Goal: Task Accomplishment & Management: Manage account settings

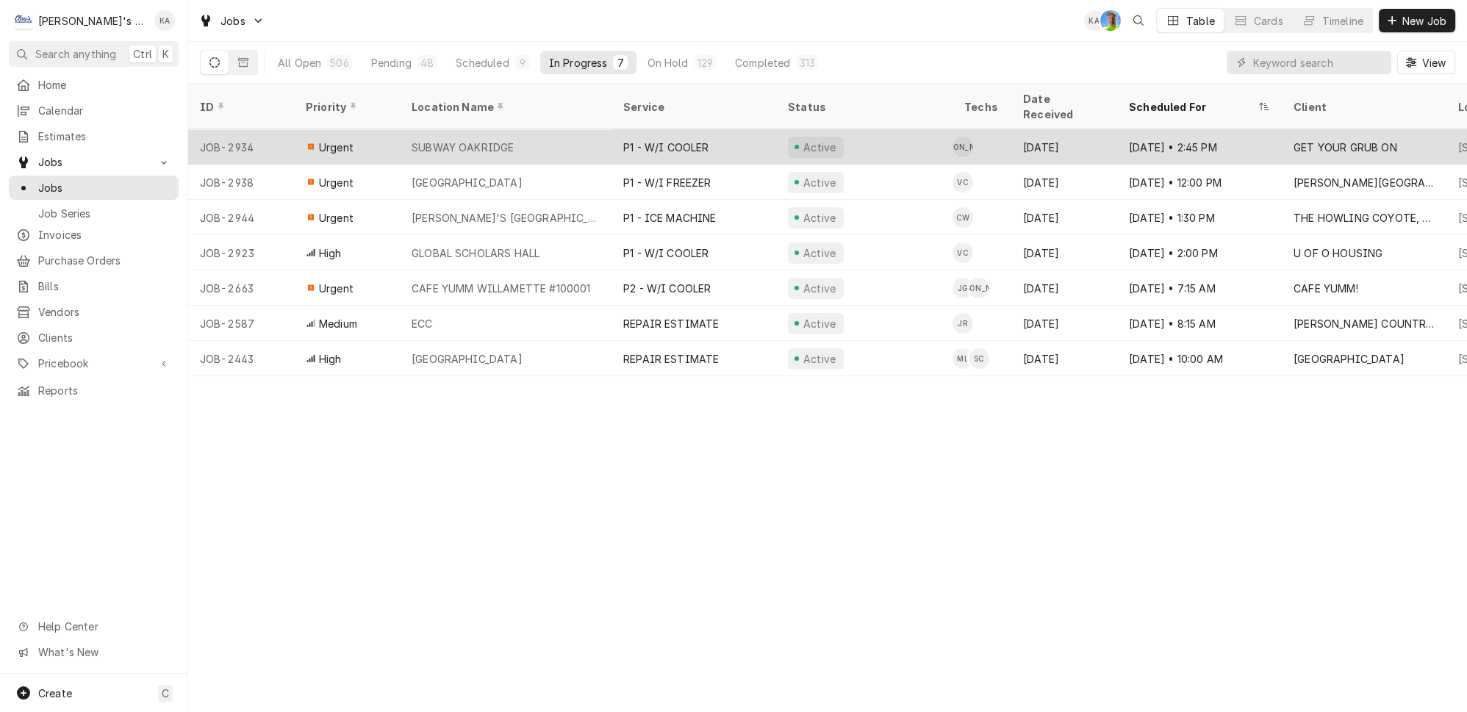
click at [506, 129] on div "SUBWAY OAKRIDGE" at bounding box center [506, 146] width 212 height 35
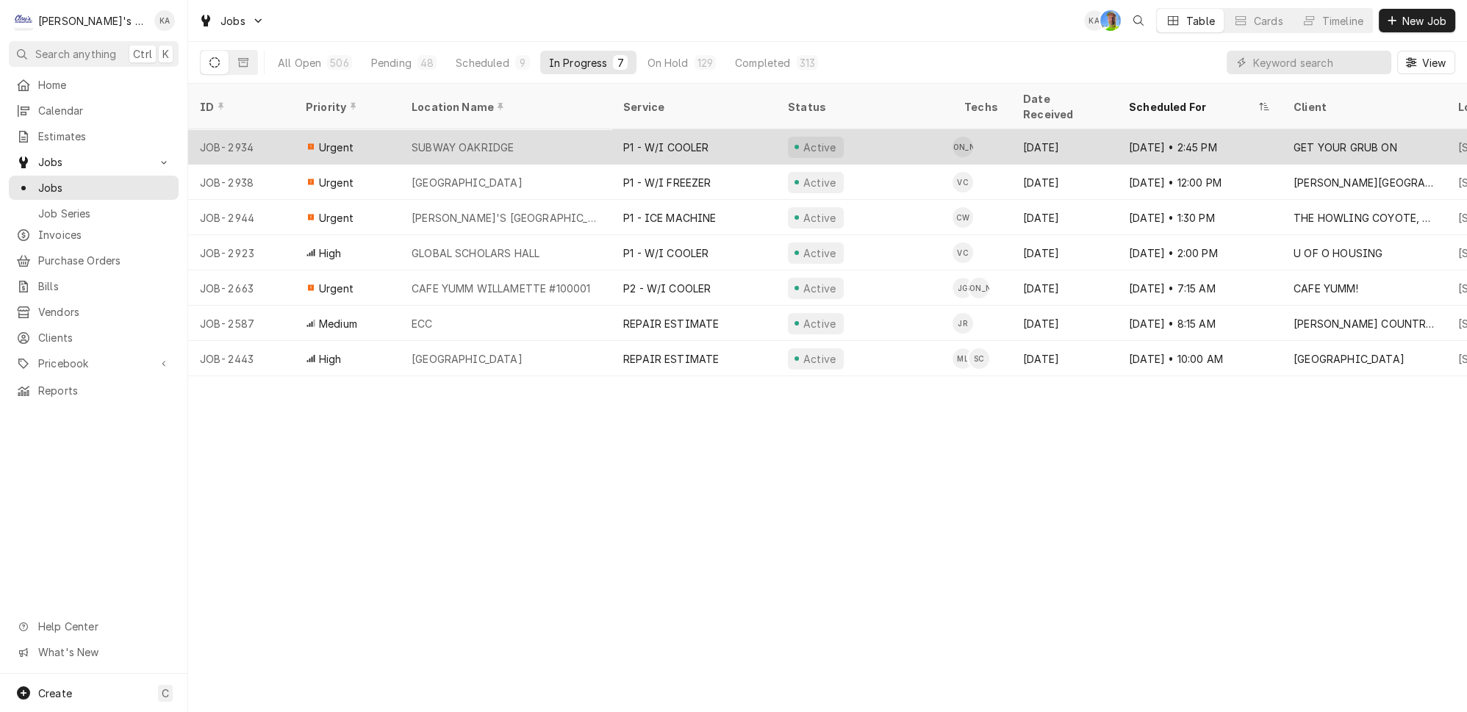
click at [508, 129] on div "SUBWAY OAKRIDGE" at bounding box center [506, 146] width 212 height 35
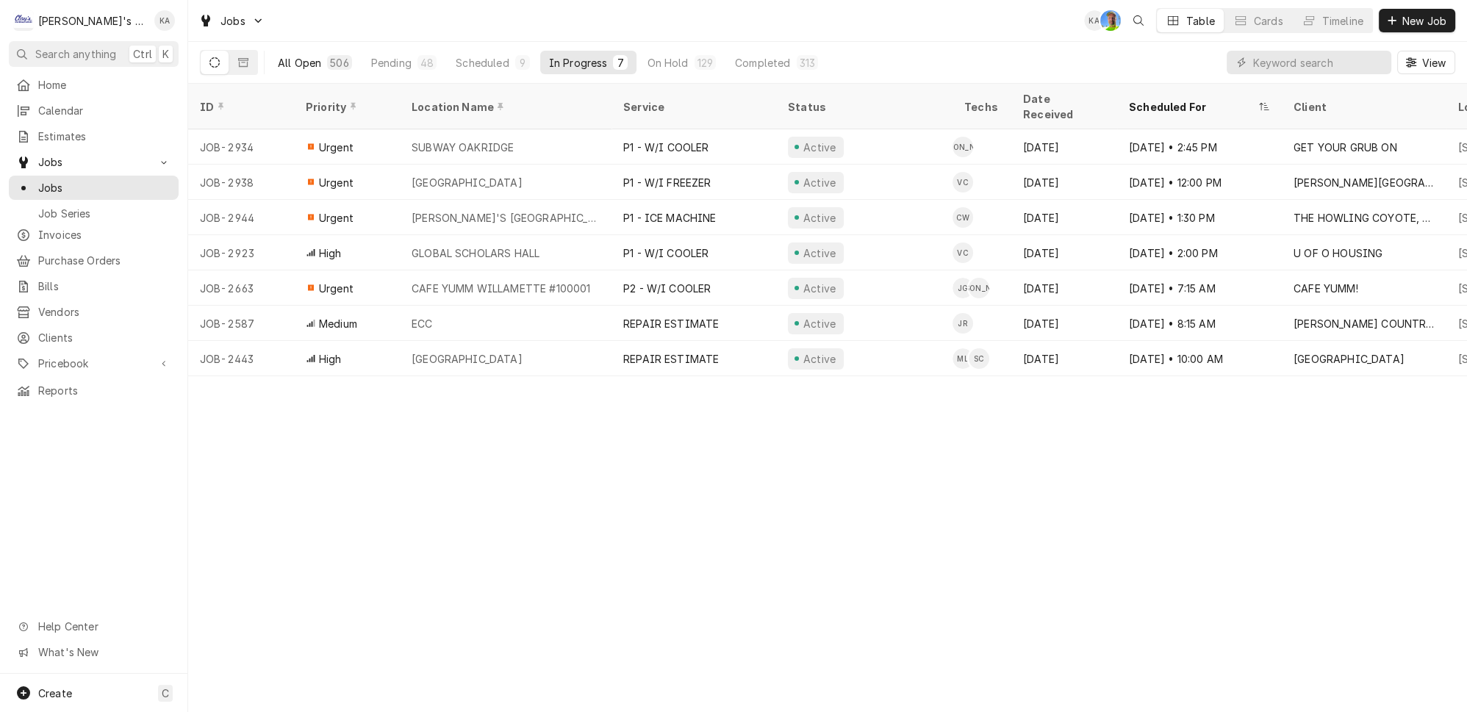
click at [281, 60] on div "All Open" at bounding box center [299, 62] width 43 height 15
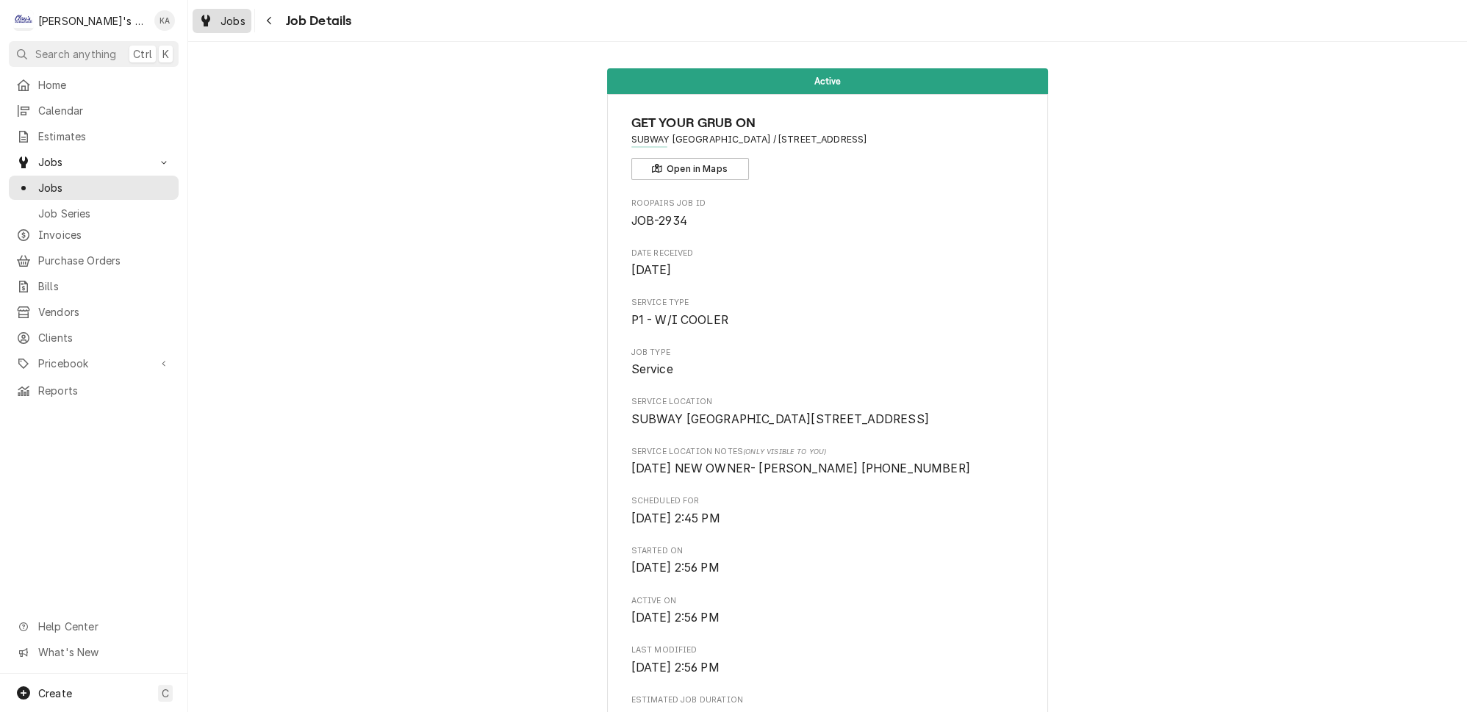
click at [220, 16] on span "Jobs" at bounding box center [232, 20] width 25 height 15
click at [220, 21] on span "Jobs" at bounding box center [232, 20] width 25 height 15
click at [220, 22] on span "Jobs" at bounding box center [232, 20] width 25 height 15
click at [220, 18] on span "Jobs" at bounding box center [232, 20] width 25 height 15
click at [222, 15] on span "Jobs" at bounding box center [232, 20] width 25 height 15
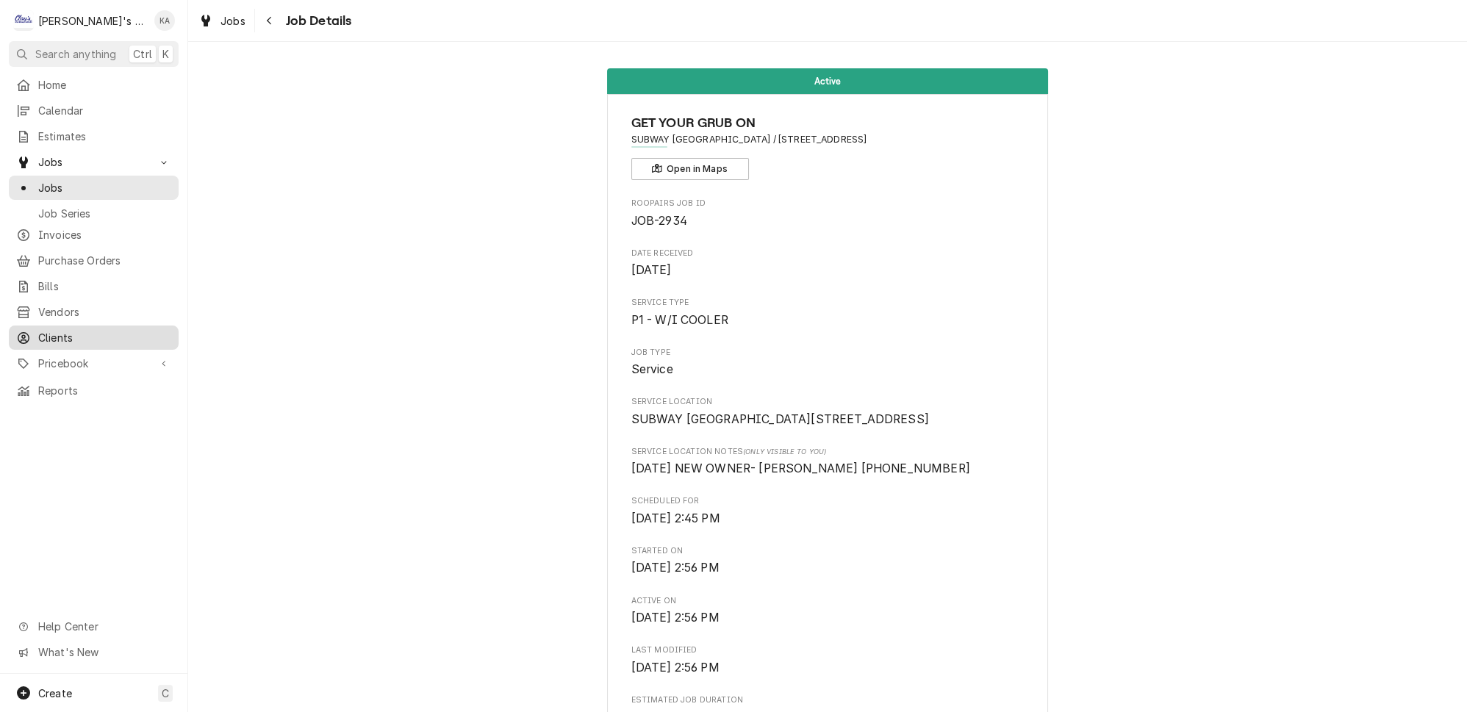
click at [47, 330] on span "Clients" at bounding box center [104, 337] width 133 height 15
click at [89, 129] on span "Estimates" at bounding box center [104, 136] width 133 height 15
click at [72, 356] on span "Pricebook" at bounding box center [93, 363] width 111 height 15
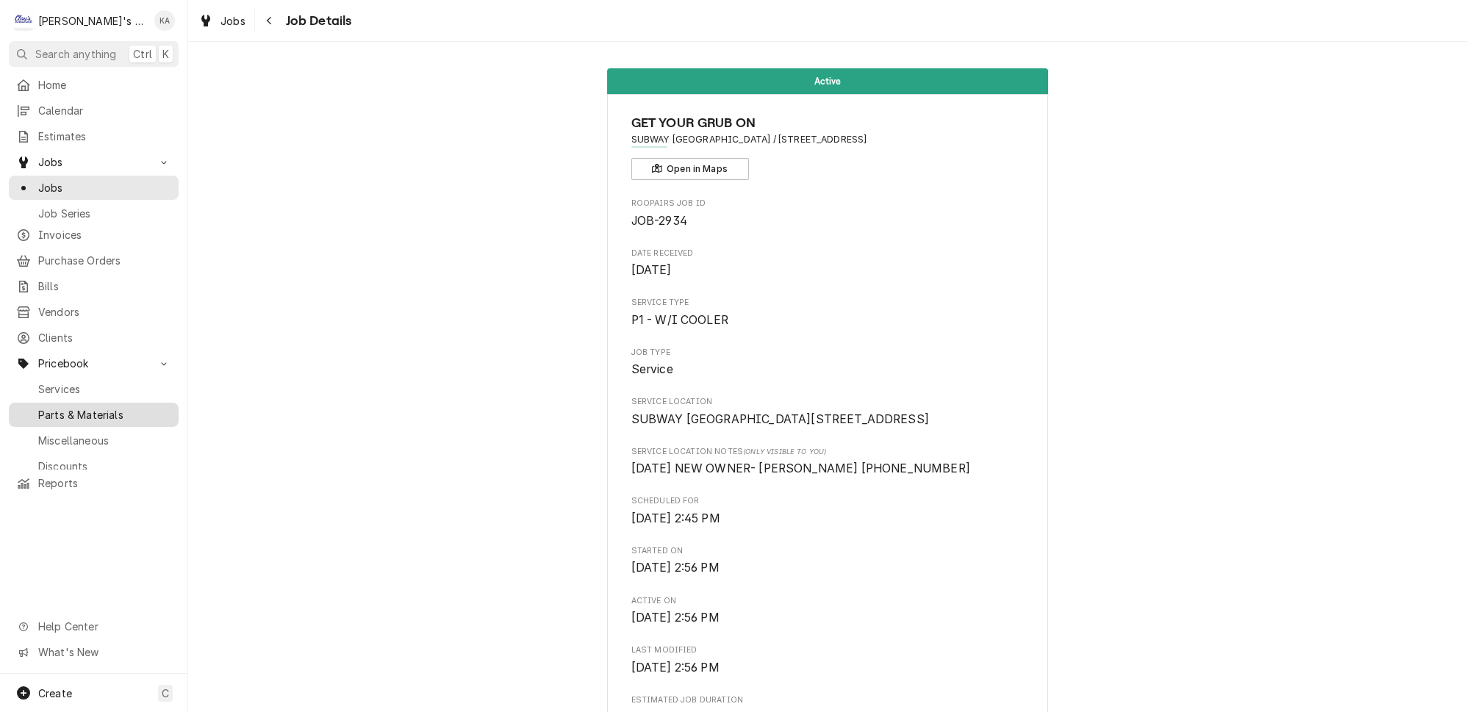
click at [62, 407] on span "Parts & Materials" at bounding box center [104, 414] width 133 height 15
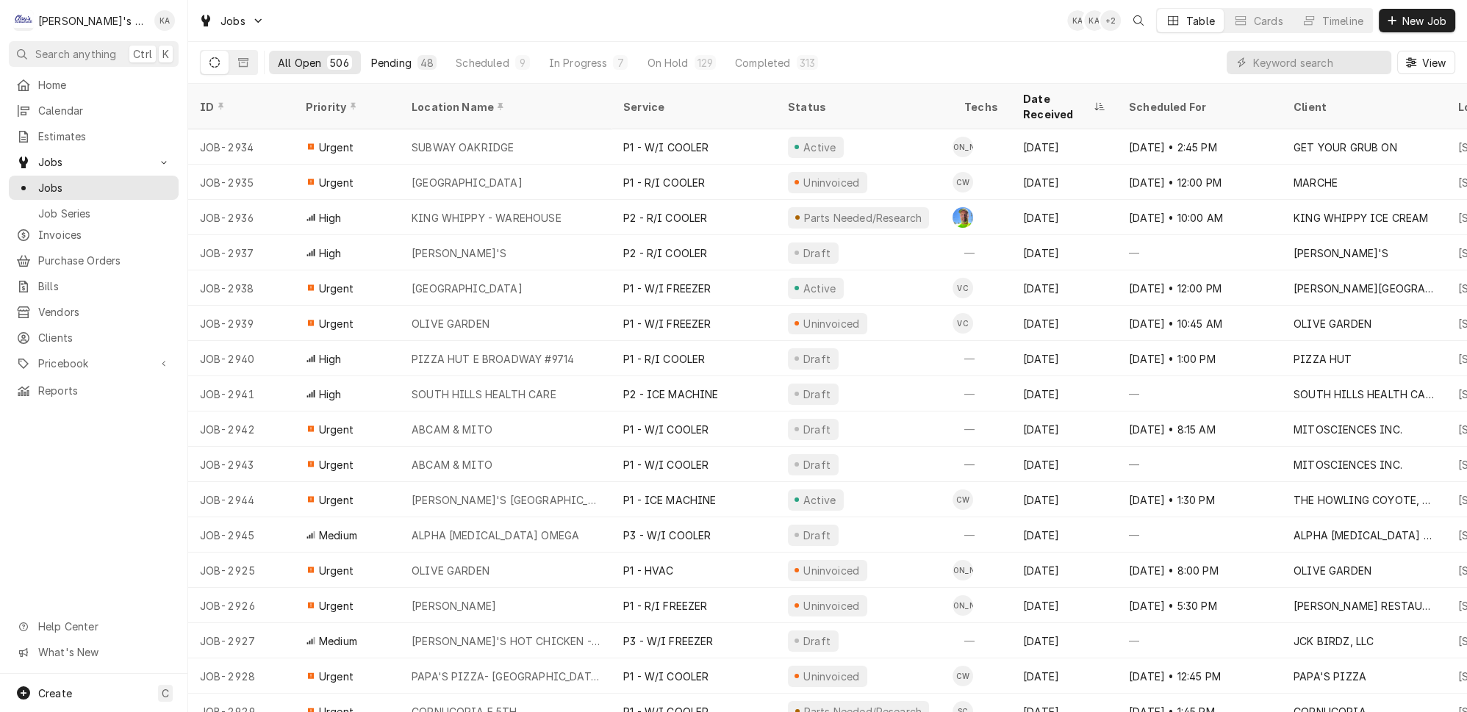
click at [376, 60] on div "Pending" at bounding box center [391, 62] width 40 height 15
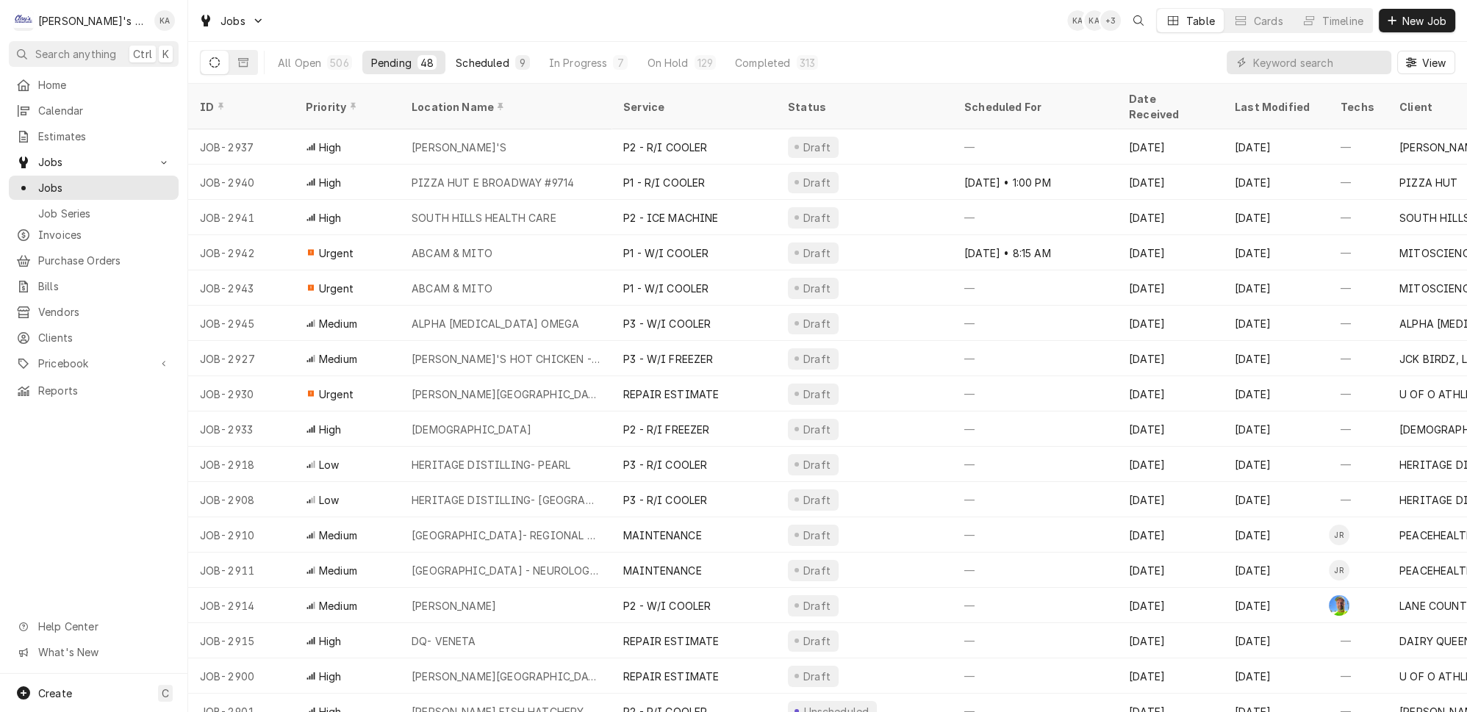
click at [459, 60] on div "Scheduled" at bounding box center [482, 62] width 53 height 15
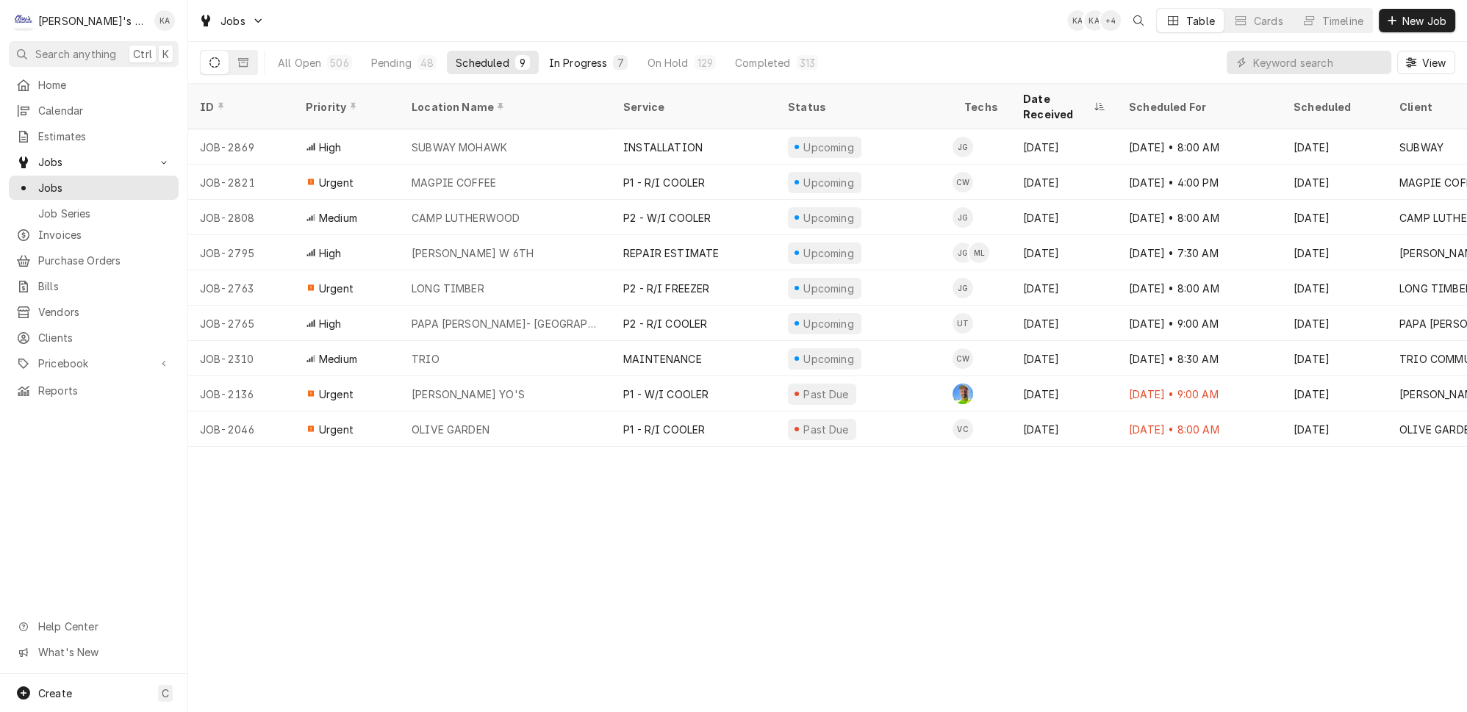
click at [549, 60] on div "In Progress" at bounding box center [578, 62] width 59 height 15
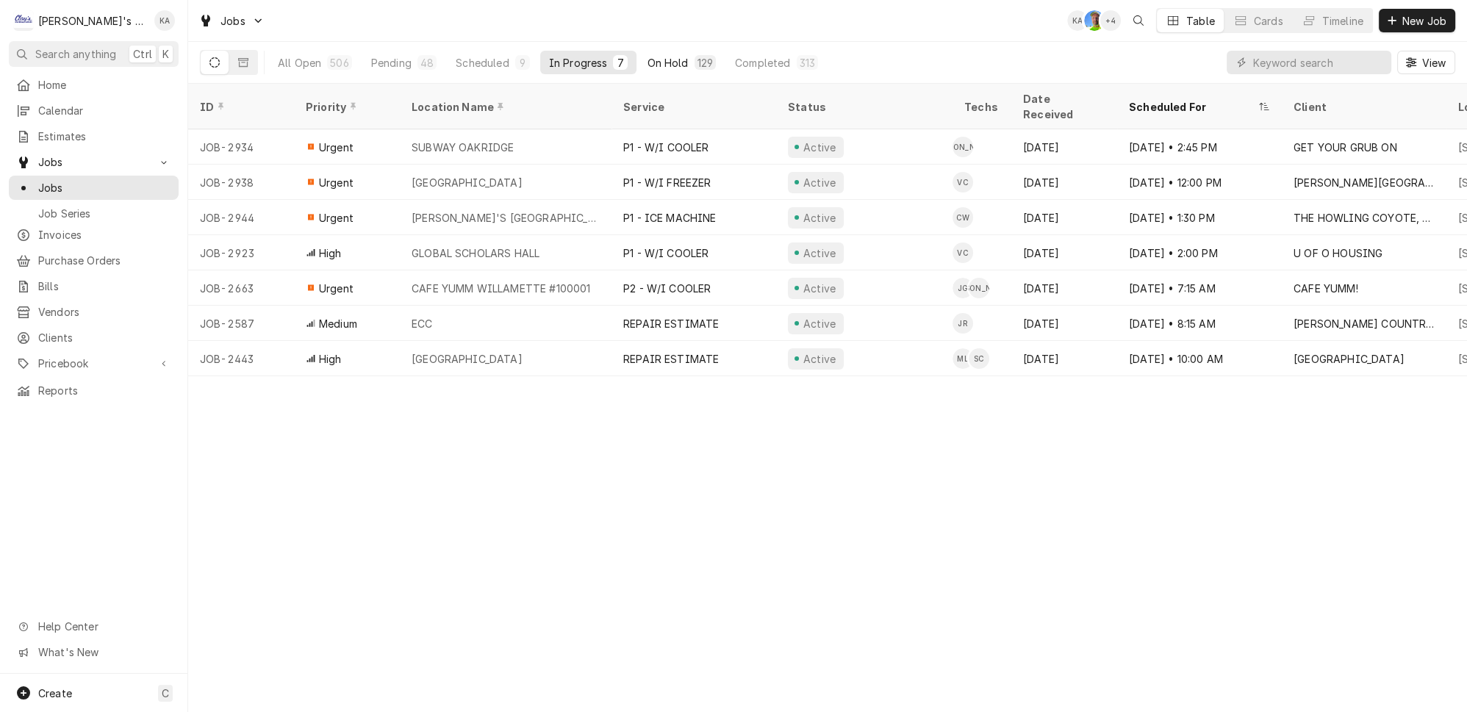
click at [647, 55] on div "On Hold" at bounding box center [667, 62] width 41 height 15
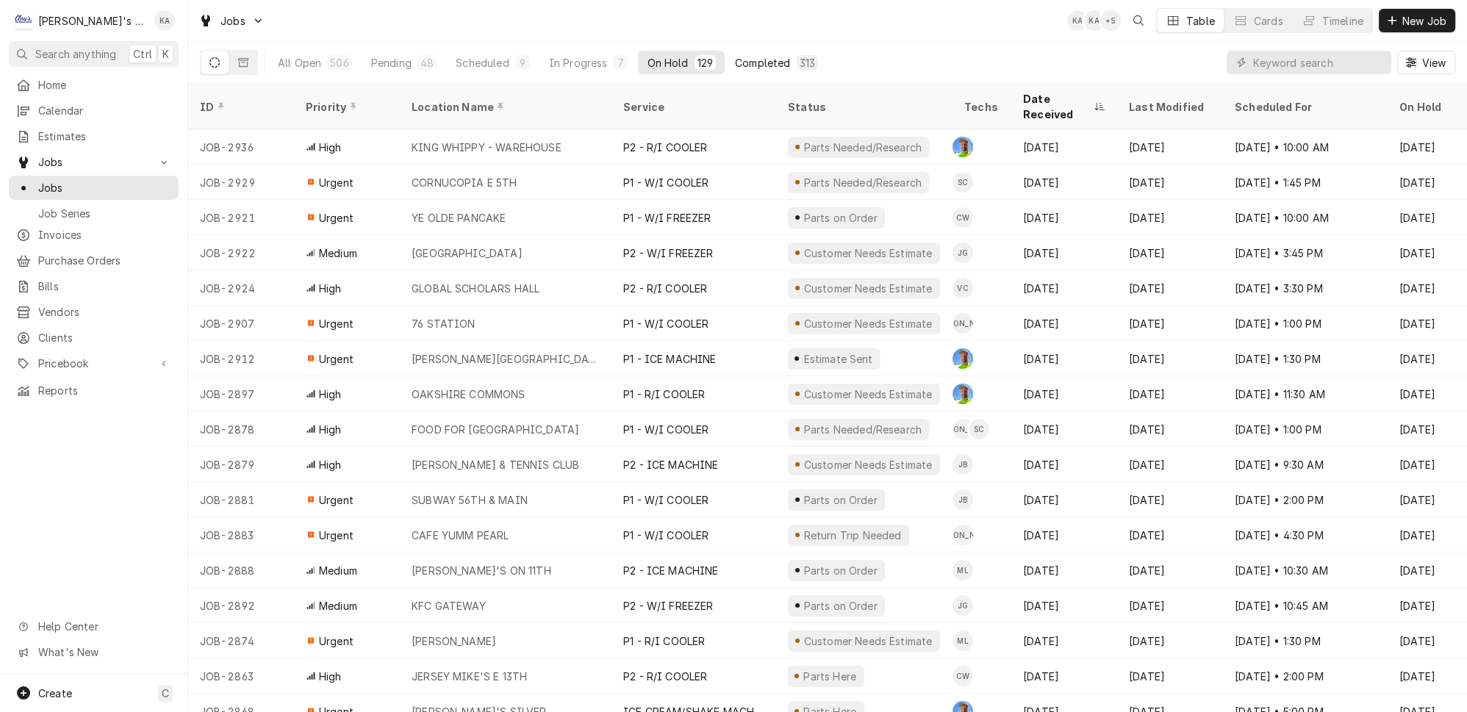
click at [735, 61] on div "Completed" at bounding box center [762, 62] width 55 height 15
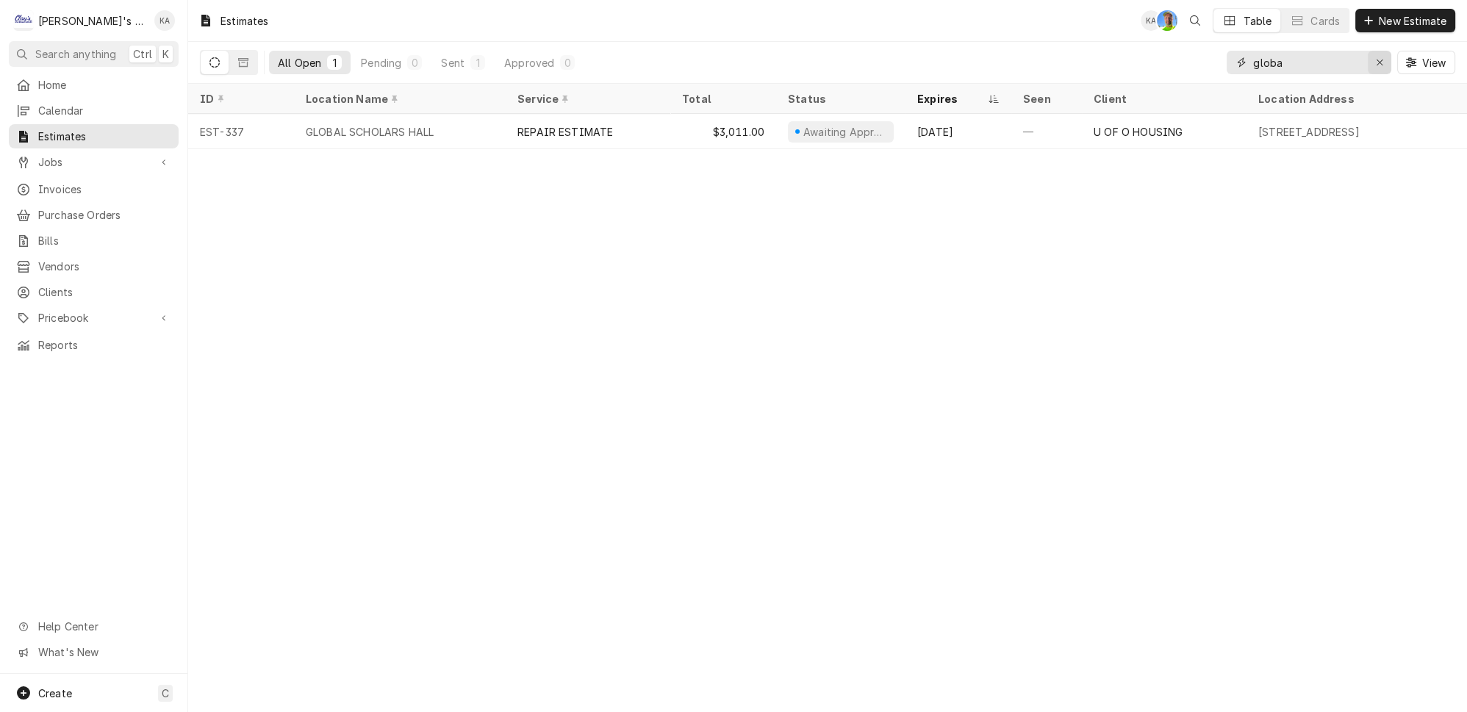
click at [1382, 57] on icon "Erase input" at bounding box center [1379, 62] width 8 height 10
type input "[PERSON_NAME]"
click at [504, 59] on div "Approved" at bounding box center [529, 62] width 50 height 15
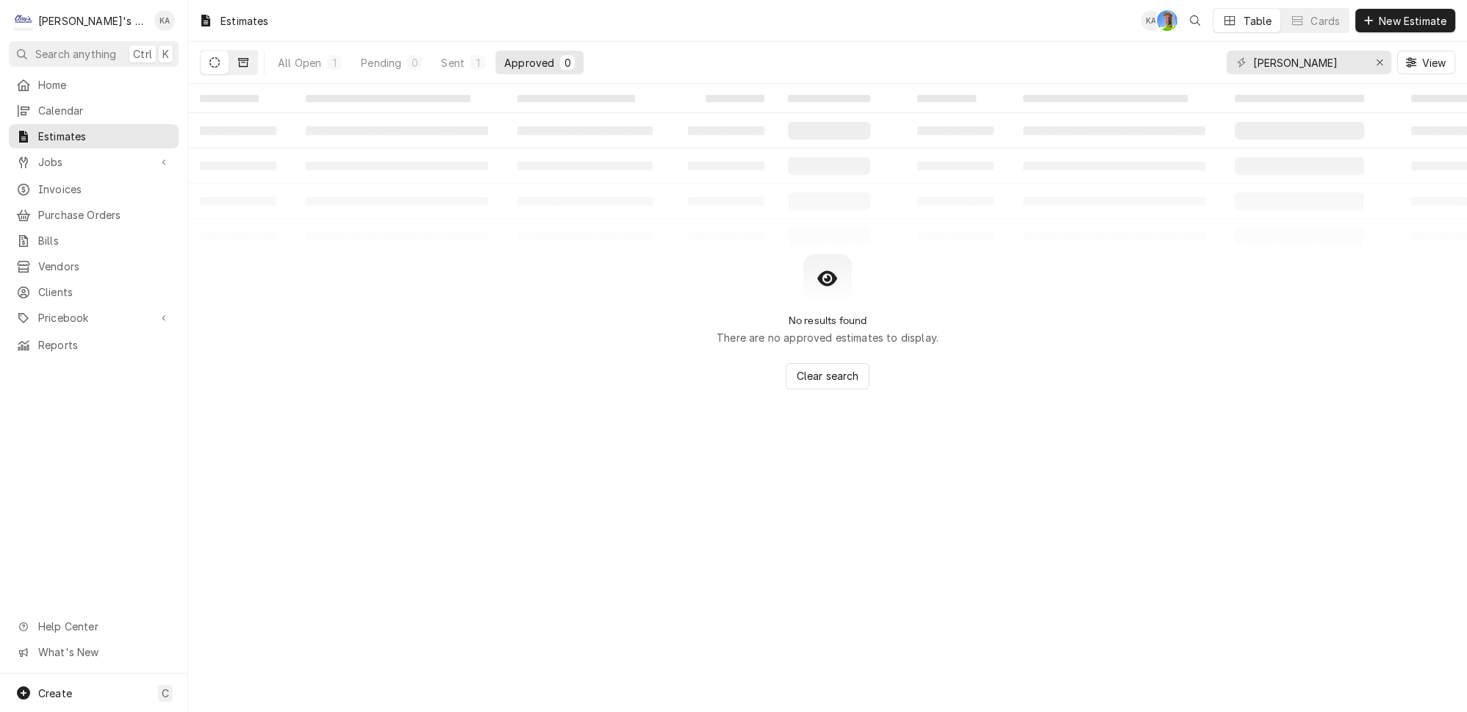
click at [238, 62] on icon "Dynamic Content Wrapper" at bounding box center [243, 62] width 10 height 10
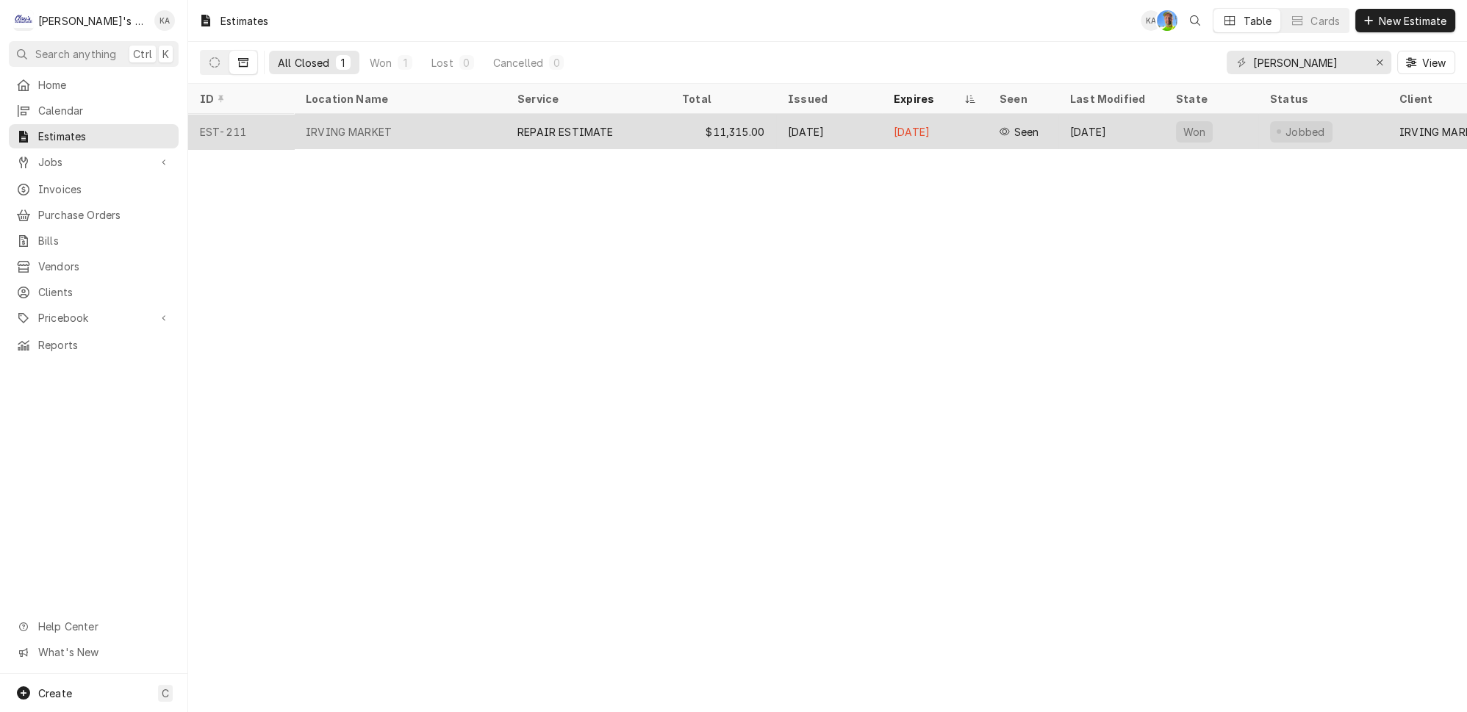
click at [538, 125] on div "REPAIR ESTIMATE" at bounding box center [565, 131] width 96 height 15
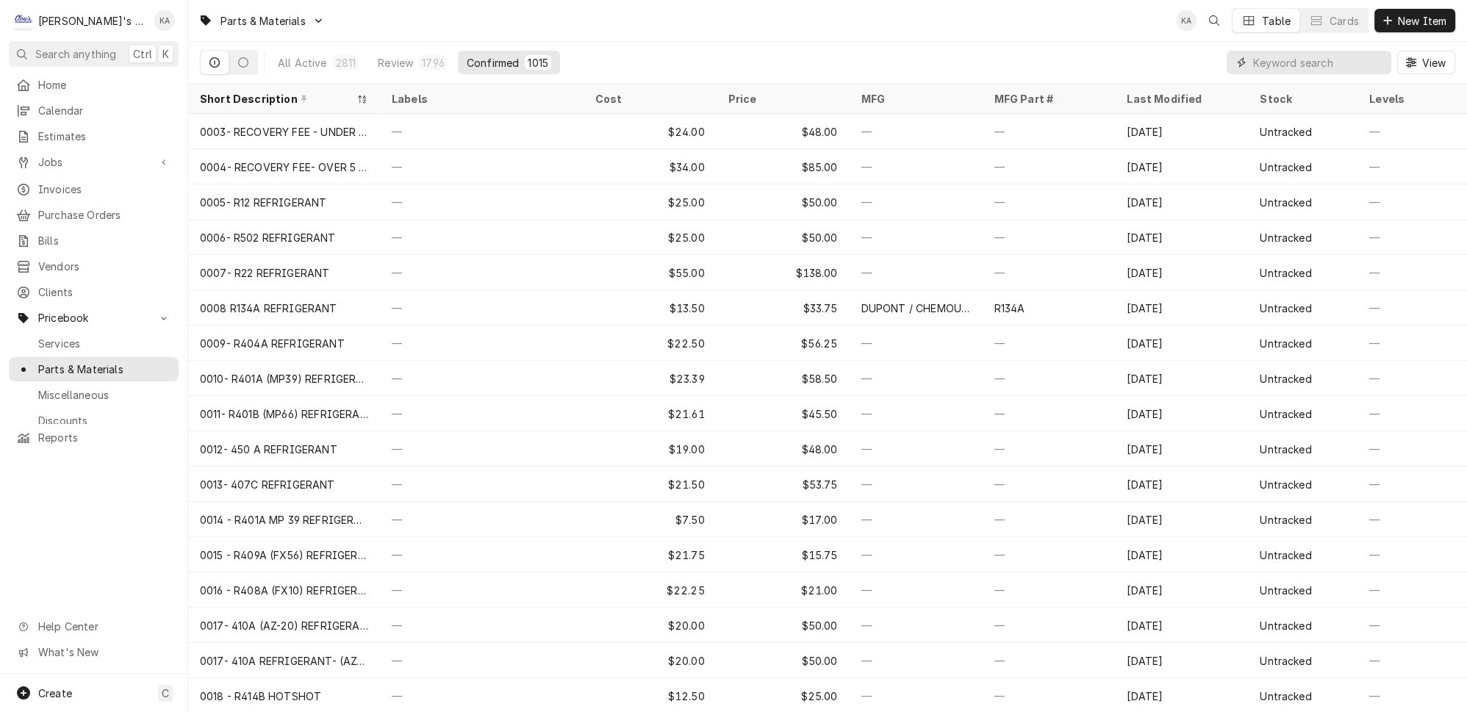
click at [1285, 57] on input "Dynamic Content Wrapper" at bounding box center [1318, 63] width 131 height 24
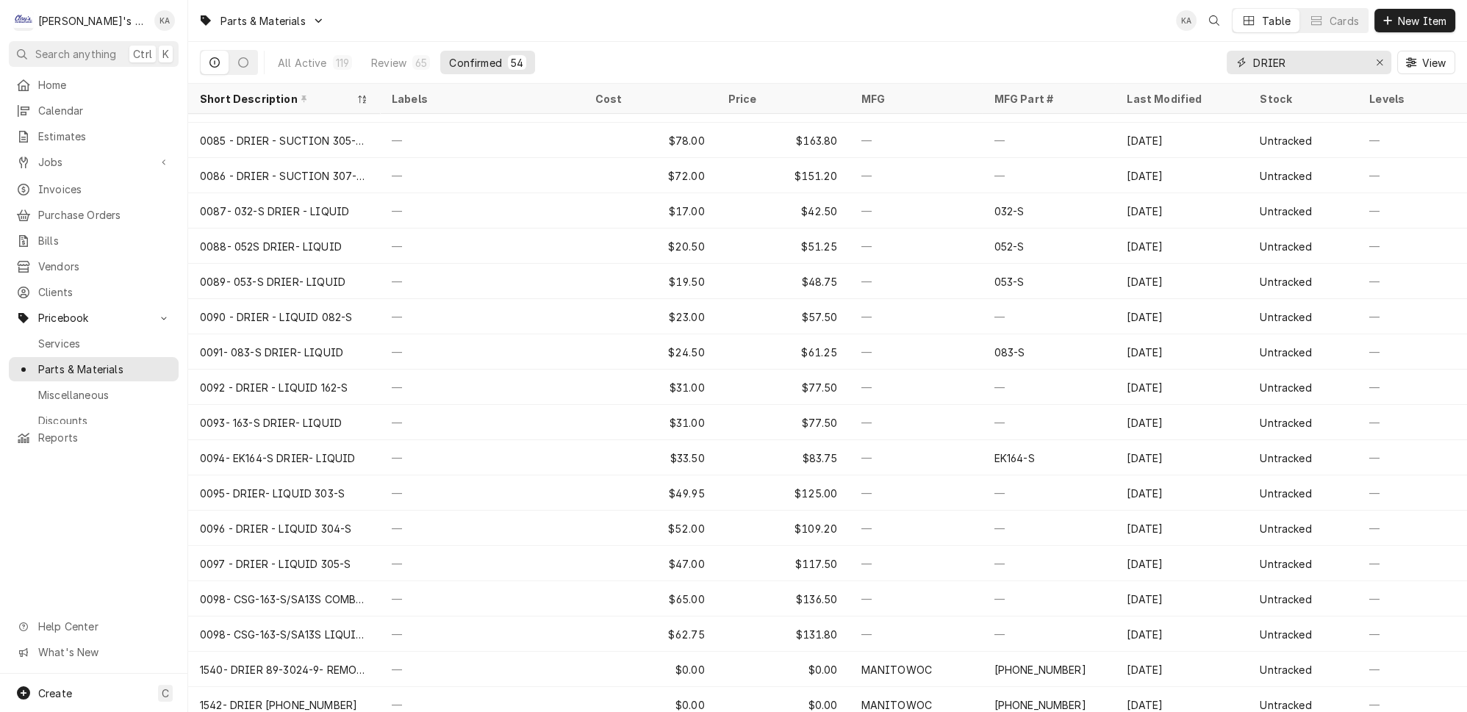
scroll to position [834, 0]
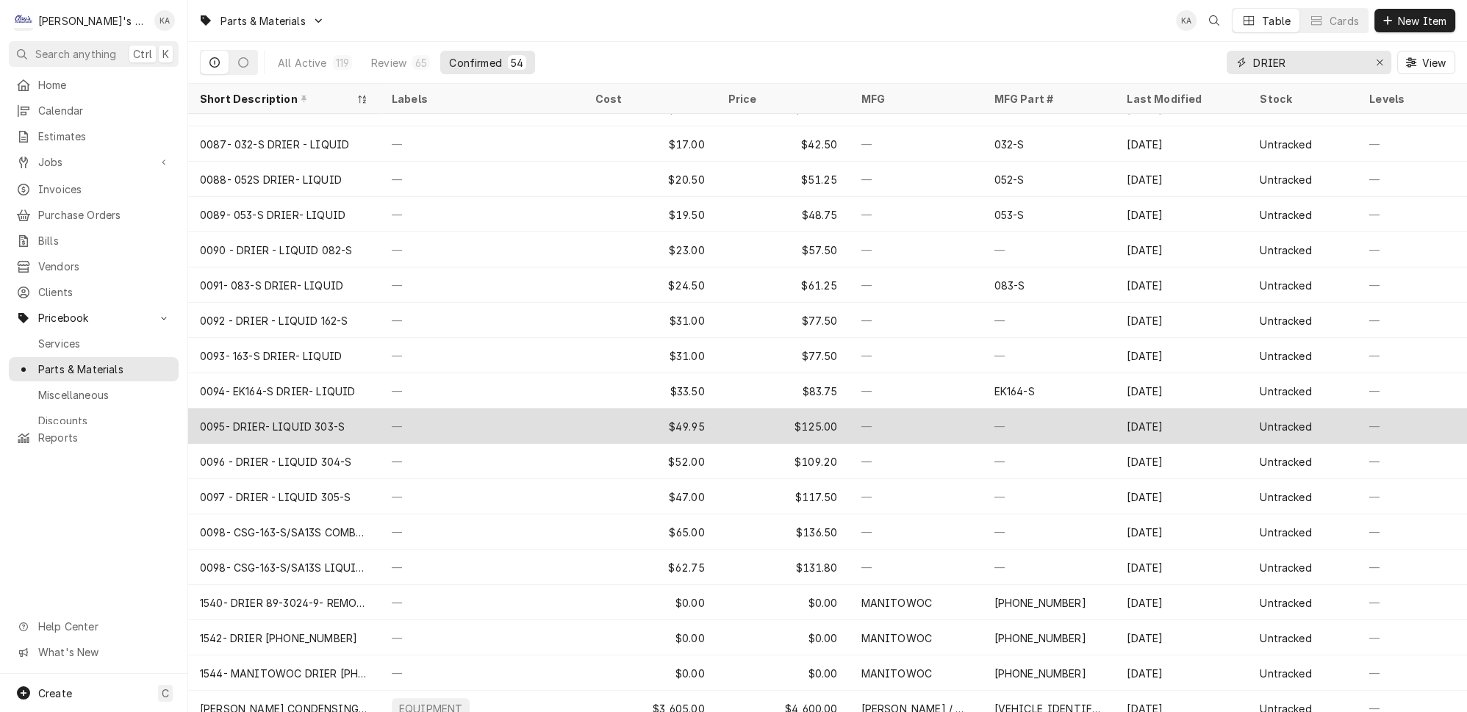
type input "DRIER"
click at [514, 418] on div "—" at bounding box center [482, 426] width 204 height 35
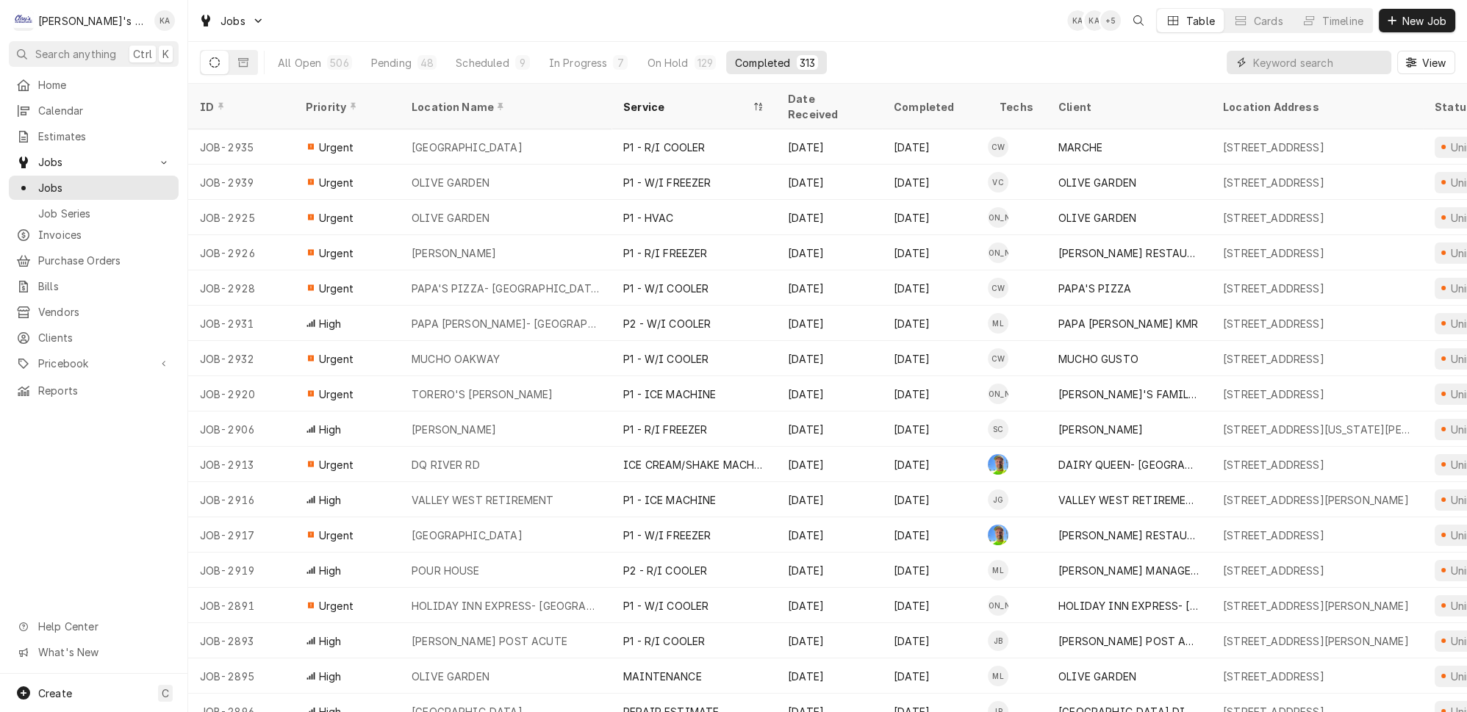
click at [1289, 59] on input "Dynamic Content Wrapper" at bounding box center [1318, 63] width 131 height 24
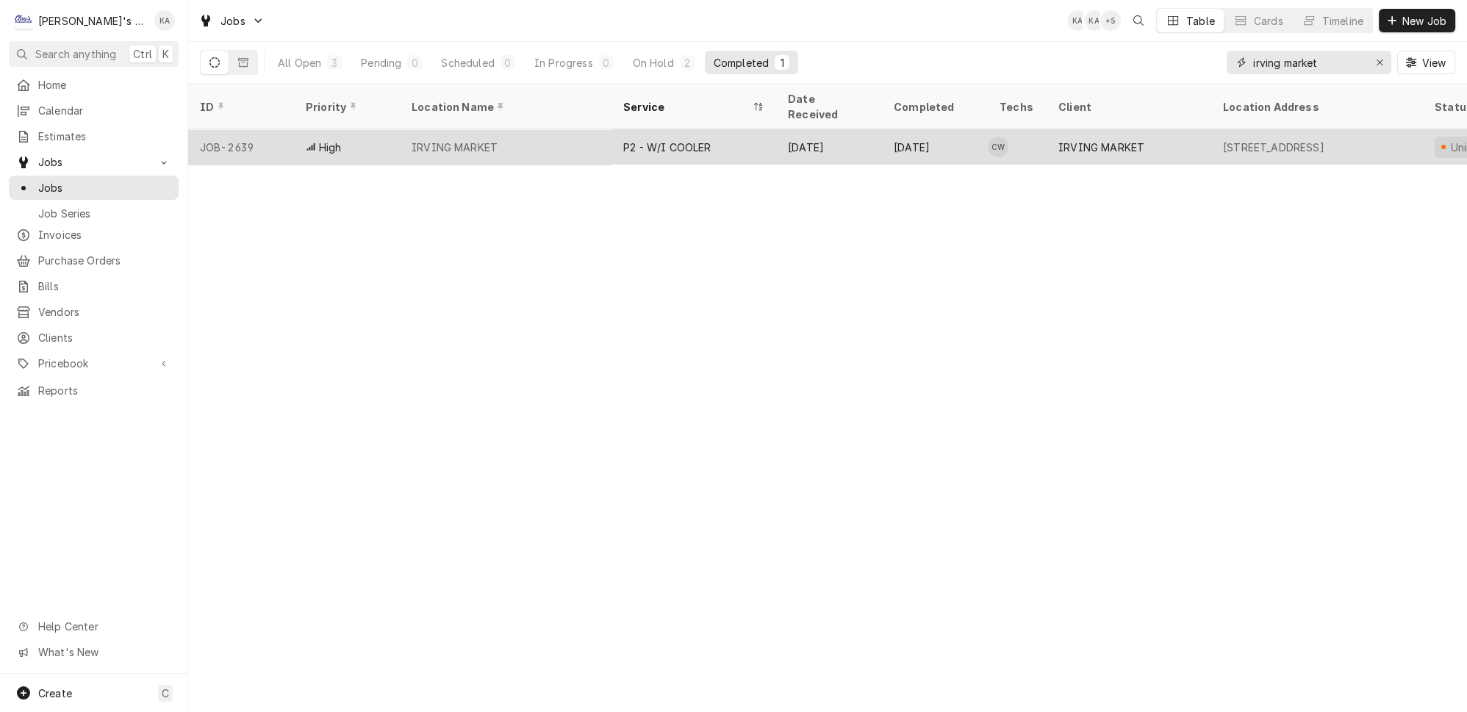
type input "irving market"
click at [549, 129] on div "IRVING MARKET" at bounding box center [506, 146] width 212 height 35
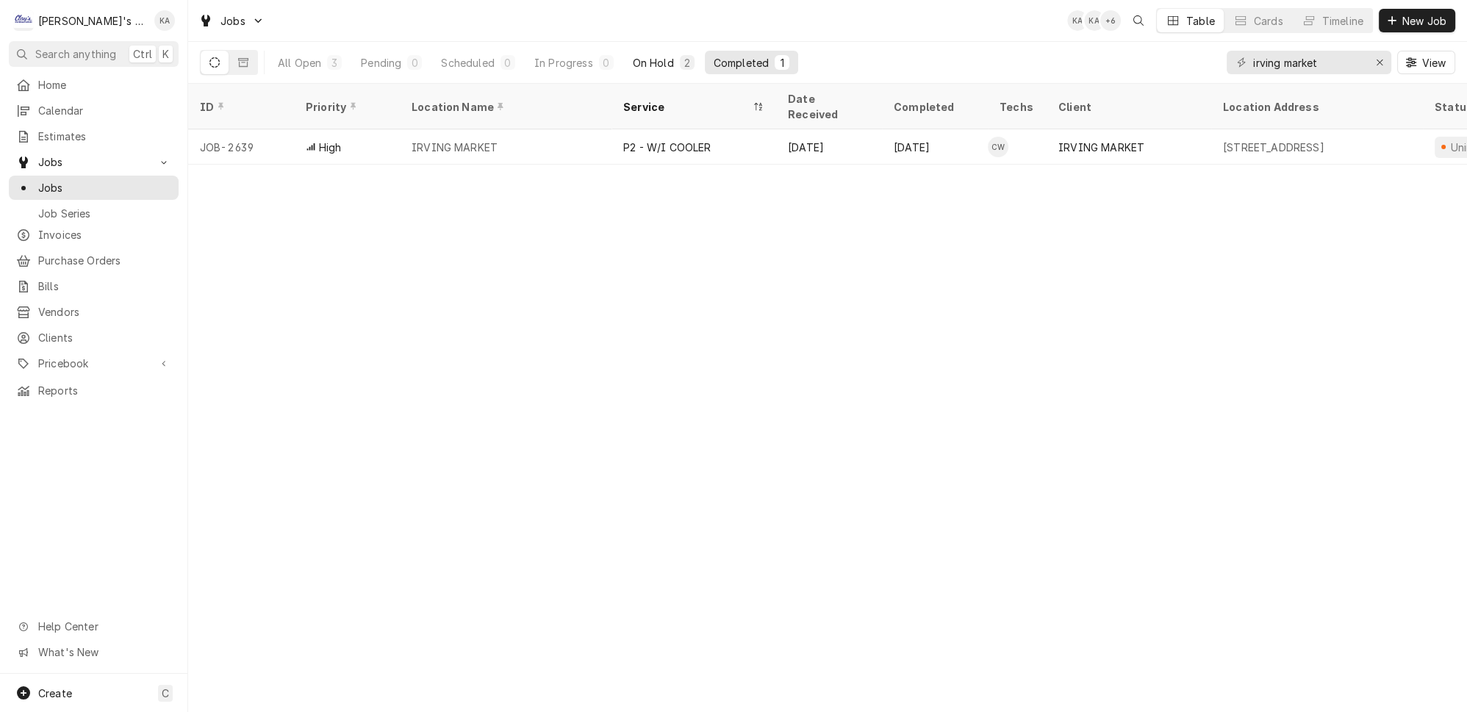
click at [633, 55] on div "On Hold" at bounding box center [653, 62] width 41 height 15
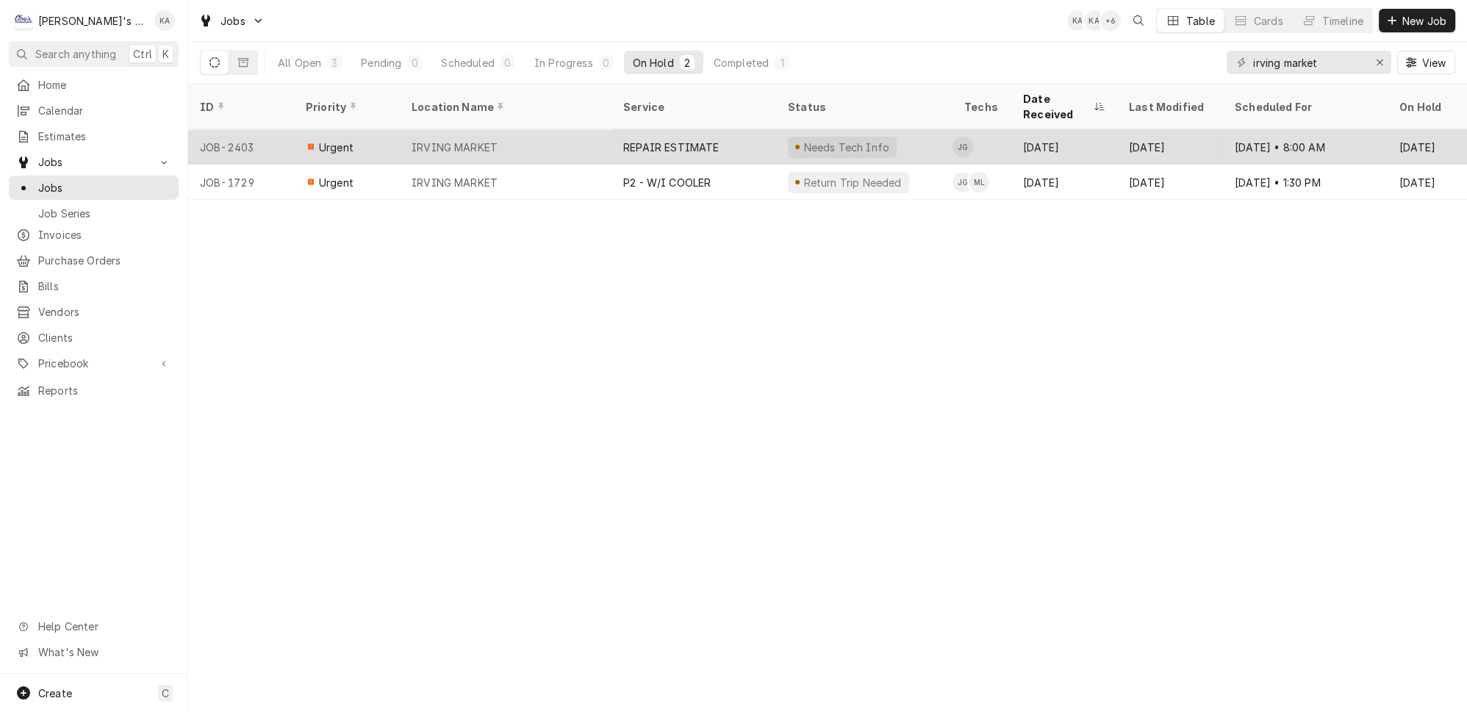
click at [716, 129] on div "REPAIR ESTIMATE" at bounding box center [693, 146] width 165 height 35
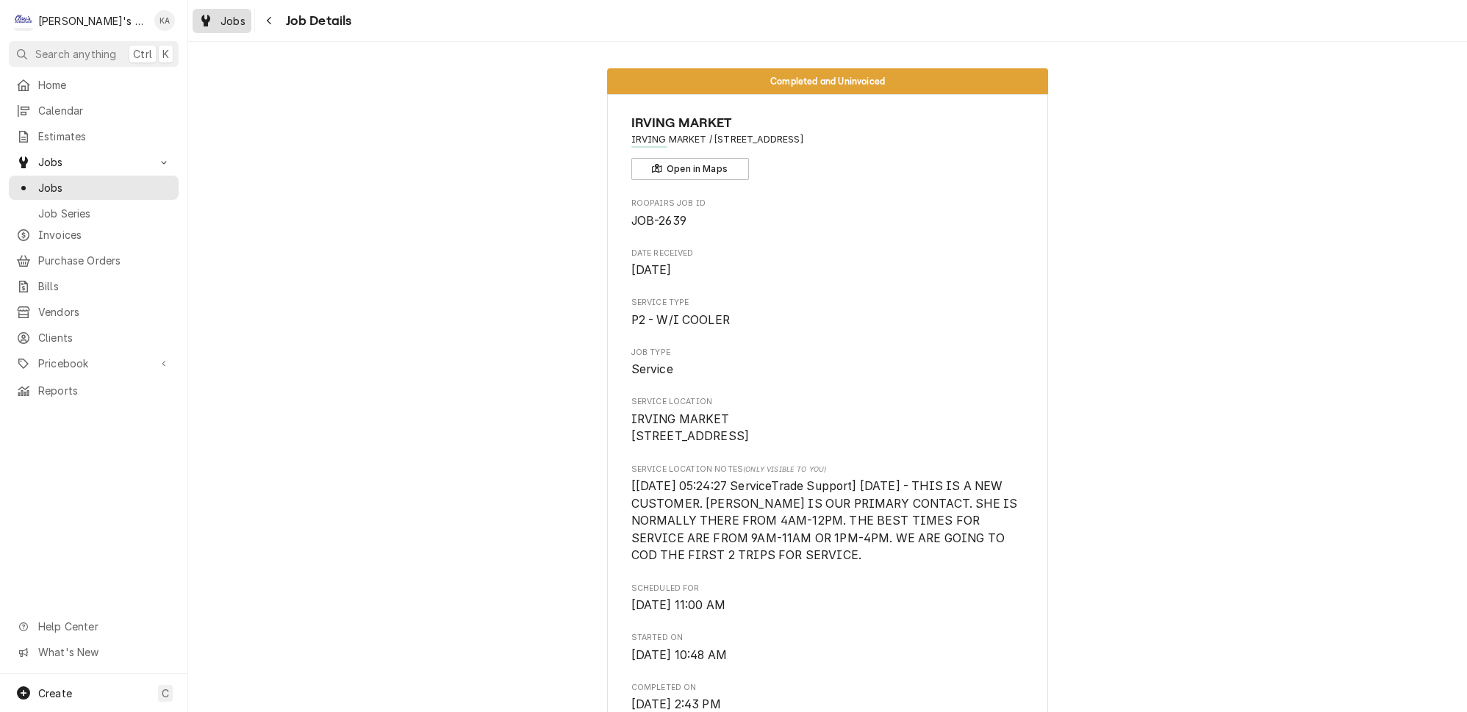
click at [220, 22] on span "Jobs" at bounding box center [232, 20] width 25 height 15
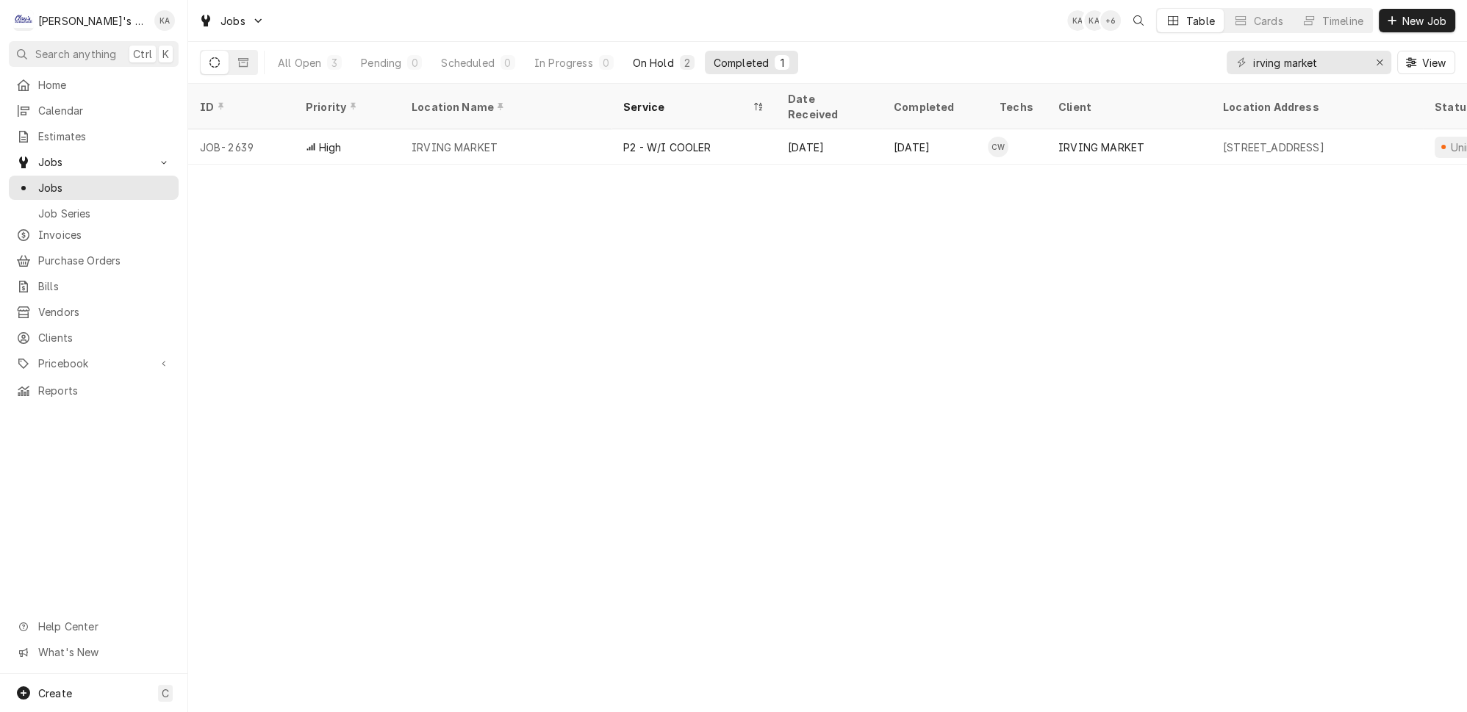
click at [633, 58] on div "On Hold" at bounding box center [653, 62] width 41 height 15
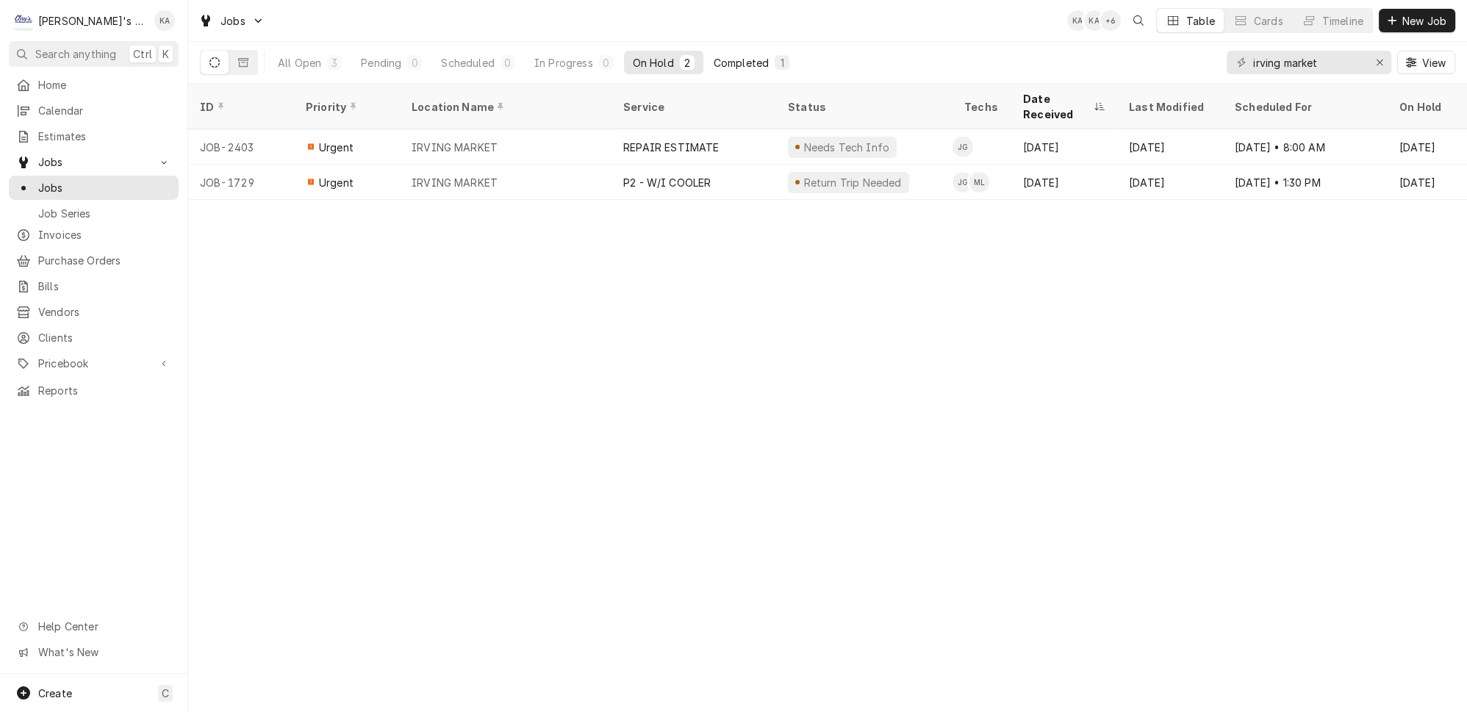
click at [713, 60] on div "Completed" at bounding box center [740, 62] width 55 height 15
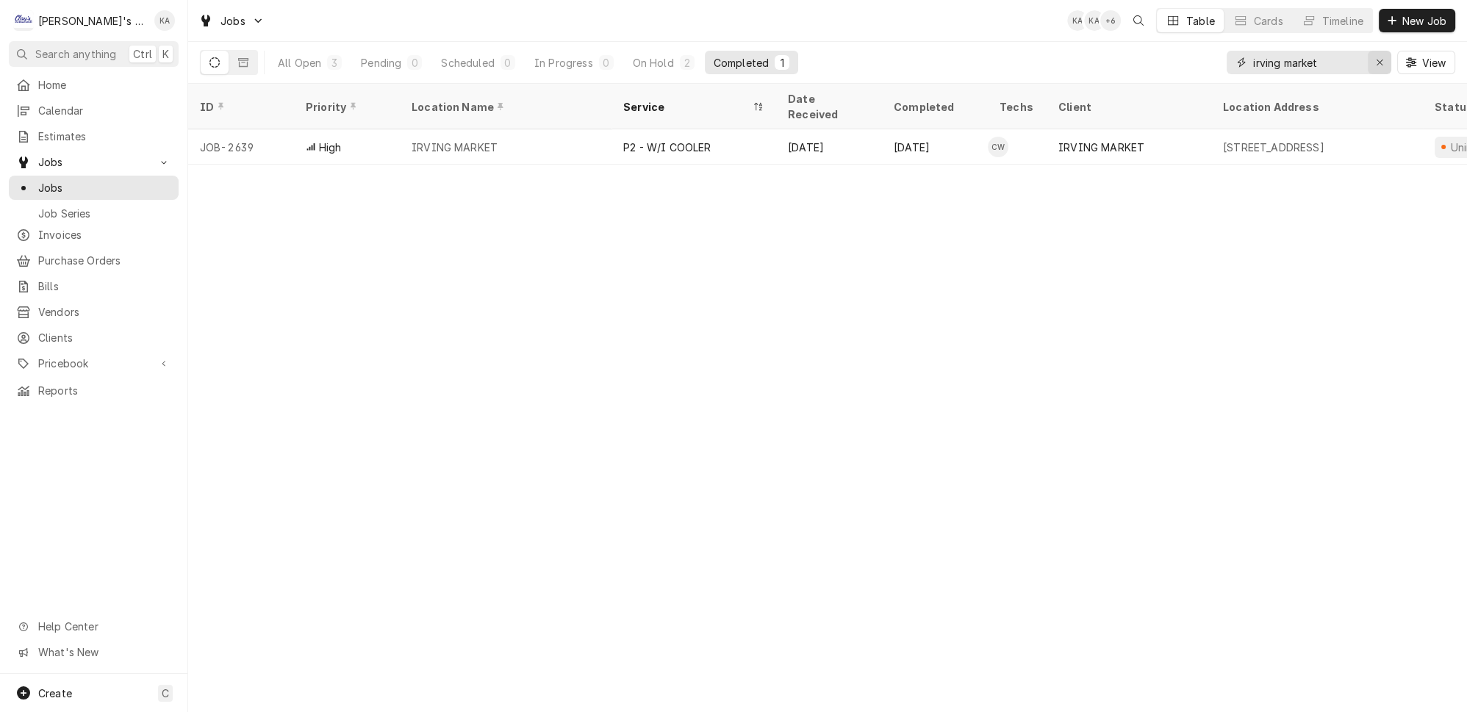
click at [1384, 57] on icon "Erase input" at bounding box center [1379, 62] width 8 height 10
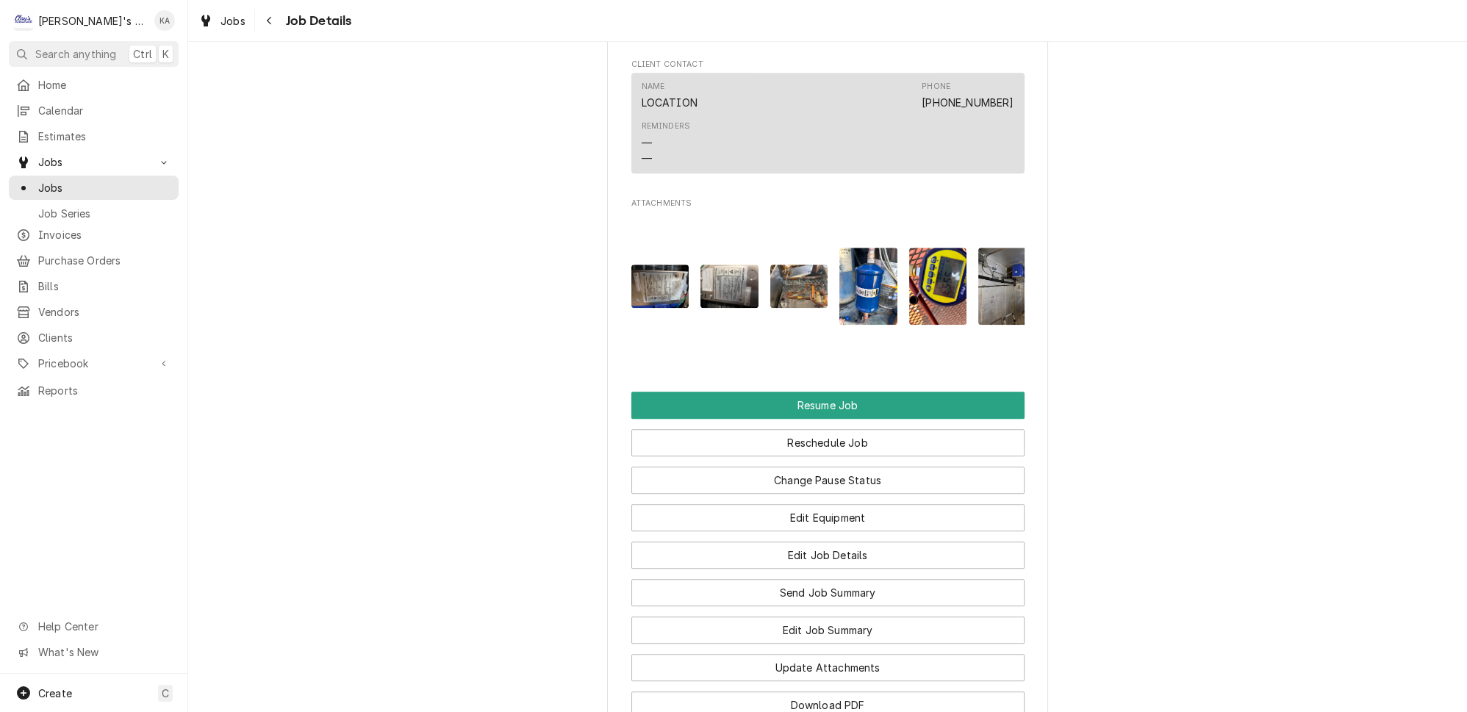
scroll to position [2725, 0]
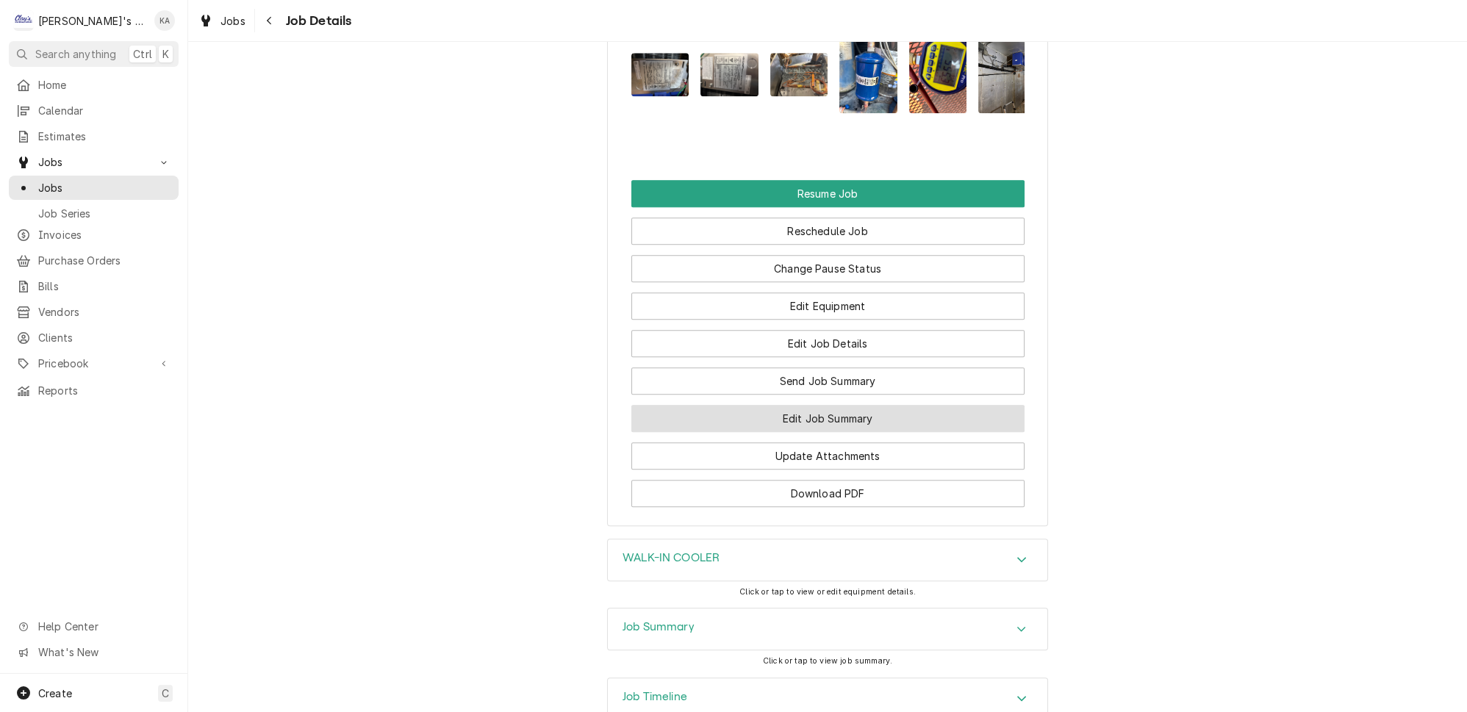
click at [868, 405] on button "Edit Job Summary" at bounding box center [827, 418] width 393 height 27
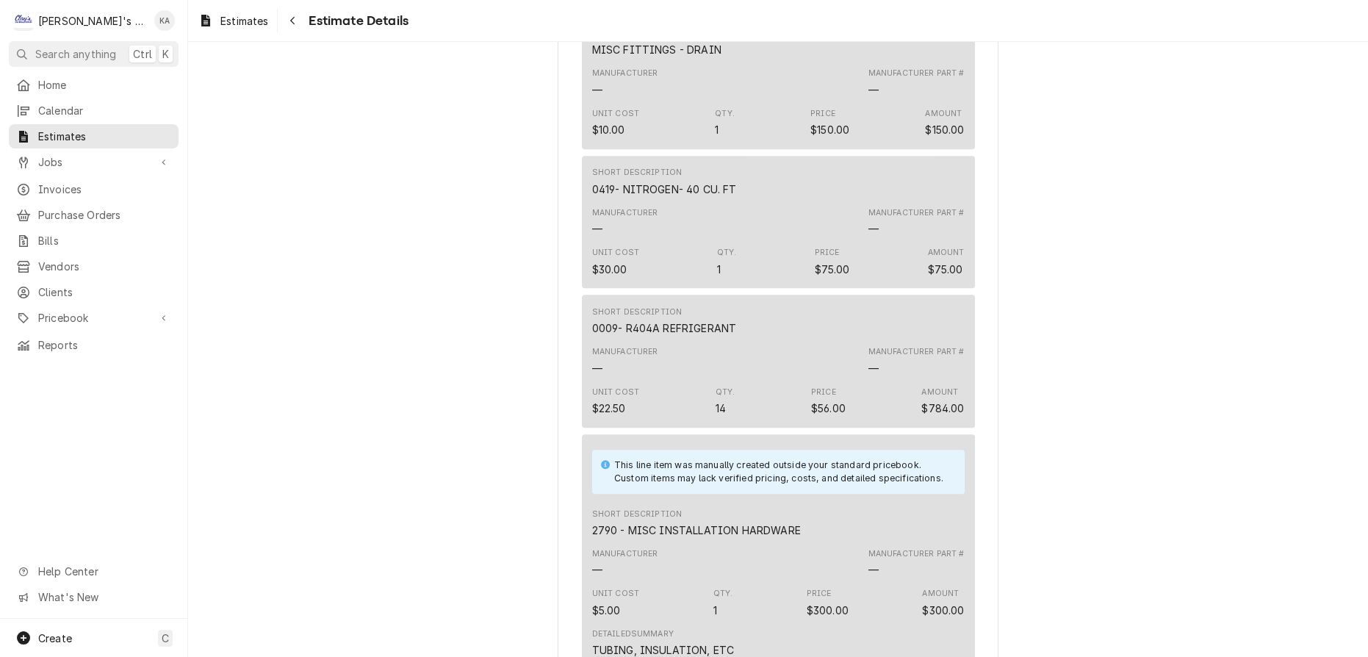
scroll to position [2101, 0]
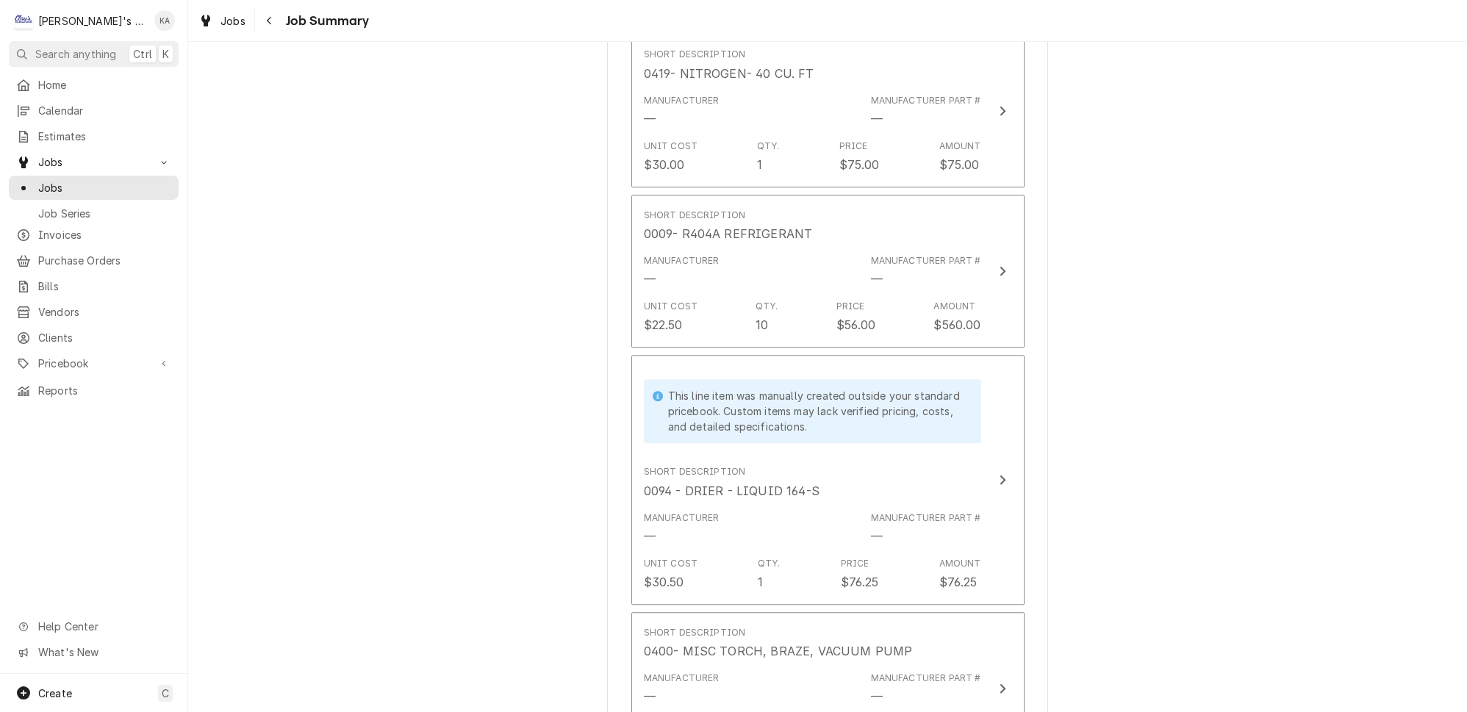
scroll to position [1736, 0]
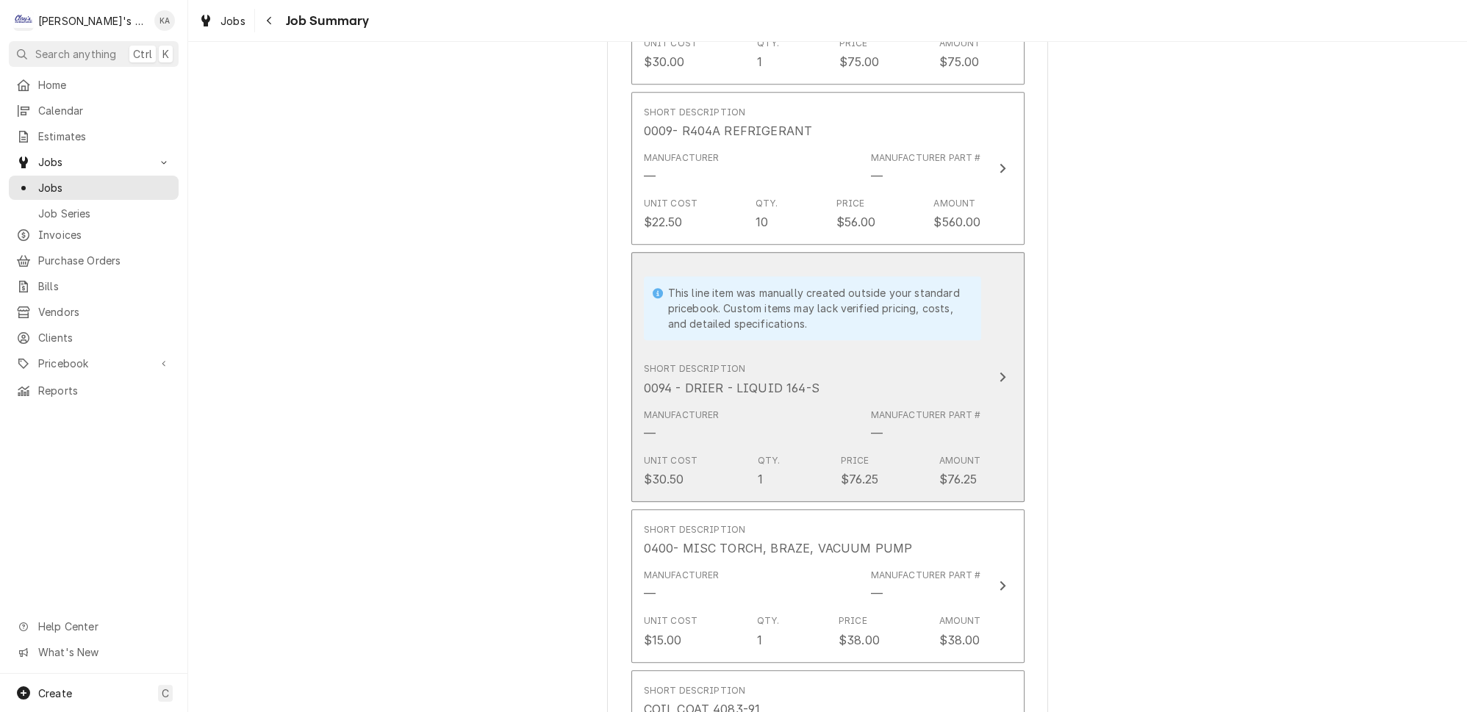
click at [999, 371] on icon "Update Line Item" at bounding box center [1002, 377] width 7 height 12
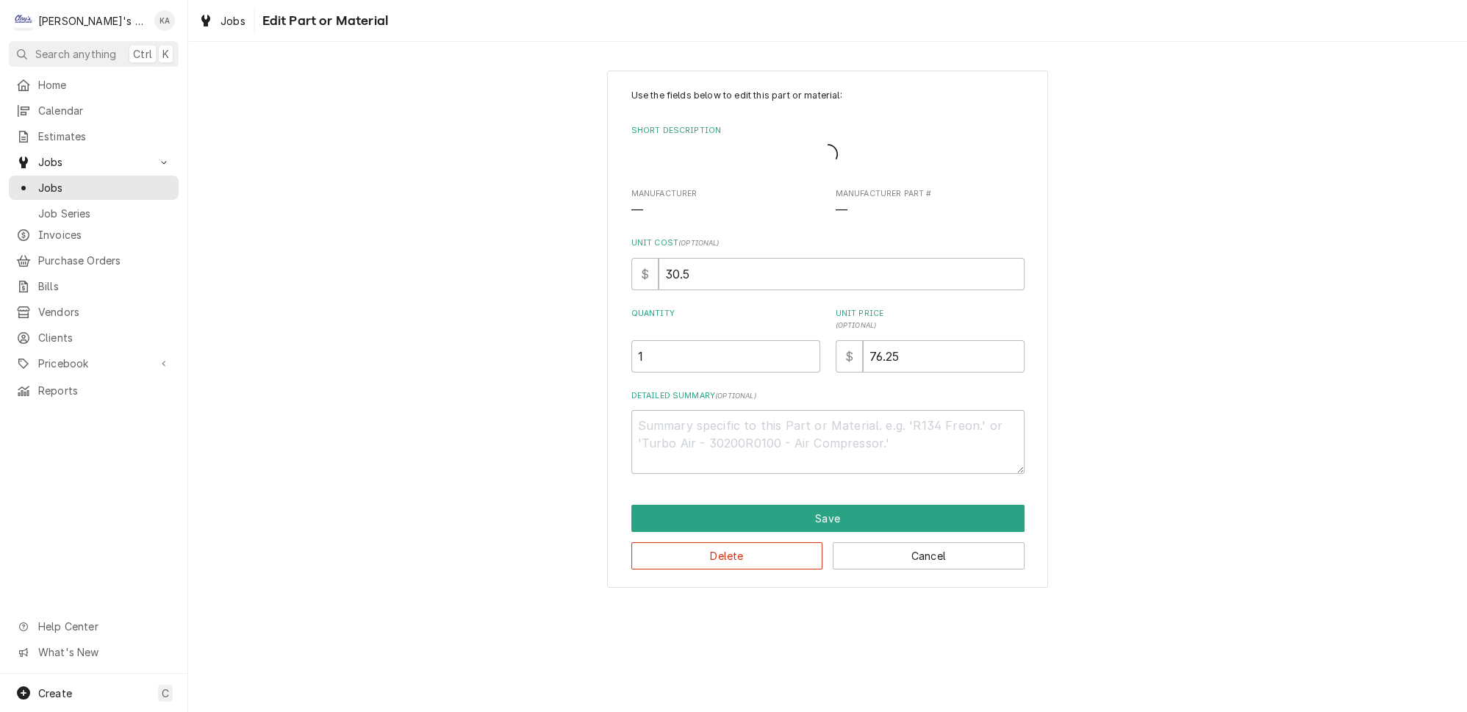
type textarea "x"
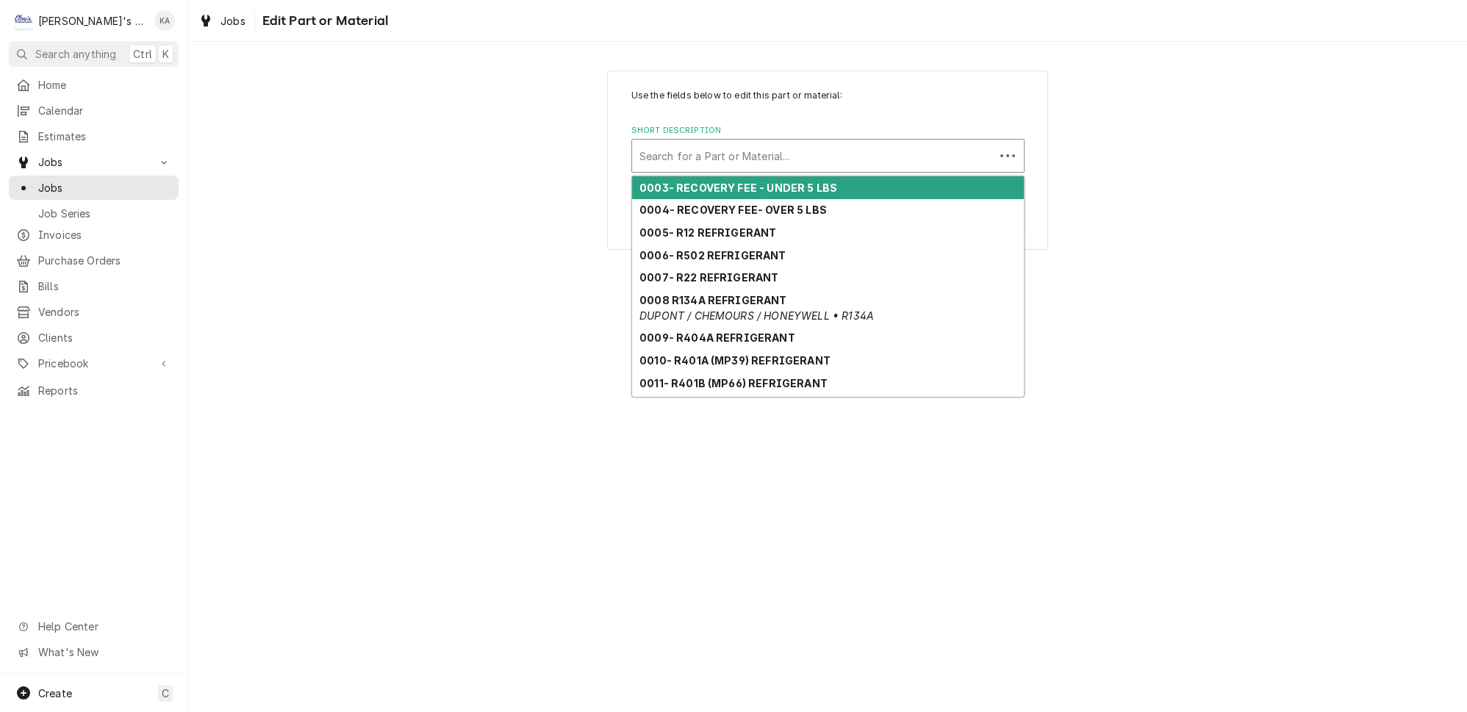
click at [841, 144] on div "Short Description" at bounding box center [813, 156] width 348 height 26
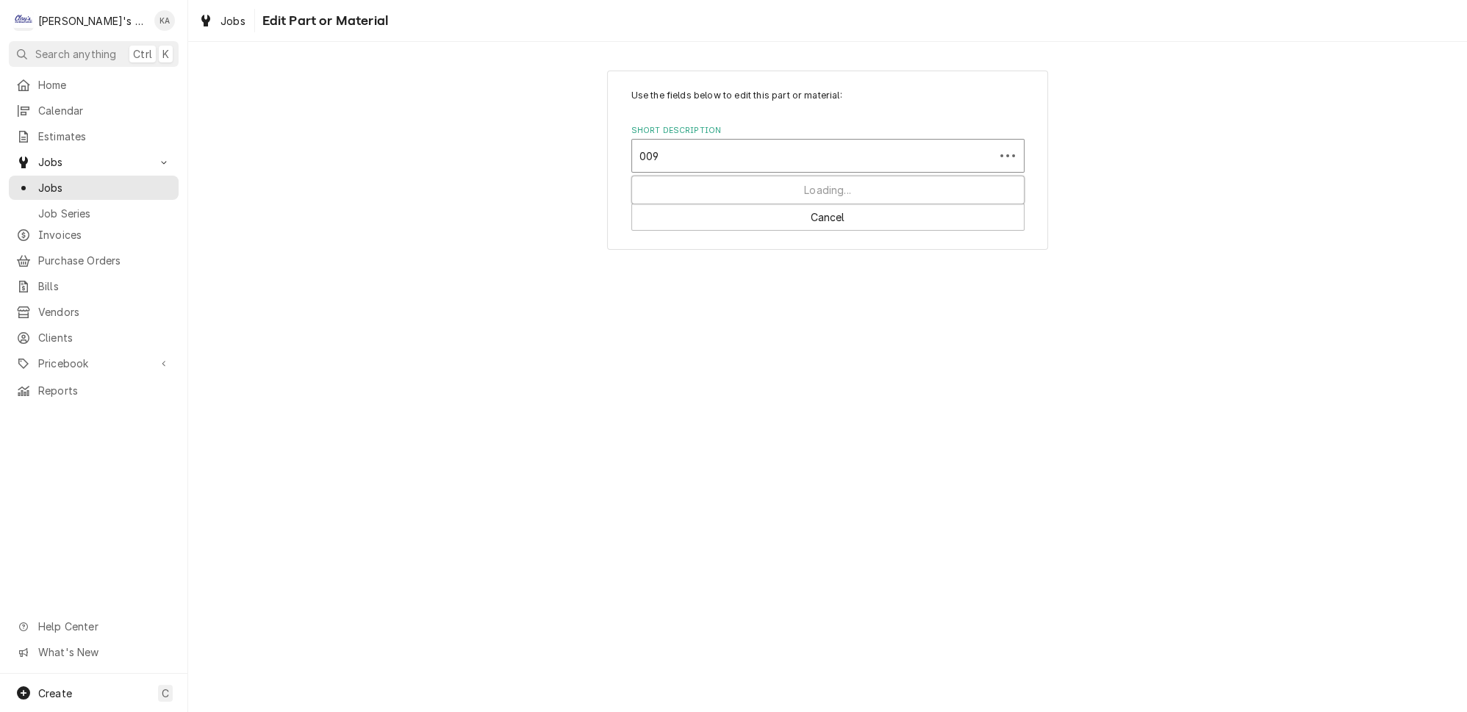
type input "0094"
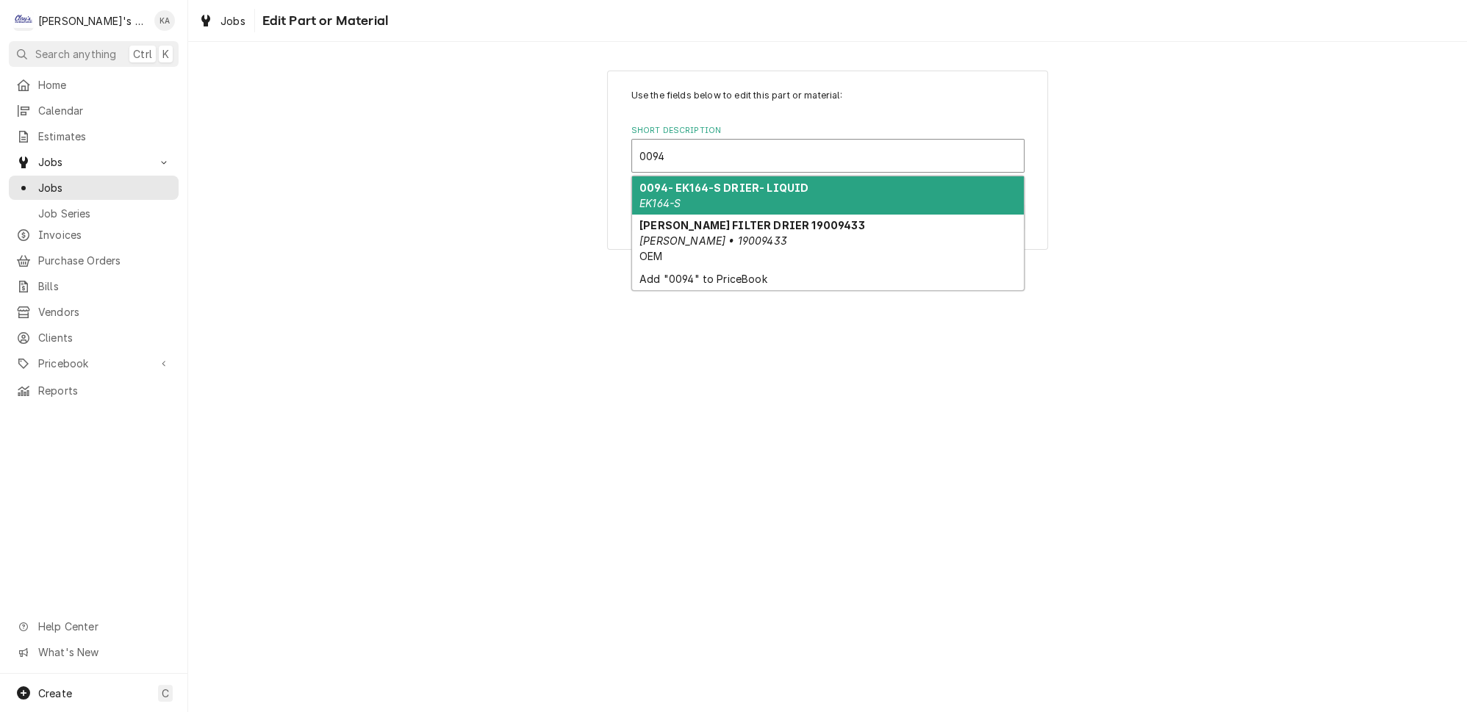
click at [848, 179] on div "0094- EK164-S DRIER- LIQUID EK164-S" at bounding box center [828, 195] width 392 height 38
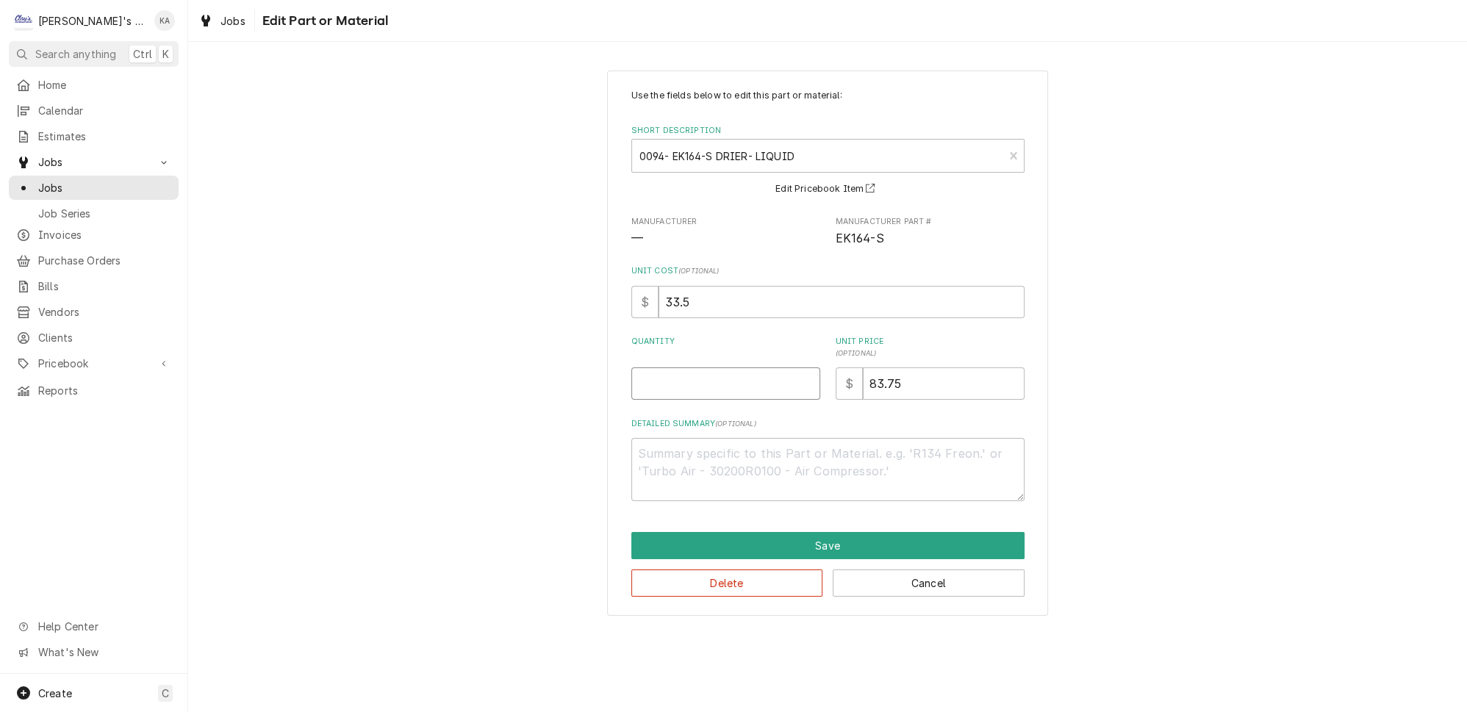
click at [712, 369] on input "Quantity" at bounding box center [725, 383] width 189 height 32
type textarea "x"
type input "1"
drag, startPoint x: 893, startPoint y: 379, endPoint x: 853, endPoint y: 380, distance: 40.4
click at [853, 380] on div "$ 83.75" at bounding box center [929, 383] width 189 height 32
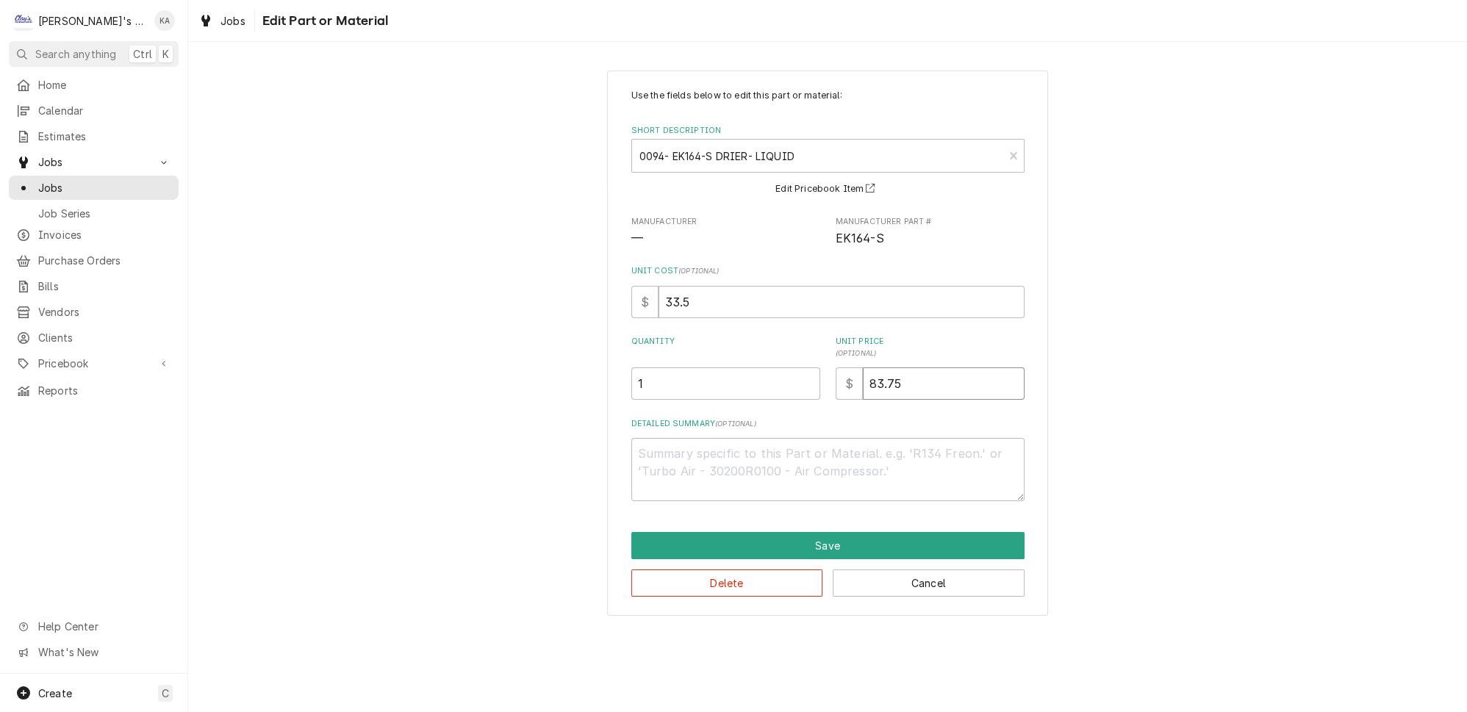
type textarea "x"
type input "7"
type textarea "x"
type input "71"
click at [816, 541] on button "Save" at bounding box center [827, 545] width 393 height 27
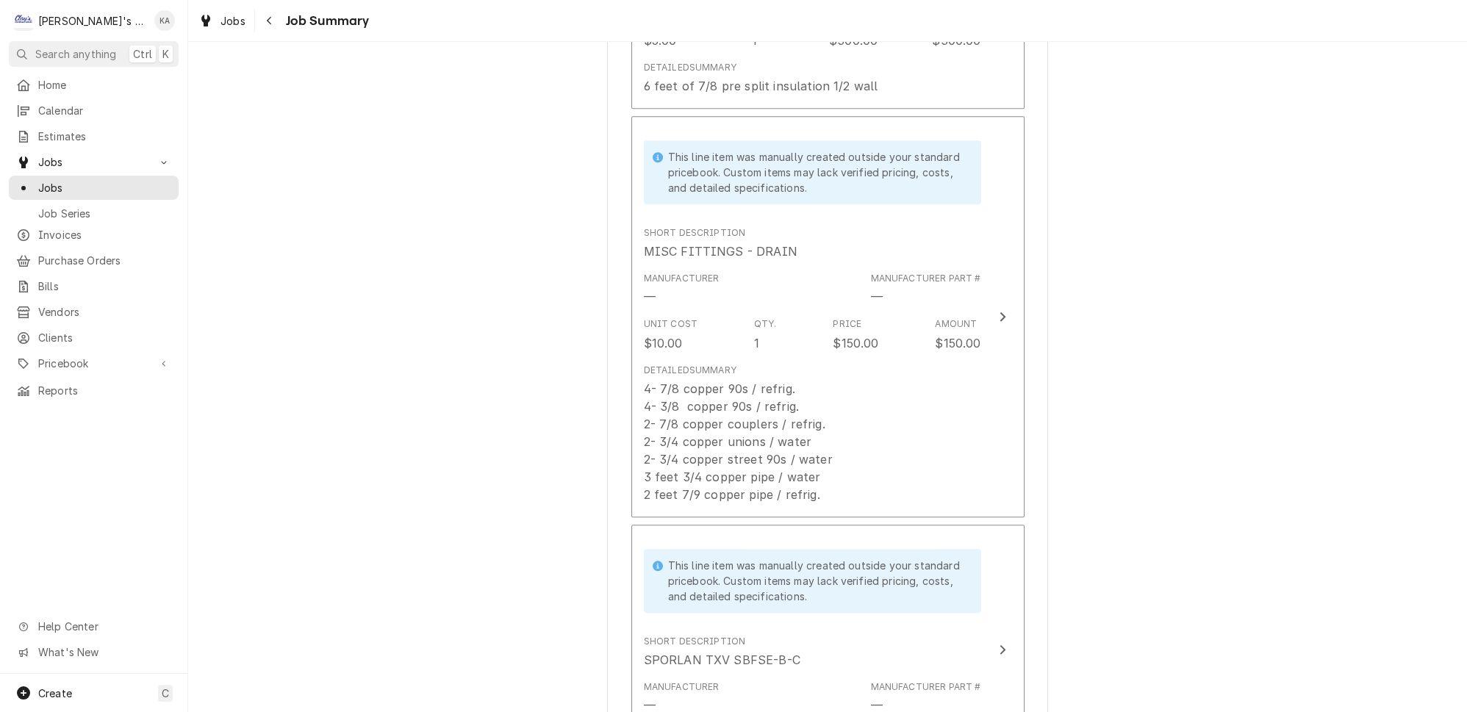
scroll to position [2622, 0]
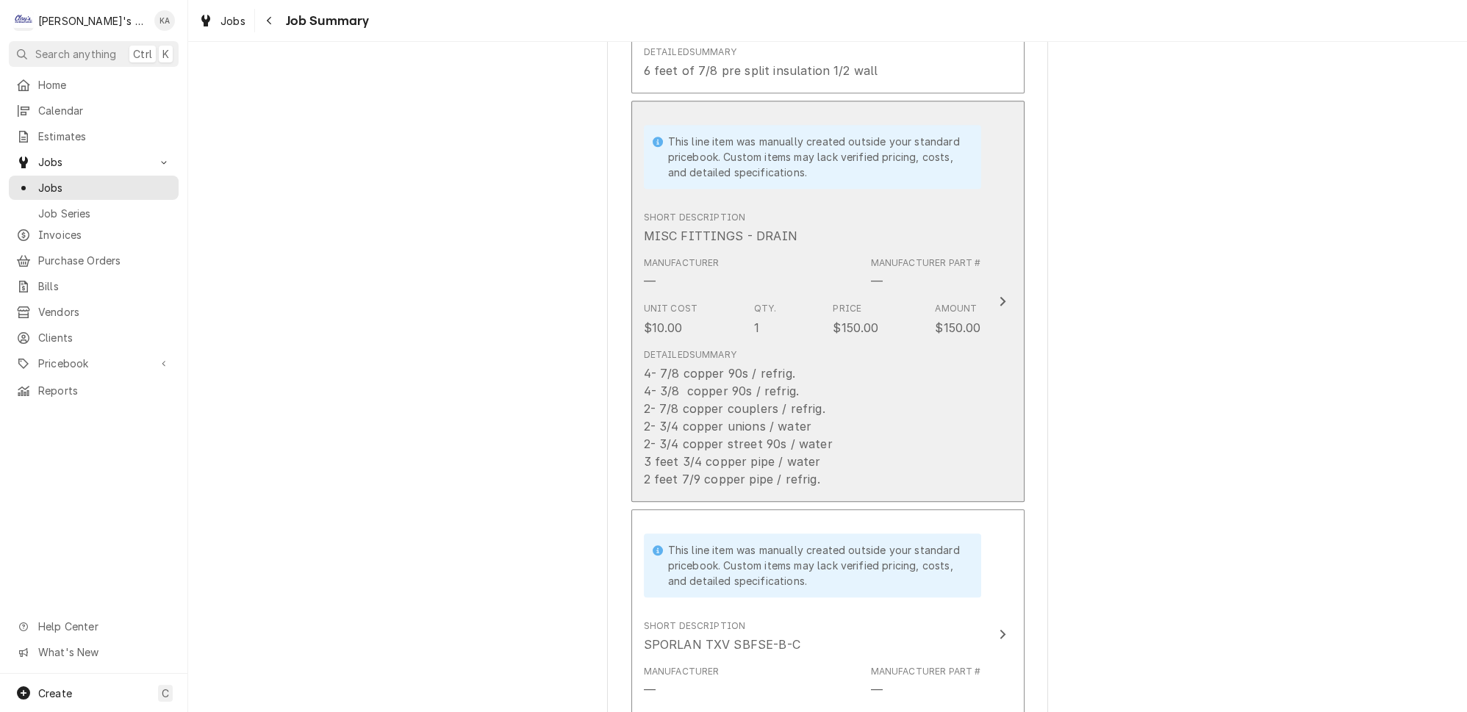
click at [951, 345] on div "Detailed Summary 4- 7/8 copper 90s / refrig. 4- 3/8 copper 90s / refrig. 2- 7/8…" at bounding box center [812, 417] width 337 height 151
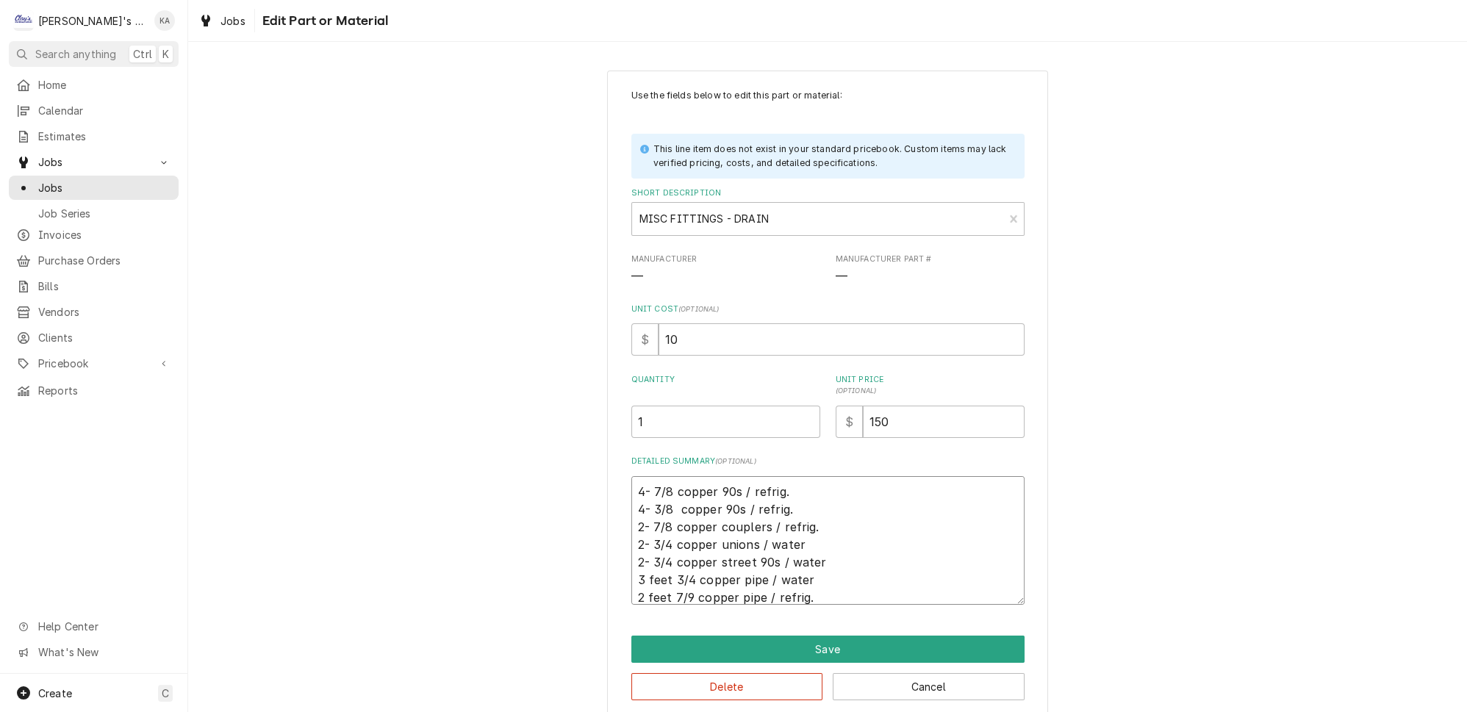
drag, startPoint x: 802, startPoint y: 587, endPoint x: 636, endPoint y: 490, distance: 192.3
click at [636, 490] on textarea "4- 7/8 copper 90s / refrig. 4- 3/8 copper 90s / refrig. 2- 7/8 copper couplers …" at bounding box center [827, 540] width 393 height 129
click at [820, 645] on button "Save" at bounding box center [827, 649] width 393 height 27
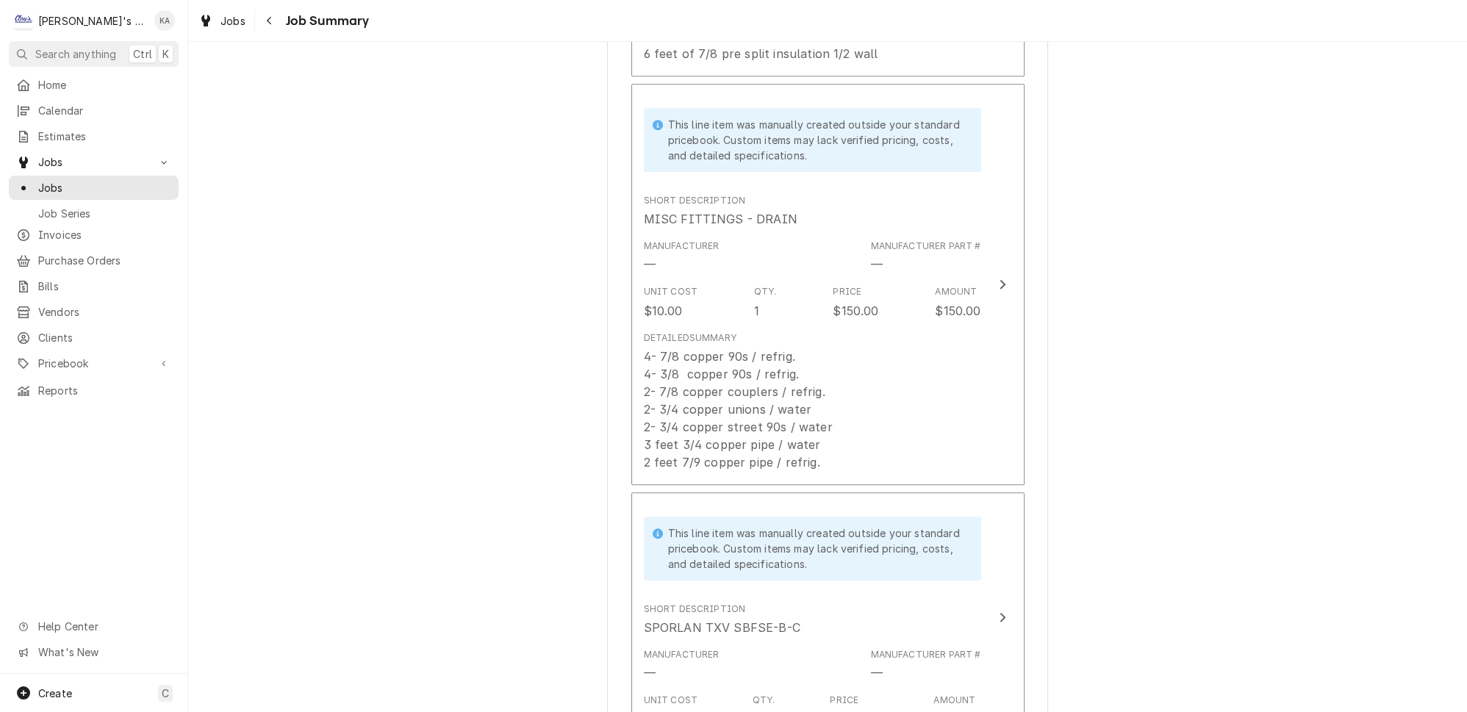
scroll to position [3373, 0]
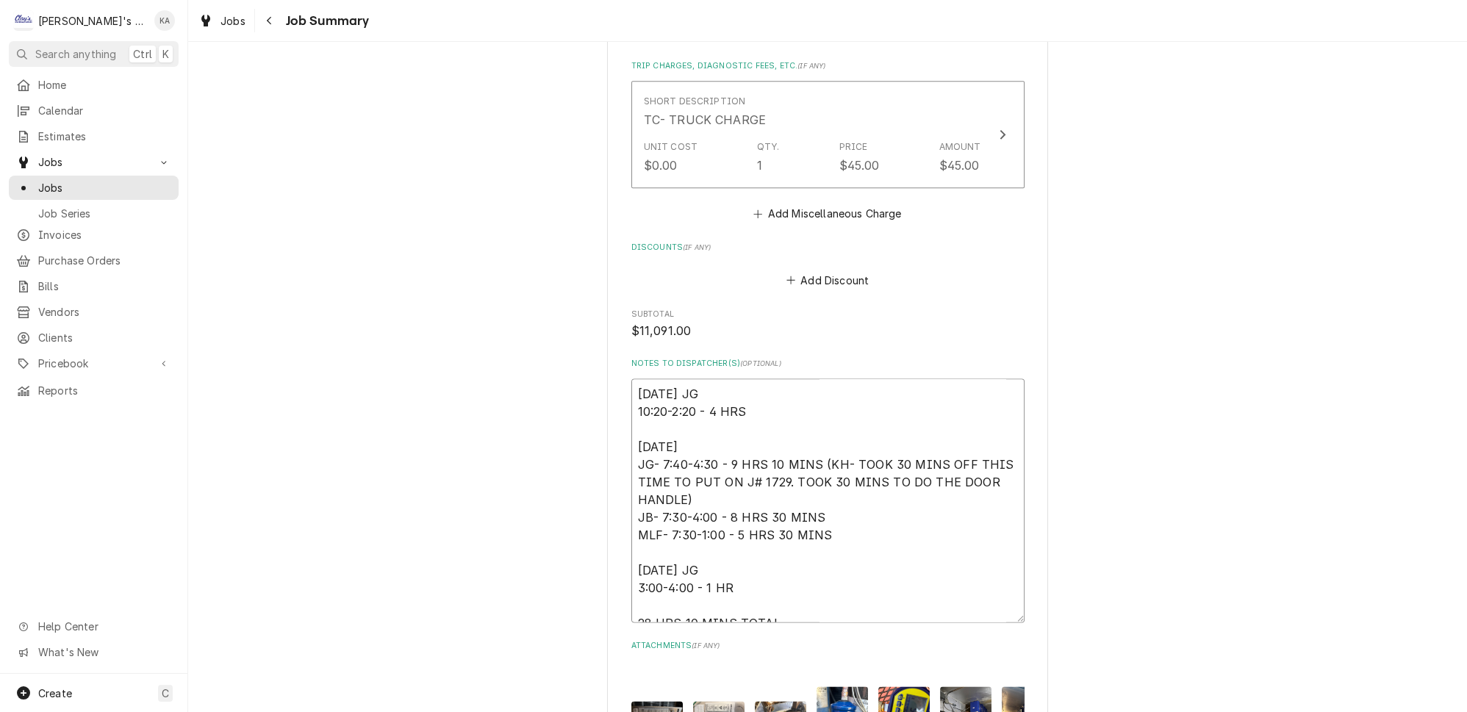
click at [808, 491] on textarea "8/12/2025 JG 10:20-2:20 - 4 HRS 8/13/2025 JG- 7:40-4:30 - 9 HRS 10 MINS (KH- TO…" at bounding box center [827, 500] width 393 height 244
type textarea "x"
type textarea "8/12/2025 JG 10:20-2:20 - 4 HRS 8/13/2025 JG- 7:40-4:30 - 9 HRS 10 MINS (KH- TO…"
type textarea "x"
type textarea "8/12/2025 JG 10:20-2:20 - 4 HRS 8/13/2025 JG- 7:40-4:30 - 9 HRS 10 MINS (KH- TO…"
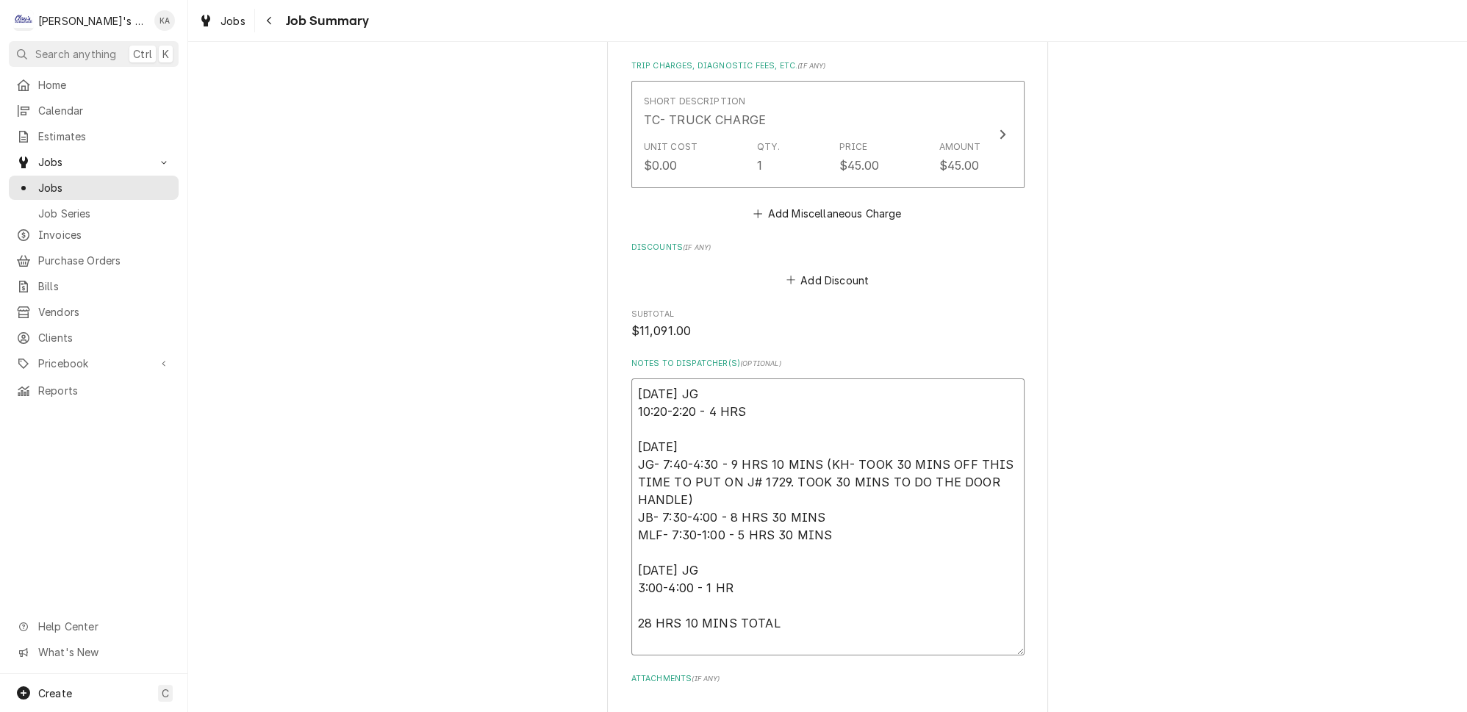
click at [644, 524] on textarea "8/12/2025 JG 10:20-2:20 - 4 HRS 8/13/2025 JG- 7:40-4:30 - 9 HRS 10 MINS (KH- TO…" at bounding box center [827, 516] width 393 height 277
paste textarea "4- 7/8 copper 90s / refrig. 4- 3/8 copper 90s / refrig. 2- 7/8 copper couplers …"
type textarea "x"
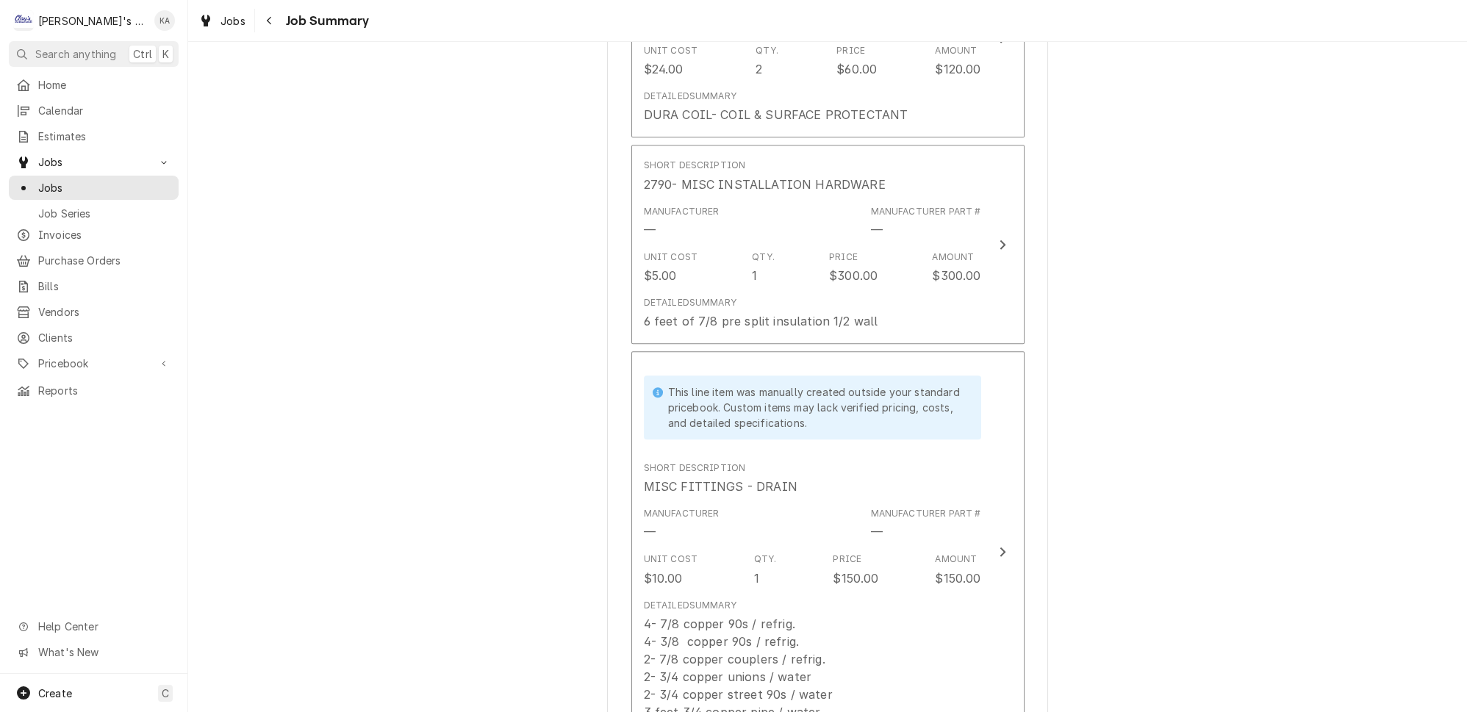
scroll to position [2304, 0]
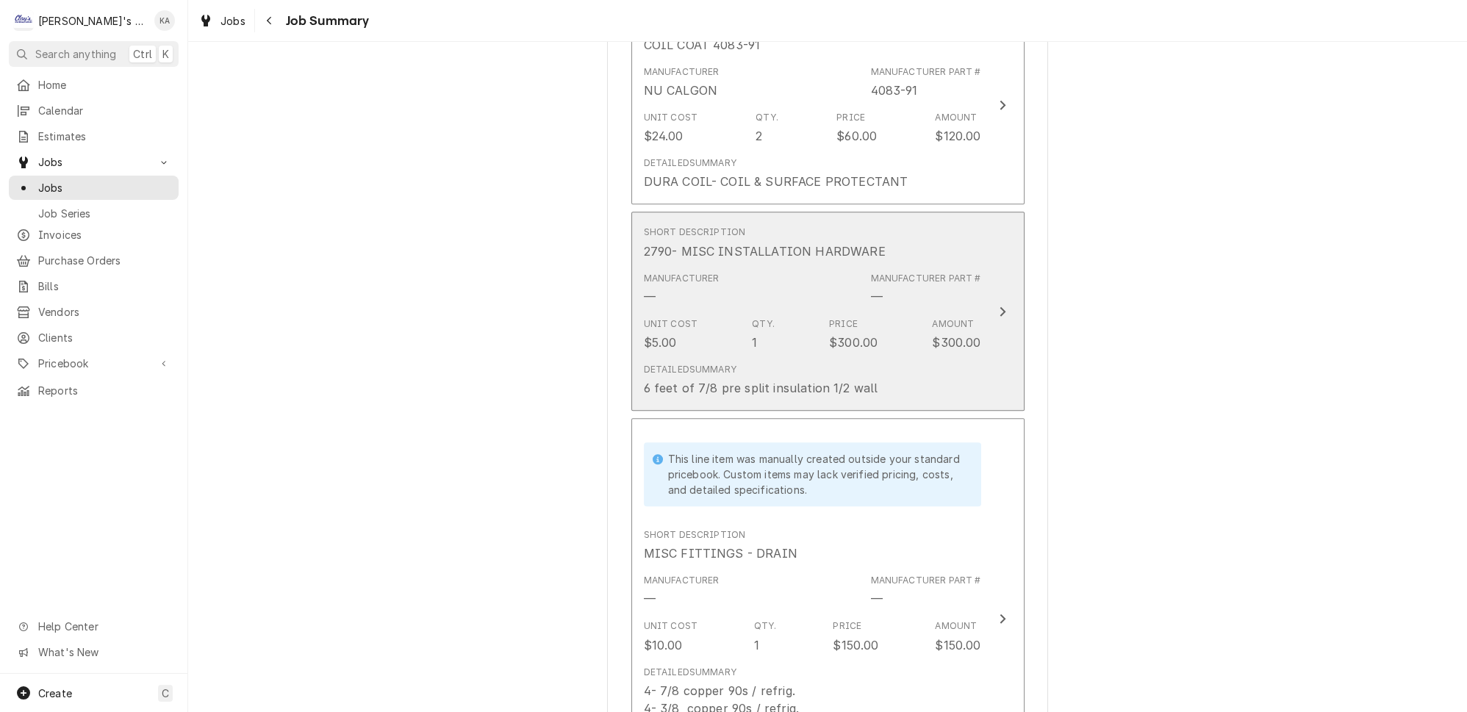
type textarea "8/12/2025 JG 10:20-2:20 - 4 HRS 8/13/2025 JG- 7:40-4:30 - 9 HRS 10 MINS (KH- TO…"
click at [963, 298] on button "Short Description 2790- MISC INSTALLATION HARDWARE Manufacturer — Manufacturer …" at bounding box center [827, 311] width 393 height 199
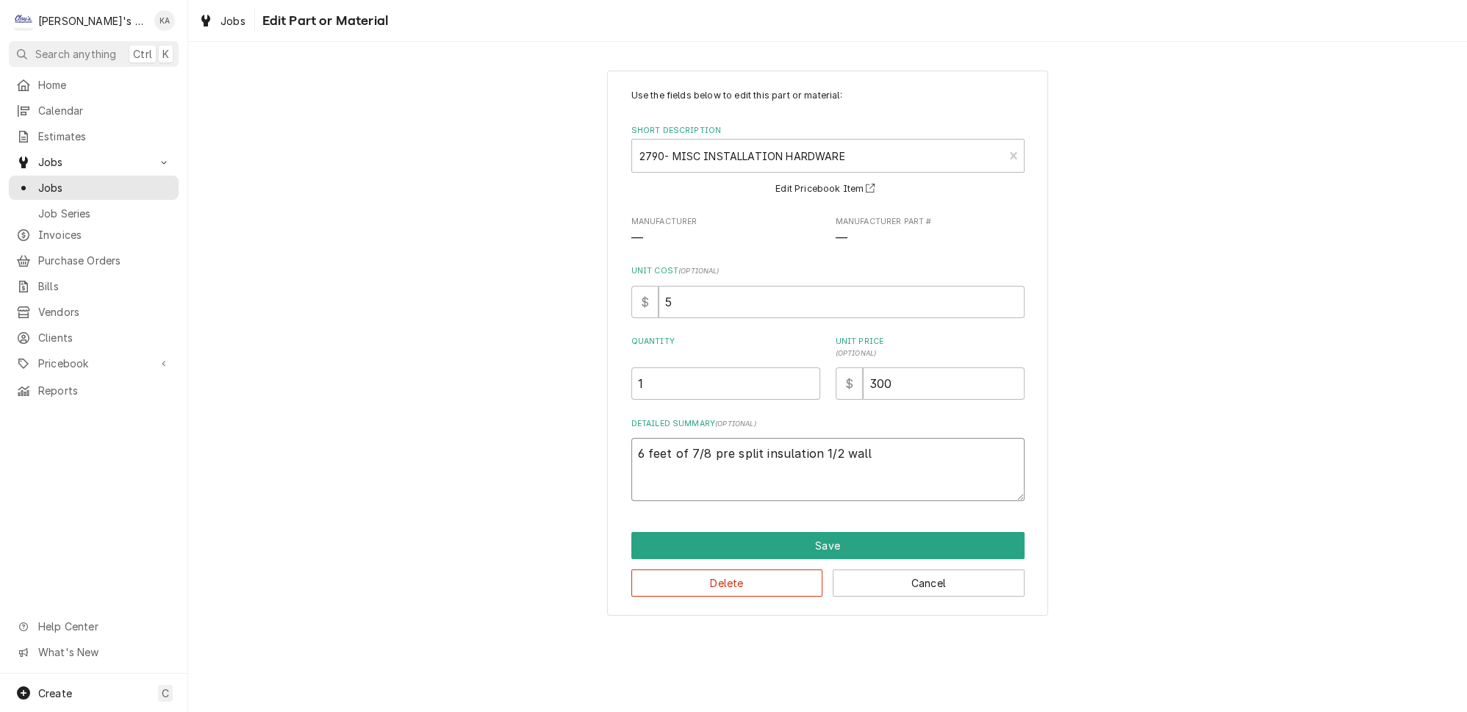
drag, startPoint x: 859, startPoint y: 453, endPoint x: 639, endPoint y: 458, distance: 220.5
click at [633, 458] on div "Use the fields below to edit this part or material: Short Description 2790- MIS…" at bounding box center [827, 343] width 441 height 545
click at [833, 542] on button "Save" at bounding box center [827, 545] width 393 height 27
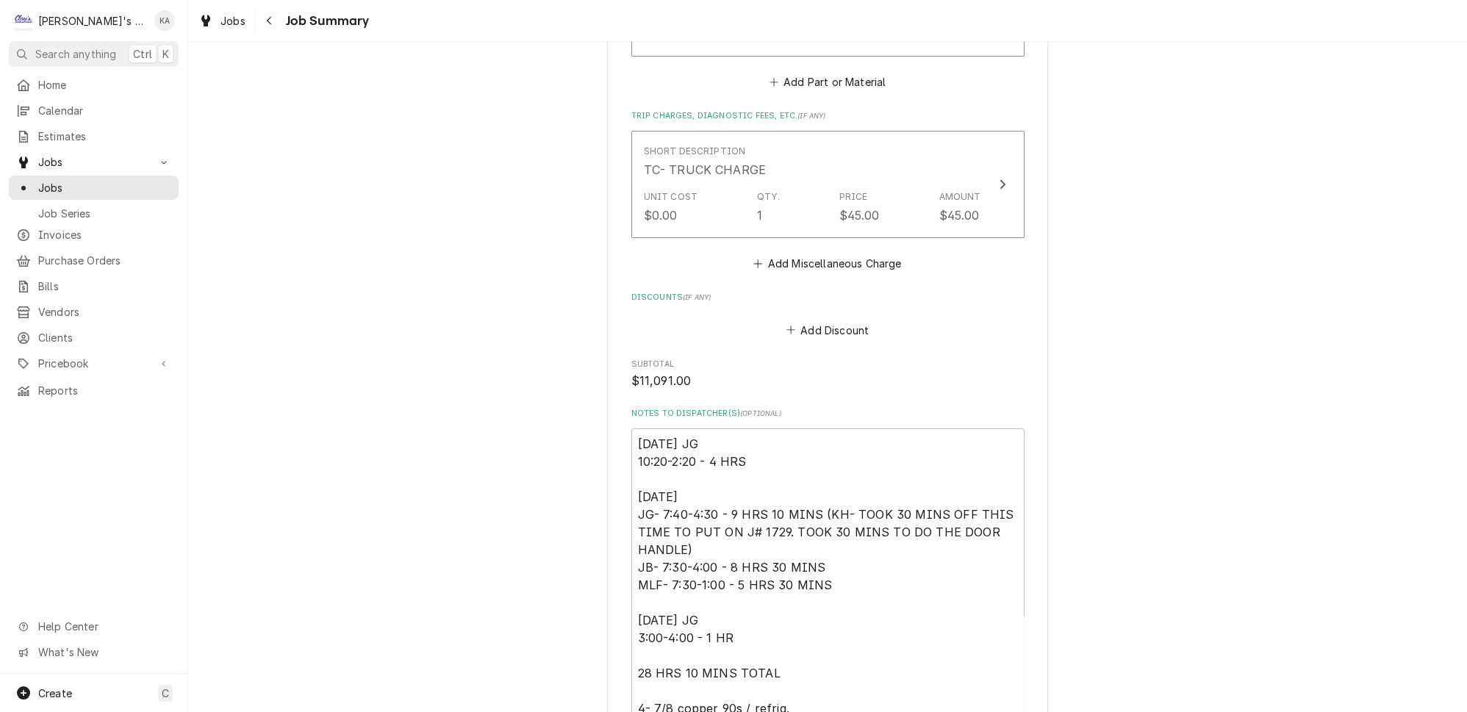
scroll to position [3716, 0]
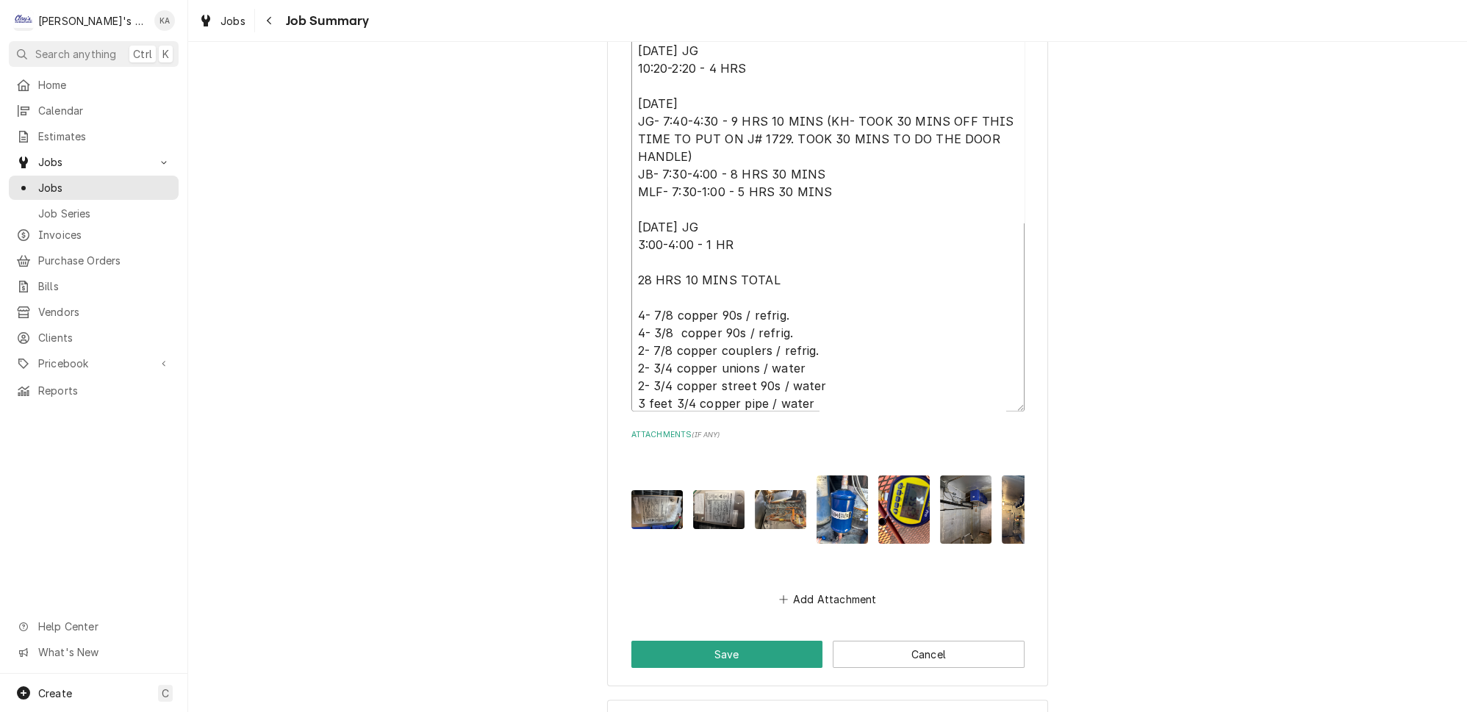
click at [642, 161] on textarea "8/12/2025 JG 10:20-2:20 - 4 HRS 8/13/2025 JG- 7:40-4:30 - 9 HRS 10 MINS (KH- TO…" at bounding box center [827, 223] width 393 height 376
paste textarea "6 feet of 7/8 pre split insulation 1/2 wall"
type textarea "x"
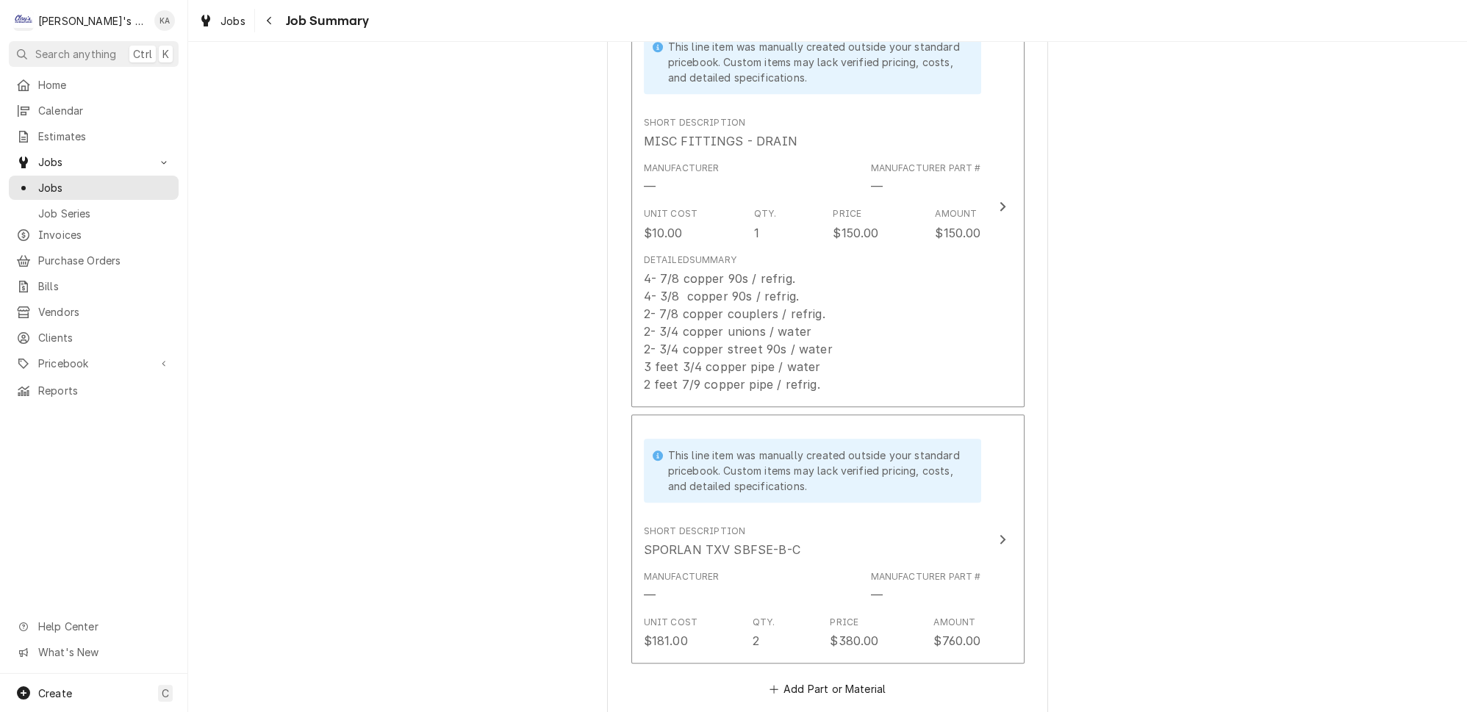
scroll to position [2714, 0]
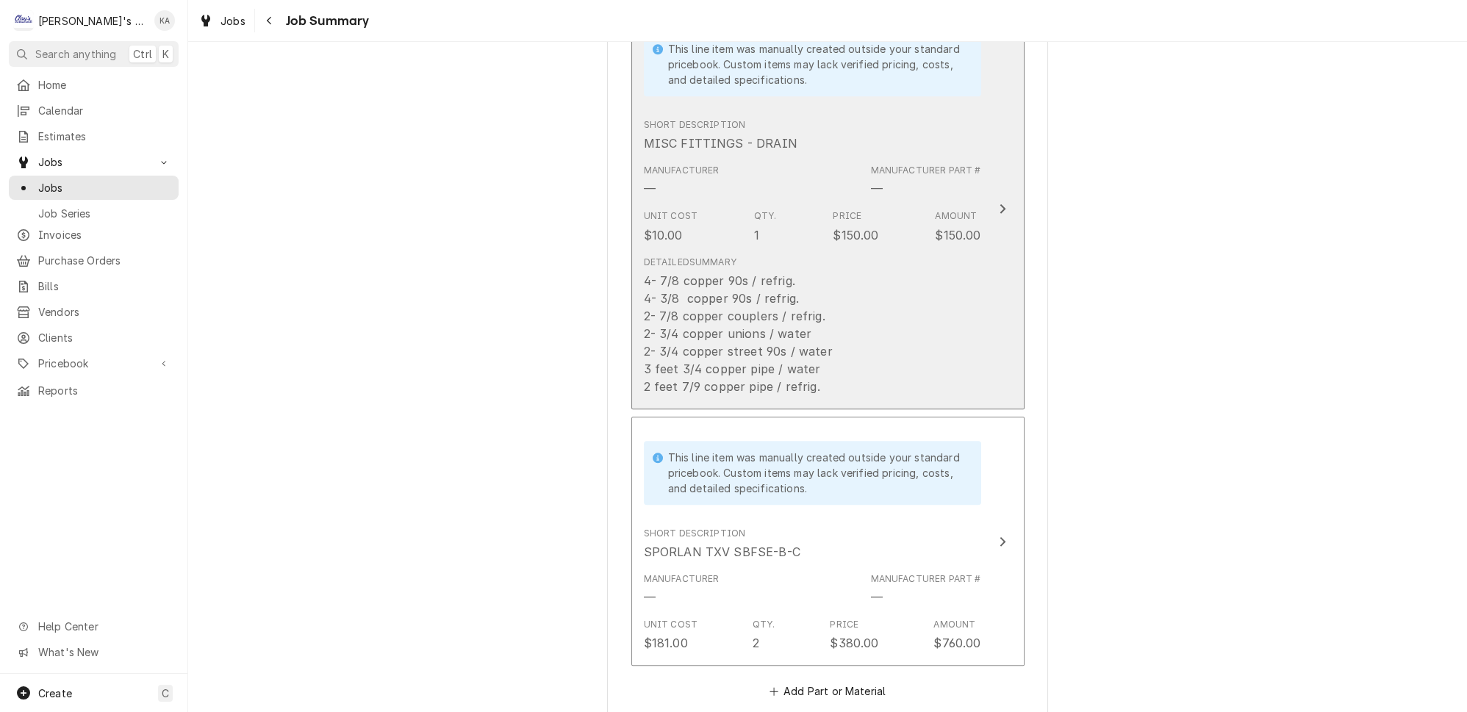
type textarea "8/12/2025 JG 10:20-2:20 - 4 HRS 8/13/2025 JG- 7:40-4:30 - 9 HRS 10 MINS (KH- TO…"
click at [932, 250] on div "Detailed Summary 4- 7/8 copper 90s / refrig. 4- 3/8 copper 90s / refrig. 2- 7/8…" at bounding box center [812, 325] width 337 height 151
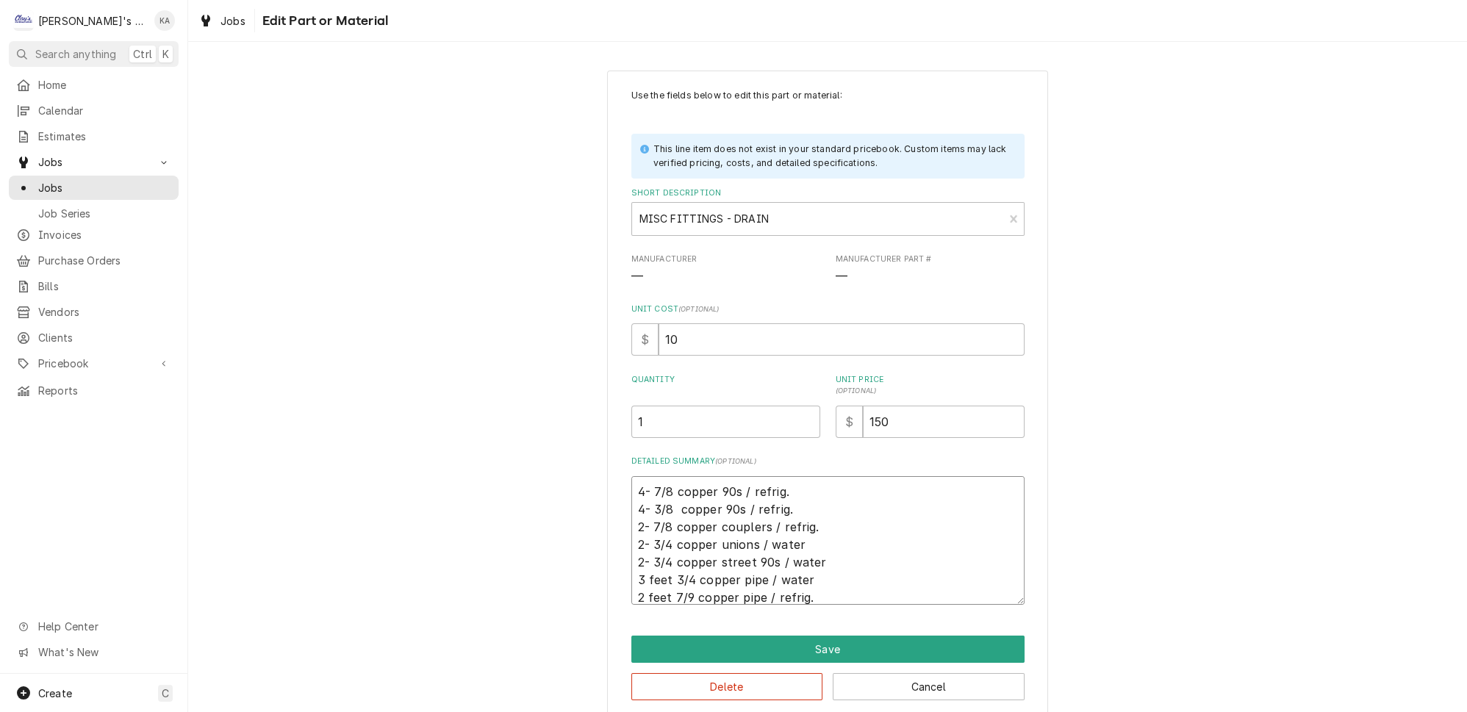
drag, startPoint x: 817, startPoint y: 586, endPoint x: 625, endPoint y: 489, distance: 215.6
click at [625, 489] on div "Use the fields below to edit this part or material: This line item does not exi…" at bounding box center [827, 395] width 441 height 649
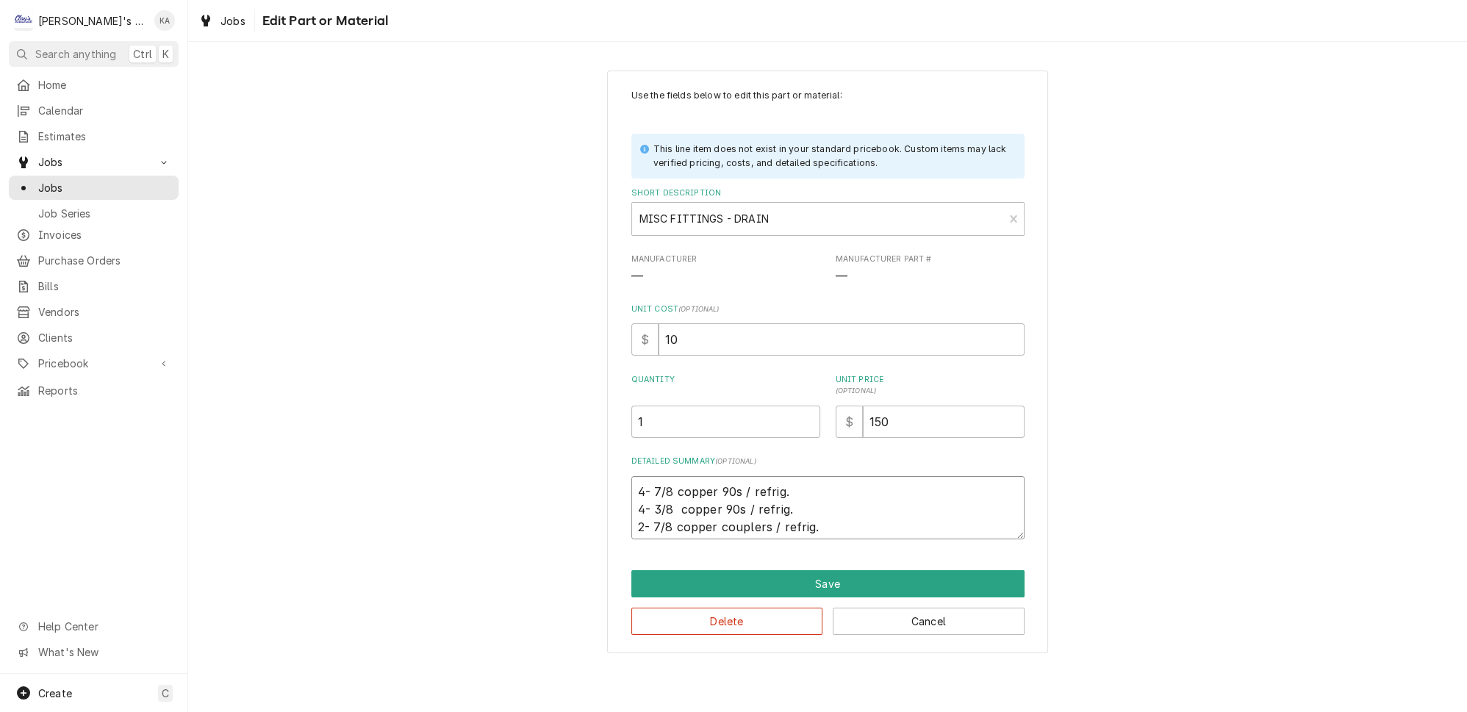
type textarea "x"
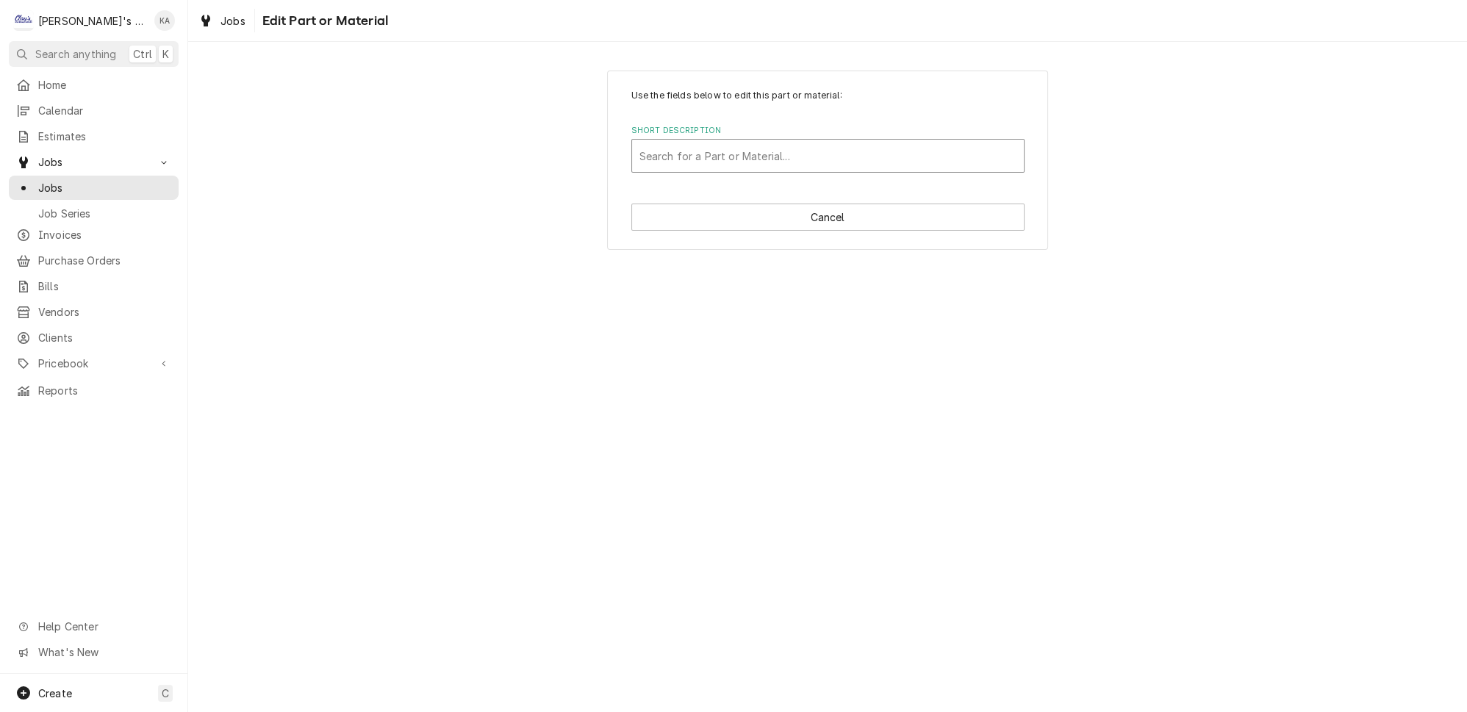
click at [806, 156] on div "Short Description" at bounding box center [827, 156] width 377 height 26
type input "MISC"
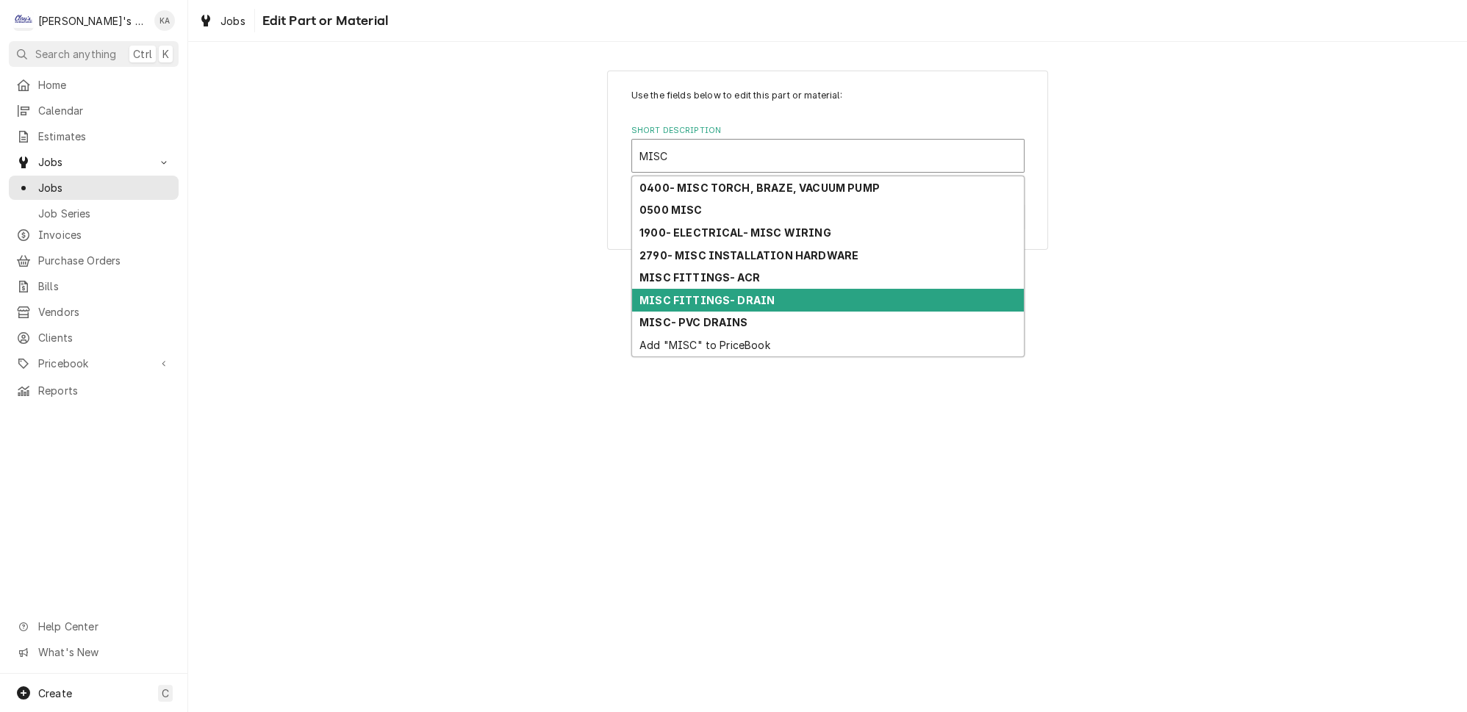
click at [721, 292] on div "MISC FITTINGS- DRAIN" at bounding box center [828, 300] width 392 height 23
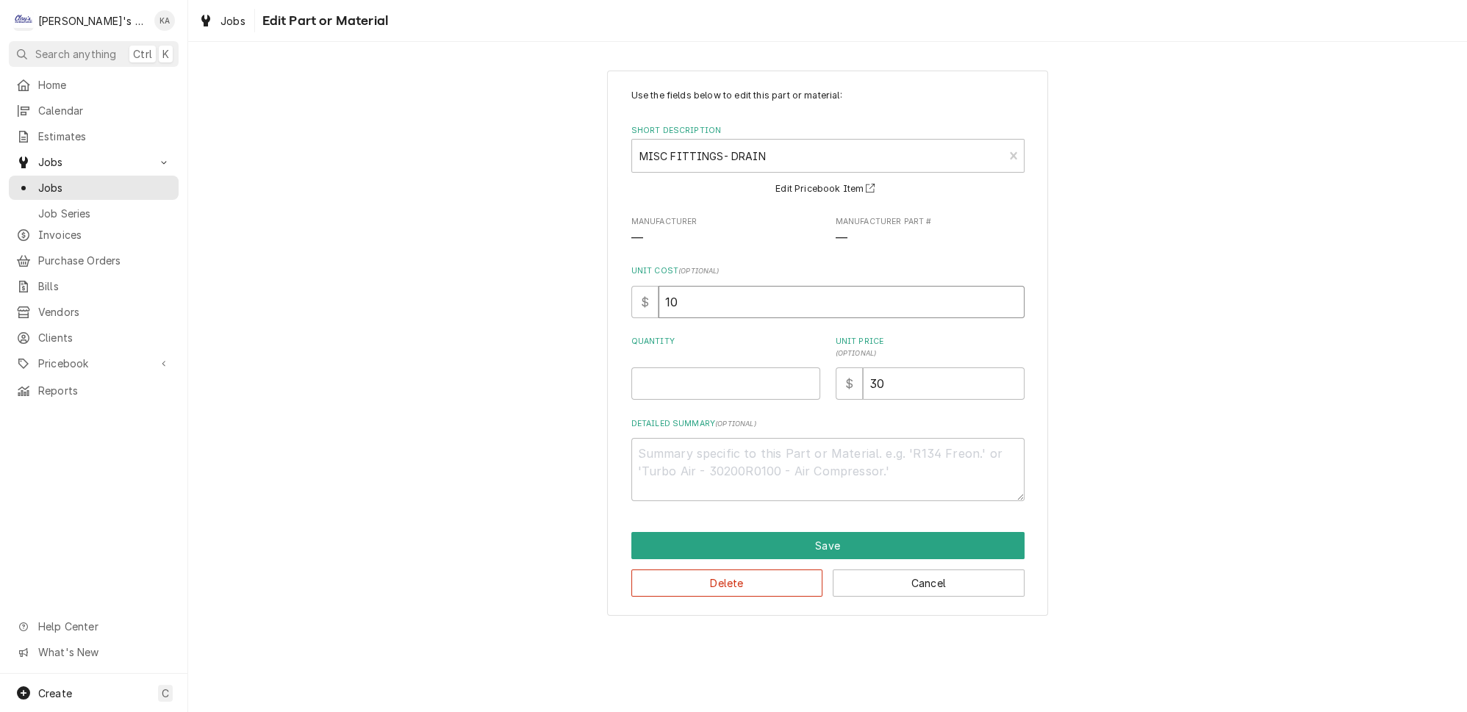
drag, startPoint x: 688, startPoint y: 298, endPoint x: 646, endPoint y: 299, distance: 42.6
click at [646, 299] on div "$ 10" at bounding box center [827, 302] width 393 height 32
type textarea "x"
type input "7"
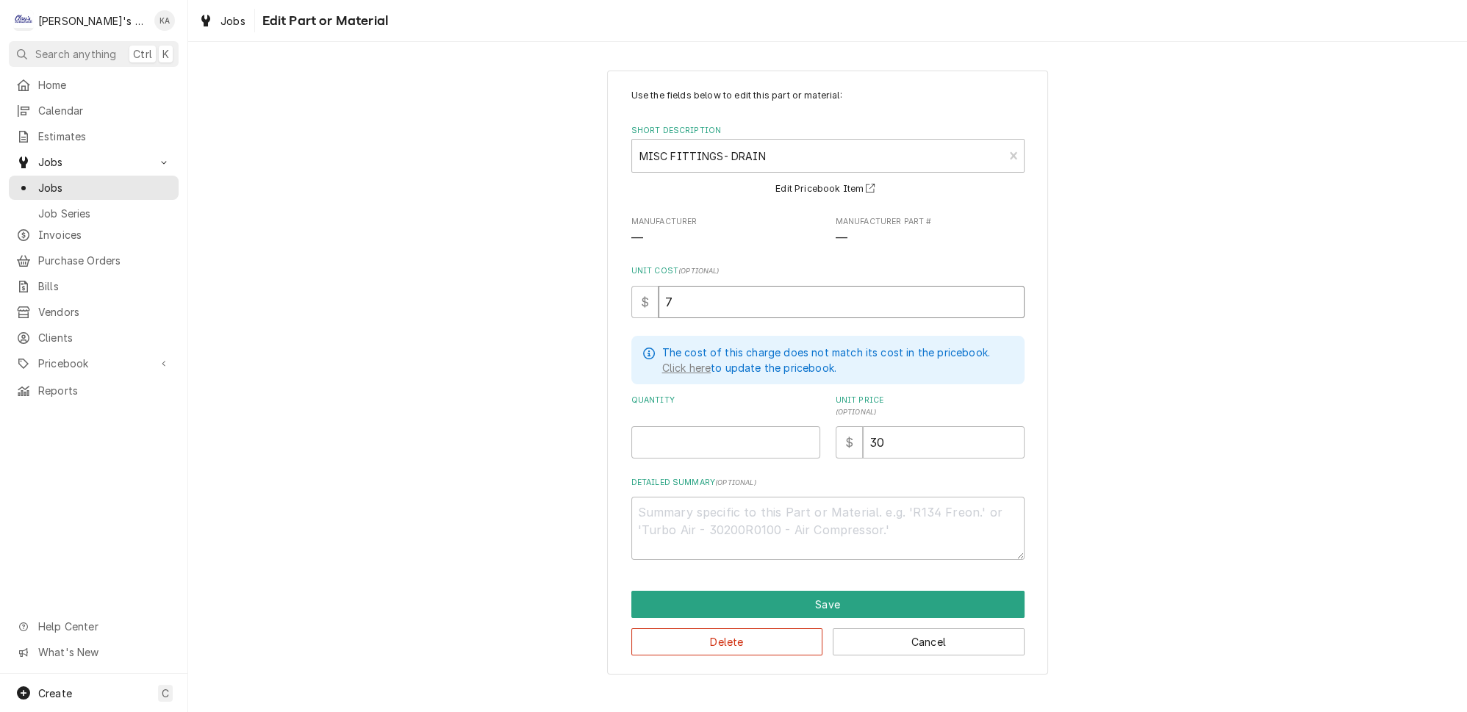
type textarea "x"
type input "75"
click at [702, 432] on input "Quantity" at bounding box center [725, 442] width 189 height 32
type textarea "x"
type input "1"
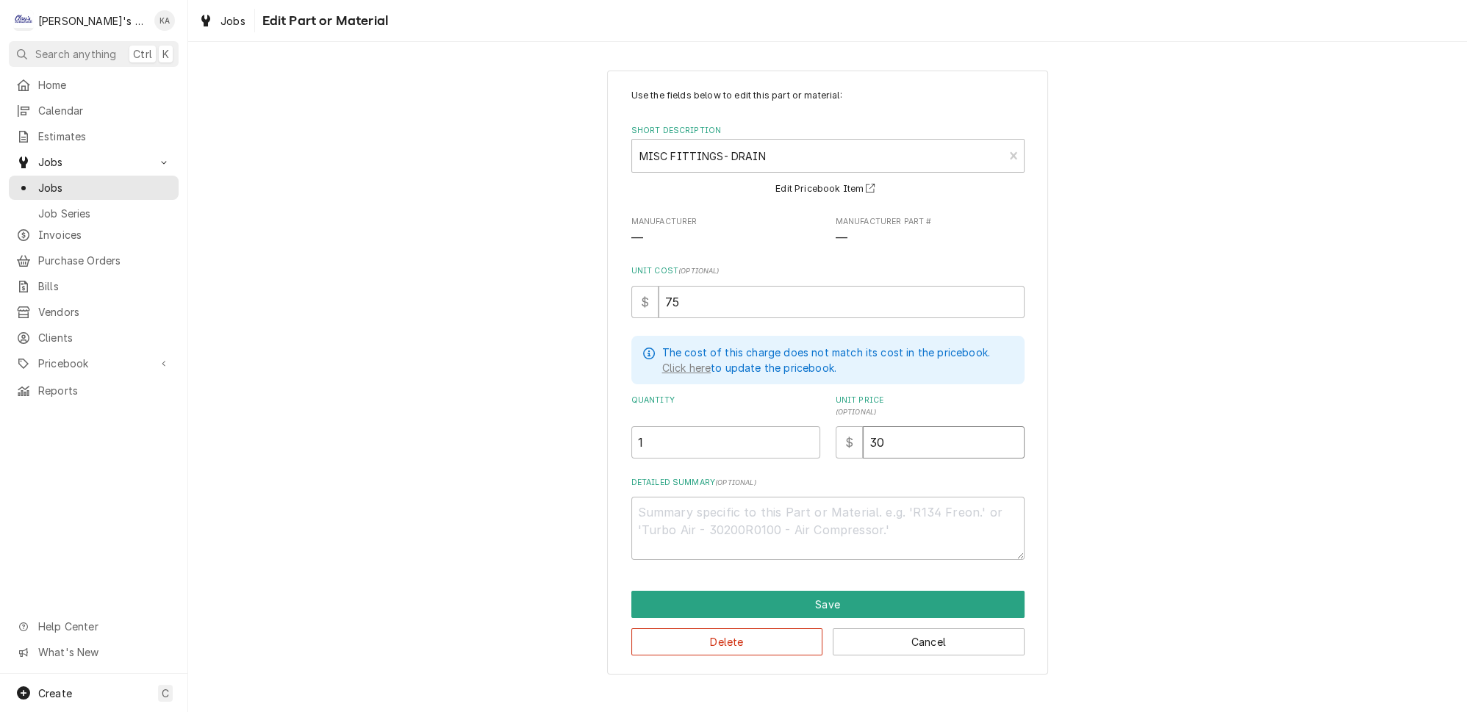
type textarea "x"
type input "1"
type textarea "x"
type input "15"
type textarea "x"
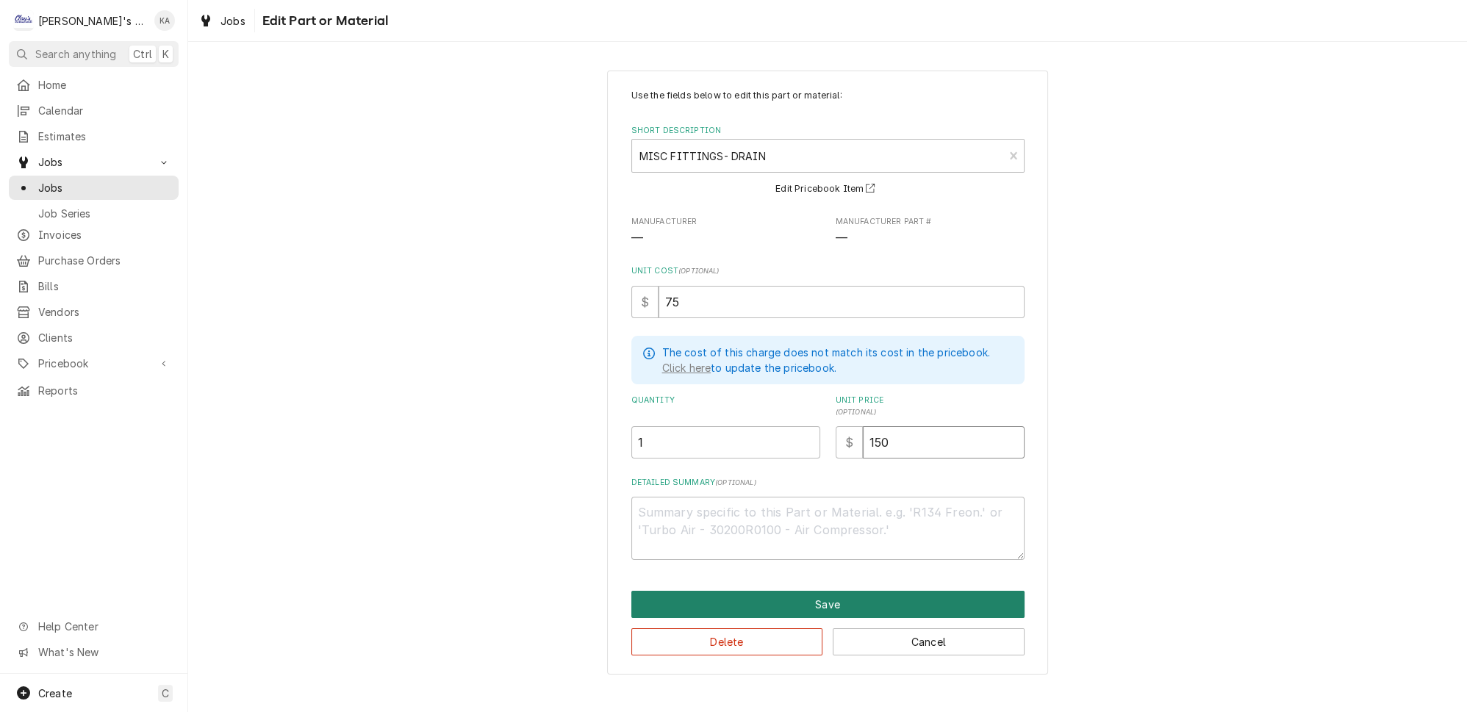
type input "150"
click at [858, 597] on button "Save" at bounding box center [827, 604] width 393 height 27
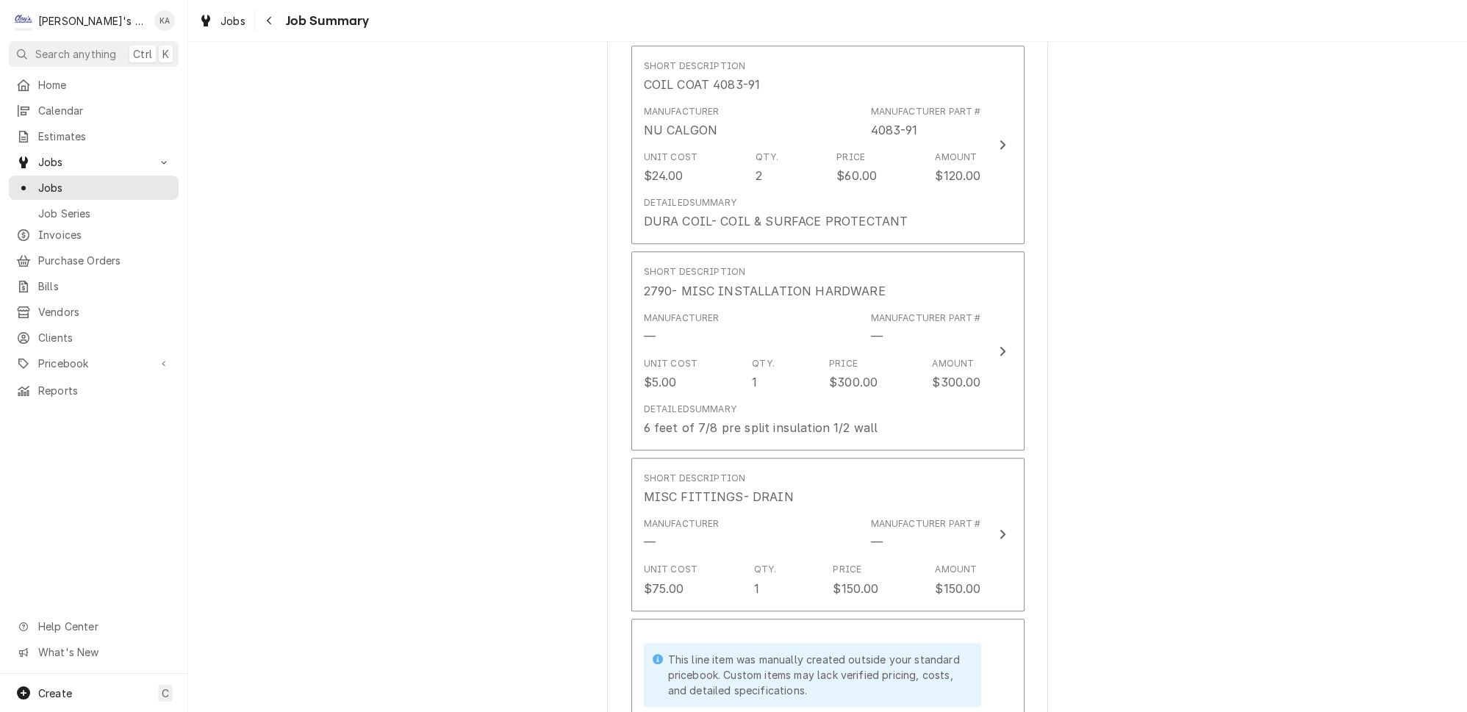
scroll to position [2263, 0]
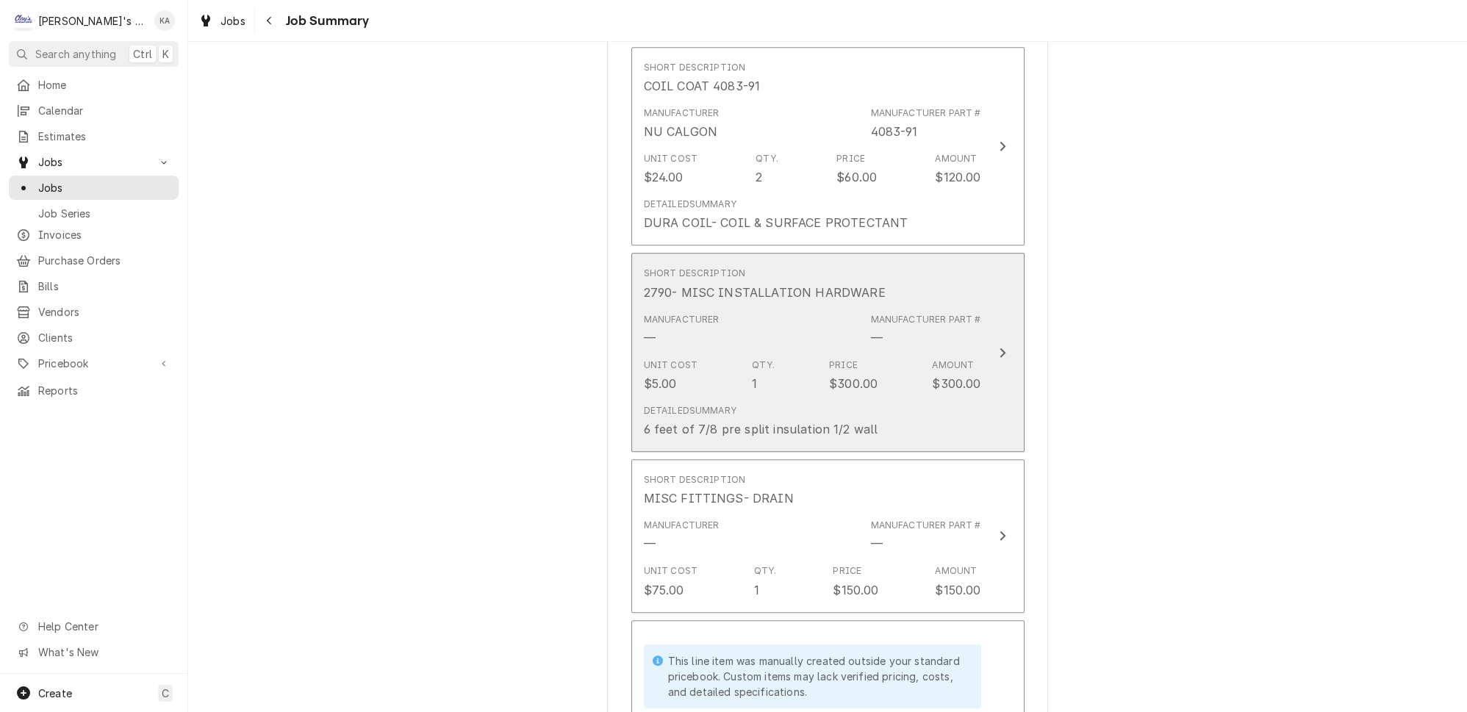
click at [967, 337] on button "Short Description 2790- MISC INSTALLATION HARDWARE Manufacturer — Manufacturer …" at bounding box center [827, 352] width 393 height 199
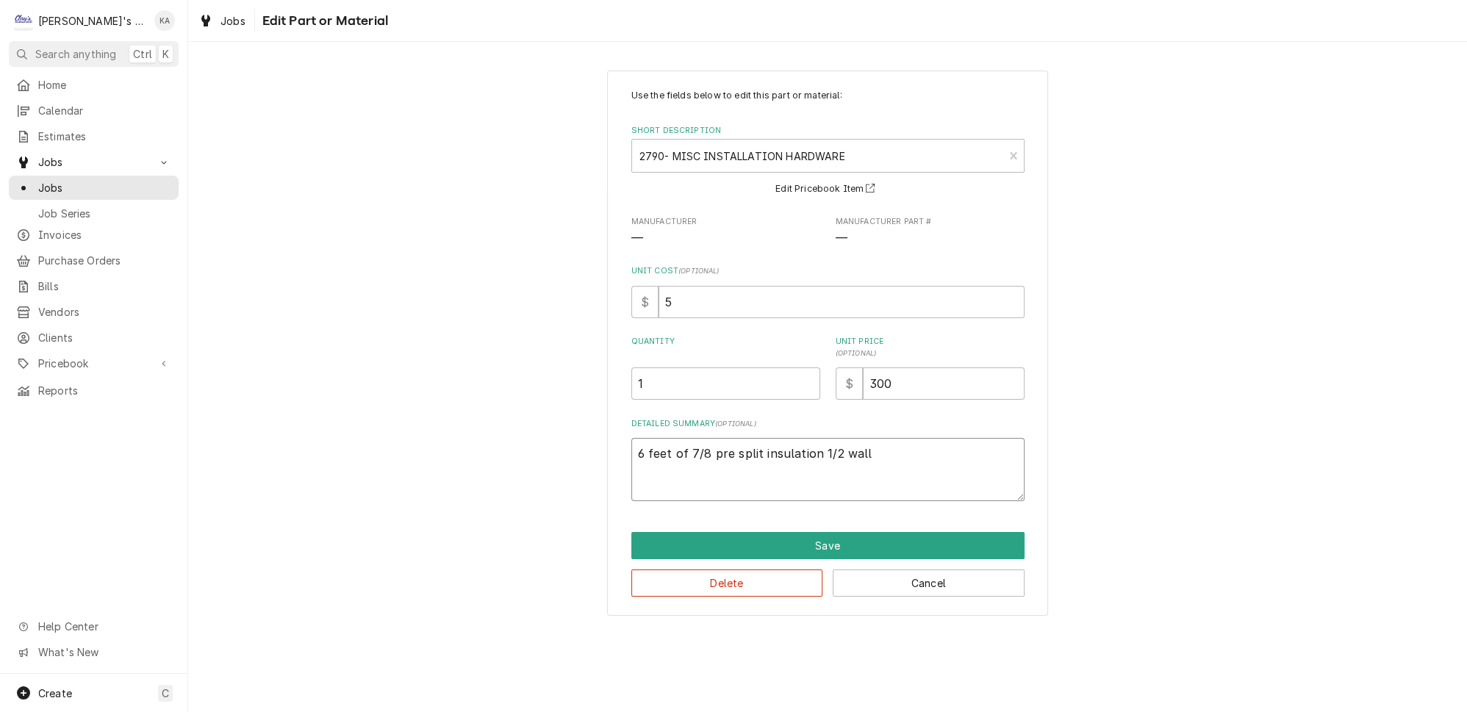
drag, startPoint x: 870, startPoint y: 453, endPoint x: 627, endPoint y: 450, distance: 242.5
click at [627, 450] on div "Use the fields below to edit this part or material: Short Description 2790- MIS…" at bounding box center [827, 343] width 441 height 545
type textarea "x"
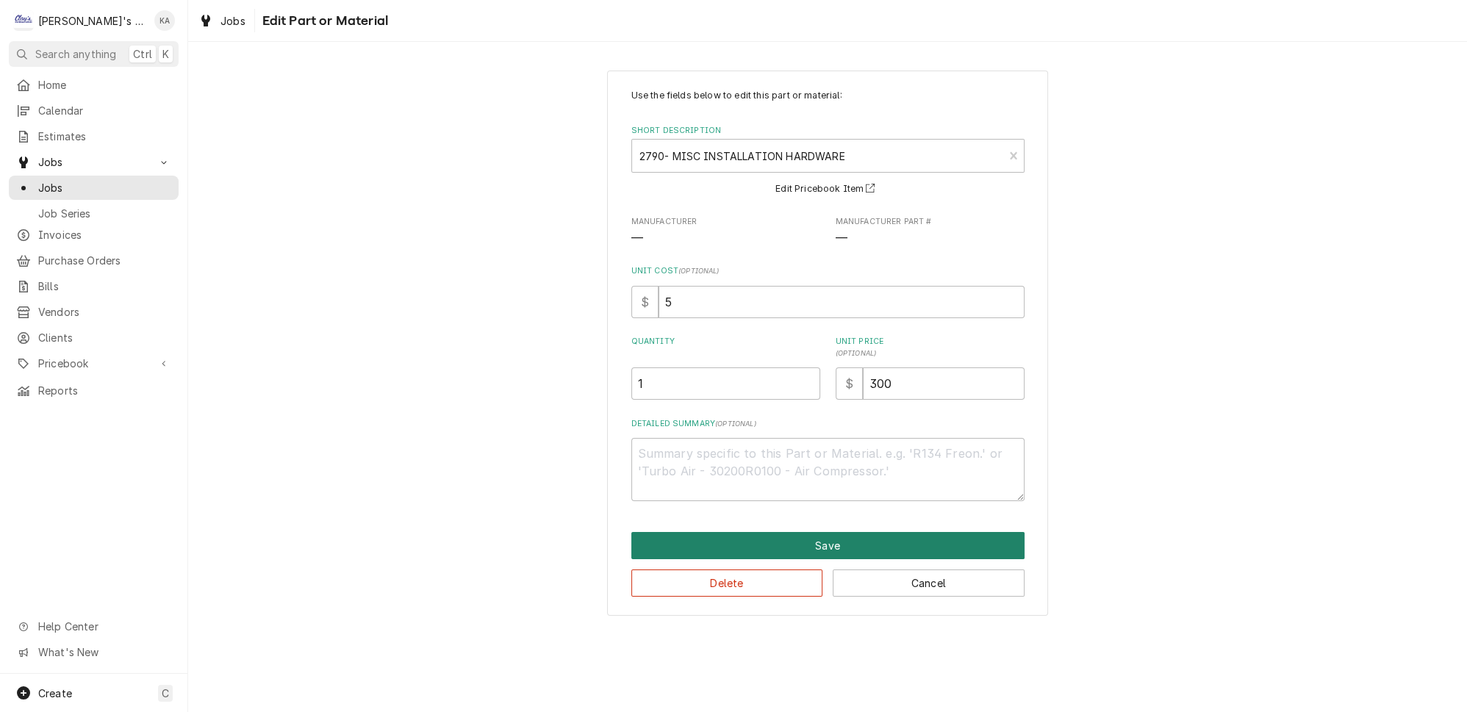
click at [807, 536] on button "Save" at bounding box center [827, 545] width 393 height 27
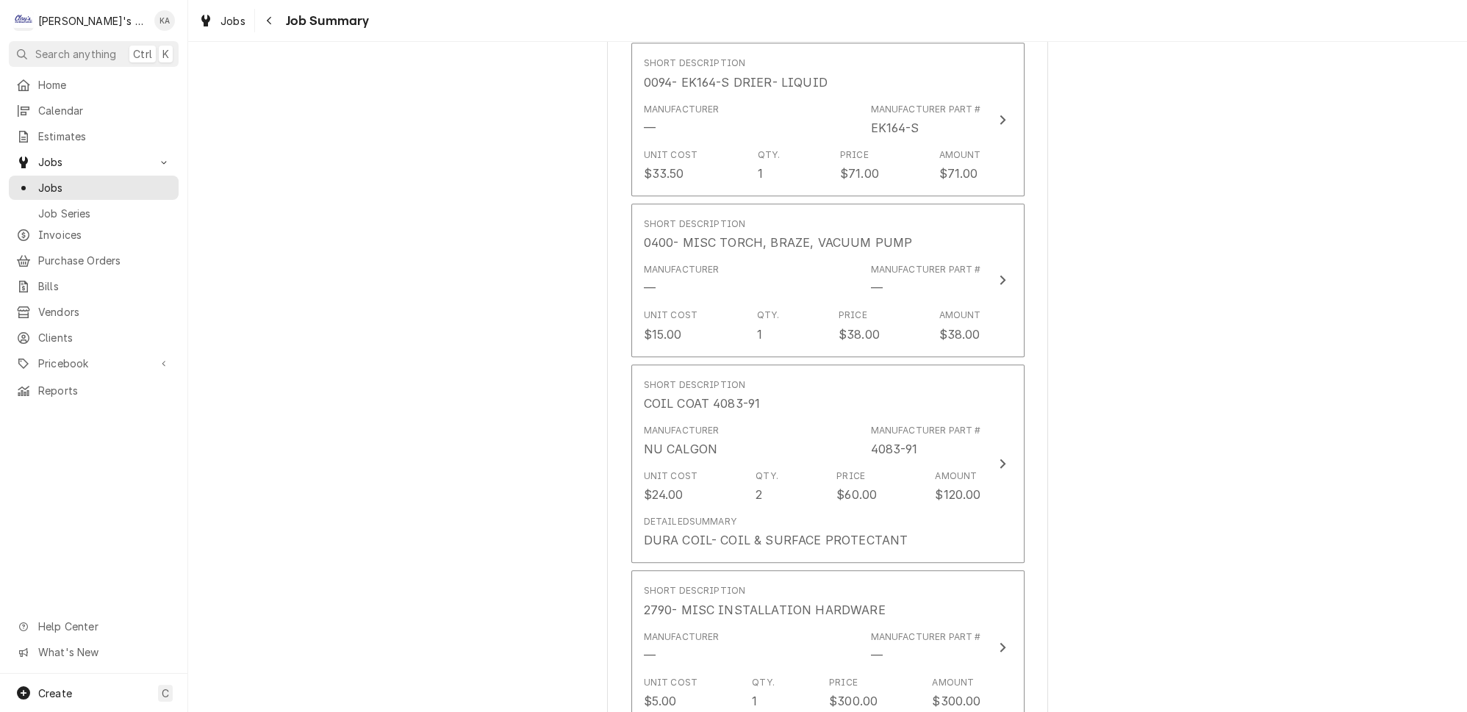
scroll to position [1812, 0]
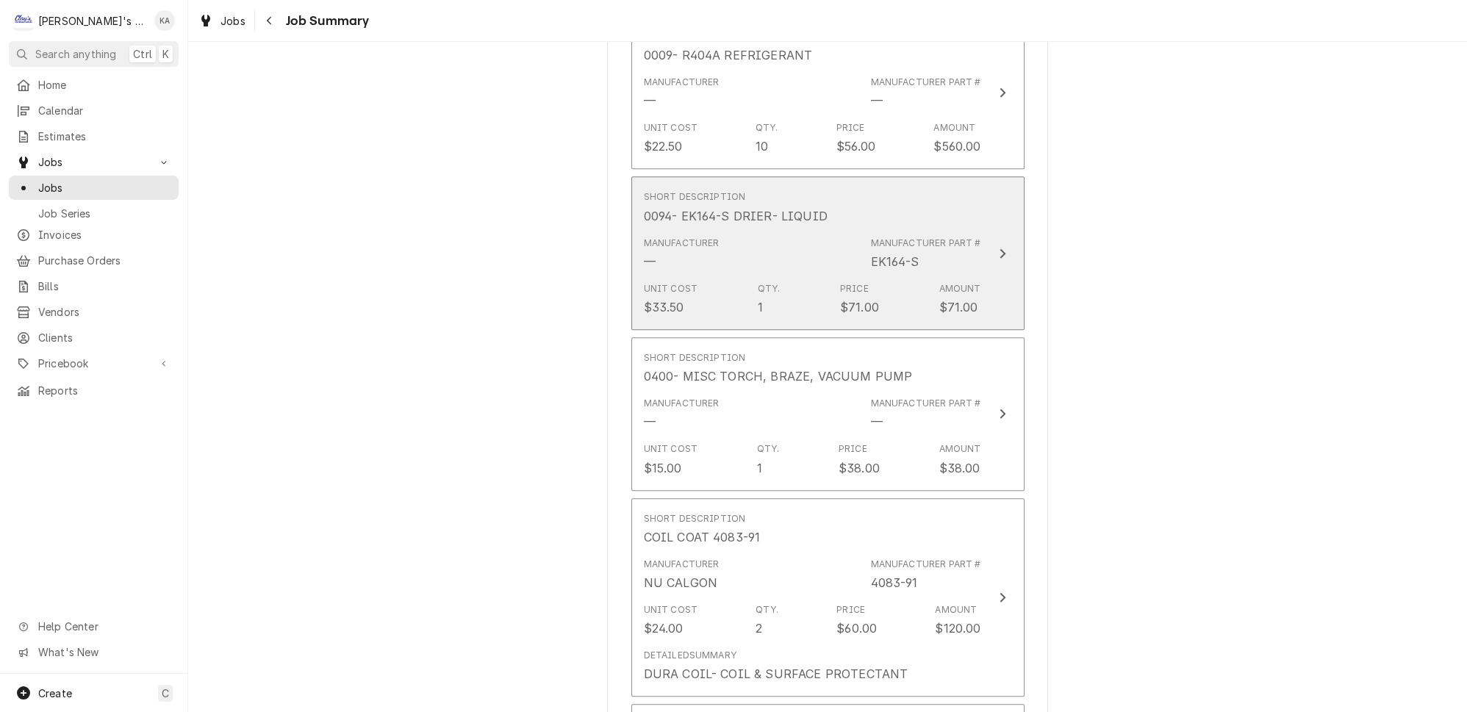
click at [974, 236] on button "Short Description 0094- EK164-S DRIER- LIQUID Manufacturer — Manufacturer Part …" at bounding box center [827, 253] width 393 height 154
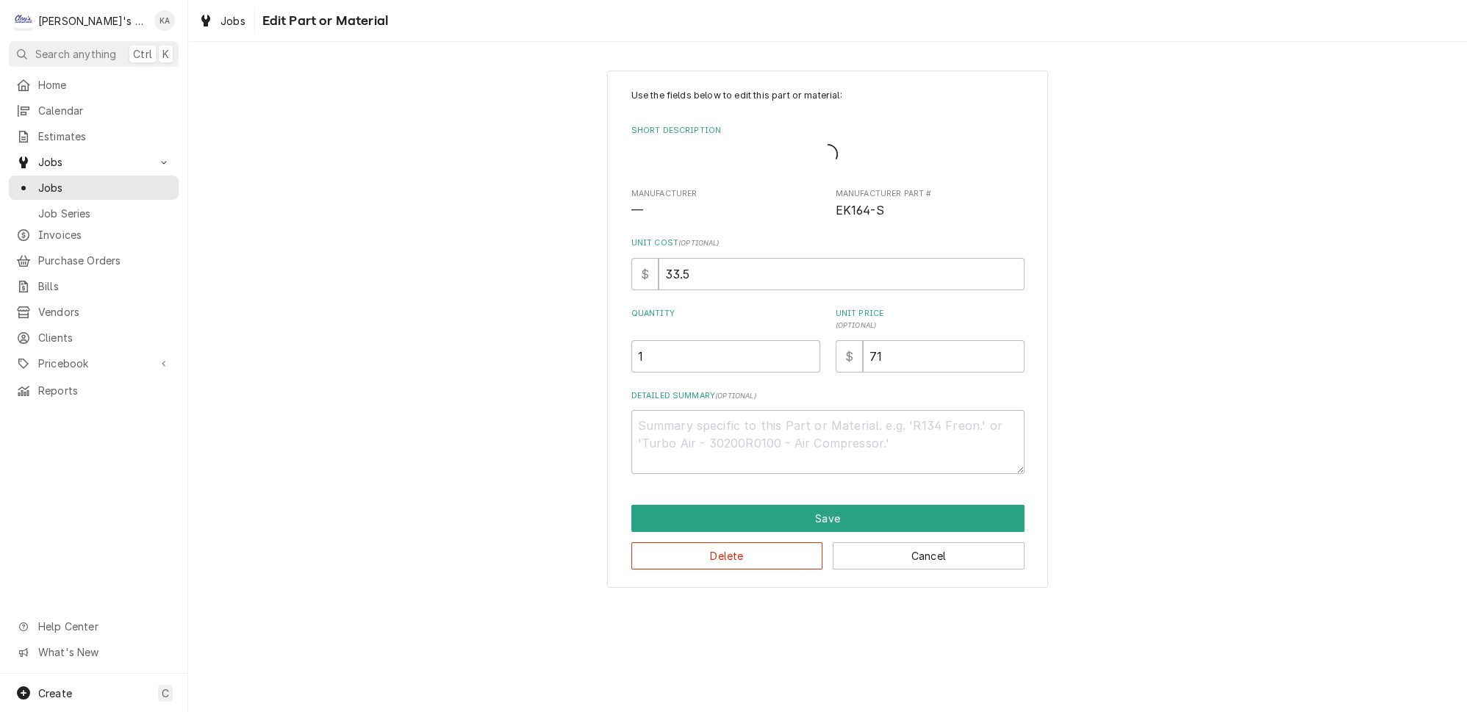
type textarea "x"
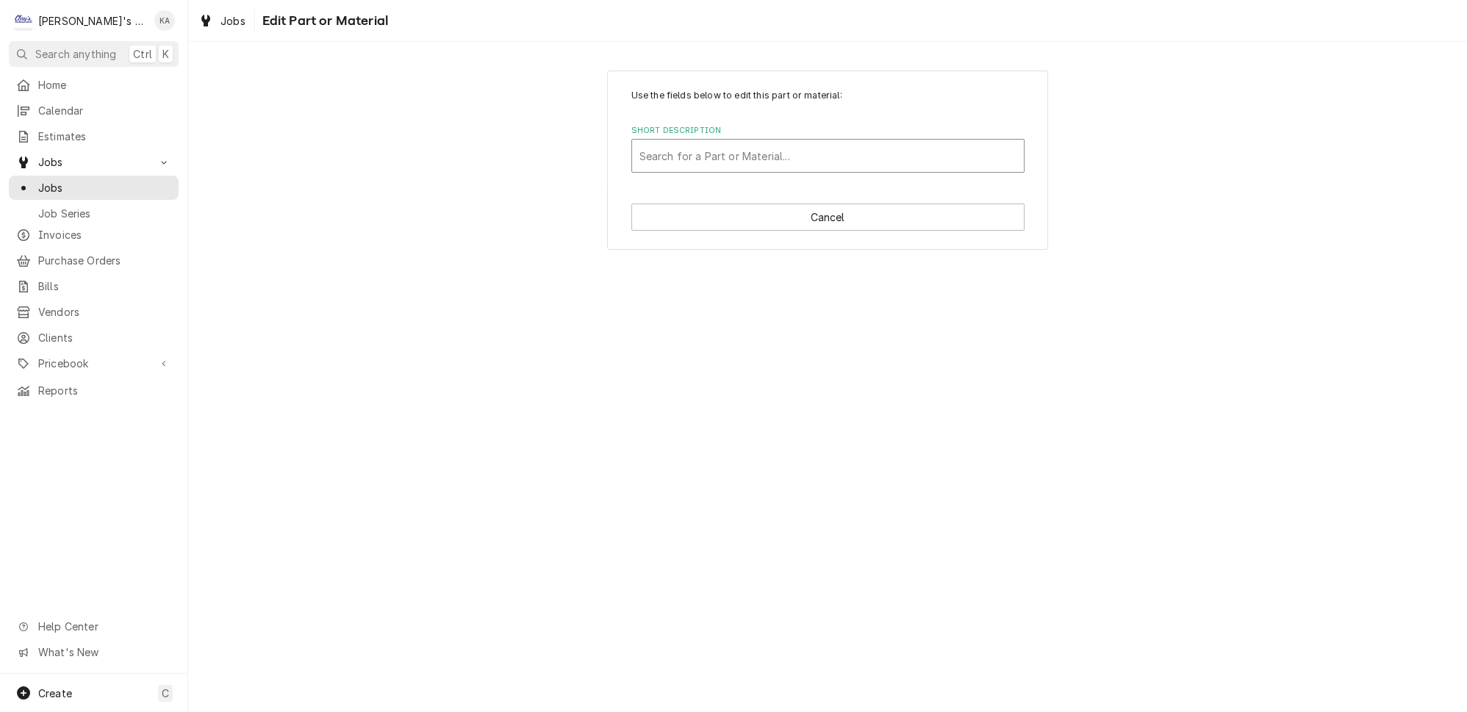
click at [851, 151] on div "Short Description" at bounding box center [827, 156] width 377 height 26
type input "0094"
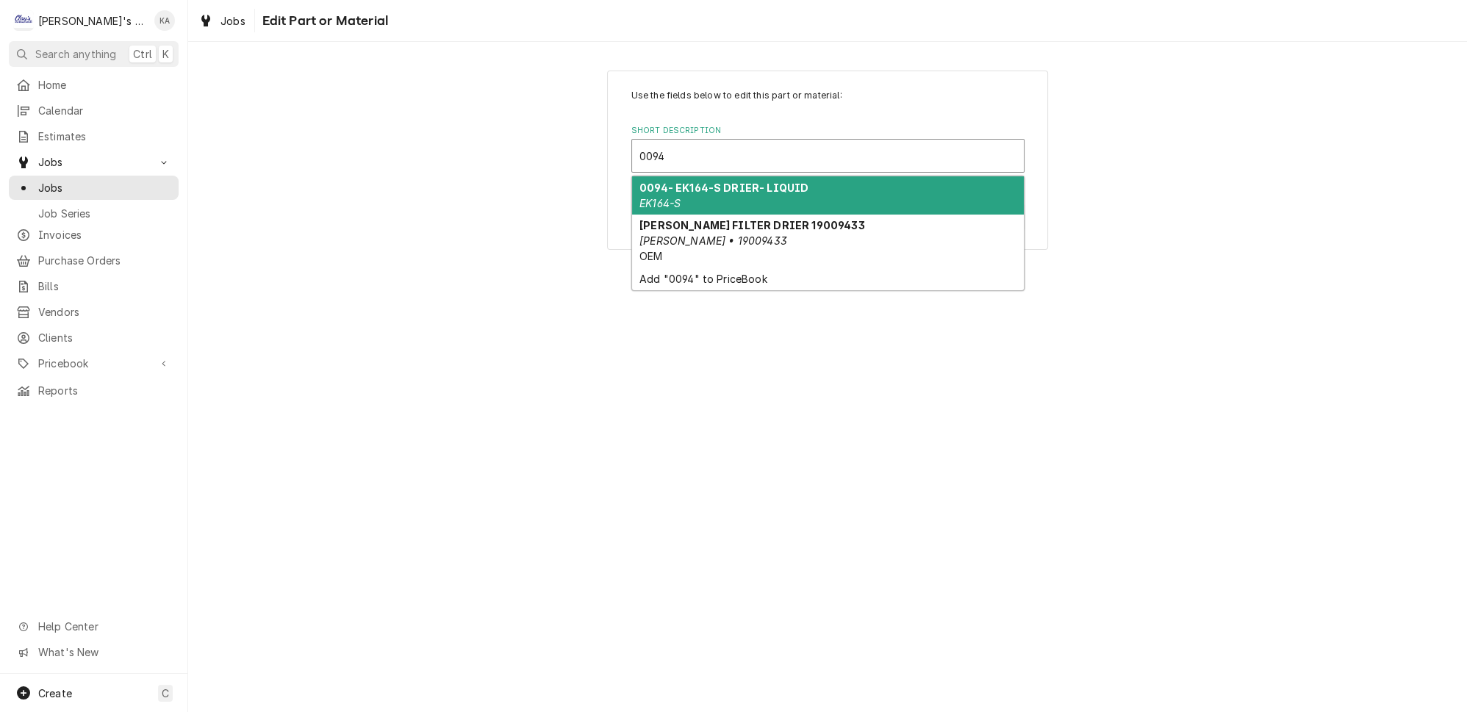
click at [736, 185] on strong "0094- EK164-S DRIER- LIQUID" at bounding box center [723, 187] width 169 height 12
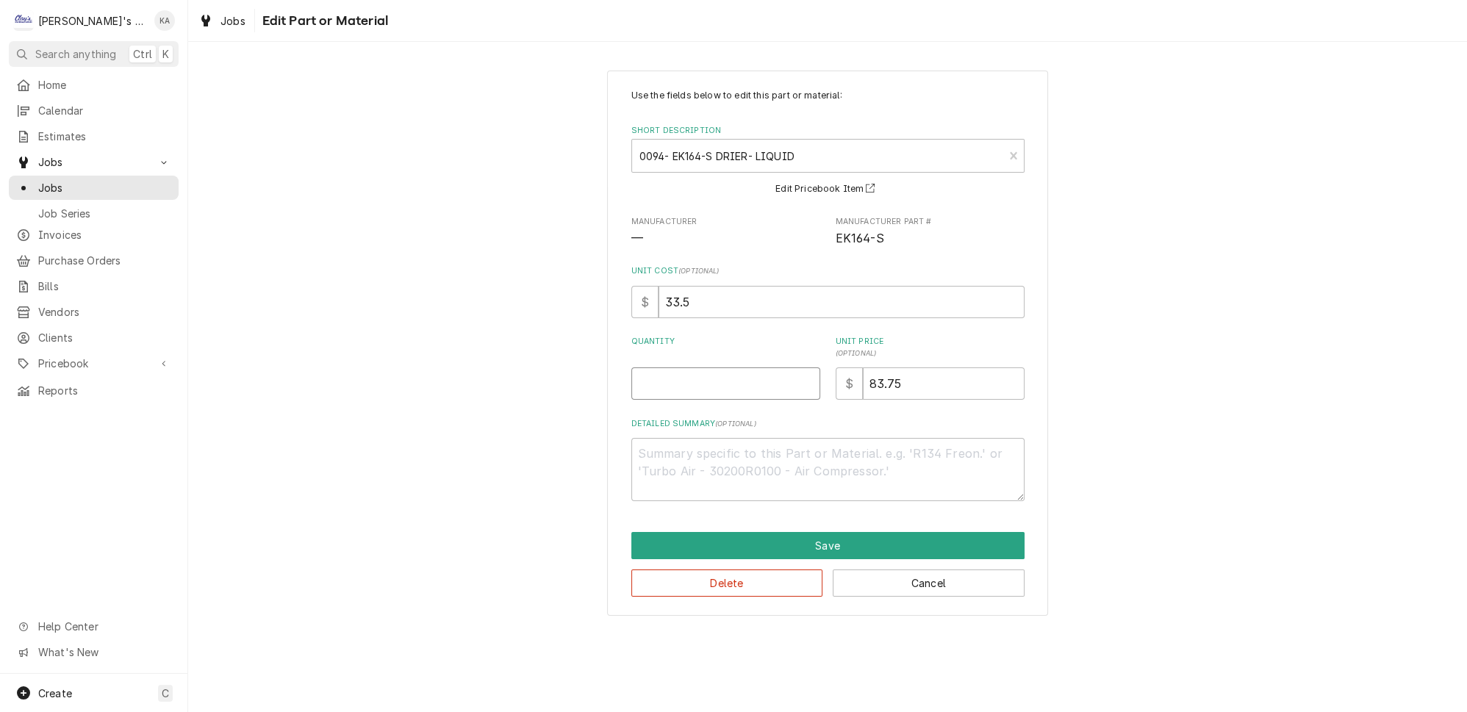
click at [683, 386] on input "Quantity" at bounding box center [725, 383] width 189 height 32
type textarea "x"
type input "1"
type textarea "x"
type input "8"
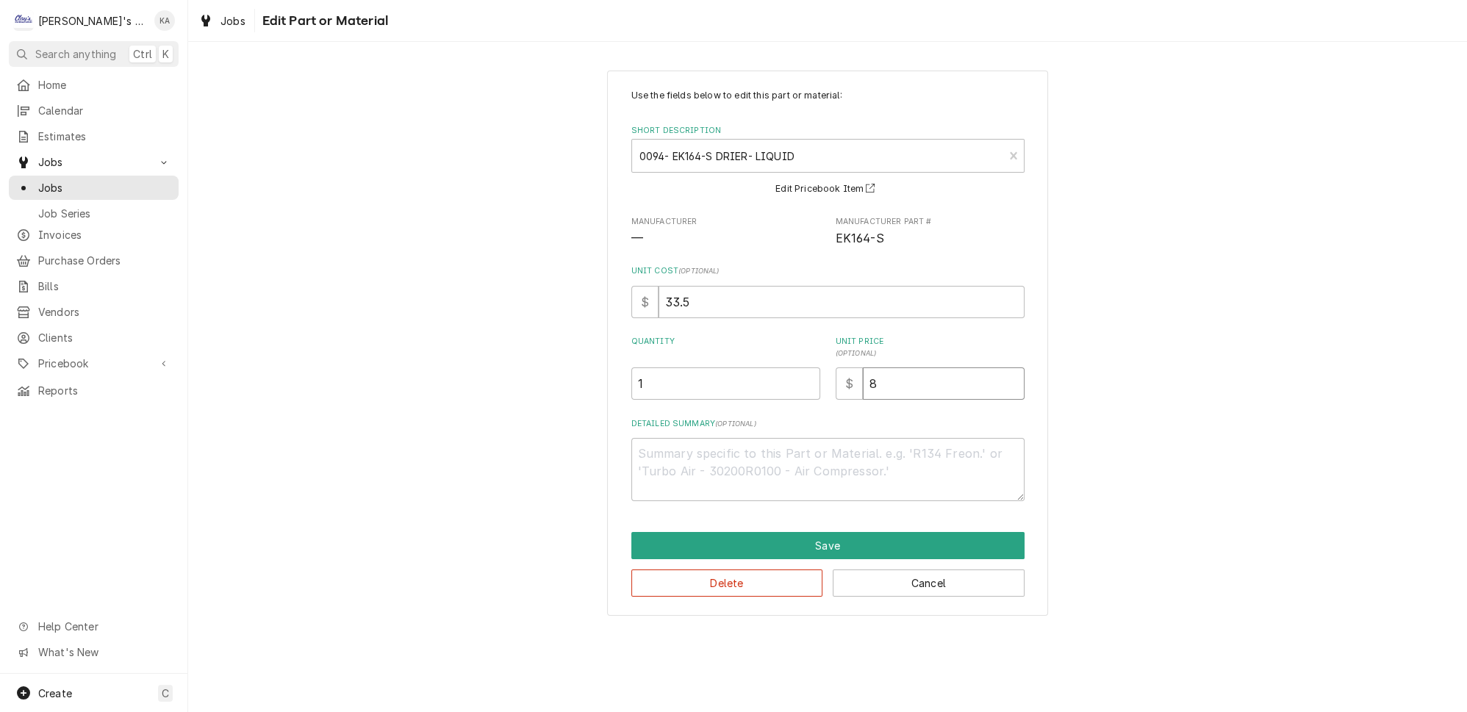
type textarea "x"
type input "84"
click at [856, 536] on button "Save" at bounding box center [827, 545] width 393 height 27
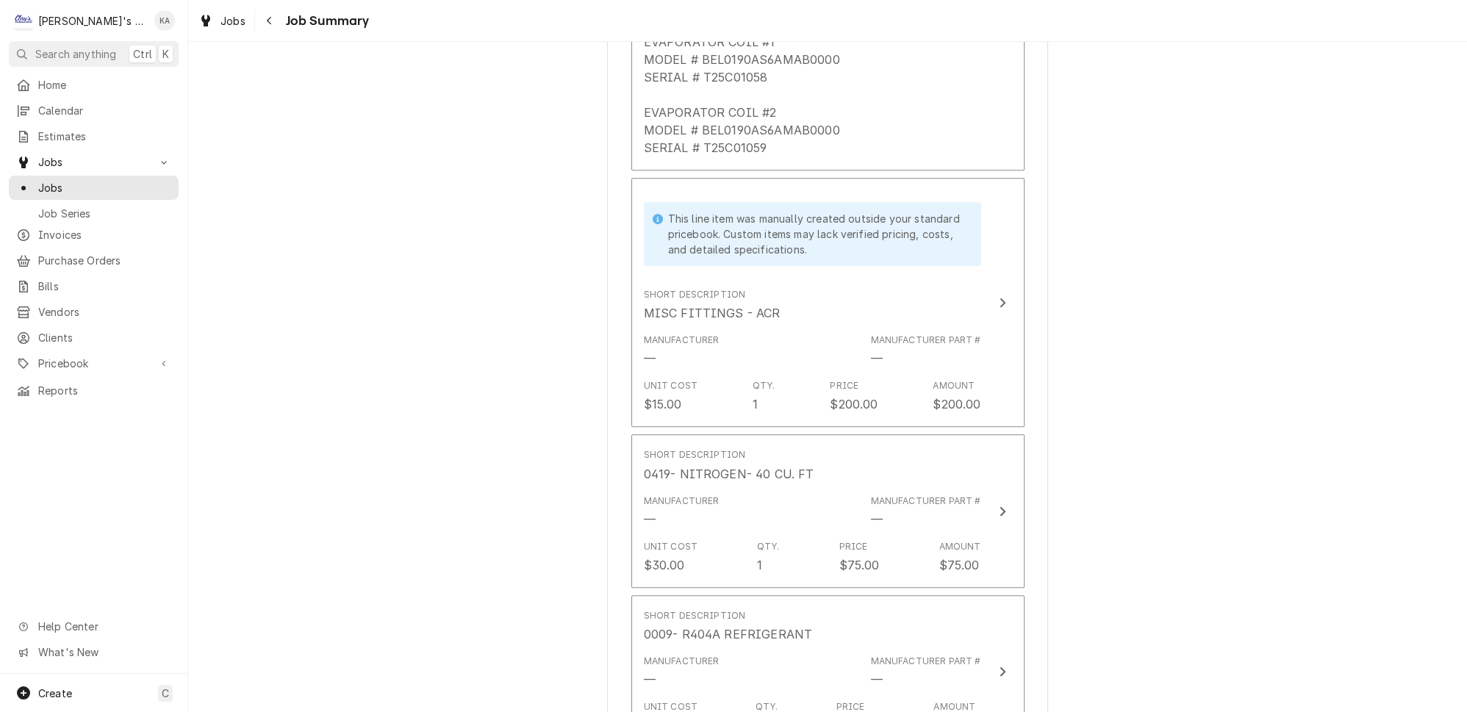
scroll to position [1032, 0]
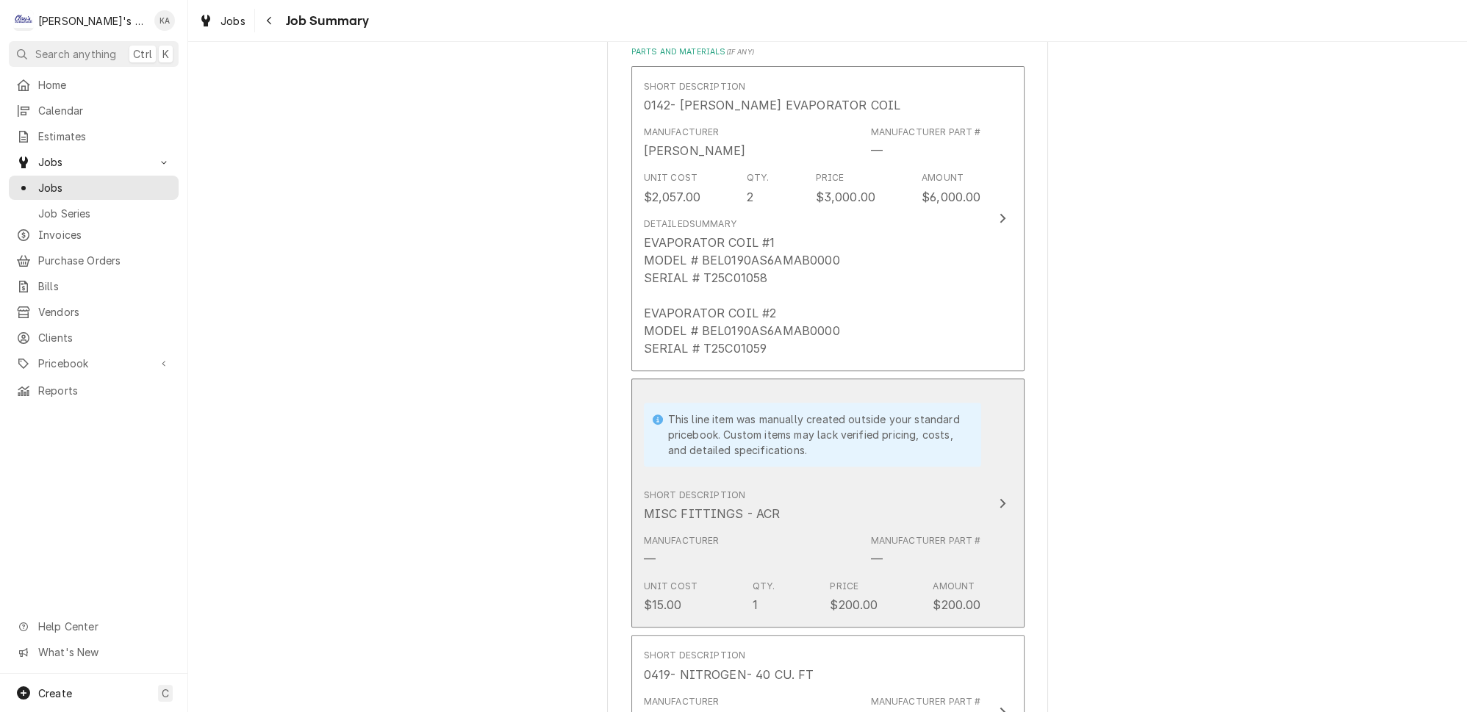
click at [999, 497] on icon "Update Line Item" at bounding box center [1002, 503] width 7 height 12
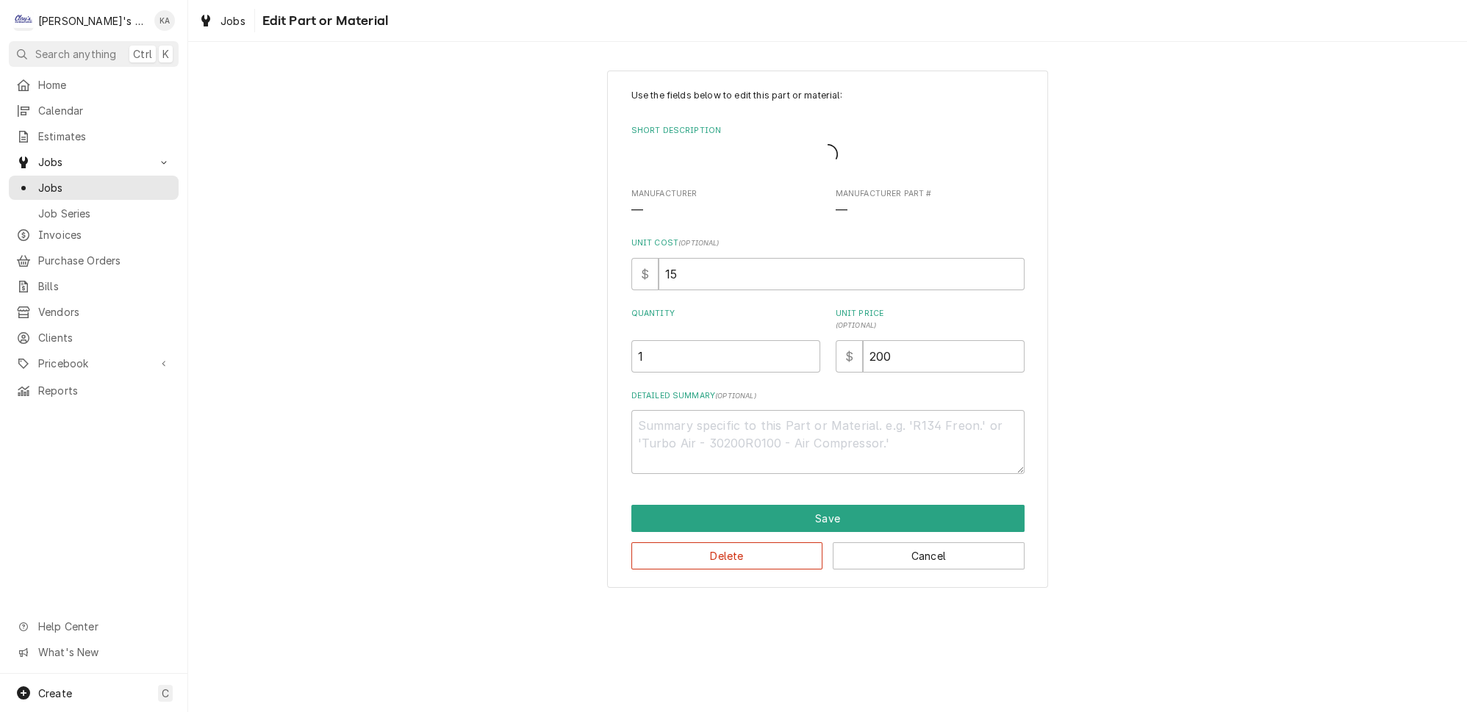
type textarea "x"
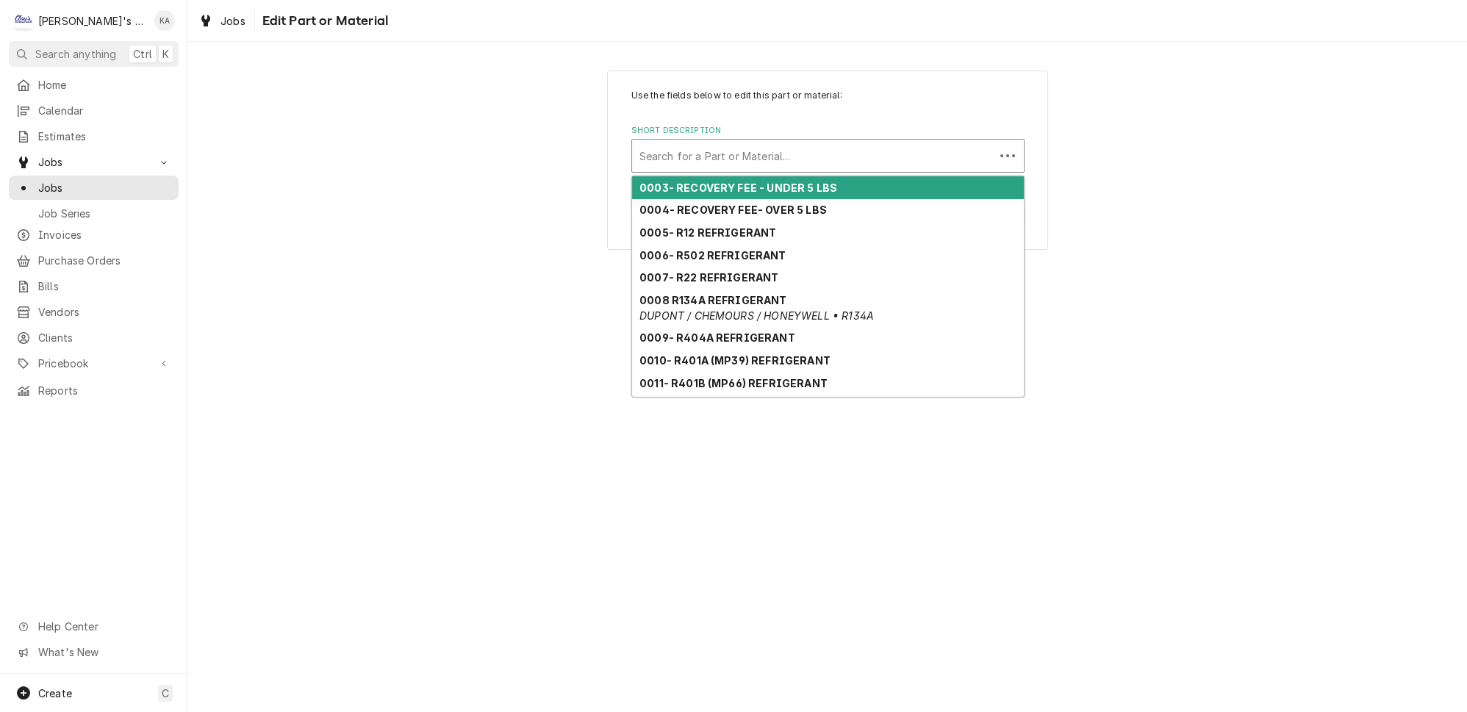
click at [885, 151] on div "Short Description" at bounding box center [813, 156] width 348 height 26
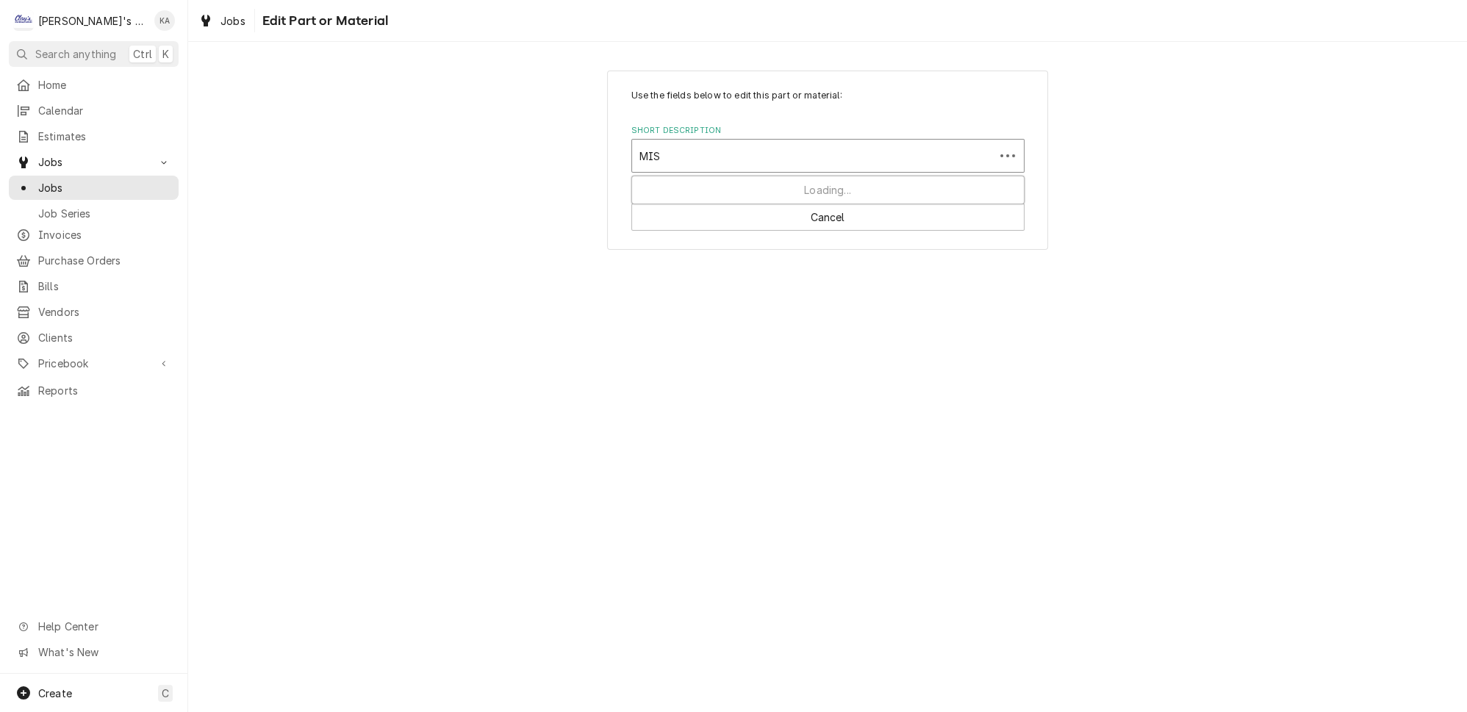
type input "MISC"
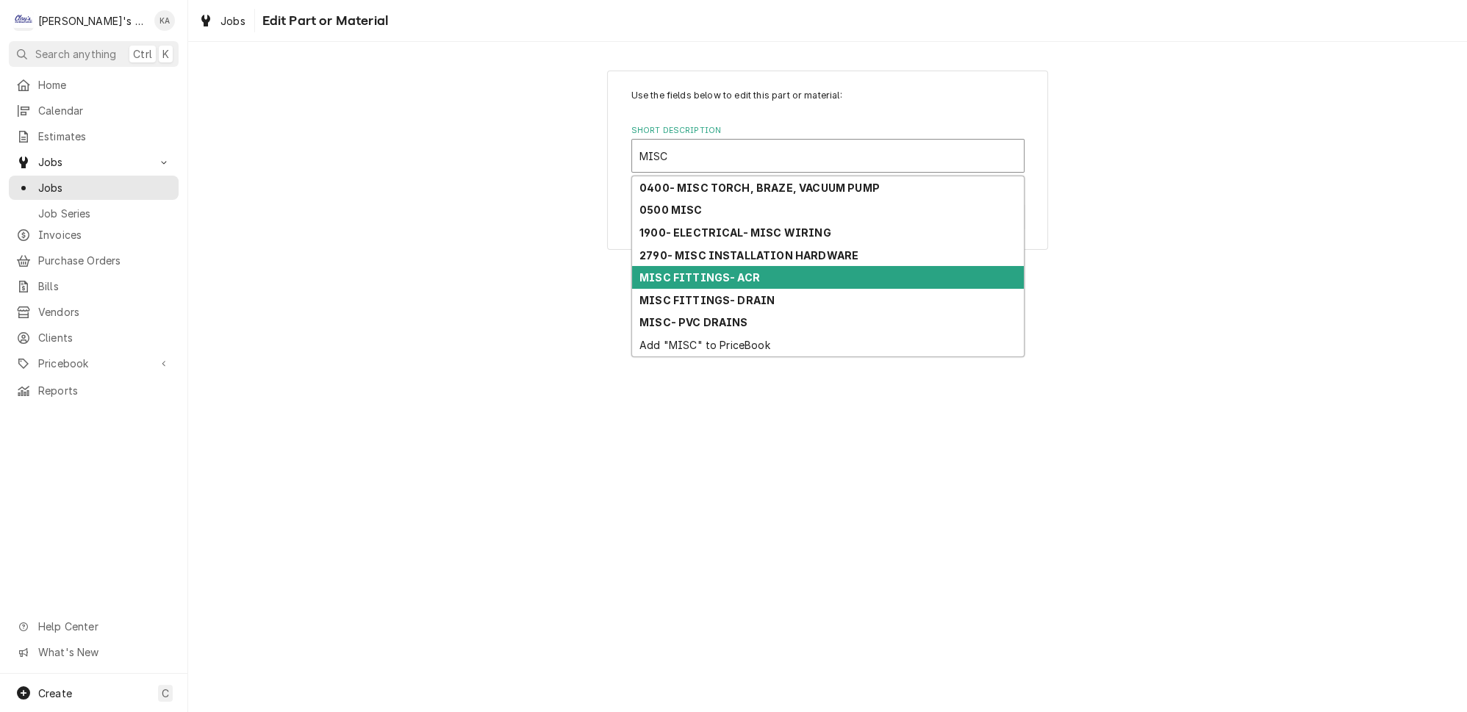
click at [717, 271] on strong "MISC FITTINGS- ACR" at bounding box center [699, 277] width 121 height 12
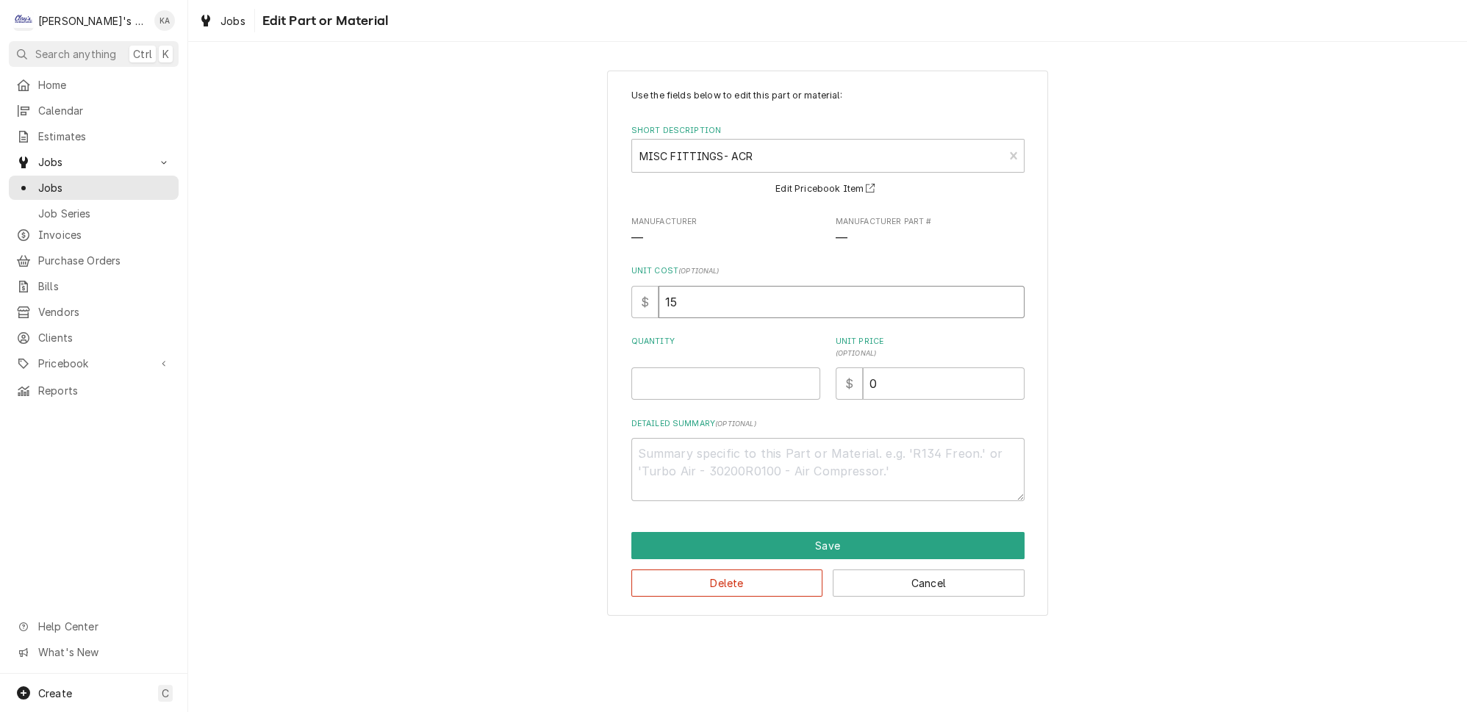
drag, startPoint x: 680, startPoint y: 292, endPoint x: 658, endPoint y: 296, distance: 22.3
click at [658, 296] on div "$ 15" at bounding box center [827, 302] width 393 height 32
type textarea "x"
type input "1"
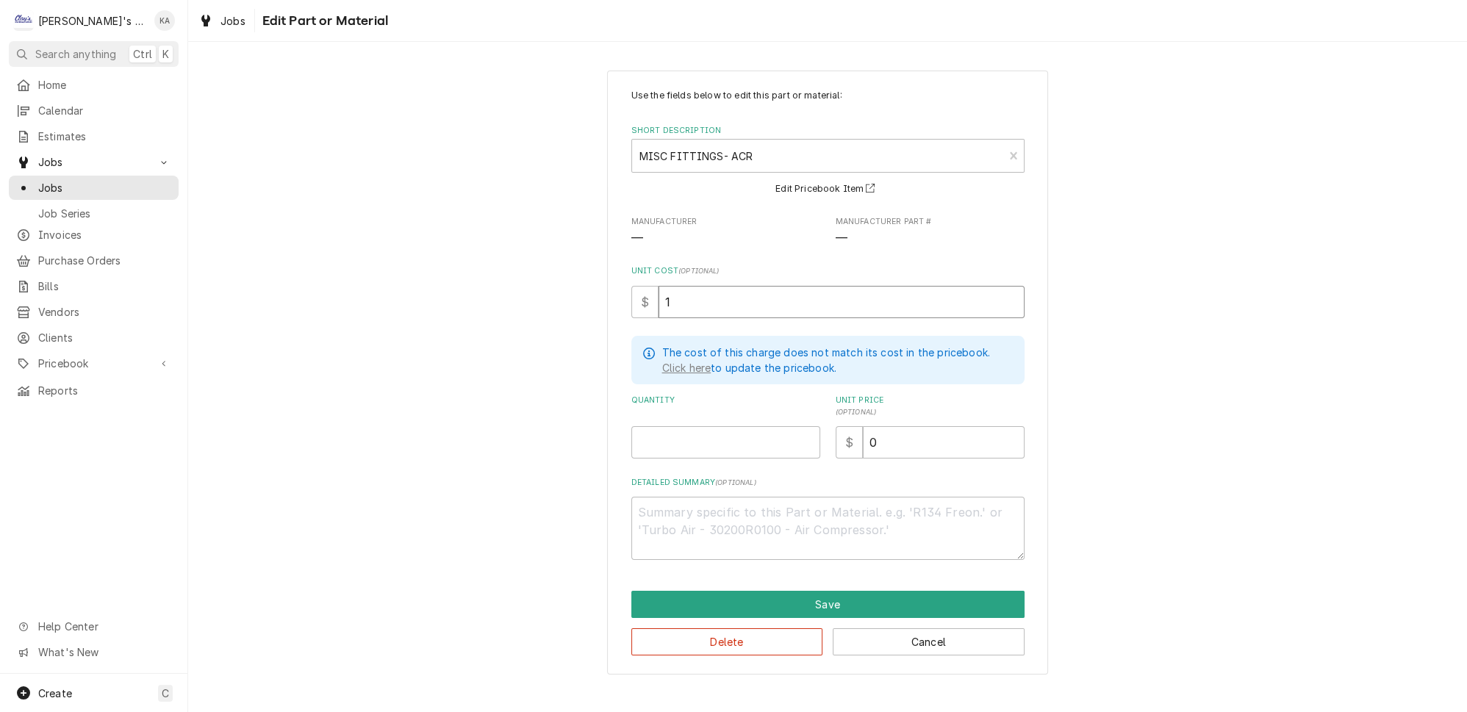
type textarea "x"
type input "12"
type textarea "x"
type input "120"
type textarea "x"
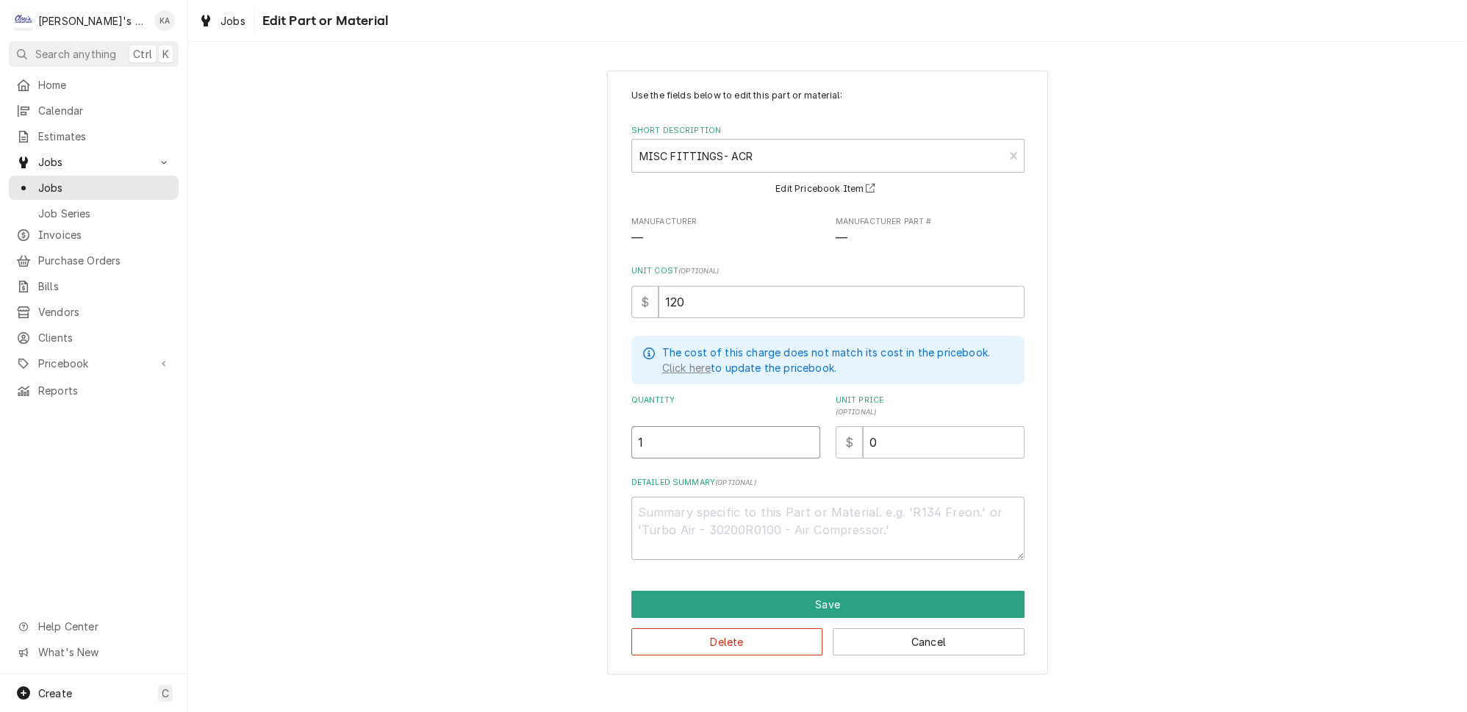
type input "1"
click at [678, 297] on input "120" at bounding box center [841, 302] width 366 height 32
type textarea "x"
type input "10"
type textarea "x"
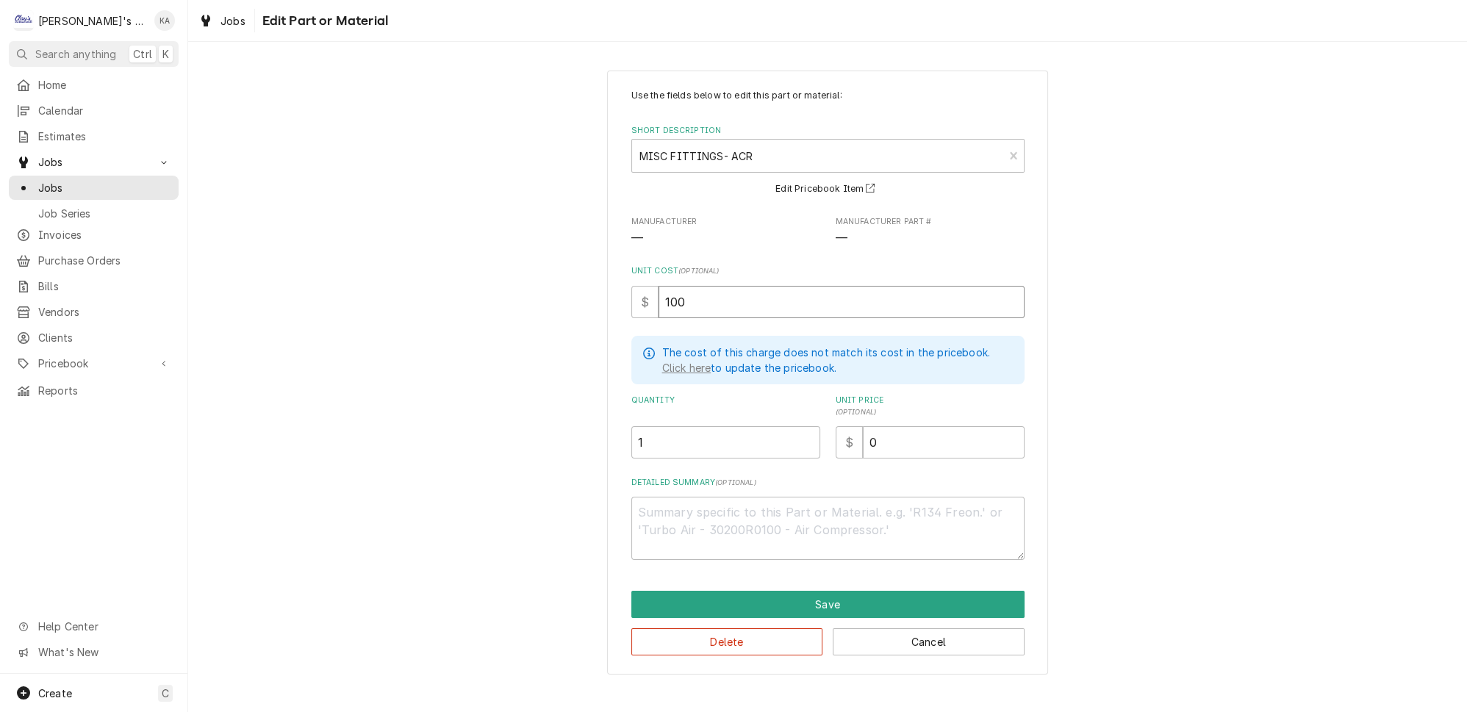
type input "100"
click at [863, 436] on input "0" at bounding box center [944, 442] width 162 height 32
type textarea "x"
type input "20"
type textarea "x"
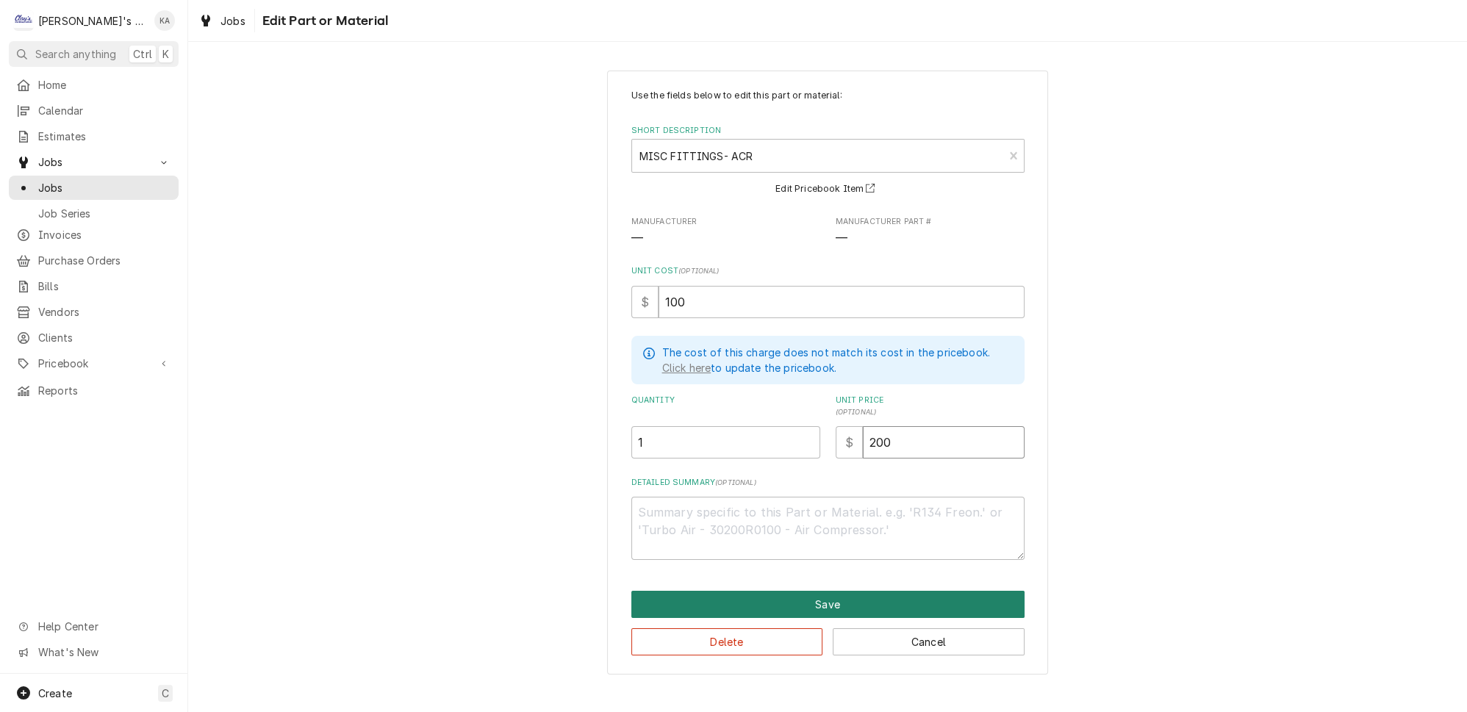
type input "200"
click at [816, 593] on button "Save" at bounding box center [827, 604] width 393 height 27
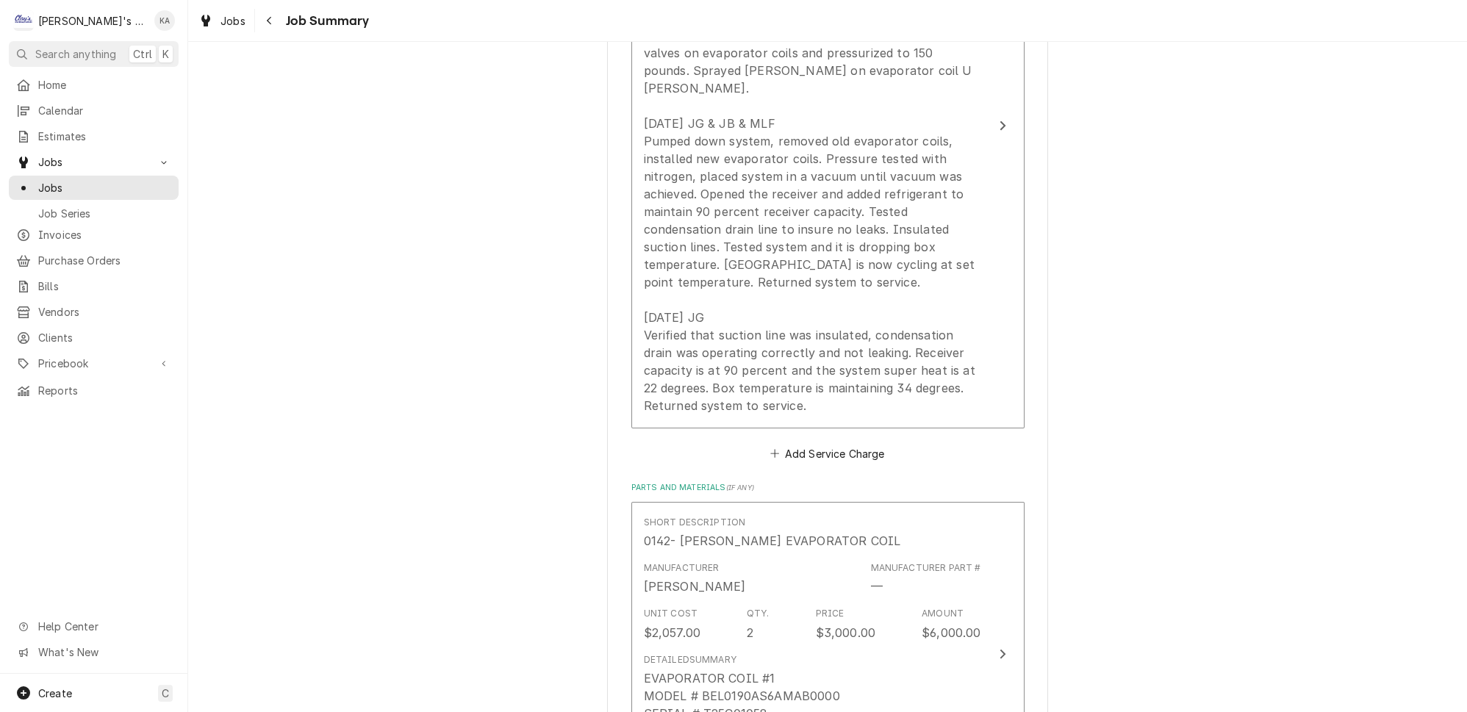
scroll to position [582, 0]
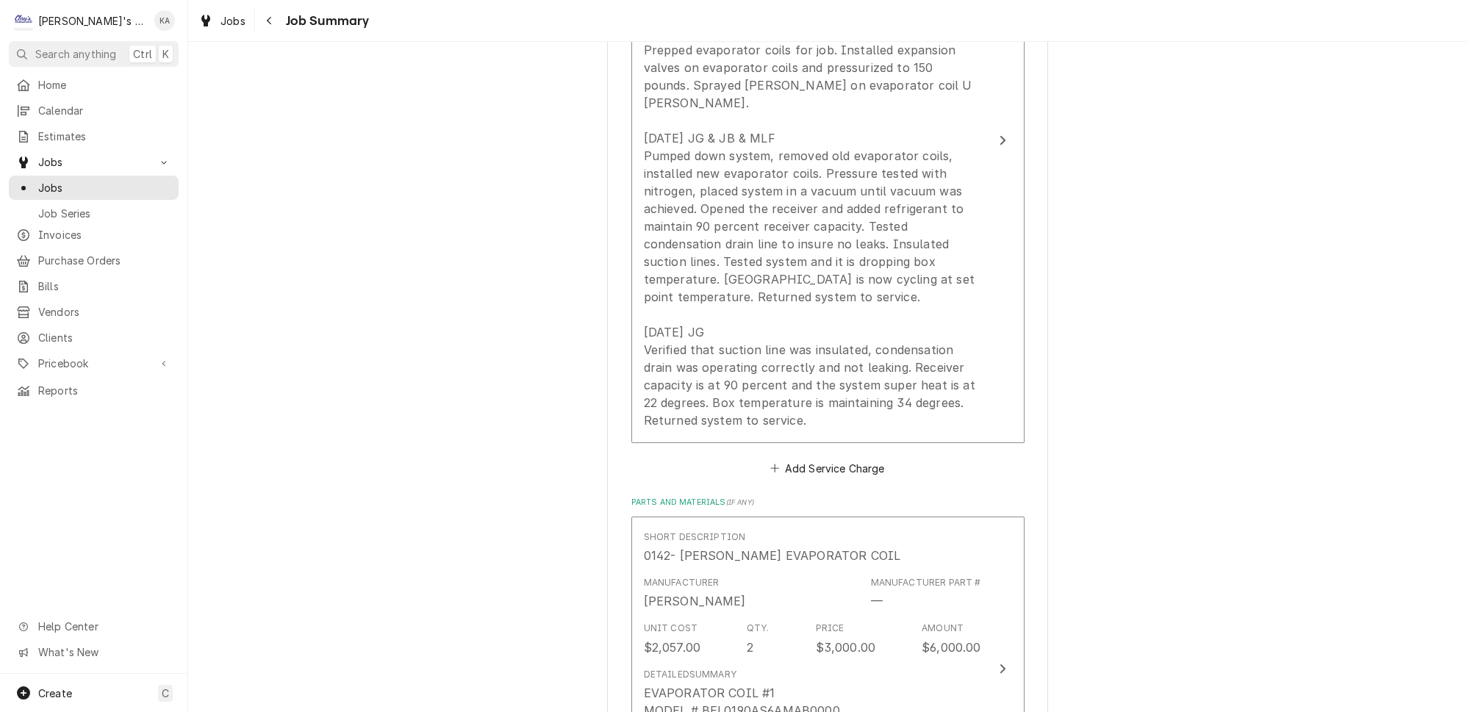
type textarea "x"
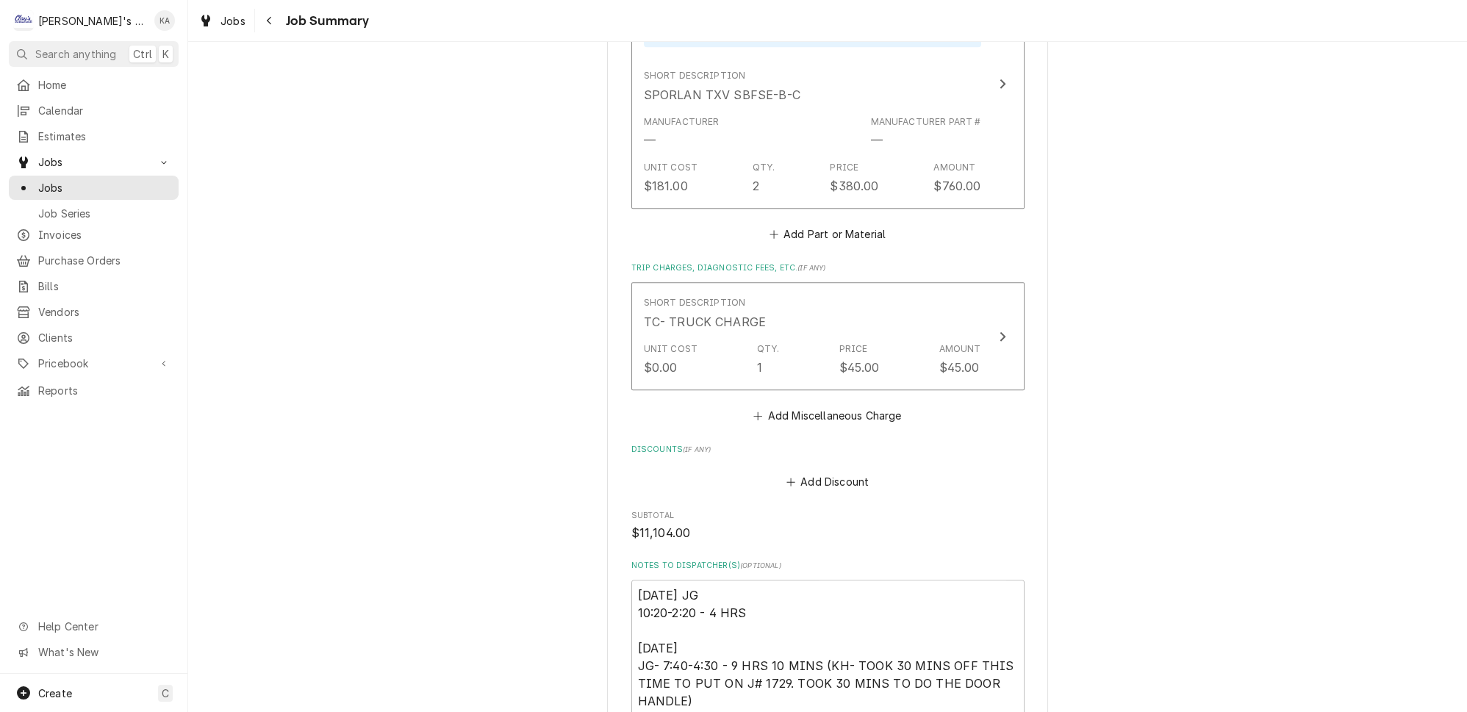
scroll to position [2786, 0]
click at [850, 220] on button "Add Part or Material" at bounding box center [826, 230] width 121 height 21
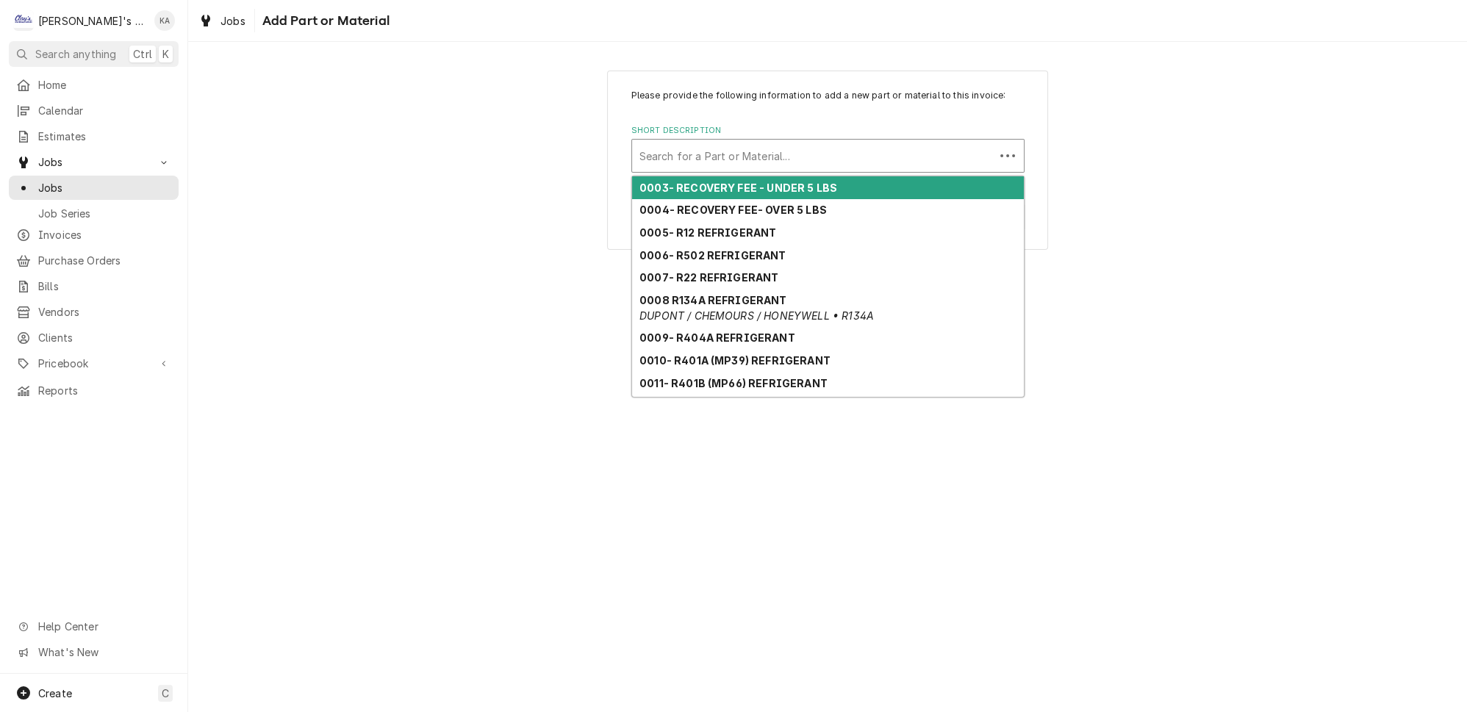
click at [680, 162] on div "Short Description" at bounding box center [813, 156] width 348 height 26
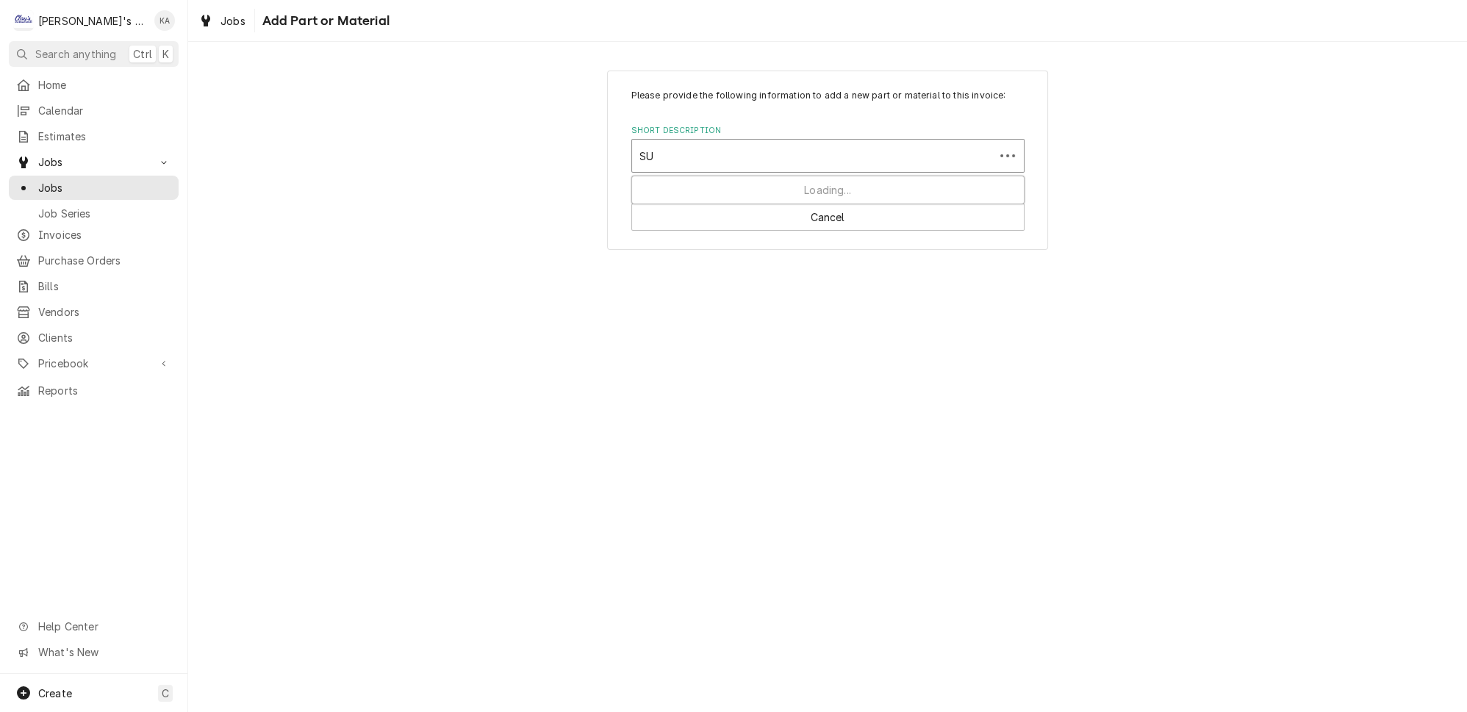
type input "S"
type input "ASK309SVVHH SUCTION DRIER"
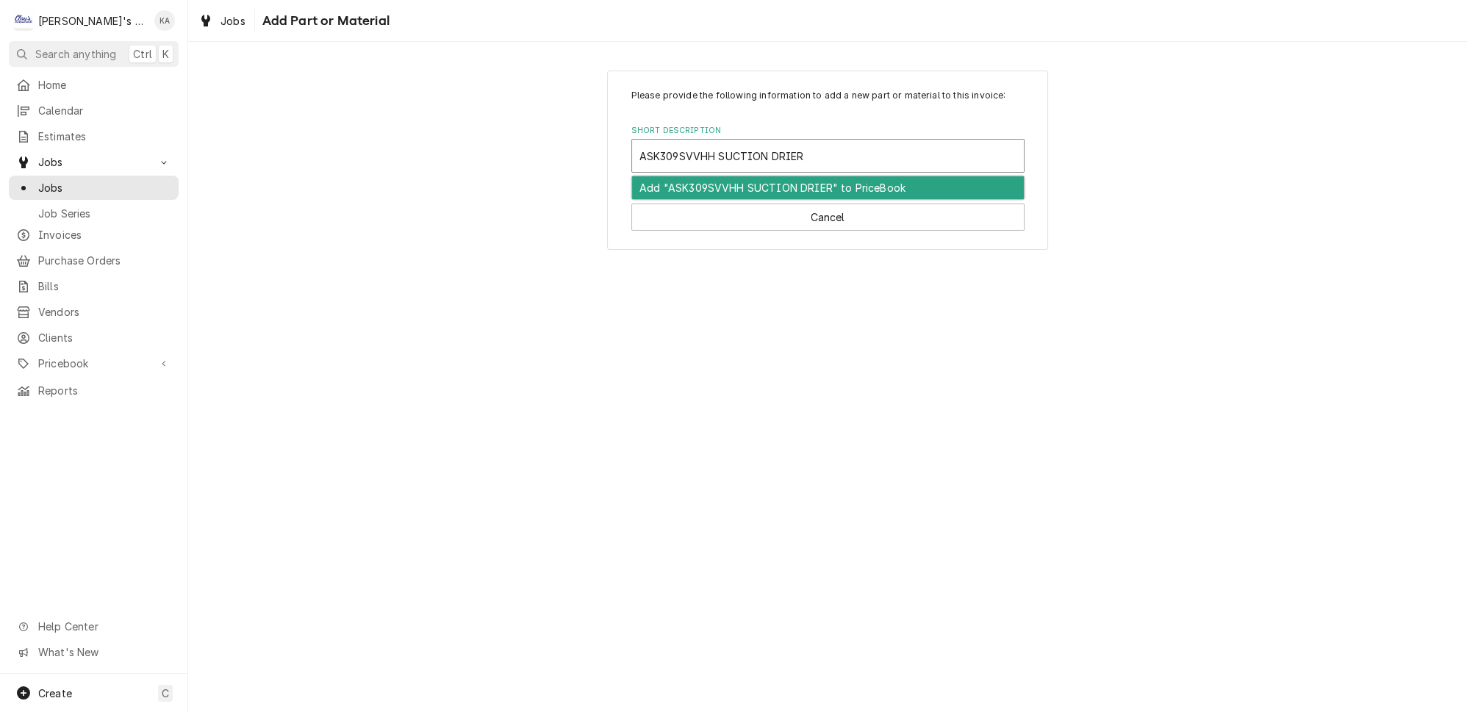
click at [788, 193] on div "Add "ASK309SVVHH SUCTION DRIER" to PriceBook" at bounding box center [828, 187] width 392 height 23
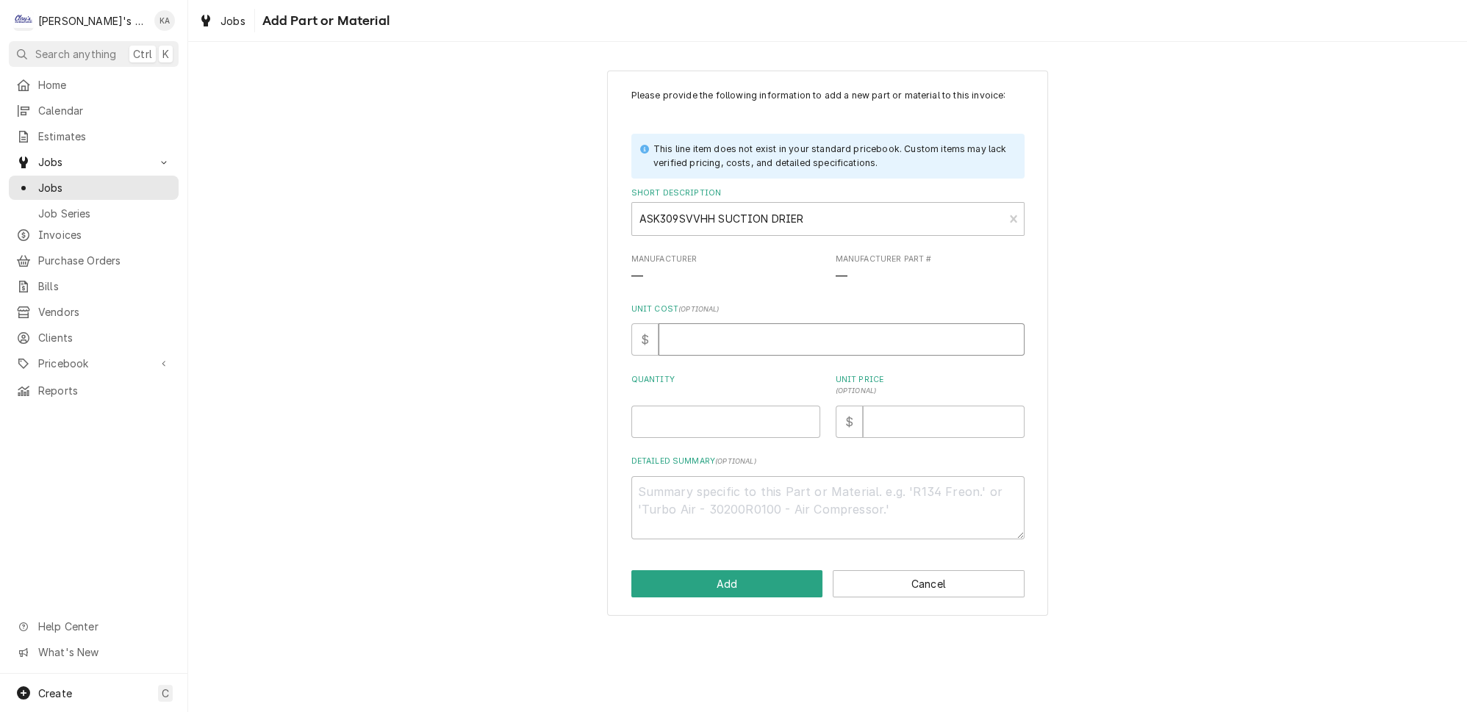
click at [690, 355] on input "Unit Cost ( optional )" at bounding box center [841, 339] width 366 height 32
type textarea "x"
type input "9"
type textarea "x"
type input "90"
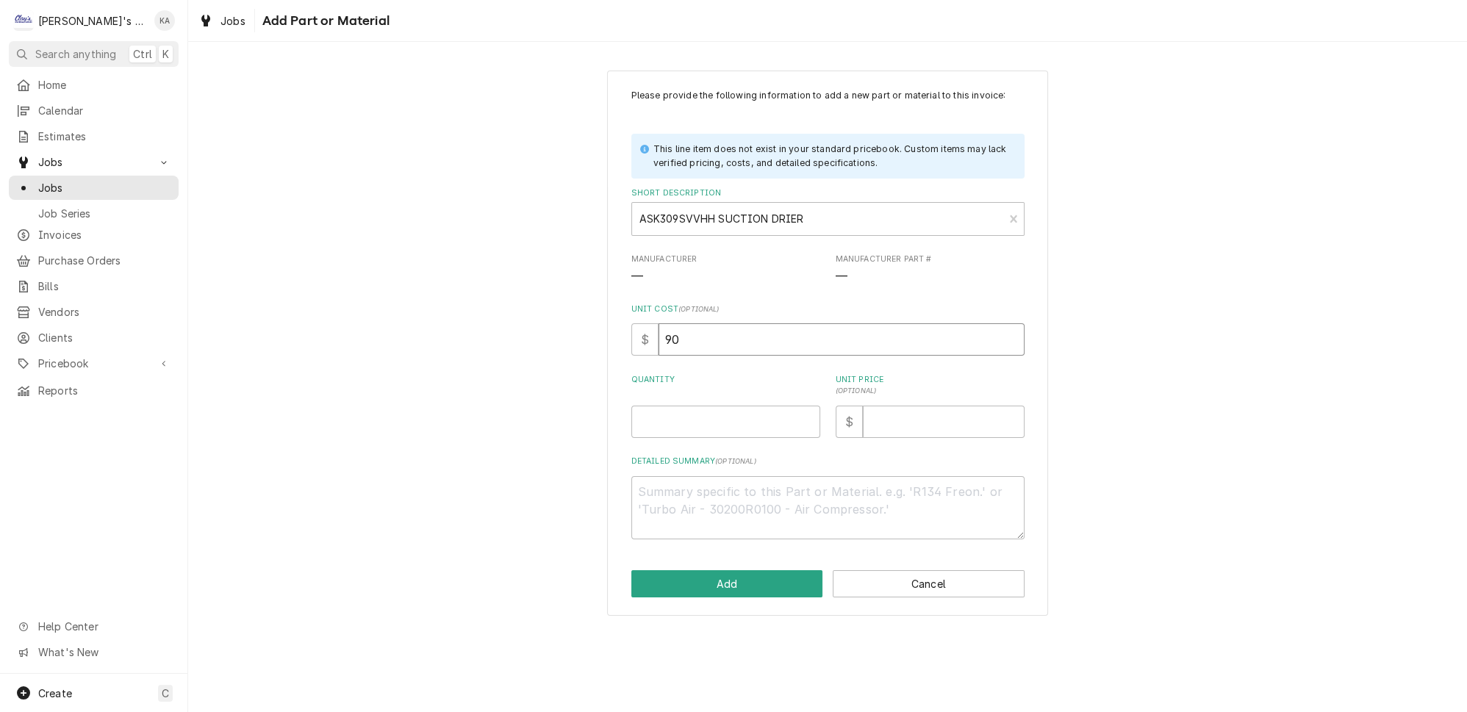
type textarea "x"
type input "90.2"
type textarea "x"
type input "90.29"
type textarea "x"
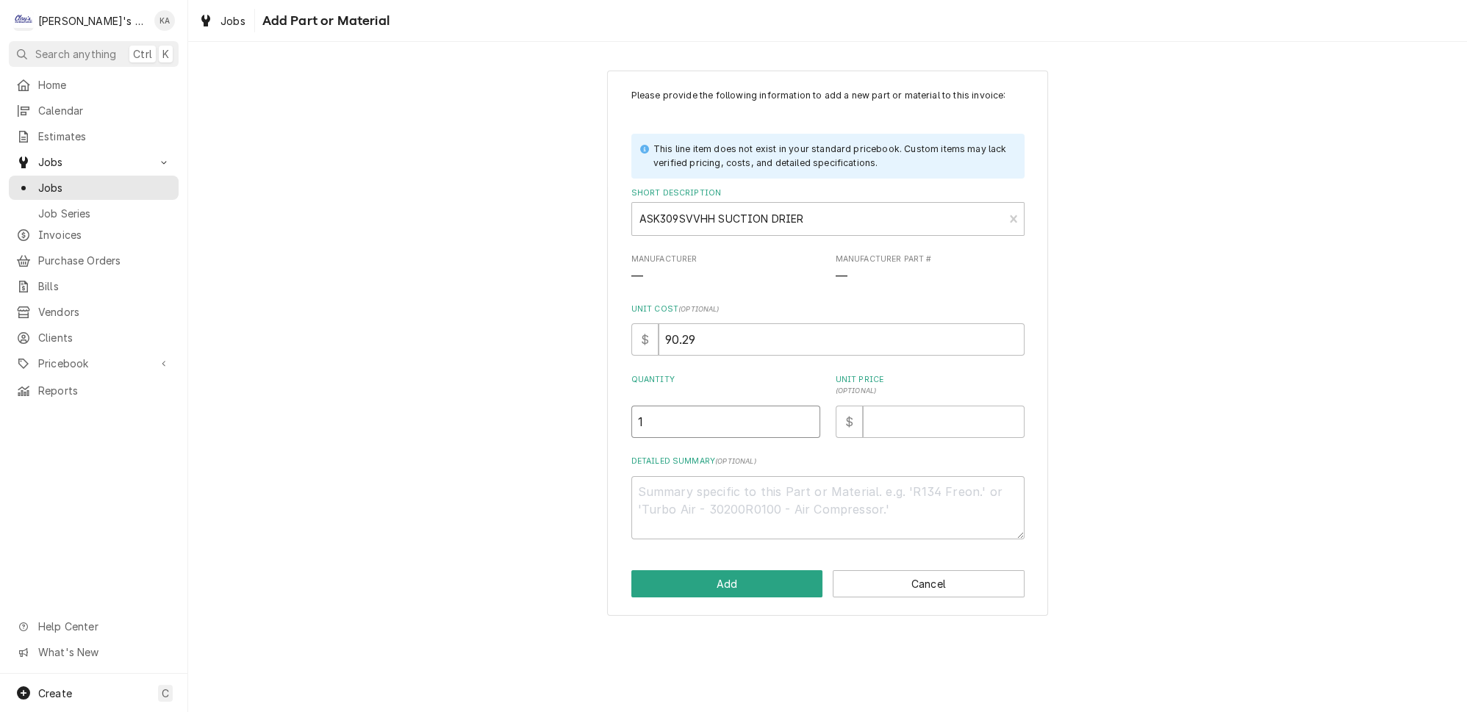
type input "1"
type textarea "x"
type input "1"
type textarea "x"
type input "19"
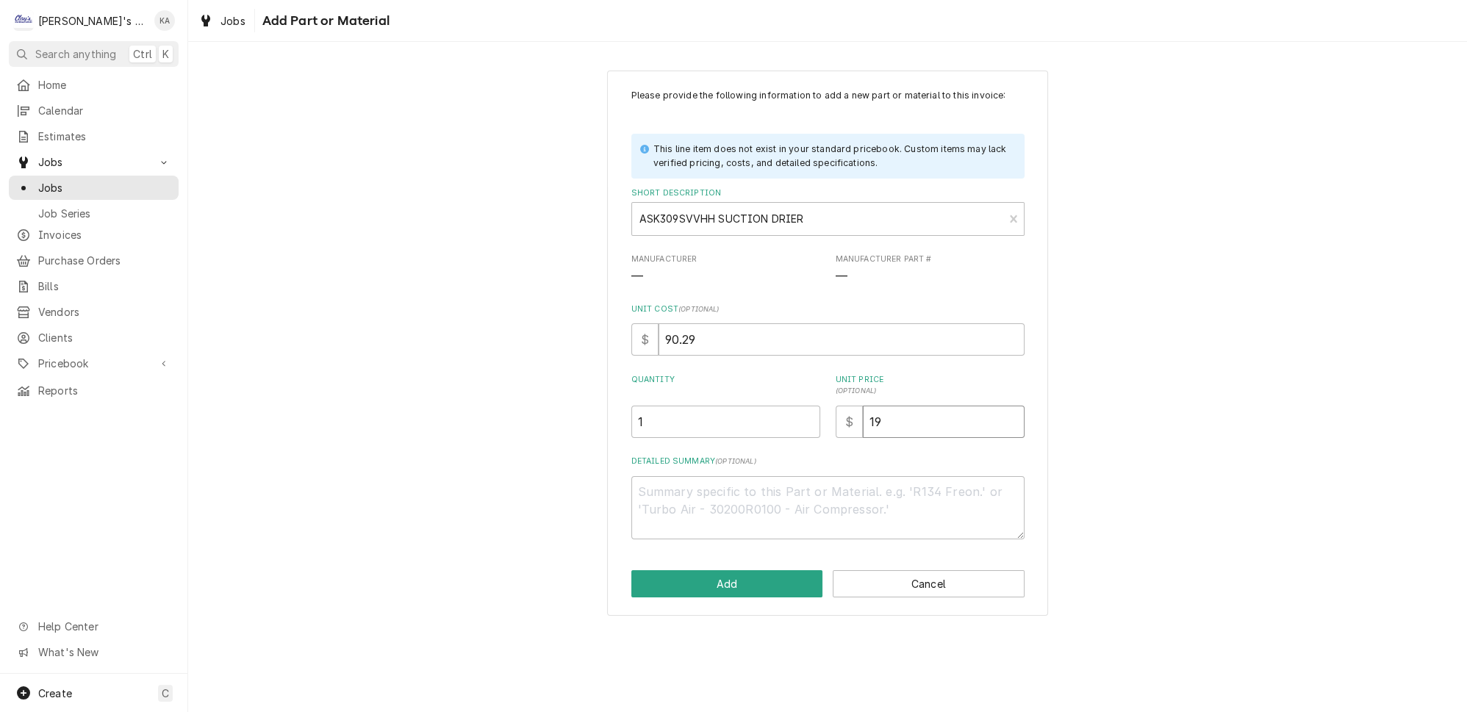
type textarea "x"
type input "190"
click at [741, 594] on button "Add" at bounding box center [727, 583] width 192 height 27
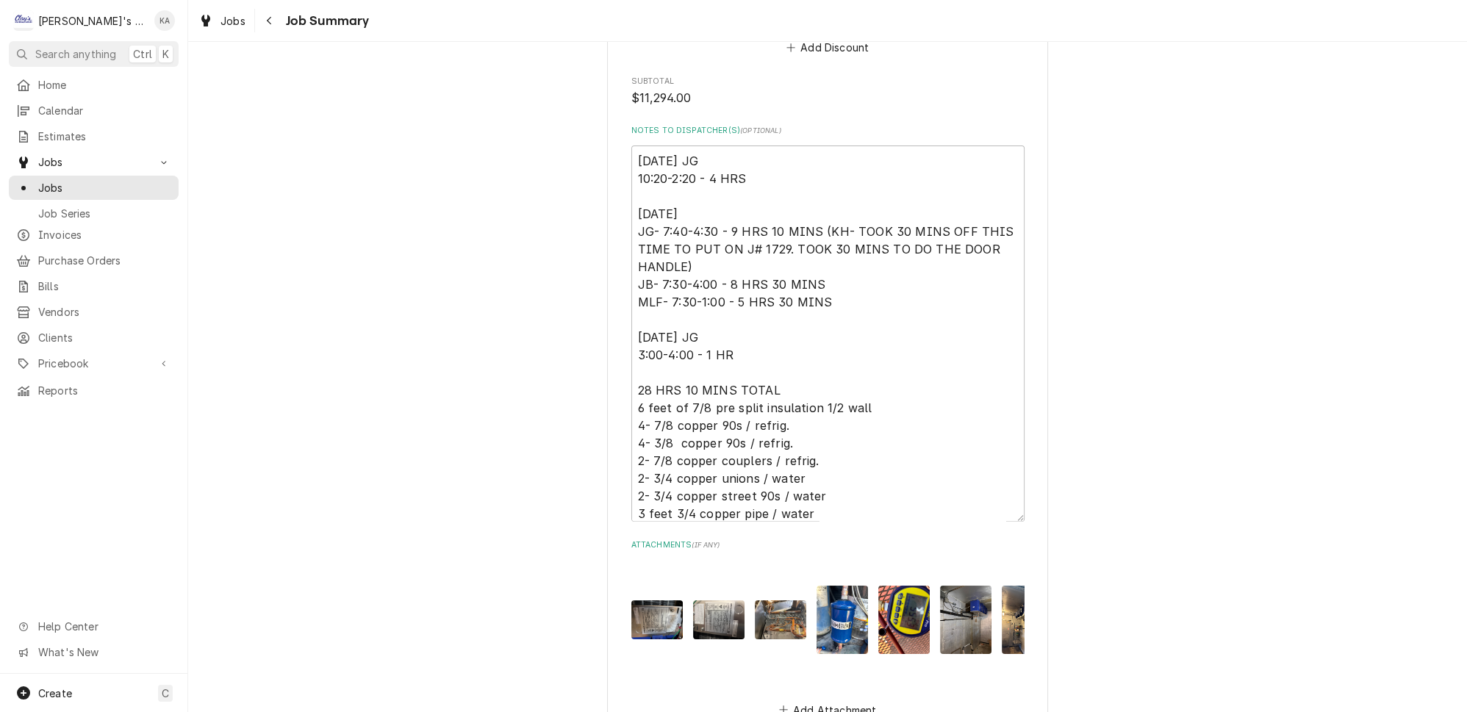
scroll to position [3594, 0]
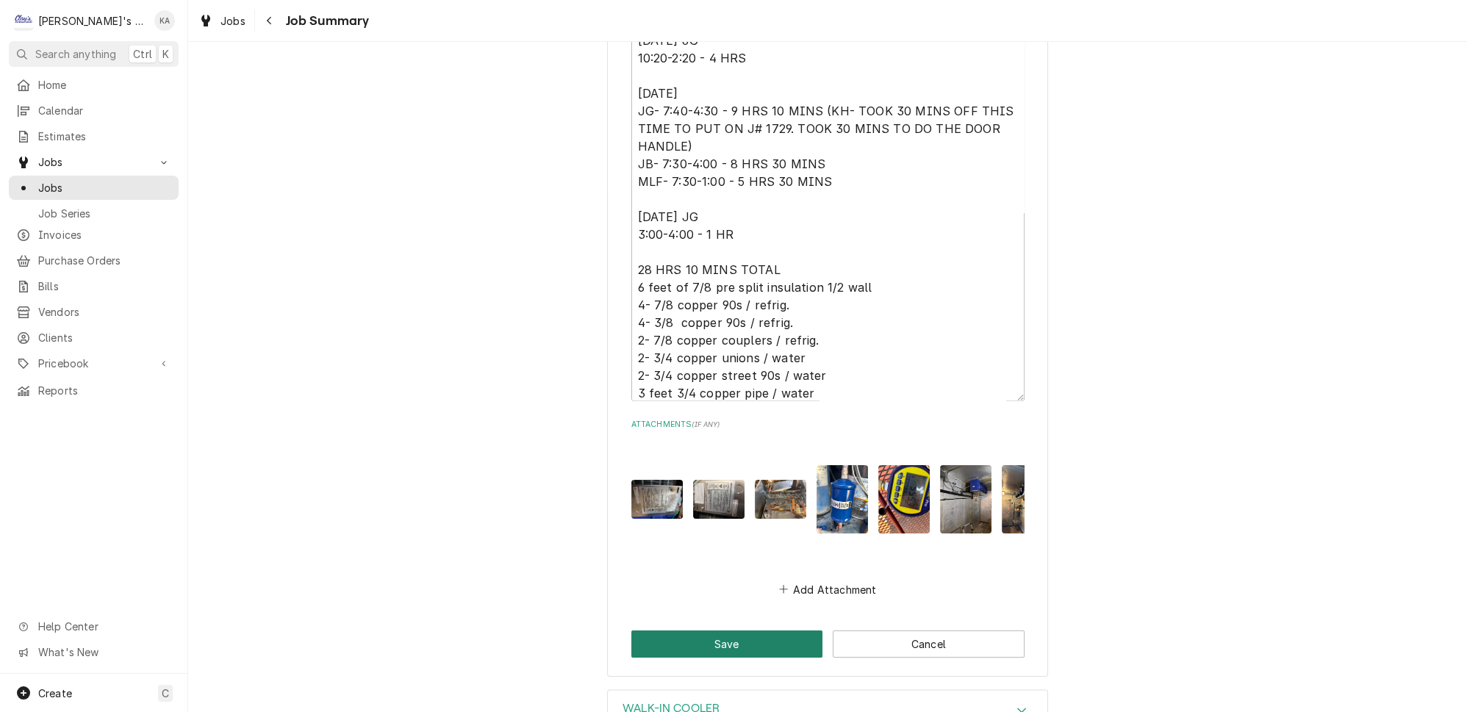
click at [732, 630] on button "Save" at bounding box center [727, 643] width 192 height 27
type textarea "x"
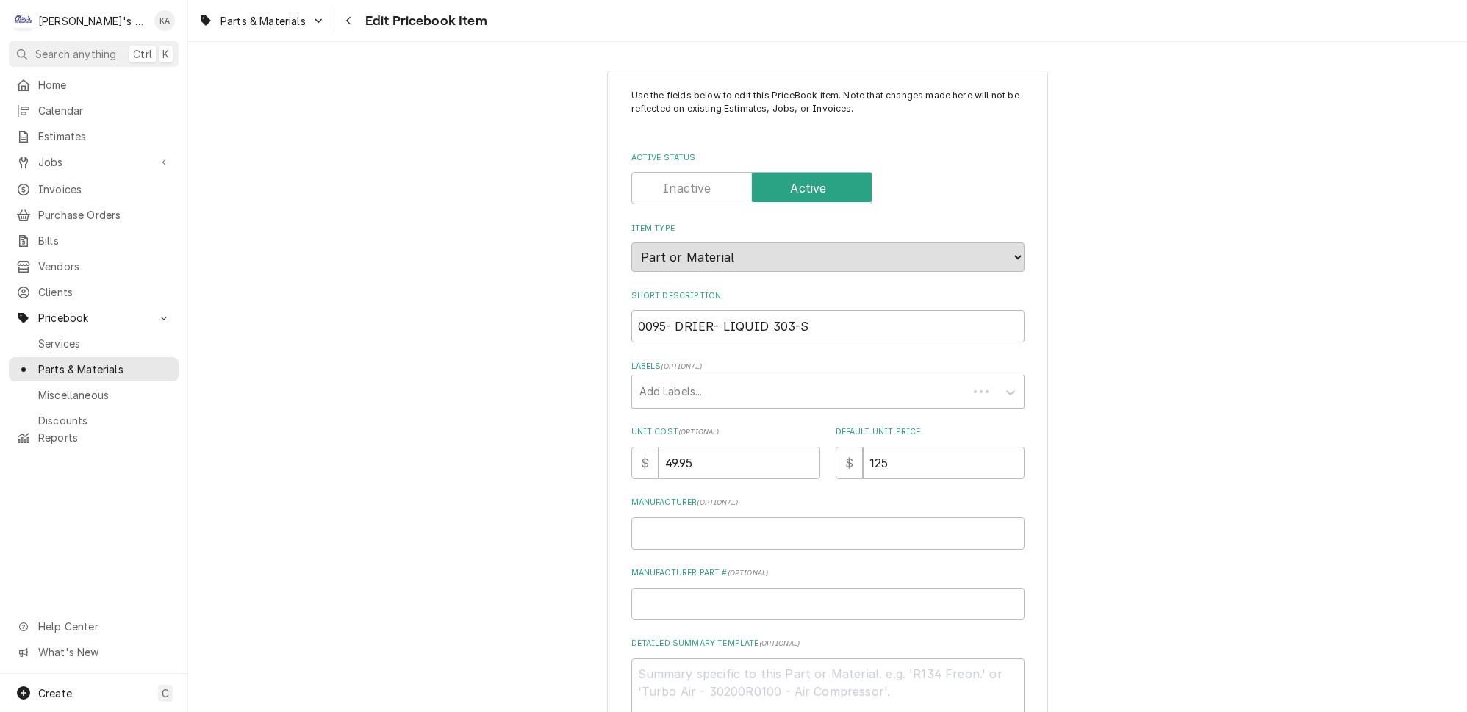
type textarea "x"
drag, startPoint x: 797, startPoint y: 318, endPoint x: 762, endPoint y: 322, distance: 35.5
click at [762, 322] on input "0095- DRIER- LIQUID 303-S" at bounding box center [827, 326] width 393 height 32
click at [660, 596] on input "Manufacturer Part # ( optional )" at bounding box center [827, 604] width 393 height 32
paste input "303-S"
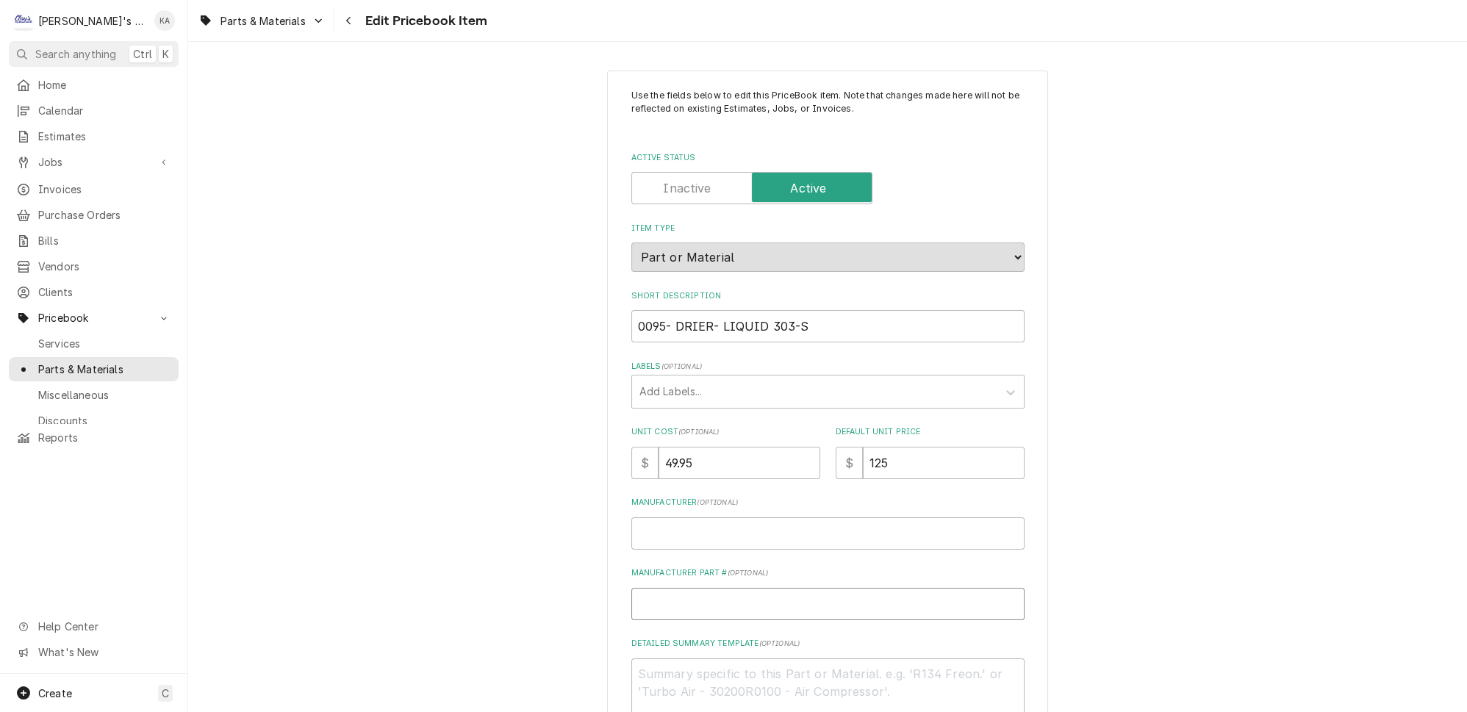
type input "303-S"
type textarea "x"
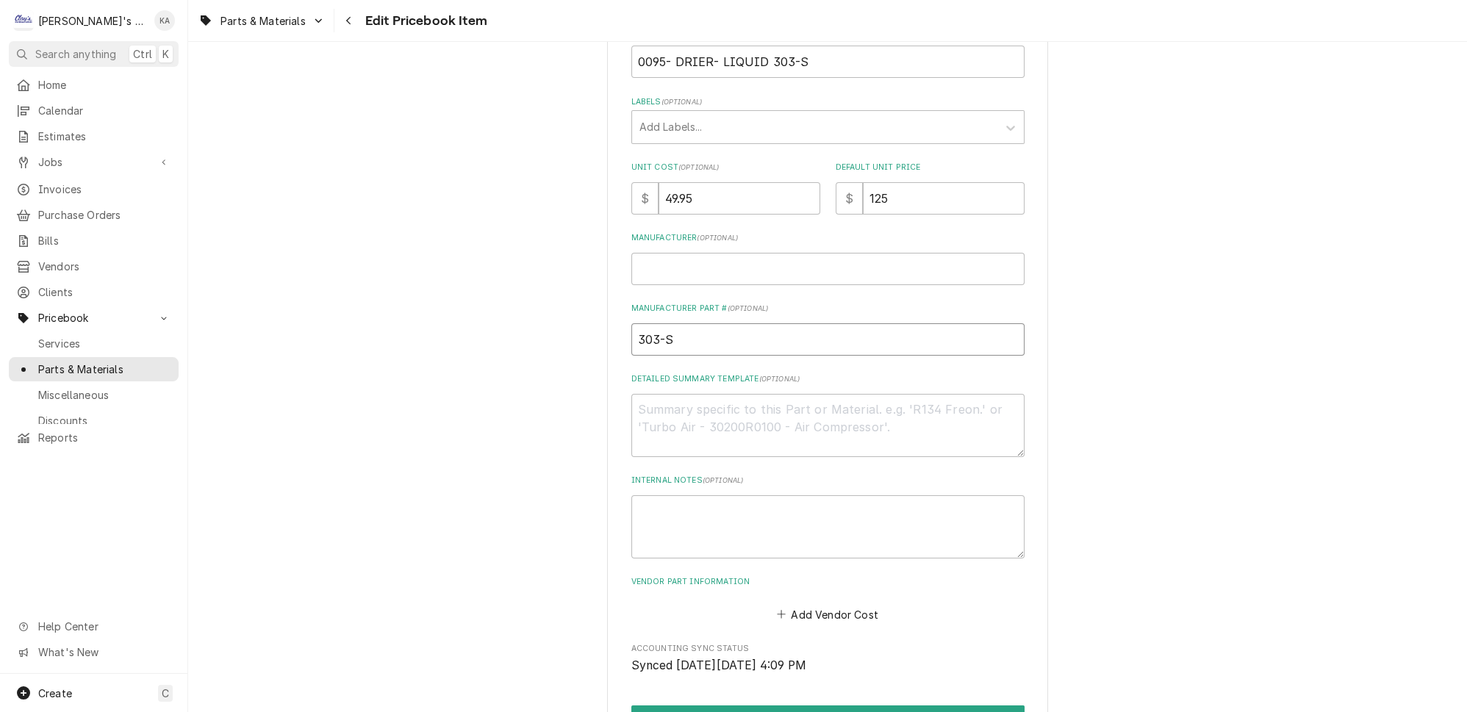
scroll to position [405, 0]
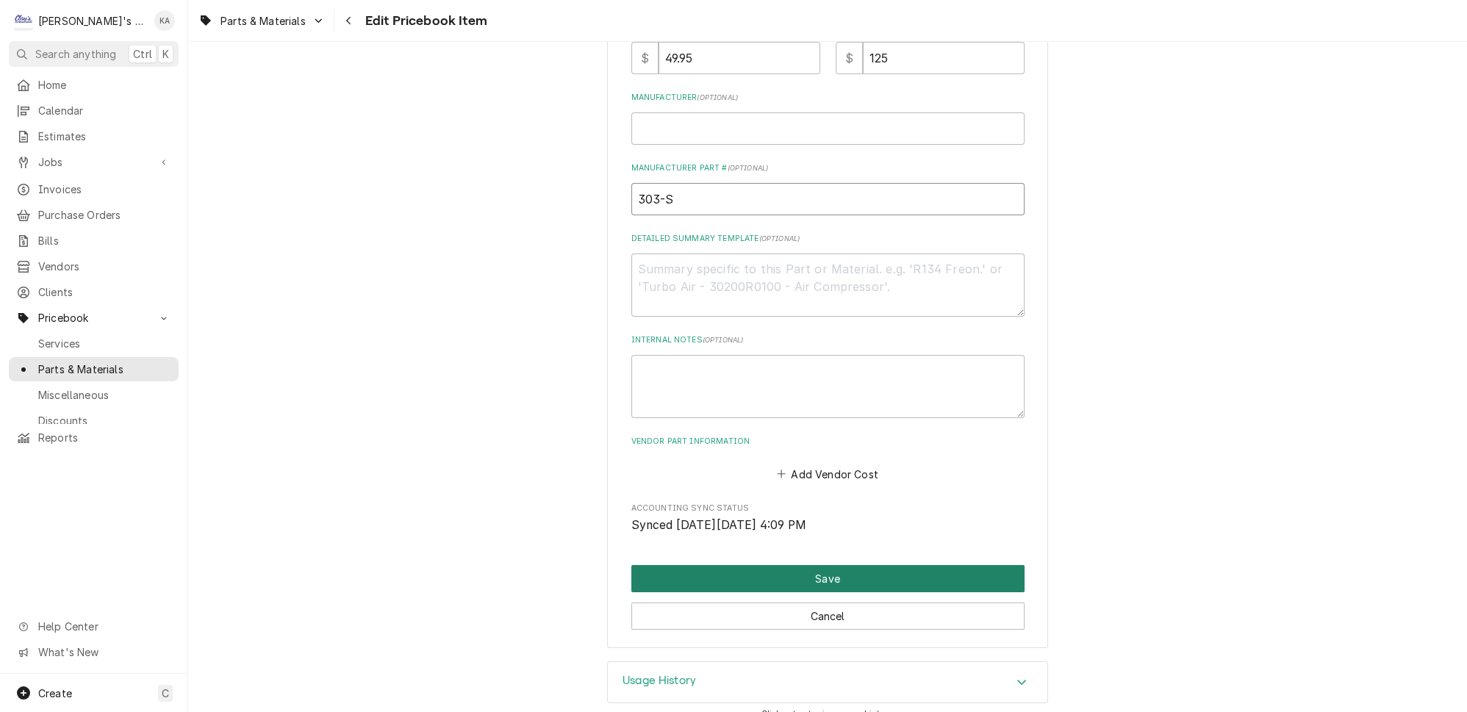
type input "303-S"
click at [813, 565] on button "Save" at bounding box center [827, 578] width 393 height 27
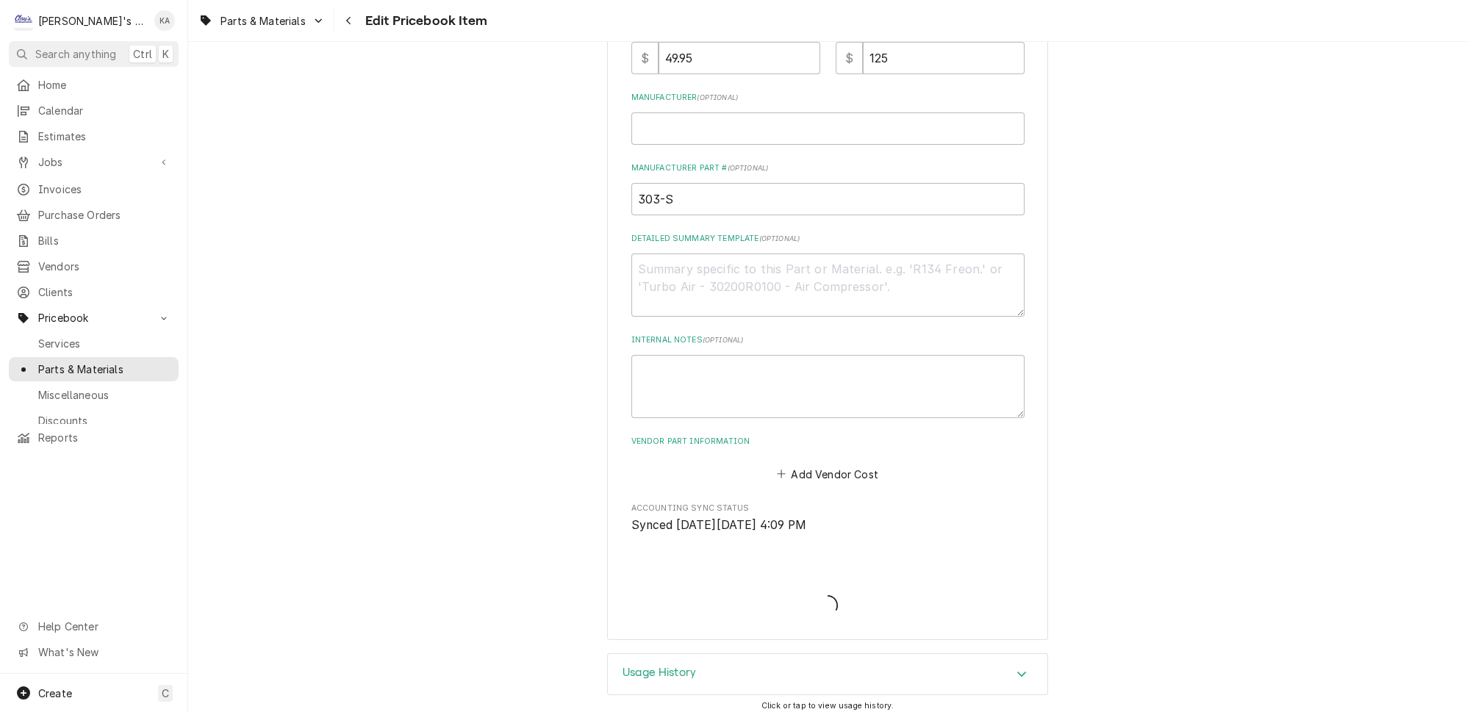
scroll to position [397, 0]
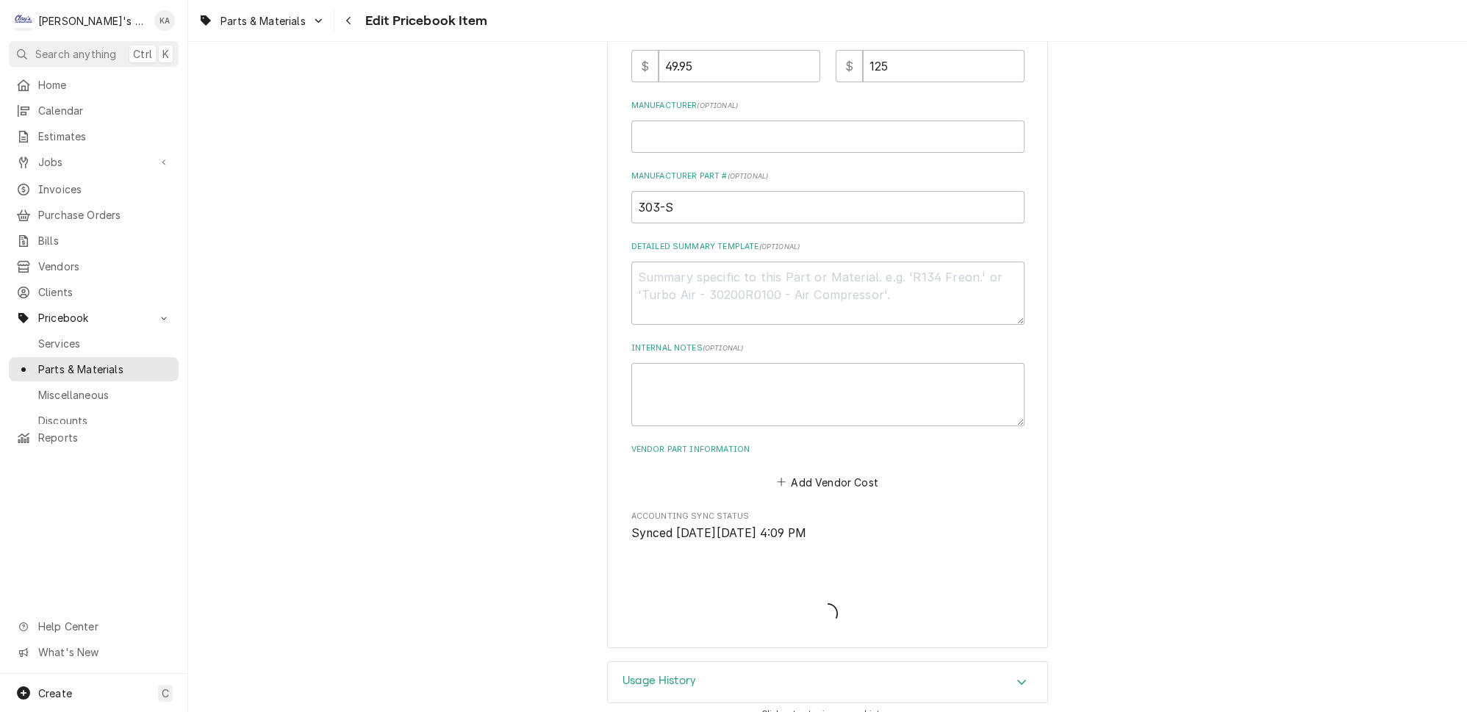
type textarea "x"
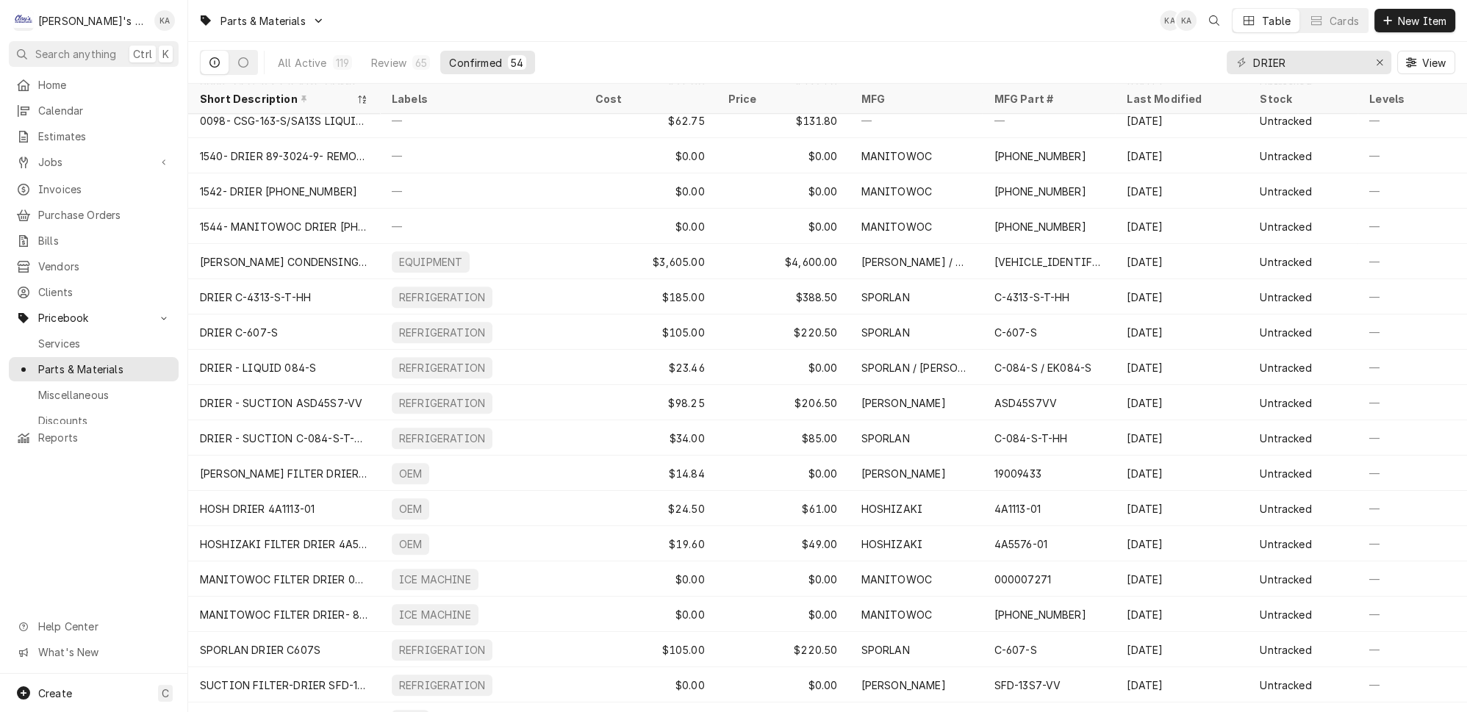
scroll to position [1296, 0]
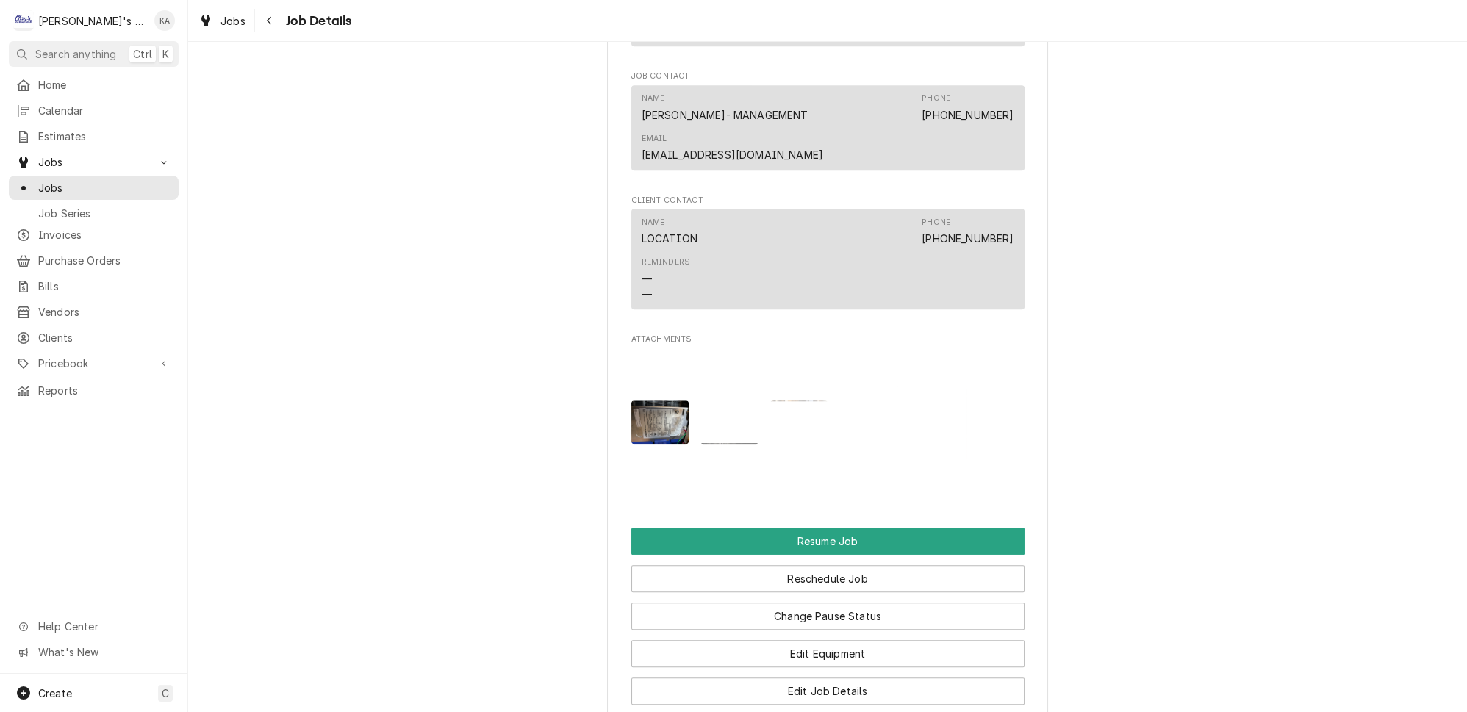
scroll to position [2725, 0]
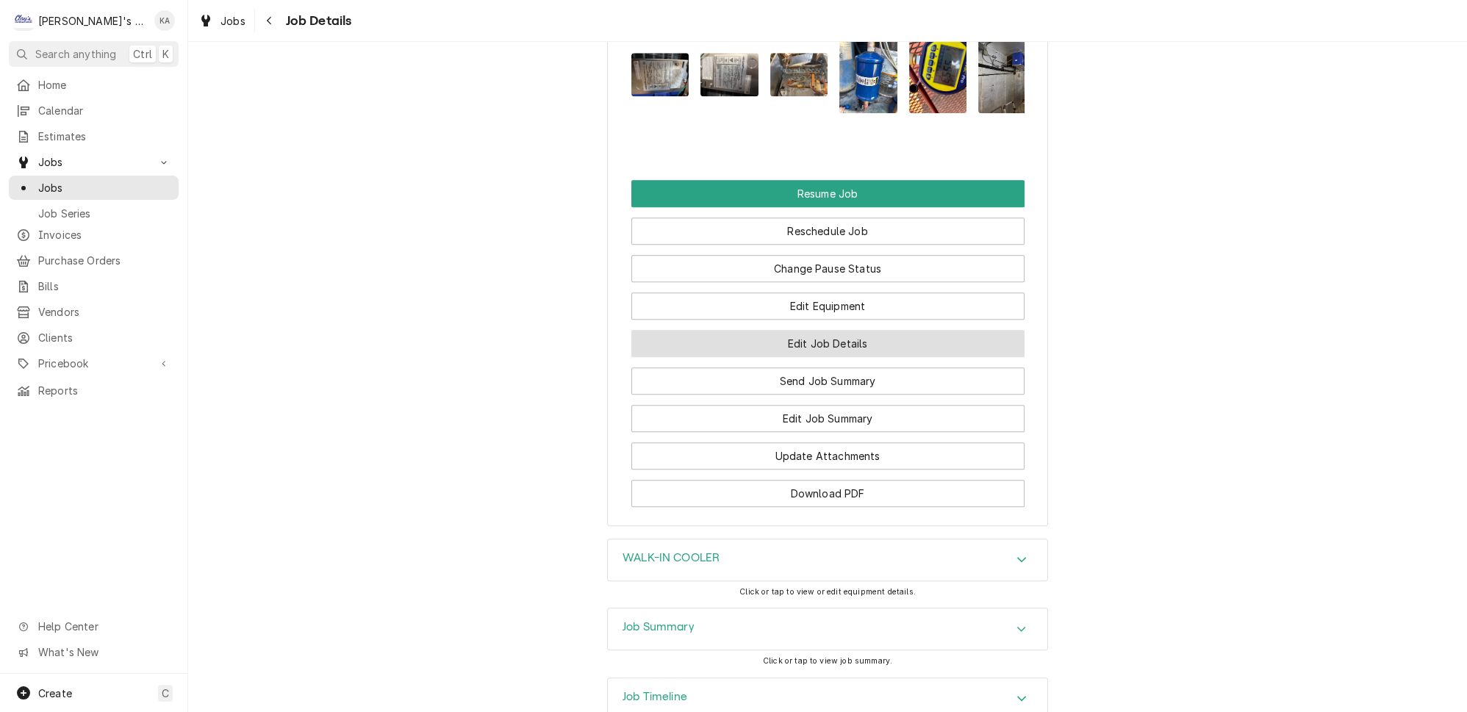
click at [800, 330] on button "Edit Job Details" at bounding box center [827, 343] width 393 height 27
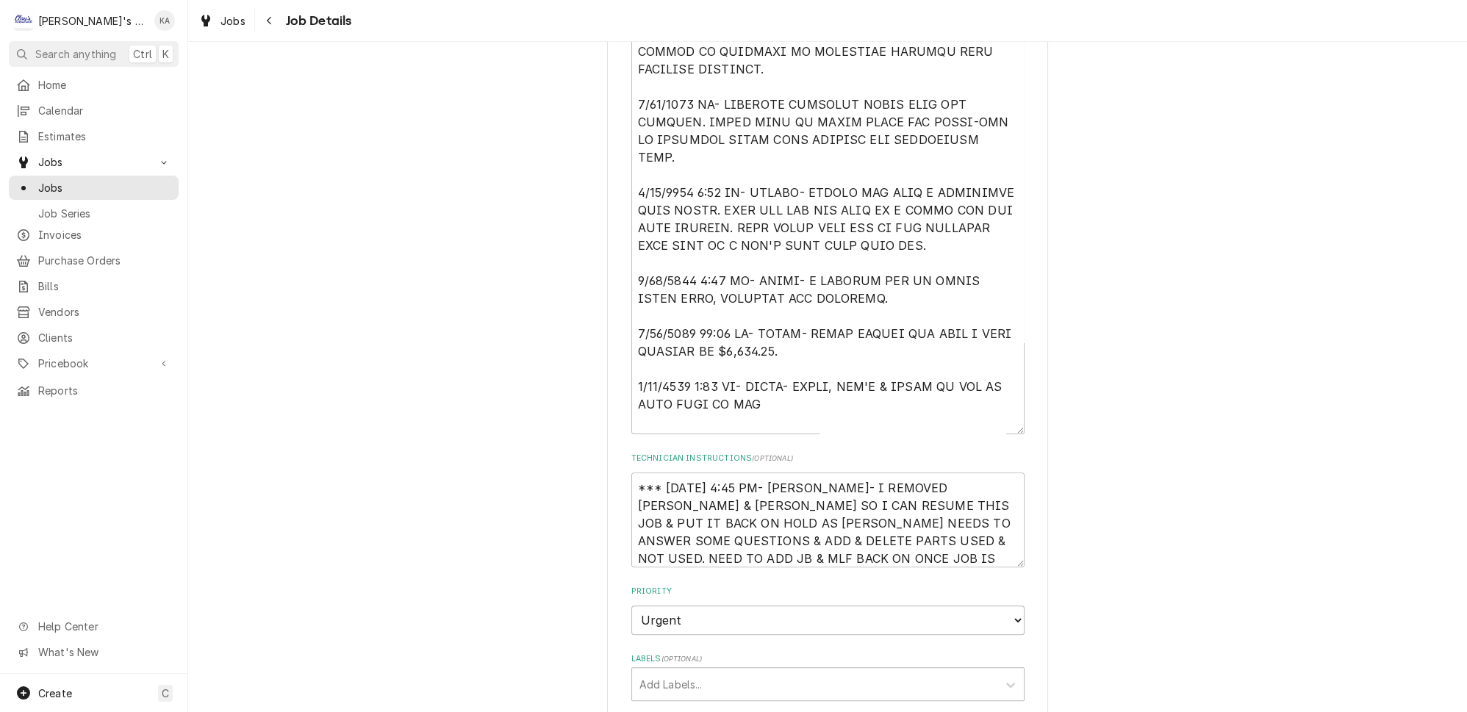
scroll to position [801, 0]
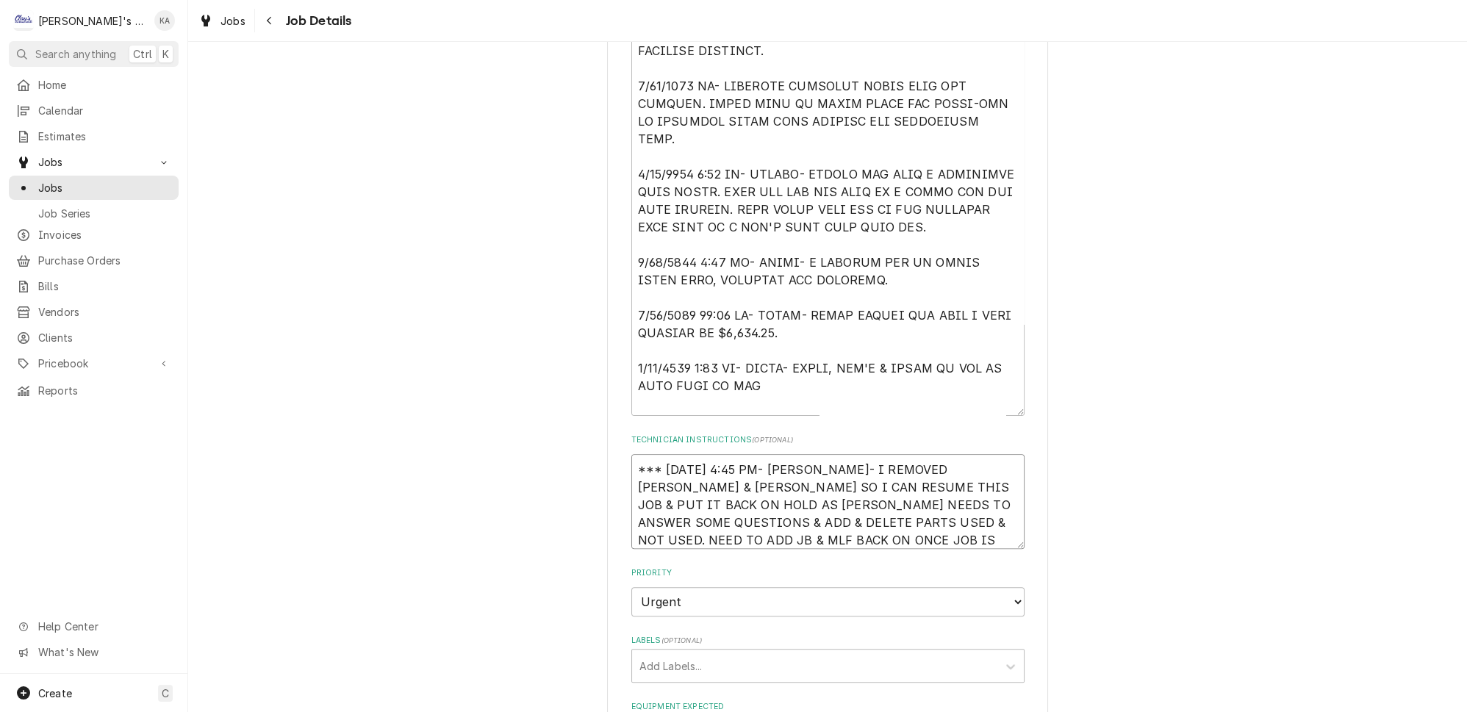
click at [633, 462] on textarea "*** 8/18/2025 4:45 PM- KOREY- I REMOVED JOEY & MIKAH SO I CAN RESUME THIS JOB &…" at bounding box center [827, 501] width 393 height 95
type textarea "x"
type textarea "*** 8/18/2025 4:45 PM- KOREY- I REMOVED JOEY & MIKAH SO I CAN RESUME THIS JOB &…"
type textarea "x"
type textarea "*** 8/18/2025 4:45 PM- KOREY- I REMOVED JOEY & MIKAH SO I CAN RESUME THIS JOB &…"
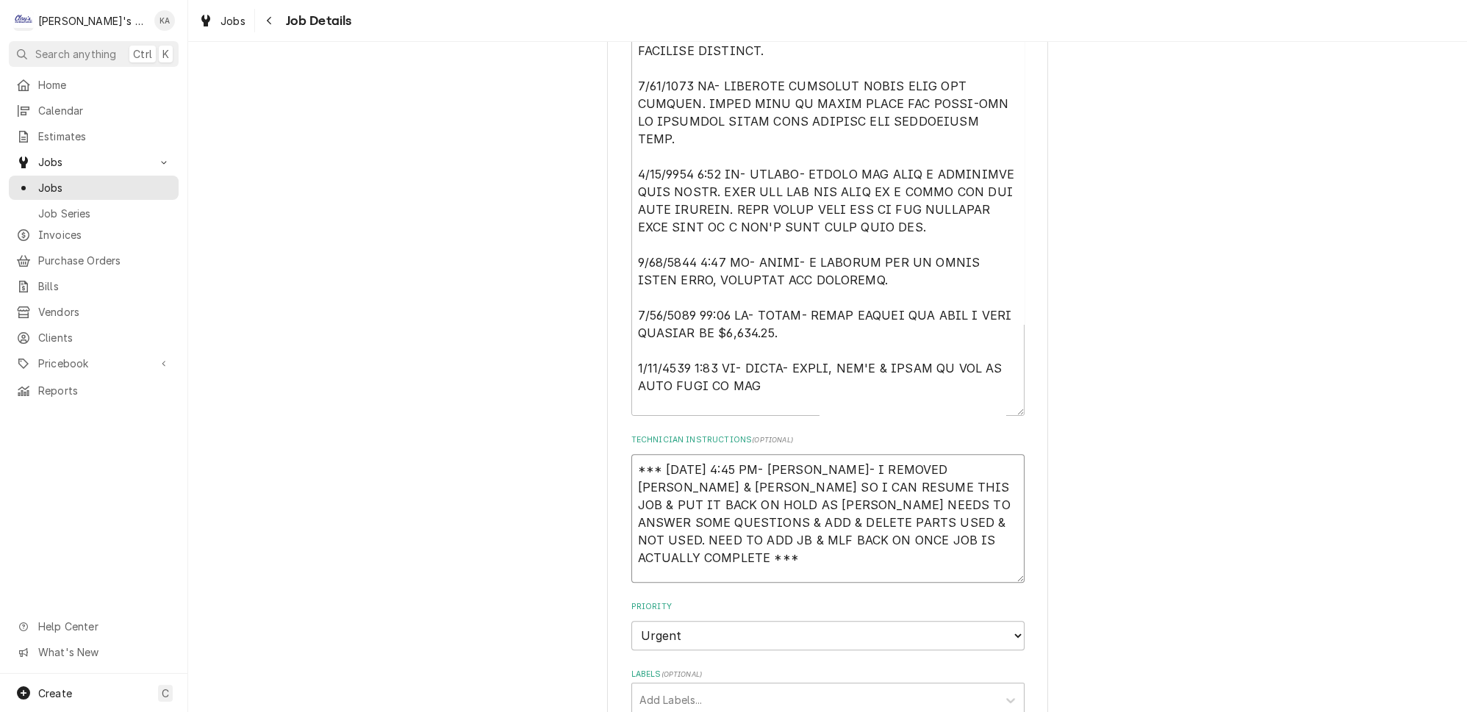
type textarea "x"
type textarea "*** 8/18/2025 4:45 PM- KOREY- I REMOVED JOEY & MIKAH SO I CAN RESUME THIS JOB &…"
type textarea "x"
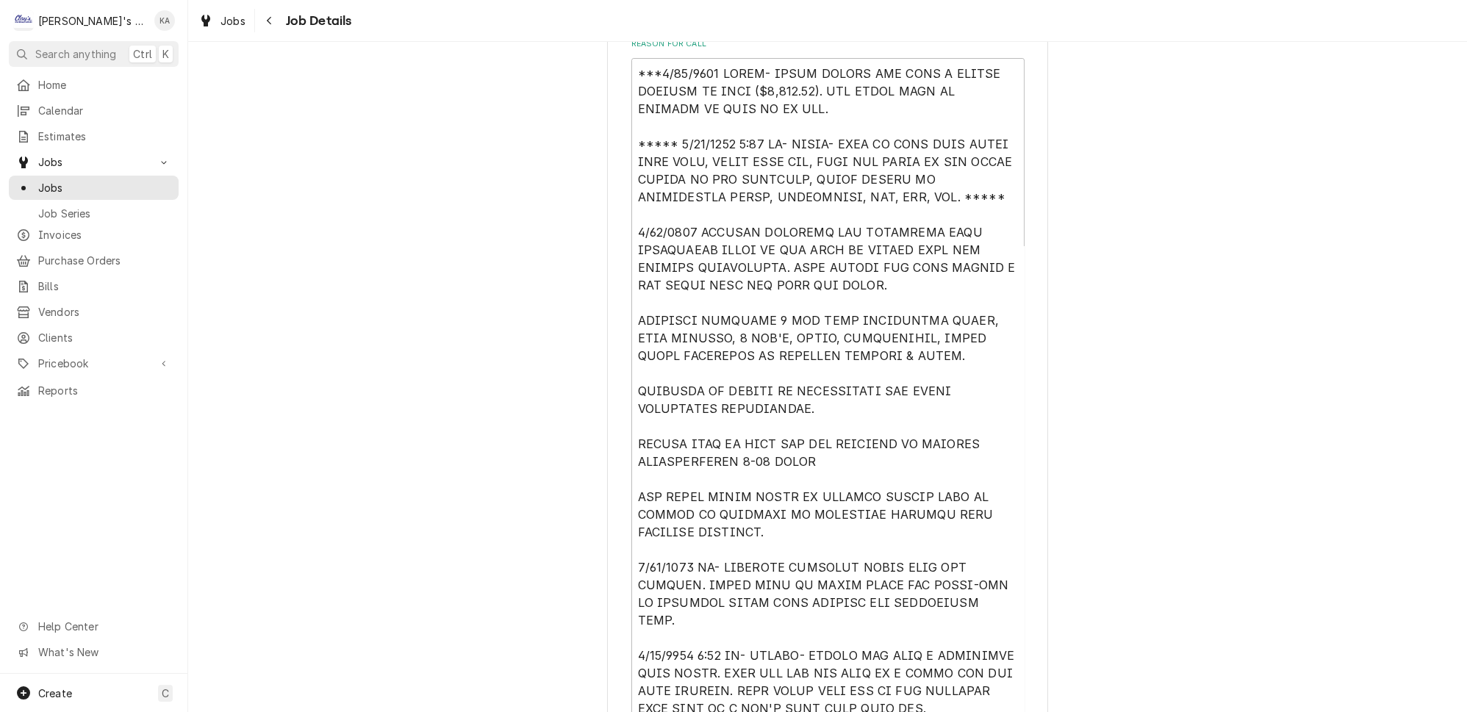
scroll to position [267, 0]
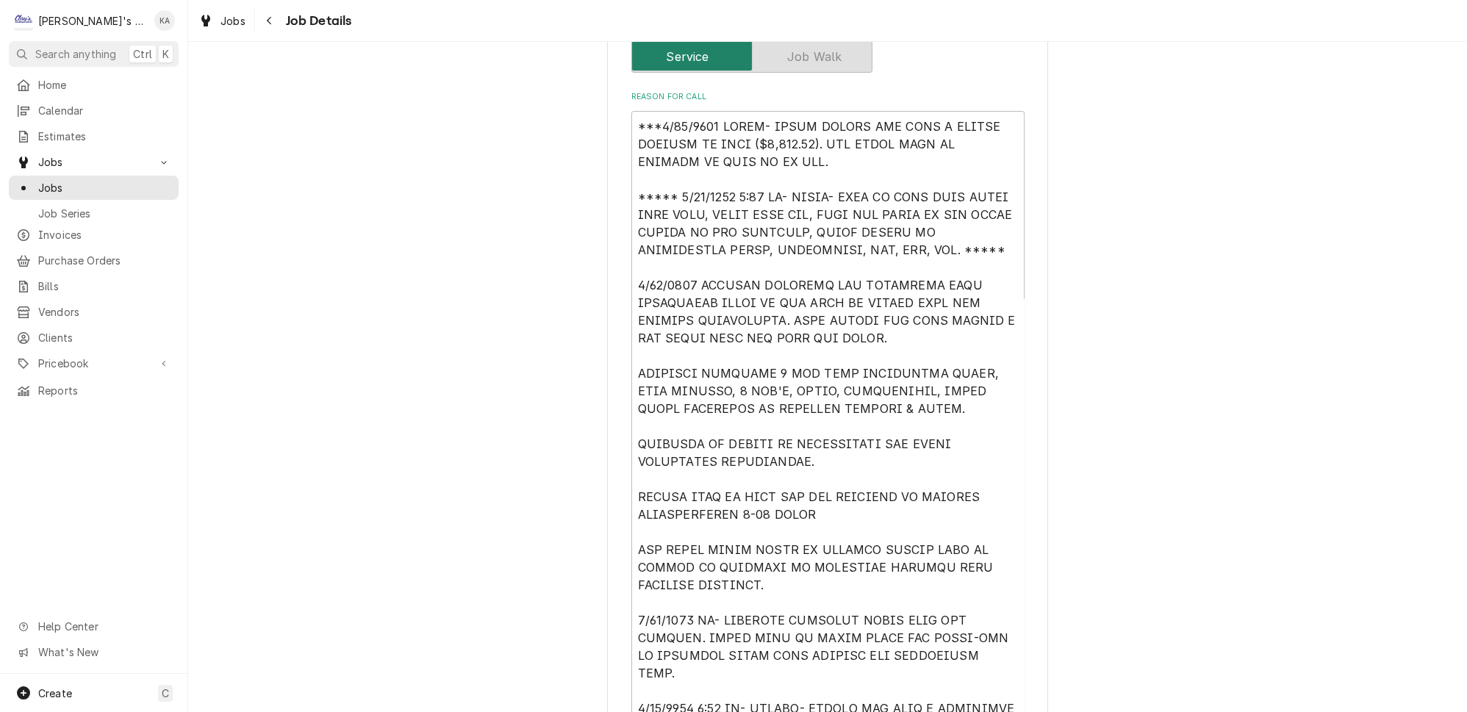
type textarea "*** 8/18/2025 4:45 PM- KOREY- I REMOVED JOEY & MIKAH SO I CAN RESUME THIS JOB &…"
drag, startPoint x: 773, startPoint y: 151, endPoint x: 629, endPoint y: 112, distance: 149.4
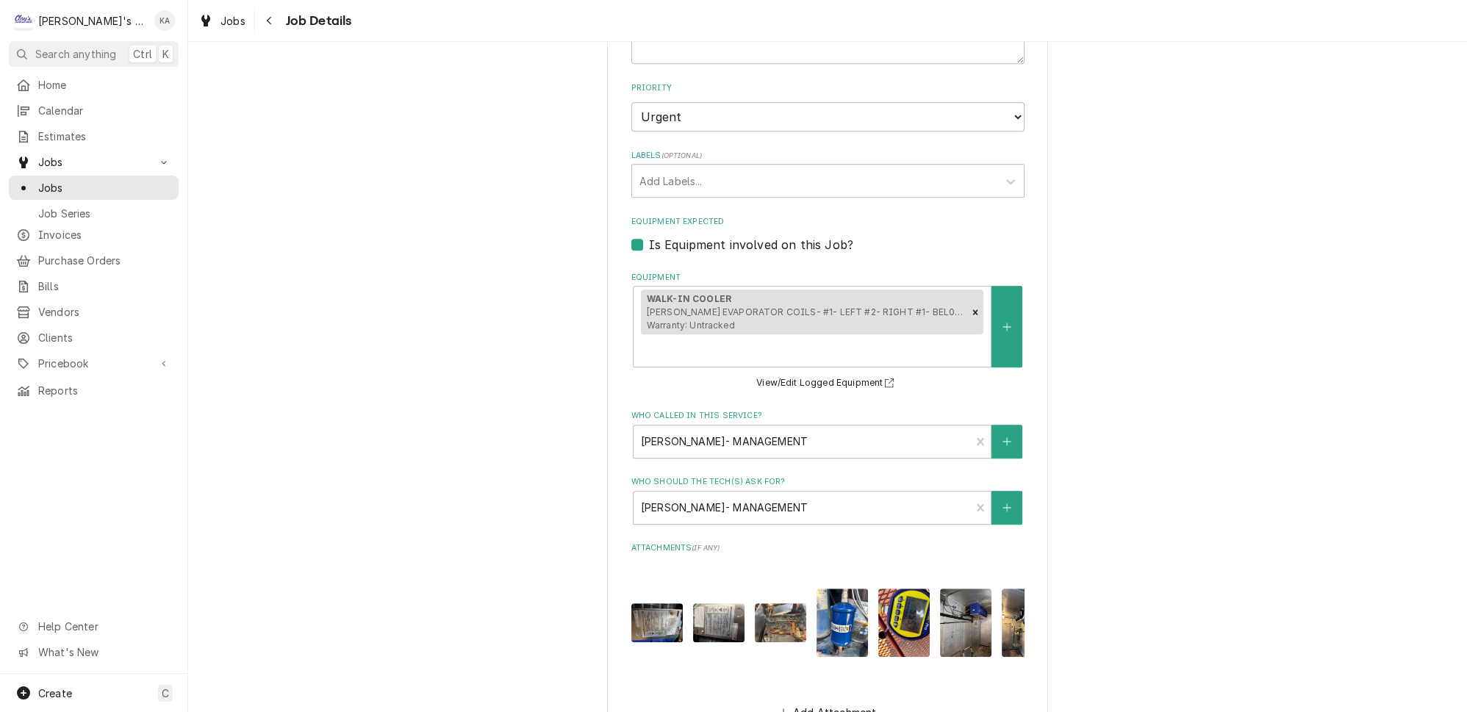
scroll to position [1202, 0]
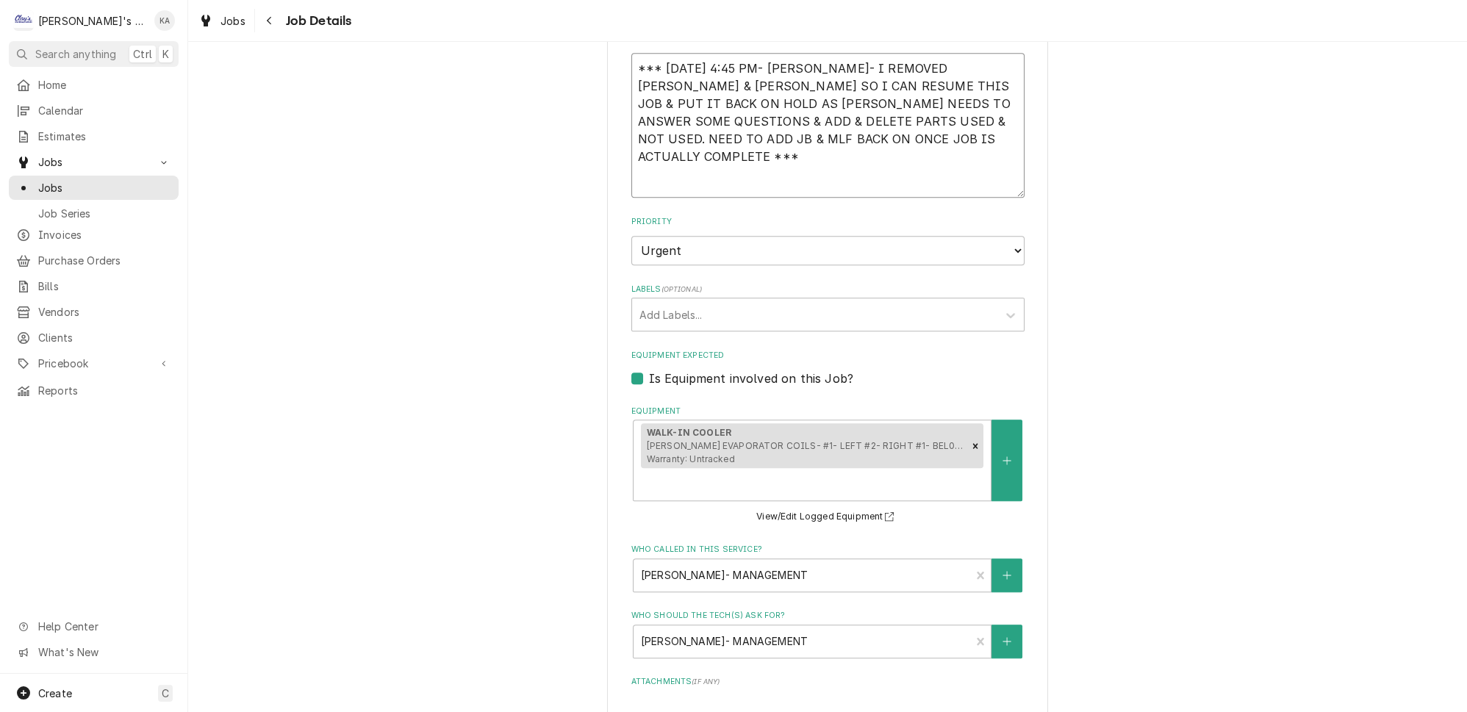
click at [640, 60] on textarea "*** 8/18/2025 4:45 PM- KOREY- I REMOVED JOEY & MIKAH SO I CAN RESUME THIS JOB &…" at bounding box center [827, 125] width 393 height 145
paste textarea "***9/15/2025 SARAH- DONNA CALLED AND MADE A SECOND PAYMENT ON THIS ($2,828.75).…"
type textarea "x"
type textarea "***9/15/2025 SARAH- DONNA CALLED AND MADE A SECOND PAYMENT ON THIS ($2,828.75).…"
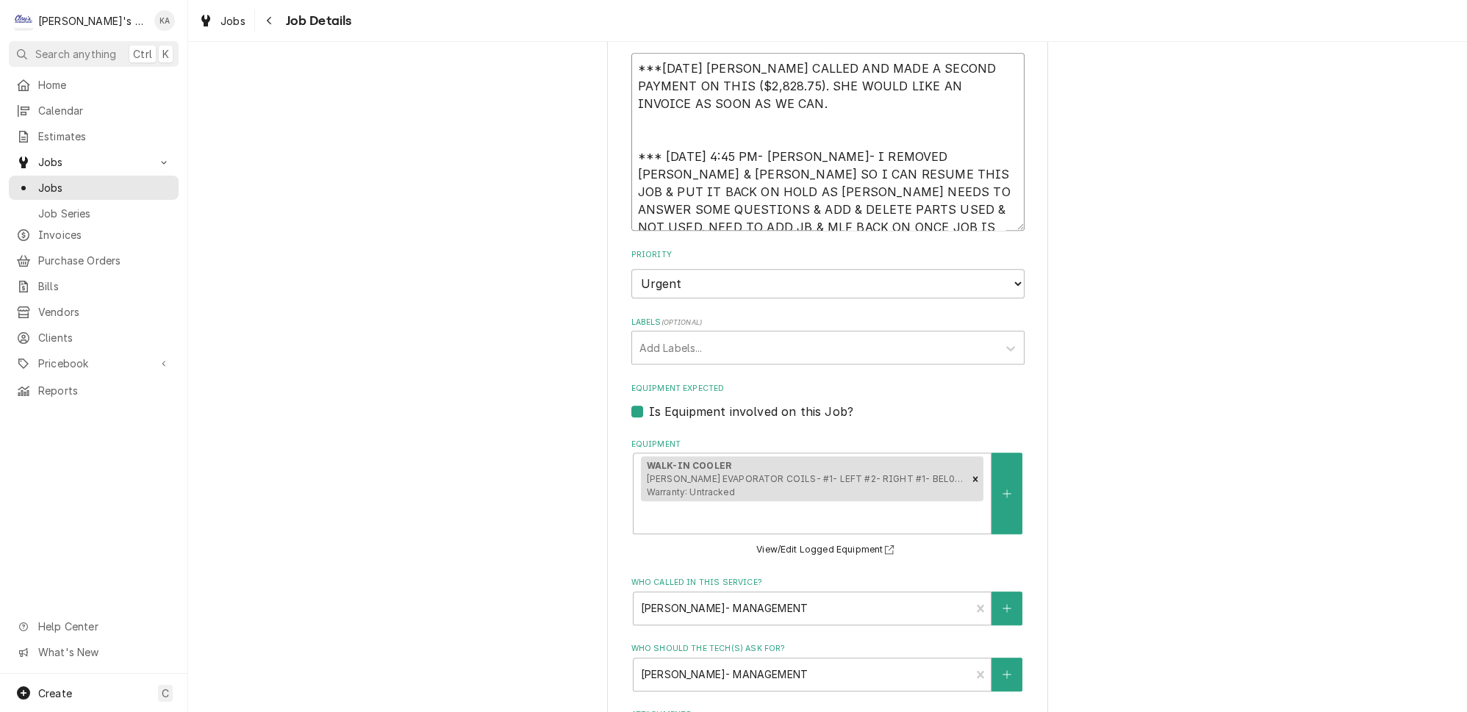
click at [637, 143] on textarea "***9/15/2025 SARAH- DONNA CALLED AND MADE A SECOND PAYMENT ON THIS ($2,828.75).…" at bounding box center [827, 142] width 393 height 178
type textarea "x"
type textarea "***9/15/2025 SARAH- DONNA CALLED AND MADE A SECOND PAYMENT ON THIS ($2,828.75).…"
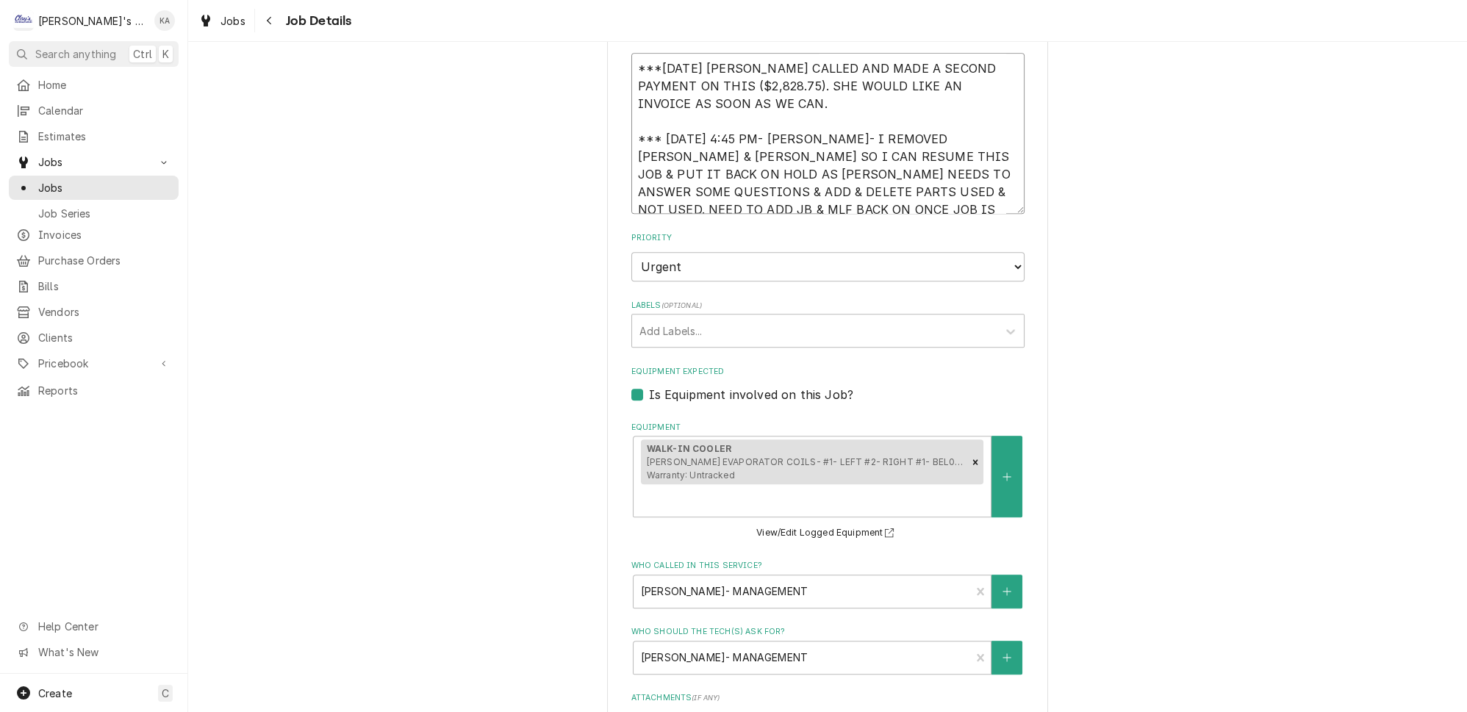
type textarea "x"
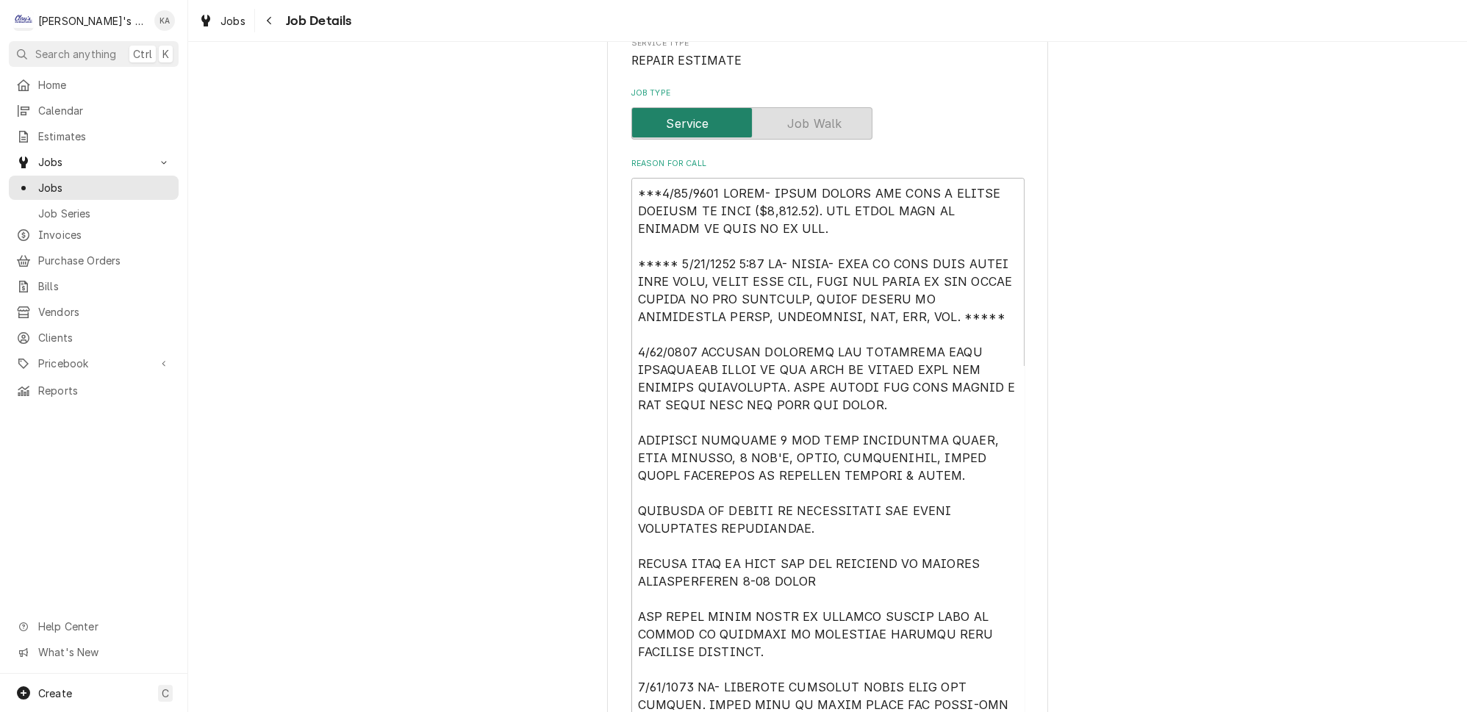
scroll to position [133, 0]
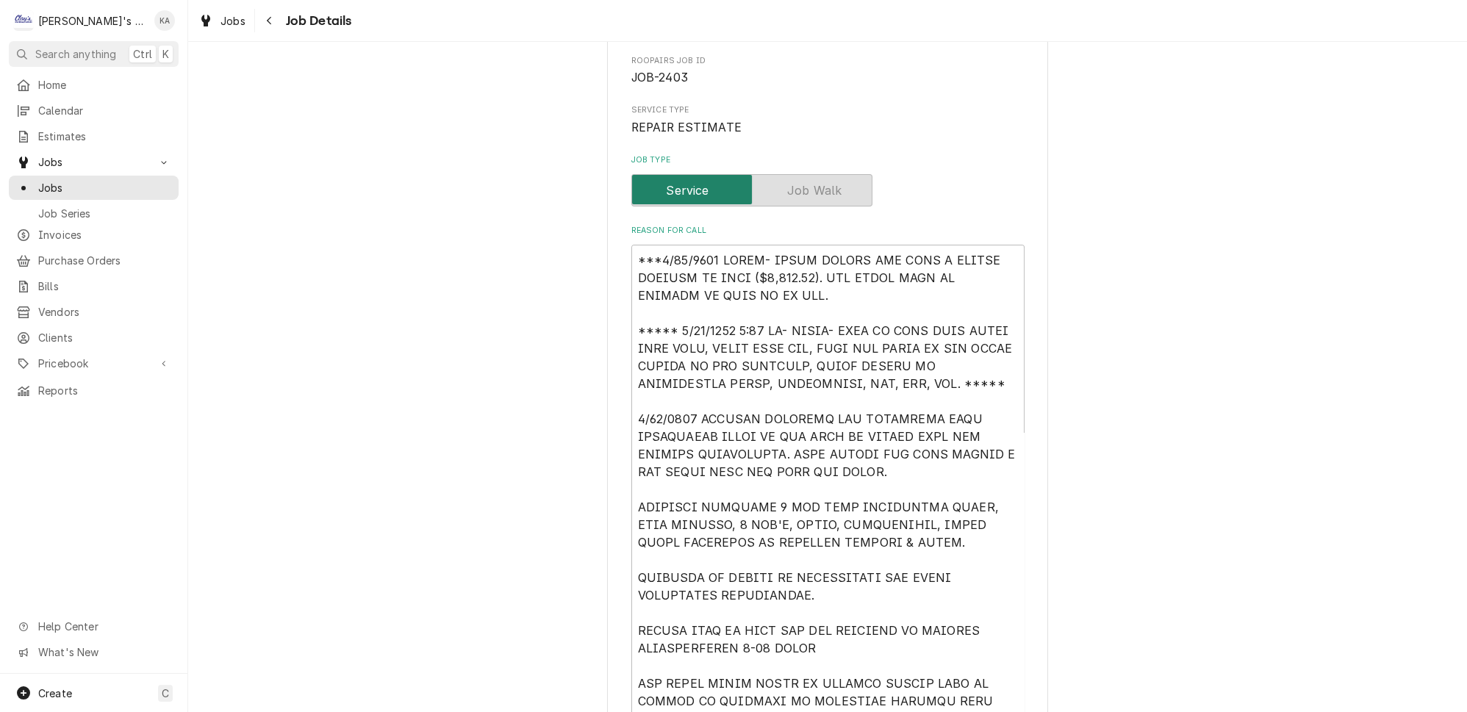
type textarea "***9/15/2025 SARAH- DONNA CALLED AND MADE A SECOND PAYMENT ON THIS ($2,828.75).…"
drag, startPoint x: 769, startPoint y: 286, endPoint x: 632, endPoint y: 251, distance: 141.1
click at [632, 251] on textarea "Reason For Call" at bounding box center [827, 664] width 393 height 839
type textarea "x"
type textarea "***** 8/18/2025 4:30 PM- KOREY- NEED TO KNOW WHAT PARTS WERE USED, WHICH WERE N…"
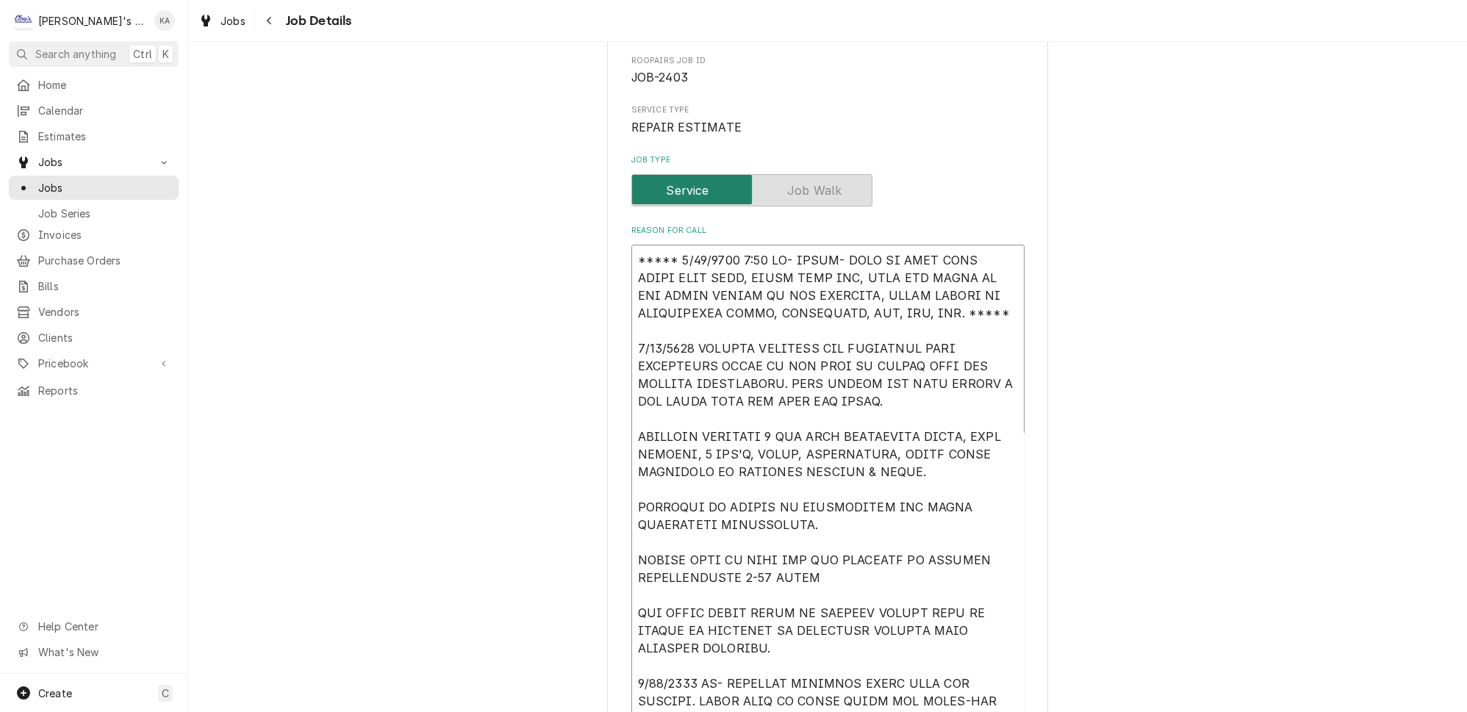
type textarea "x"
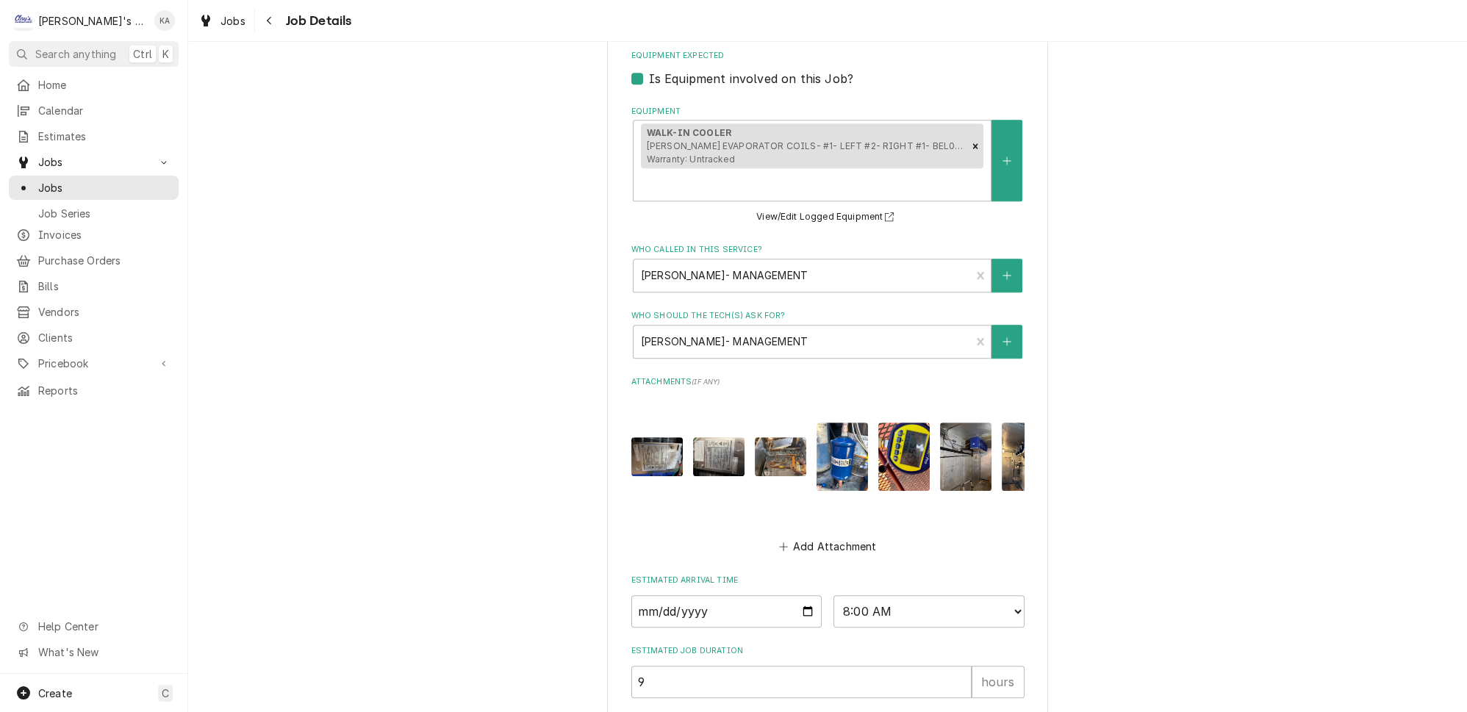
scroll to position [1615, 0]
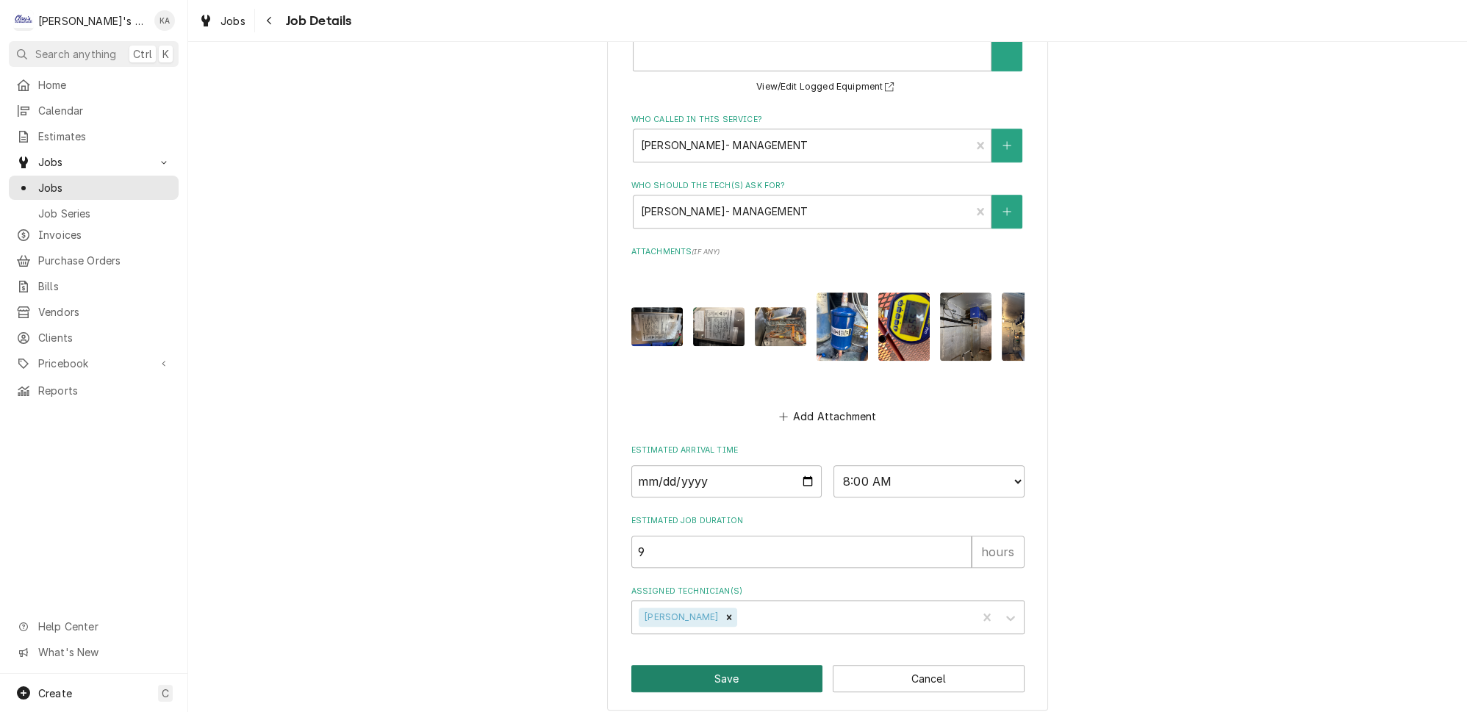
type textarea "***** 8/18/2025 4:30 PM- KOREY- NEED TO KNOW WHAT PARTS WERE USED, WHICH WERE N…"
click at [727, 669] on button "Save" at bounding box center [727, 678] width 192 height 27
type textarea "x"
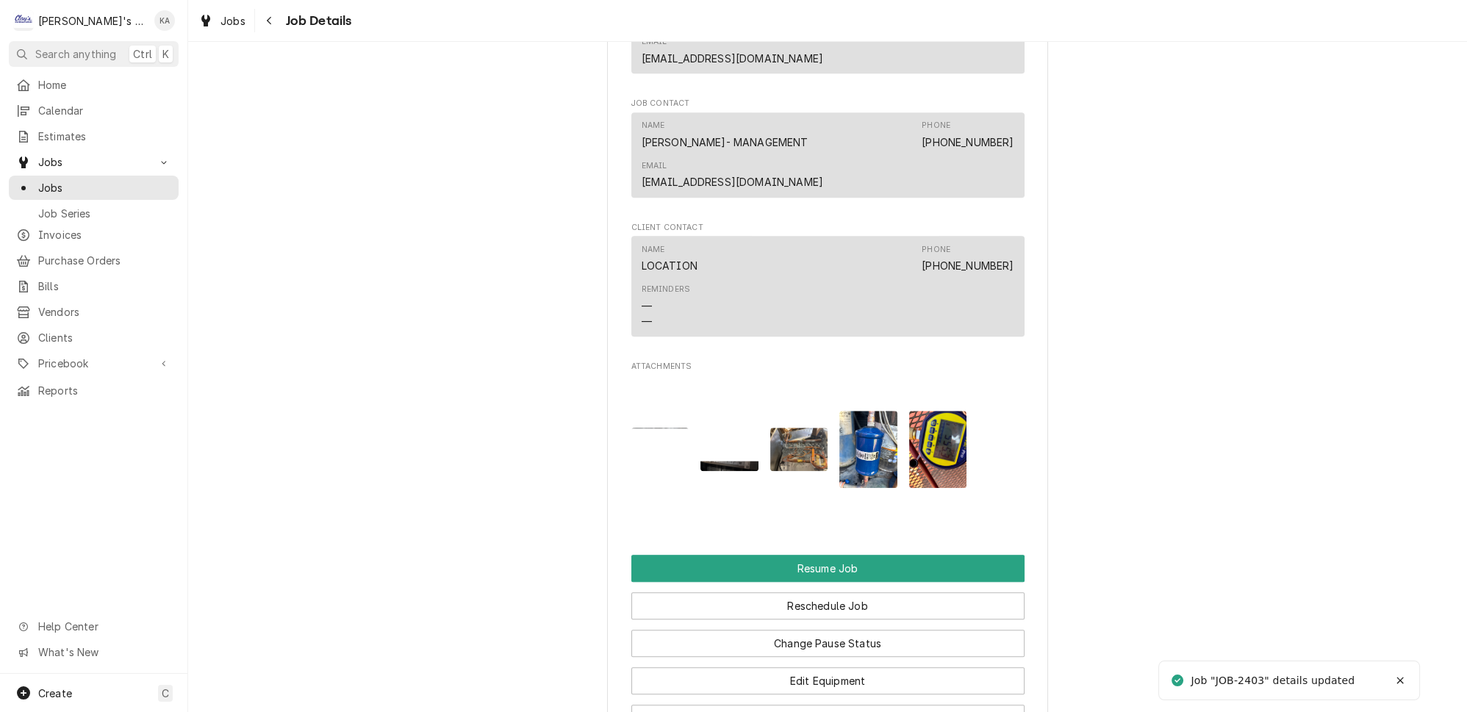
scroll to position [2725, 0]
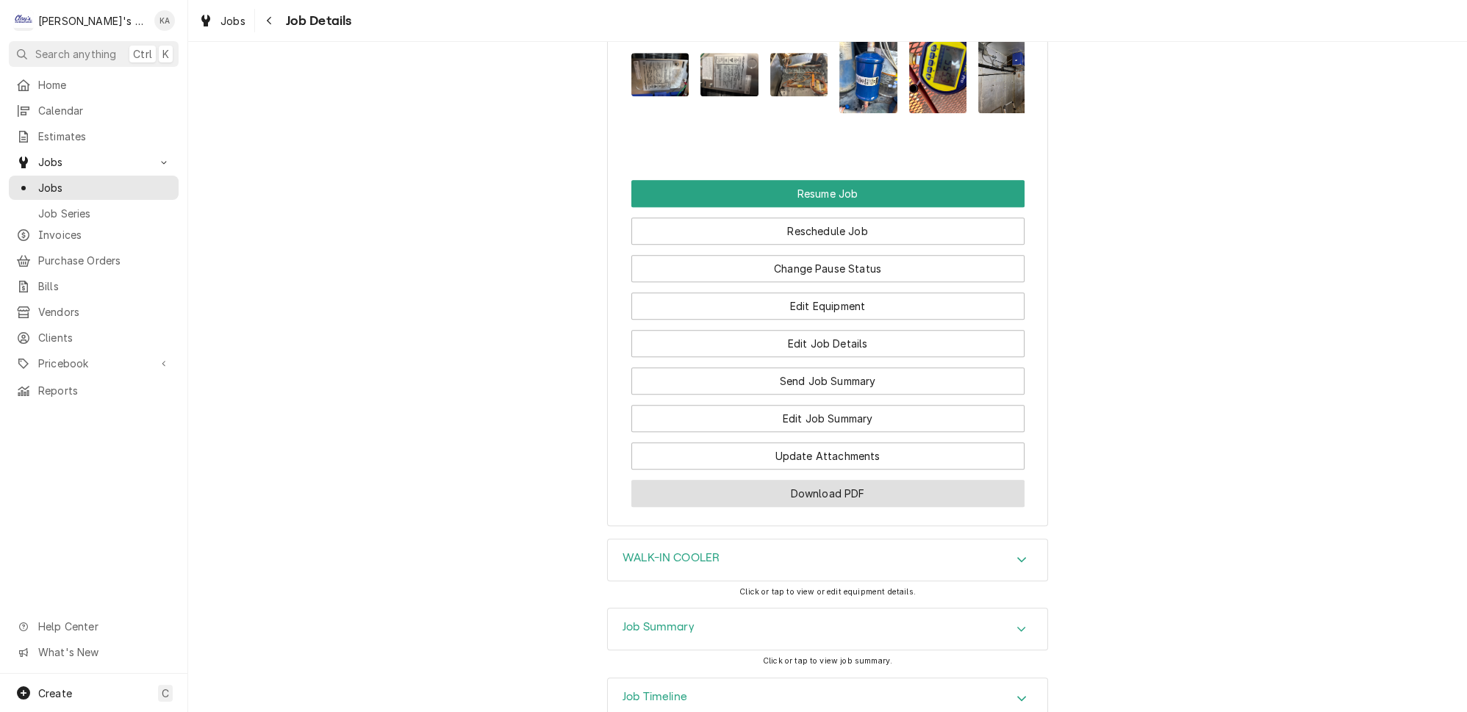
click at [814, 480] on button "Download PDF" at bounding box center [827, 493] width 393 height 27
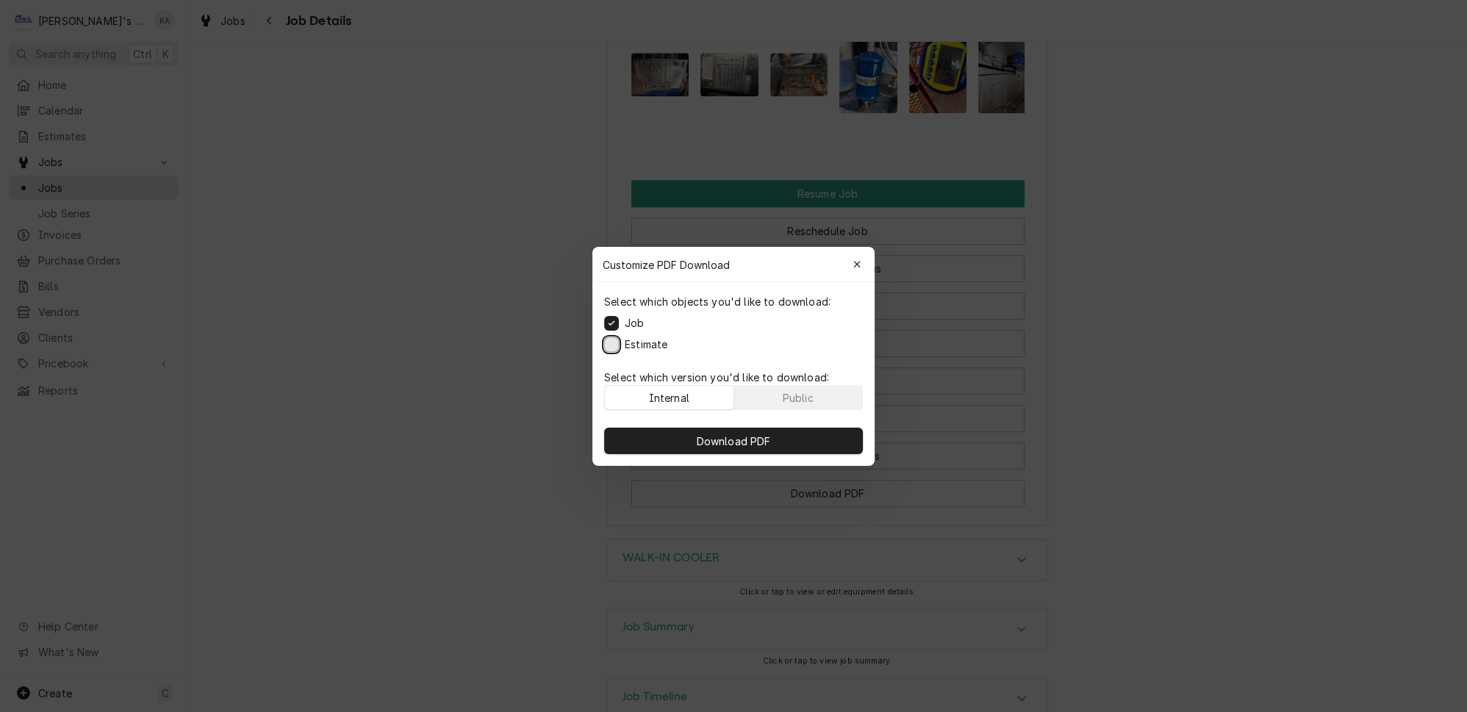
click at [619, 348] on button "Estimate" at bounding box center [611, 344] width 15 height 15
click at [745, 436] on span "Download PDF" at bounding box center [734, 440] width 80 height 15
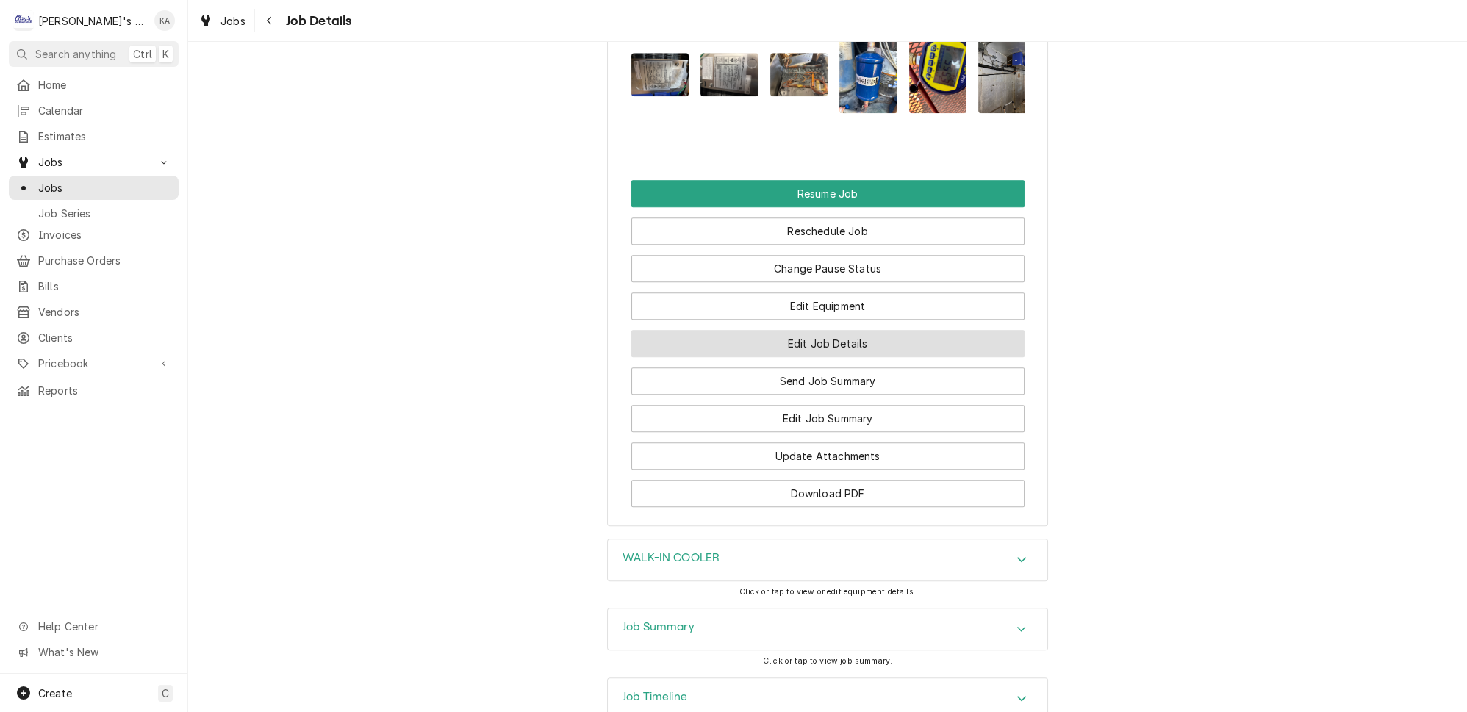
click at [808, 330] on button "Edit Job Details" at bounding box center [827, 343] width 393 height 27
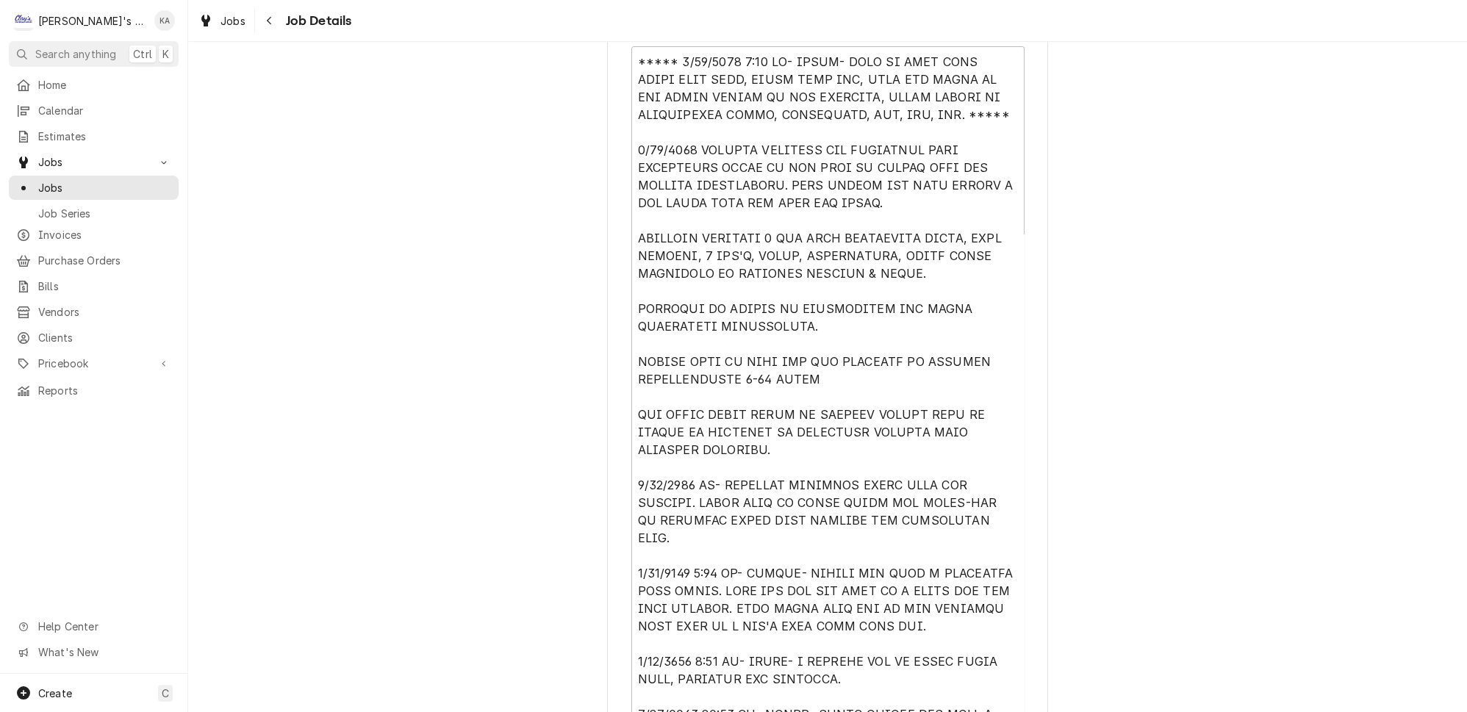
scroll to position [334, 0]
drag, startPoint x: 634, startPoint y: 133, endPoint x: 831, endPoint y: 685, distance: 585.9
click at [831, 685] on textarea "Reason For Call" at bounding box center [827, 430] width 393 height 773
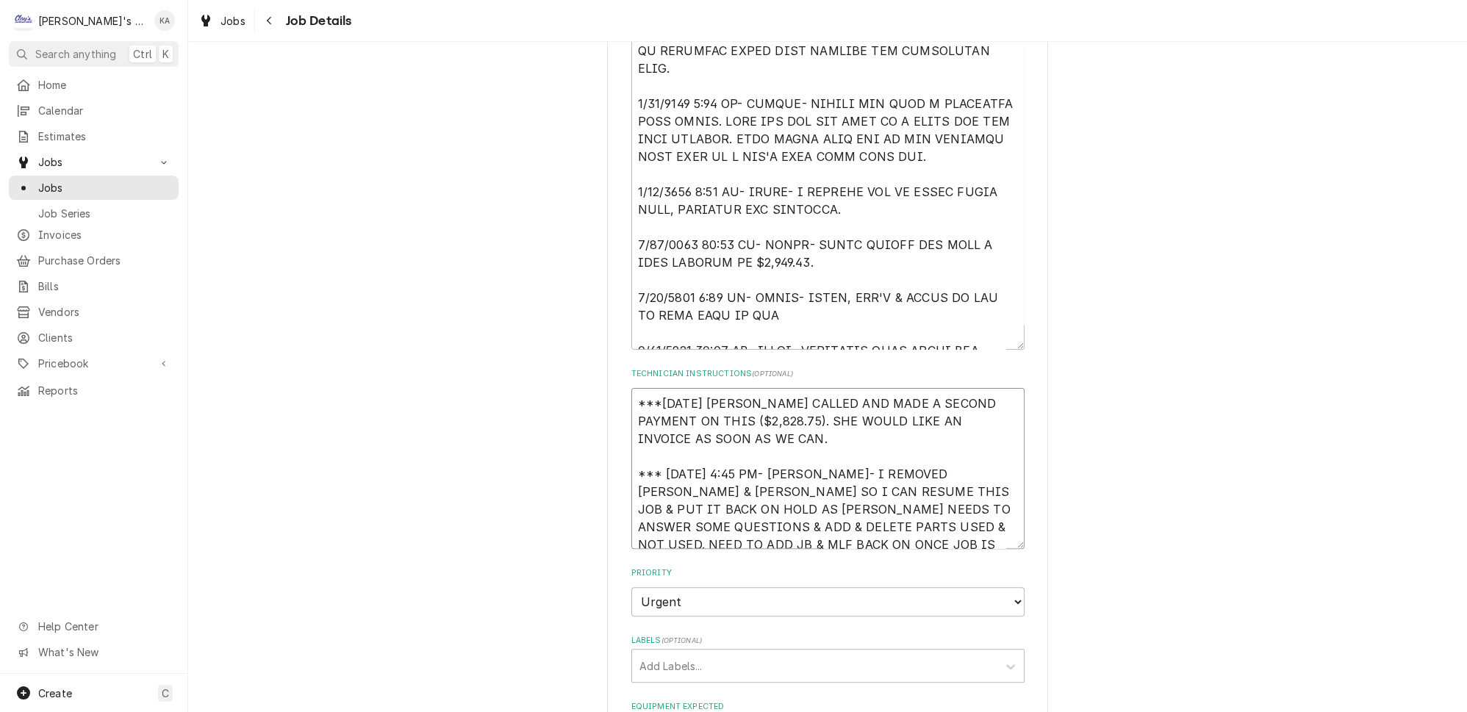
click at [937, 529] on textarea "***9/15/2025 SARAH- DONNA CALLED AND MADE A SECOND PAYMENT ON THIS ($2,828.75).…" at bounding box center [827, 468] width 393 height 161
type textarea "x"
type textarea "***9/15/2025 SARAH- DONNA CALLED AND MADE A SECOND PAYMENT ON THIS ($2,828.75).…"
type textarea "x"
type textarea "***9/15/2025 SARAH- DONNA CALLED AND MADE A SECOND PAYMENT ON THIS ($2,828.75).…"
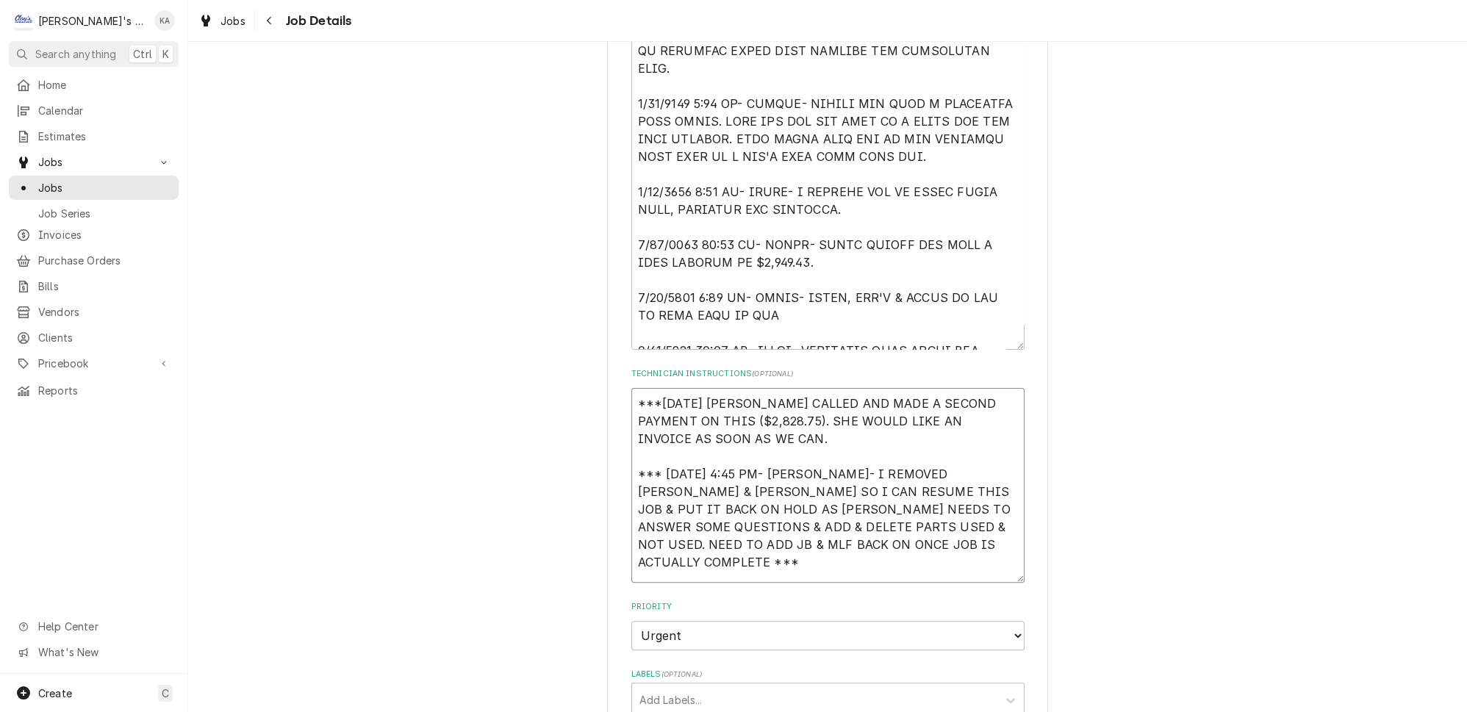
paste textarea "4/30/2025 UPDATED ESTIMATE FOR REPLACING BOTH EVAPORATOR COILS IN THE WALK IN C…"
type textarea "x"
type textarea "***9/15/2025 SARAH- DONNA CALLED AND MADE A SECOND PAYMENT ON THIS ($2,828.75).…"
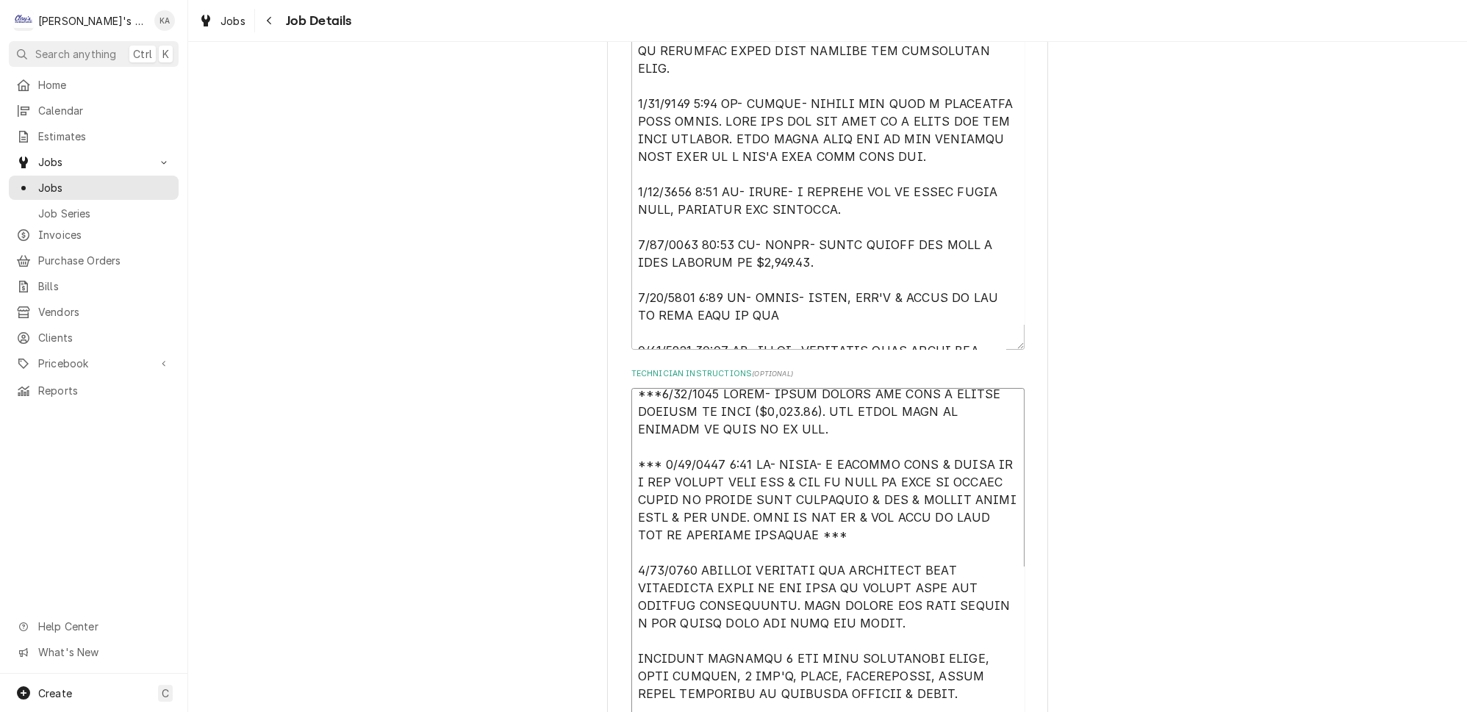
scroll to position [1193, 0]
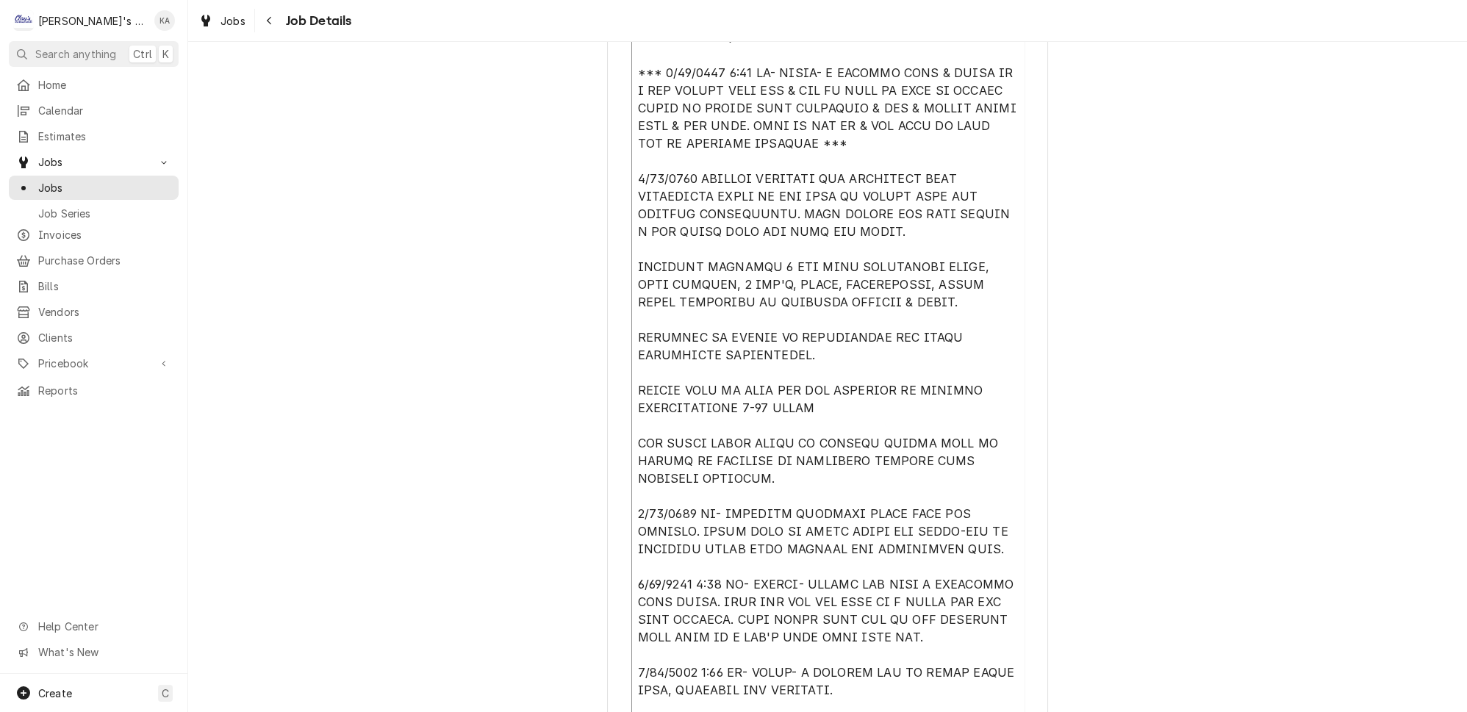
type textarea "x"
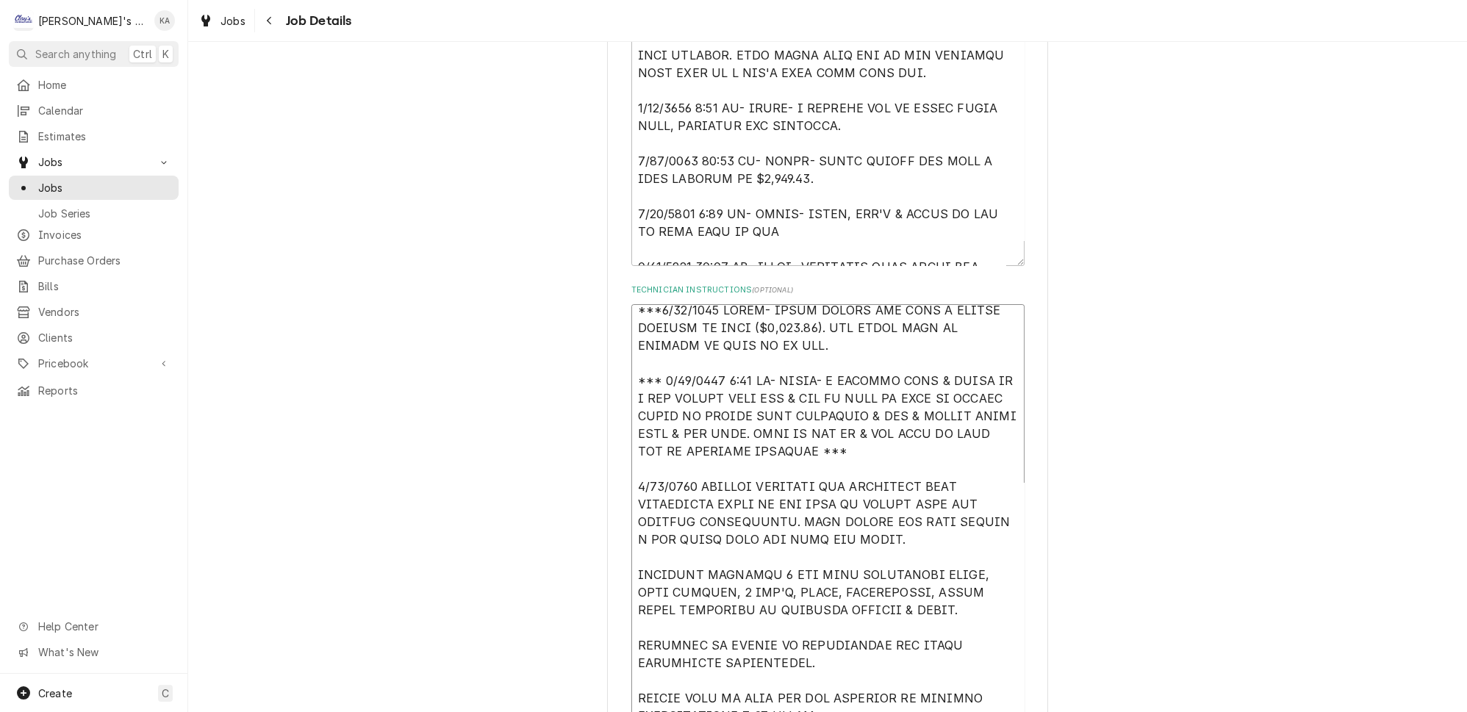
scroll to position [725, 0]
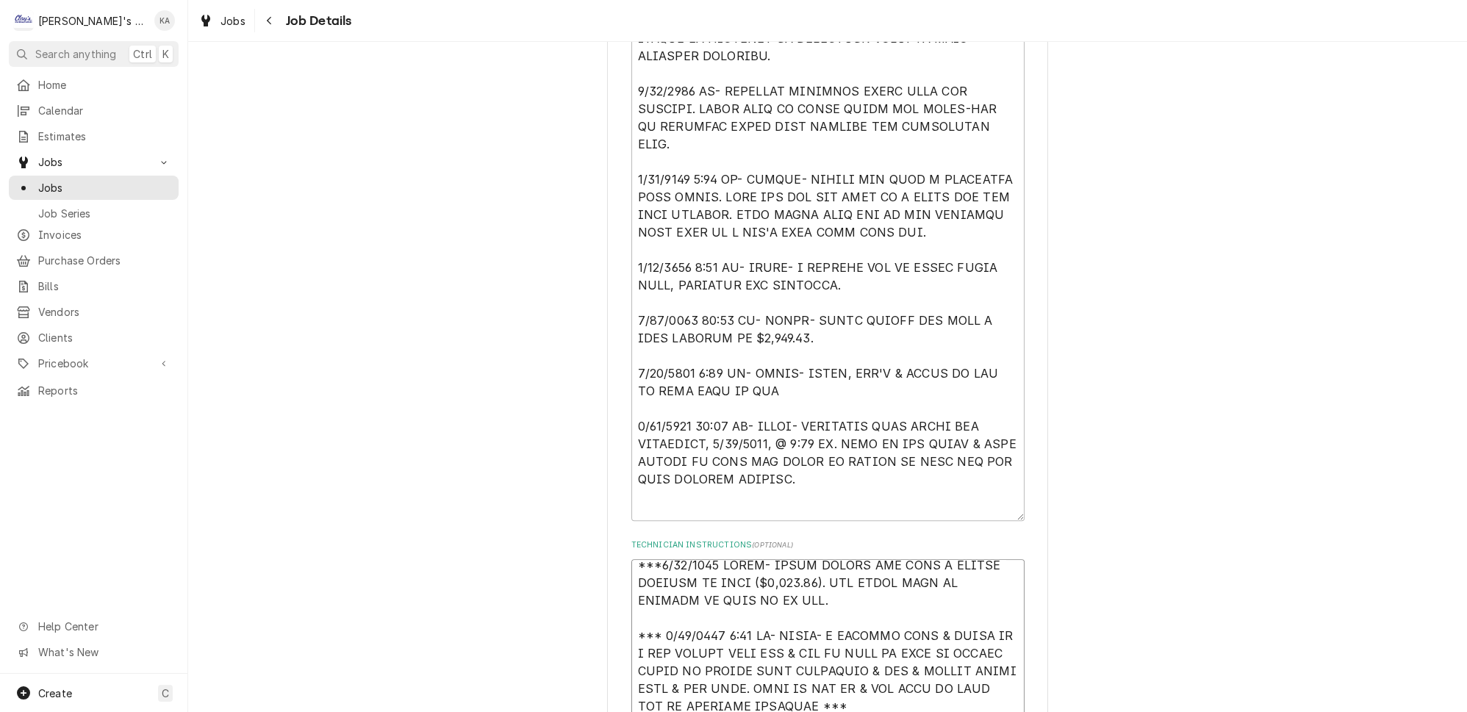
drag, startPoint x: 998, startPoint y: 415, endPoint x: 1020, endPoint y: 511, distance: 98.0
type textarea "***9/15/2025 SARAH- DONNA CALLED AND MADE A SECOND PAYMENT ON THIS ($2,828.75).…"
drag, startPoint x: 635, startPoint y: 303, endPoint x: 835, endPoint y: 385, distance: 215.9
click at [814, 413] on textarea "Reason For Call" at bounding box center [827, 86] width 393 height 868
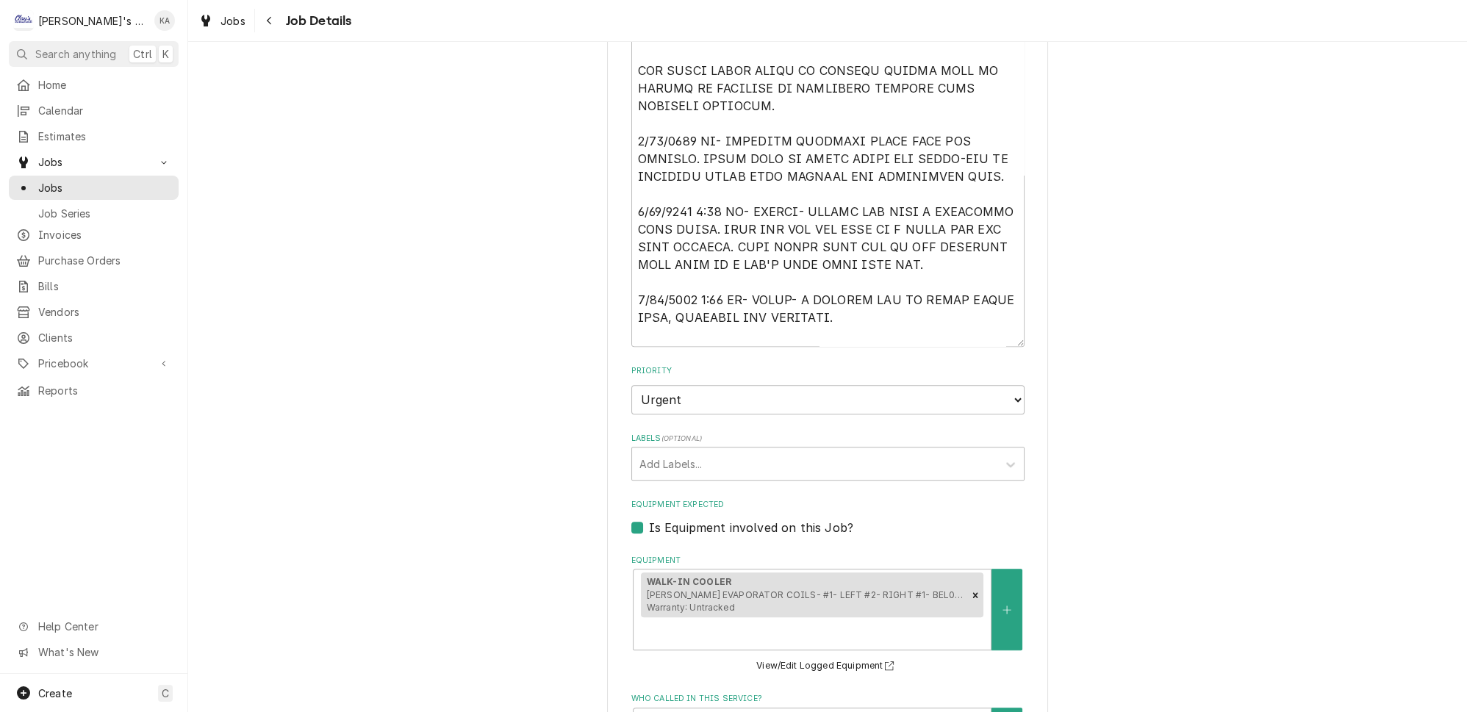
scroll to position [0, 0]
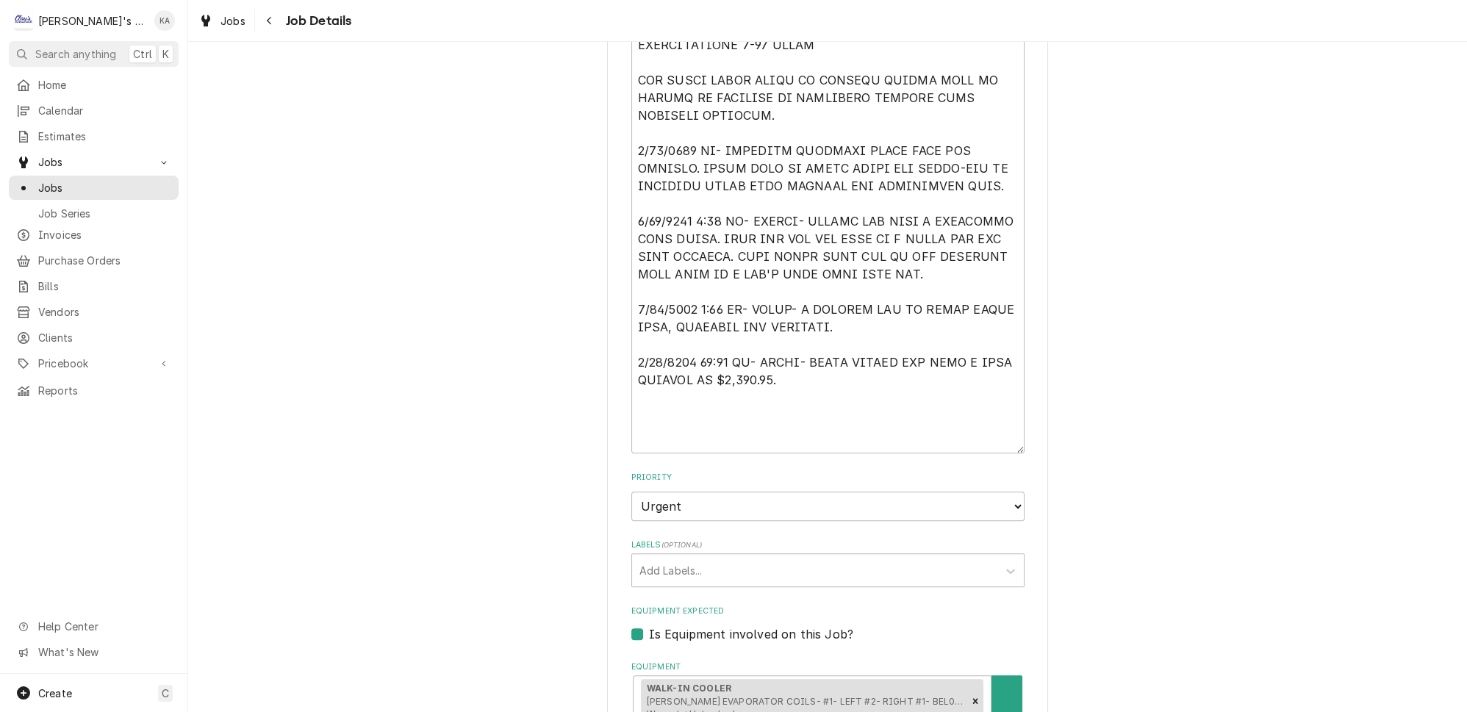
drag, startPoint x: 996, startPoint y: 336, endPoint x: 1007, endPoint y: 443, distance: 107.8
click at [868, 336] on textarea "Technician Instructions ( optional )" at bounding box center [827, 39] width 393 height 830
type textarea "x"
type textarea "***9/15/2025 SARAH- DONNA CALLED AND MADE A SECOND PAYMENT ON THIS ($2,828.75).…"
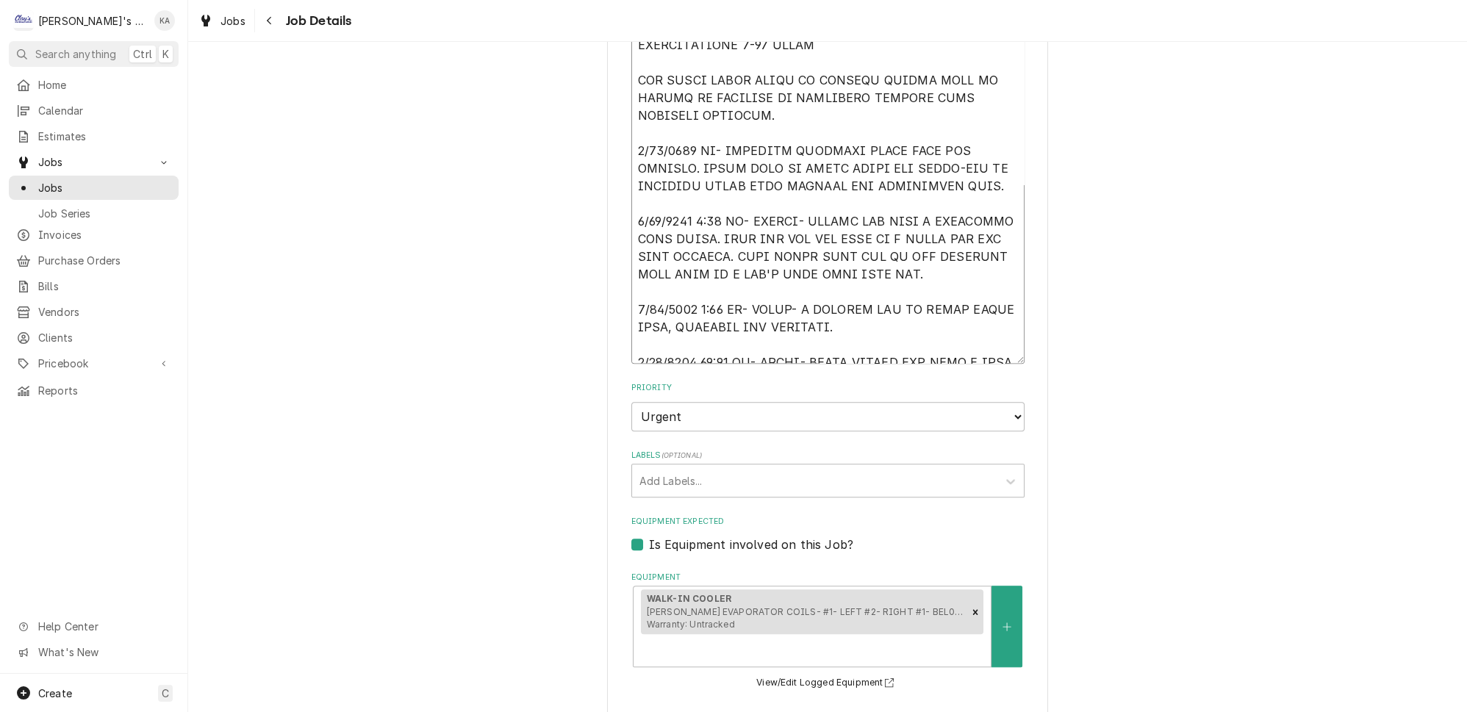
type textarea "x"
type textarea "***9/15/2025 SARAH- DONNA CALLED AND MADE A SECOND PAYMENT ON THIS ($2,828.75).…"
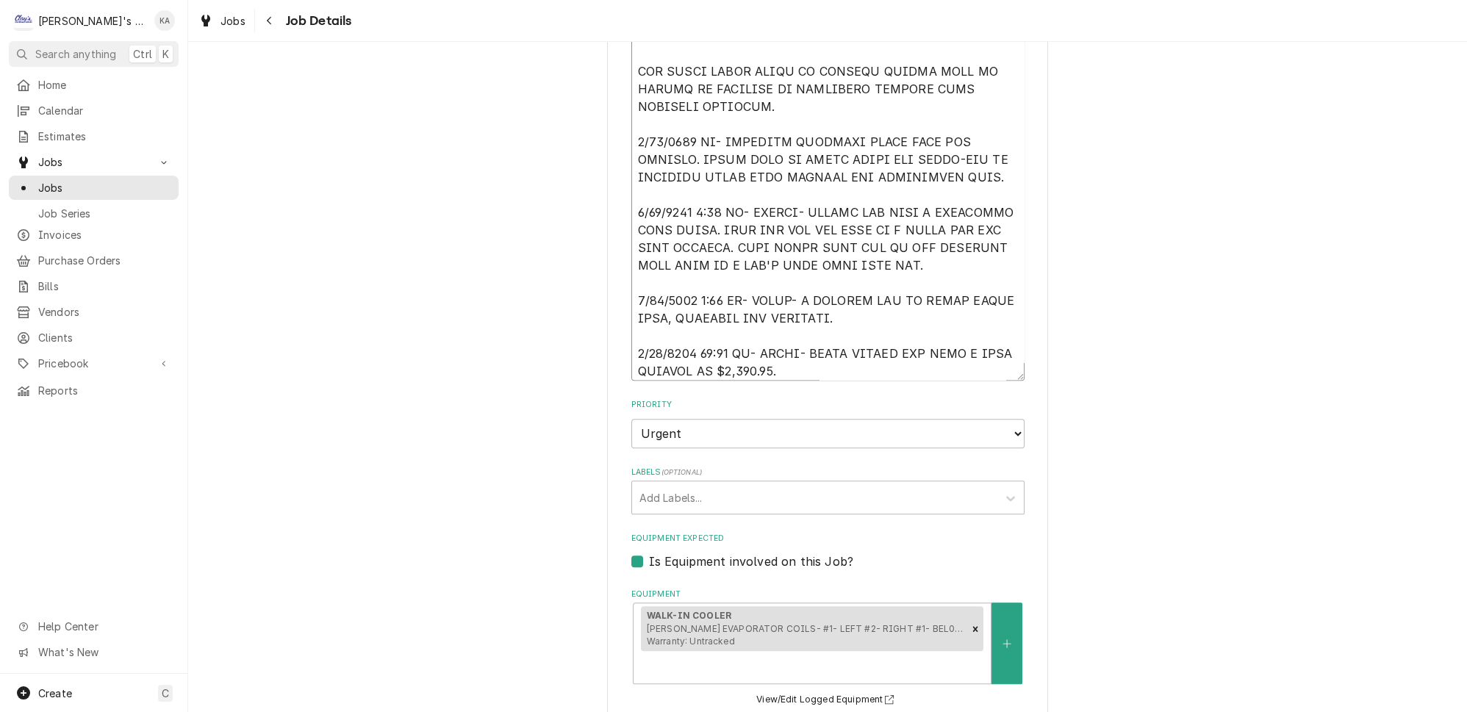
paste textarea "7/25/2025 1:00 PM- KOREY- EVAPS, TXV'S & DRIER ON ARE ON WILL CALL AT RSD 8/11/…"
type textarea "x"
type textarea "***9/15/2025 SARAH- DONNA CALLED AND MADE A SECOND PAYMENT ON THIS ($2,828.75).…"
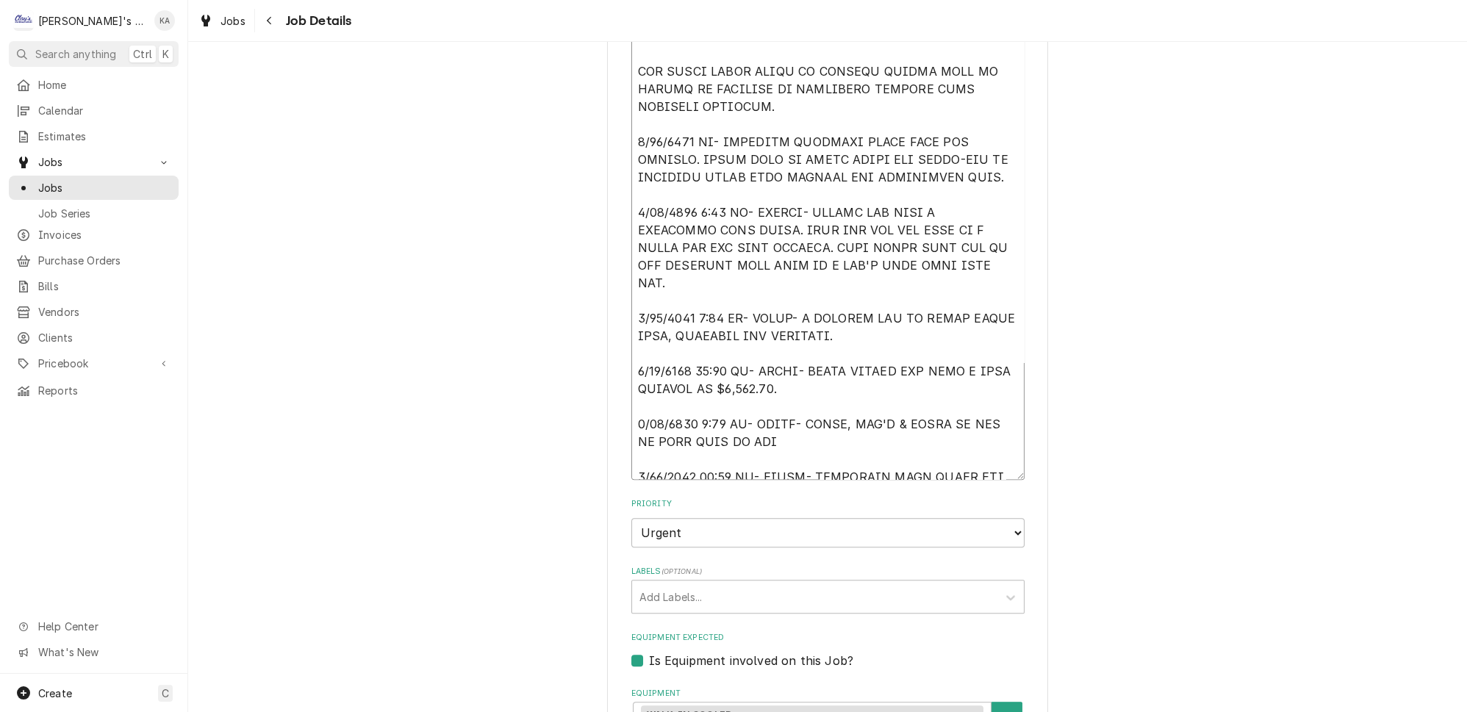
type textarea "x"
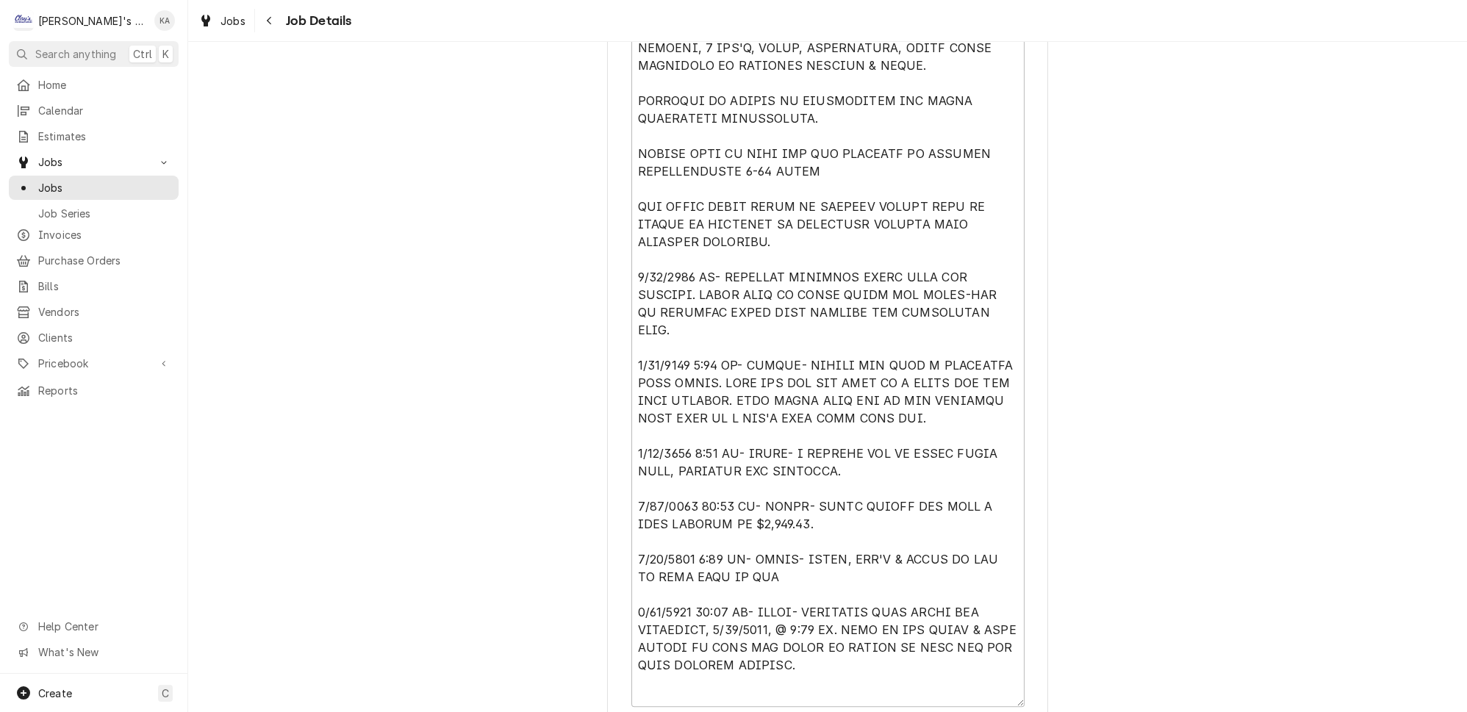
scroll to position [525, 0]
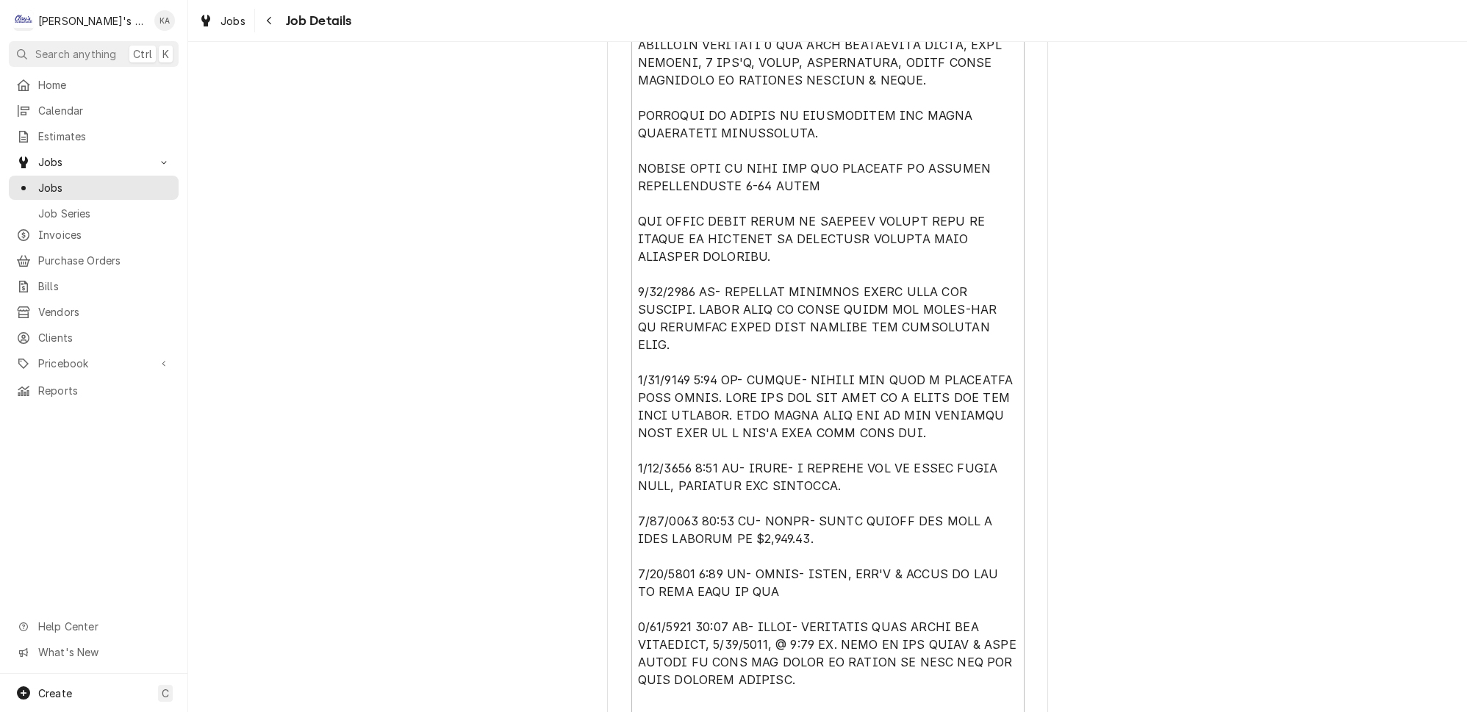
type textarea "***9/15/2025 SARAH- DONNA CALLED AND MADE A SECOND PAYMENT ON THIS ($2,828.75).…"
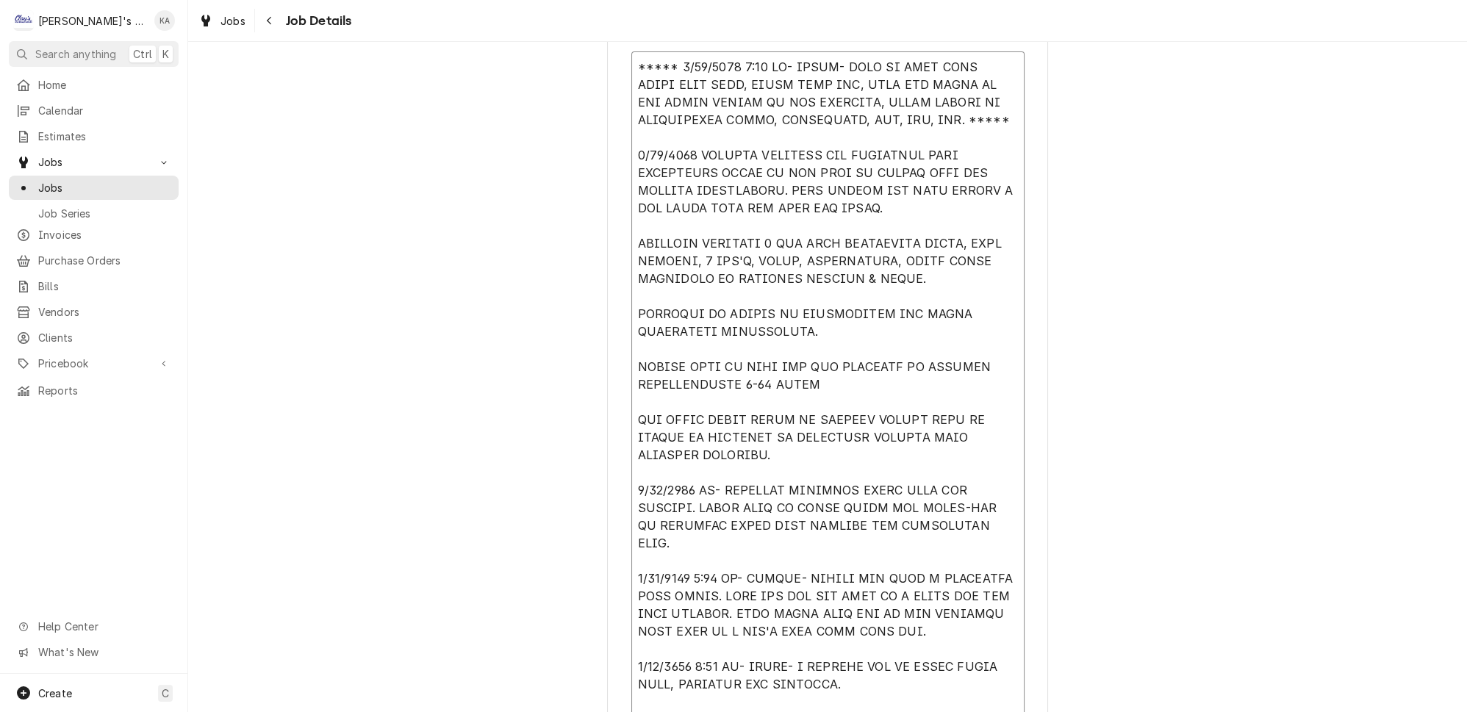
scroll to position [321, 0]
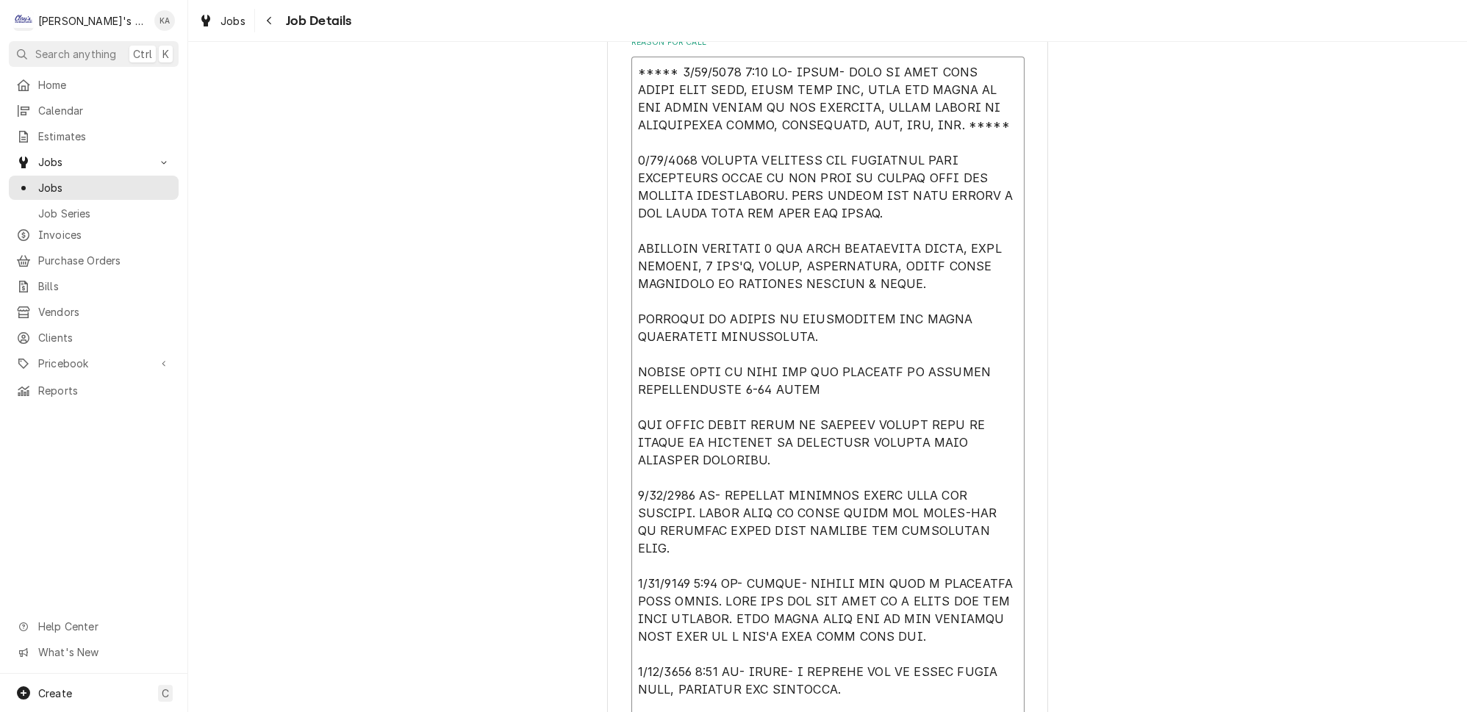
drag, startPoint x: 794, startPoint y: 605, endPoint x: 630, endPoint y: 140, distance: 492.2
type textarea "x"
type textarea "***** 8/18/2025 4:30 PM- KOREY- NEED TO KNOW WHAT PARTS WERE USED, WHICH WERE N…"
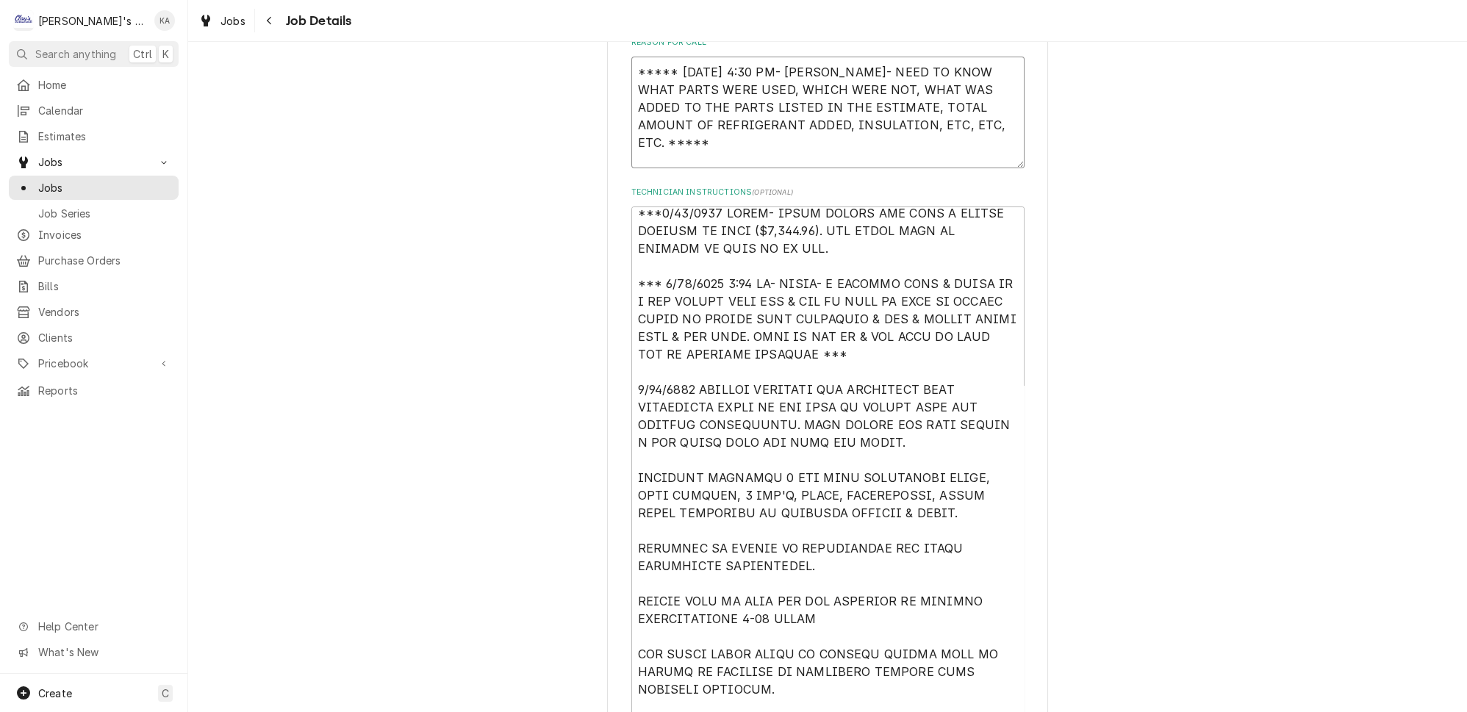
type textarea "x"
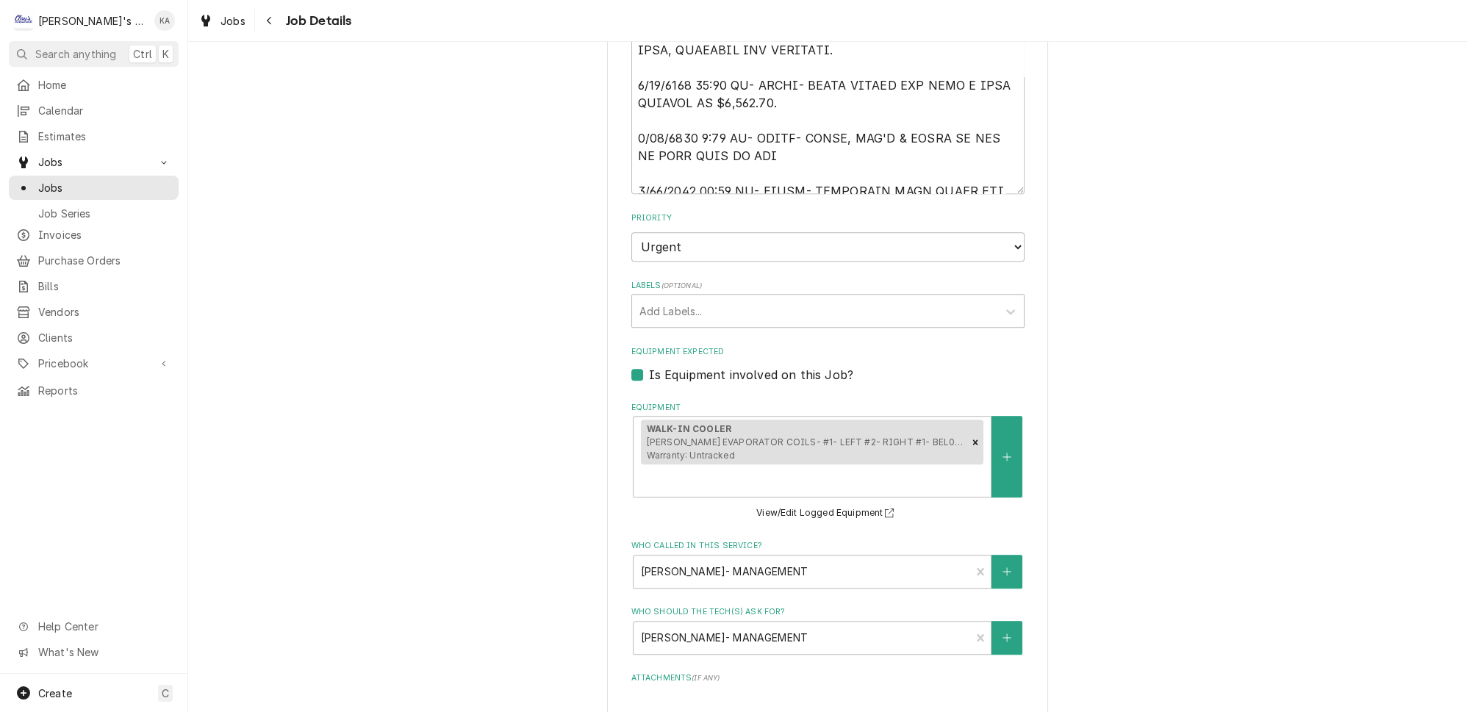
scroll to position [1616, 0]
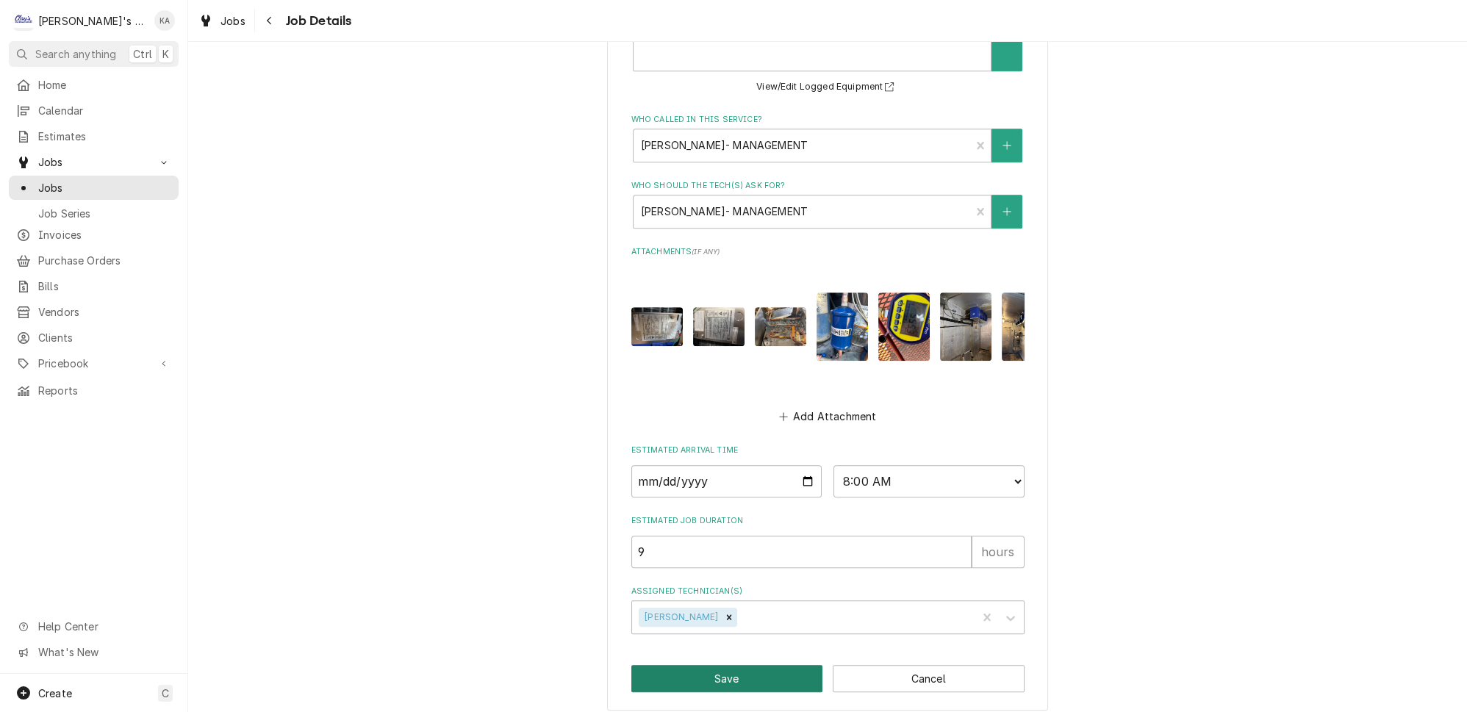
type textarea "***** 8/18/2025 4:30 PM- KOREY- NEED TO KNOW WHAT PARTS WERE USED, WHICH WERE N…"
click at [721, 672] on button "Save" at bounding box center [727, 678] width 192 height 27
type textarea "x"
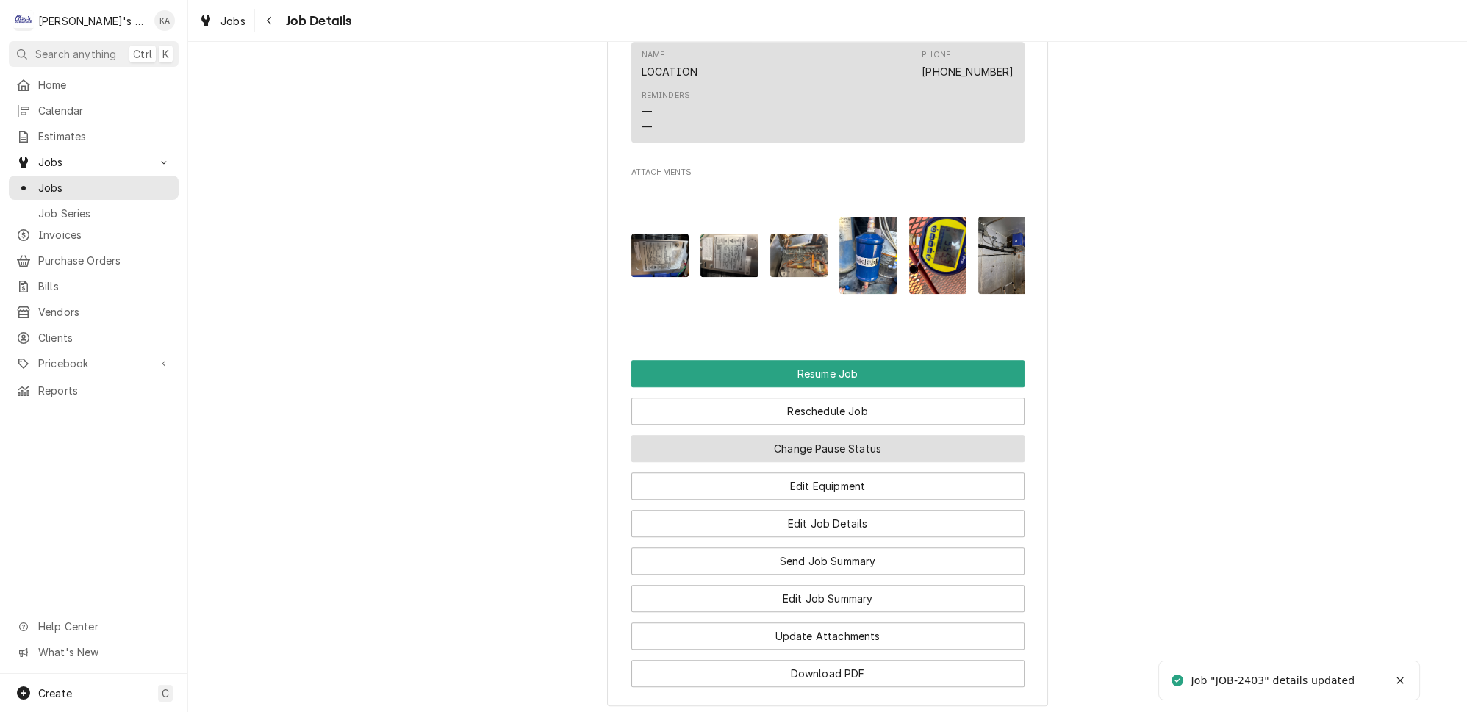
scroll to position [2725, 0]
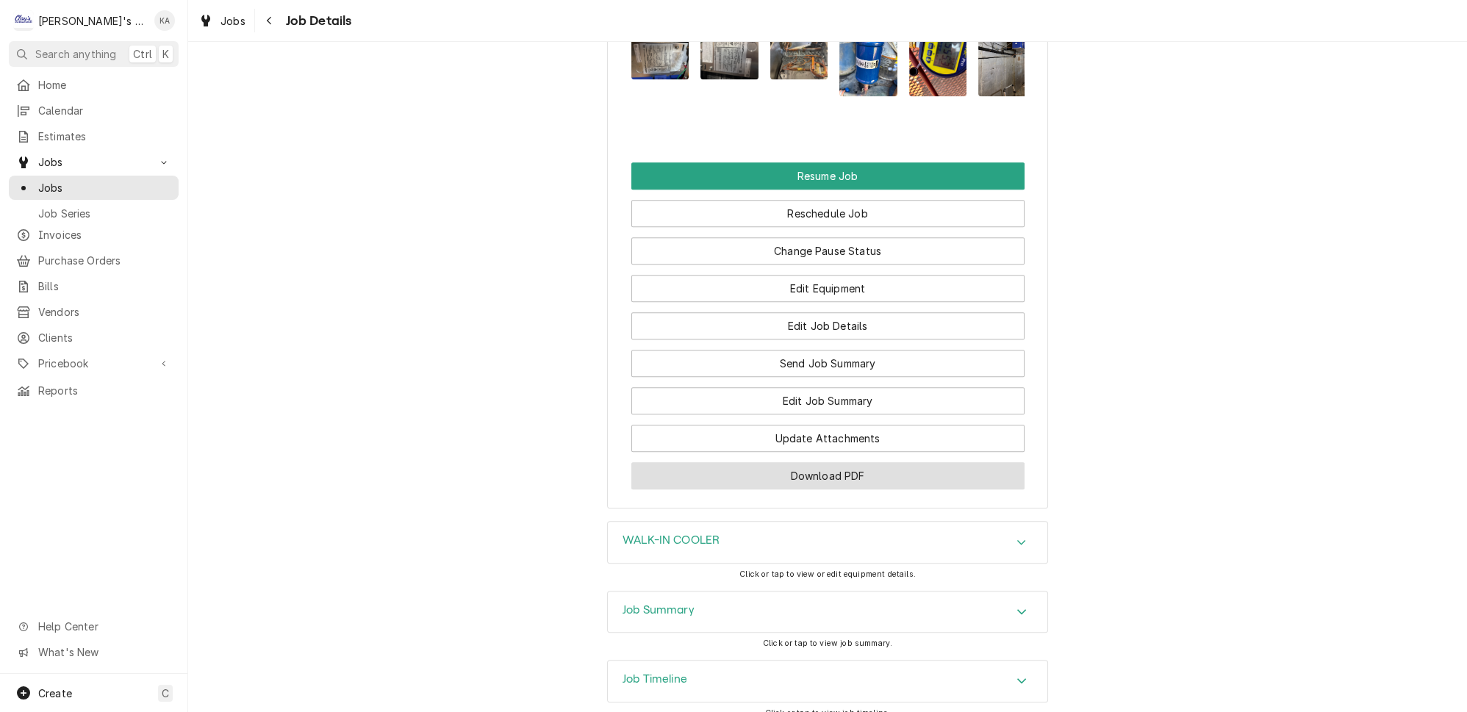
click at [810, 462] on button "Download PDF" at bounding box center [827, 475] width 393 height 27
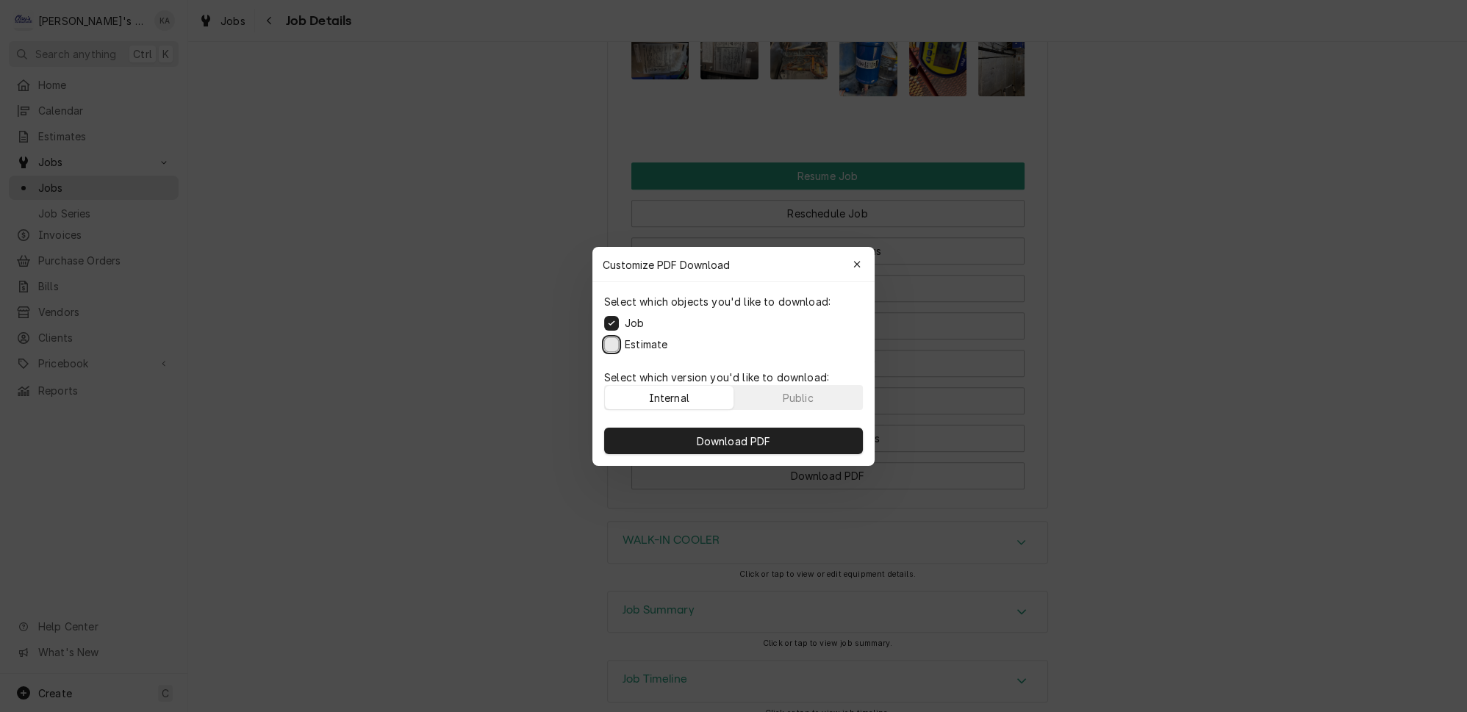
click at [619, 348] on button "Estimate" at bounding box center [611, 344] width 15 height 15
click at [733, 433] on span "Download PDF" at bounding box center [734, 440] width 80 height 15
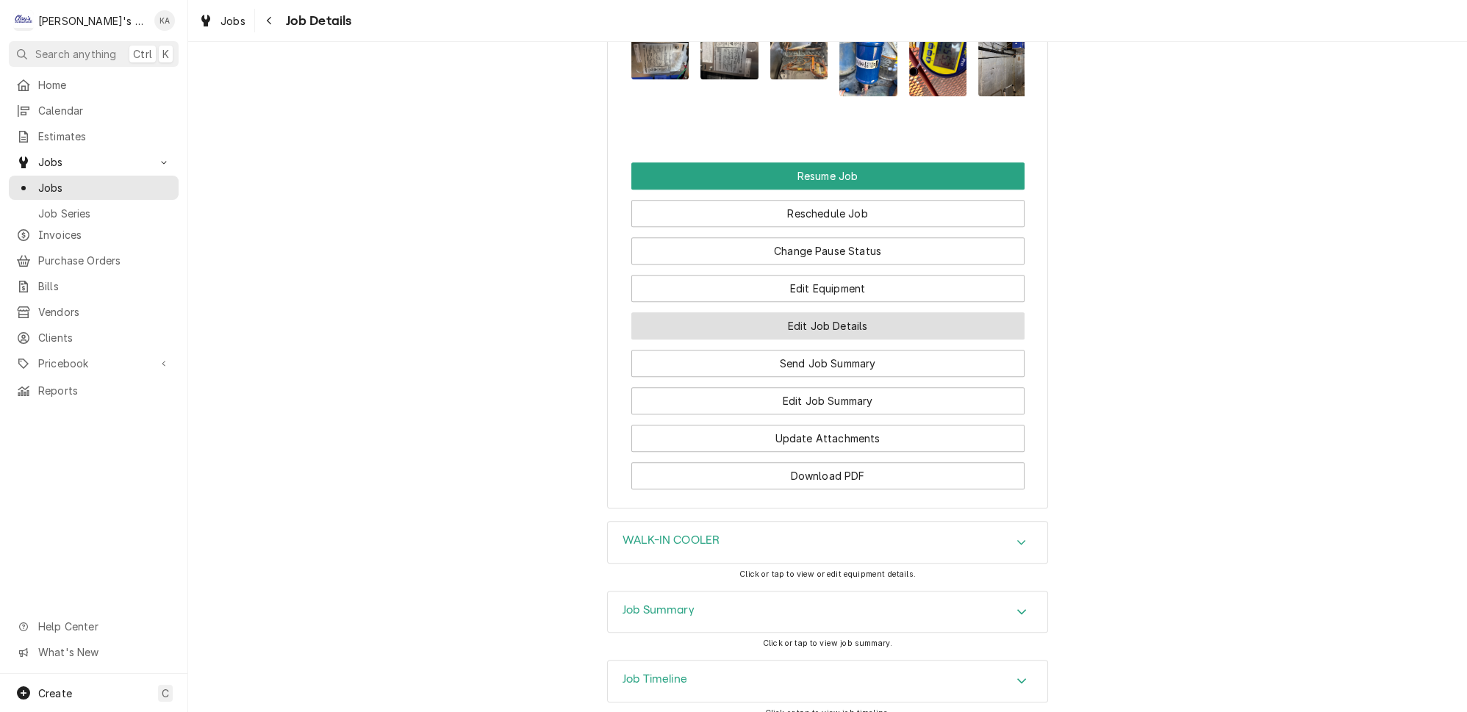
click at [852, 312] on button "Edit Job Details" at bounding box center [827, 325] width 393 height 27
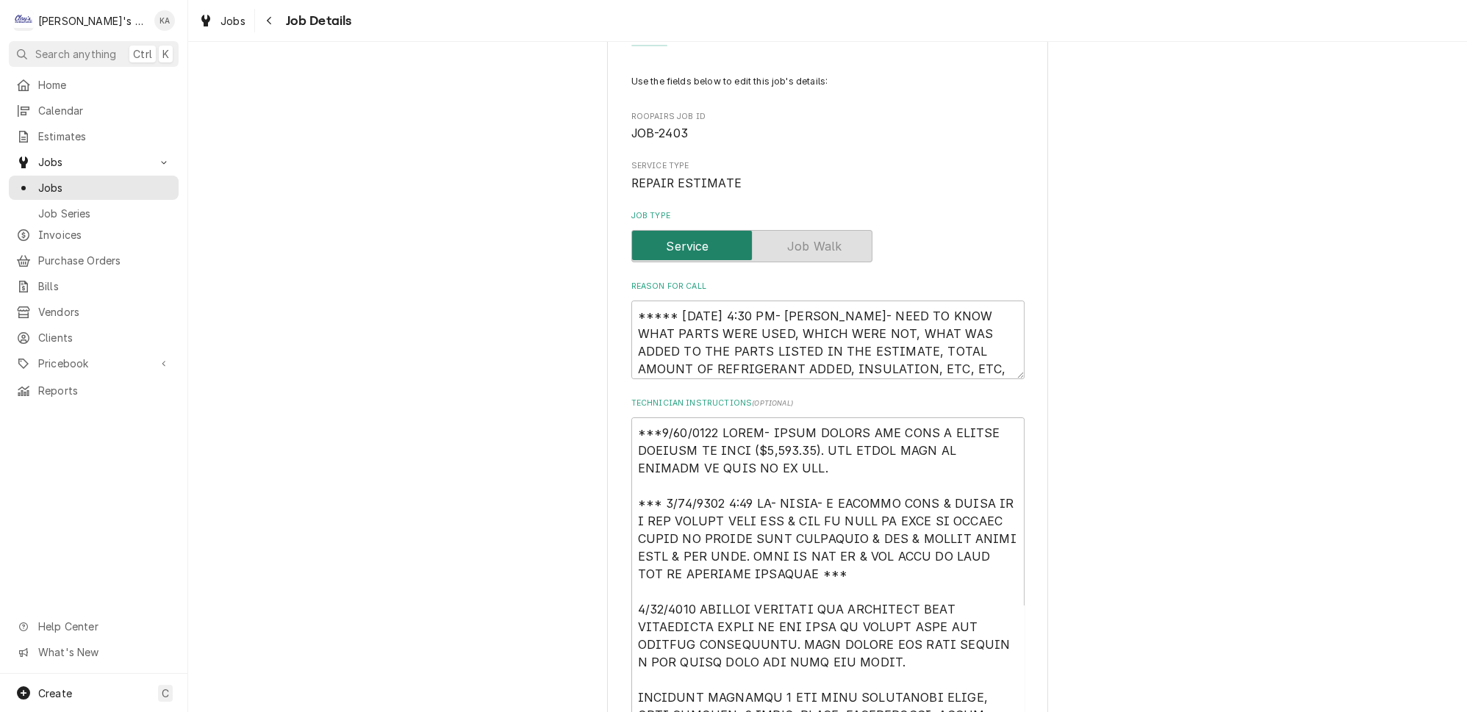
scroll to position [133, 0]
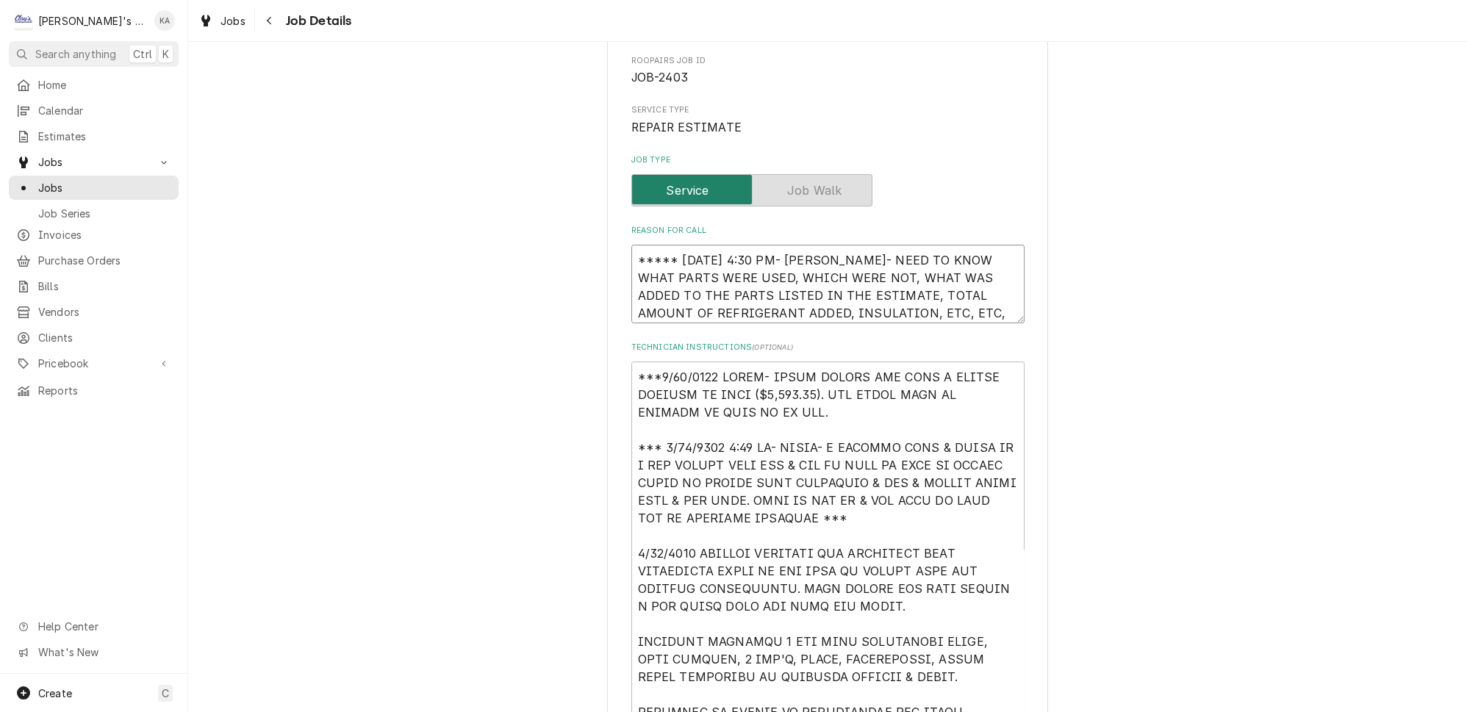
click at [639, 251] on textarea "***** [DATE] 4:30 PM- [PERSON_NAME]- NEED TO KNOW WHAT PARTS WERE USED, WHICH W…" at bounding box center [827, 284] width 393 height 79
type textarea "x"
type textarea "***** [DATE] 4:30 PM- [PERSON_NAME]- NEED TO KNOW WHAT PARTS WERE USED, WHICH W…"
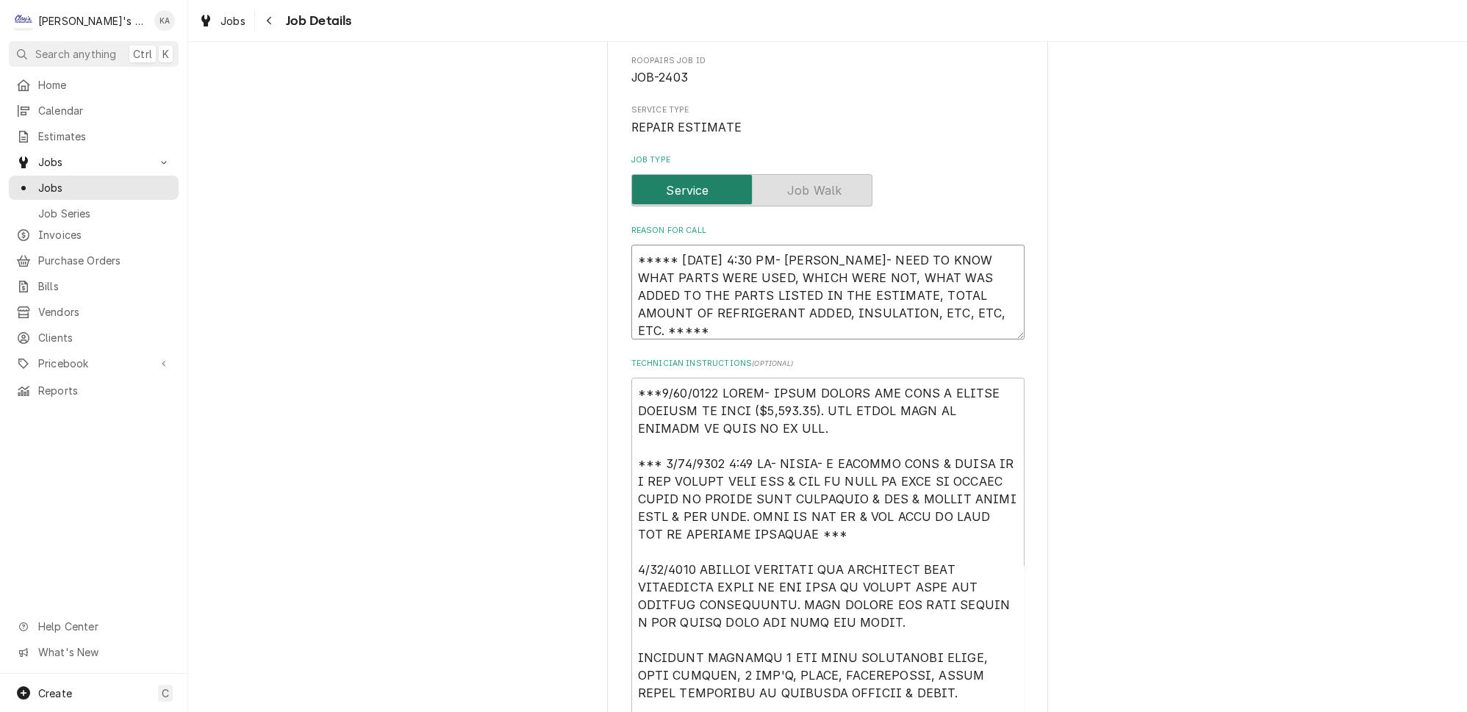
type textarea "x"
type textarea "***** [DATE] 4:30 PM- [PERSON_NAME]- NEED TO KNOW WHAT PARTS WERE USED, WHICH W…"
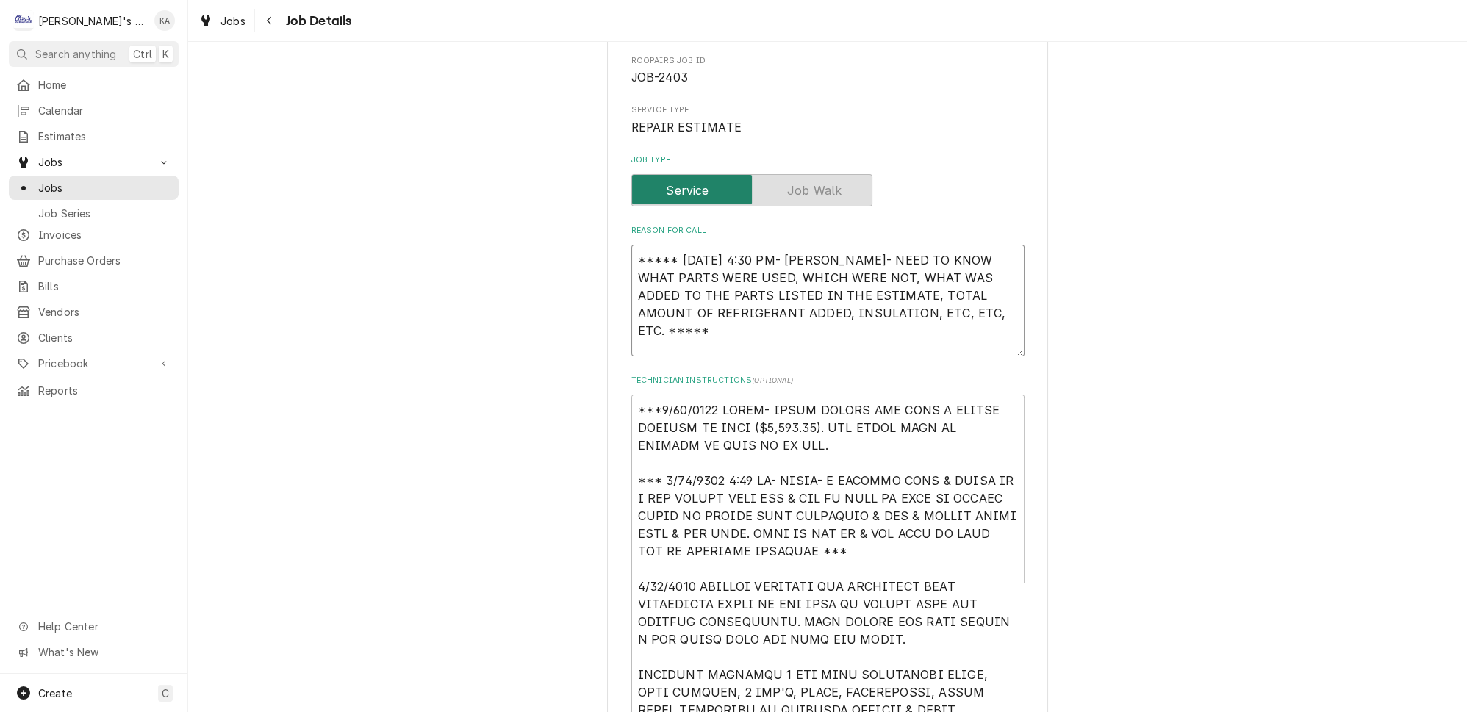
type textarea "x"
type textarea "* ***** [DATE] 4:30 PM- [PERSON_NAME]- NEED TO KNOW WHAT PARTS WERE USED, WHICH…"
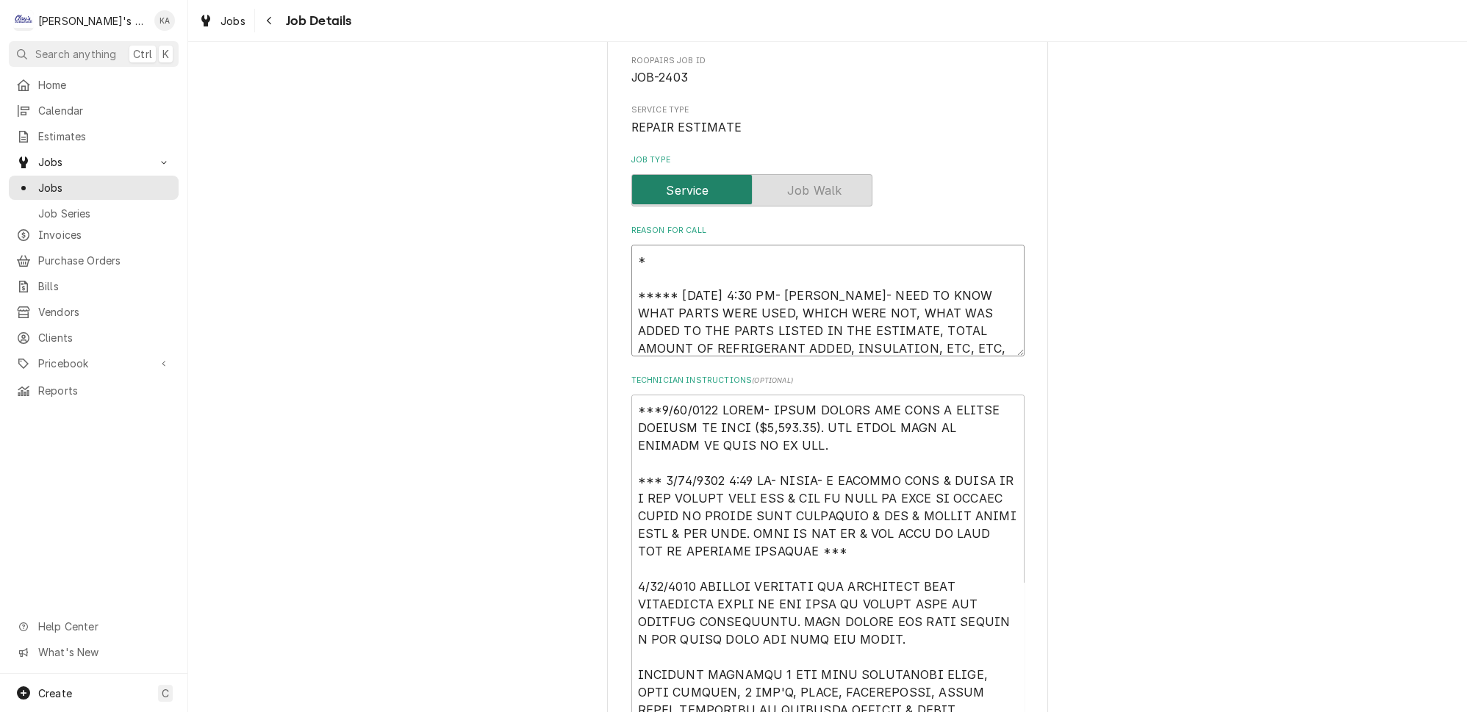
type textarea "x"
type textarea "** ***** [DATE] 4:30 PM- [PERSON_NAME]- NEED TO KNOW WHAT PARTS WERE USED, WHIC…"
type textarea "x"
type textarea "*** ***** [DATE] 4:30 PM- [PERSON_NAME]- NEED TO KNOW WHAT PARTS WERE USED, WHI…"
type textarea "x"
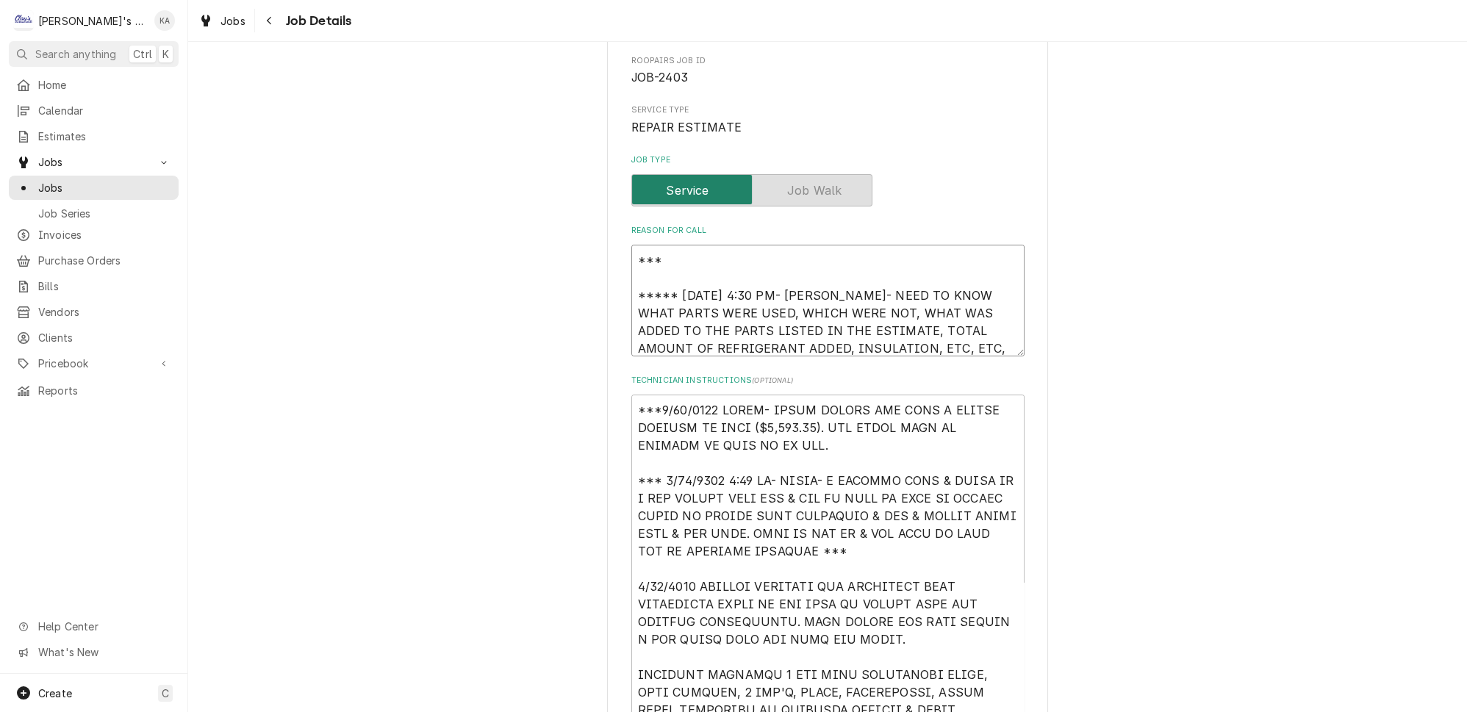
type textarea "**** ***** [DATE] 4:30 PM- [PERSON_NAME]- NEED TO KNOW WHAT PARTS WERE USED, WH…"
type textarea "x"
type textarea "***** ***** [DATE] 4:30 PM- [PERSON_NAME]- NEED TO KNOW WHAT PARTS WERE USED, W…"
type textarea "x"
type textarea "****** ***** [DATE] 4:30 PM- [PERSON_NAME]- NEED TO KNOW WHAT PARTS WERE USED, …"
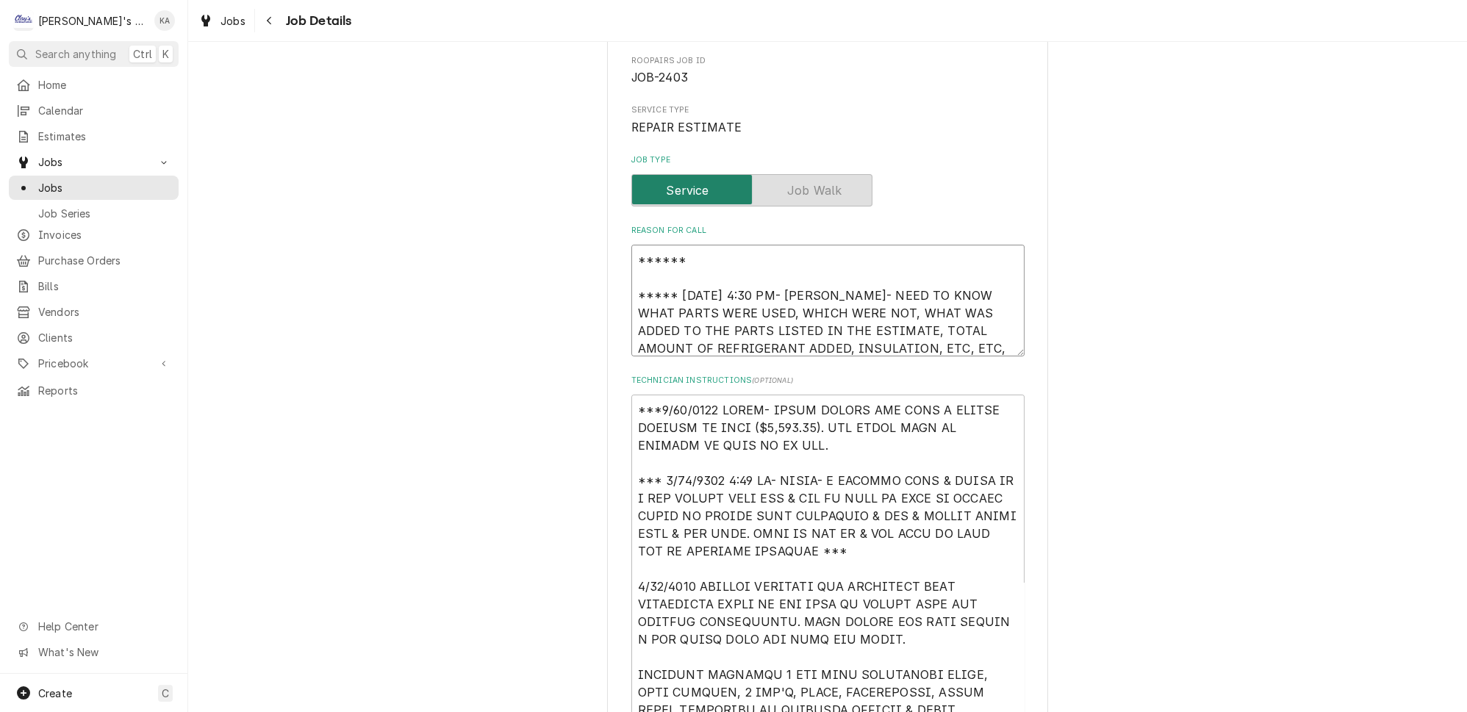
type textarea "x"
type textarea "******* ***** [DATE] 4:30 PM- [PERSON_NAME]- NEED TO KNOW WHAT PARTS WERE USED,…"
type textarea "x"
type textarea "******* ***** [DATE] 4:30 PM- [PERSON_NAME]- NEED TO KNOW WHAT PARTS WERE USED,…"
type textarea "x"
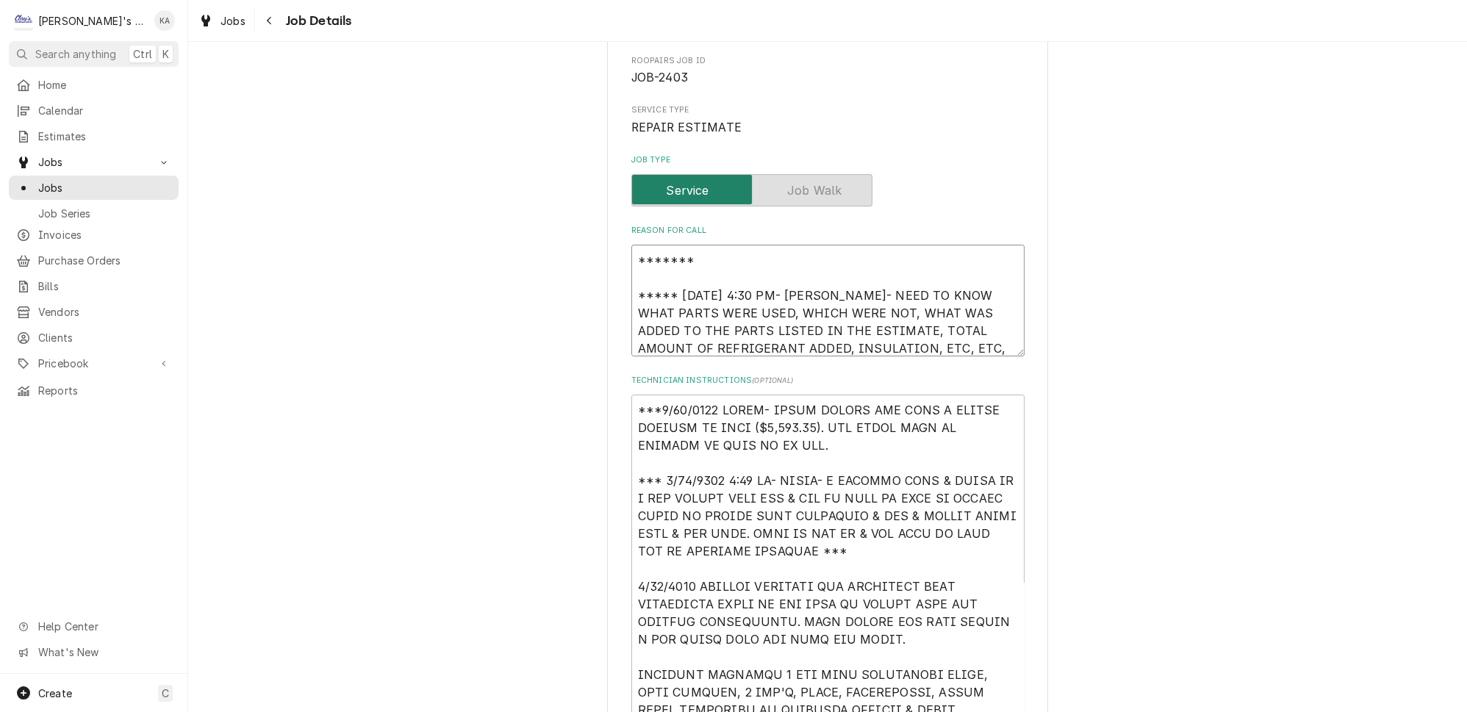
type textarea "******* 9 ***** [DATE] 4:30 PM- [PERSON_NAME]- NEED TO KNOW WHAT PARTS WERE USE…"
type textarea "x"
type textarea "******* 9/ ***** [DATE] 4:30 PM- [PERSON_NAME]- NEED TO KNOW WHAT PARTS WERE US…"
type textarea "x"
type textarea "******* 9/1 ***** [DATE] 4:30 PM- [PERSON_NAME]- NEED TO KNOW WHAT PARTS WERE U…"
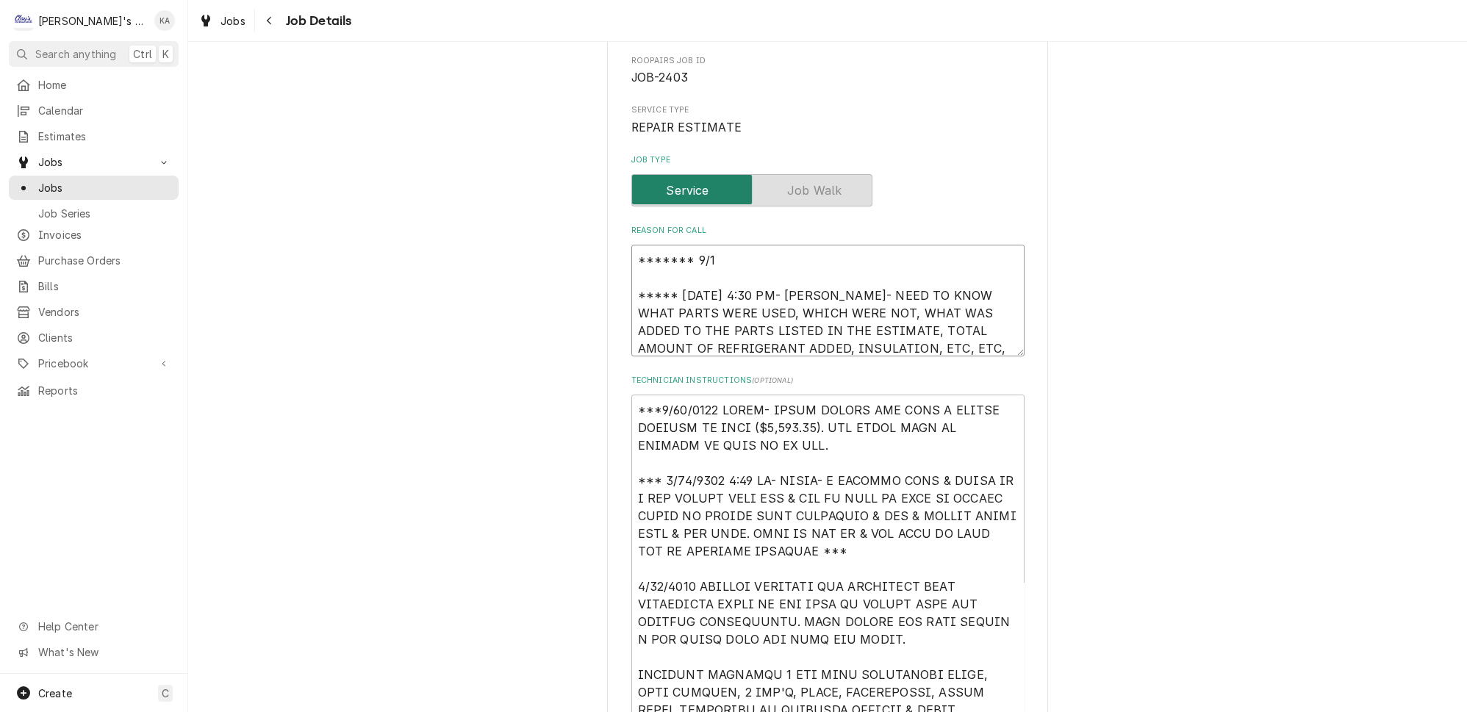
type textarea "x"
type textarea "******* 9/15 ***** [DATE] 4:30 PM- [PERSON_NAME]- NEED TO KNOW WHAT PARTS WERE …"
type textarea "x"
type textarea "******* 9/15/ ***** [DATE] 4:30 PM- [PERSON_NAME]- NEED TO KNOW WHAT PARTS WERE…"
type textarea "x"
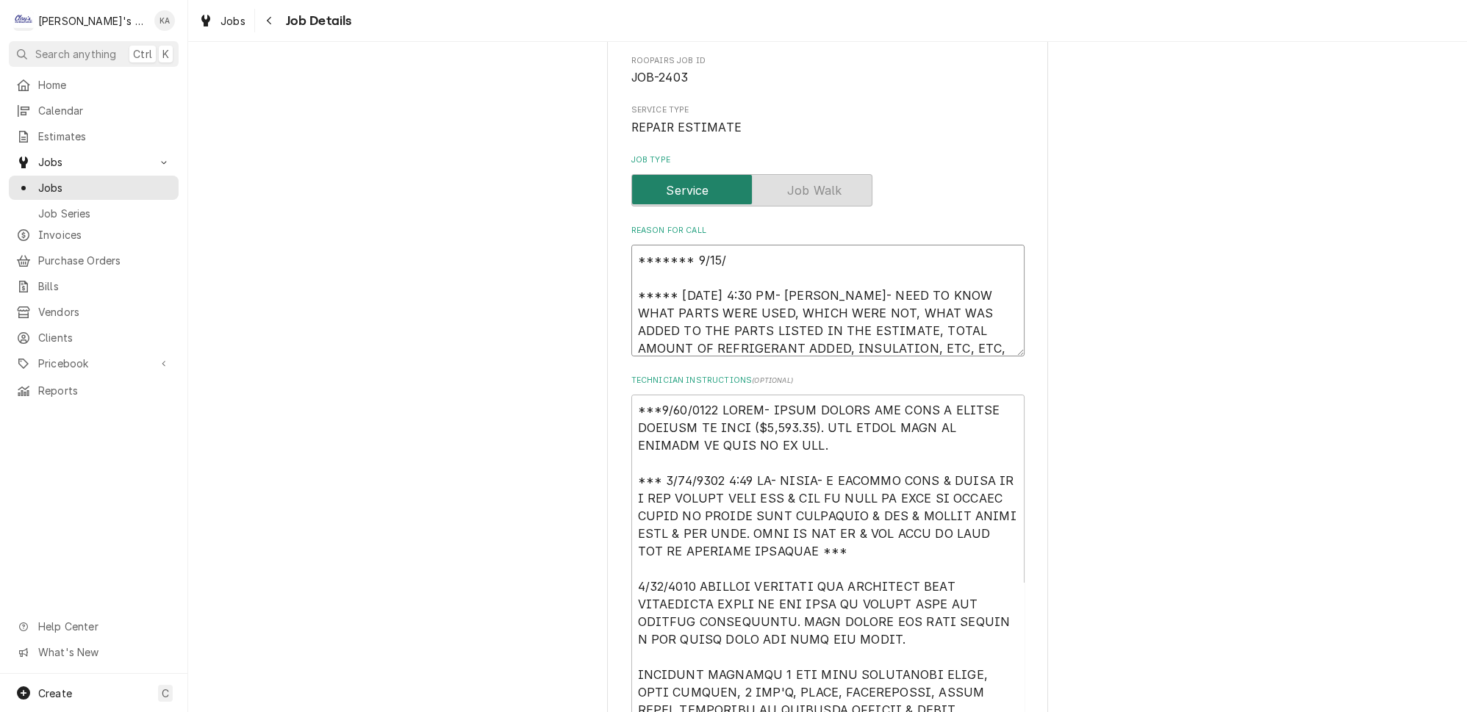
type textarea "******* 9/15/2 ***** [DATE] 4:30 PM- [PERSON_NAME]- NEED TO KNOW WHAT PARTS WER…"
type textarea "x"
type textarea "******* [DATE] ***** [DATE] 4:30 PM- [PERSON_NAME]- NEED TO KNOW WHAT PARTS WER…"
type textarea "x"
type textarea "******* 9/15/202 ***** [DATE] 4:30 PM- [PERSON_NAME]- NEED TO KNOW WHAT PARTS W…"
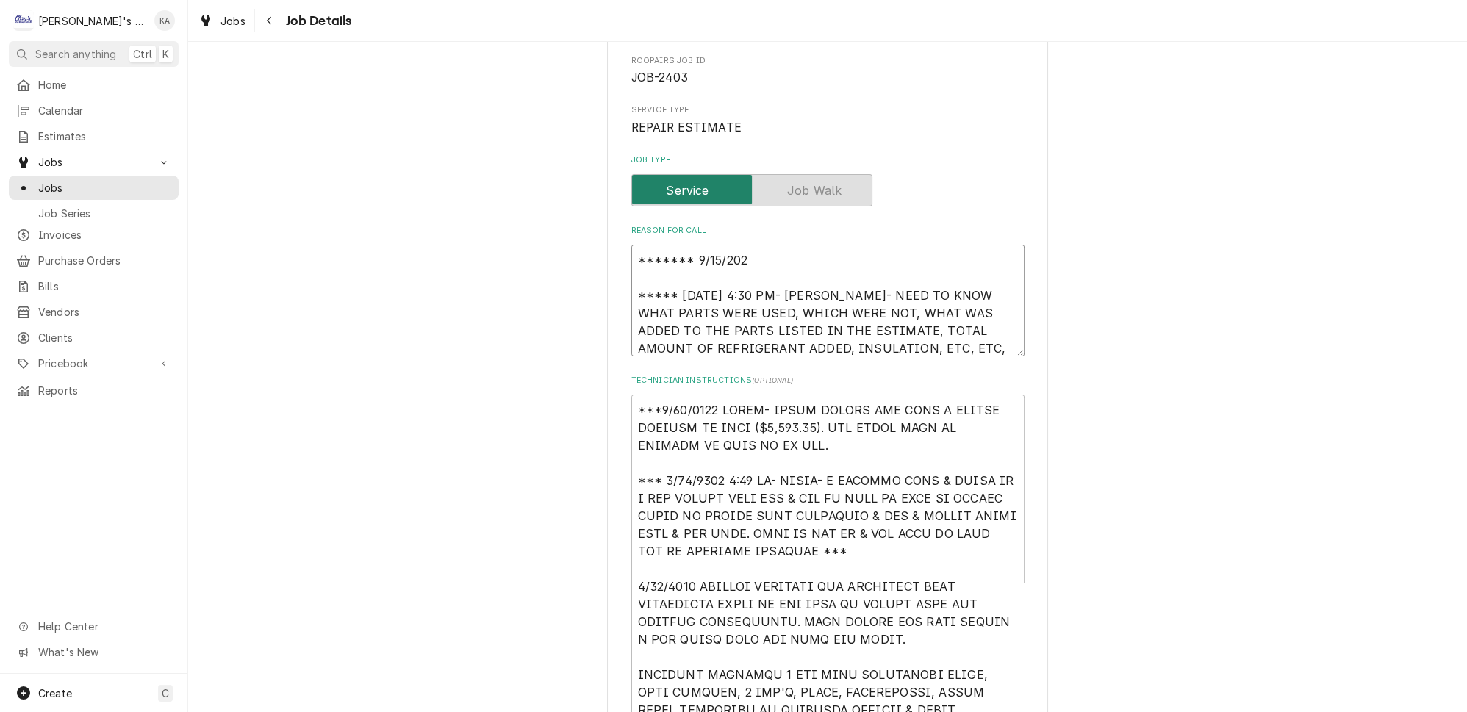
type textarea "x"
type textarea "******* [DATE] ***** [DATE] 4:30 PM- [PERSON_NAME]- NEED TO KNOW WHAT PARTS WER…"
type textarea "x"
type textarea "******* [DATE] ***** [DATE] 4:30 PM- [PERSON_NAME]- NEED TO KNOW WHAT PARTS WER…"
type textarea "x"
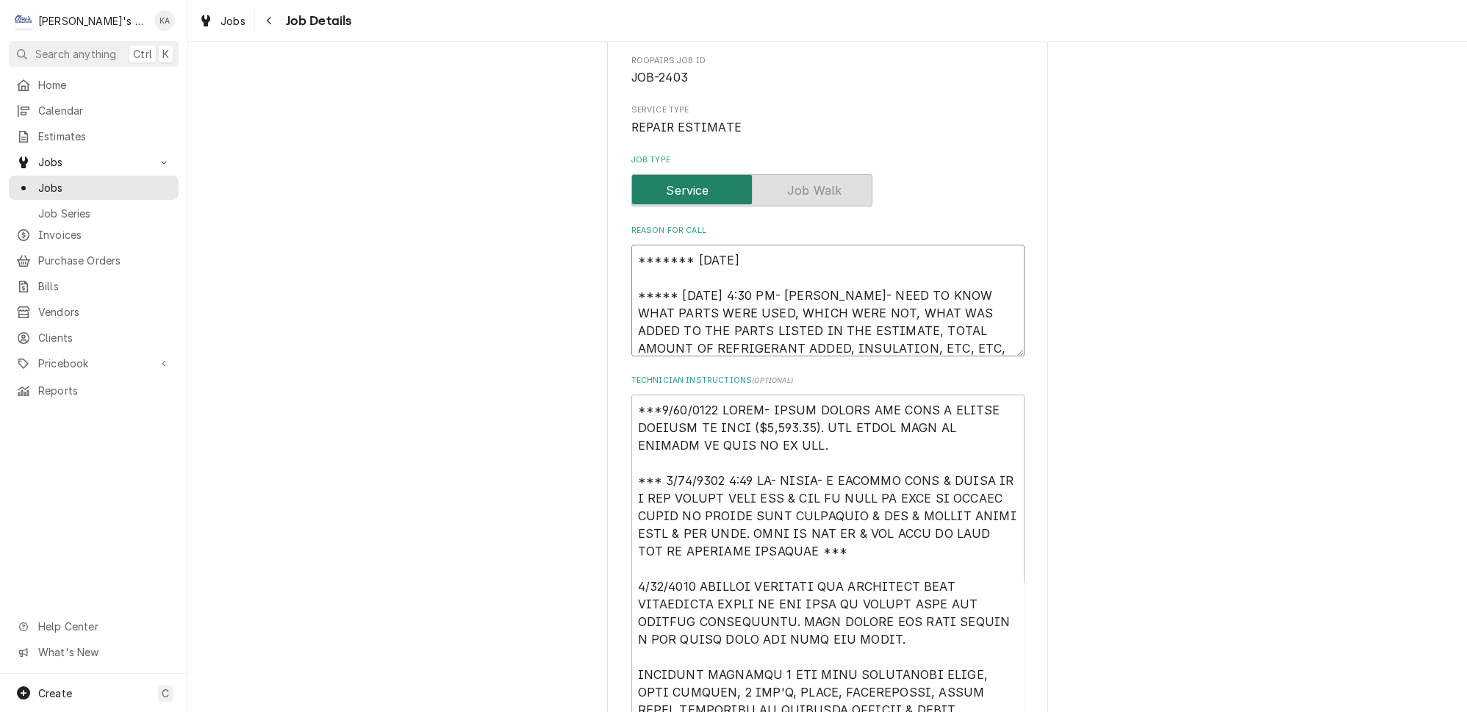
type textarea "******* [DATE] 3 ***** [DATE] 4:30 PM- [PERSON_NAME]- NEED TO KNOW WHAT PARTS W…"
type textarea "x"
type textarea "******* [DATE] 3: ***** [DATE] 4:30 PM- [PERSON_NAME]- NEED TO KNOW WHAT PARTS …"
type textarea "x"
type textarea "******* [DATE] 3:3 ***** [DATE] 4:30 PM- [PERSON_NAME]- NEED TO KNOW WHAT PARTS…"
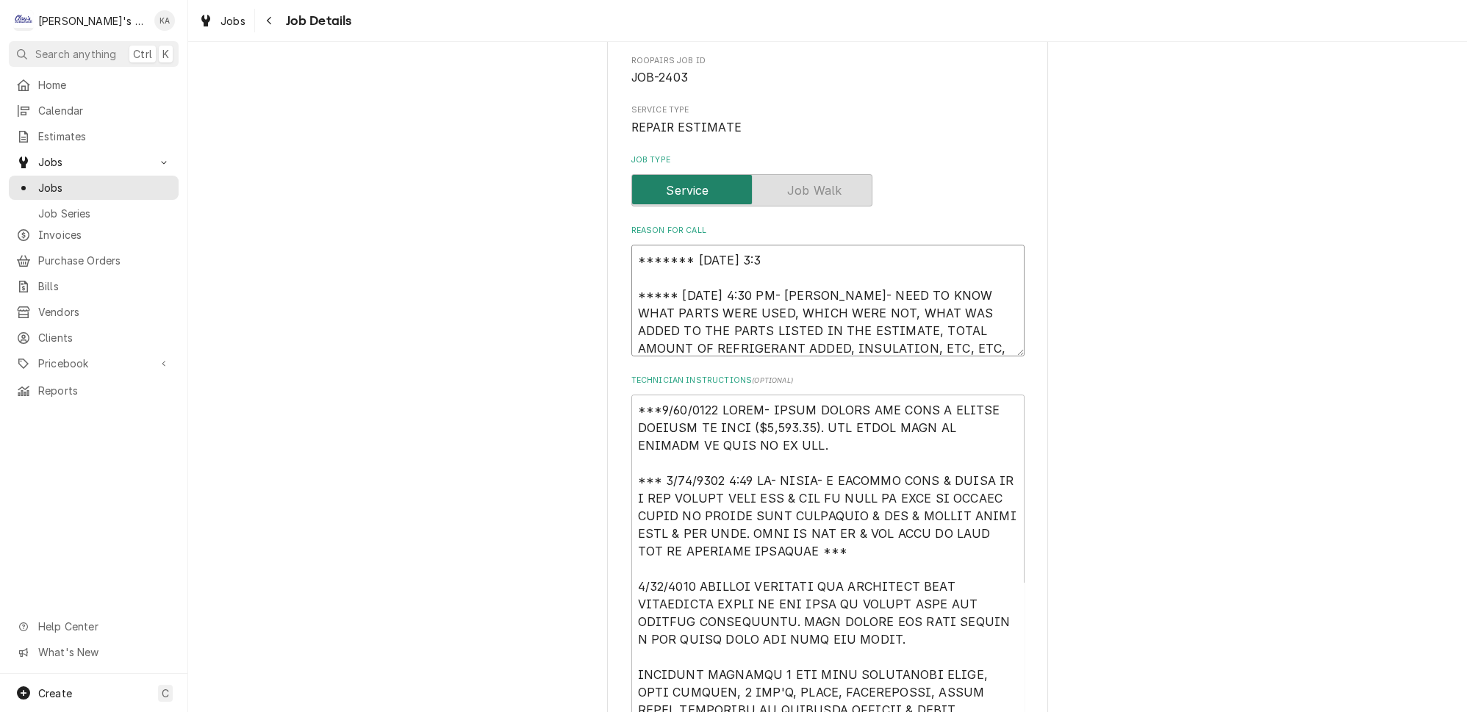
type textarea "x"
type textarea "******* [DATE] 3:30 ***** [DATE] 4:30 PM- [PERSON_NAME]- NEED TO KNOW WHAT PART…"
type textarea "x"
type textarea "******* 9/15/2025 3:30 ***** 8/18/2025 4:30 PM- KOREY- NEED TO KNOW WHAT PARTS …"
type textarea "x"
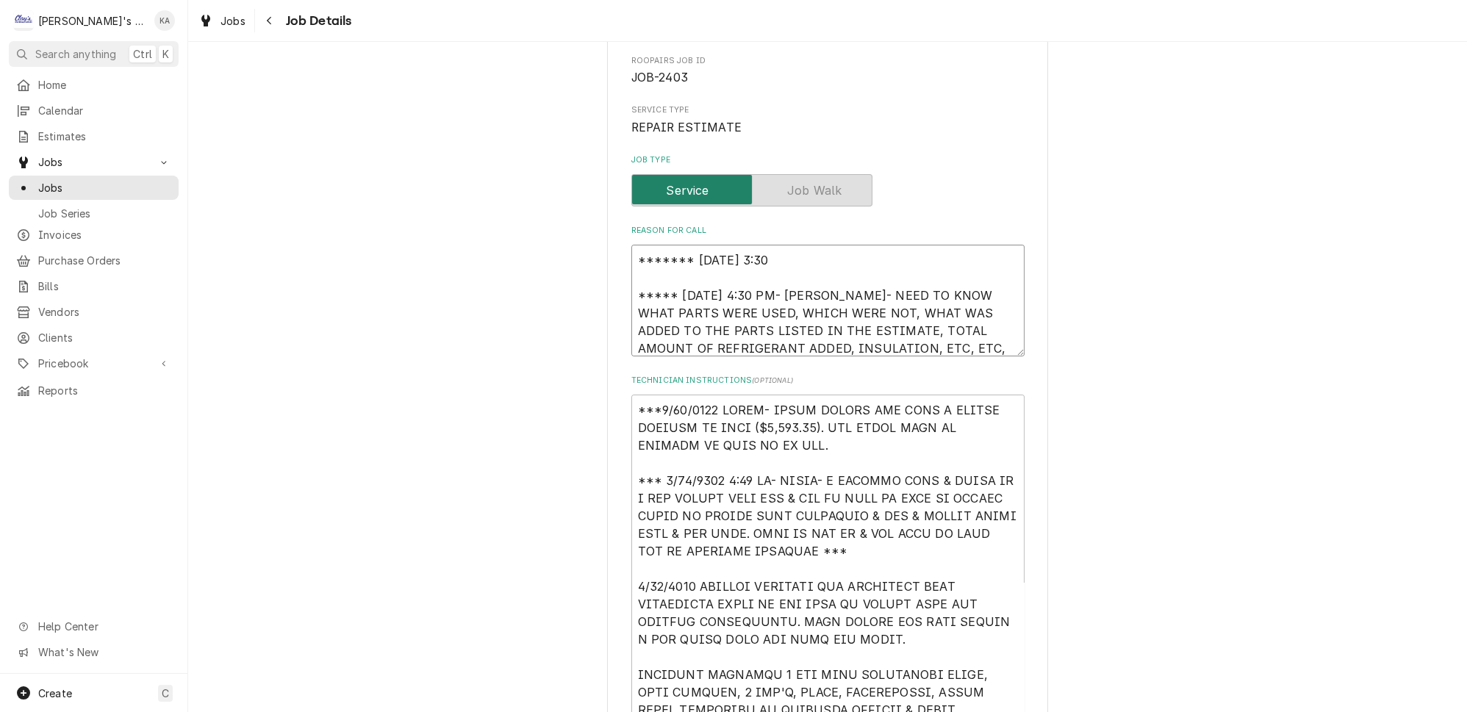
type textarea "******* 9/15/2025 3:30 P ***** 8/18/2025 4:30 PM- KOREY- NEED TO KNOW WHAT PART…"
type textarea "x"
type textarea "******* 9/15/2025 3:30 PM ***** 8/18/2025 4:30 PM- KOREY- NEED TO KNOW WHAT PAR…"
type textarea "x"
type textarea "******* 9/15/2025 3:30 PM- ***** 8/18/2025 4:30 PM- KOREY- NEED TO KNOW WHAT PA…"
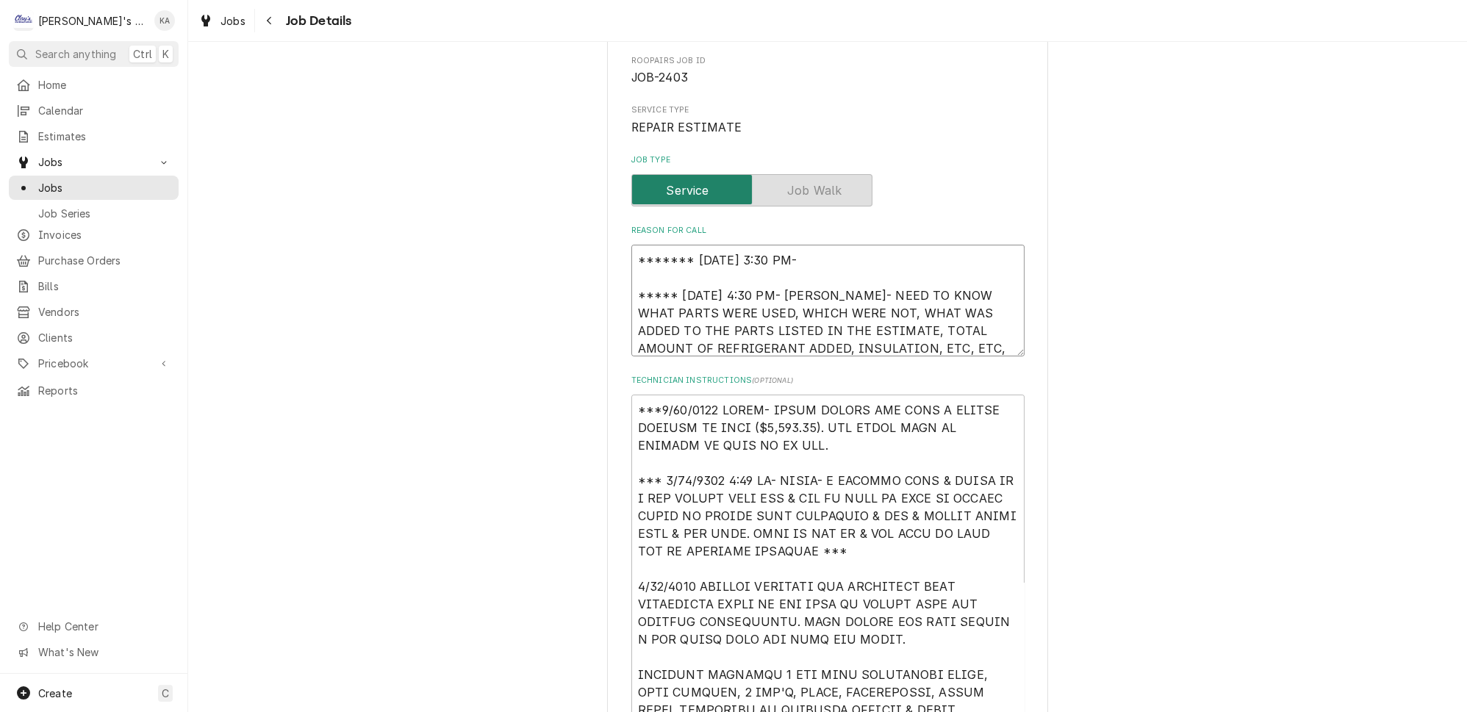
type textarea "x"
type textarea "******* 9/15/2025 3:30 PM- ***** 8/18/2025 4:30 PM- KOREY- NEED TO KNOW WHAT PA…"
type textarea "x"
type textarea "******* 9/15/2025 3:30 PM- K ***** 8/18/2025 4:30 PM- KOREY- NEED TO KNOW WHAT …"
type textarea "x"
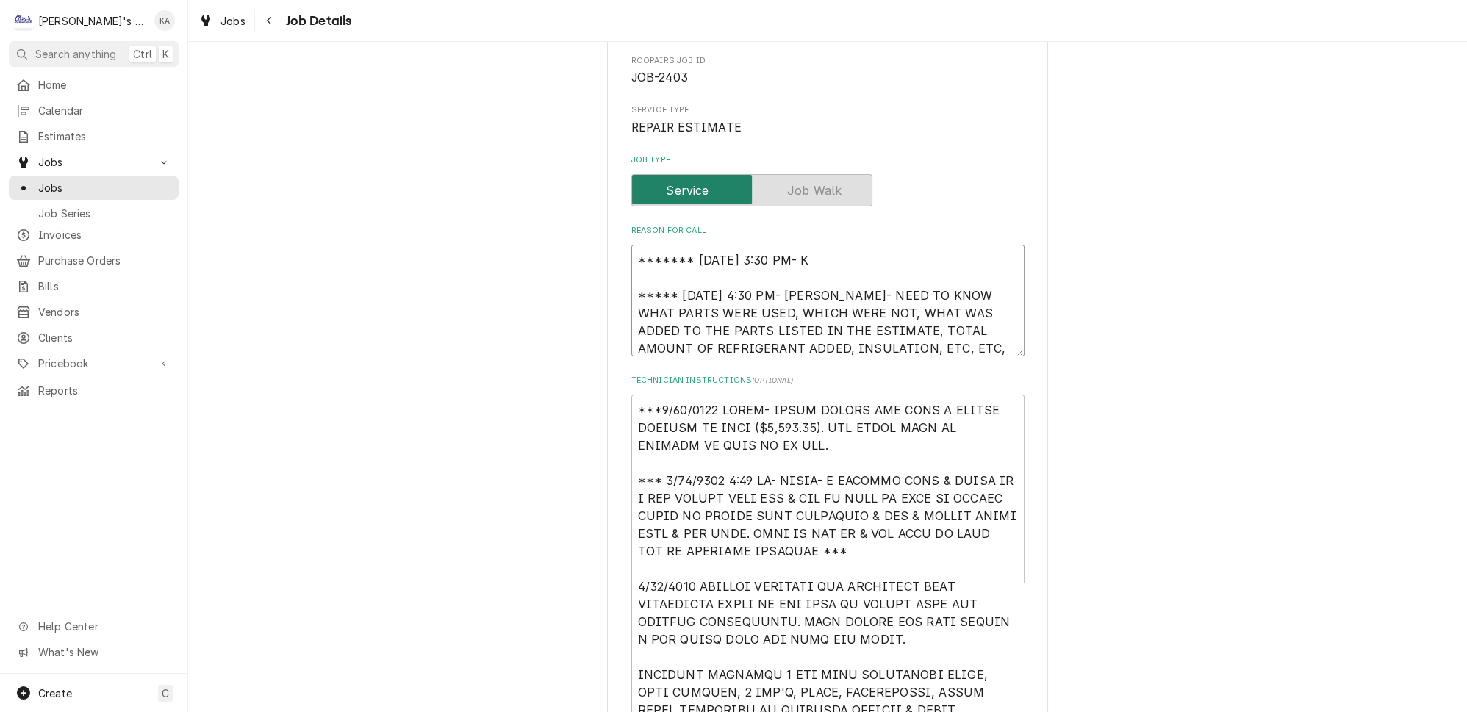
type textarea "******* 9/15/2025 3:30 PM- KO ***** 8/18/2025 4:30 PM- KOREY- NEED TO KNOW WHAT…"
type textarea "x"
type textarea "******* 9/15/2025 3:30 PM- KOR ***** 8/18/2025 4:30 PM- KOREY- NEED TO KNOW WHA…"
type textarea "x"
type textarea "******* 9/15/2025 3:30 PM- KORE ***** 8/18/2025 4:30 PM- KOREY- NEED TO KNOW WH…"
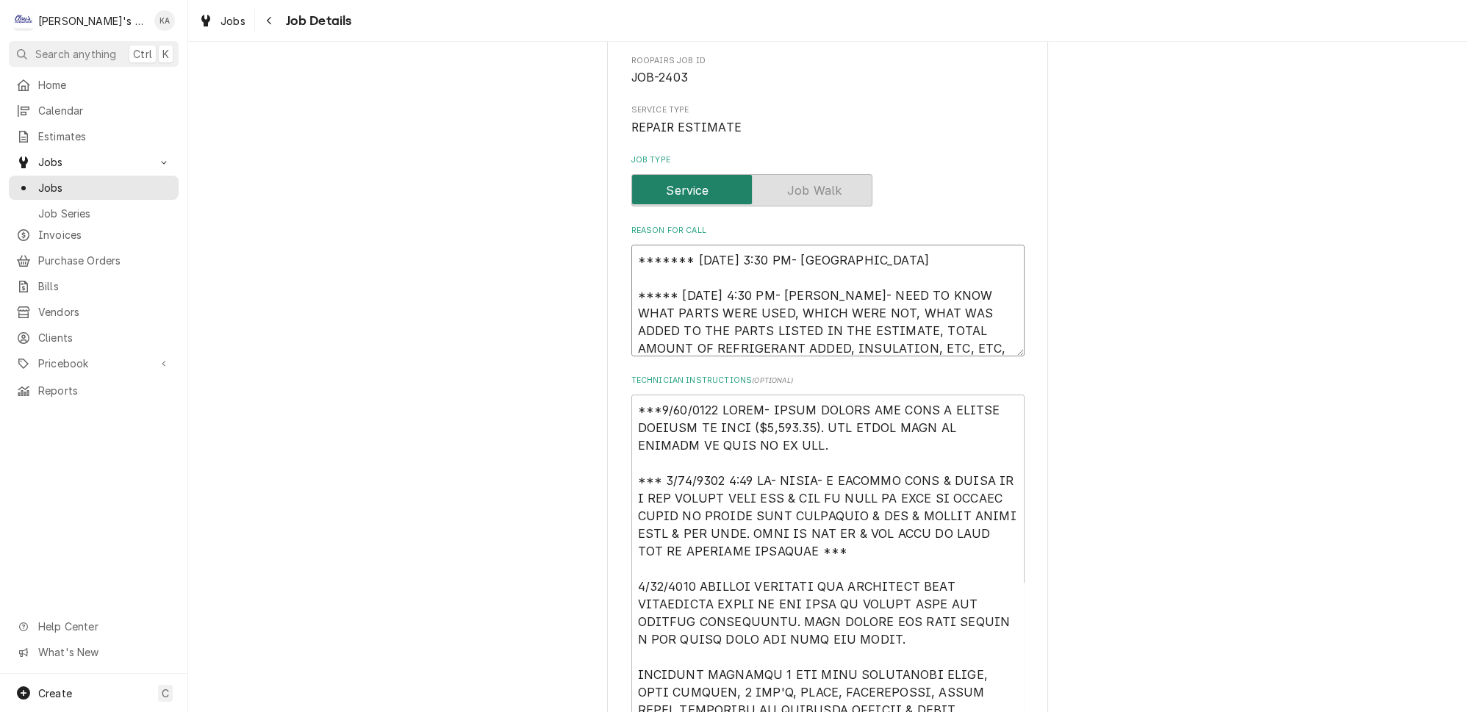
type textarea "x"
type textarea "******* 9/15/2025 3:30 PM- KOREY ***** 8/18/2025 4:30 PM- KOREY- NEED TO KNOW W…"
type textarea "x"
type textarea "******* 9/15/2025 3:30 PM- KOREY- ***** 8/18/2025 4:30 PM- KOREY- NEED TO KNOW …"
type textarea "x"
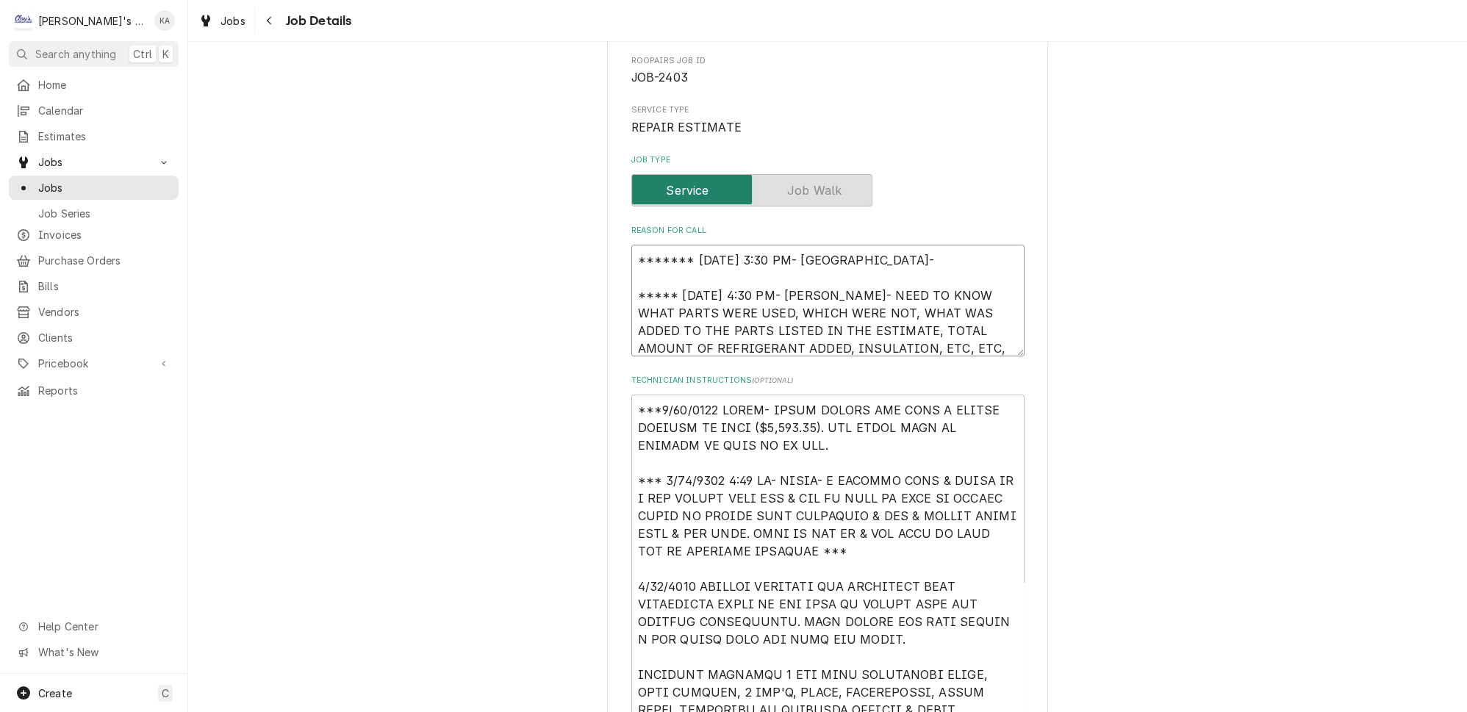
type textarea "******* 9/15/2025 3:30 PM- KOREY- ***** 8/18/2025 4:30 PM- KOREY- NEED TO KNOW …"
type textarea "x"
type textarea "******* 9/15/2025 3:30 PM- KOREY- I ***** 8/18/2025 4:30 PM- KOREY- NEED TO KNO…"
type textarea "x"
type textarea "******* 9/15/2025 3:30 PM- KOREY- I ***** 8/18/2025 4:30 PM- KOREY- NEED TO KNO…"
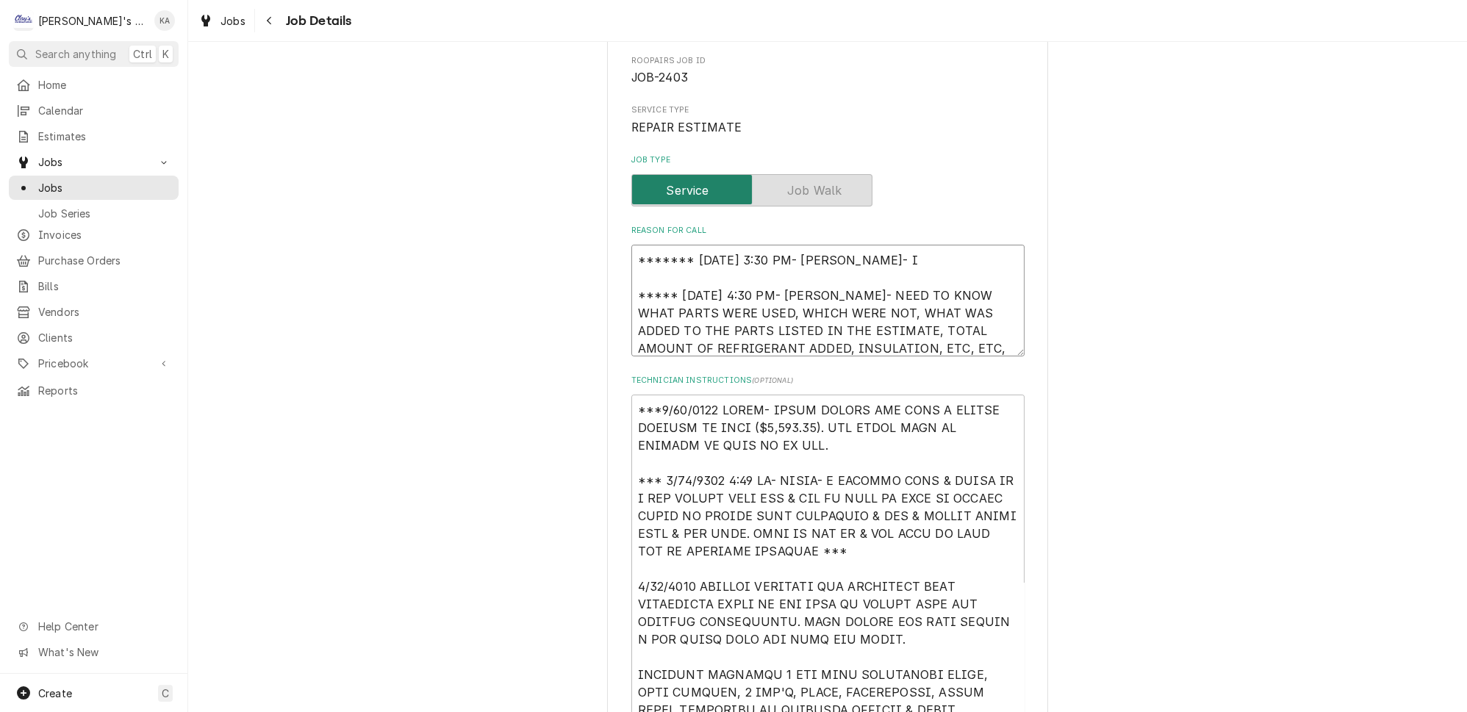
type textarea "x"
type textarea "******* 9/15/2025 3:30 PM- KOREY- I S ***** 8/18/2025 4:30 PM- KOREY- NEED TO K…"
type textarea "x"
type textarea "******* 9/15/2025 3:30 PM- KOREY- I ST ***** 8/18/2025 4:30 PM- KOREY- NEED TO …"
type textarea "x"
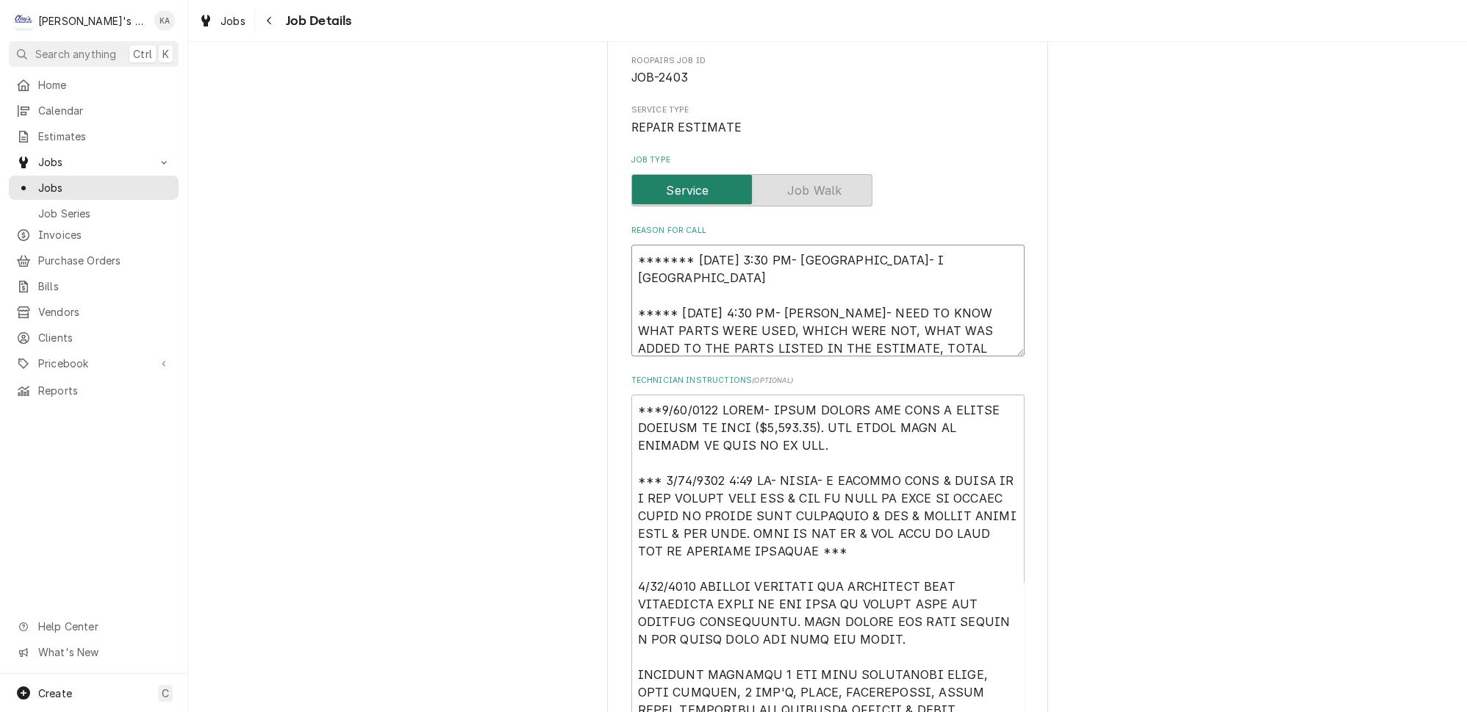
type textarea "******* 9/15/2025 3:30 PM- KOREY- I STI ***** 8/18/2025 4:30 PM- KOREY- NEED TO…"
type textarea "x"
type textarea "******* 9/15/2025 3:30 PM- KOREY- I STIL ***** 8/18/2025 4:30 PM- KOREY- NEED T…"
type textarea "x"
type textarea "******* 9/15/2025 3:30 PM- KOREY- I STILL ***** 8/18/2025 4:30 PM- KOREY- NEED …"
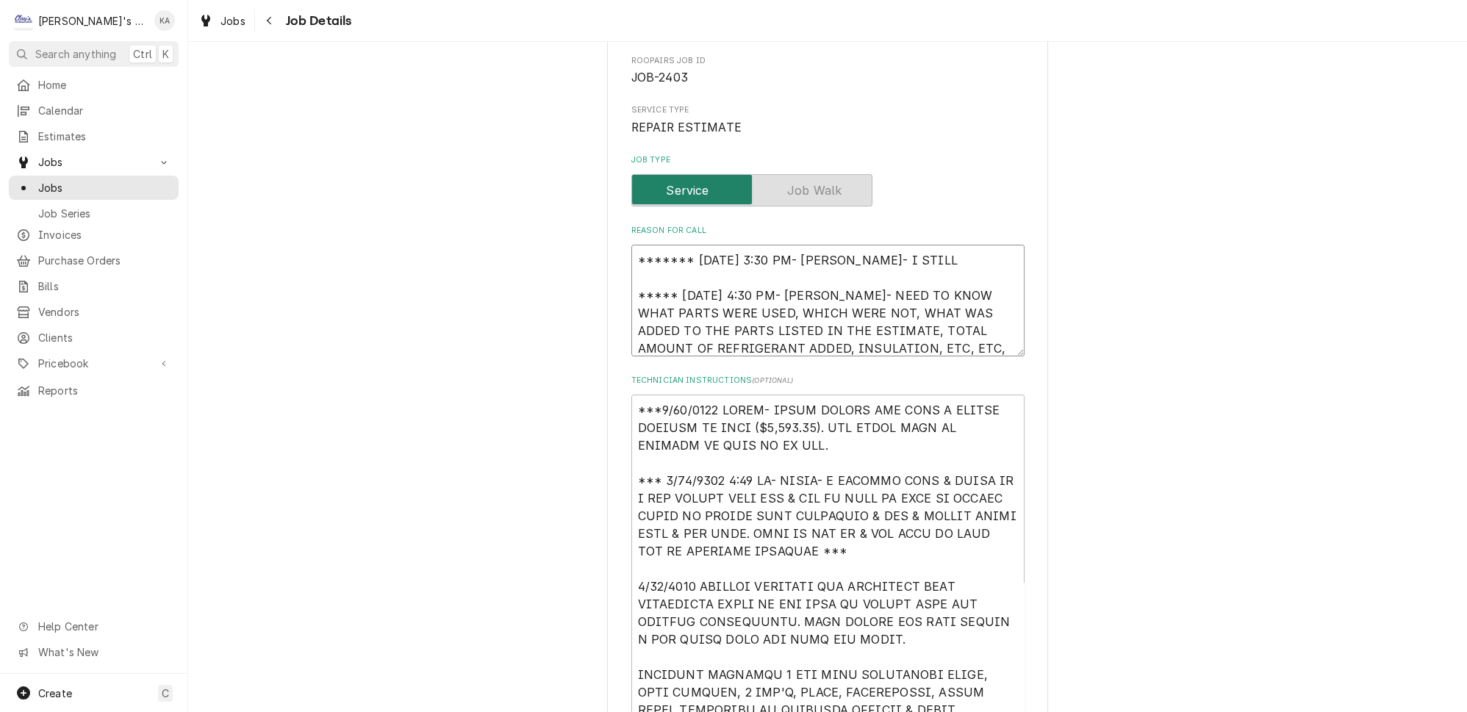
type textarea "x"
type textarea "******* 9/15/2025 3:30 PM- KOREY- I STILL ***** 8/18/2025 4:30 PM- KOREY- NEED …"
type textarea "x"
type textarea "******* 9/15/2025 3:30 PM- KOREY- I STILL N ***** 8/18/2025 4:30 PM- KOREY- NEE…"
type textarea "x"
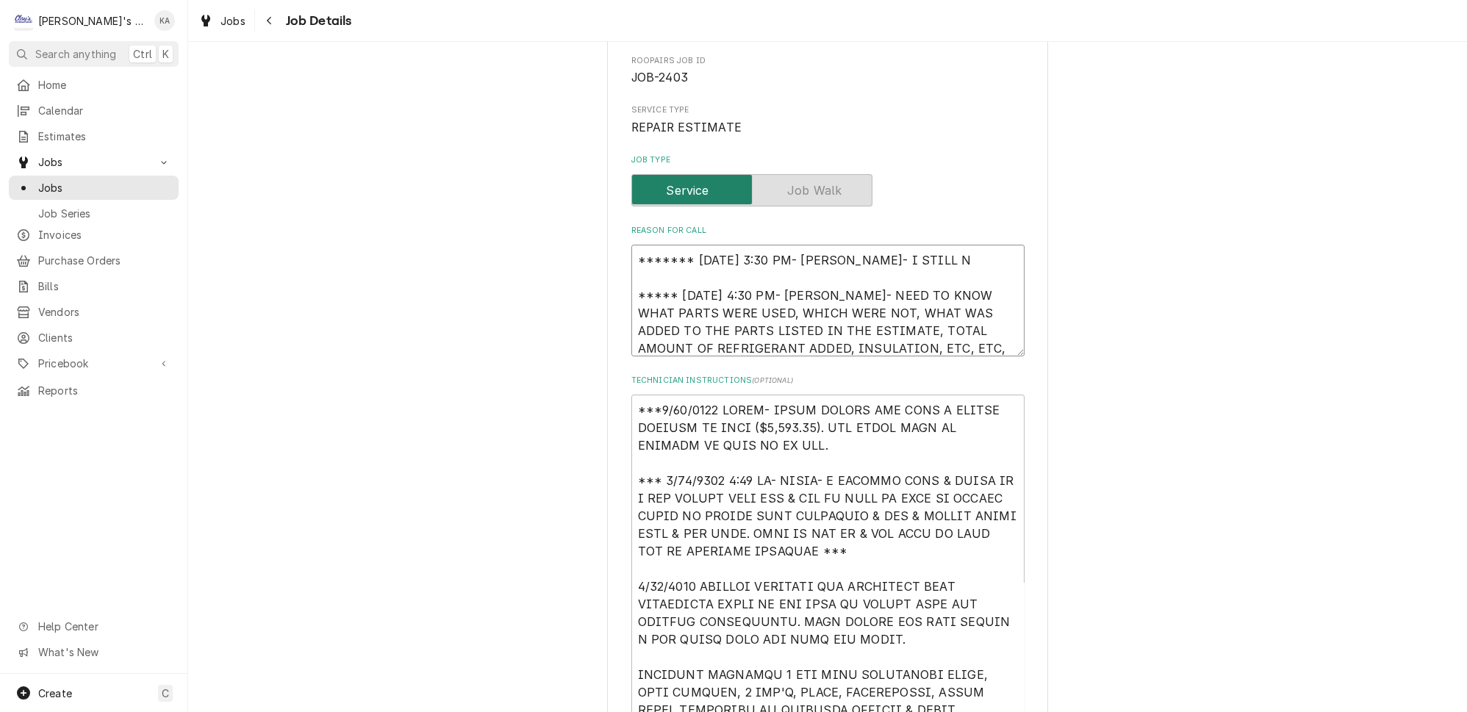
type textarea "******* 9/15/2025 3:30 PM- KOREY- I STILL NE ***** 8/18/2025 4:30 PM- KOREY- NE…"
type textarea "x"
type textarea "******* 9/15/2025 3:30 PM- KOREY- I STILL NEE ***** 8/18/2025 4:30 PM- KOREY- N…"
type textarea "x"
type textarea "******* 9/15/2025 3:30 PM- KOREY- I STILL NEED ***** 8/18/2025 4:30 PM- KOREY- …"
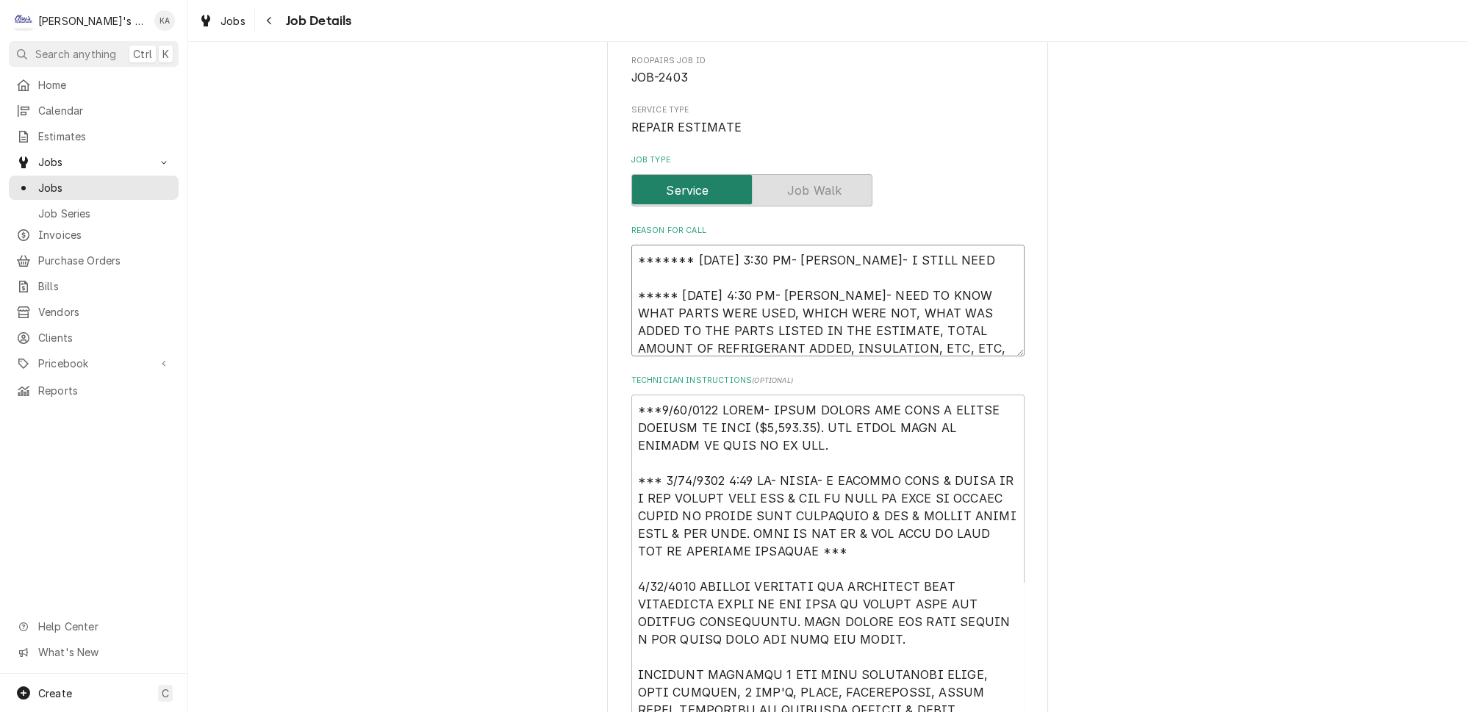
type textarea "x"
type textarea "******* 9/15/2025 3:30 PM- KOREY- I STILL NEED ***** 8/18/2025 4:30 PM- KOREY- …"
type textarea "x"
type textarea "******* 9/15/2025 3:30 PM- KOREY- I STILL NEED T ***** 8/18/2025 4:30 PM- KOREY…"
type textarea "x"
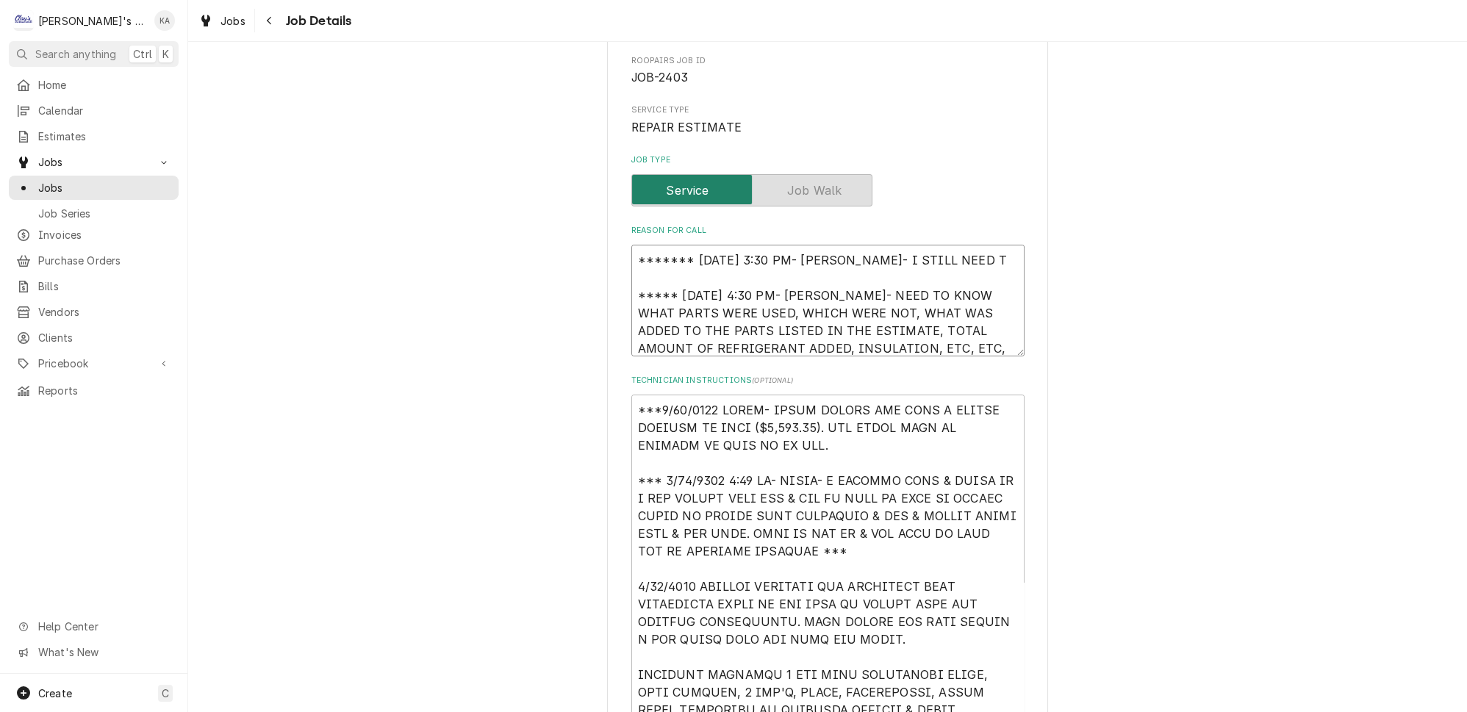
type textarea "******* 9/15/2025 3:30 PM- KOREY- I STILL NEED TH ***** 8/18/2025 4:30 PM- KORE…"
type textarea "x"
type textarea "******* 9/15/2025 3:30 PM- KOREY- I STILL NEED THE ***** 8/18/2025 4:30 PM- KOR…"
type textarea "x"
type textarea "******* 9/15/2025 3:30 PM- KOREY- I STILL NEED THE ***** 8/18/2025 4:30 PM- KOR…"
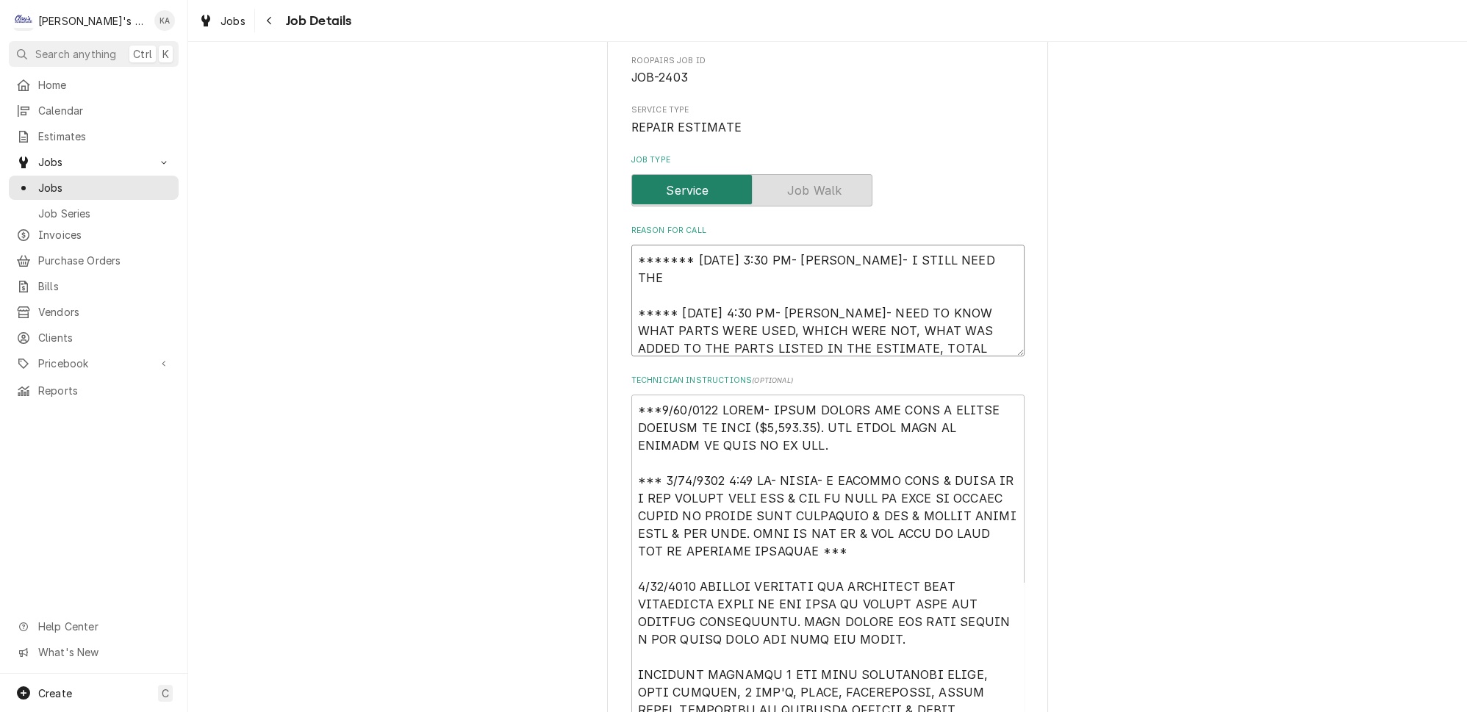
type textarea "x"
type textarea "******* 9/15/2025 3:30 PM- KOREY- I STILL NEED THE C ***** 8/18/2025 4:30 PM- K…"
type textarea "x"
type textarea "******* 9/15/2025 3:30 PM- KOREY- I STILL NEED THE CO ***** 8/18/2025 4:30 PM- …"
type textarea "x"
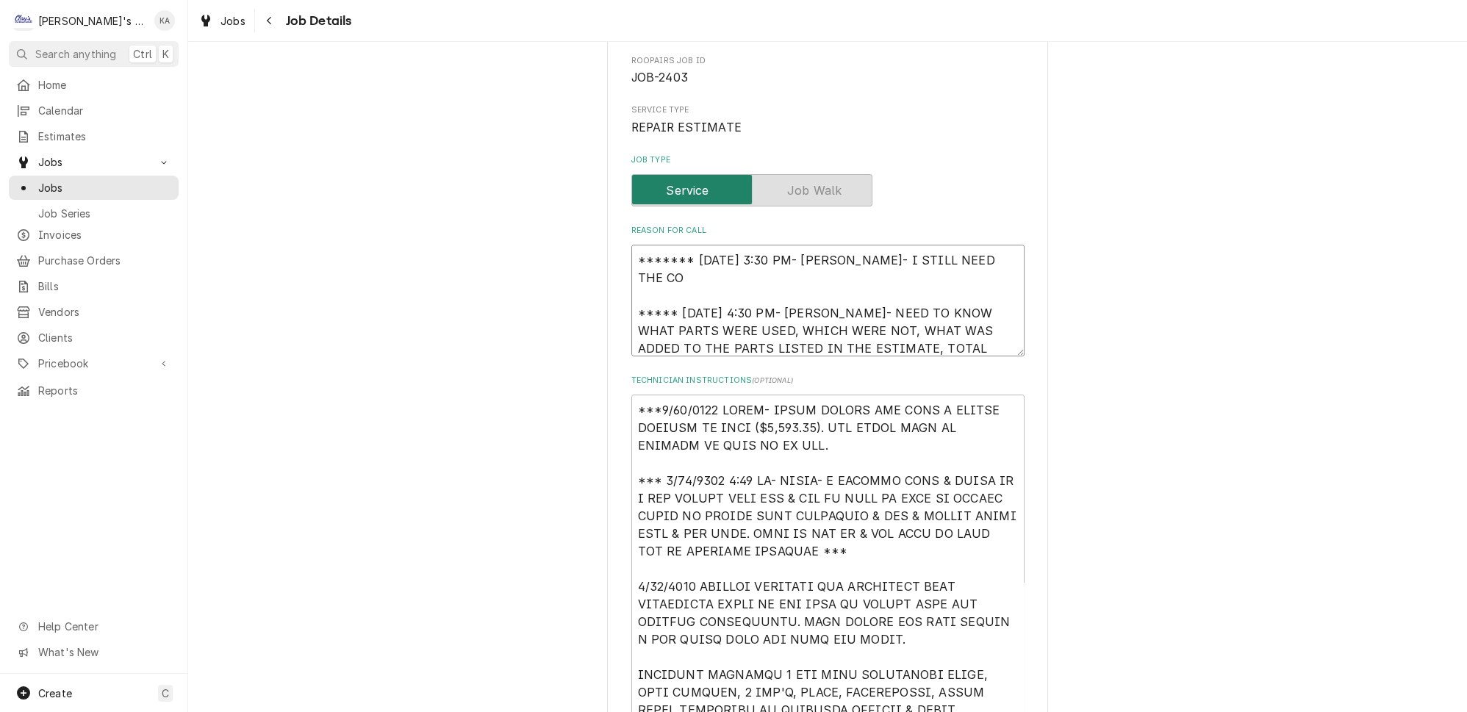
type textarea "******* 9/15/2025 3:30 PM- KOREY- I STILL NEED THE COR ***** 8/18/2025 4:30 PM-…"
type textarea "x"
type textarea "******* 9/15/2025 3:30 PM- KOREY- I STILL NEED THE CORR ***** 8/18/2025 4:30 PM…"
type textarea "x"
type textarea "******* 9/15/2025 3:30 PM- KOREY- I STILL NEED THE CORRE ***** 8/18/2025 4:30 P…"
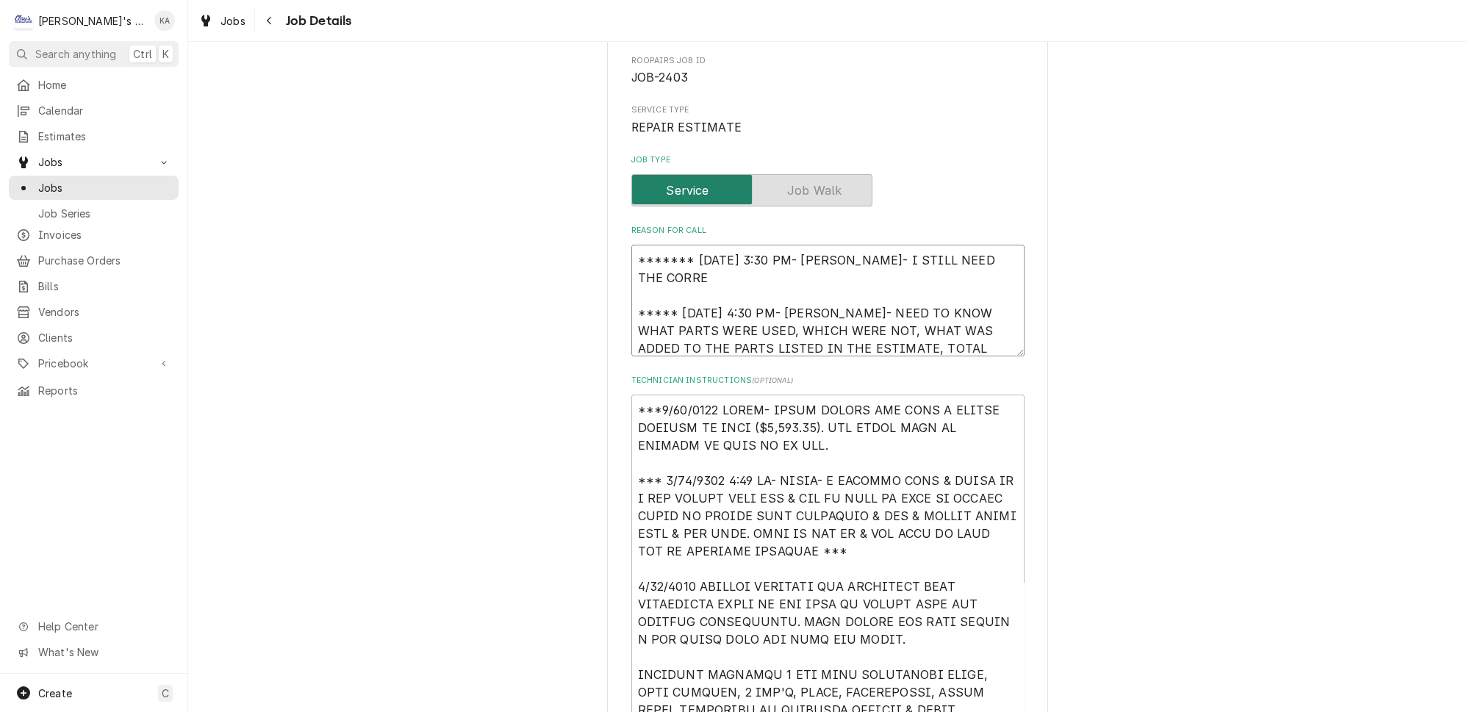
type textarea "x"
type textarea "******* 9/15/2025 3:30 PM- KOREY- I STILL NEED THE CORREC ***** 8/18/2025 4:30 …"
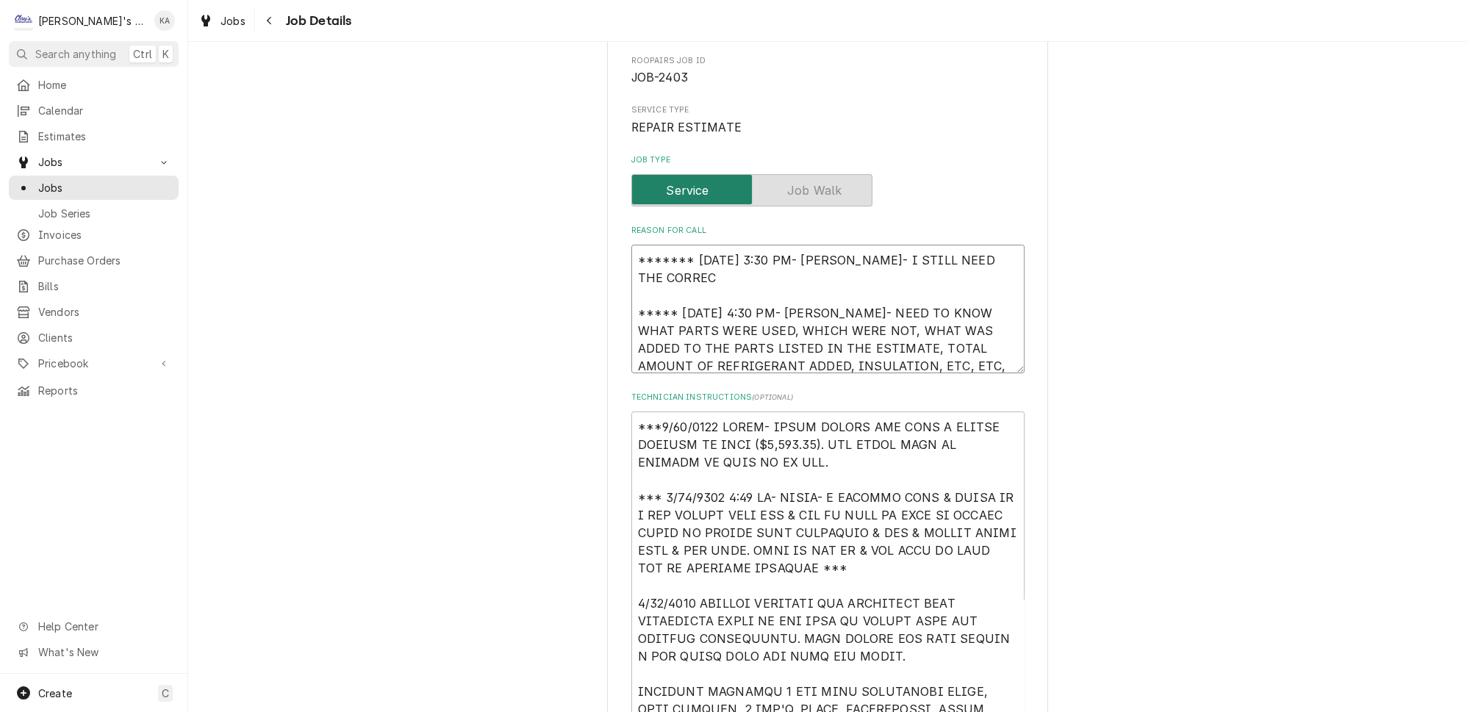
type textarea "x"
type textarea "******* 9/15/2025 3:30 PM- KOREY- I STILL NEED THE CORRECT ***** 8/18/2025 4:30…"
type textarea "x"
type textarea "******* 9/15/2025 3:30 PM- KOREY- I STILL NEED THE CORRECT ***** 8/18/2025 4:30…"
type textarea "x"
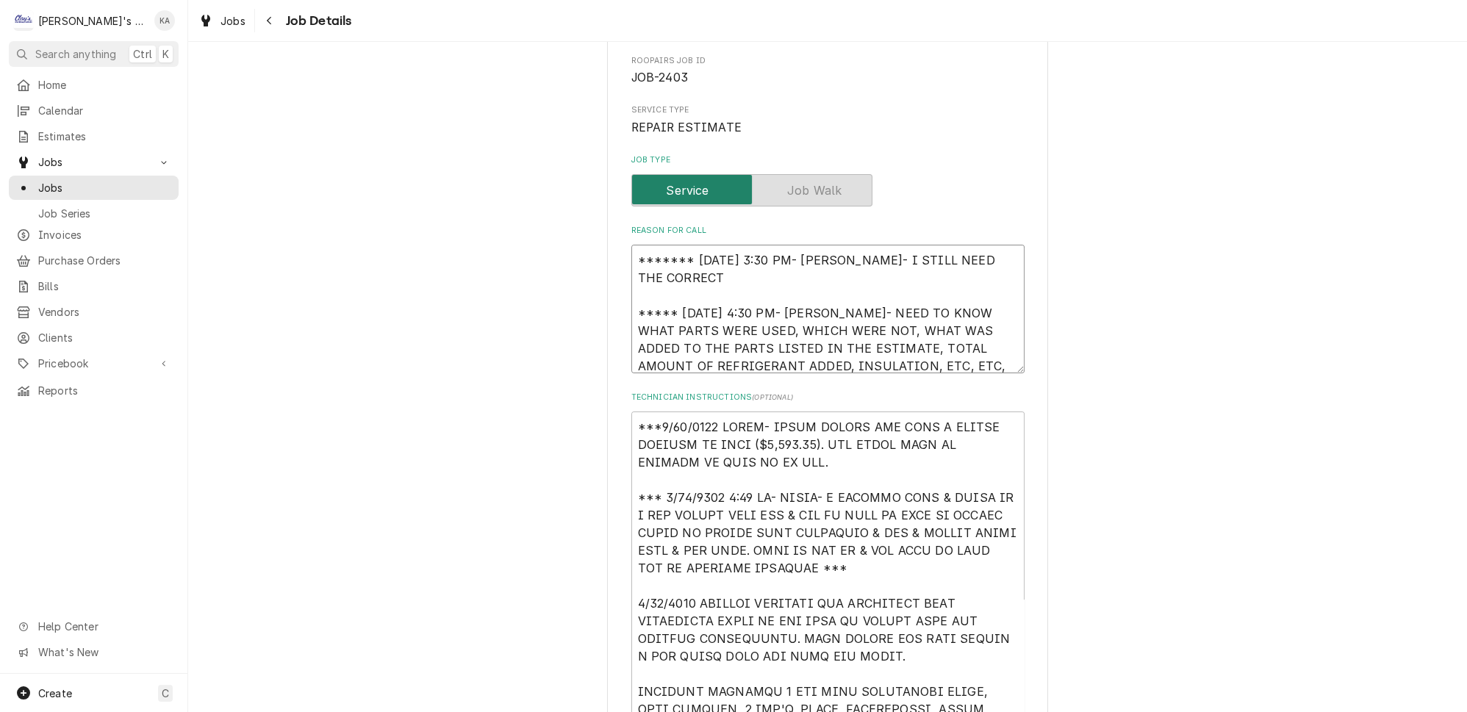
type textarea "******* 9/15/2025 3:30 PM- KOREY- I STILL NEED THE CORRECT I ***** 8/18/2025 4:…"
type textarea "x"
type textarea "******* 9/15/2025 3:30 PM- KOREY- I STILL NEED THE CORRECT IN ***** 8/18/2025 4…"
type textarea "x"
type textarea "******* 9/15/2025 3:30 PM- KOREY- I STILL NEED THE CORRECT INF ***** 8/18/2025 …"
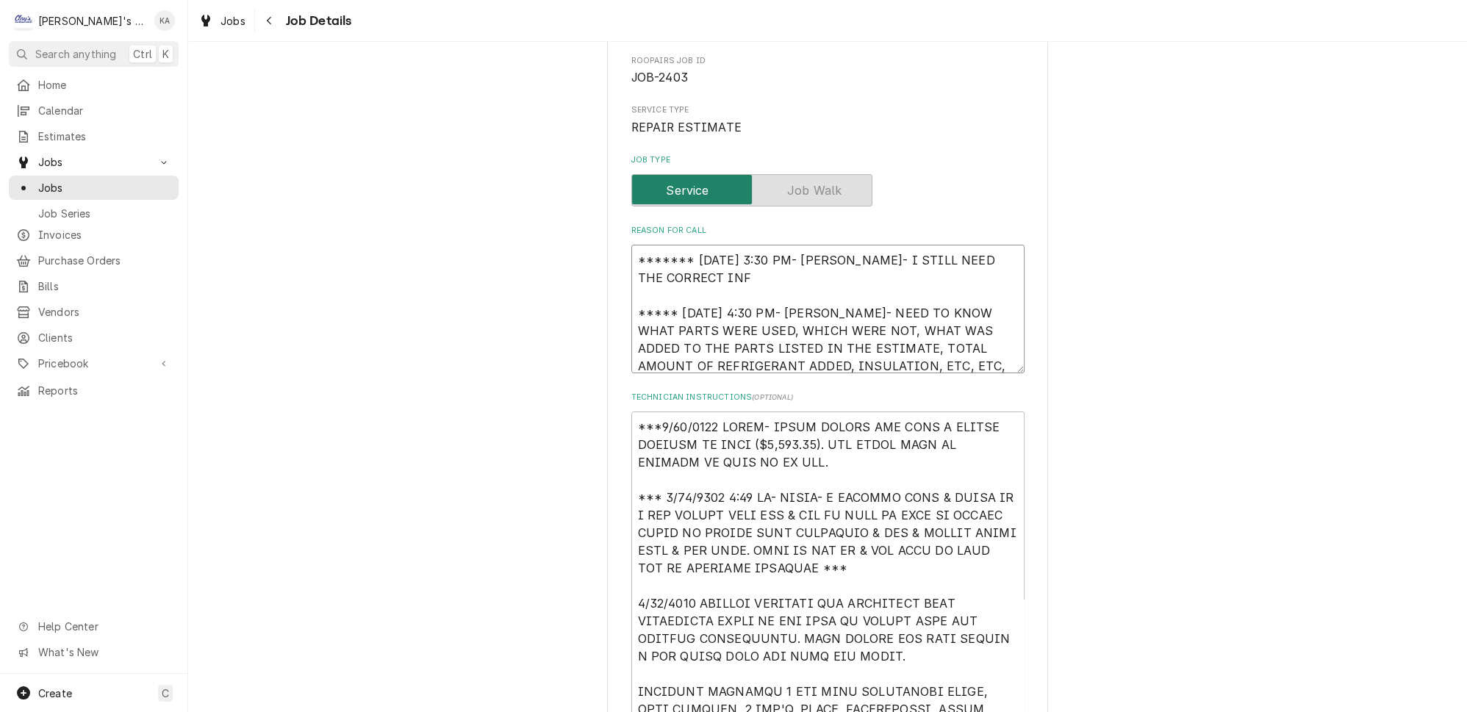
type textarea "x"
type textarea "******* 9/15/2025 3:30 PM- KOREY- I STILL NEED THE CORRECT INFO ***** 8/18/2025…"
type textarea "x"
type textarea "******* 9/15/2025 3:30 PM- KOREY- I STILL NEED THE CORRECT INFO ***** 8/18/2025…"
type textarea "x"
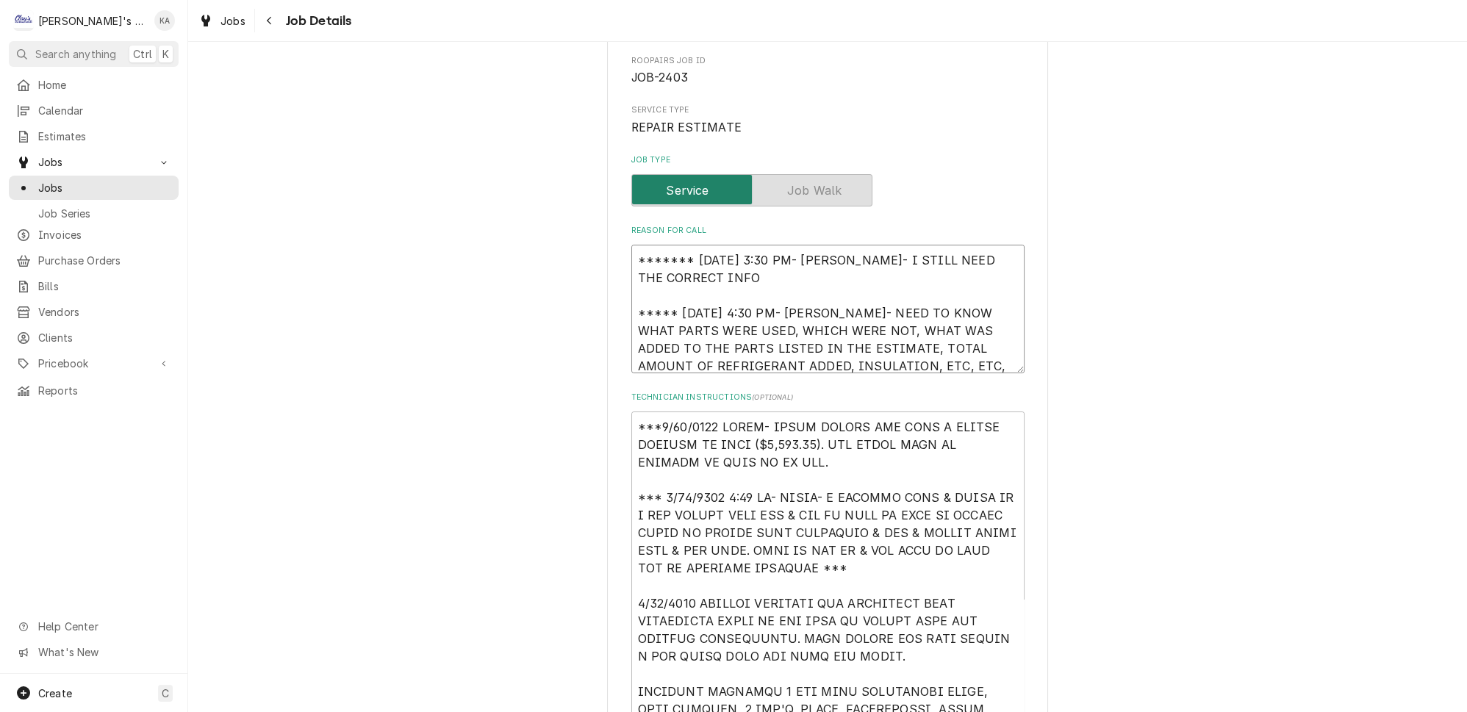
type textarea "******* 9/15/2025 3:30 PM- KOREY- I STILL NEED THE CORRECT INFO F ***** 8/18/20…"
type textarea "x"
type textarea "******* 9/15/2025 3:30 PM- KOREY- I STILL NEED THE CORRECT INFO FO ***** 8/18/2…"
type textarea "x"
type textarea "******* 9/15/2025 3:30 PM- KOREY- I STILL NEED THE CORRECT INFO FOR ***** 8/18/…"
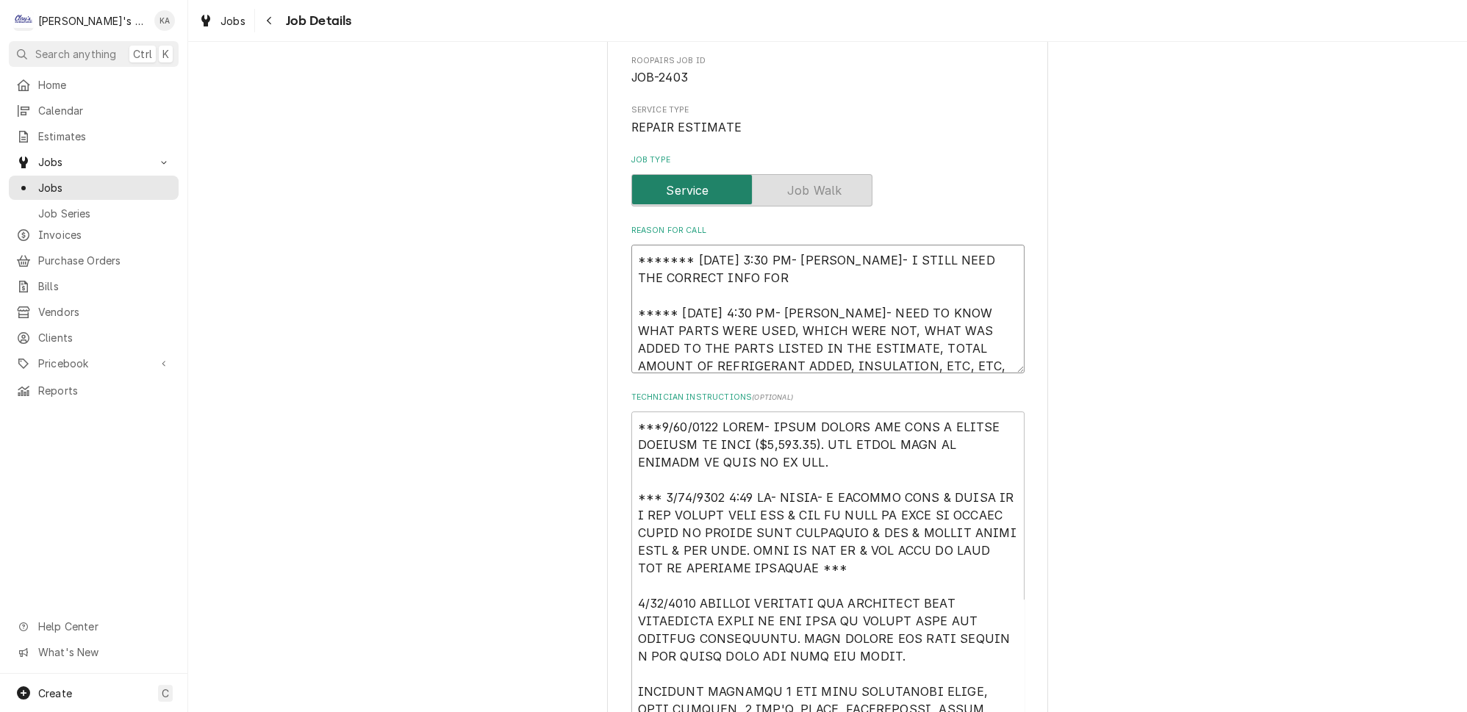
type textarea "x"
type textarea "******* 9/15/2025 3:30 PM- KOREY- I STILL NEED THE CORRECT INFO FOR ***** 8/18/…"
type textarea "x"
type textarea "******* 9/15/2025 3:30 PM- KOREY- I STILL NEED THE CORRECT INFO FOR T ***** 8/1…"
type textarea "x"
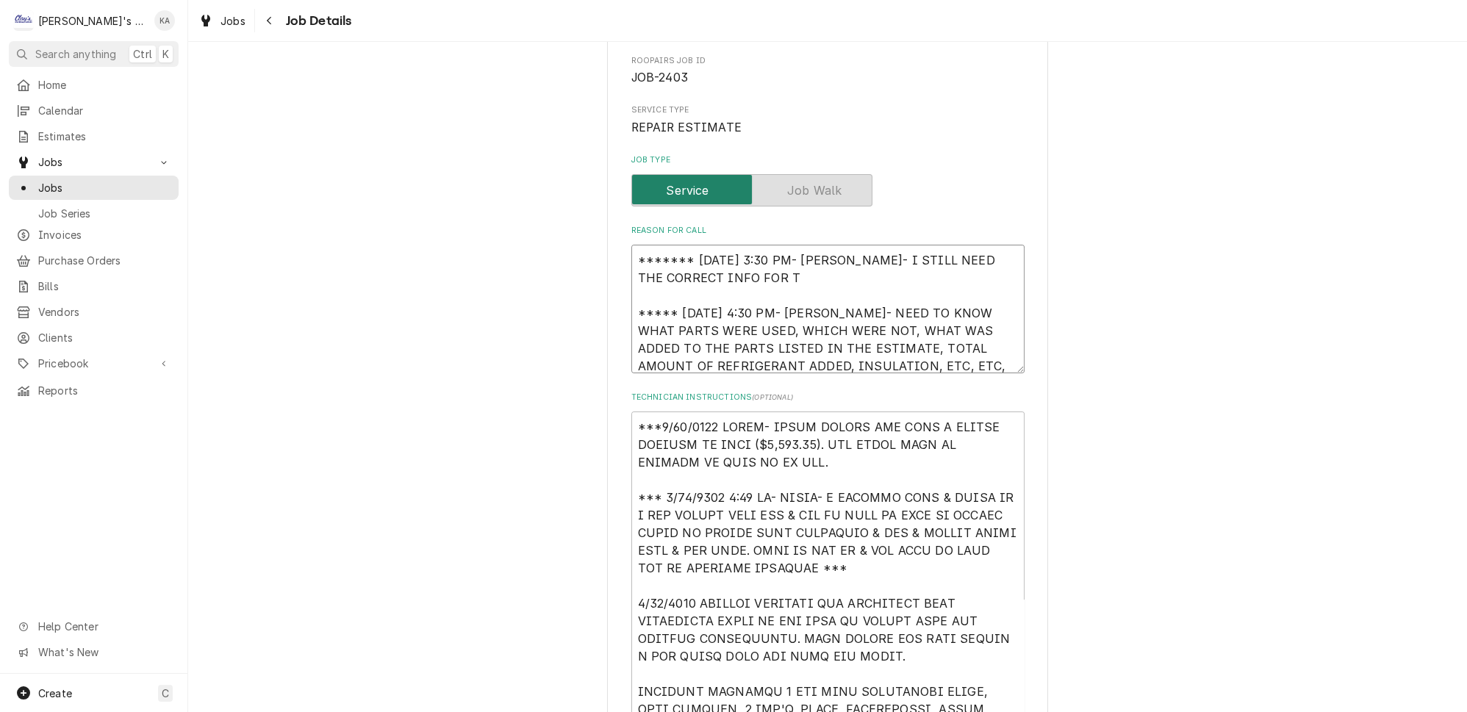
type textarea "******* 9/15/2025 3:30 PM- KOREY- I STILL NEED THE CORRECT INFO FOR TH ***** 8/…"
type textarea "x"
type textarea "******* 9/15/2025 3:30 PM- KOREY- I STILL NEED THE CORRECT INFO FOR THI ***** 8…"
type textarea "x"
type textarea "******* 9/15/2025 3:30 PM- KOREY- I STILL NEED THE CORRECT INFO FOR THIS ***** …"
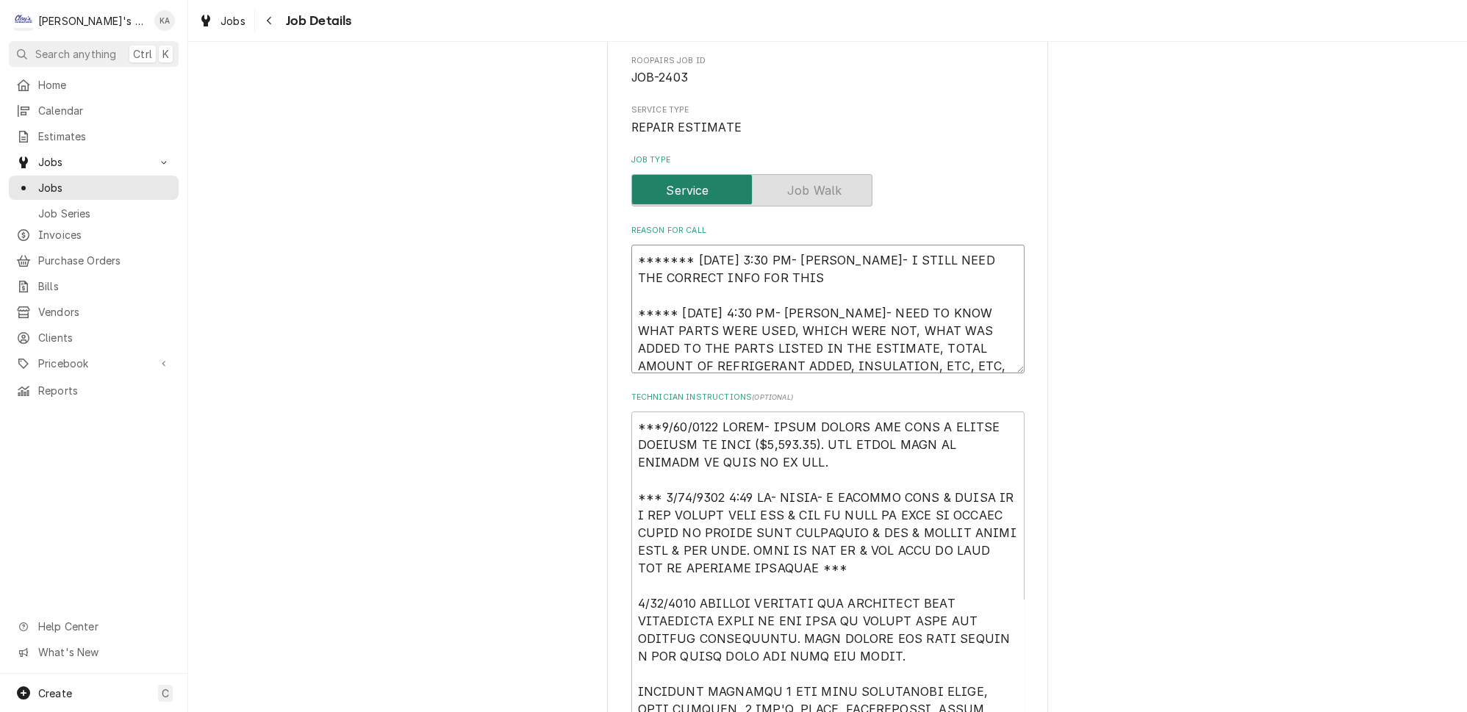
type textarea "x"
type textarea "******* 9/15/2025 3:30 PM- KOREY- I STILL NEED THE CORRECT INFO FOR THIS ***** …"
type textarea "x"
type textarea "******* 9/15/2025 3:30 PM- KOREY- I STILL NEED THE CORRECT INFO FOR THIS J ****…"
type textarea "x"
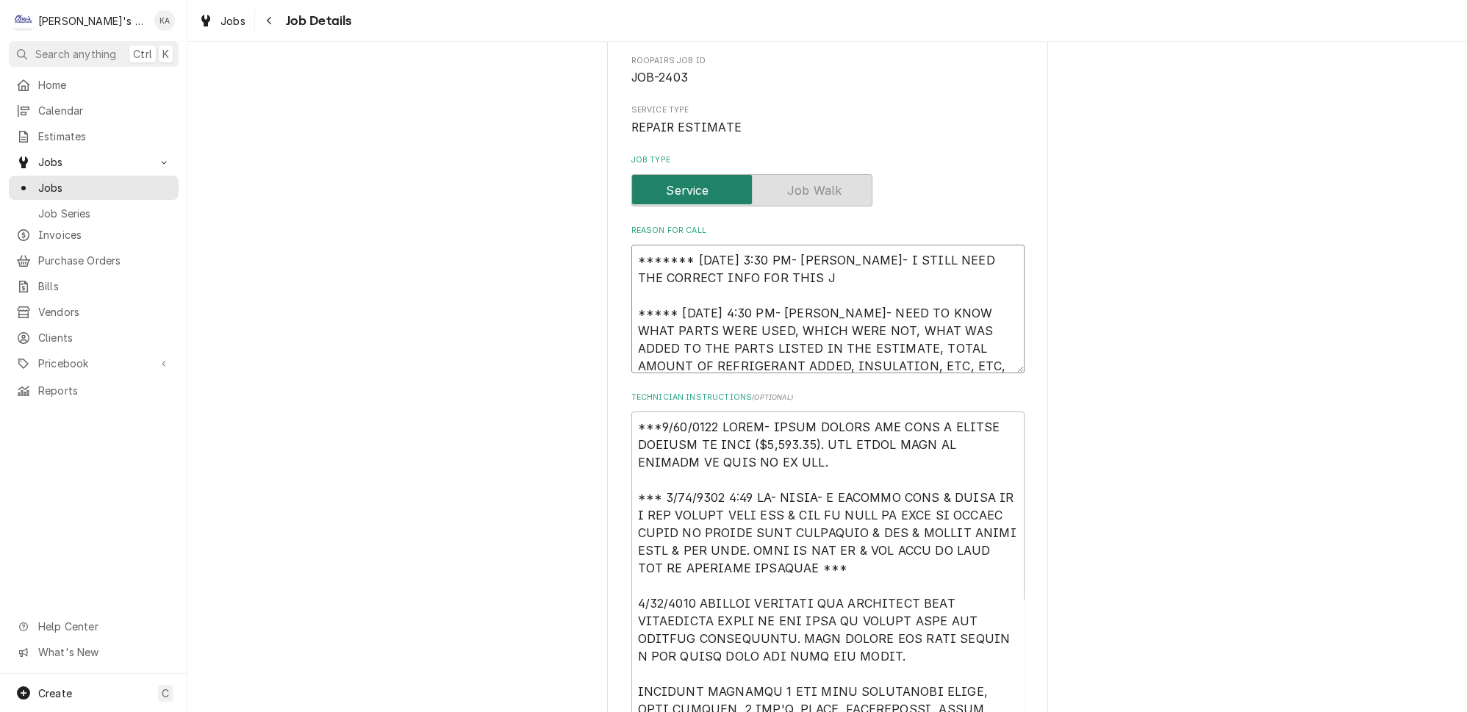
type textarea "******* 9/15/2025 3:30 PM- KOREY- I STILL NEED THE CORRECT INFO FOR THIS JO ***…"
type textarea "x"
type textarea "******* 9/15/2025 3:30 PM- KOREY- I STILL NEED THE CORRECT INFO FOR THIS JOB **…"
type textarea "x"
type textarea "******* 9/15/2025 3:30 PM- KOREY- I STILL NEED THE CORRECT INFO FOR THIS JOB! *…"
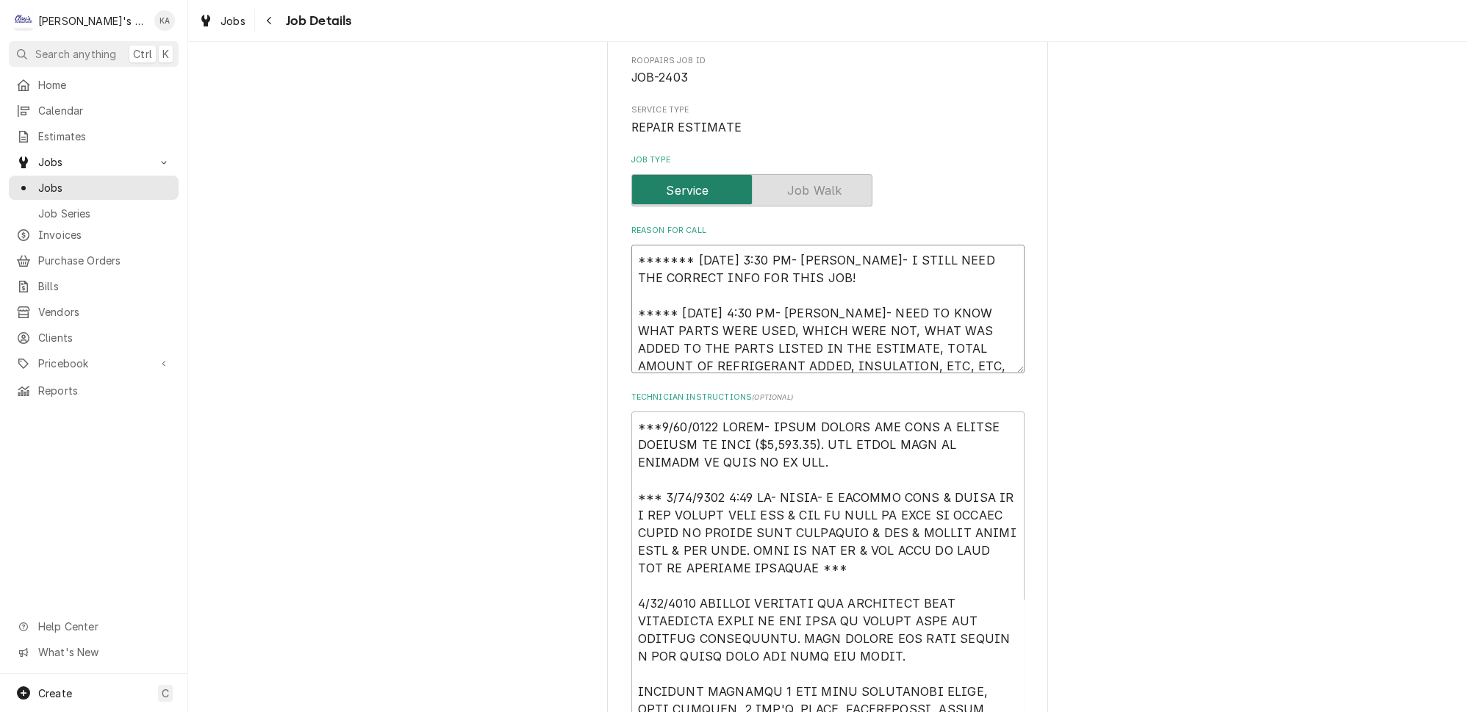
type textarea "x"
type textarea "******* 9/15/2025 3:30 PM- KOREY- I STILL NEED THE CORRECT INFO FOR THIS JOB!! …"
type textarea "x"
type textarea "******* 9/15/2025 3:30 PM- KOREY- I STILL NEED THE CORRECT INFO FOR THIS JOB!!!…"
type textarea "x"
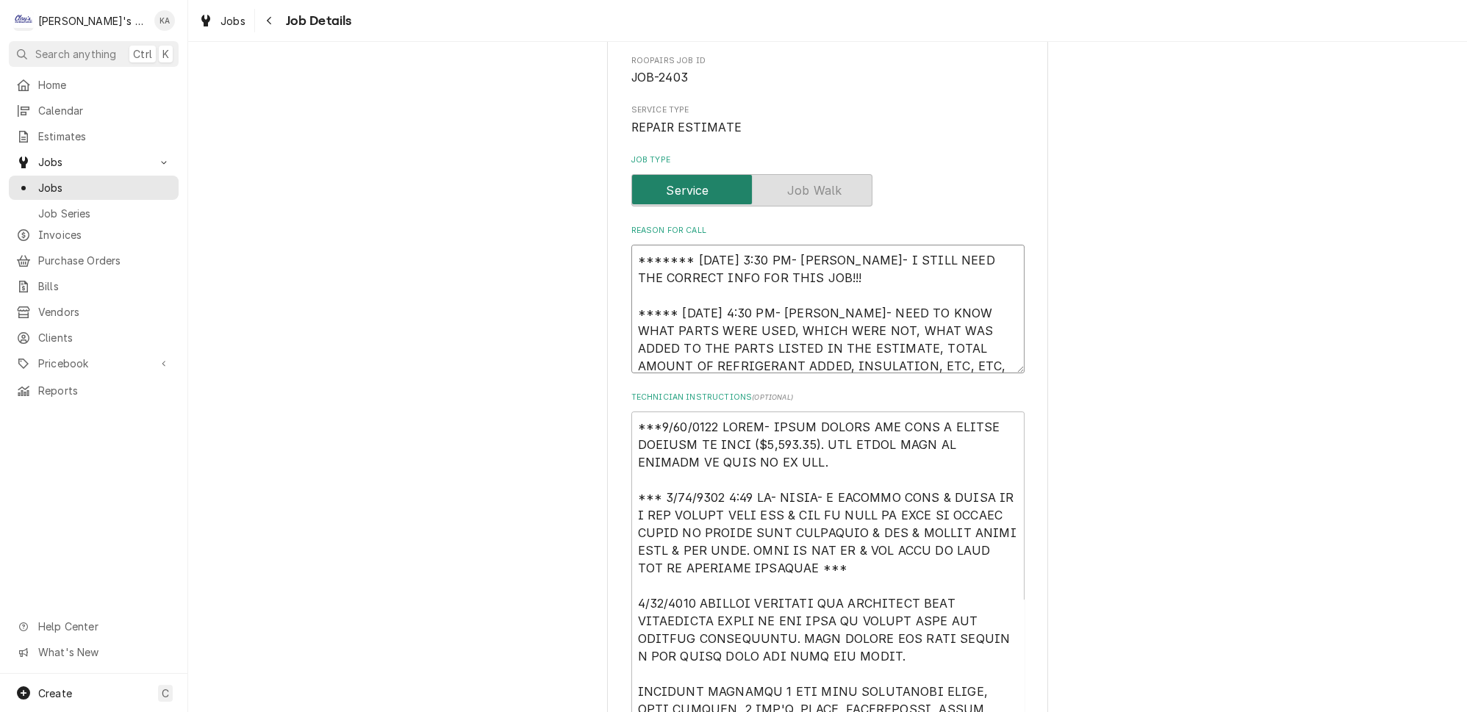
type textarea "******* 9/15/2025 3:30 PM- KOREY- I STILL NEED THE CORRECT INFO FOR THIS JOB!!!…"
type textarea "x"
type textarea "******* 9/15/2025 3:30 PM- KOREY- I STILL NEED THE CORRECT INFO FOR THIS JOB!!!…"
type textarea "x"
type textarea "******* 9/15/2025 3:30 PM- KOREY- I STILL NEED THE CORRECT INFO FOR THIS JOB!!!…"
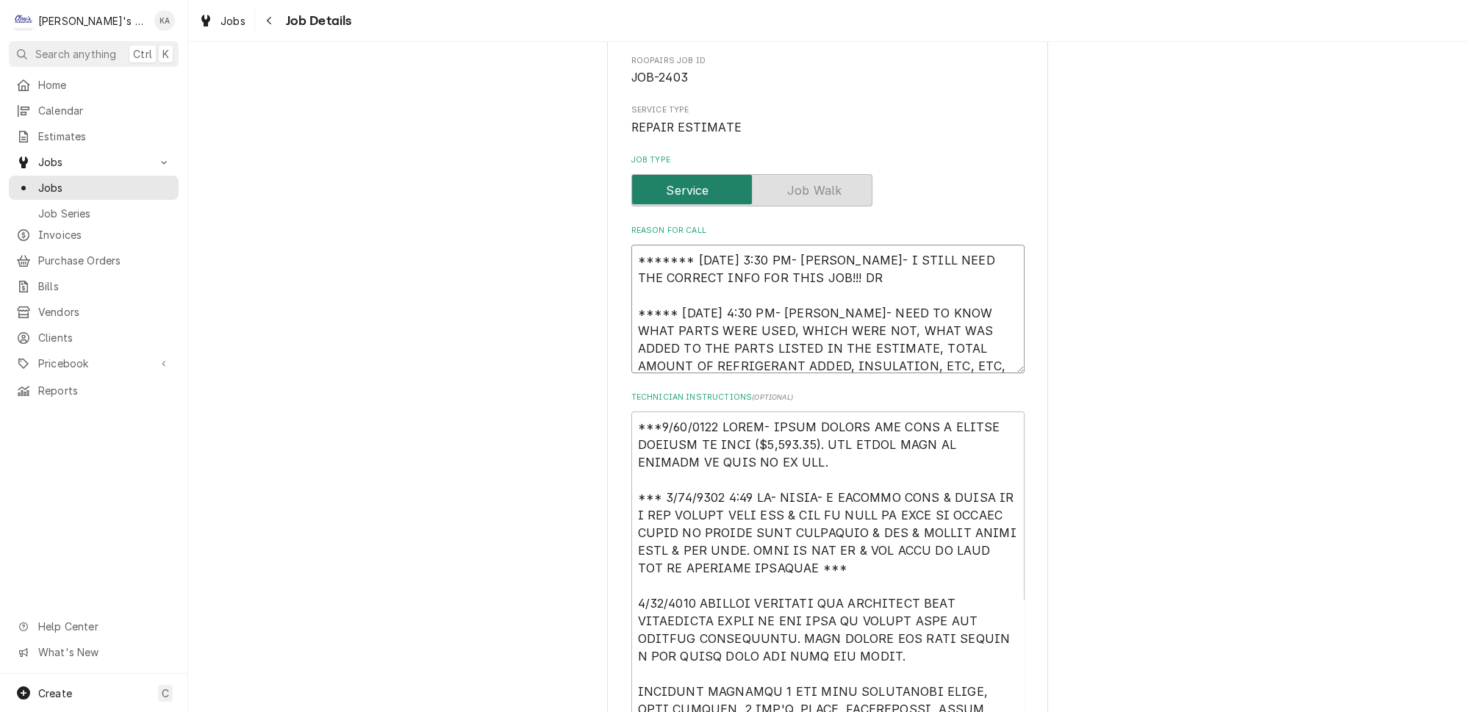
type textarea "x"
type textarea "******* 9/15/2025 3:30 PM- KOREY- I STILL NEED THE CORRECT INFO FOR THIS JOB!!!…"
type textarea "x"
type textarea "******* 9/15/2025 3:30 PM- KOREY- I STILL NEED THE CORRECT INFO FOR THIS JOB!!!…"
type textarea "x"
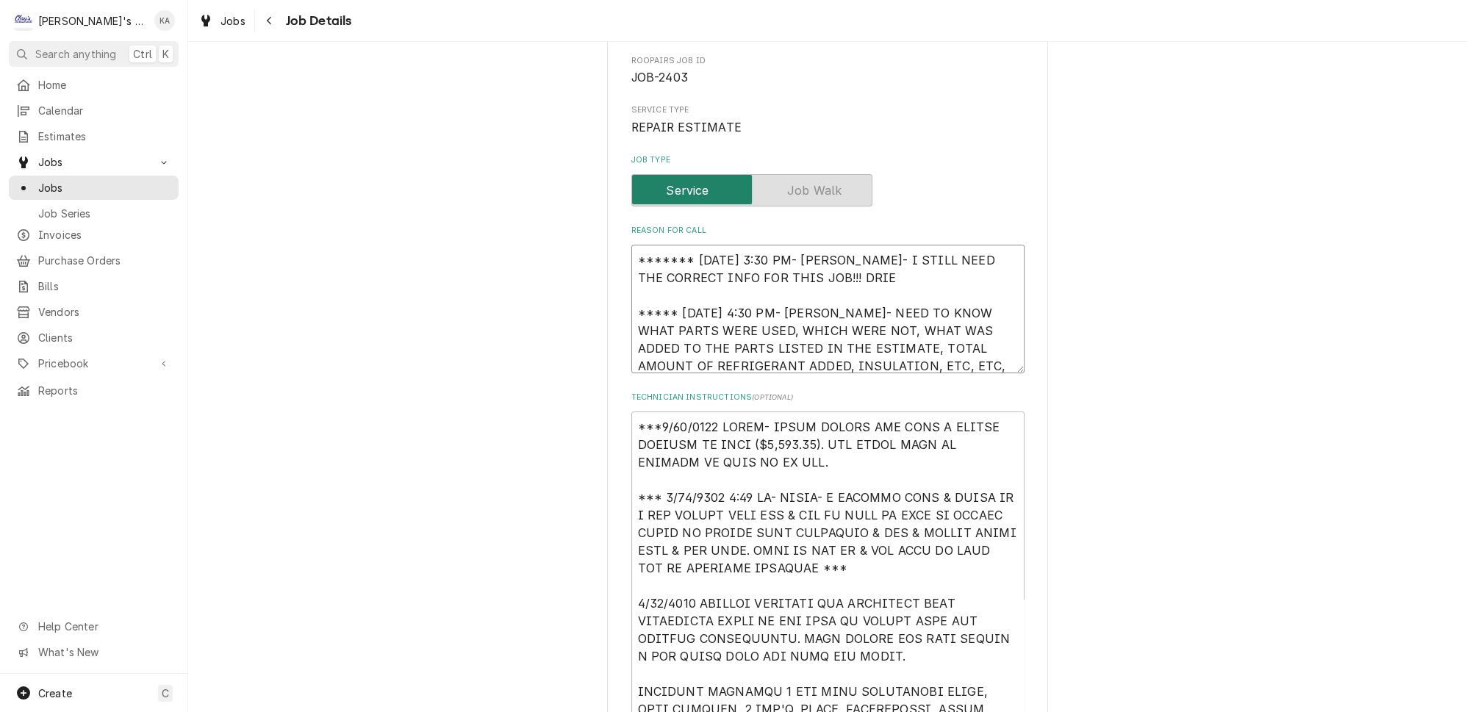
type textarea "******* 9/15/2025 3:30 PM- KOREY- I STILL NEED THE CORRECT INFO FOR THIS JOB!!!…"
type textarea "x"
type textarea "******* 9/15/2025 3:30 PM- KOREY- I STILL NEED THE CORRECT INFO FOR THIS JOB!!!…"
type textarea "x"
type textarea "******* 9/15/2025 3:30 PM- KOREY- I STILL NEED THE CORRECT INFO FOR THIS JOB!!!…"
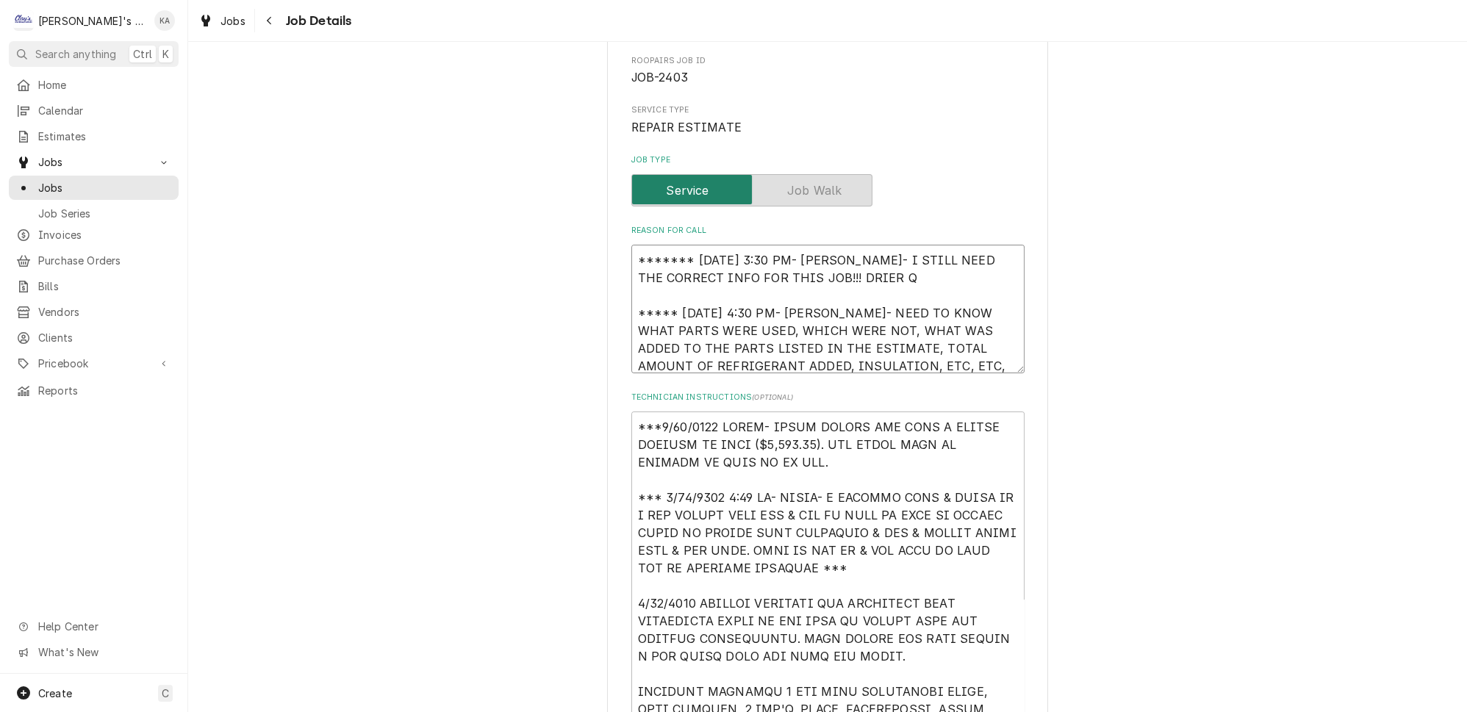
type textarea "x"
type textarea "******* 9/15/2025 3:30 PM- KOREY- I STILL NEED THE CORRECT INFO FOR THIS JOB!!!…"
type textarea "x"
type textarea "******* 9/15/2025 3:30 PM- KOREY- I STILL NEED THE CORRECT INFO FOR THIS JOB!!!…"
type textarea "x"
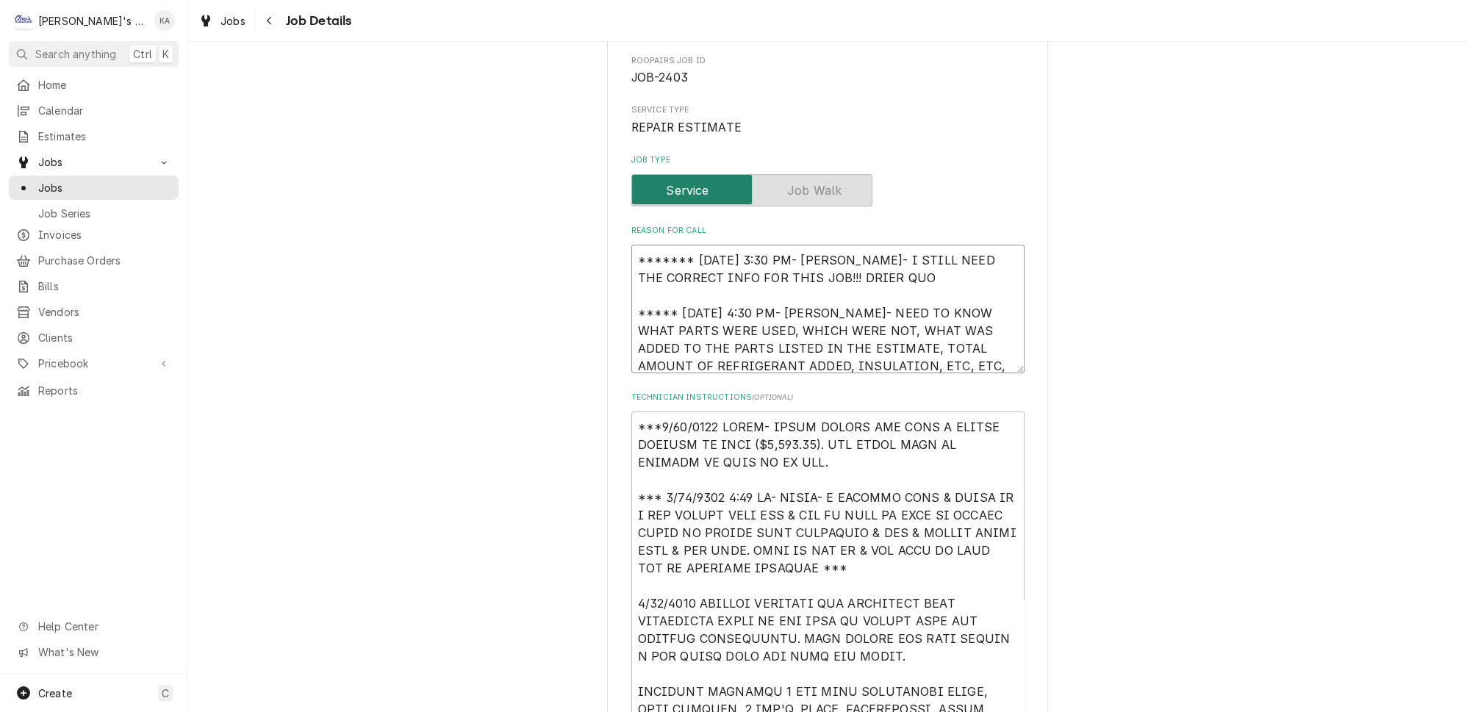
type textarea "******* 9/15/2025 3:30 PM- KOREY- I STILL NEED THE CORRECT INFO FOR THIS JOB!!!…"
type textarea "x"
type textarea "******* 9/15/2025 3:30 PM- KOREY- I STILL NEED THE CORRECT INFO FOR THIS JOB!!!…"
type textarea "x"
type textarea "******* 9/15/2025 3:30 PM- KOREY- I STILL NEED THE CORRECT INFO FOR THIS JOB!!!…"
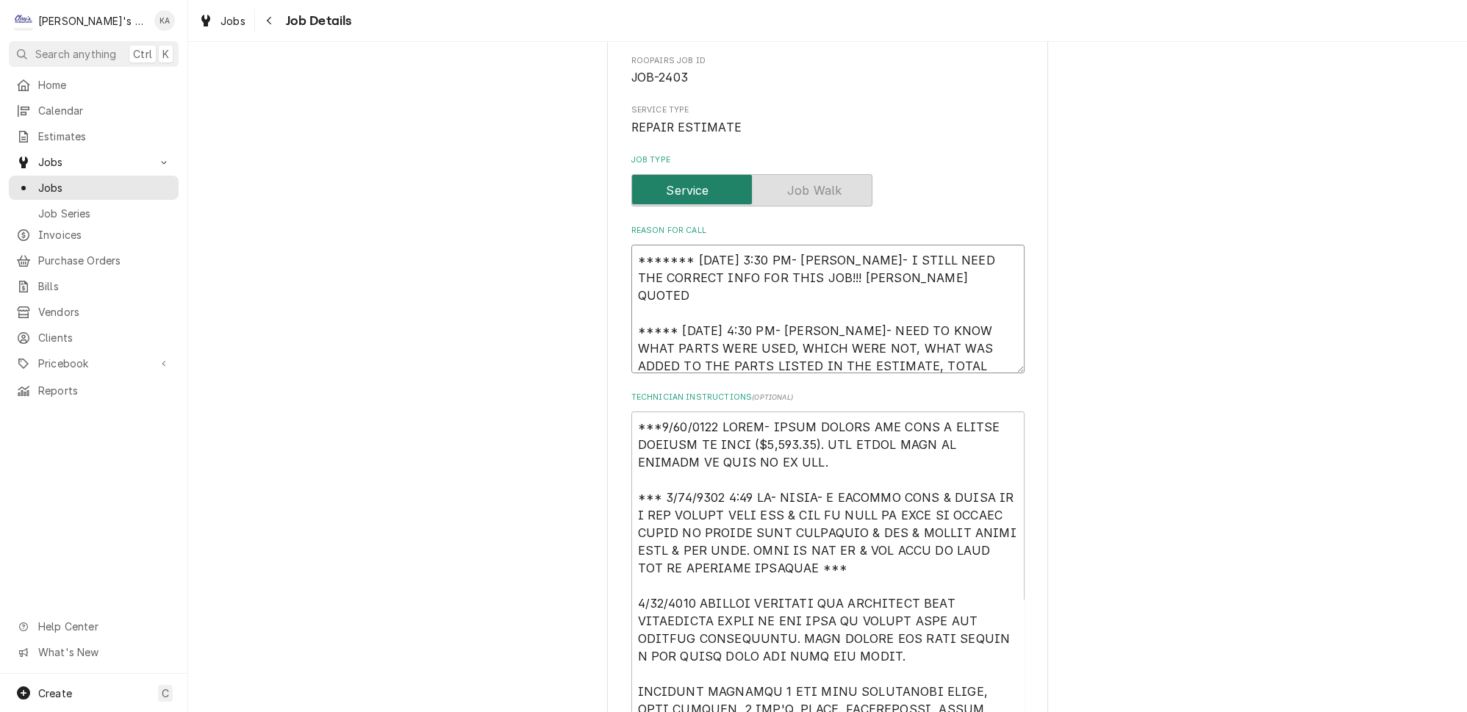
type textarea "x"
type textarea "******* 9/15/2025 3:30 PM- KOREY- I STILL NEED THE CORRECT INFO FOR THIS JOB!!!…"
type textarea "x"
type textarea "******* 9/15/2025 3:30 PM- KOREY- I STILL NEED THE CORRECT INFO FOR THIS JOB!!!…"
type textarea "x"
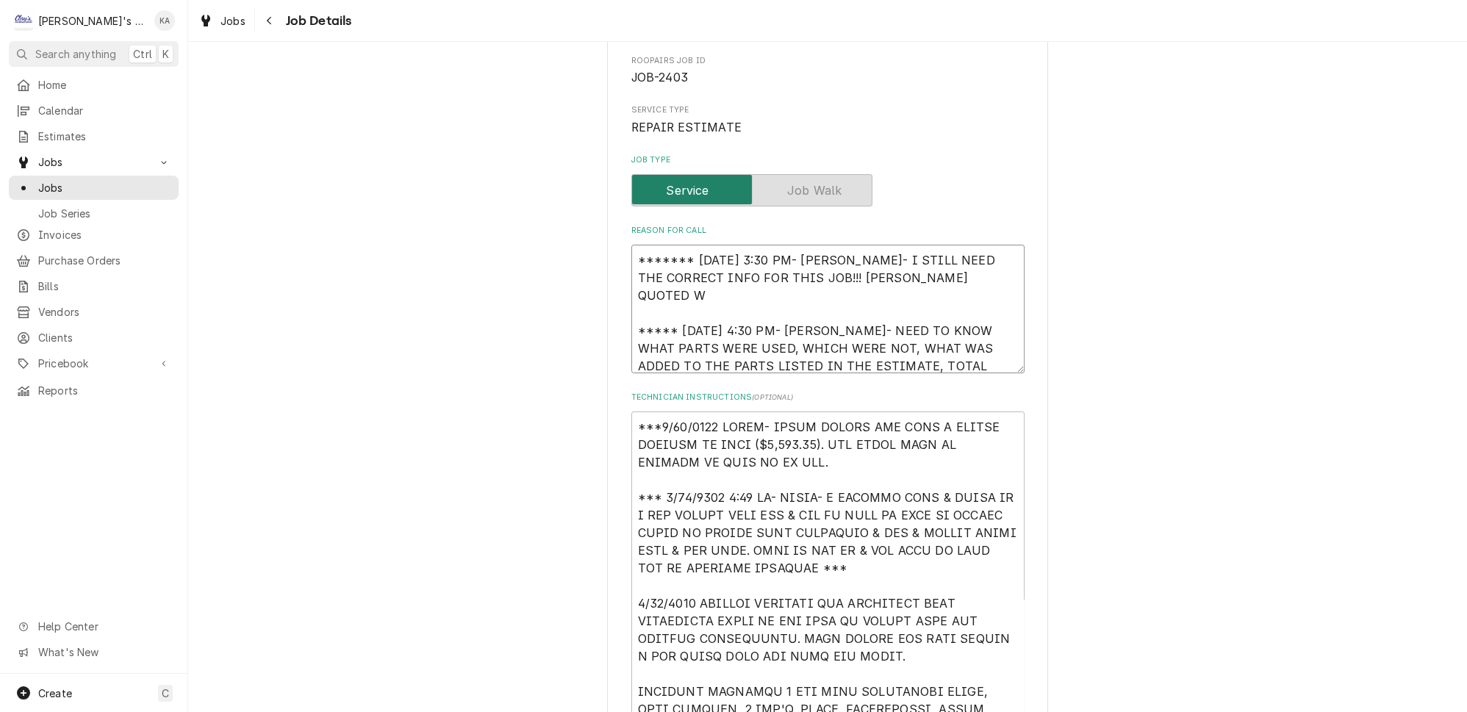
type textarea "******* 9/15/2025 3:30 PM- KOREY- I STILL NEED THE CORRECT INFO FOR THIS JOB!!!…"
type textarea "x"
type textarea "******* 9/15/2025 3:30 PM- KOREY- I STILL NEED THE CORRECT INFO FOR THIS JOB!!!…"
type textarea "x"
type textarea "******* 9/15/2025 3:30 PM- KOREY- I STILL NEED THE CORRECT INFO FOR THIS JOB!!!…"
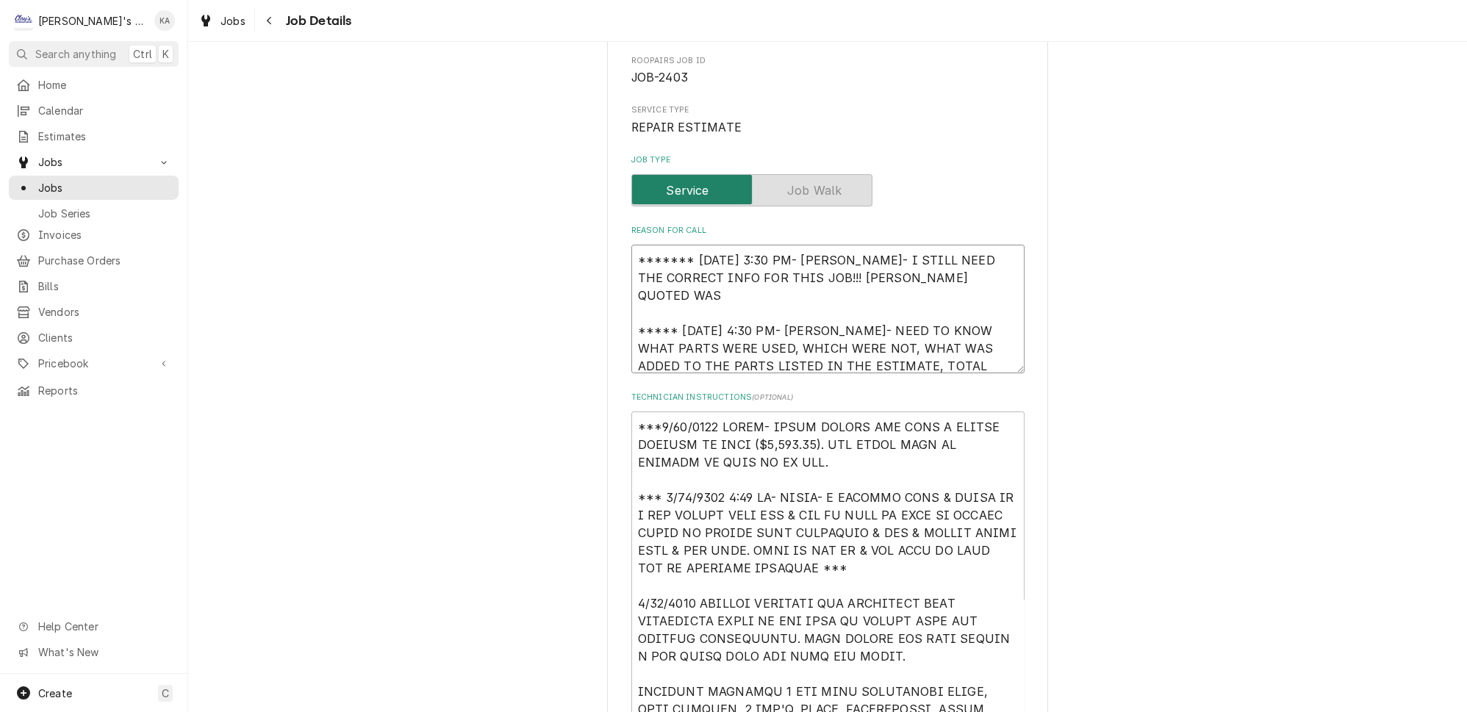
type textarea "x"
type textarea "******* 9/15/2025 3:30 PM- KOREY- I STILL NEED THE CORRECT INFO FOR THIS JOB!!!…"
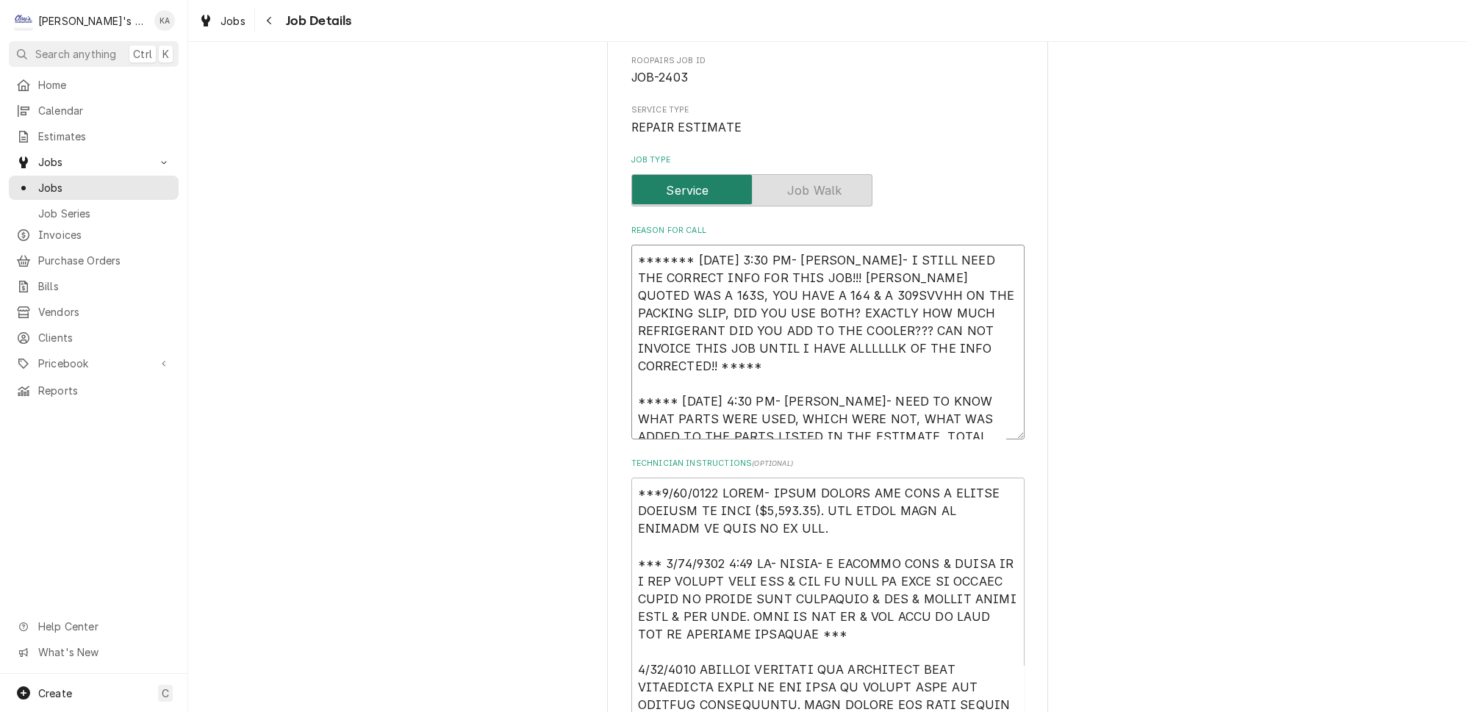
click at [723, 334] on textarea "******* 9/15/2025 3:30 PM- KOREY- I STILL NEED THE CORRECT INFO FOR THIS JOB!!!…" at bounding box center [827, 342] width 393 height 195
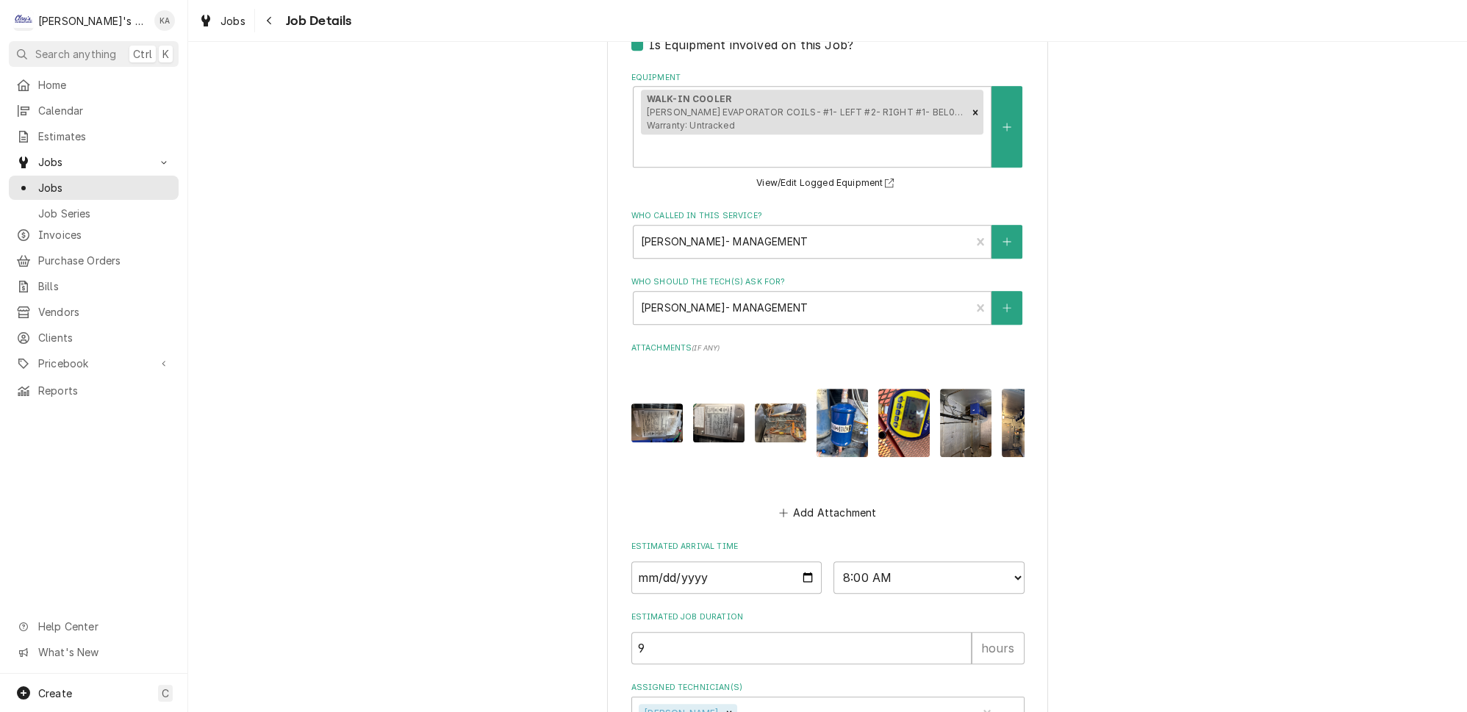
scroll to position [1699, 0]
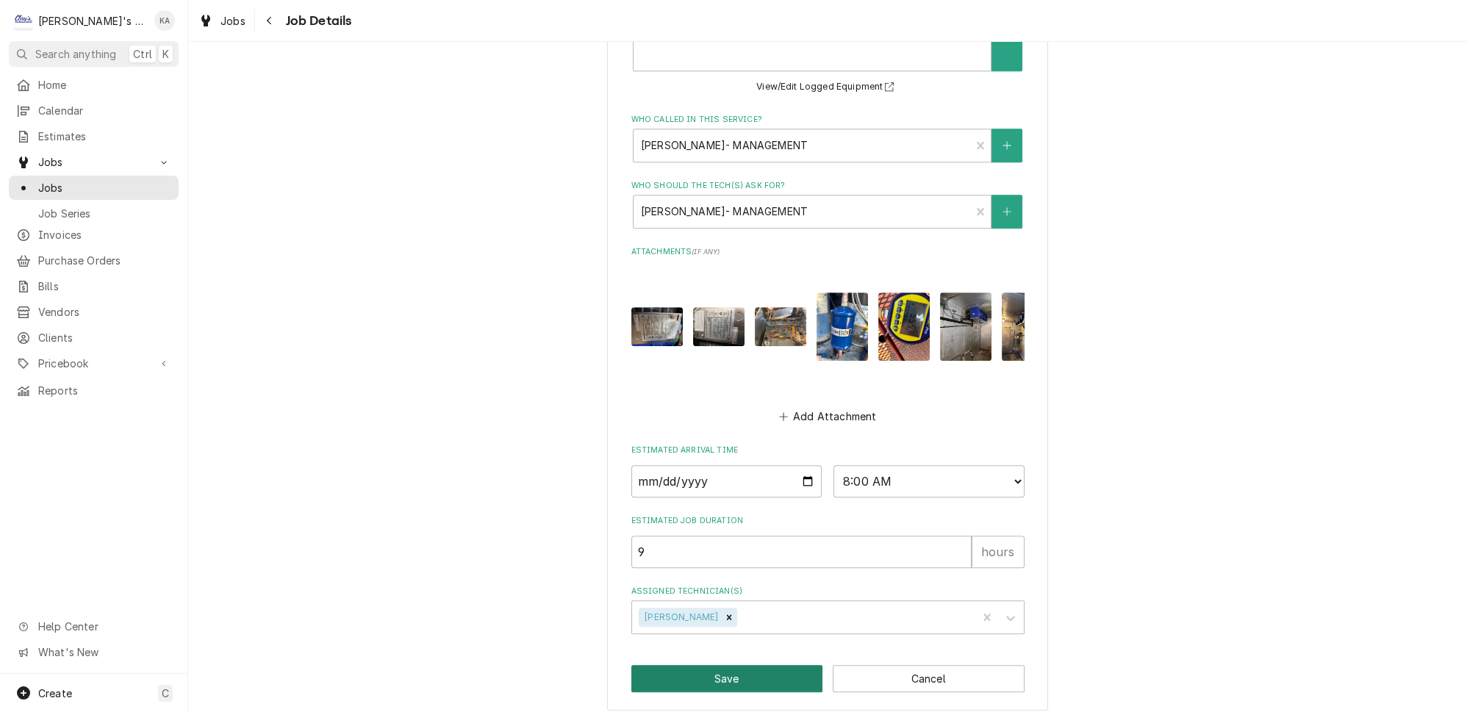
click at [735, 668] on button "Save" at bounding box center [727, 678] width 192 height 27
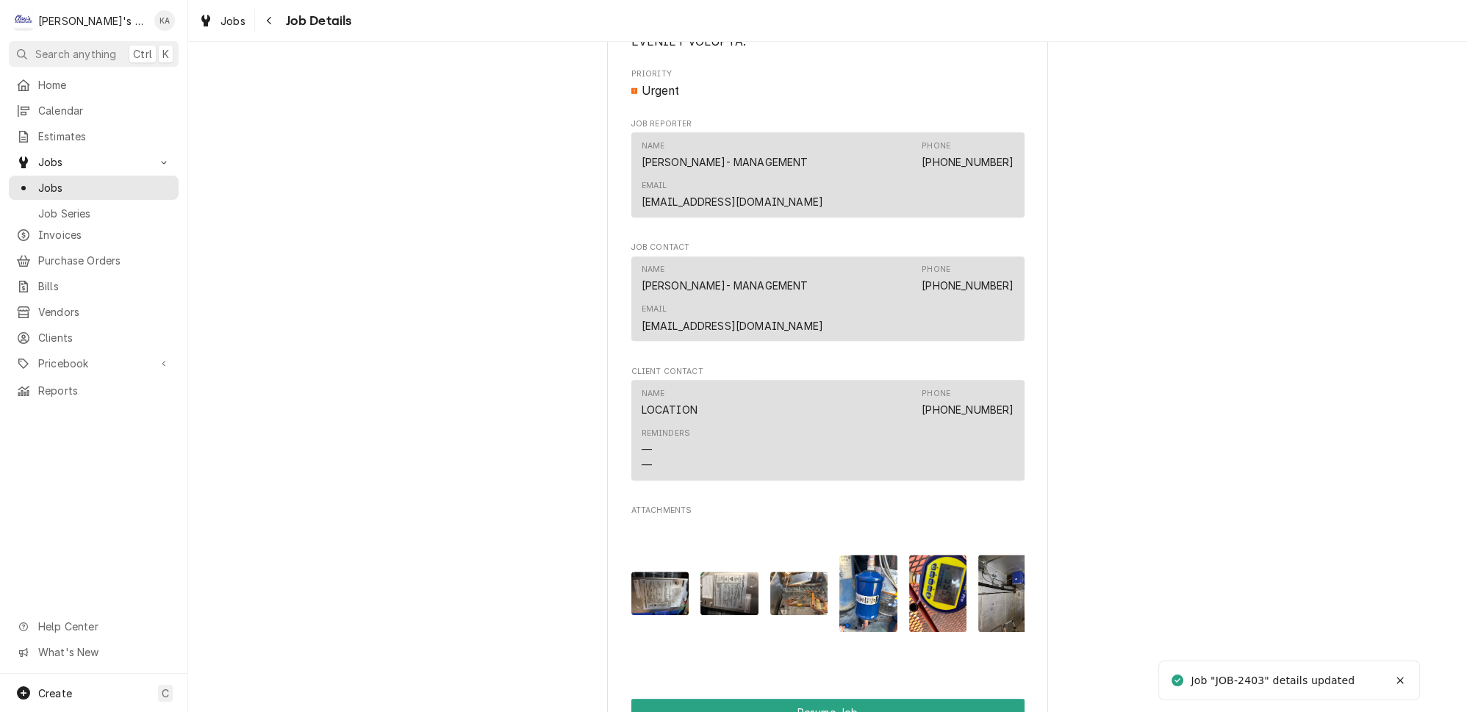
scroll to position [2605, 0]
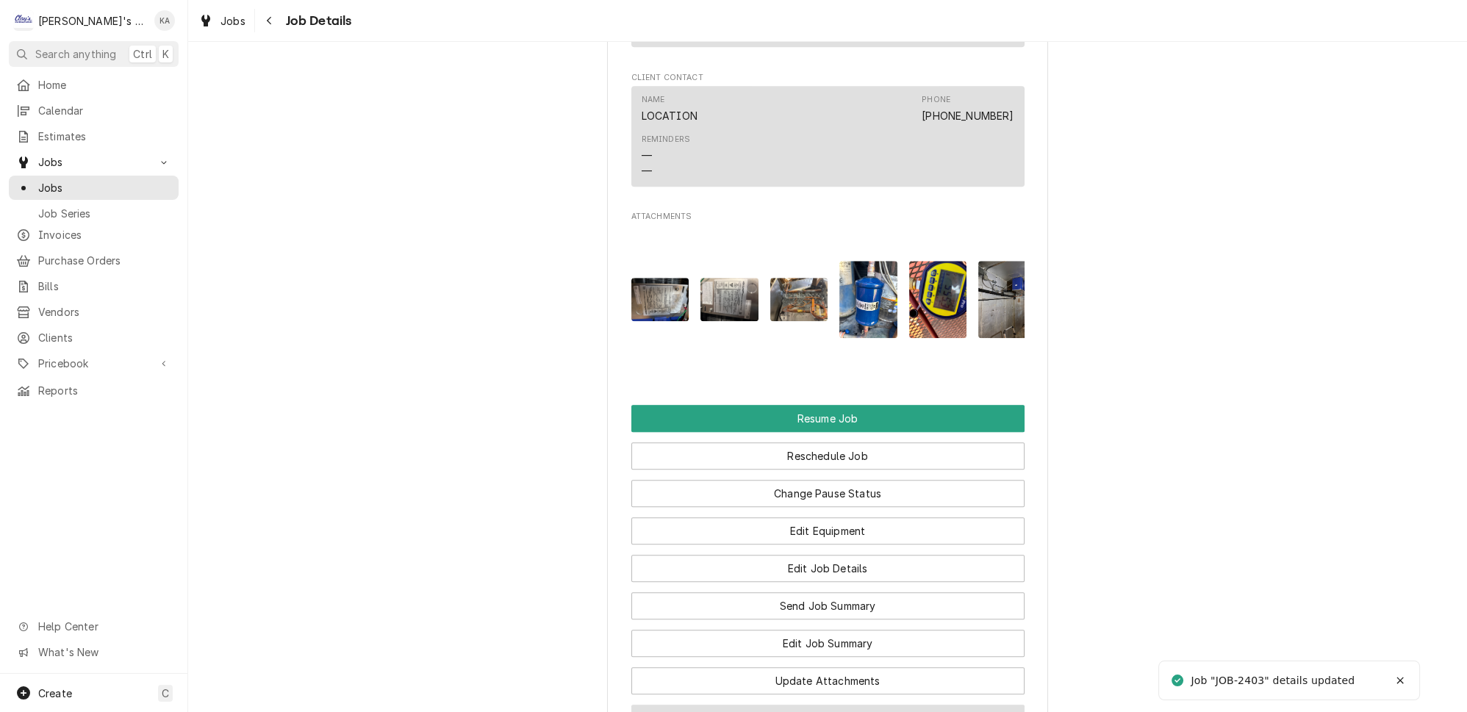
click at [820, 705] on button "Download PDF" at bounding box center [827, 718] width 393 height 27
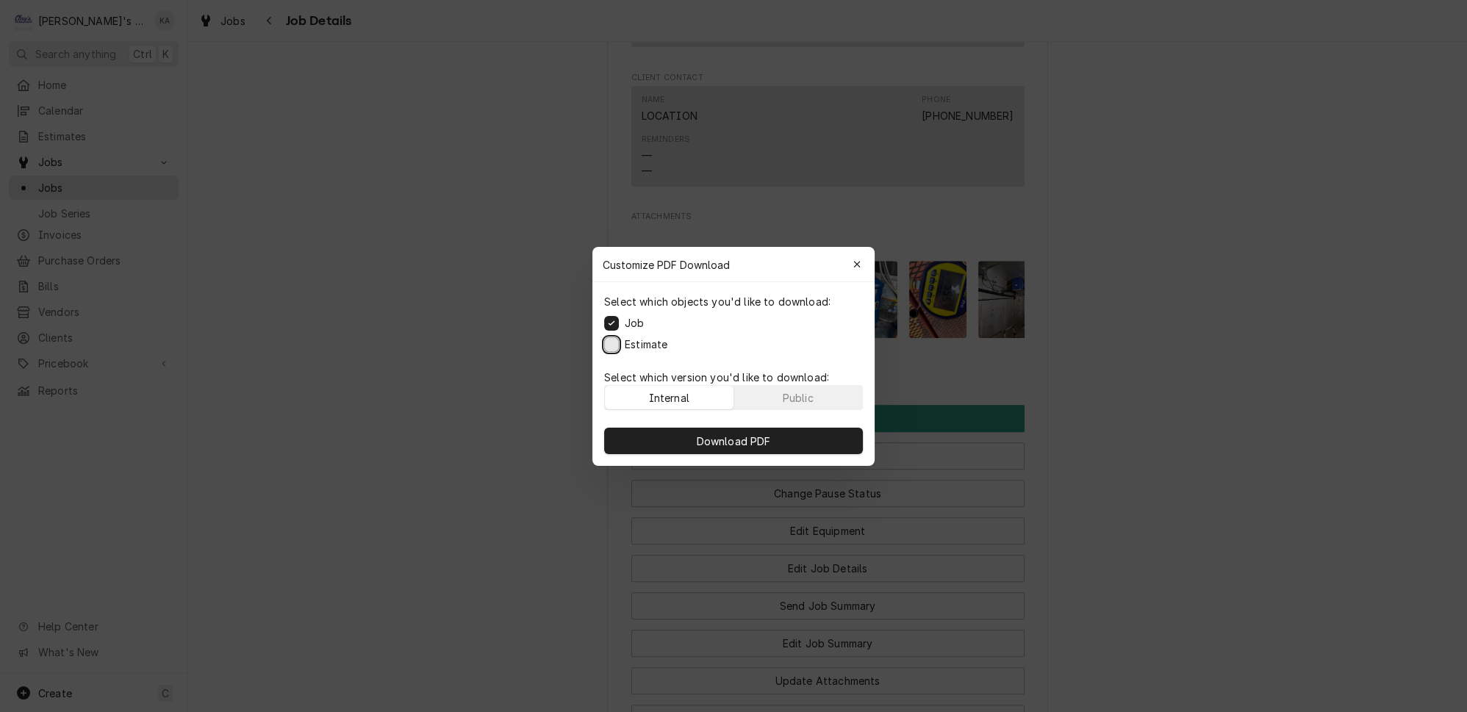
click at [618, 341] on button "Estimate" at bounding box center [611, 344] width 15 height 15
click at [751, 434] on span "Download PDF" at bounding box center [734, 440] width 80 height 15
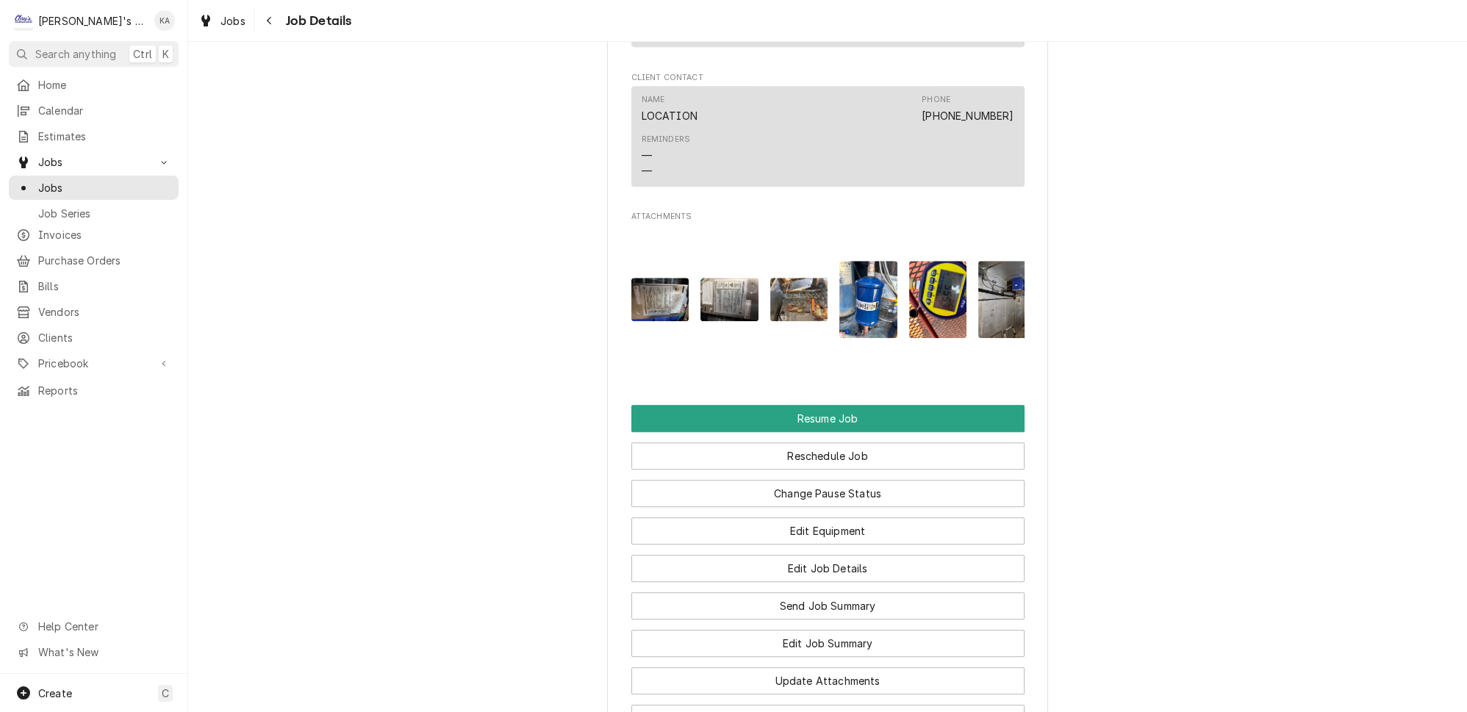
click at [847, 261] on img "Attachments" at bounding box center [868, 299] width 58 height 77
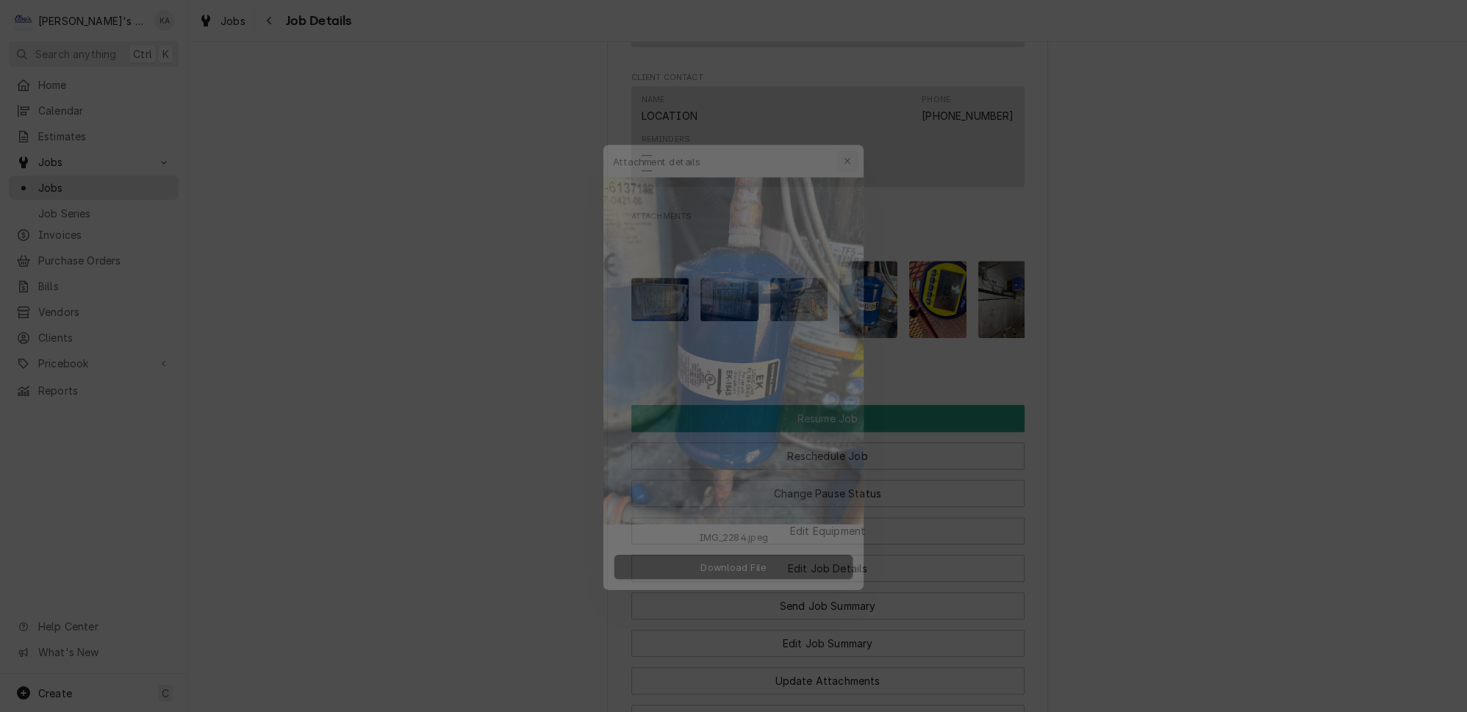
click at [853, 137] on icon "button" at bounding box center [857, 132] width 8 height 10
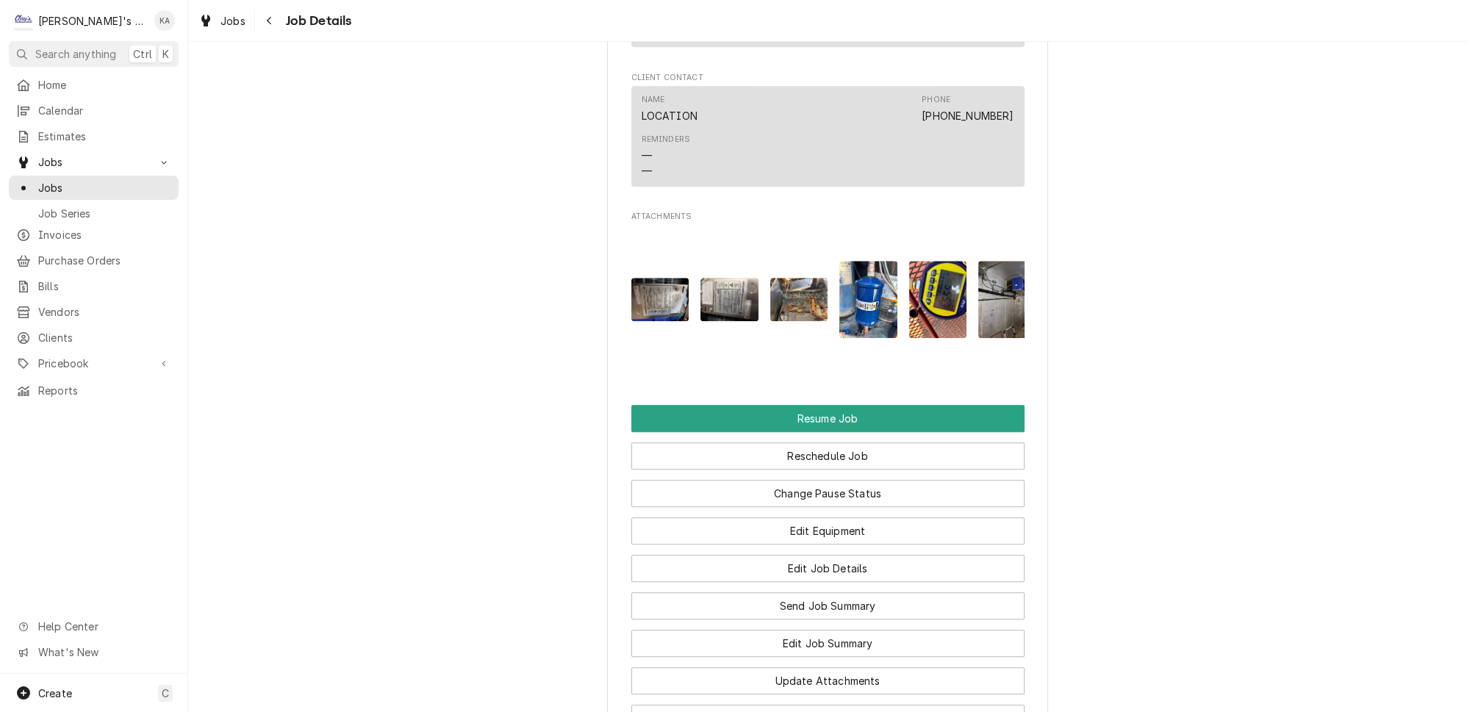
scroll to position [2839, 0]
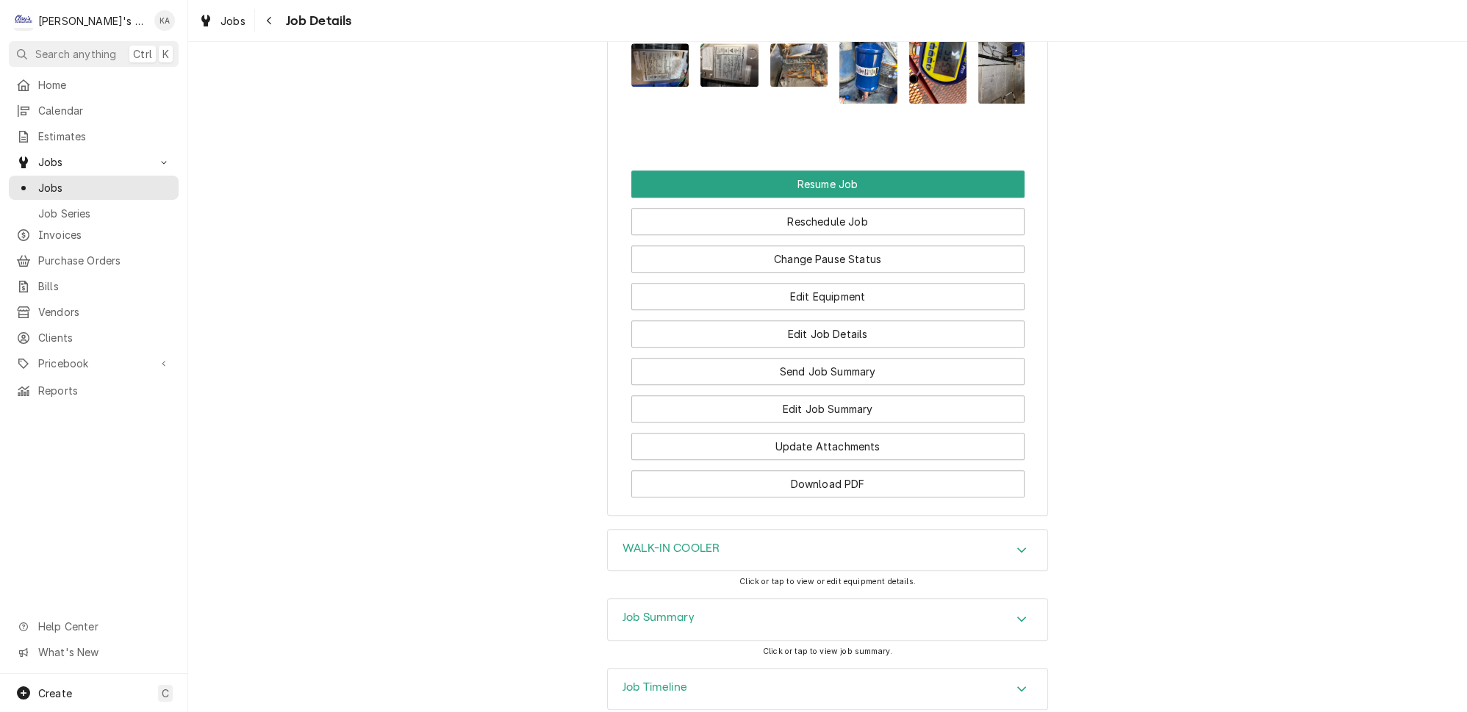
click at [1016, 613] on icon "Accordion Header" at bounding box center [1021, 619] width 10 height 12
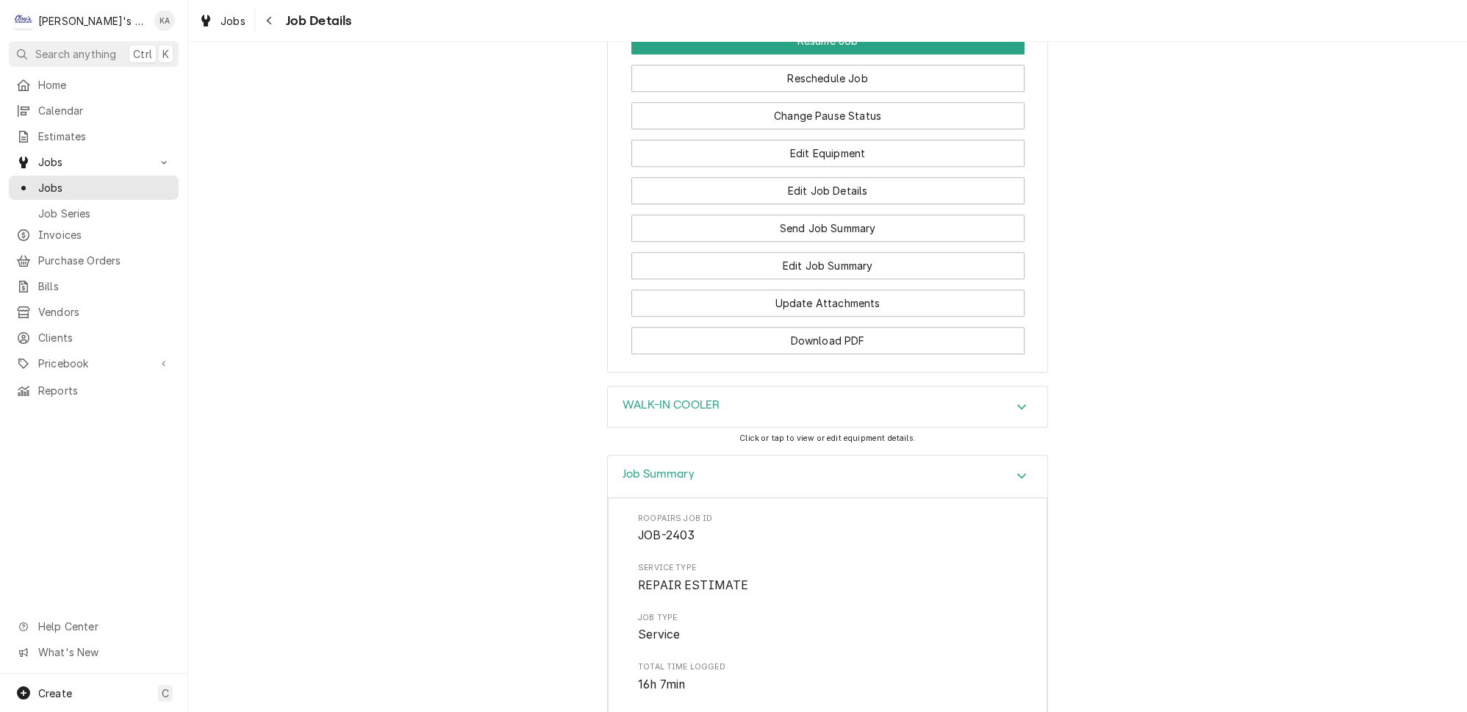
scroll to position [2849, 0]
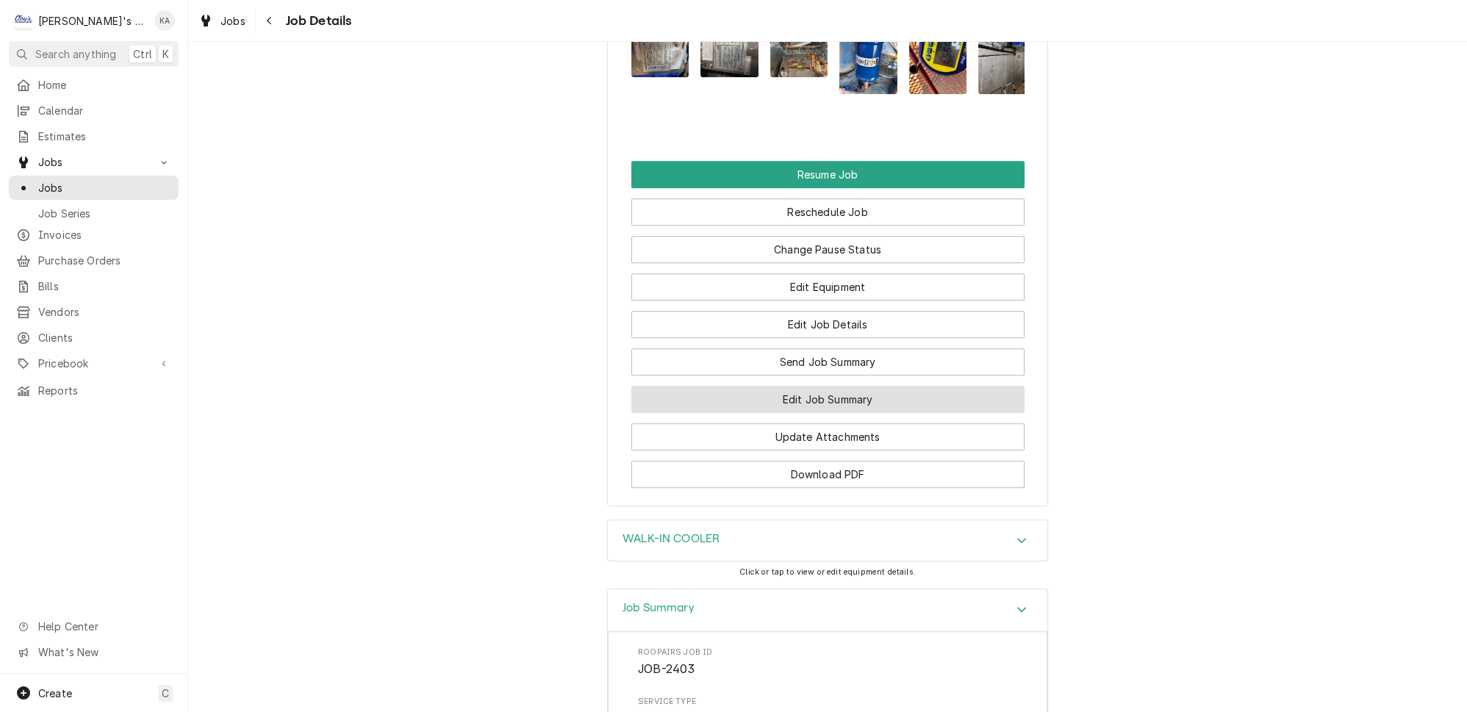
click at [837, 386] on button "Edit Job Summary" at bounding box center [827, 399] width 393 height 27
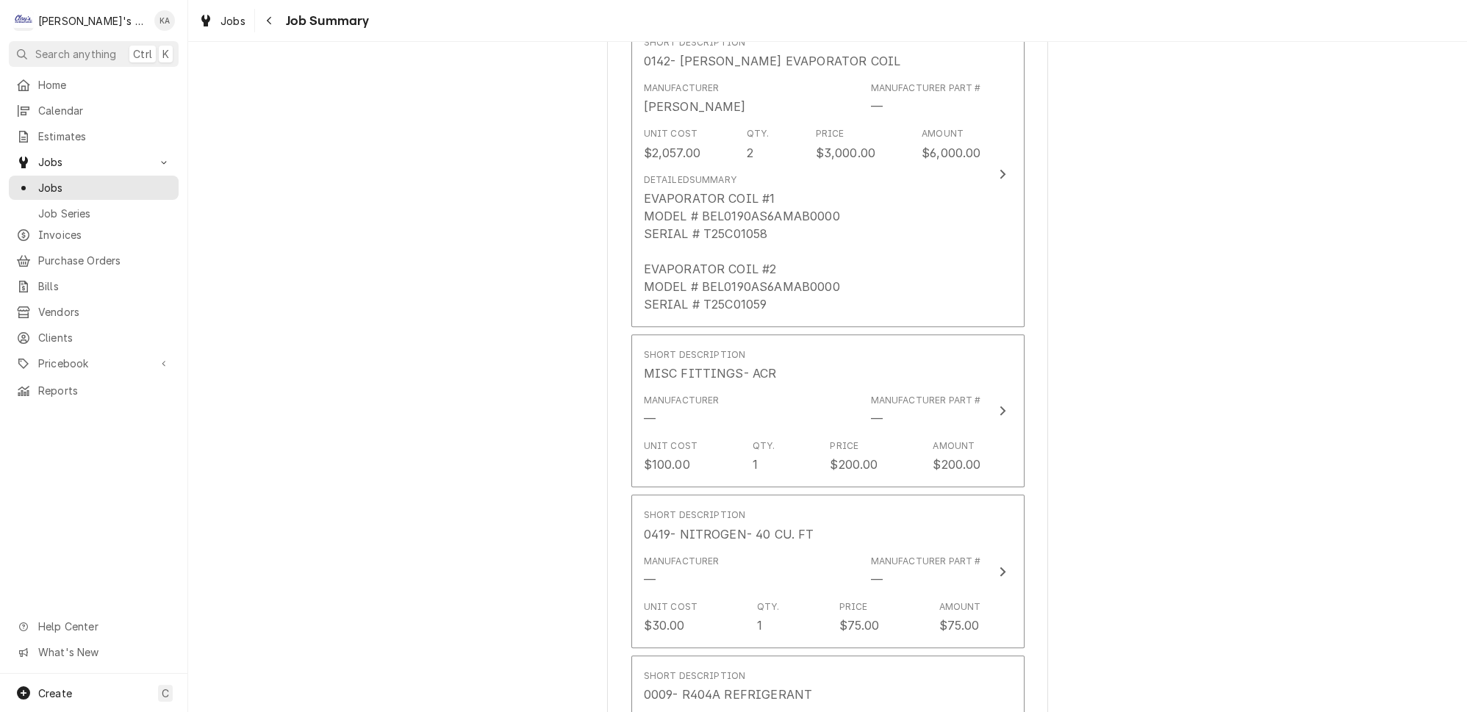
scroll to position [1403, 0]
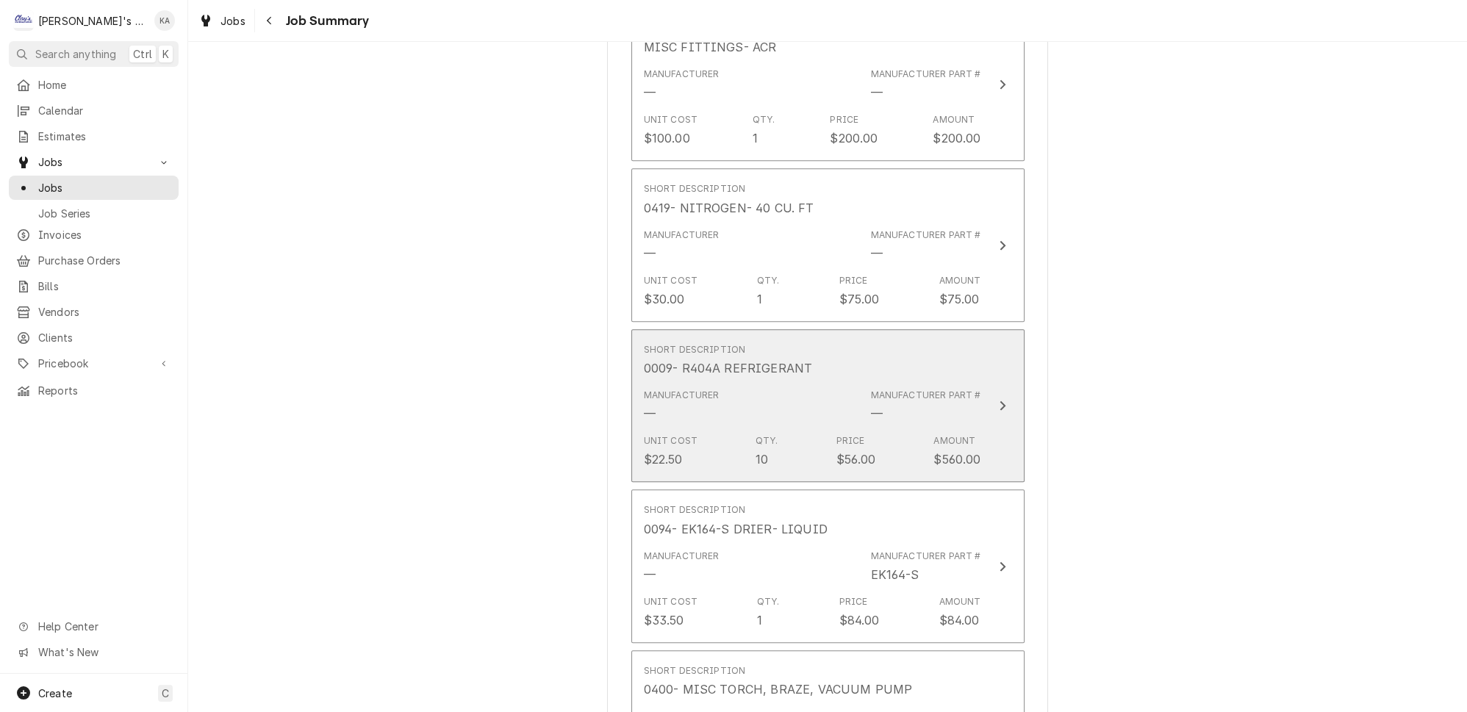
click at [999, 401] on icon "Update Line Item" at bounding box center [1002, 406] width 6 height 10
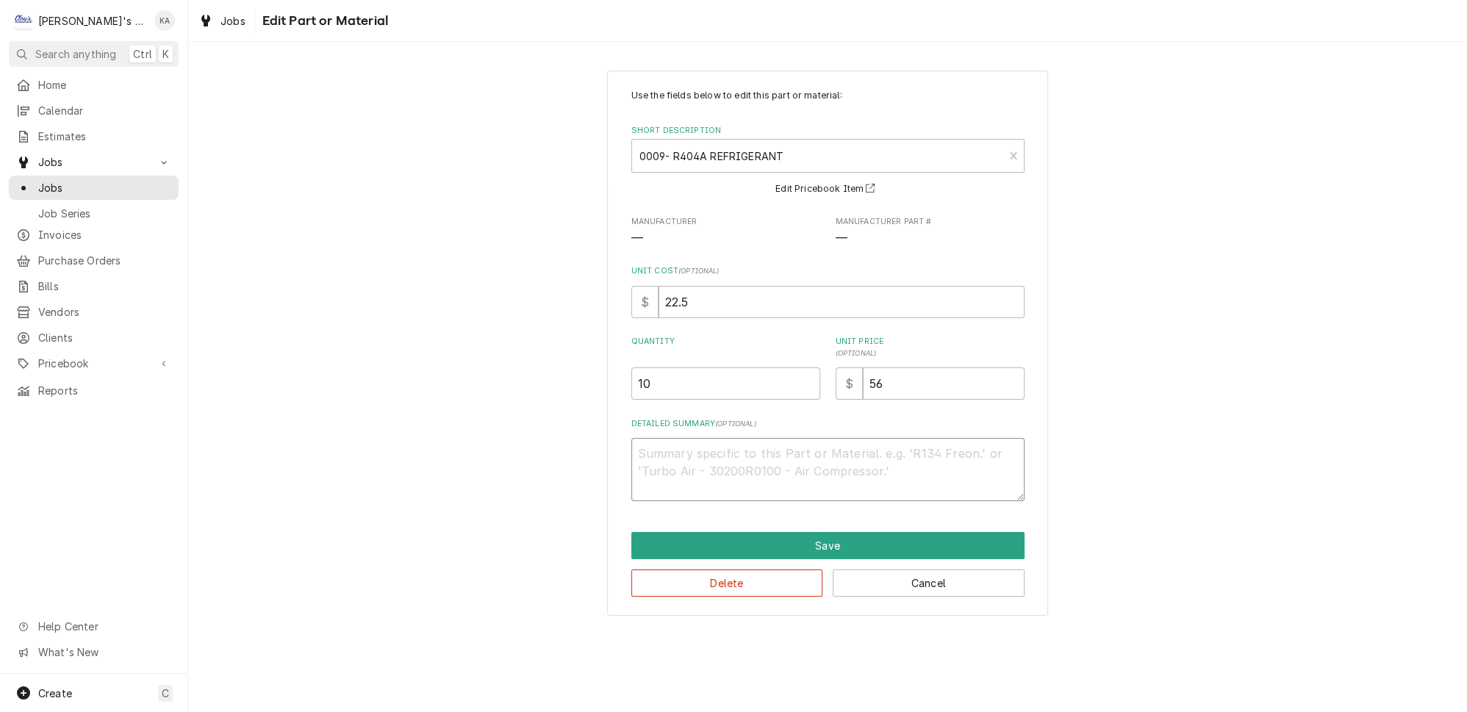
click at [647, 449] on textarea "Detailed Summary ( optional )" at bounding box center [827, 469] width 393 height 63
type textarea "x"
type textarea "E"
type textarea "x"
type textarea "ES"
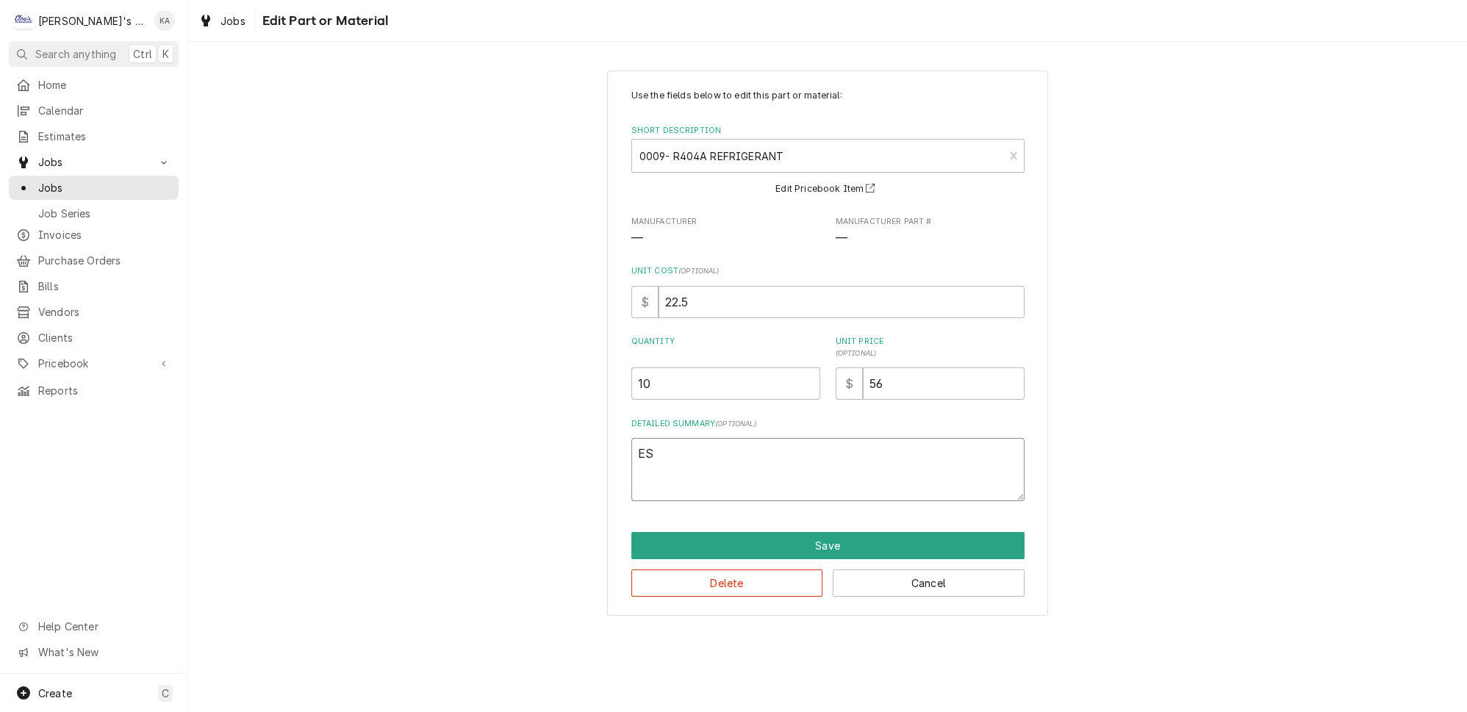
type textarea "x"
type textarea "EST"
type textarea "x"
type textarea "ESTI"
type textarea "x"
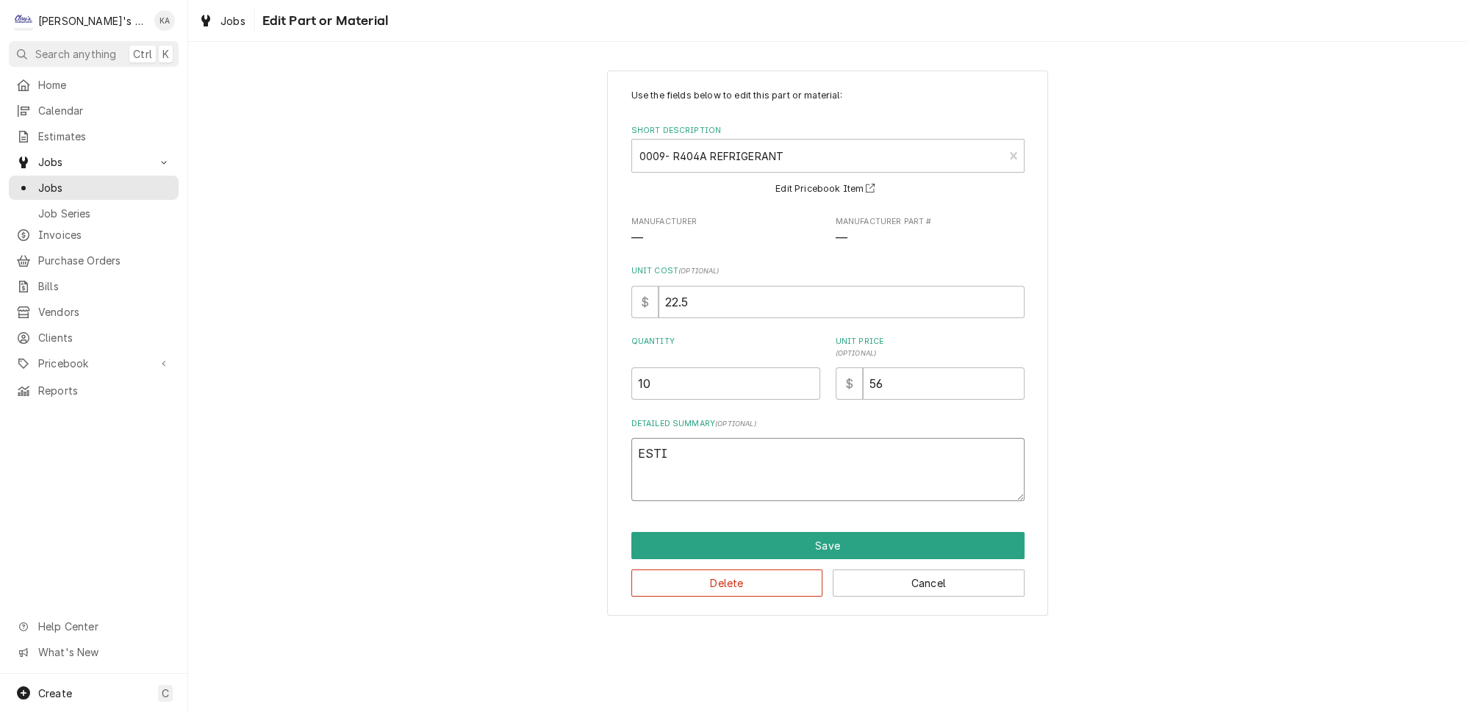
type textarea "ESTIM"
type textarea "x"
type textarea "ESTIMA"
type textarea "x"
type textarea "ESTIMAT"
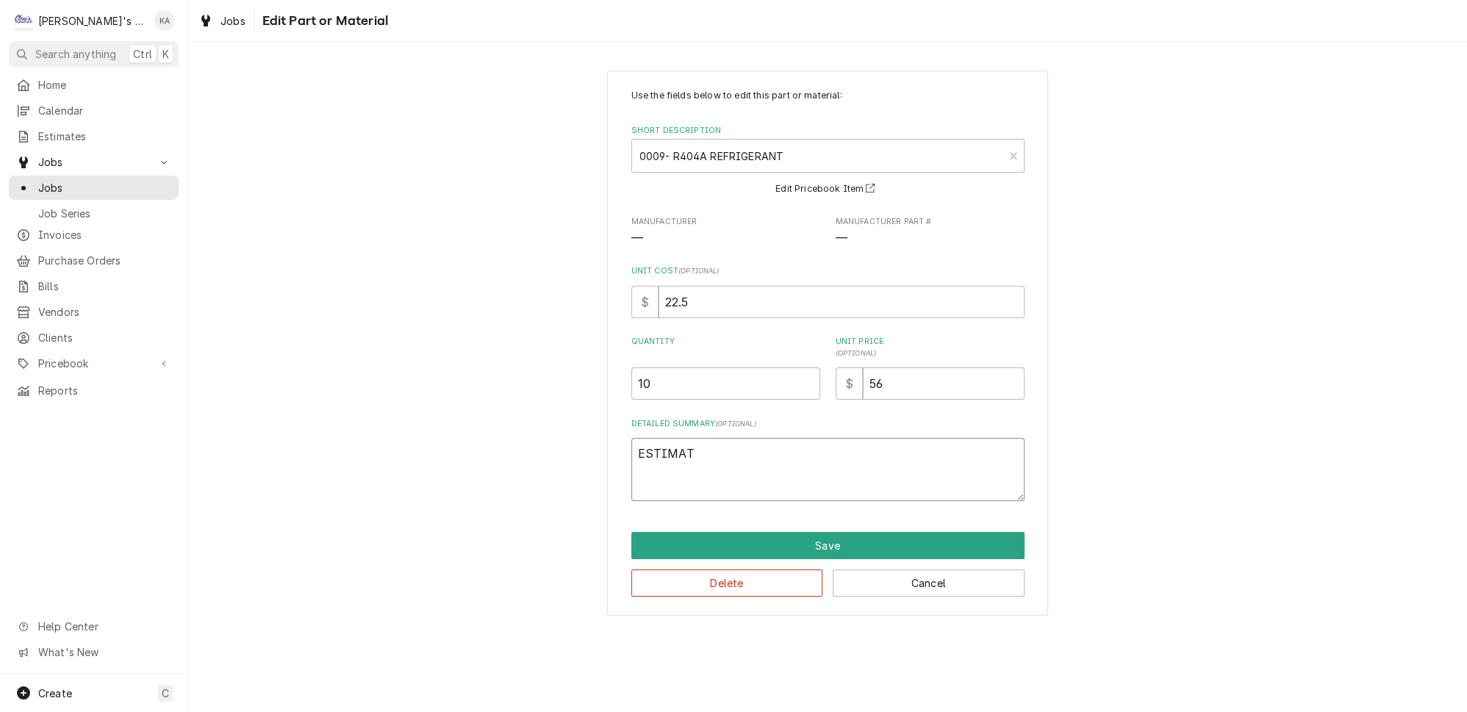
type textarea "x"
type textarea "ESTIMATE"
type textarea "x"
type textarea "ESTIMATED"
type textarea "x"
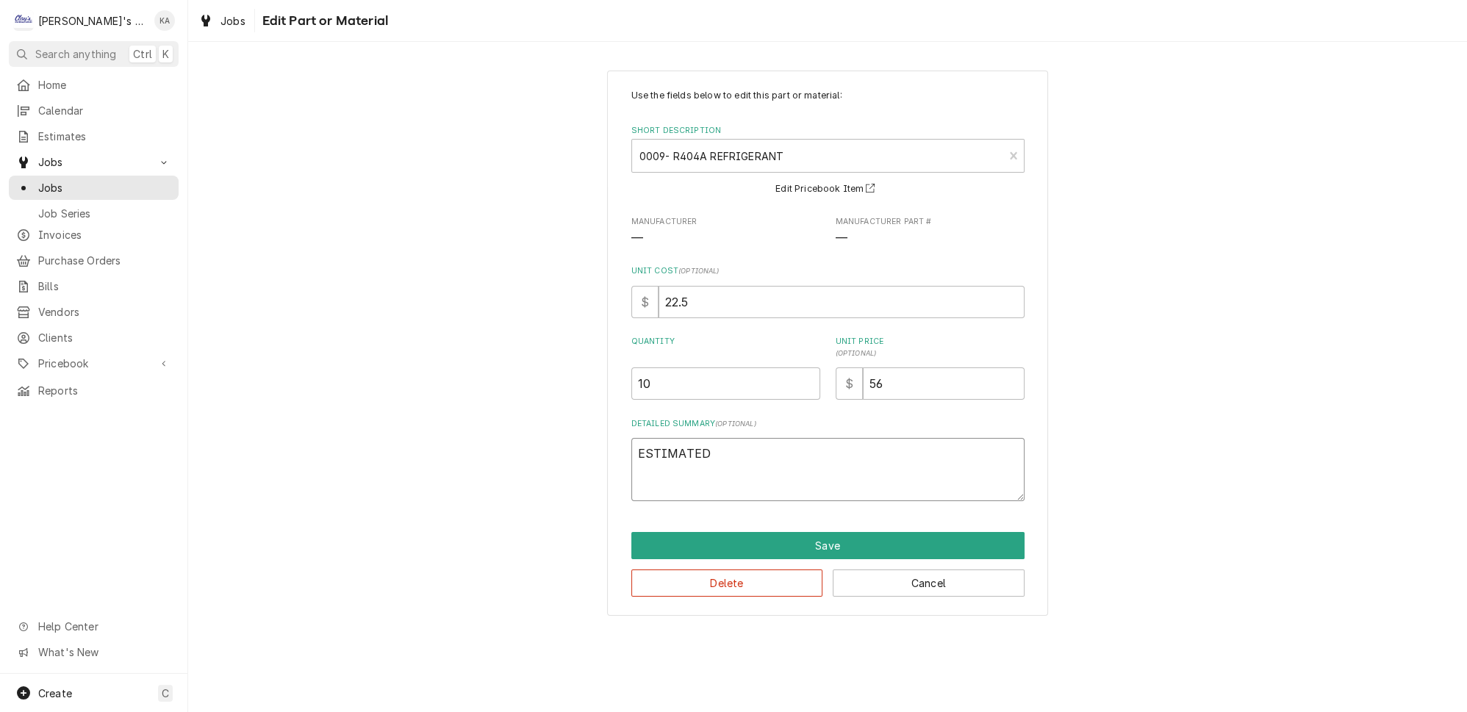
type textarea "ESTIMATED"
type textarea "x"
type textarea "ESTIMATED 1"
type textarea "x"
type textarea "ESTIMATED 14"
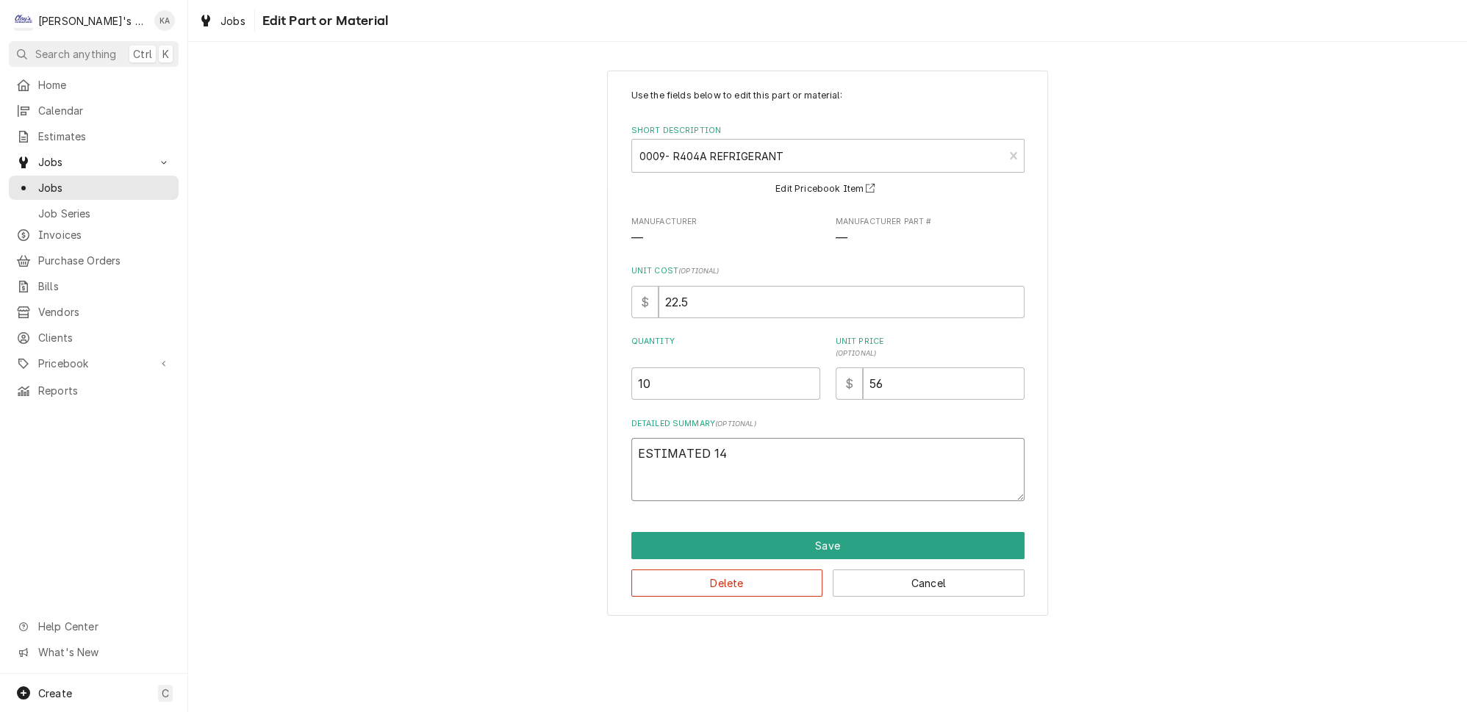
type textarea "x"
type textarea "ESTIMATED 14"
type textarea "x"
type textarea "ESTIMATED 14 L"
type textarea "x"
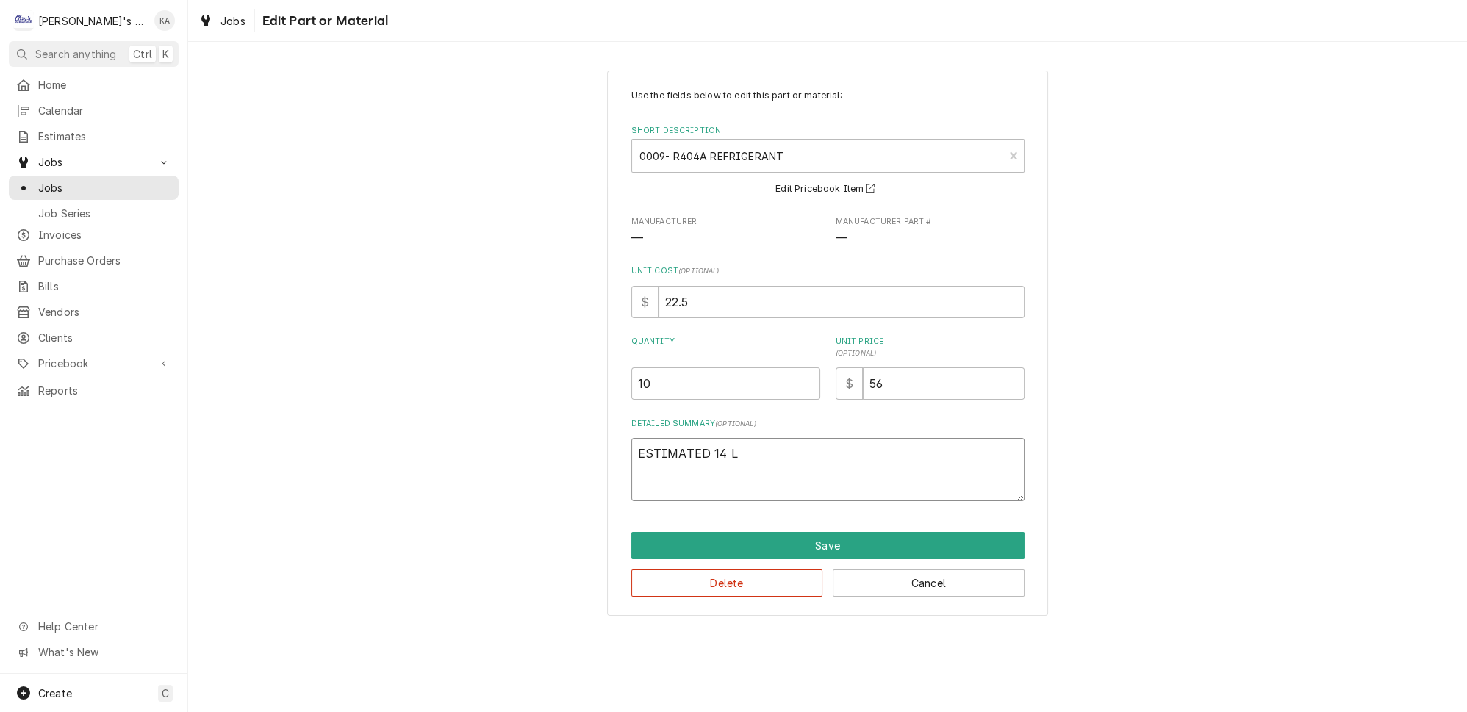
type textarea "ESTIMATED 14 LB"
type textarea "x"
type textarea "ESTIMATED 14 LBS"
click at [820, 539] on button "Save" at bounding box center [827, 545] width 393 height 27
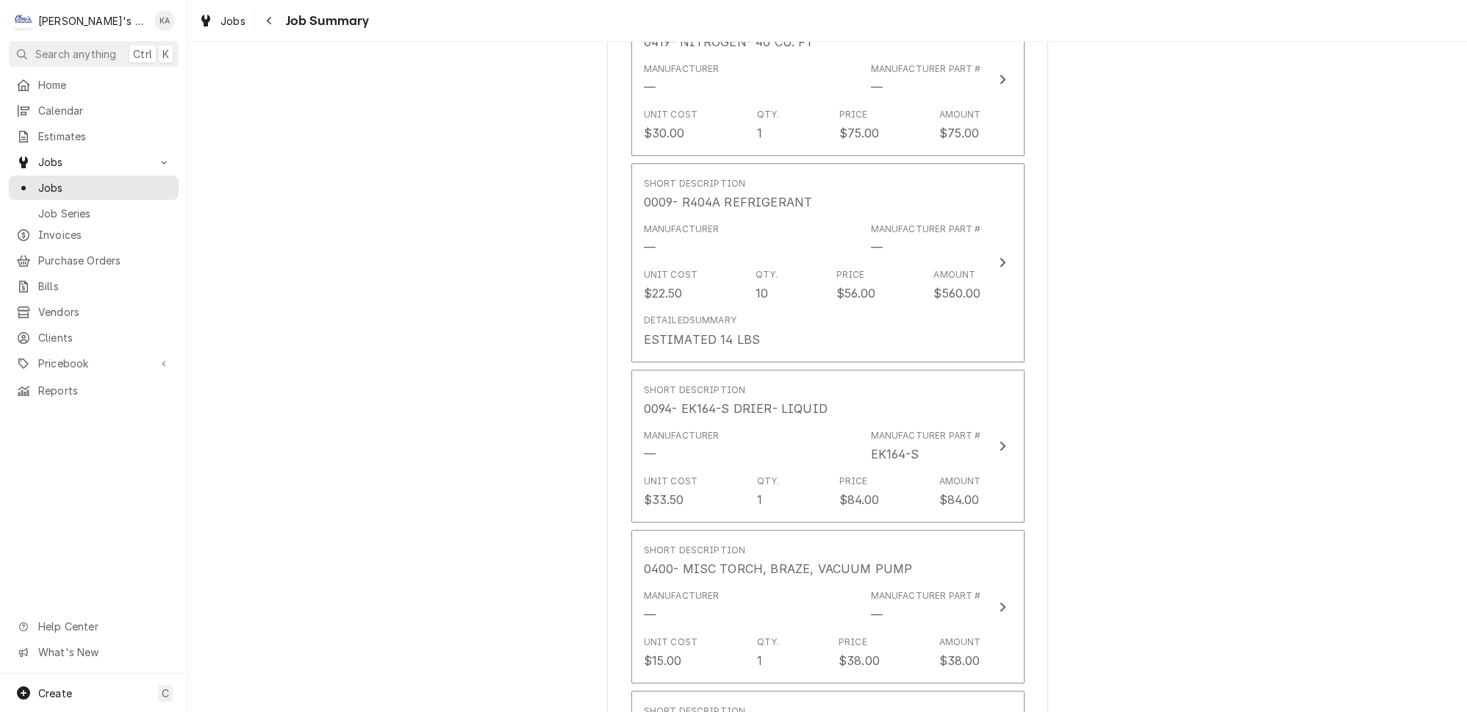
scroll to position [1686, 0]
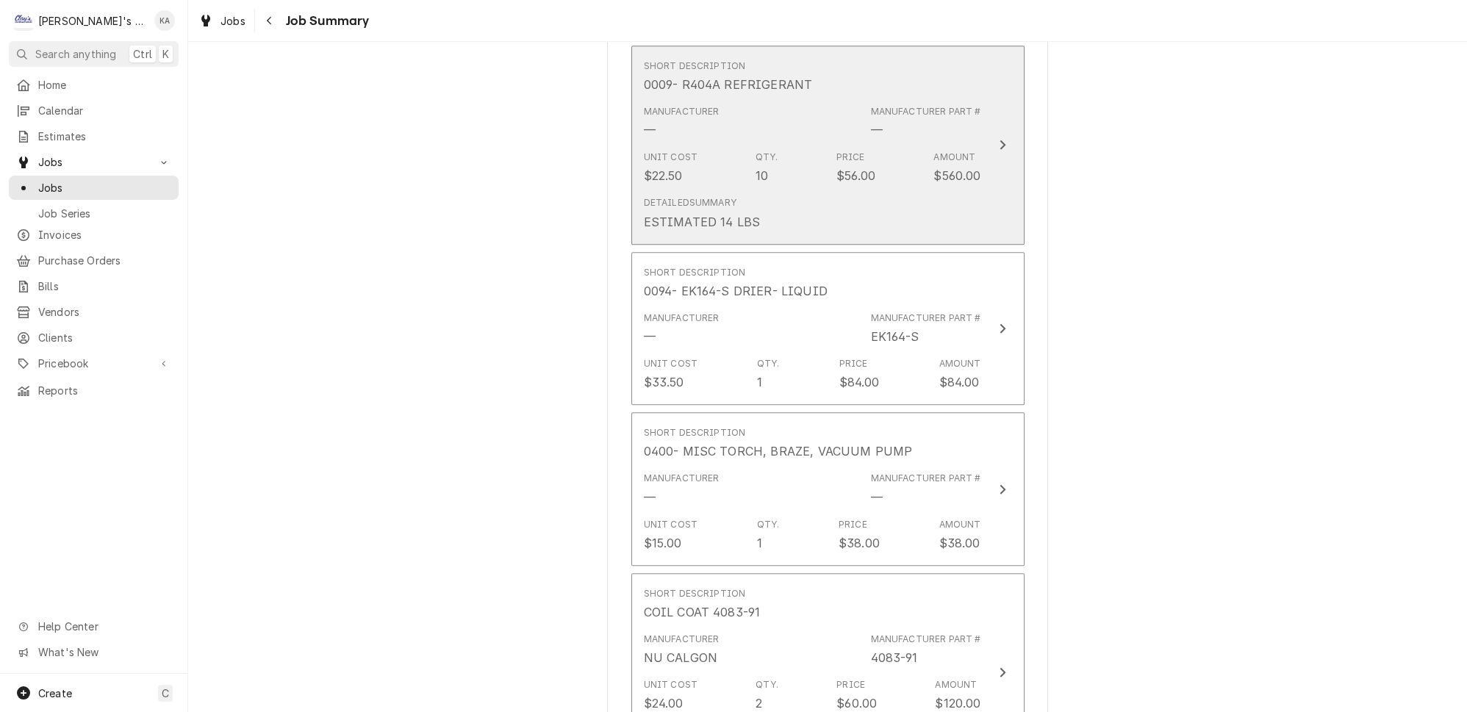
click at [989, 157] on button "Short Description 0009- R404A REFRIGERANT Manufacturer — Manufacturer Part # — …" at bounding box center [827, 145] width 393 height 199
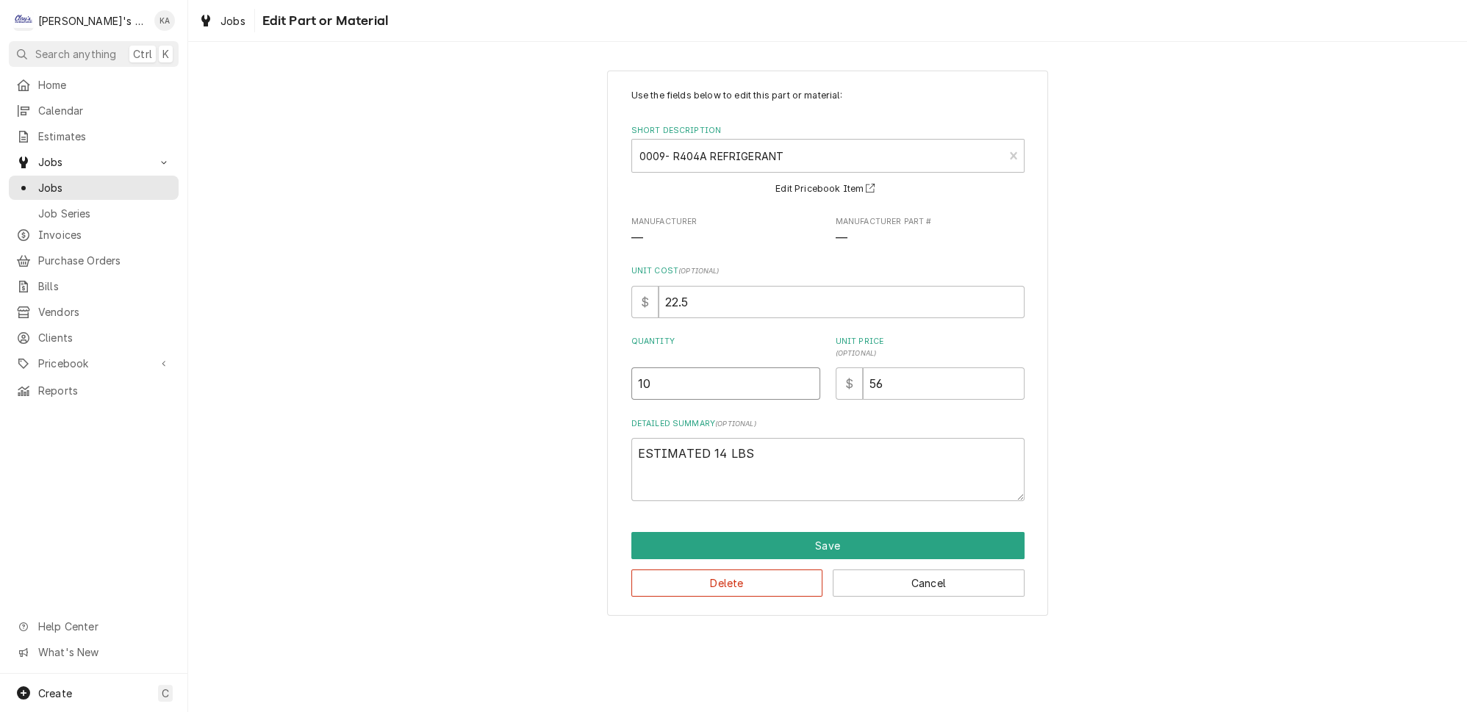
click at [654, 378] on input "10" at bounding box center [725, 383] width 189 height 32
type textarea "x"
type input "1"
type textarea "x"
type input "14"
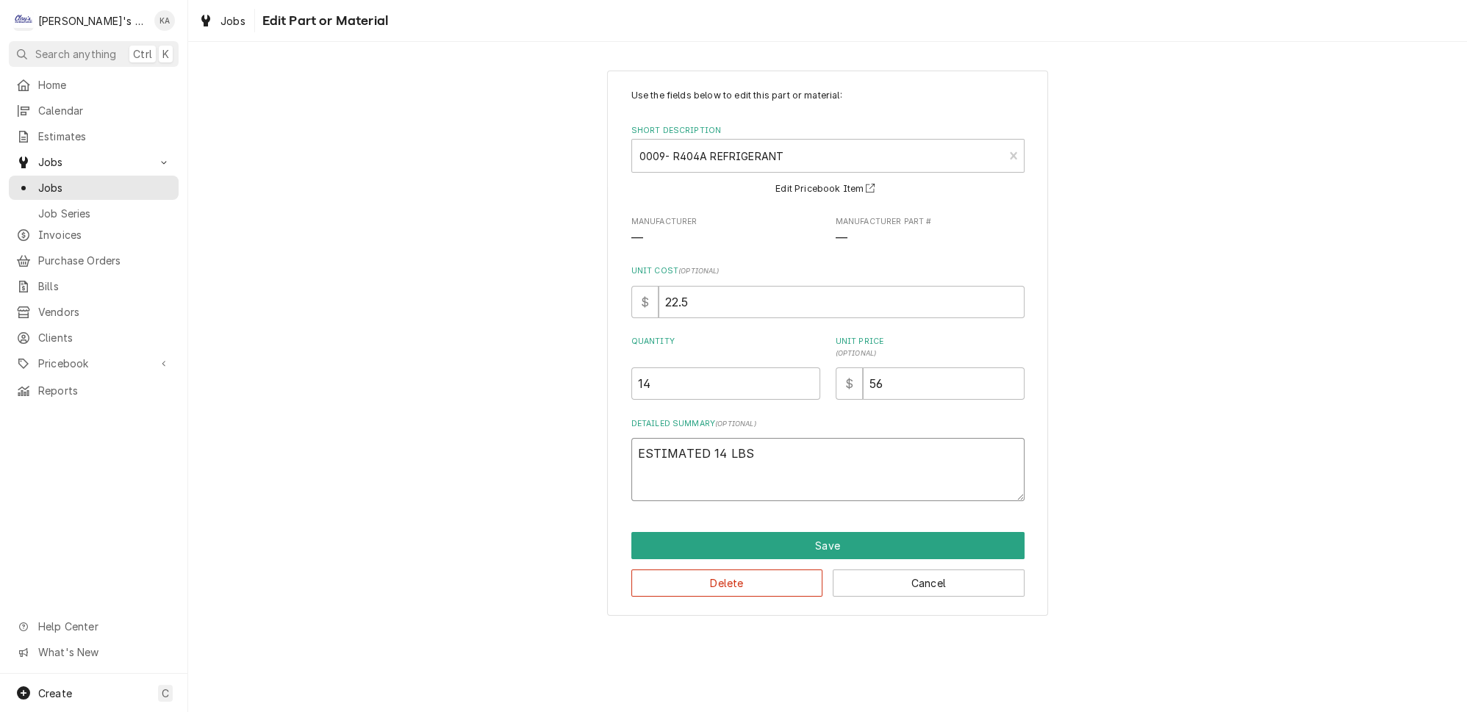
drag, startPoint x: 749, startPoint y: 451, endPoint x: 636, endPoint y: 453, distance: 113.2
click at [636, 453] on div "Use the fields below to edit this part or material: Short Description 0009- R40…" at bounding box center [827, 343] width 441 height 545
type textarea "x"
type textarea "*"
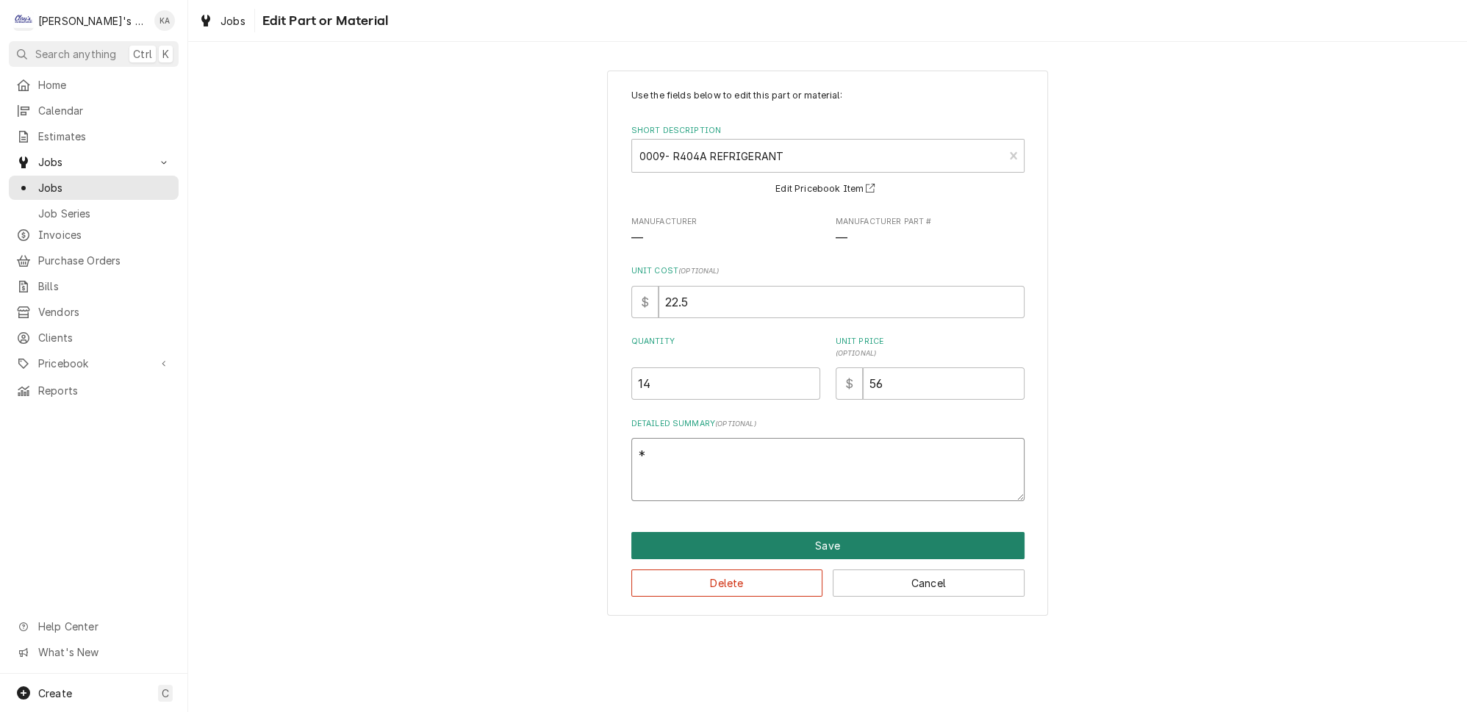
type textarea "x"
type textarea "*"
type textarea "x"
type textarea "* W"
type textarea "x"
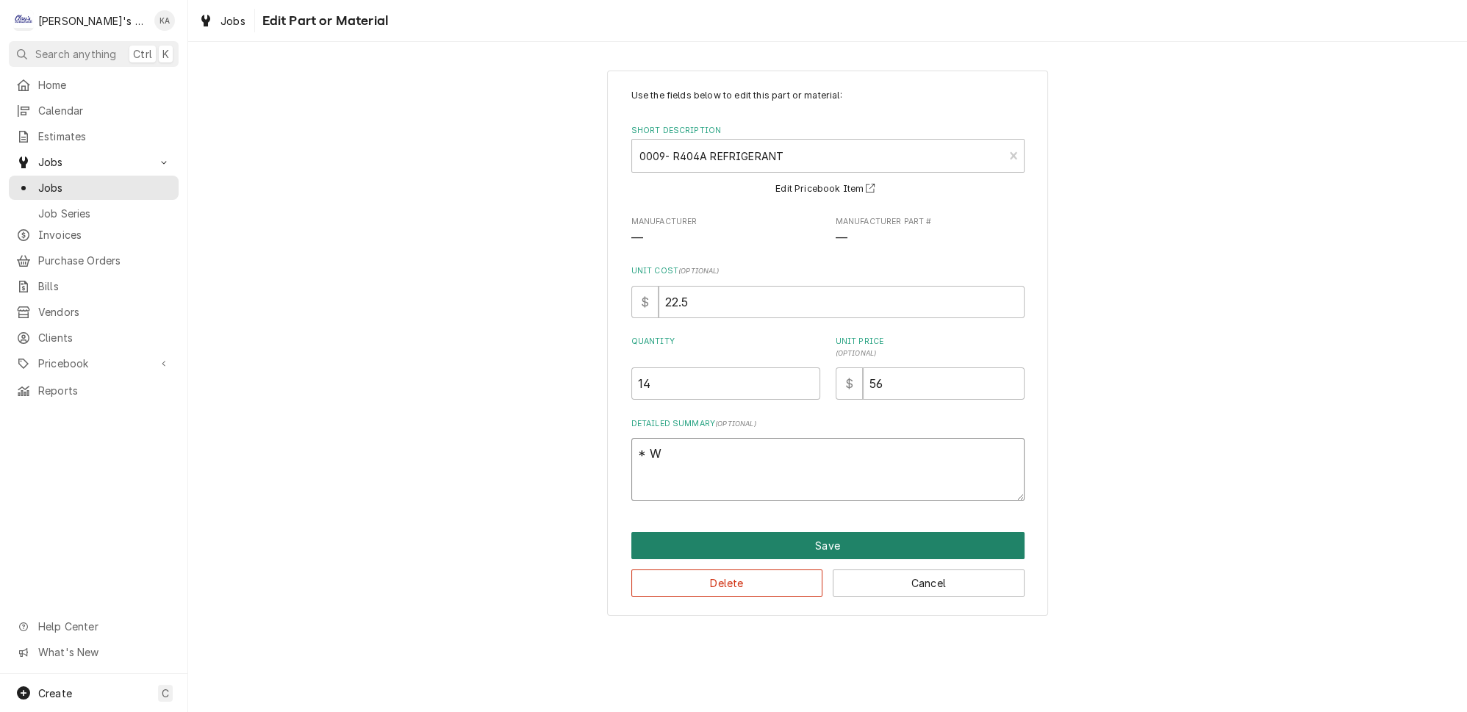
type textarea "* WA"
type textarea "x"
type textarea "* WAS"
type textarea "x"
type textarea "* WAS"
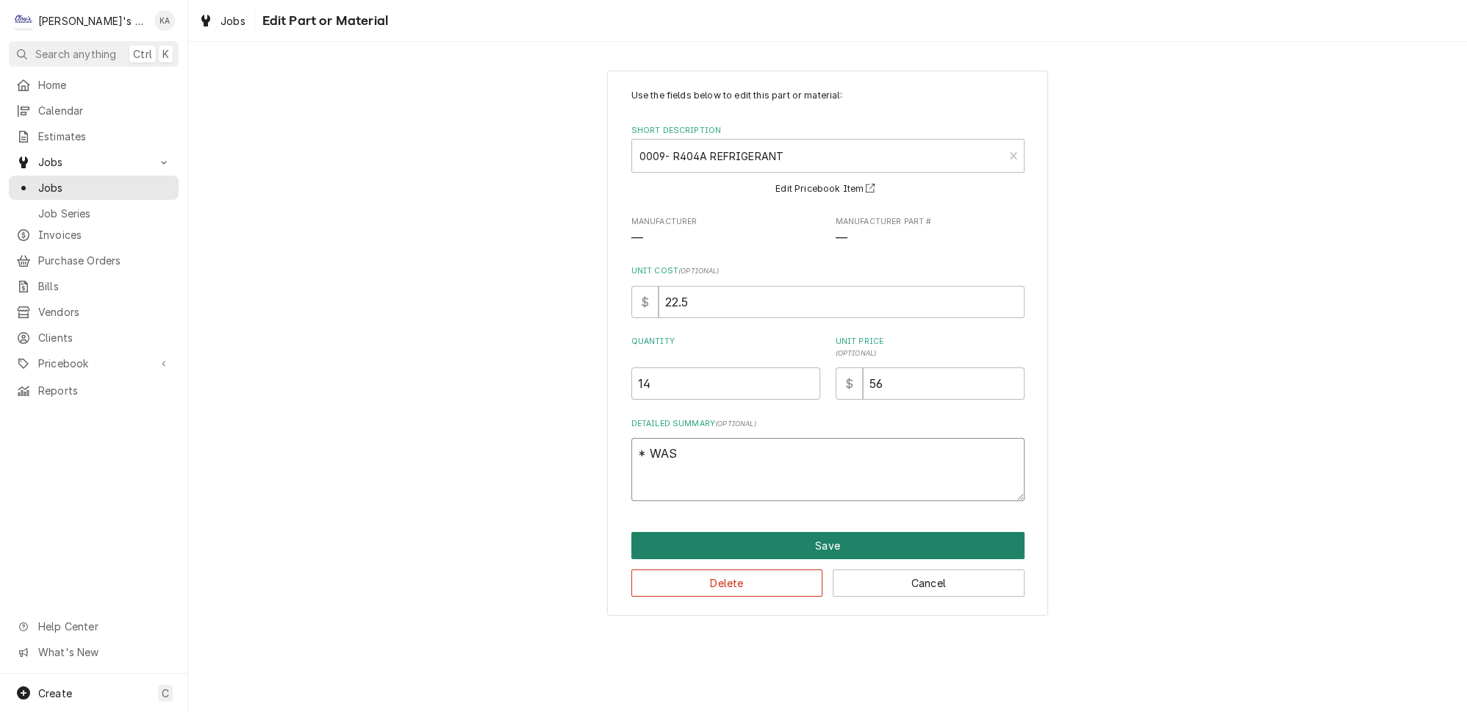
type textarea "x"
type textarea "* WAS C"
type textarea "x"
type textarea "* WAS CH"
type textarea "x"
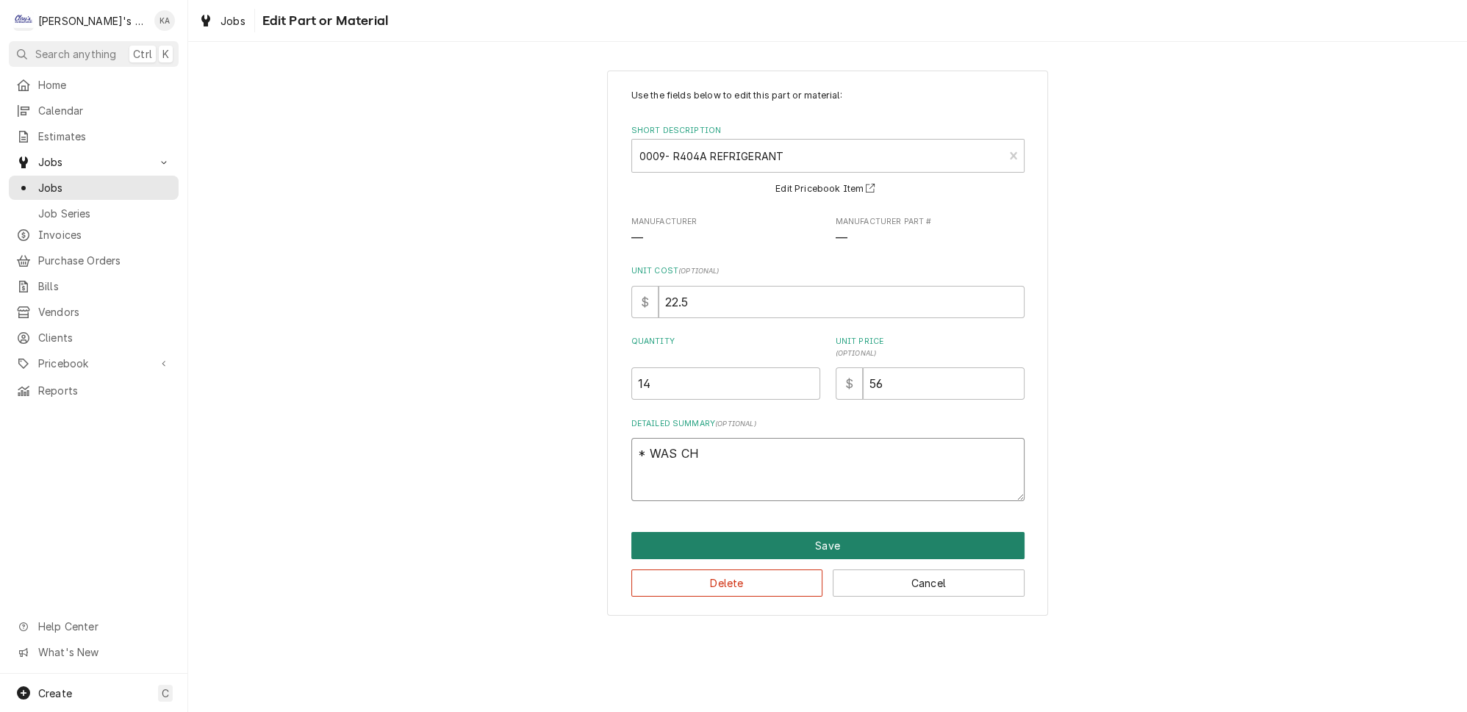
type textarea "* WAS CHA"
type textarea "x"
type textarea "* WAS CHAN"
type textarea "x"
type textarea "* WAS CHANG"
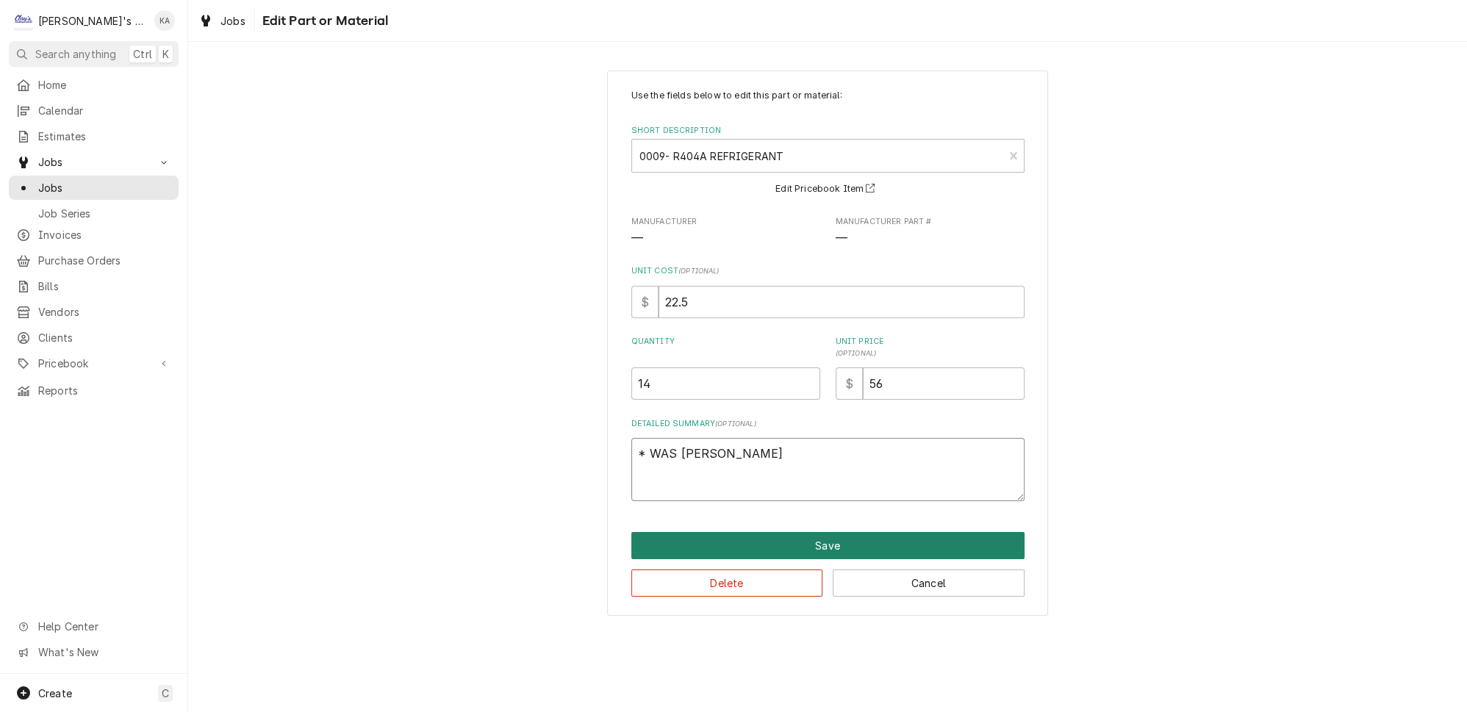
type textarea "x"
type textarea "* WAS CHANGE"
type textarea "x"
type textarea "* WAS CHANGED"
type textarea "x"
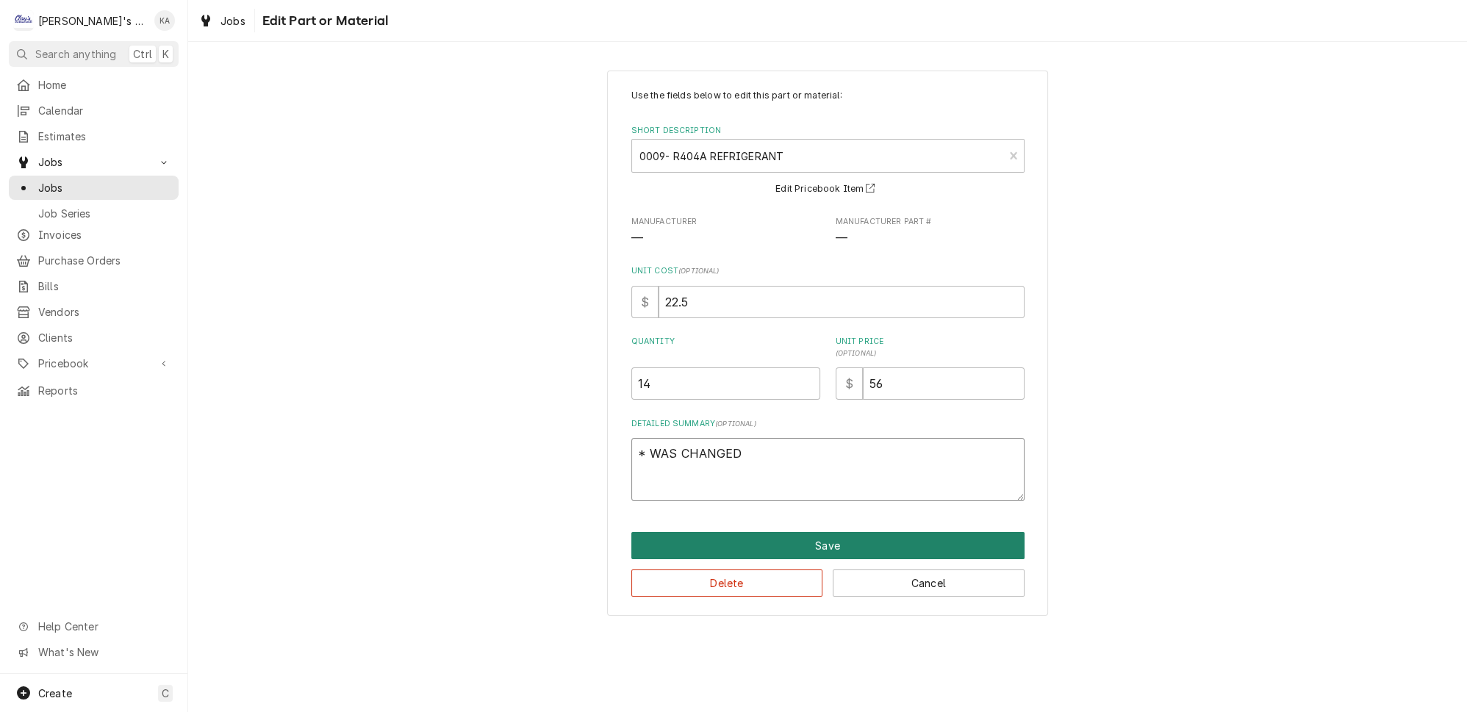
type textarea "* WAS CHANGED"
type textarea "x"
type textarea "* WAS CHANGED T"
type textarea "x"
type textarea "* WAS CHANGED TO"
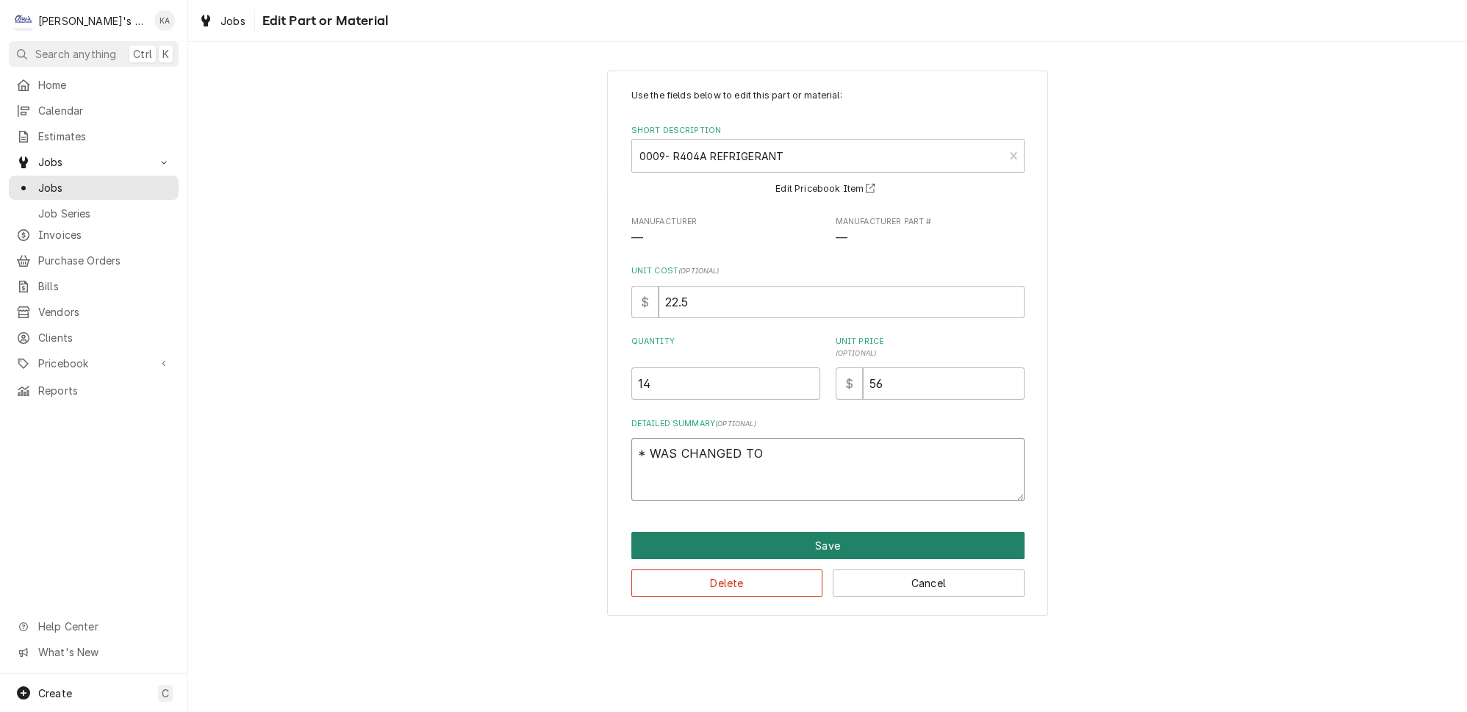
type textarea "x"
type textarea "* WAS CHANGED TO"
type textarea "x"
type textarea "* WAS CHANGED TO 1"
type textarea "x"
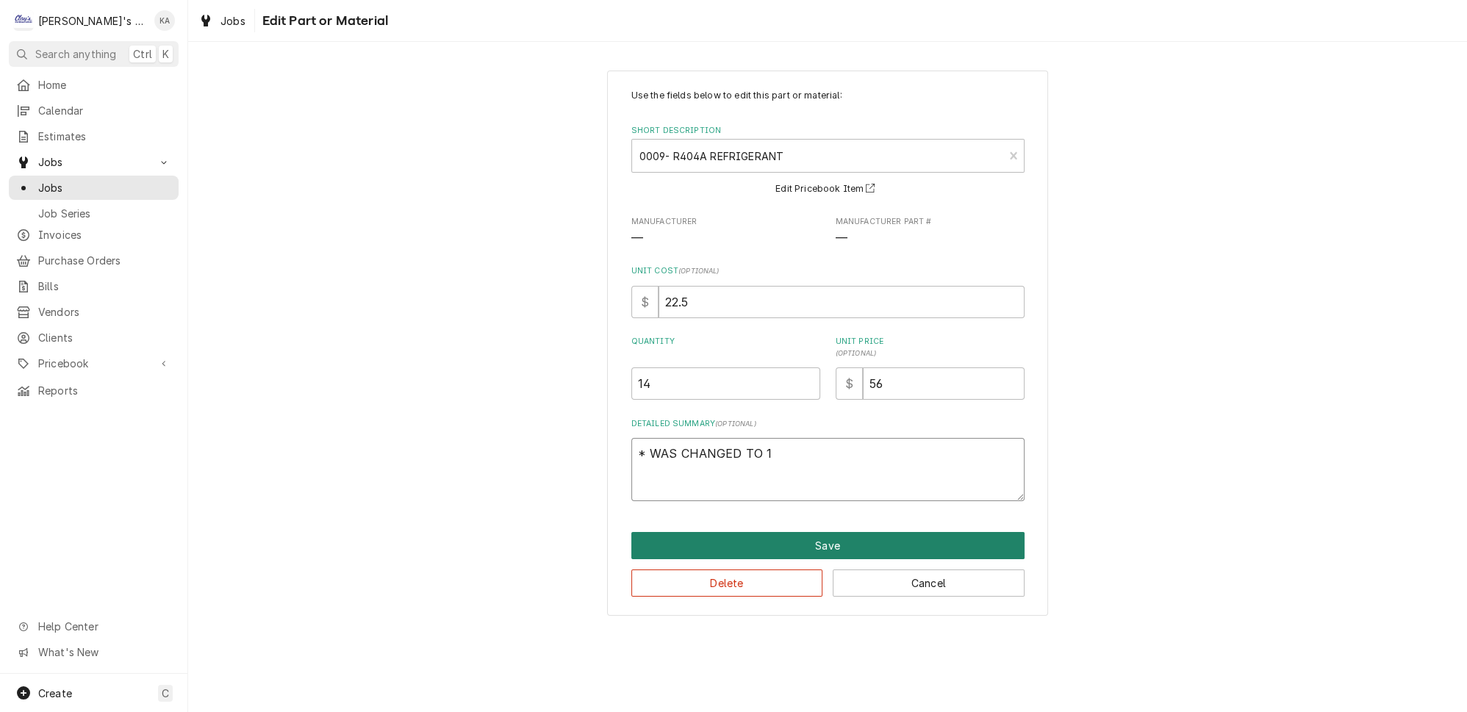
type textarea "* WAS CHANGED TO 10"
type textarea "x"
type textarea "* WAS CHANGED TO 10"
type textarea "x"
type textarea "* WAS CHANGED TO 10 L"
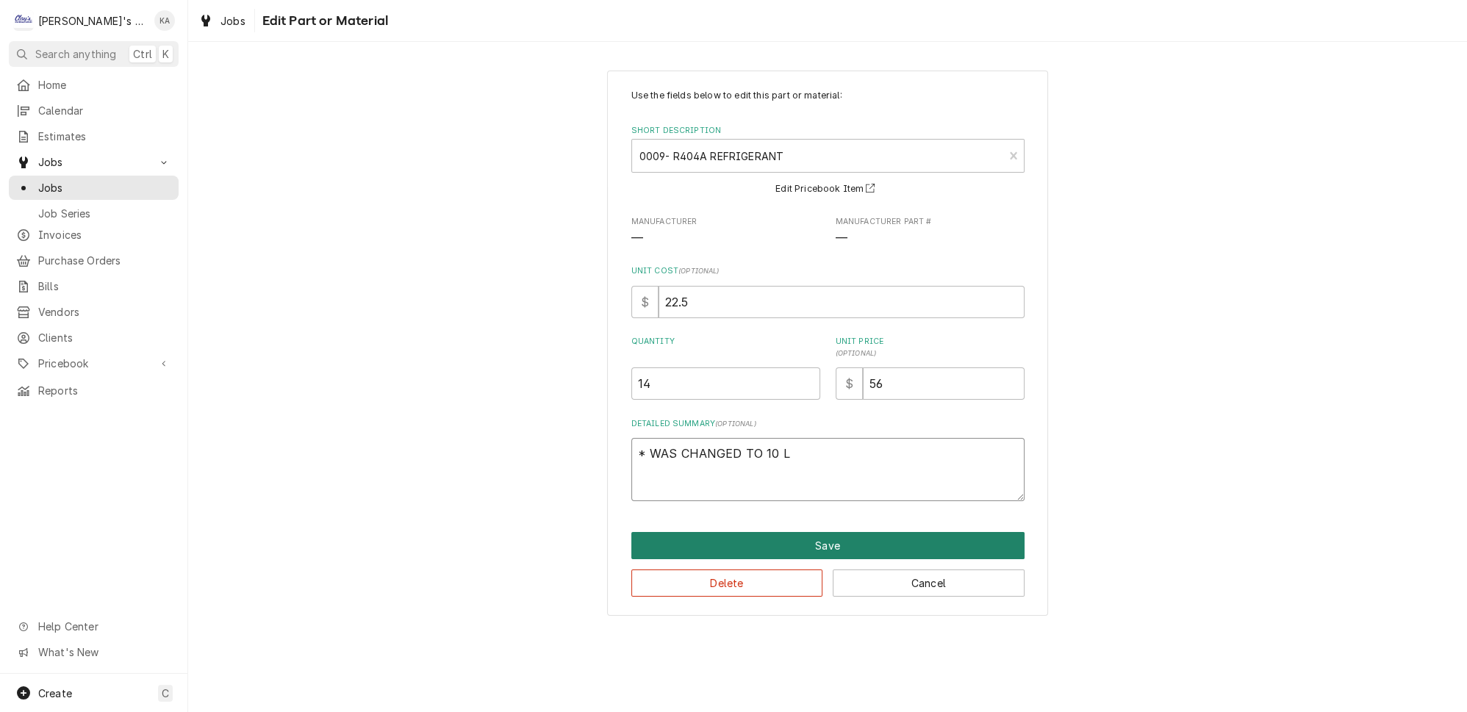
type textarea "x"
type textarea "* WAS CHANGED TO 10 LB"
type textarea "x"
type textarea "* WAS CHANGED TO 10 LBS"
type textarea "x"
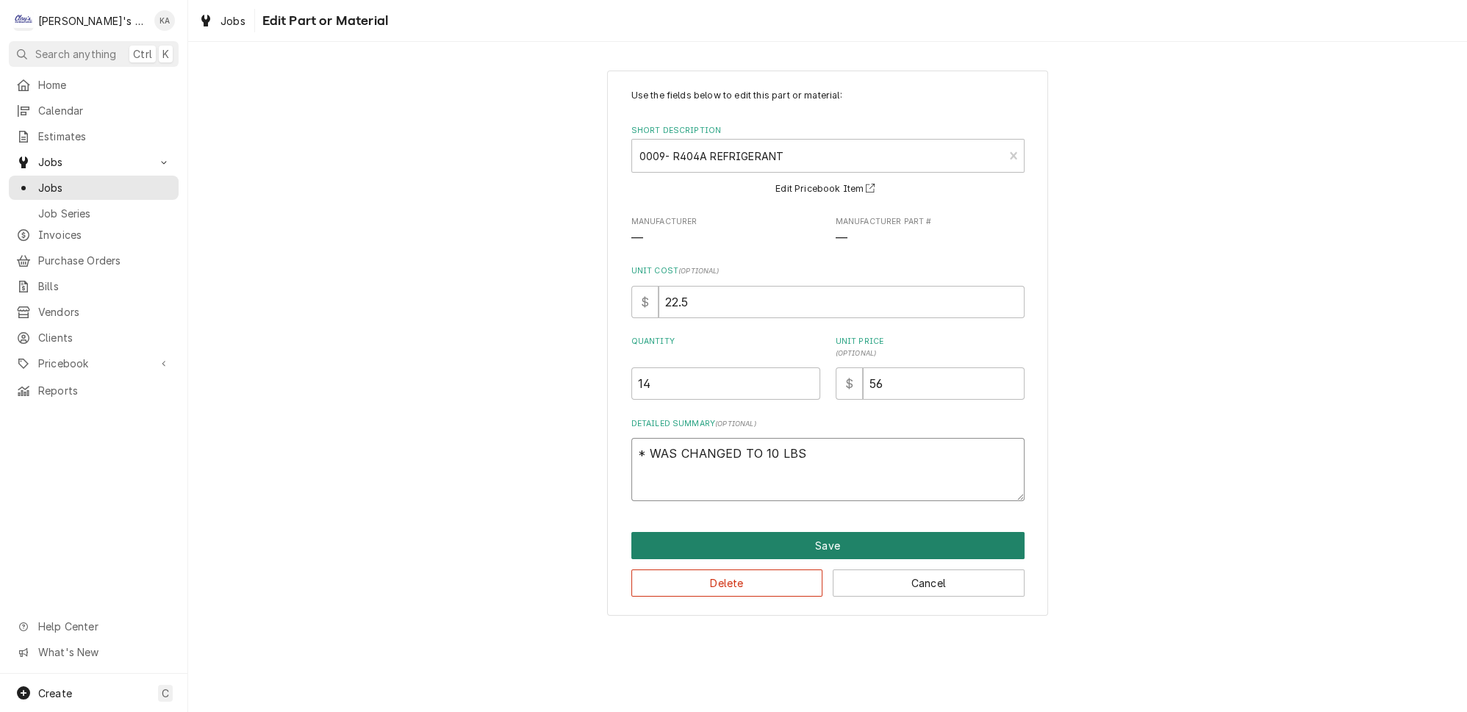
type textarea "* WAS CHANGED TO 10 LBS"
type textarea "x"
type textarea "* WAS CHANGED TO 10 LBS *"
click at [841, 544] on button "Save" at bounding box center [827, 545] width 393 height 27
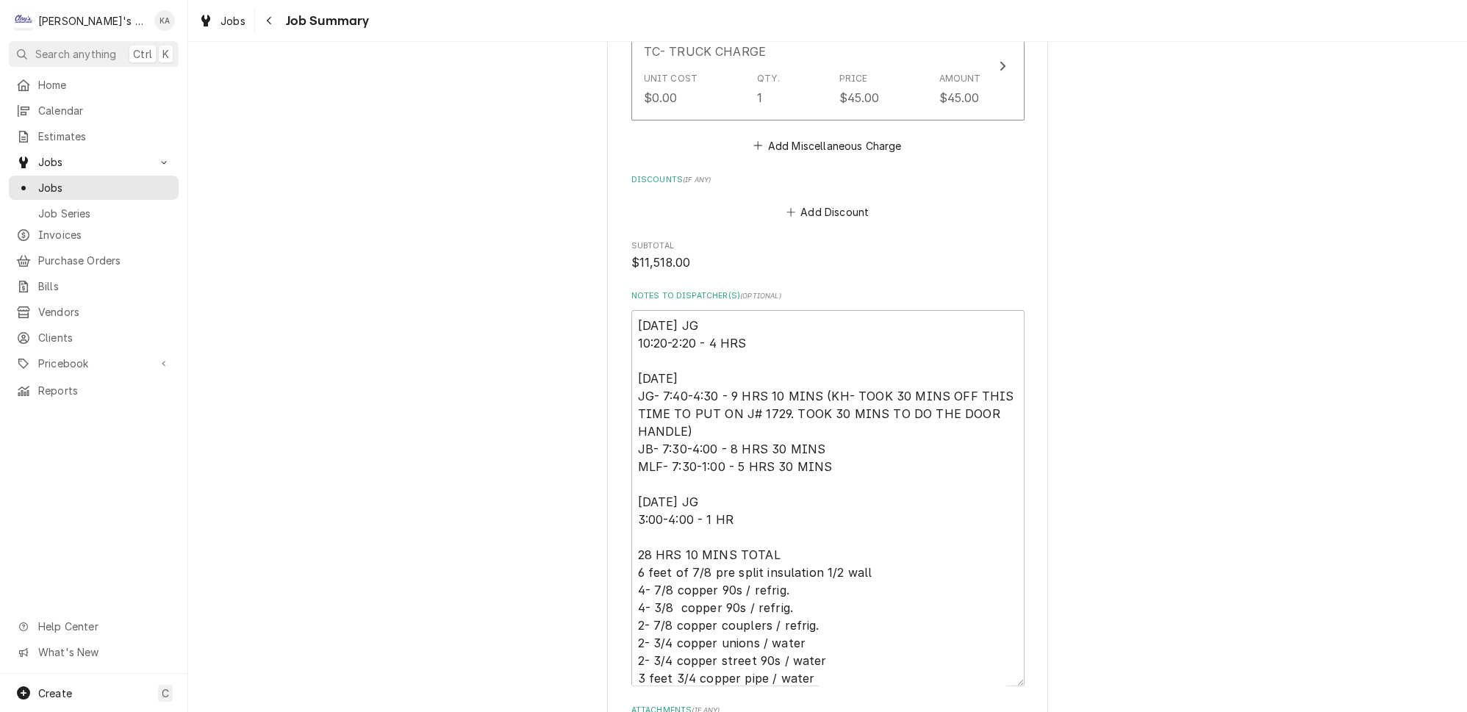
scroll to position [3373, 0]
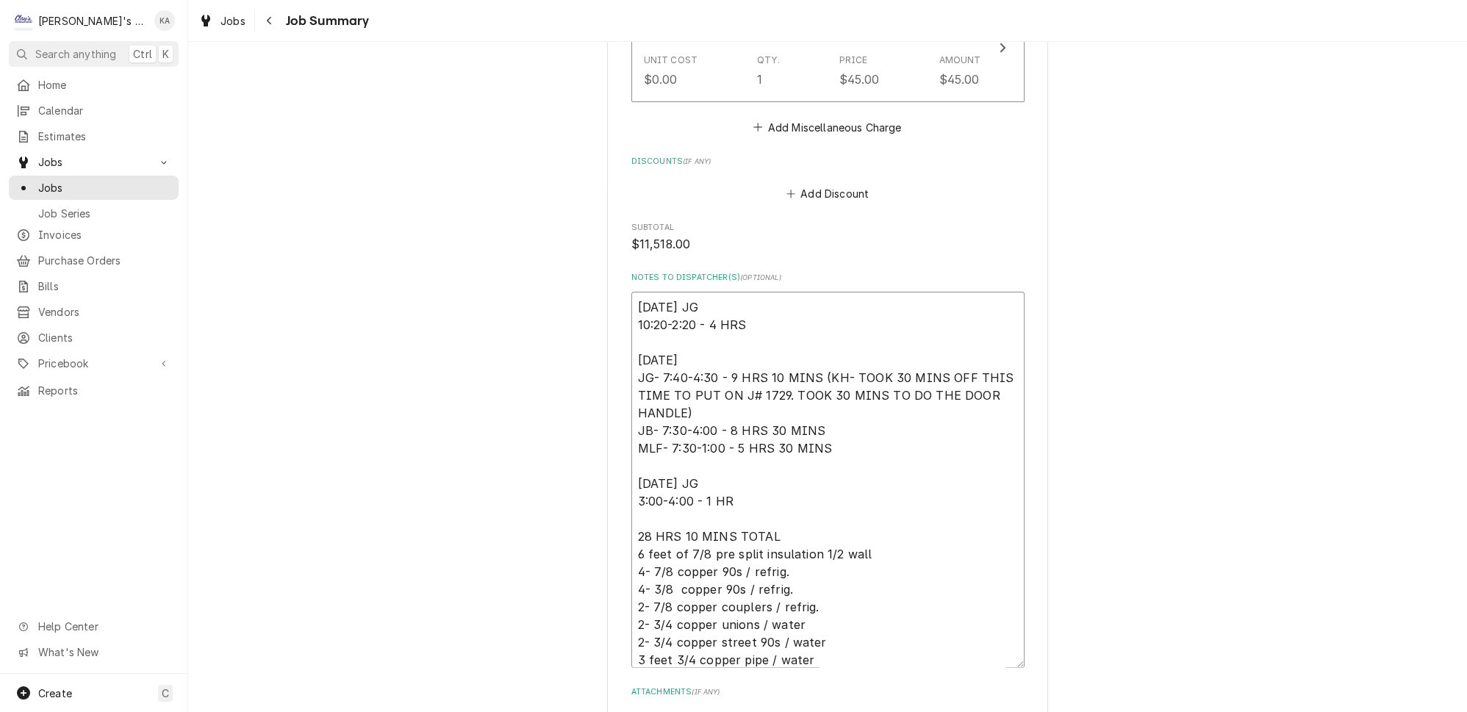
click at [688, 544] on textarea "8/12/2025 JG 10:20-2:20 - 4 HRS 8/13/2025 JG- 7:40-4:30 - 9 HRS 10 MINS (KH- TO…" at bounding box center [827, 480] width 393 height 376
type textarea "x"
type textarea "8/12/2025 JG 10:20-2:20 - 4 HRS 8/13/2025 JG- 7:40-4:30 - 9 HRS 10 MINS (KH- TO…"
type textarea "x"
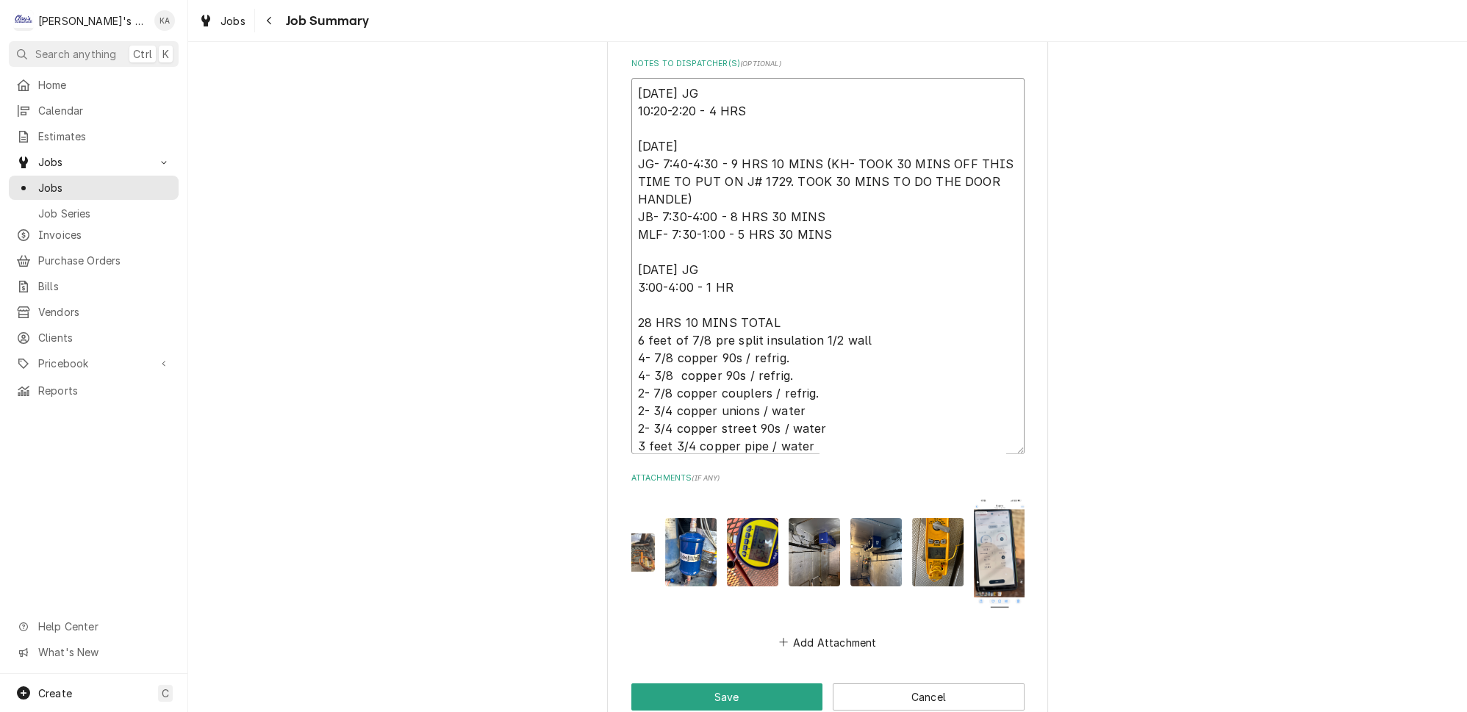
scroll to position [3572, 0]
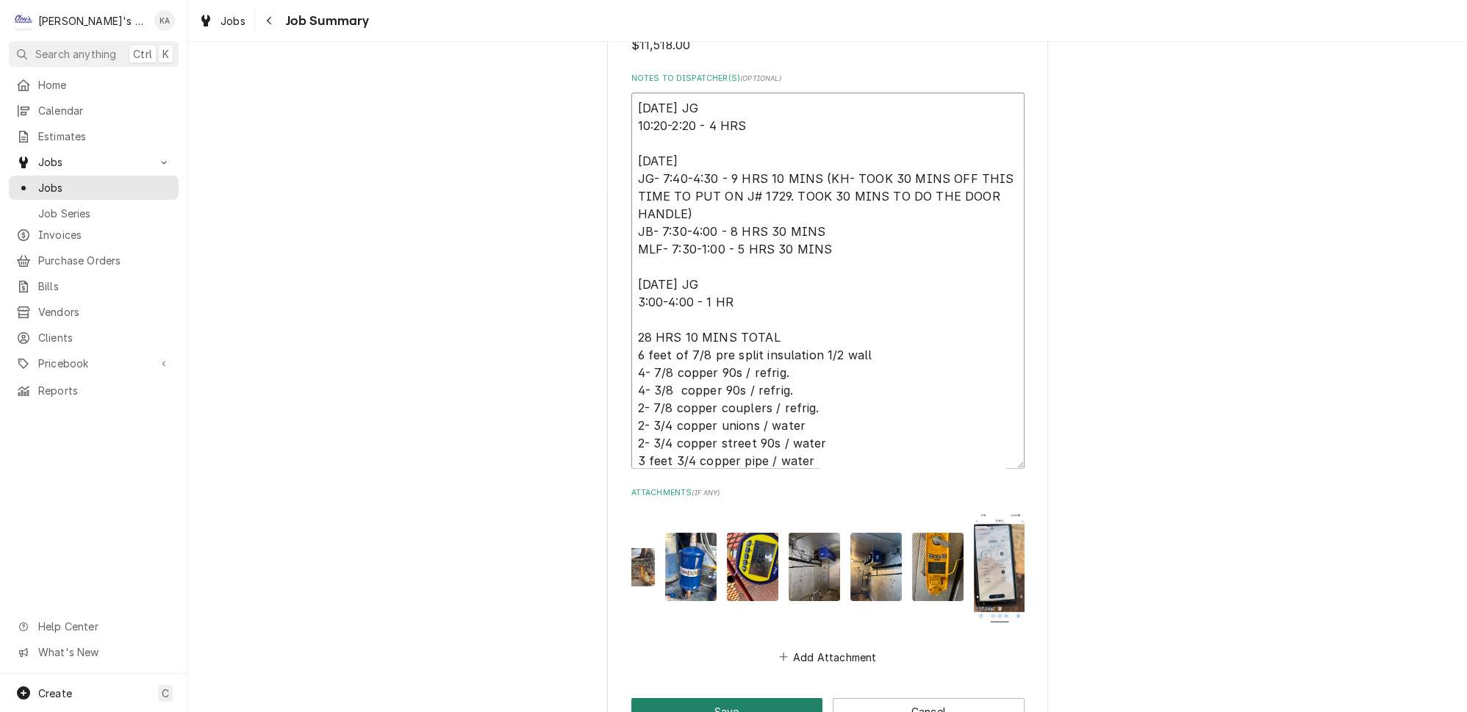
type textarea "8/12/2025 JG 10:20-2:20 - 4 HRS 8/13/2025 JG- 7:40-4:30 - 9 HRS 10 MINS (KH- TO…"
click at [714, 698] on button "Save" at bounding box center [727, 711] width 192 height 27
type textarea "x"
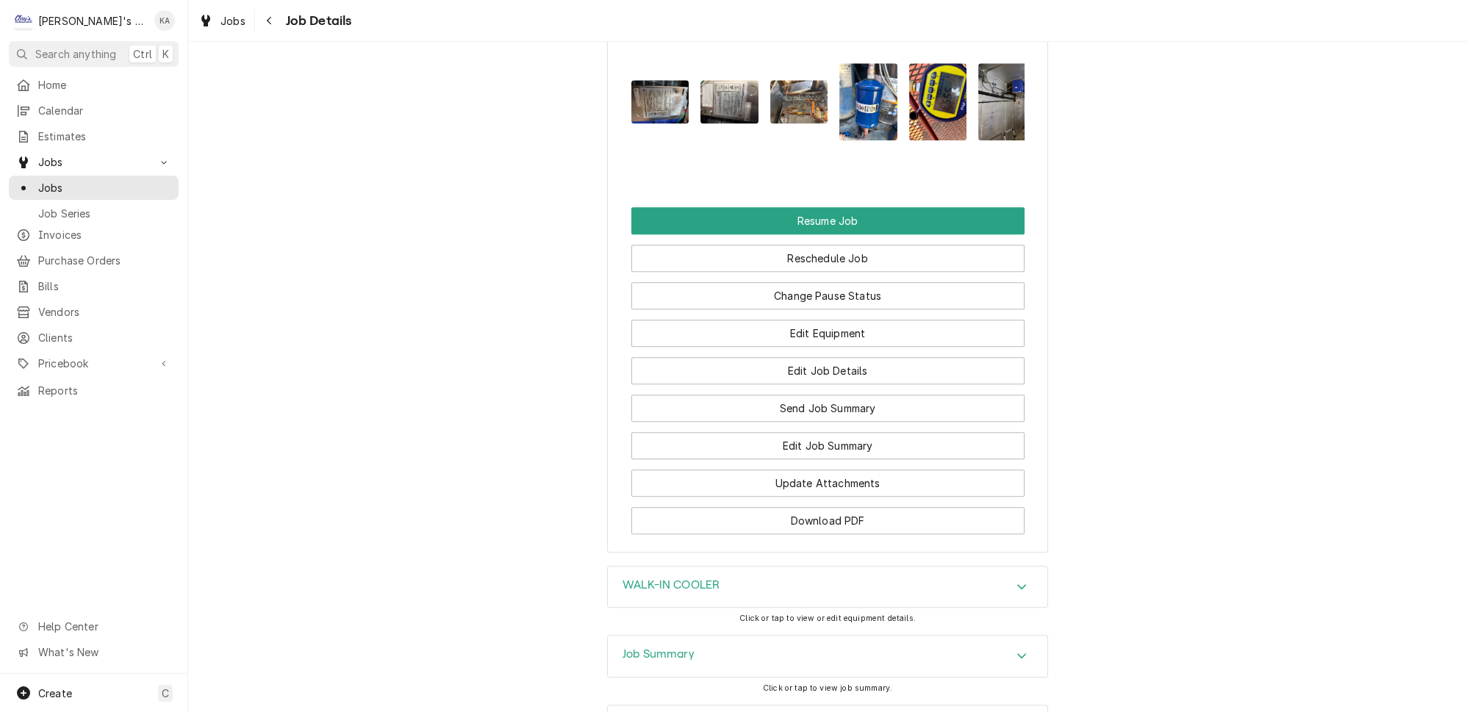
scroll to position [2805, 0]
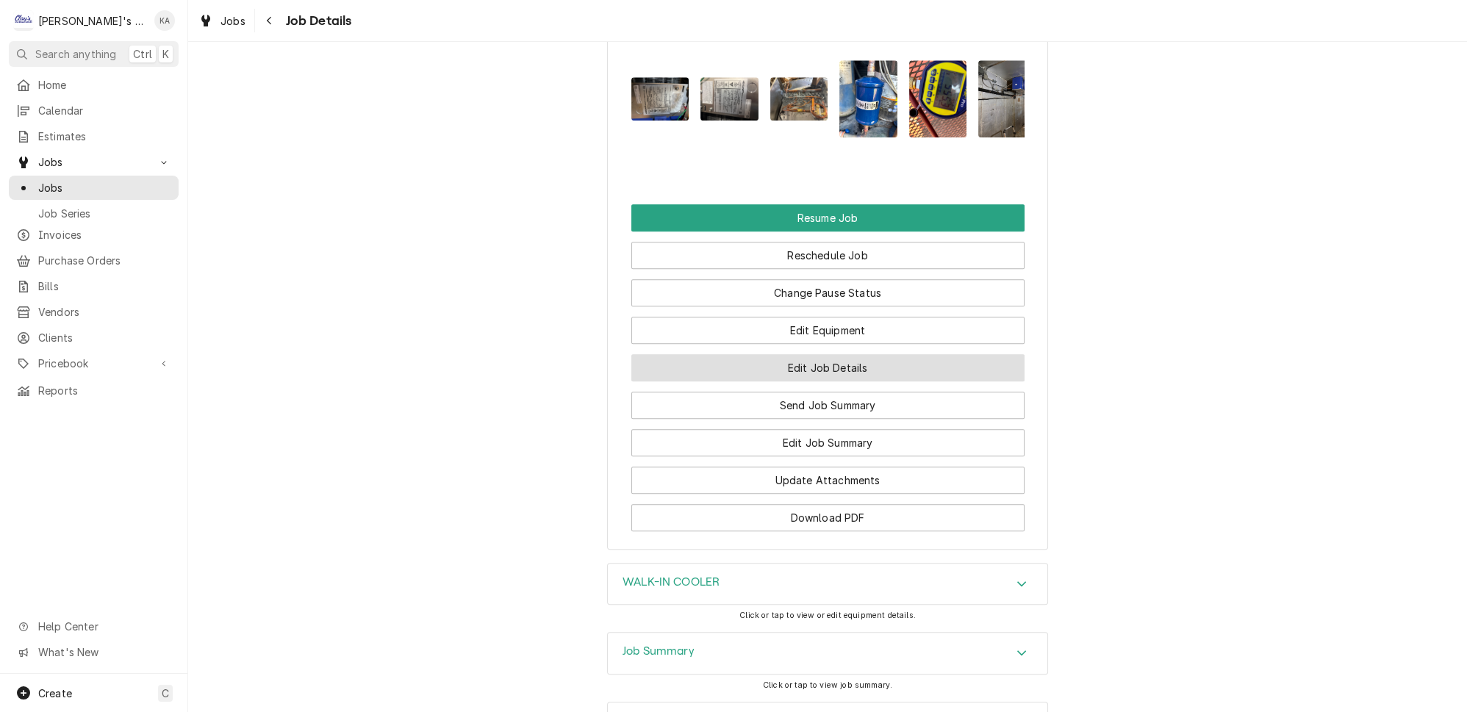
click at [880, 354] on button "Edit Job Details" at bounding box center [827, 367] width 393 height 27
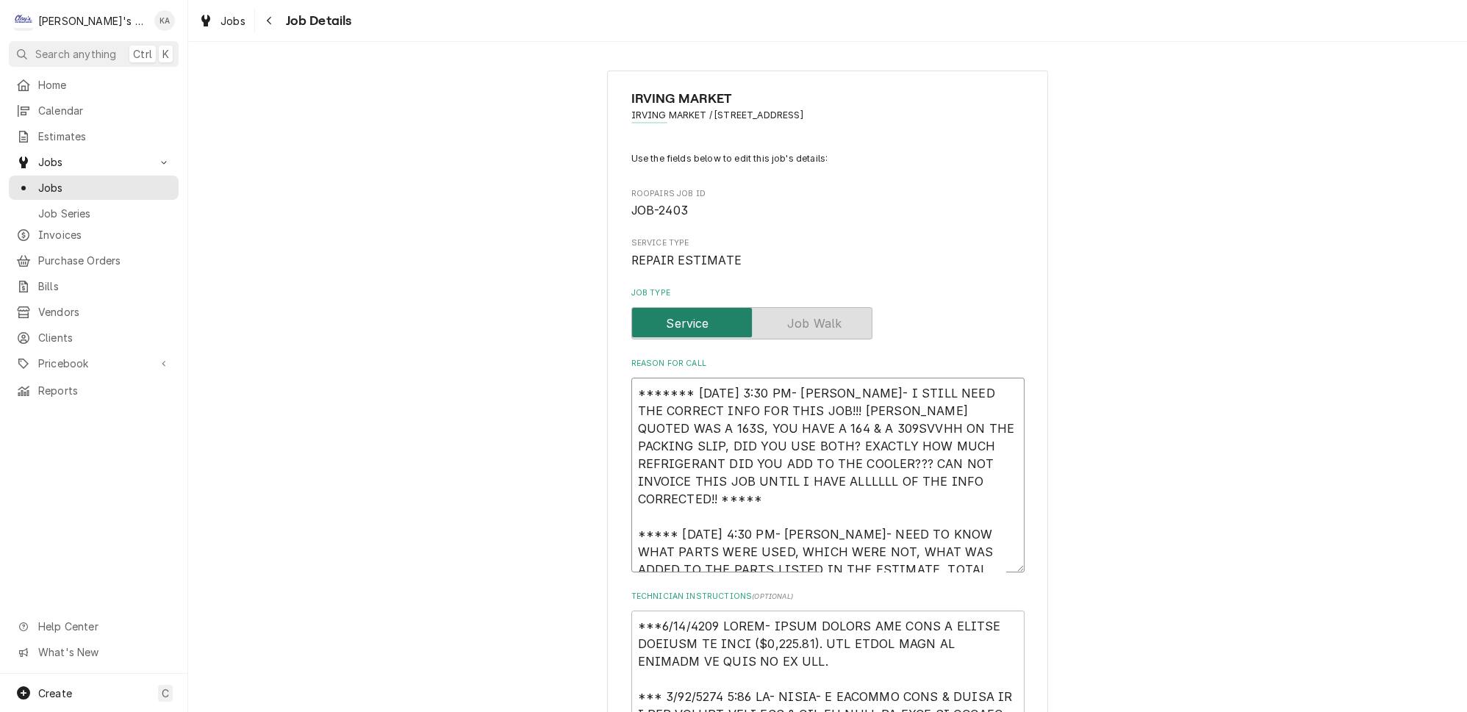
drag, startPoint x: 780, startPoint y: 434, endPoint x: 729, endPoint y: 434, distance: 50.7
click at [729, 434] on textarea "******* [DATE] 3:30 PM- [PERSON_NAME]- I STILL NEED THE CORRECT INFO FOR THIS J…" at bounding box center [827, 475] width 393 height 195
type textarea "x"
type textarea "******* [DATE] 3:30 PM- [PERSON_NAME]- I STILL NEED THE CORRECT INFO FOR THIS J…"
click at [706, 452] on textarea "******* [DATE] 3:30 PM- [PERSON_NAME]- I STILL NEED THE CORRECT INFO FOR THIS J…" at bounding box center [827, 475] width 393 height 195
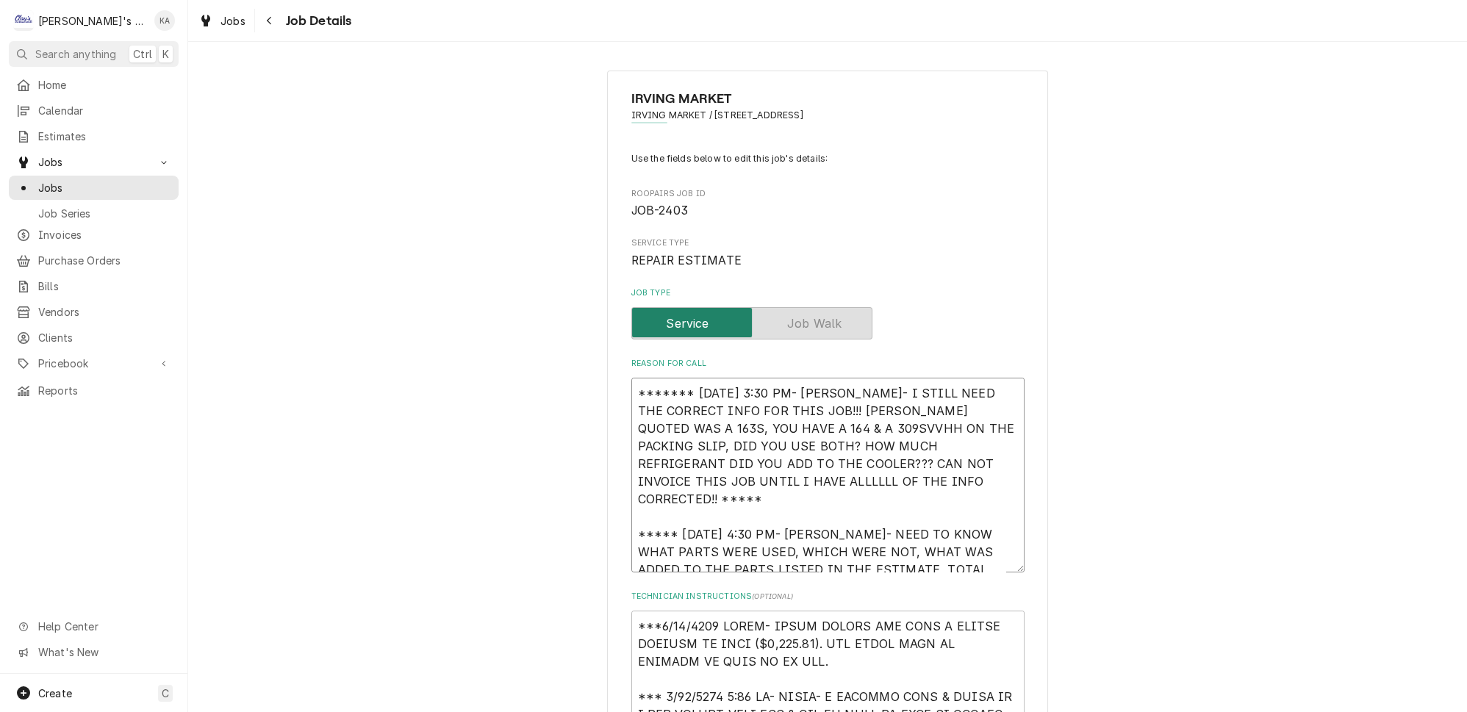
type textarea "x"
type textarea "******* [DATE] 3:30 PM- [PERSON_NAME]- I STILL NEED THE CORRECT INFO FOR THIS J…"
type textarea "x"
type textarea "******* [DATE] 3:30 PM- [PERSON_NAME]- I STILL NEED THE CORRECT INFO FOR THIS J…"
type textarea "x"
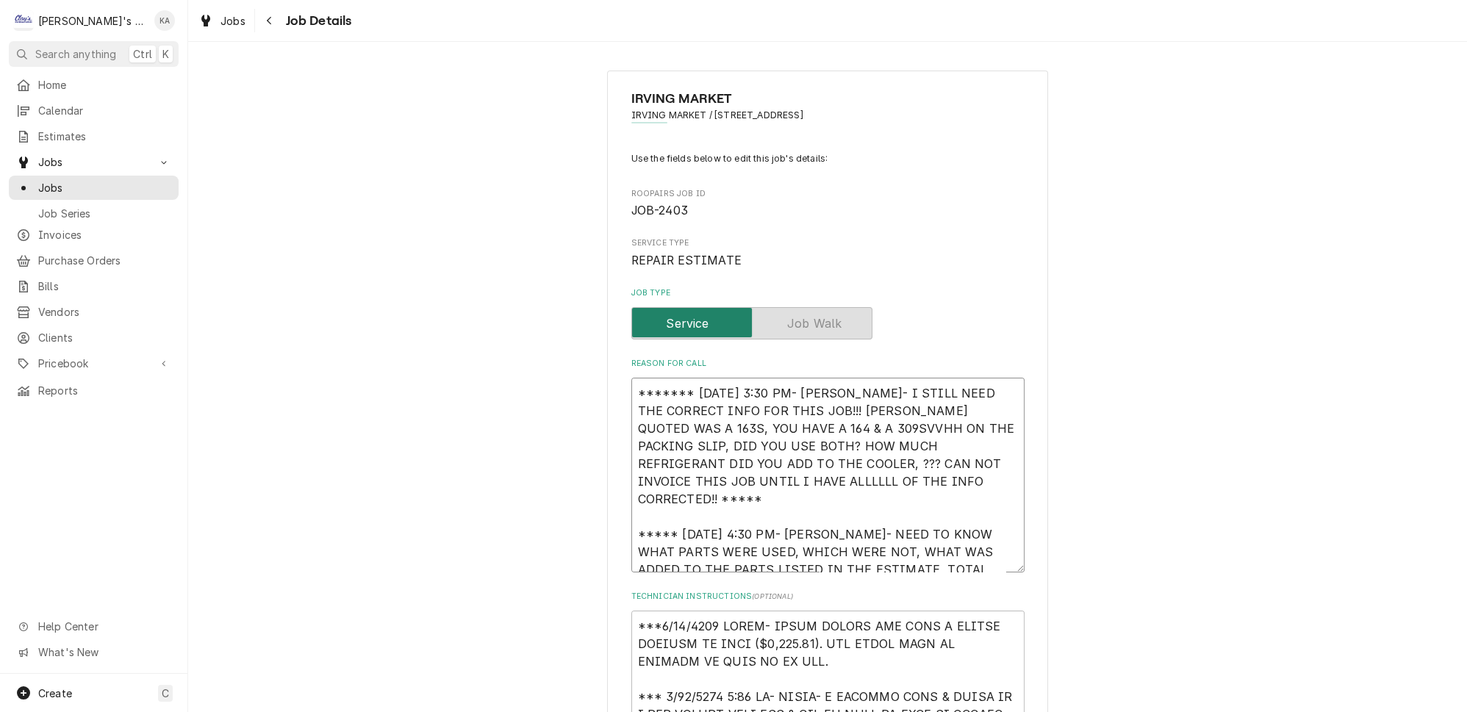
type textarea "******* [DATE] 3:30 PM- [PERSON_NAME]- I STILL NEED THE CORRECT INFO FOR THIS J…"
type textarea "x"
type textarea "******* [DATE] 3:30 PM- [PERSON_NAME]- I STILL NEED THE CORRECT INFO FOR THIS J…"
type textarea "x"
type textarea "******* [DATE] 3:30 PM- [PERSON_NAME]- I STILL NEED THE CORRECT INFO FOR THIS J…"
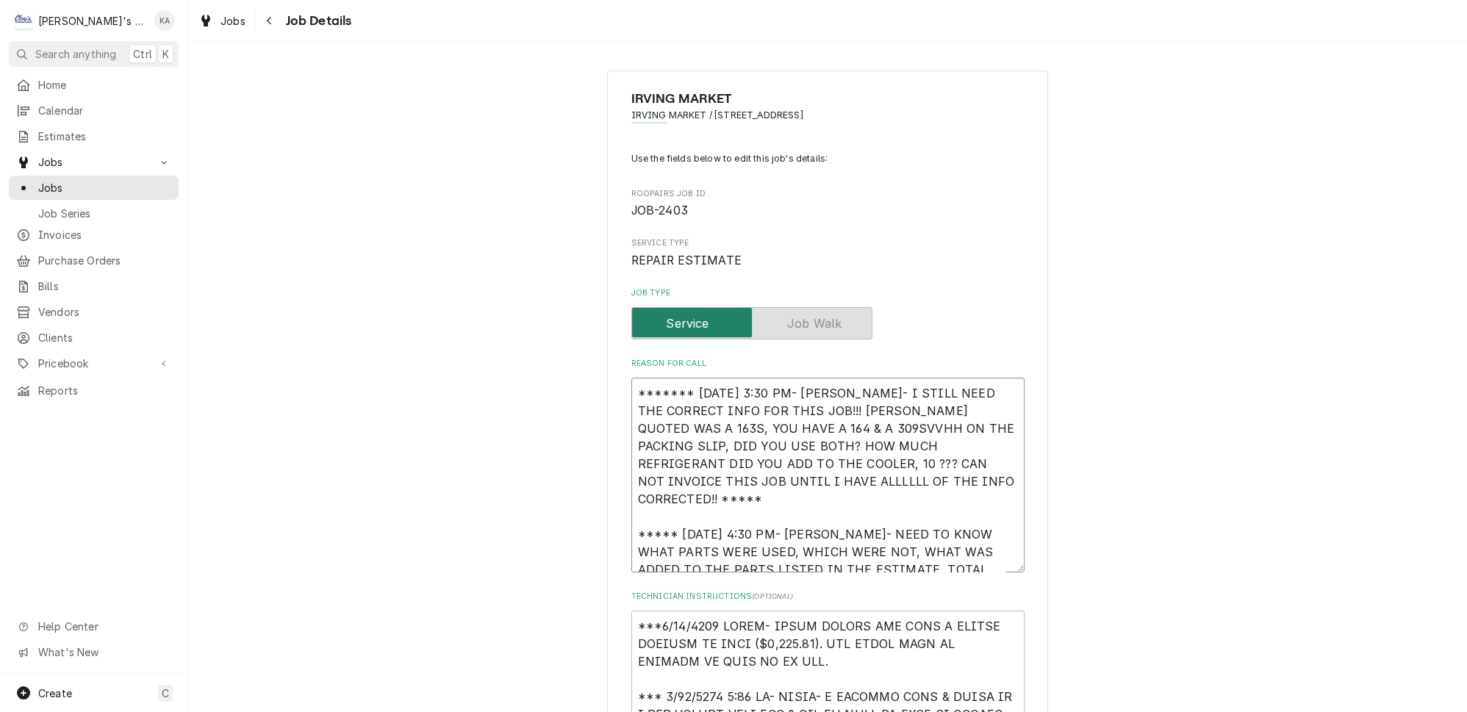
type textarea "x"
type textarea "******* [DATE] 3:30 PM- [PERSON_NAME]- I STILL NEED THE CORRECT INFO FOR THIS J…"
type textarea "x"
type textarea "******* [DATE] 3:30 PM- [PERSON_NAME]- I STILL NEED THE CORRECT INFO FOR THIS J…"
type textarea "x"
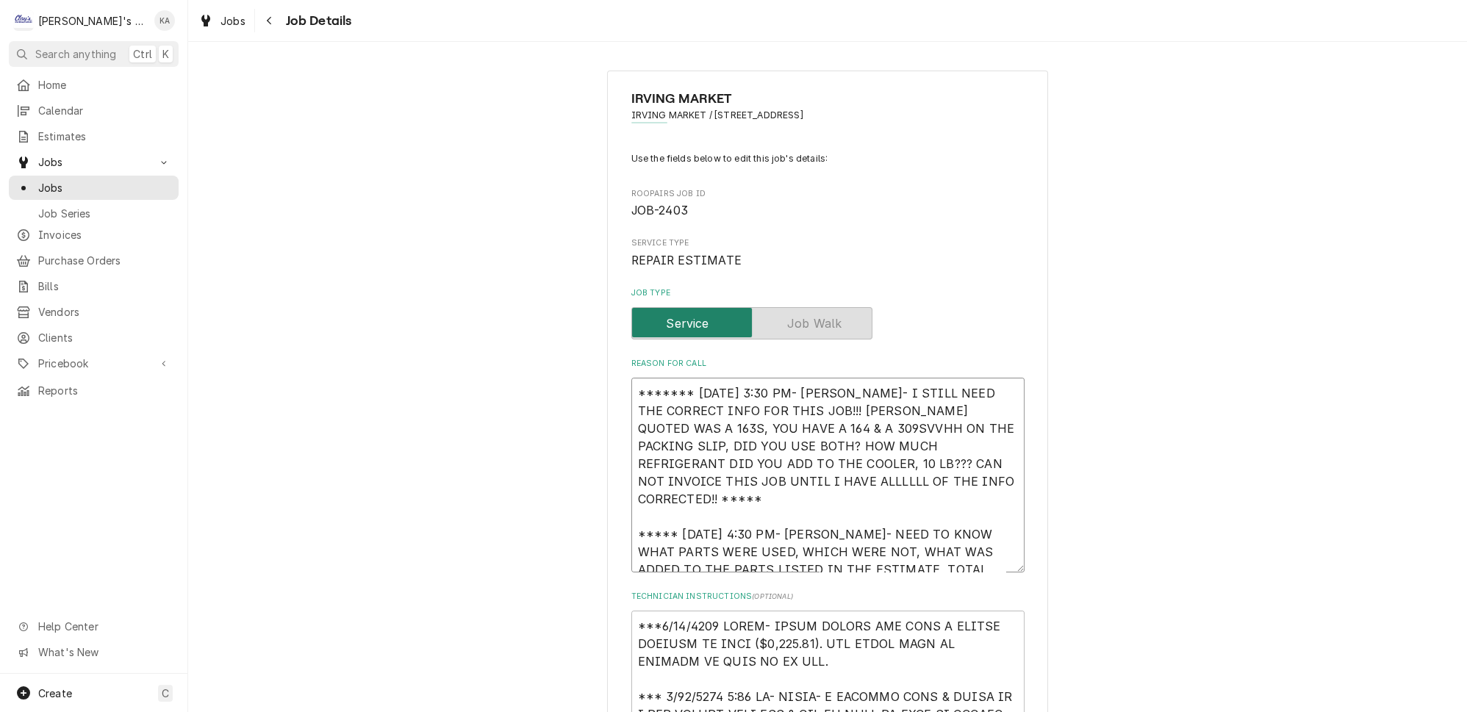
type textarea "******* [DATE] 3:30 PM- [PERSON_NAME]- I STILL NEED THE CORRECT INFO FOR THIS J…"
type textarea "x"
type textarea "******* [DATE] 3:30 PM- [PERSON_NAME]- I STILL NEED THE CORRECT INFO FOR THIS J…"
type textarea "x"
type textarea "******* [DATE] 3:30 PM- [PERSON_NAME]- I STILL NEED THE CORRECT INFO FOR THIS J…"
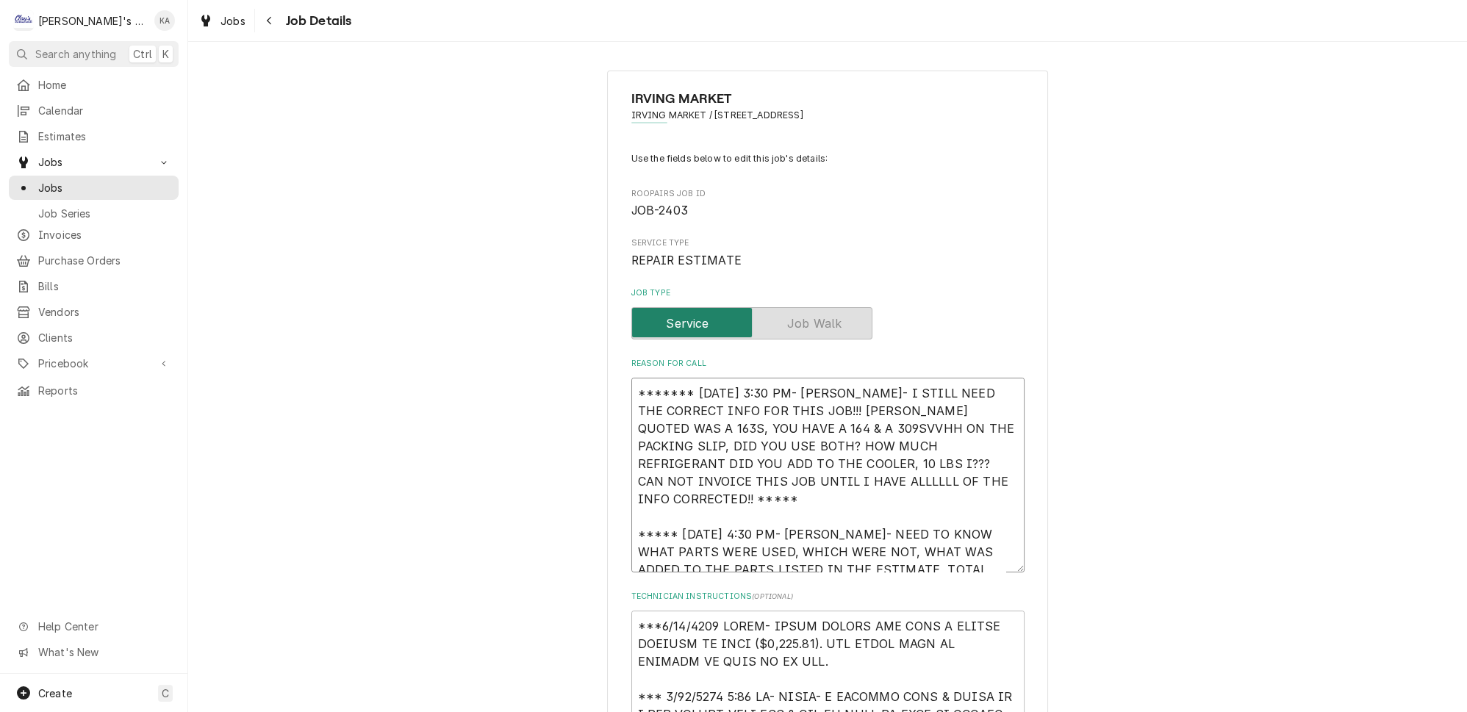
type textarea "x"
type textarea "******* [DATE] 3:30 PM- [PERSON_NAME]- I STILL NEED THE CORRECT INFO FOR THIS J…"
type textarea "x"
type textarea "******* [DATE] 3:30 PM- [PERSON_NAME]- I STILL NEED THE CORRECT INFO FOR THIS J…"
type textarea "x"
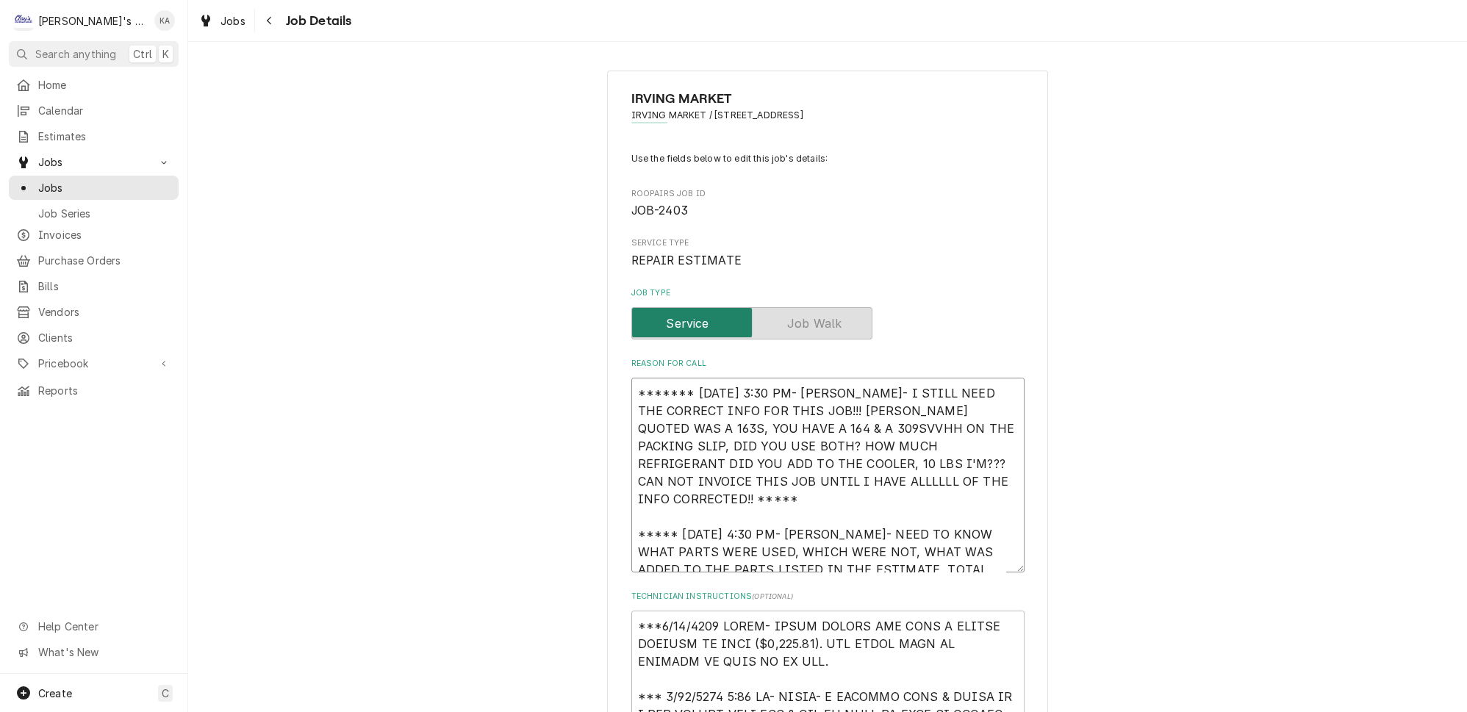
type textarea "******* [DATE] 3:30 PM- [PERSON_NAME]- I STILL NEED THE CORRECT INFO FOR THIS J…"
type textarea "x"
type textarea "******* [DATE] 3:30 PM- [PERSON_NAME]- I STILL NEED THE CORRECT INFO FOR THIS J…"
type textarea "x"
type textarea "******* [DATE] 3:30 PM- [PERSON_NAME]- I STILL NEED THE CORRECT INFO FOR THIS J…"
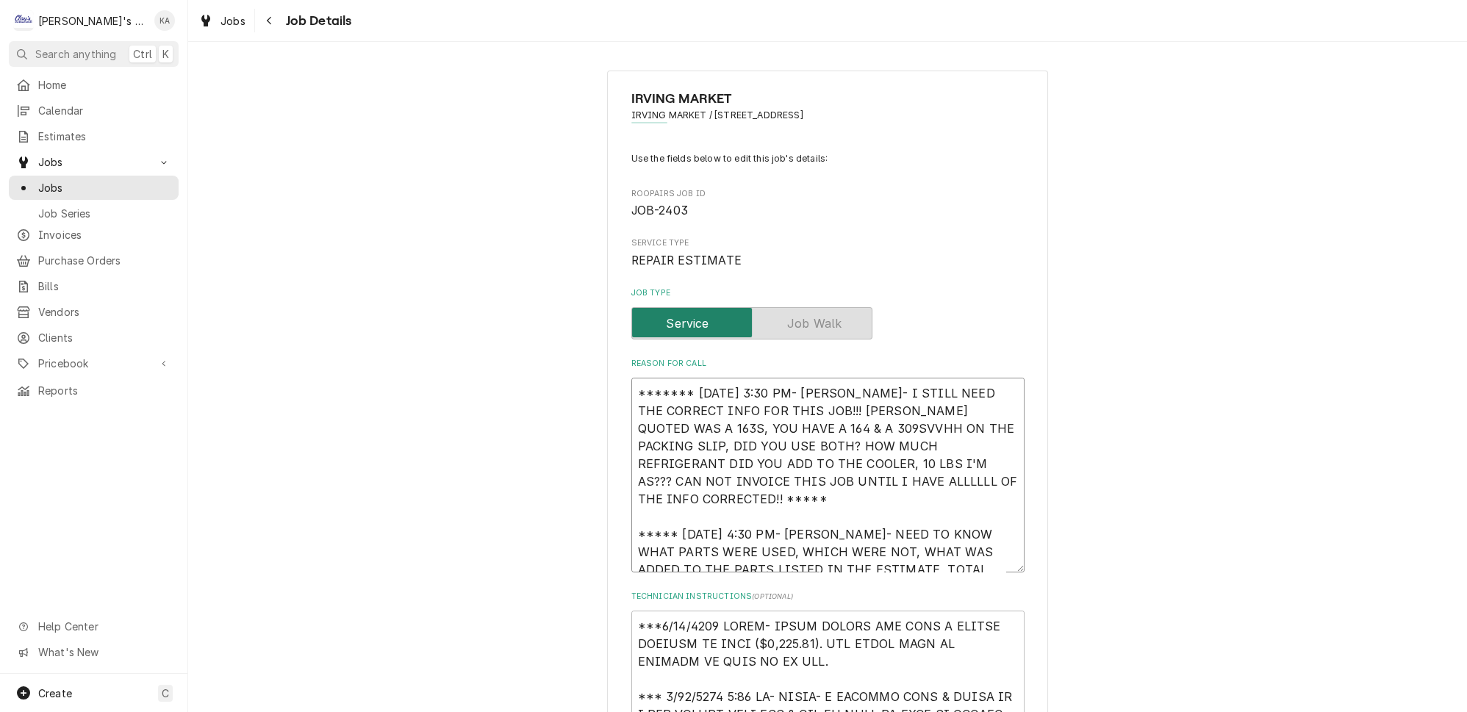
type textarea "x"
type textarea "******* [DATE] 3:30 PM- [PERSON_NAME]- I STILL NEED THE CORRECT INFO FOR THIS J…"
type textarea "x"
type textarea "******* [DATE] 3:30 PM- [PERSON_NAME]- I STILL NEED THE CORRECT INFO FOR THIS J…"
type textarea "x"
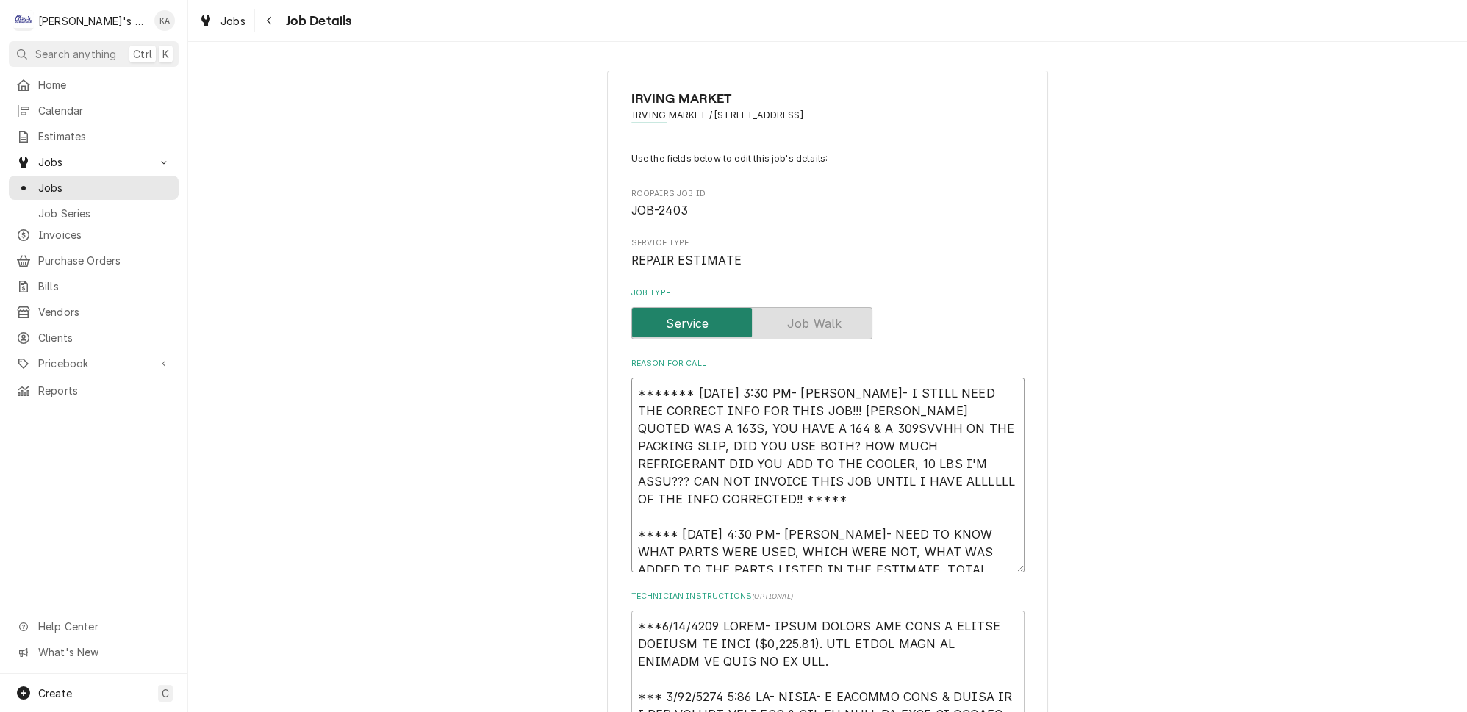
type textarea "******* [DATE] 3:30 PM- [PERSON_NAME]- I STILL NEED THE CORRECT INFO FOR THIS J…"
type textarea "x"
type textarea "******* [DATE] 3:30 PM- [PERSON_NAME]- I STILL NEED THE CORRECT INFO FOR THIS J…"
type textarea "x"
type textarea "******* [DATE] 3:30 PM- [PERSON_NAME]- I STILL NEED THE CORRECT INFO FOR THIS J…"
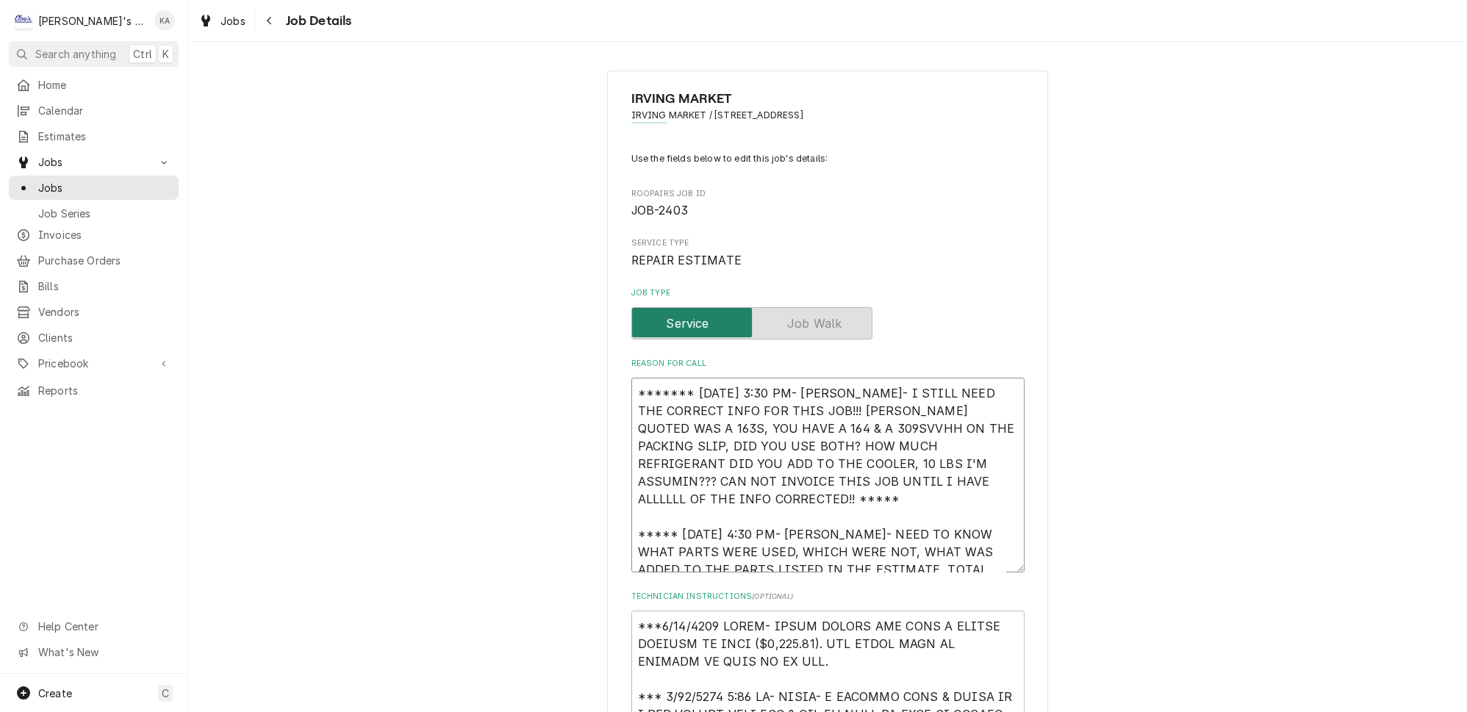
type textarea "x"
type textarea "******* [DATE] 3:30 PM- [PERSON_NAME]- I STILL NEED THE CORRECT INFO FOR THIS J…"
click at [727, 418] on textarea "******* [DATE] 3:30 PM- [PERSON_NAME]- I STILL NEED THE CORRECT INFO FOR THIS J…" at bounding box center [827, 475] width 393 height 195
type textarea "x"
type textarea "******* [DATE] 3:30 PM- [PERSON_NAME]- I STILL NEED THE CORRECT INFO FOR THIS J…"
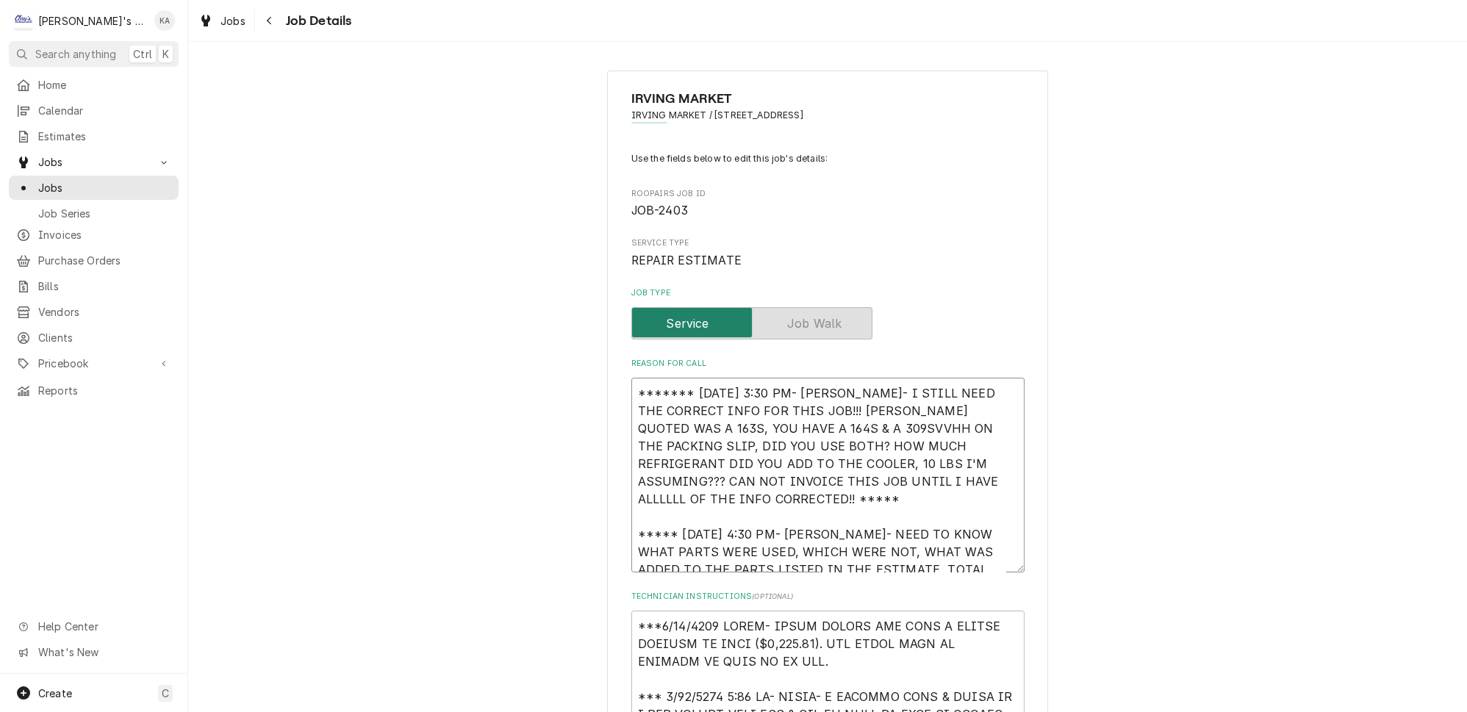
drag, startPoint x: 838, startPoint y: 450, endPoint x: 755, endPoint y: 451, distance: 83.0
click at [755, 451] on textarea "******* [DATE] 3:30 PM- [PERSON_NAME]- I STILL NEED THE CORRECT INFO FOR THIS J…" at bounding box center [827, 475] width 393 height 195
type textarea "x"
type textarea "******* [DATE] 3:30 PM- [PERSON_NAME]- I STILL NEED THE CORRECT INFO FOR THIS J…"
type textarea "x"
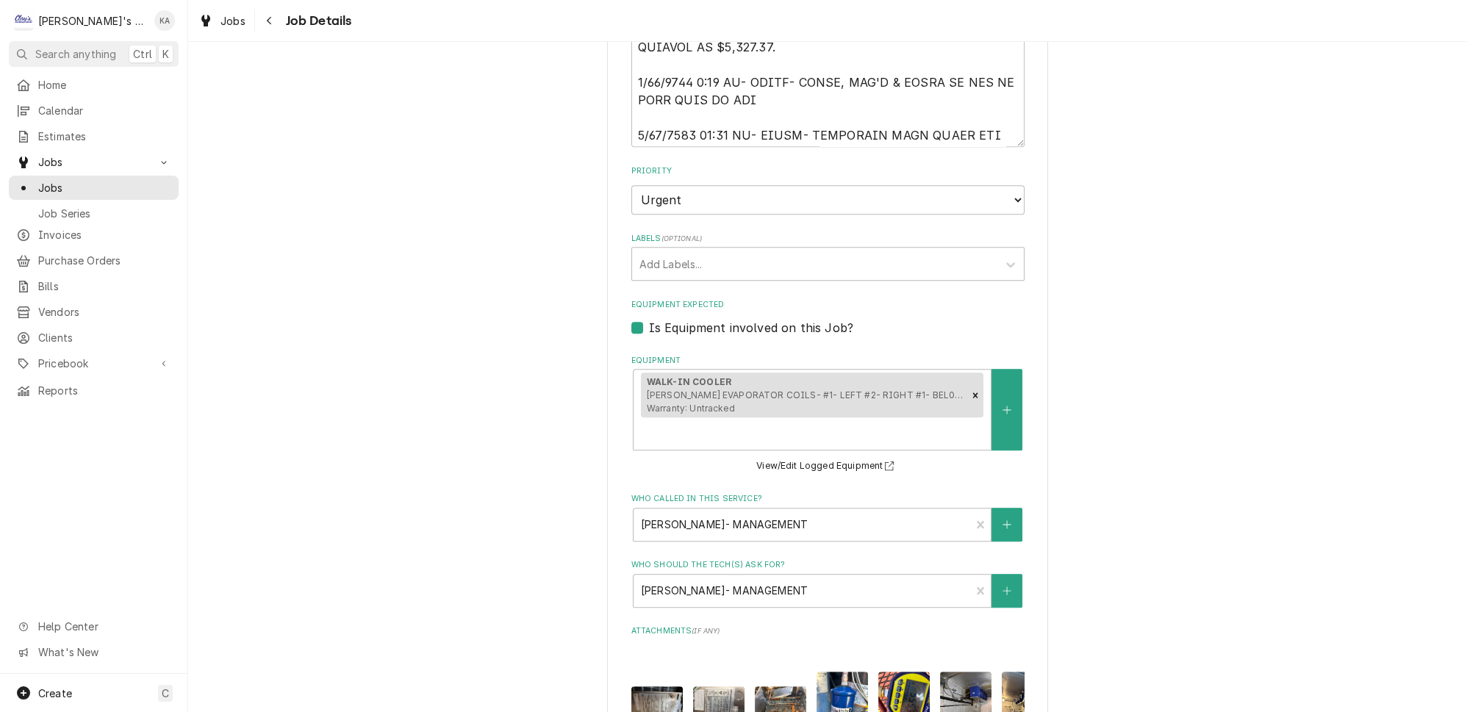
scroll to position [1699, 0]
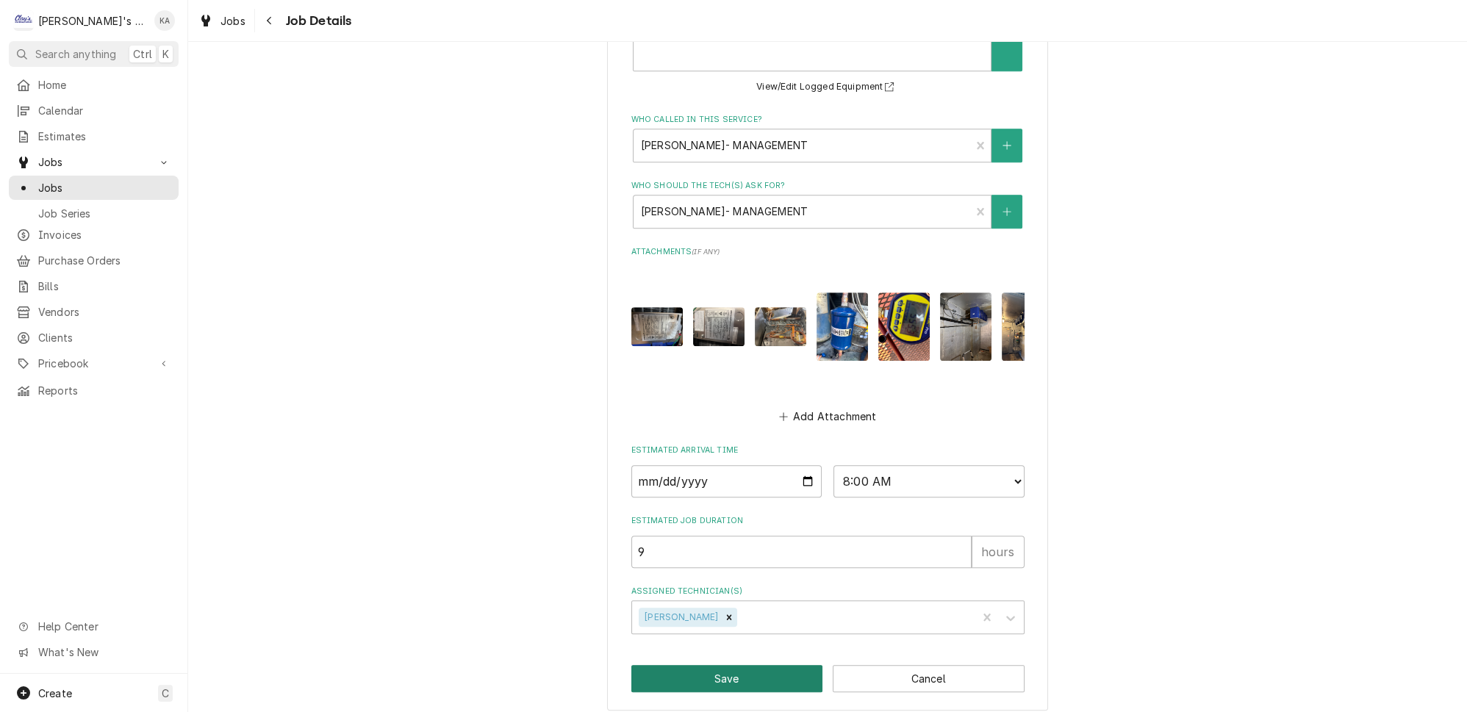
type textarea "******* [DATE] 3:30 PM- [PERSON_NAME]- I STILL NEED THE CORRECT INFO FOR THIS J…"
click at [742, 672] on button "Save" at bounding box center [727, 678] width 192 height 27
type textarea "x"
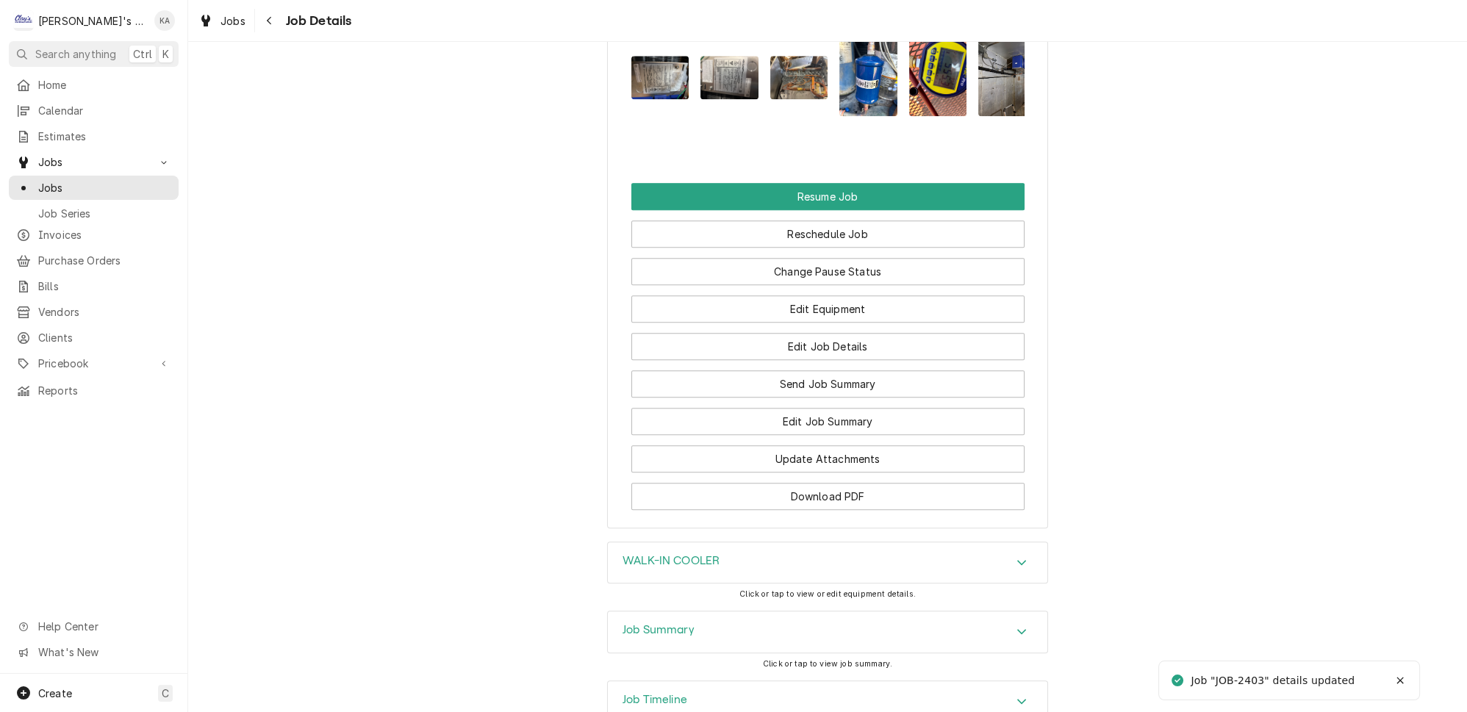
scroll to position [2839, 0]
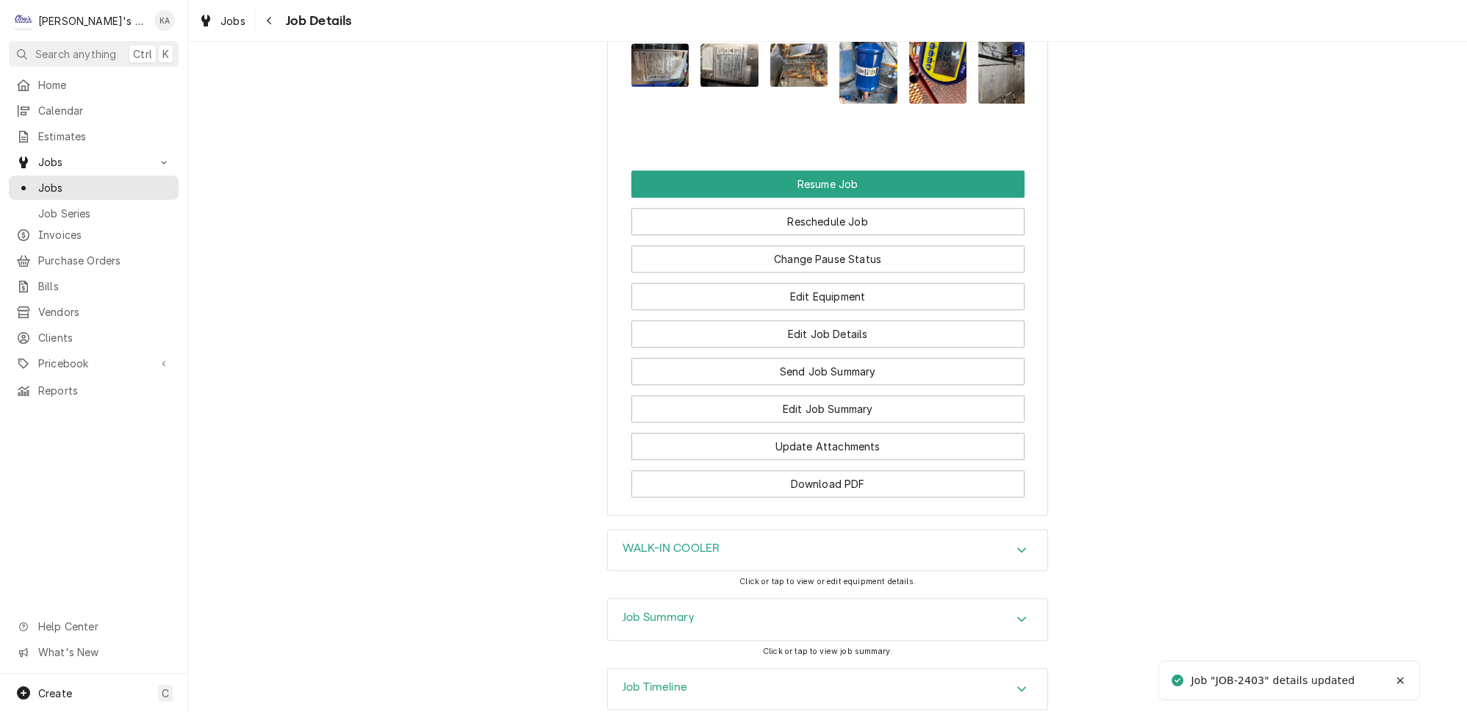
click at [1016, 683] on icon "Accordion Header" at bounding box center [1021, 689] width 10 height 12
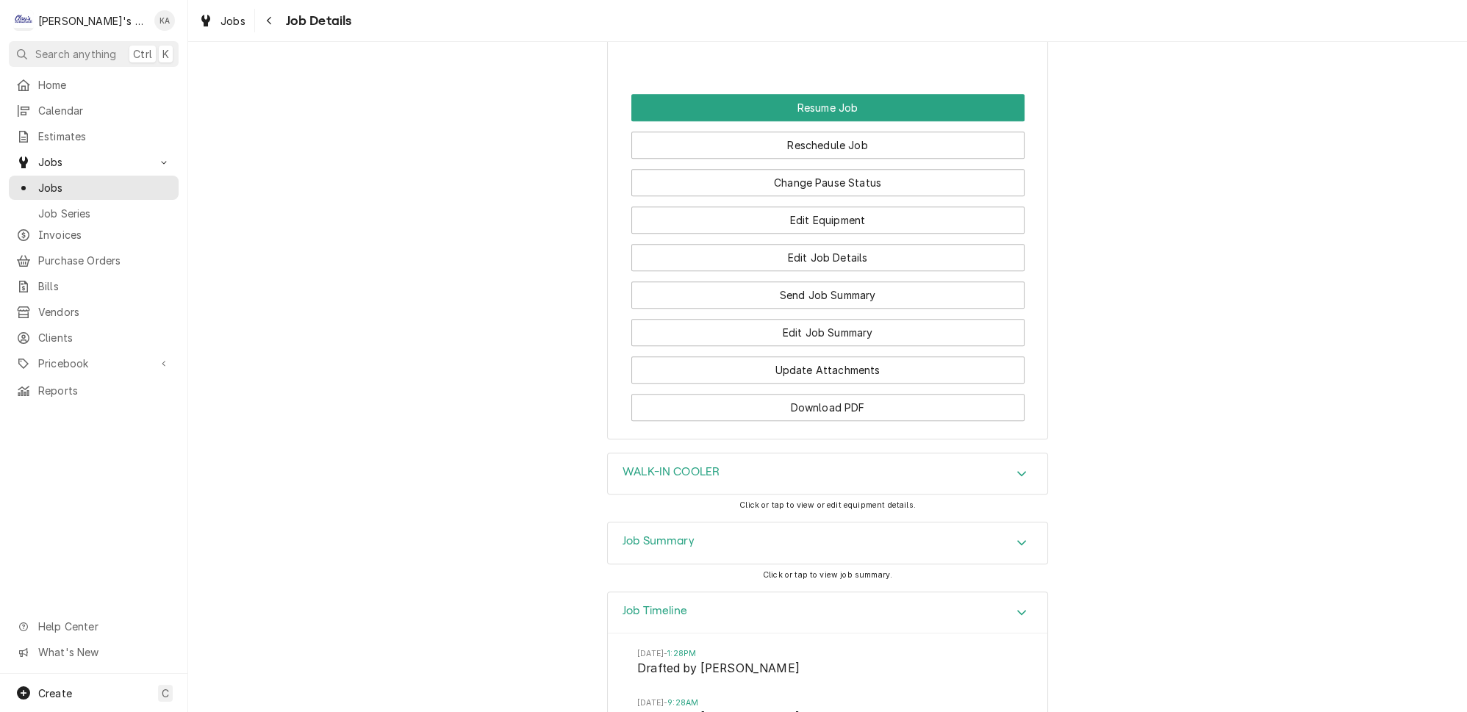
scroll to position [3139, 0]
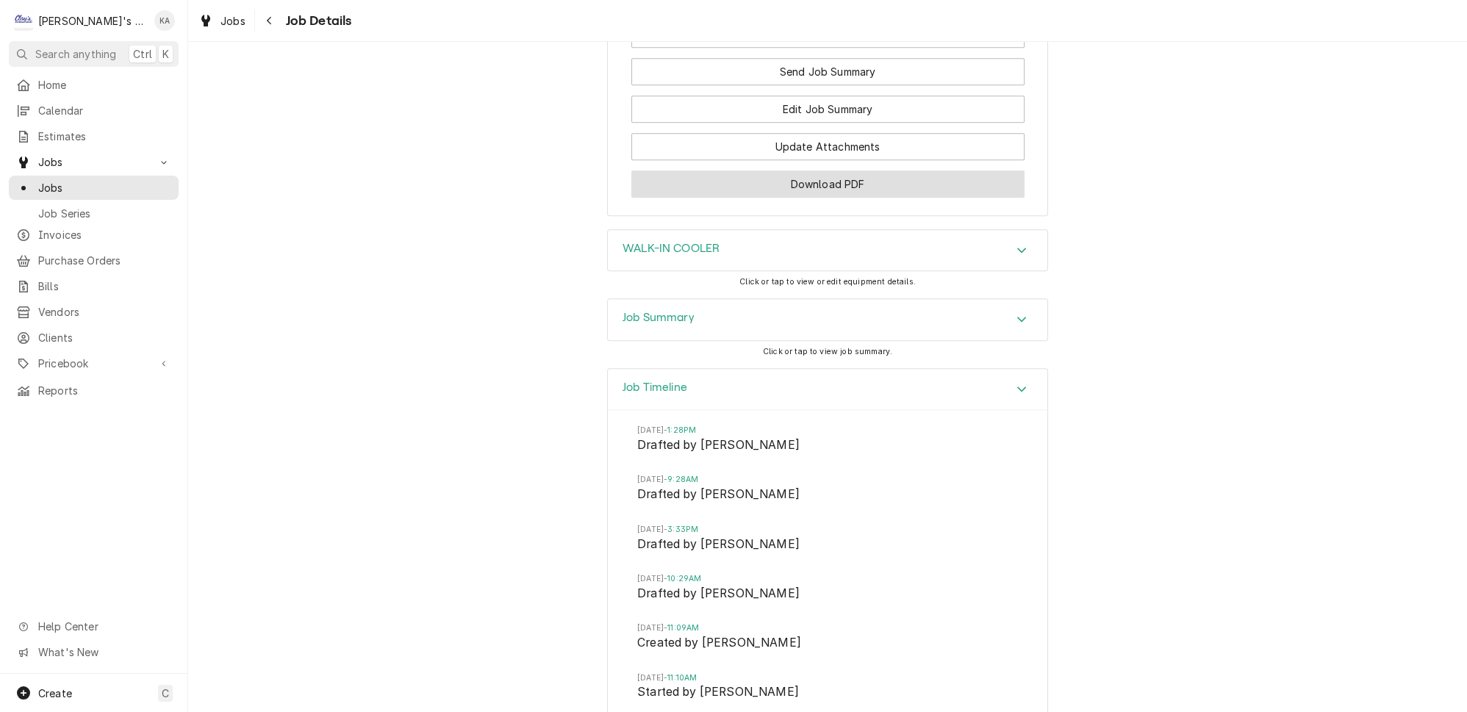
click at [810, 170] on button "Download PDF" at bounding box center [827, 183] width 393 height 27
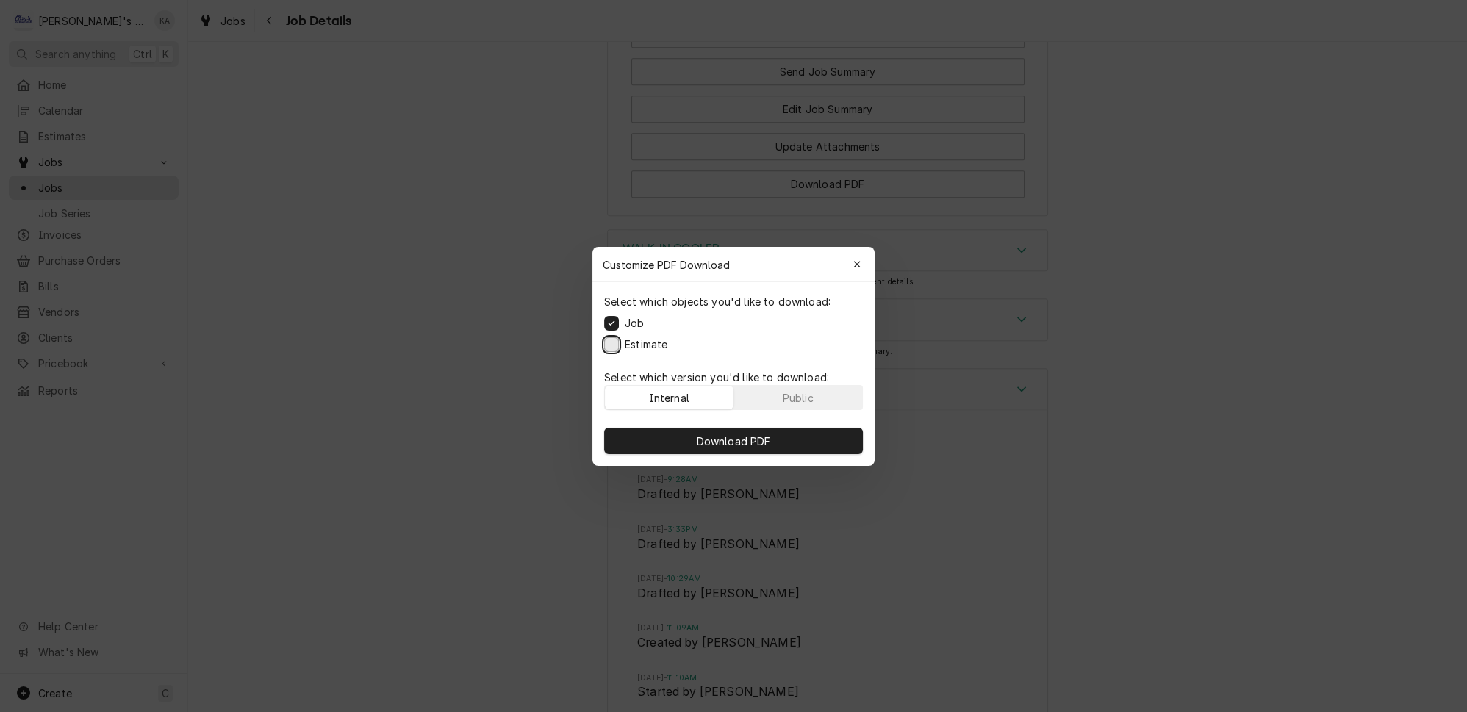
click at [616, 344] on button "Estimate" at bounding box center [611, 344] width 15 height 15
click at [753, 436] on span "Download PDF" at bounding box center [734, 440] width 80 height 15
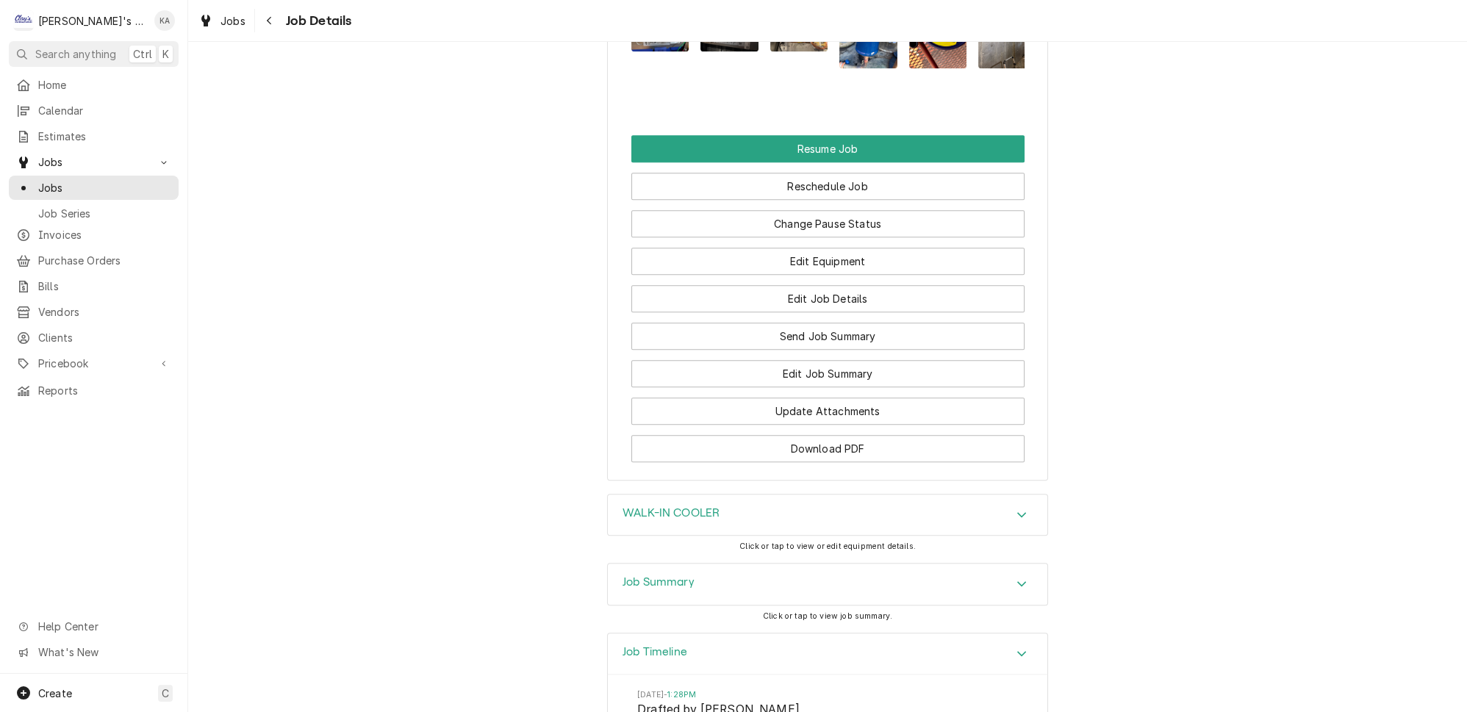
scroll to position [2872, 0]
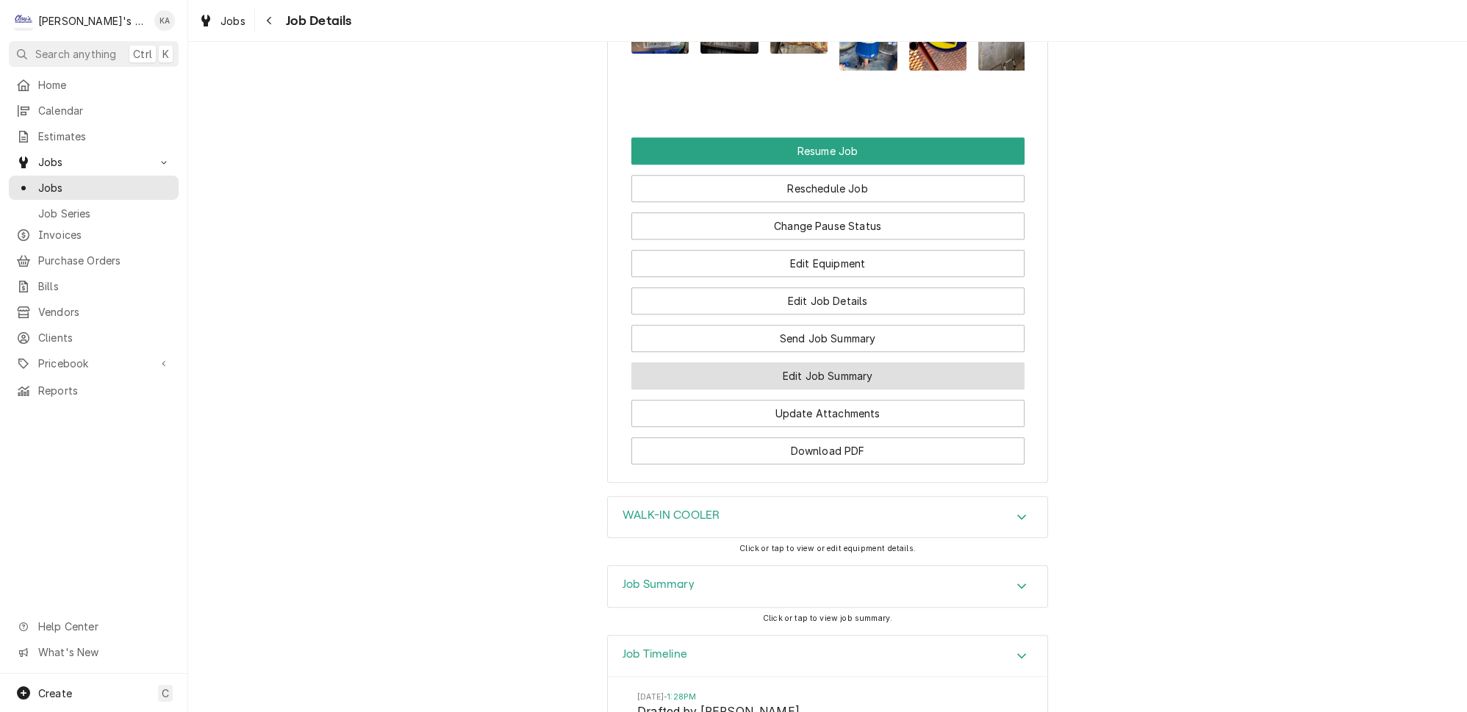
click at [849, 362] on button "Edit Job Summary" at bounding box center [827, 375] width 393 height 27
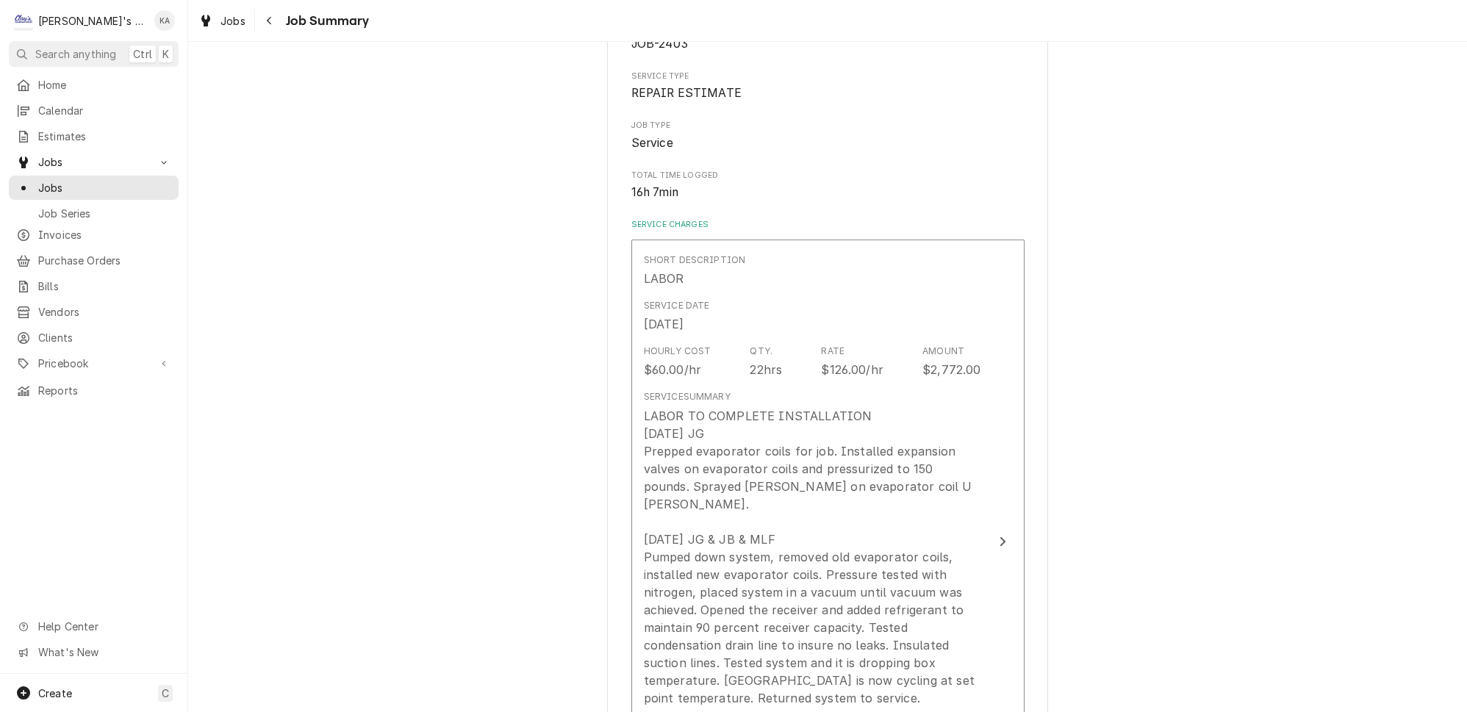
scroll to position [200, 0]
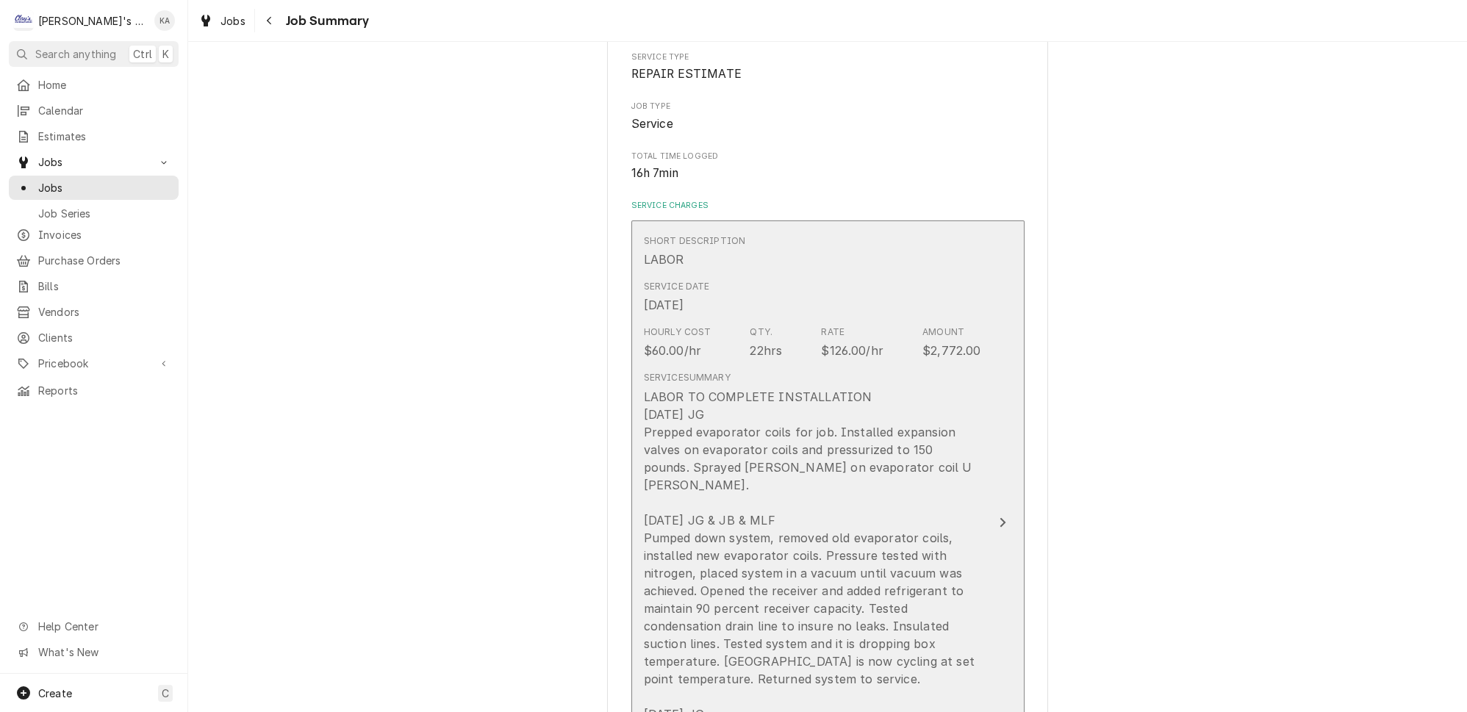
click at [962, 396] on button "Short Description LABOR Service Date Aug 8, 2025 Hourly Cost $60.00/hr Qty. 22h…" at bounding box center [827, 522] width 393 height 605
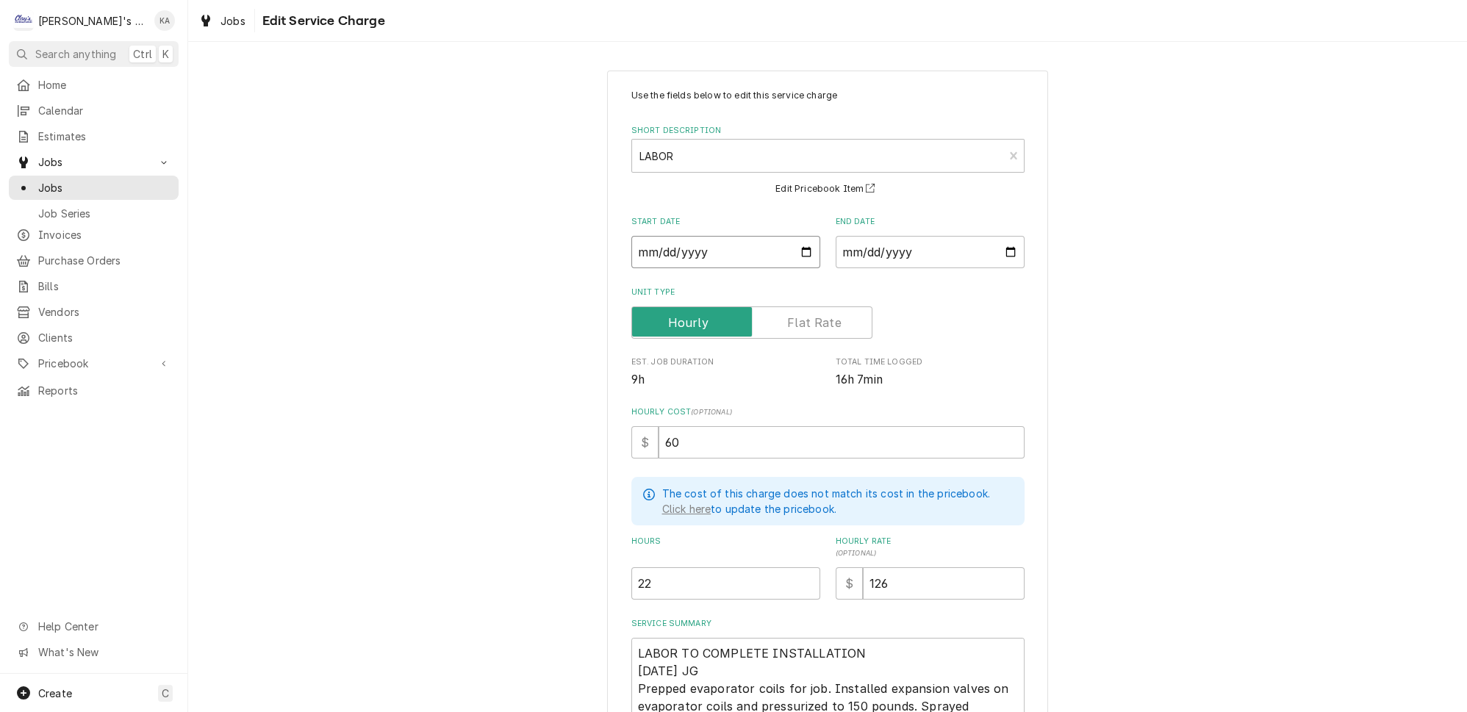
click at [793, 247] on input "2025-08-08" at bounding box center [725, 252] width 189 height 32
type textarea "x"
type input "2025-08-12"
click at [984, 246] on input "2025-08-08" at bounding box center [929, 252] width 189 height 32
type textarea "x"
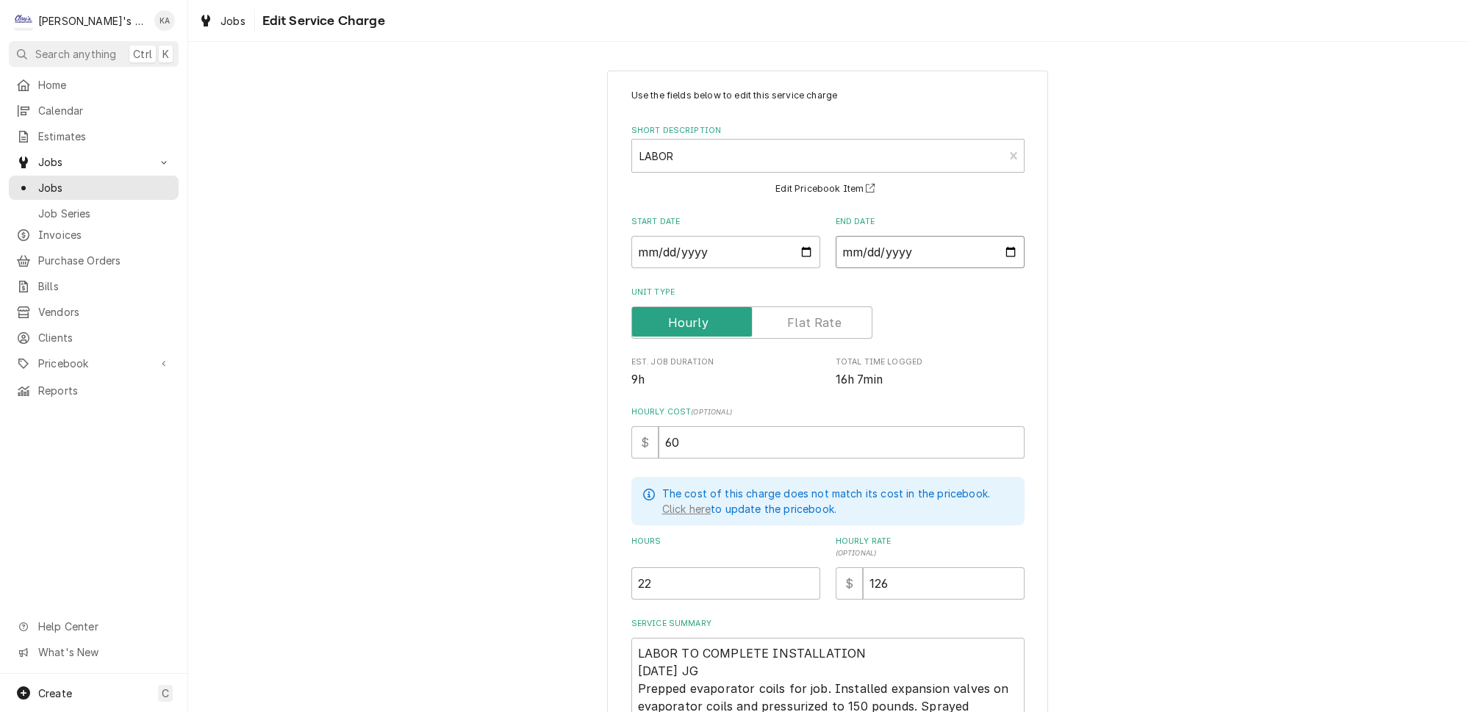
type input "2025-08-14"
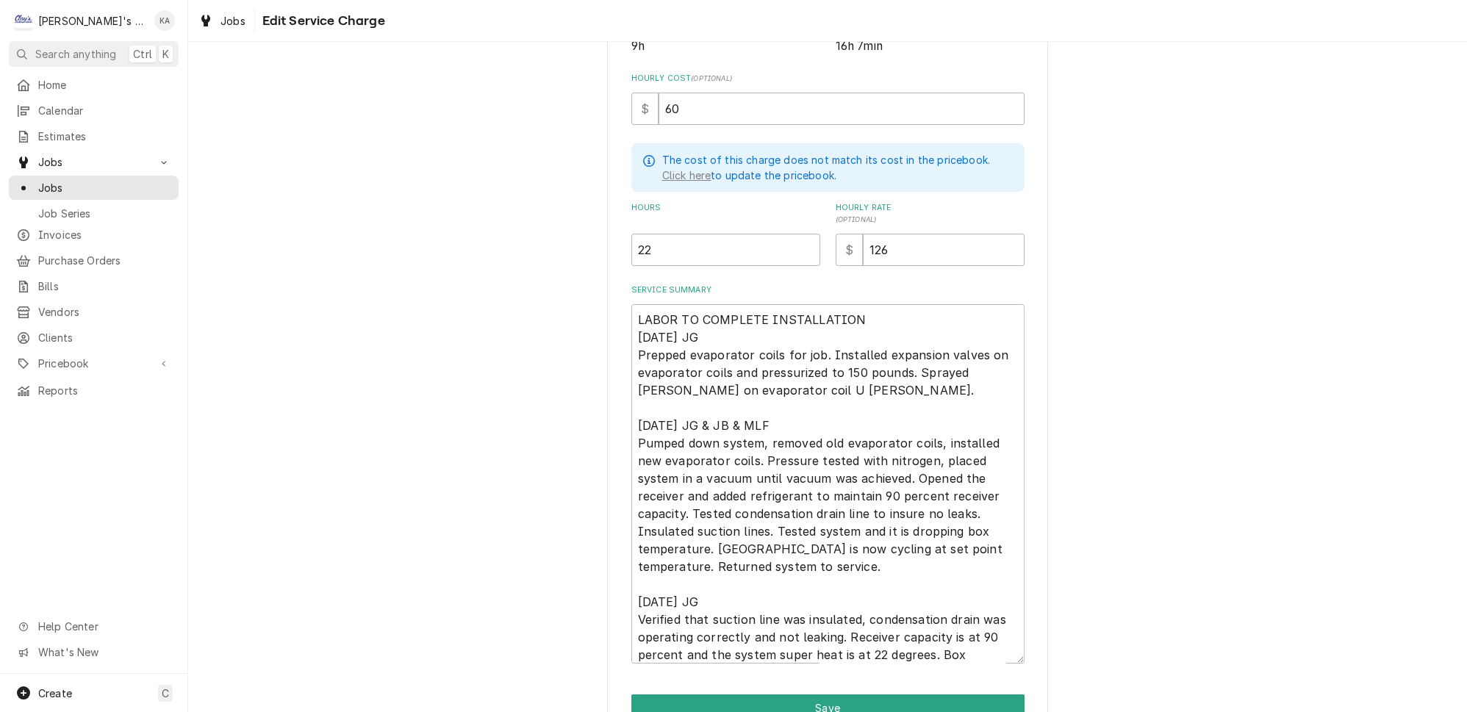
scroll to position [394, 0]
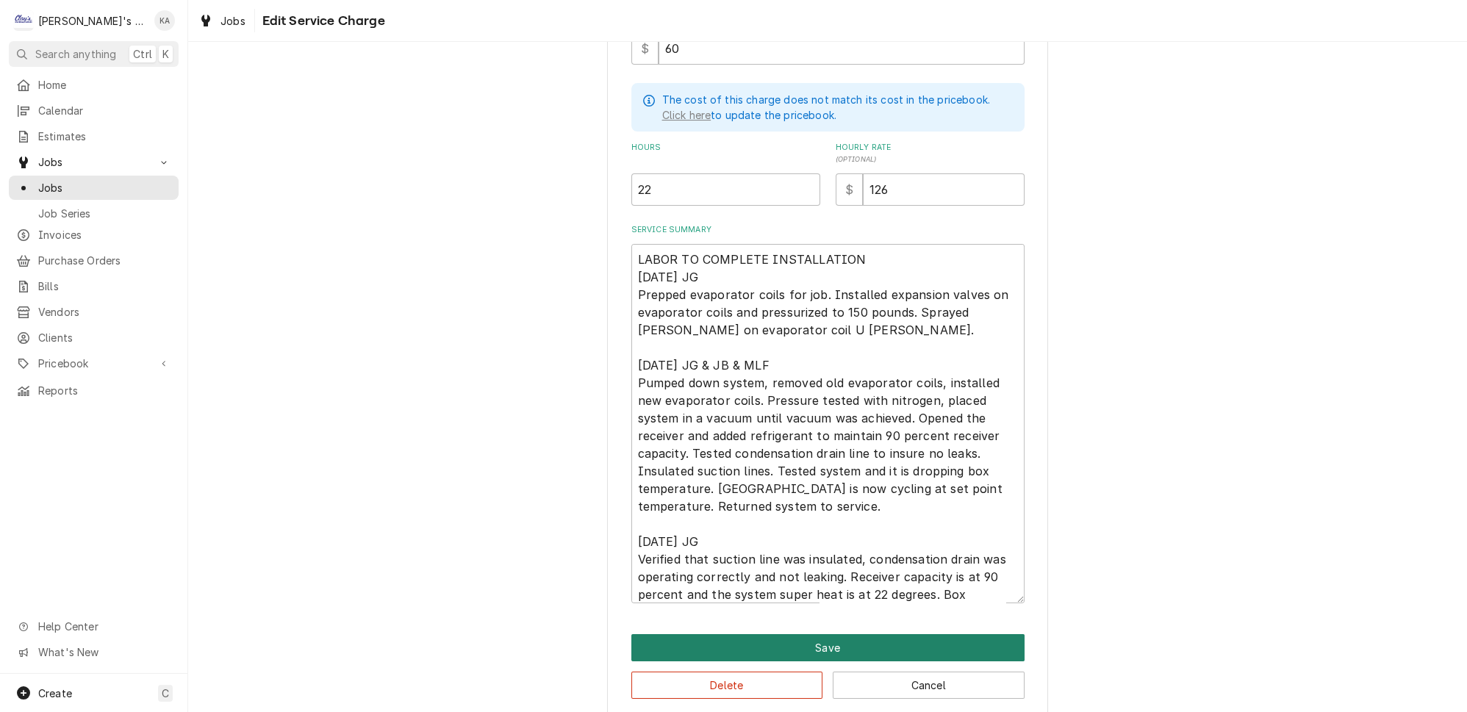
click at [815, 634] on button "Save" at bounding box center [827, 647] width 393 height 27
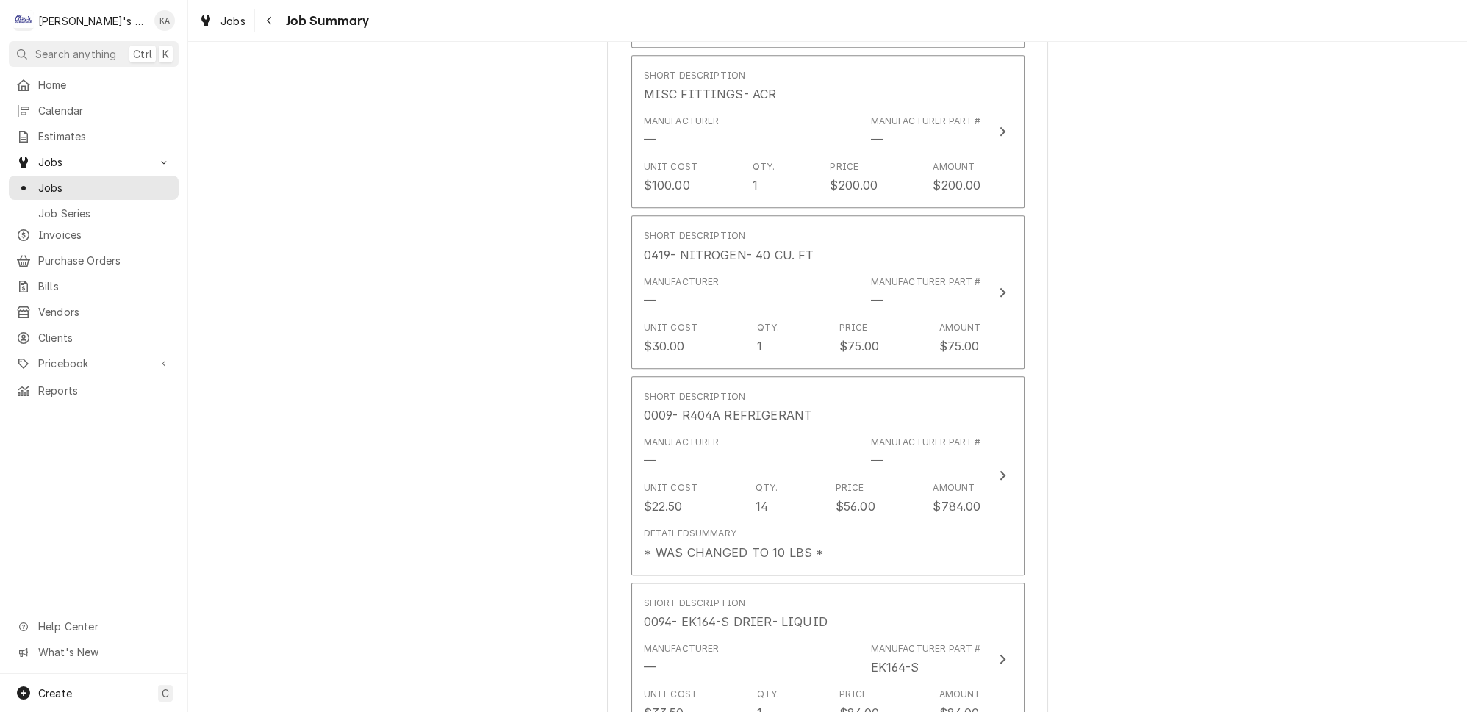
scroll to position [1403, 0]
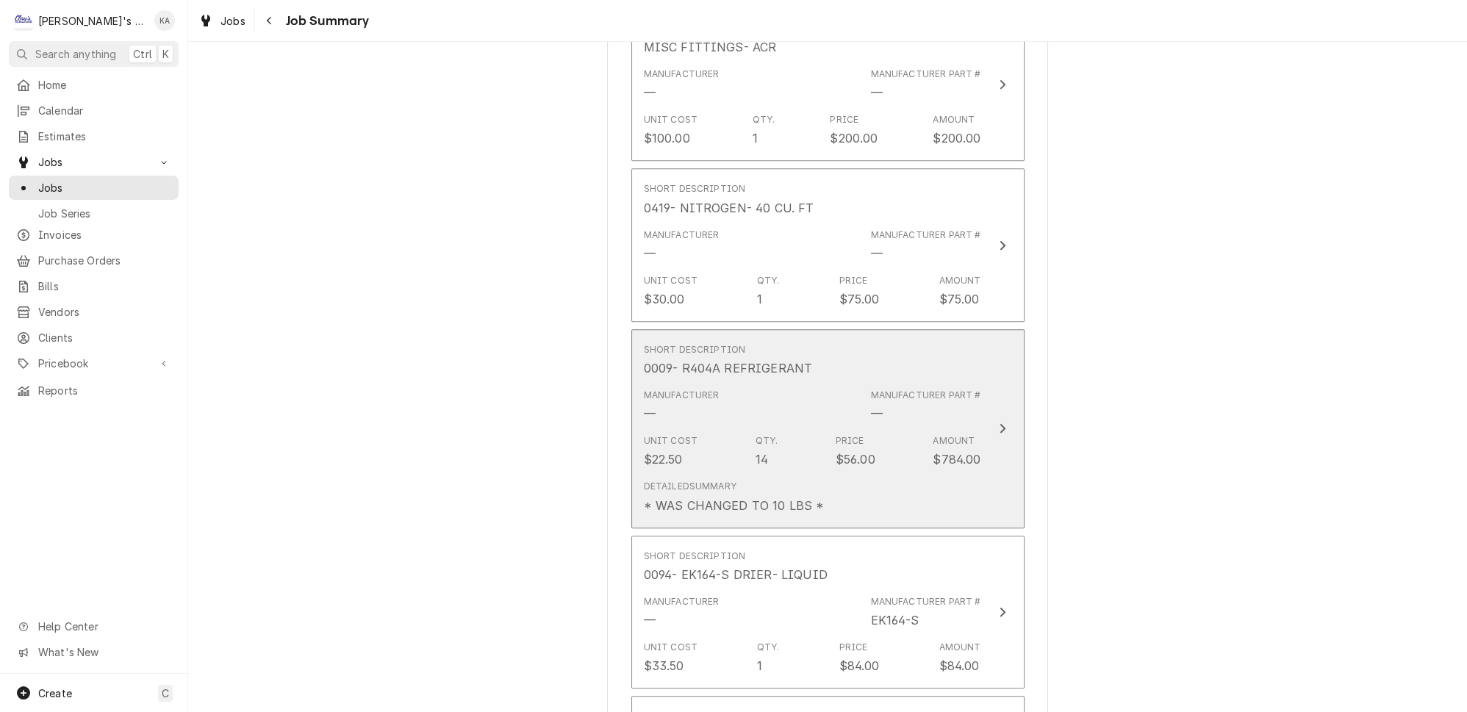
click at [966, 432] on button "Short Description 0009- R404A REFRIGERANT Manufacturer — Manufacturer Part # — …" at bounding box center [827, 428] width 393 height 199
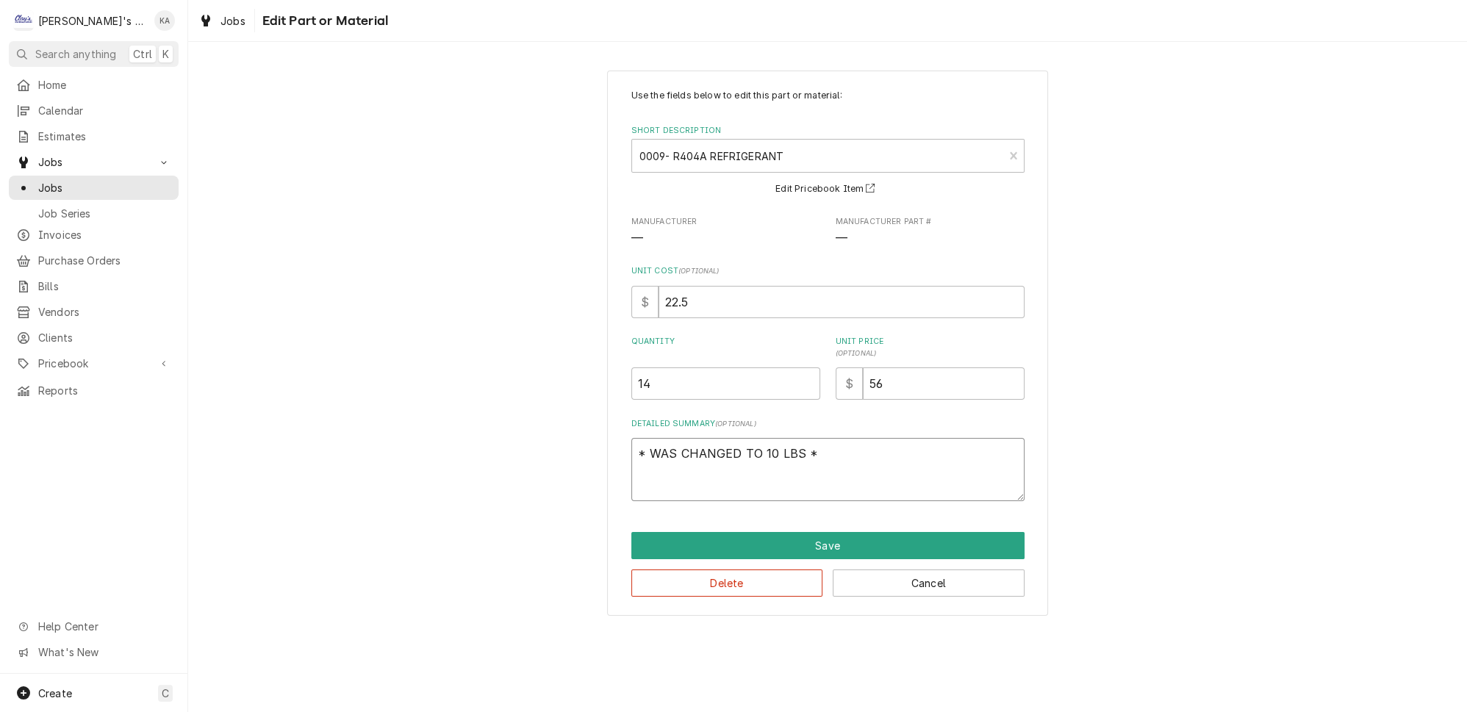
click at [799, 448] on textarea "* WAS CHANGED TO 10 LBS *" at bounding box center [827, 469] width 393 height 63
type textarea "x"
type textarea "* WAS CHANGED TO 10 LBS ?*"
type textarea "x"
type textarea "* WAS CHANGED TO 10 LBS ? *"
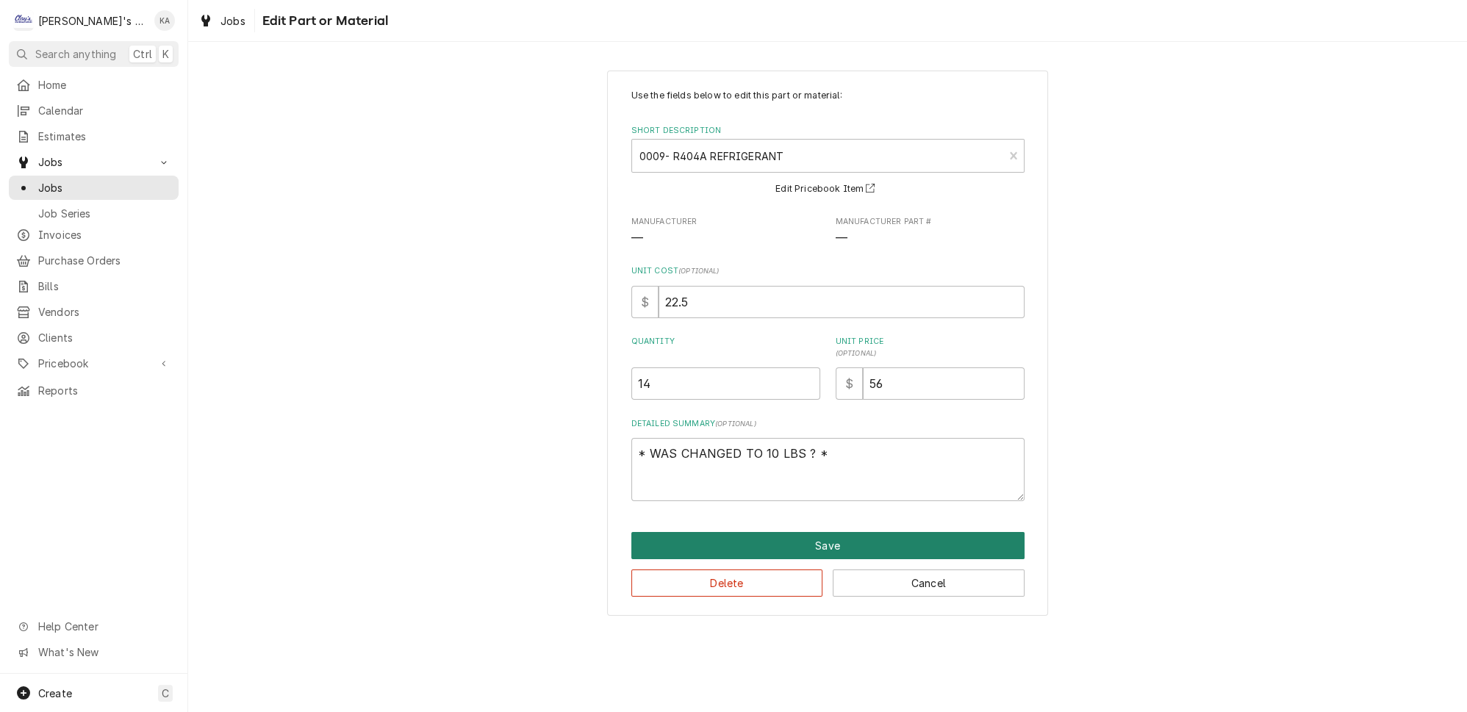
click at [835, 538] on button "Save" at bounding box center [827, 545] width 393 height 27
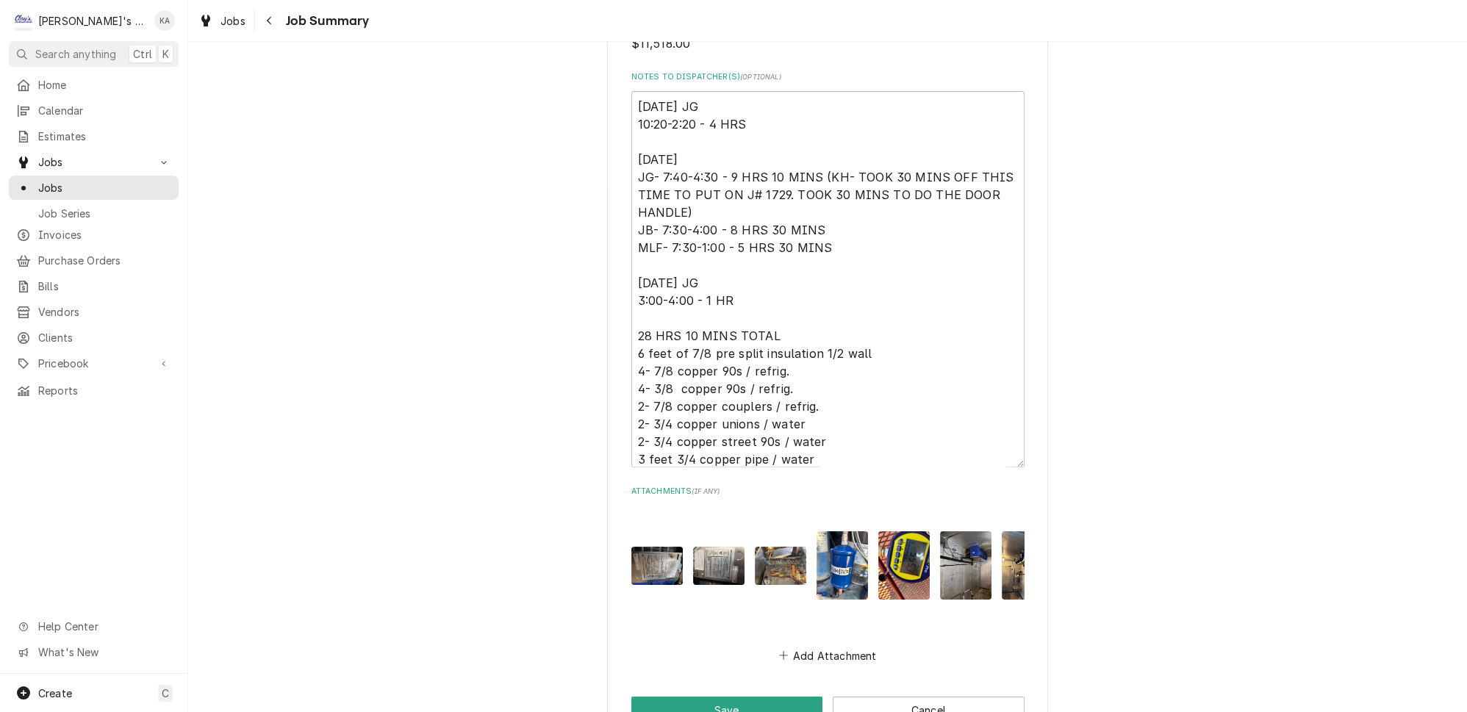
scroll to position [3639, 0]
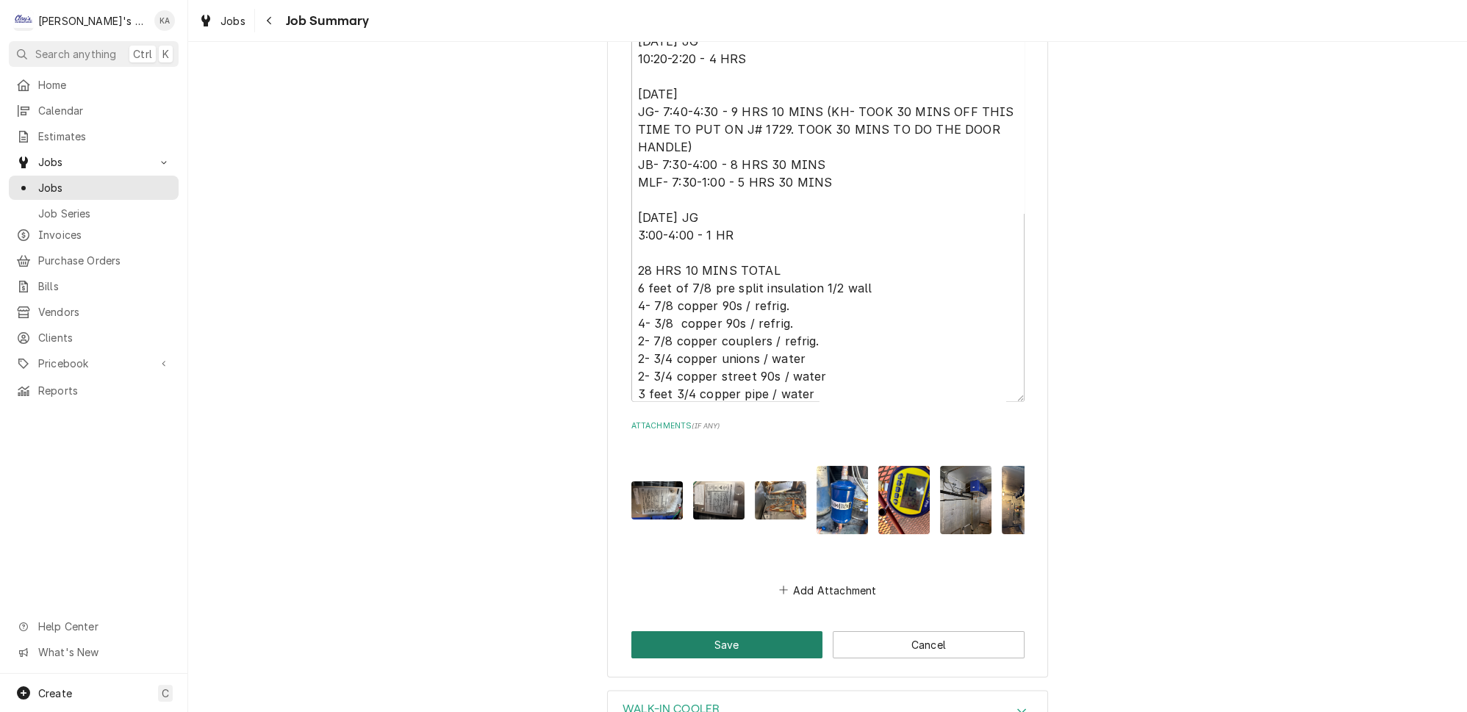
click at [721, 631] on button "Save" at bounding box center [727, 644] width 192 height 27
type textarea "x"
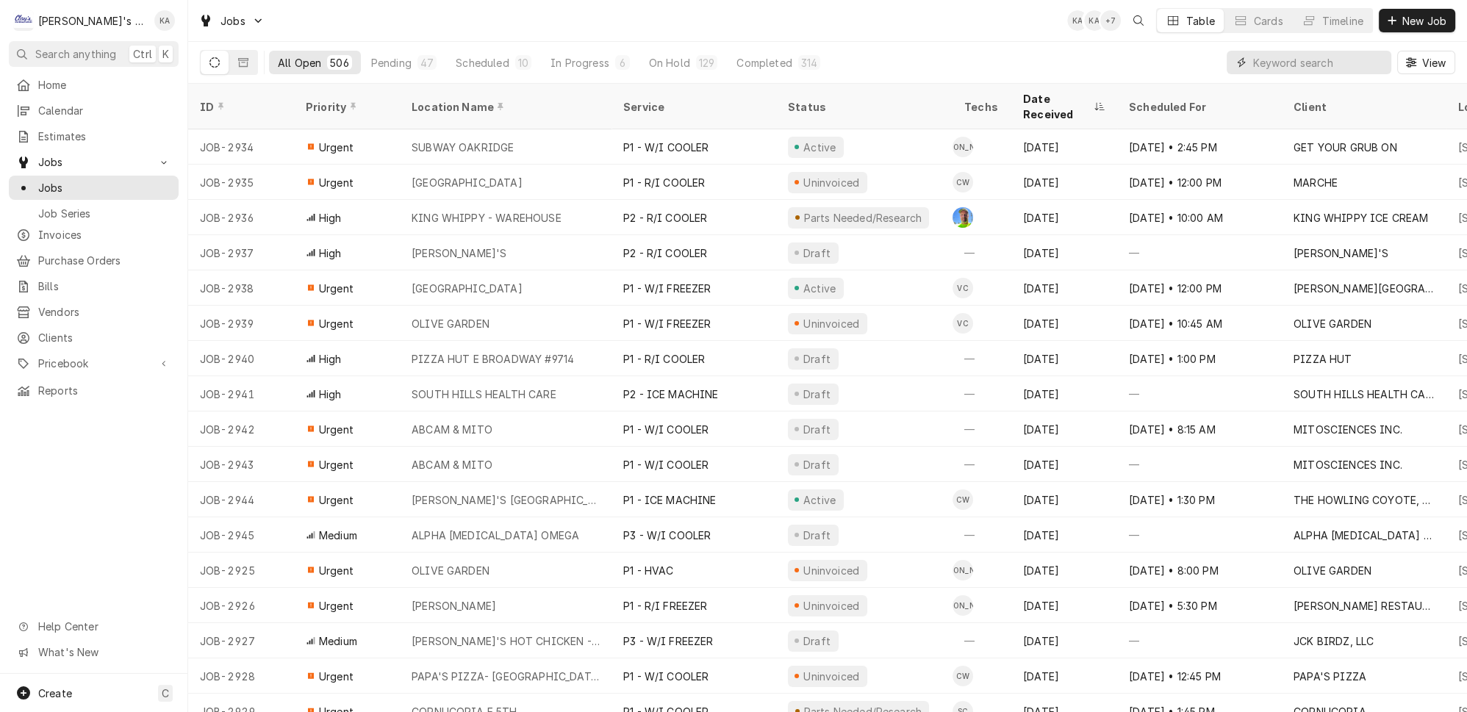
click at [1301, 57] on input "Dynamic Content Wrapper" at bounding box center [1318, 63] width 131 height 24
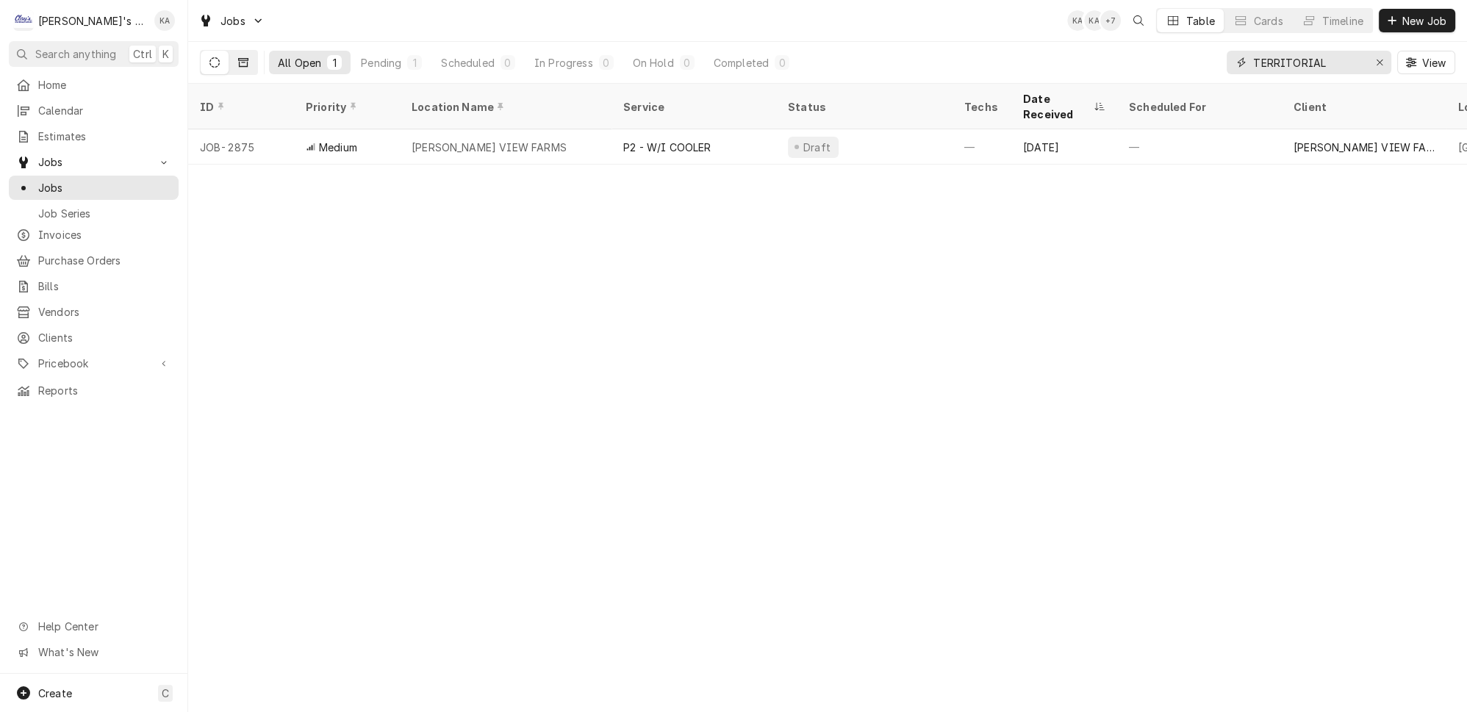
type input "TERRITORIAL"
click at [238, 60] on icon "Dynamic Content Wrapper" at bounding box center [243, 62] width 10 height 10
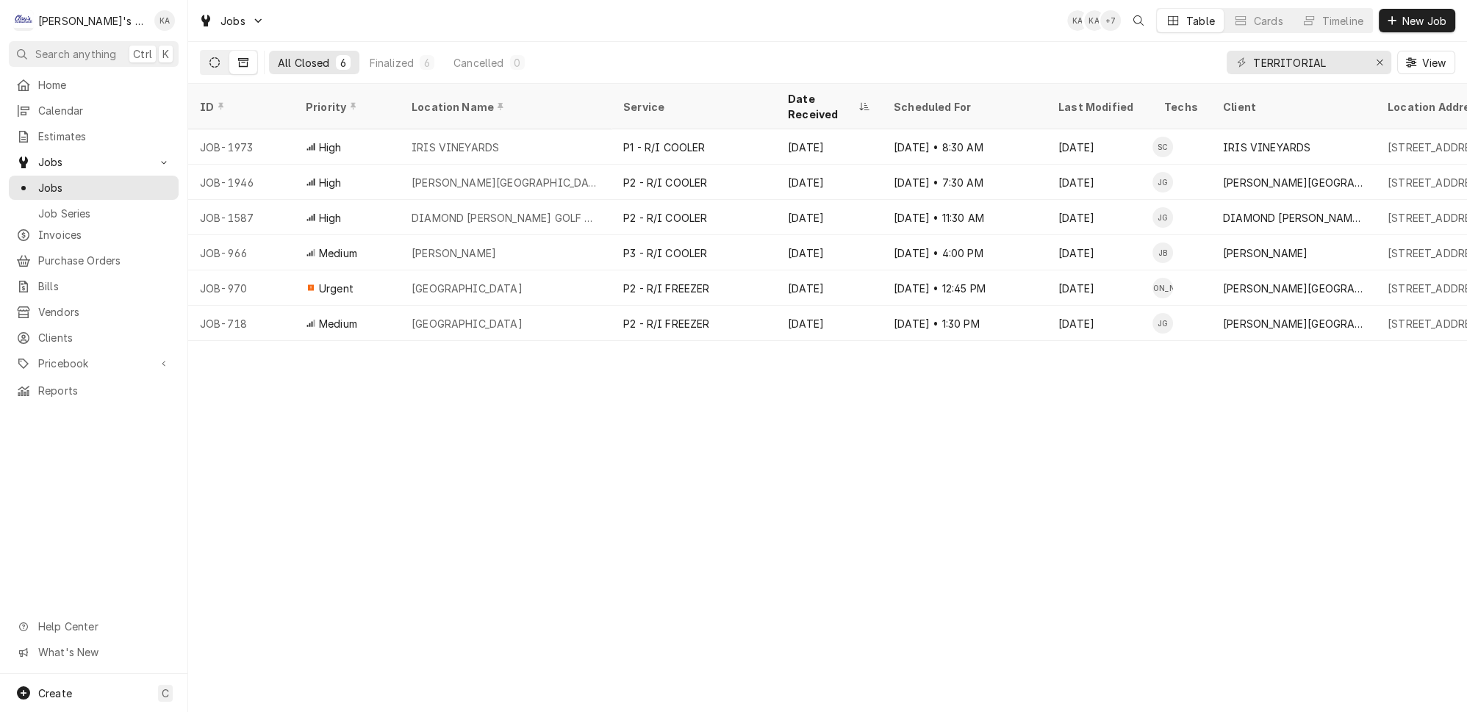
click at [209, 57] on icon "Dynamic Content Wrapper" at bounding box center [214, 62] width 10 height 10
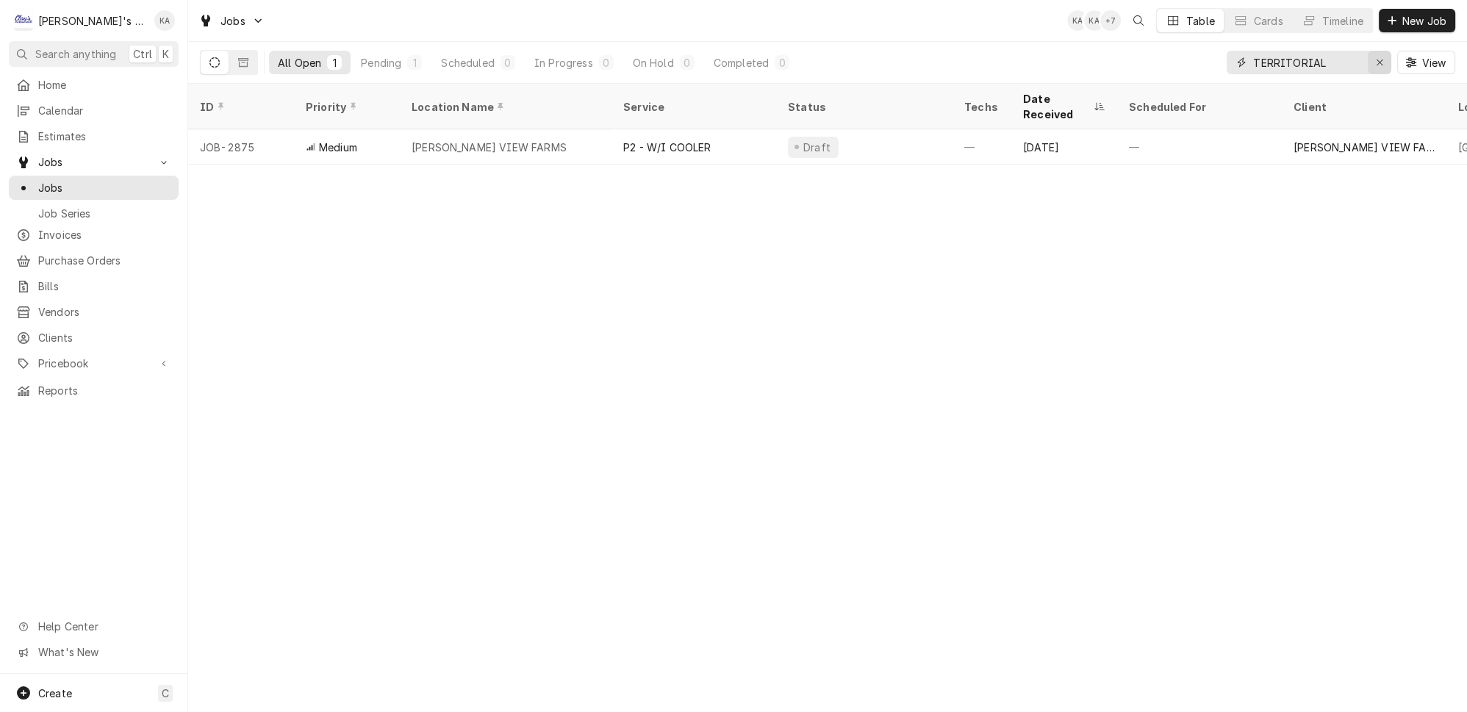
click at [1384, 57] on icon "Erase input" at bounding box center [1379, 62] width 8 height 10
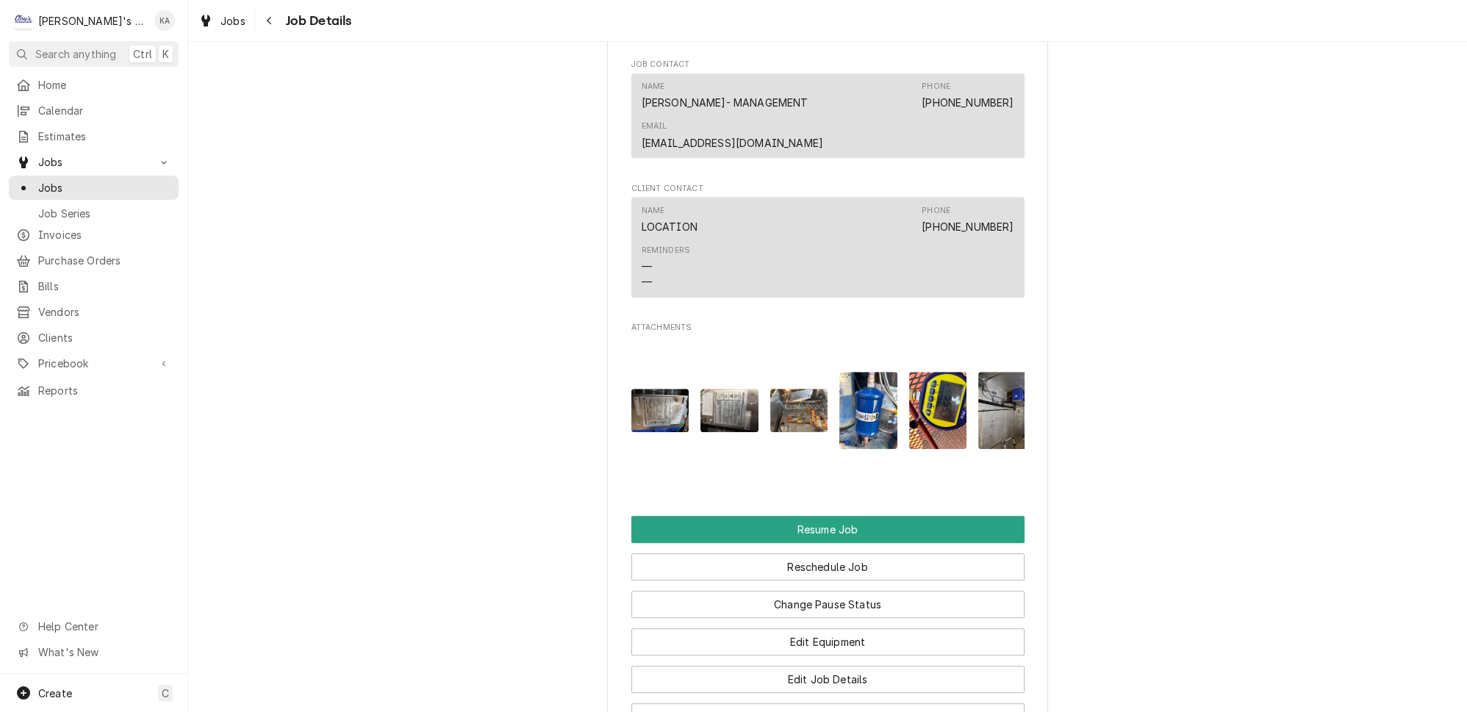
scroll to position [2538, 0]
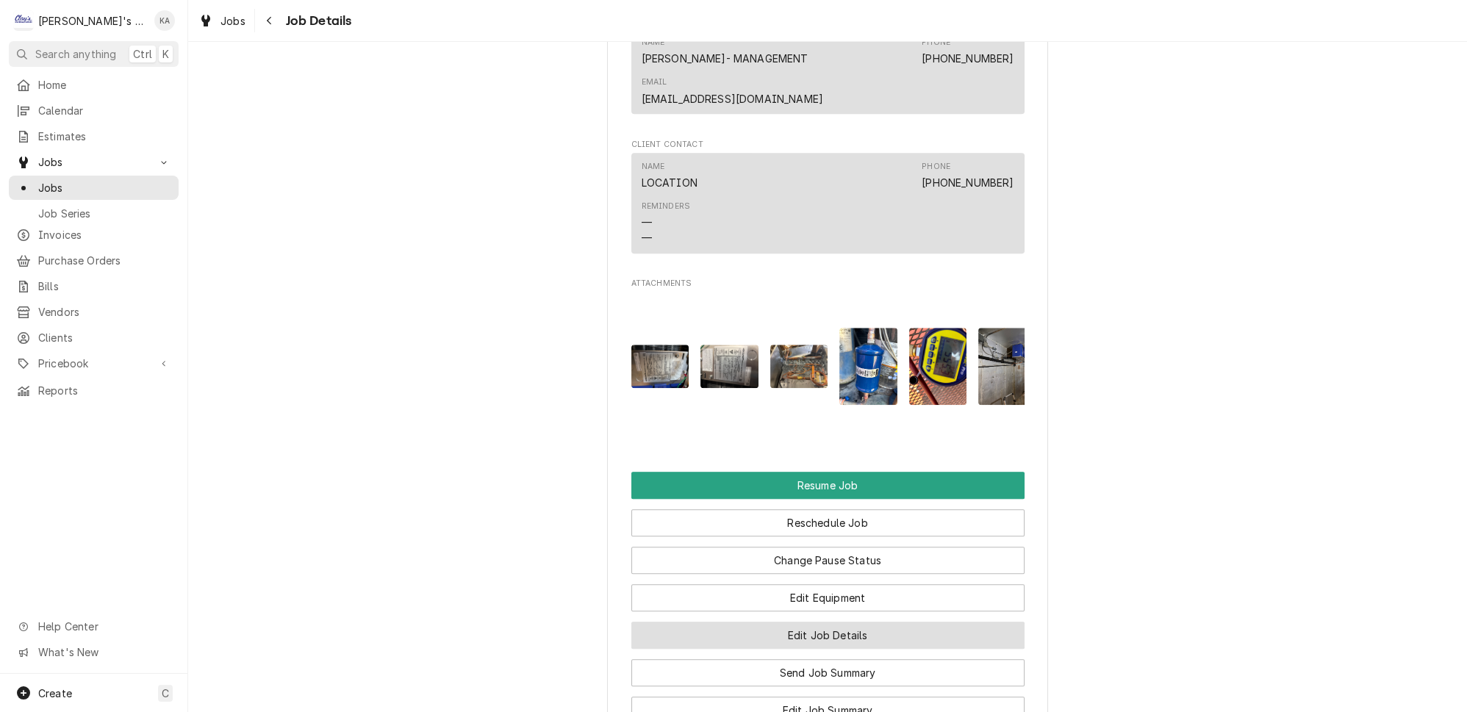
click at [866, 622] on button "Edit Job Details" at bounding box center [827, 635] width 393 height 27
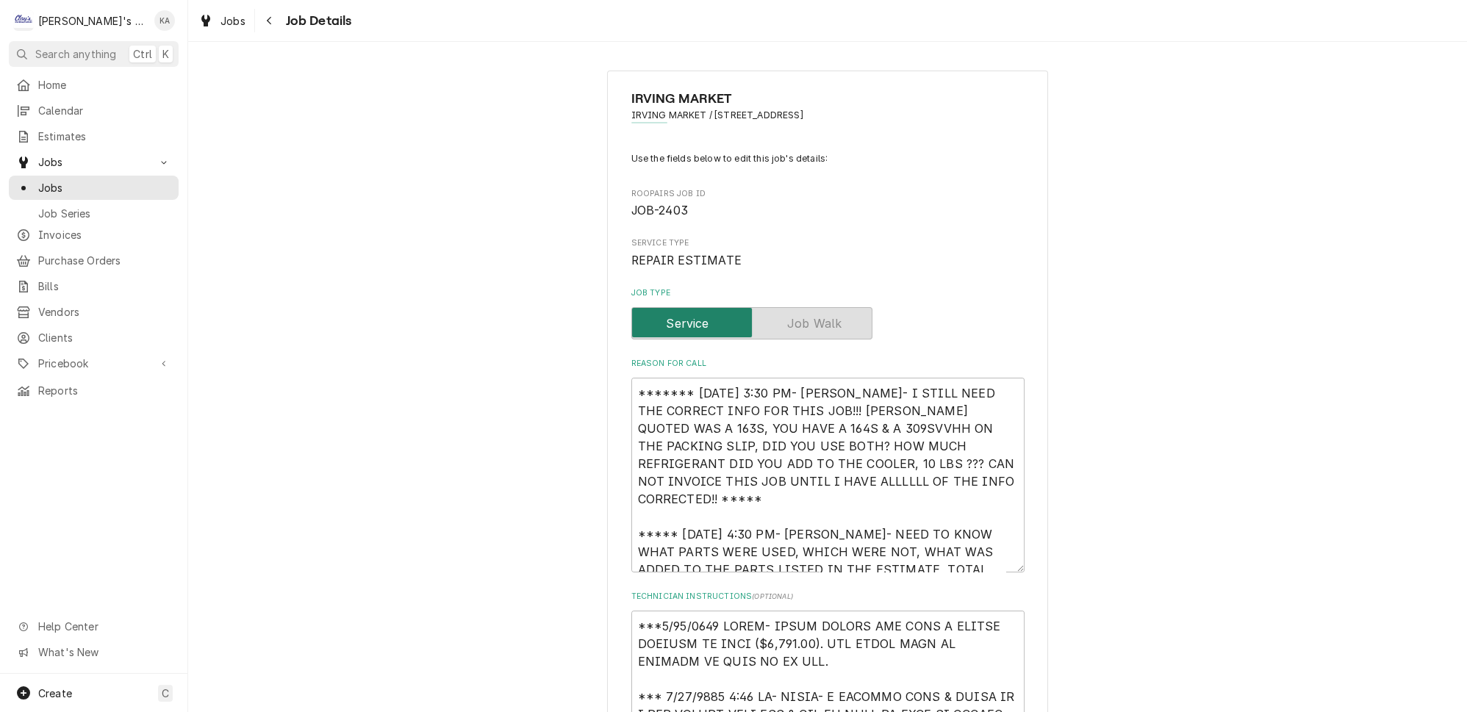
type textarea "x"
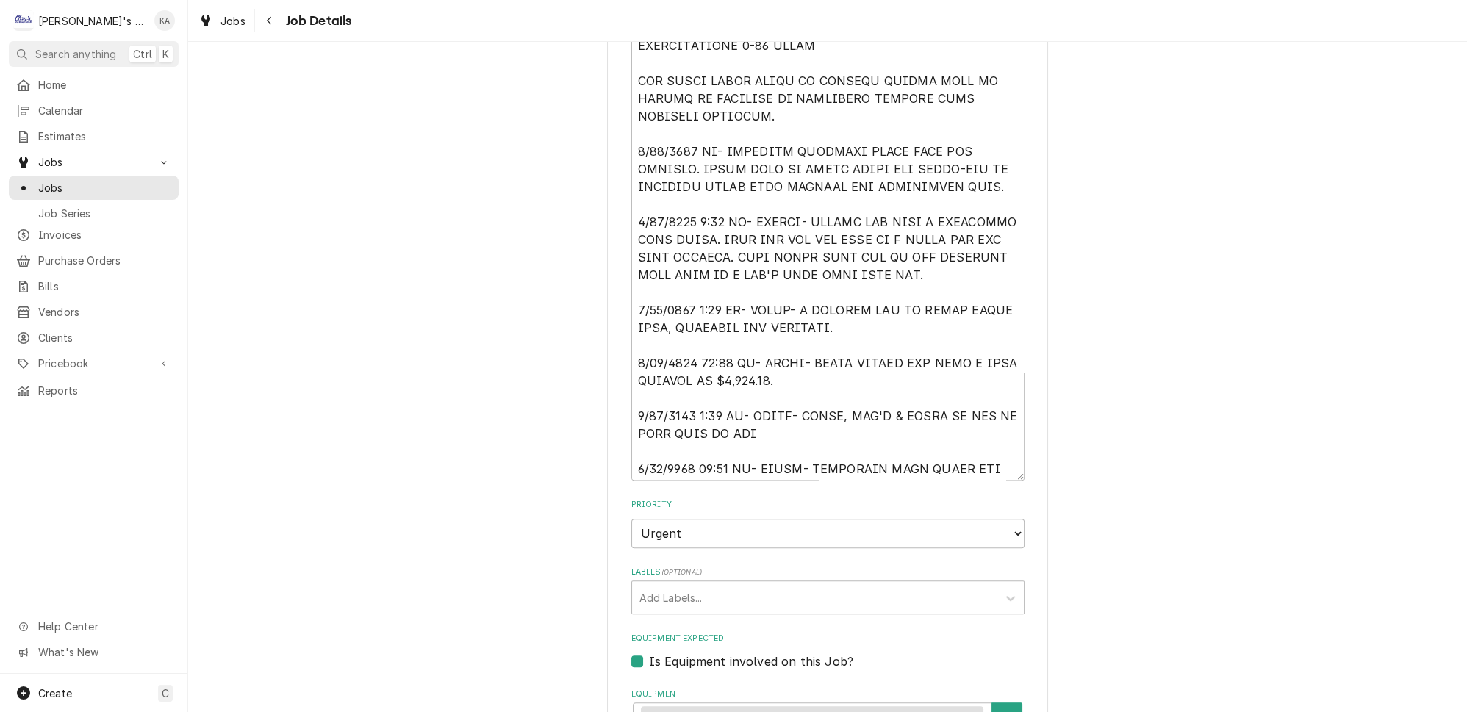
scroll to position [1001, 0]
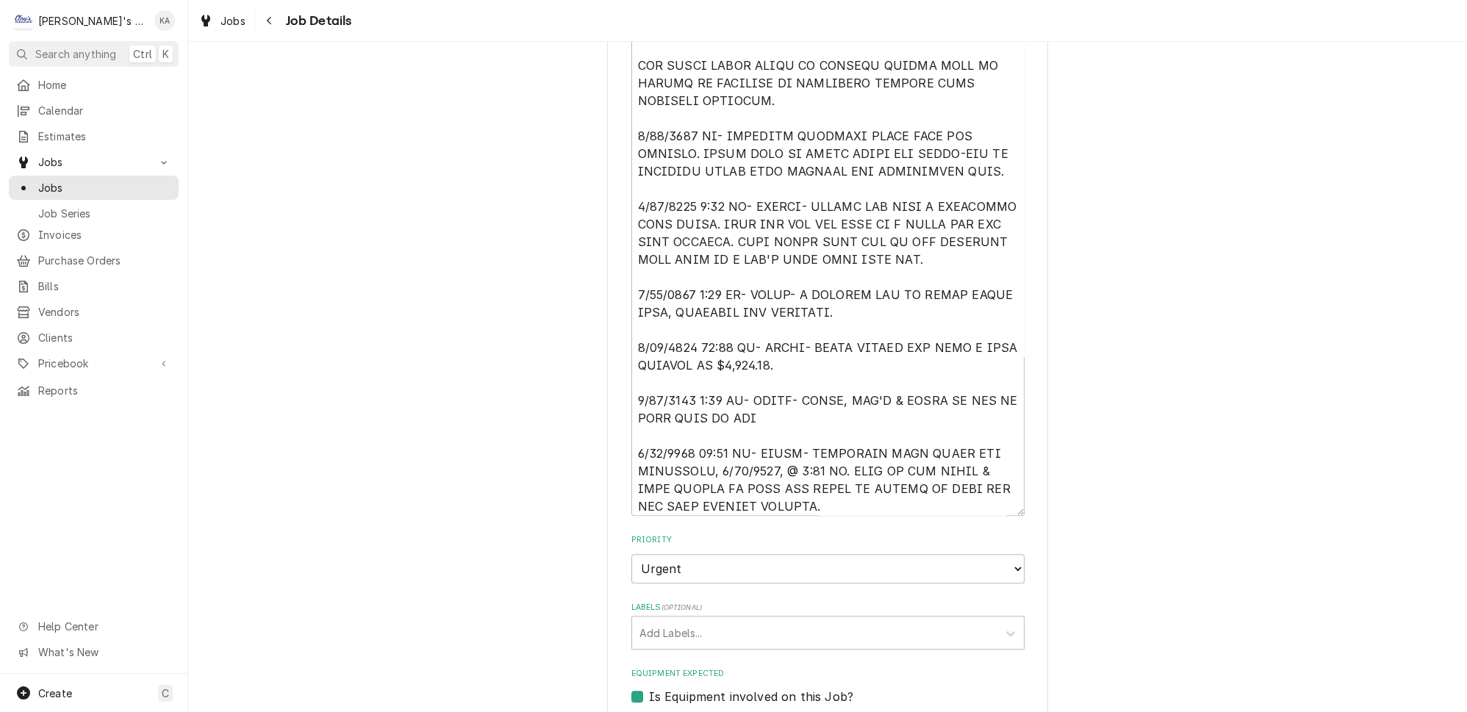
drag, startPoint x: 999, startPoint y: 454, endPoint x: 995, endPoint y: 508, distance: 53.8
click at [995, 508] on textarea "Technician Instructions ( optional )" at bounding box center [827, 62] width 393 height 907
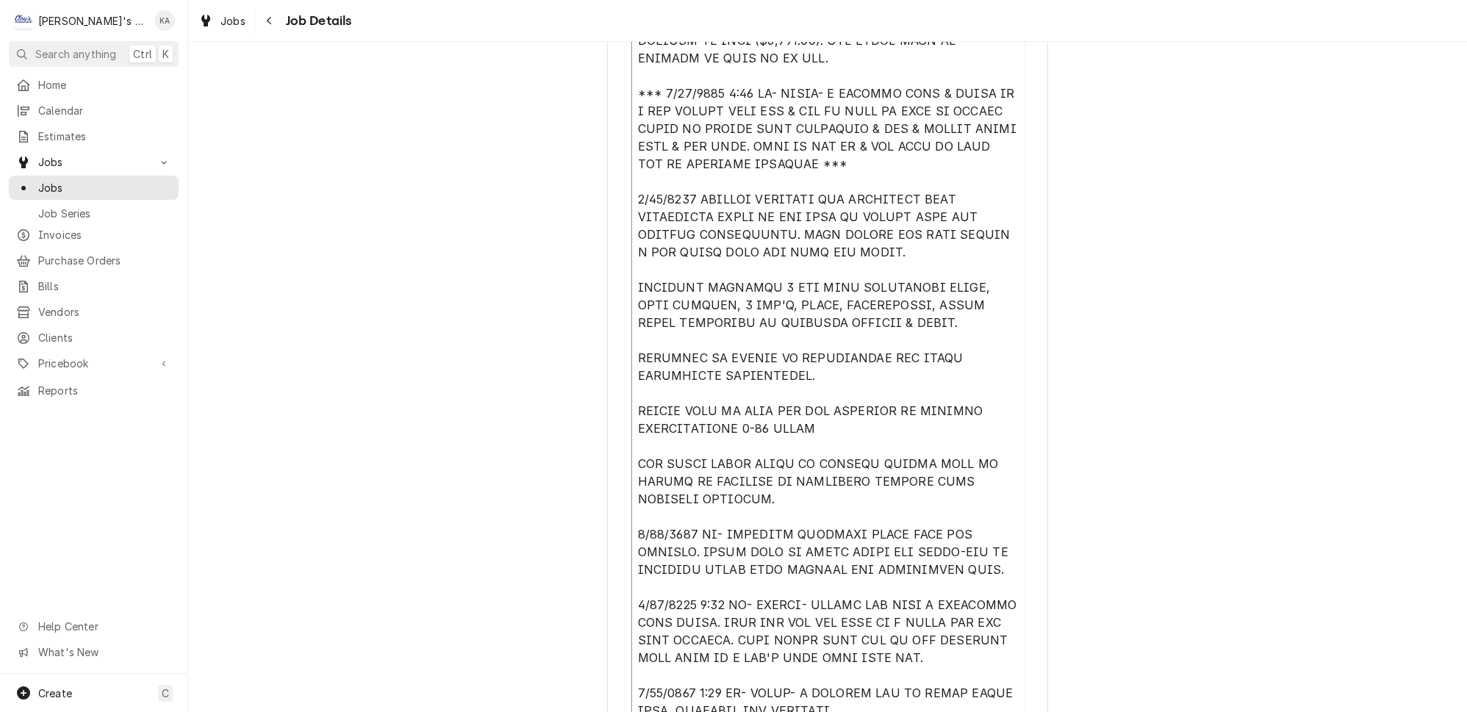
scroll to position [589, 0]
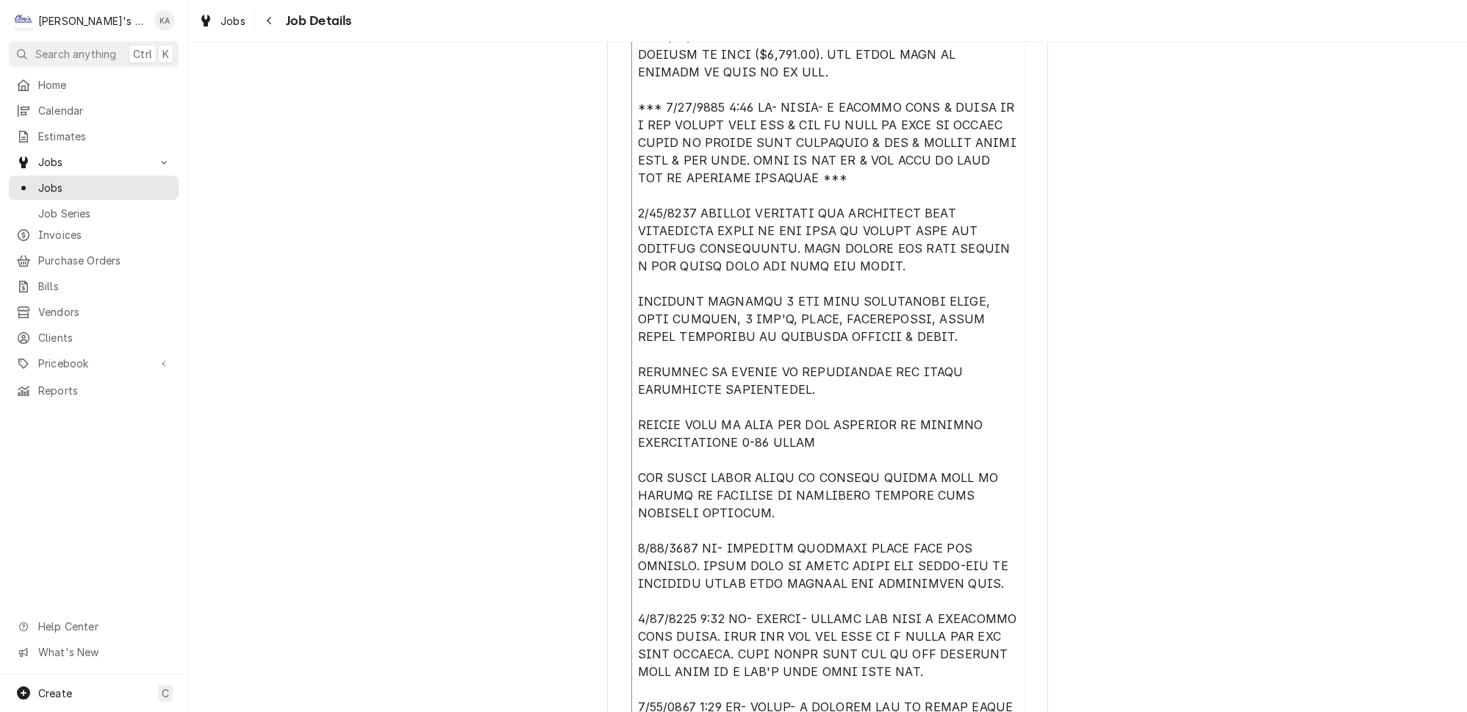
drag, startPoint x: 788, startPoint y: 692, endPoint x: 637, endPoint y: 187, distance: 526.8
click at [637, 187] on textarea "Technician Instructions ( optional )" at bounding box center [827, 476] width 393 height 910
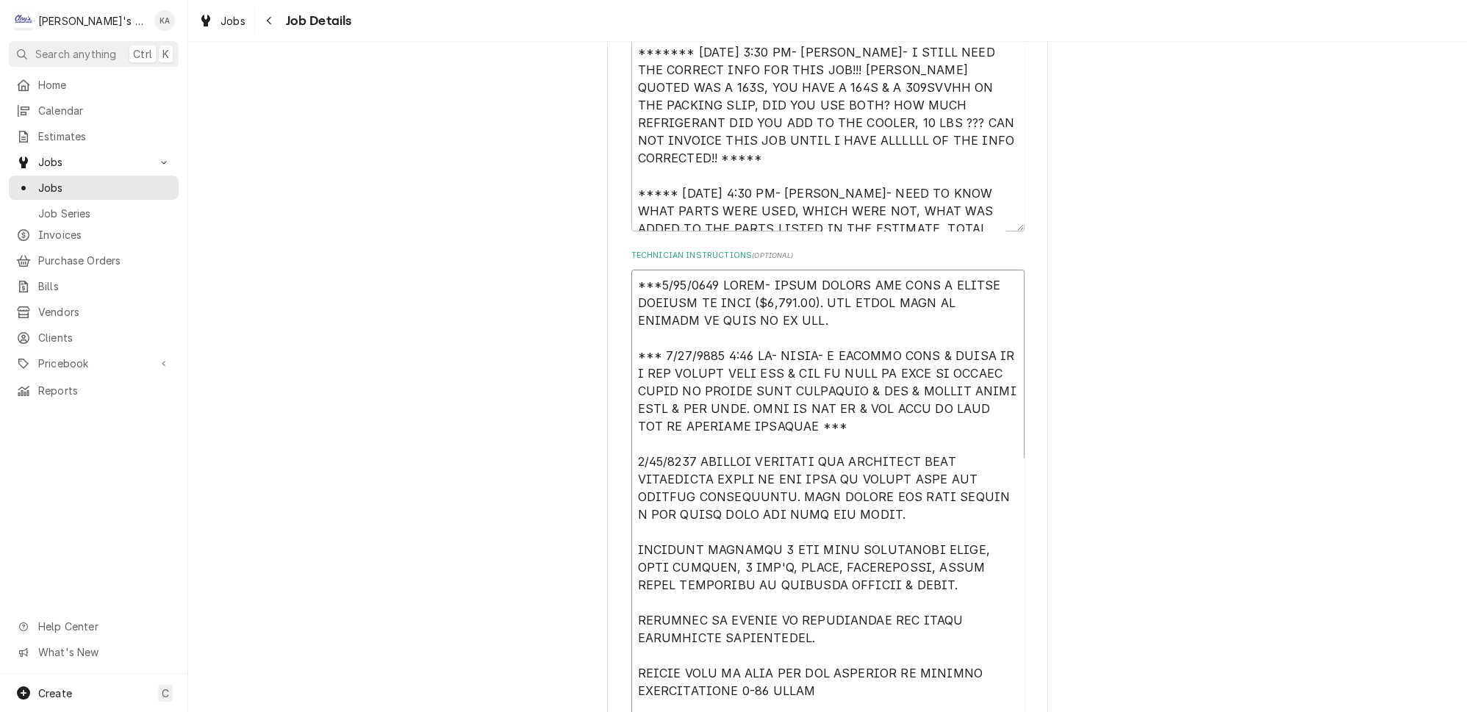
scroll to position [322, 0]
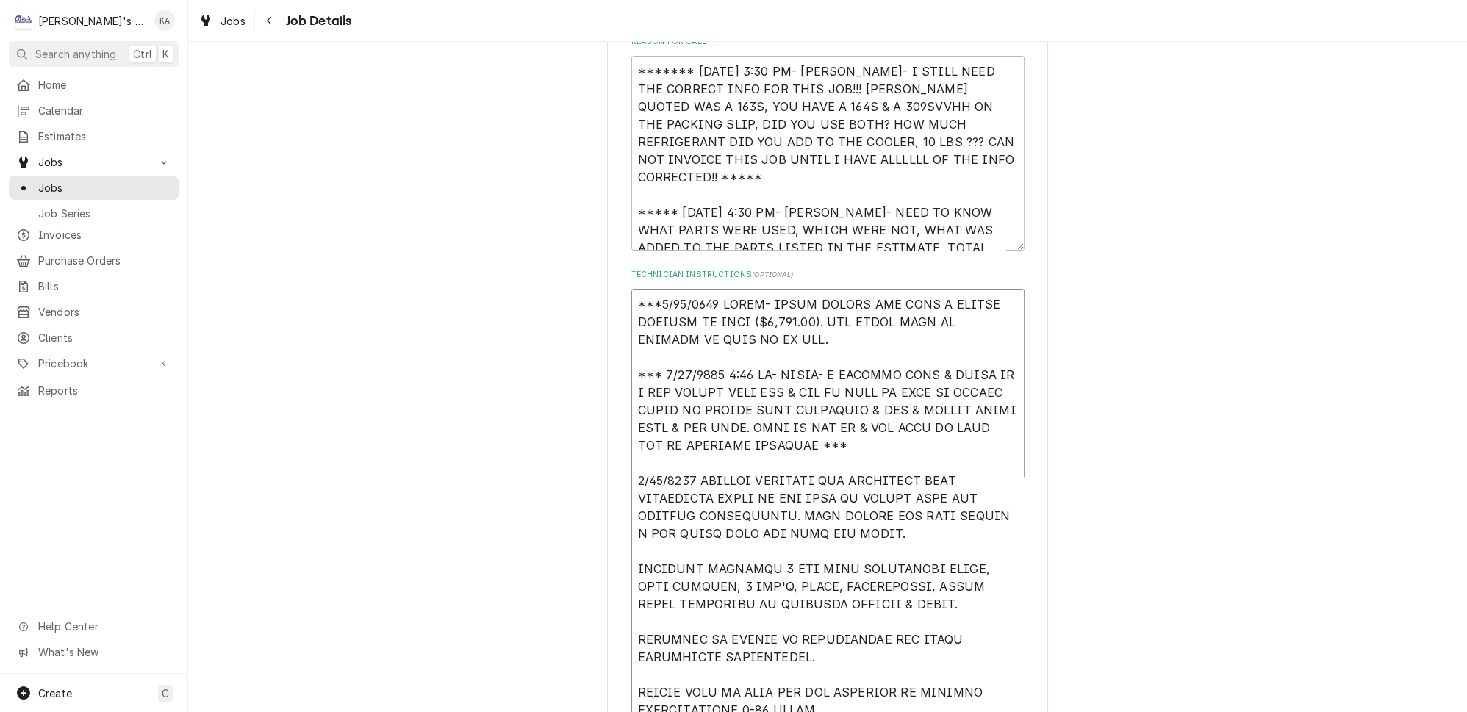
type textarea "***[DATE] [PERSON_NAME] CALLED AND MADE A SECOND PAYMENT ON THIS ($2,828.75). S…"
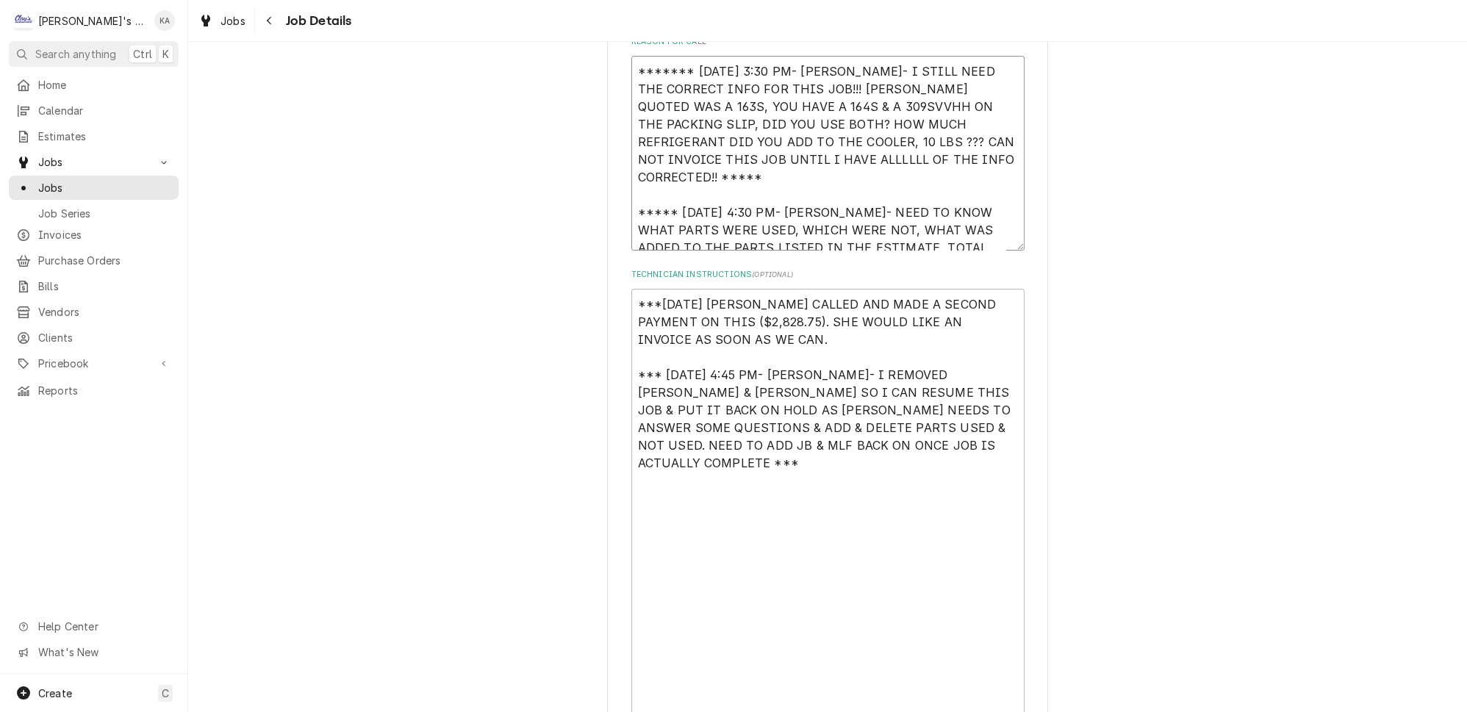
type textarea "x"
type textarea "******* [DATE] 3:30 PM- [PERSON_NAME]- I STILL NEED THE CORRECT INFO FOR THIS J…"
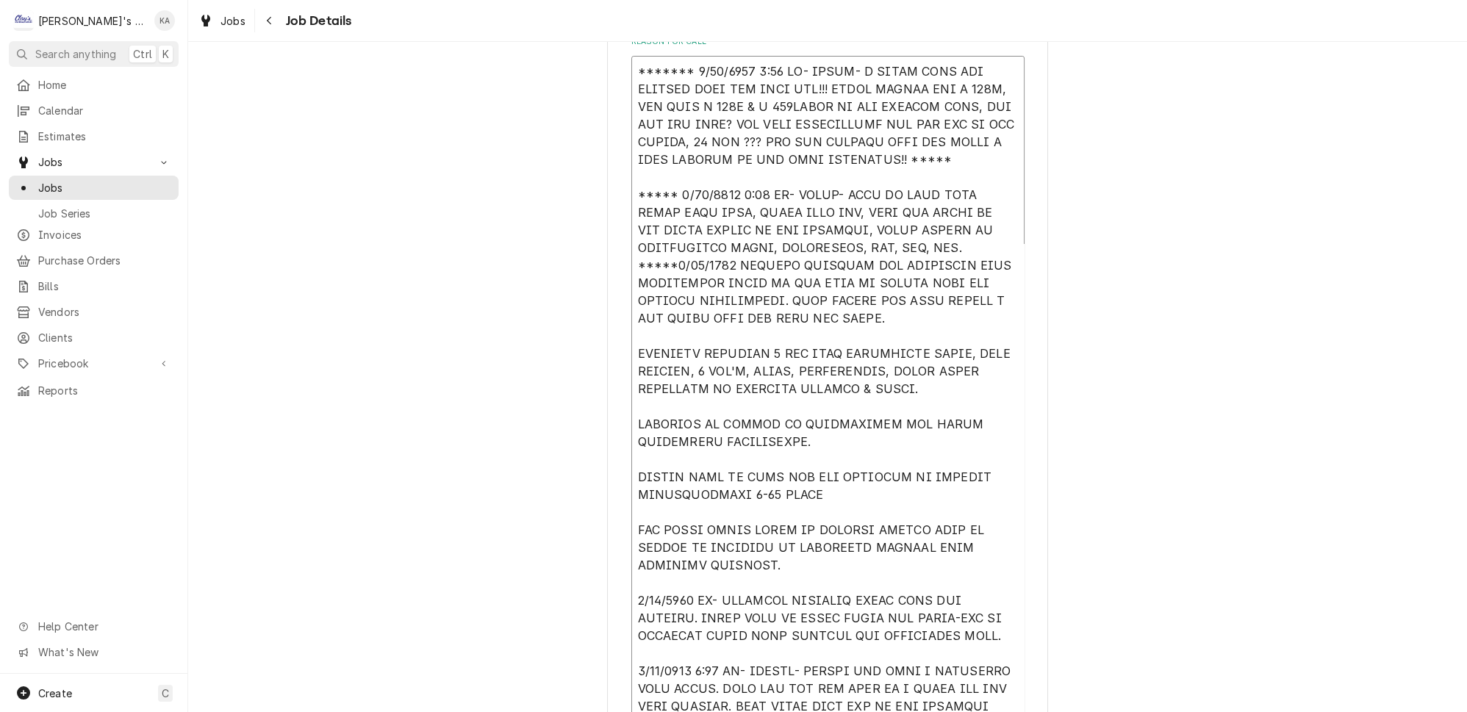
click at [673, 244] on textarea "Reason For Call" at bounding box center [827, 492] width 393 height 872
type textarea "x"
type textarea "******* [DATE] 3:30 PM- [PERSON_NAME]- I STILL NEED THE CORRECT INFO FOR THIS J…"
type textarea "x"
type textarea "******* [DATE] 3:30 PM- [PERSON_NAME]- I STILL NEED THE CORRECT INFO FOR THIS J…"
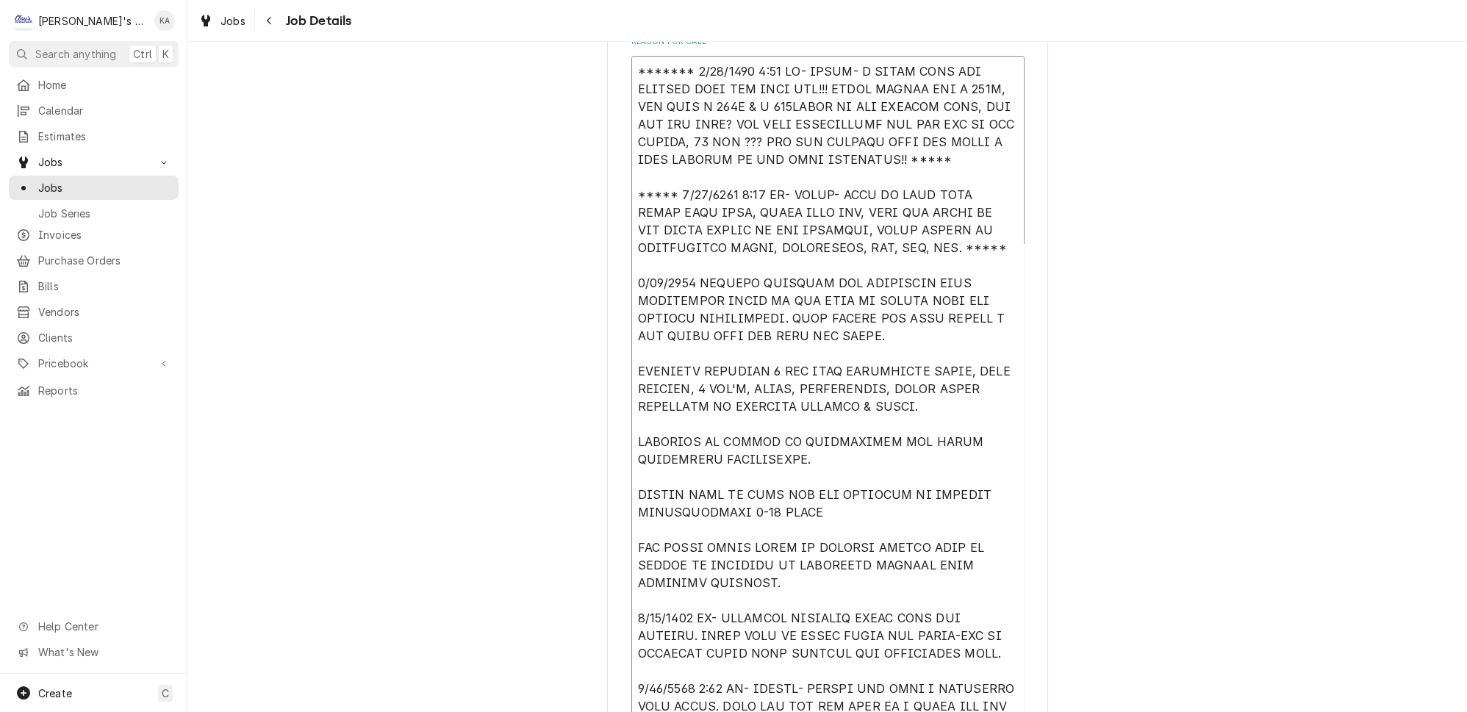
type textarea "x"
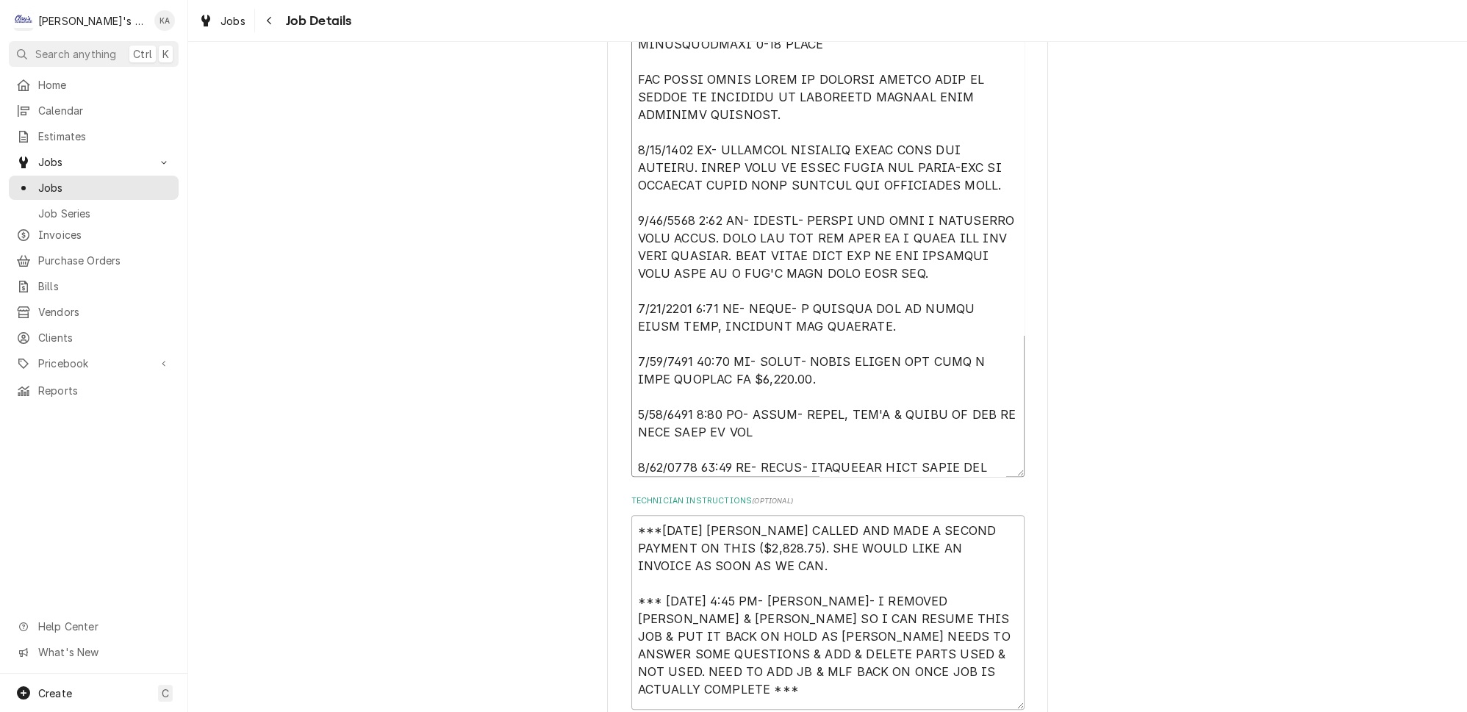
scroll to position [857, 0]
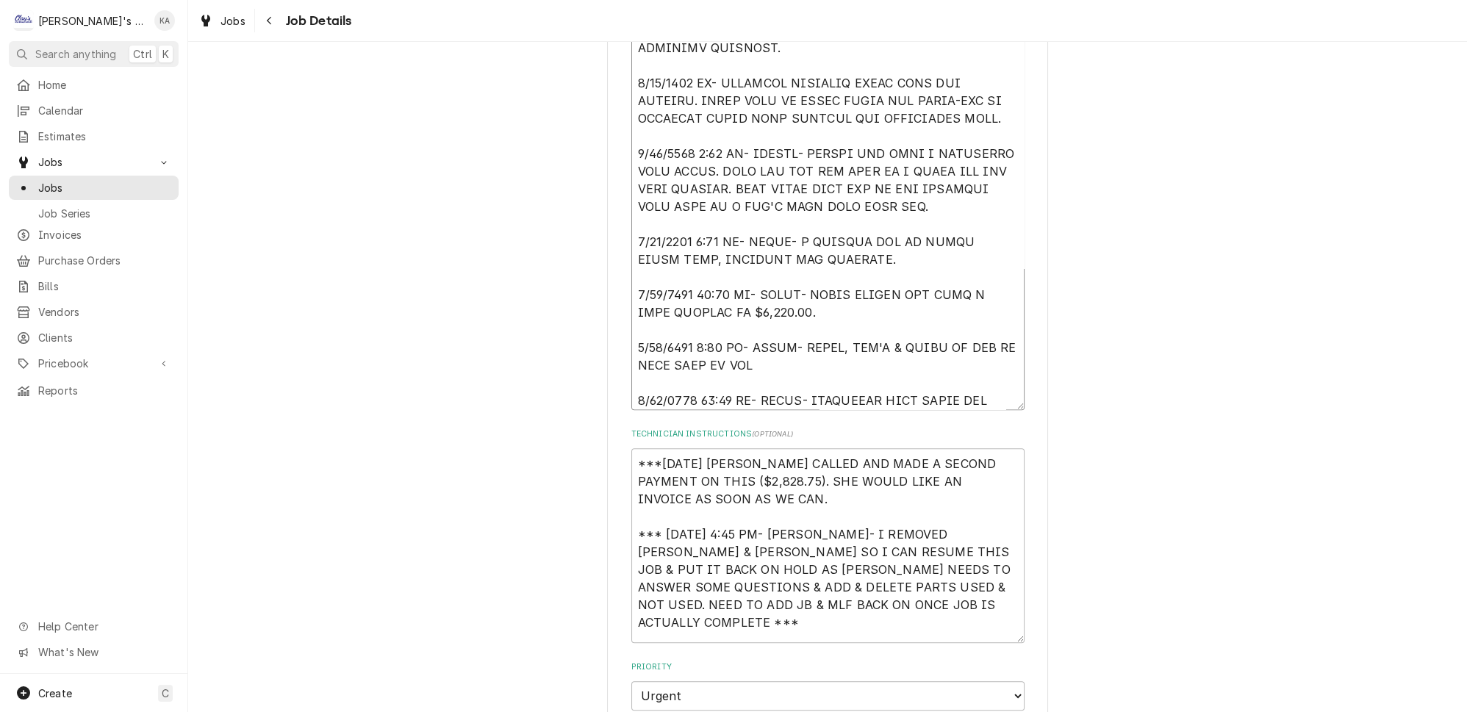
type textarea "******* [DATE] 3:30 PM- [PERSON_NAME]- I STILL NEED THE CORRECT INFO FOR THIS J…"
drag, startPoint x: 762, startPoint y: 490, endPoint x: 628, endPoint y: 457, distance: 137.8
click at [628, 457] on div "IRVING MARKET IRVING MARKET / [STREET_ADDRESS] Use the fields below to edit thi…" at bounding box center [827, 400] width 441 height 2373
type textarea "*** [DATE] 4:45 PM- [PERSON_NAME]- I REMOVED [PERSON_NAME] & [PERSON_NAME] SO I…"
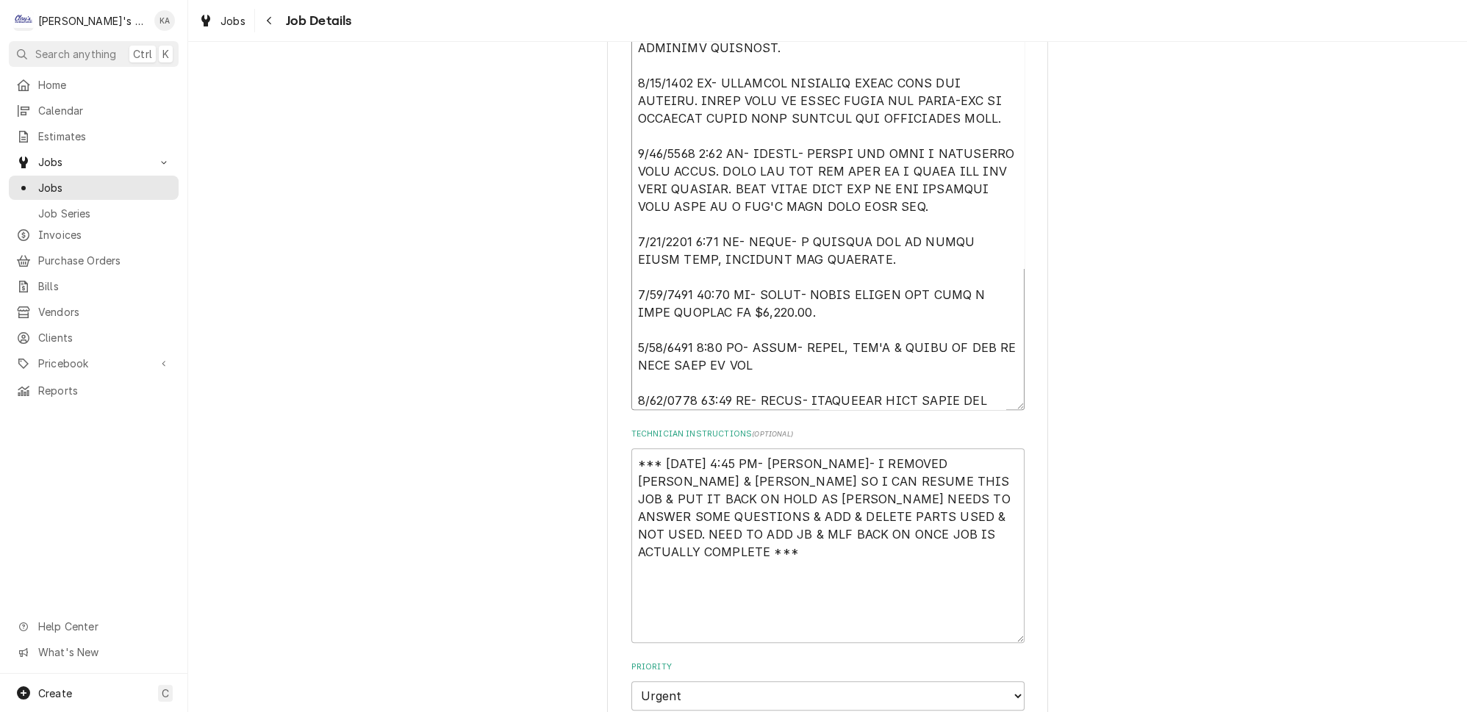
type textarea "x"
type textarea "******* [DATE] 3:30 PM- [PERSON_NAME]- I STILL NEED THE CORRECT INFO FOR THIS J…"
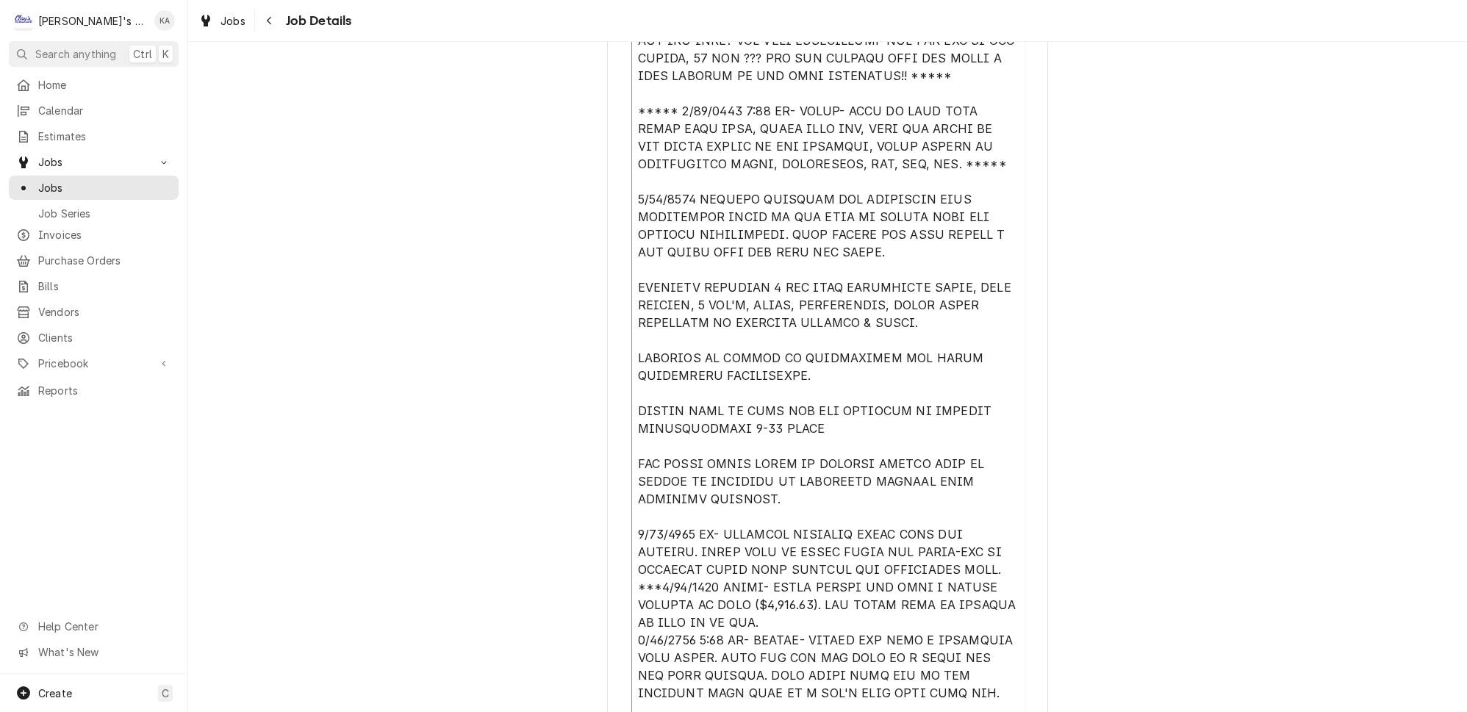
scroll to position [389, 0]
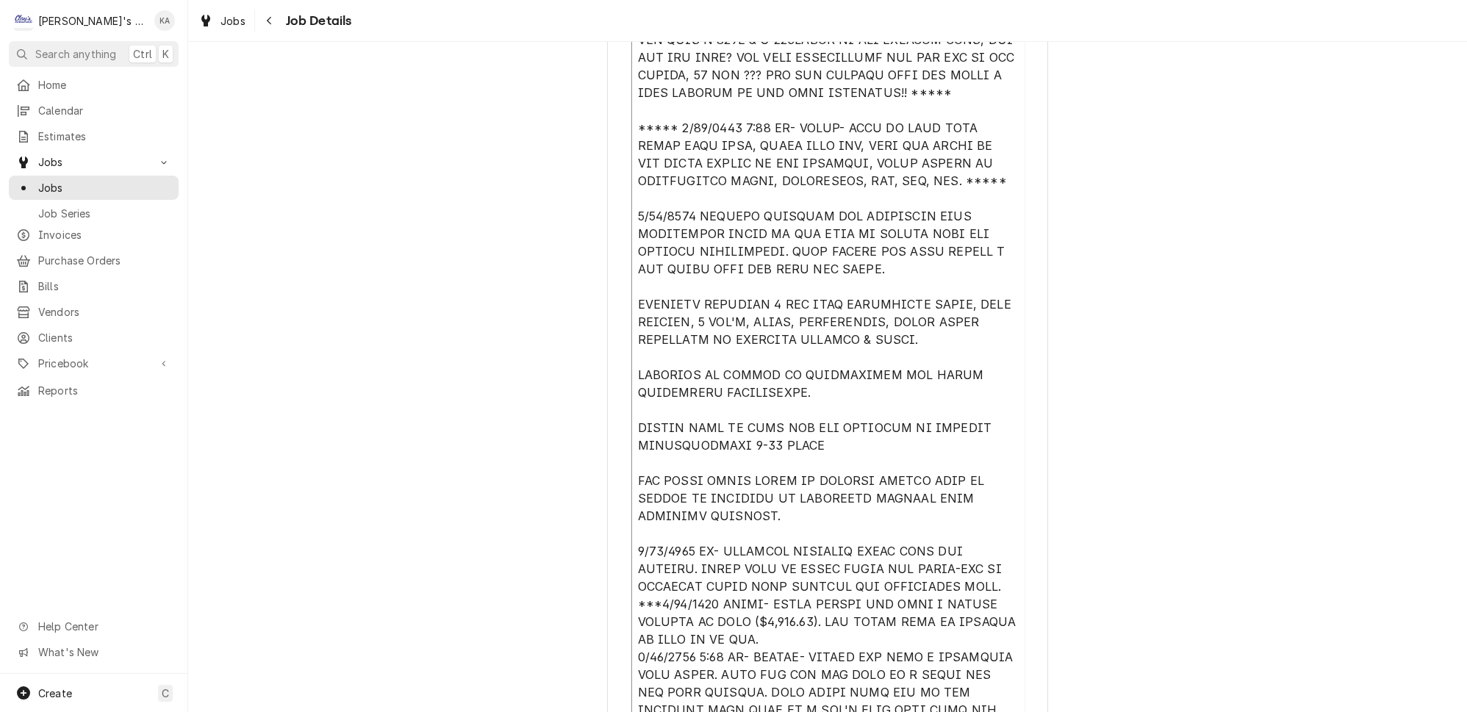
type textarea "x"
type textarea "******* [DATE] 3:30 PM- [PERSON_NAME]- I STILL NEED THE CORRECT INFO FOR THIS J…"
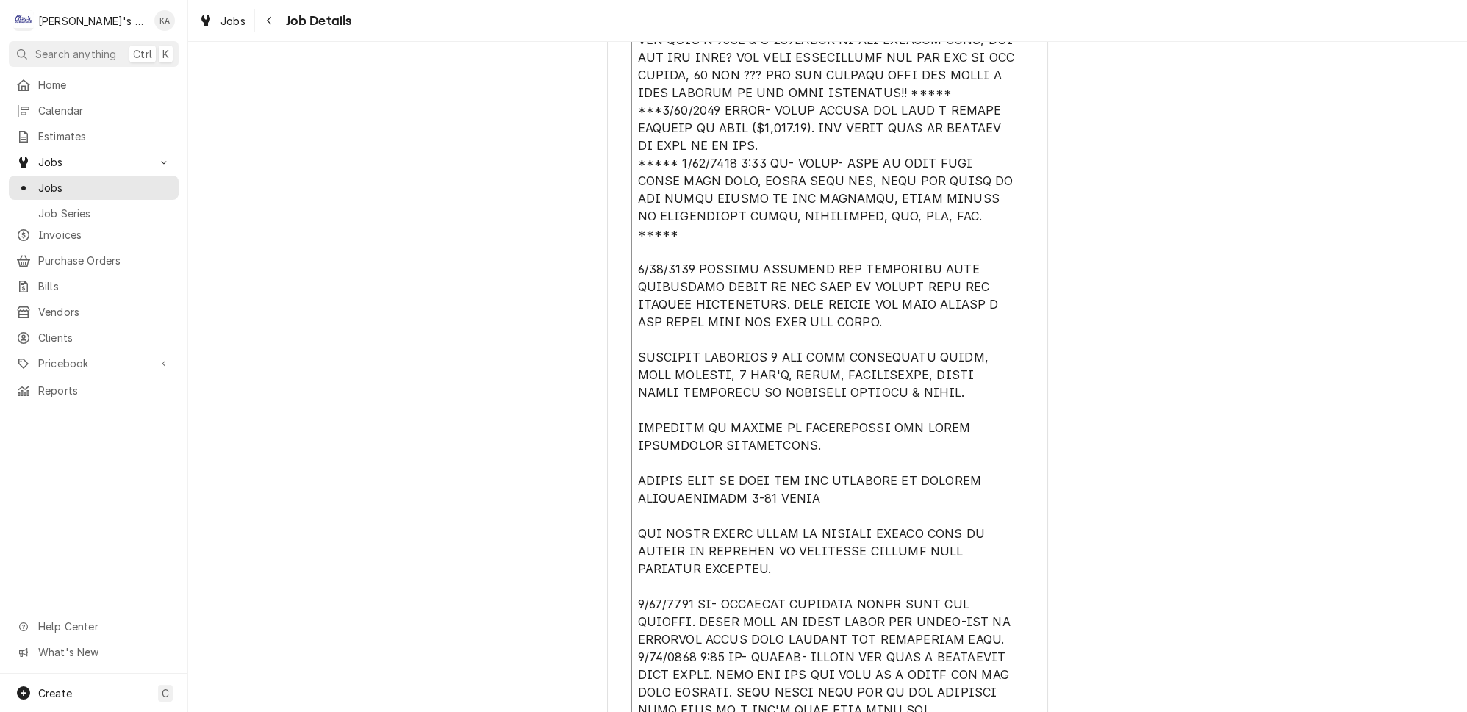
click at [934, 75] on textarea "Reason For Call" at bounding box center [827, 441] width 393 height 905
type textarea "x"
type textarea "******* [DATE] 3:30 PM- [PERSON_NAME]- I STILL NEED THE CORRECT INFO FOR THIS J…"
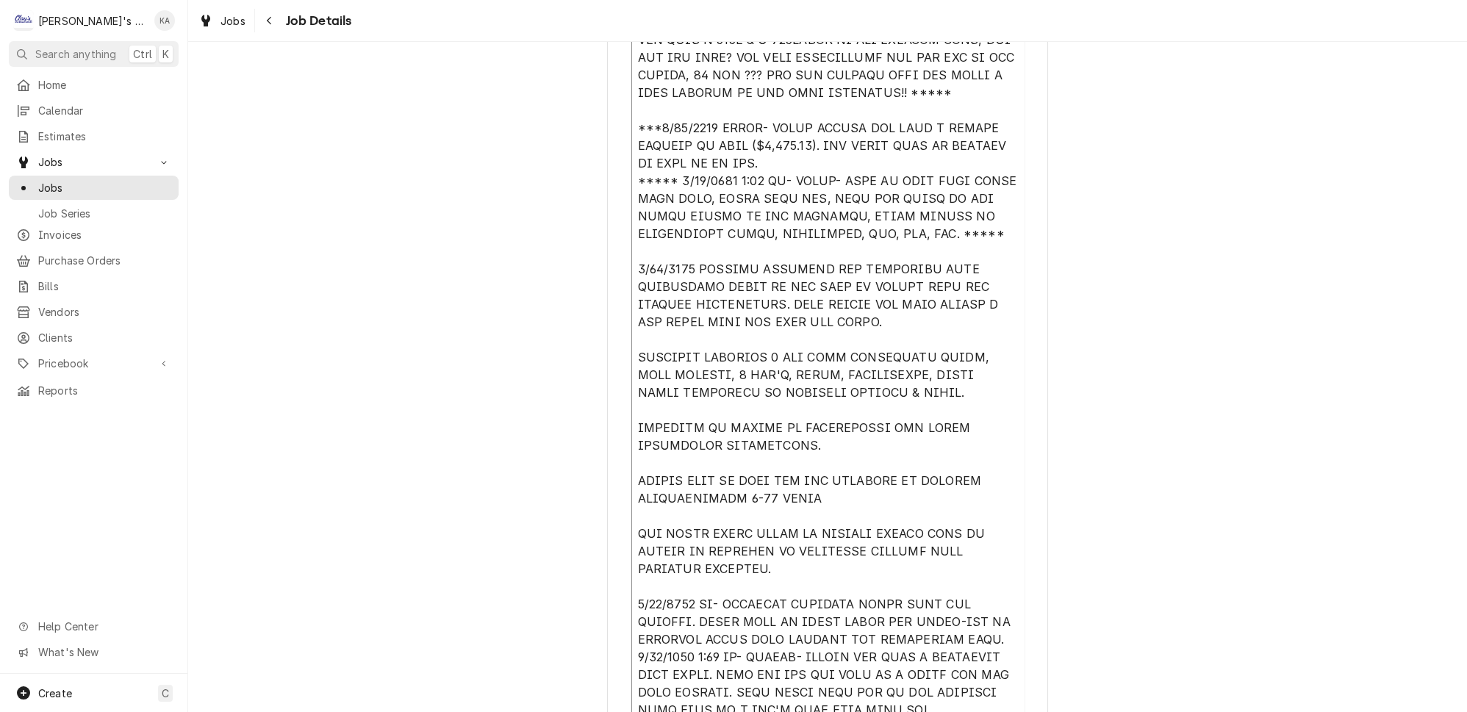
scroll to position [406, 0]
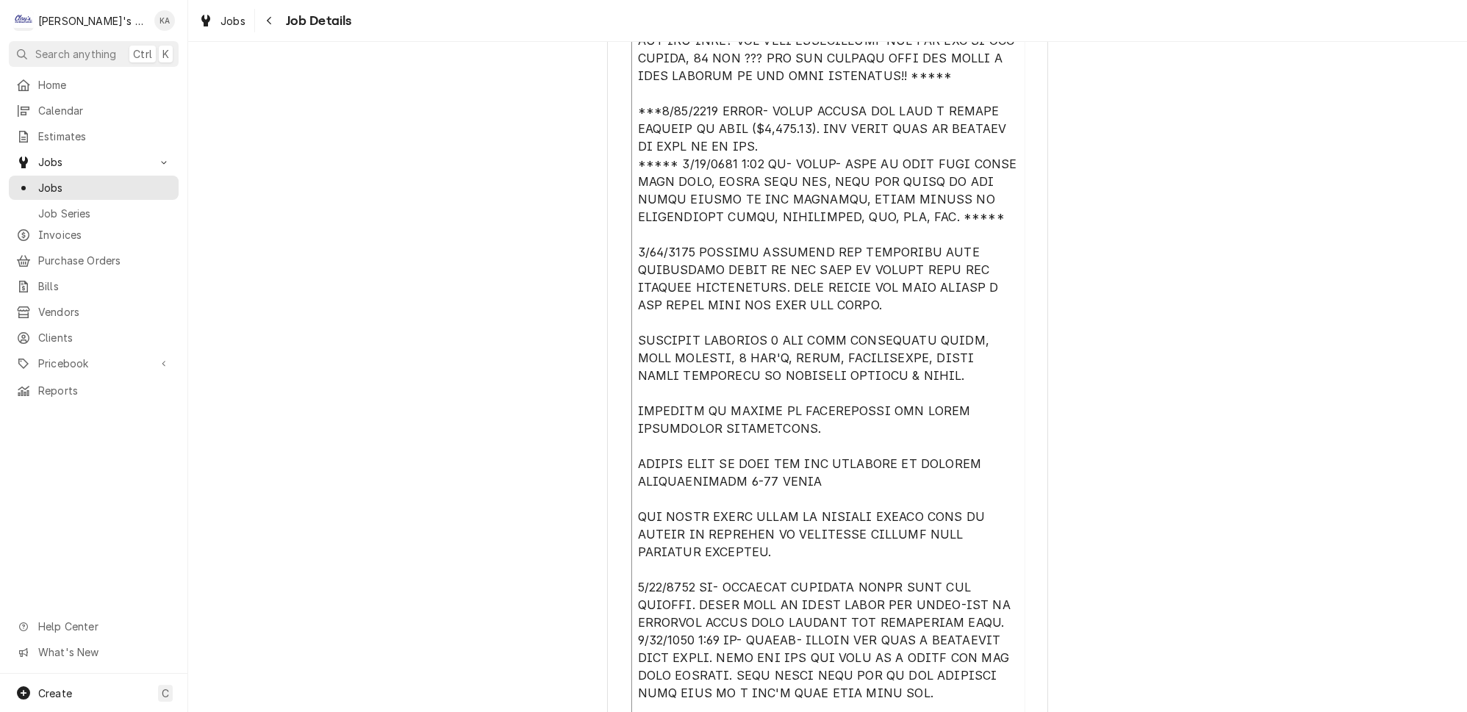
click at [772, 125] on textarea "Reason For Call" at bounding box center [827, 433] width 393 height 922
type textarea "x"
type textarea "******* [DATE] 3:30 PM- [PERSON_NAME]- I STILL NEED THE CORRECT INFO FOR THIS J…"
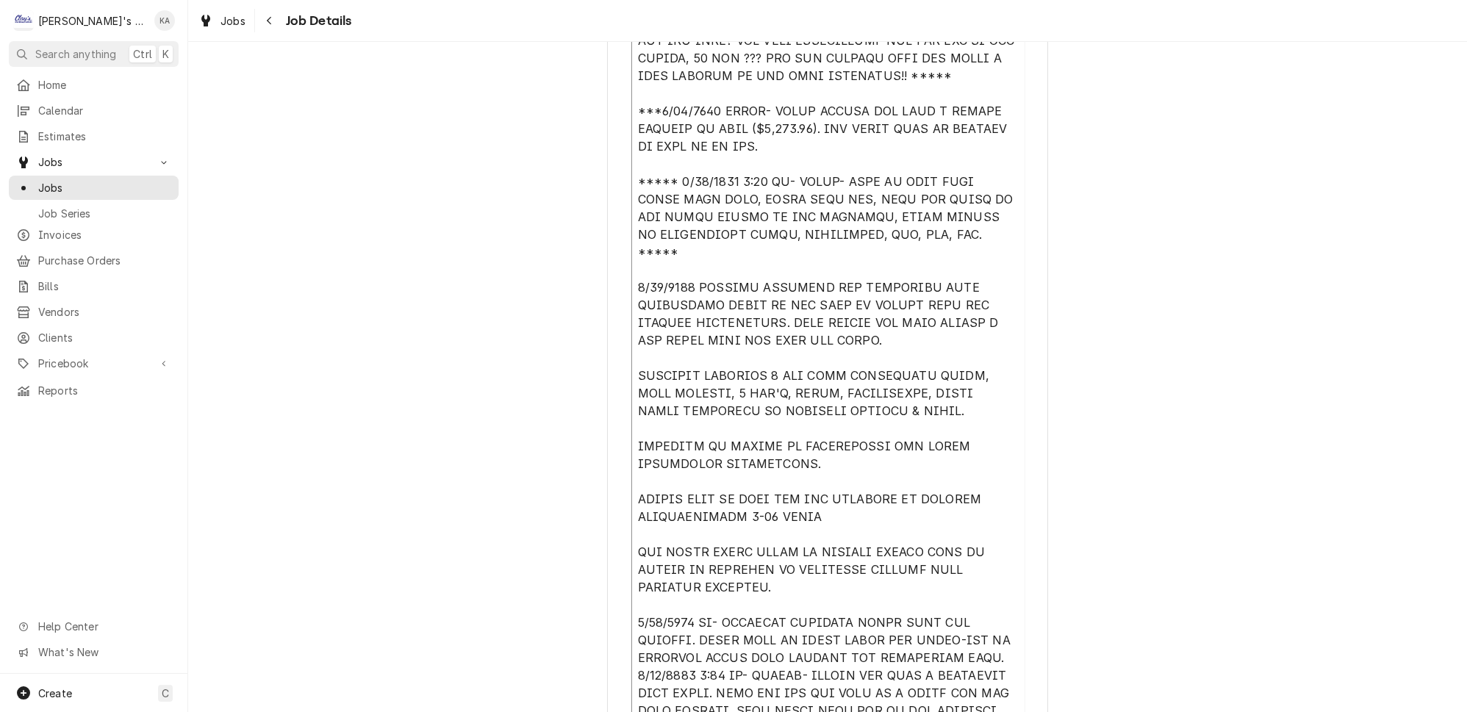
type textarea "x"
drag, startPoint x: 973, startPoint y: 209, endPoint x: 622, endPoint y: 163, distance: 353.5
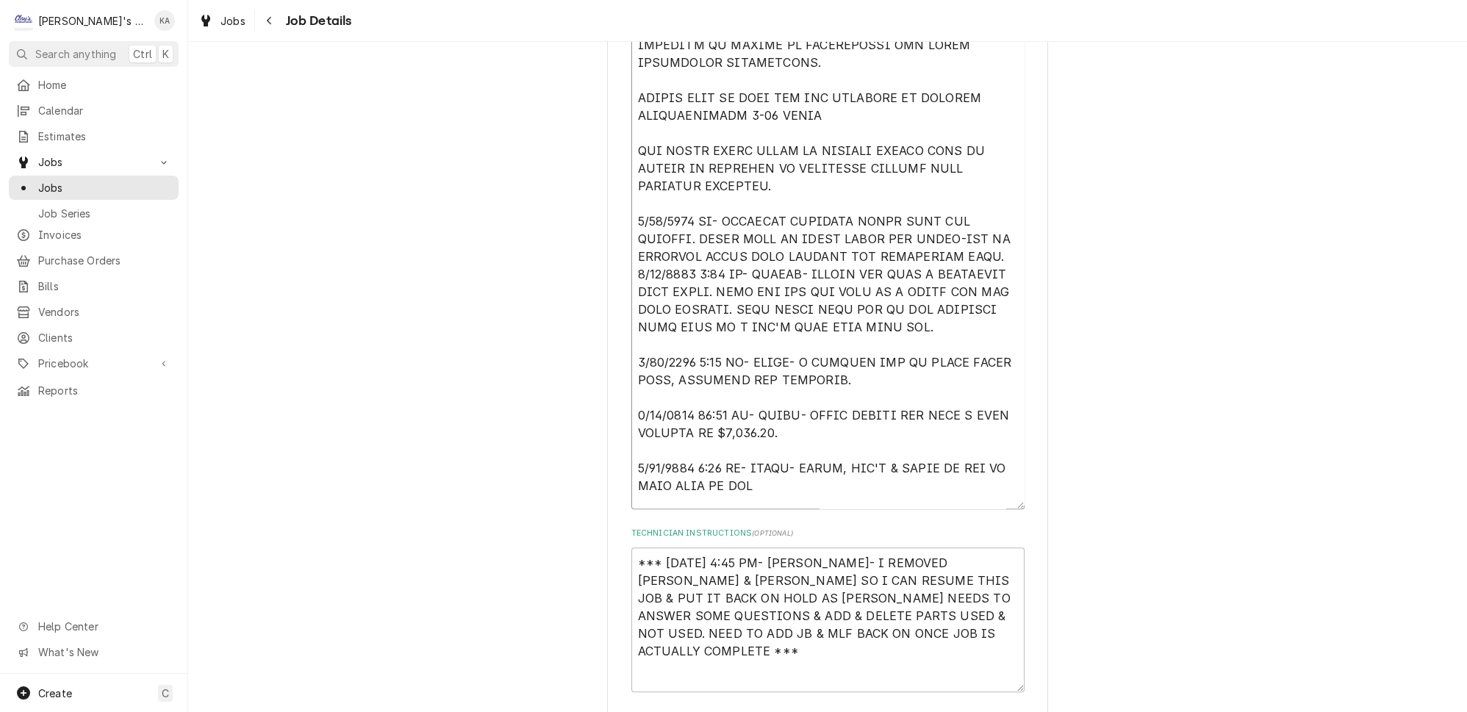
scroll to position [1073, 0]
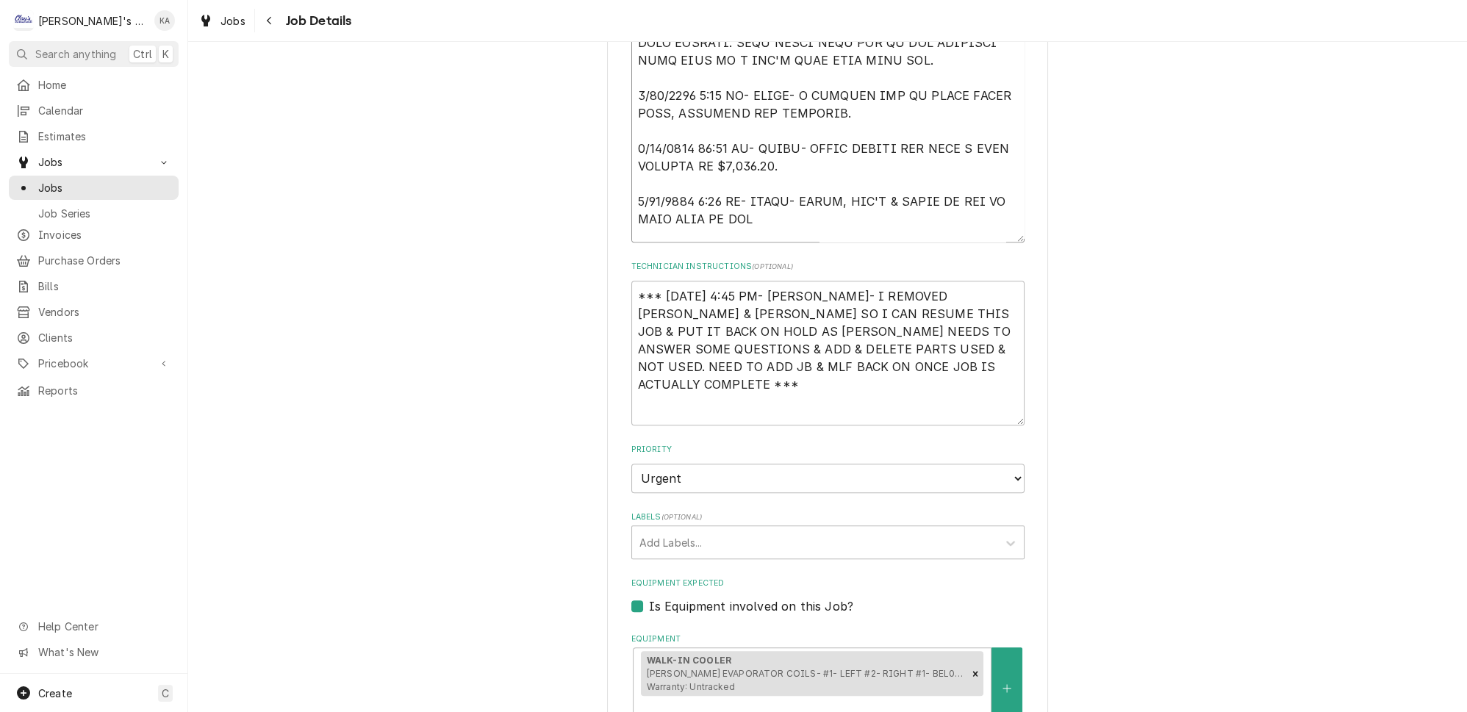
type textarea "******* [DATE] 3:30 PM- [PERSON_NAME]- I STILL NEED THE CORRECT INFO FOR THIS J…"
click at [637, 304] on textarea "*** [DATE] 4:45 PM- [PERSON_NAME]- I REMOVED [PERSON_NAME] & [PERSON_NAME] SO I…" at bounding box center [827, 353] width 393 height 145
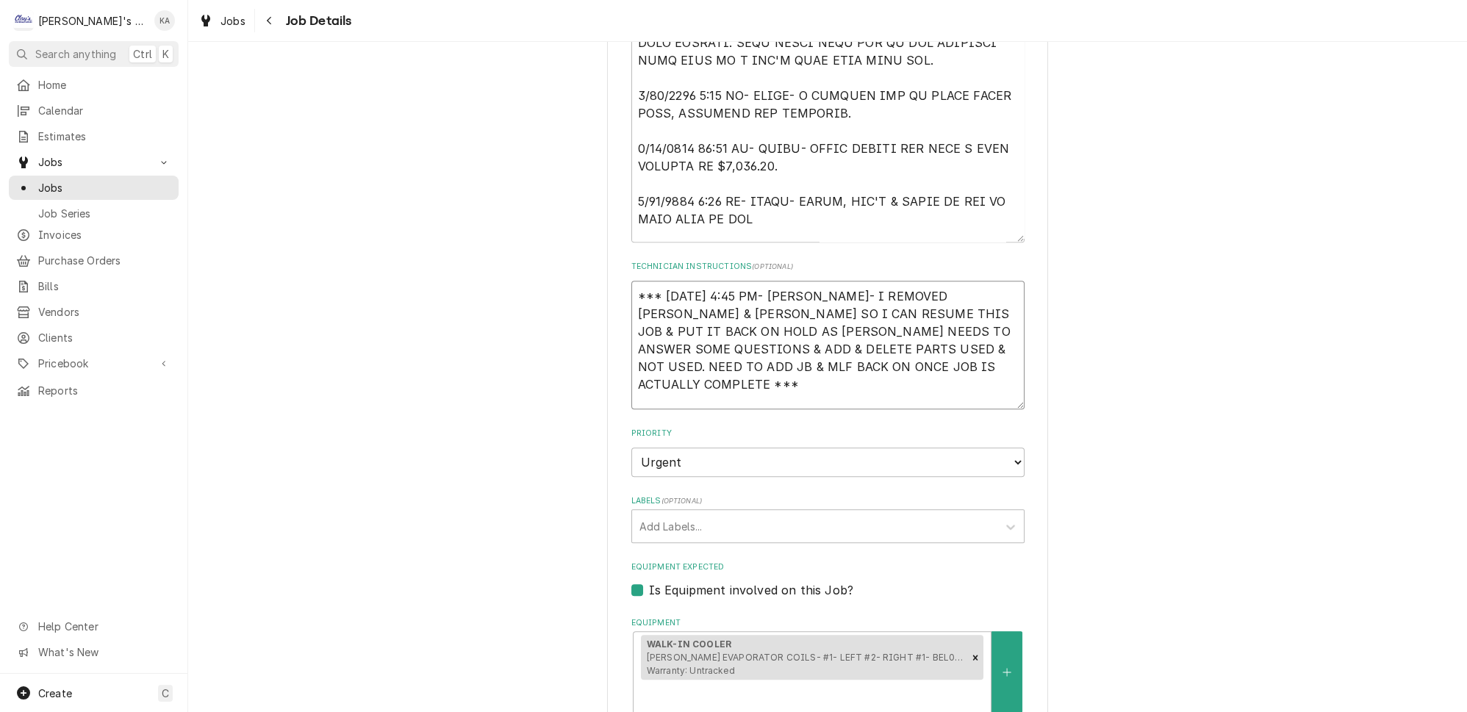
type textarea "x"
type textarea "*** [DATE] 4:45 PM- [PERSON_NAME]- I REMOVED [PERSON_NAME] & [PERSON_NAME] SO I…"
click at [824, 357] on textarea "*** [DATE] 4:45 PM- [PERSON_NAME]- I REMOVED [PERSON_NAME] & [PERSON_NAME] SO I…" at bounding box center [827, 345] width 393 height 129
type textarea "x"
type textarea "*** [DATE] 4:45 PM- [PERSON_NAME]- I REMOVED [PERSON_NAME] & [PERSON_NAME] SO I…"
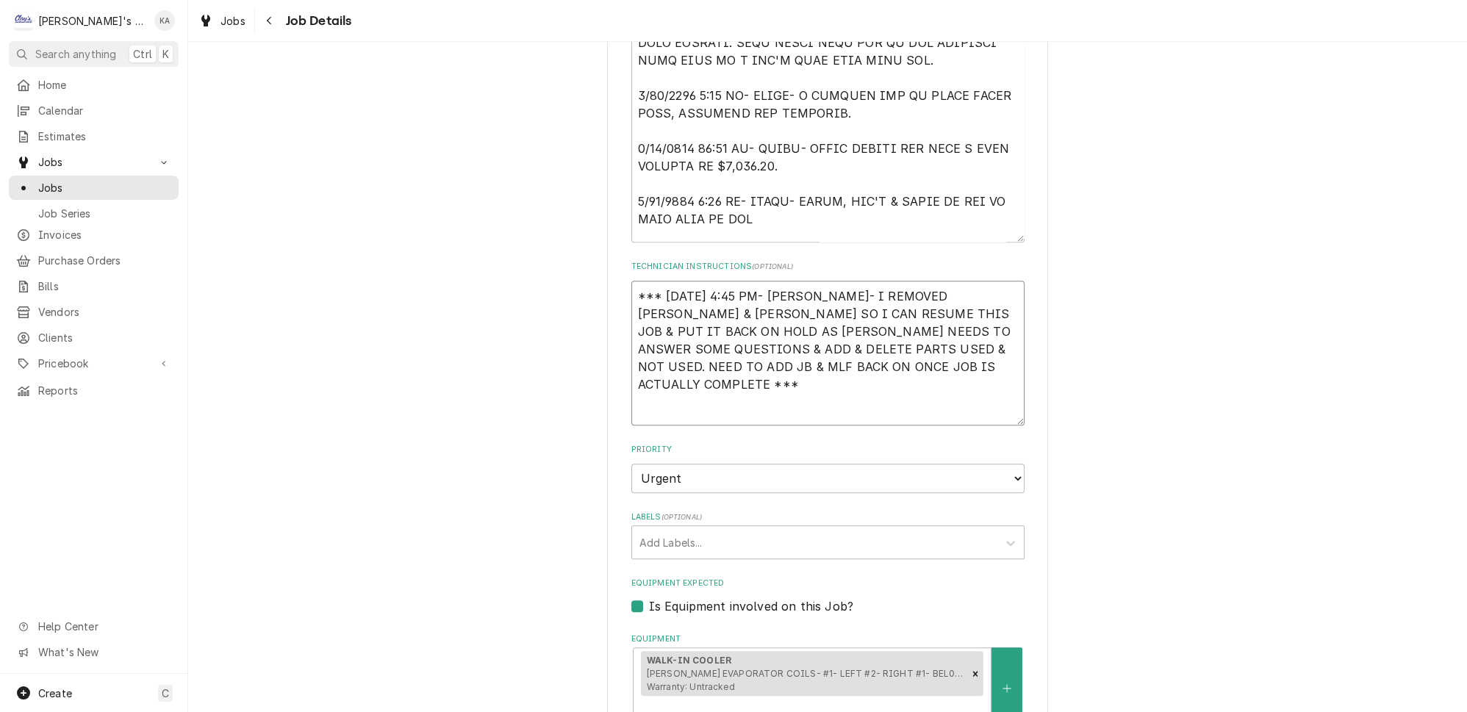
type textarea "x"
type textarea "*** [DATE] 4:45 PM- [PERSON_NAME]- I REMOVED [PERSON_NAME] & [PERSON_NAME] SO I…"
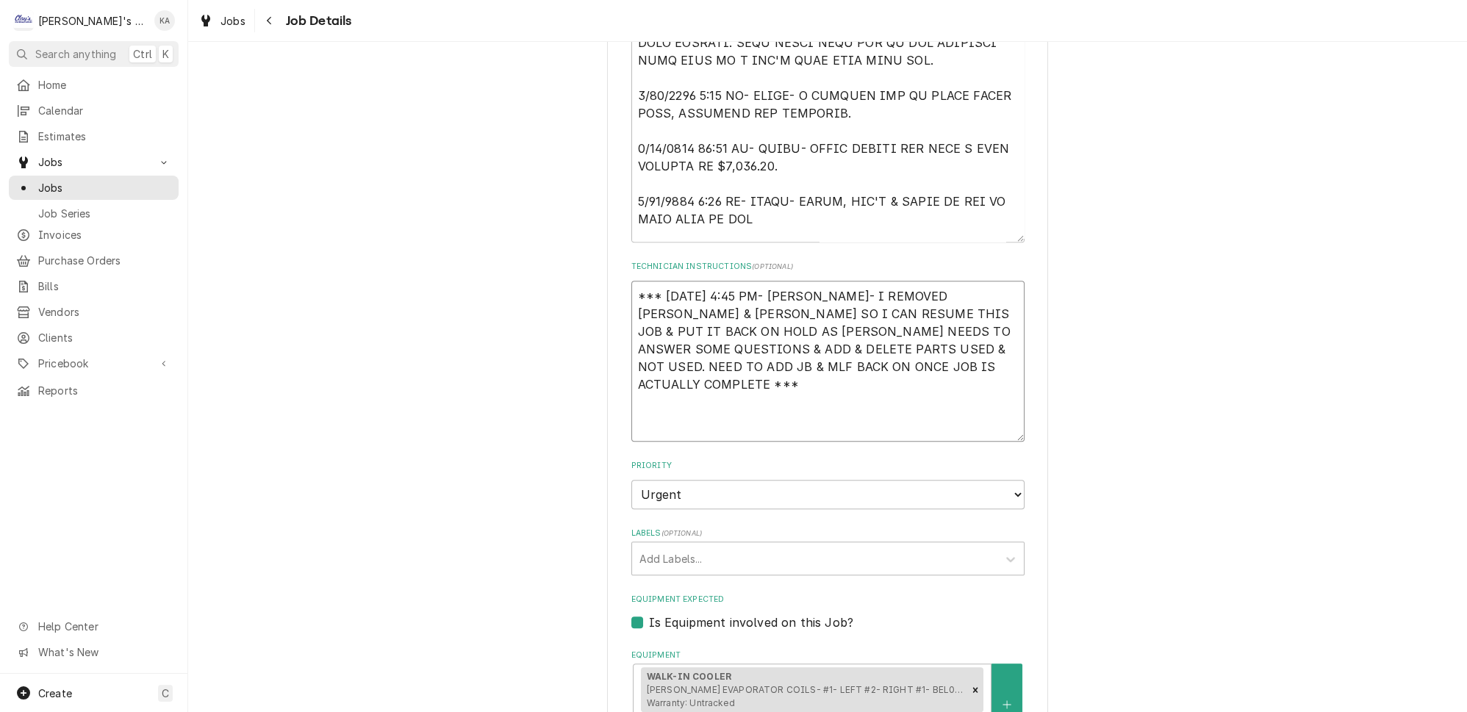
paste textarea "***** [DATE] 4:30 PM- [PERSON_NAME]- NEED TO KNOW WHAT PARTS WERE USED, WHICH W…"
type textarea "x"
type textarea "*** [DATE] 4:45 PM- [PERSON_NAME]- I REMOVED [PERSON_NAME] & [PERSON_NAME] SO I…"
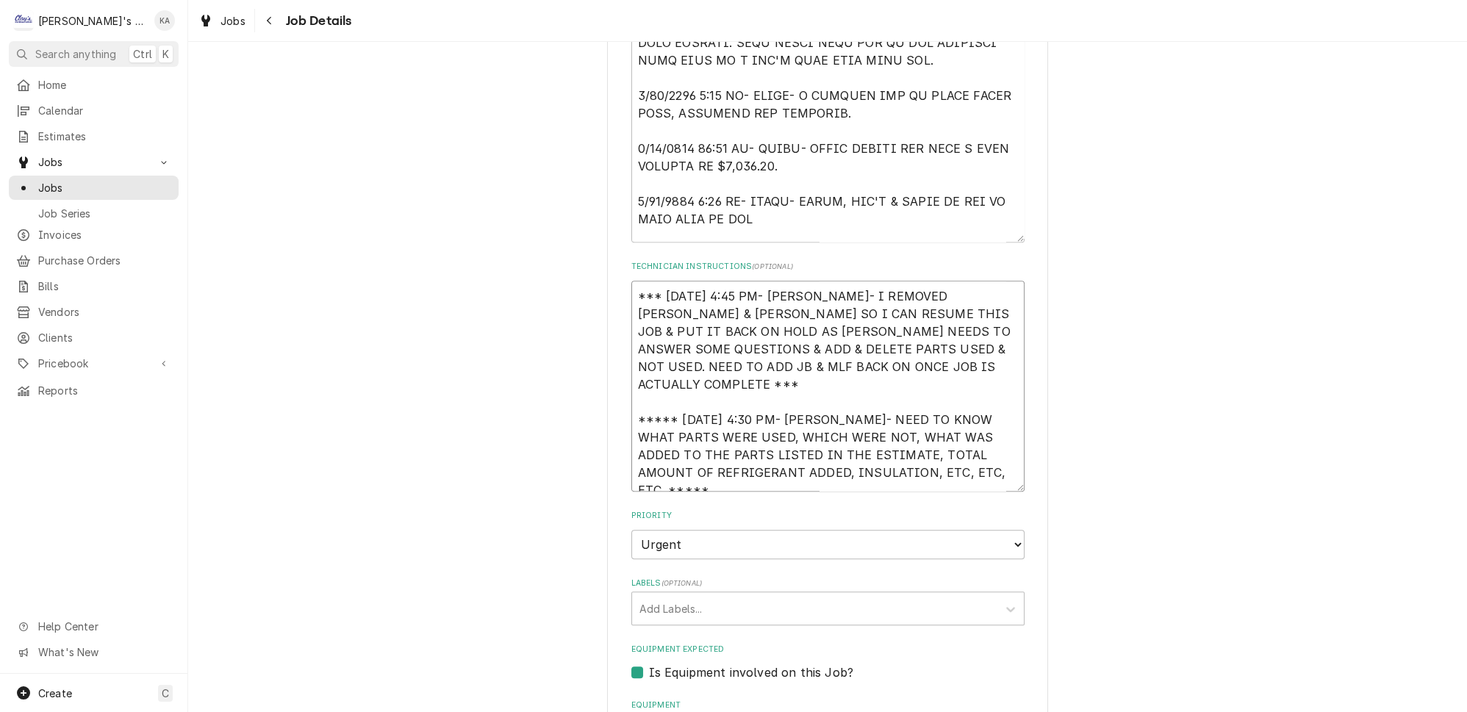
type textarea "x"
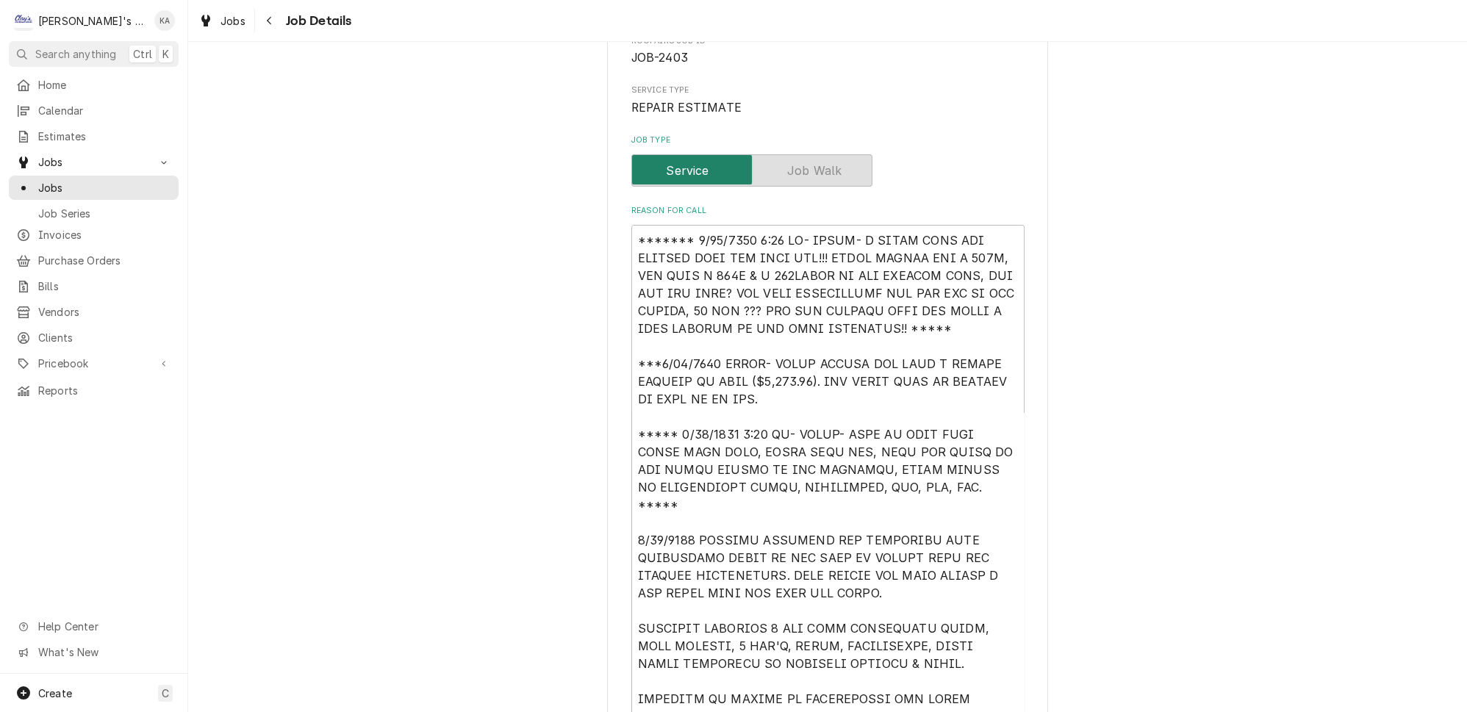
scroll to position [139, 0]
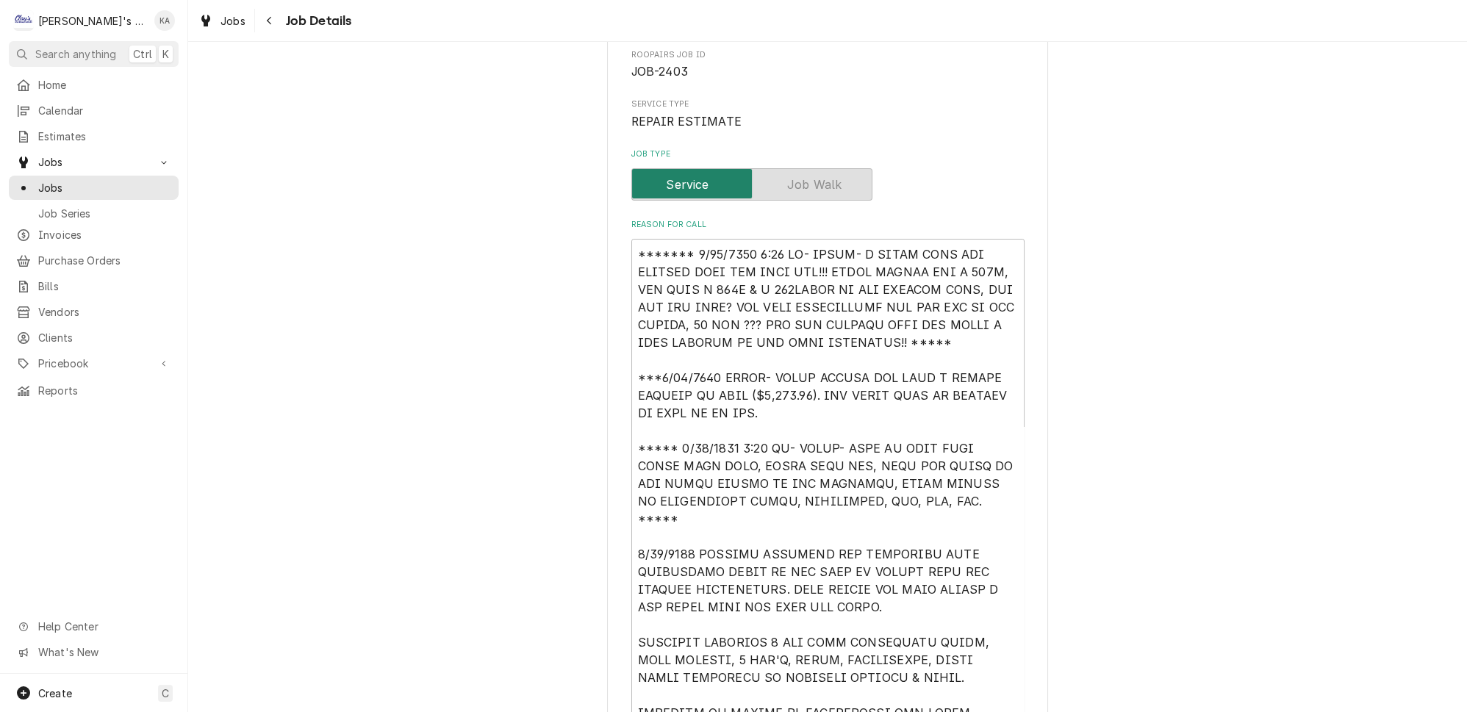
type textarea "*** [DATE] 4:45 PM- [PERSON_NAME]- I REMOVED [PERSON_NAME] & [PERSON_NAME] SO I…"
drag, startPoint x: 965, startPoint y: 478, endPoint x: 618, endPoint y: 424, distance: 351.8
type textarea "x"
type textarea "******* [DATE] 3:30 PM- [PERSON_NAME]- I STILL NEED THE CORRECT INFO FOR THIS J…"
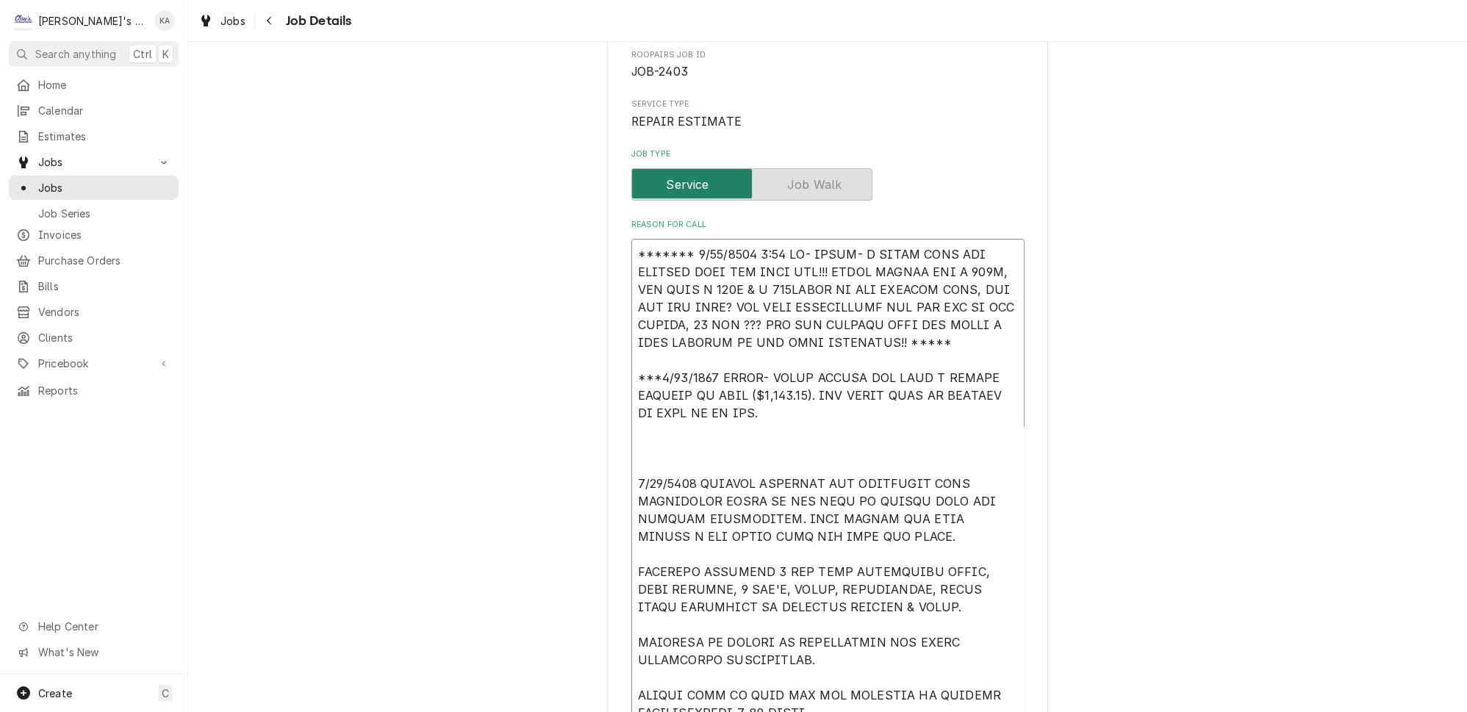
type textarea "x"
type textarea "******* [DATE] 3:30 PM- [PERSON_NAME]- I STILL NEED THE CORRECT INFO FOR THIS J…"
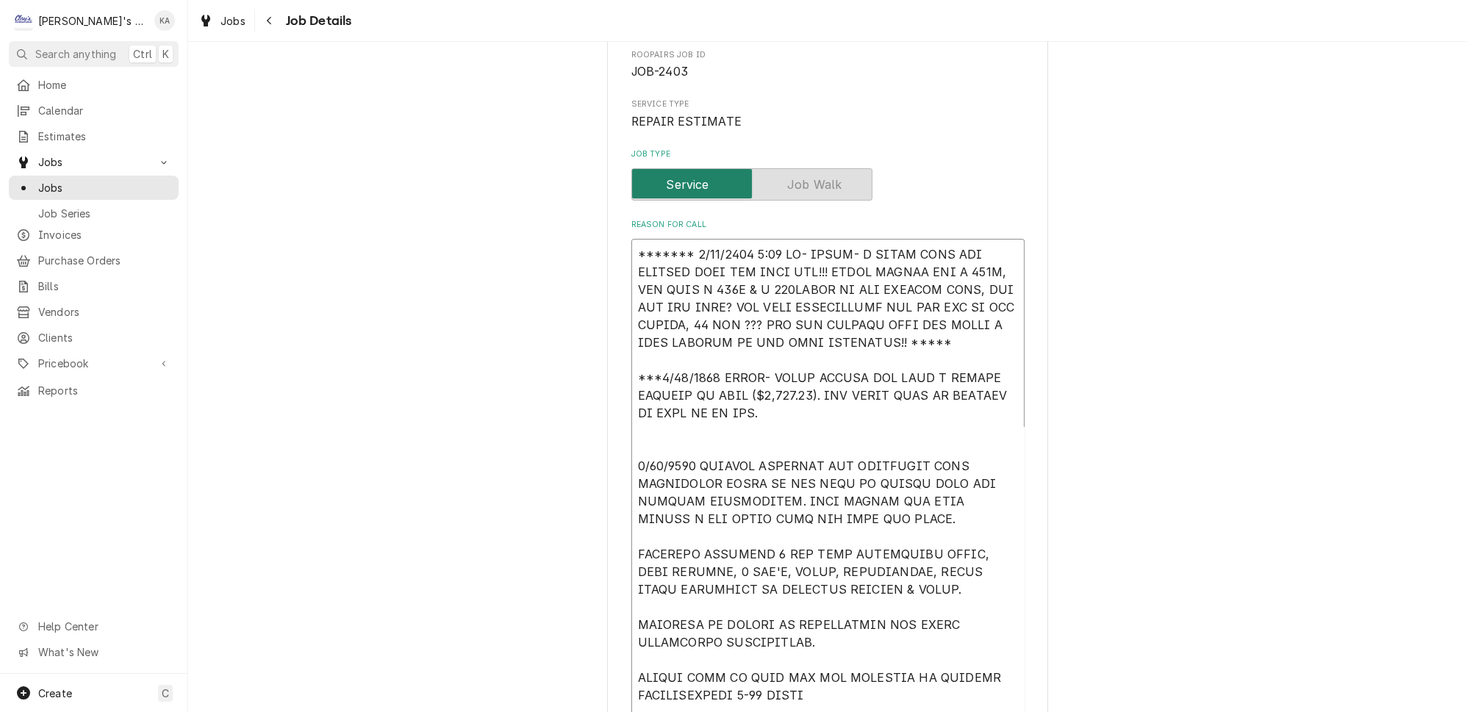
type textarea "x"
type textarea "******* [DATE] 3:30 PM- [PERSON_NAME]- I STILL NEED THE CORRECT INFO FOR THIS J…"
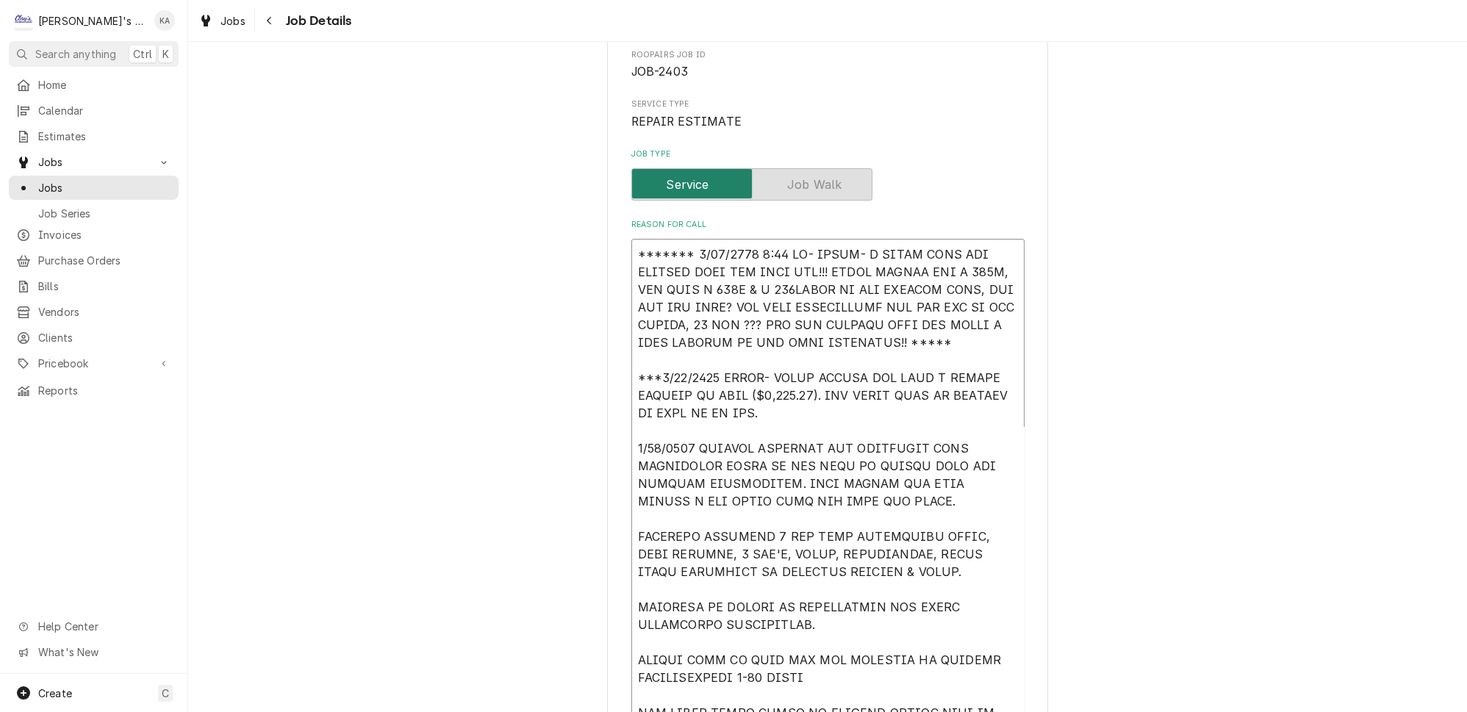
type textarea "x"
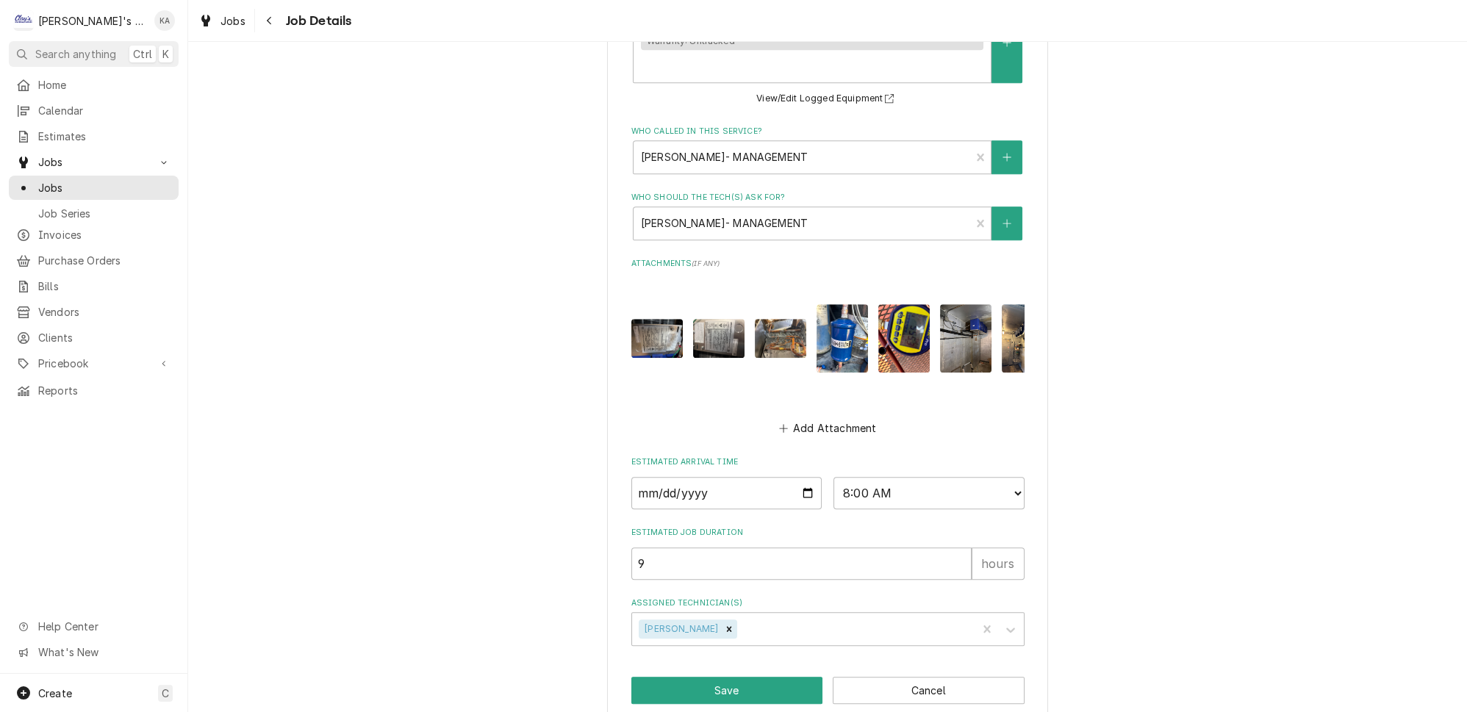
scroll to position [1715, 0]
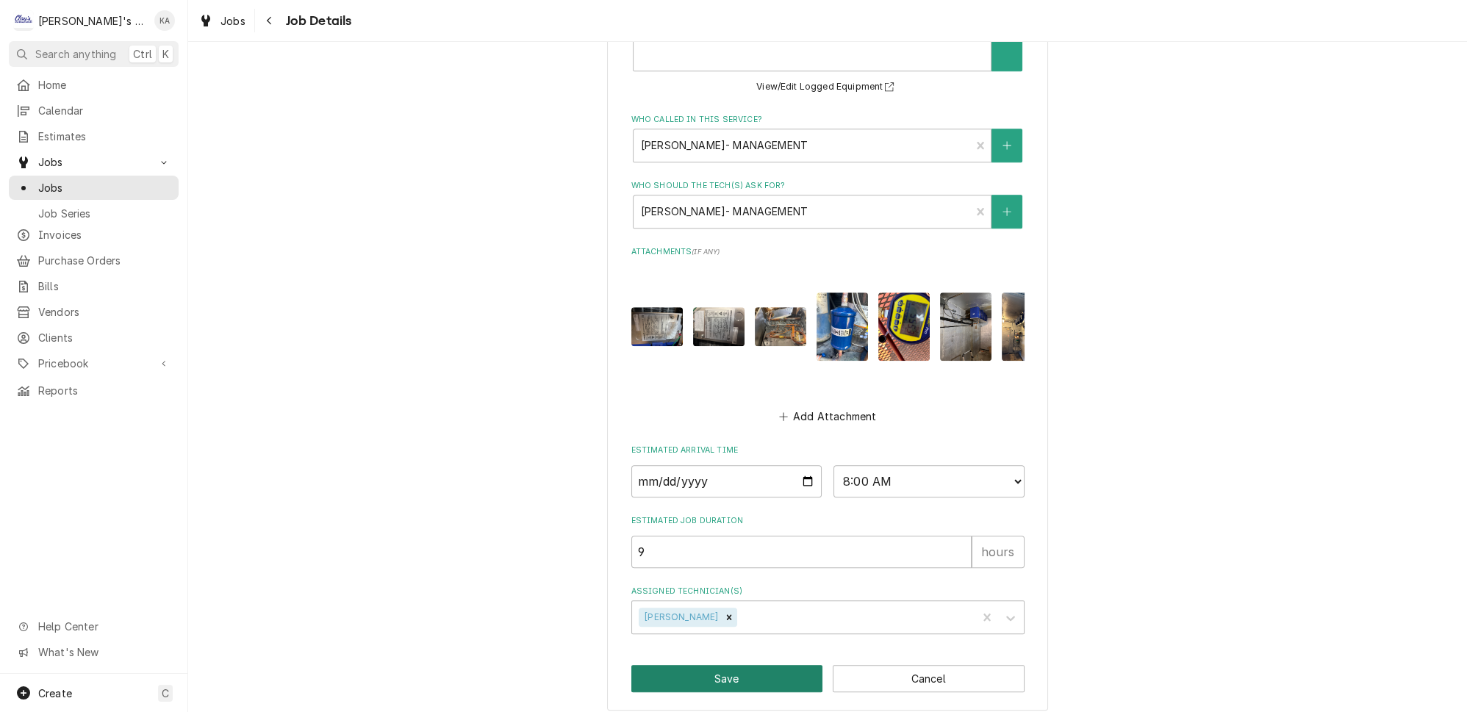
type textarea "******* [DATE] 3:30 PM- [PERSON_NAME]- I STILL NEED THE CORRECT INFO FOR THIS J…"
click at [731, 667] on button "Save" at bounding box center [727, 678] width 192 height 27
type textarea "x"
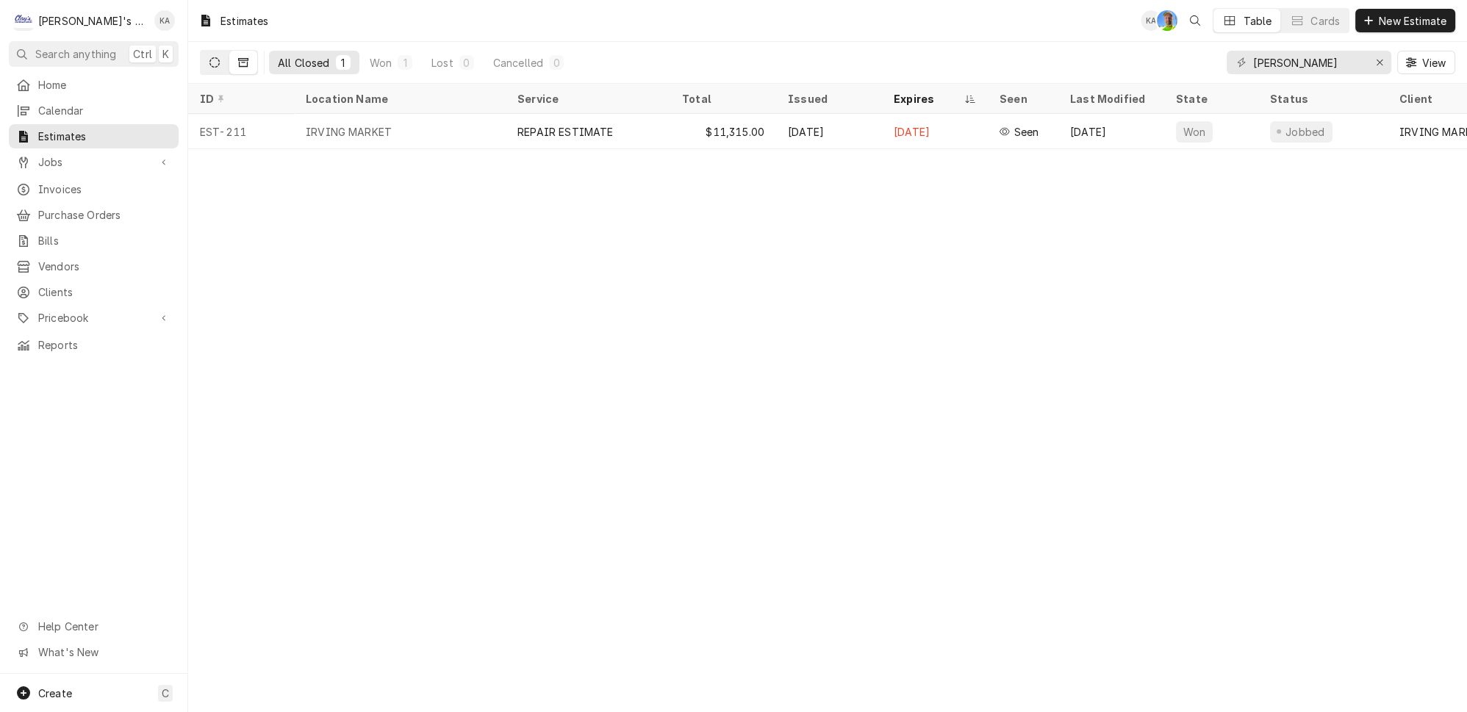
click at [209, 59] on icon "Dynamic Content Wrapper" at bounding box center [214, 62] width 10 height 10
click at [1382, 60] on icon "Erase input" at bounding box center [1379, 63] width 6 height 6
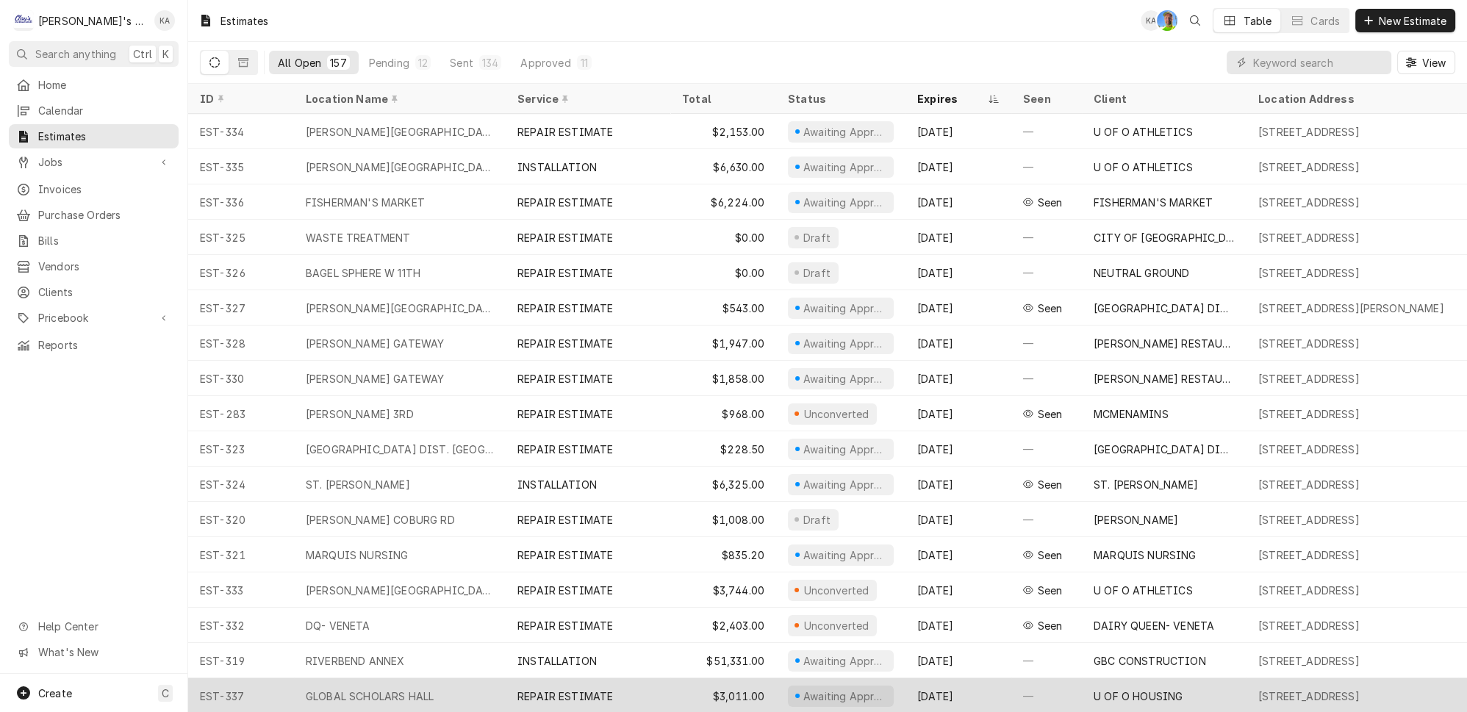
click at [434, 685] on div "GLOBAL SCHOLARS HALL" at bounding box center [400, 695] width 212 height 35
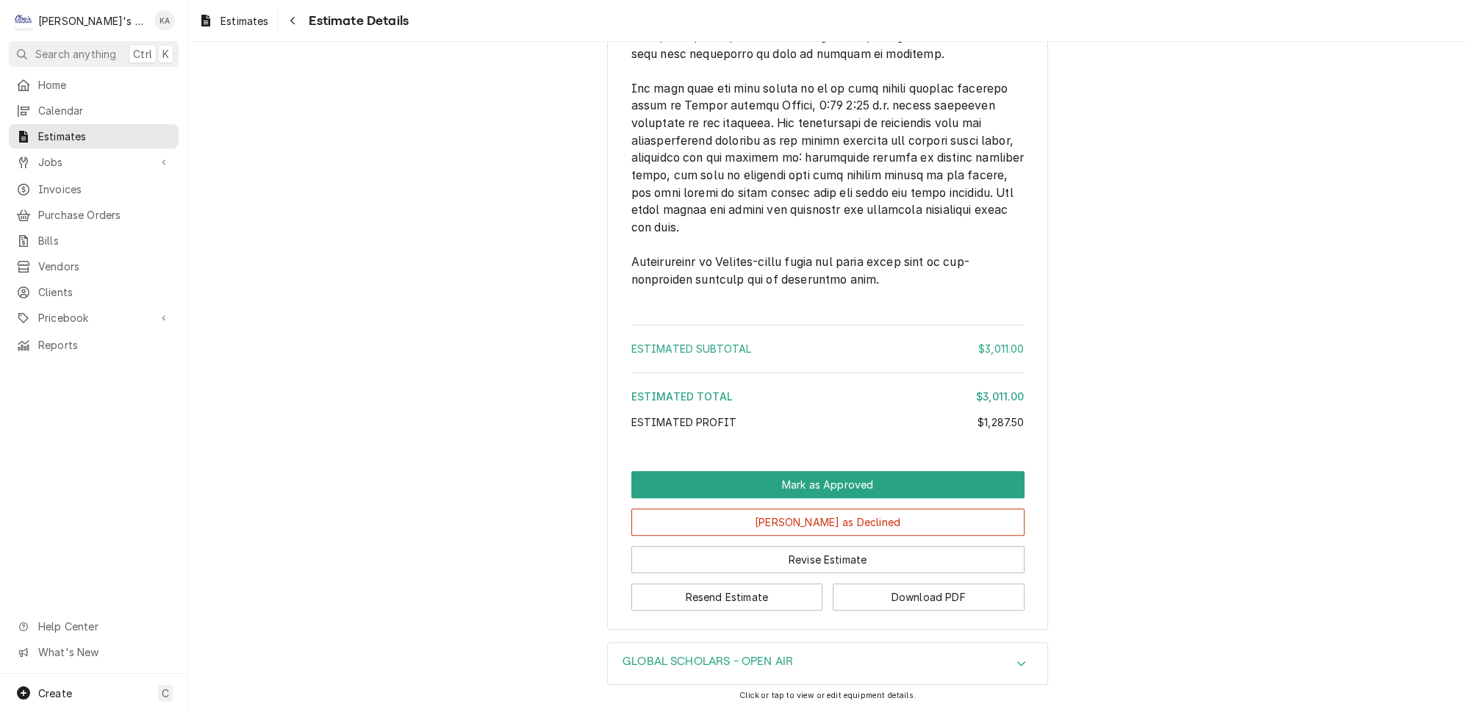
scroll to position [2949, 0]
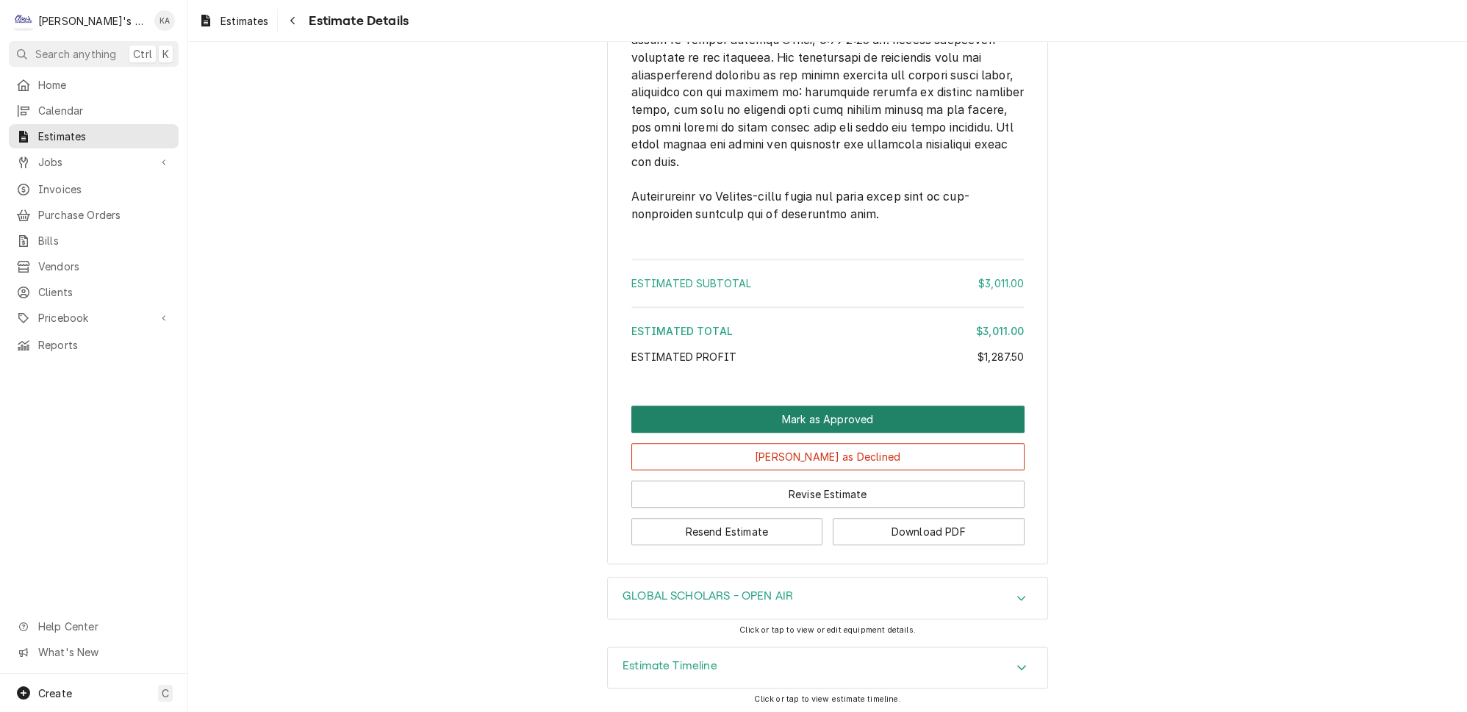
click at [804, 425] on button "Mark as Approved" at bounding box center [827, 419] width 393 height 27
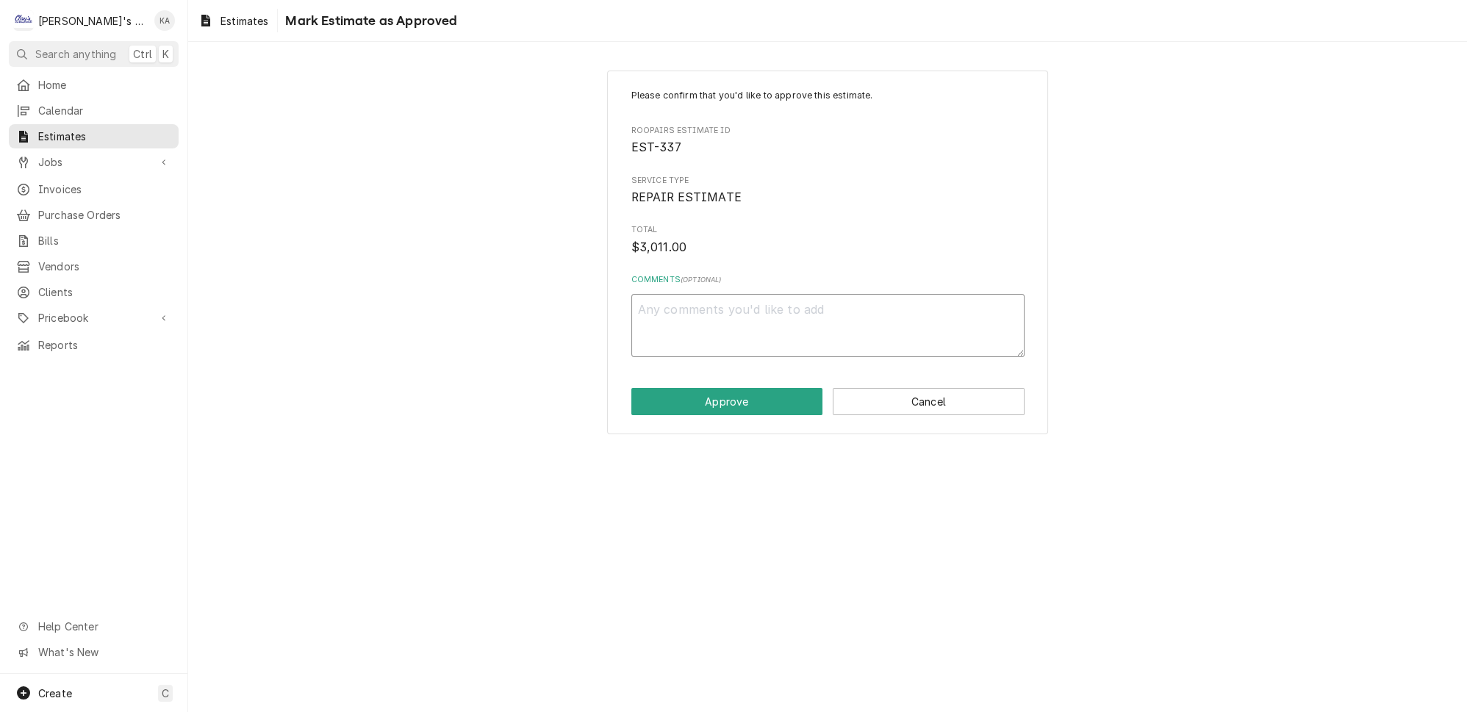
click at [646, 306] on textarea "Comments ( optional )" at bounding box center [827, 325] width 393 height 63
type textarea "x"
type textarea "9"
type textarea "x"
type textarea "9/"
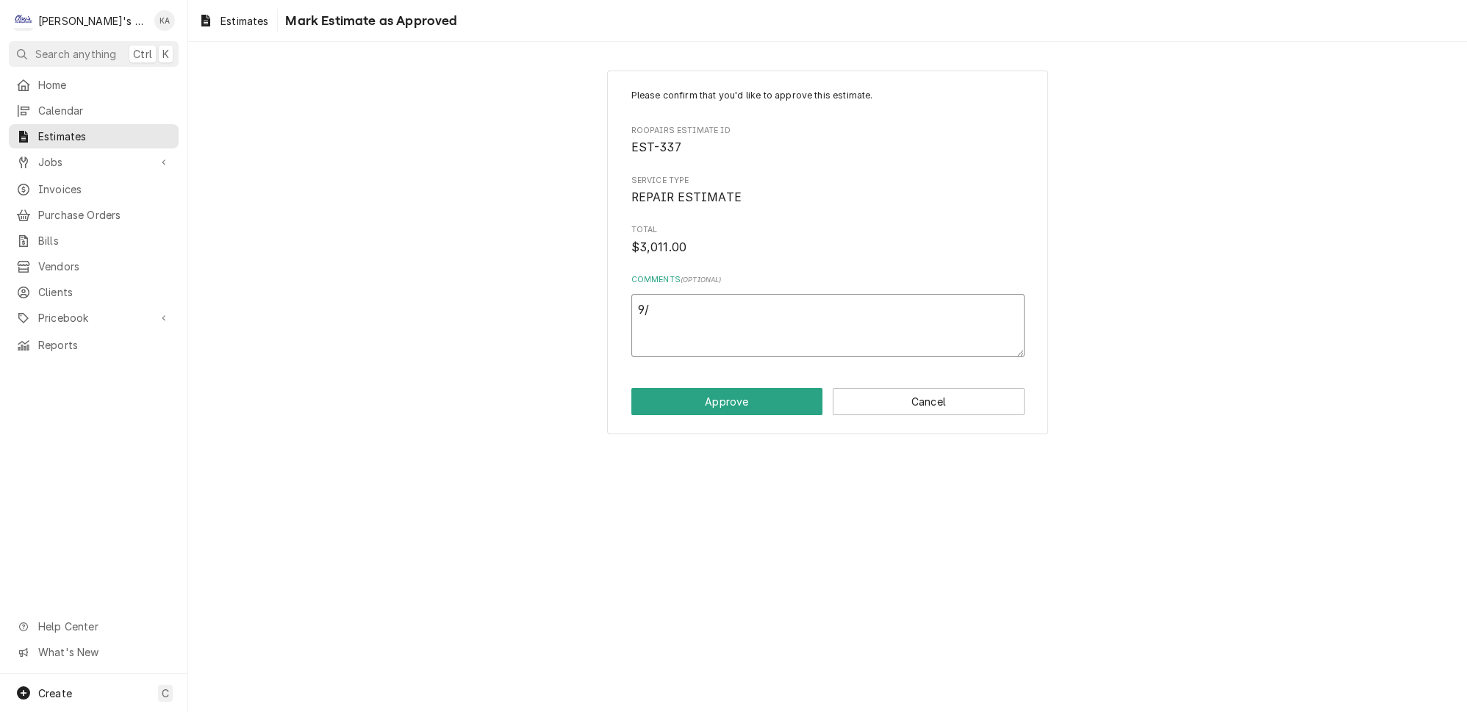
type textarea "x"
type textarea "9/1"
type textarea "x"
type textarea "9/15"
type textarea "x"
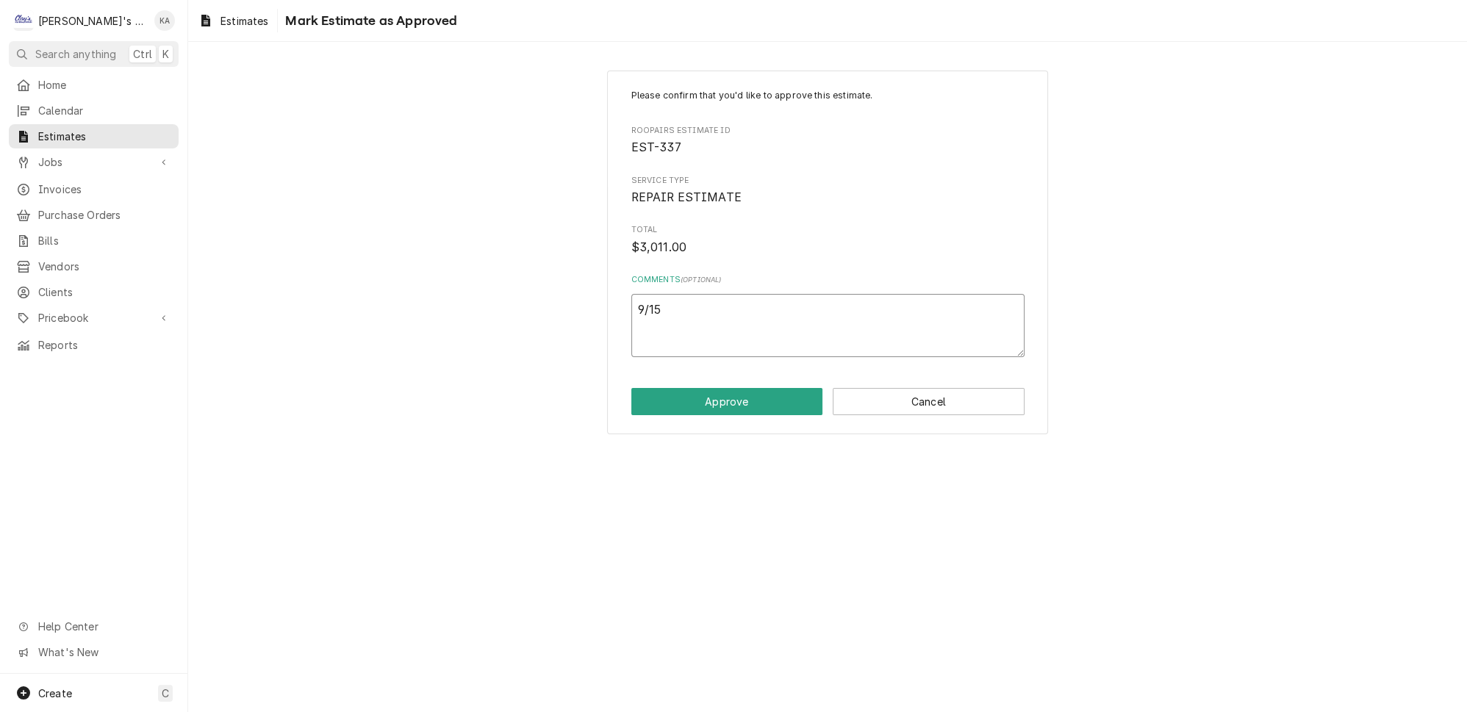
type textarea "9/15/"
type textarea "x"
type textarea "9/15/2"
type textarea "x"
type textarea "[DATE]"
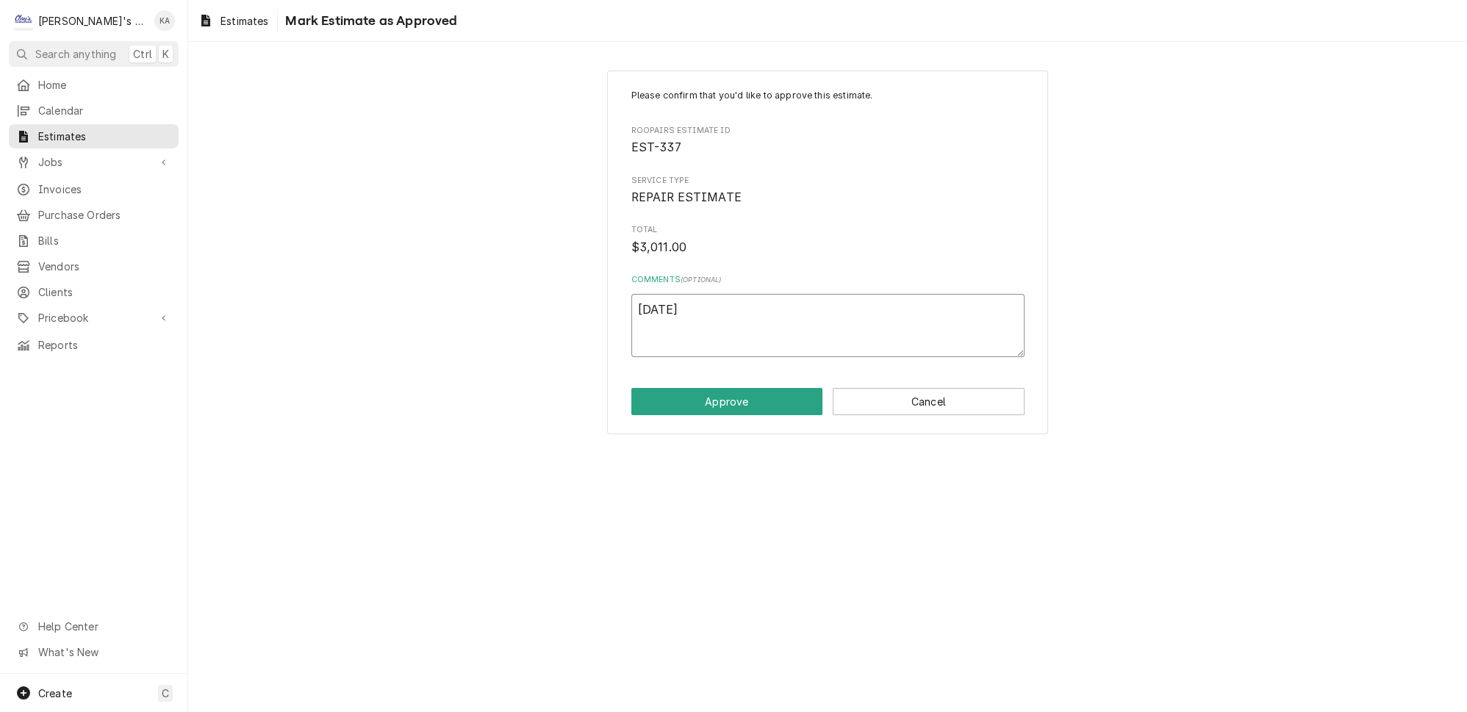
type textarea "x"
type textarea "9/15/202"
type textarea "x"
type textarea "[DATE]"
type textarea "x"
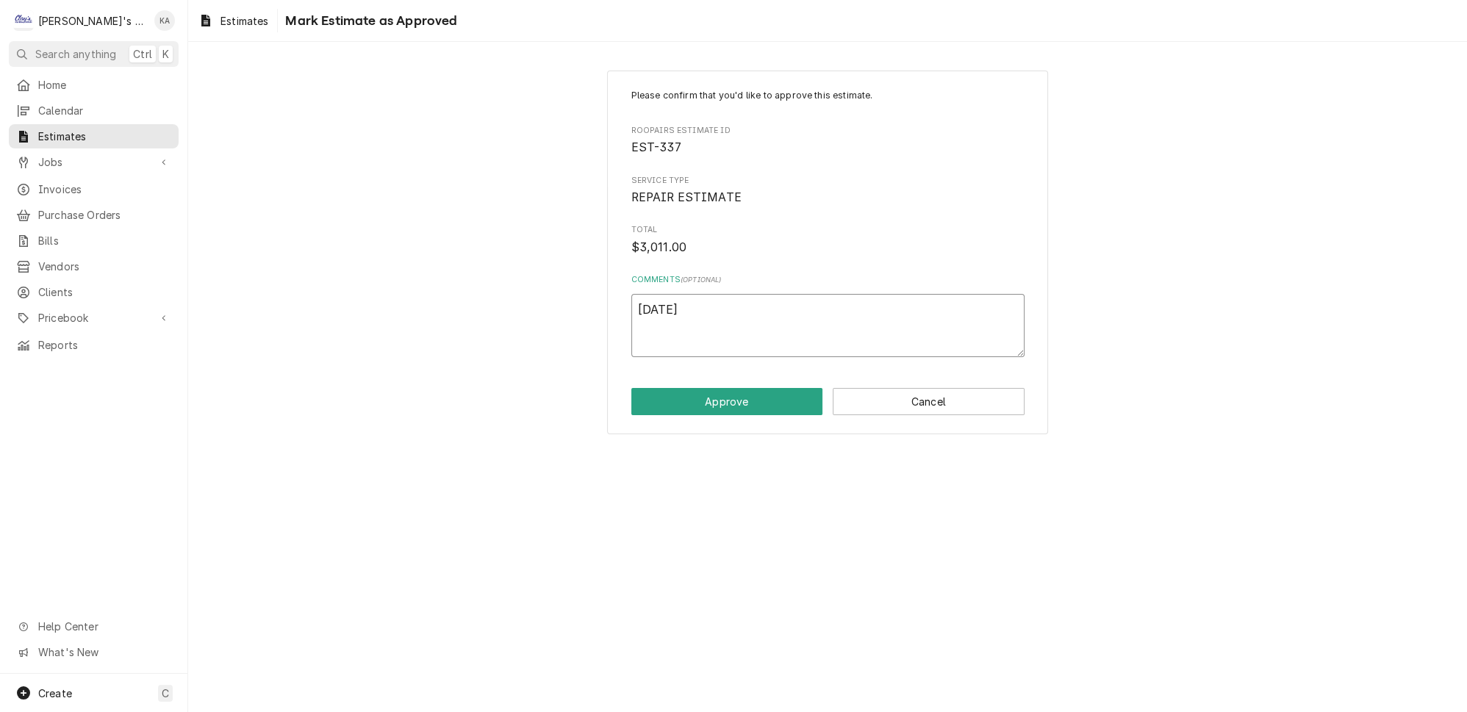
type textarea "[DATE]"
type textarea "x"
type textarea "[DATE] 3"
type textarea "x"
type textarea "[DATE] 3:"
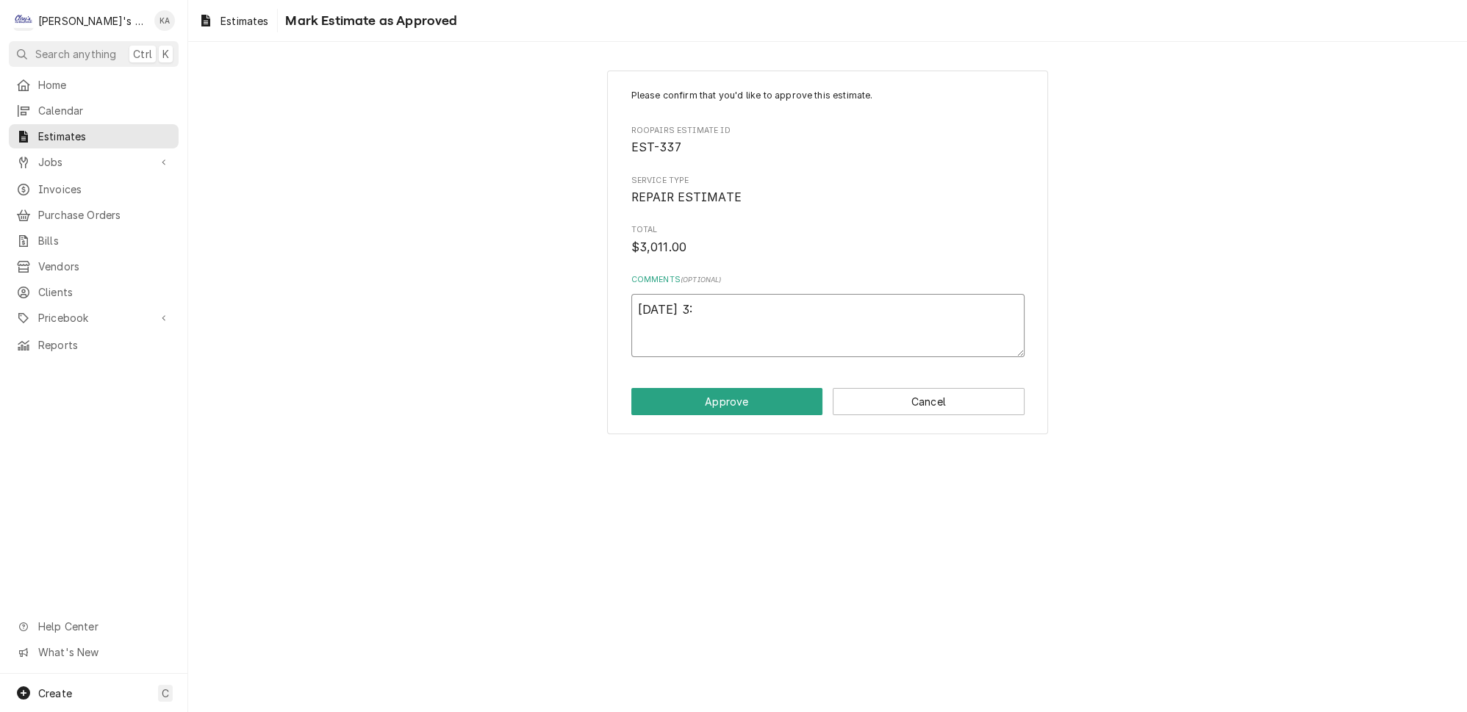
type textarea "x"
type textarea "[DATE] 3:1"
type textarea "x"
type textarea "[DATE] 3:11"
type textarea "x"
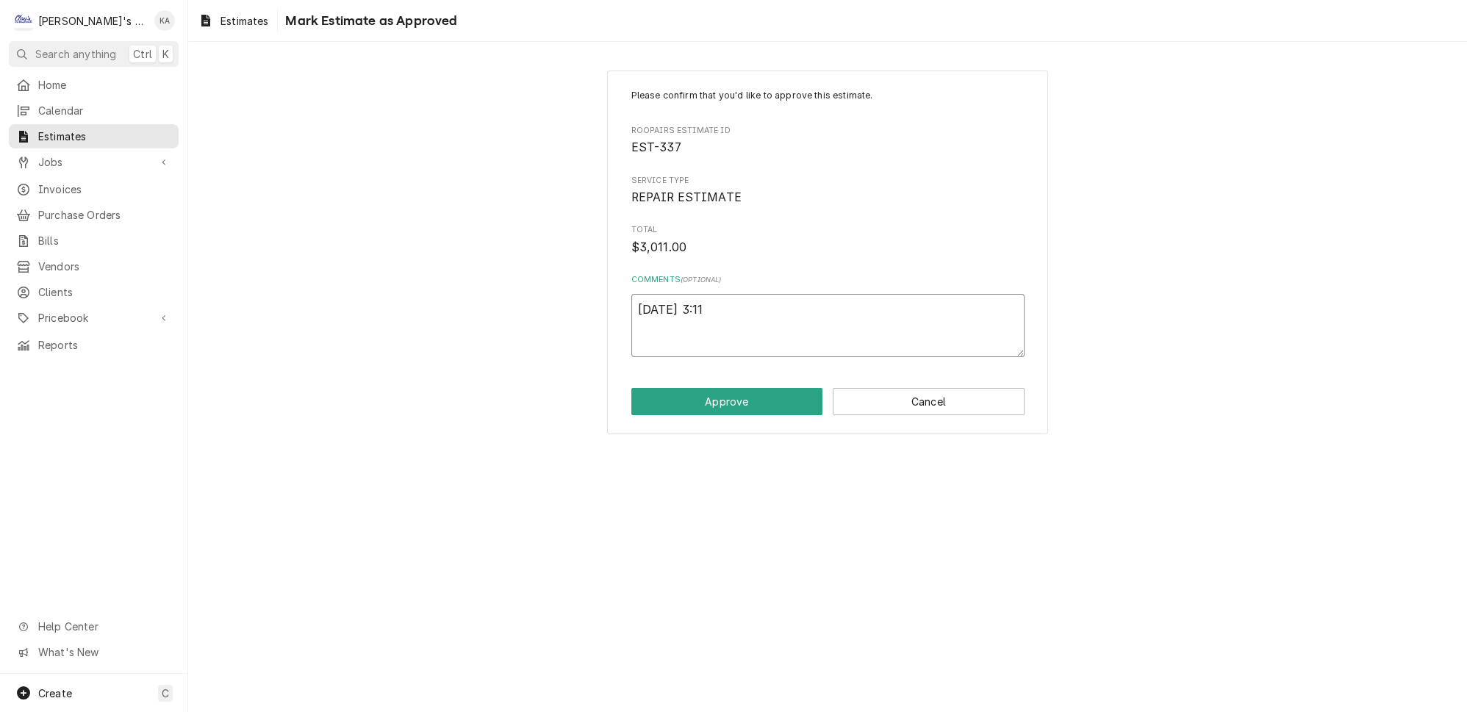
type textarea "[DATE] 3:11"
type textarea "x"
type textarea "[DATE] 3:11 P"
type textarea "x"
type textarea "[DATE] 3:11 PM"
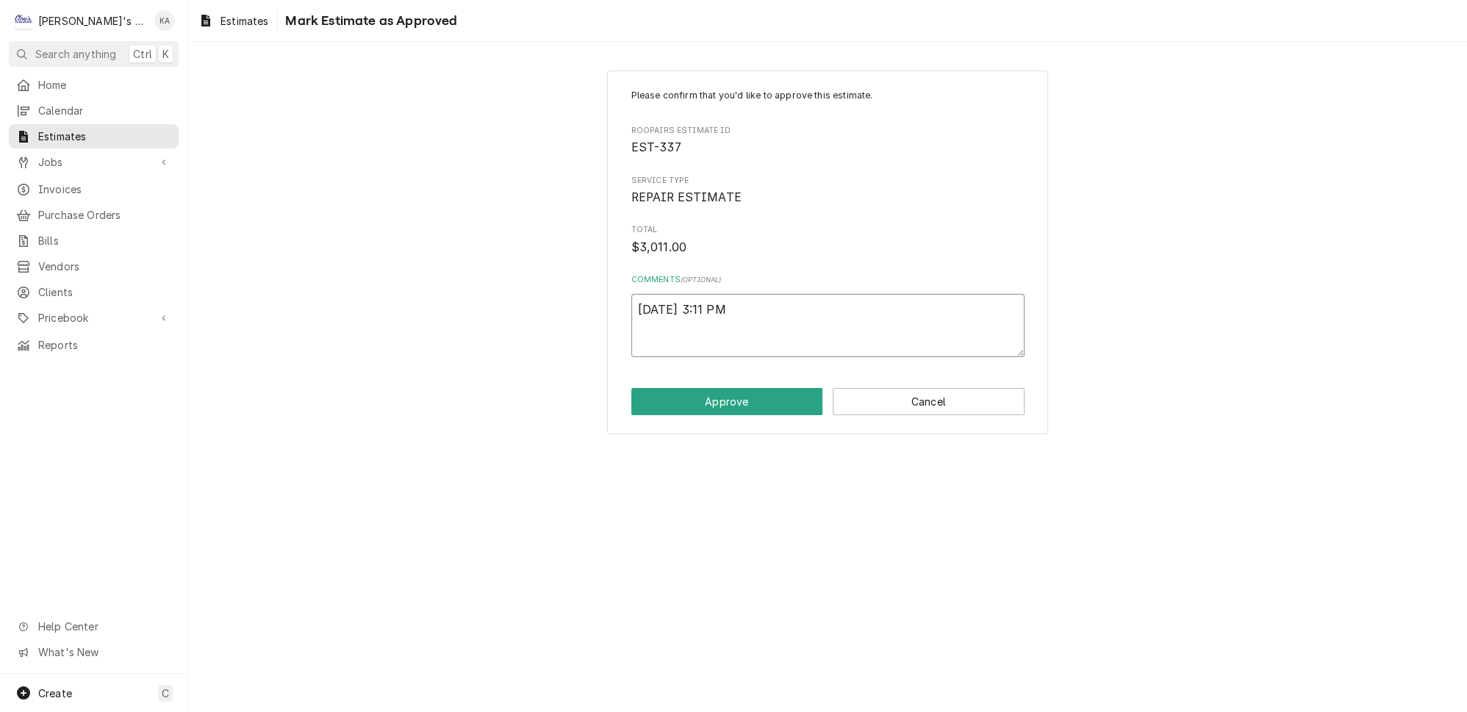
type textarea "x"
type textarea "[DATE] 3:11 PM-"
type textarea "x"
type textarea "[DATE] 3:11 PM-"
type textarea "x"
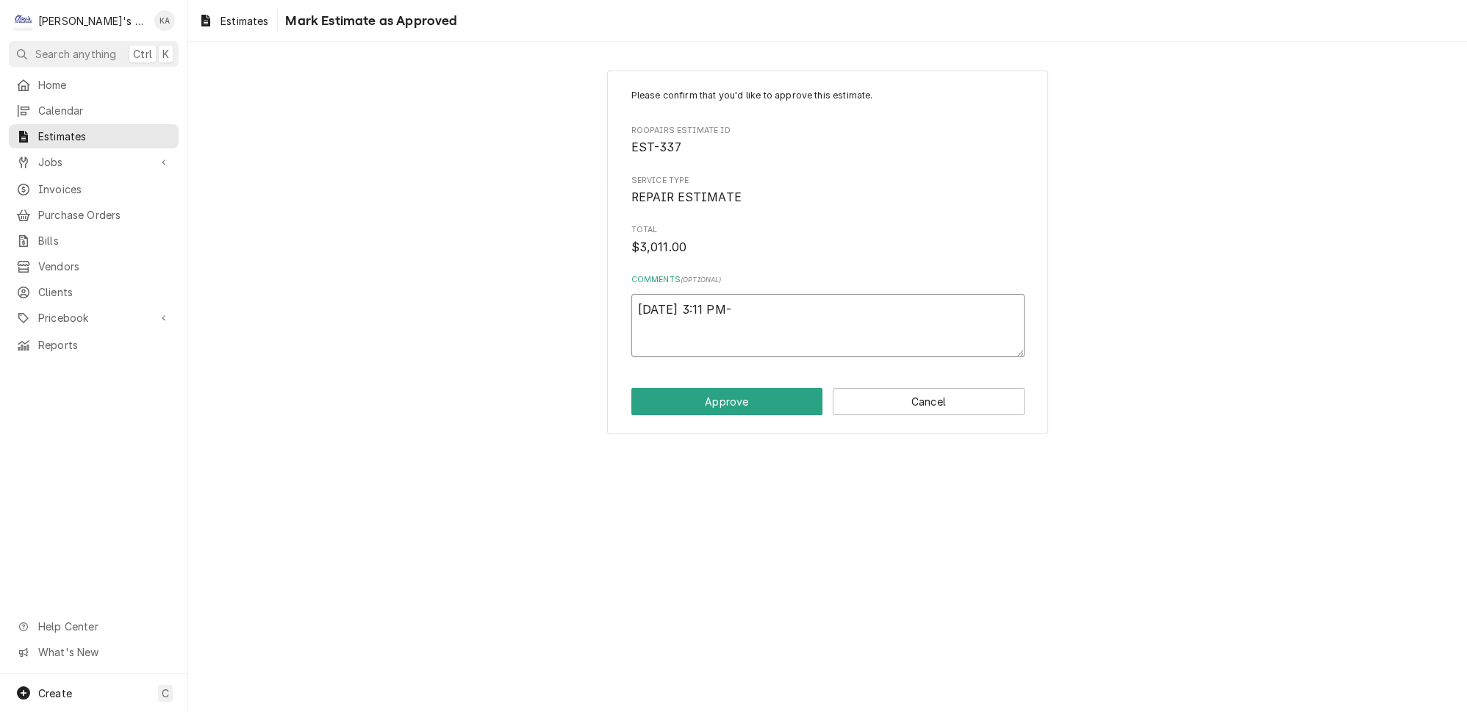
type textarea "[DATE] 3:11 PM- A"
type textarea "x"
type textarea "[DATE] 3:11 PM- AP"
type textarea "x"
type textarea "[DATE] 3:11 PM- APP"
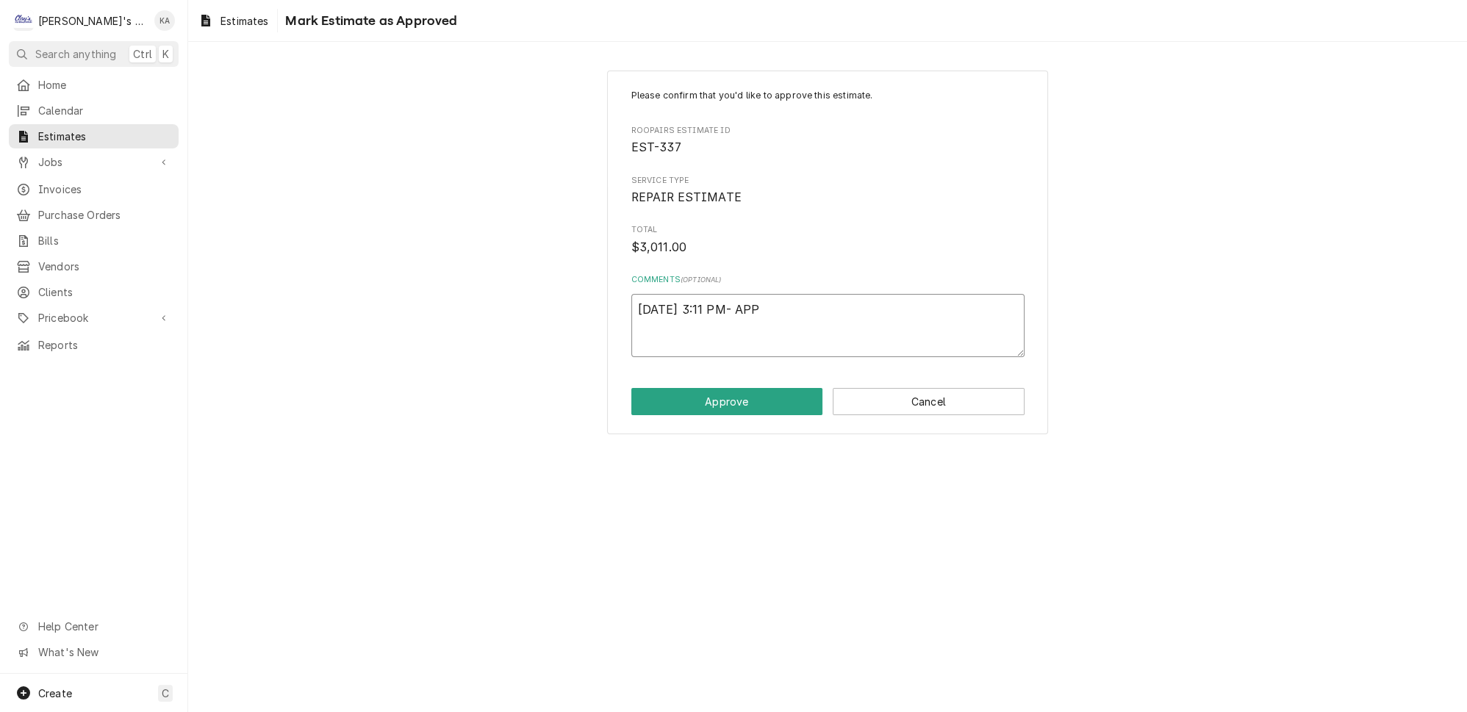
type textarea "x"
type textarea "[DATE] 3:11 PM- APPT"
type textarea "x"
type textarea "[DATE] 3:11 PM- APPTO"
type textarea "x"
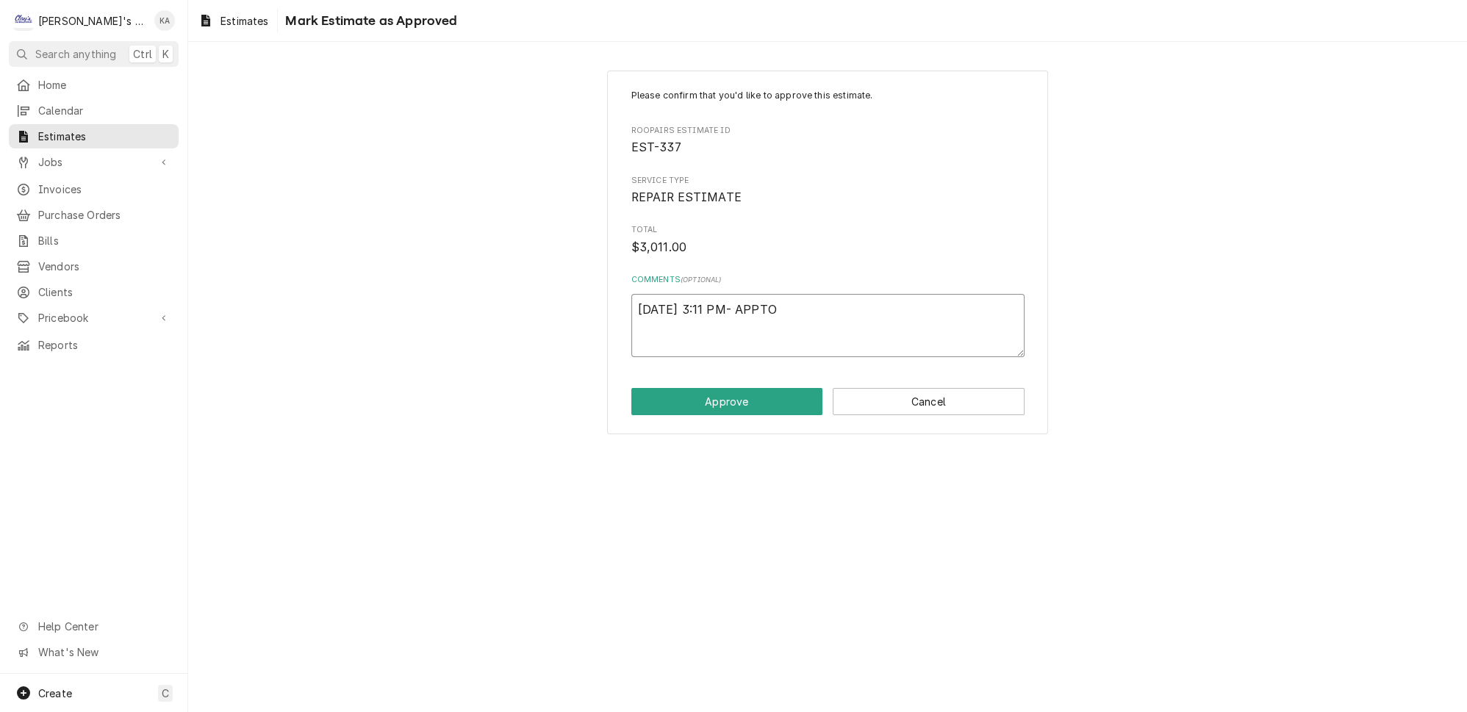
type textarea "[DATE] 3:11 PM- APPTOV"
type textarea "x"
type textarea "[DATE] 3:11 PM- APPTOVE"
type textarea "x"
type textarea "[DATE] 3:11 PM- APPTOVED"
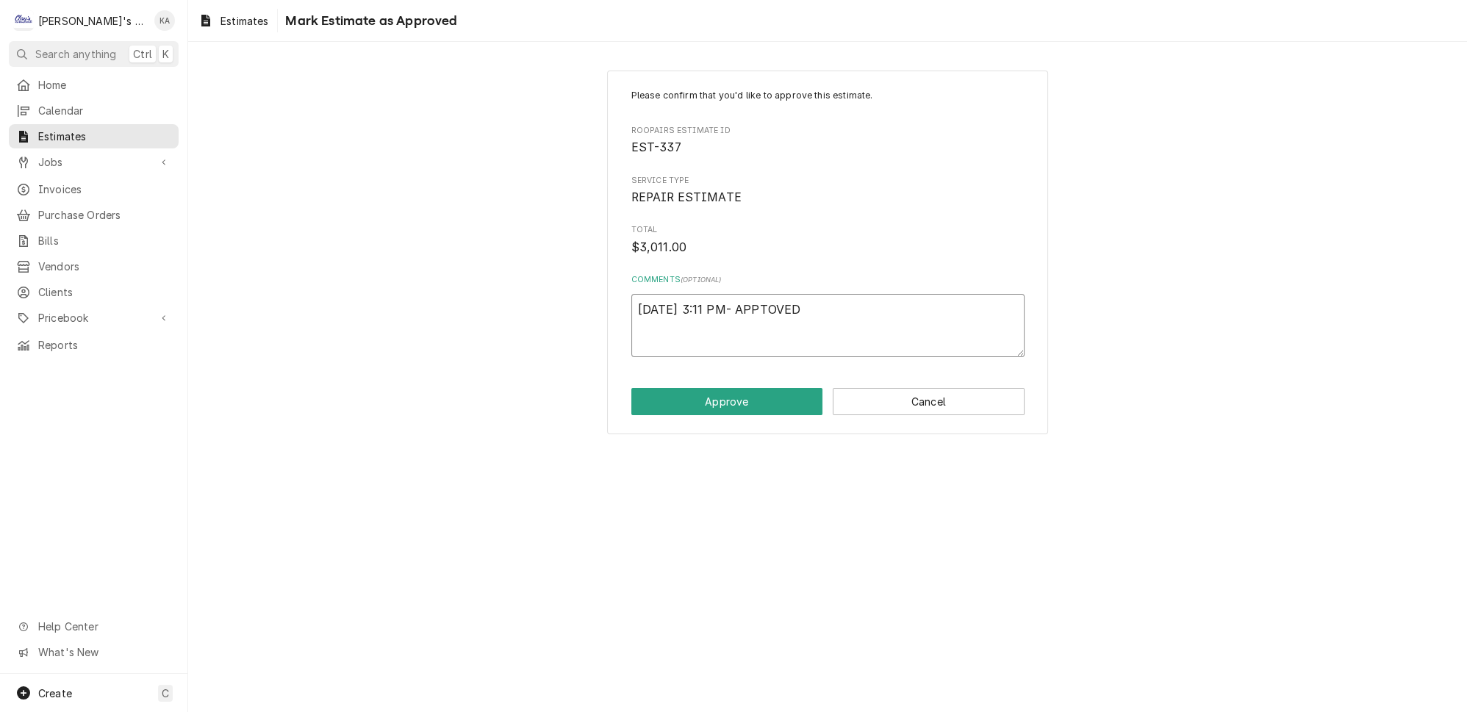
type textarea "x"
type textarea "[DATE] 3:11 PM- APPOVED"
type textarea "x"
type textarea "[DATE] 3:11 PM- APPROVED"
type textarea "x"
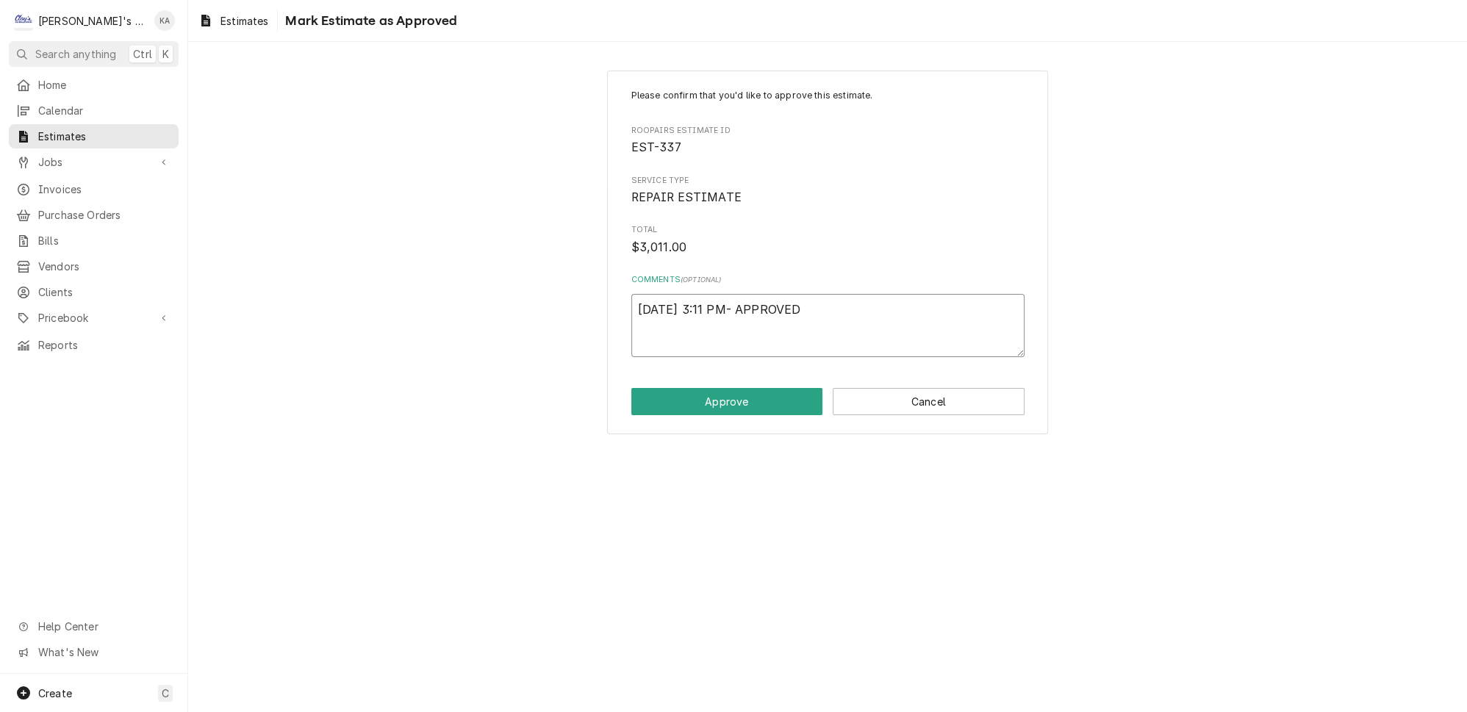
type textarea "[DATE] 3:11 PM- APPROVED"
type textarea "x"
type textarea "[DATE] 3:11 PM- APPROVED B"
type textarea "x"
type textarea "[DATE] 3:11 PM- APPROVED BY"
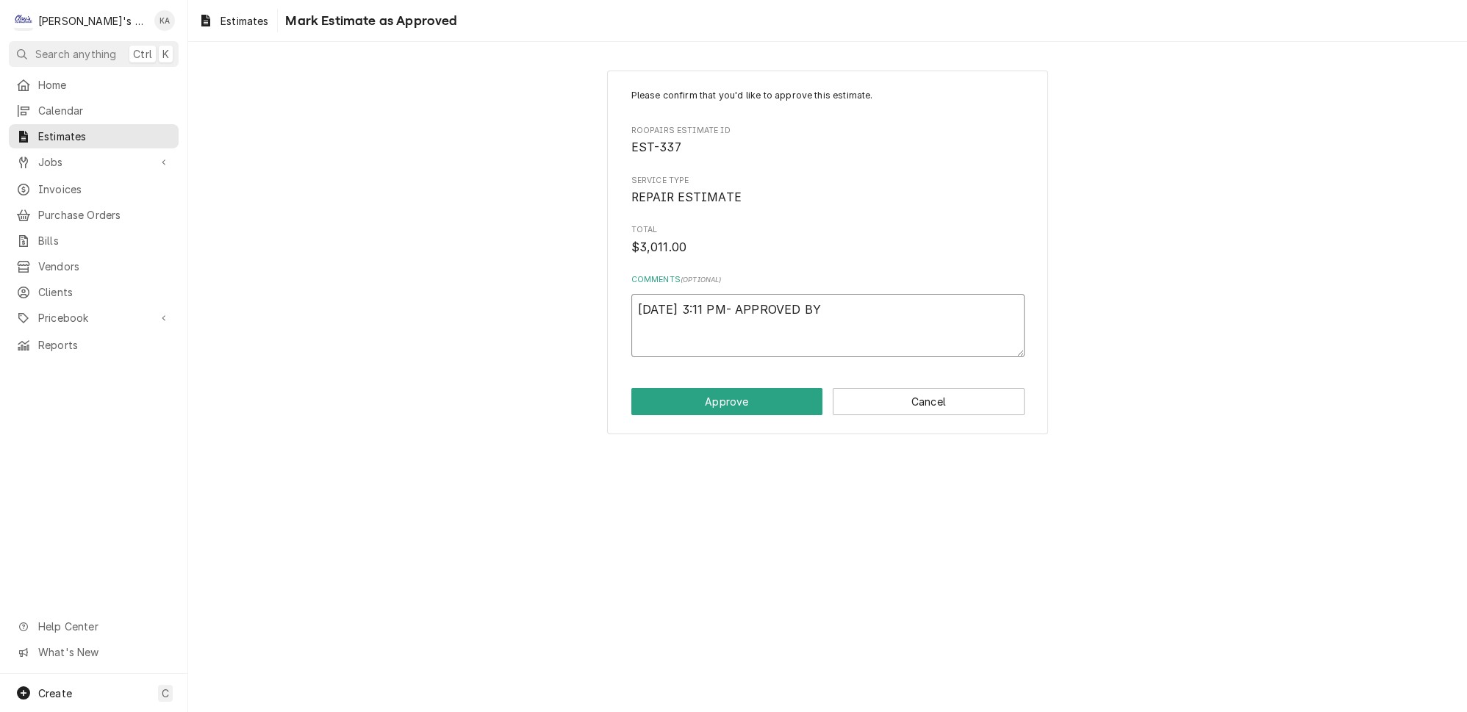
type textarea "x"
type textarea "[DATE] 3:11 PM- APPROVED BY"
type textarea "x"
type textarea "[DATE] 3:11 PM- APPROVED BY M"
type textarea "x"
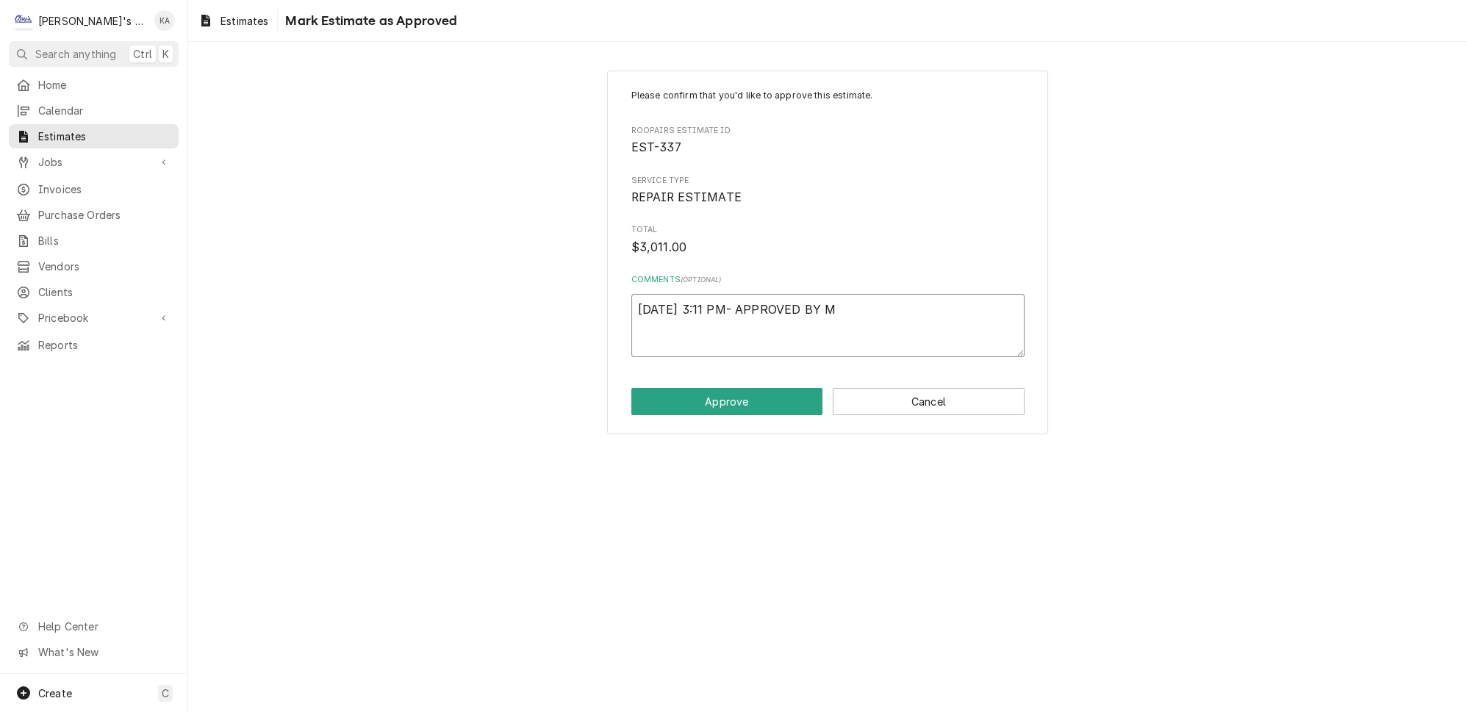
type textarea "9/15/2025 3:11 PM- APPROVED BY MA"
type textarea "x"
type textarea "9/15/2025 3:11 PM- APPROVED BY MAN"
type textarea "x"
type textarea "9/15/2025 3:11 PM- APPROVED BY MANA"
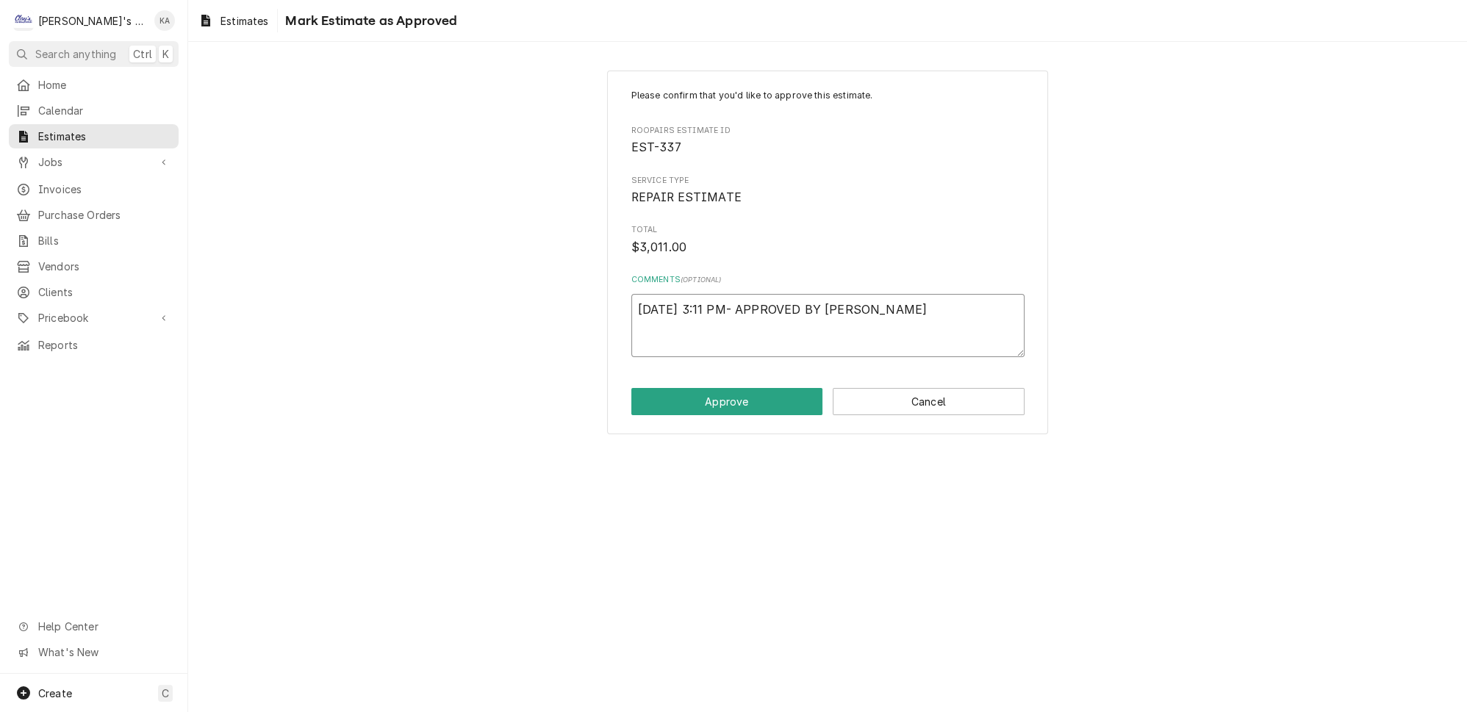
type textarea "x"
type textarea "9/15/2025 3:11 PM- APPROVED BY MANAG"
type textarea "x"
type textarea "9/15/2025 3:11 PM- APPROVED BY MANAGE"
type textarea "x"
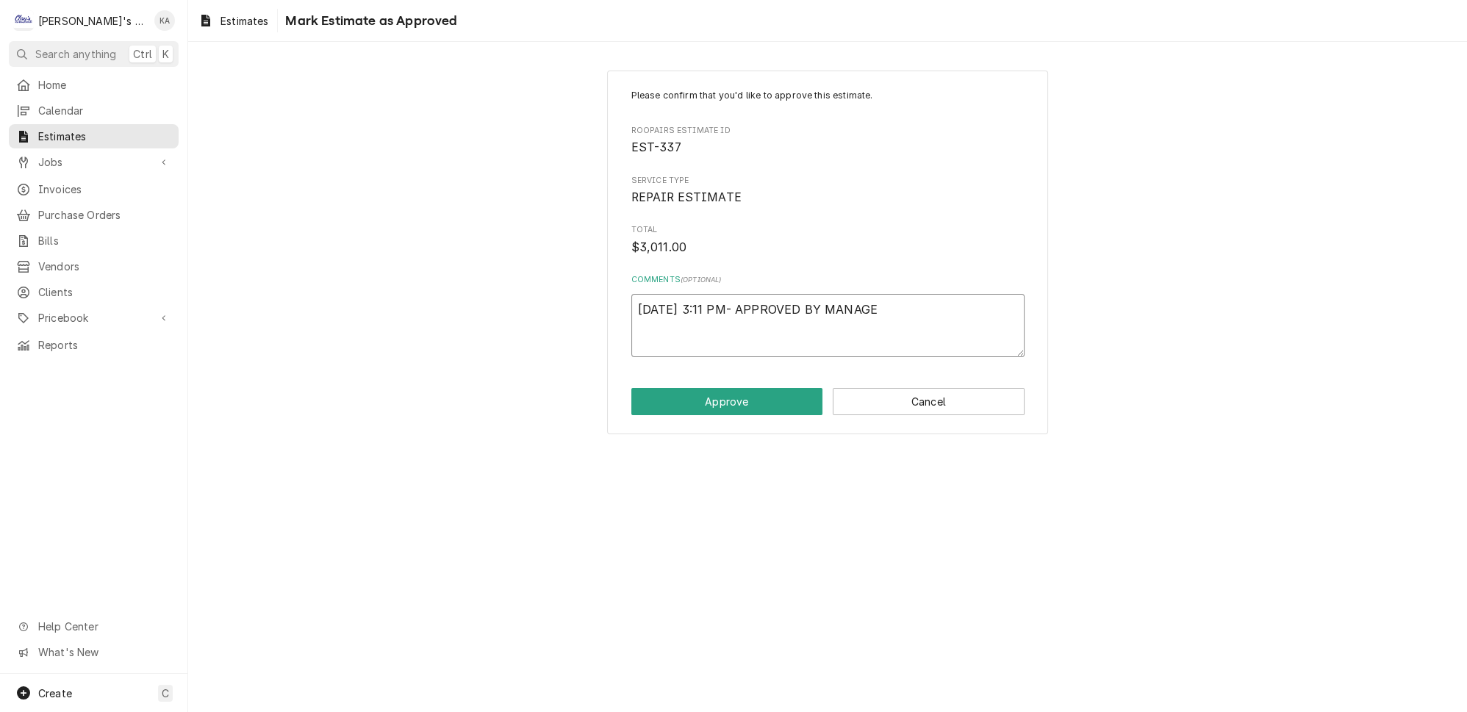
type textarea "9/15/2025 3:11 PM- APPROVED BY MANAGEM"
type textarea "x"
type textarea "9/15/2025 3:11 PM- APPROVED BY MANAGEME"
type textarea "x"
type textarea "9/15/2025 3:11 PM- APPROVED BY MANAGEMEN"
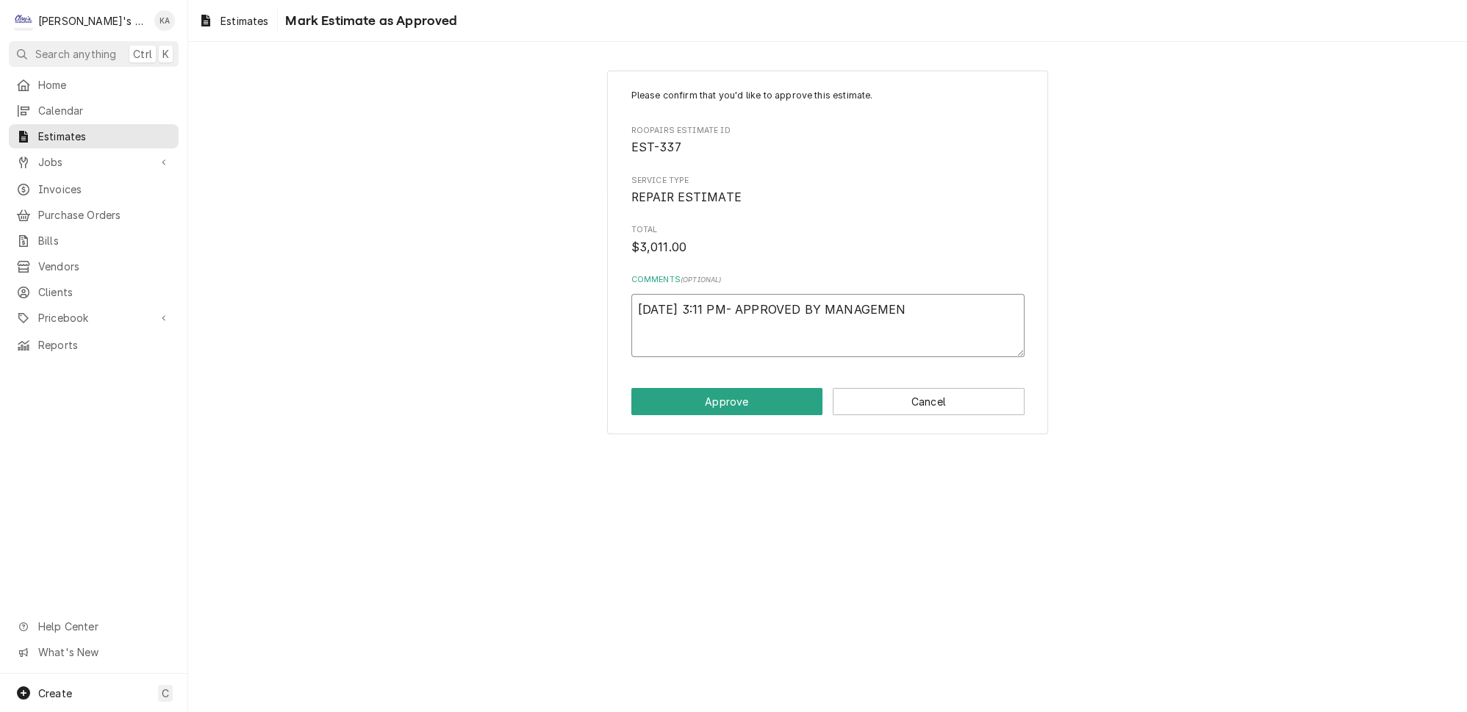
type textarea "x"
drag, startPoint x: 915, startPoint y: 304, endPoint x: 634, endPoint y: 317, distance: 281.0
click at [634, 317] on div "Please confirm that you'd like to approve this estimate. Roopairs Estimate ID E…" at bounding box center [827, 253] width 441 height 364
type textarea "[DATE] 3:11 PM- APPROVED BY MANAGEMENT"
click at [735, 393] on button "Approve" at bounding box center [727, 401] width 192 height 27
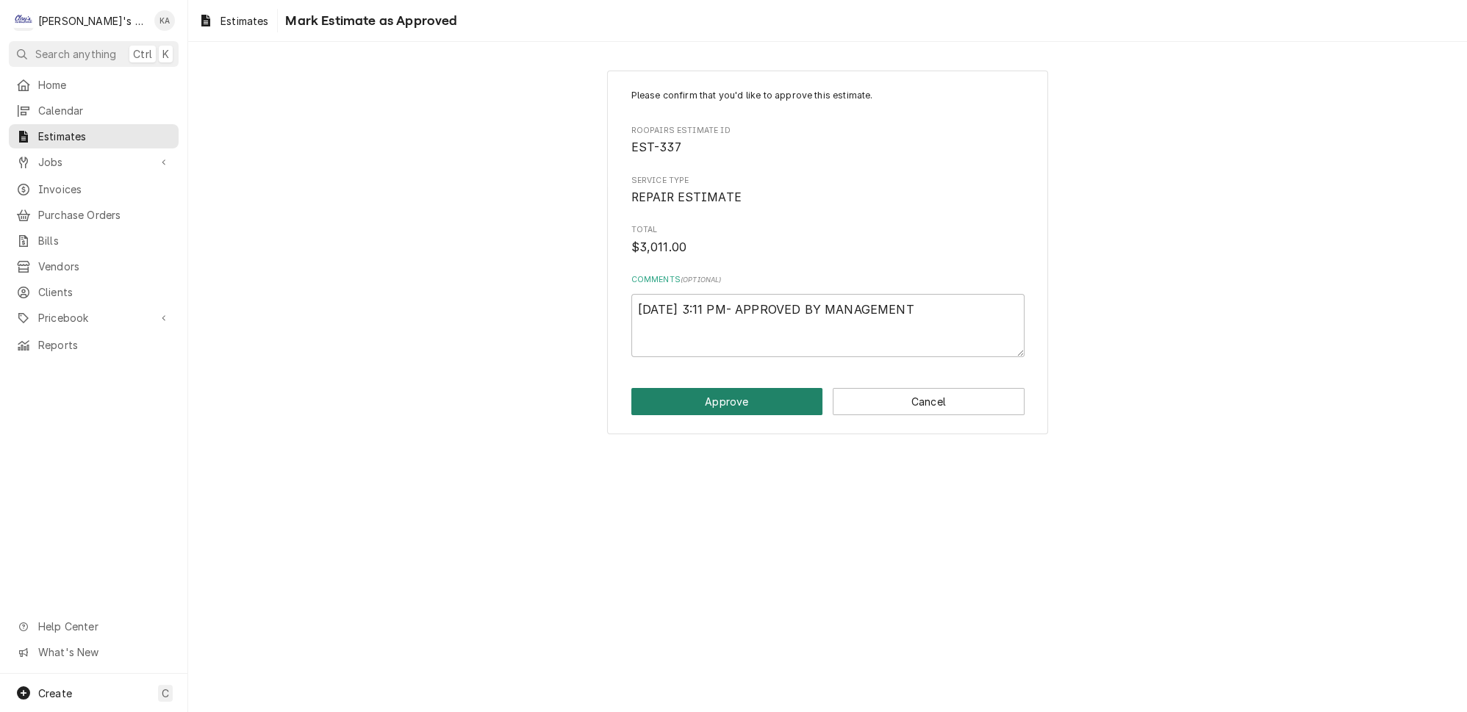
type textarea "x"
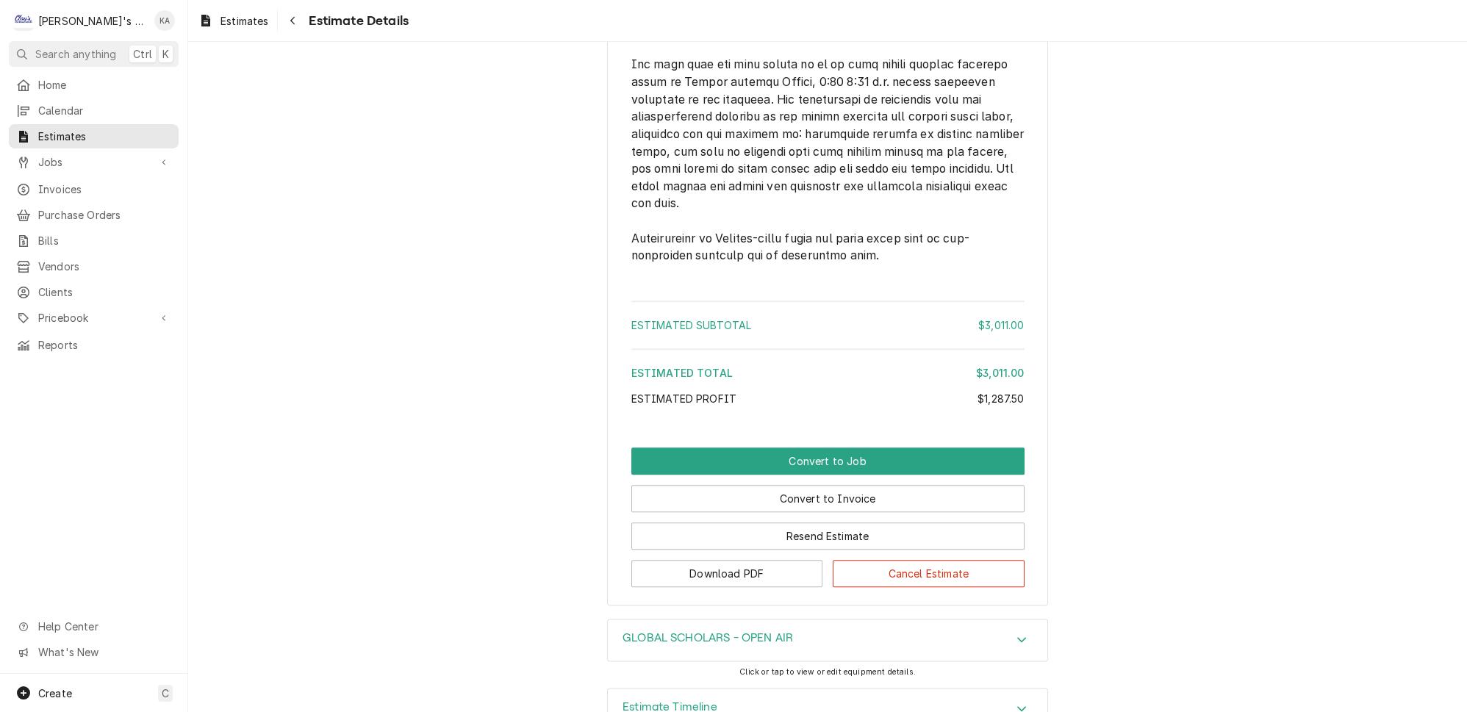
scroll to position [2999, 0]
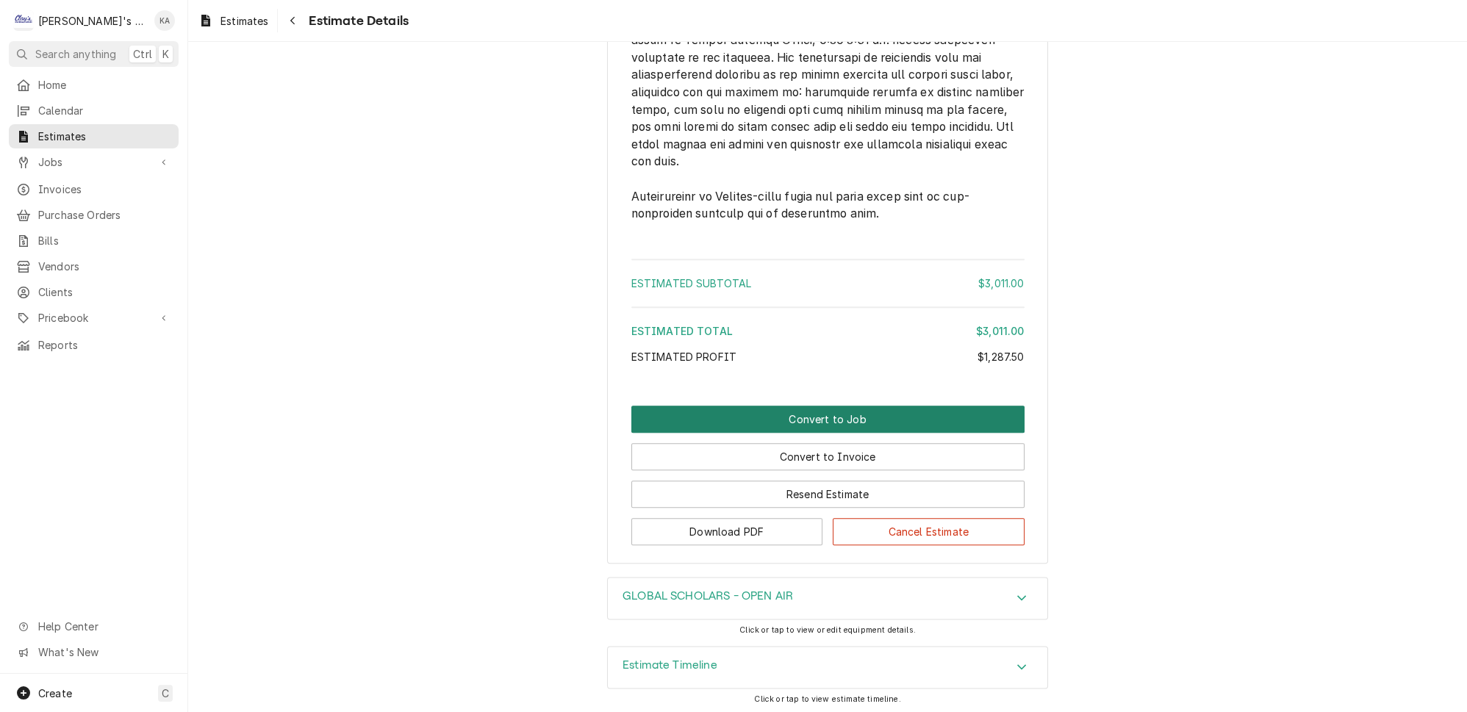
click at [816, 428] on button "Convert to Job" at bounding box center [827, 419] width 393 height 27
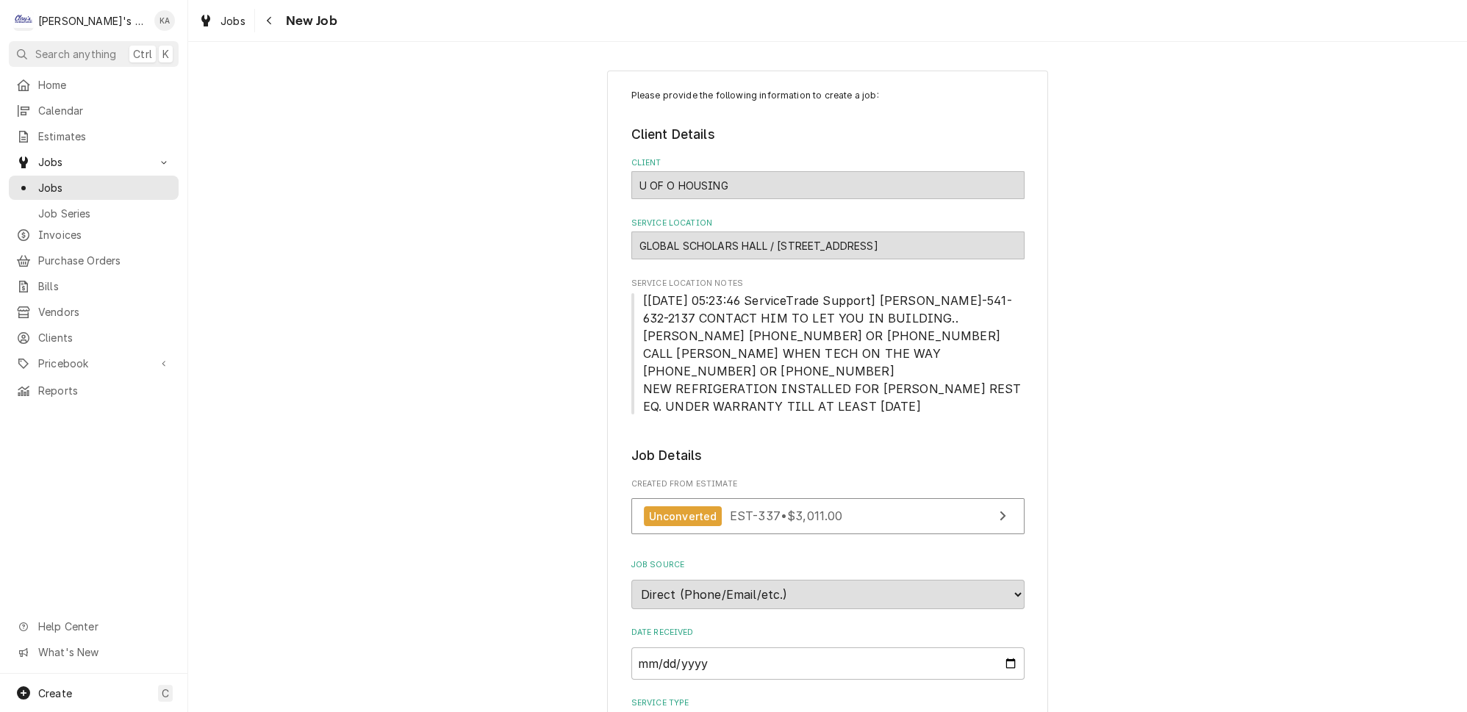
scroll to position [534, 0]
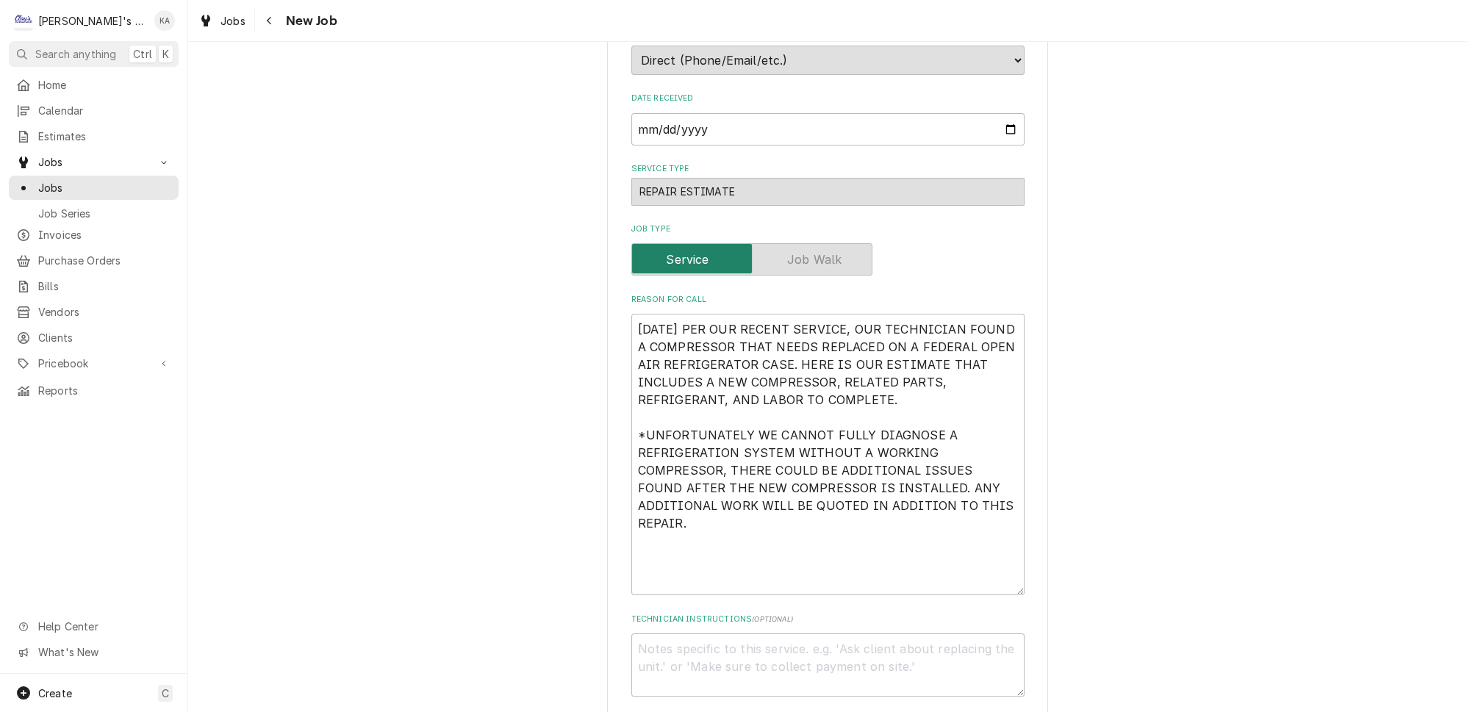
drag, startPoint x: 997, startPoint y: 468, endPoint x: 993, endPoint y: 555, distance: 86.8
click at [993, 555] on textarea "9/15/2023 PER OUR RECENT SERVICE, OUR TECHNICIAN FOUND A COMPRESSOR THAT NEEDS …" at bounding box center [827, 454] width 393 height 281
click at [896, 457] on textarea "9/15/2023 PER OUR RECENT SERVICE, OUR TECHNICIAN FOUND A COMPRESSOR THAT NEEDS …" at bounding box center [827, 454] width 393 height 281
type textarea "x"
type textarea "9/15/2023 PER OUR RECENT SERVICE, OUR TECHNICIAN FOUND A COMPRESSOR THAT NEEDS …"
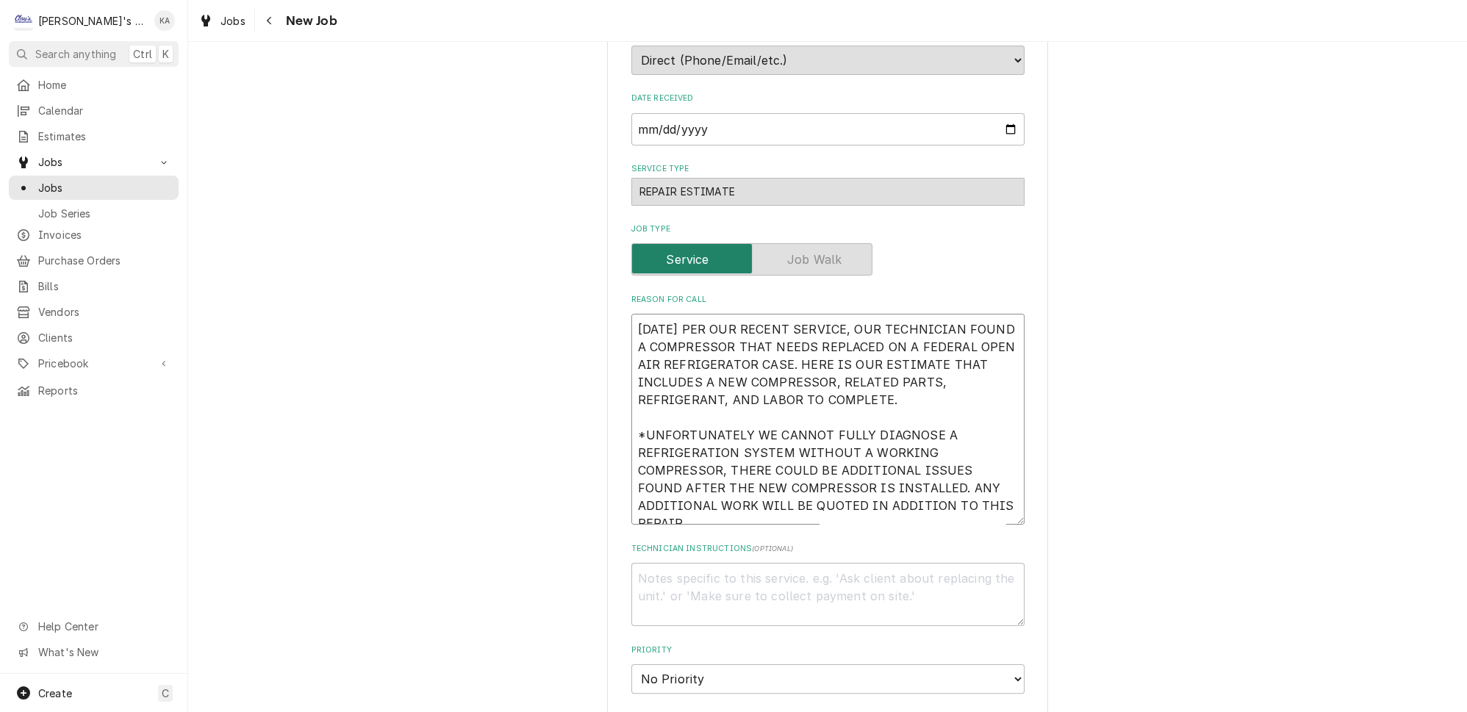
type textarea "x"
type textarea "9/15/2023 PER OUR RECENT SERVICE, OUR TECHNICIAN FOUND A COMPRESSOR THAT NEEDS …"
paste textarea "9/15/2025 3:11 PM- APPROVED BY MANAGEMENT"
type textarea "x"
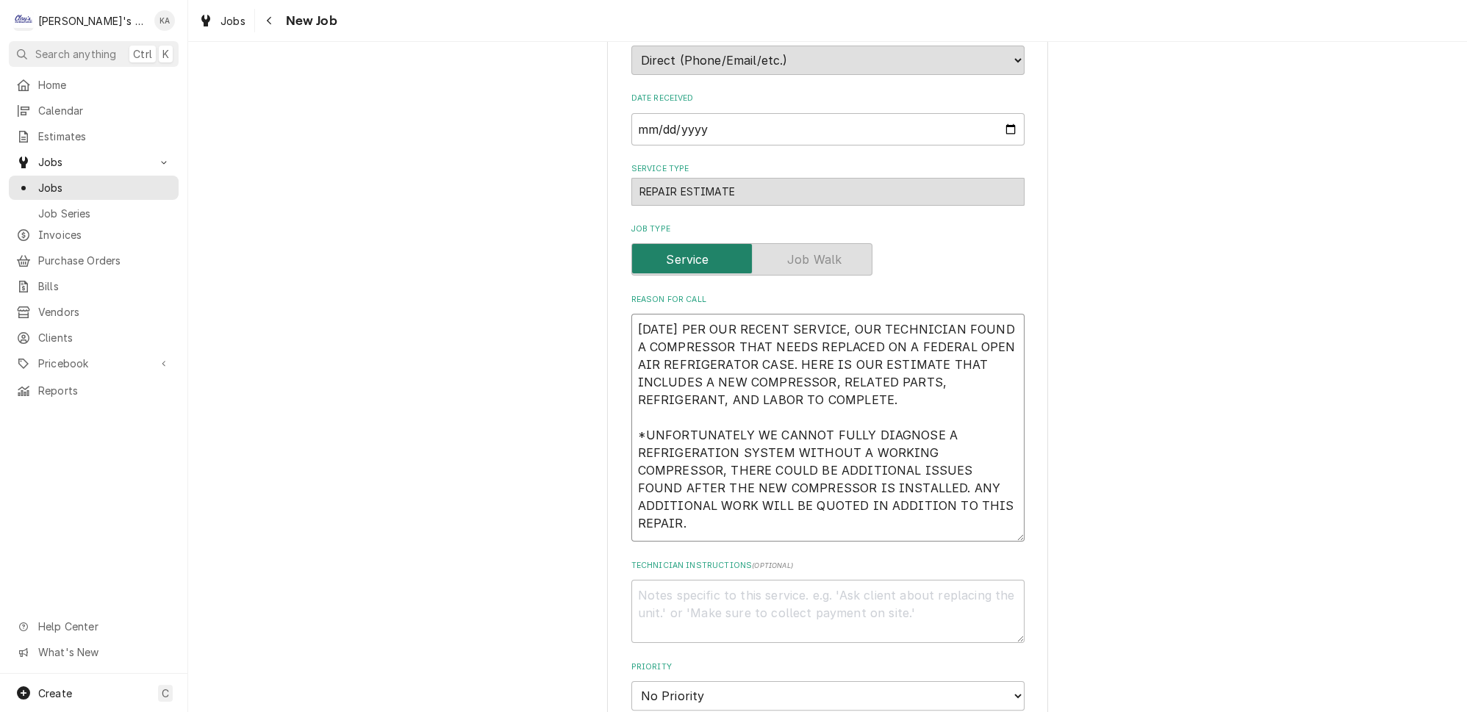
type textarea "9/15/2023 PER OUR RECENT SERVICE, OUR TECHNICIAN FOUND A COMPRESSOR THAT NEEDS …"
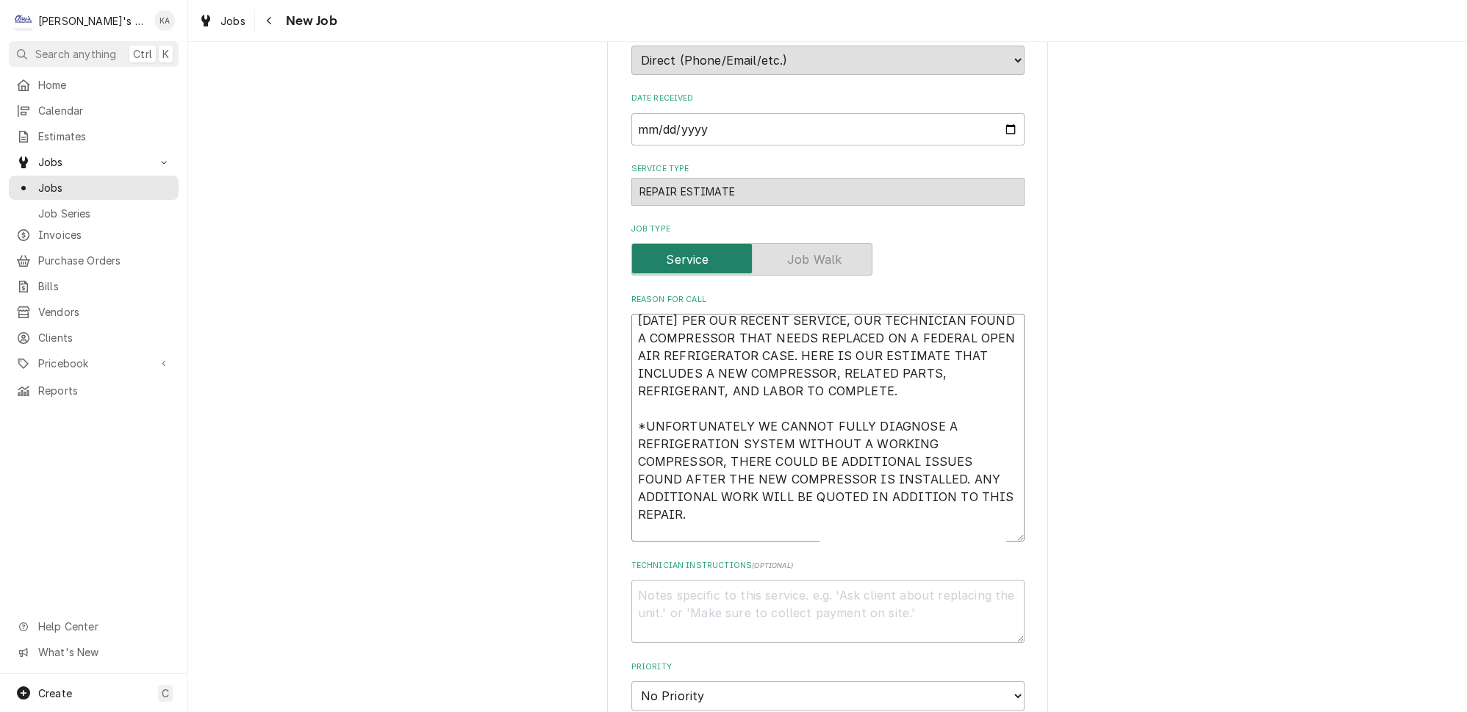
type textarea "x"
type textarea "9/15/2023 PER OUR RECENT SERVICE, OUR TECHNICIAN FOUND A COMPRESSOR THAT NEEDS …"
click at [743, 497] on textarea "9/15/2023 PER OUR RECENT SERVICE, OUR TECHNICIAN FOUND A COMPRESSOR THAT NEEDS …" at bounding box center [827, 428] width 393 height 228
type textarea "x"
type textarea "9/15/2023 PER OUR RECENT SERVICE, OUR TECHNICIAN FOUND A COMPRESSOR THAT NEEDS …"
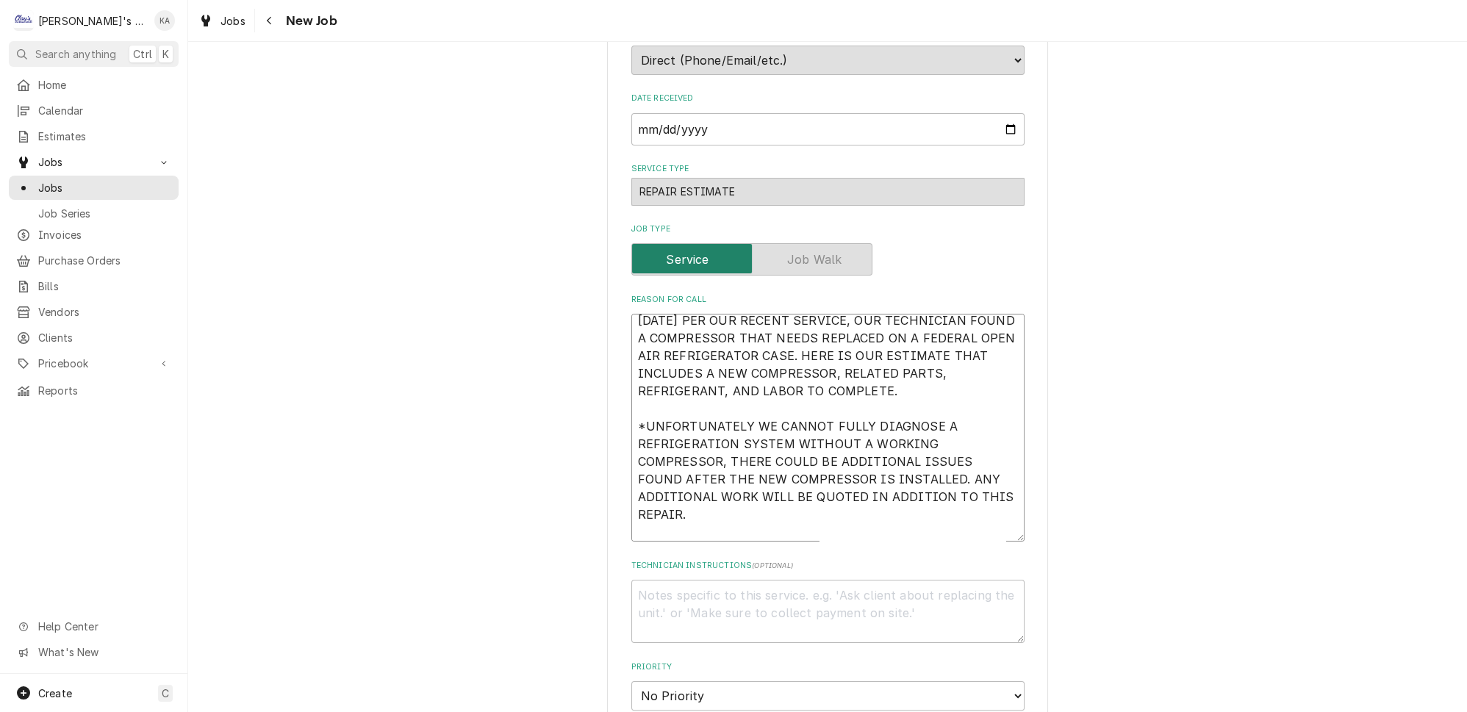
type textarea "x"
type textarea "9/15/2023 PER OUR RECENT SERVICE, OUR TECHNICIAN FOUND A COMPRESSOR THAT NEEDS …"
type textarea "x"
type textarea "9/15/2023 PER OUR RECENT SERVICE, OUR TECHNICIAN FOUND A COMPRESSOR THAT NEEDS …"
type textarea "x"
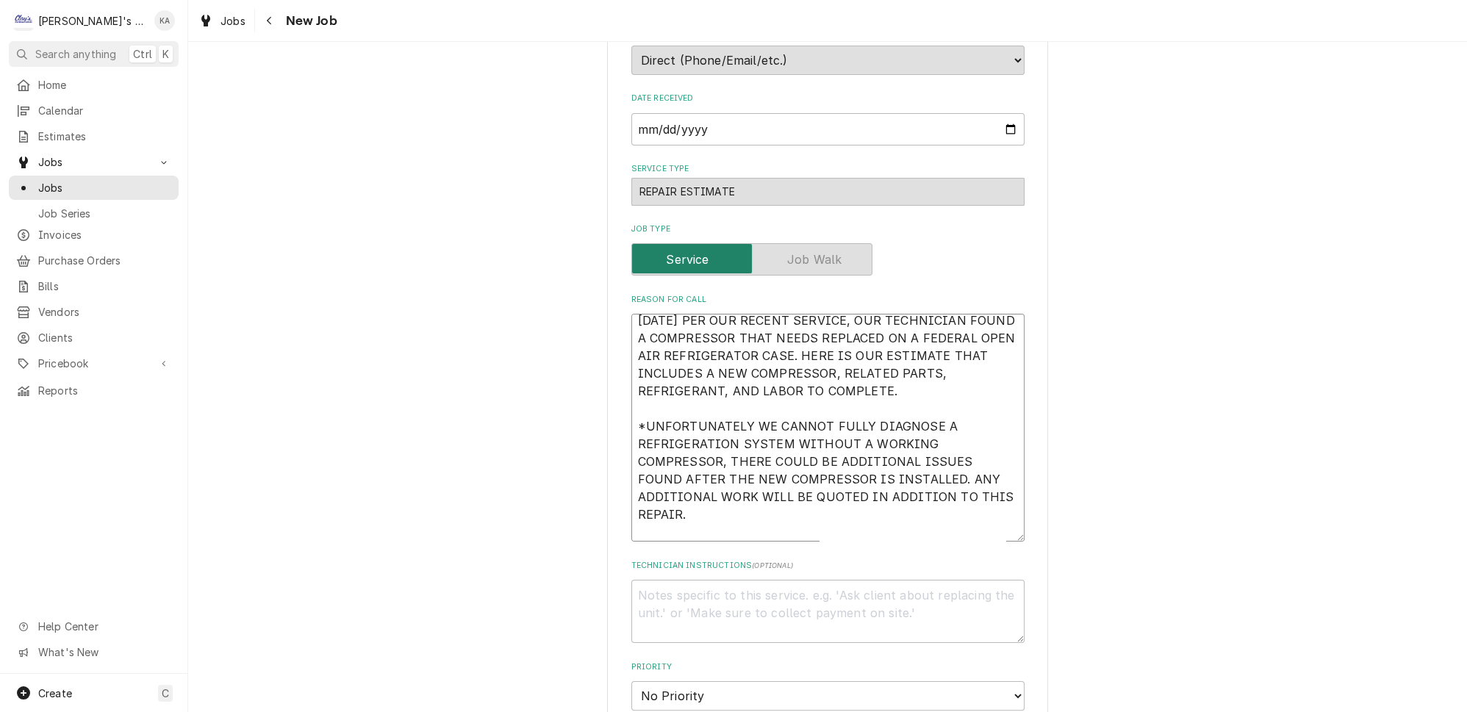
type textarea "9/15/2023 PER OUR RECENT SERVICE, OUR TECHNICIAN FOUND A COMPRESSOR THAT NEEDS …"
type textarea "x"
type textarea "9/15/2023 PER OUR RECENT SERVICE, OUR TECHNICIAN FOUND A COMPRESSOR THAT NEEDS …"
type textarea "x"
type textarea "9/15/2023 PER OUR RECENT SERVICE, OUR TECHNICIAN FOUND A COMPRESSOR THAT NEEDS …"
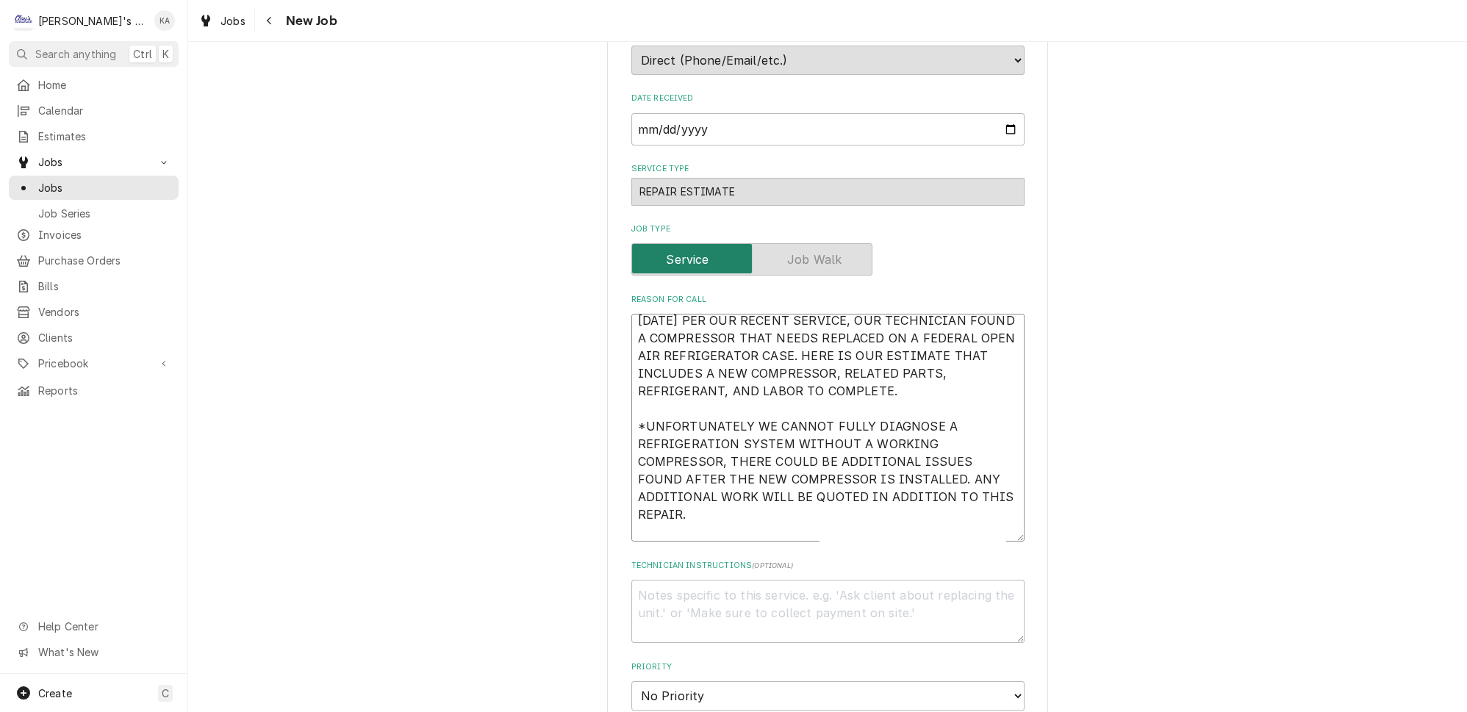
type textarea "x"
type textarea "9/15/2023 PER OUR RECENT SERVICE, OUR TECHNICIAN FOUND A COMPRESSOR THAT NEEDS …"
type textarea "x"
type textarea "9/15/2023 PER OUR RECENT SERVICE, OUR TECHNICIAN FOUND A COMPRESSOR THAT NEEDS …"
type textarea "x"
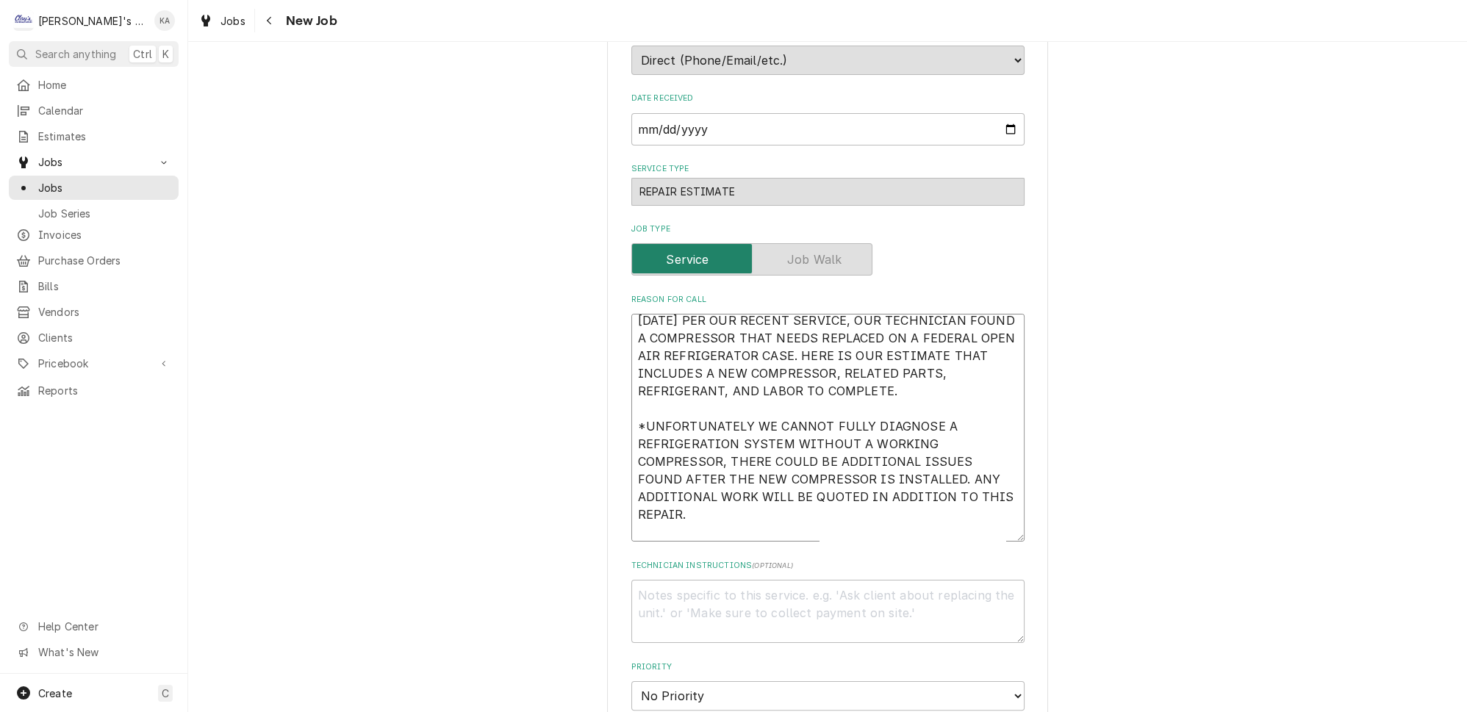
type textarea "9/15/2023 PER OUR RECENT SERVICE, OUR TECHNICIAN FOUND A COMPRESSOR THAT NEEDS …"
type textarea "x"
type textarea "9/15/2023 PER OUR RECENT SERVICE, OUR TECHNICIAN FOUND A COMPRESSOR THAT NEEDS …"
type textarea "x"
type textarea "9/15/2023 PER OUR RECENT SERVICE, OUR TECHNICIAN FOUND A COMPRESSOR THAT NEEDS …"
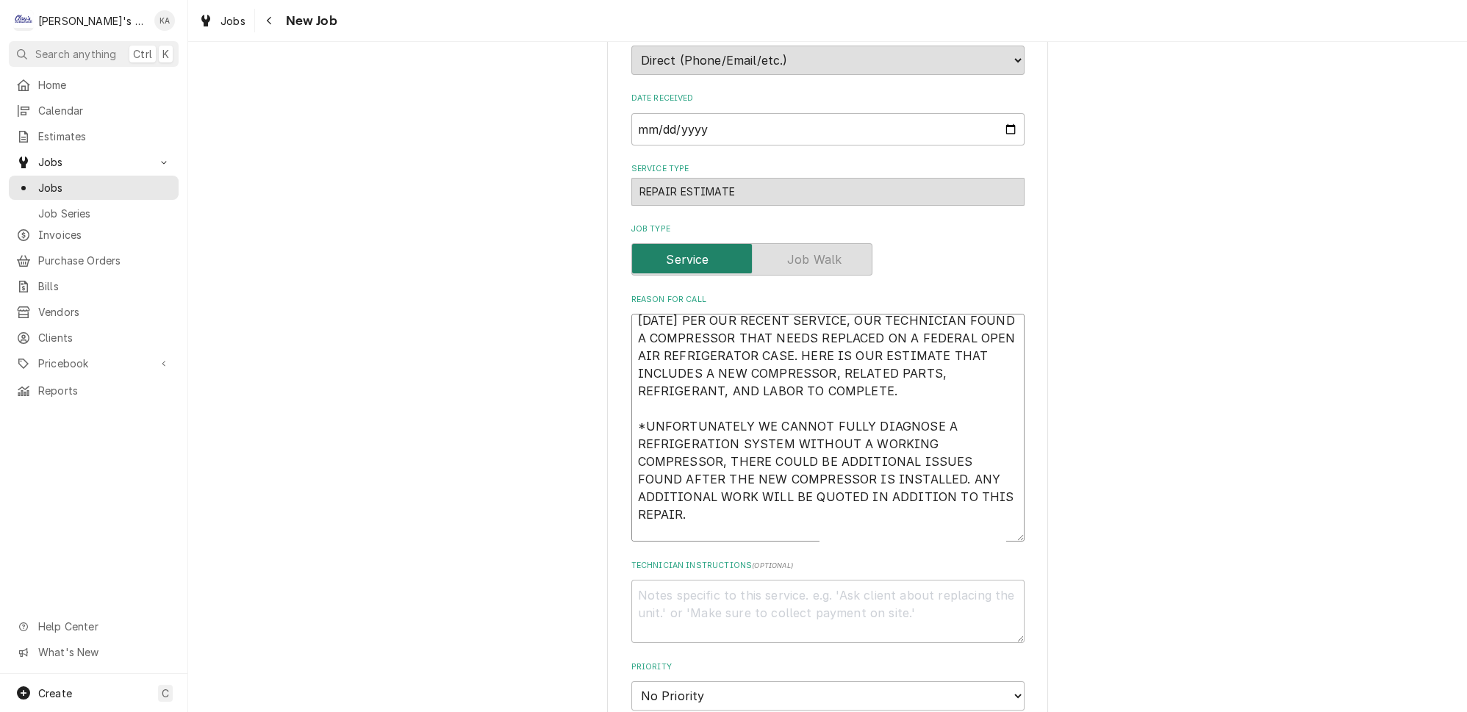
type textarea "x"
type textarea "9/15/2023 PER OUR RECENT SERVICE, OUR TECHNICIAN FOUND A COMPRESSOR THAT NEEDS …"
type textarea "x"
type textarea "9/15/2023 PER OUR RECENT SERVICE, OUR TECHNICIAN FOUND A COMPRESSOR THAT NEEDS …"
type textarea "x"
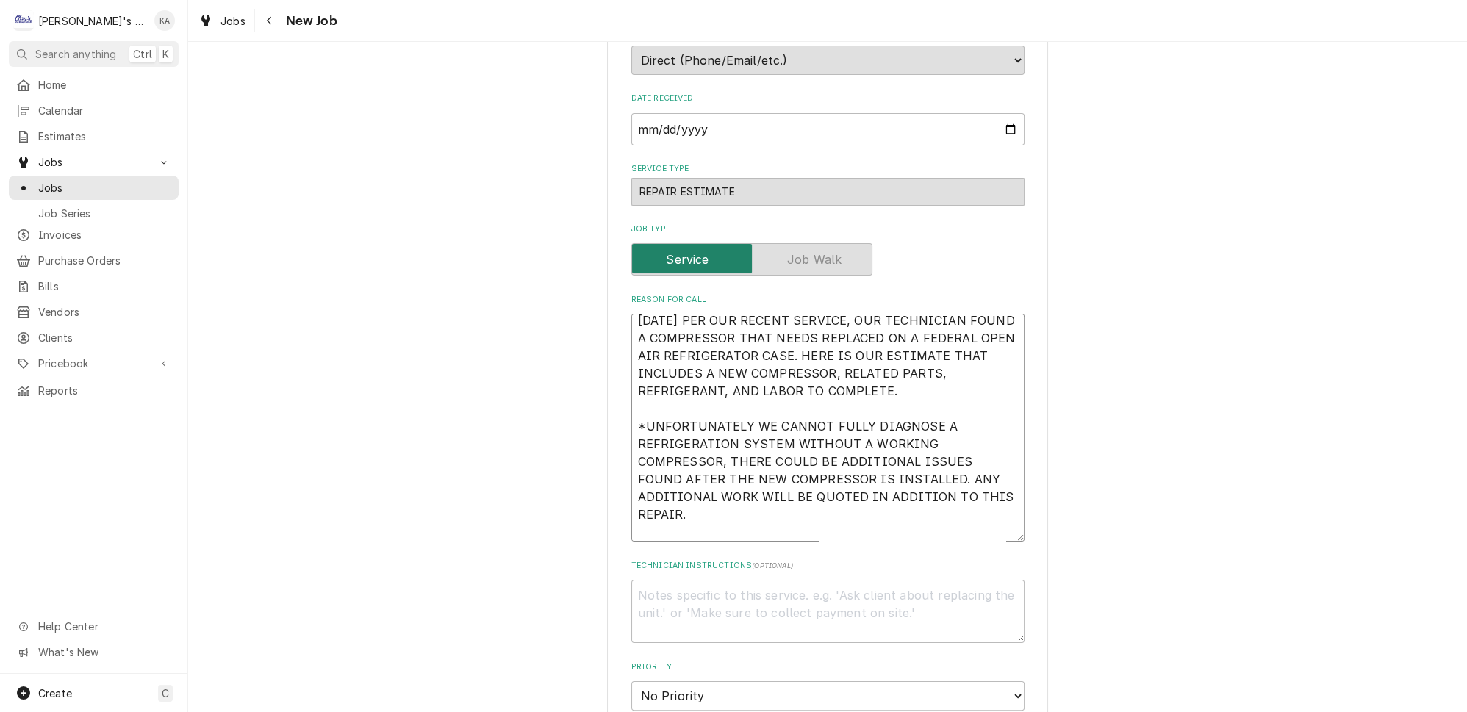
type textarea "9/15/2023 PER OUR RECENT SERVICE, OUR TECHNICIAN FOUND A COMPRESSOR THAT NEEDS …"
type textarea "x"
type textarea "9/15/2023 PER OUR RECENT SERVICE, OUR TECHNICIAN FOUND A COMPRESSOR THAT NEEDS …"
type textarea "x"
type textarea "9/15/2023 PER OUR RECENT SERVICE, OUR TECHNICIAN FOUND A COMPRESSOR THAT NEEDS …"
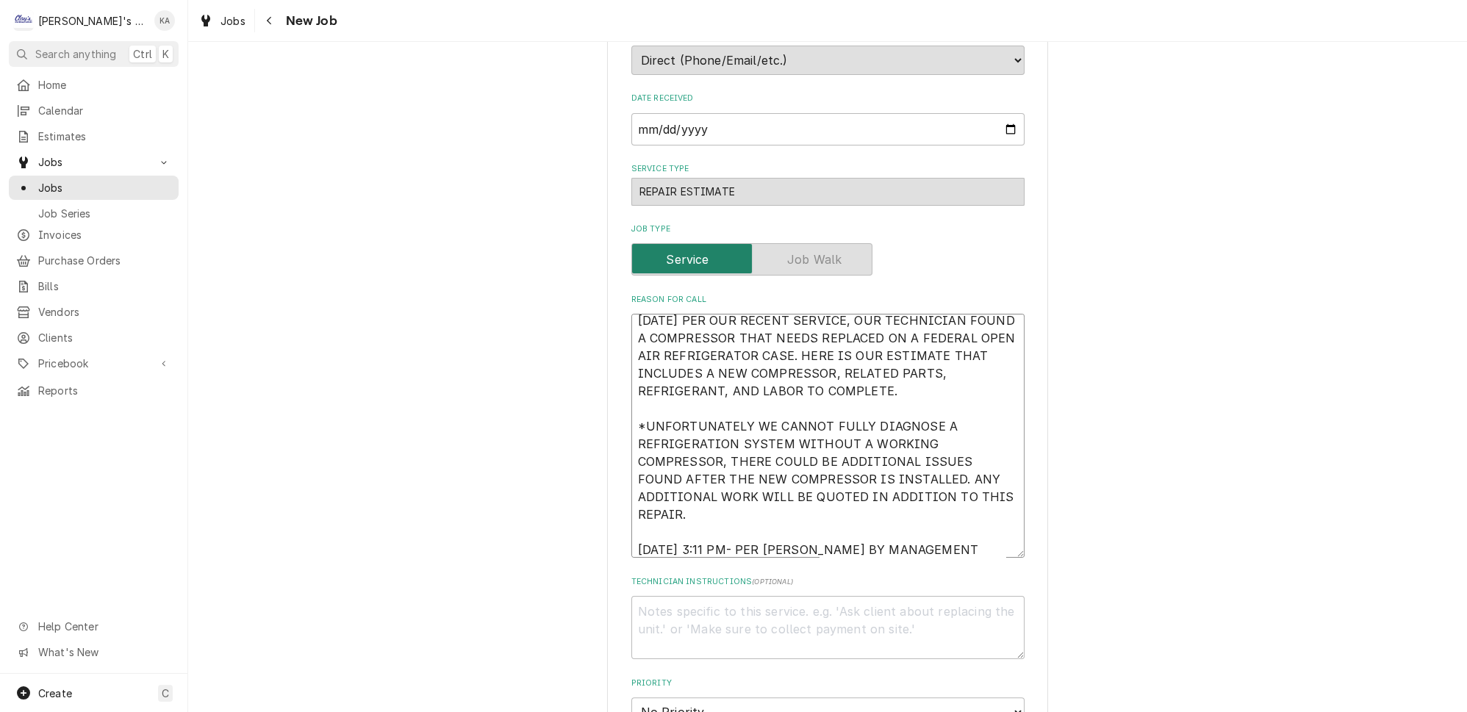
type textarea "x"
type textarea "9/15/2023 PER OUR RECENT SERVICE, OUR TECHNICIAN FOUND A COMPRESSOR THAT NEEDS …"
type textarea "x"
type textarea "9/15/2023 PER OUR RECENT SERVICE, OUR TECHNICIAN FOUND A COMPRESSOR THAT NEEDS …"
type textarea "x"
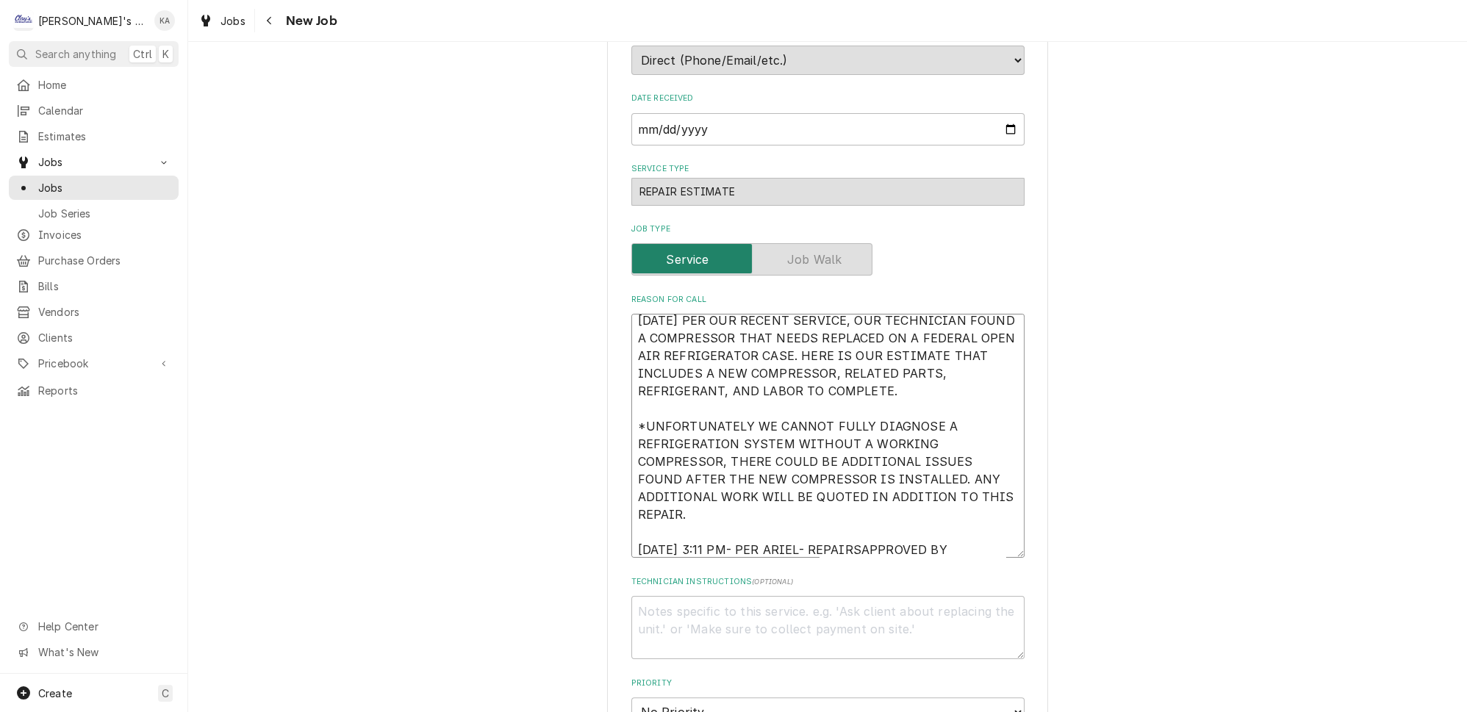
type textarea "9/15/2023 PER OUR RECENT SERVICE, OUR TECHNICIAN FOUND A COMPRESSOR THAT NEEDS …"
click at [719, 514] on textarea "9/15/2023 PER OUR RECENT SERVICE, OUR TECHNICIAN FOUND A COMPRESSOR THAT NEEDS …" at bounding box center [827, 436] width 393 height 244
type textarea "x"
type textarea "9/15/2023 PER OUR RECENT SERVICE, OUR TECHNICIAN FOUND A COMPRESSOR THAT NEEDS …"
type textarea "x"
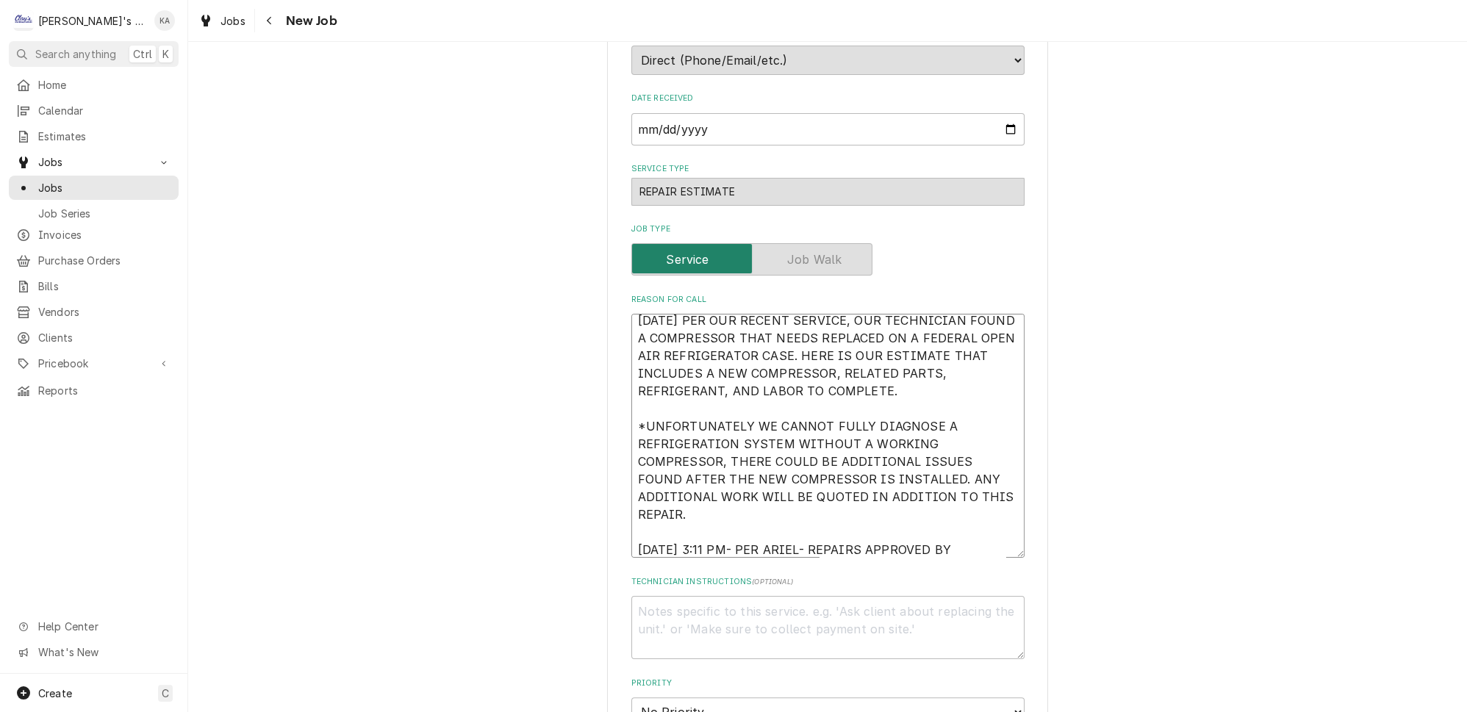
type textarea "9/15/2023 PER OUR RECENT SERVICE, OUR TECHNICIAN FOUND A COMPRESSOR THAT NEEDS …"
type textarea "x"
type textarea "9/15/2023 PER OUR RECENT SERVICE, OUR TECHNICIAN FOUND A COMPRESSOR THAT NEEDS …"
type textarea "x"
type textarea "9/15/2023 PER OUR RECENT SERVICE, OUR TECHNICIAN FOUND A COMPRESSOR THAT NEEDS …"
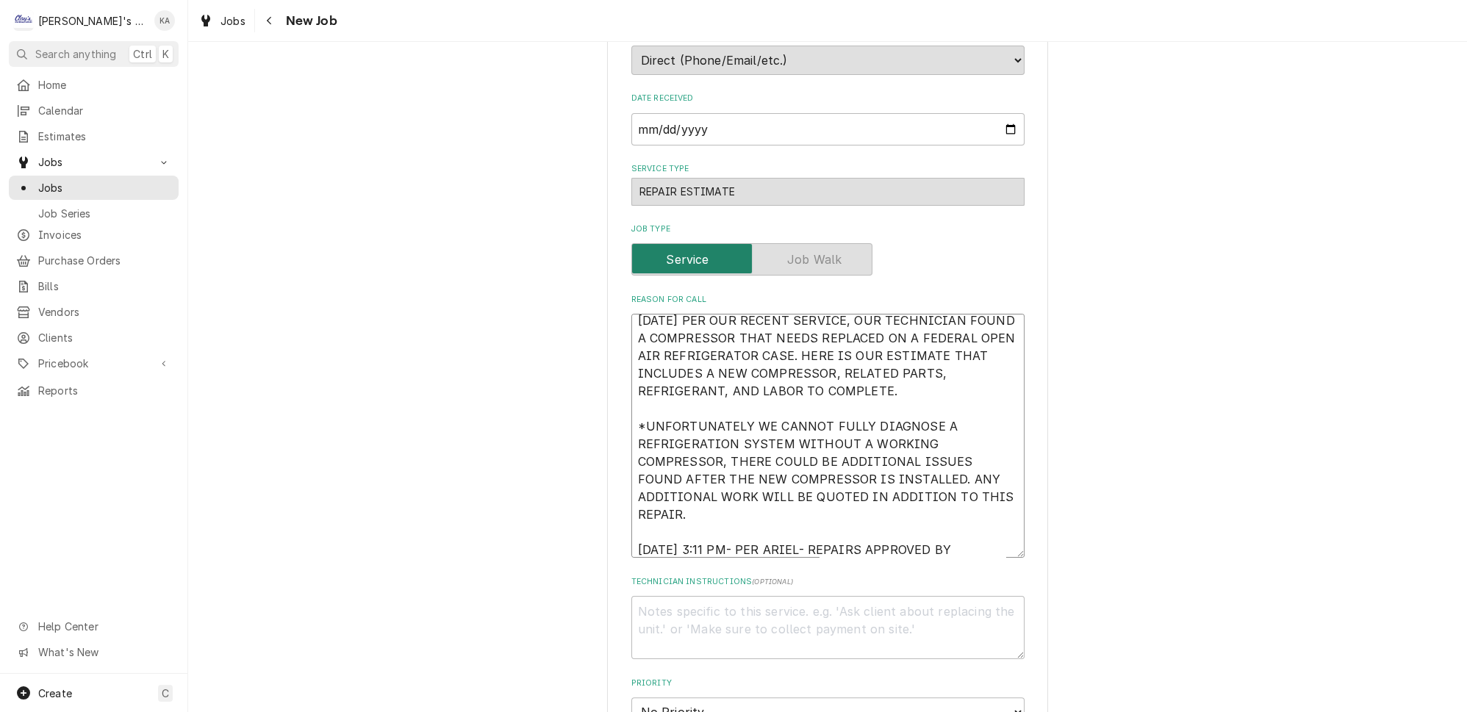
type textarea "x"
type textarea "9/15/2023 PER OUR RECENT SERVICE, OUR TECHNICIAN FOUND A COMPRESSOR THAT NEEDS …"
type textarea "x"
type textarea "9/15/2023 PER OUR RECENT SERVICE, OUR TECHNICIAN FOUND A COMPRESSOR THAT NEEDS …"
type textarea "x"
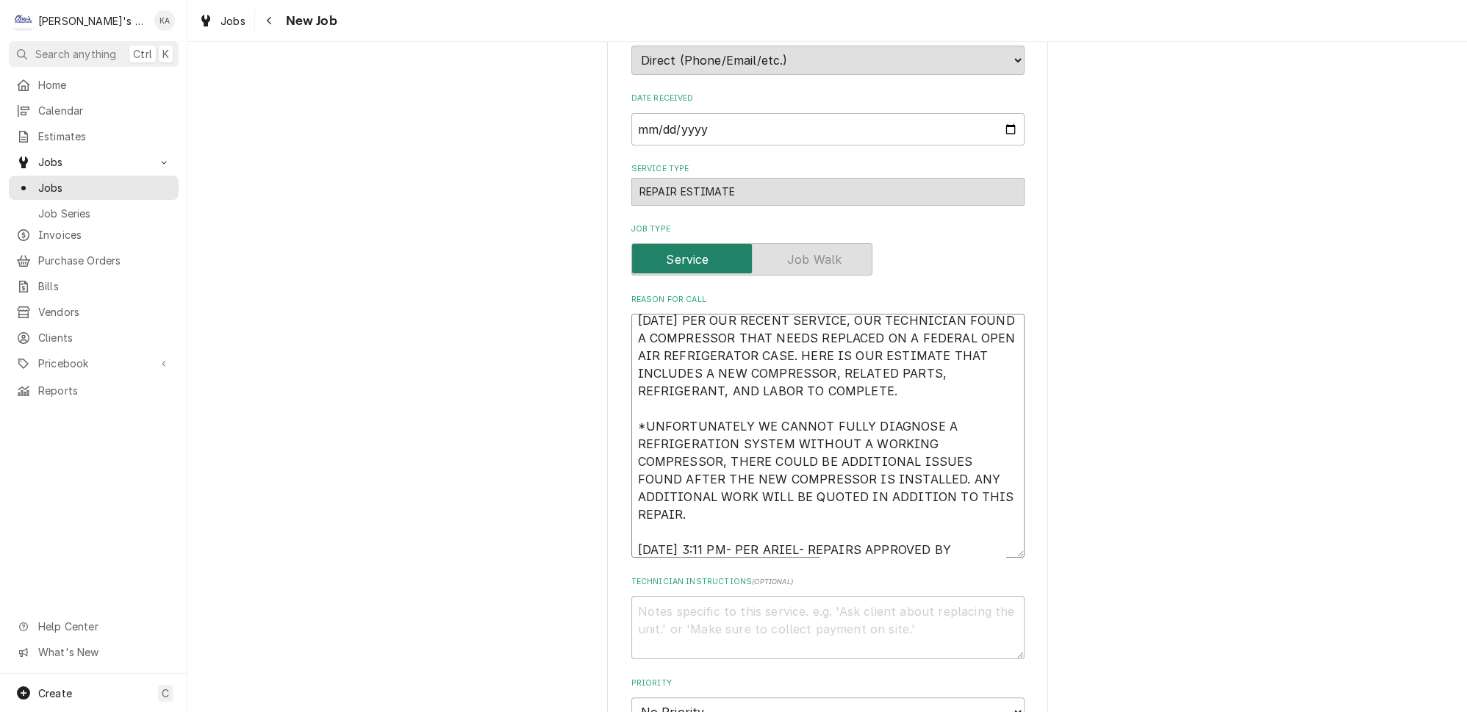
type textarea "9/15/2023 PER OUR RECENT SERVICE, OUR TECHNICIAN FOUND A COMPRESSOR THAT NEEDS …"
type textarea "x"
type textarea "9/15/2023 PER OUR RECENT SERVICE, OUR TECHNICIAN FOUND A COMPRESSOR THAT NEEDS …"
type textarea "x"
type textarea "9/15/2023 PER OUR RECENT SERVICE, OUR TECHNICIAN FOUND A COMPRESSOR THAT NEEDS …"
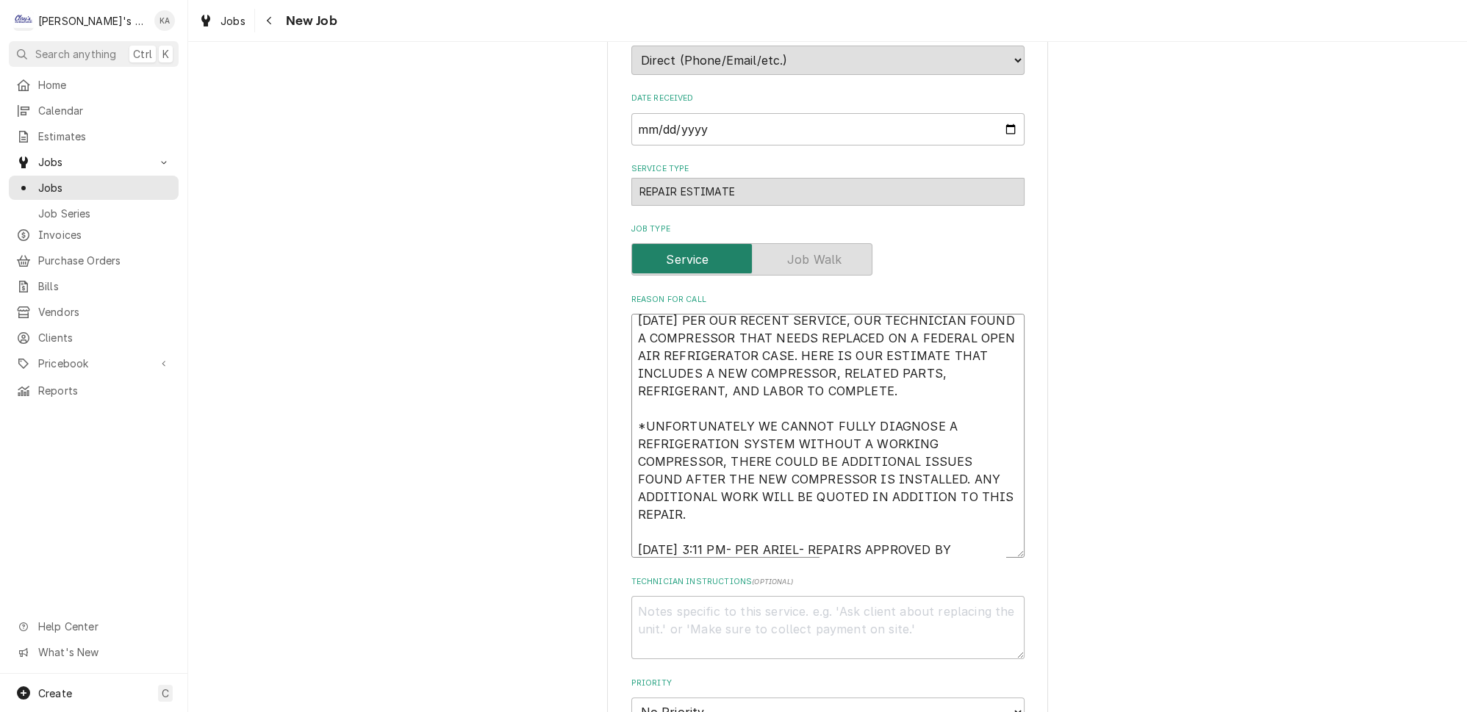
type textarea "x"
type textarea "9/15/2023 PER OUR RECENT SERVICE, OUR TECHNICIAN FOUND A COMPRESSOR THAT NEEDS …"
type textarea "x"
type textarea "9/15/2023 PER OUR RECENT SERVICE, OUR TECHNICIAN FOUND A COMPRESSOR THAT NEEDS …"
type textarea "x"
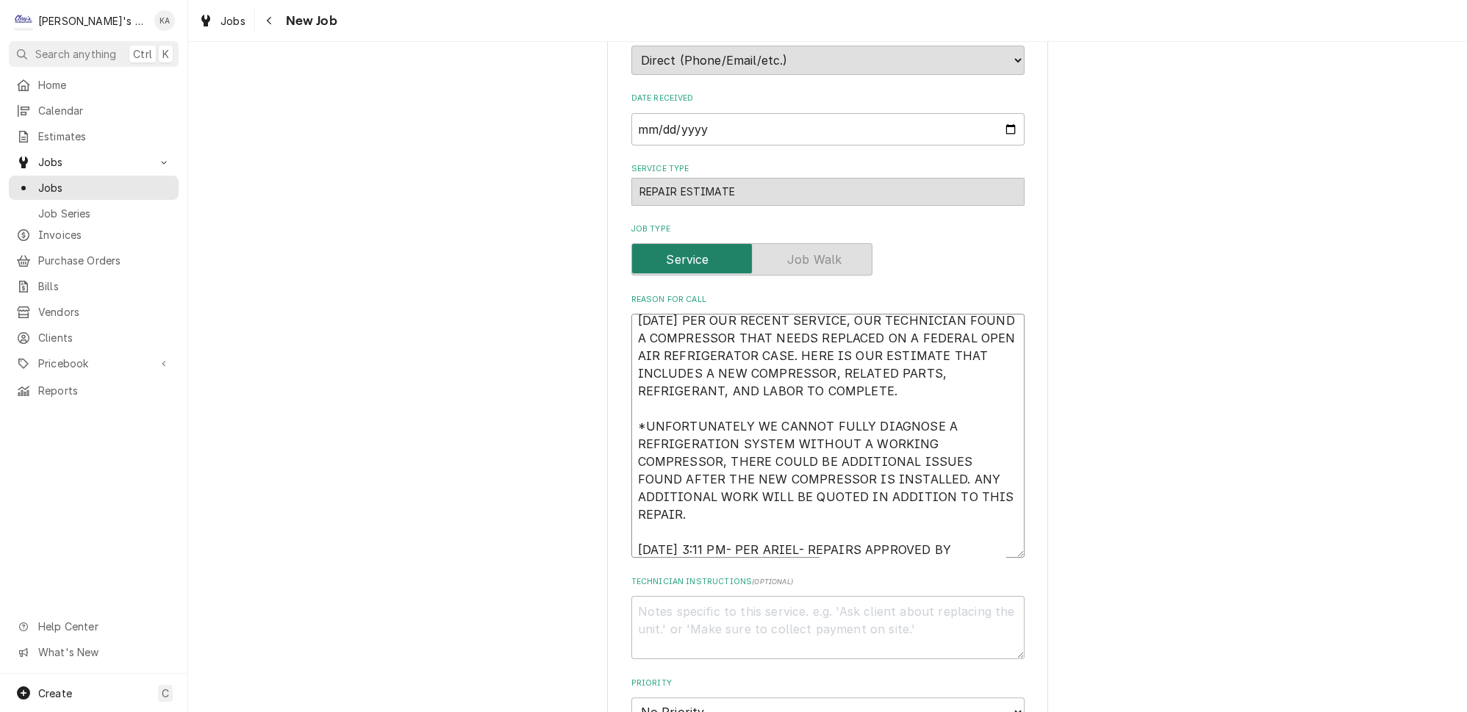
type textarea "9/15/2023 PER OUR RECENT SERVICE, OUR TECHNICIAN FOUND A COMPRESSOR THAT NEEDS …"
type textarea "x"
type textarea "9/15/2023 PER OUR RECENT SERVICE, OUR TECHNICIAN FOUND A COMPRESSOR THAT NEEDS …"
type textarea "x"
type textarea "9/15/2023 PER OUR RECENT SERVICE, OUR TECHNICIAN FOUND A COMPRESSOR THAT NEEDS …"
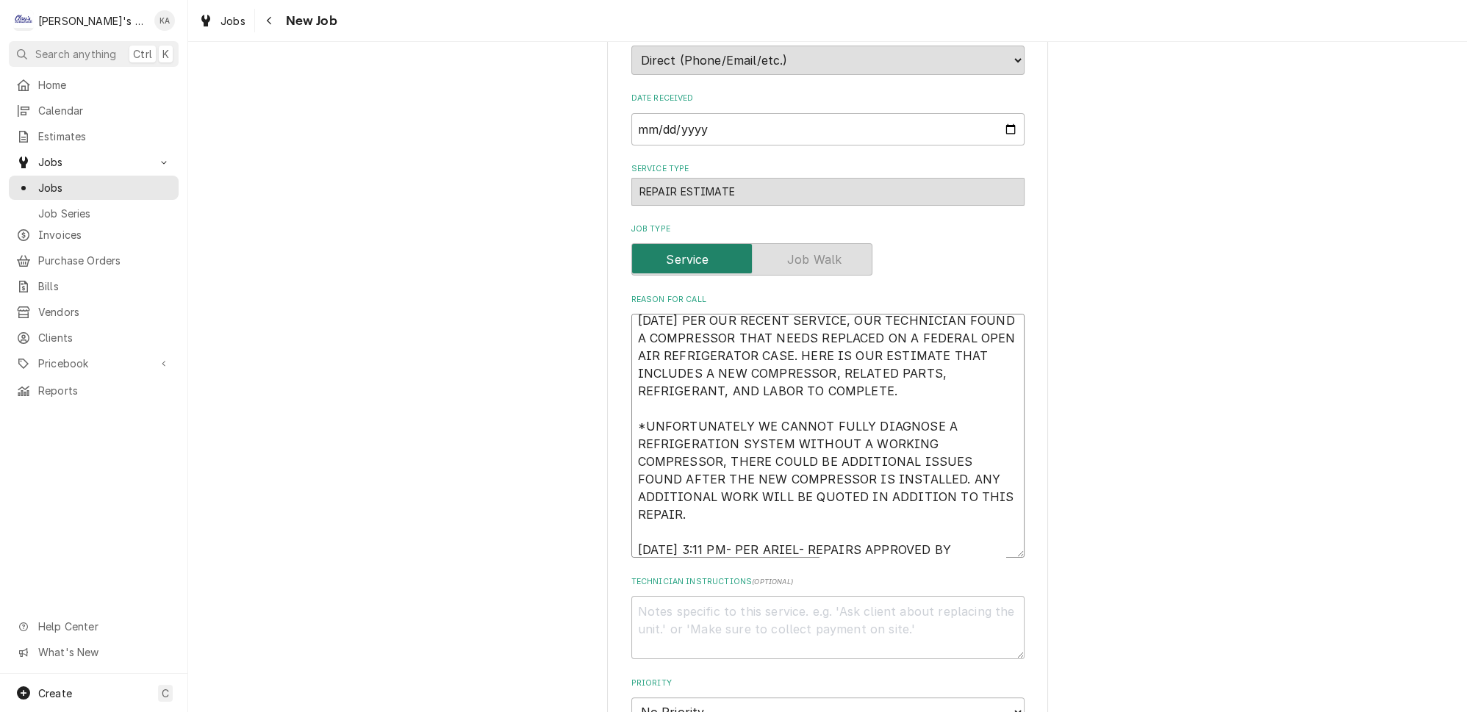
type textarea "x"
type textarea "9/15/2023 PER OUR RECENT SERVICE, OUR TECHNICIAN FOUND A COMPRESSOR THAT NEEDS …"
type textarea "x"
type textarea "9/15/2023 PER OUR RECENT SERVICE, OUR TECHNICIAN FOUND A COMPRESSOR THAT NEEDS …"
type textarea "x"
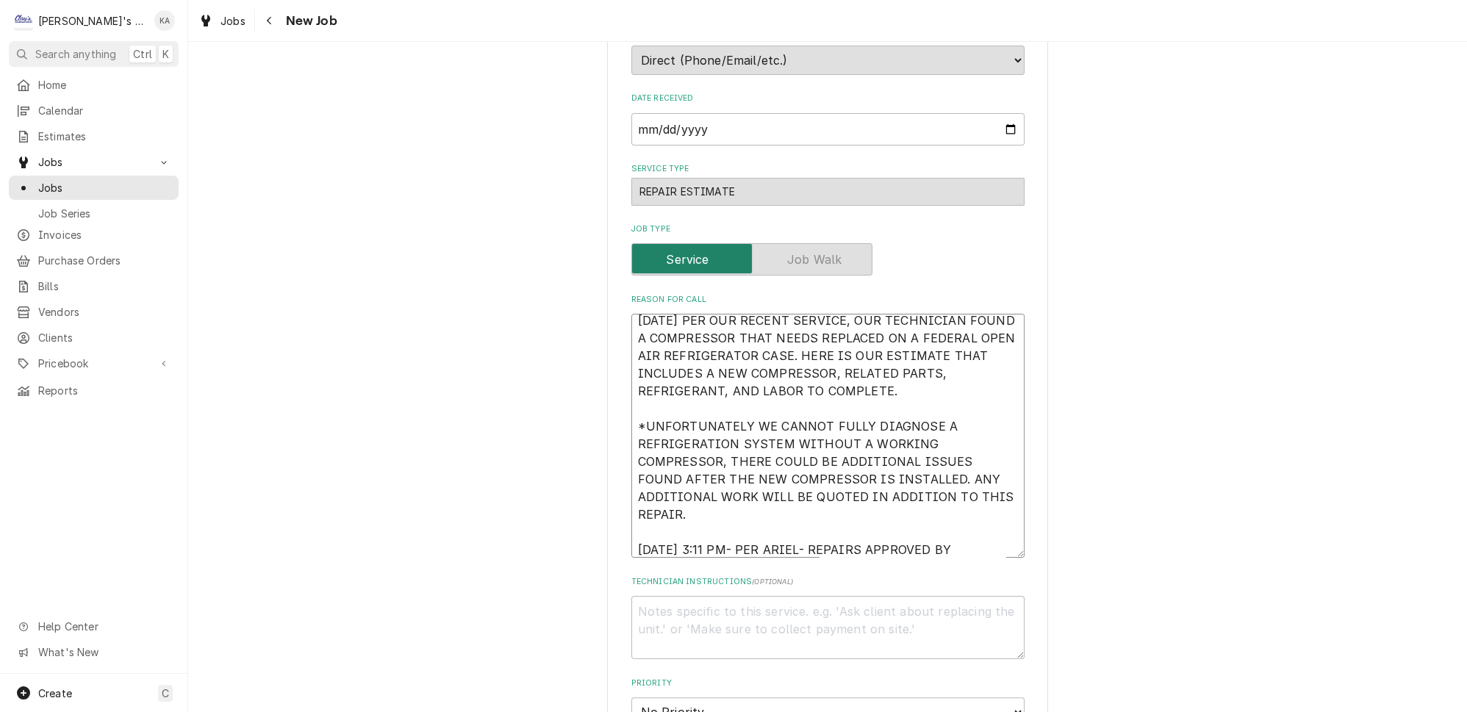
type textarea "9/15/2023 PER OUR RECENT SERVICE, OUR TECHNICIAN FOUND A COMPRESSOR THAT NEEDS …"
type textarea "x"
type textarea "9/15/2023 PER OUR RECENT SERVICE, OUR TECHNICIAN FOUND A COMPRESSOR THAT NEEDS …"
type textarea "x"
type textarea "9/15/2023 PER OUR RECENT SERVICE, OUR TECHNICIAN FOUND A COMPRESSOR THAT NEEDS …"
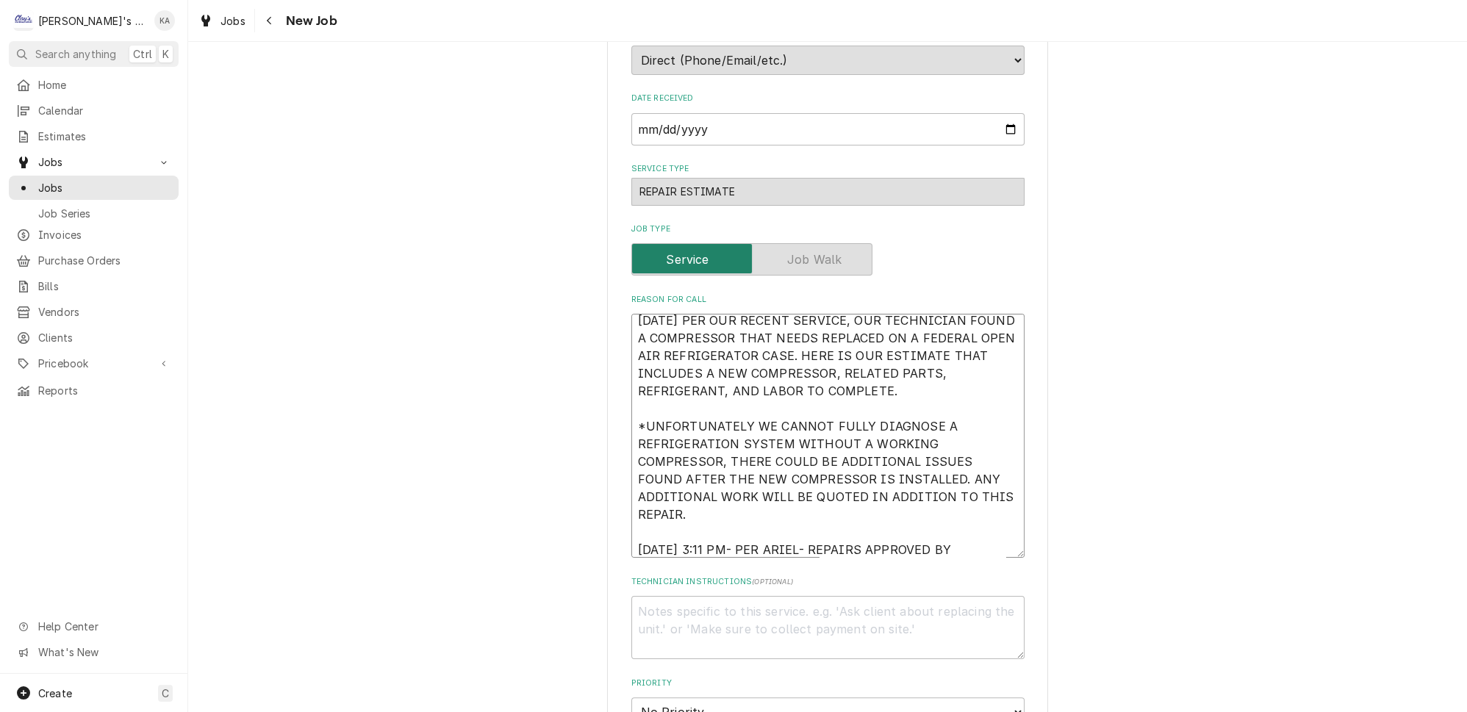
type textarea "x"
type textarea "9/15/2023 PER OUR RECENT SERVICE, OUR TECHNICIAN FOUND A COMPRESSOR THAT NEEDS …"
type textarea "x"
type textarea "9/15/2023 PER OUR RECENT SERVICE, OUR TECHNICIAN FOUND A COMPRESSOR THAT NEEDS …"
type textarea "x"
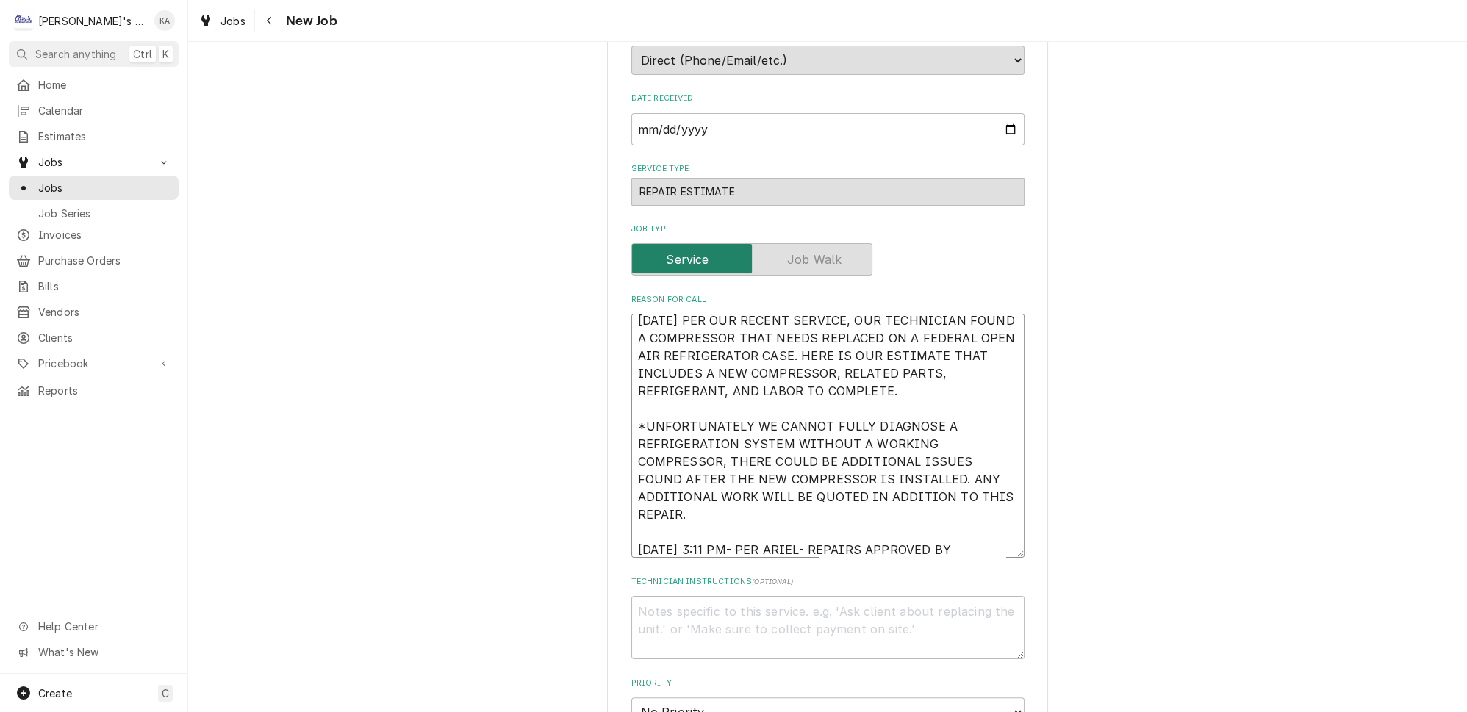
type textarea "9/15/2023 PER OUR RECENT SERVICE, OUR TECHNICIAN FOUND A COMPRESSOR THAT NEEDS …"
type textarea "x"
type textarea "9/15/2023 PER OUR RECENT SERVICE, OUR TECHNICIAN FOUND A COMPRESSOR THAT NEEDS …"
type textarea "x"
type textarea "9/15/2023 PER OUR RECENT SERVICE, OUR TECHNICIAN FOUND A COMPRESSOR THAT NEEDS …"
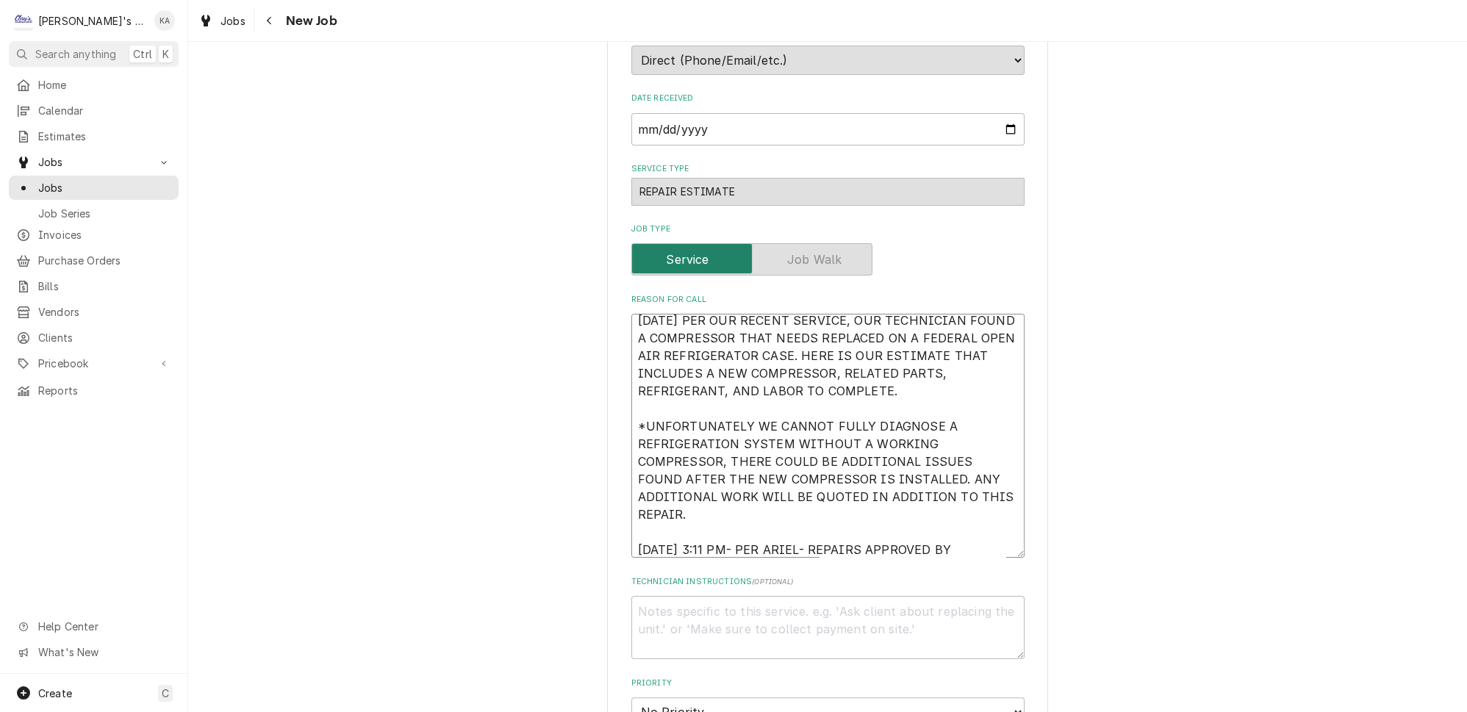
type textarea "x"
type textarea "9/15/2023 PER OUR RECENT SERVICE, OUR TECHNICIAN FOUND A COMPRESSOR THAT NEEDS …"
type textarea "x"
type textarea "9/15/2023 PER OUR RECENT SERVICE, OUR TECHNICIAN FOUND A COMPRESSOR THAT NEEDS …"
type textarea "x"
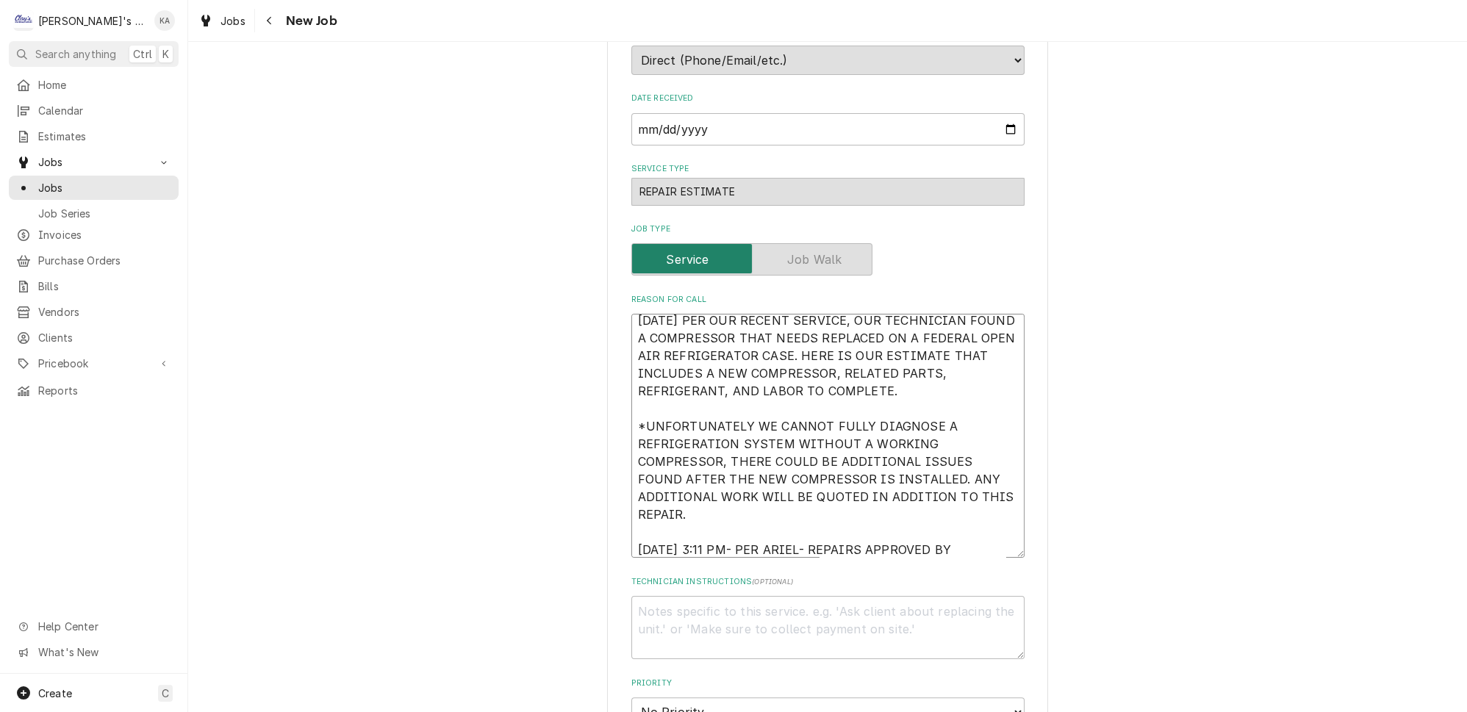
type textarea "9/15/2023 PER OUR RECENT SERVICE, OUR TECHNICIAN FOUND A COMPRESSOR THAT NEEDS …"
type textarea "x"
type textarea "9/15/2023 PER OUR RECENT SERVICE, OUR TECHNICIAN FOUND A COMPRESSOR THAT NEEDS …"
type textarea "x"
type textarea "9/15/2023 PER OUR RECENT SERVICE, OUR TECHNICIAN FOUND A COMPRESSOR THAT NEEDS …"
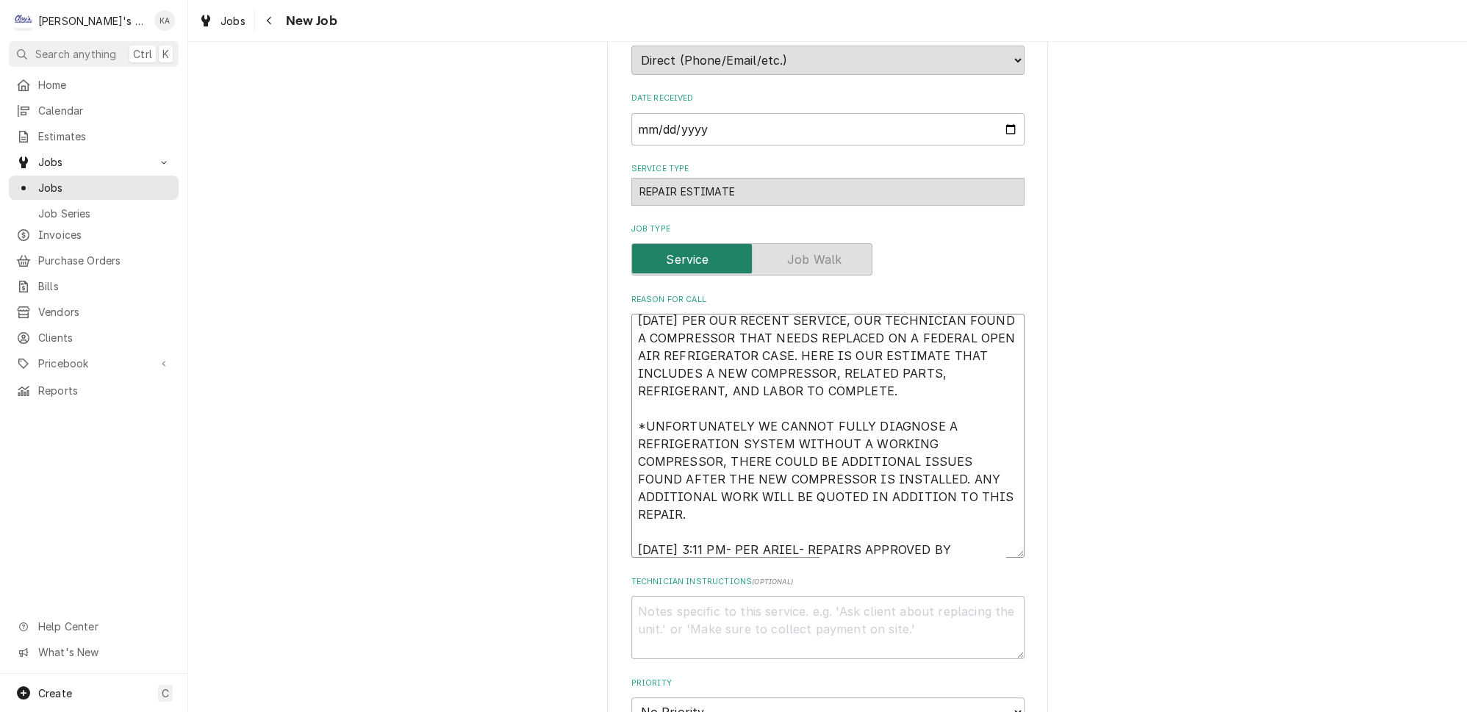
type textarea "x"
type textarea "9/15/2023 PER OUR RECENT SERVICE, OUR TECHNICIAN FOUND A COMPRESSOR THAT NEEDS …"
type textarea "x"
type textarea "9/15/2023 PER OUR RECENT SERVICE, OUR TECHNICIAN FOUND A COMPRESSOR THAT NEEDS …"
type textarea "x"
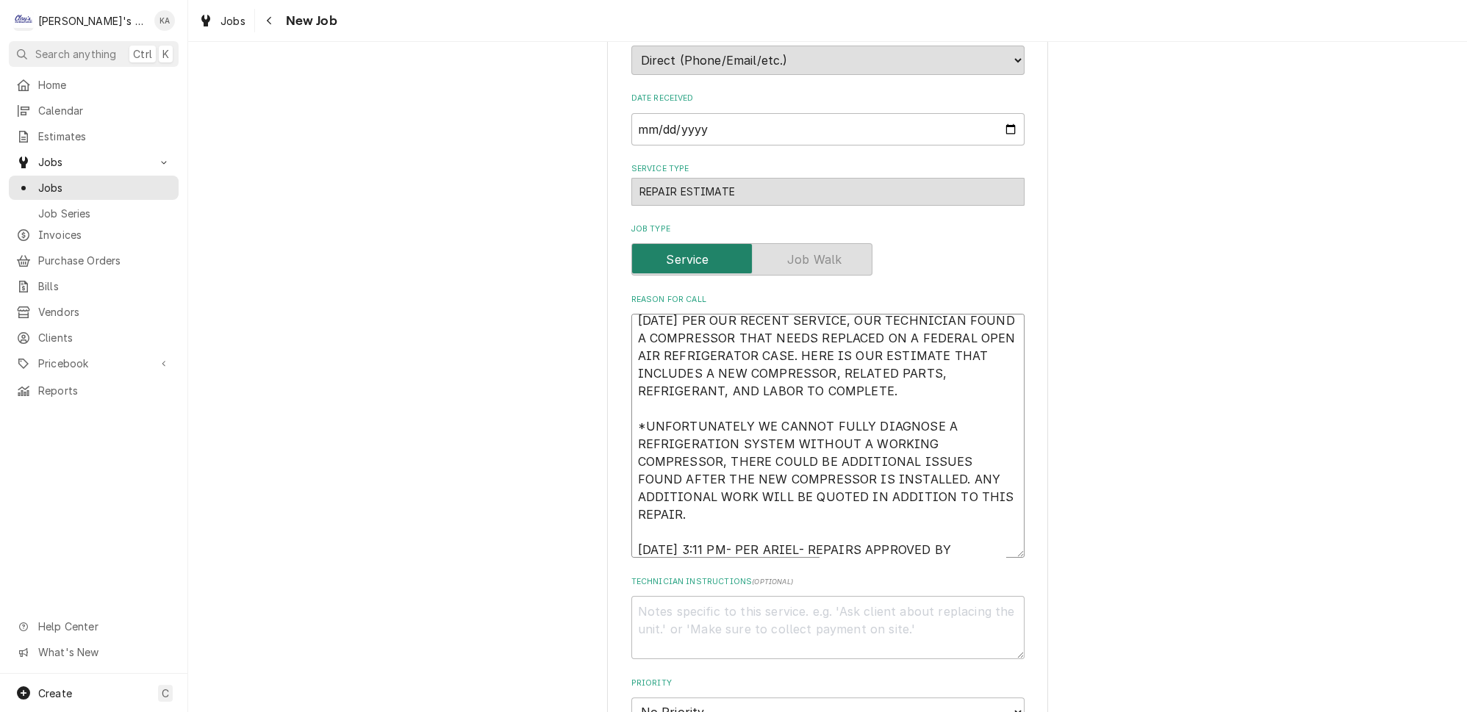
type textarea "9/15/2023 PER OUR RECENT SERVICE, OUR TECHNICIAN FOUND A COMPRESSOR THAT NEEDS …"
type textarea "x"
type textarea "9/15/2023 PER OUR RECENT SERVICE, OUR TECHNICIAN FOUND A COMPRESSOR THAT NEEDS …"
type textarea "x"
type textarea "9/15/2023 PER OUR RECENT SERVICE, OUR TECHNICIAN FOUND A COMPRESSOR THAT NEEDS …"
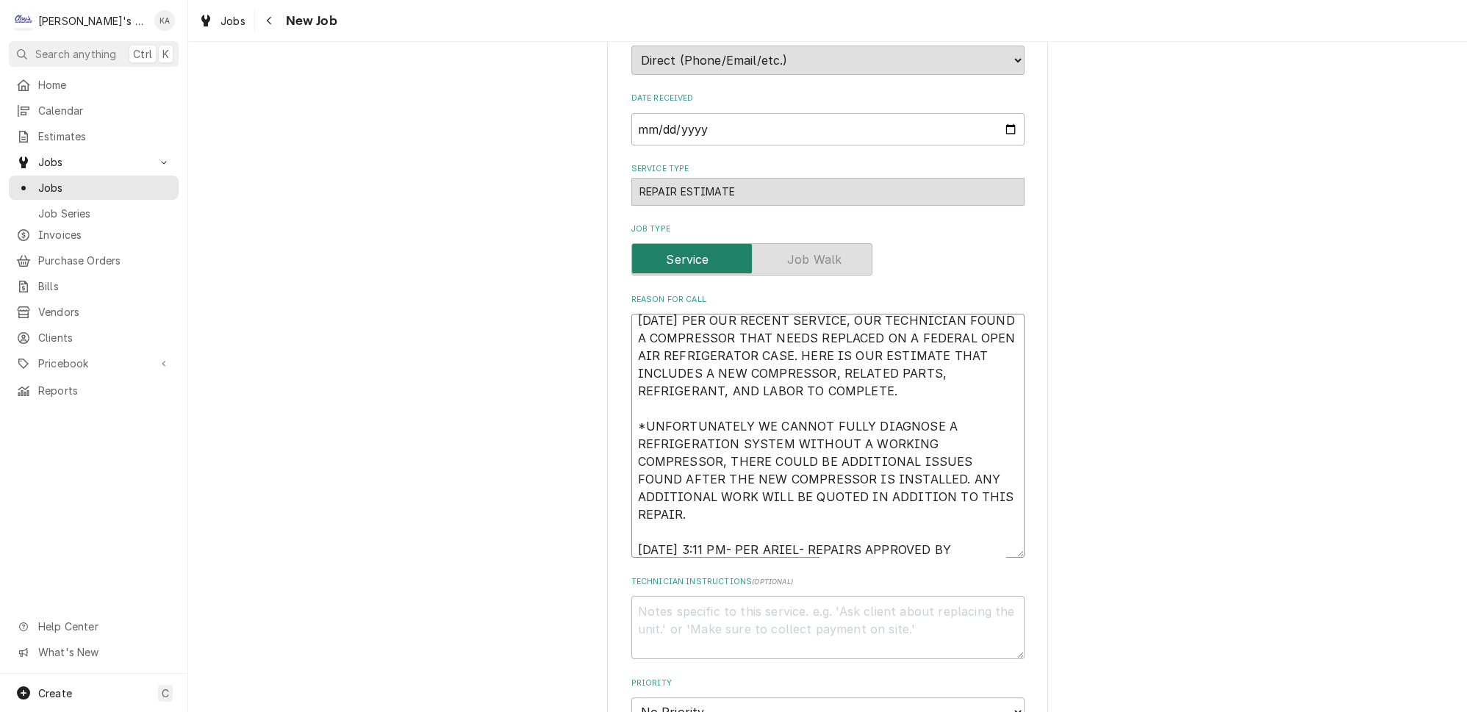
type textarea "x"
type textarea "9/15/2023 PER OUR RECENT SERVICE, OUR TECHNICIAN FOUND A COMPRESSOR THAT NEEDS …"
type textarea "x"
type textarea "9/15/2023 PER OUR RECENT SERVICE, OUR TECHNICIAN FOUND A COMPRESSOR THAT NEEDS …"
type textarea "x"
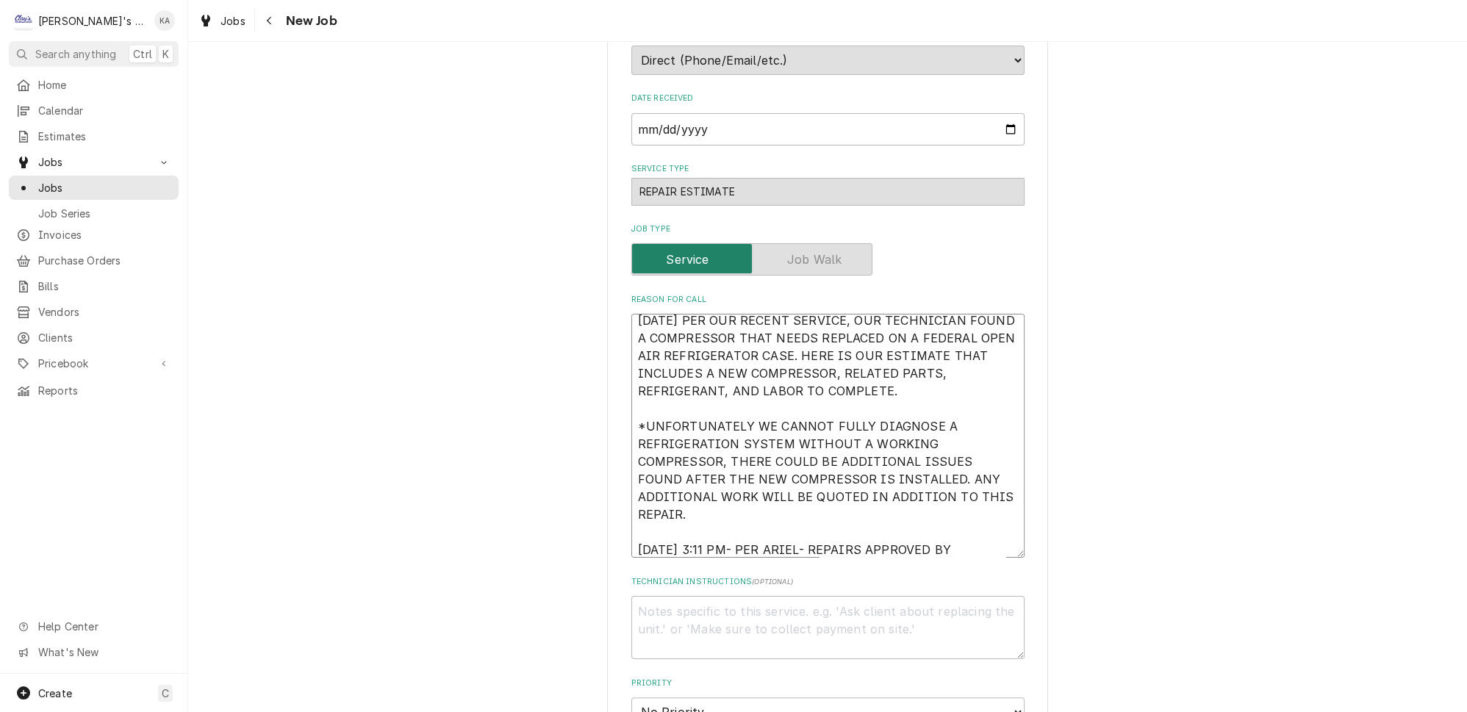
type textarea "9/15/2023 PER OUR RECENT SERVICE, OUR TECHNICIAN FOUND A COMPRESSOR THAT NEEDS …"
type textarea "x"
type textarea "9/15/2023 PER OUR RECENT SERVICE, OUR TECHNICIAN FOUND A COMPRESSOR THAT NEEDS …"
type textarea "x"
type textarea "9/15/2023 PER OUR RECENT SERVICE, OUR TECHNICIAN FOUND A COMPRESSOR THAT NEEDS …"
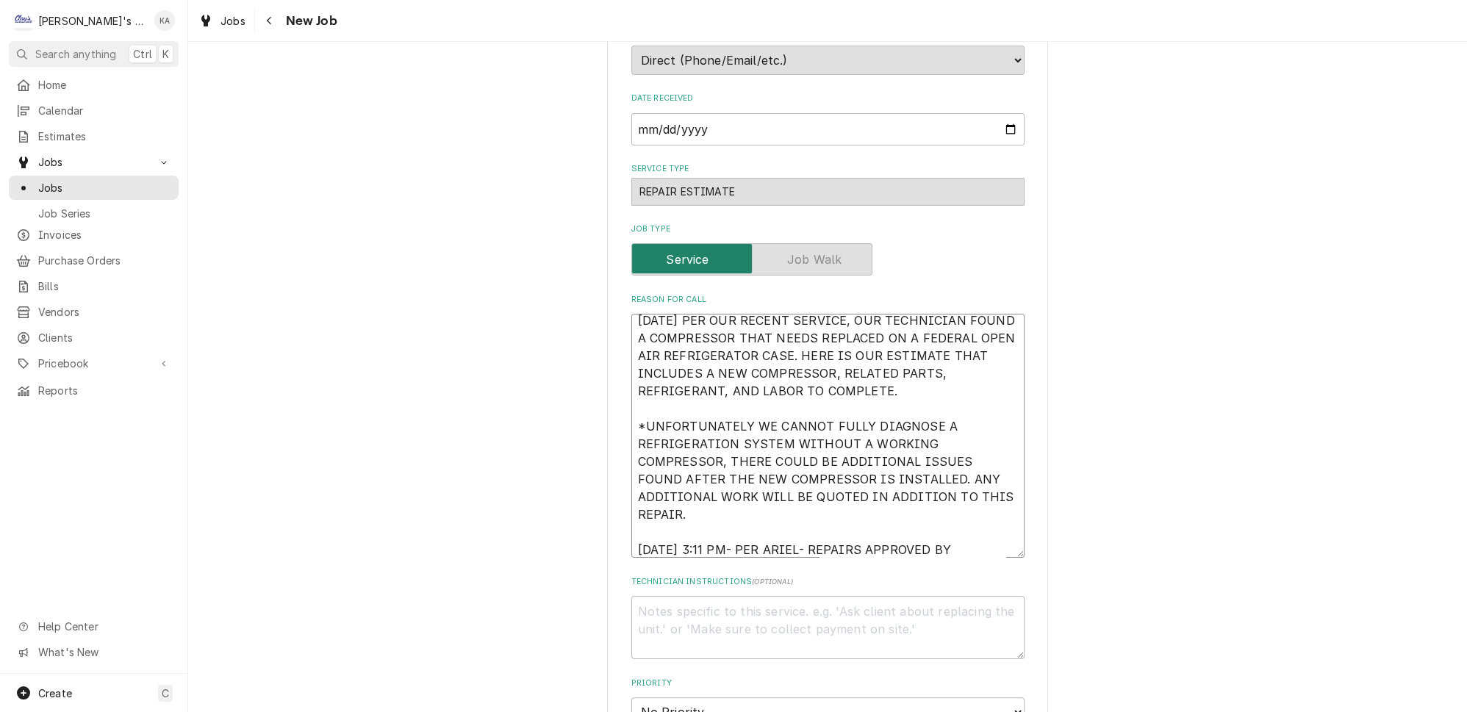
type textarea "x"
type textarea "9/15/2023 PER OUR RECENT SERVICE, OUR TECHNICIAN FOUND A COMPRESSOR THAT NEEDS …"
type textarea "x"
type textarea "9/15/2023 PER OUR RECENT SERVICE, OUR TECHNICIAN FOUND A COMPRESSOR THAT NEEDS …"
type textarea "x"
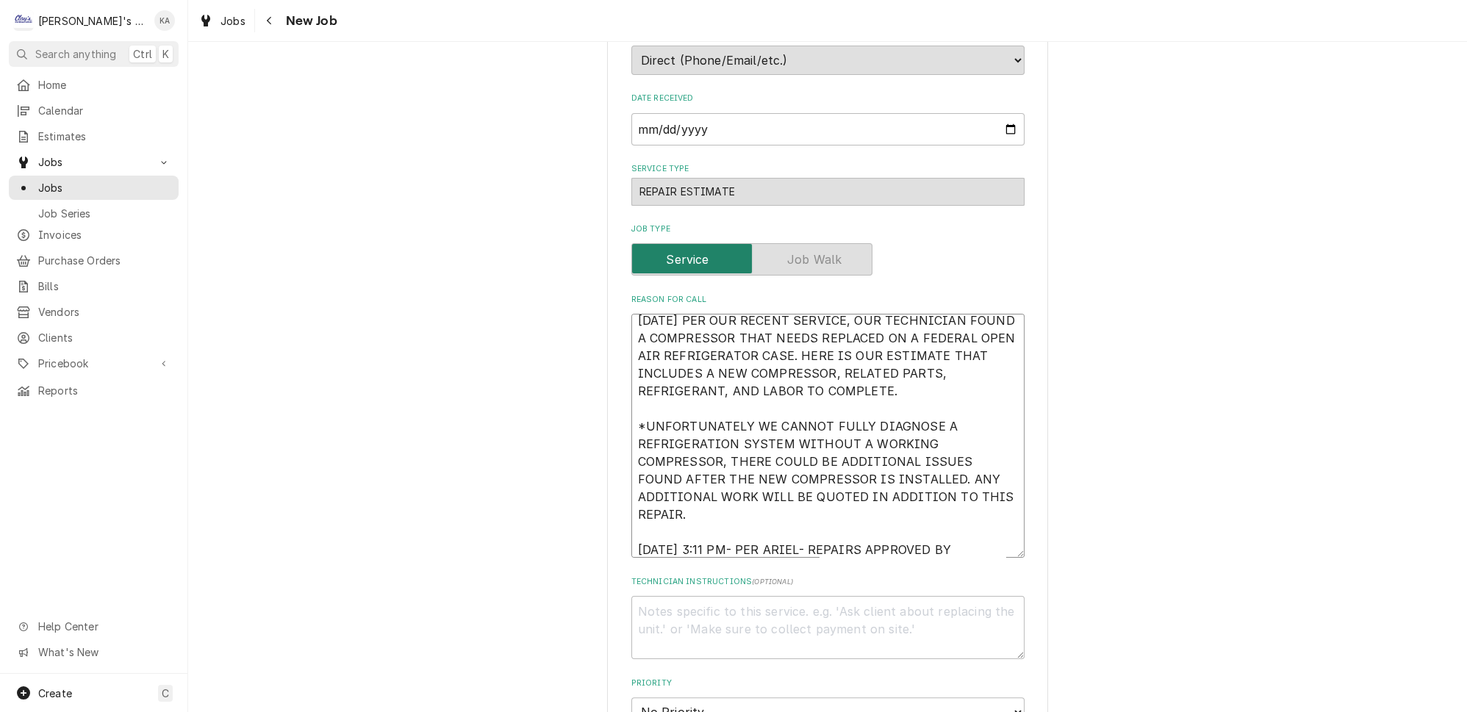
type textarea "9/15/2023 PER OUR RECENT SERVICE, OUR TECHNICIAN FOUND A COMPRESSOR THAT NEEDS …"
type textarea "x"
type textarea "9/15/2023 PER OUR RECENT SERVICE, OUR TECHNICIAN FOUND A COMPRESSOR THAT NEEDS …"
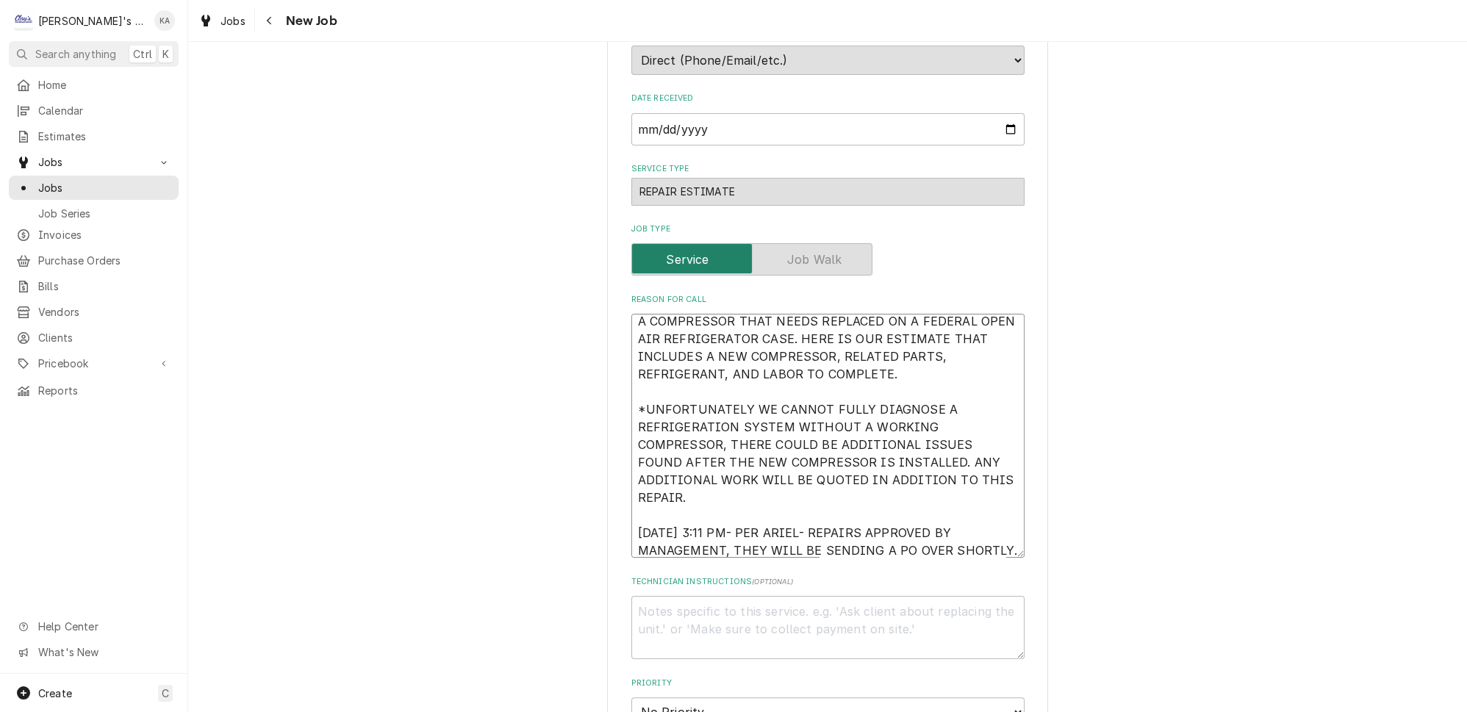
type textarea "x"
type textarea "9/15/2023 PER OUR RECENT SERVICE, OUR TECHNICIAN FOUND A COMPRESSOR THAT NEEDS …"
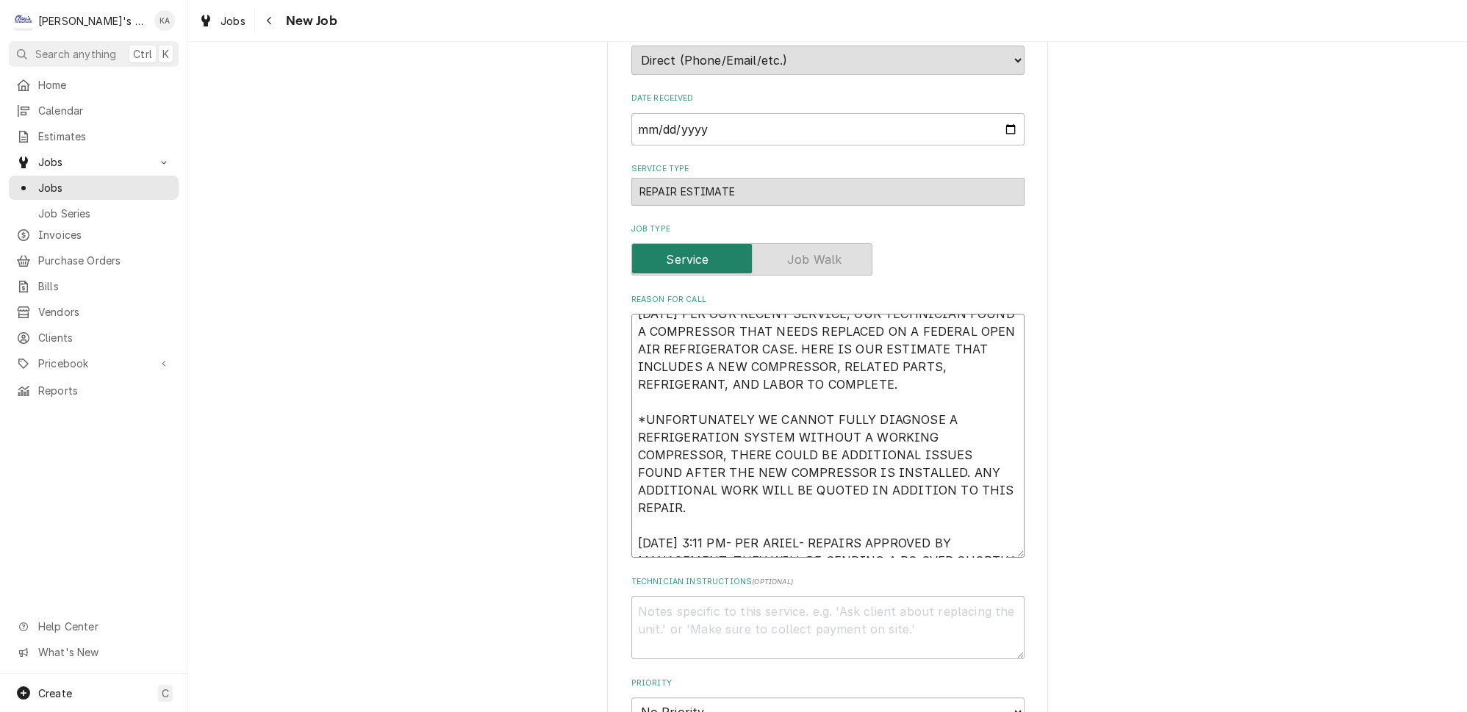
type textarea "x"
type textarea "9/15/2023 PER OUR RECENT SERVICE, OUR TECHNICIAN FOUND A COMPRESSOR THAT NEEDS …"
type textarea "x"
type textarea "9/15/2023 PER OUR RECENT SERVICE, OUR TECHNICIAN FOUND A COMPRESSOR THAT NEEDS …"
type textarea "x"
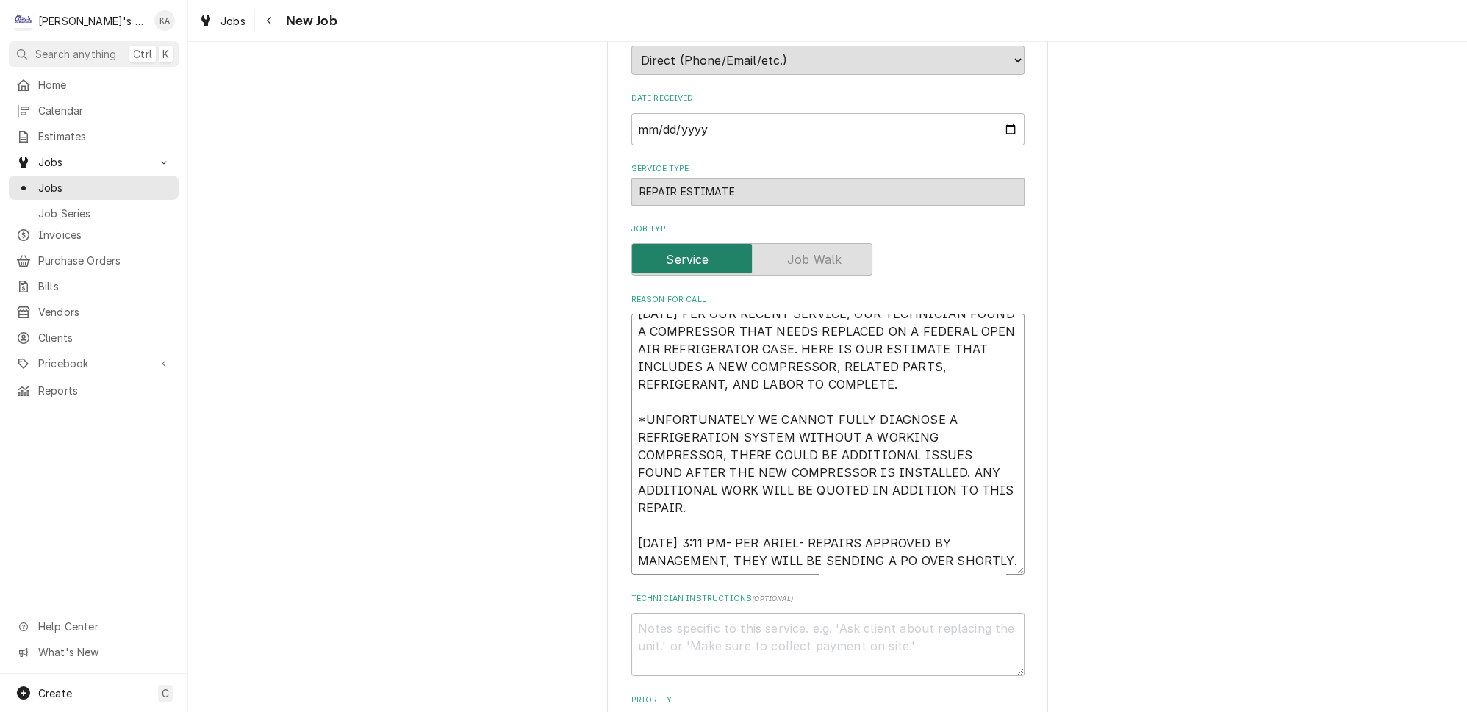
type textarea "9/15/2023 PER OUR RECENT SERVICE, OUR TECHNICIAN FOUND A COMPRESSOR THAT NEEDS …"
type textarea "x"
type textarea "9/15/2023 PER OUR RECENT SERVICE, OUR TECHNICIAN FOUND A COMPRESSOR THAT NEEDS …"
type textarea "x"
type textarea "9/15/2023 PER OUR RECENT SERVICE, OUR TECHNICIAN FOUND A COMPRESSOR THAT NEEDS …"
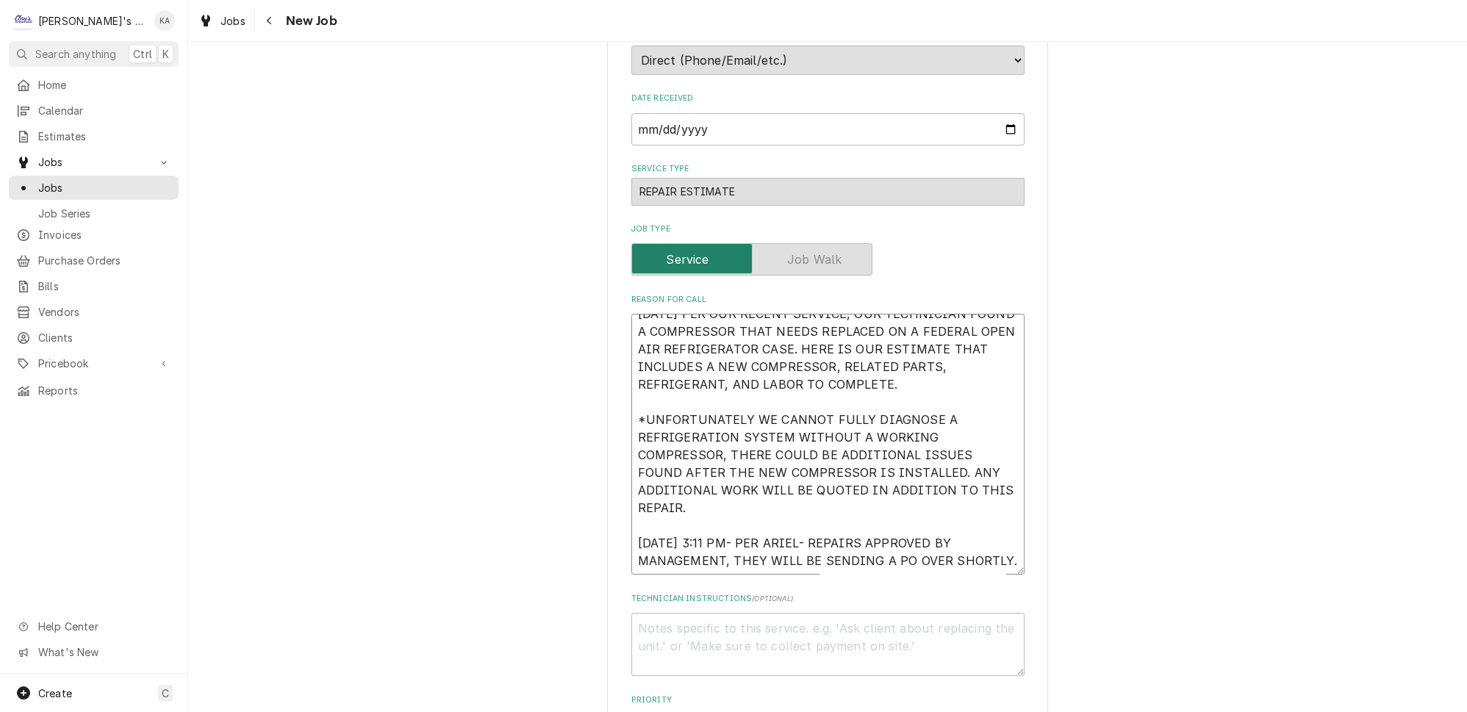
type textarea "x"
type textarea "9/15/2023 PER OUR RECENT SERVICE, OUR TECHNICIAN FOUND A COMPRESSOR THAT NEEDS …"
type textarea "x"
type textarea "9/15/2023 PER OUR RECENT SERVICE, OUR TECHNICIAN FOUND A COMPRESSOR THAT NEEDS …"
type textarea "x"
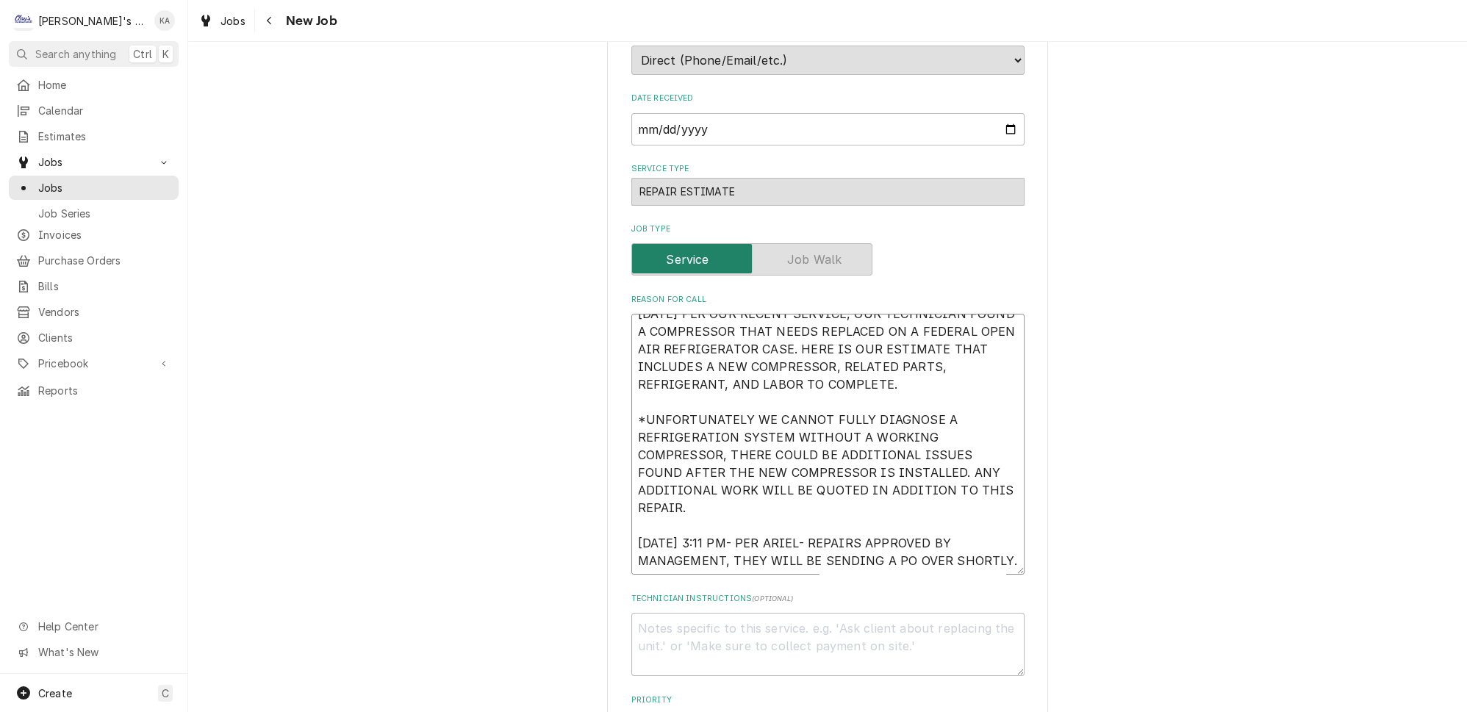
type textarea "9/15/2023 PER OUR RECENT SERVICE, OUR TECHNICIAN FOUND A COMPRESSOR THAT NEEDS …"
type textarea "x"
type textarea "9/15/2023 PER OUR RECENT SERVICE, OUR TECHNICIAN FOUND A COMPRESSOR THAT NEEDS …"
type textarea "x"
type textarea "9/15/2023 PER OUR RECENT SERVICE, OUR TECHNICIAN FOUND A COMPRESSOR THAT NEEDS …"
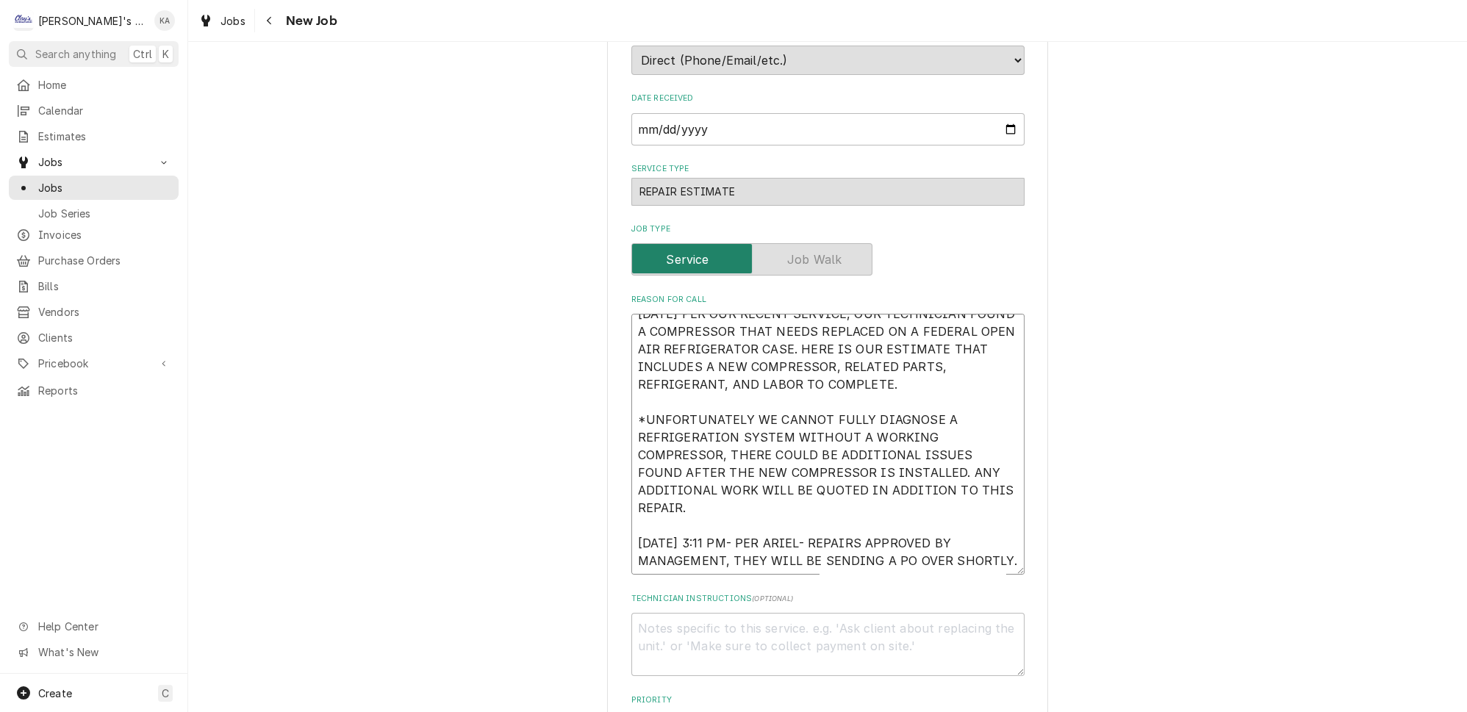
type textarea "x"
type textarea "9/15/2023 PER OUR RECENT SERVICE, OUR TECHNICIAN FOUND A COMPRESSOR THAT NEEDS …"
type textarea "x"
type textarea "9/15/2023 PER OUR RECENT SERVICE, OUR TECHNICIAN FOUND A COMPRESSOR THAT NEEDS …"
type textarea "x"
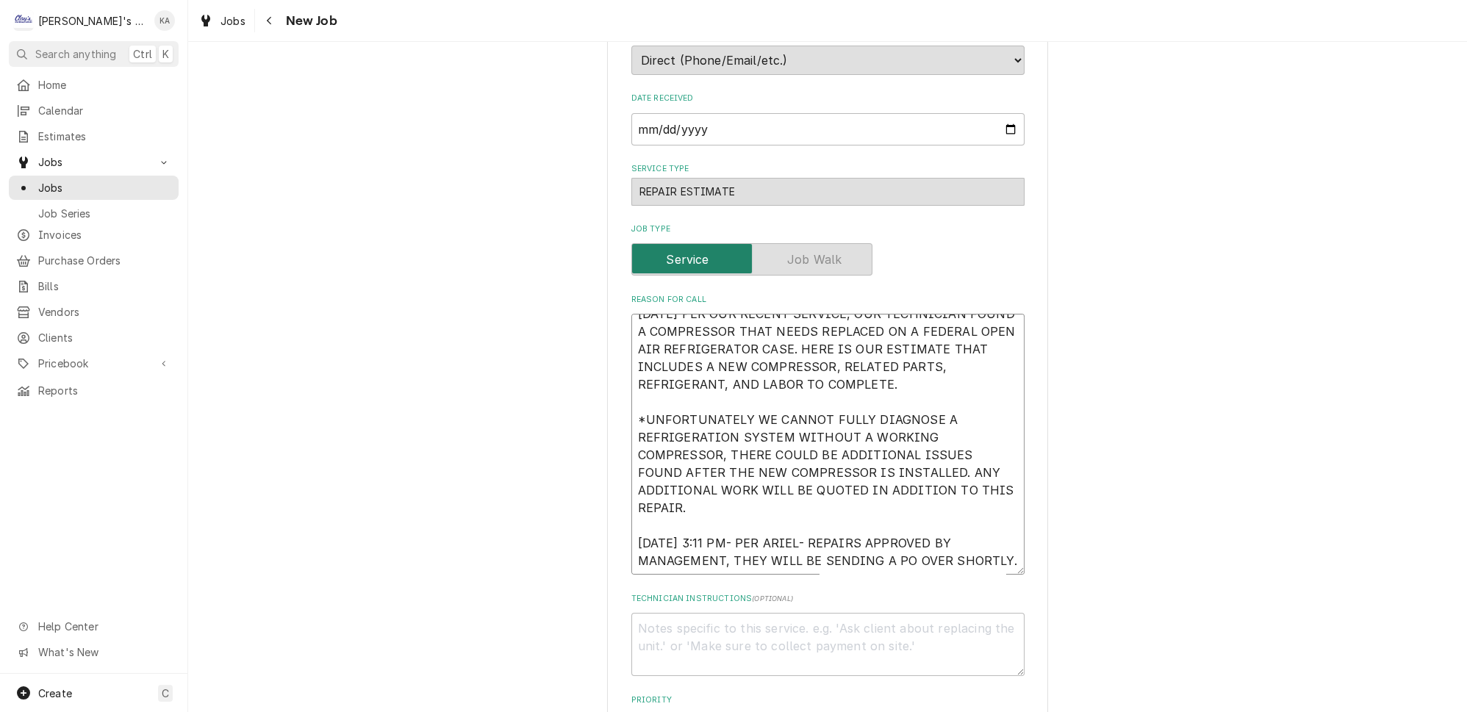
type textarea "9/15/2023 PER OUR RECENT SERVICE, OUR TECHNICIAN FOUND A COMPRESSOR THAT NEEDS …"
type textarea "x"
type textarea "9/15/2023 PER OUR RECENT SERVICE, OUR TECHNICIAN FOUND A COMPRESSOR THAT NEEDS …"
type textarea "x"
type textarea "9/15/2023 PER OUR RECENT SERVICE, OUR TECHNICIAN FOUND A COMPRESSOR THAT NEEDS …"
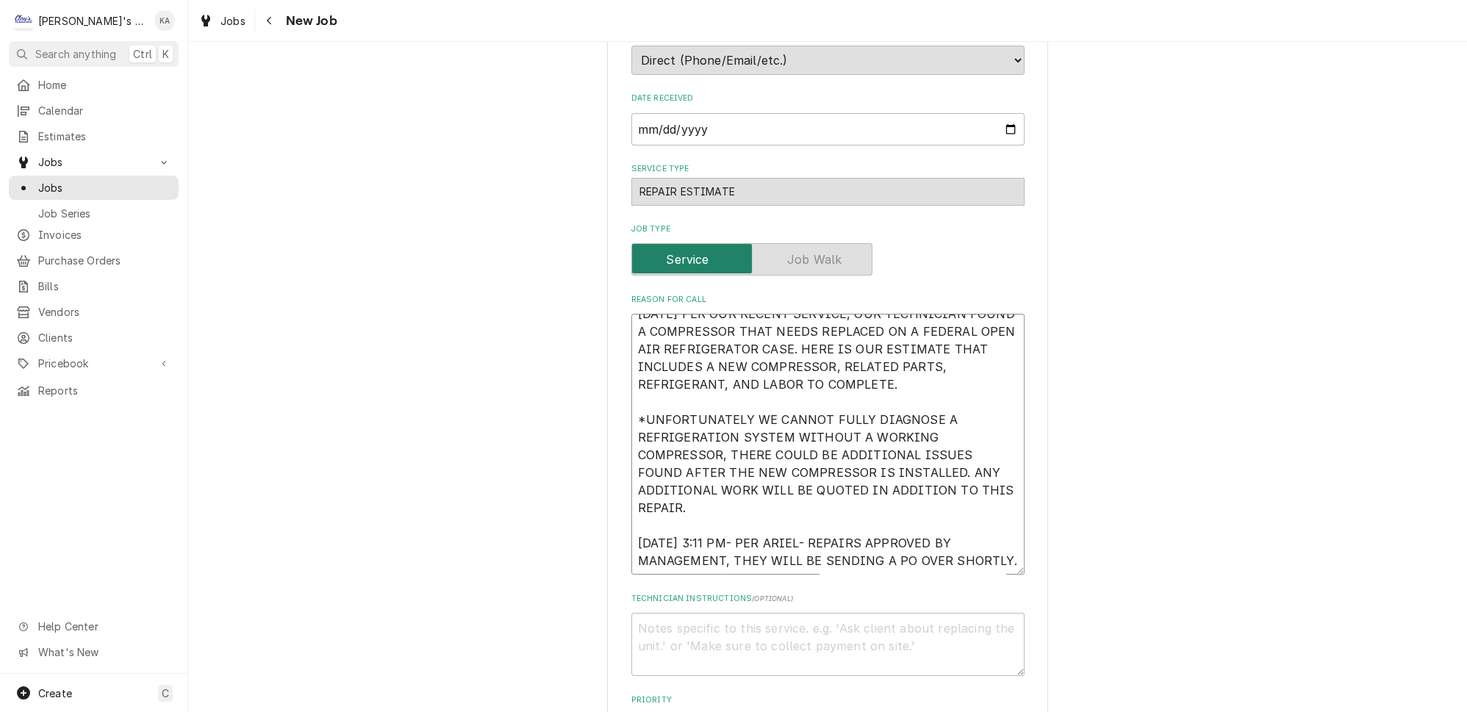
type textarea "x"
type textarea "9/15/2023 PER OUR RECENT SERVICE, OUR TECHNICIAN FOUND A COMPRESSOR THAT NEEDS …"
type textarea "x"
type textarea "9/15/2023 PER OUR RECENT SERVICE, OUR TECHNICIAN FOUND A COMPRESSOR THAT NEEDS …"
type textarea "x"
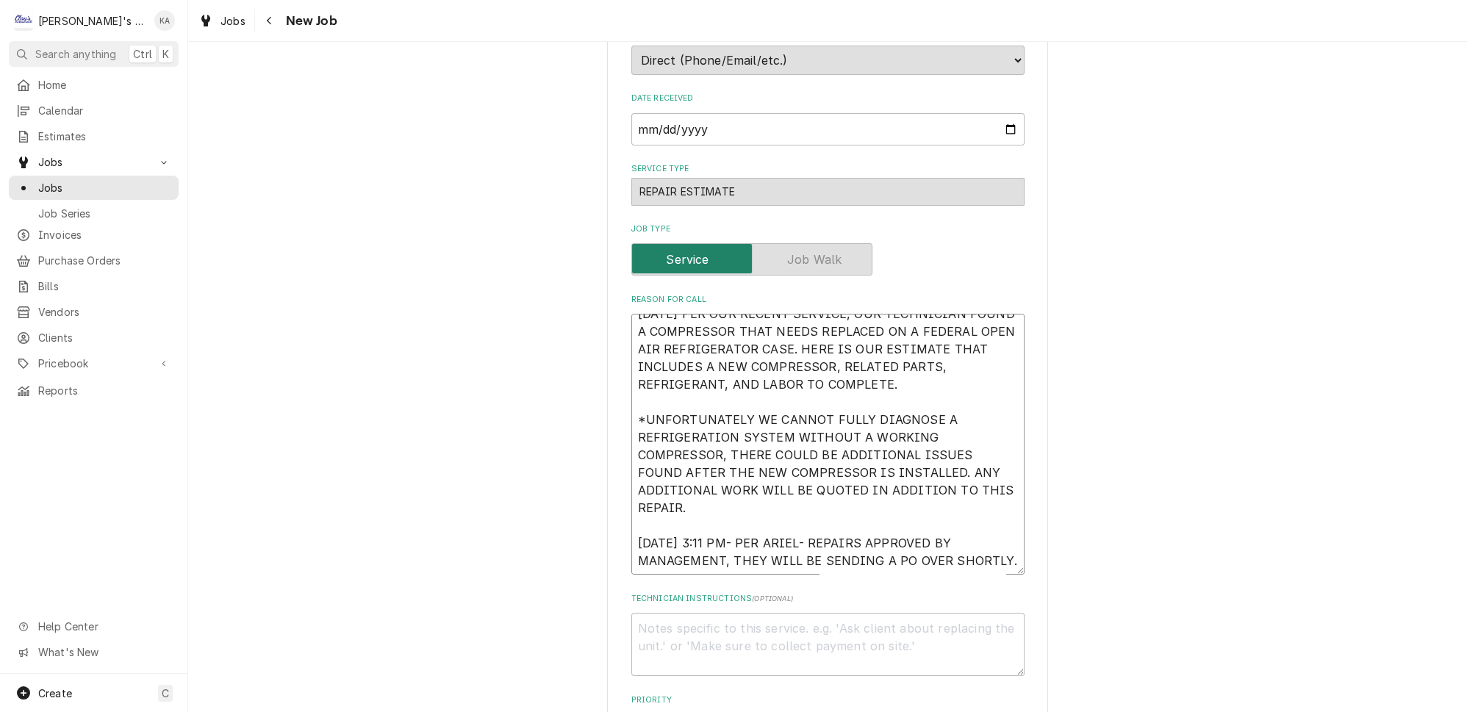
type textarea "9/15/2023 PER OUR RECENT SERVICE, OUR TECHNICIAN FOUND A COMPRESSOR THAT NEEDS …"
type textarea "x"
type textarea "9/15/2023 PER OUR RECENT SERVICE, OUR TECHNICIAN FOUND A COMPRESSOR THAT NEEDS …"
type textarea "x"
type textarea "9/15/2023 PER OUR RECENT SERVICE, OUR TECHNICIAN FOUND A COMPRESSOR THAT NEEDS …"
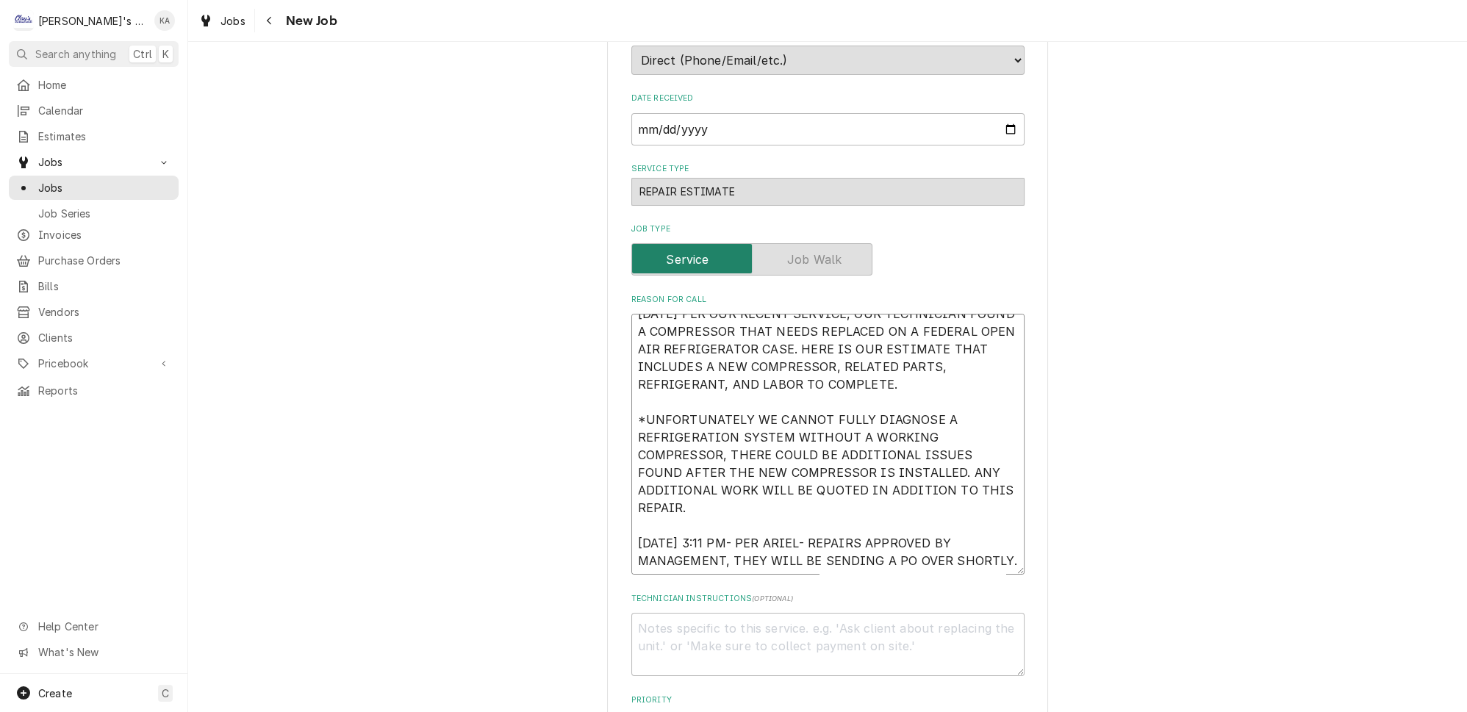
type textarea "x"
type textarea "9/15/2023 PER OUR RECENT SERVICE, OUR TECHNICIAN FOUND A COMPRESSOR THAT NEEDS …"
type textarea "x"
type textarea "9/15/2023 PER OUR RECENT SERVICE, OUR TECHNICIAN FOUND A COMPRESSOR THAT NEEDS …"
type textarea "x"
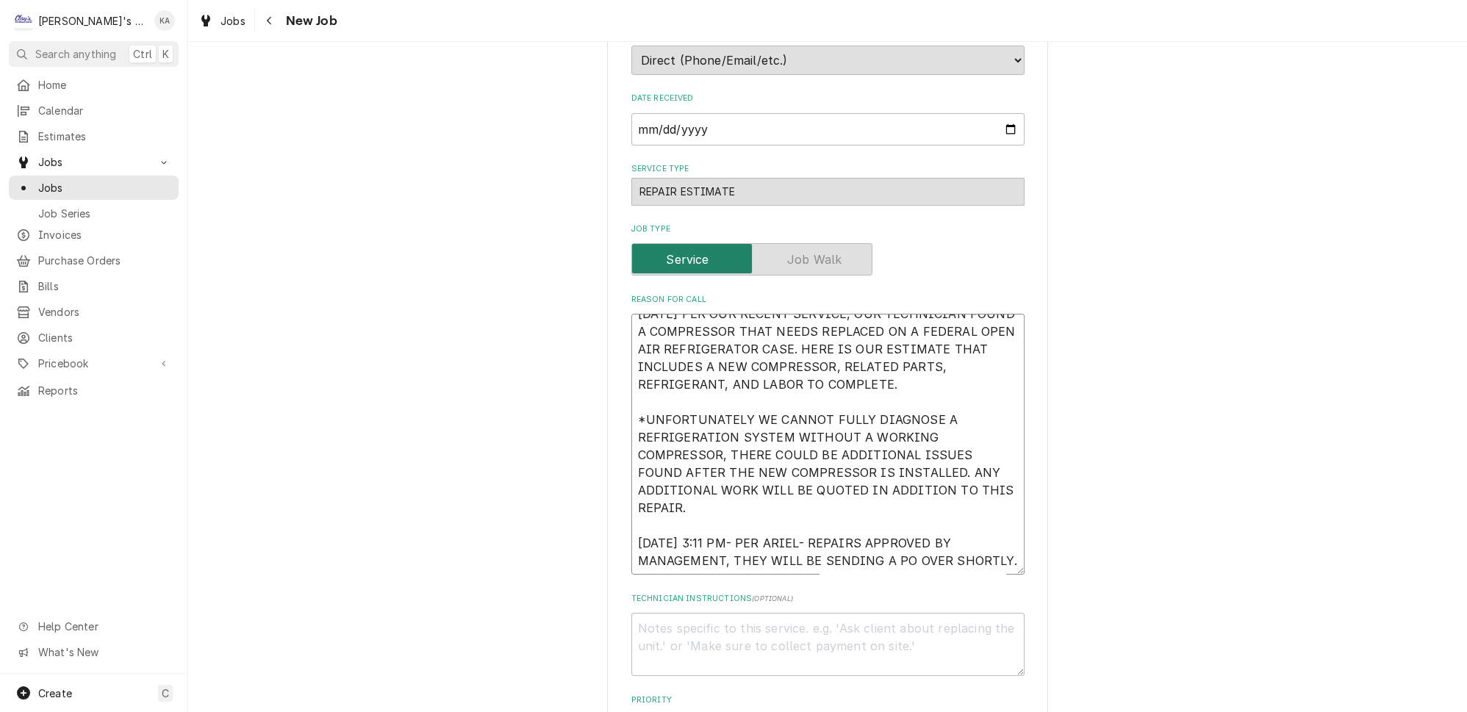
type textarea "9/15/2023 PER OUR RECENT SERVICE, OUR TECHNICIAN FOUND A COMPRESSOR THAT NEEDS …"
type textarea "x"
type textarea "9/15/2023 PER OUR RECENT SERVICE, OUR TECHNICIAN FOUND A COMPRESSOR THAT NEEDS …"
type textarea "x"
type textarea "9/15/2023 PER OUR RECENT SERVICE, OUR TECHNICIAN FOUND A COMPRESSOR THAT NEEDS …"
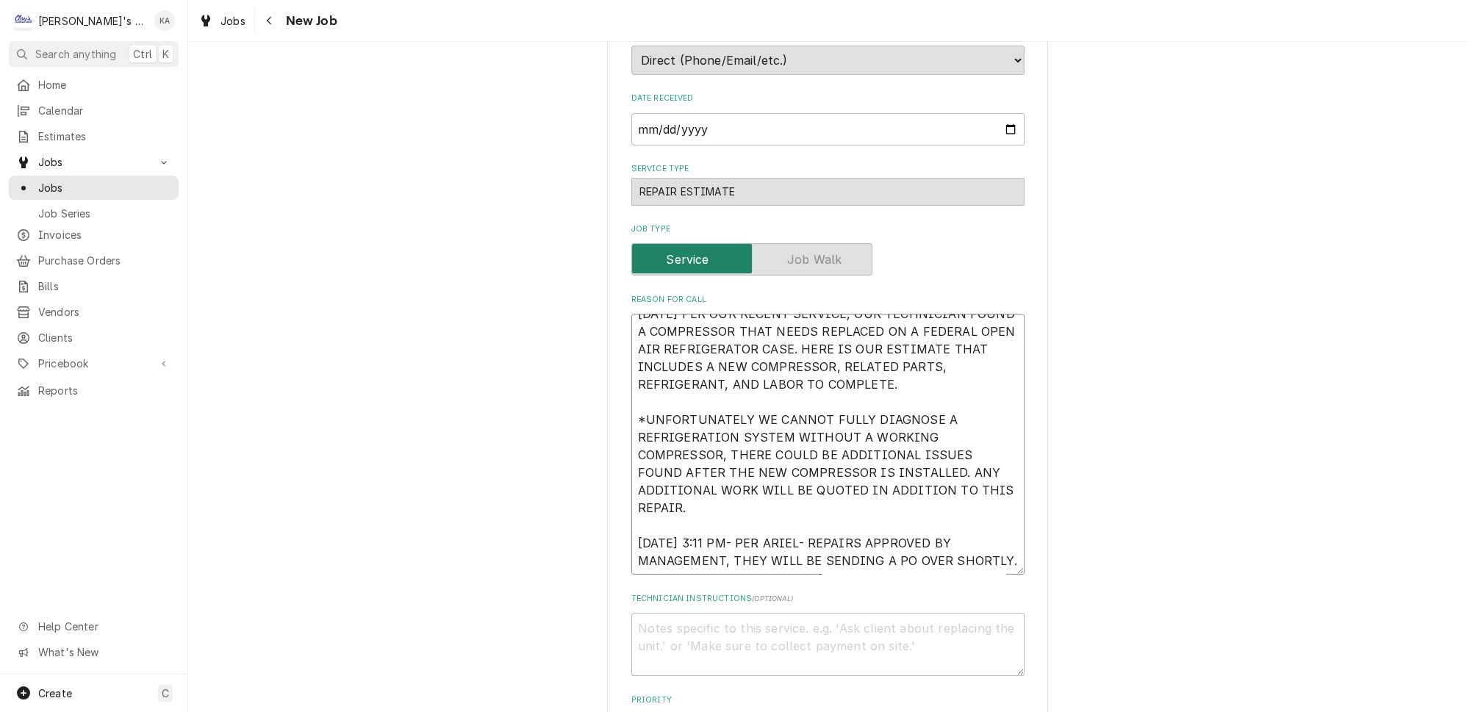
type textarea "x"
type textarea "9/15/2023 PER OUR RECENT SERVICE, OUR TECHNICIAN FOUND A COMPRESSOR THAT NEEDS …"
type textarea "x"
type textarea "9/15/2023 PER OUR RECENT SERVICE, OUR TECHNICIAN FOUND A COMPRESSOR THAT NEEDS …"
type textarea "x"
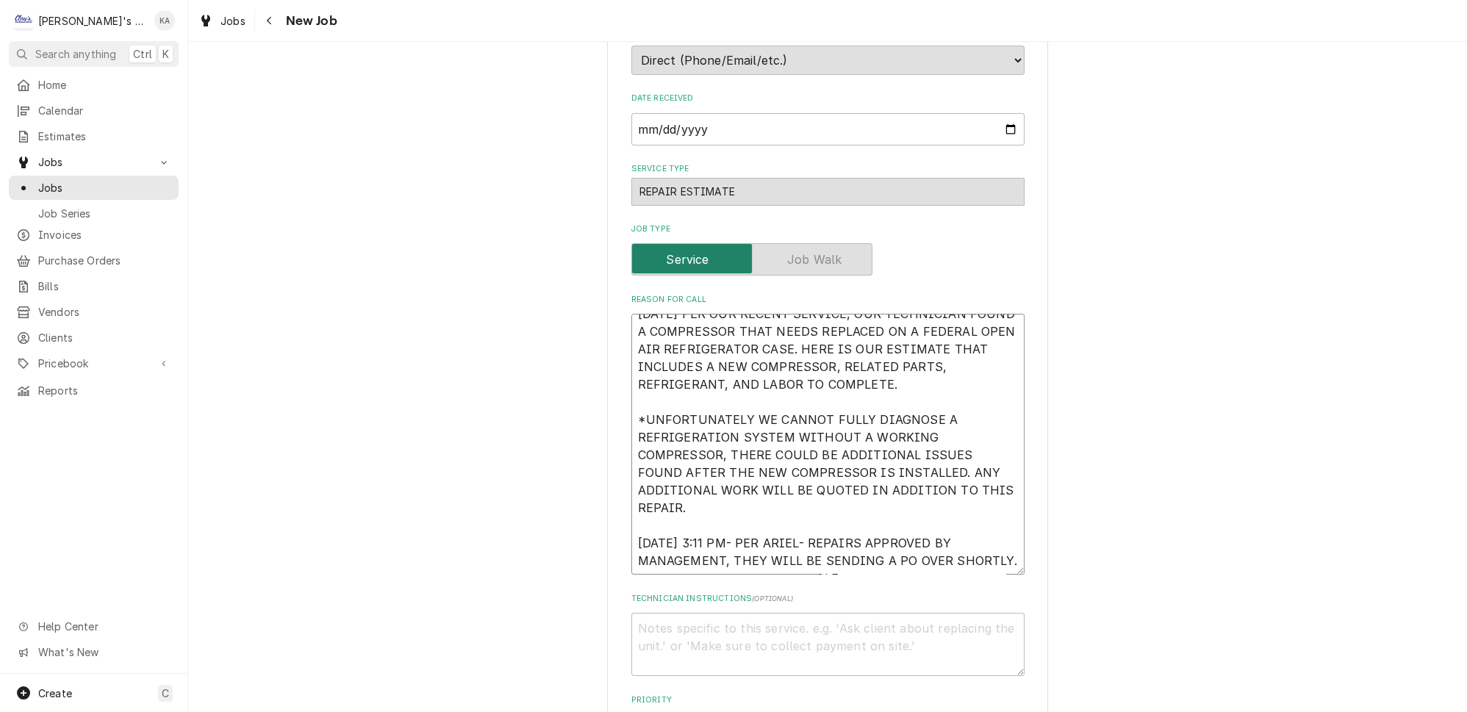
type textarea "9/15/2023 PER OUR RECENT SERVICE, OUR TECHNICIAN FOUND A COMPRESSOR THAT NEEDS …"
type textarea "x"
type textarea "9/15/2023 PER OUR RECENT SERVICE, OUR TECHNICIAN FOUND A COMPRESSOR THAT NEEDS …"
type textarea "x"
type textarea "9/15/2023 PER OUR RECENT SERVICE, OUR TECHNICIAN FOUND A COMPRESSOR THAT NEEDS …"
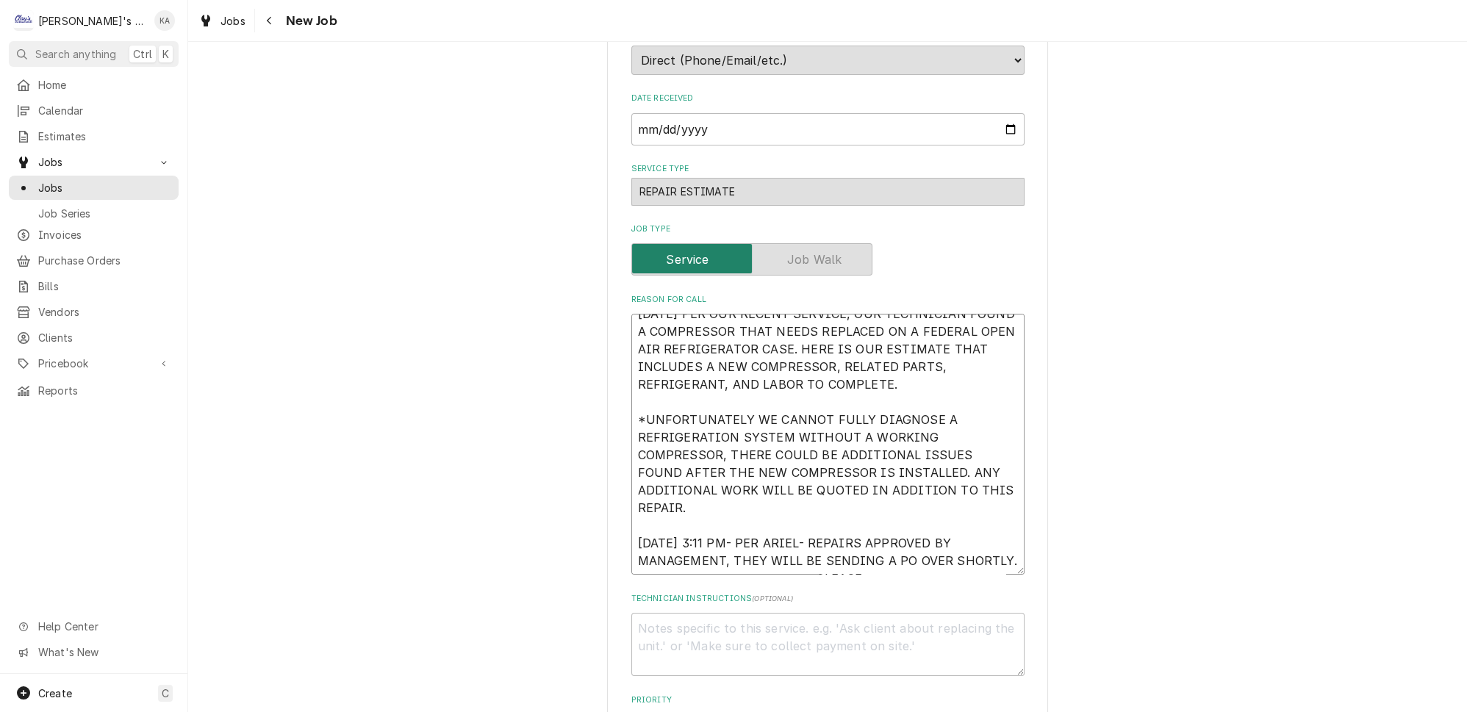
type textarea "x"
type textarea "9/15/2023 PER OUR RECENT SERVICE, OUR TECHNICIAN FOUND A COMPRESSOR THAT NEEDS …"
type textarea "x"
type textarea "9/15/2023 PER OUR RECENT SERVICE, OUR TECHNICIAN FOUND A COMPRESSOR THAT NEEDS …"
type textarea "x"
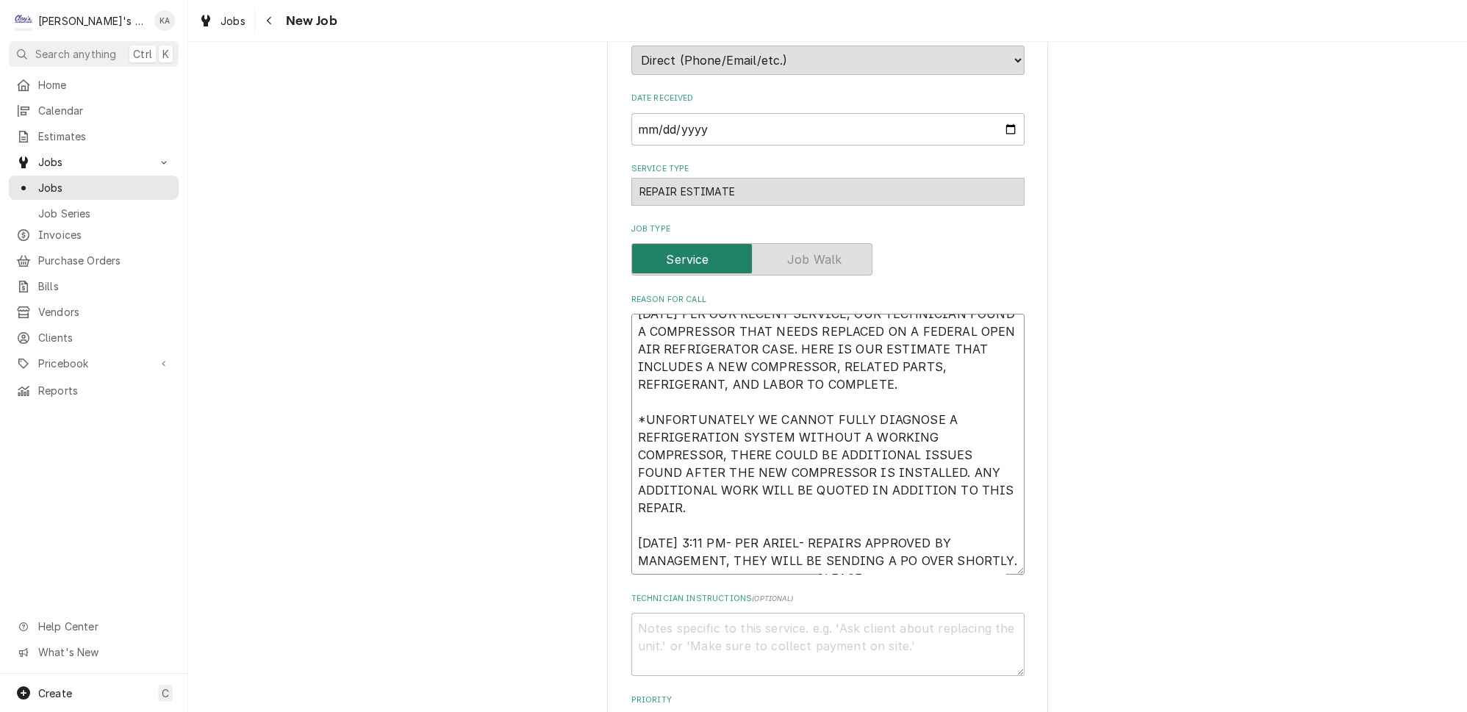
type textarea "9/15/2023 PER OUR RECENT SERVICE, OUR TECHNICIAN FOUND A COMPRESSOR THAT NEEDS …"
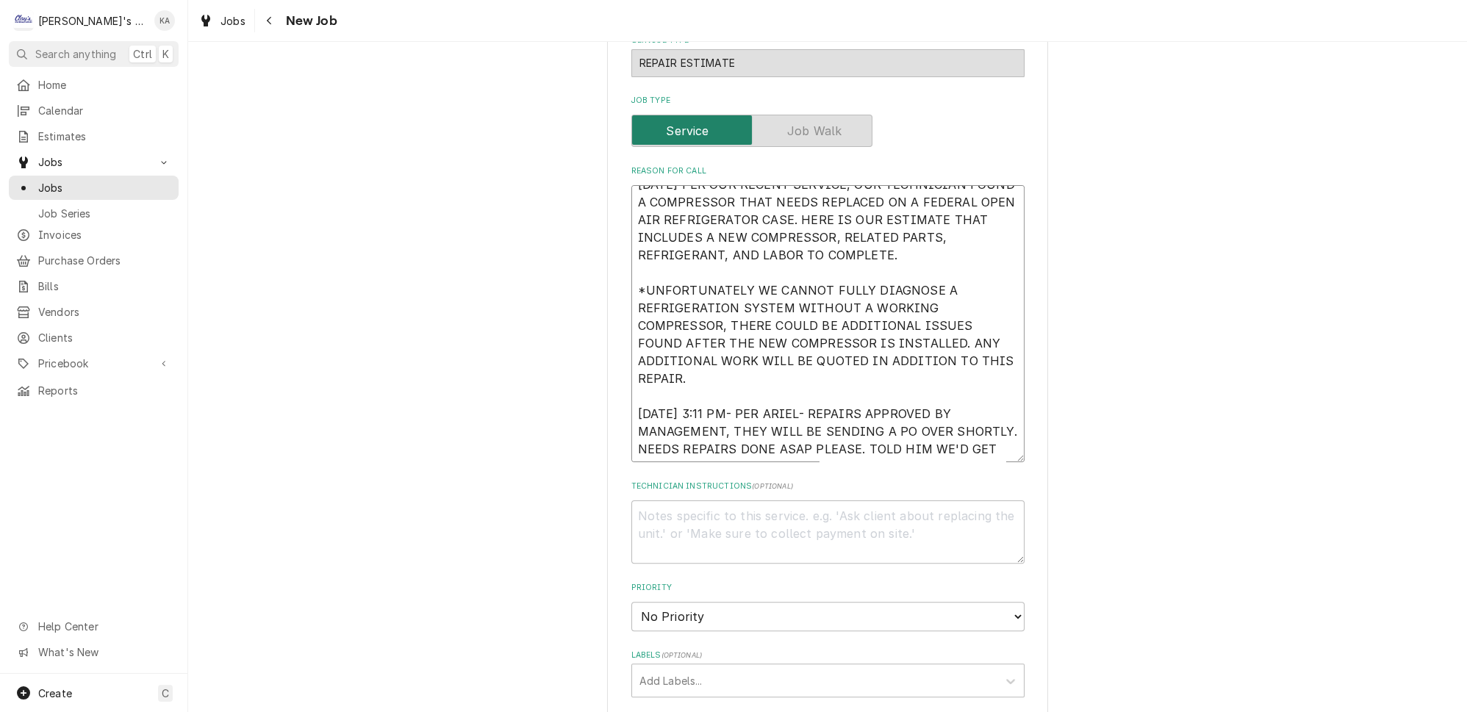
scroll to position [801, 0]
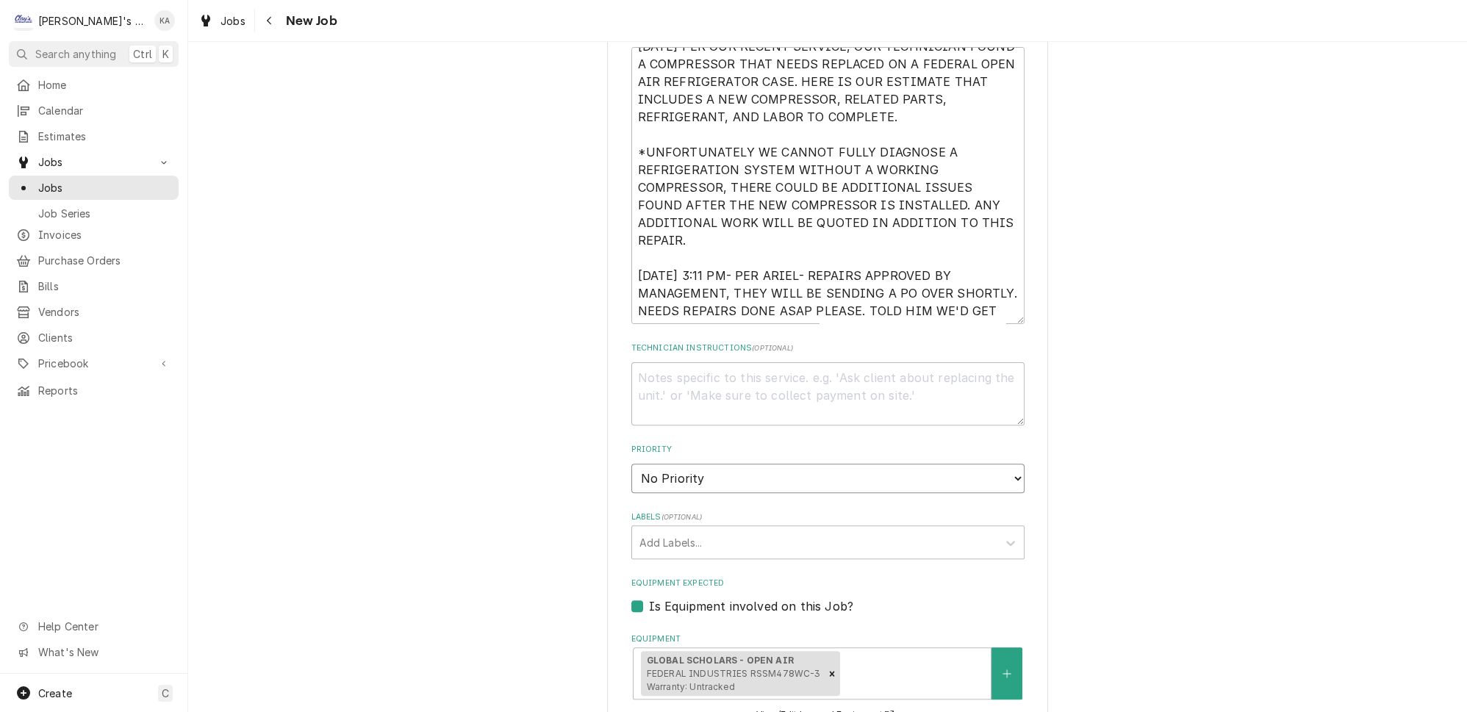
click at [994, 464] on select "No Priority Urgent High Medium Low" at bounding box center [827, 478] width 393 height 29
click at [631, 464] on select "No Priority Urgent High Medium Low" at bounding box center [827, 478] width 393 height 29
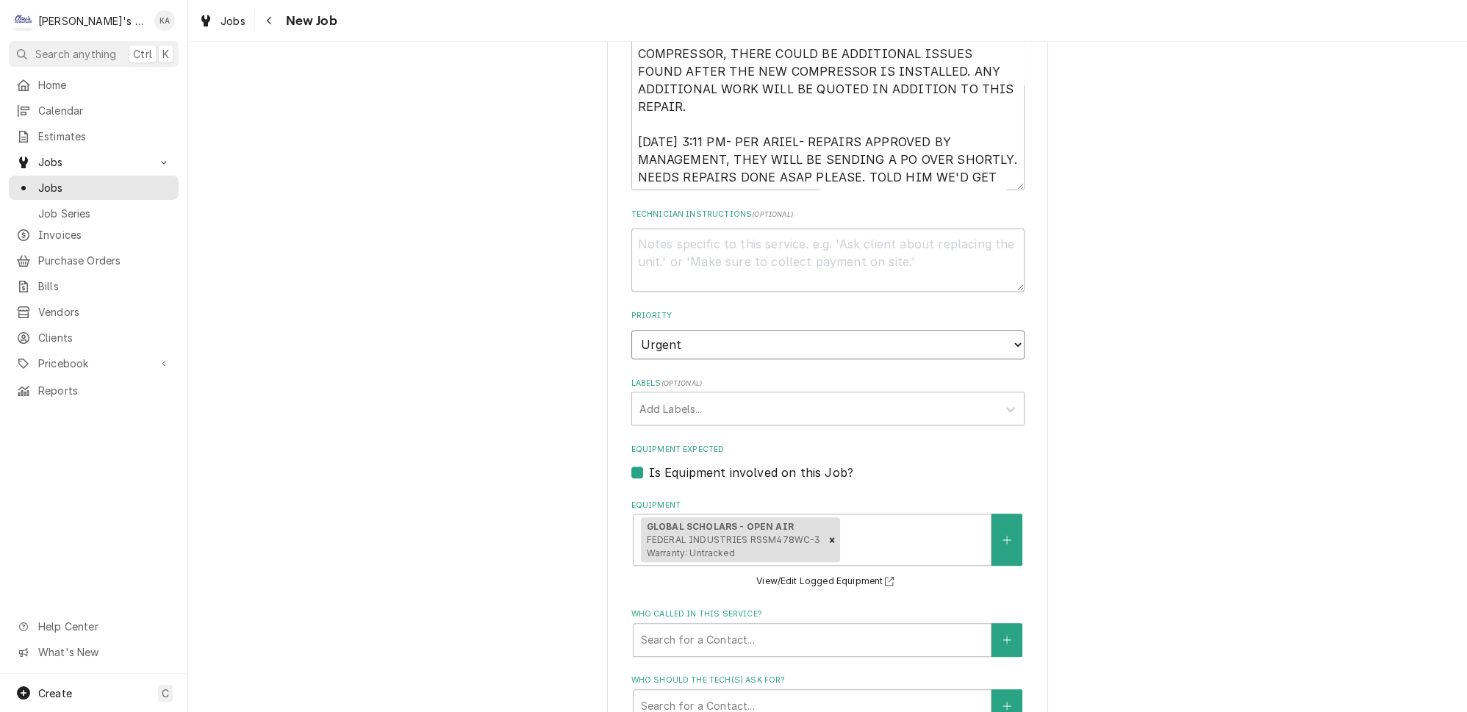
scroll to position [1068, 0]
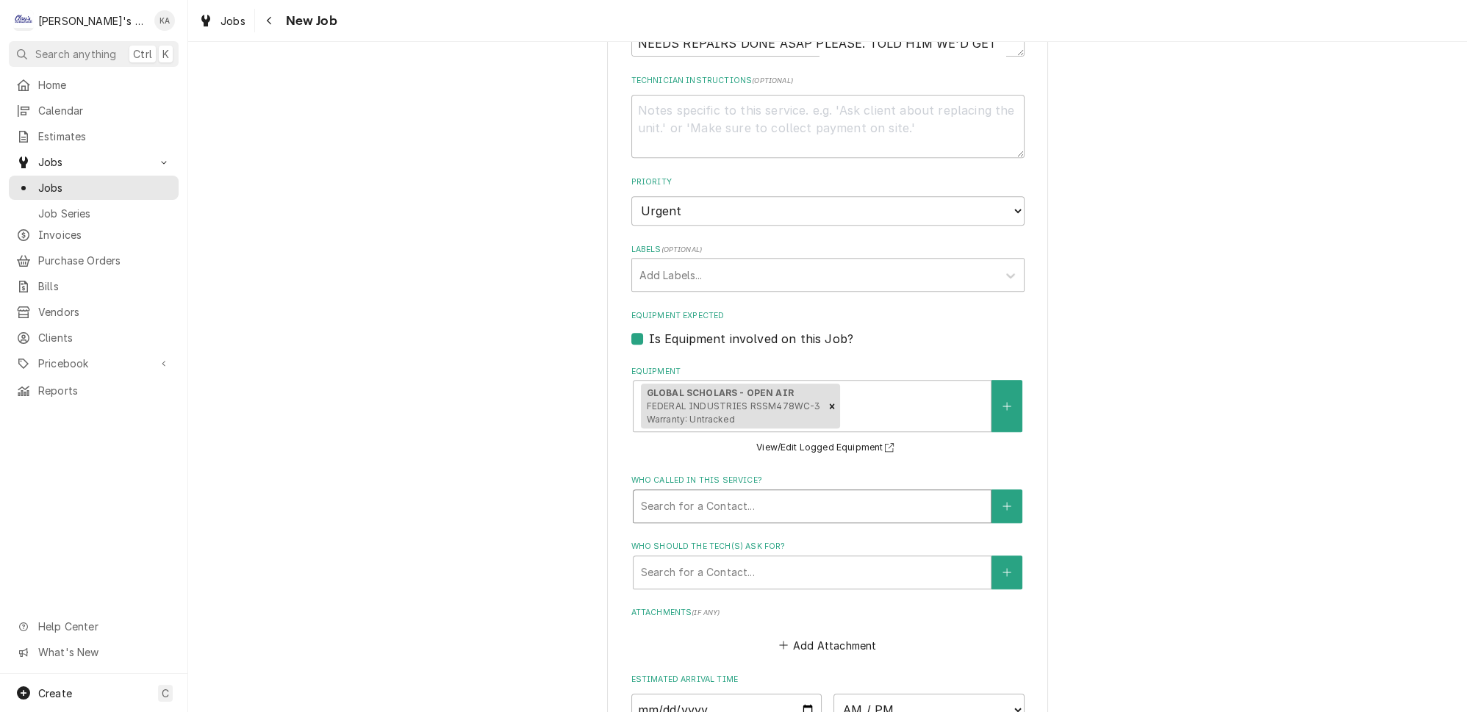
click at [825, 493] on div "Who called in this service?" at bounding box center [812, 506] width 342 height 26
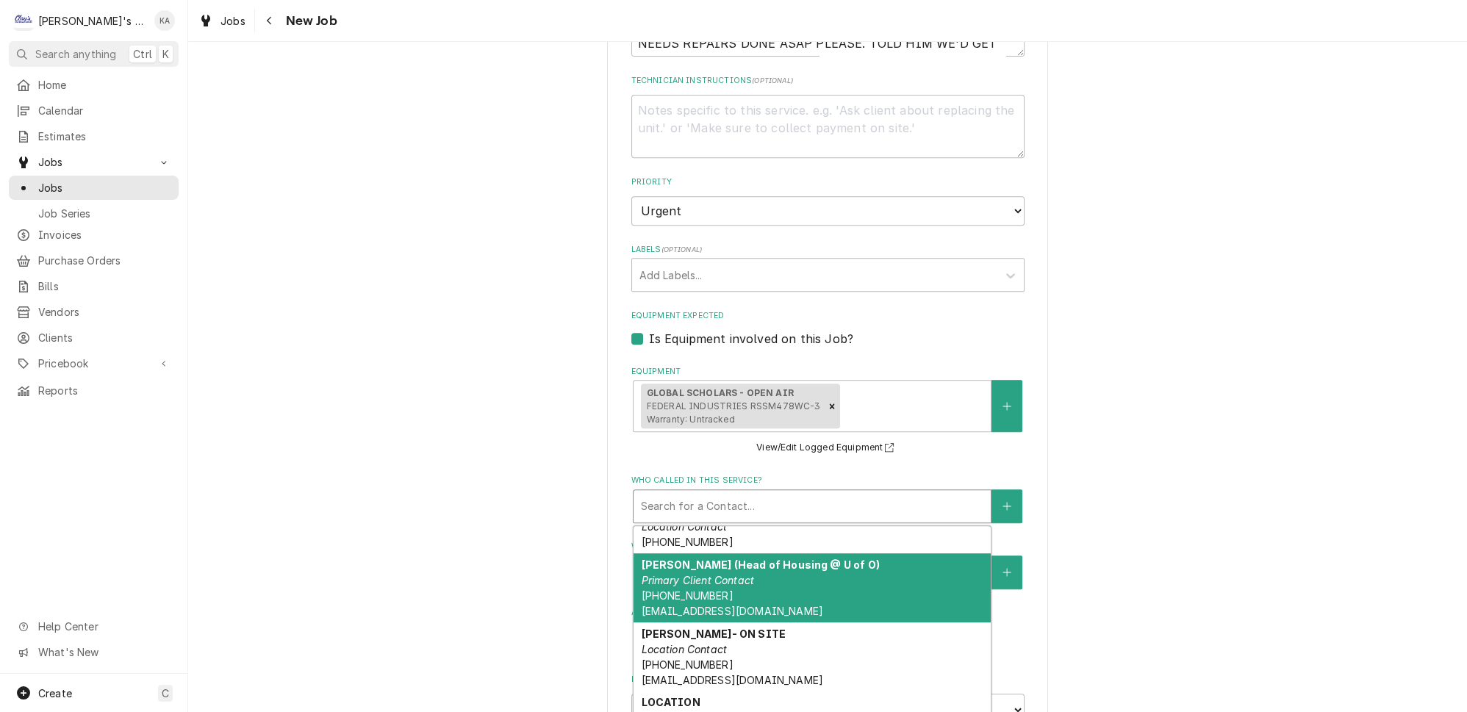
scroll to position [161, 0]
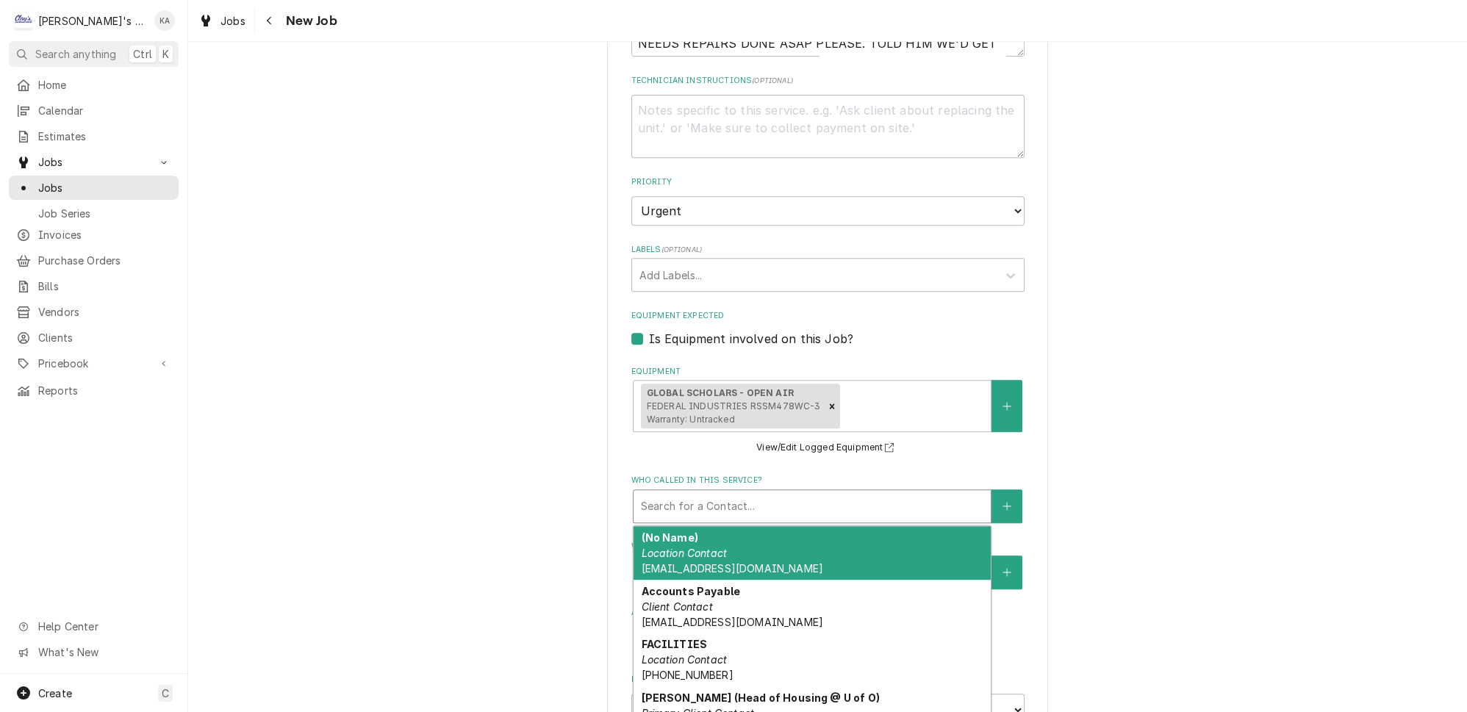
click at [851, 493] on div "Who called in this service?" at bounding box center [812, 506] width 342 height 26
click at [763, 526] on div "(No Name) Location Contact HOUFACCS@UO.EDU" at bounding box center [811, 553] width 357 height 54
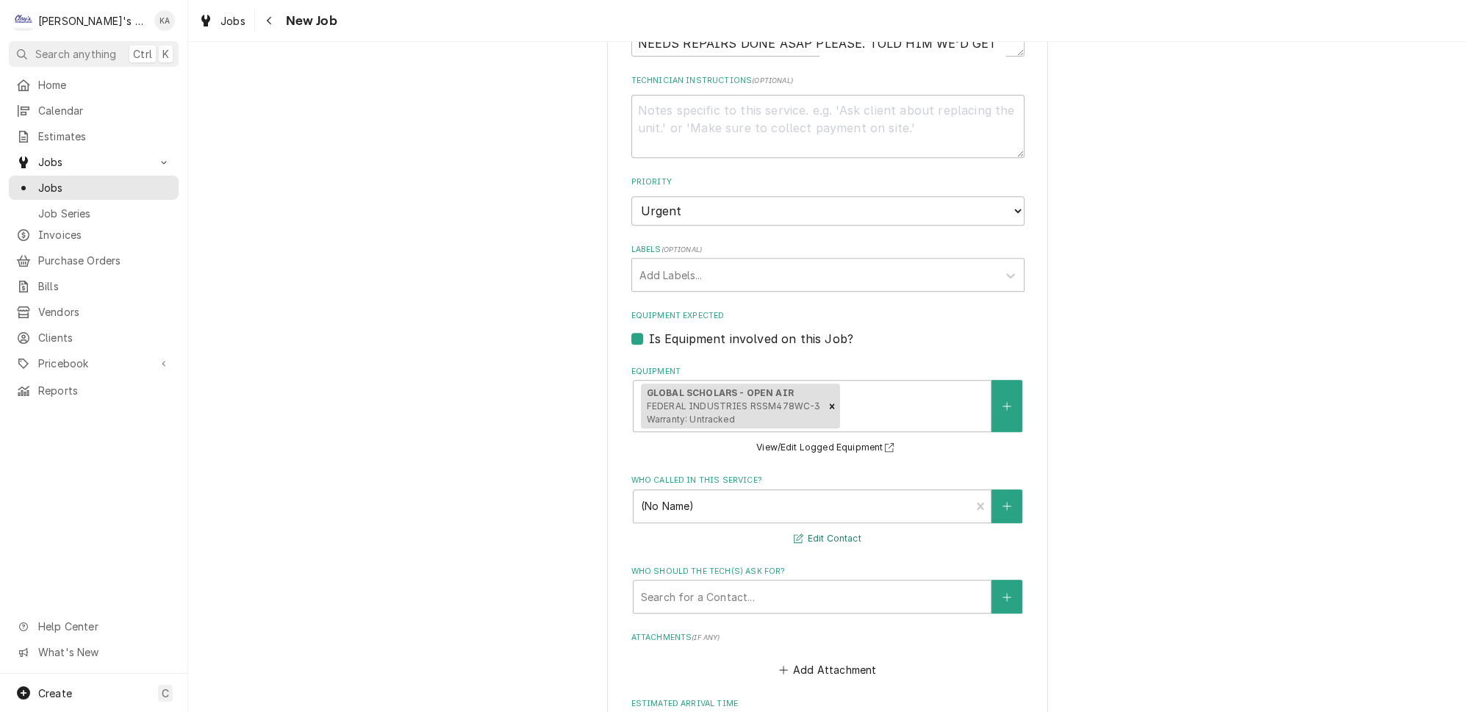
click at [834, 530] on button "Edit Contact" at bounding box center [826, 539] width 71 height 18
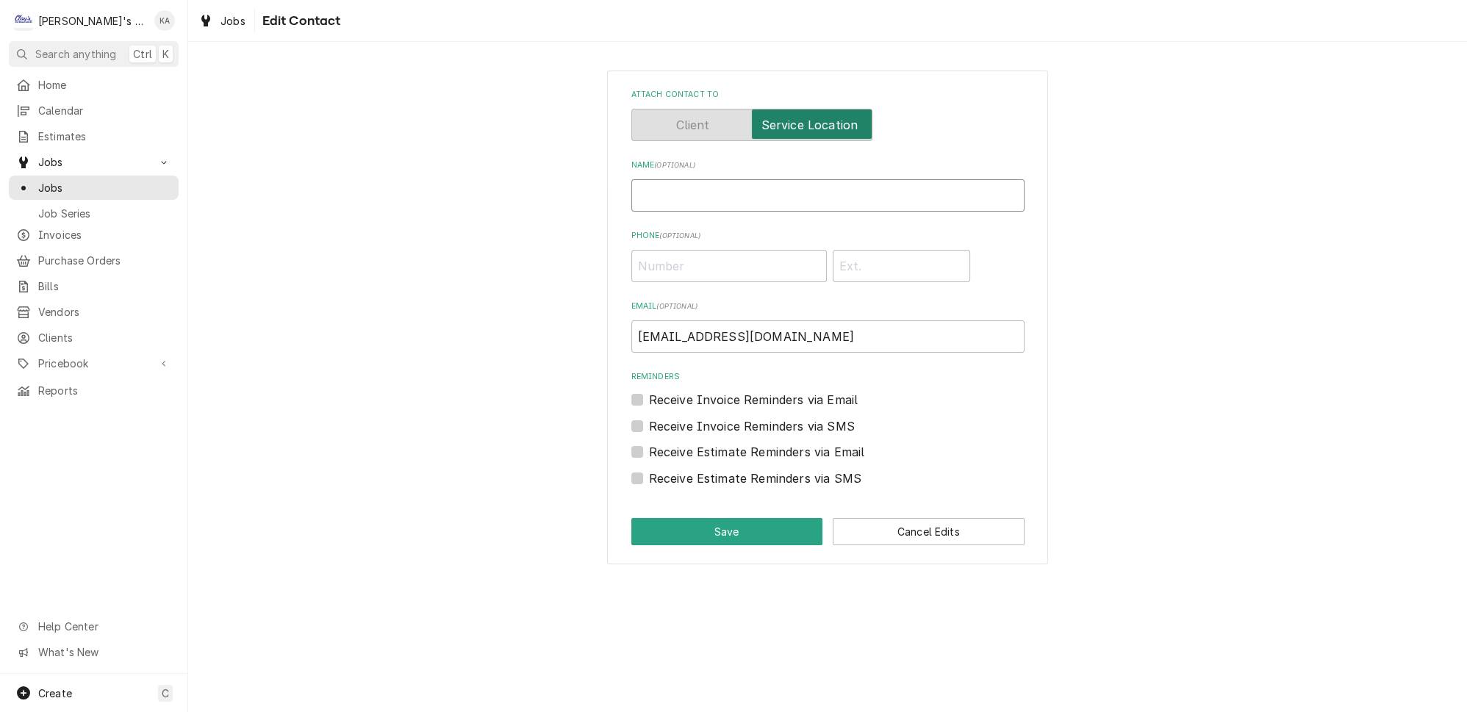
click at [666, 195] on input "Name ( optional )" at bounding box center [827, 195] width 393 height 32
click at [669, 255] on input "Phone ( optional )" at bounding box center [728, 266] width 195 height 32
click at [769, 520] on button "Save" at bounding box center [727, 531] width 192 height 27
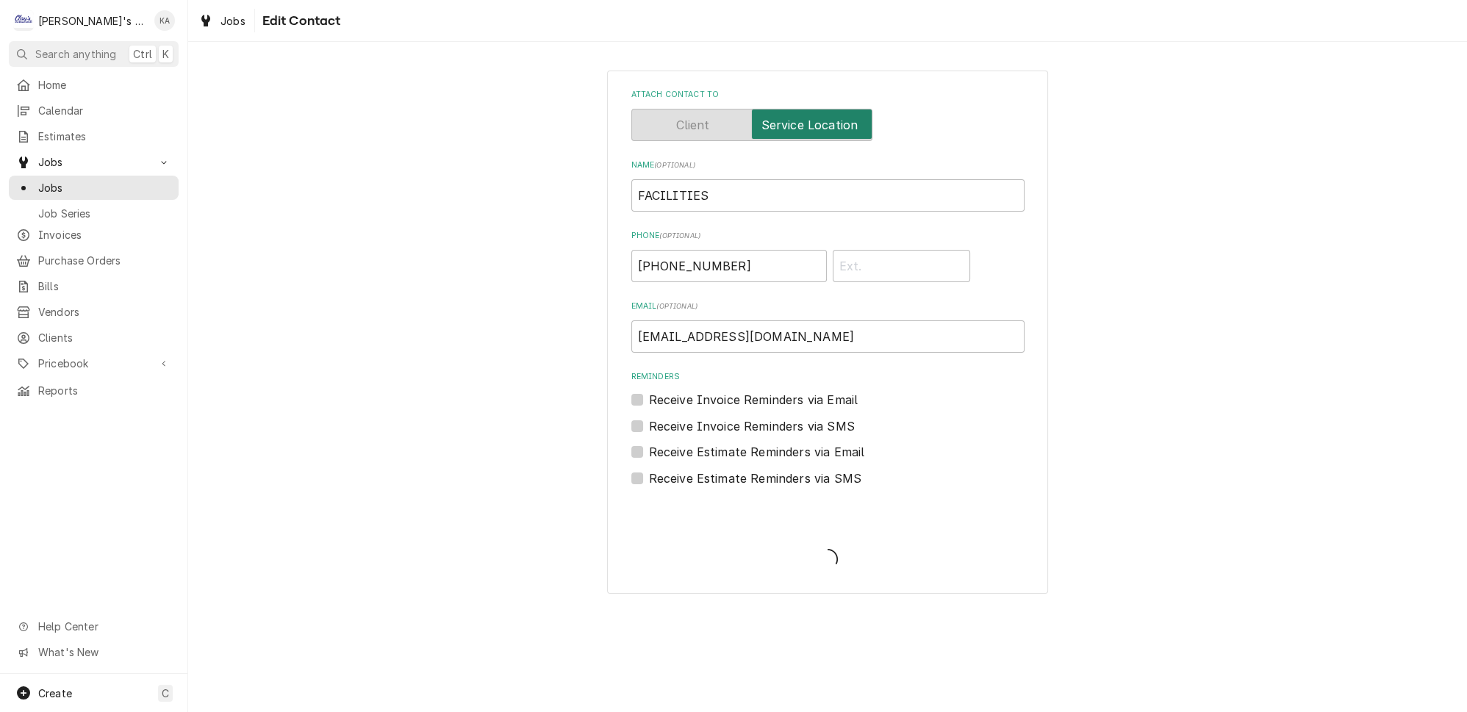
scroll to position [1068, 0]
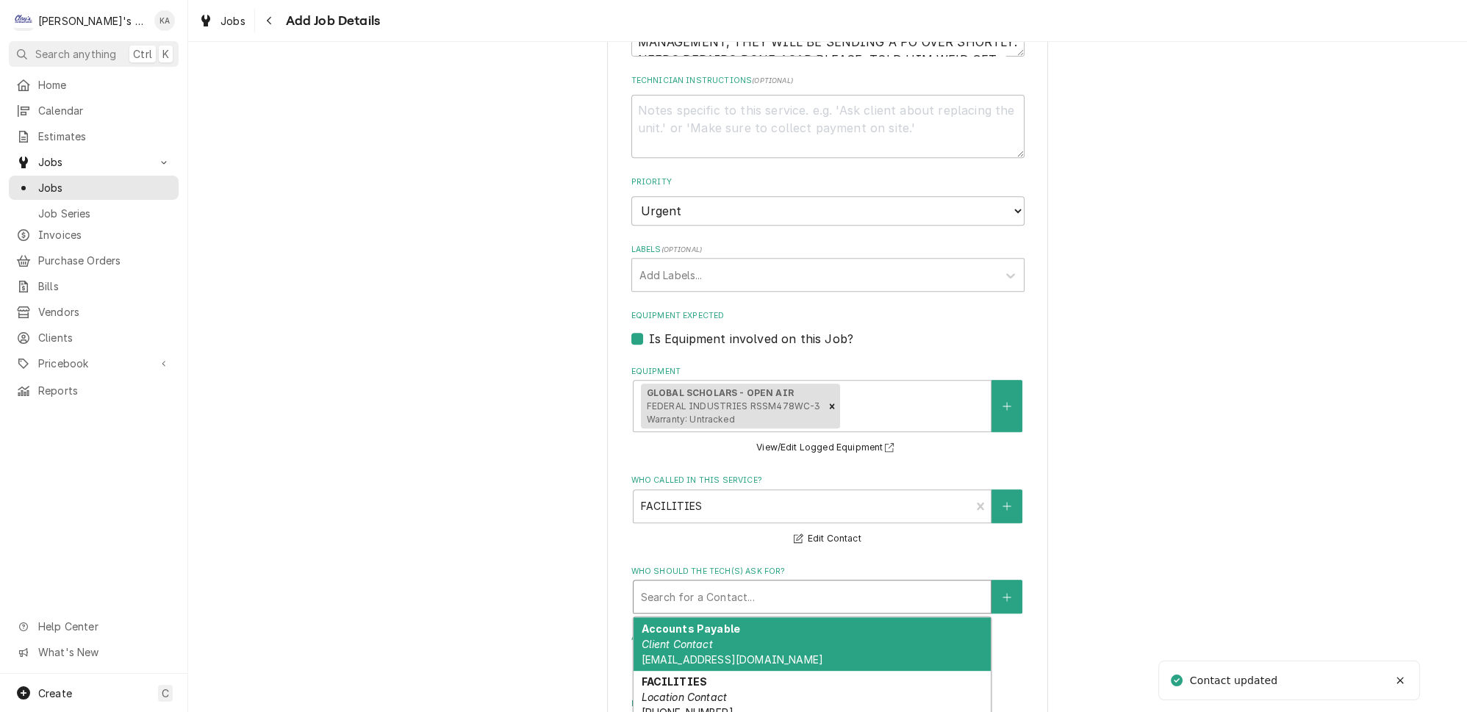
click at [848, 583] on div "Who should the tech(s) ask for?" at bounding box center [812, 596] width 342 height 26
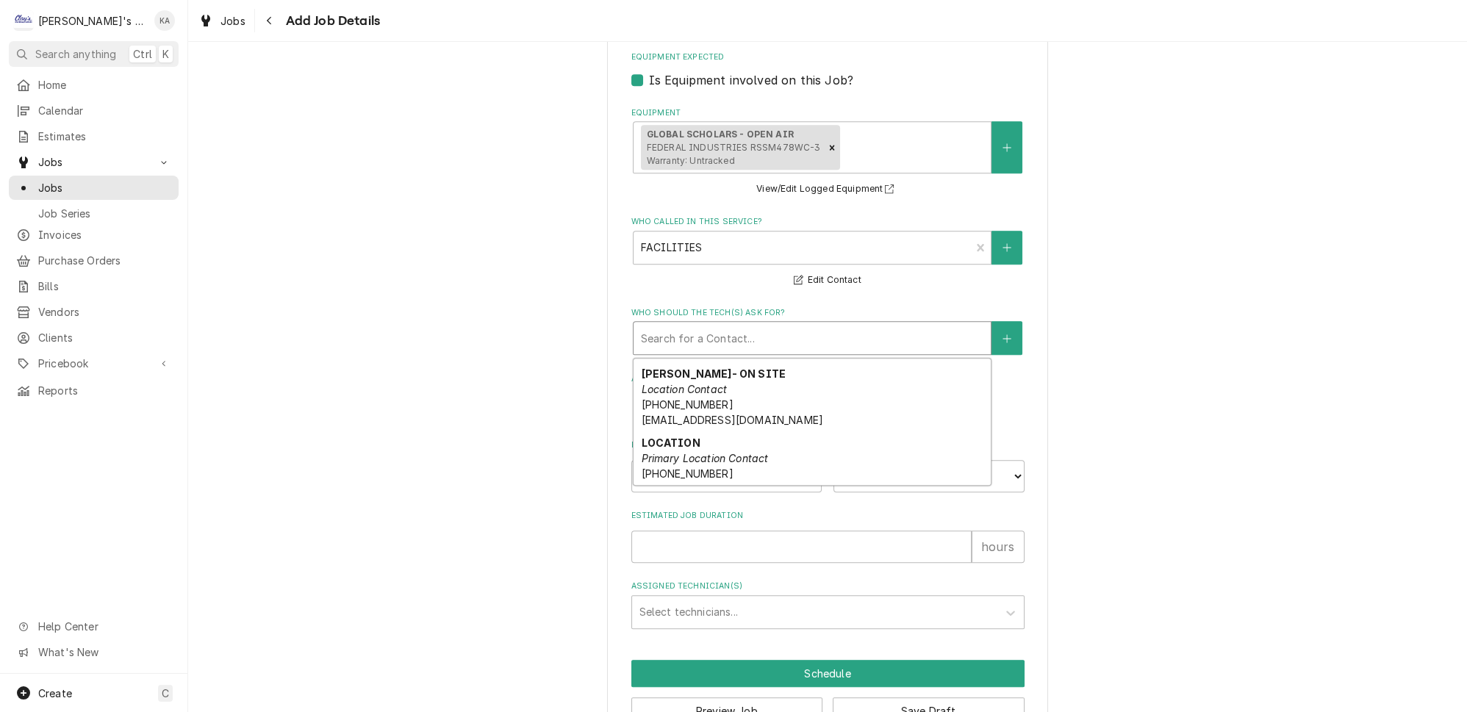
scroll to position [267, 0]
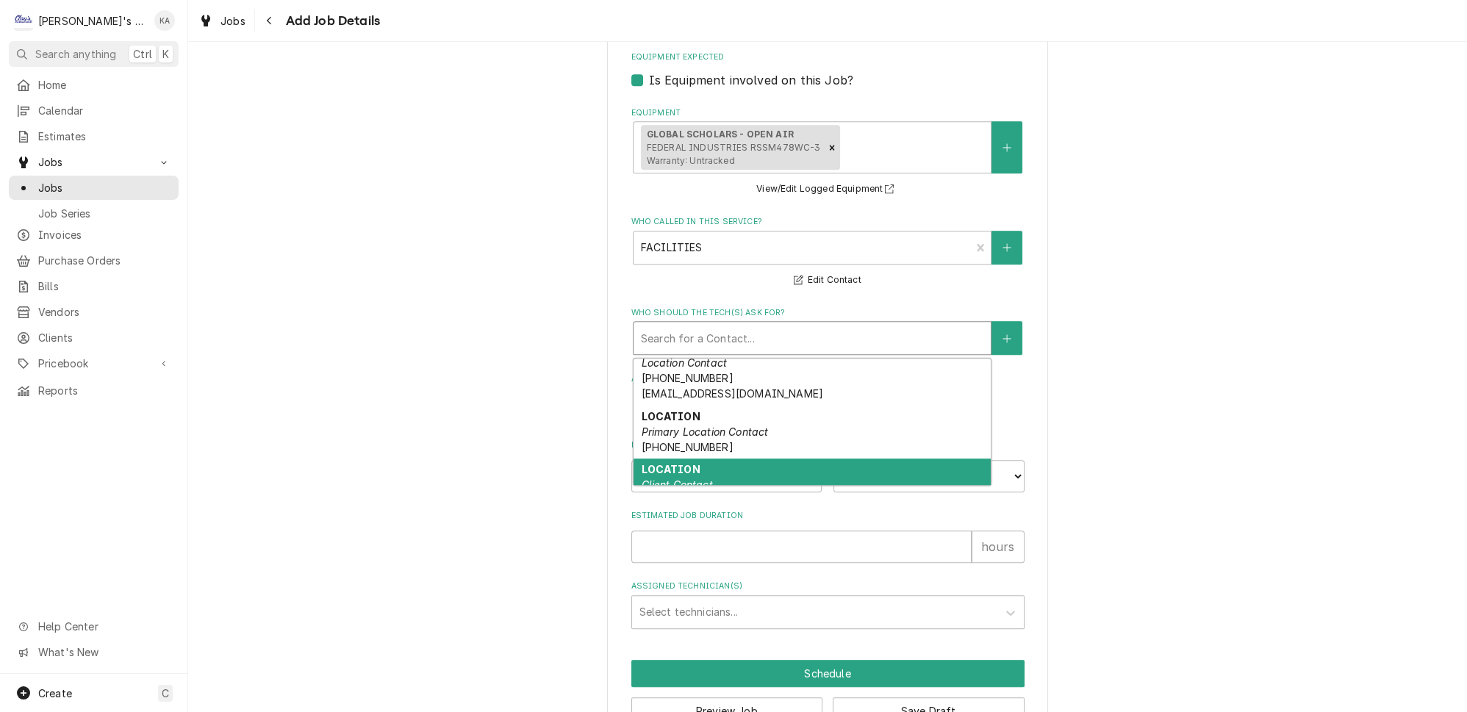
click at [773, 458] on div "LOCATION Client Contact (541) 346-3477" at bounding box center [811, 485] width 357 height 54
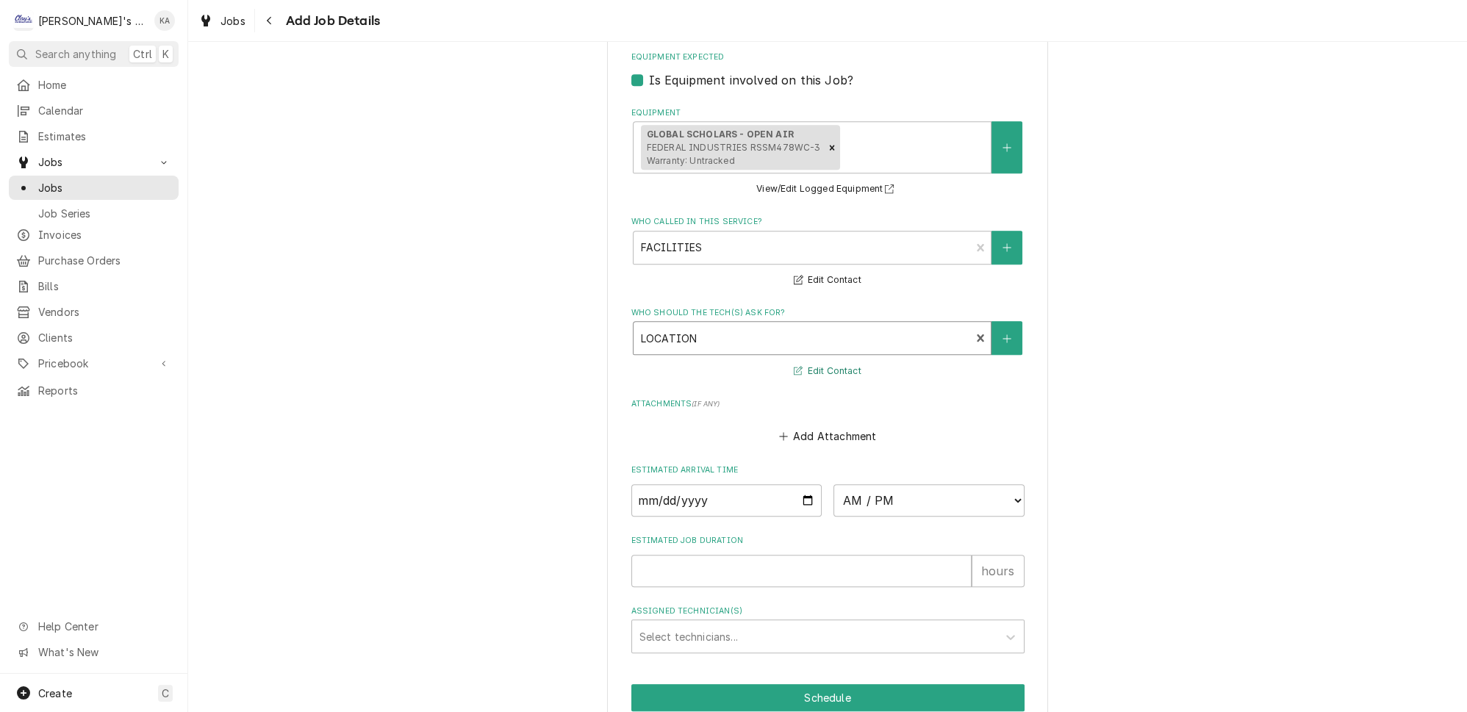
click at [825, 362] on button "Edit Contact" at bounding box center [826, 371] width 71 height 18
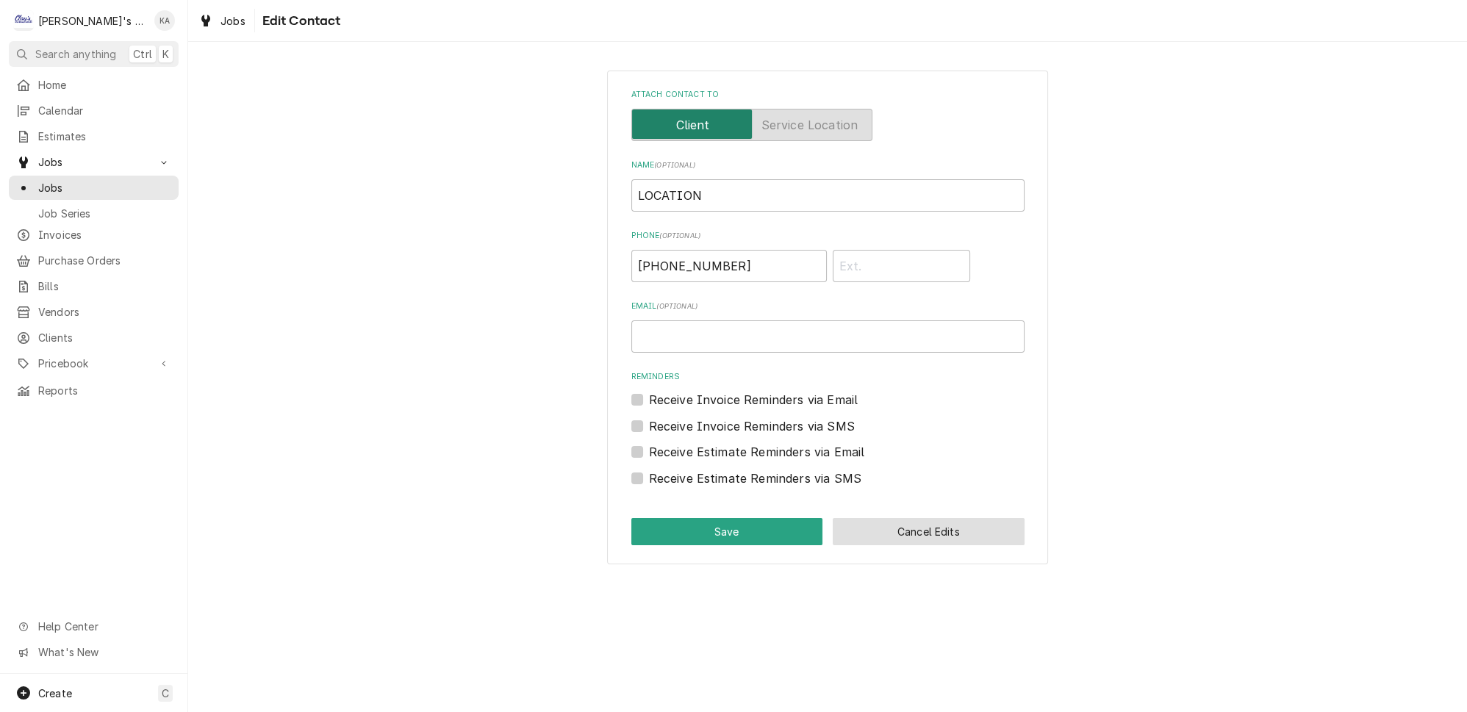
click at [938, 518] on button "Cancel Edits" at bounding box center [928, 531] width 192 height 27
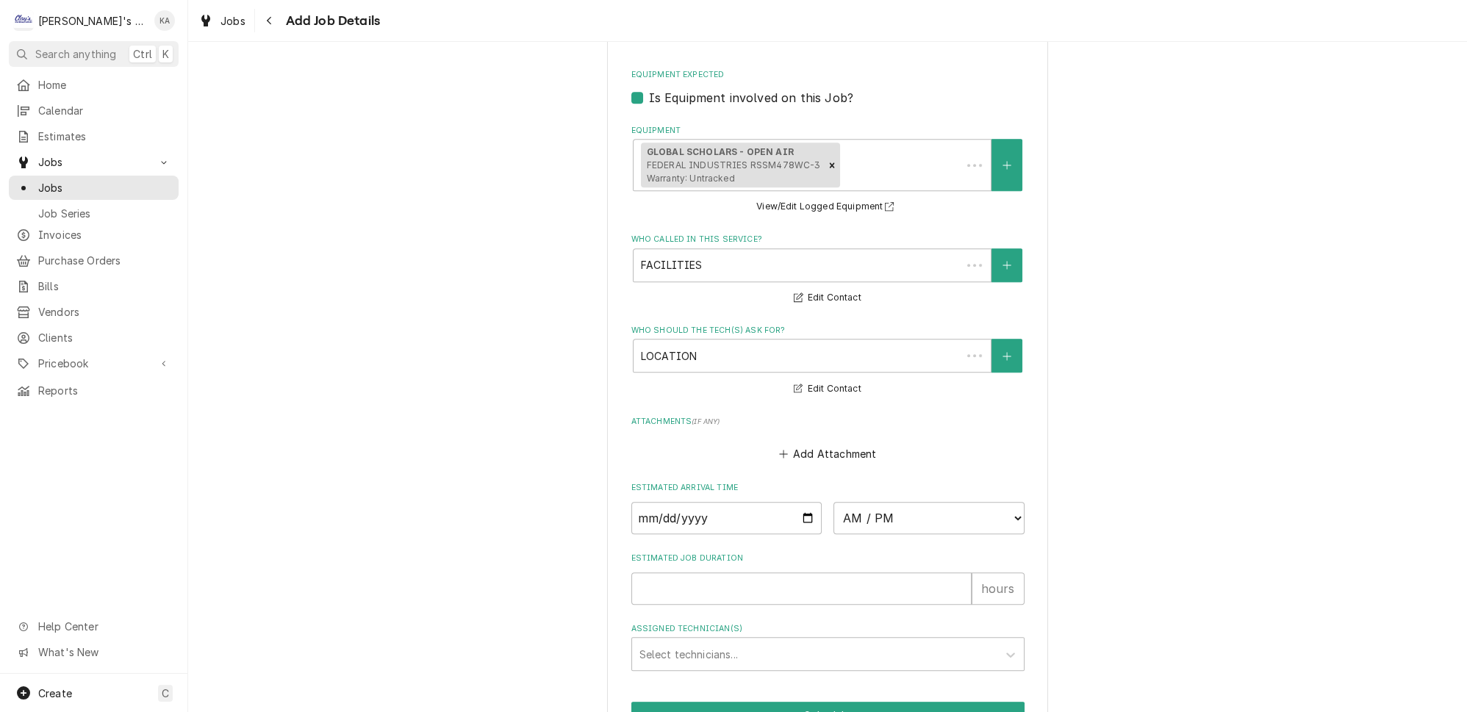
scroll to position [1312, 0]
click at [941, 570] on input "1" at bounding box center [801, 586] width 340 height 32
click at [941, 570] on input "2" at bounding box center [801, 586] width 340 height 32
click at [941, 570] on input "3" at bounding box center [801, 586] width 340 height 32
click at [941, 570] on input "4" at bounding box center [801, 586] width 340 height 32
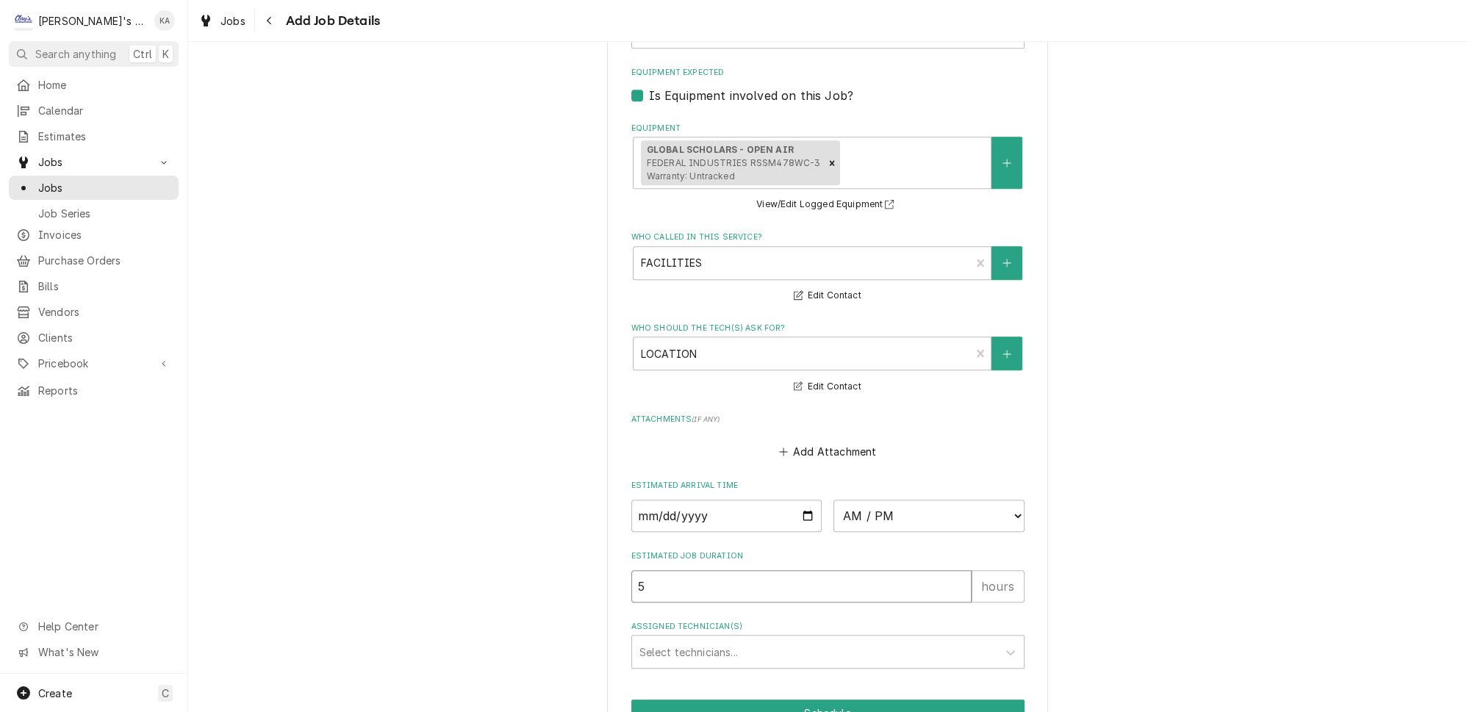
click at [941, 570] on input "5" at bounding box center [801, 586] width 340 height 32
click at [941, 570] on input "6" at bounding box center [801, 586] width 340 height 32
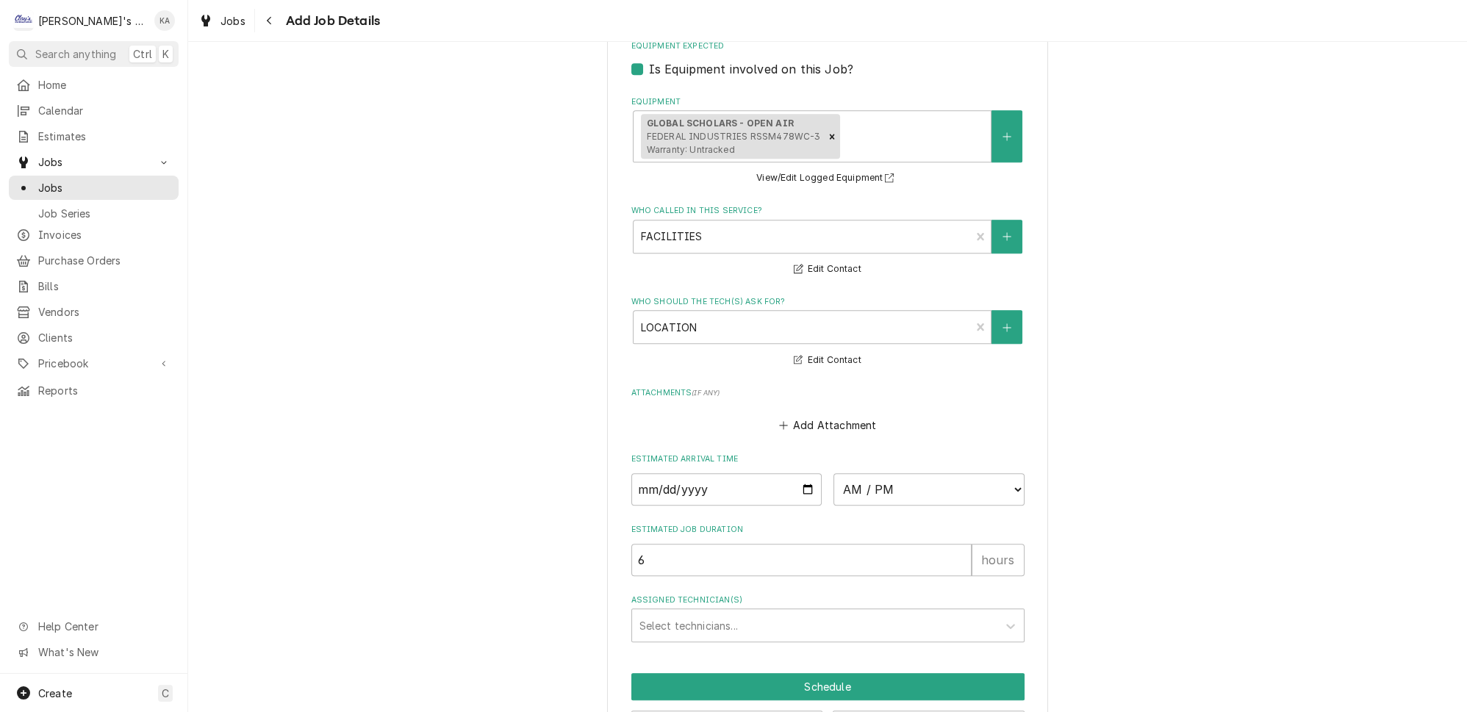
scroll to position [1352, 0]
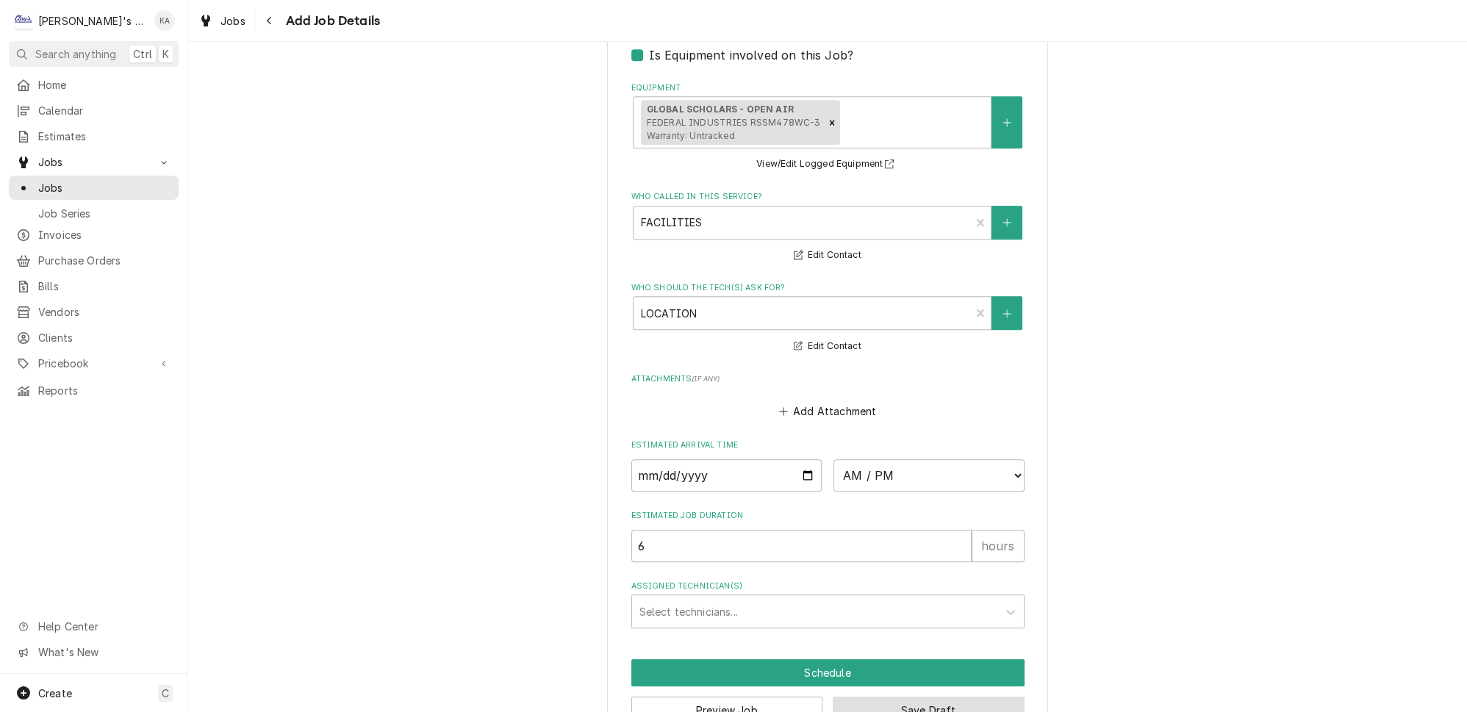
click at [897, 697] on button "Save Draft" at bounding box center [928, 710] width 192 height 27
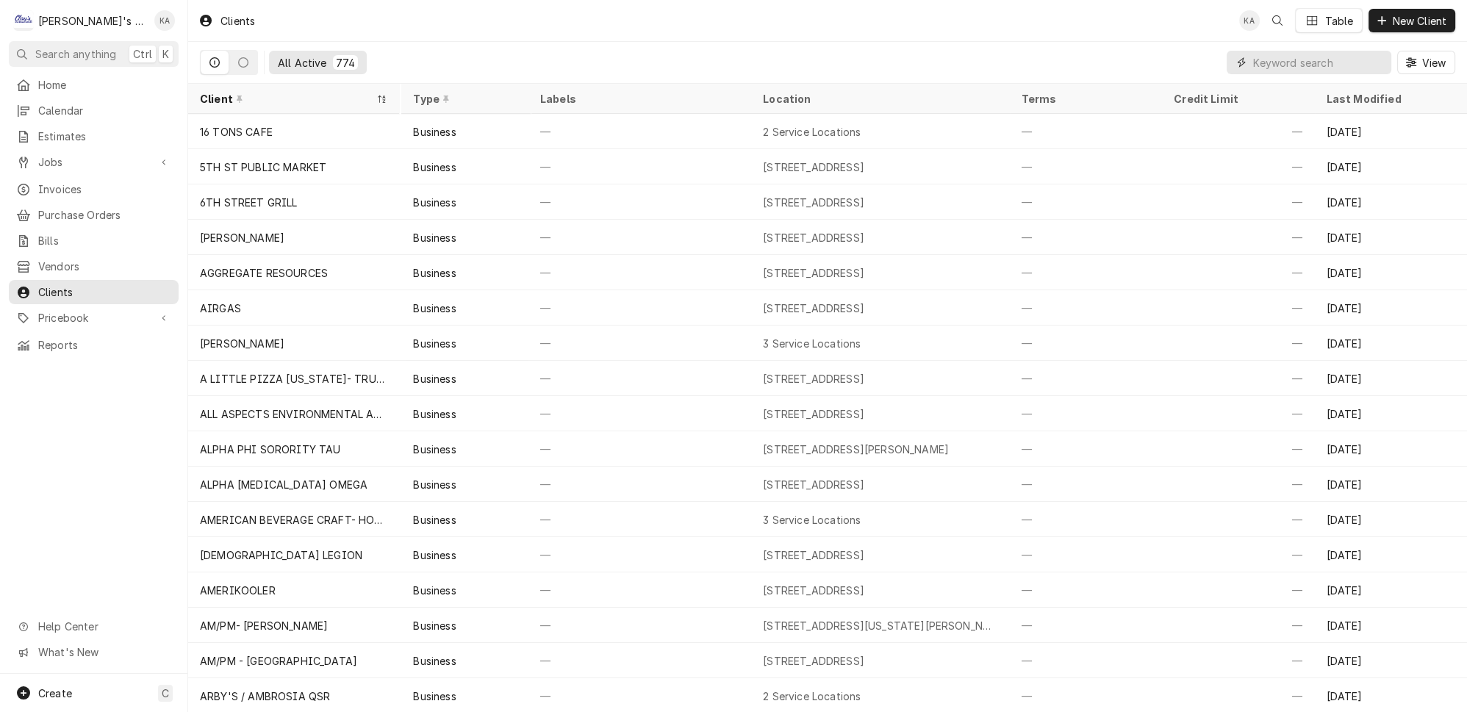
click at [1292, 61] on input "Dynamic Content Wrapper" at bounding box center [1318, 63] width 131 height 24
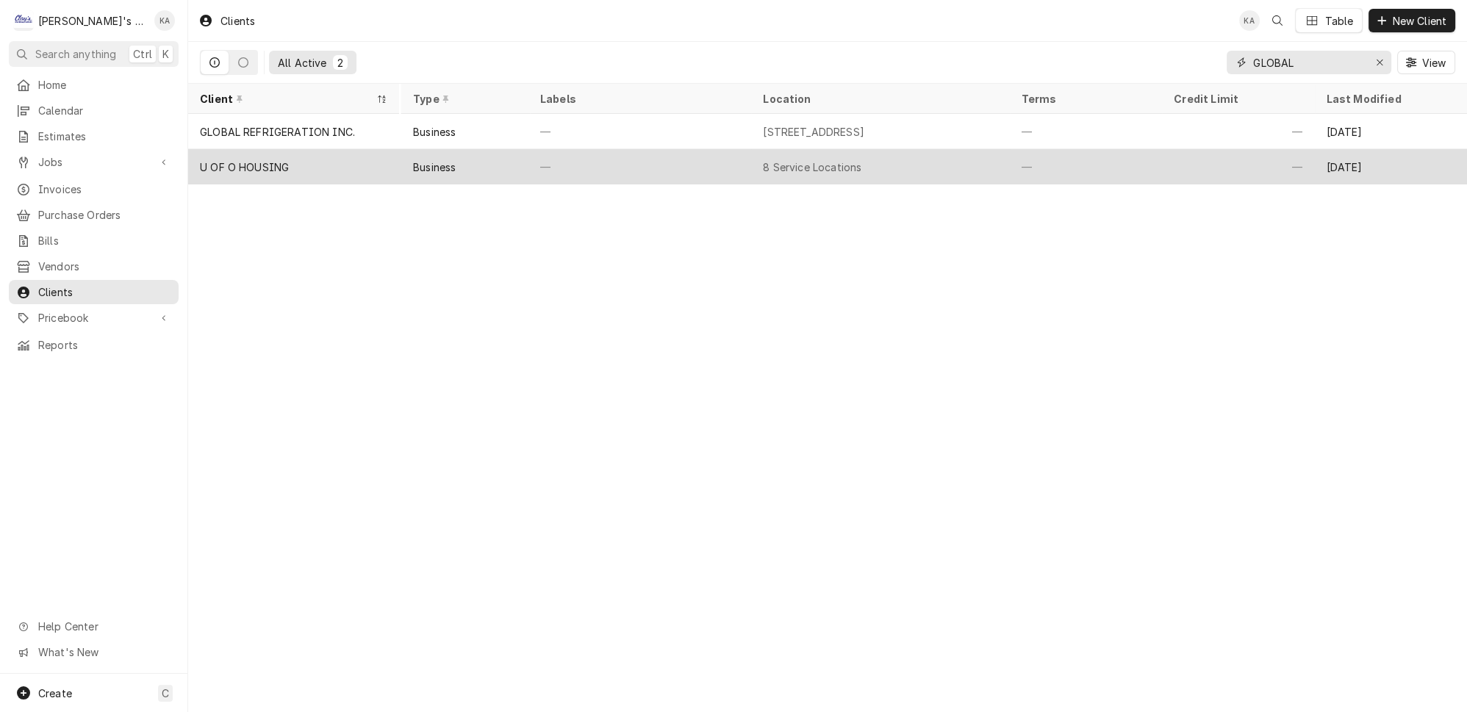
type input "GLOBAL"
click at [641, 150] on div "—" at bounding box center [639, 166] width 223 height 35
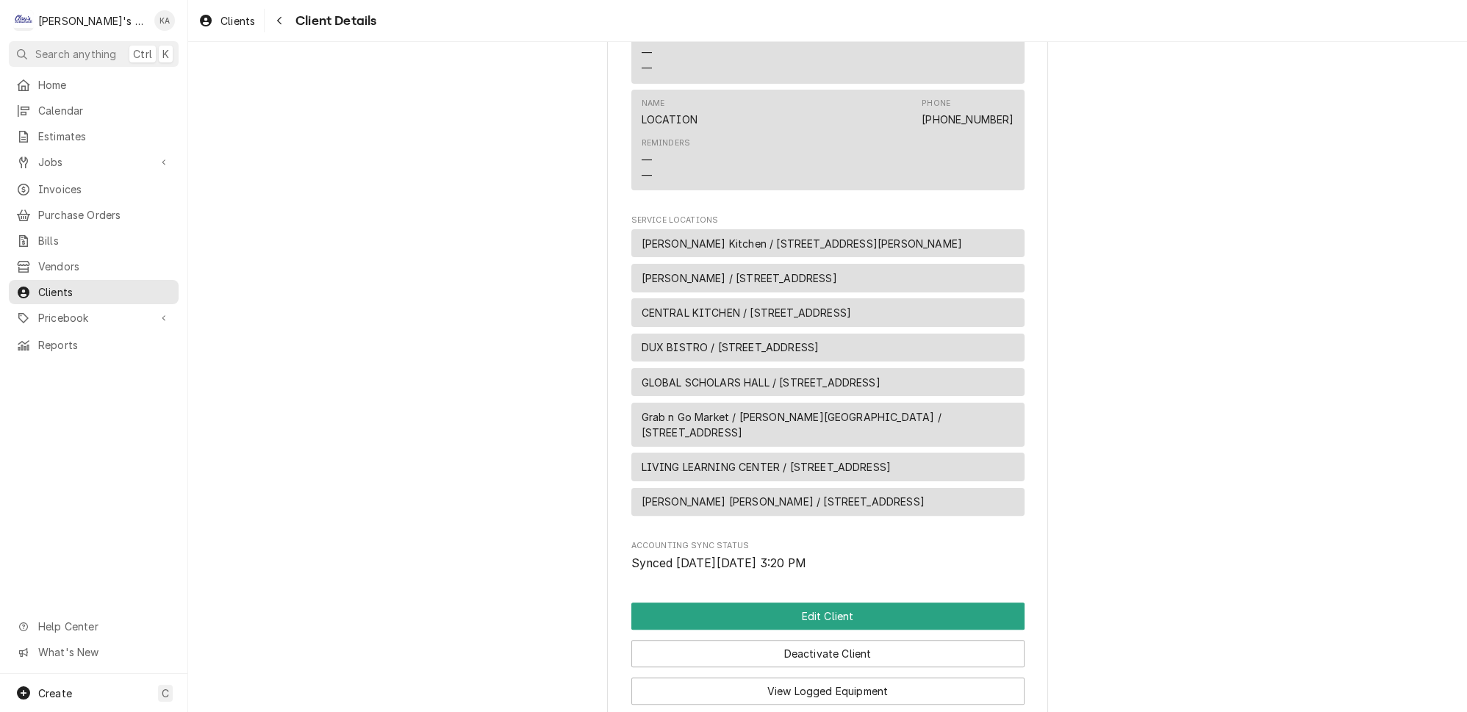
scroll to position [801, 0]
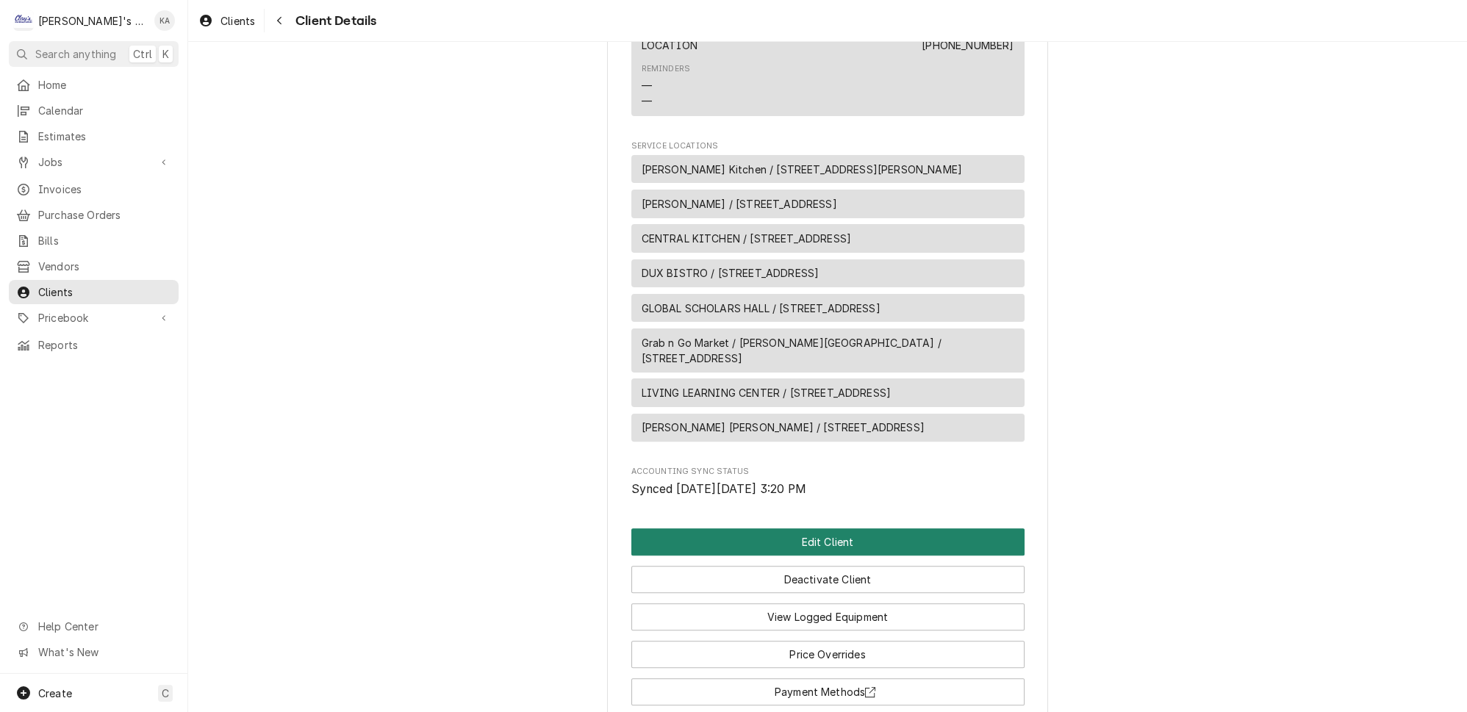
click at [809, 538] on button "Edit Client" at bounding box center [827, 541] width 393 height 27
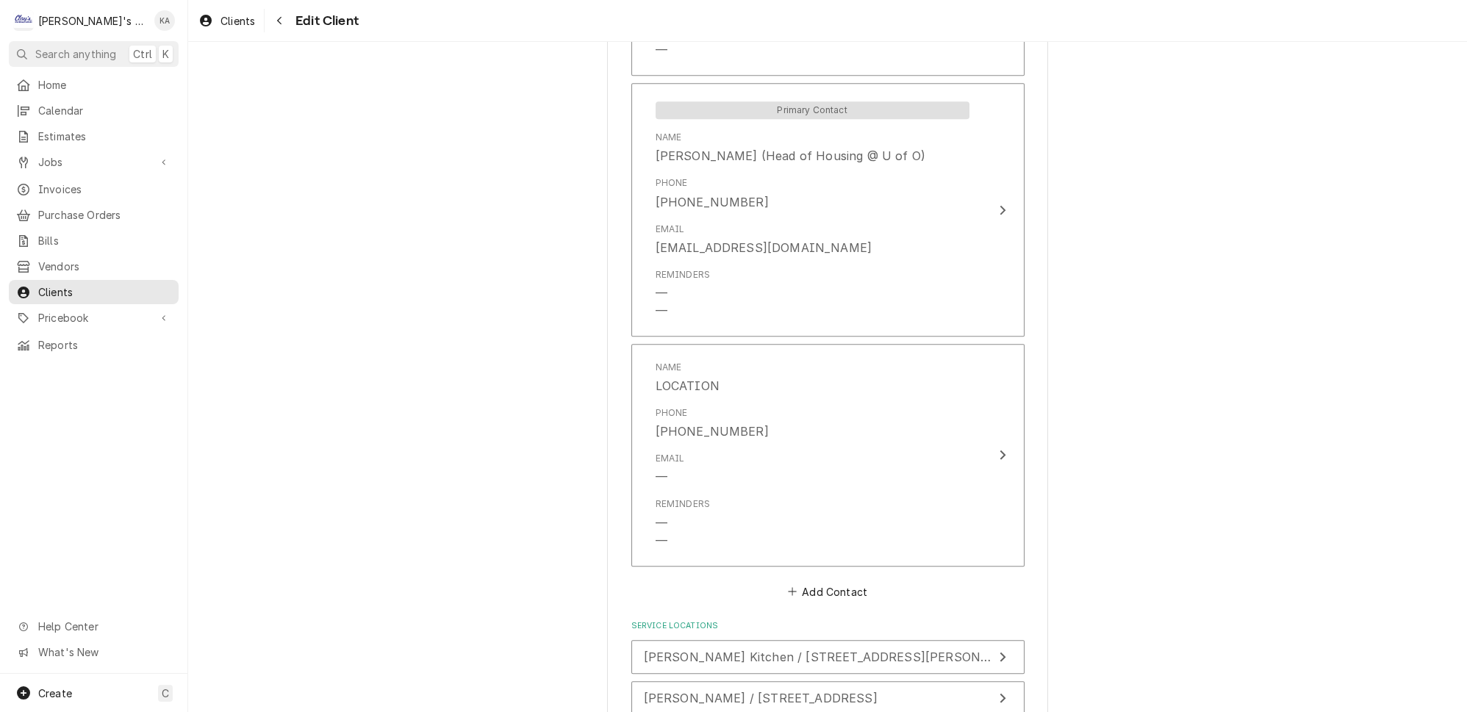
scroll to position [1269, 0]
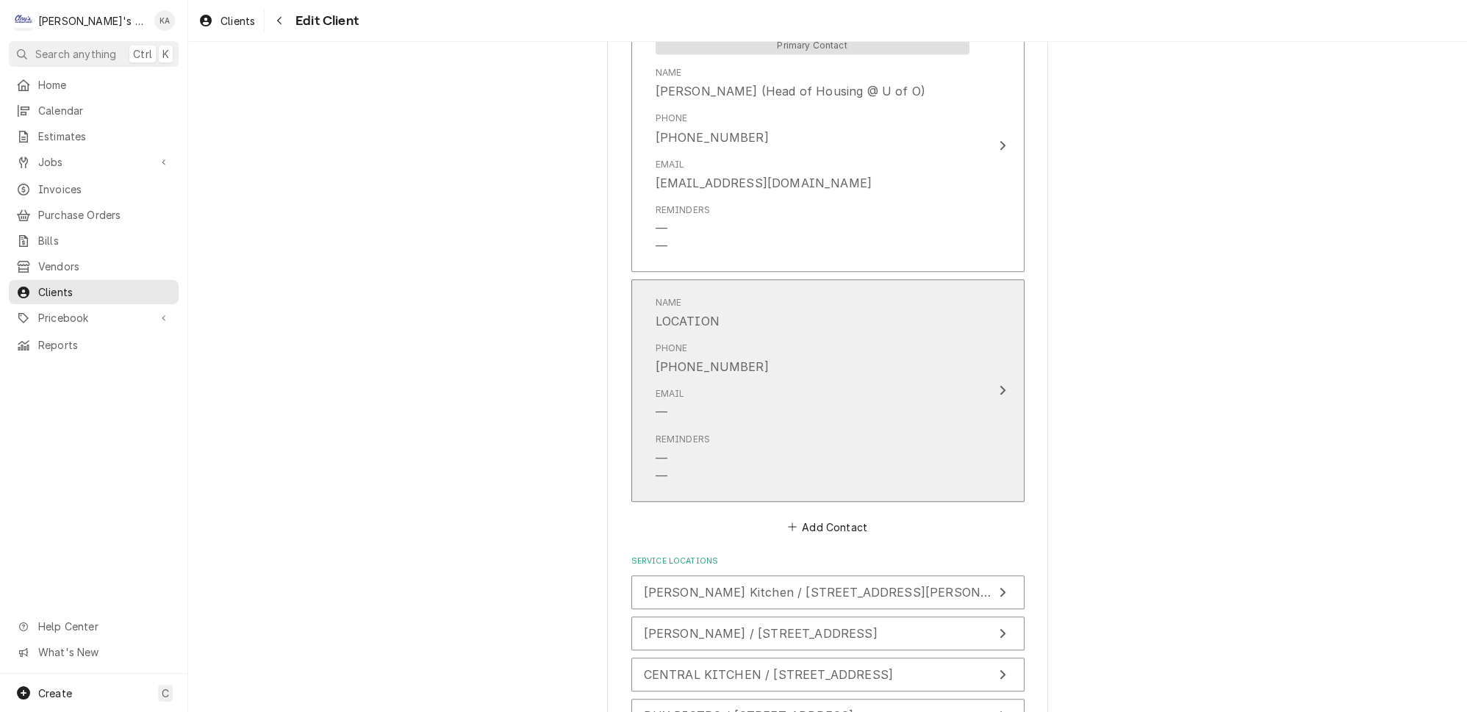
click at [999, 386] on icon "Update Contact" at bounding box center [1002, 391] width 6 height 10
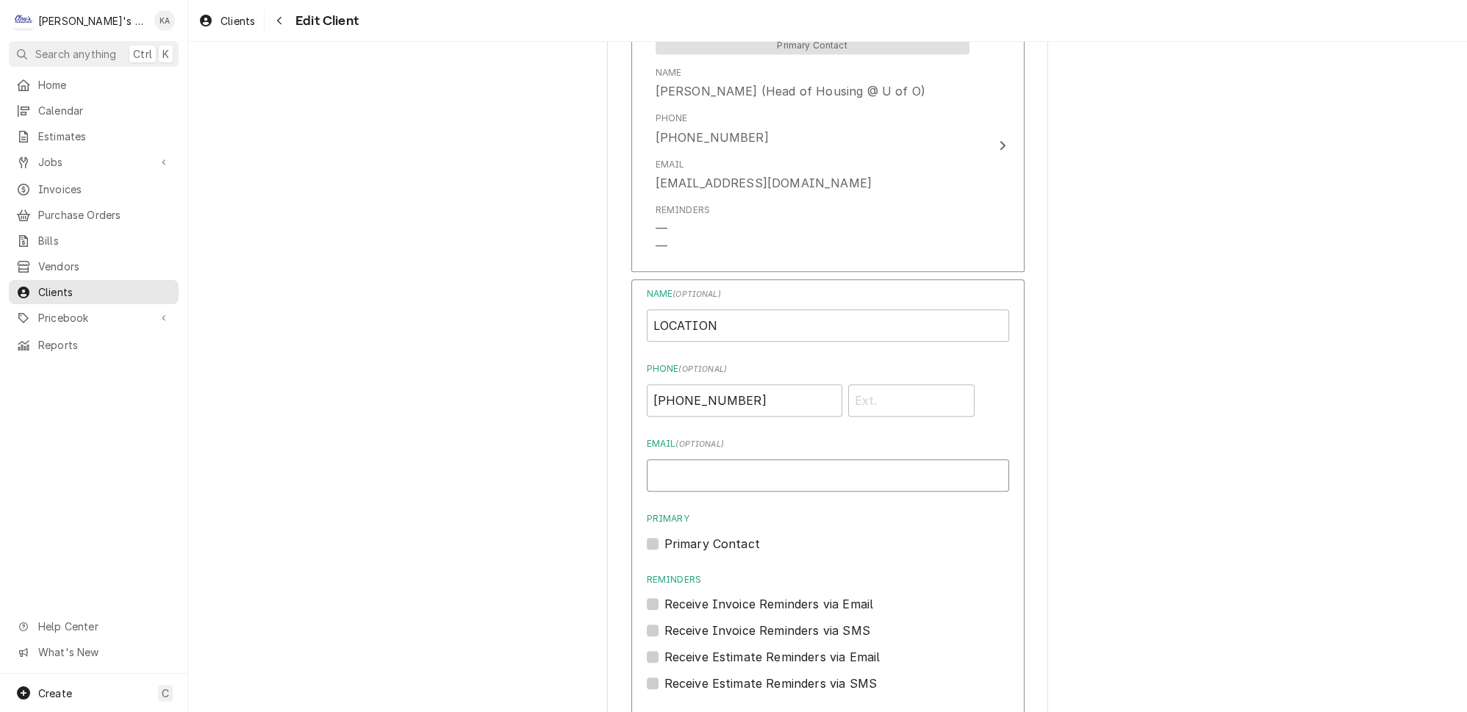
click at [748, 459] on input "Email ( optional )" at bounding box center [828, 475] width 362 height 32
paste input "[EMAIL_ADDRESS][DOMAIN_NAME]"
click at [652, 459] on input "[EMAIL_ADDRESS][DOMAIN_NAME]" at bounding box center [828, 475] width 362 height 32
drag, startPoint x: 943, startPoint y: 445, endPoint x: 815, endPoint y: 451, distance: 128.0
click at [815, 459] on input "[EMAIL_ADDRESS][DOMAIN_NAME] [EMAIL_ADDRESS][DOMAIN_NAME]" at bounding box center [828, 475] width 362 height 32
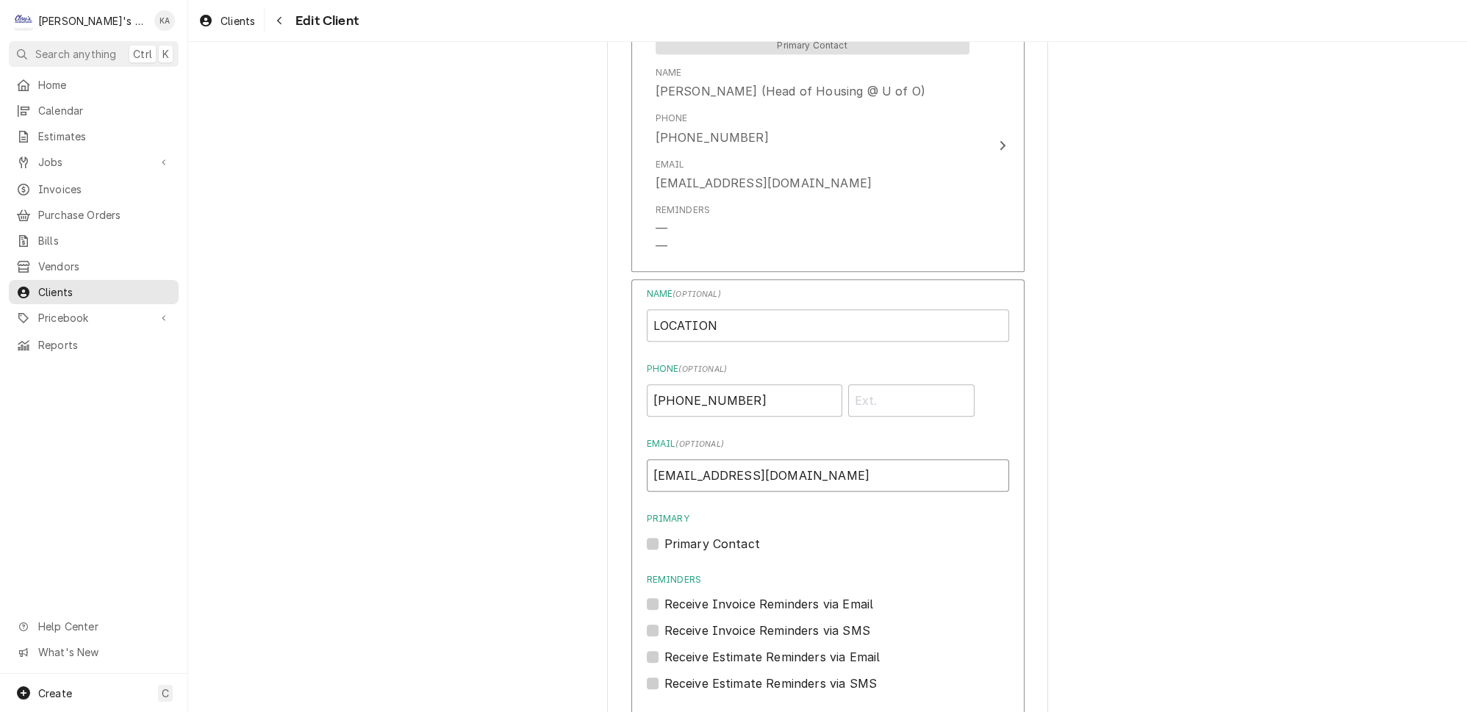
type input "[EMAIL_ADDRESS][DOMAIN_NAME]"
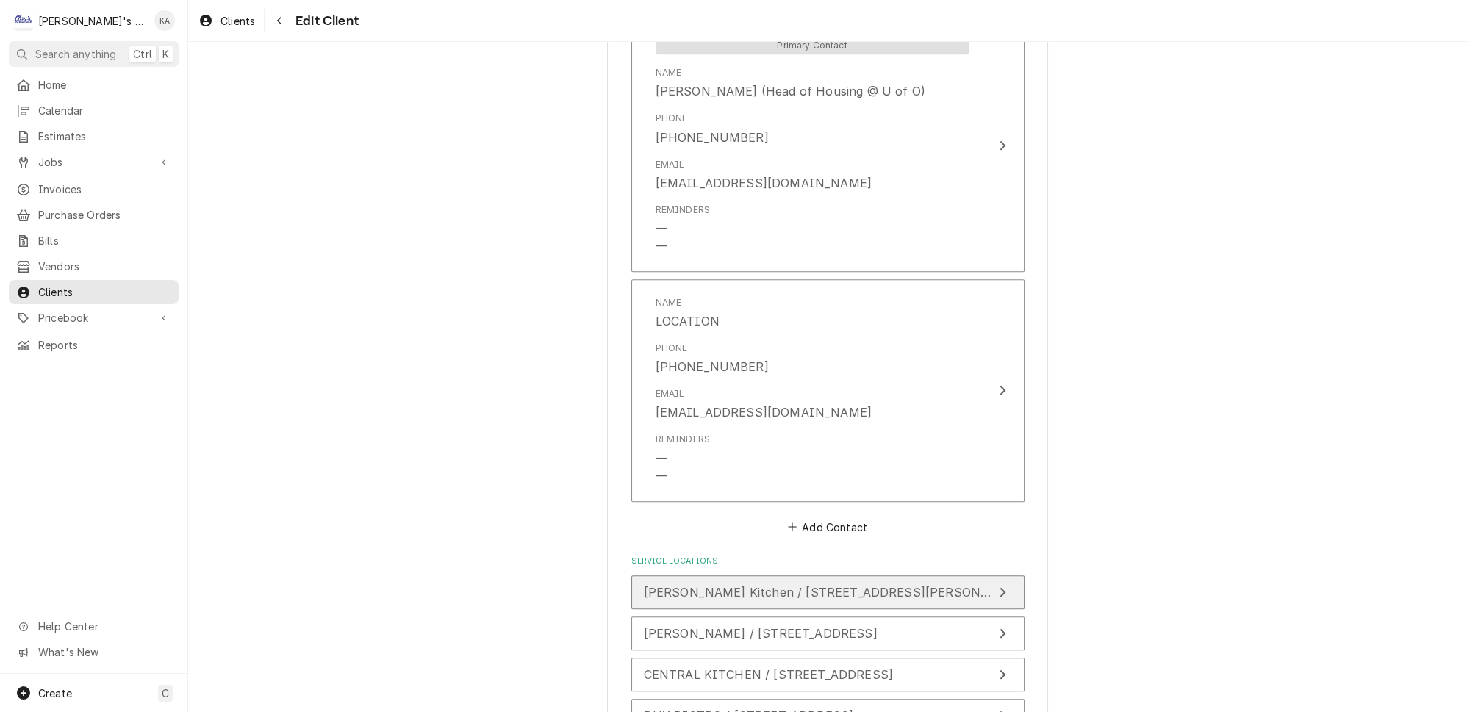
click at [999, 586] on icon "Update Service Location" at bounding box center [1002, 592] width 7 height 12
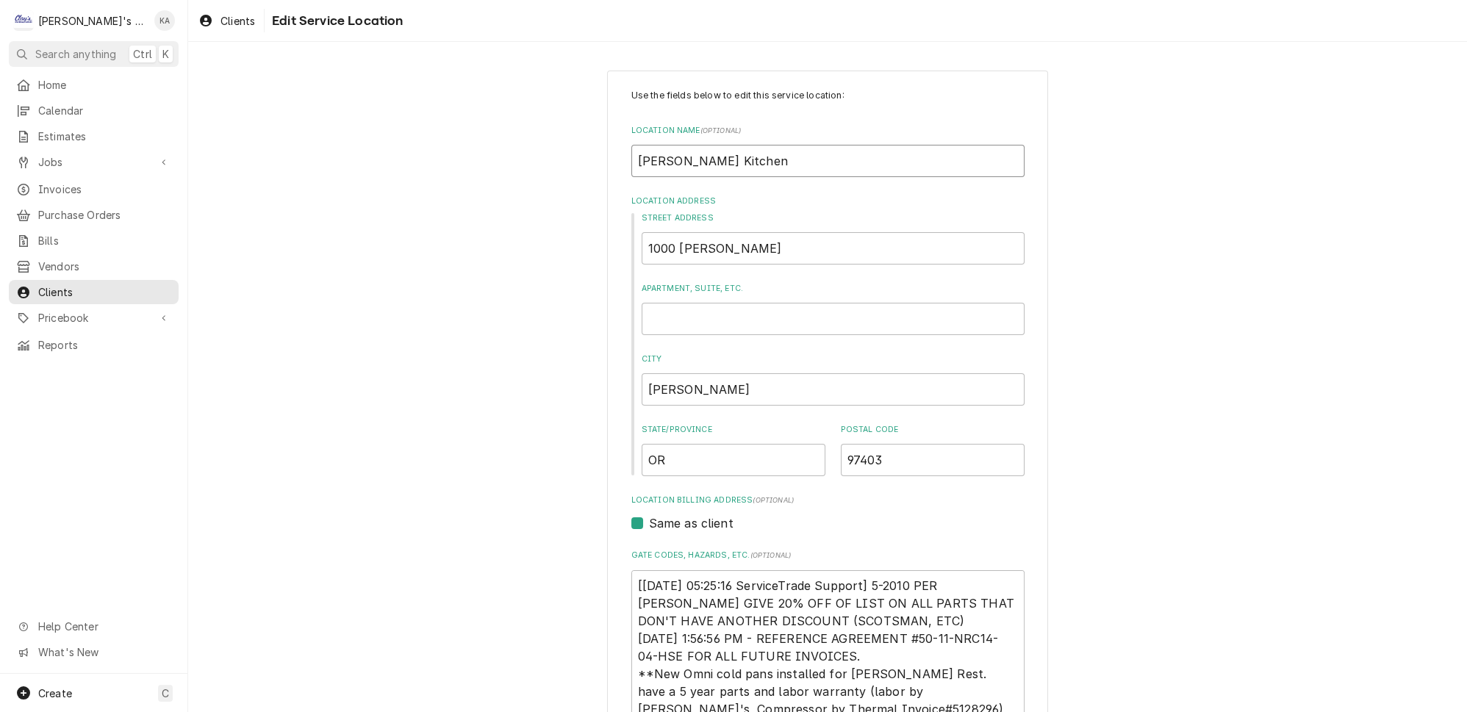
drag, startPoint x: 731, startPoint y: 155, endPoint x: 647, endPoint y: 159, distance: 84.6
click at [647, 159] on input "[PERSON_NAME] Kitchen" at bounding box center [827, 161] width 393 height 32
type textarea "x"
type input "BA"
type textarea "x"
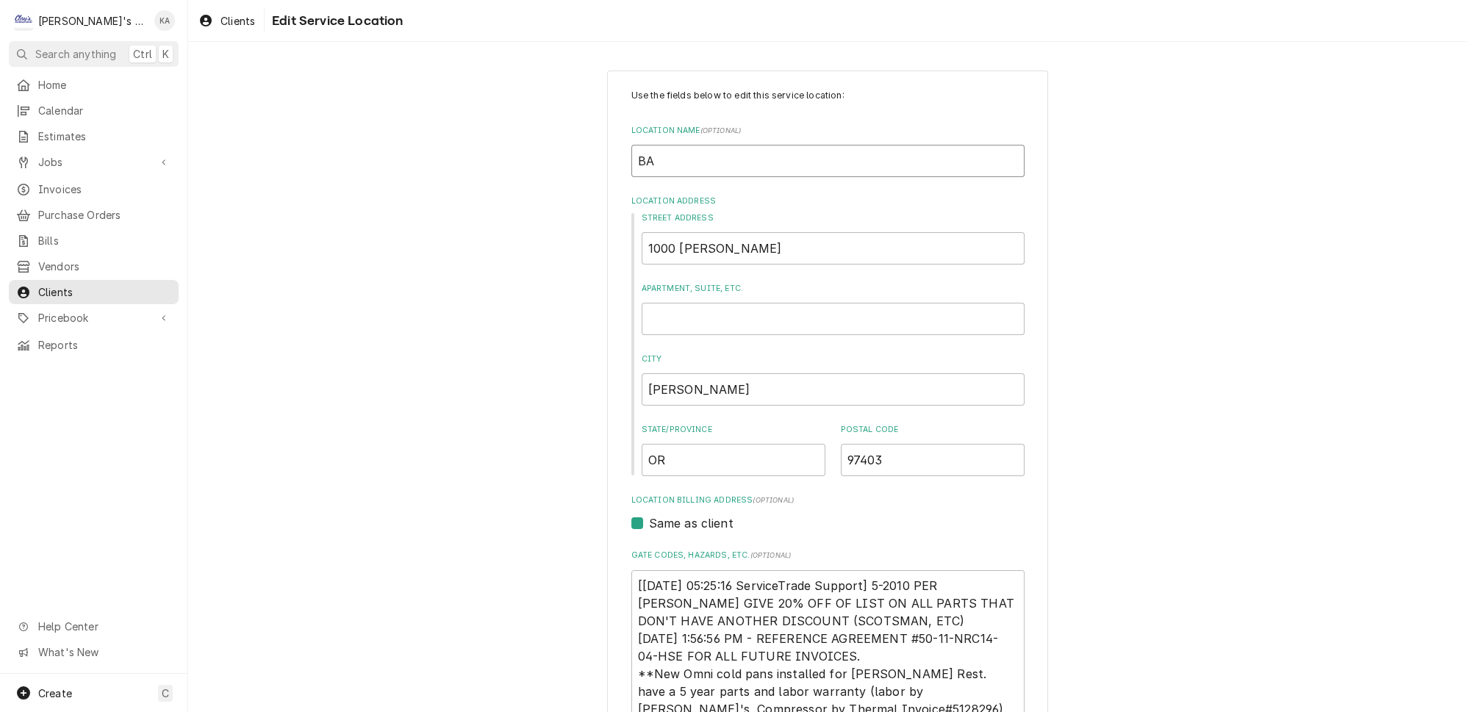
type input "BAR"
type textarea "x"
type input "BARN"
type textarea "x"
type input "BARNH"
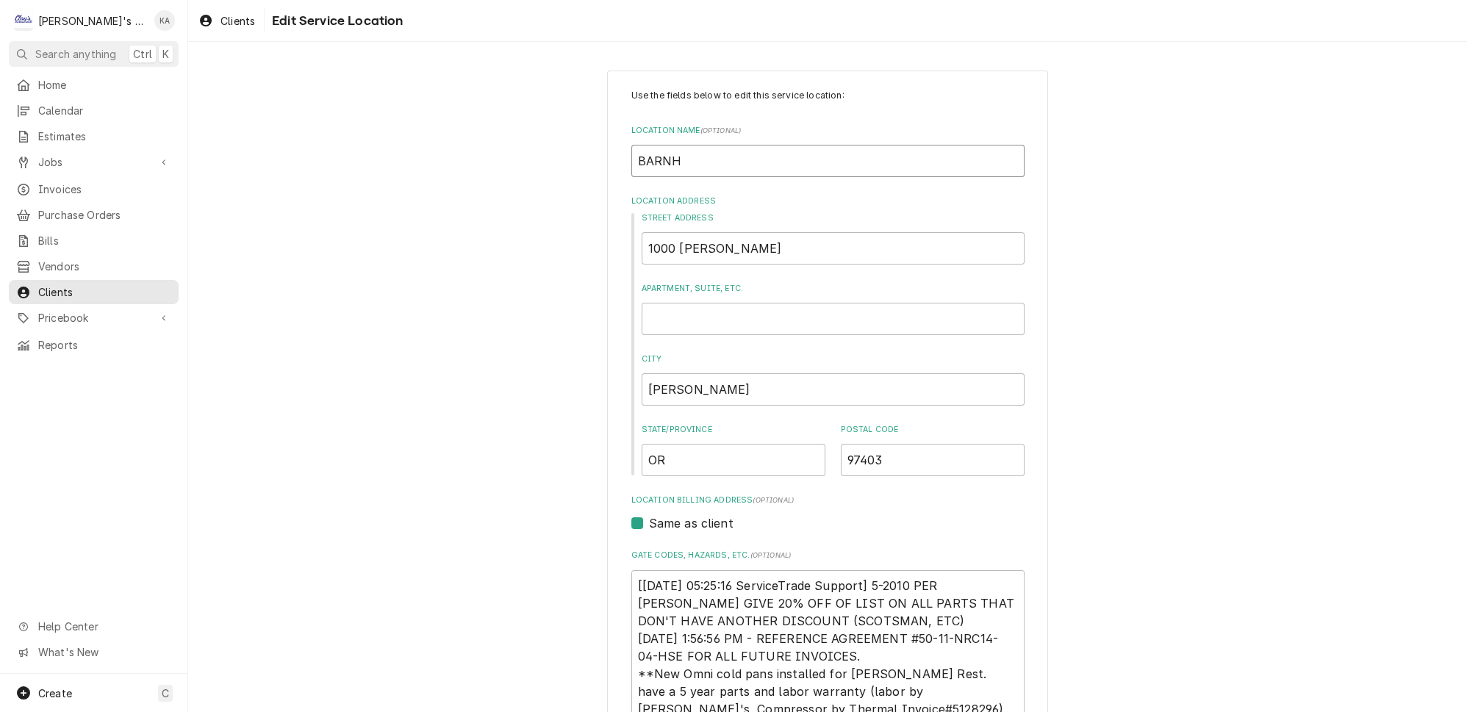
type textarea "x"
type input "BARNHA"
type textarea "x"
type input "BARNHAR"
type textarea "x"
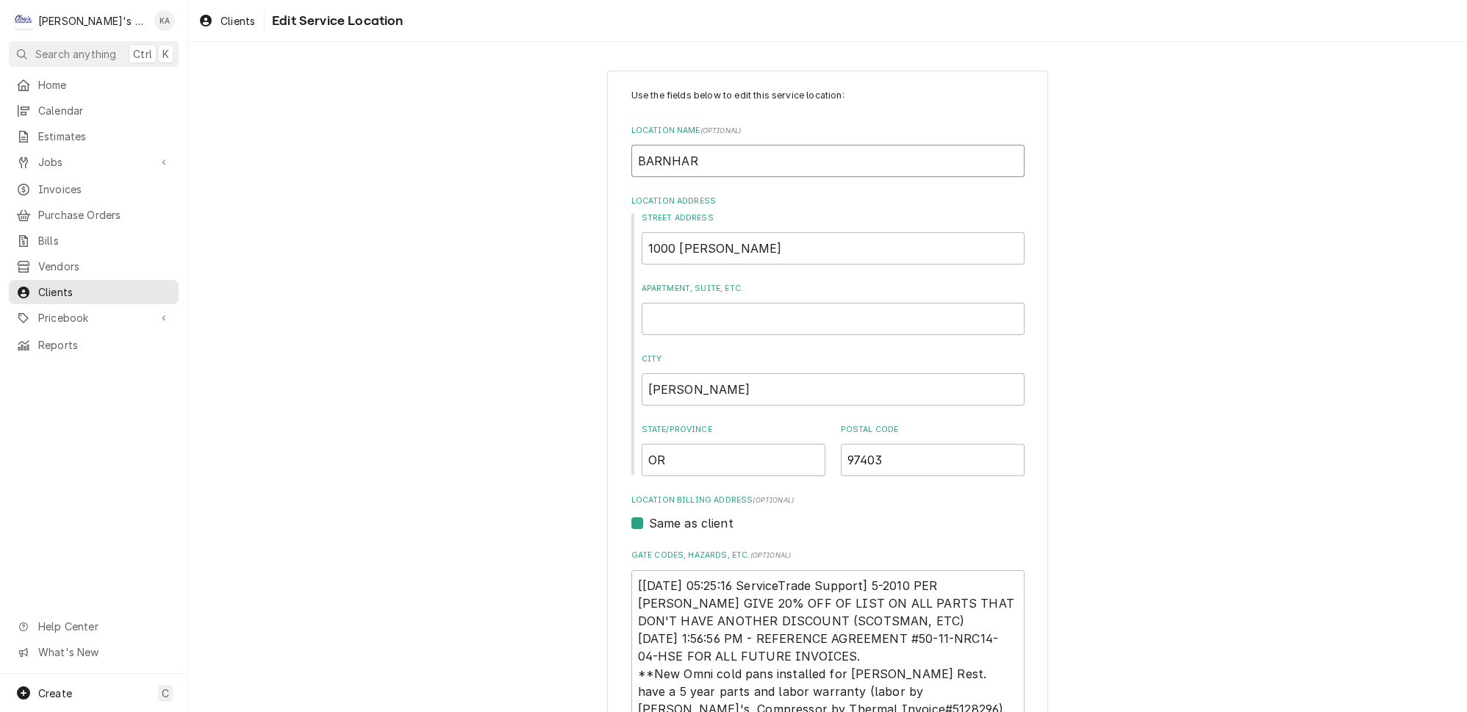
type input "[PERSON_NAME]"
type textarea "x"
type input "[PERSON_NAME]"
type textarea "x"
type input "[PERSON_NAME]"
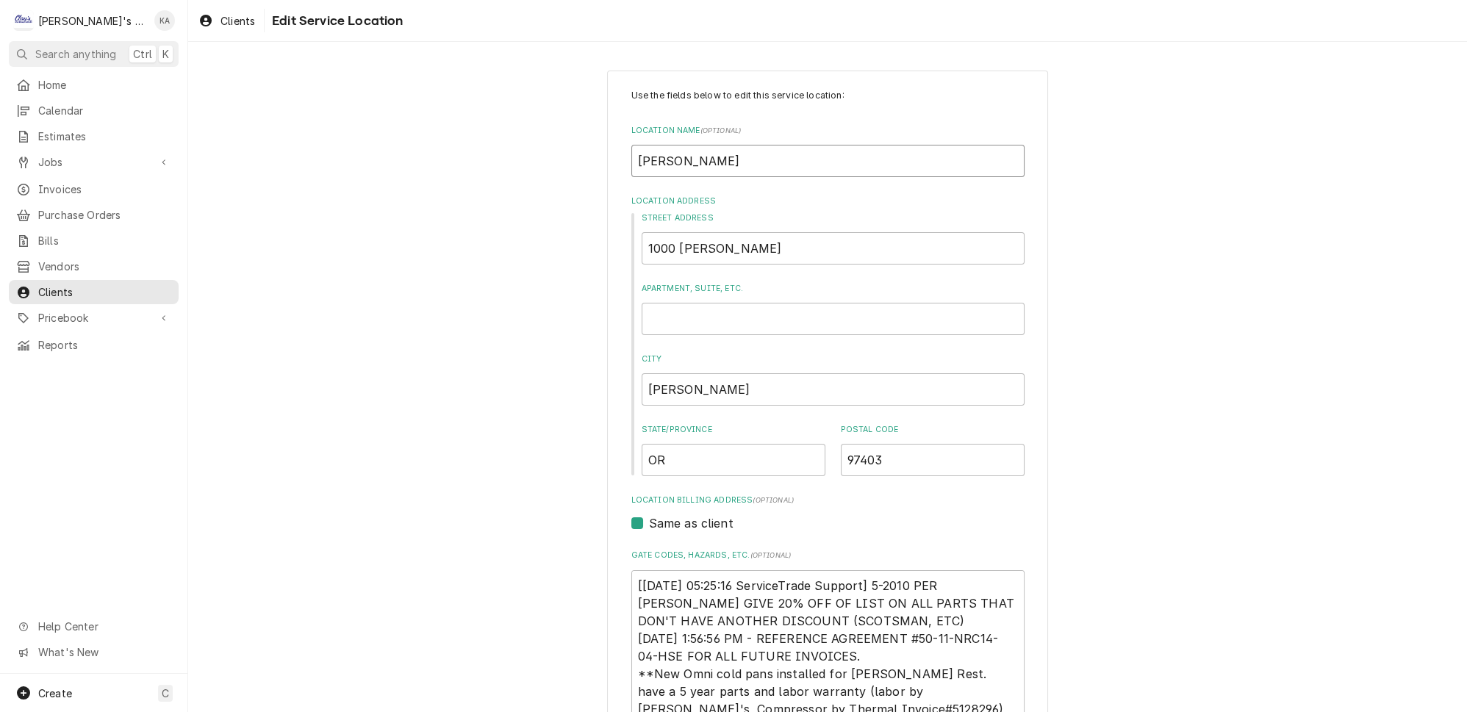
type textarea "x"
type input "[PERSON_NAME]"
type textarea "x"
type input "[PERSON_NAME]"
type textarea "x"
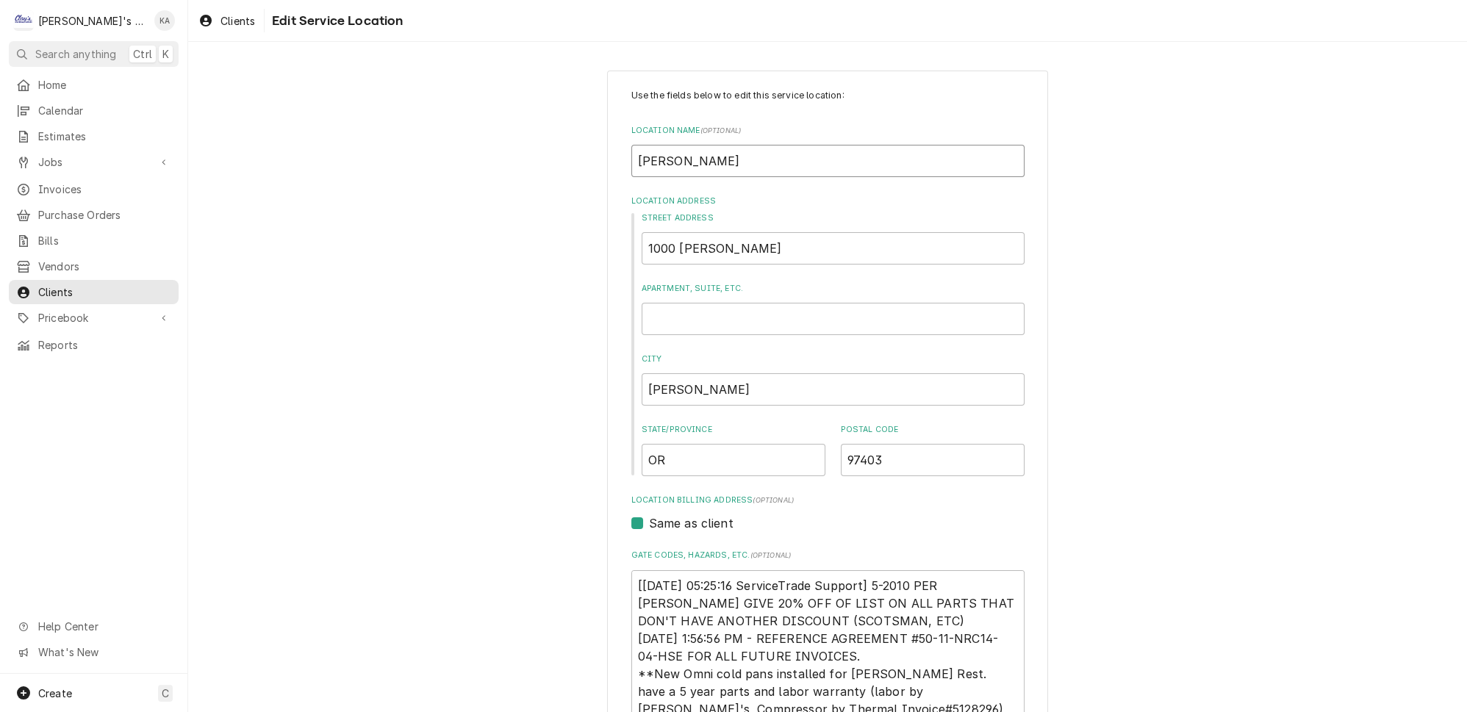
type input "[PERSON_NAME]"
type textarea "x"
type input "[PERSON_NAME] KITC"
type textarea "x"
type input "[PERSON_NAME] [PERSON_NAME]"
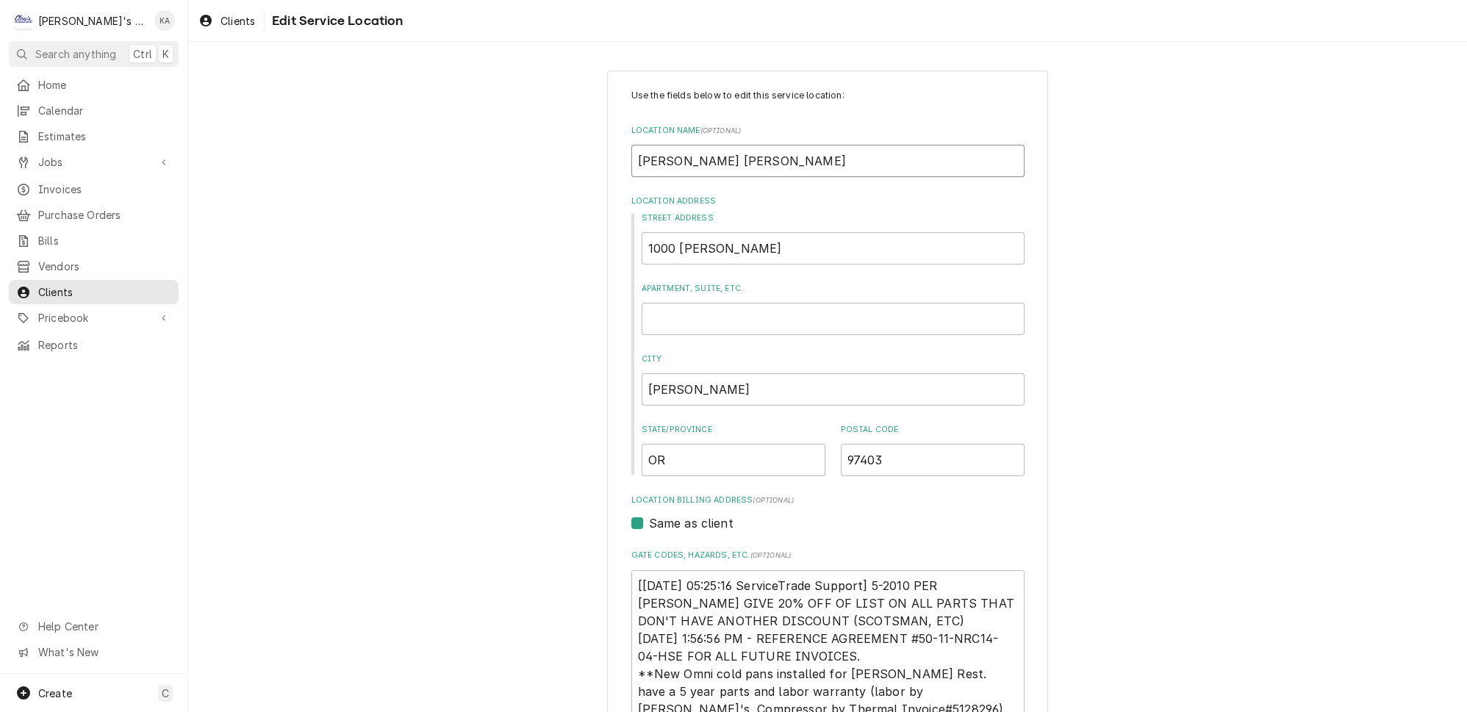
type textarea "x"
type input "[PERSON_NAME]"
type textarea "x"
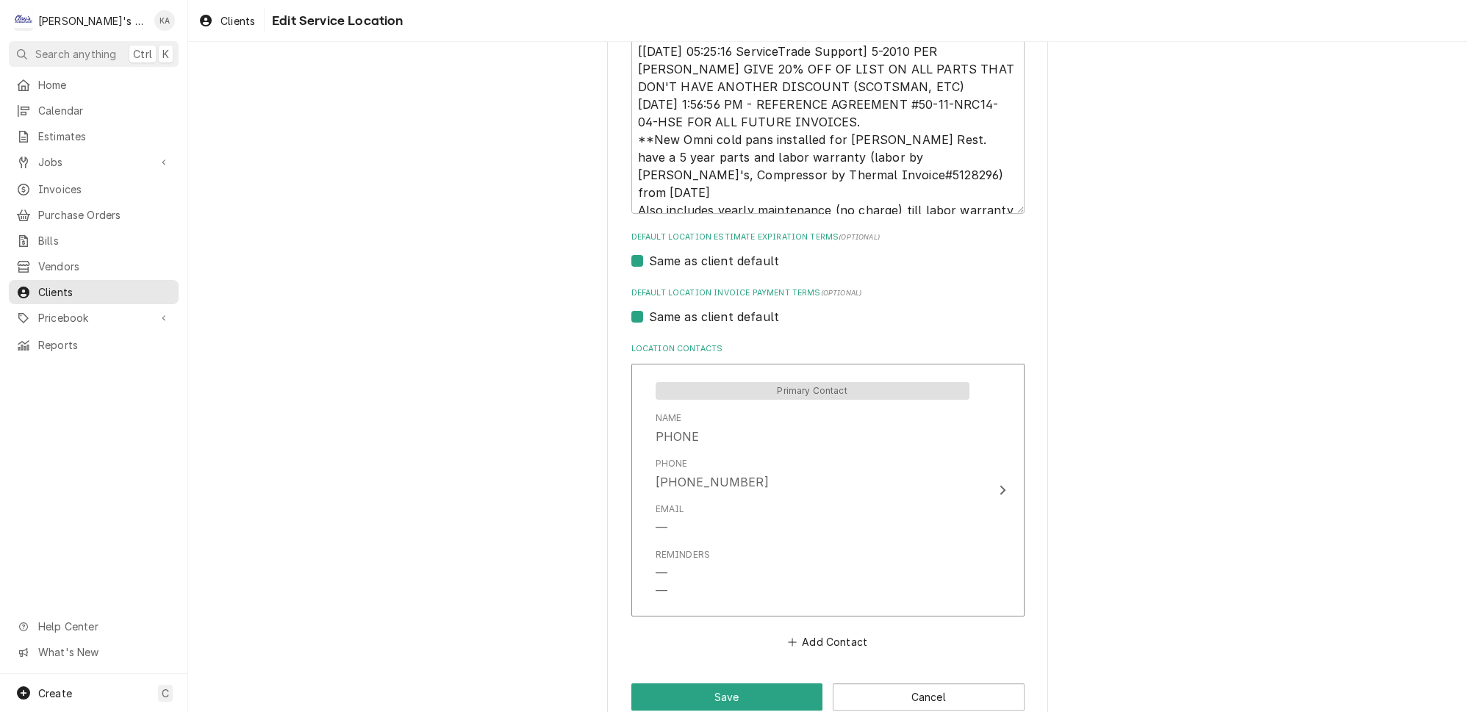
scroll to position [542, 0]
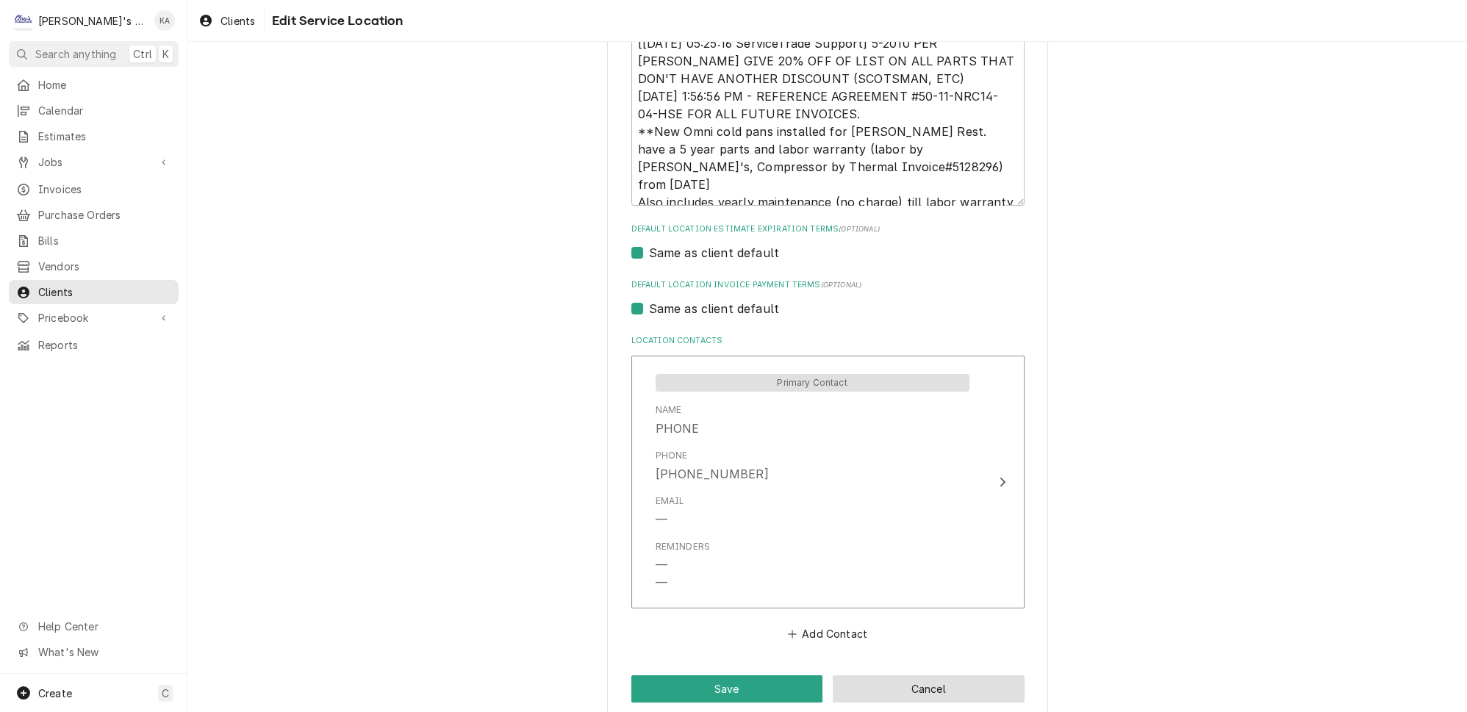
type input "[PERSON_NAME]"
click at [903, 675] on button "Cancel" at bounding box center [928, 688] width 192 height 27
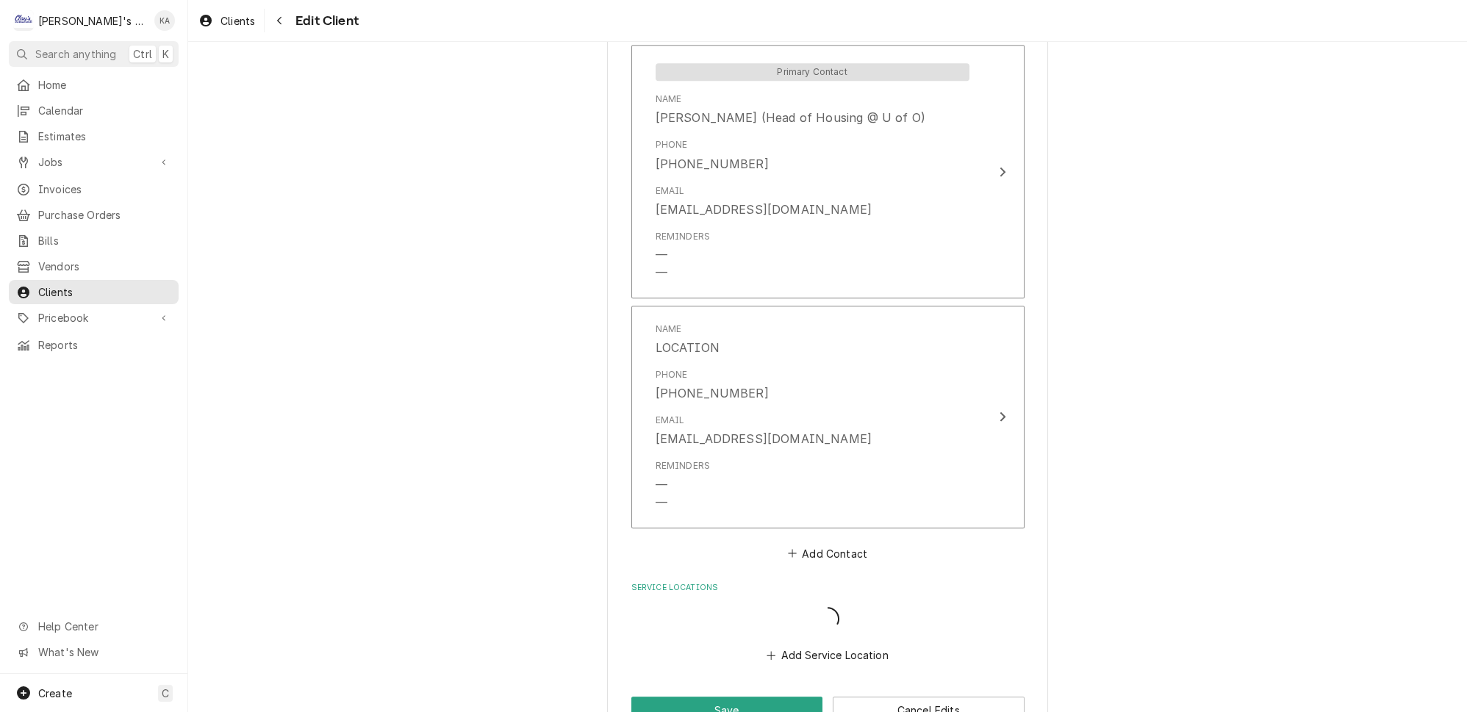
scroll to position [1245, 0]
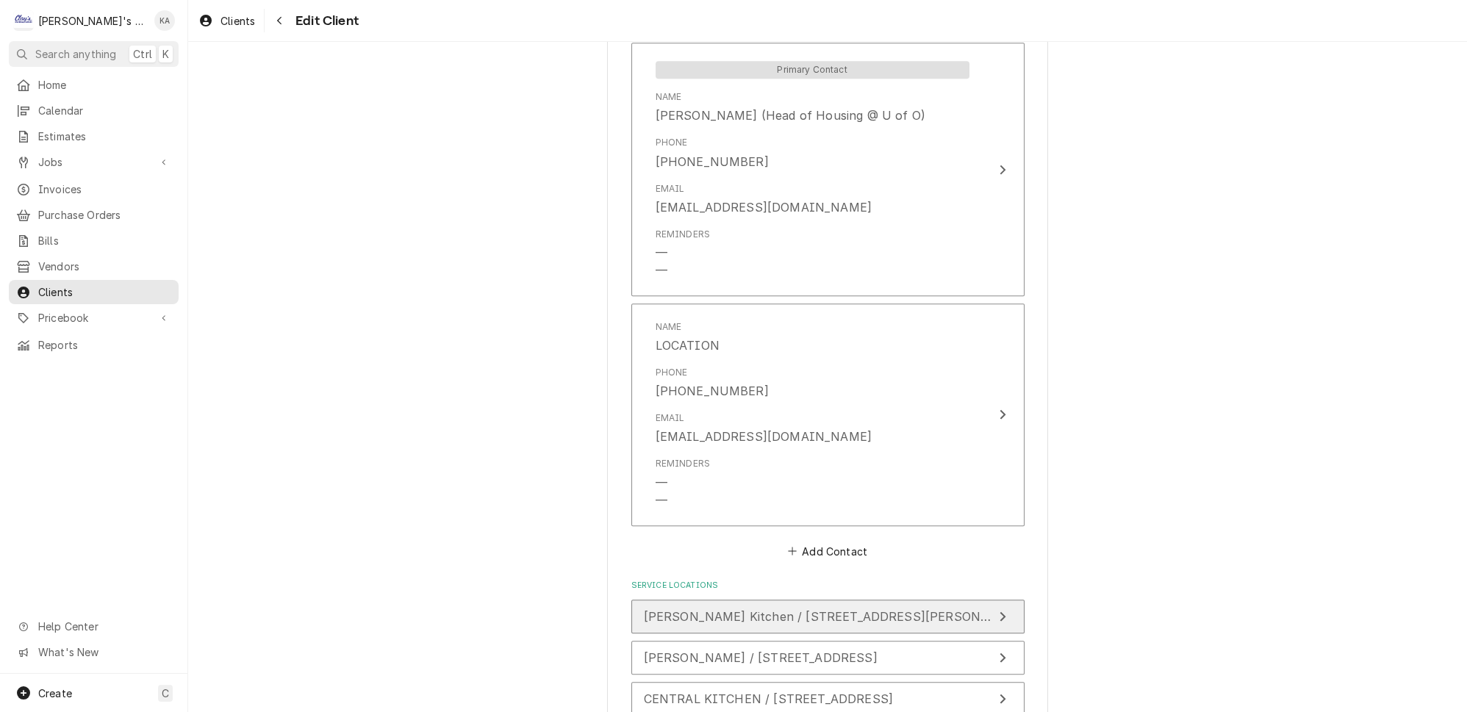
click at [999, 611] on icon "Update Service Location" at bounding box center [1002, 617] width 7 height 12
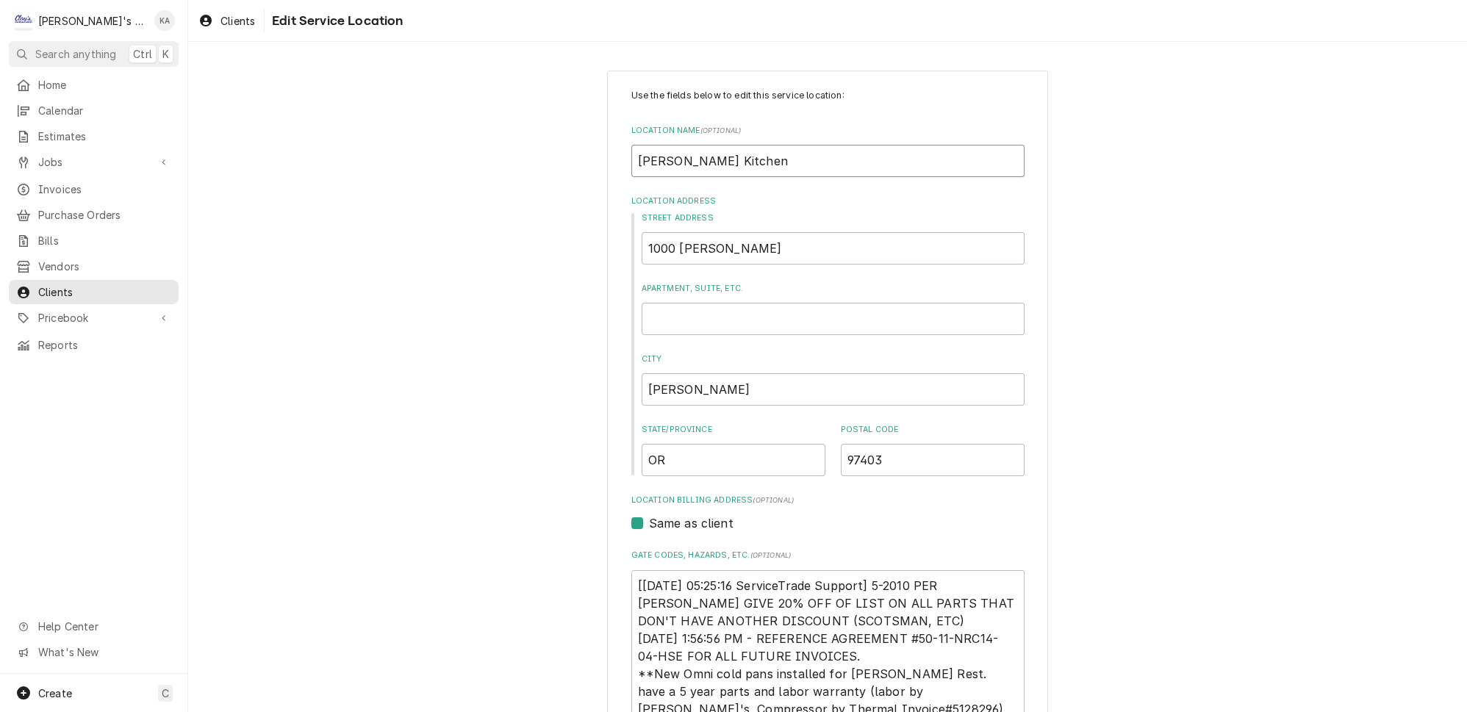
drag, startPoint x: 725, startPoint y: 156, endPoint x: 647, endPoint y: 162, distance: 78.1
click at [647, 162] on input "[PERSON_NAME] Kitchen" at bounding box center [827, 161] width 393 height 32
type textarea "x"
type input "BA"
type textarea "x"
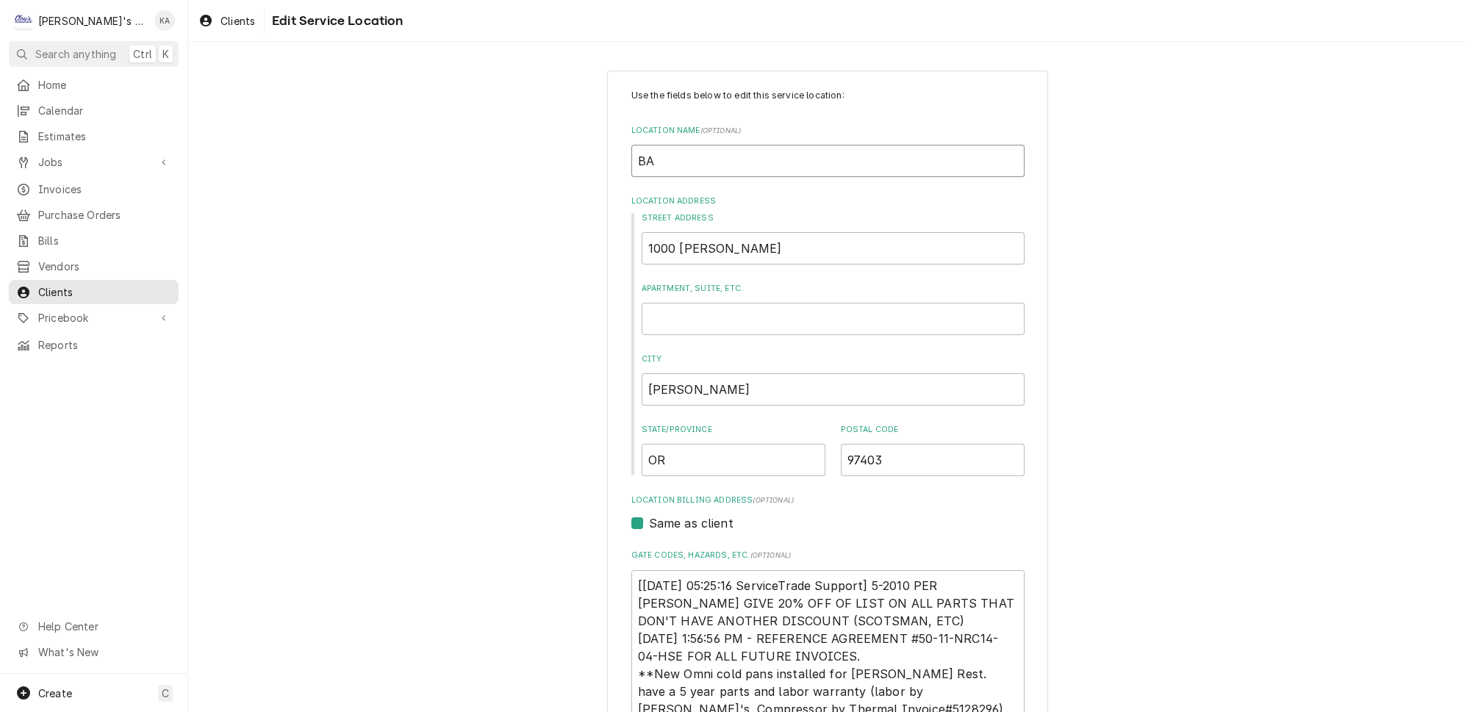
type input "BAR"
type textarea "x"
type input "BARN"
type textarea "x"
type input "BARNH"
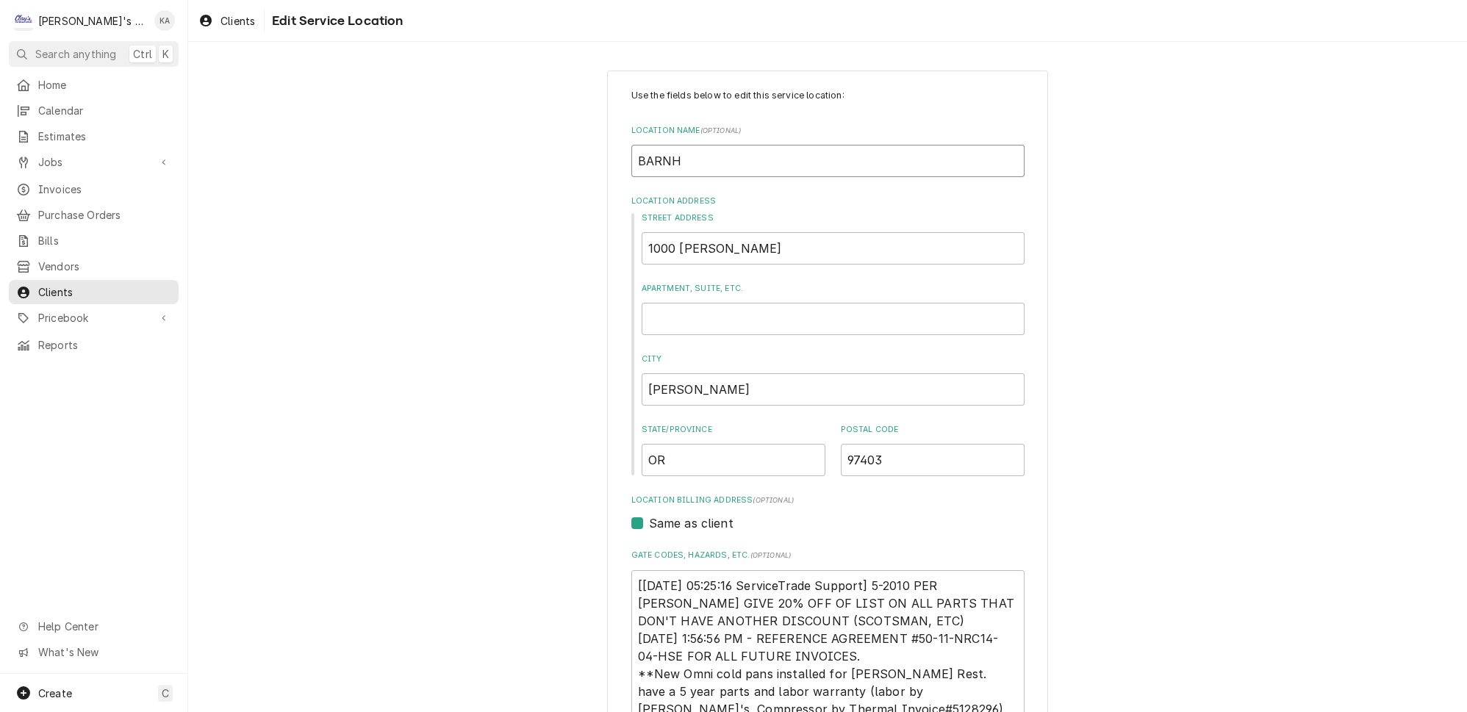
type textarea "x"
type input "BARNHA"
type textarea "x"
type input "BARNHAR"
type textarea "x"
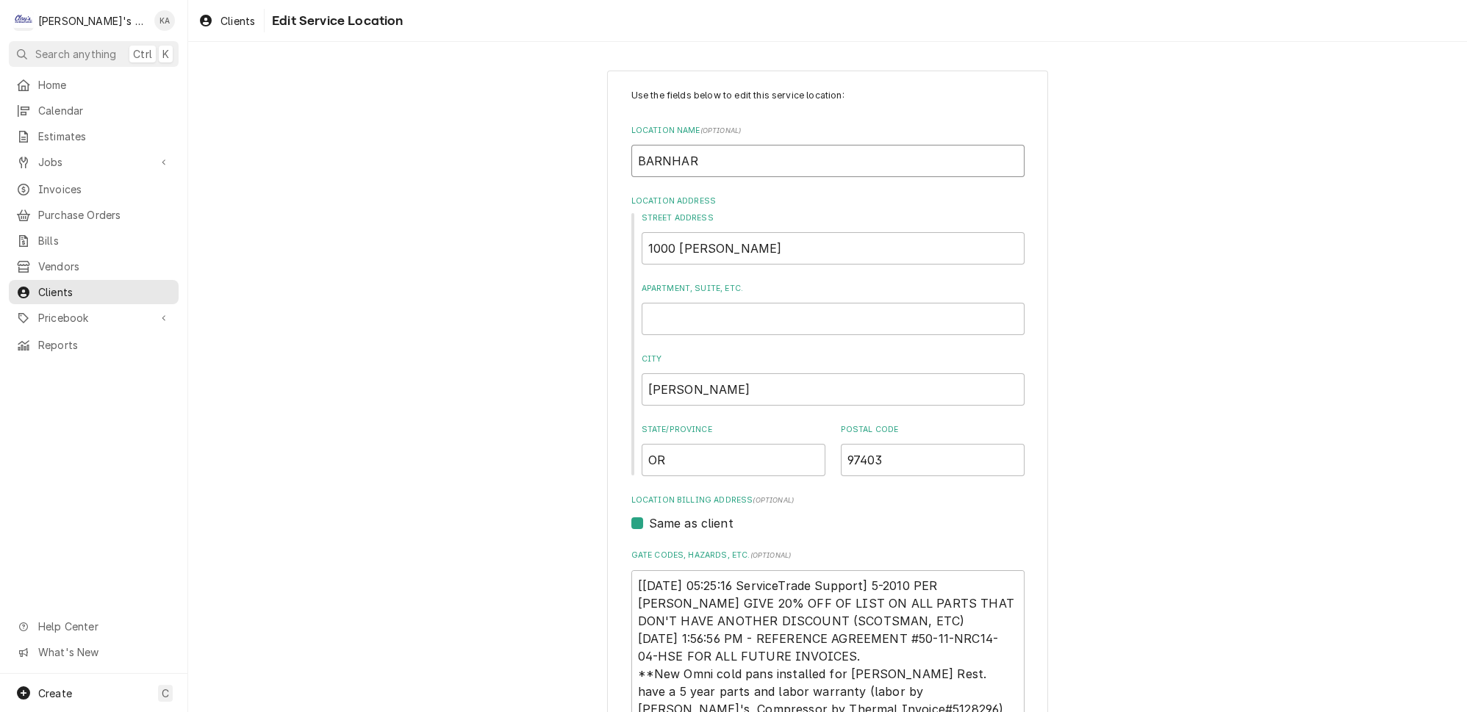
type input "[PERSON_NAME]"
type textarea "x"
type input "[PERSON_NAME]"
type textarea "x"
type input "[PERSON_NAME]"
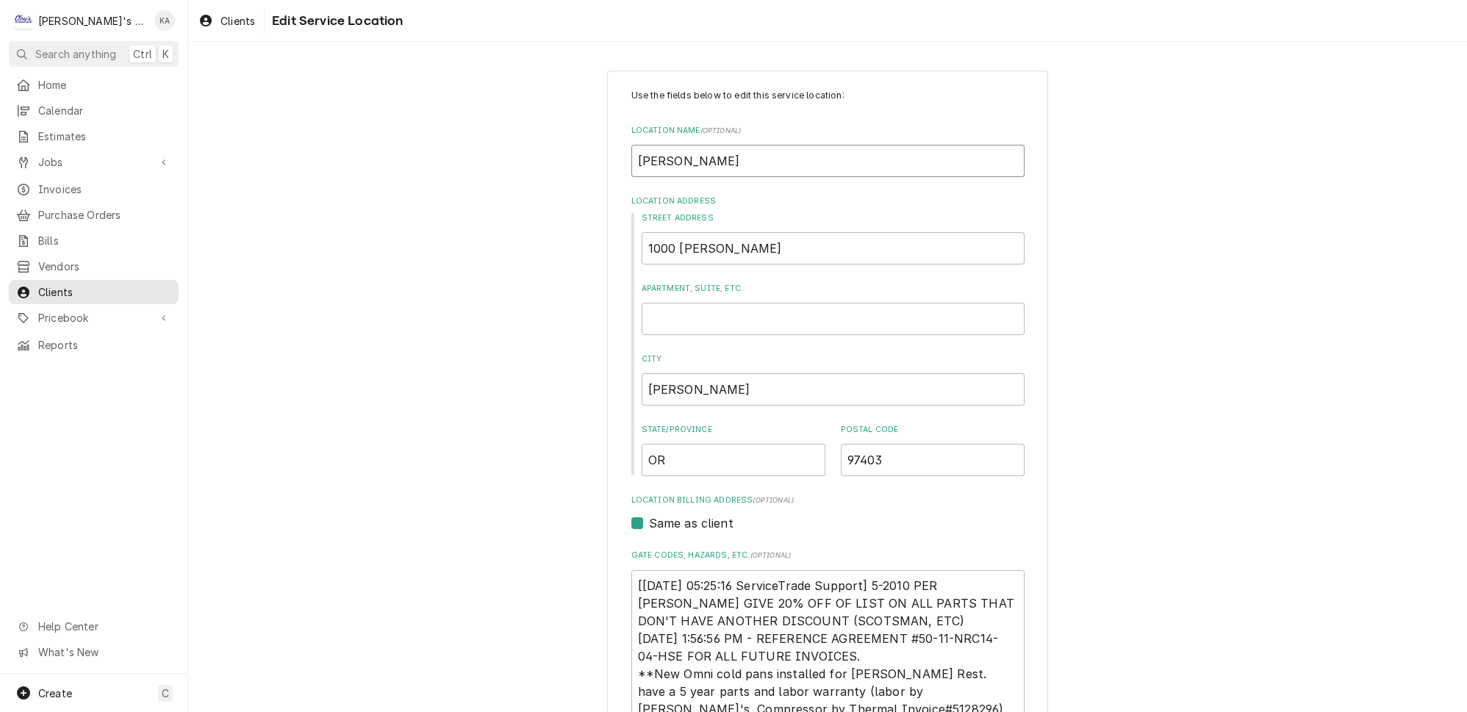
type textarea "x"
type input "[PERSON_NAME]"
type textarea "x"
type input "[PERSON_NAME]"
type textarea "x"
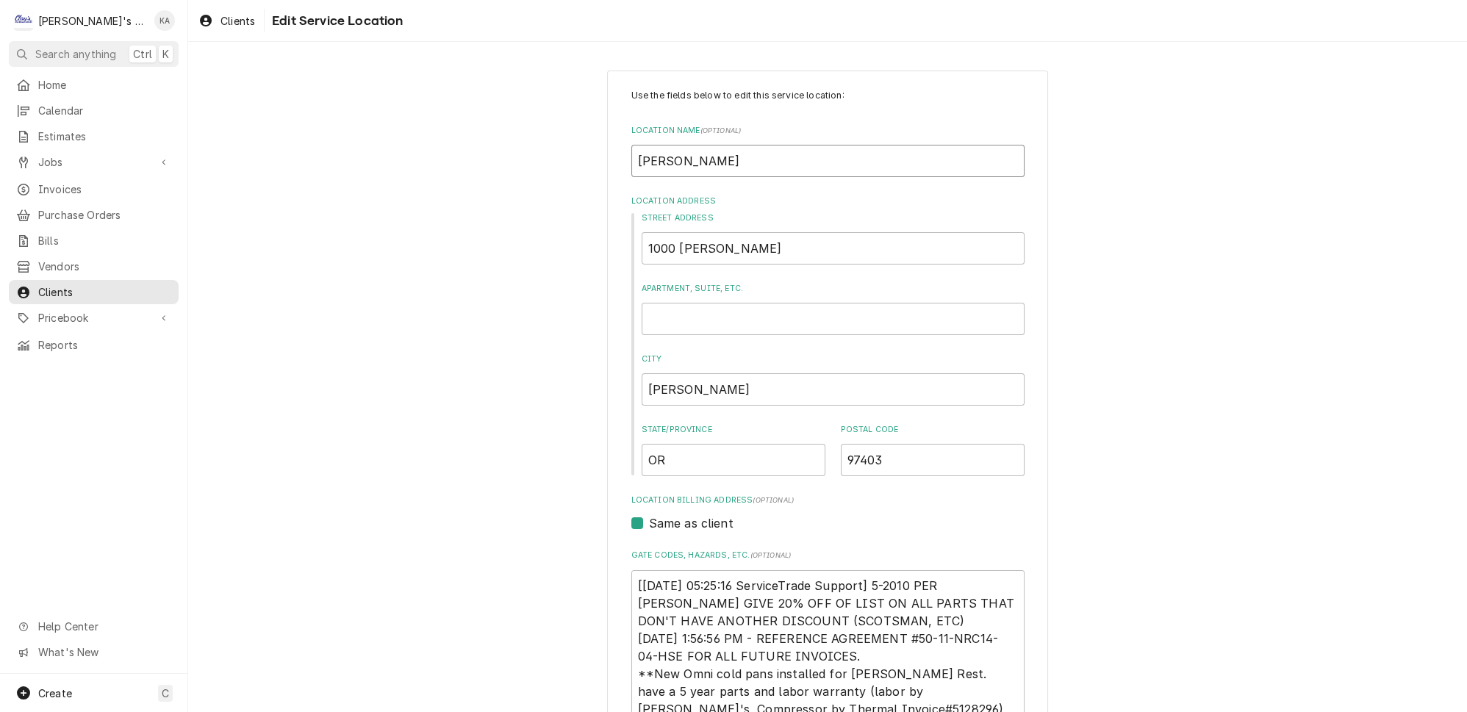
type input "[PERSON_NAME] KITC"
type textarea "x"
type input "[PERSON_NAME] [PERSON_NAME]"
type textarea "x"
type input "[PERSON_NAME]"
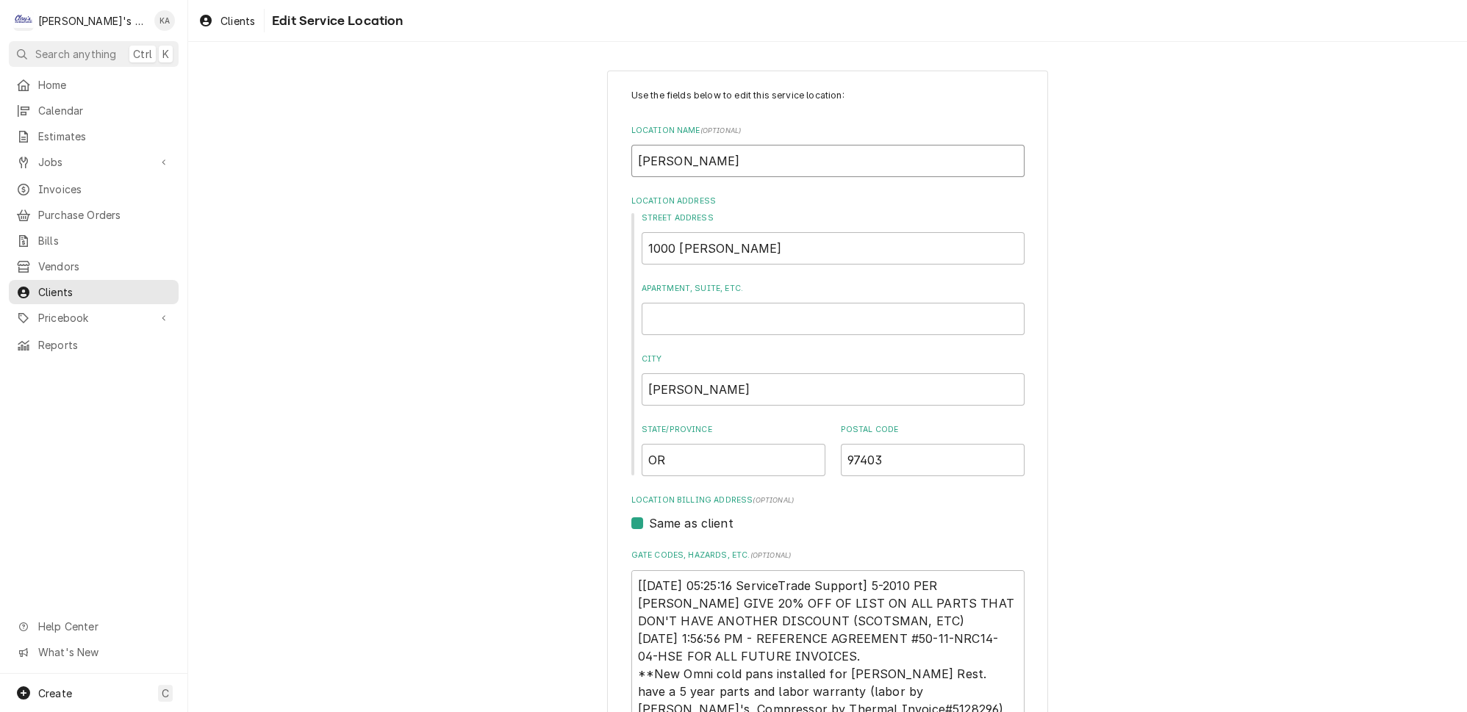
type textarea "x"
type input "[PERSON_NAME]"
drag, startPoint x: 727, startPoint y: 243, endPoint x: 685, endPoint y: 250, distance: 43.1
click at [685, 250] on input "1000 [PERSON_NAME]" at bounding box center [832, 248] width 383 height 32
type textarea "x"
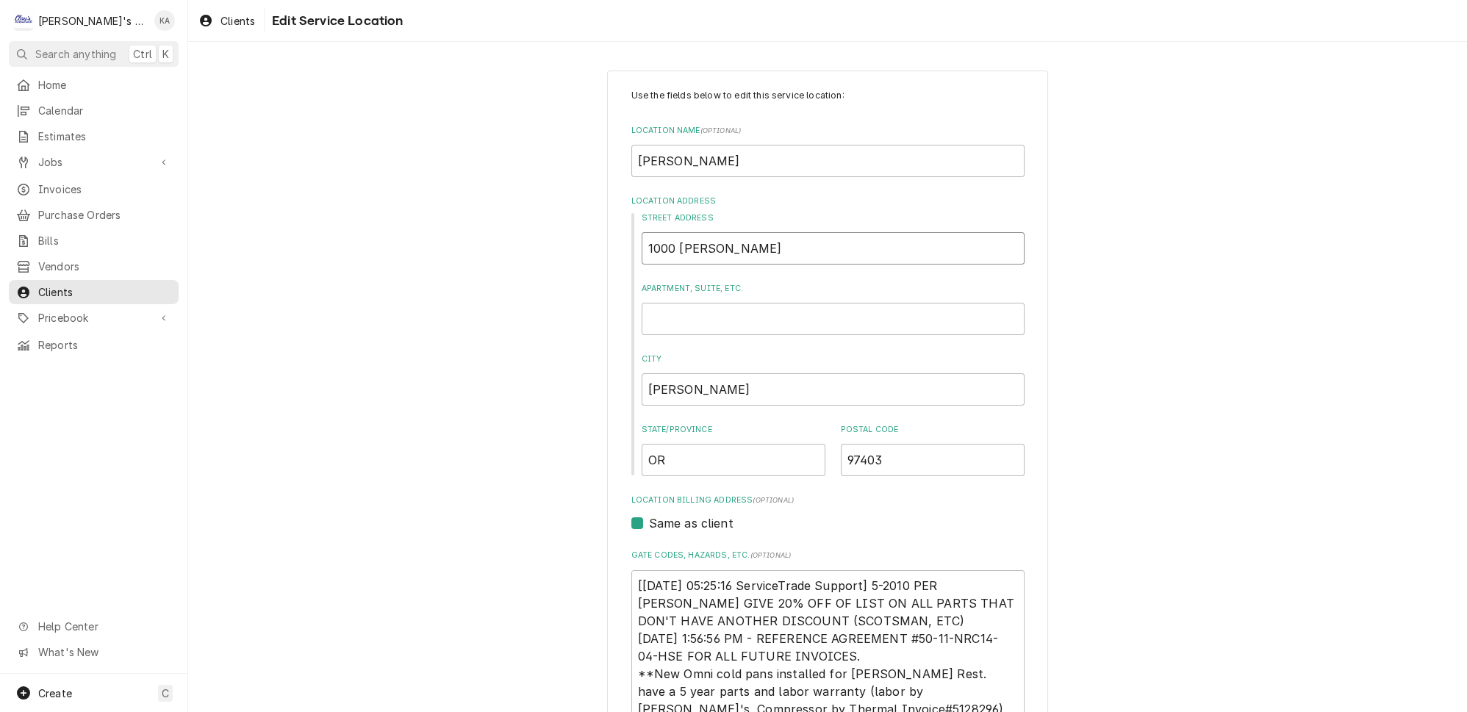
type input "1000 PA"
type textarea "x"
type input "1000 PAT"
type textarea "x"
type input "1000 PATT"
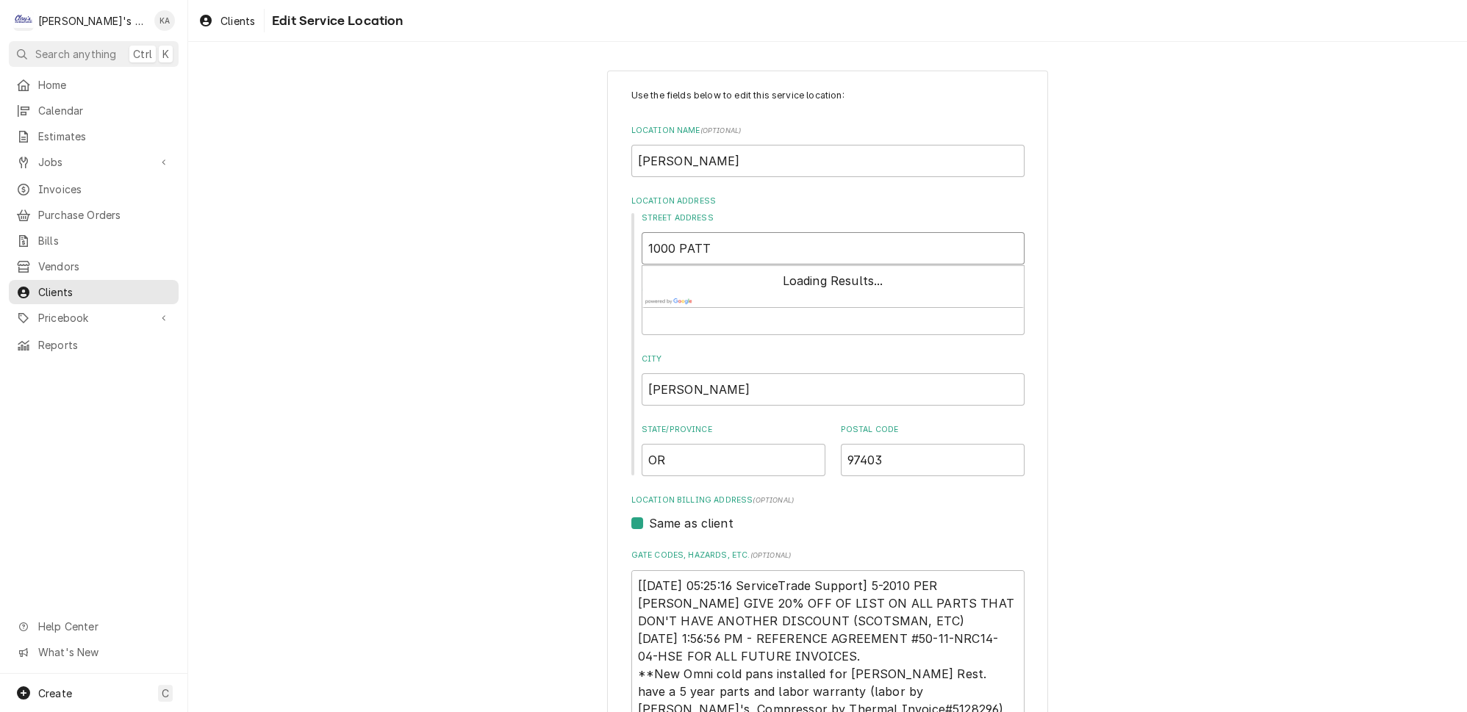
type textarea "x"
type input "1000 PATTE"
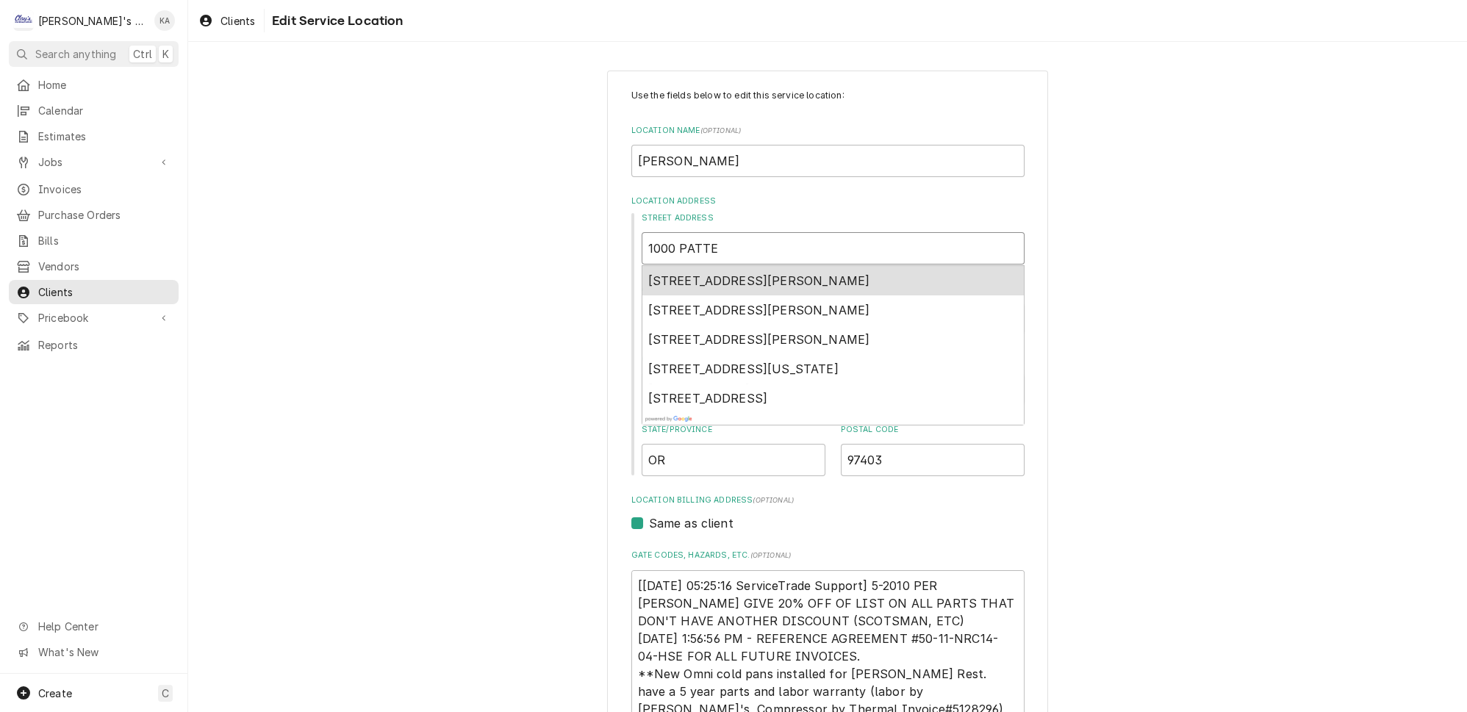
type textarea "x"
type input "1000 PATTER"
type textarea "x"
type input "1000 PATTERS"
type textarea "x"
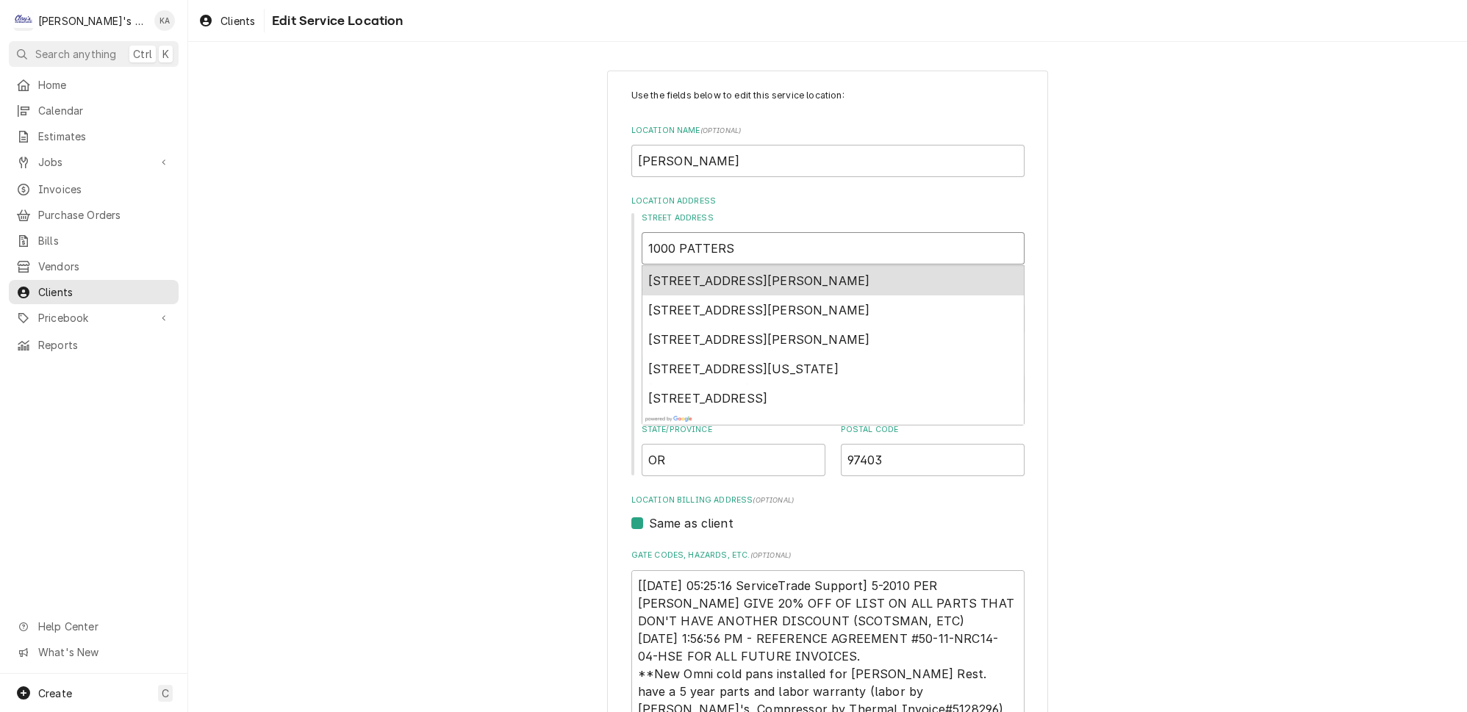
type input "1000 PATTERSO"
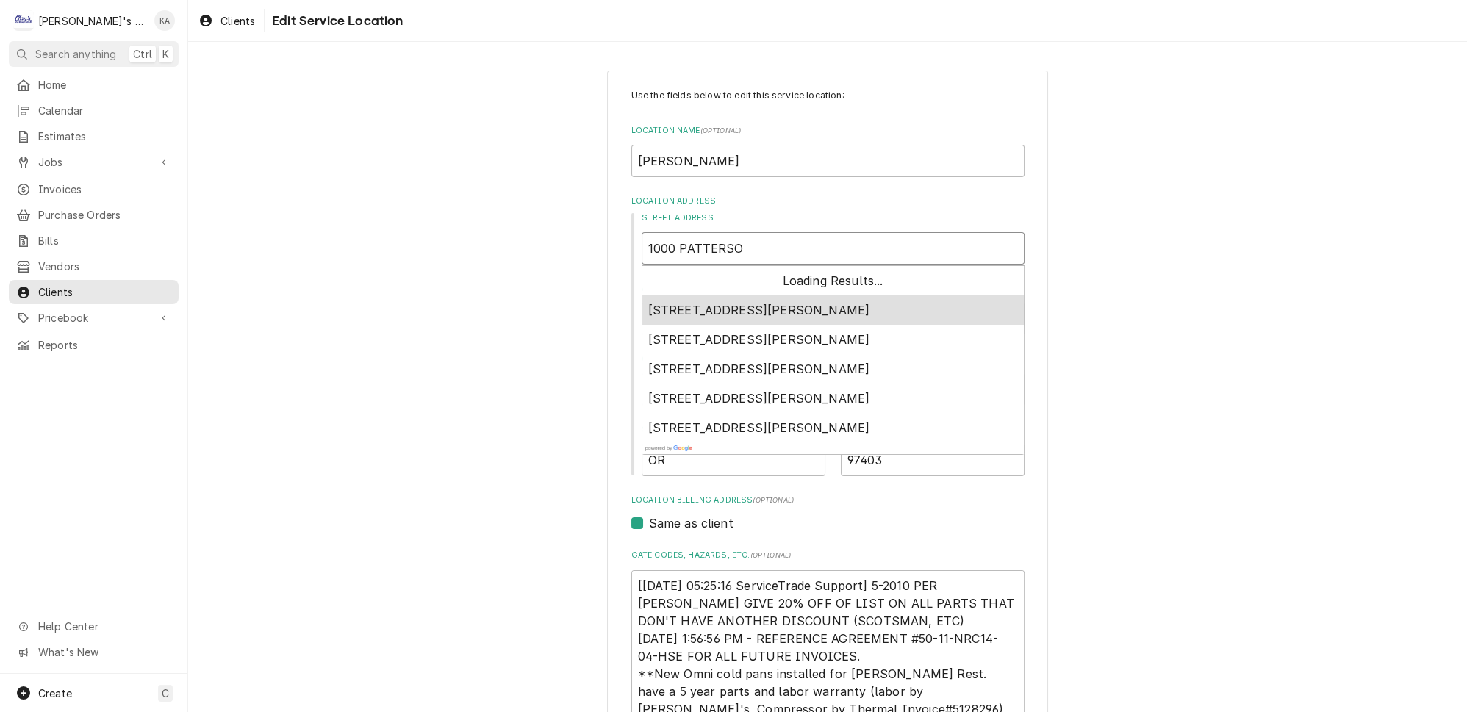
type textarea "x"
type input "1000 [PERSON_NAME]"
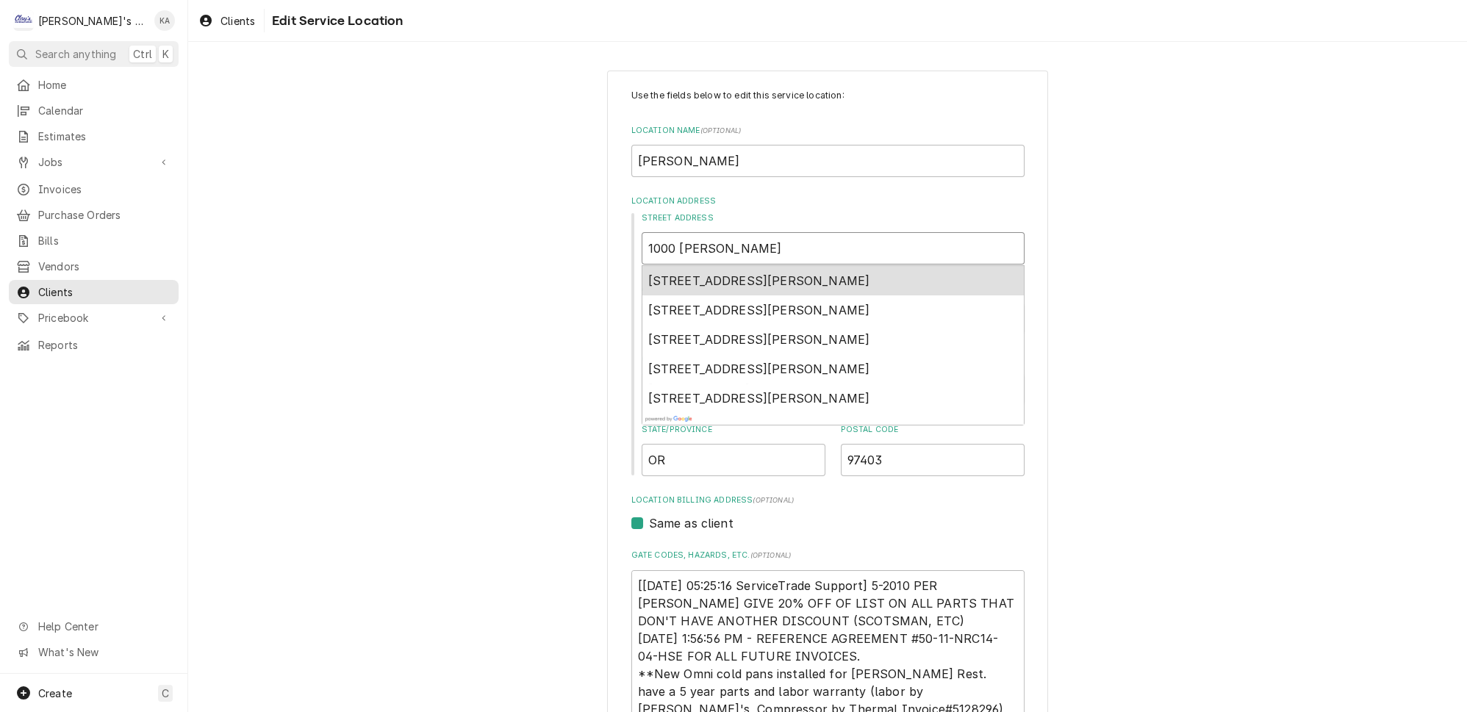
type textarea "x"
type input "1000 [PERSON_NAME]"
type textarea "x"
type input "1000 [PERSON_NAME] S"
type textarea "x"
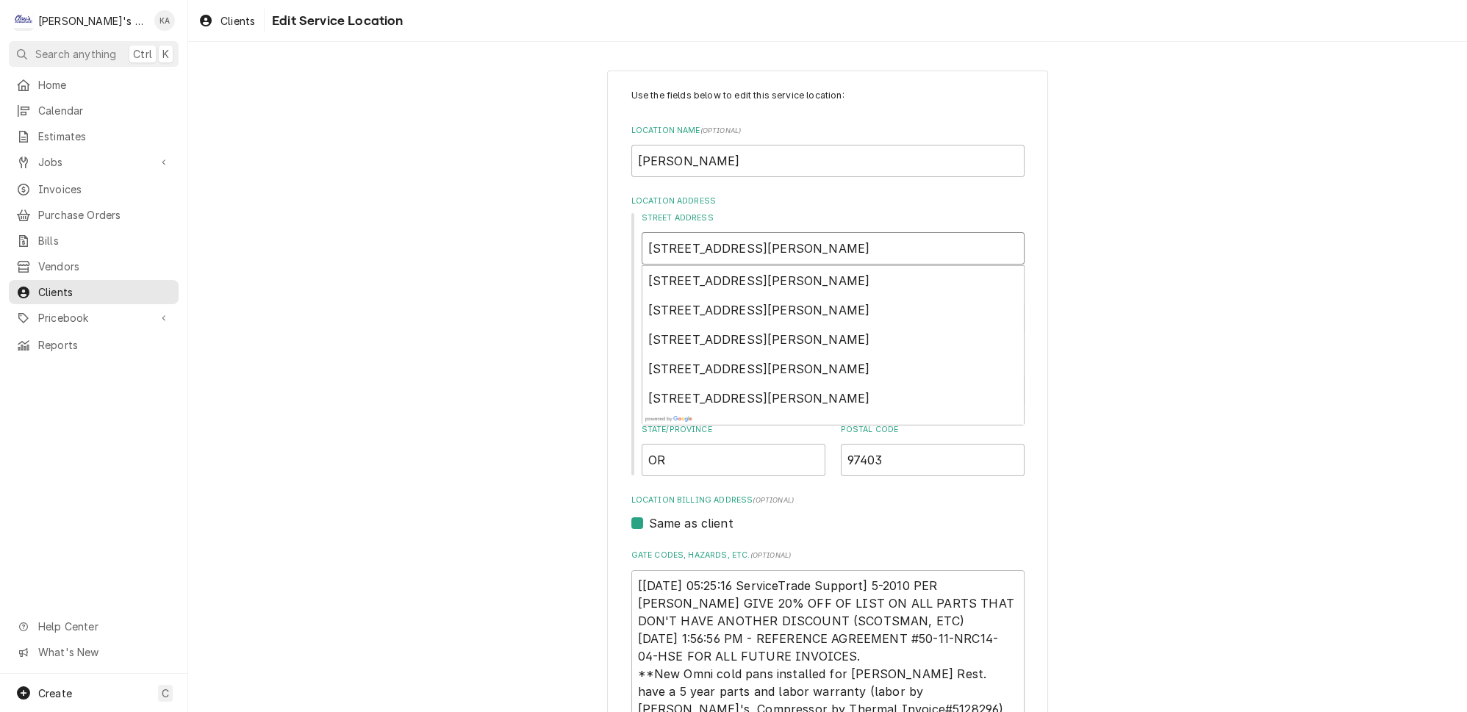
type input "[STREET_ADDRESS][PERSON_NAME]"
click at [1248, 535] on div "Use the fields below to edit this service location: Location Name ( optional ) …" at bounding box center [827, 666] width 1278 height 1219
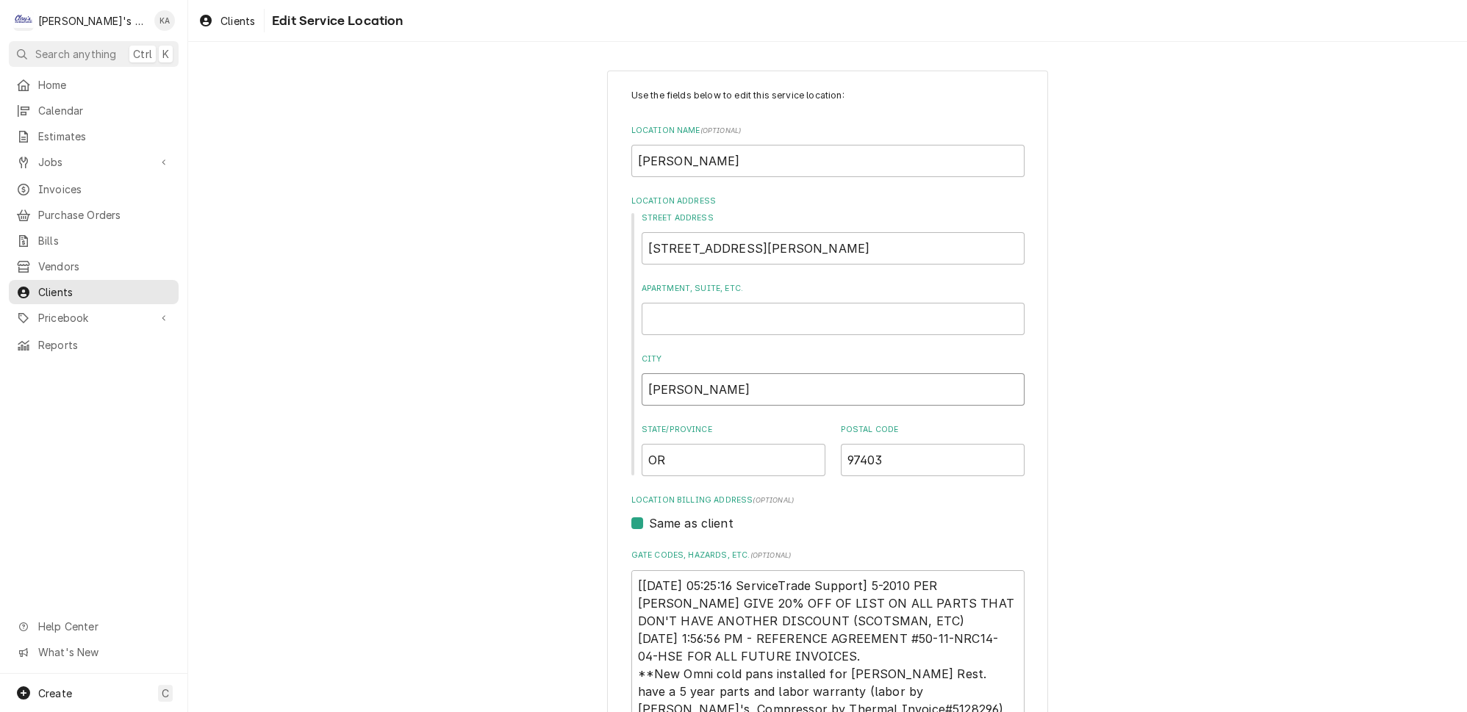
drag, startPoint x: 691, startPoint y: 382, endPoint x: 655, endPoint y: 386, distance: 35.5
click at [655, 386] on input "[PERSON_NAME]" at bounding box center [832, 389] width 383 height 32
type textarea "x"
type input "EU"
type textarea "x"
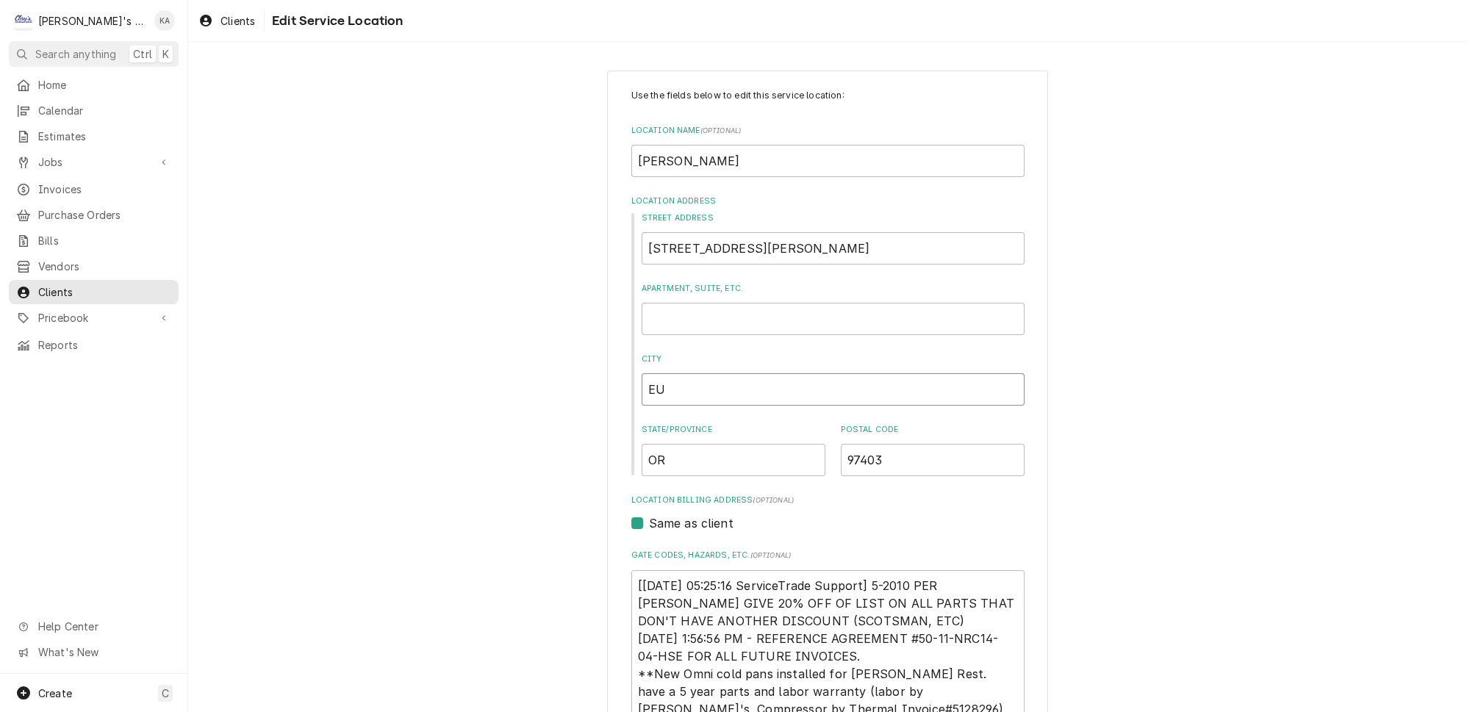
type input "EUG"
type textarea "x"
type input "EUGE"
type textarea "x"
type input "[PERSON_NAME]"
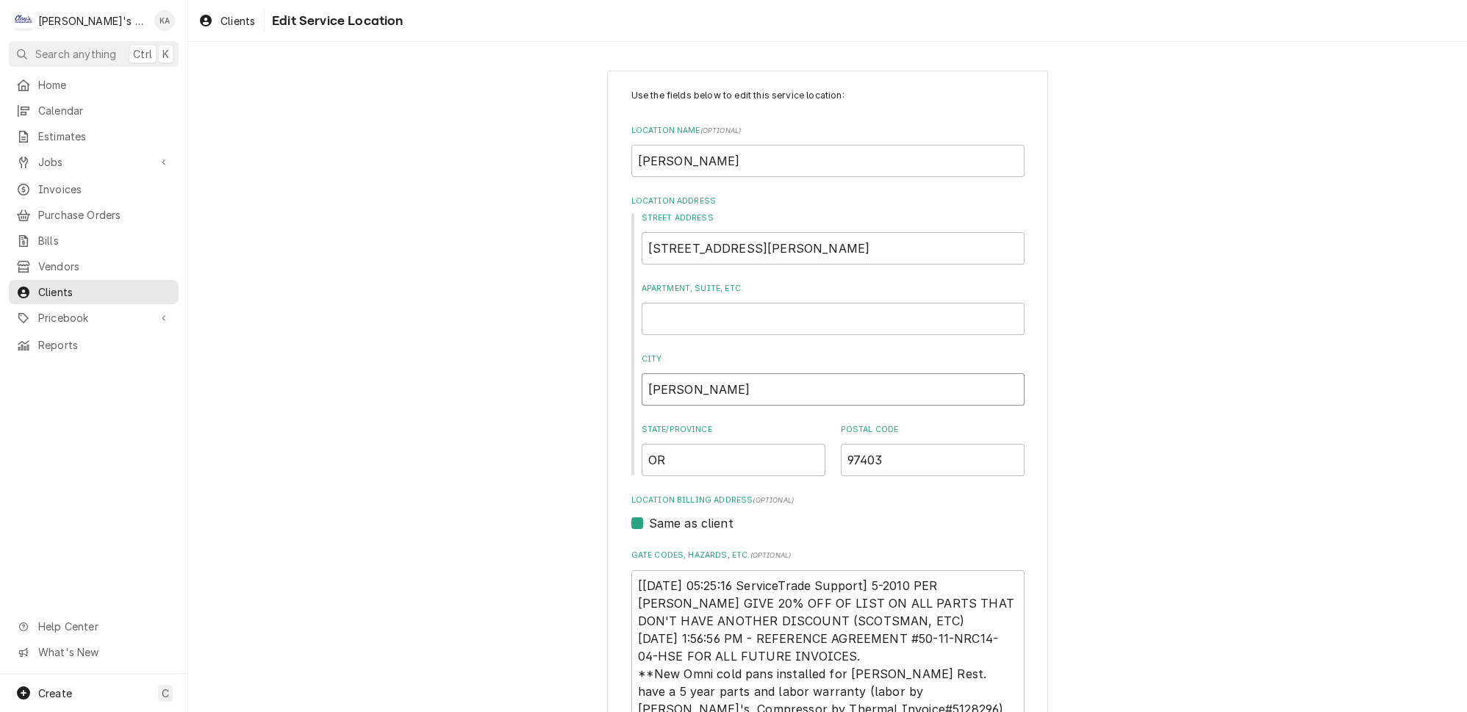
type textarea "x"
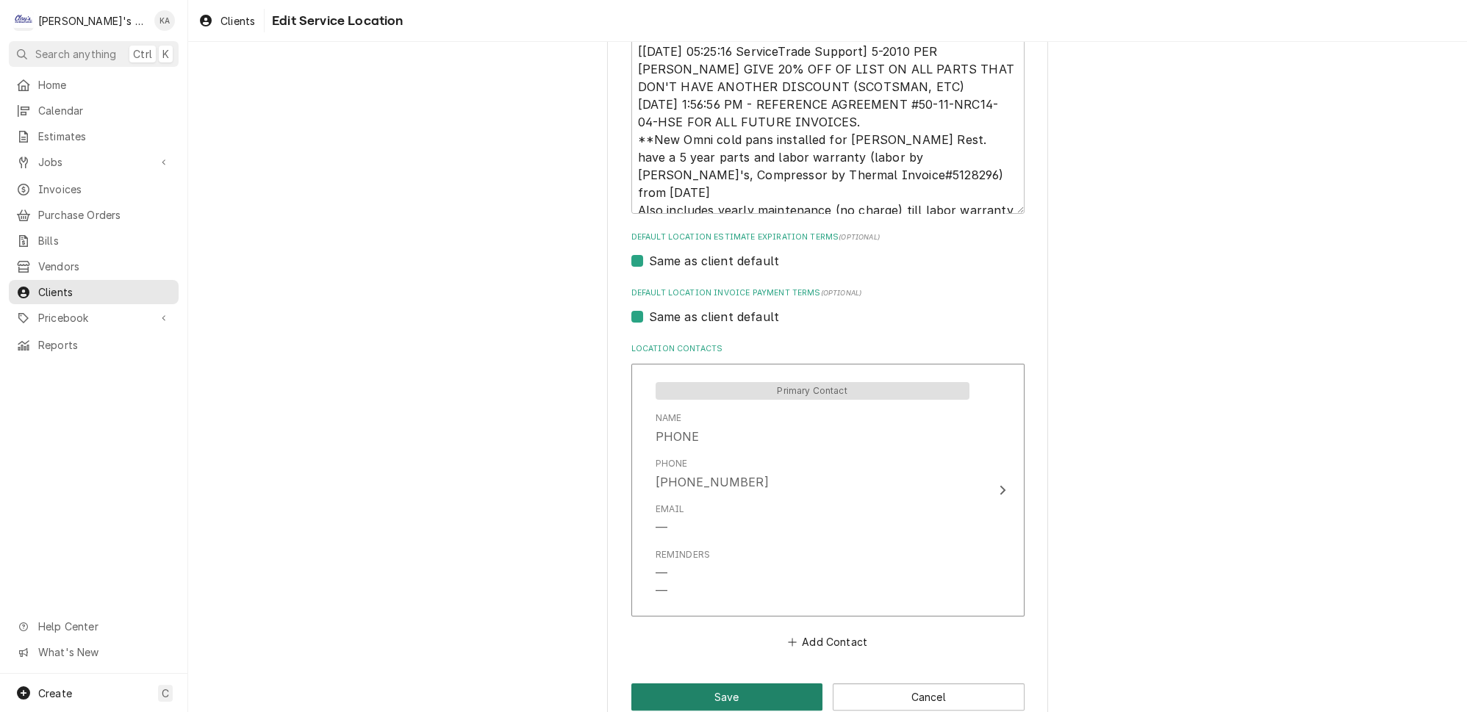
type input "[PERSON_NAME]"
click at [719, 683] on button "Save" at bounding box center [727, 696] width 192 height 27
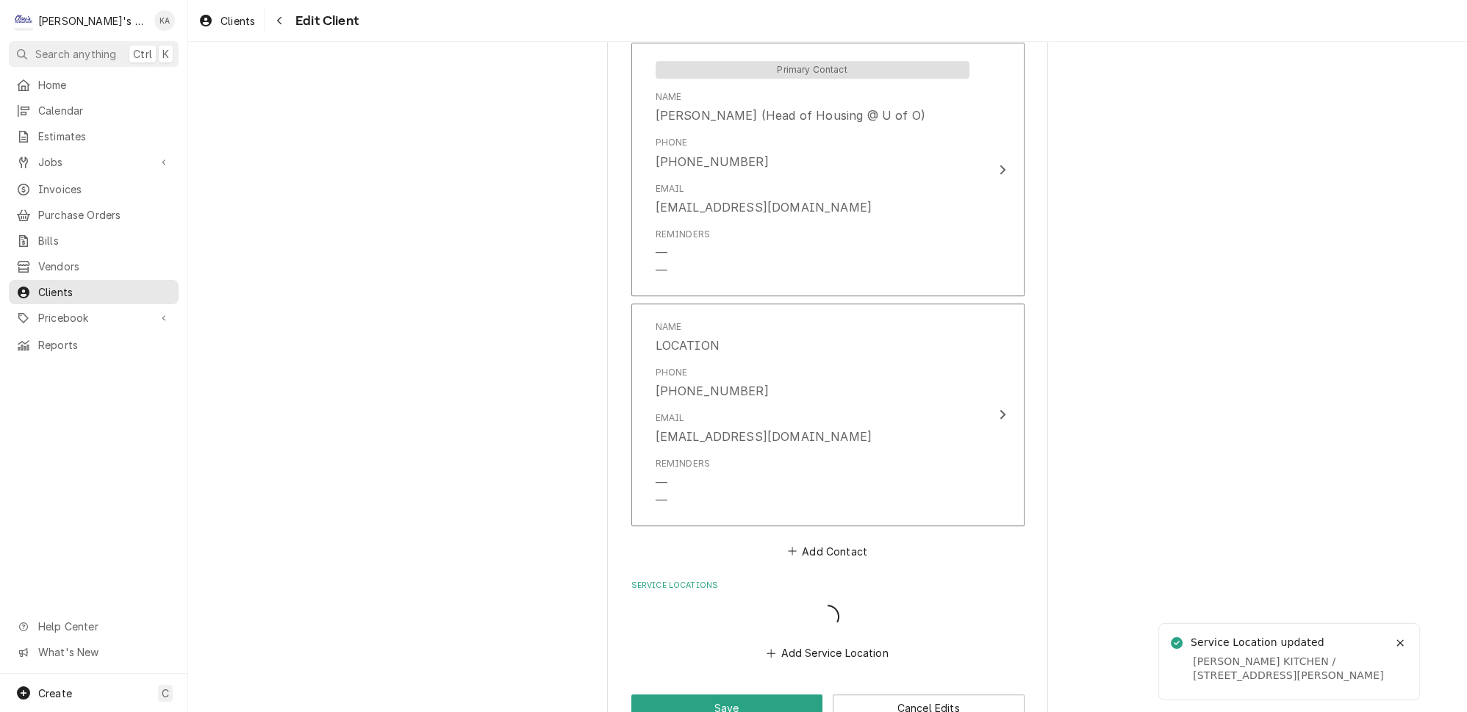
scroll to position [1229, 0]
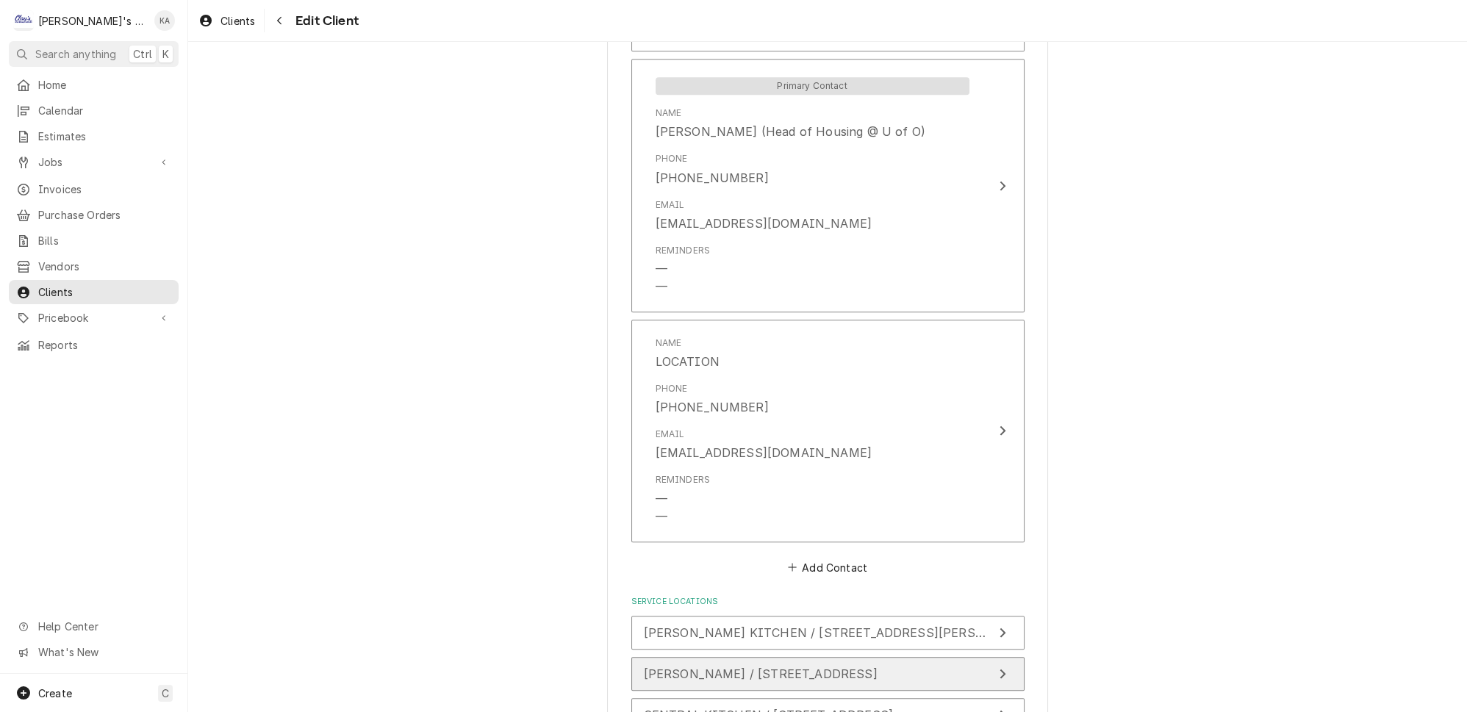
click at [999, 668] on icon "Update Service Location" at bounding box center [1002, 674] width 7 height 12
type textarea "x"
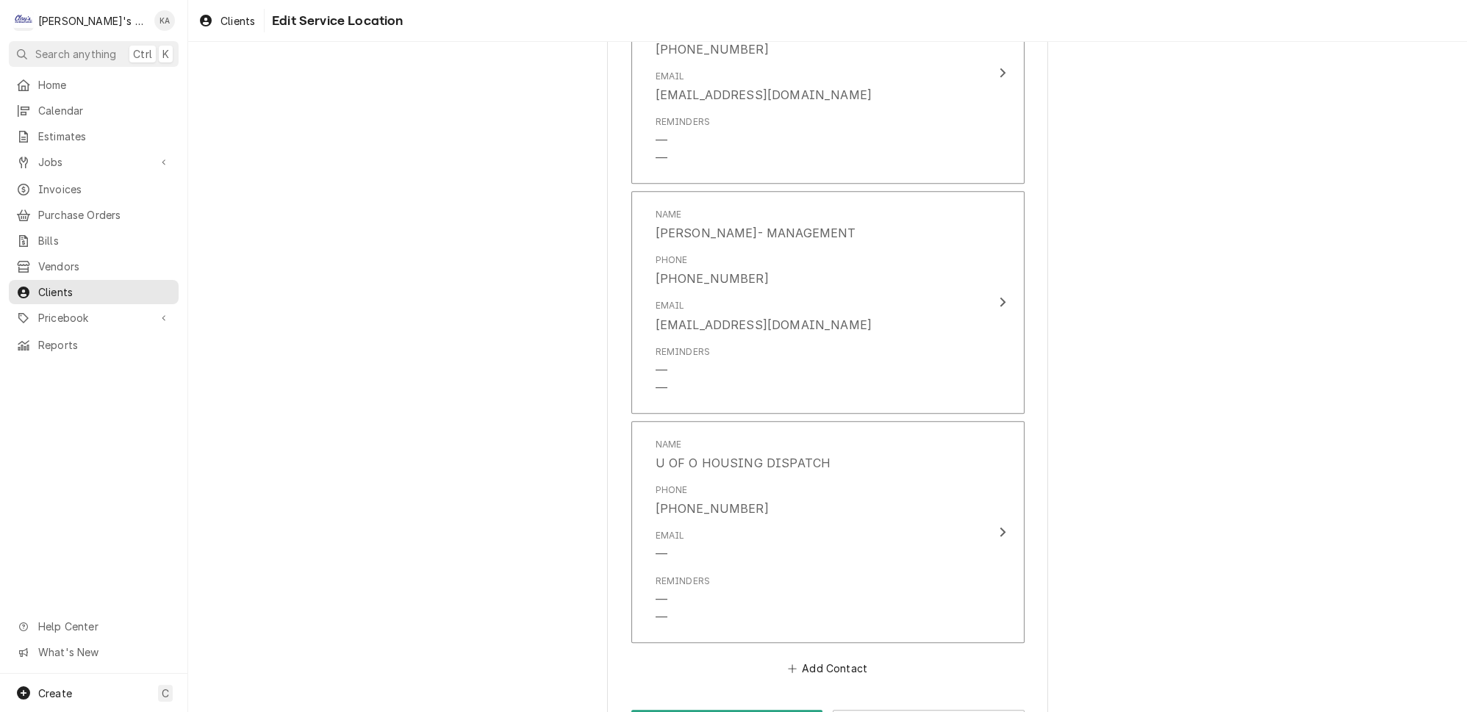
scroll to position [1336, 0]
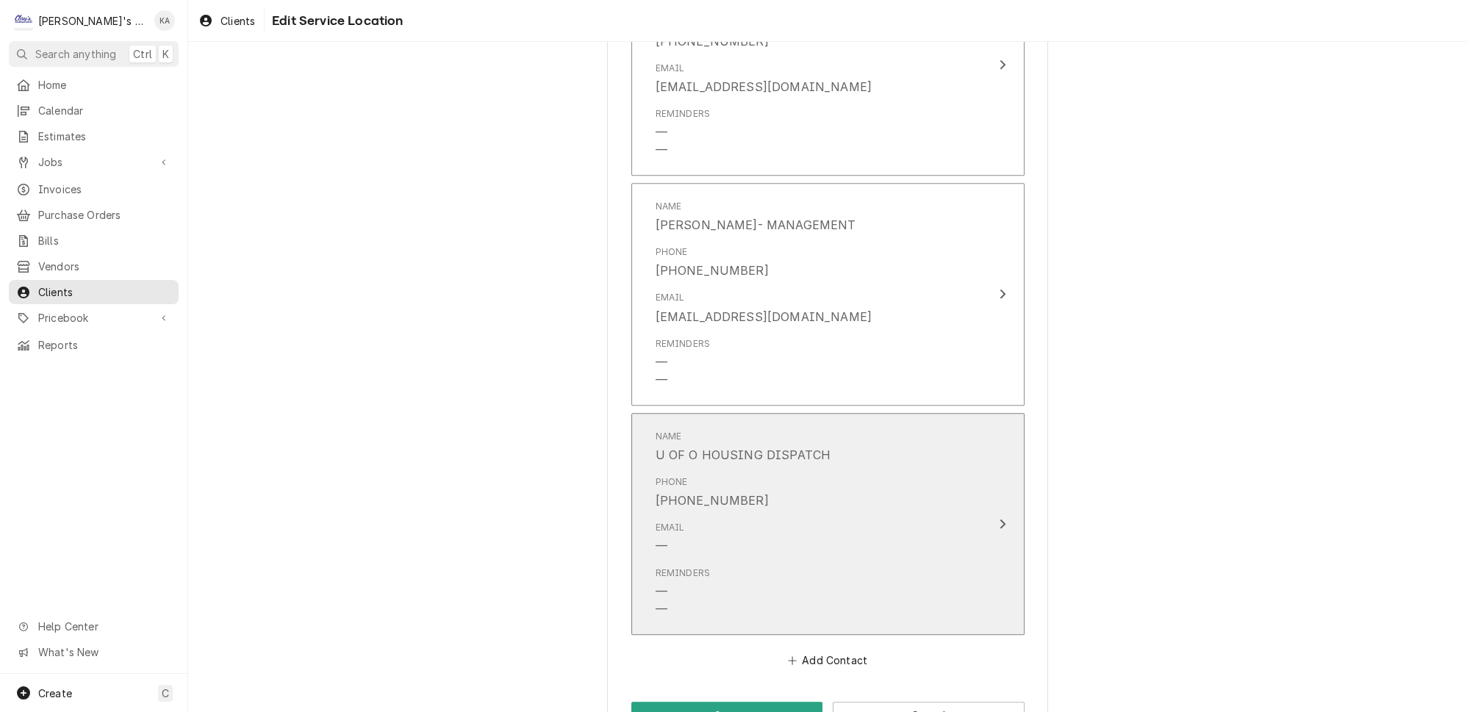
click at [993, 515] on div "Update Contact" at bounding box center [1002, 524] width 19 height 18
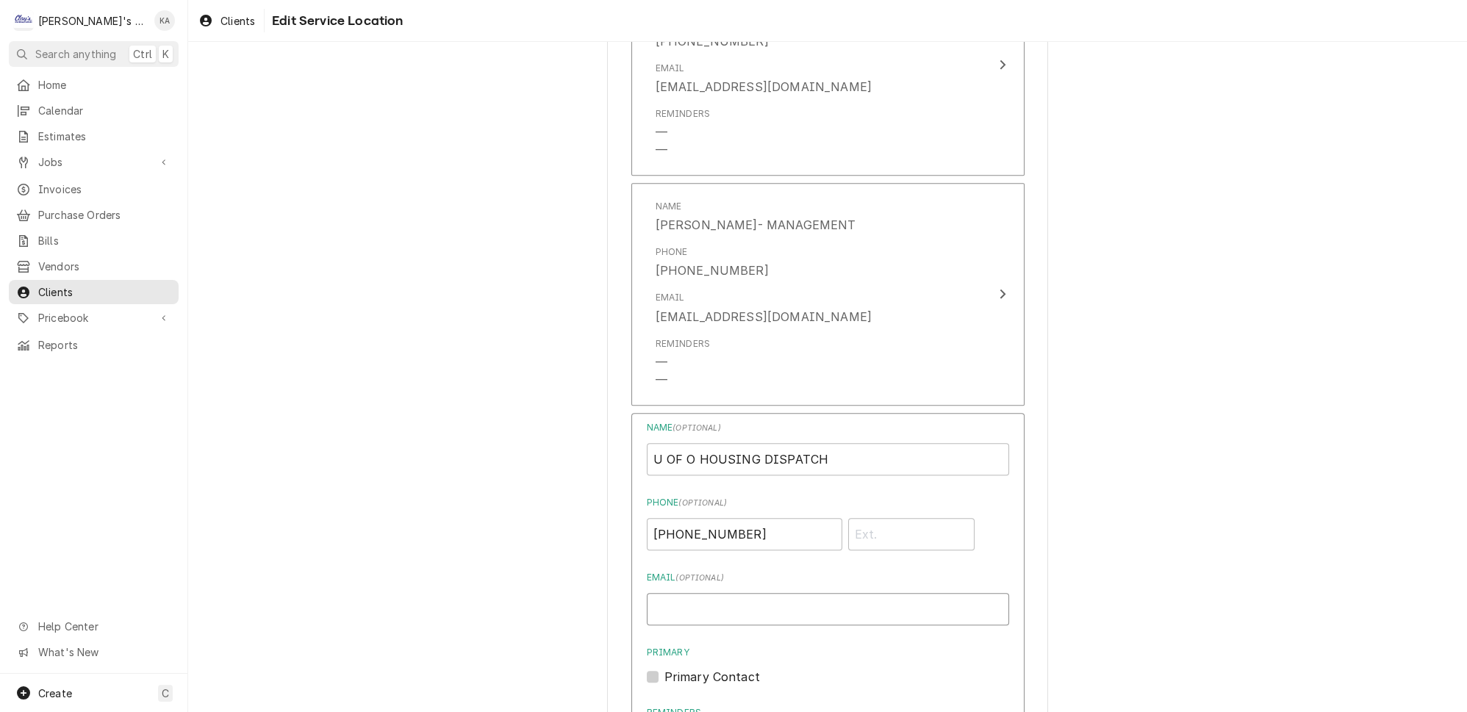
click at [656, 593] on input "Email ( optional )" at bounding box center [828, 609] width 362 height 32
paste input "[EMAIL_ADDRESS][DOMAIN_NAME]"
click at [653, 593] on input "[EMAIL_ADDRESS][DOMAIN_NAME]" at bounding box center [828, 609] width 362 height 32
drag, startPoint x: 946, startPoint y: 570, endPoint x: 814, endPoint y: 569, distance: 131.5
click at [814, 593] on input "[EMAIL_ADDRESS][DOMAIN_NAME] [EMAIL_ADDRESS][DOMAIN_NAME]" at bounding box center [828, 609] width 362 height 32
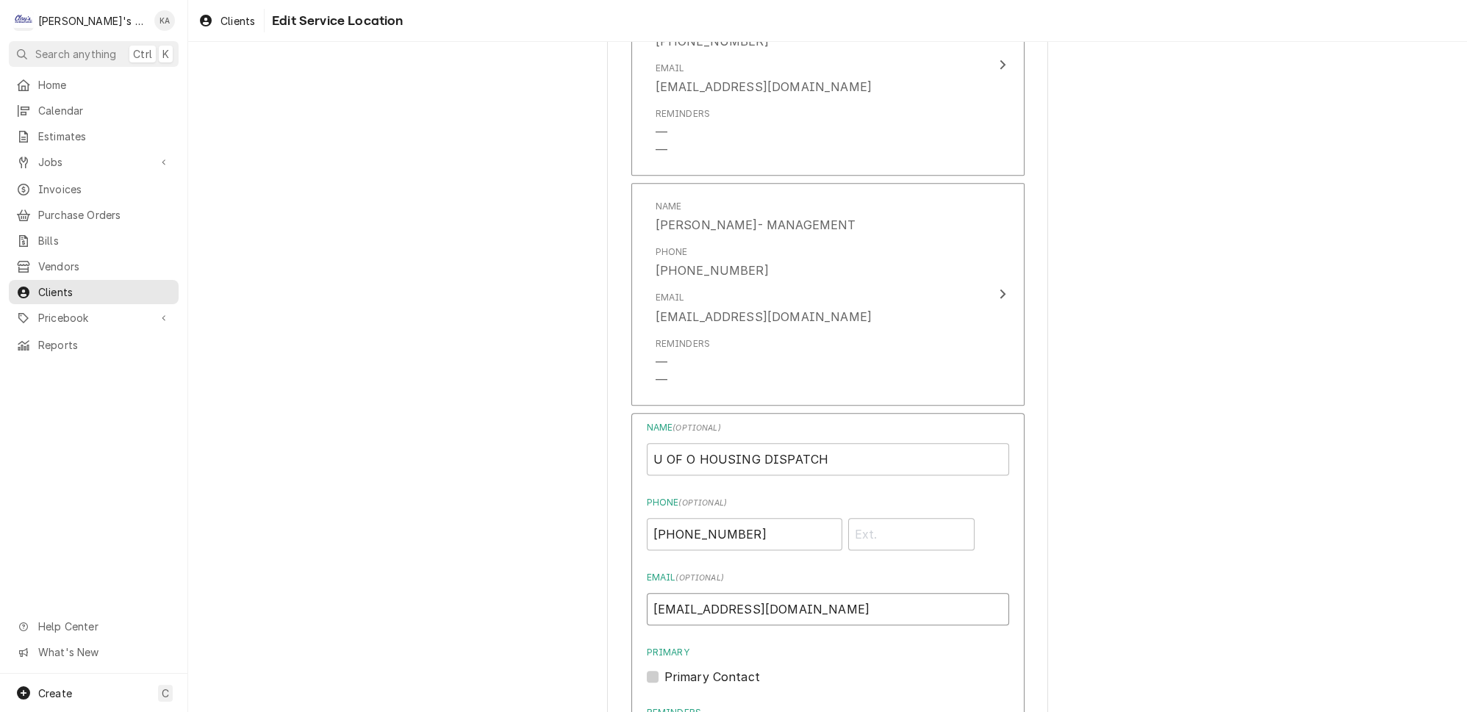
drag, startPoint x: 809, startPoint y: 570, endPoint x: 638, endPoint y: 576, distance: 171.3
click at [638, 576] on div "Name ( optional ) U OF O HOUSING DISPATCH Phone ( optional ) [PHONE_NUMBER] Ema…" at bounding box center [827, 688] width 393 height 550
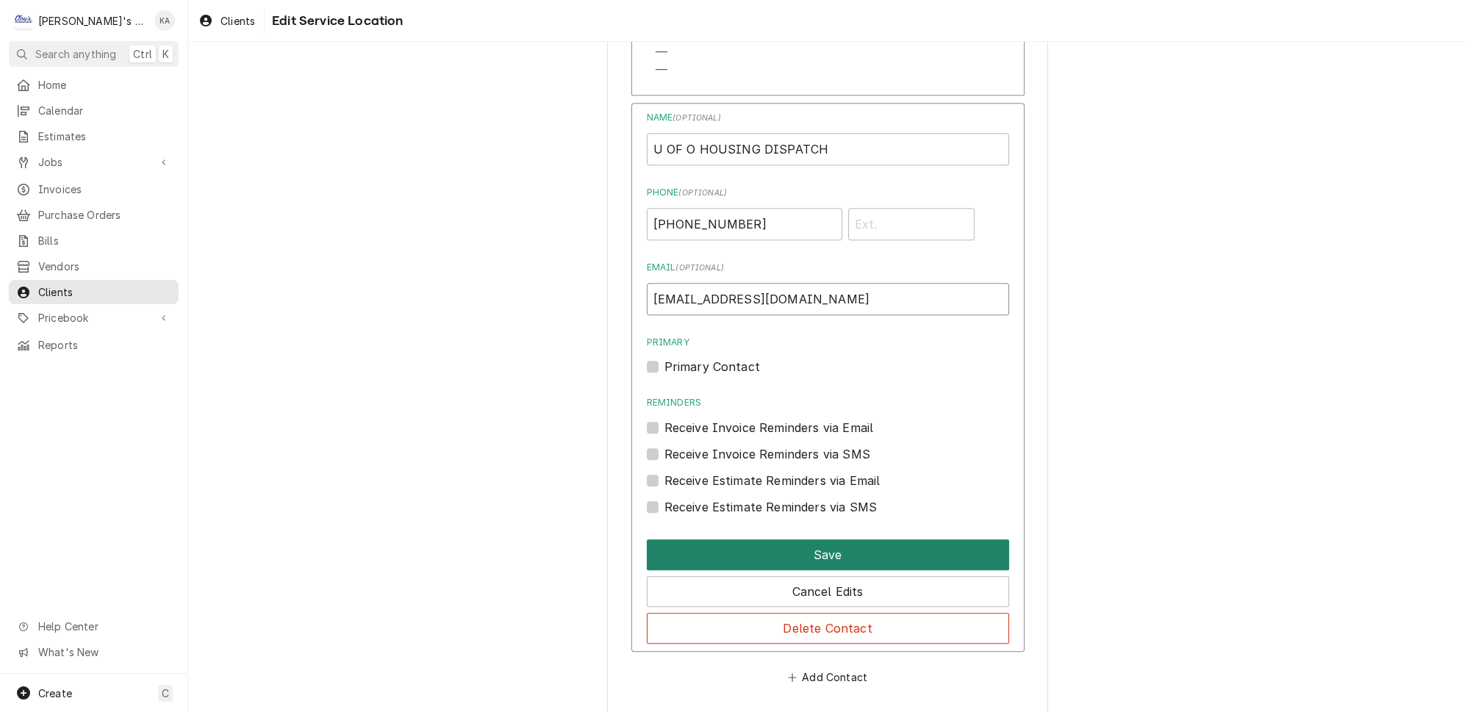
type input "[EMAIL_ADDRESS][DOMAIN_NAME]"
click at [824, 539] on button "Save" at bounding box center [828, 554] width 362 height 31
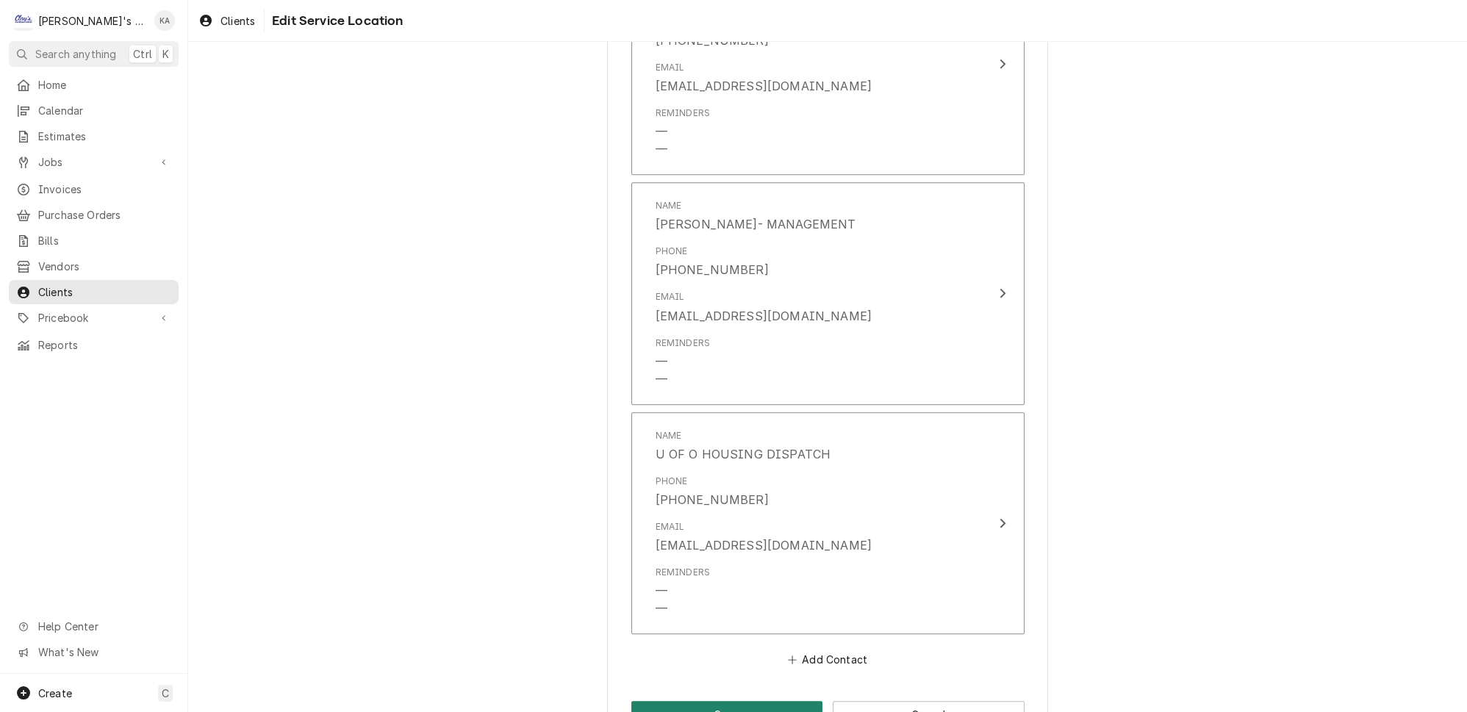
click at [718, 701] on button "Save" at bounding box center [727, 714] width 192 height 27
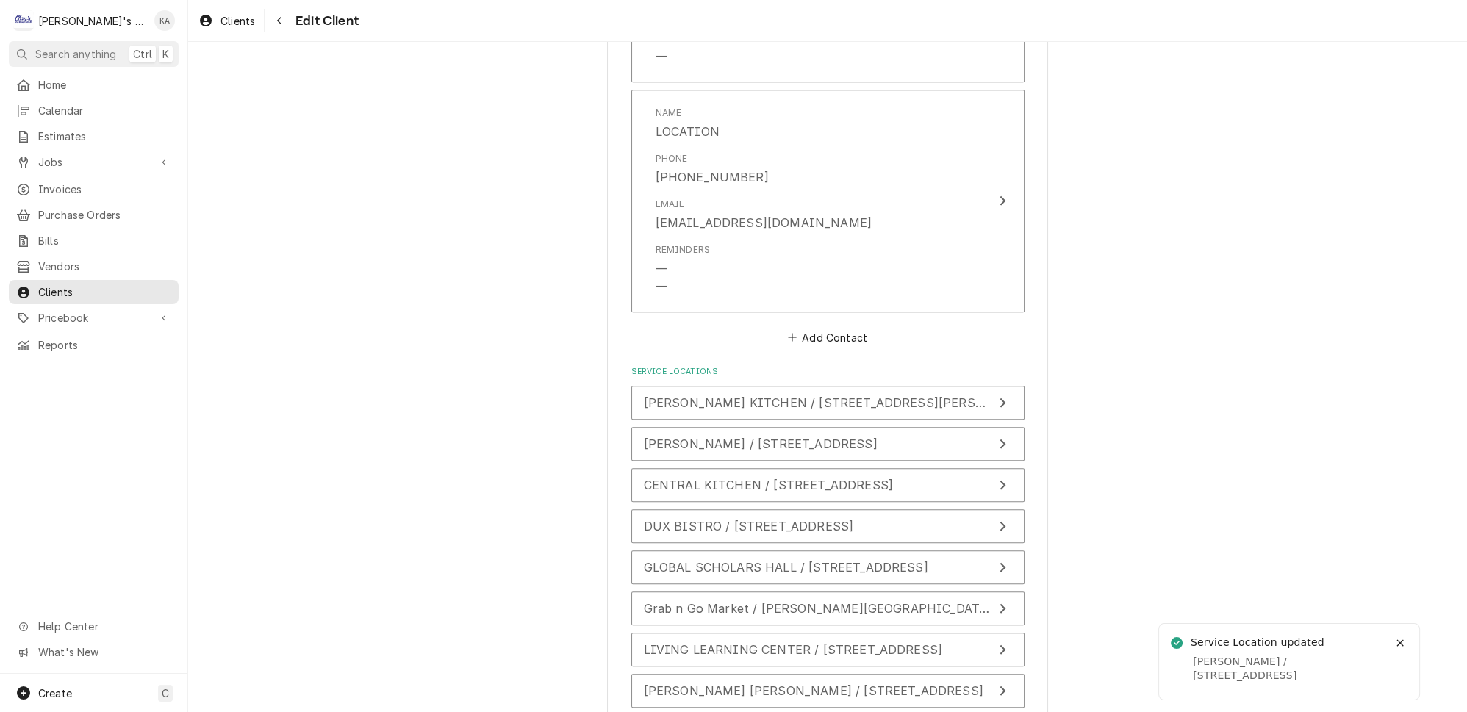
scroll to position [1522, 0]
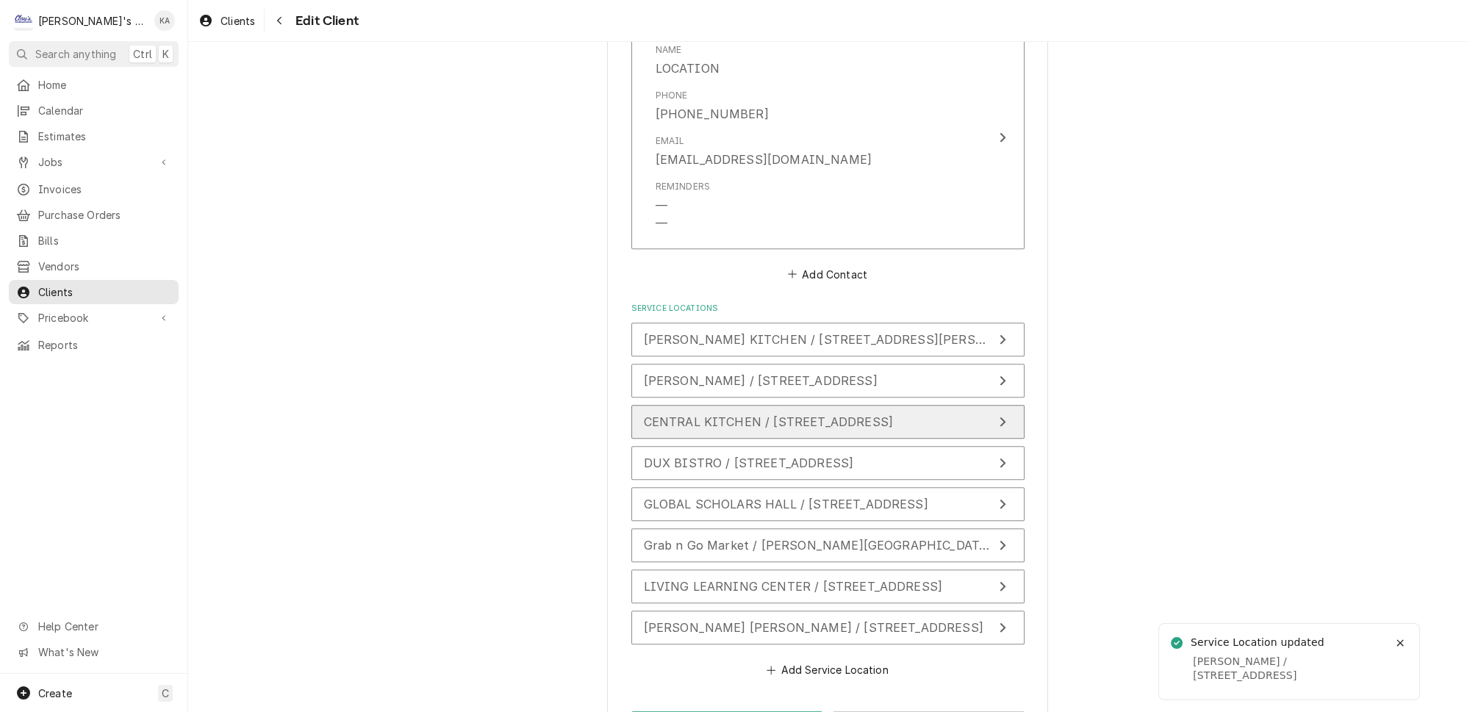
click at [999, 416] on icon "Update Service Location" at bounding box center [1002, 422] width 7 height 12
type textarea "x"
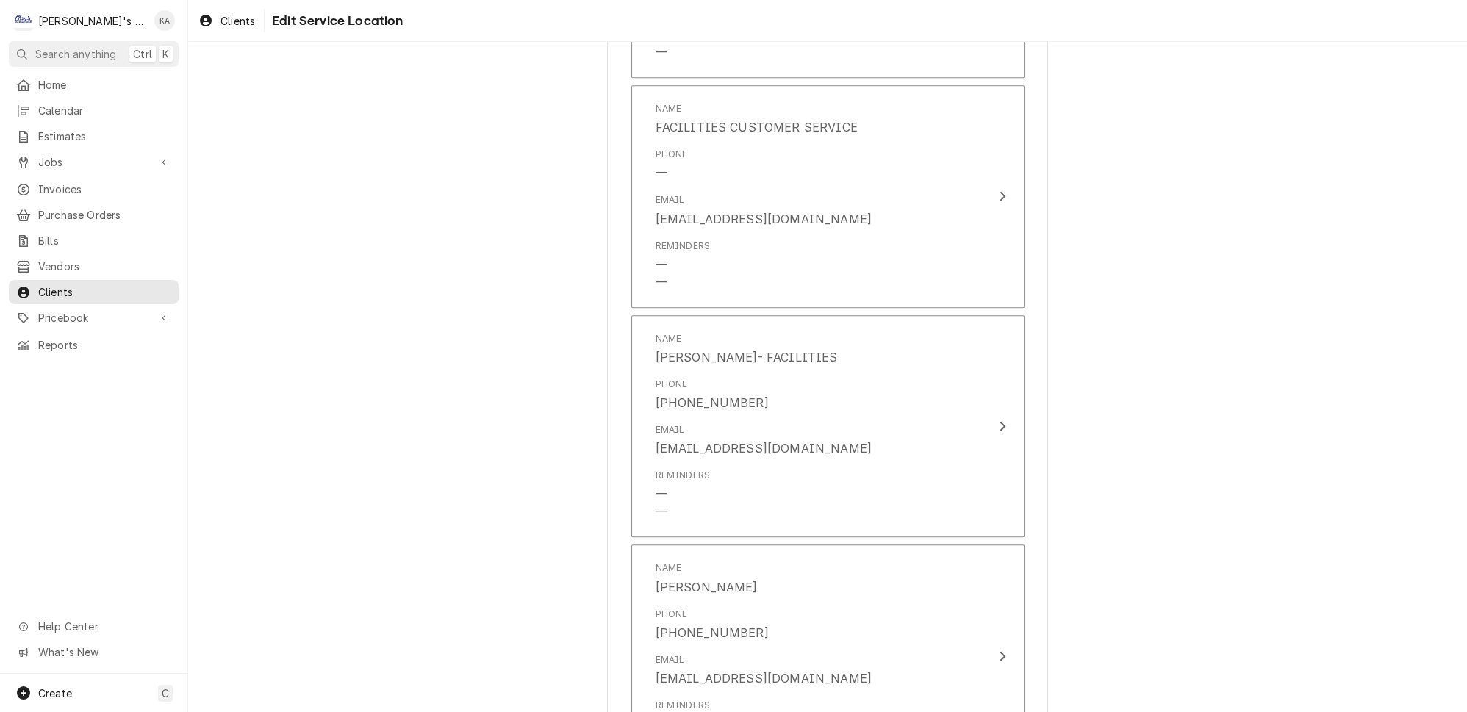
scroll to position [1369, 0]
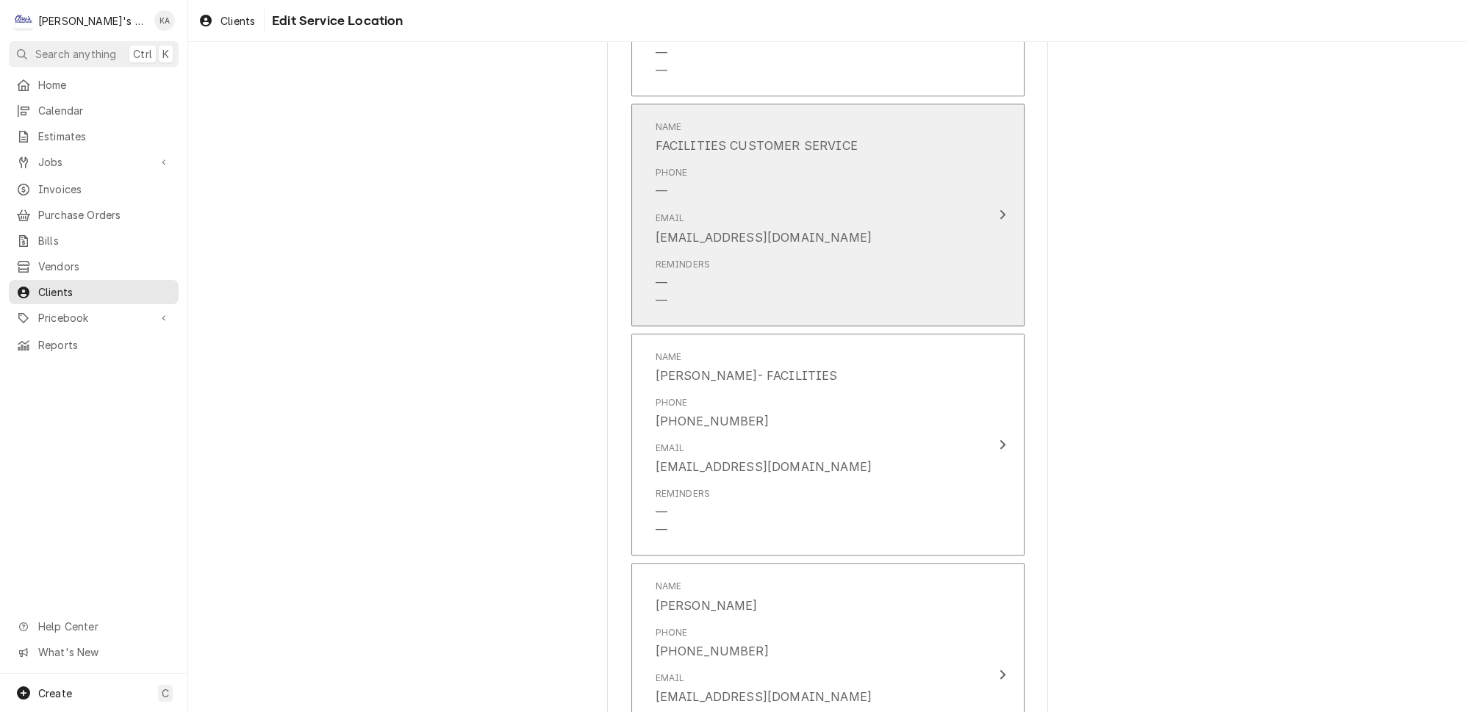
click at [999, 209] on icon "Update Contact" at bounding box center [1002, 215] width 7 height 12
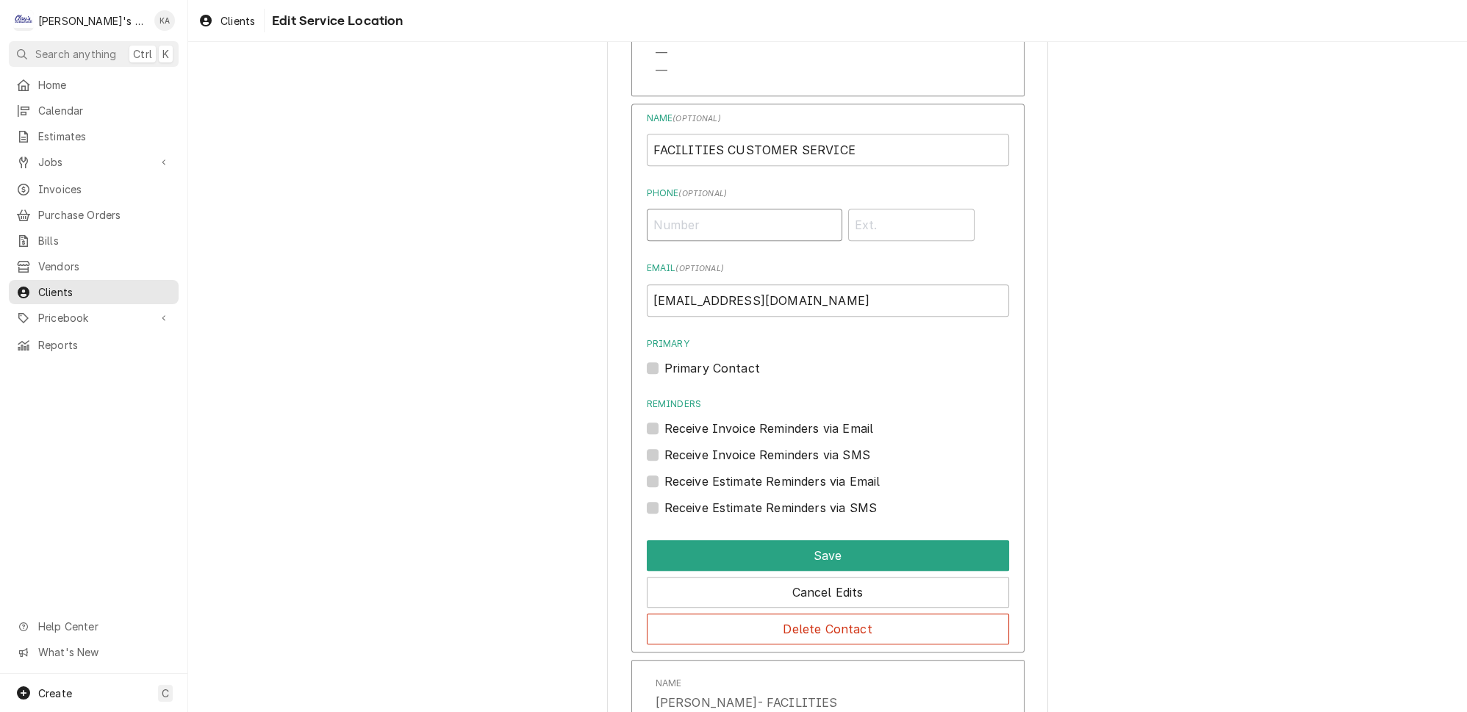
click at [718, 209] on input "Phone ( optional )" at bounding box center [744, 225] width 195 height 32
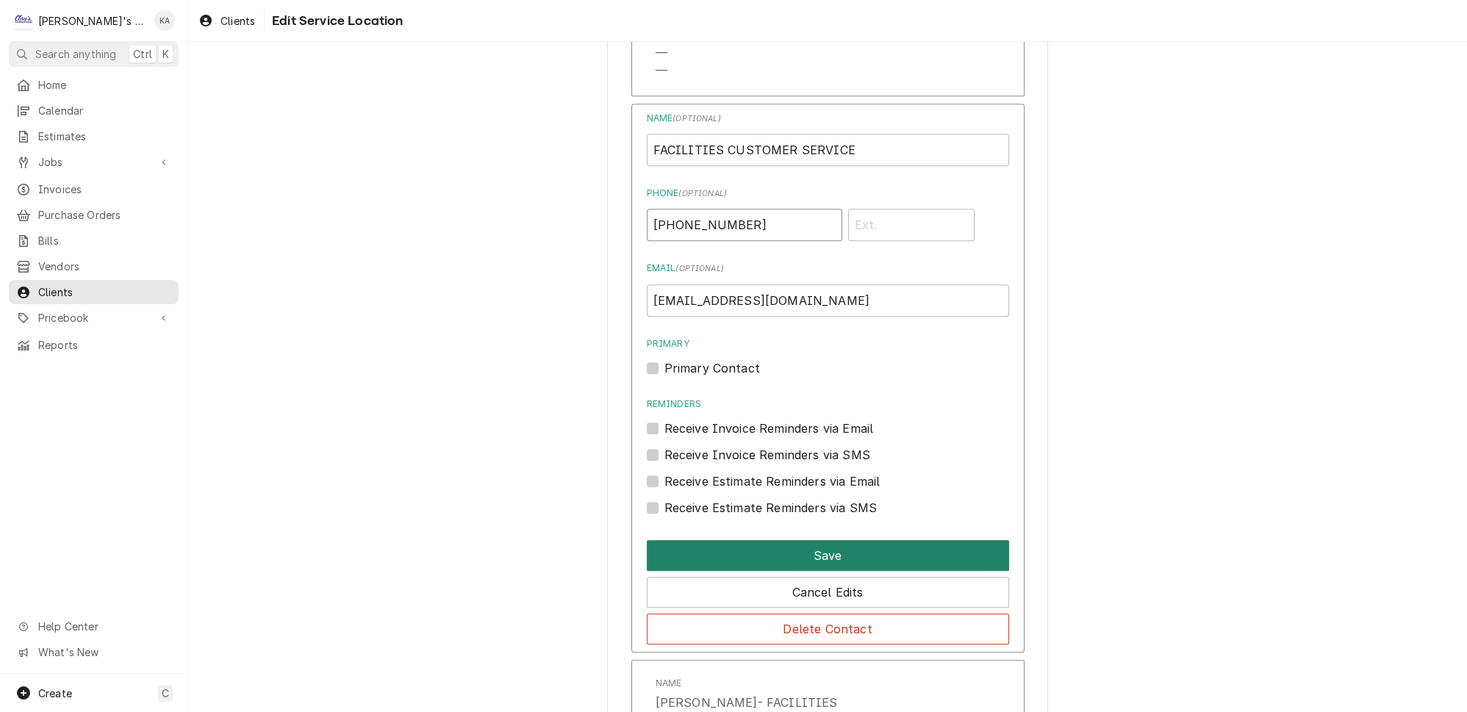
type input "[PHONE_NUMBER]"
click at [890, 540] on button "Save" at bounding box center [828, 555] width 362 height 31
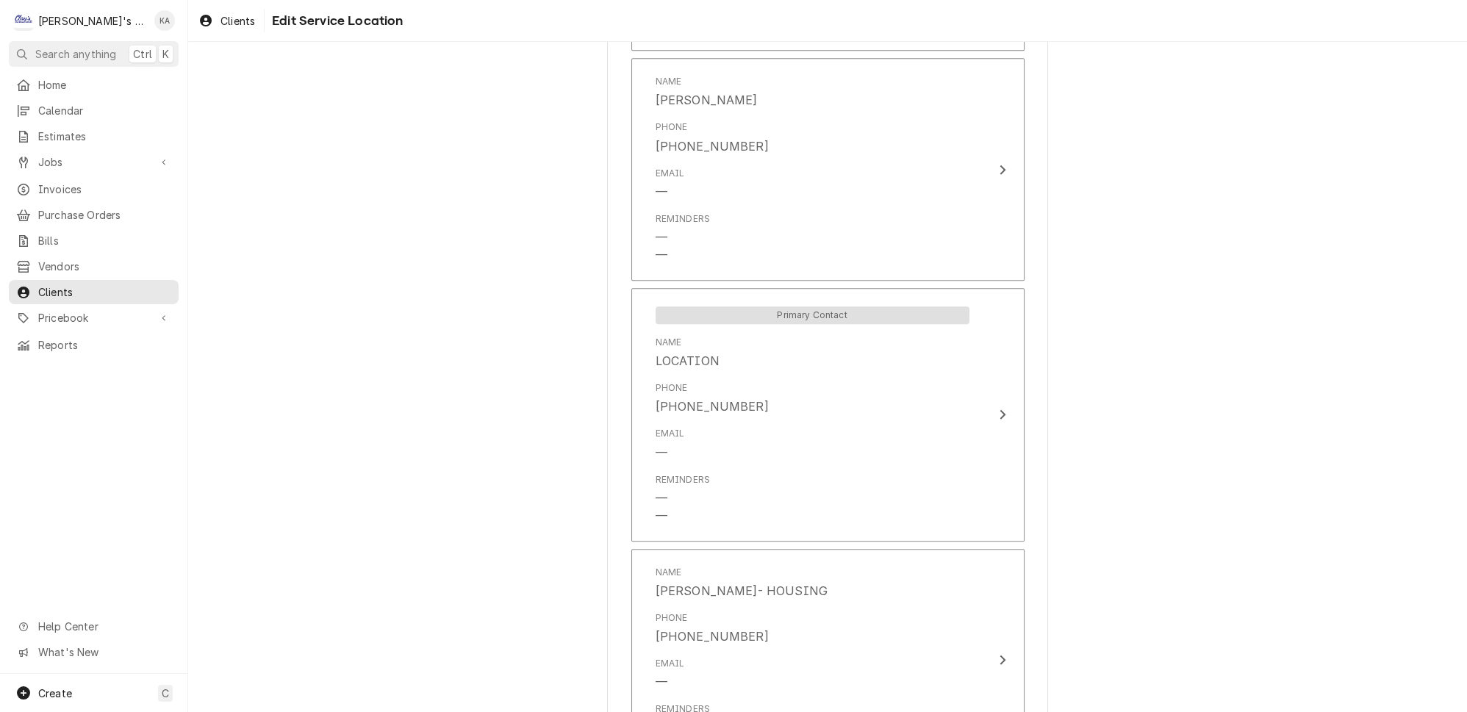
scroll to position [2438, 0]
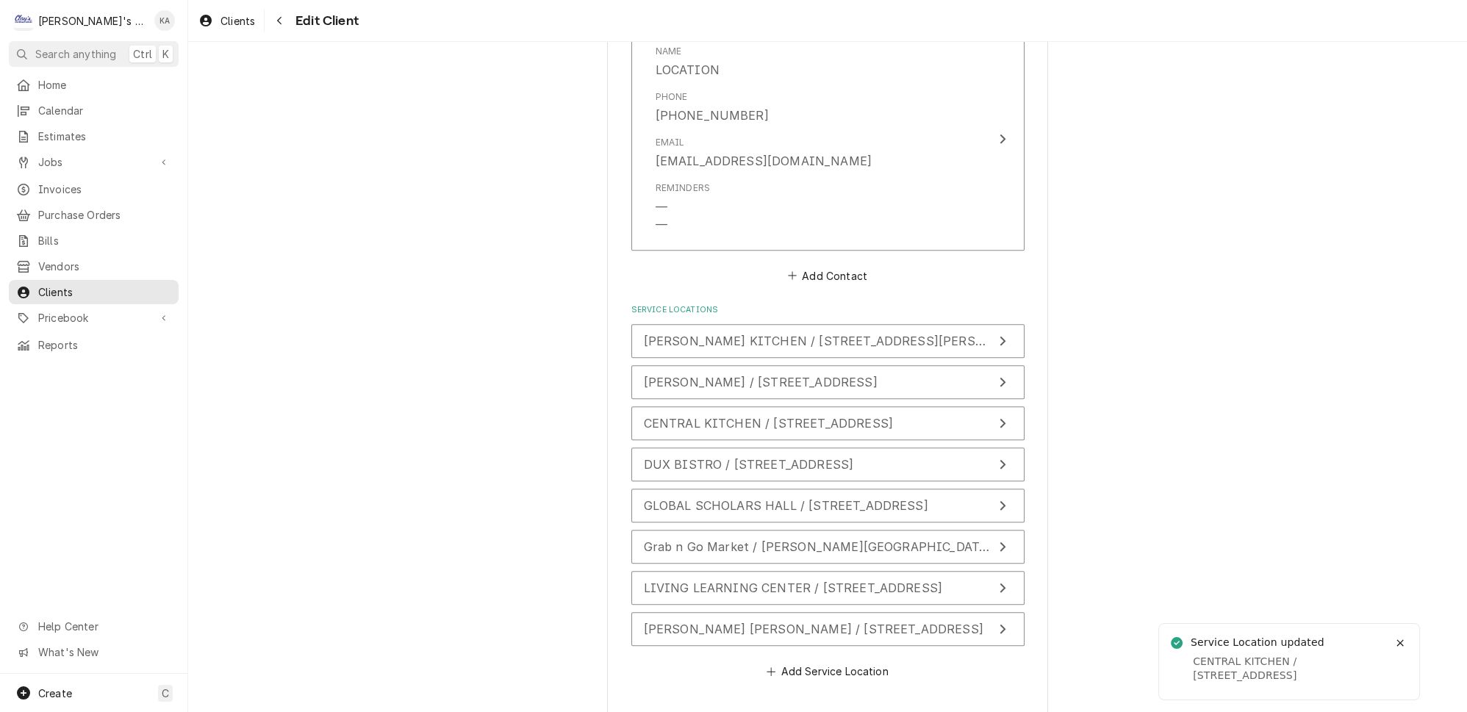
scroll to position [1522, 0]
click at [999, 457] on icon "Update Service Location" at bounding box center [1002, 463] width 7 height 12
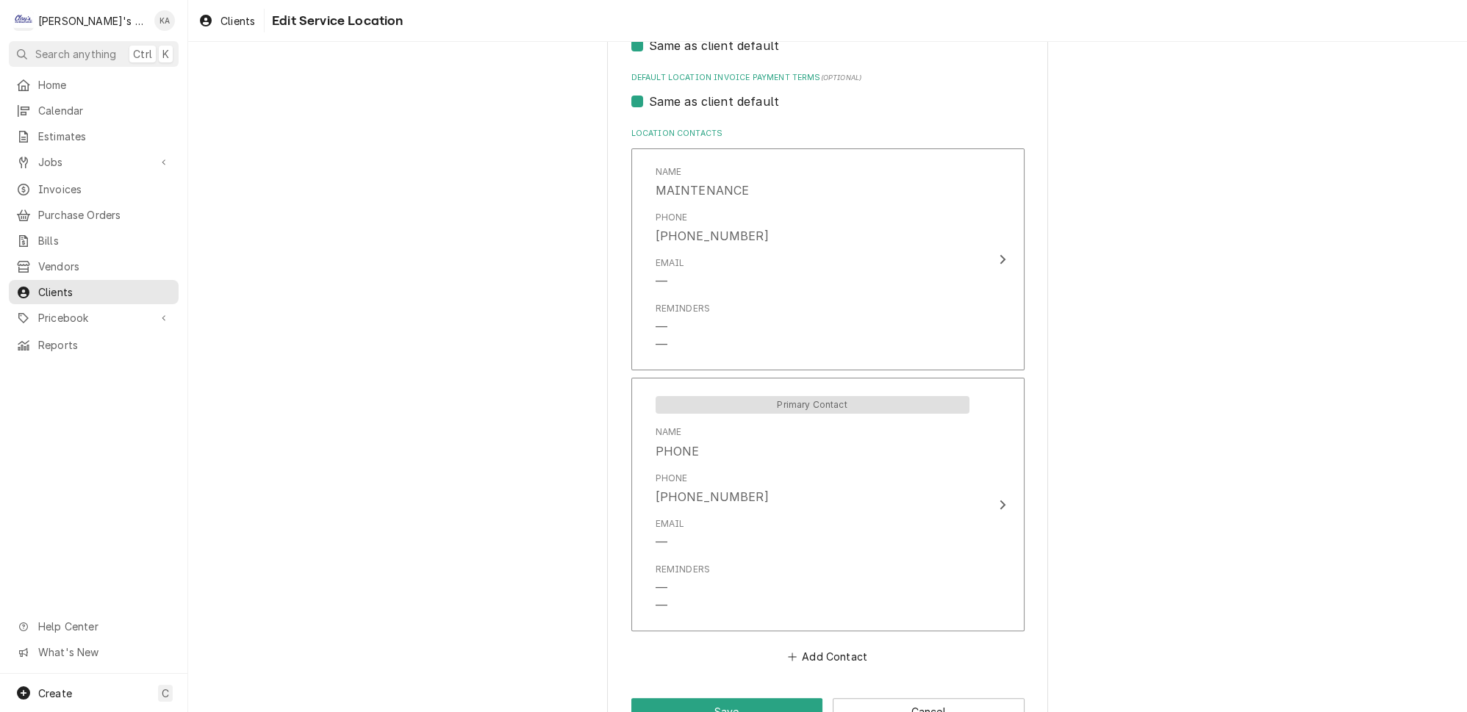
scroll to position [717, 0]
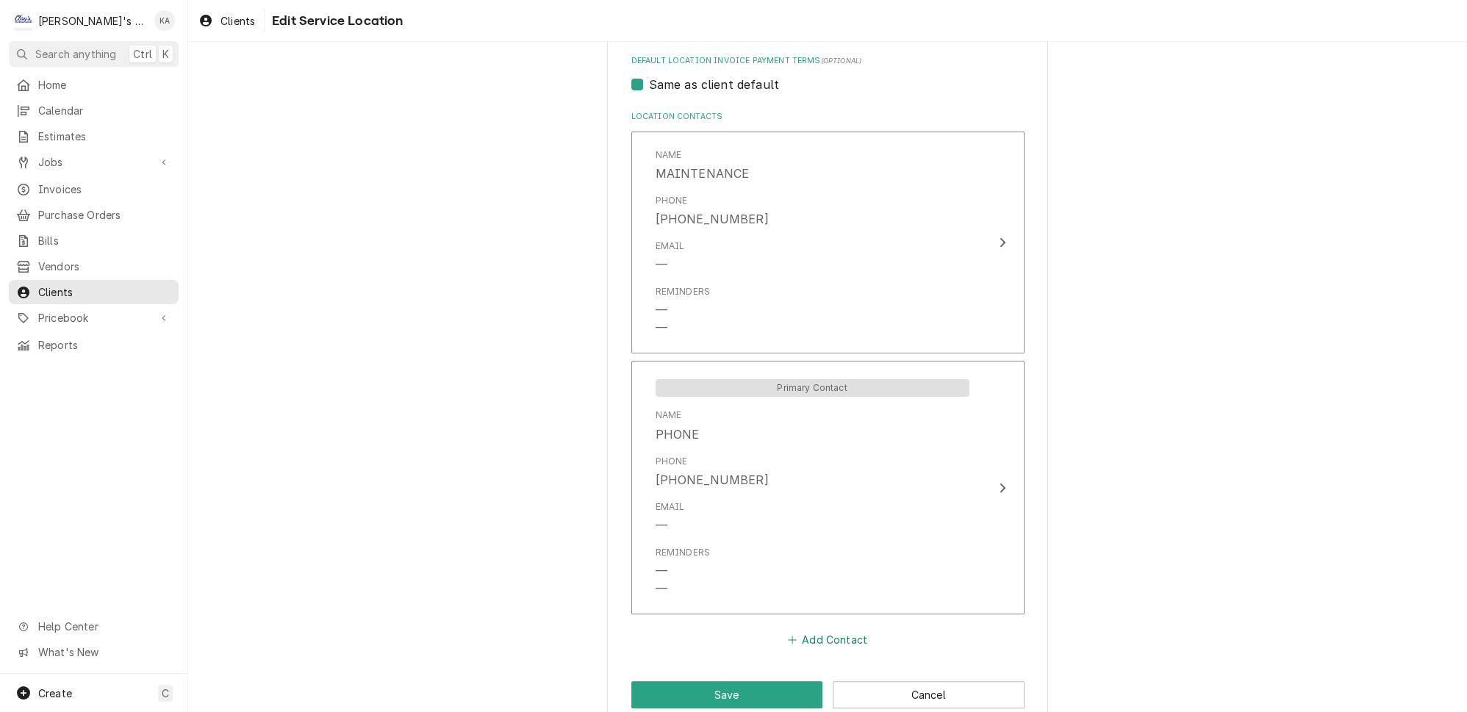
click at [823, 630] on button "Add Contact" at bounding box center [827, 640] width 84 height 21
type textarea "x"
click at [724, 652] on input "Location Name ( optional )" at bounding box center [828, 668] width 362 height 32
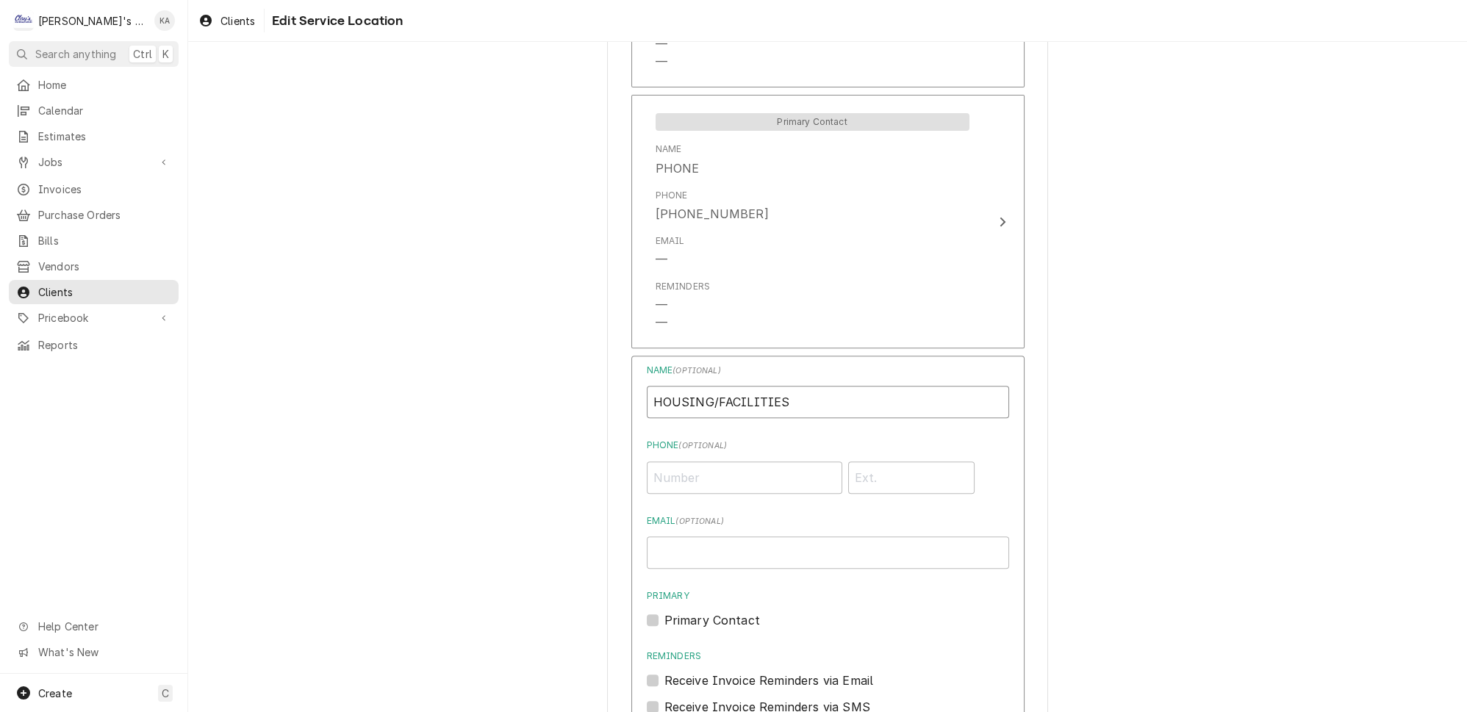
scroll to position [984, 0]
type input "HOUSING/FACILITIES"
click at [681, 536] on input "Email ( optional )" at bounding box center [828, 552] width 362 height 32
paste input "[EMAIL_ADDRESS][DOMAIN_NAME]"
type input "[EMAIL_ADDRESS][DOMAIN_NAME]"
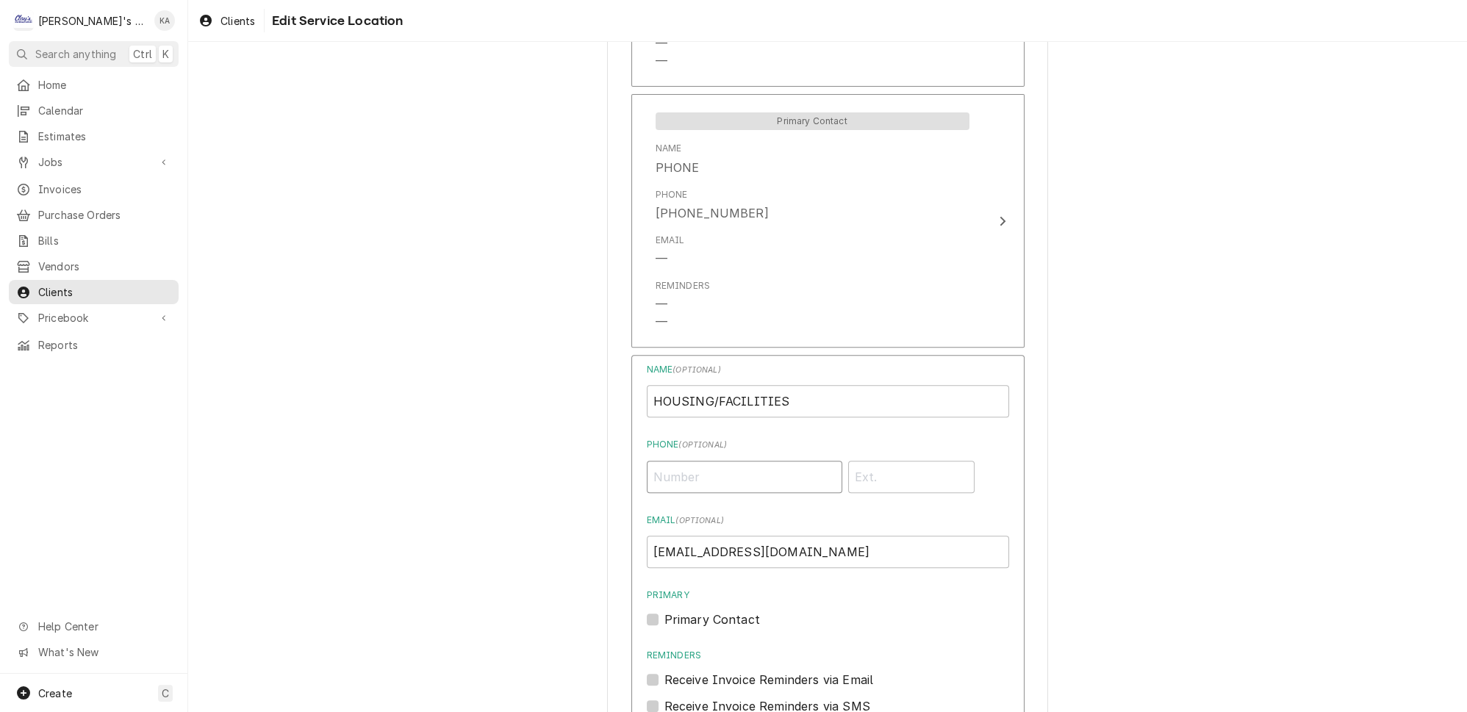
click at [681, 461] on input "Phone ( optional )" at bounding box center [744, 477] width 195 height 32
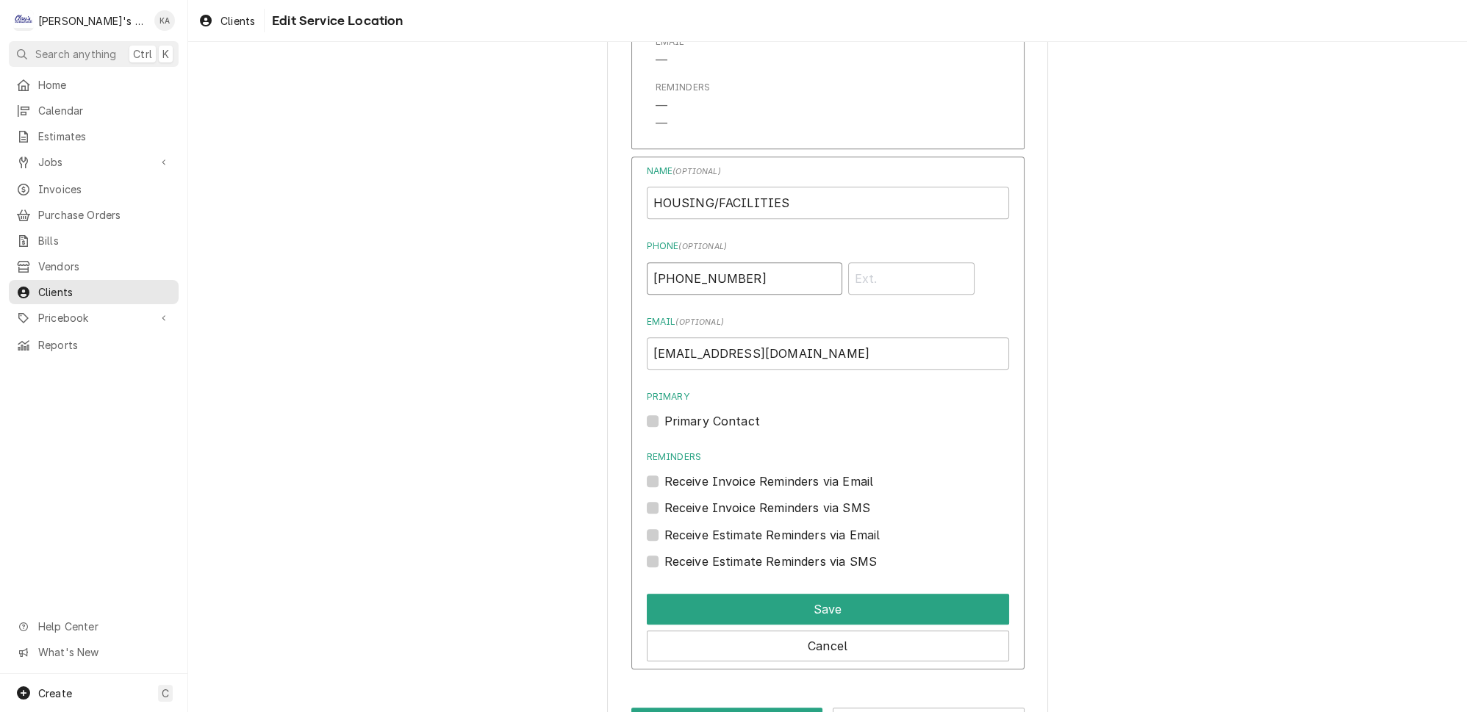
scroll to position [1188, 0]
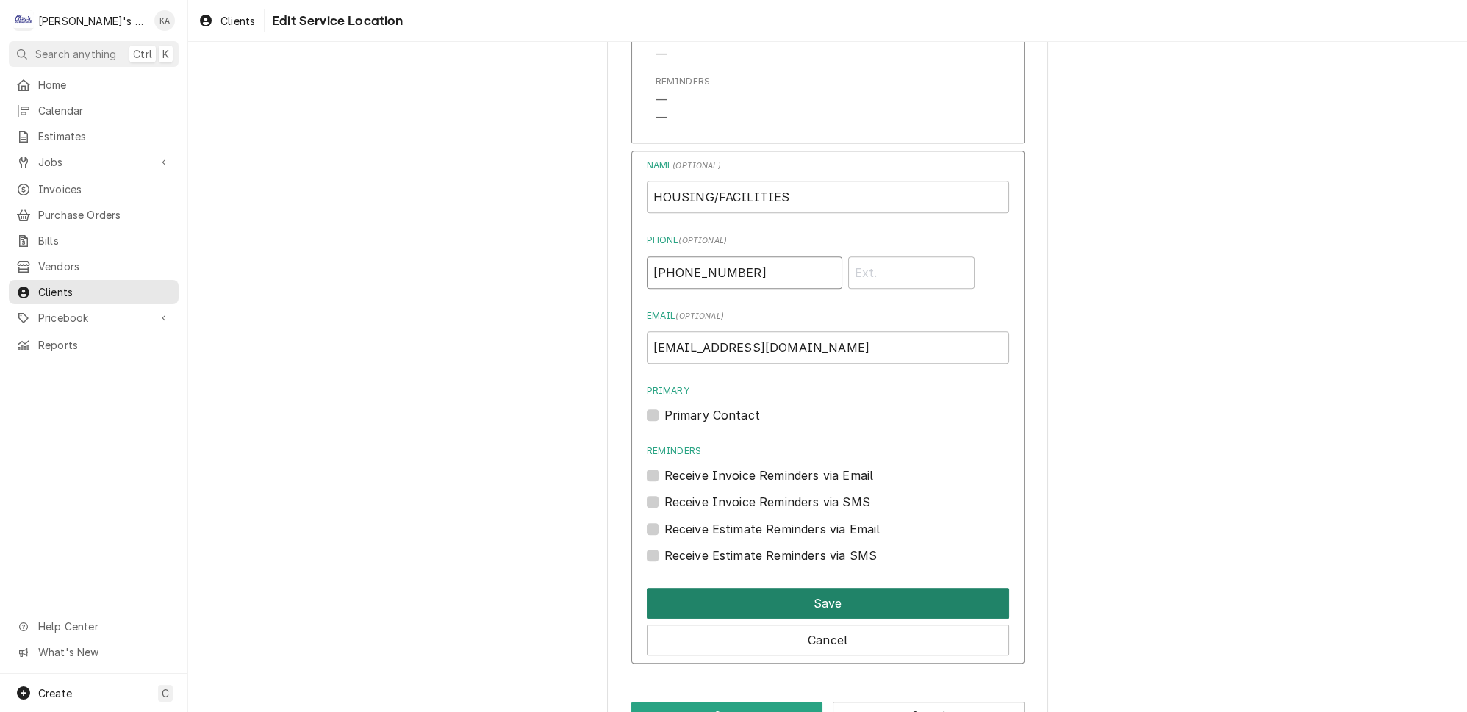
type input "[PHONE_NUMBER]"
click at [880, 588] on button "Save" at bounding box center [828, 603] width 362 height 31
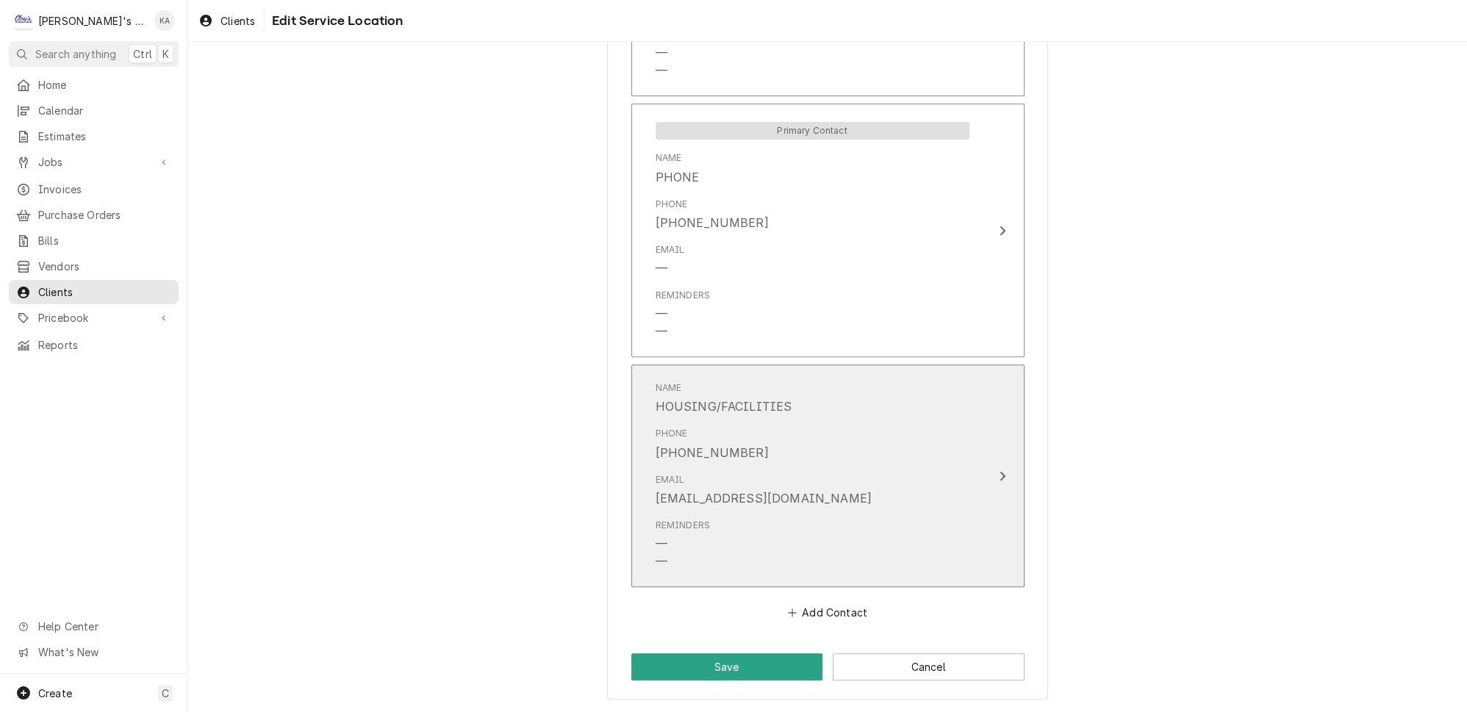
scroll to position [941, 0]
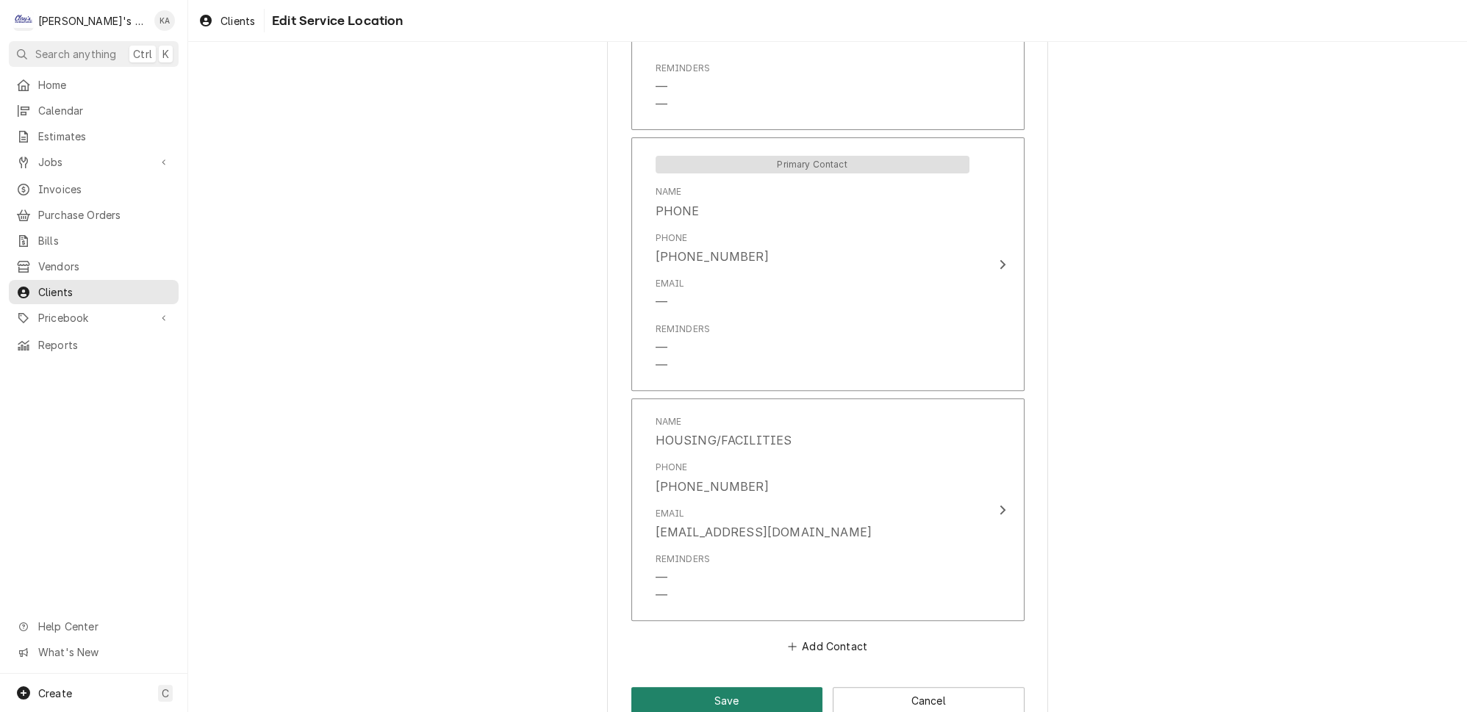
click at [740, 687] on button "Save" at bounding box center [727, 700] width 192 height 27
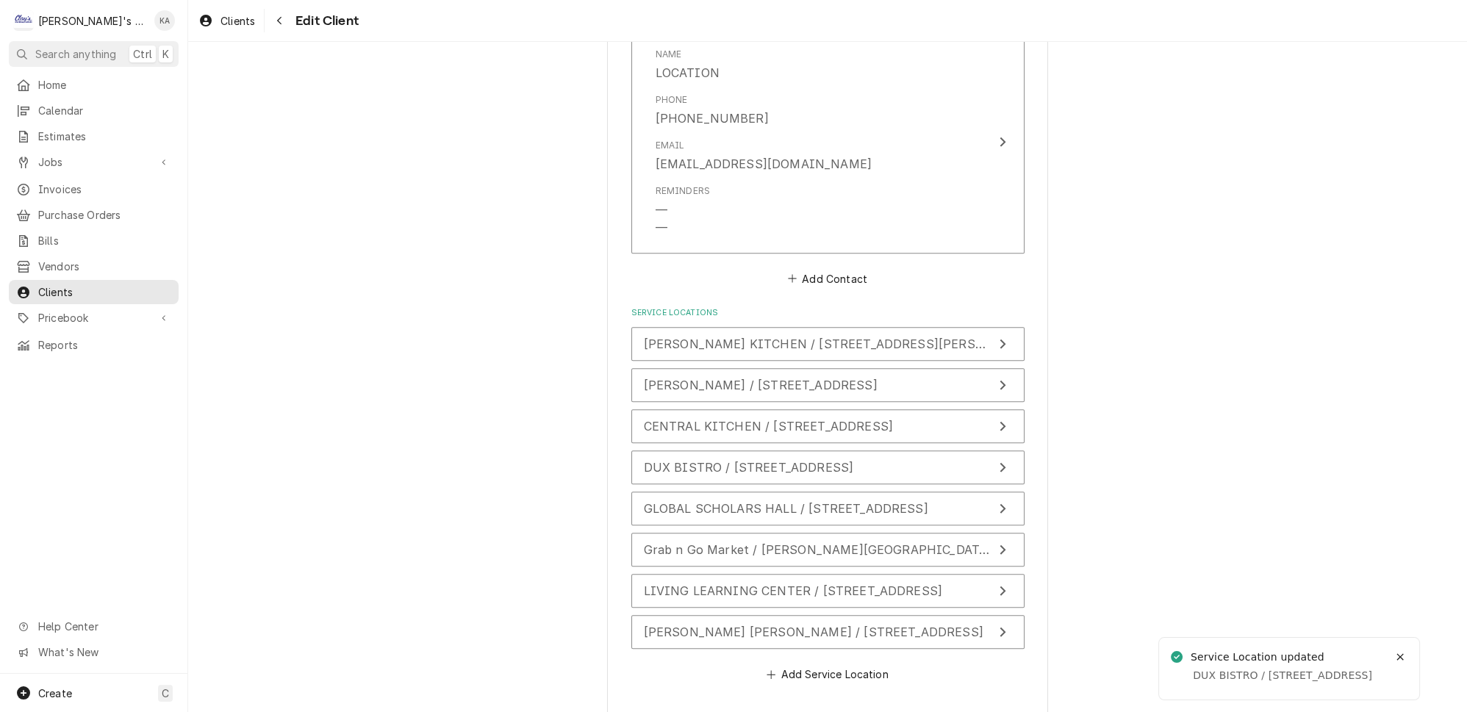
scroll to position [1522, 0]
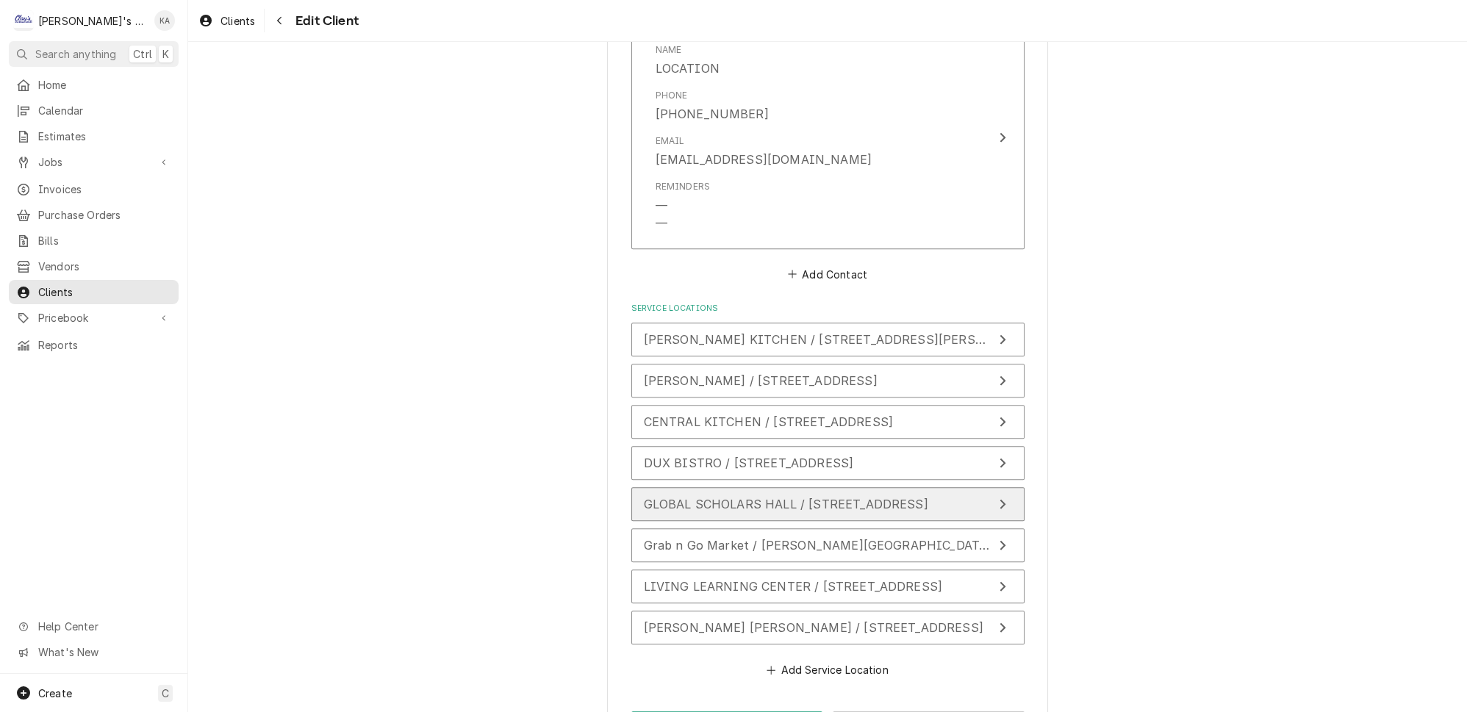
click at [999, 498] on icon "Update Service Location" at bounding box center [1002, 504] width 7 height 12
type textarea "x"
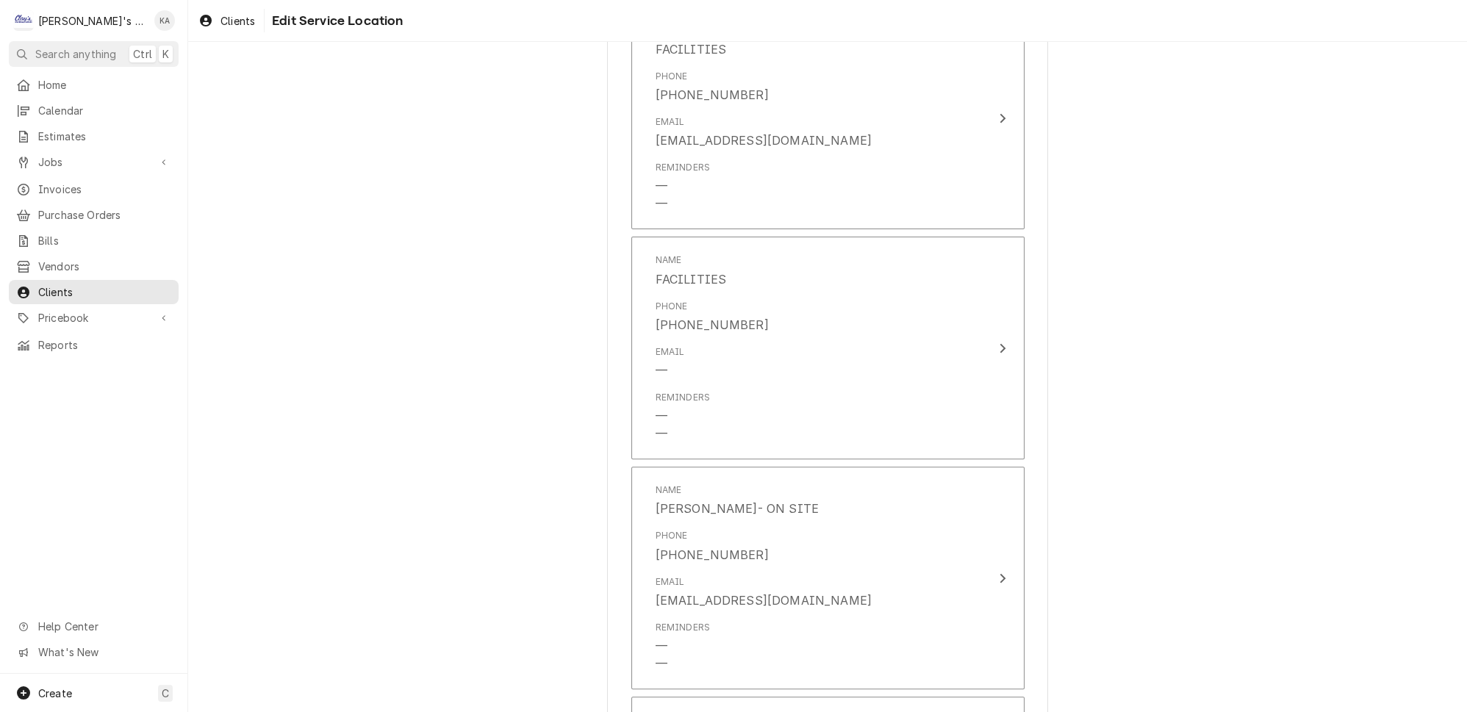
scroll to position [868, 0]
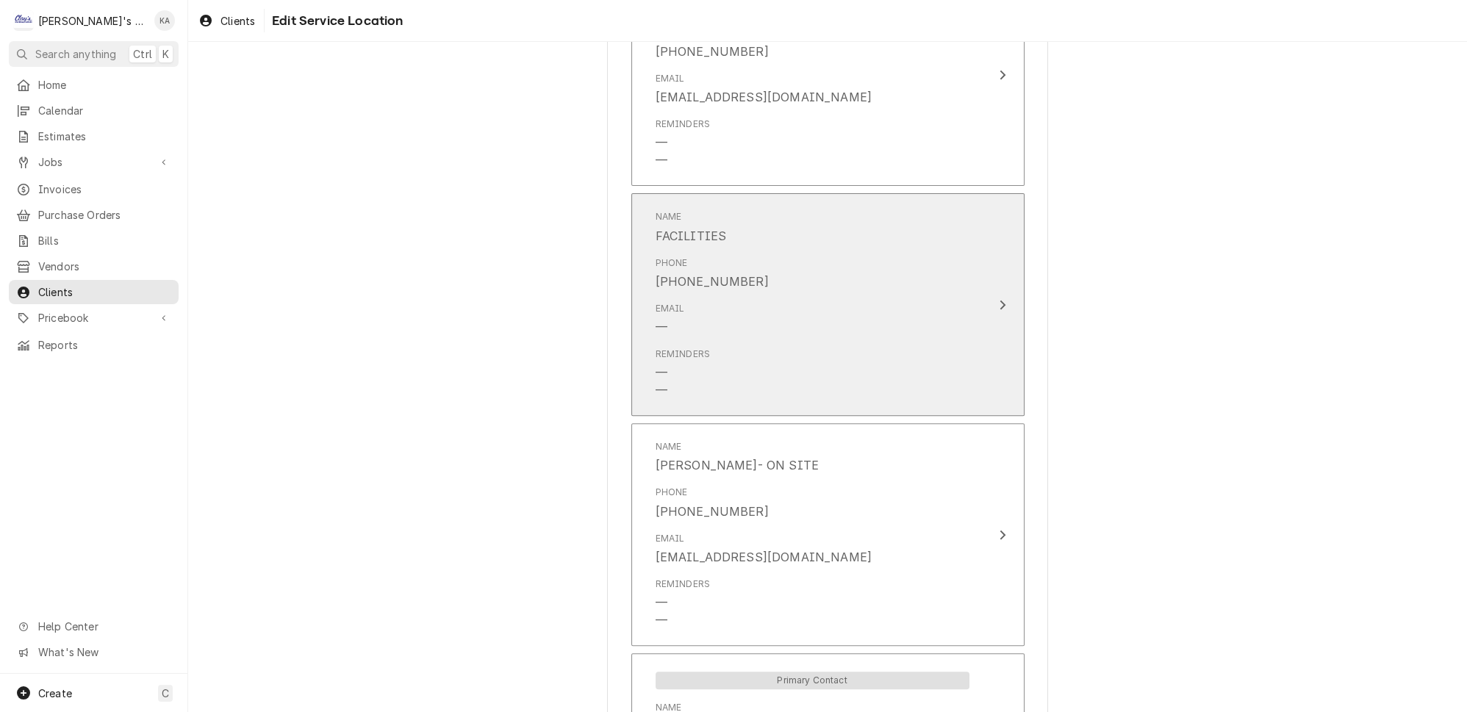
click at [999, 299] on icon "Update Contact" at bounding box center [1002, 305] width 7 height 12
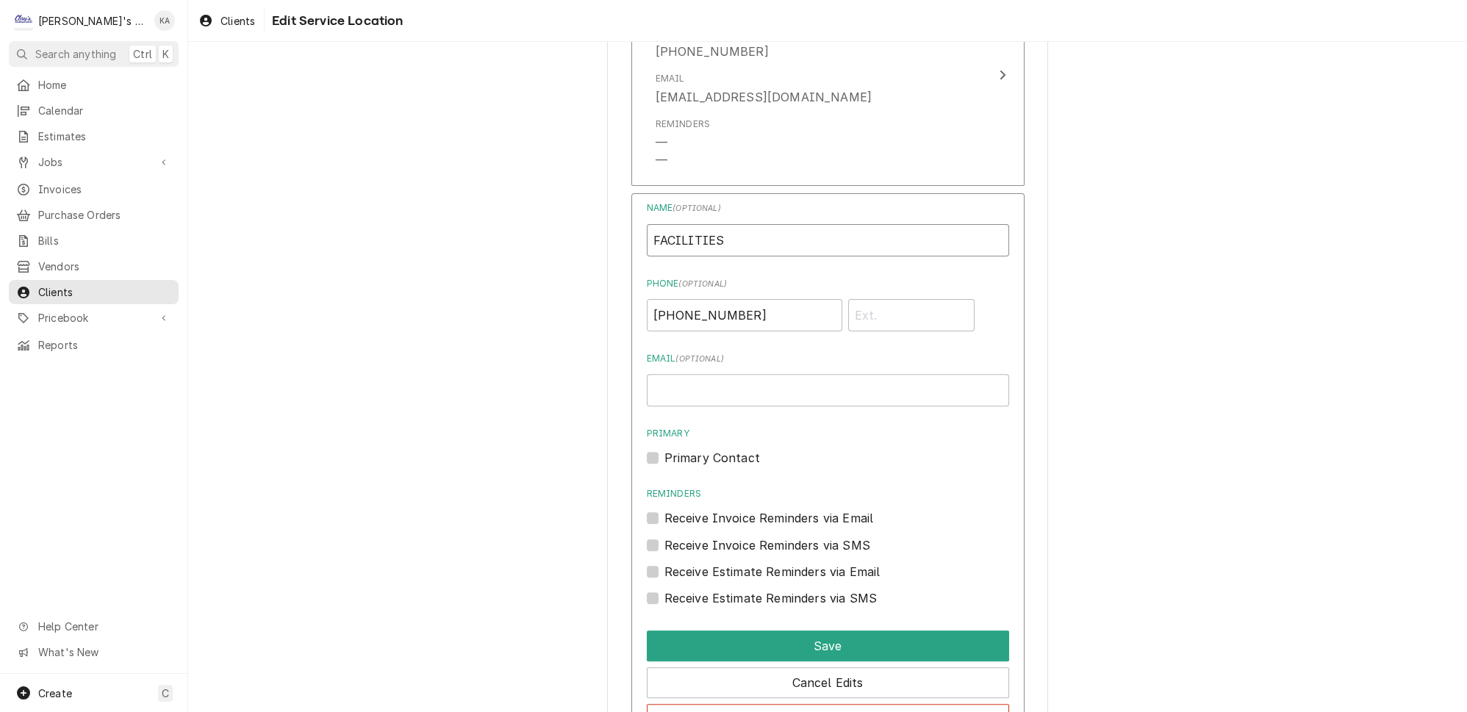
click at [752, 225] on input "FACILITIES" at bounding box center [828, 240] width 362 height 32
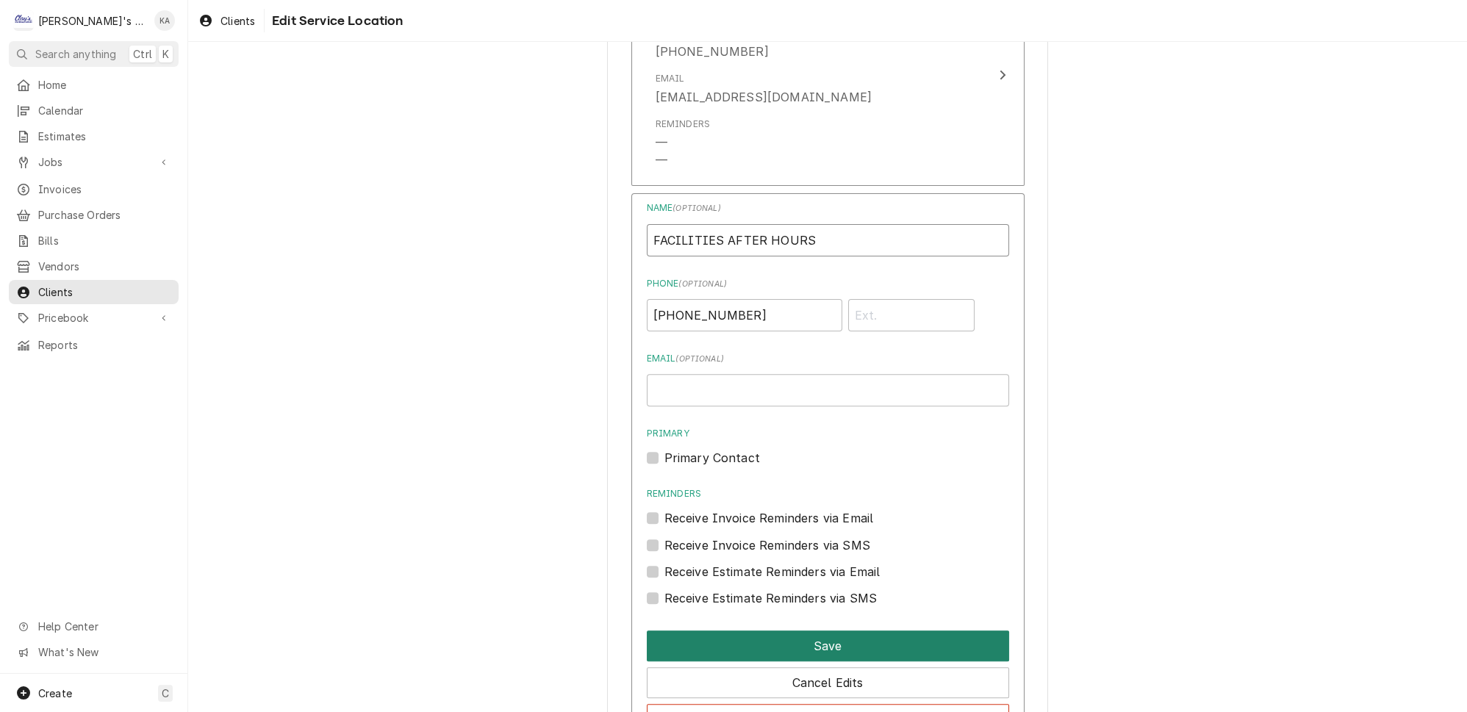
type input "FACILITIES AFTER HOURS"
click at [875, 630] on button "Save" at bounding box center [828, 645] width 362 height 31
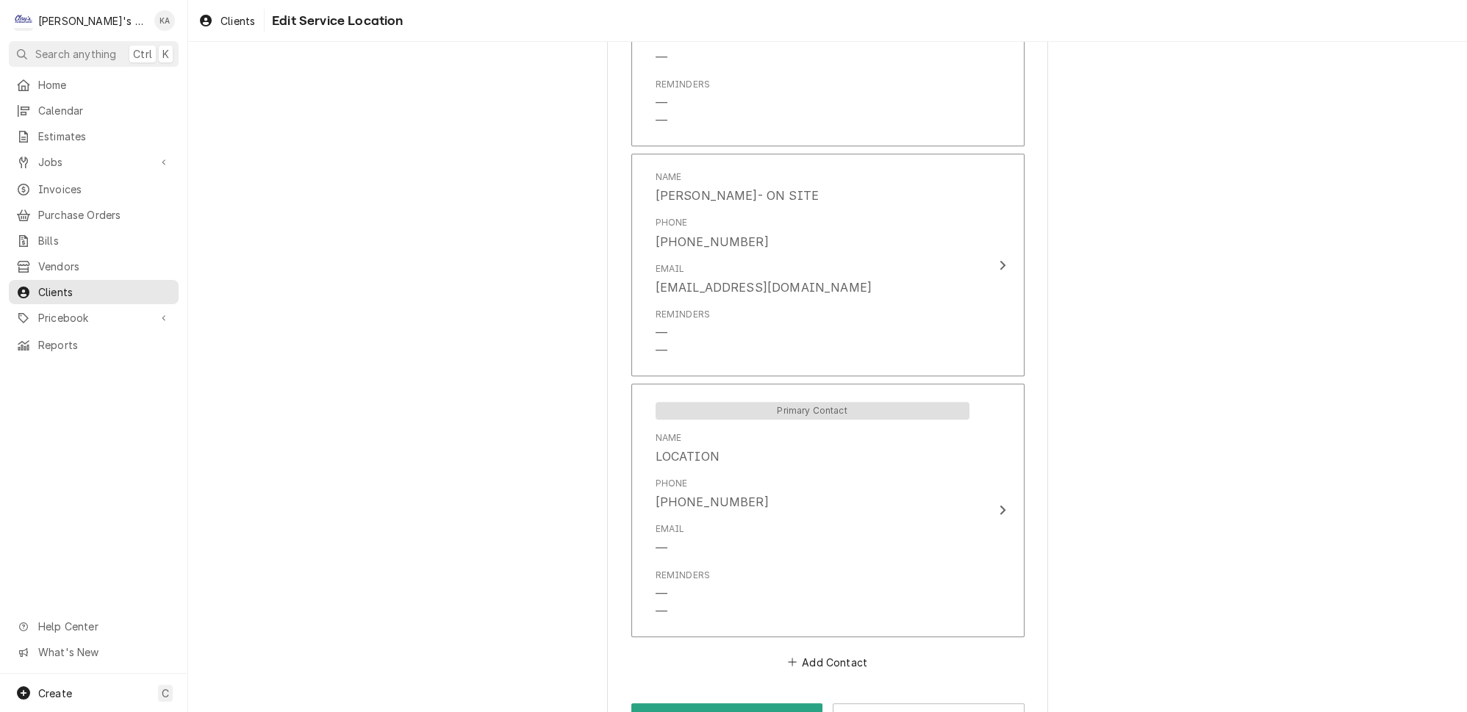
scroll to position [1147, 0]
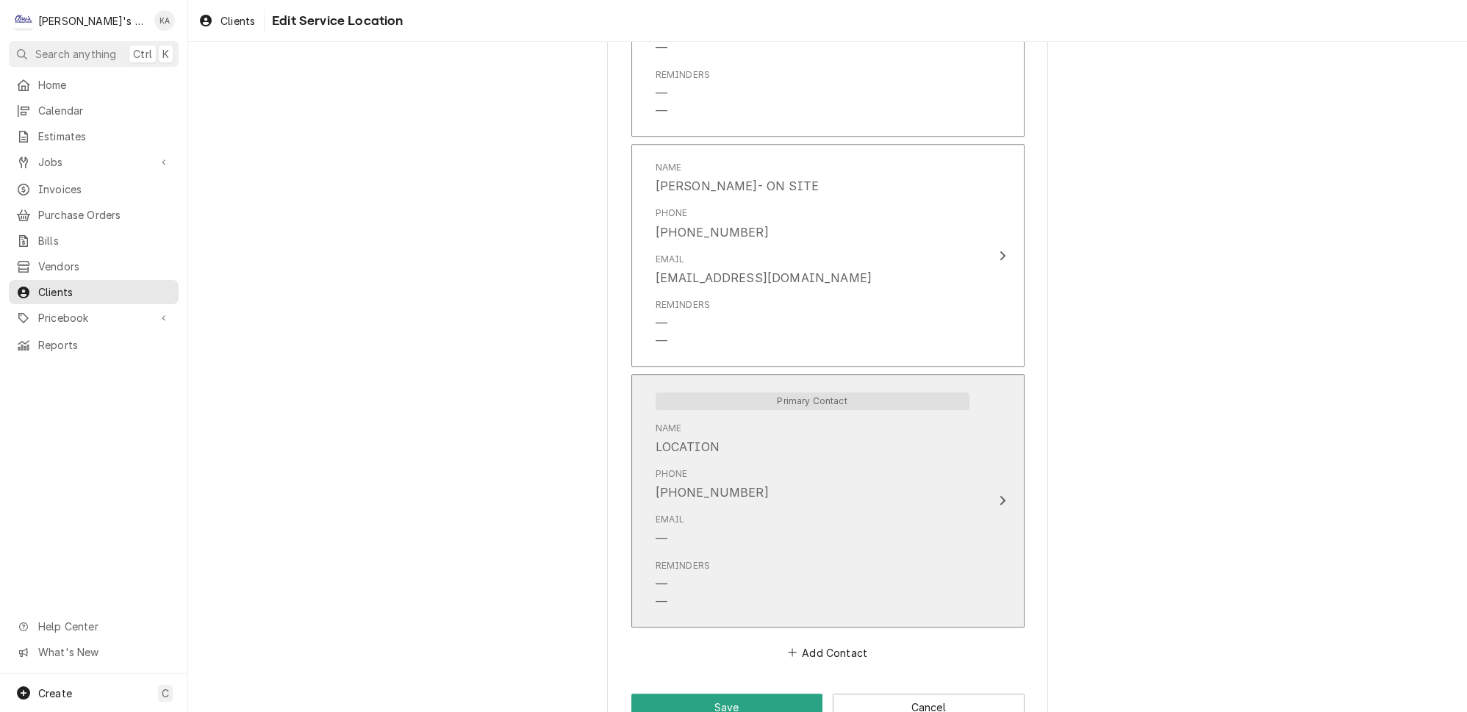
click at [999, 496] on icon "Update Contact" at bounding box center [1002, 501] width 6 height 10
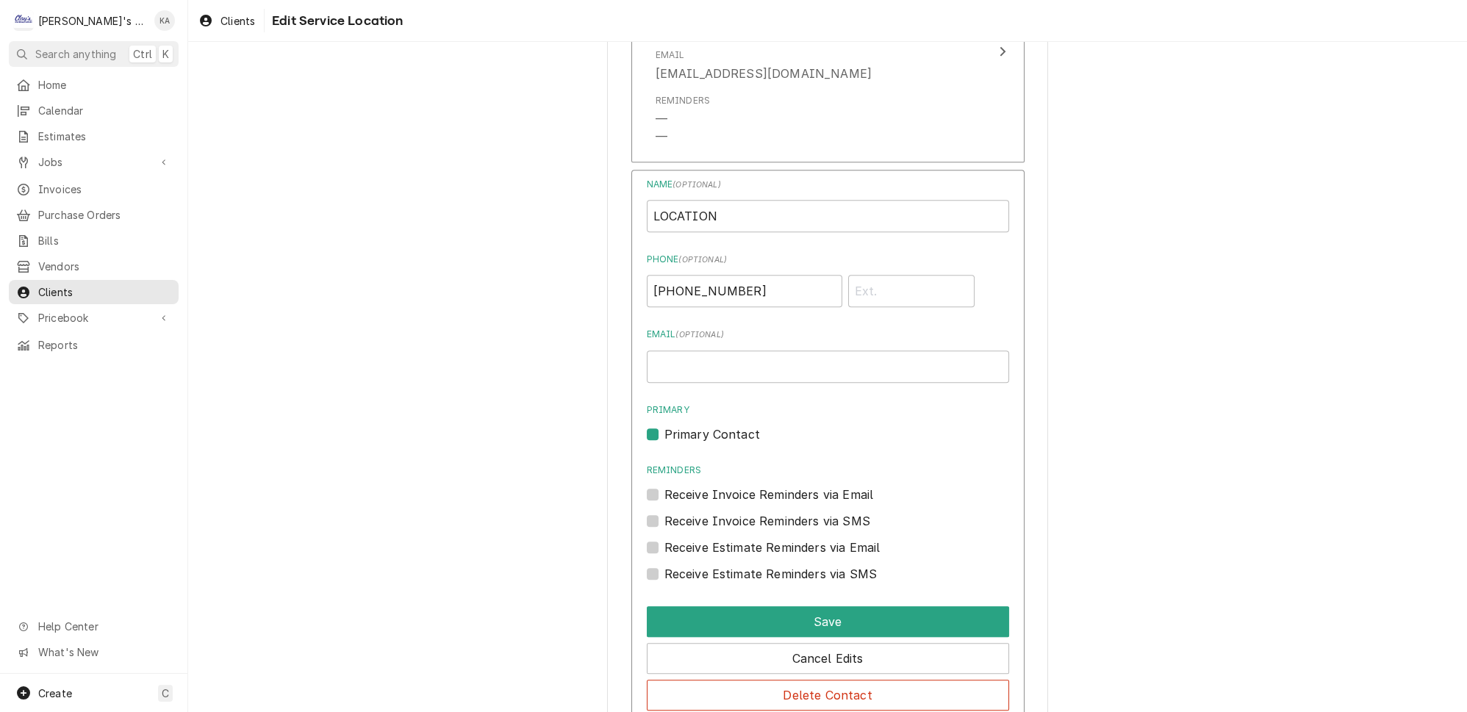
scroll to position [1425, 0]
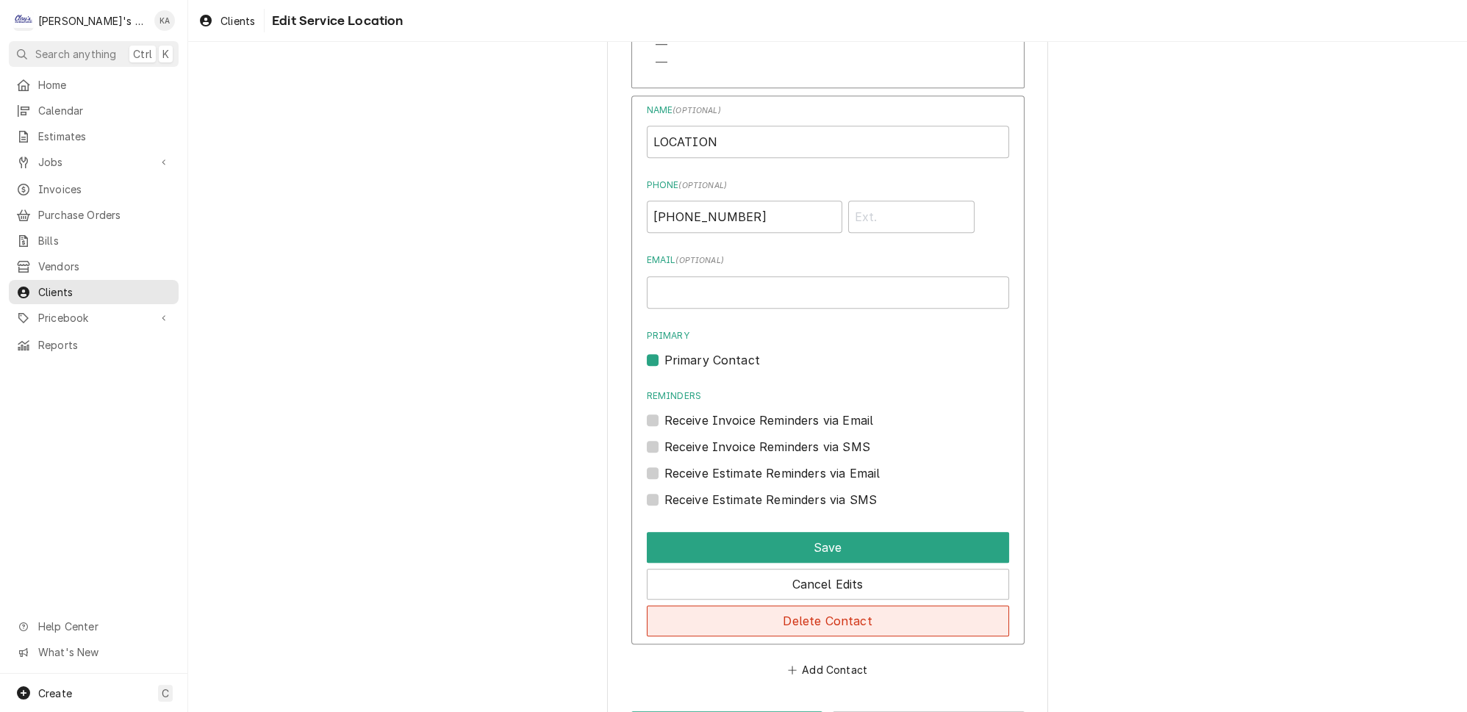
click at [825, 605] on button "Delete Contact" at bounding box center [828, 620] width 362 height 31
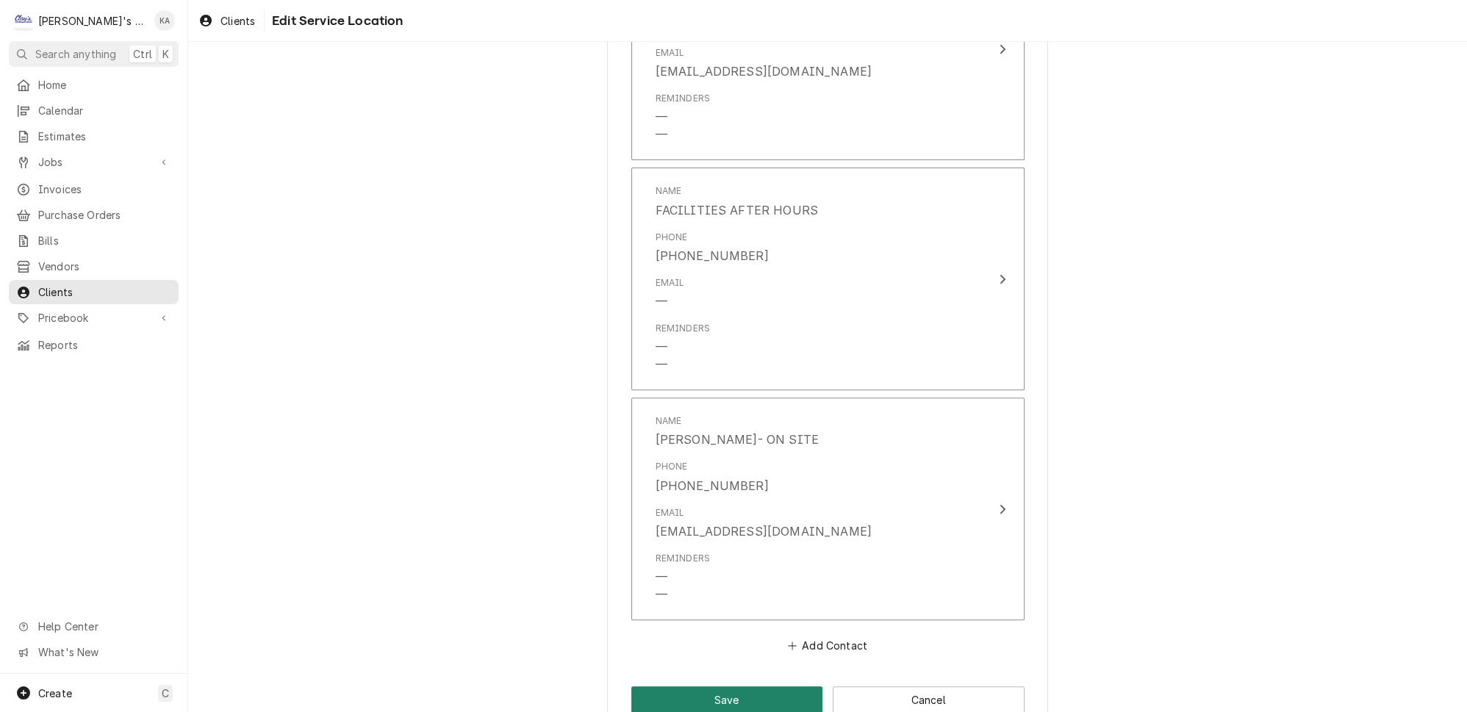
click at [745, 686] on button "Save" at bounding box center [727, 699] width 192 height 27
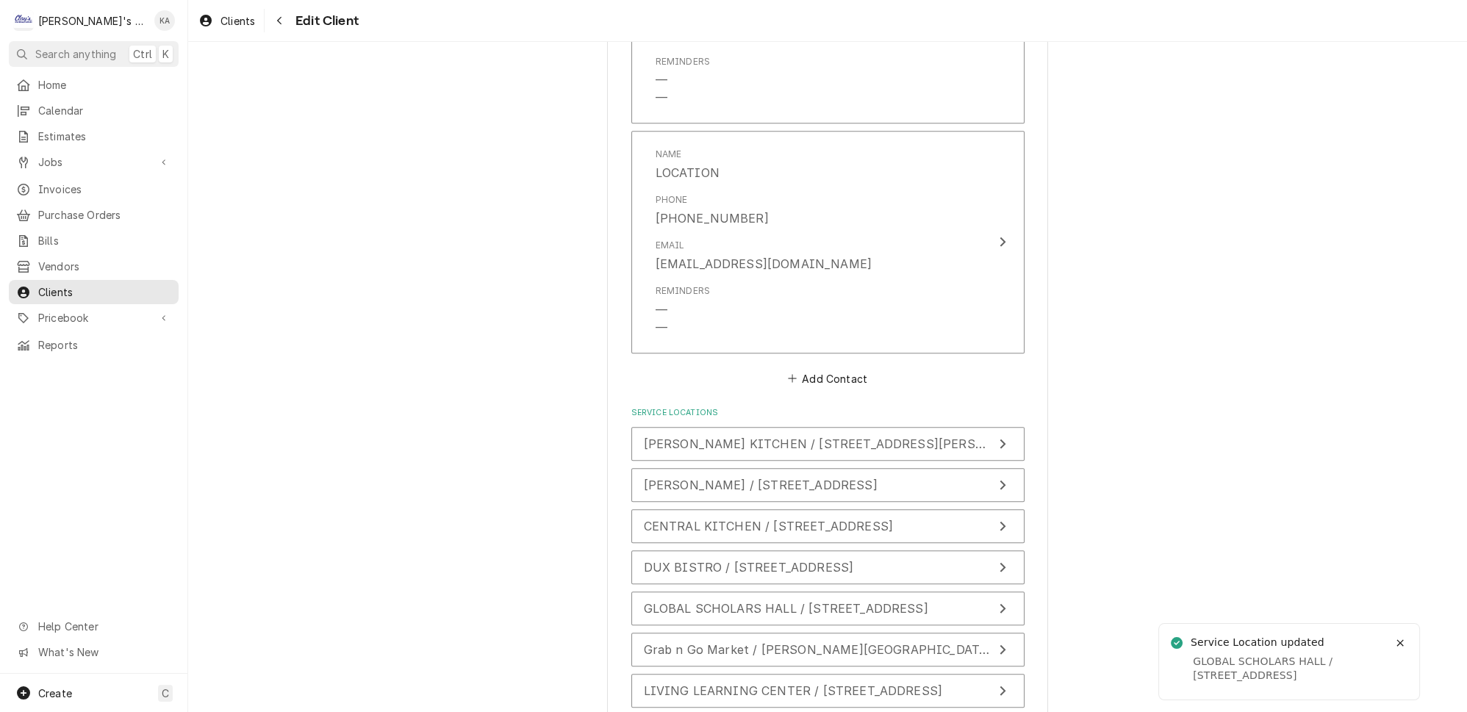
scroll to position [1522, 0]
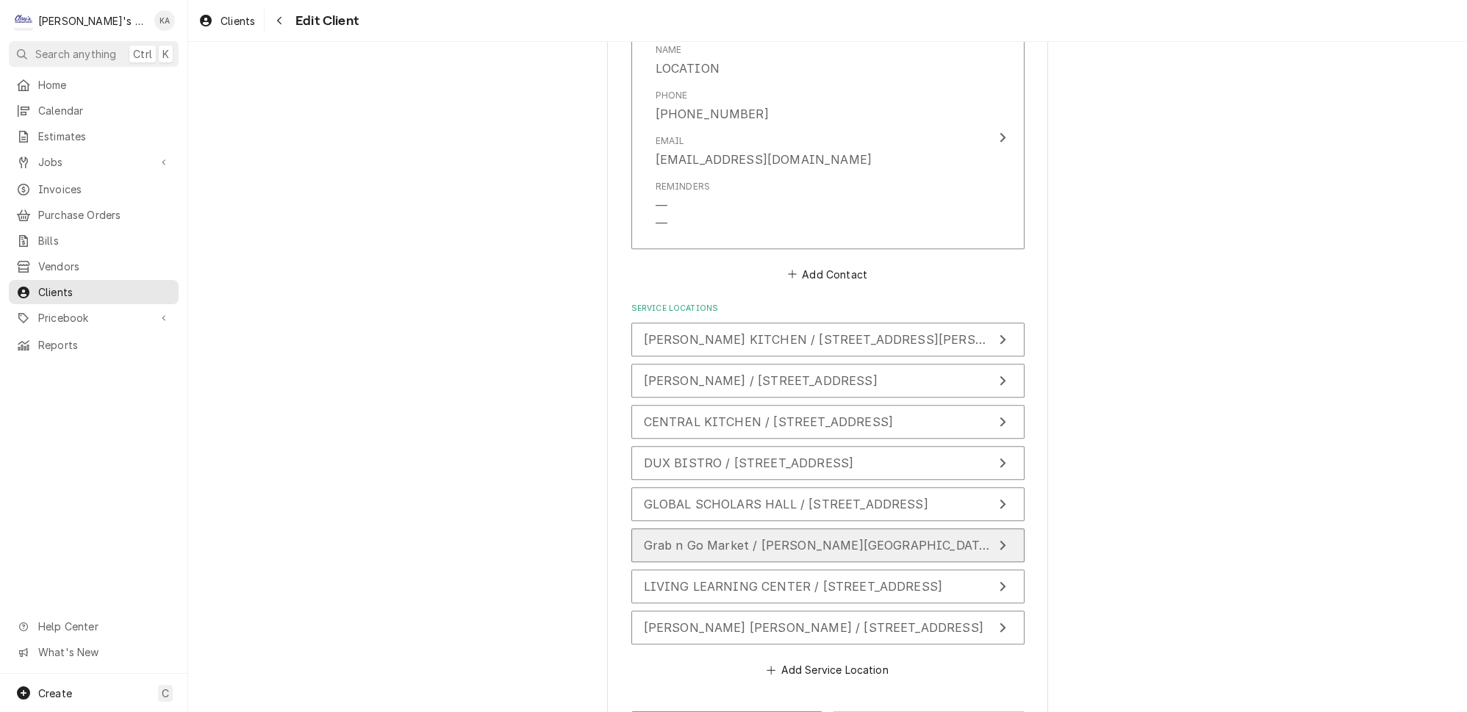
click at [999, 539] on icon "Update Service Location" at bounding box center [1002, 545] width 7 height 12
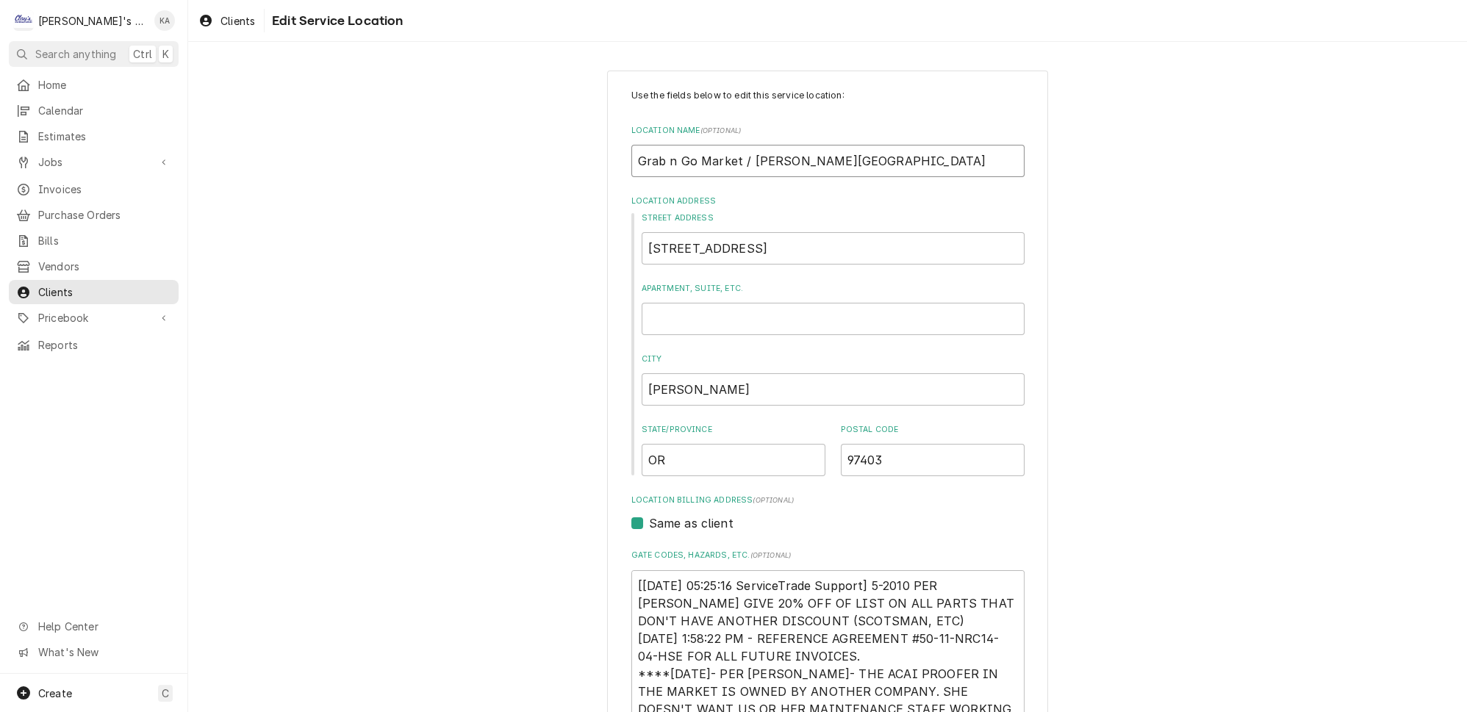
drag, startPoint x: 730, startPoint y: 156, endPoint x: 648, endPoint y: 155, distance: 82.3
click at [648, 155] on input "Grab n Go Market / [PERSON_NAME][GEOGRAPHIC_DATA]" at bounding box center [827, 161] width 393 height 32
type textarea "x"
type input "GR / [PERSON_NAME][GEOGRAPHIC_DATA]"
type textarea "x"
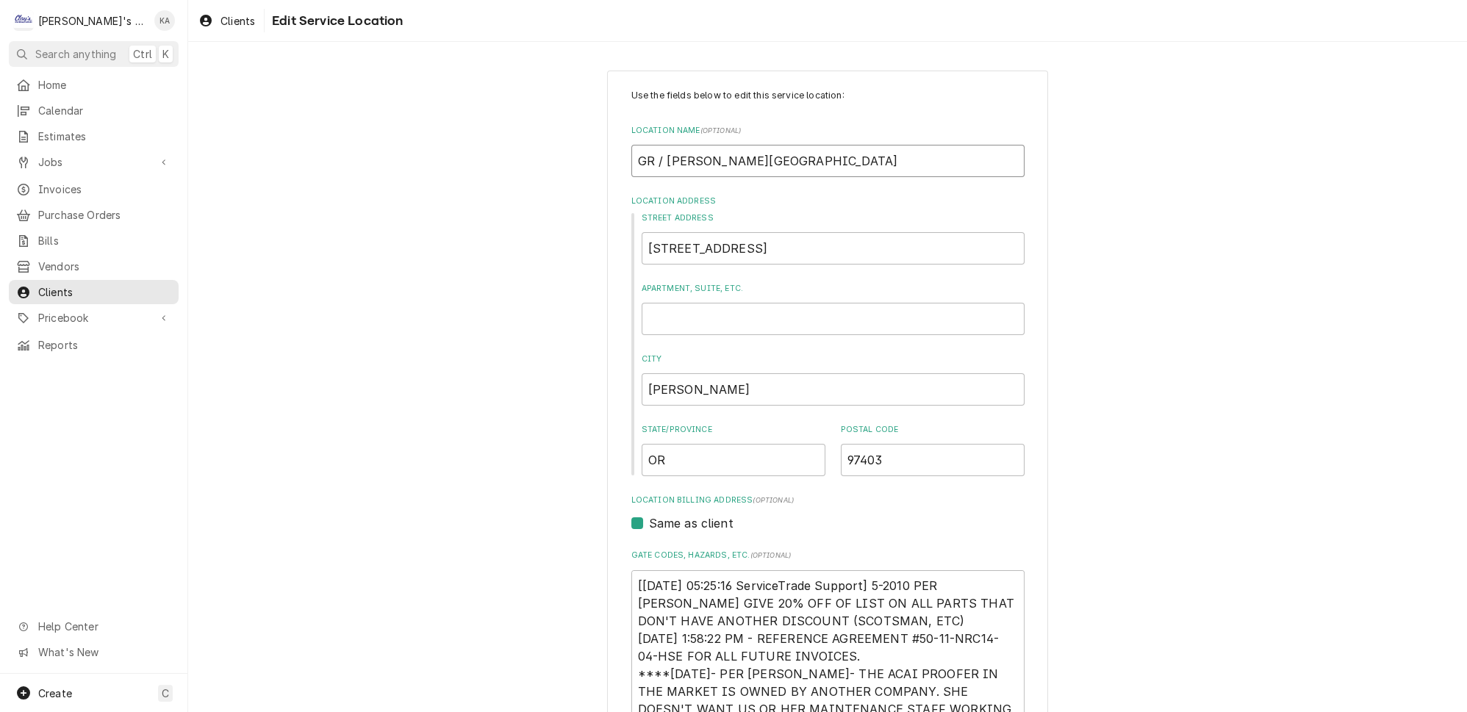
type input "GRA / [PERSON_NAME][GEOGRAPHIC_DATA]"
type textarea "x"
type input "GRAB / [PERSON_NAME][GEOGRAPHIC_DATA]"
type textarea "x"
type input "GRAB / [PERSON_NAME][GEOGRAPHIC_DATA]"
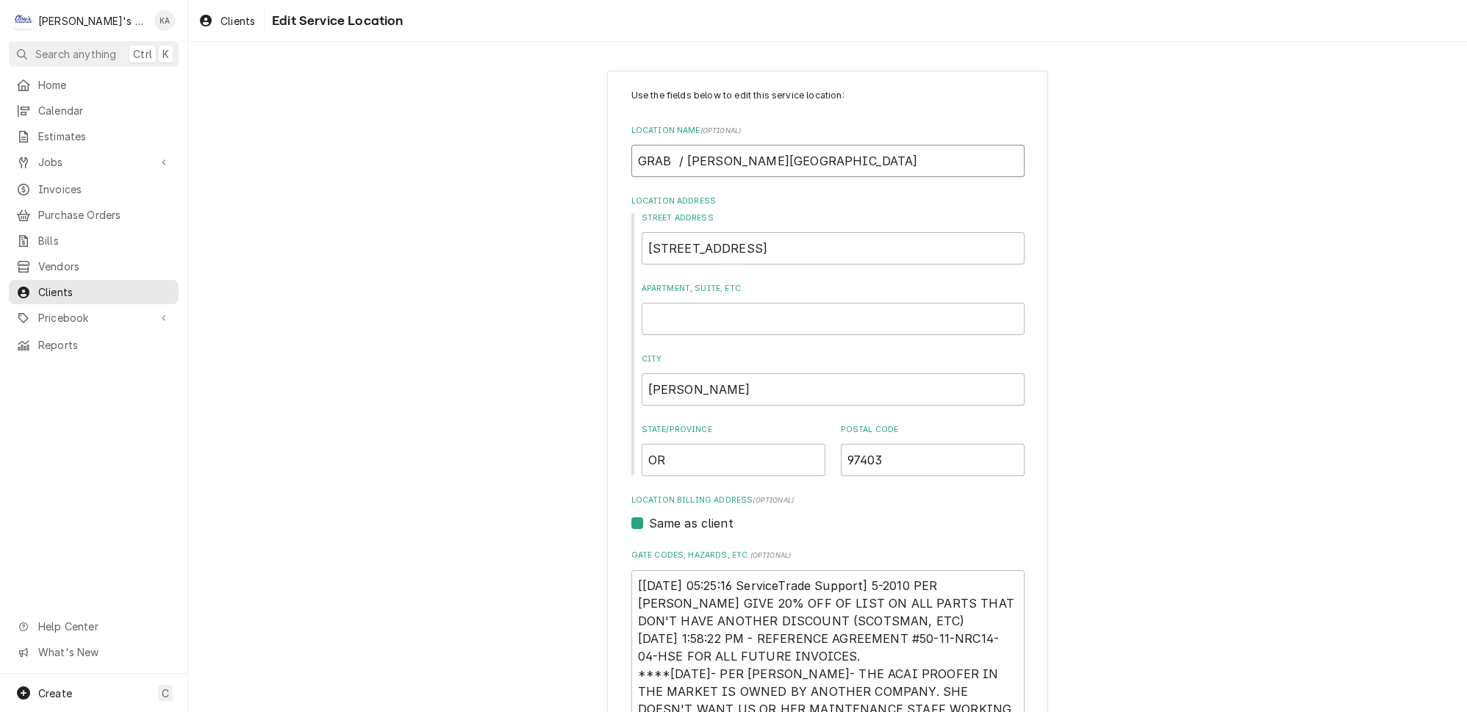
type textarea "x"
type input "GRAB N / [PERSON_NAME][GEOGRAPHIC_DATA]"
type textarea "x"
type input "GRAB N / [PERSON_NAME][GEOGRAPHIC_DATA]"
type textarea "x"
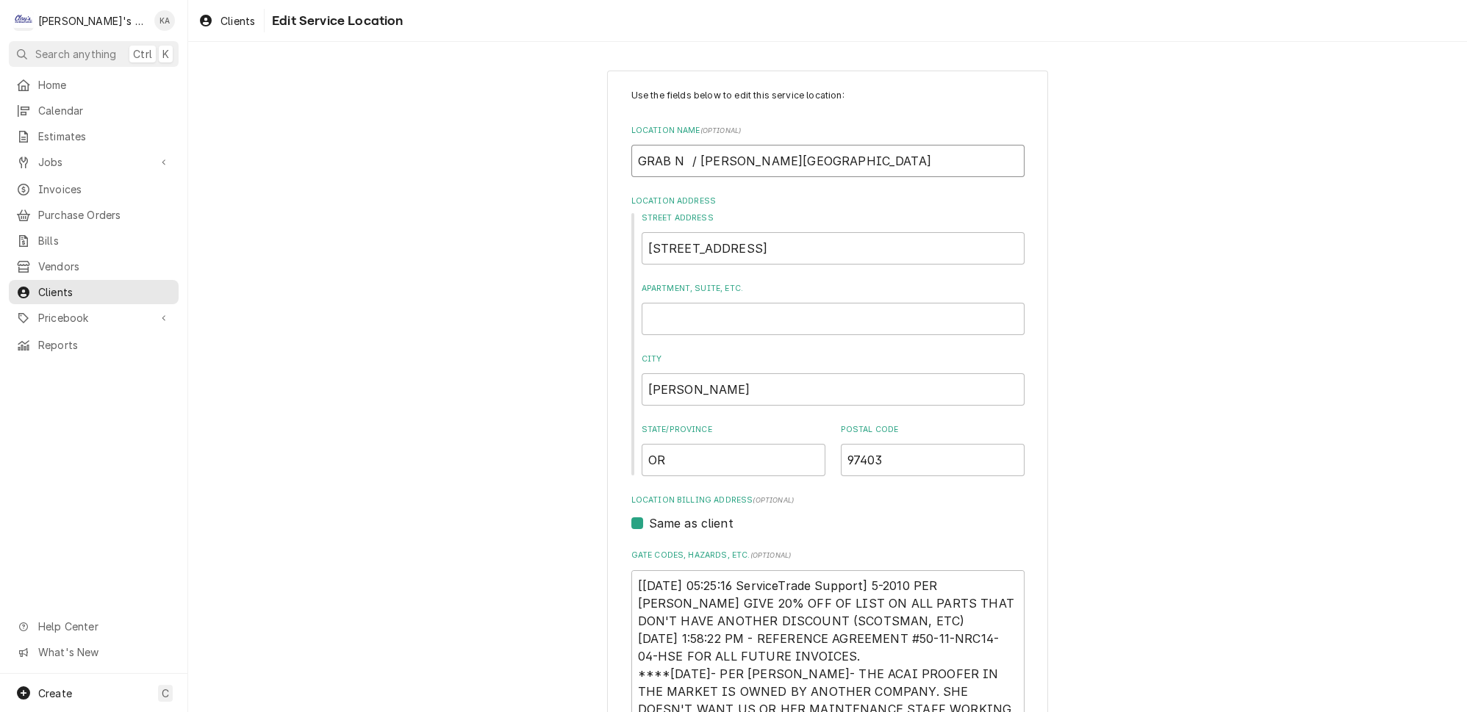
type input "GRAB N G / [PERSON_NAME][GEOGRAPHIC_DATA]"
type textarea "x"
type input "GRAB N GO / [PERSON_NAME][GEOGRAPHIC_DATA]"
type textarea "x"
type input "GRAB N GO / [PERSON_NAME][GEOGRAPHIC_DATA]"
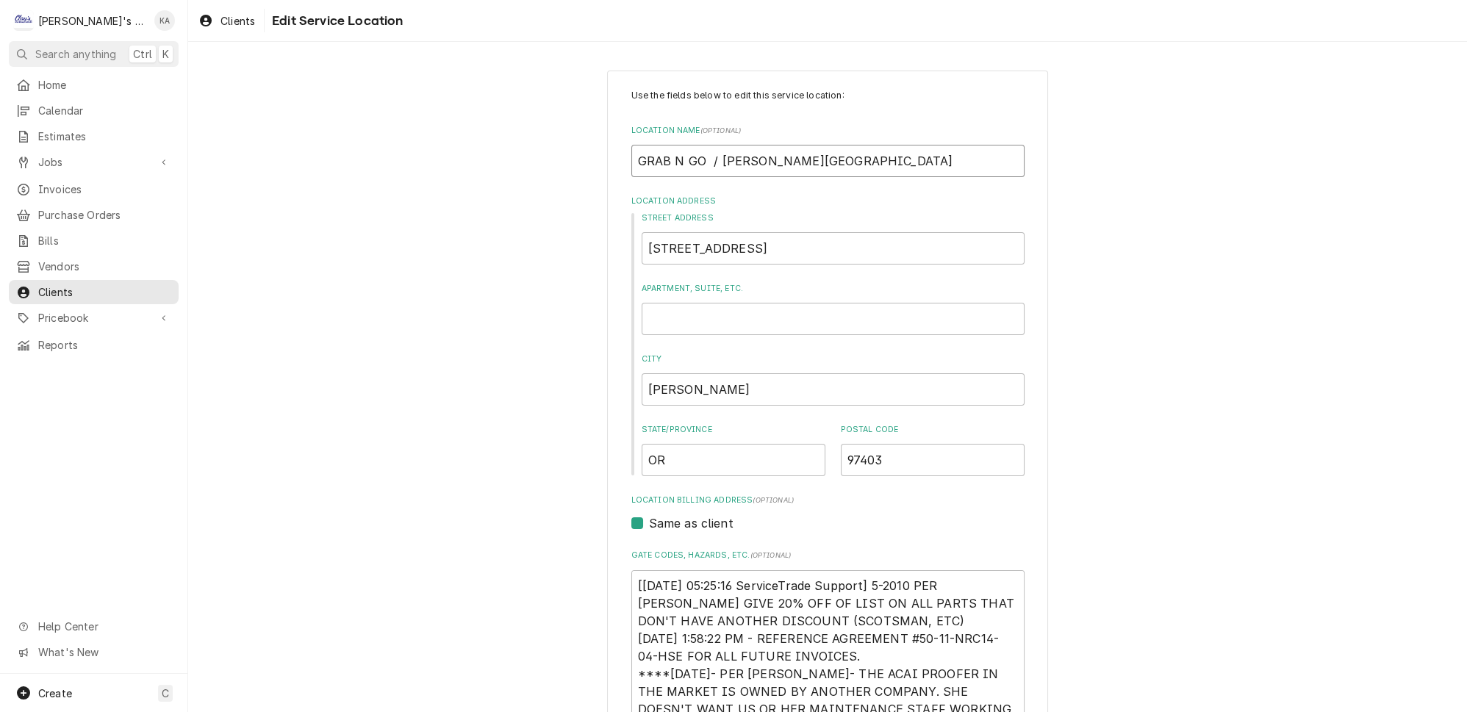
type textarea "x"
type input "GRAB N GO M / [PERSON_NAME][GEOGRAPHIC_DATA]"
type textarea "x"
type input "GRAB N GO MA / [PERSON_NAME][GEOGRAPHIC_DATA]"
type textarea "x"
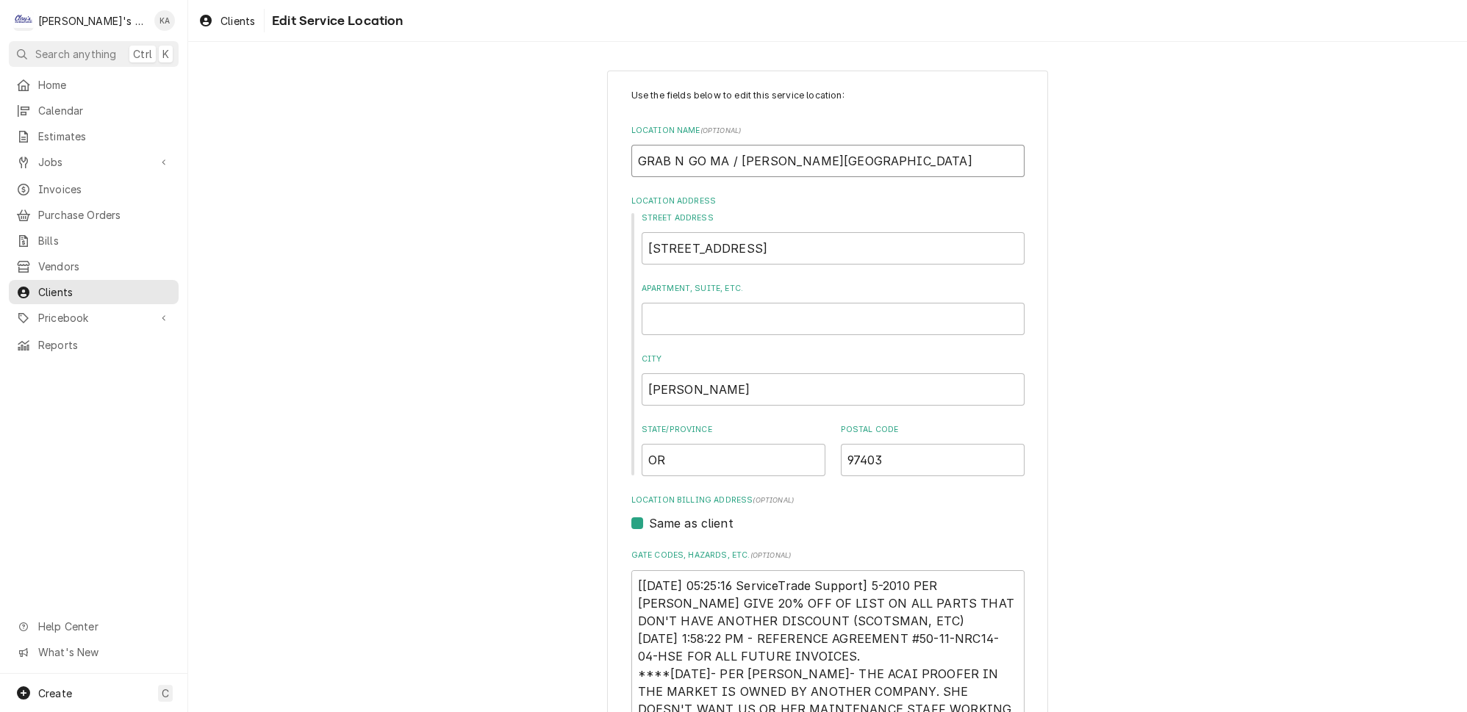
type input "GRAB N GO MAR / [PERSON_NAME][GEOGRAPHIC_DATA]"
type textarea "x"
type input "GRAB N GO MARK / [PERSON_NAME][GEOGRAPHIC_DATA]"
type textarea "x"
type input "GRAB N GO MARKE / [PERSON_NAME][GEOGRAPHIC_DATA]"
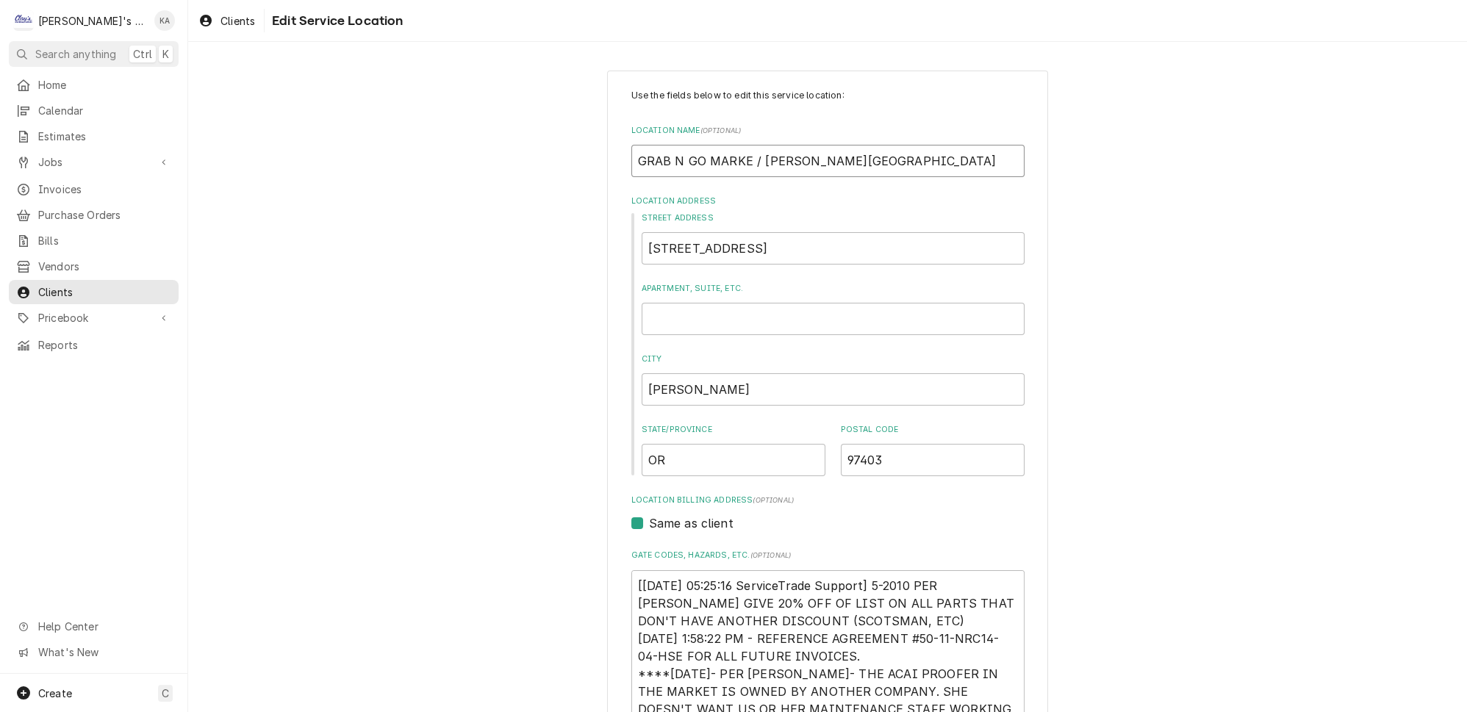
type textarea "x"
type input "[GEOGRAPHIC_DATA] / [PERSON_NAME][GEOGRAPHIC_DATA]"
drag, startPoint x: 864, startPoint y: 156, endPoint x: 752, endPoint y: 157, distance: 112.4
click at [752, 157] on input "[GEOGRAPHIC_DATA] / [PERSON_NAME][GEOGRAPHIC_DATA]" at bounding box center [827, 161] width 393 height 32
type textarea "x"
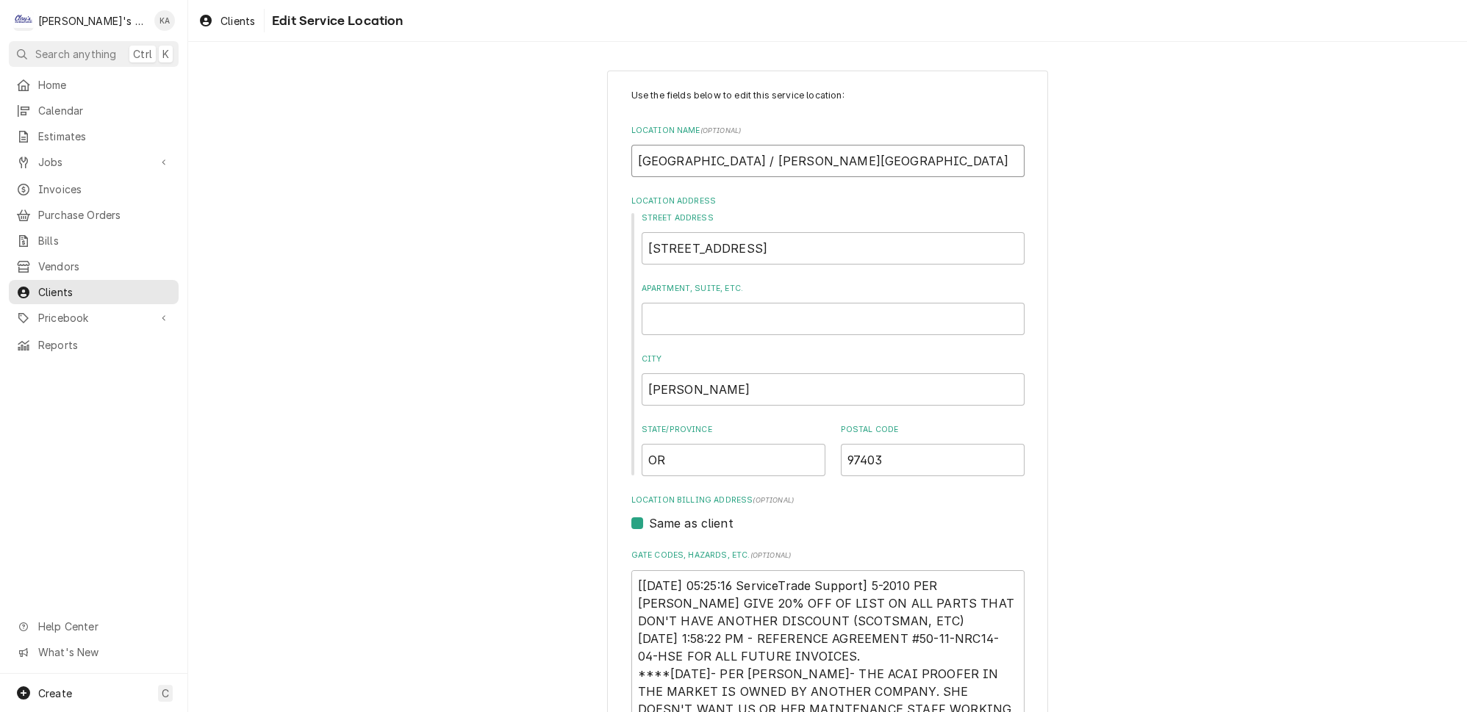
type input "GRAB N GO MARKET H"
type textarea "x"
type input "GRAB N GO MARKET HA"
type textarea "x"
type input "GRAB N GO MARKET HAM"
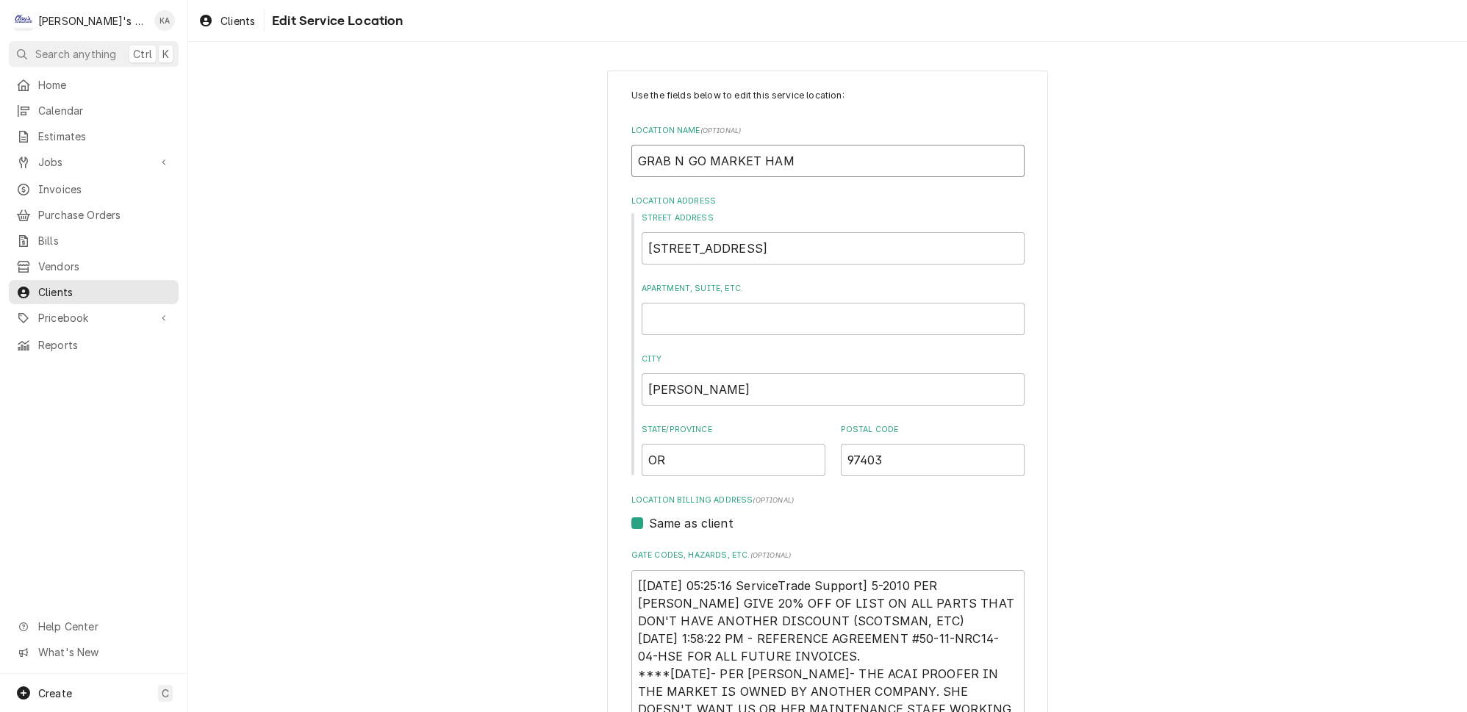
type textarea "x"
type input "GRAB N GO MARKET HAMI"
type textarea "x"
type input "GRAB N GO MARKET [PERSON_NAME]"
type textarea "x"
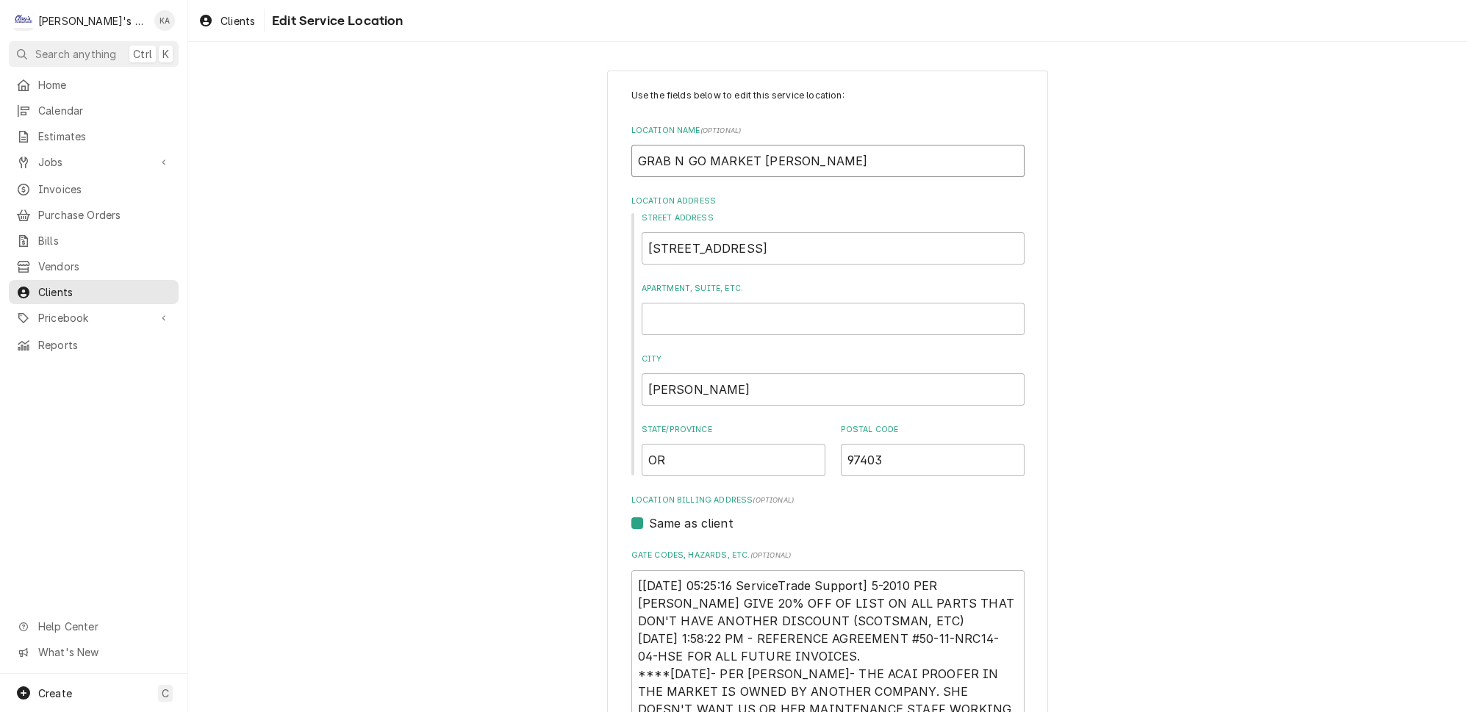
type input "GRAB N GO MARKET HAMILT"
type textarea "x"
type input "GRAB N GO MARKET HAMILTO"
type textarea "x"
type input "GRAB N GO MARKET [PERSON_NAME]"
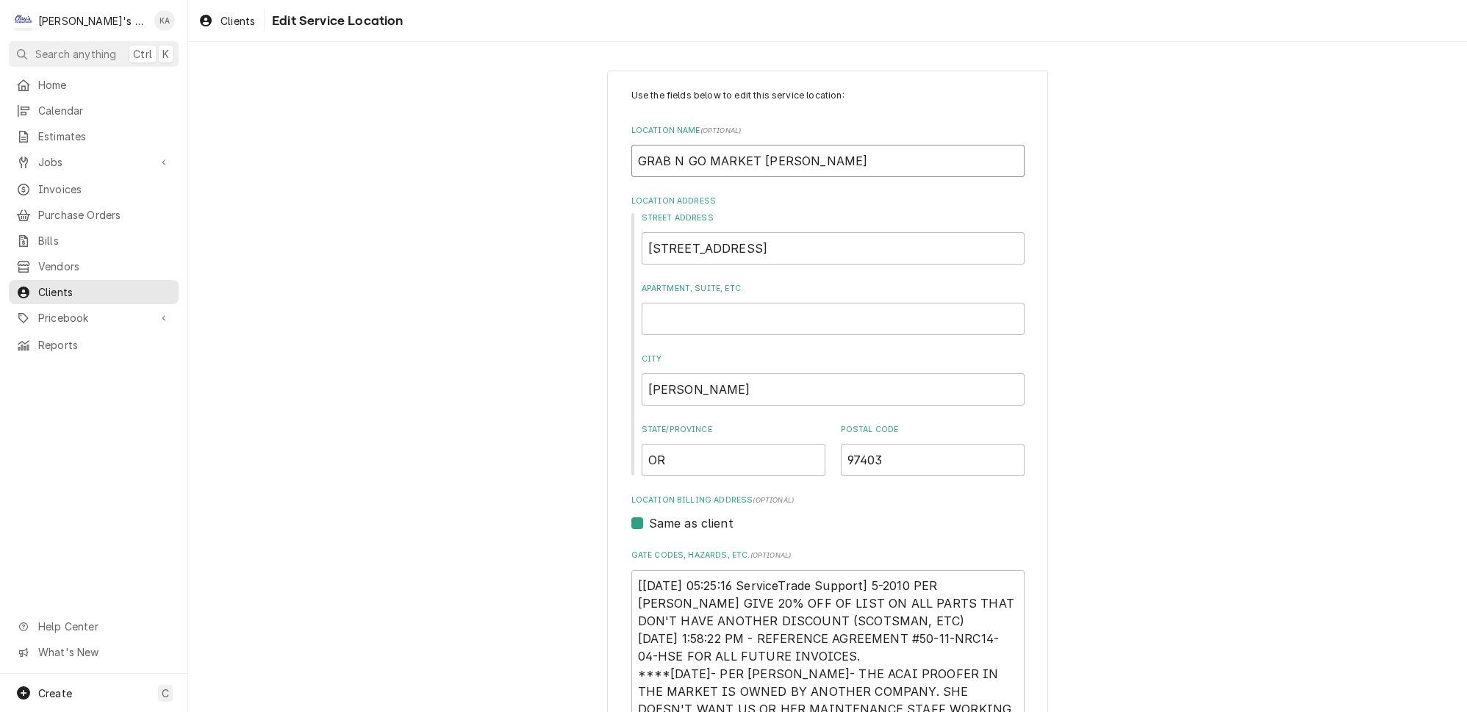
type textarea "x"
type input "GRAB N GO MARKET [PERSON_NAME]"
type textarea "x"
type input "GRAB N GO MARKET [PERSON_NAME] B"
type textarea "x"
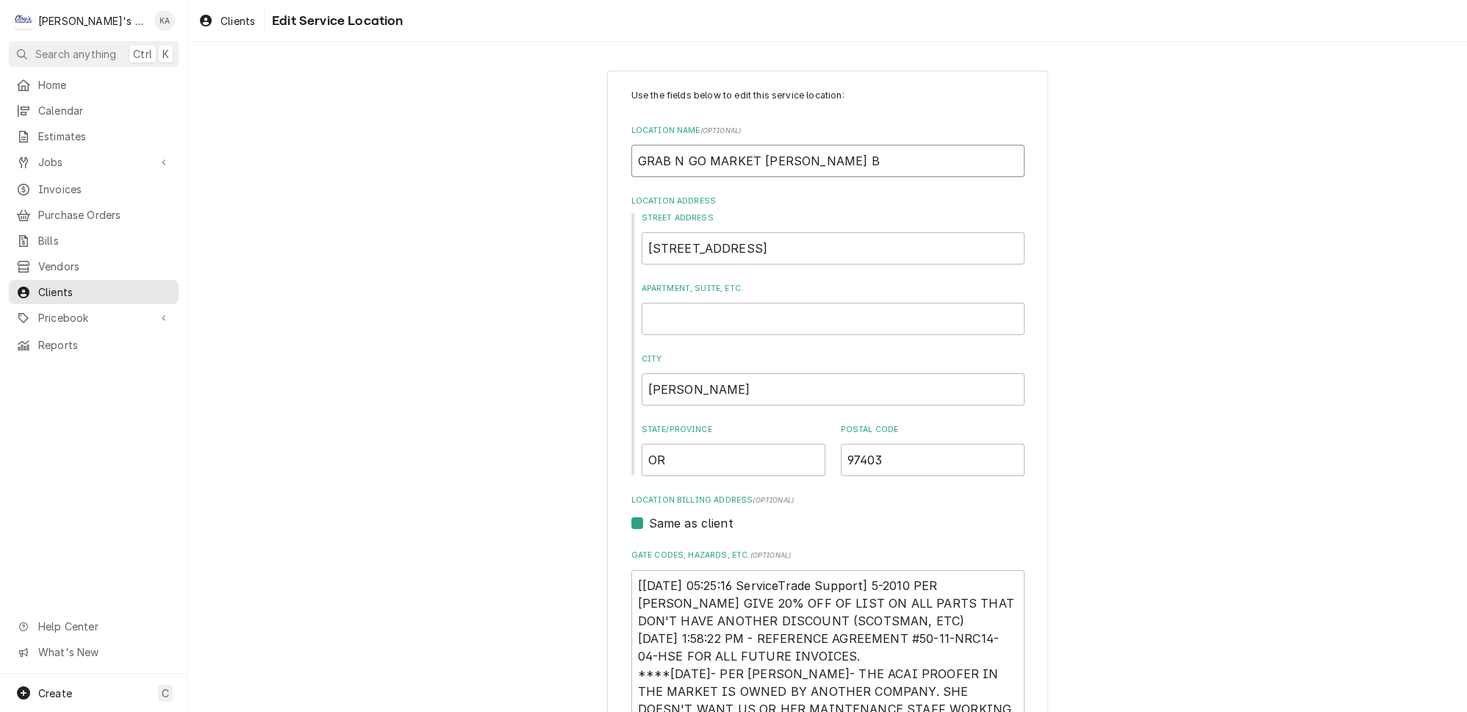
type input "GRAB N GO MARKET [PERSON_NAME] BU"
type textarea "x"
type input "GRAB N GO MARKET [PERSON_NAME] [PERSON_NAME]"
type textarea "x"
type input "GRAB N GO MARKET [PERSON_NAME] BUIL"
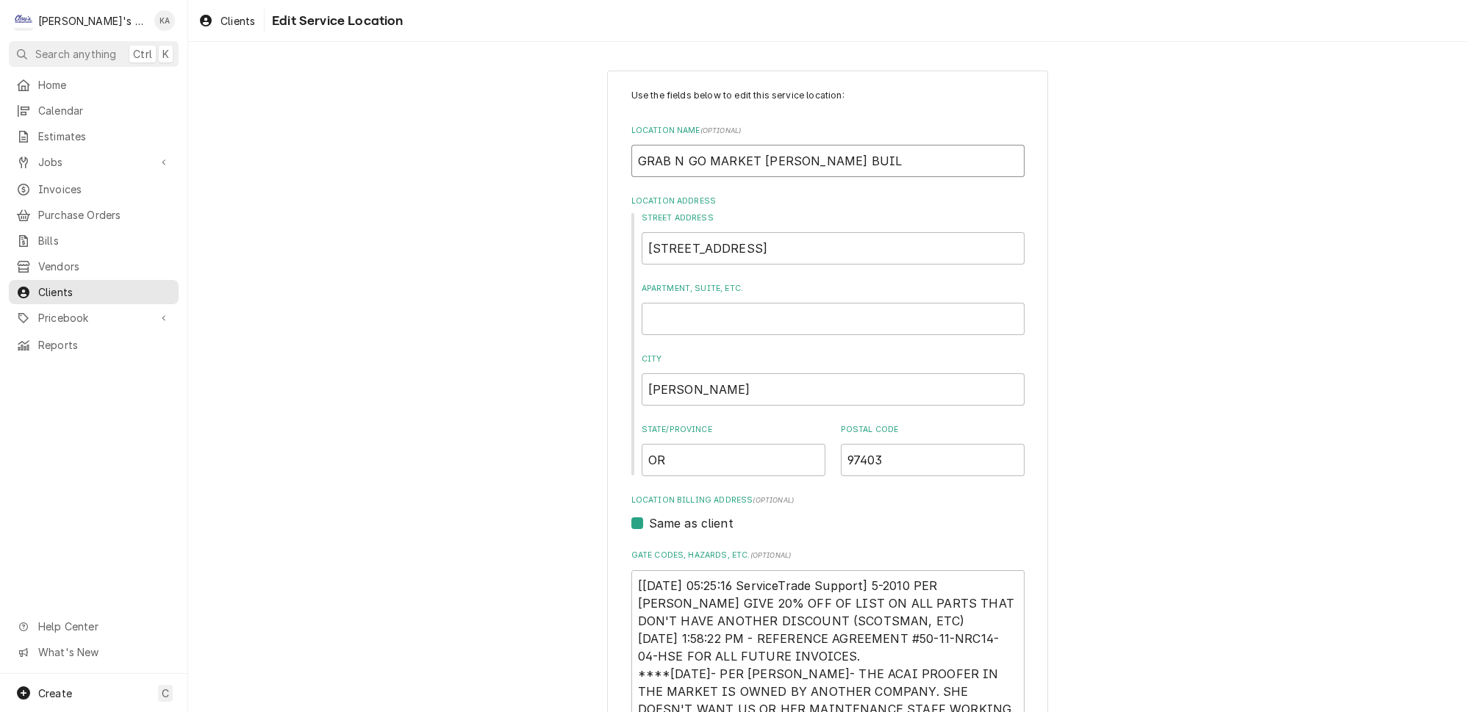
type textarea "x"
type input "GRAB N GO MARKET [PERSON_NAME] BUILD"
type textarea "x"
type input "GRAB N GO MARKET [PERSON_NAME] BUILDI"
type textarea "x"
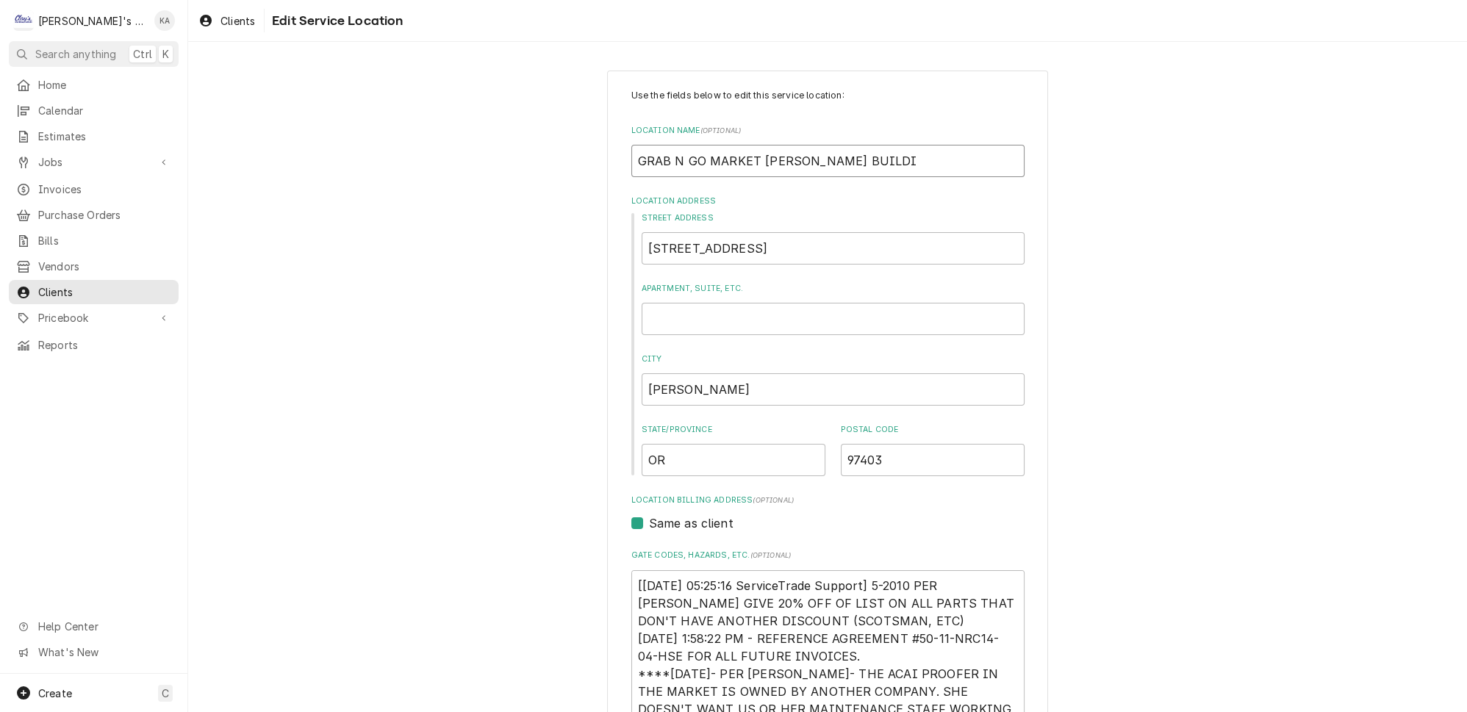
type input "GRAB N GO MARKET [PERSON_NAME] BUILDIN"
type textarea "x"
type input "[GEOGRAPHIC_DATA][PERSON_NAME]"
drag, startPoint x: 746, startPoint y: 247, endPoint x: 686, endPoint y: 245, distance: 60.3
click at [686, 245] on input "[STREET_ADDRESS]" at bounding box center [832, 248] width 383 height 32
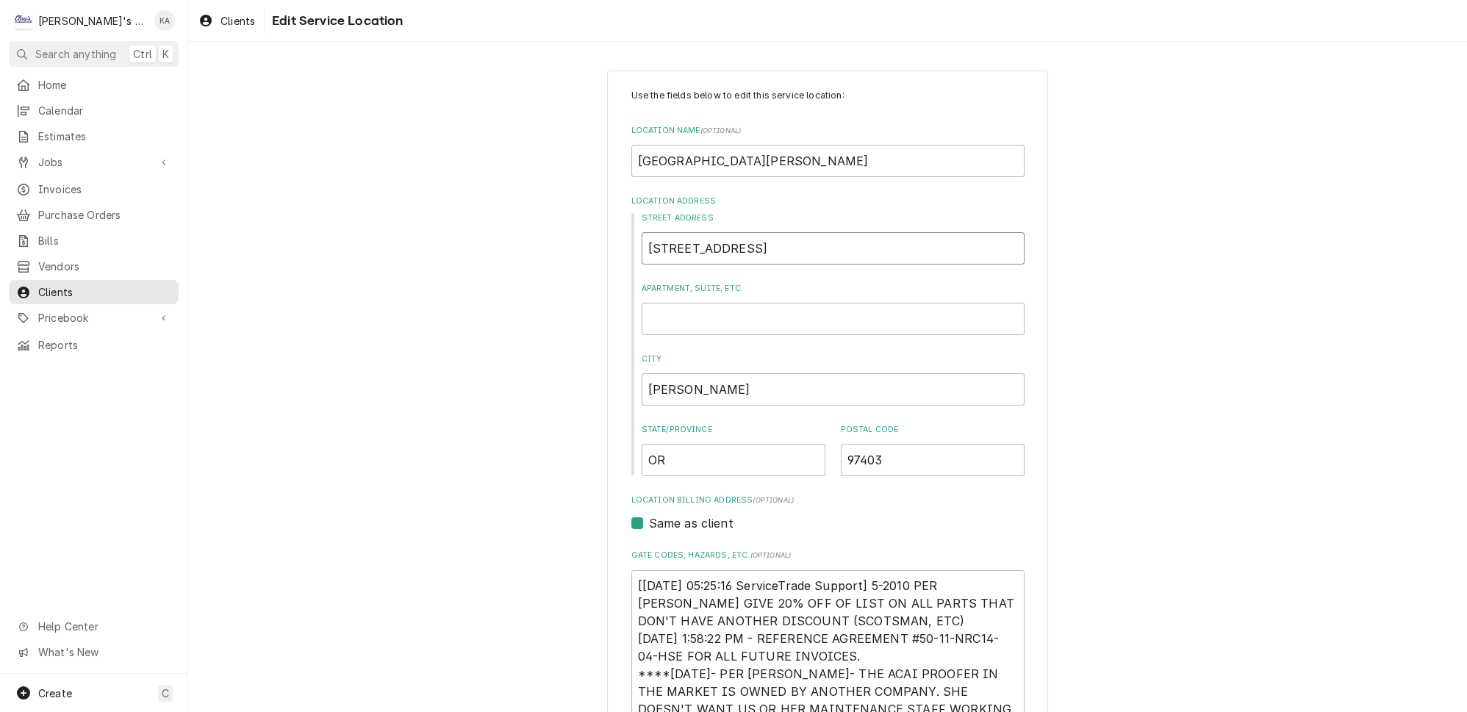
type textarea "x"
type input "1365 AG"
type textarea "x"
type input "1365 AGA"
type textarea "x"
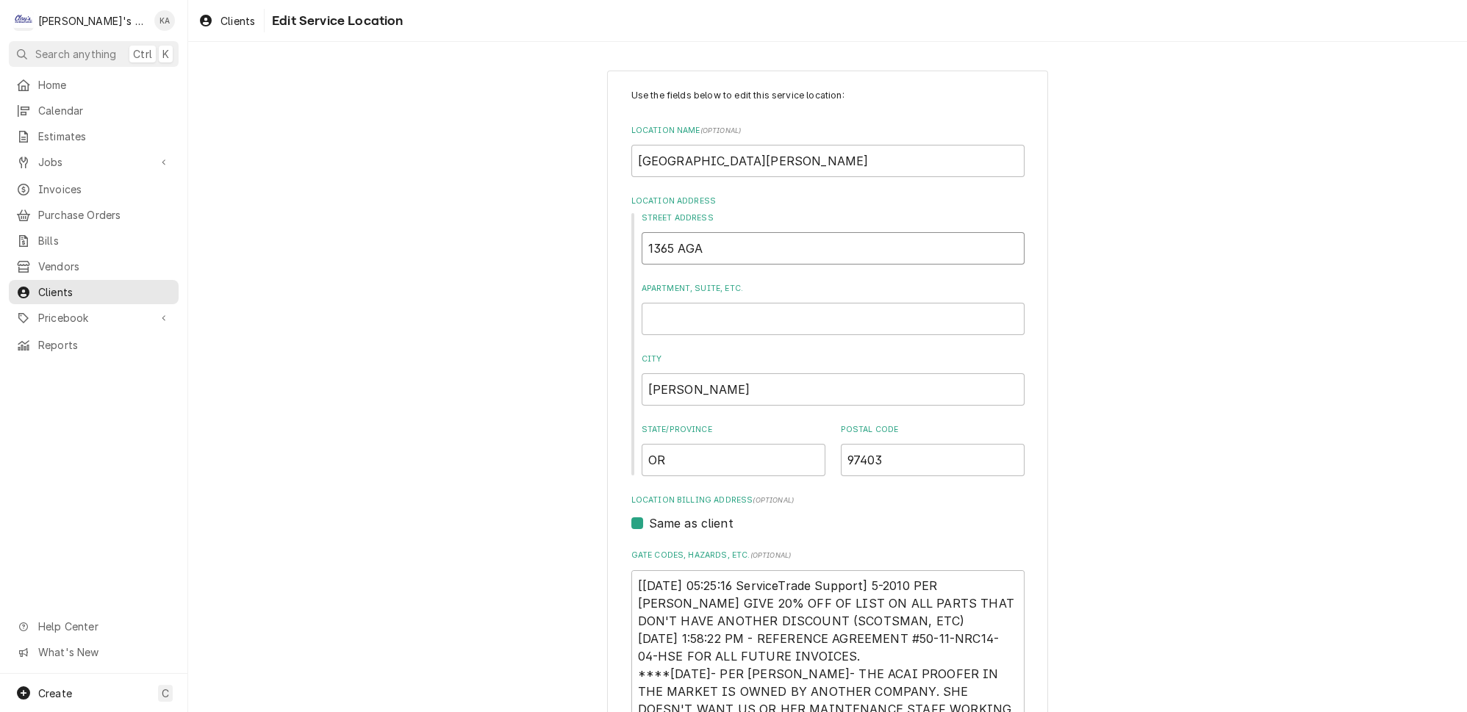
type input "1365 AGAT"
type textarea "x"
type input "1365 AGATE"
type textarea "x"
type input "1365 AGATE"
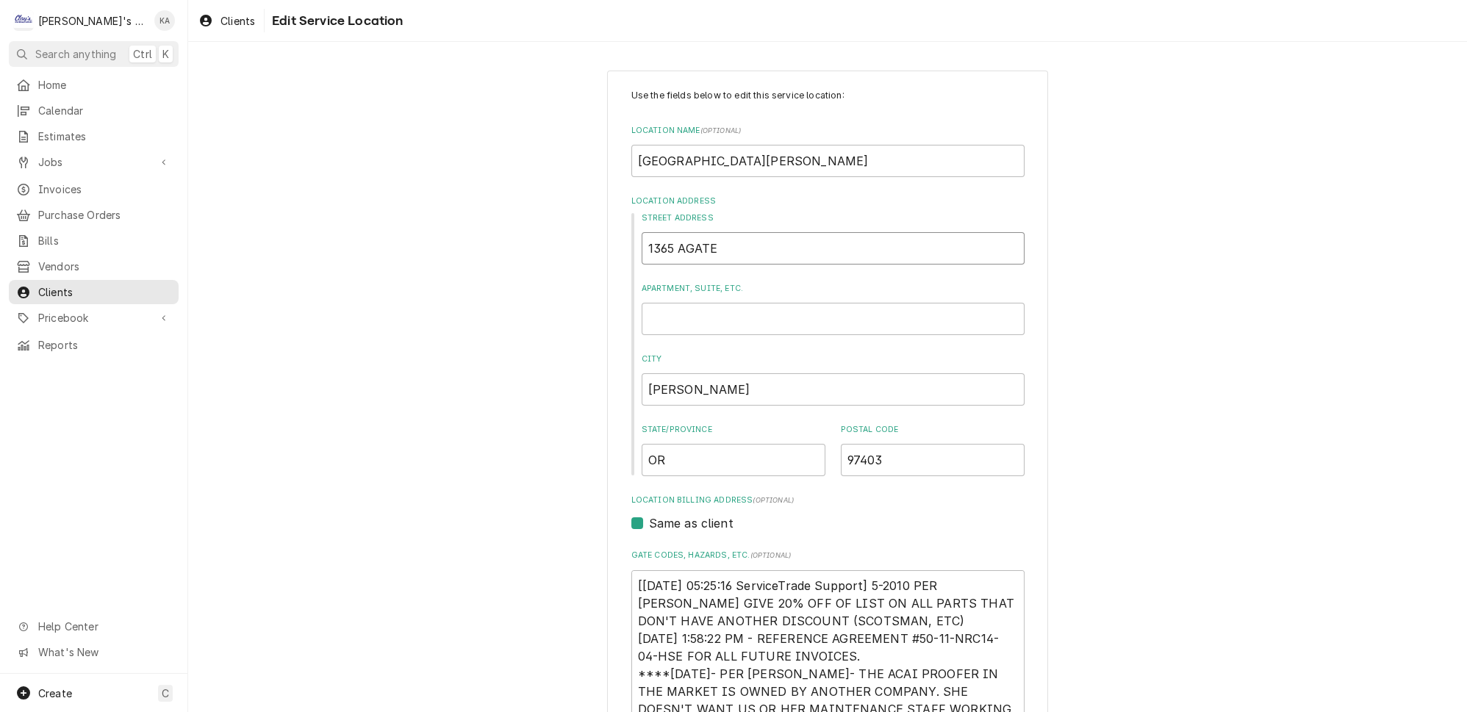
type textarea "x"
type input "1365 [PERSON_NAME]"
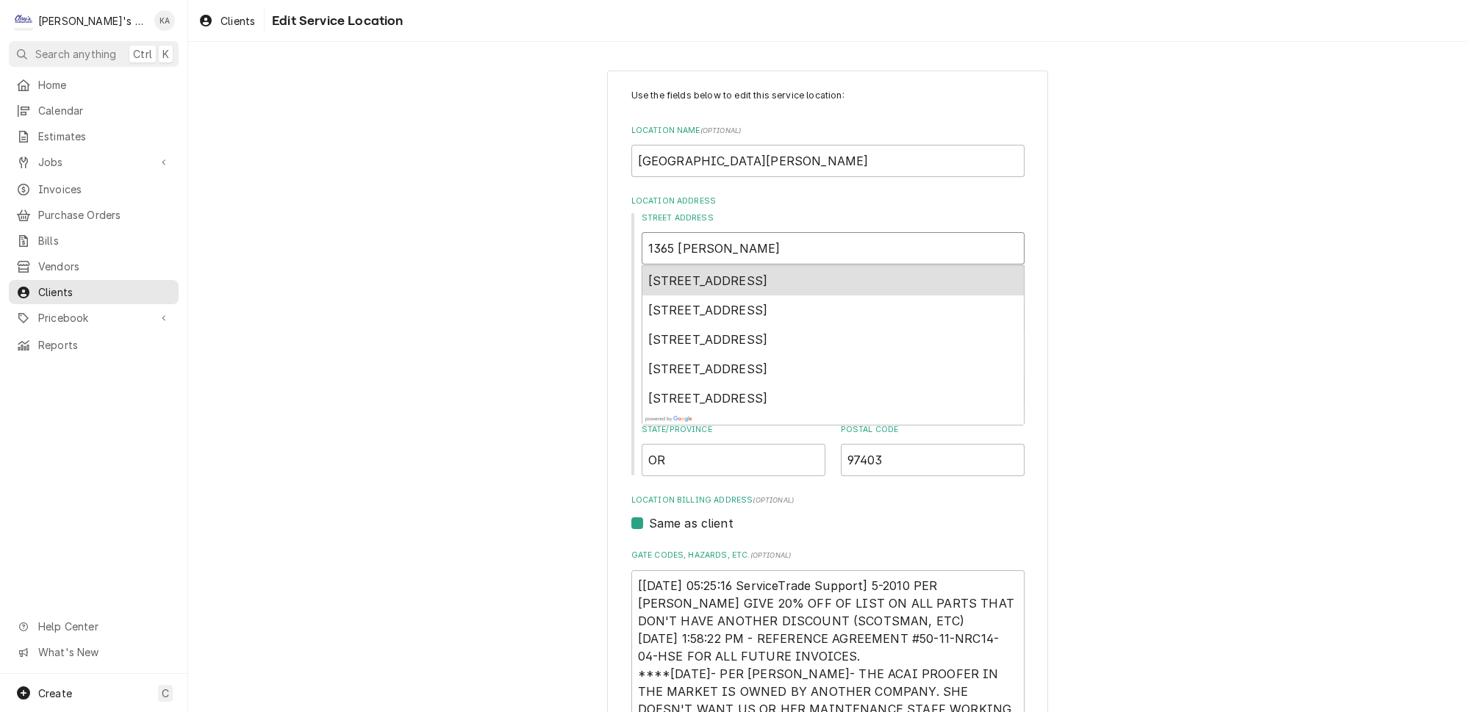
type textarea "x"
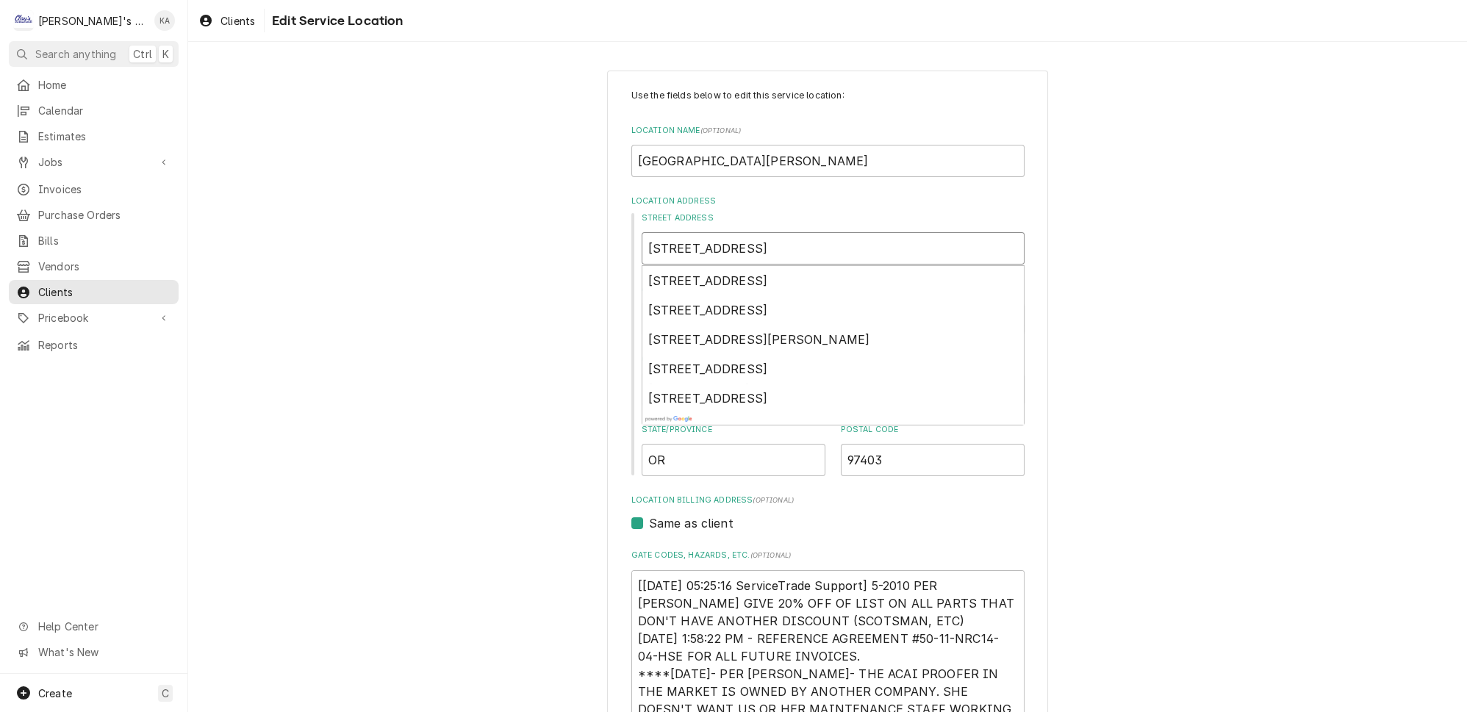
type input "[STREET_ADDRESS]"
click at [1143, 306] on div "Use the fields below to edit this service location: Location Name ( optional ) …" at bounding box center [827, 527] width 1278 height 941
drag, startPoint x: 688, startPoint y: 384, endPoint x: 658, endPoint y: 384, distance: 30.1
click at [658, 384] on input "[PERSON_NAME]" at bounding box center [832, 389] width 383 height 32
type textarea "x"
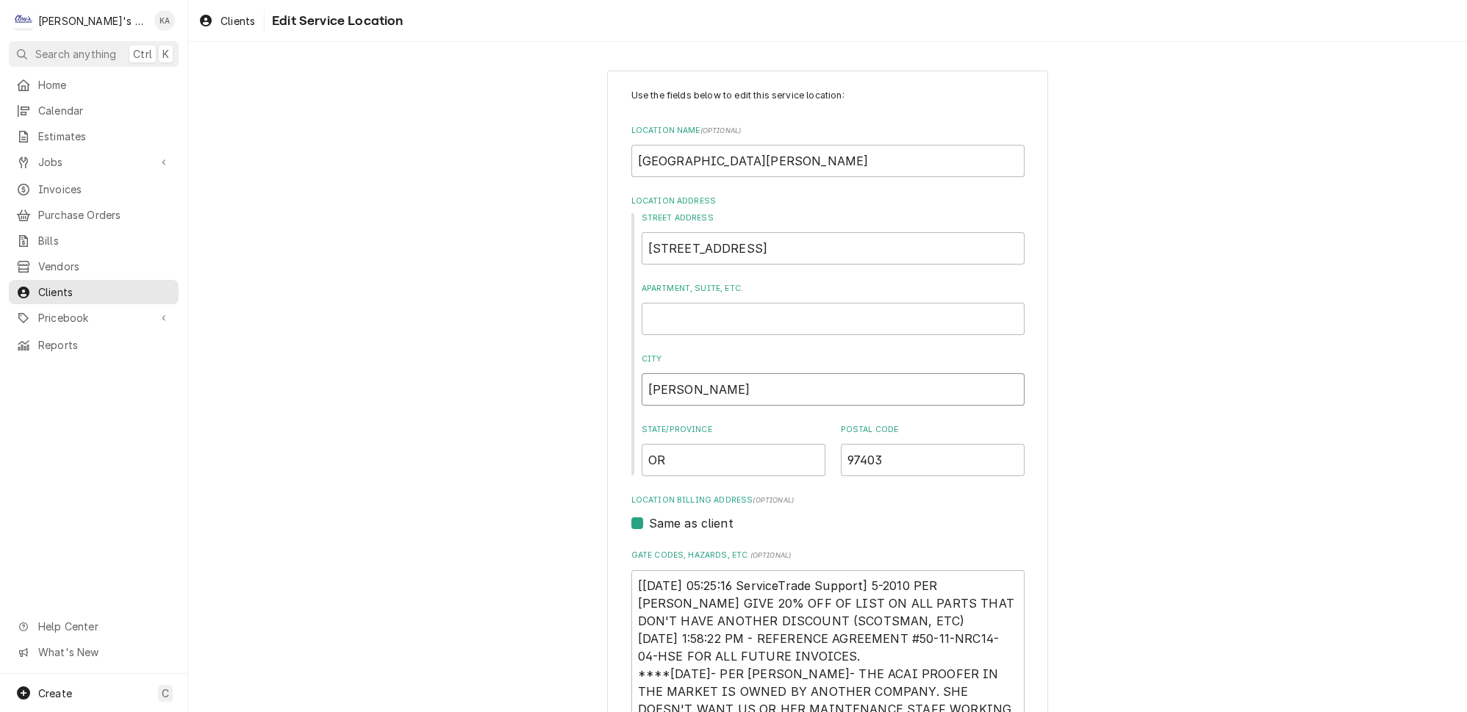
type input "EU"
type textarea "x"
type input "EUG"
type textarea "x"
type input "EUGE"
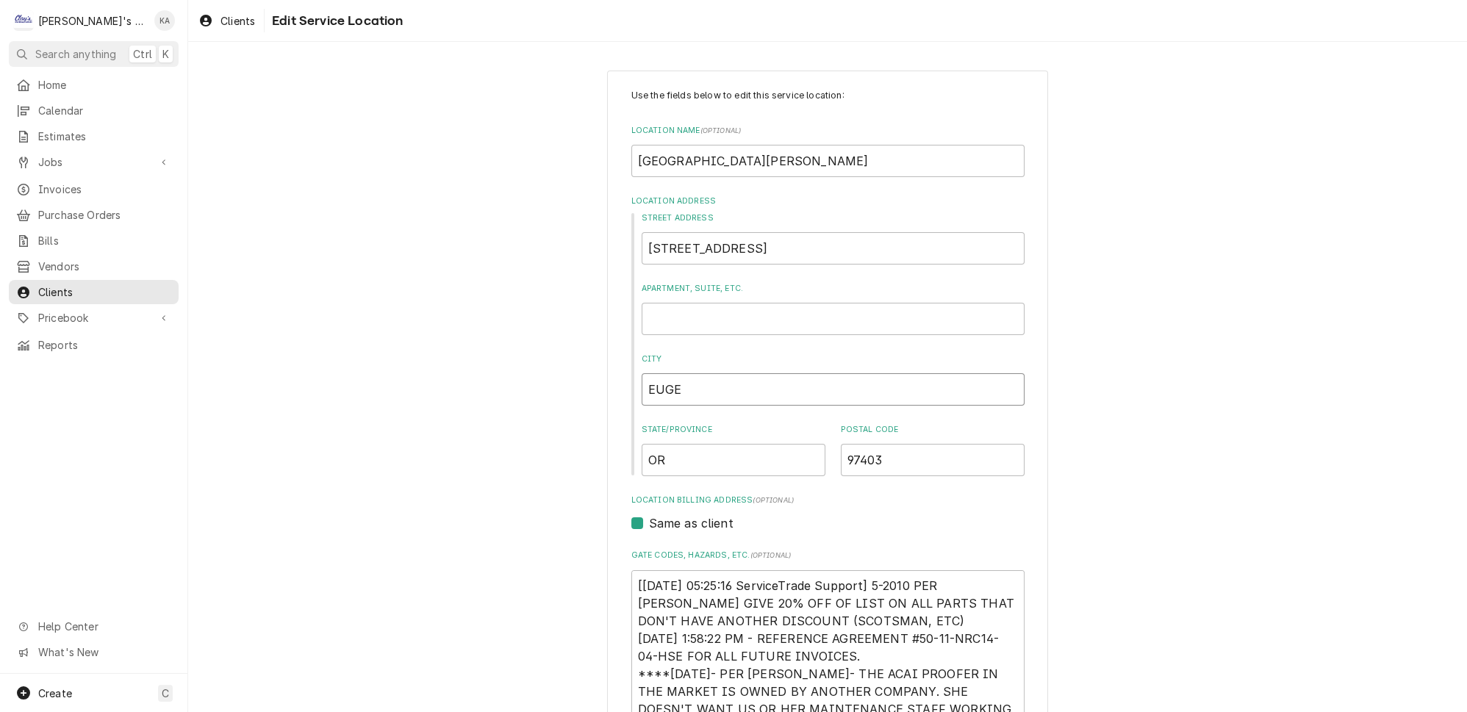
type textarea "x"
type input "[PERSON_NAME]"
type textarea "x"
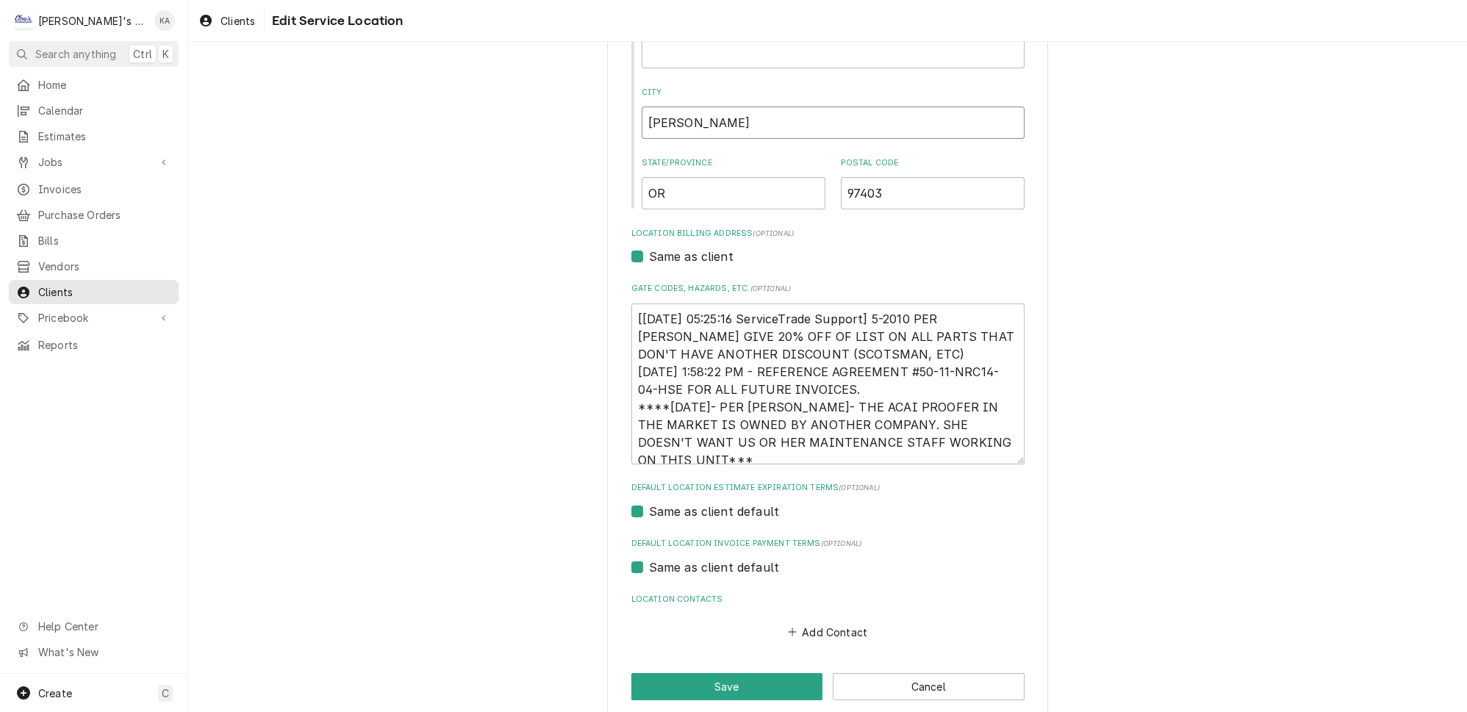
scroll to position [273, 0]
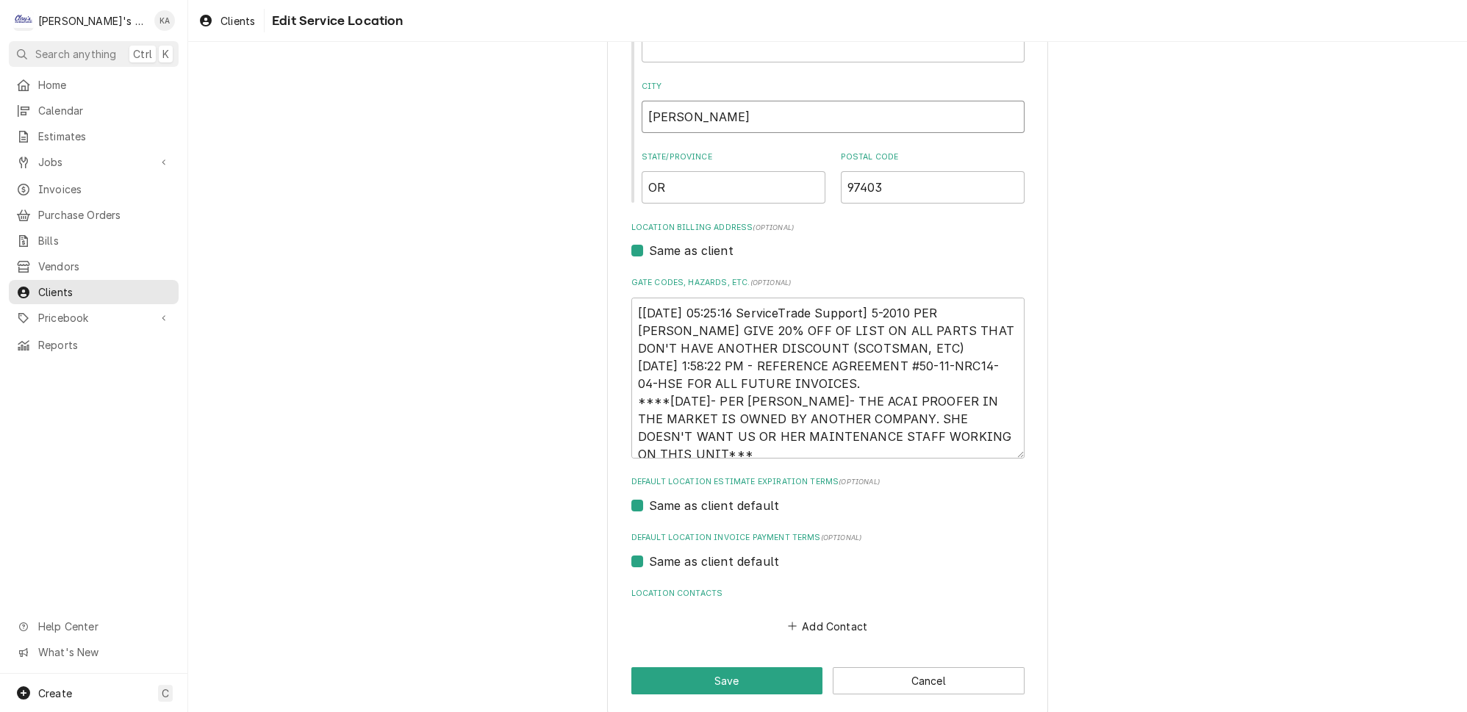
type input "[PERSON_NAME]"
click at [1179, 442] on div "Use the fields below to edit this service location: Location Name ( optional ) …" at bounding box center [827, 255] width 1278 height 941
click at [730, 667] on button "Save" at bounding box center [727, 680] width 192 height 27
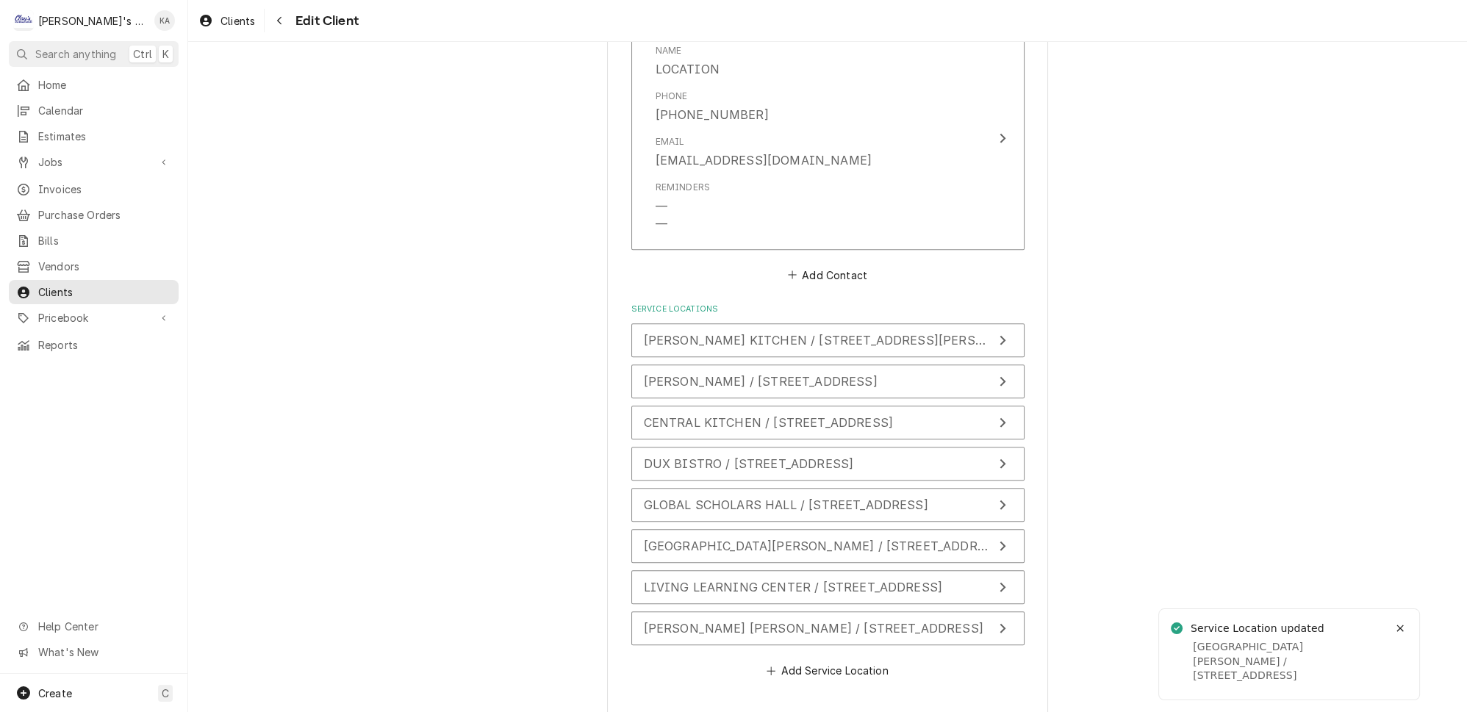
scroll to position [1522, 0]
click at [999, 580] on icon "Update Service Location" at bounding box center [1002, 586] width 7 height 12
type textarea "x"
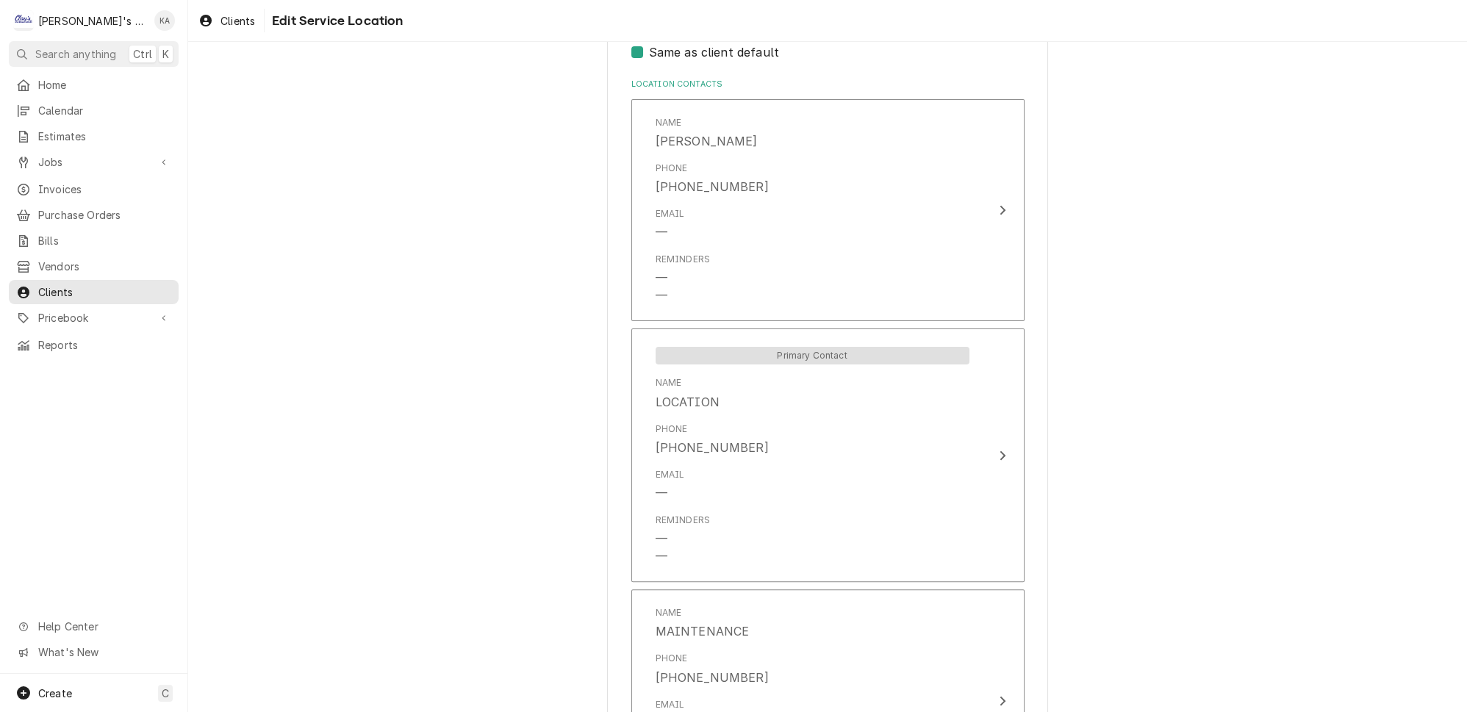
scroll to position [734, 0]
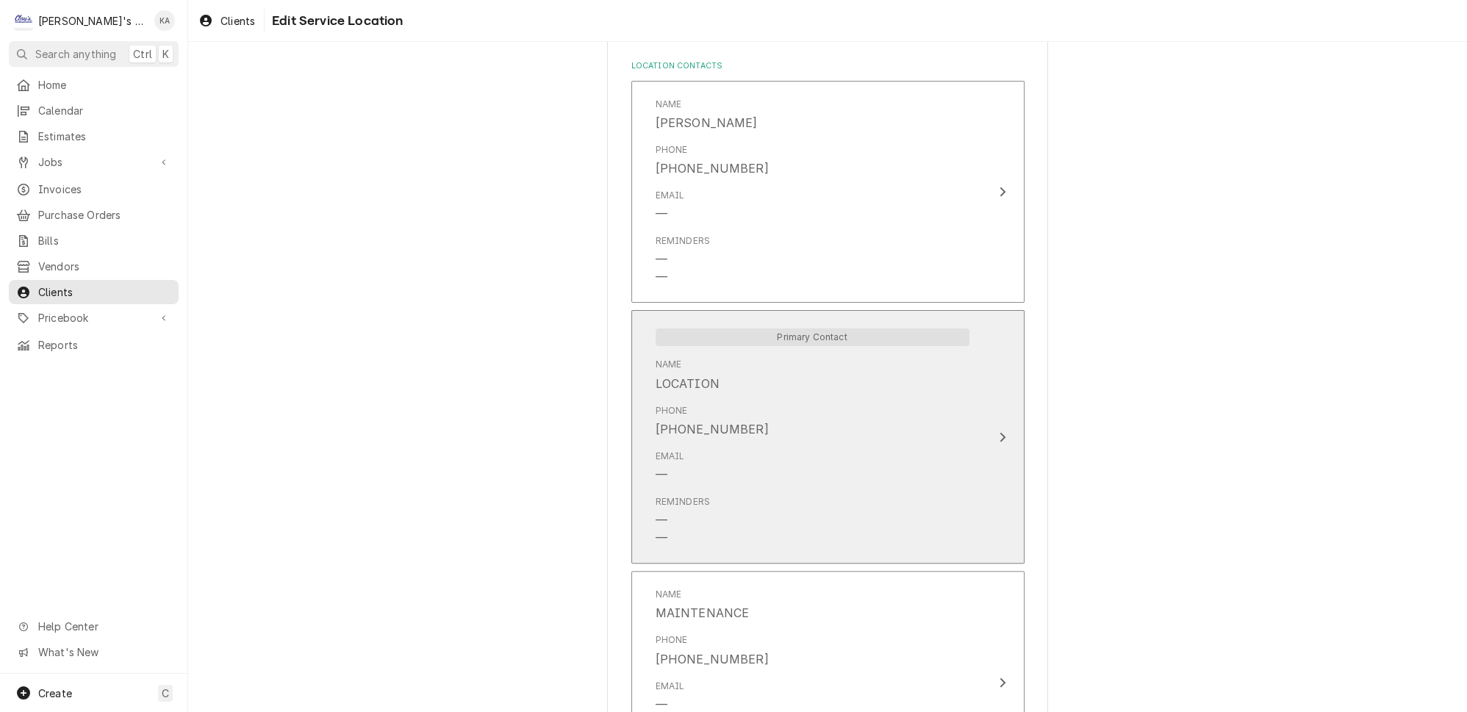
click at [999, 432] on icon "Update Contact" at bounding box center [1002, 437] width 6 height 10
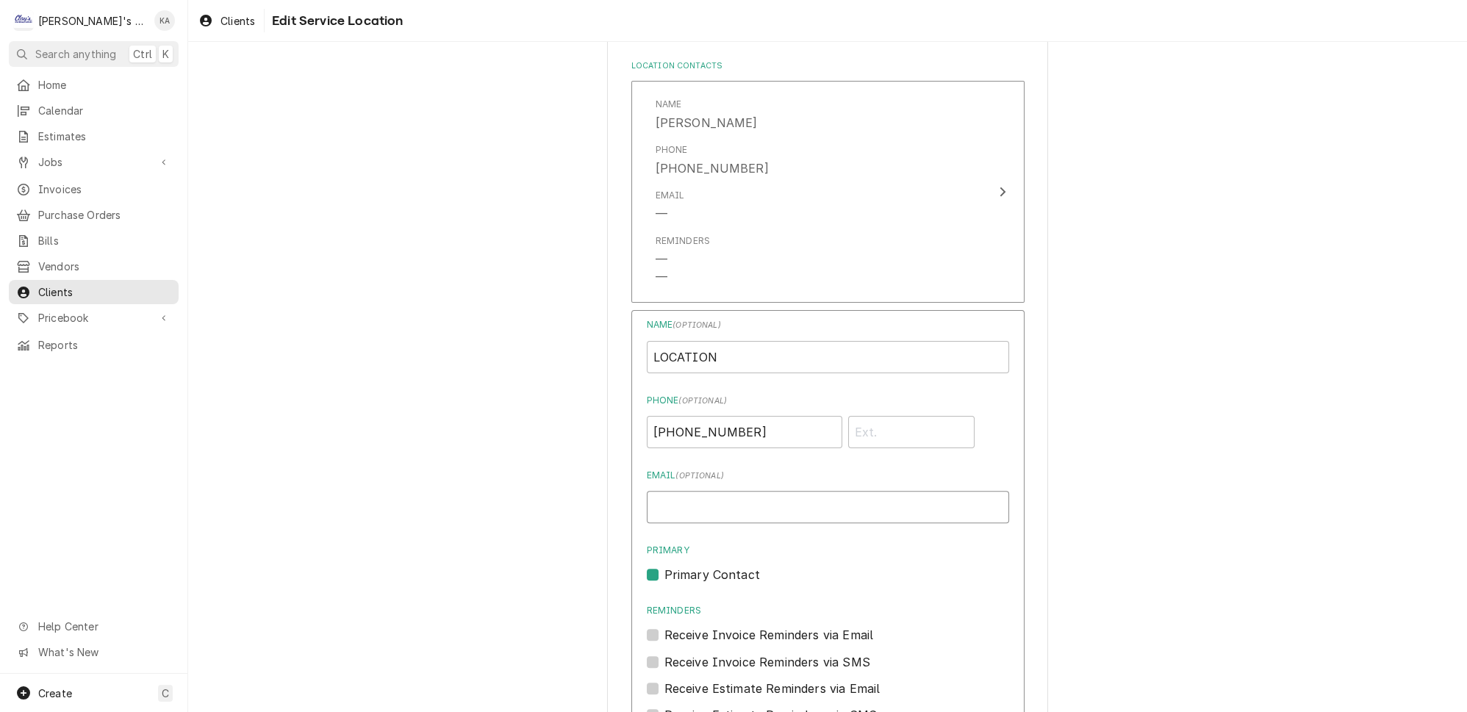
click at [667, 491] on input "Email ( optional )" at bounding box center [828, 507] width 362 height 32
paste input "[EMAIL_ADDRESS][DOMAIN_NAME]"
type input "[EMAIL_ADDRESS][DOMAIN_NAME]"
drag, startPoint x: 716, startPoint y: 339, endPoint x: 637, endPoint y: 342, distance: 79.4
click at [637, 342] on div "Name ( optional ) LOCATION Phone ( optional ) [PHONE_NUMBER] Email ( optional )…" at bounding box center [827, 585] width 393 height 550
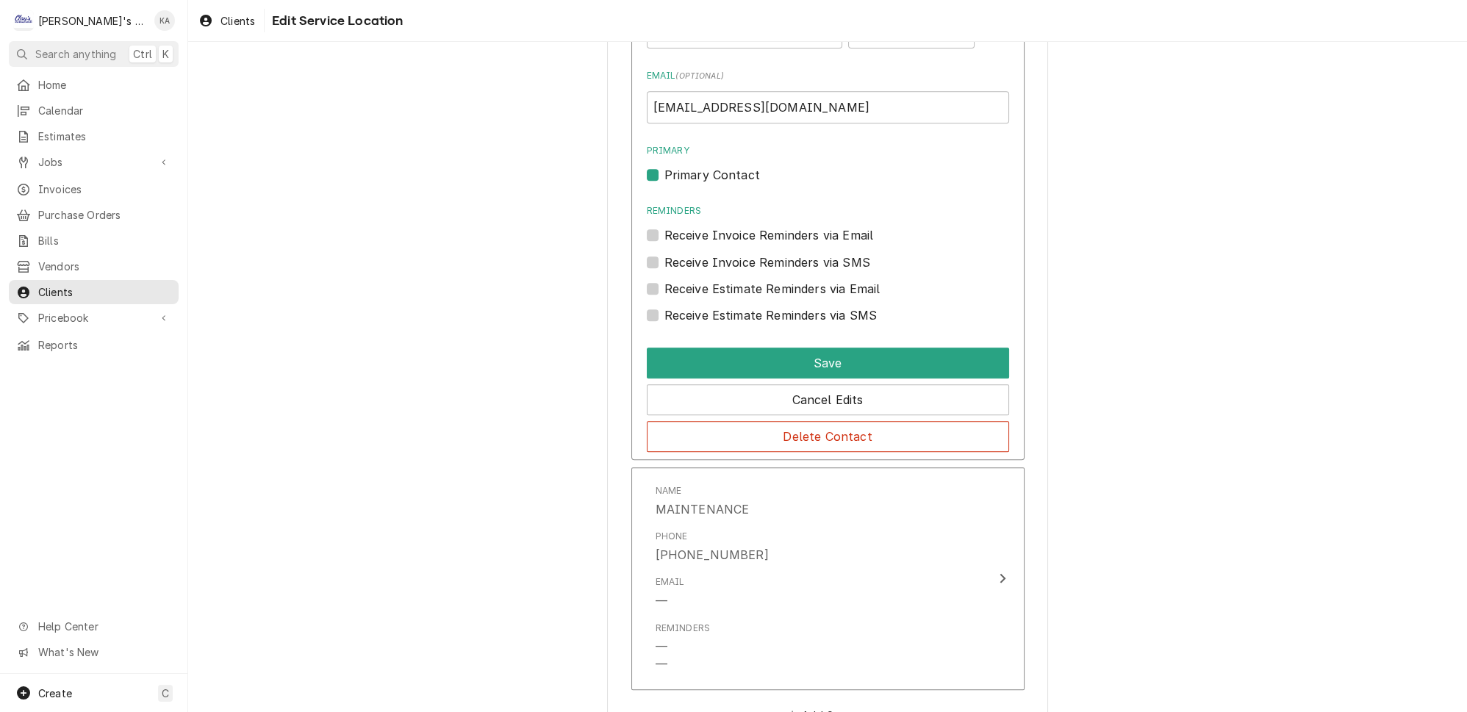
scroll to position [1186, 0]
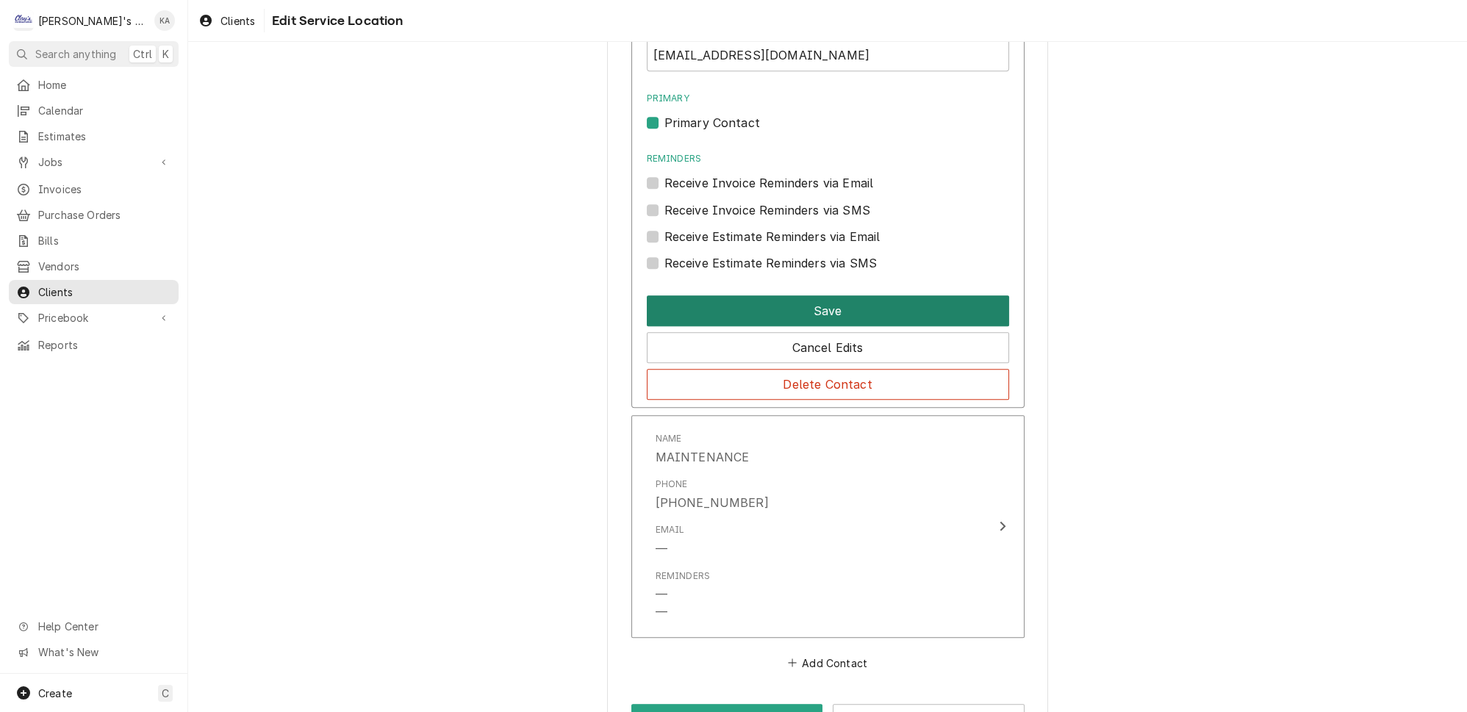
type input "HOUSING DISPATCH"
click at [835, 295] on button "Save" at bounding box center [828, 310] width 362 height 31
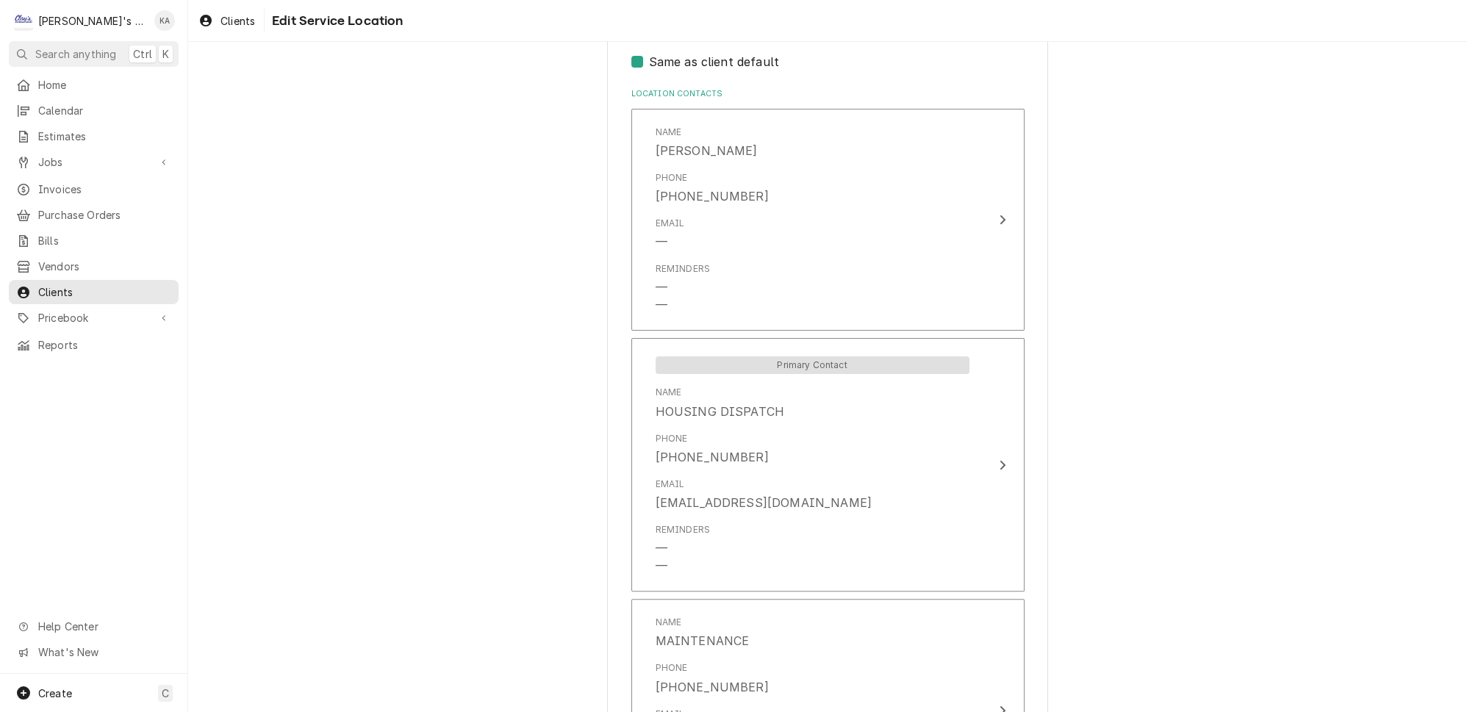
scroll to position [906, 0]
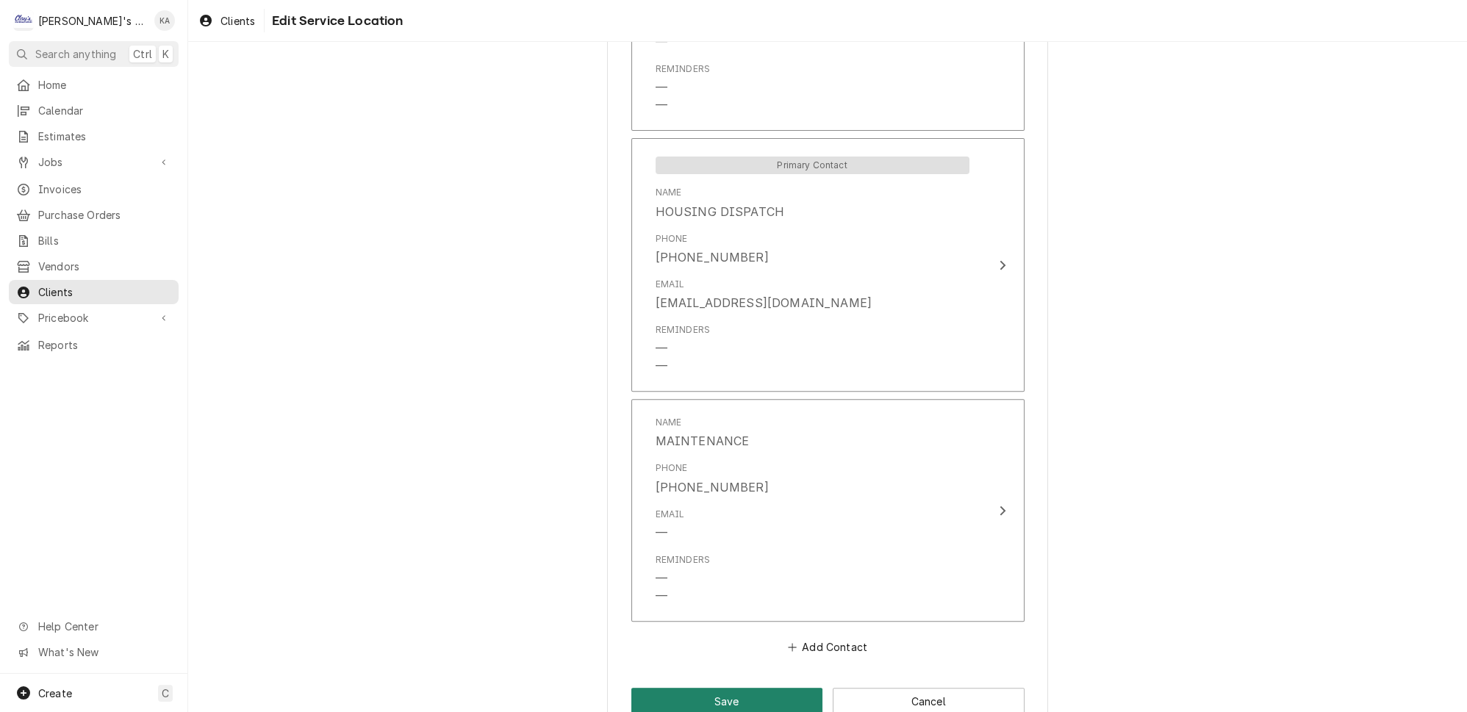
click at [727, 688] on button "Save" at bounding box center [727, 701] width 192 height 27
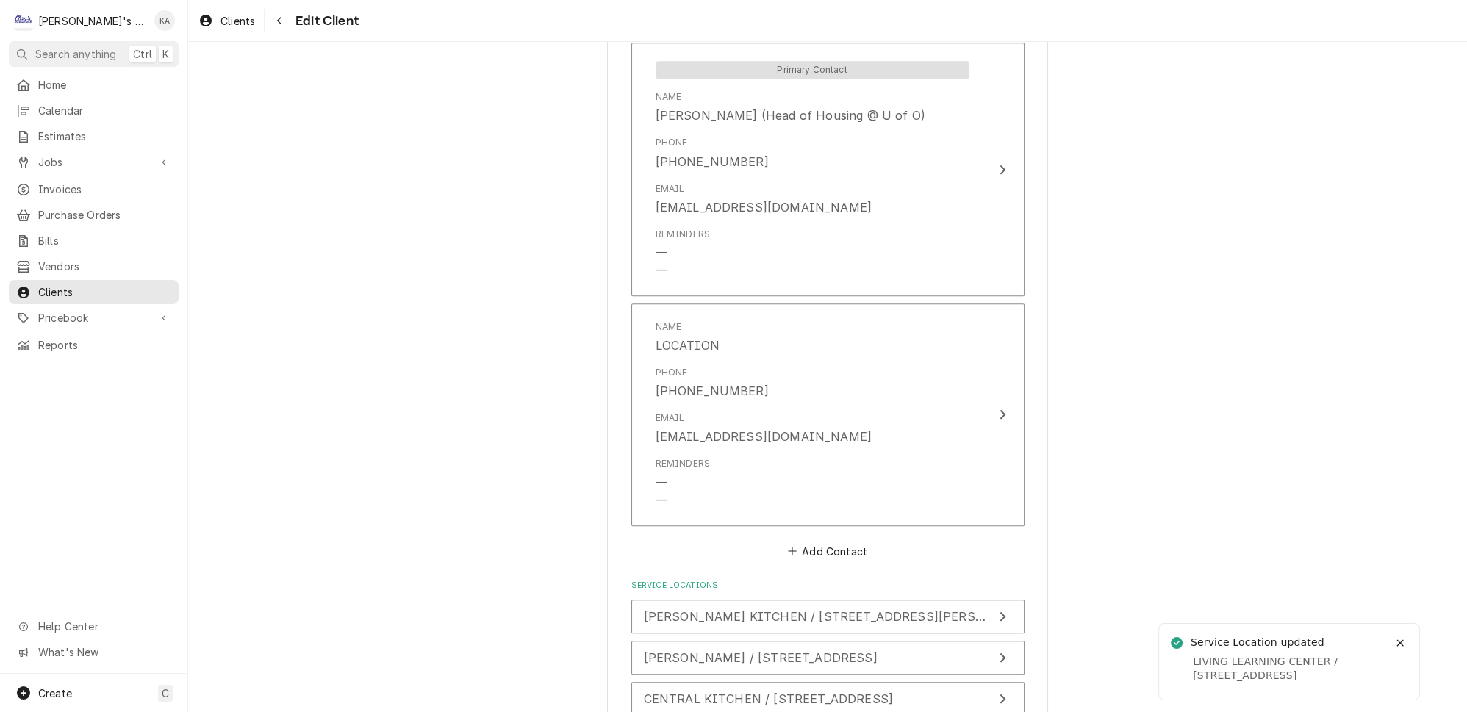
scroll to position [1522, 0]
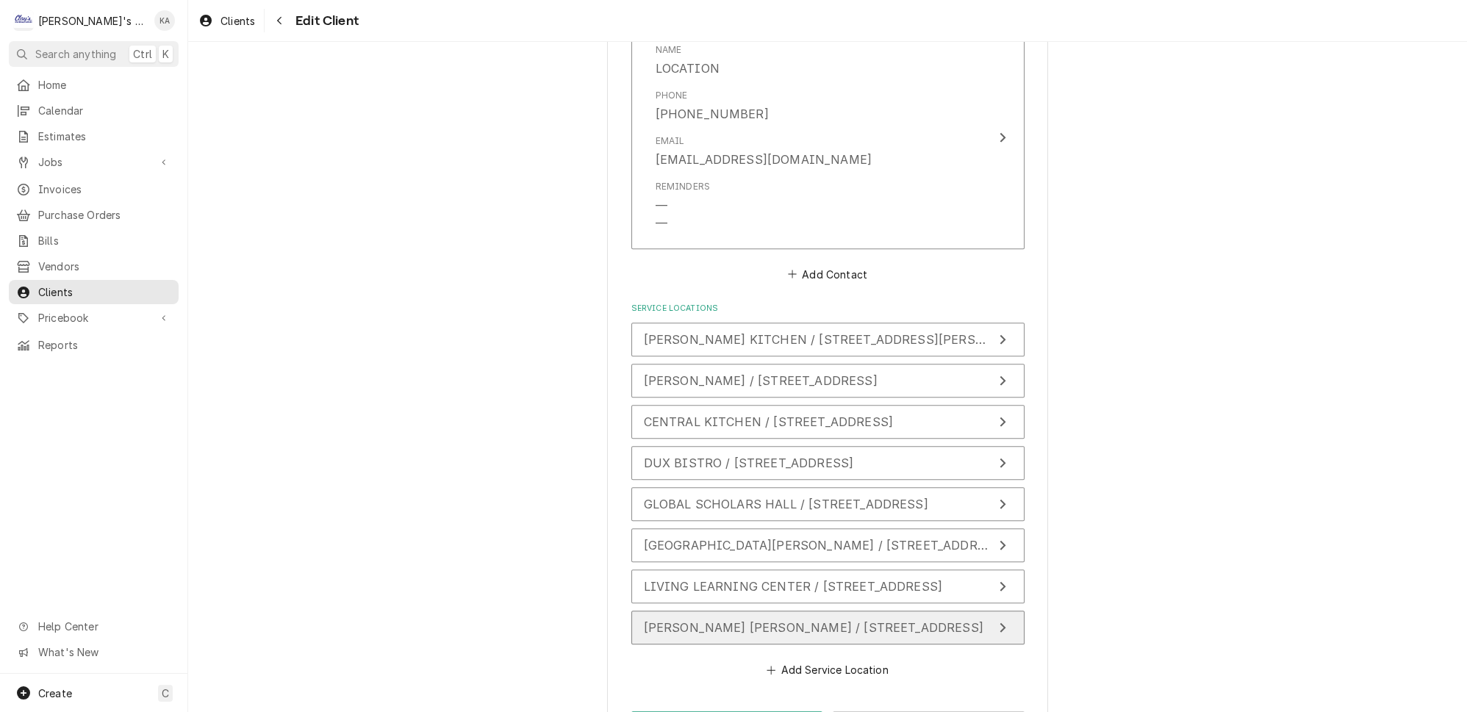
click at [999, 622] on icon "Update Service Location" at bounding box center [1002, 628] width 7 height 12
type textarea "x"
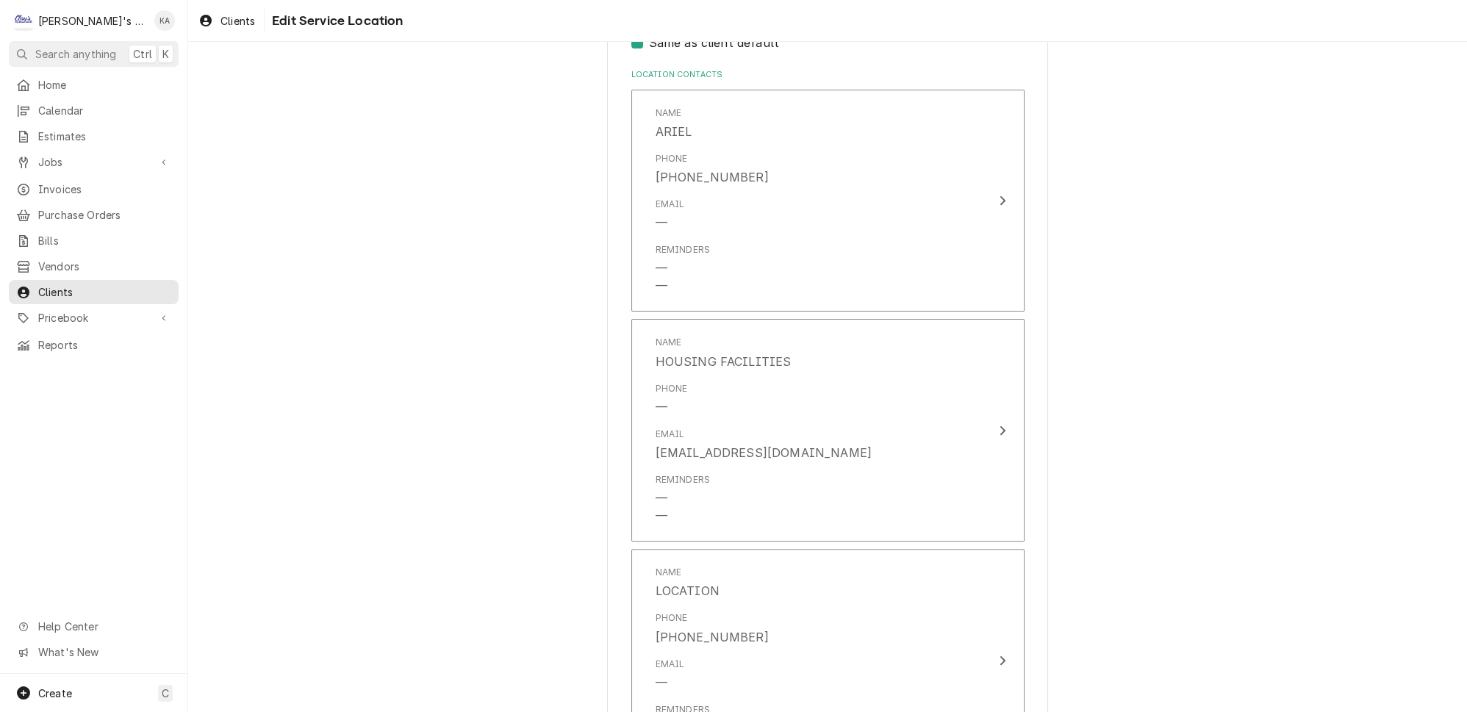
scroll to position [668, 0]
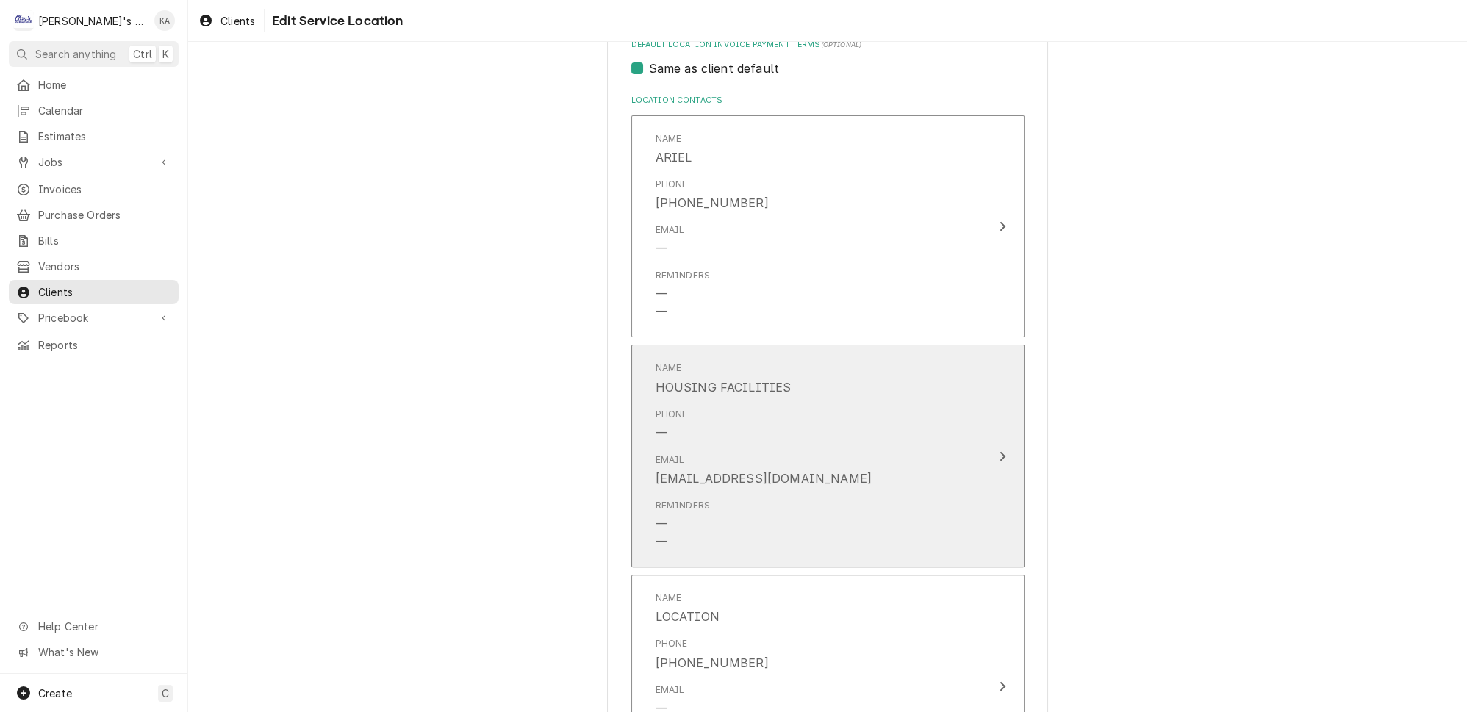
click at [999, 450] on icon "Update Contact" at bounding box center [1002, 456] width 7 height 12
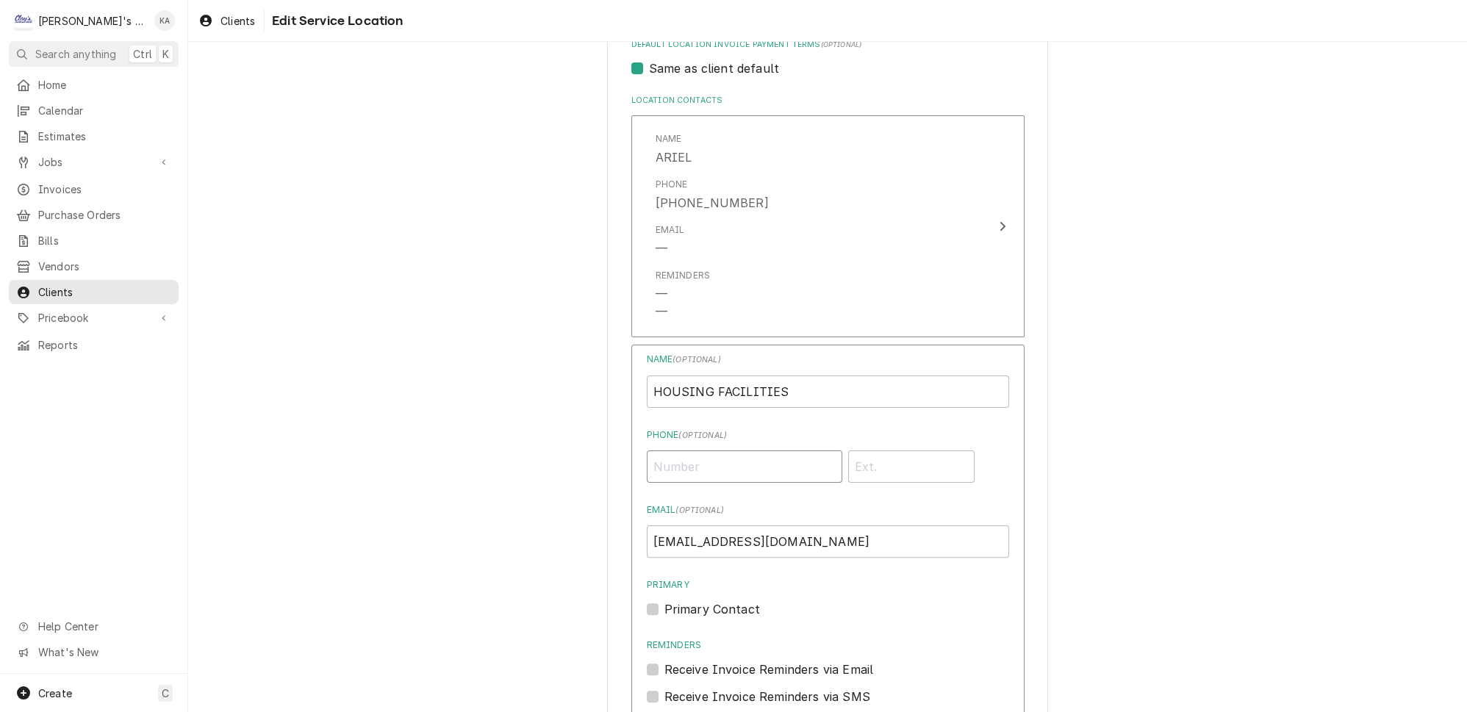
click at [675, 450] on input "Phone ( optional )" at bounding box center [744, 466] width 195 height 32
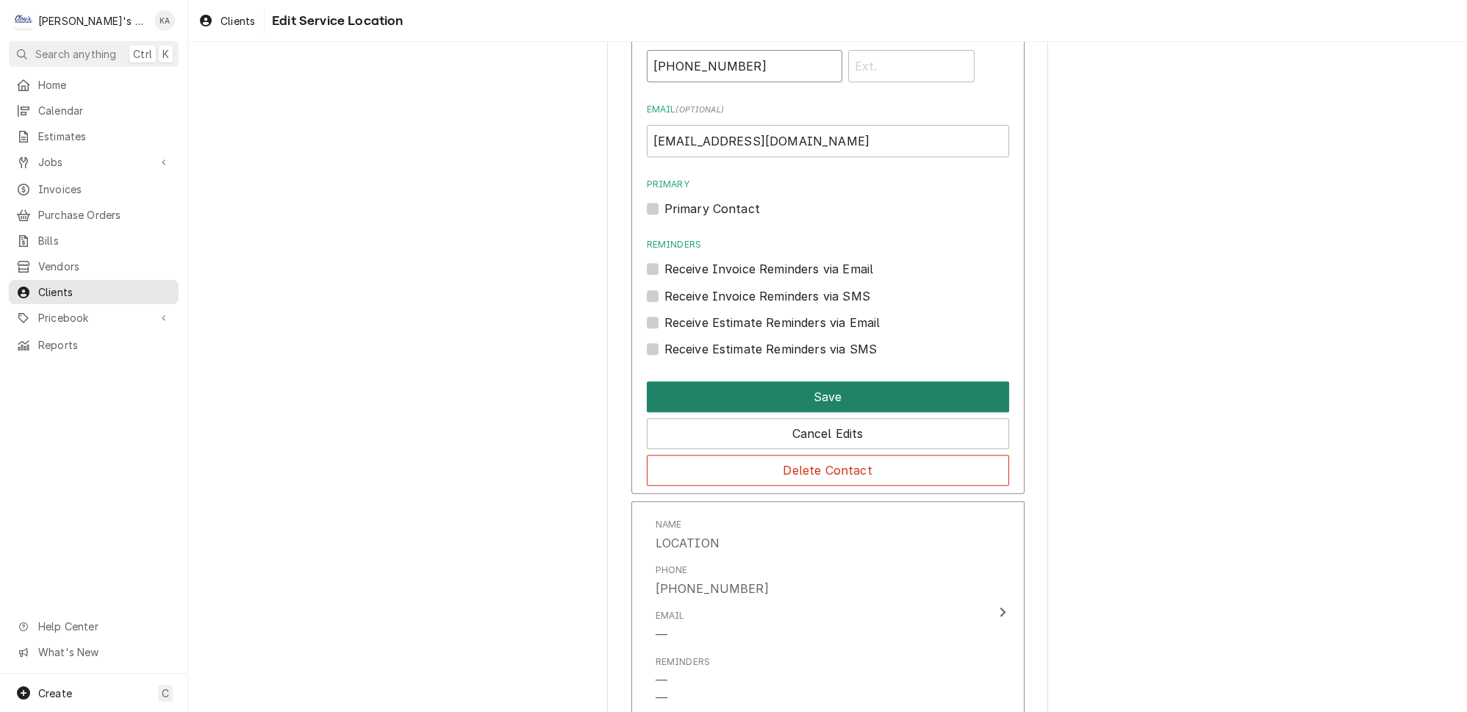
type input "[PHONE_NUMBER]"
click at [851, 381] on button "Save" at bounding box center [828, 396] width 362 height 31
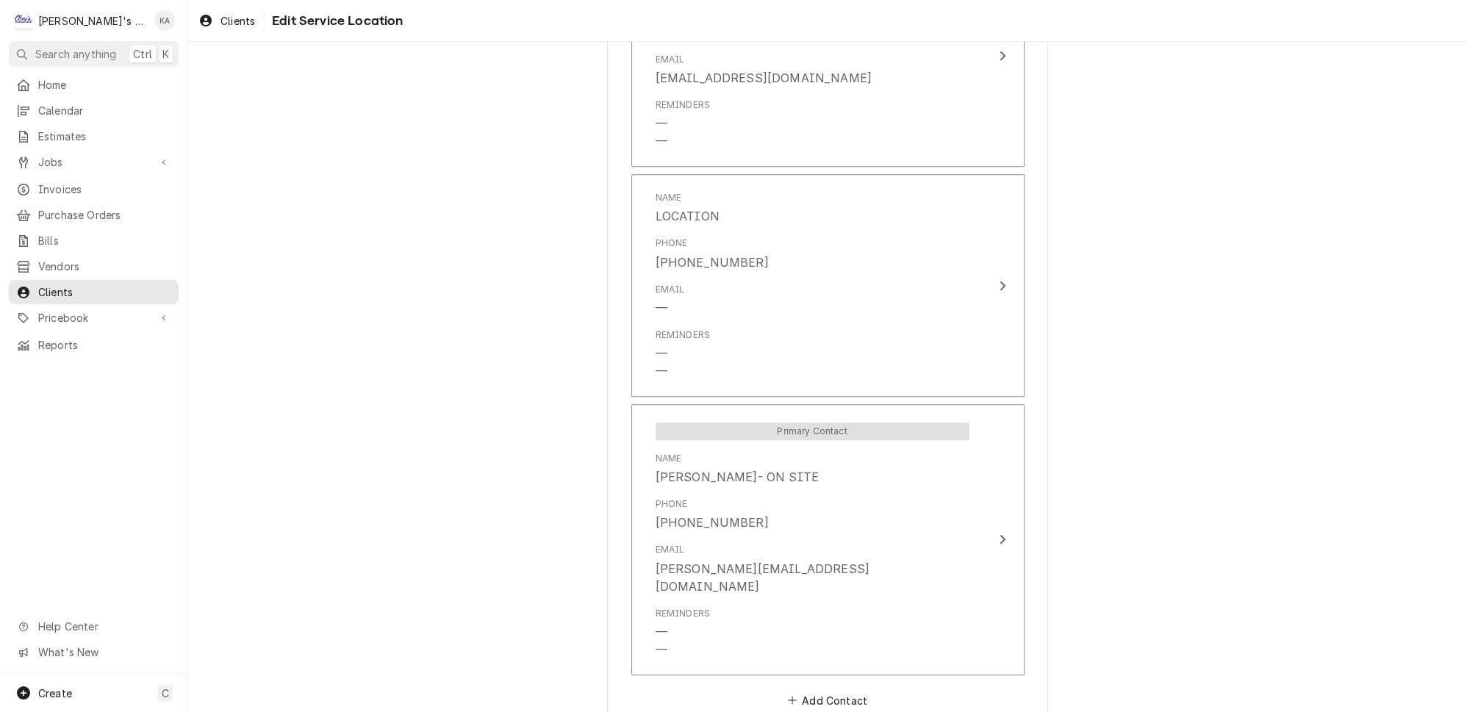
scroll to position [760, 0]
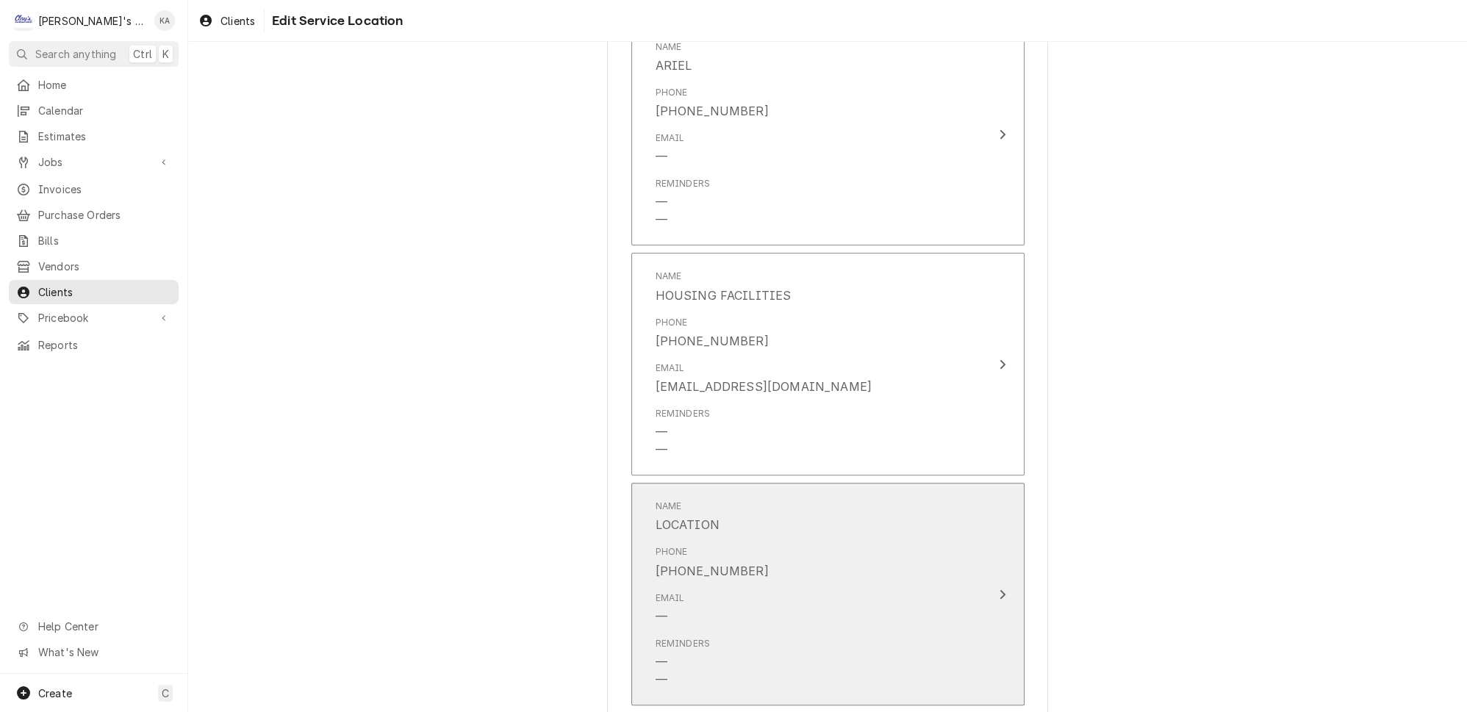
click at [968, 570] on button "Name LOCATION Phone [PHONE_NUMBER] Email — Reminders — —" at bounding box center [827, 594] width 393 height 223
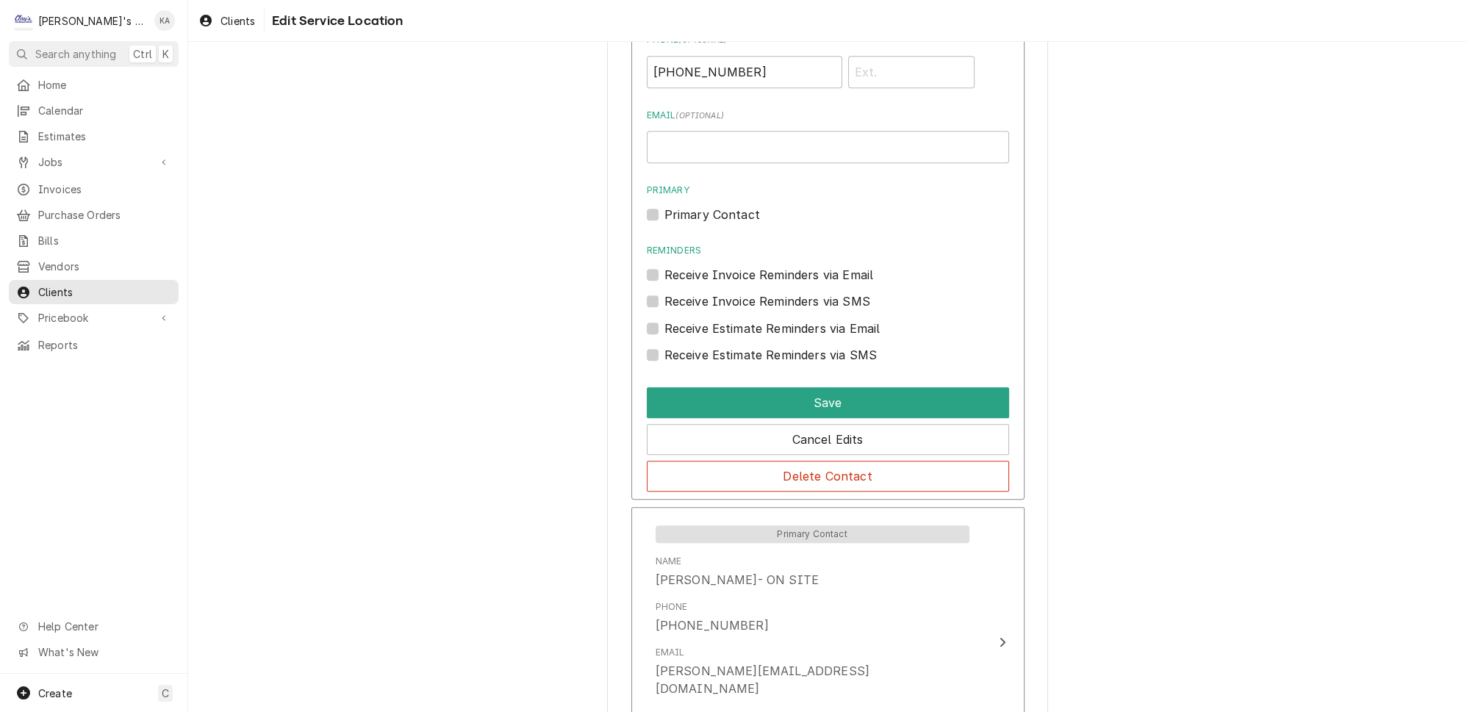
scroll to position [1294, 0]
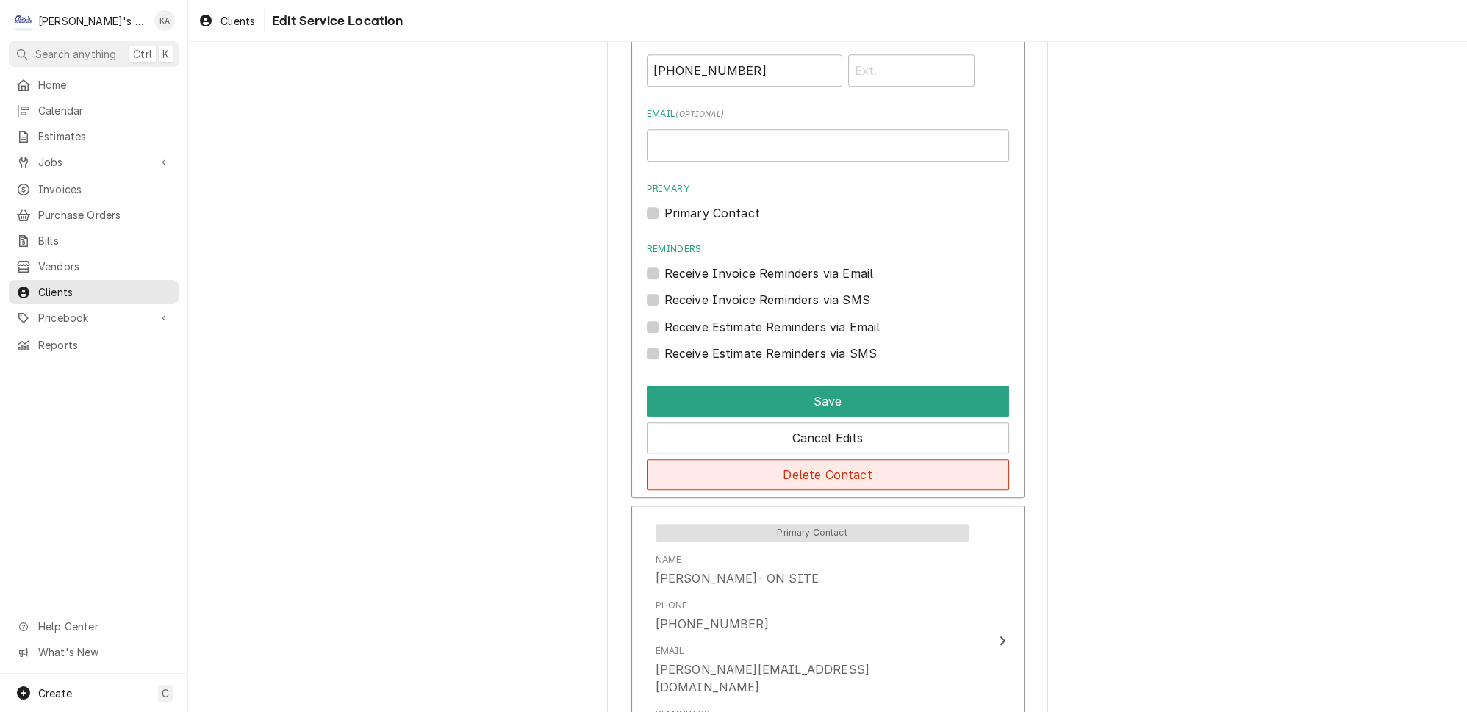
click at [840, 459] on button "Delete Contact" at bounding box center [828, 474] width 362 height 31
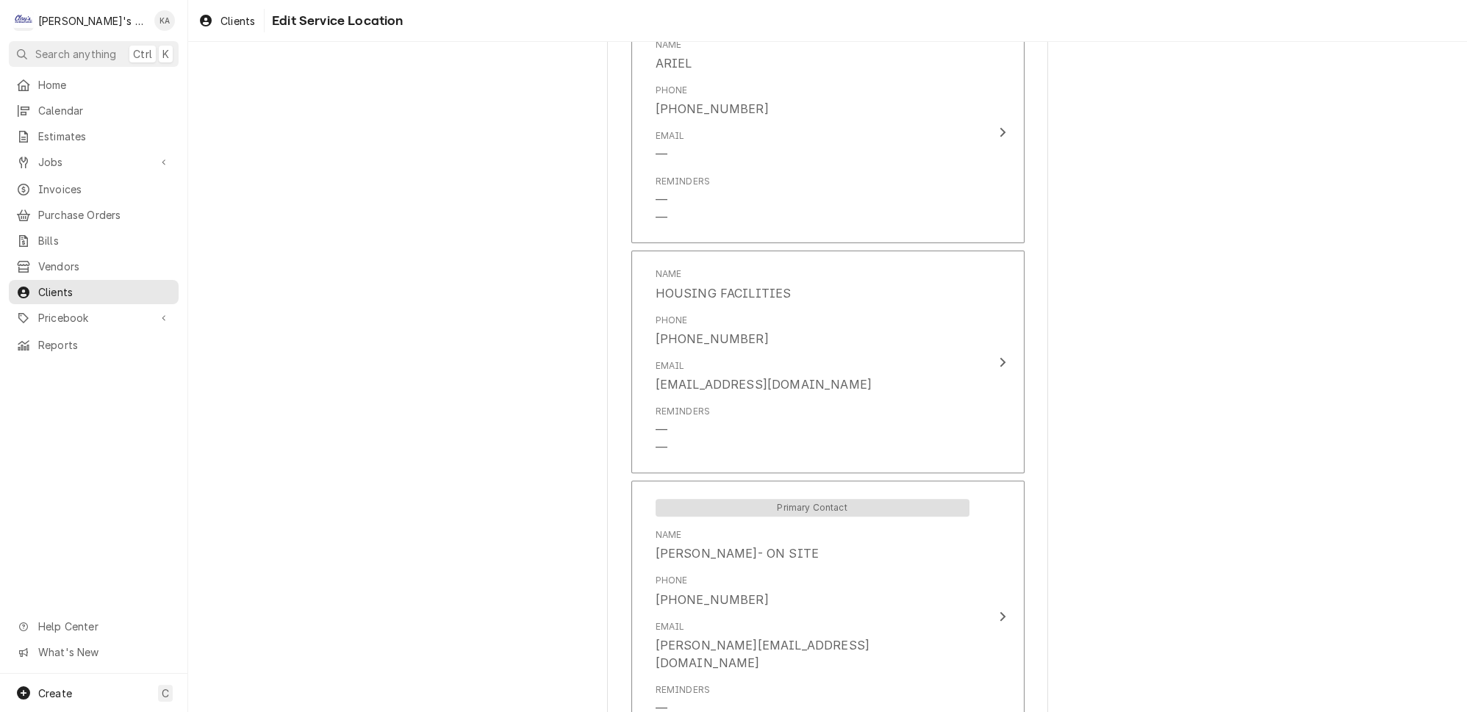
scroll to position [874, 0]
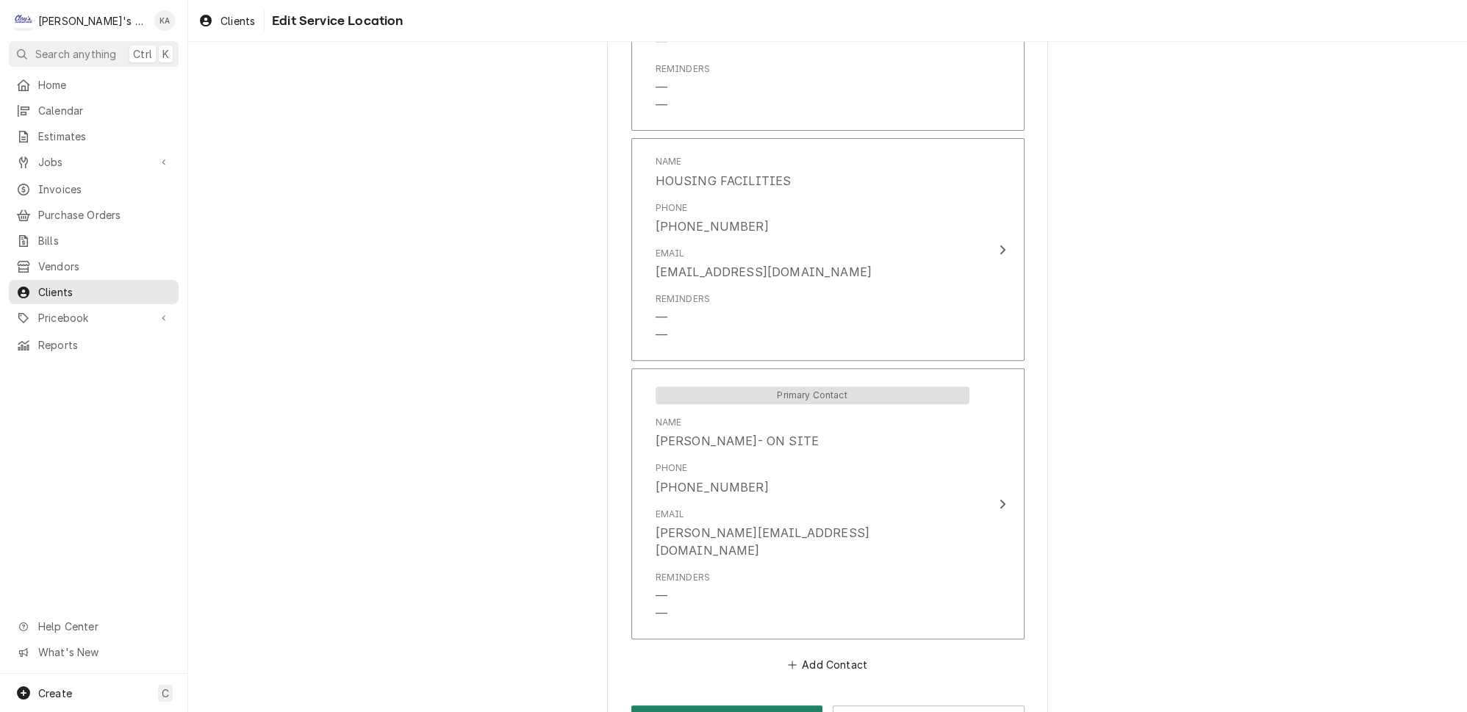
click at [718, 705] on button "Save" at bounding box center [727, 718] width 192 height 27
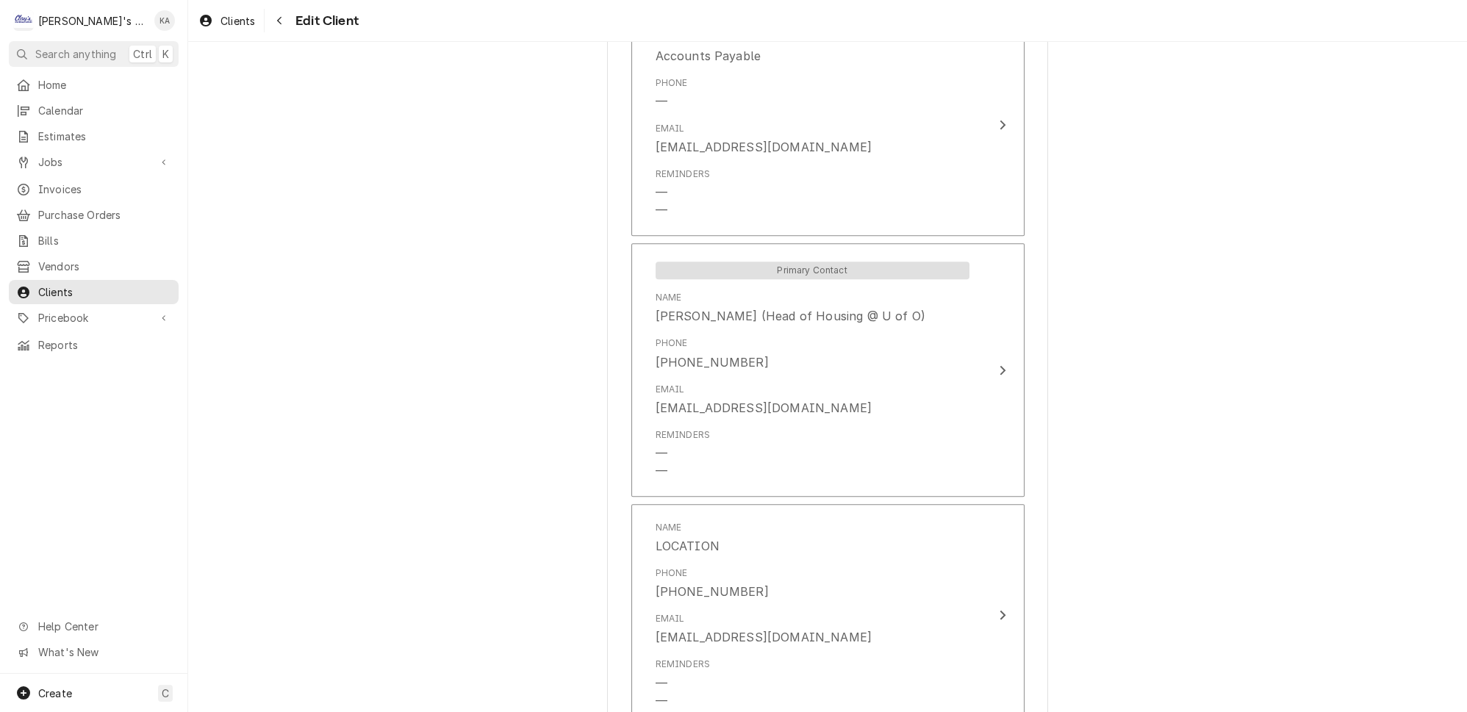
scroll to position [1522, 0]
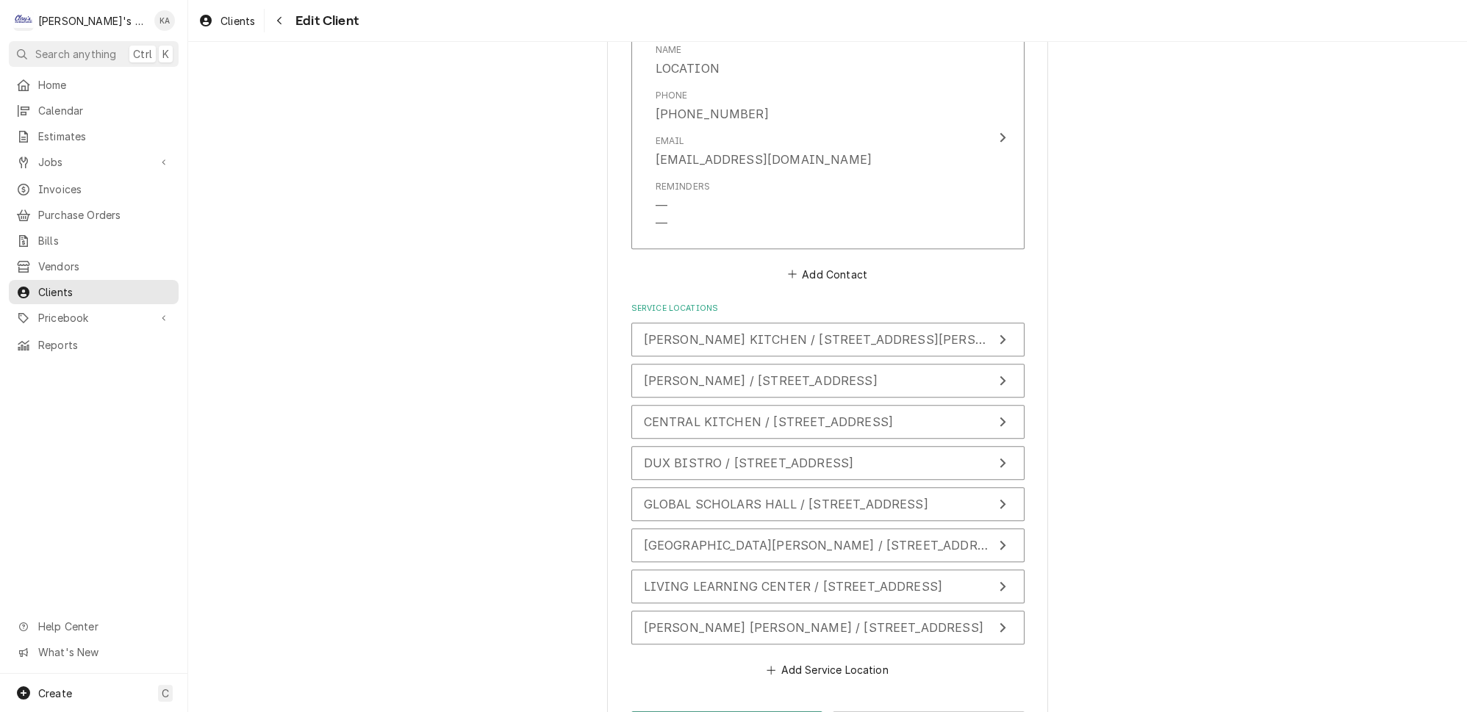
click at [724, 711] on button "Save" at bounding box center [727, 724] width 192 height 27
type textarea "x"
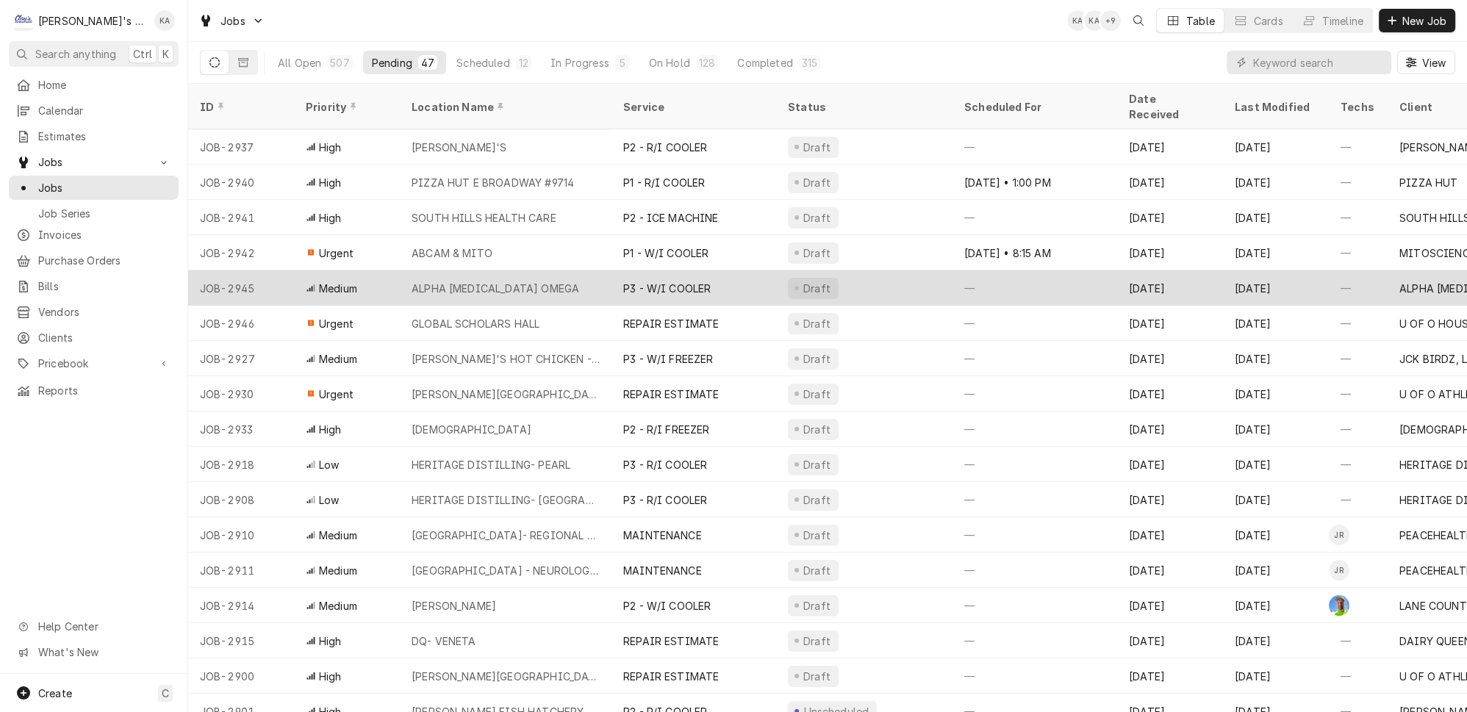
click at [495, 270] on div "ALPHA [MEDICAL_DATA] OMEGA" at bounding box center [506, 287] width 212 height 35
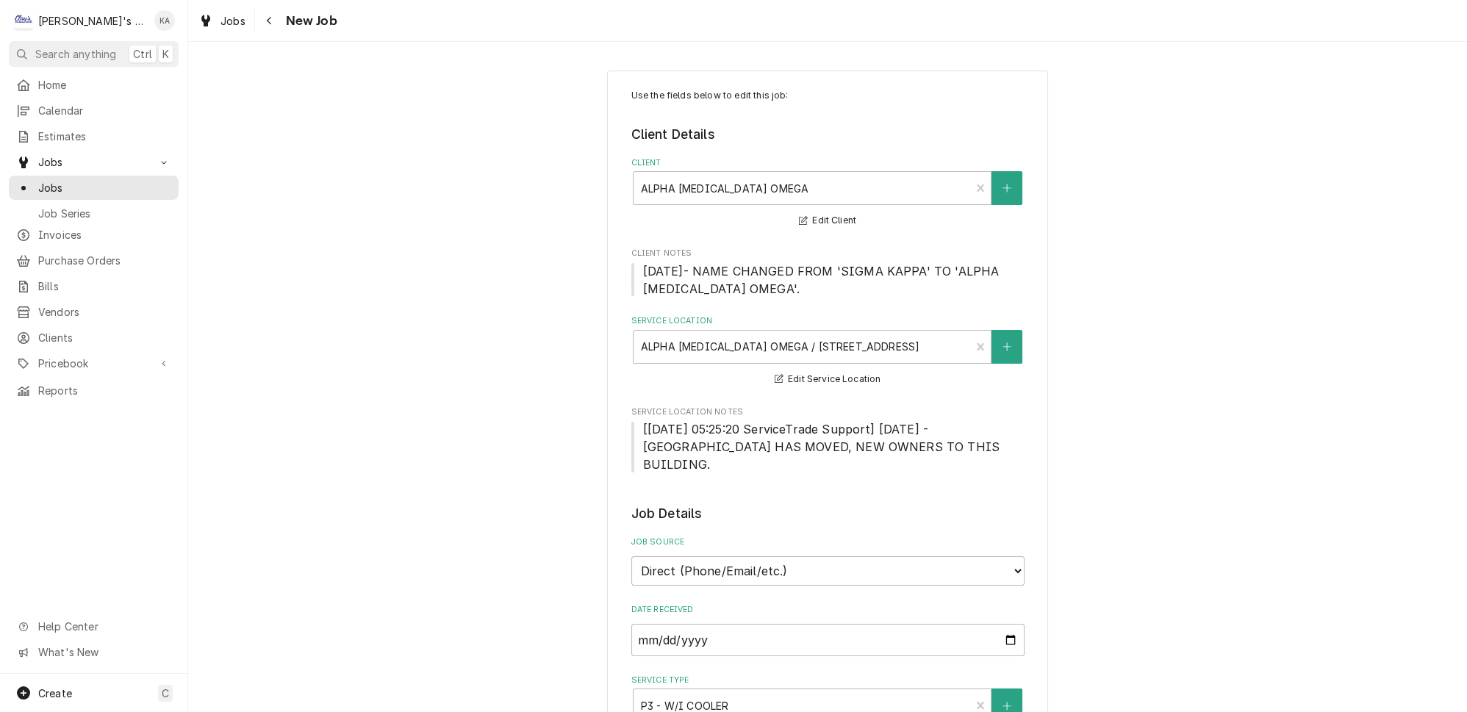
scroll to position [334, 0]
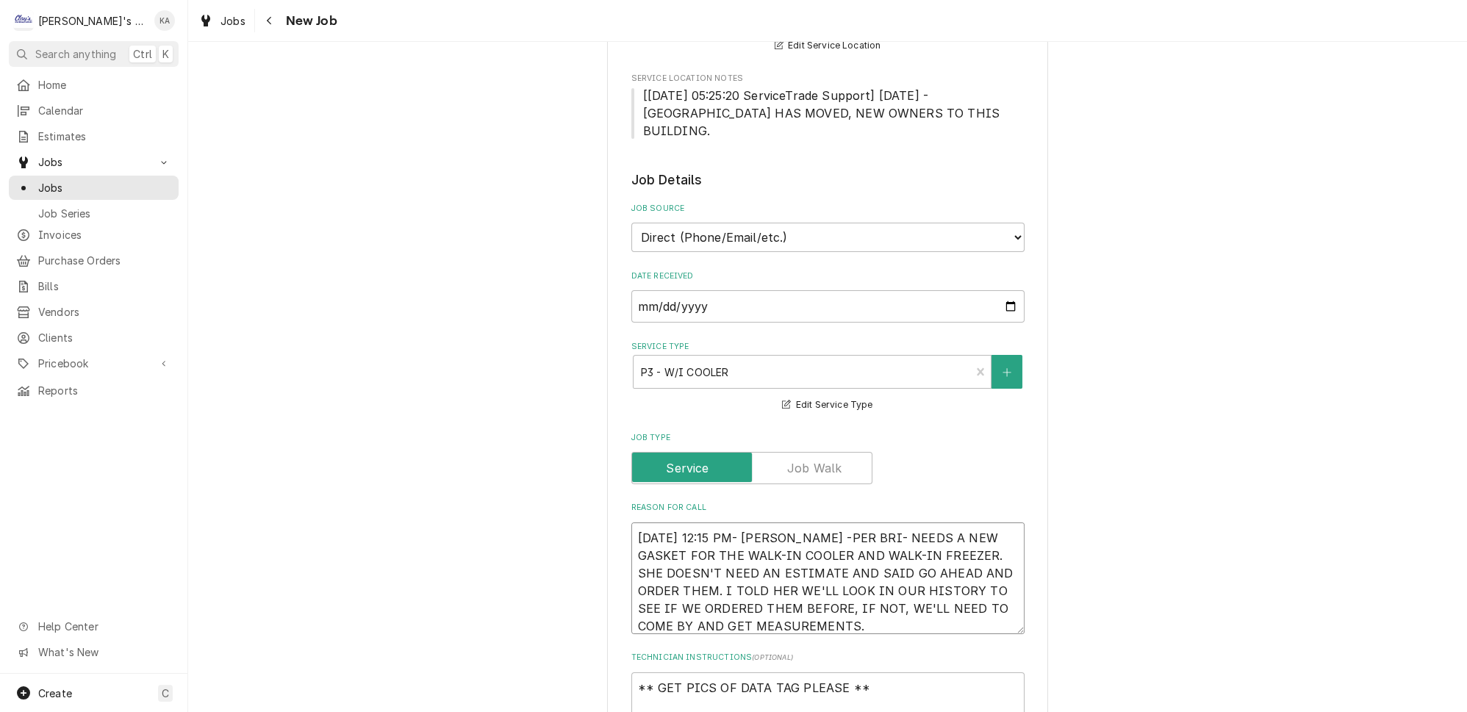
click at [795, 522] on textarea "[DATE] 12:15 PM- [PERSON_NAME] -PER BRI- NEEDS A NEW GASKET FOR THE WALK-IN COO…" at bounding box center [827, 578] width 393 height 112
type textarea "x"
type textarea "[DATE] 12:15 PM- [PERSON_NAME]-PER BRI- NEEDS A NEW GASKET FOR THE WALK-IN COOL…"
type textarea "x"
type textarea "[DATE] 12:15 PM- [PERSON_NAME]- PER BRI- NEEDS A NEW GASKET FOR THE WALK-IN COO…"
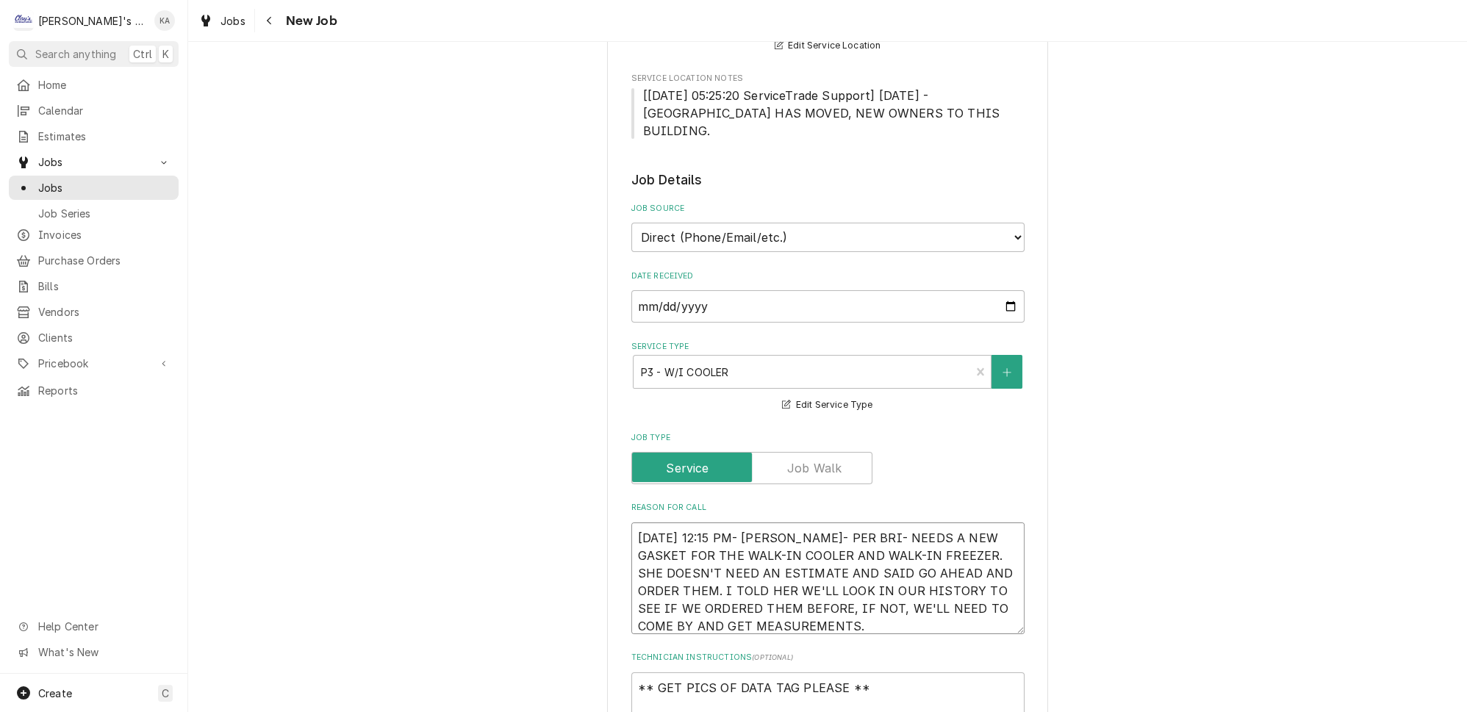
click at [987, 553] on textarea "[DATE] 12:15 PM- [PERSON_NAME]- PER BRI- NEEDS A NEW GASKET FOR THE WALK-IN COO…" at bounding box center [827, 578] width 393 height 112
type textarea "x"
type textarea "[DATE] 12:15 PM- [PERSON_NAME]- PER BRI- NEEDS A NEW GASKET FOR THE WALK-IN COO…"
type textarea "x"
type textarea "[DATE] 12:15 PM- [PERSON_NAME]- PER BRI- NEEDS A NEW GASKET FOR THE WALK-IN COO…"
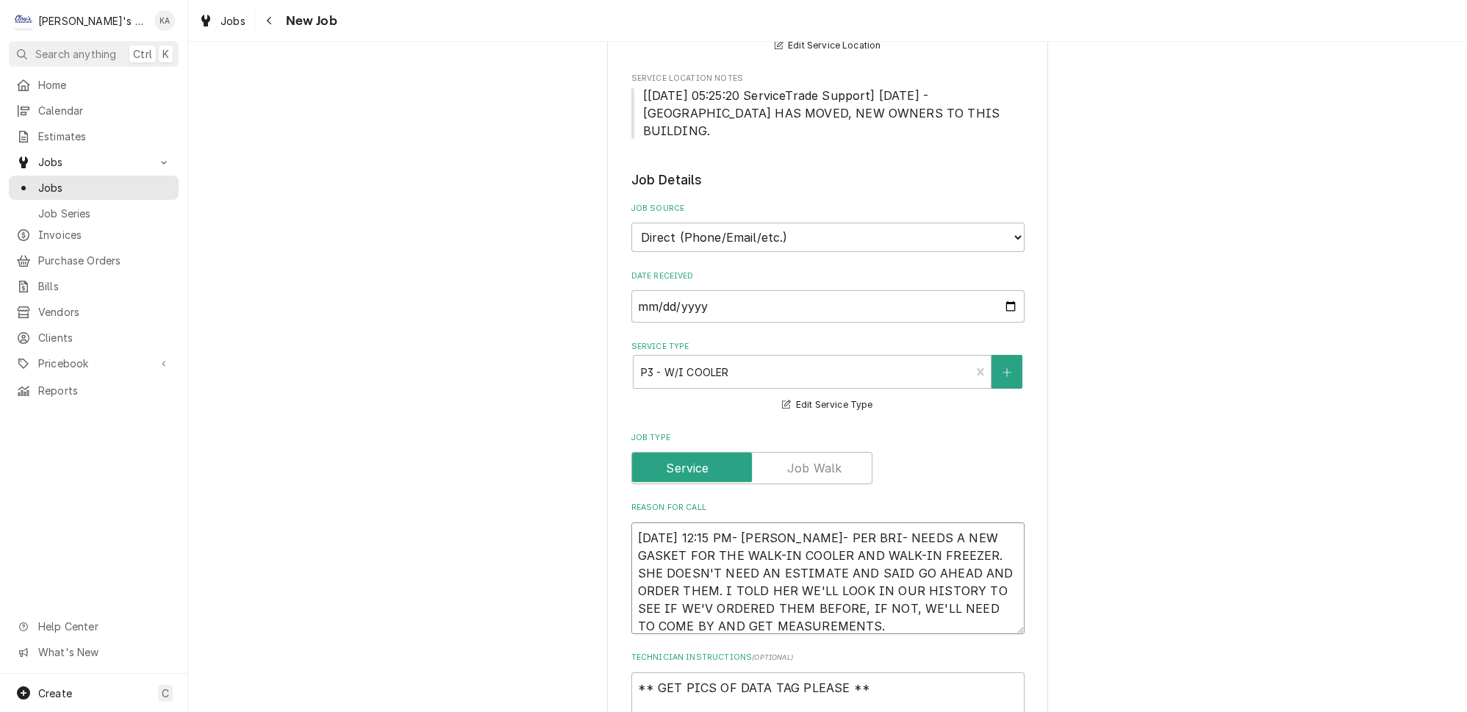
type textarea "x"
type textarea "[DATE] 12:15 PM- [PERSON_NAME]- PER BRI- NEEDS A NEW GASKET FOR THE WALK-IN COO…"
type textarea "x"
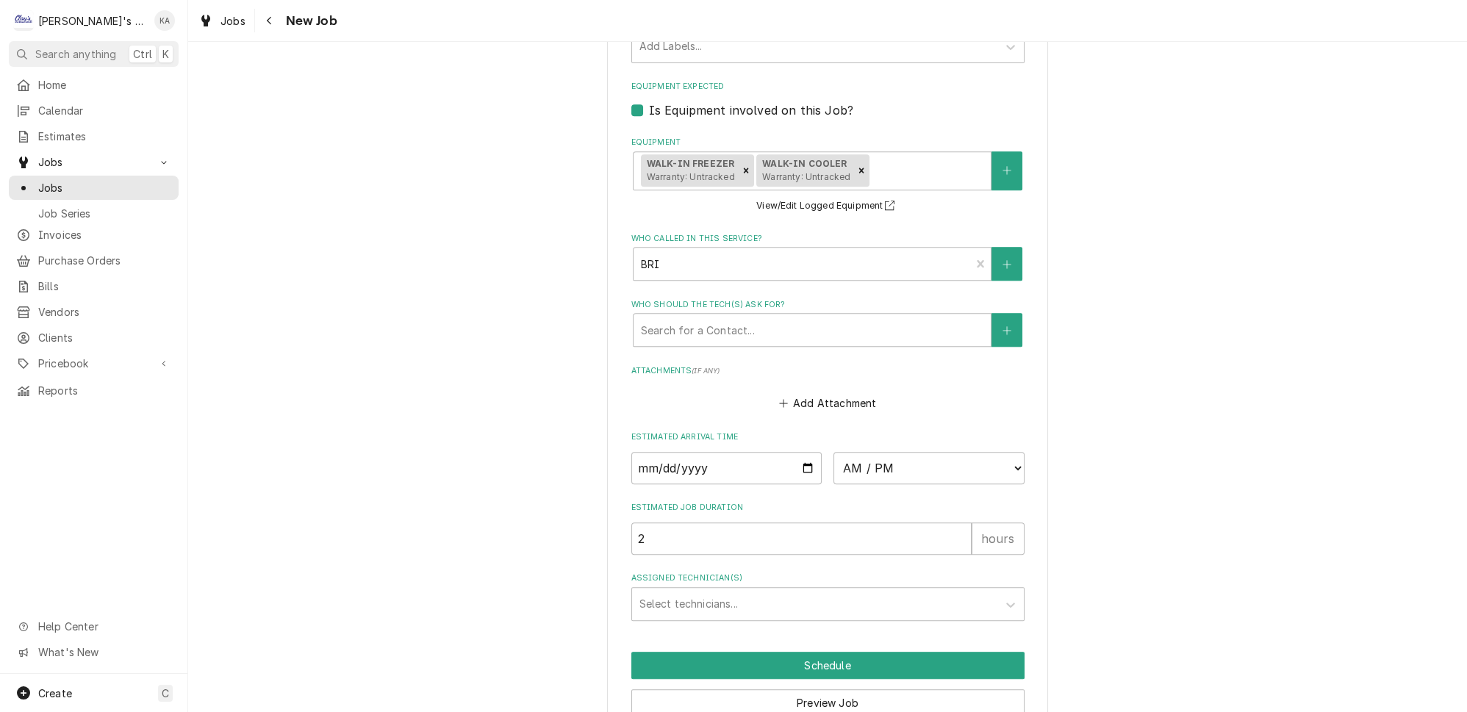
scroll to position [1171, 0]
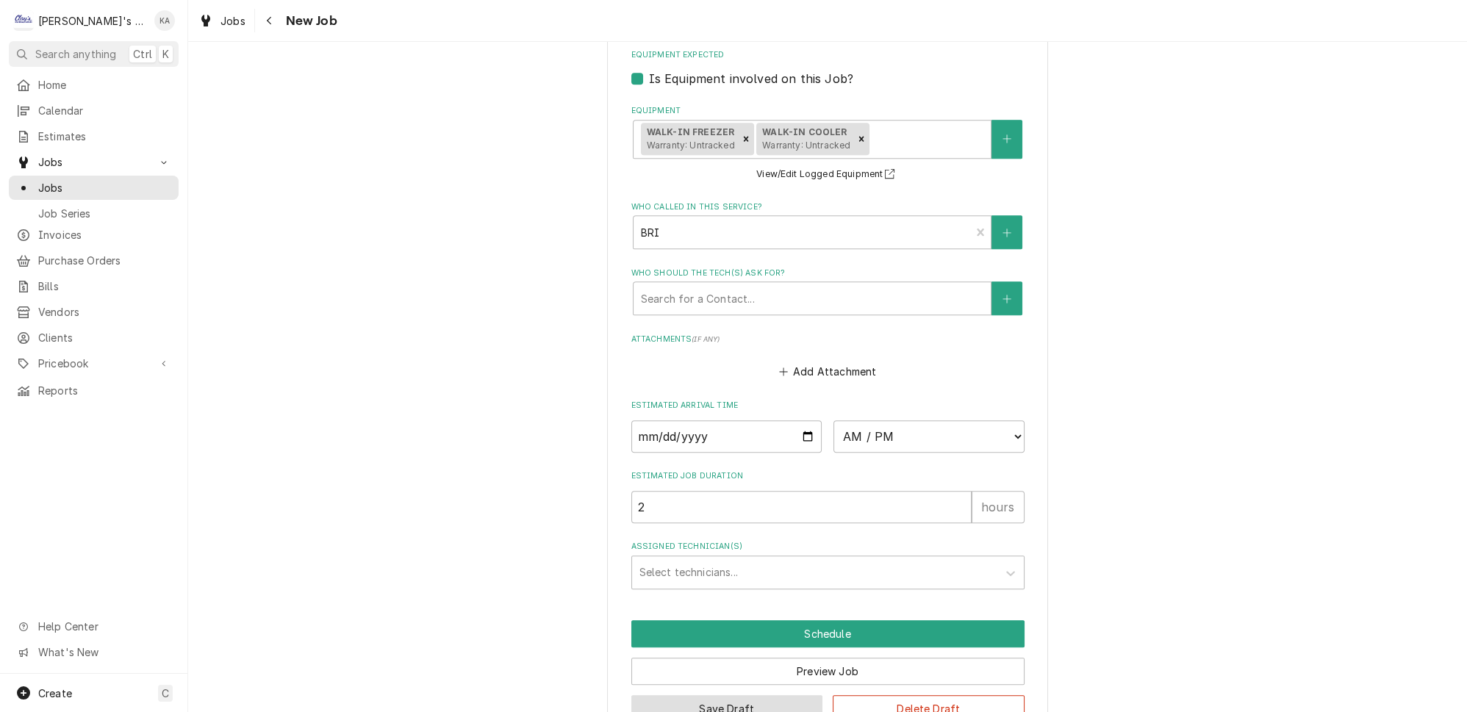
type textarea "[DATE] 12:15 PM- [PERSON_NAME]- PER BRI- NEEDS A NEW GASKET FOR THE WALK-IN COO…"
click at [716, 695] on button "Save Draft" at bounding box center [727, 708] width 192 height 27
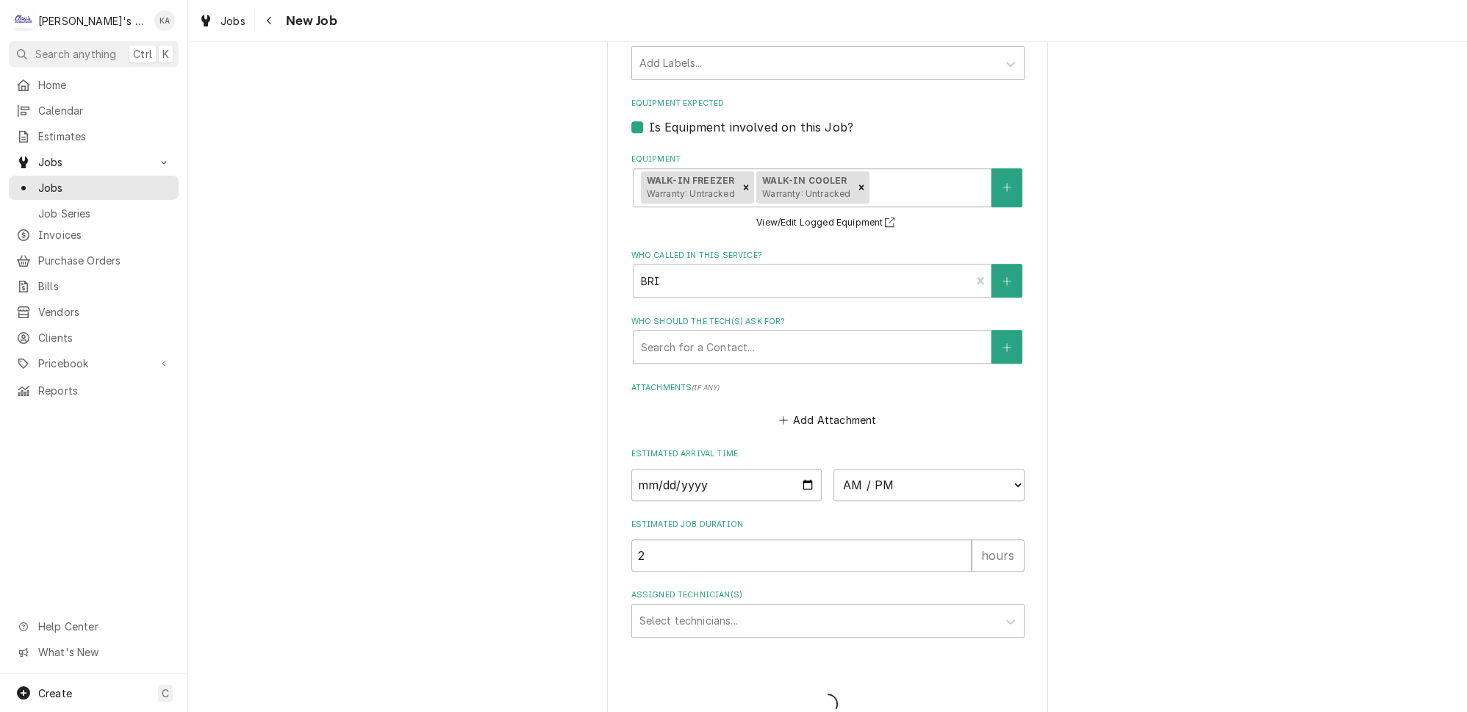
type textarea "x"
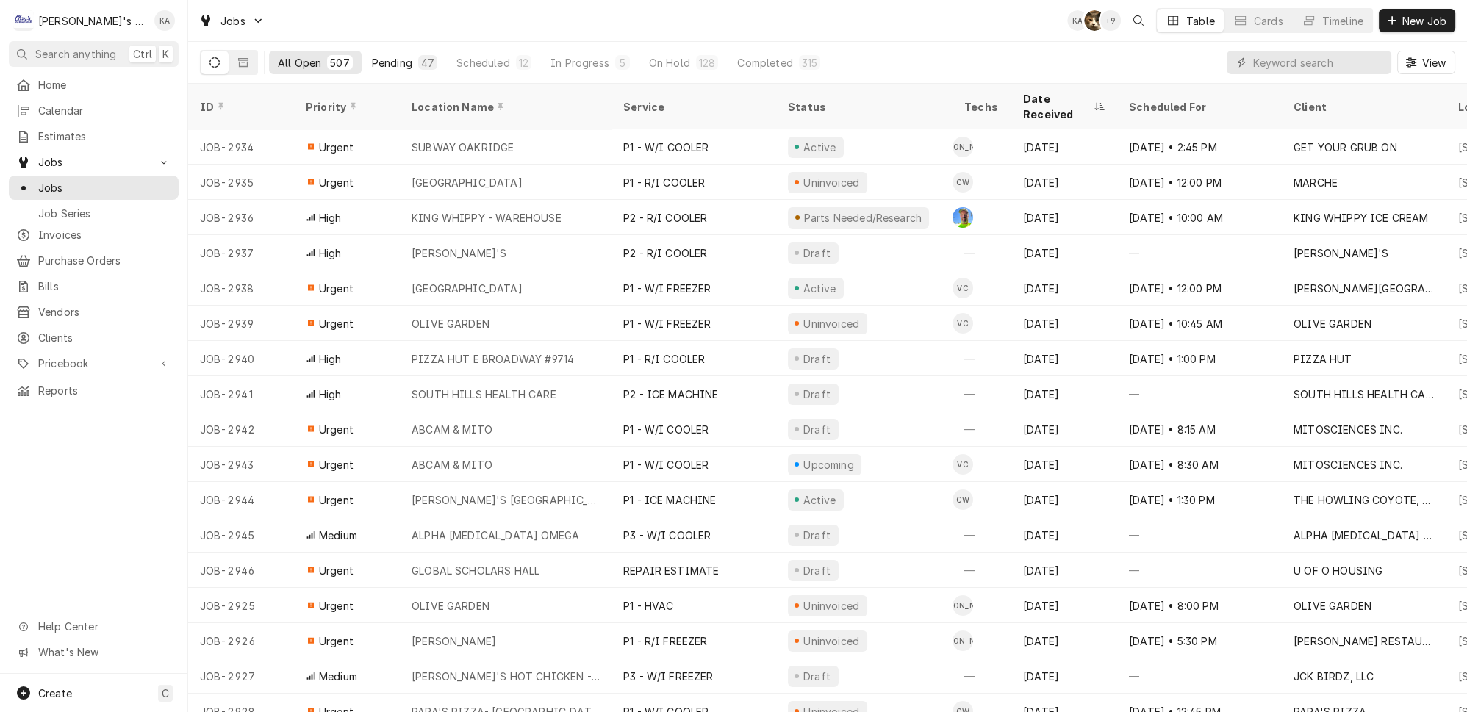
click at [375, 57] on div "Pending" at bounding box center [392, 62] width 40 height 15
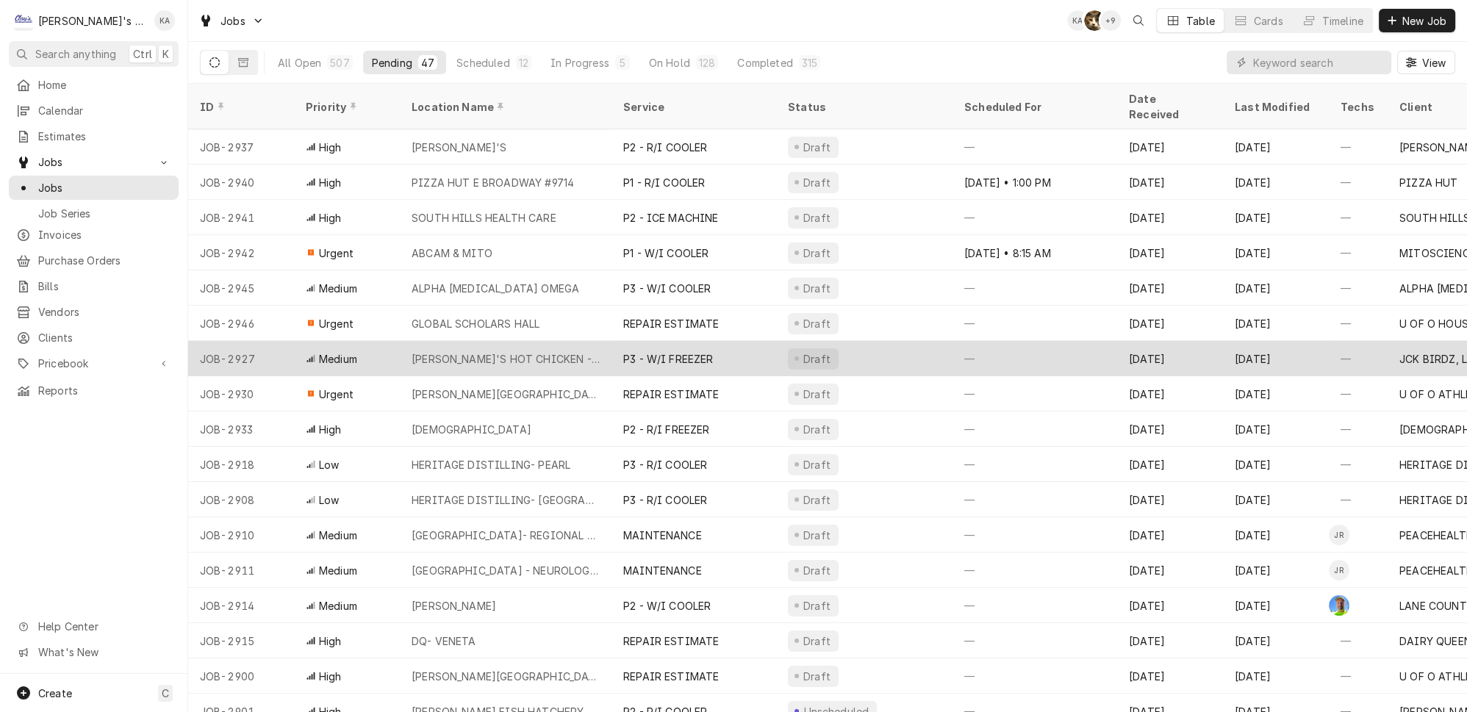
click at [472, 351] on div "[PERSON_NAME]'S HOT CHICKEN - CAMPUS" at bounding box center [505, 358] width 188 height 15
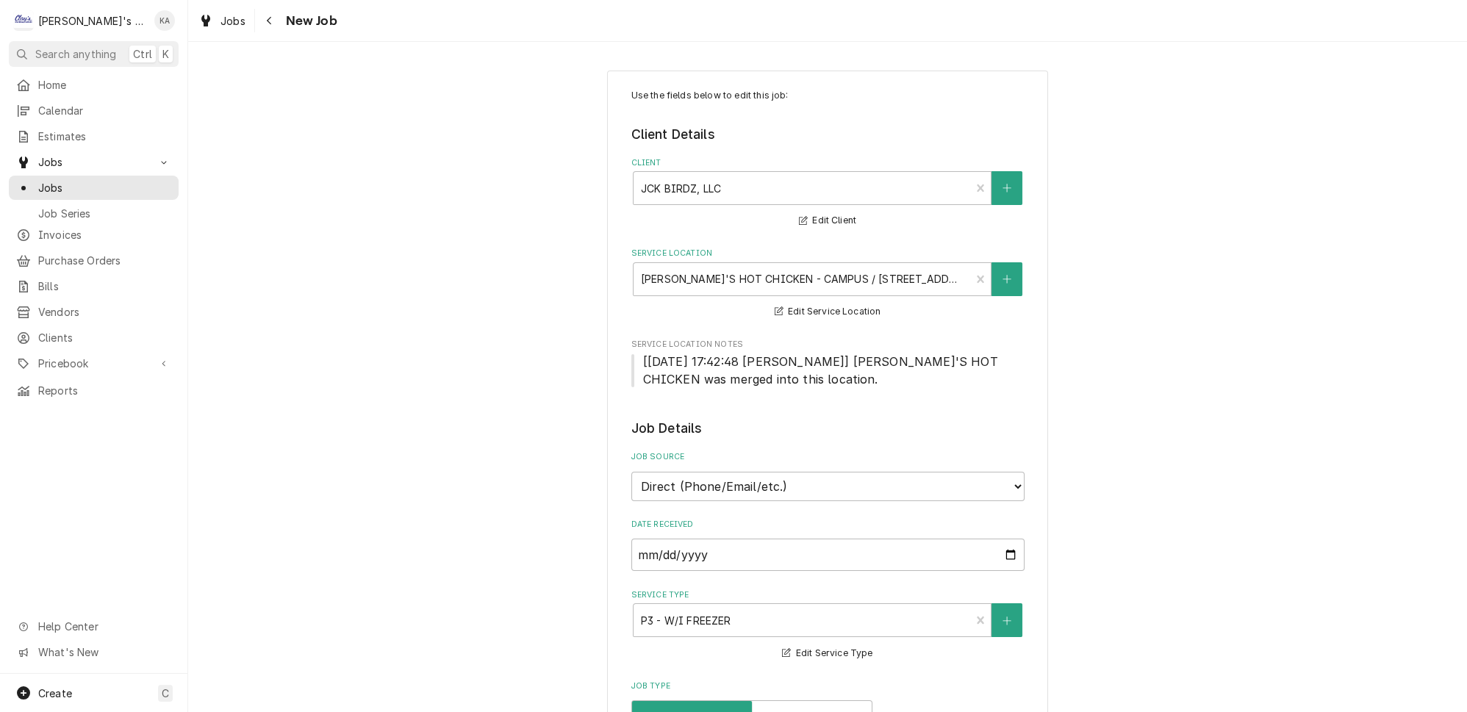
type textarea "x"
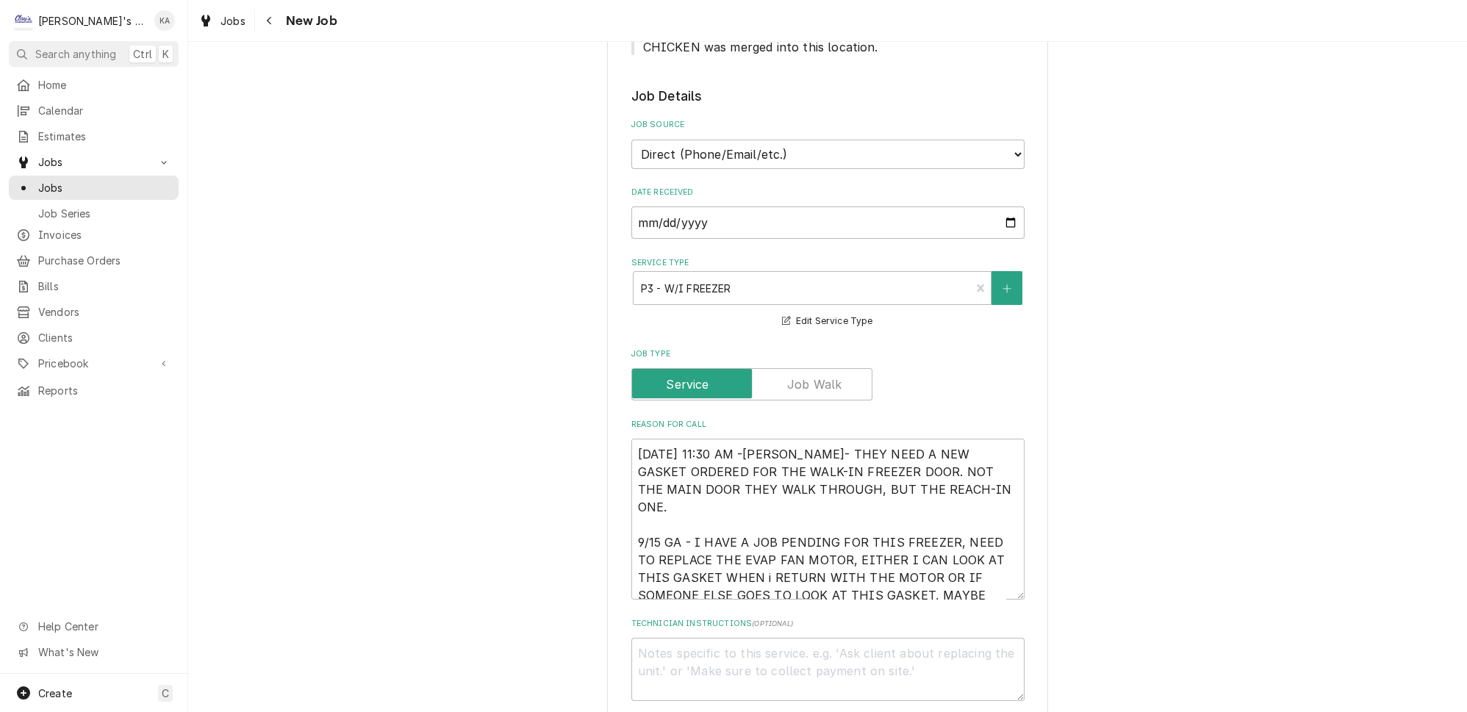
scroll to position [334, 0]
click at [747, 437] on textarea "[DATE] 11:30 AM -[PERSON_NAME]- THEY NEED A NEW GASKET ORDERED FOR THE WALK-IN …" at bounding box center [827, 517] width 393 height 161
type textarea "[DATE] 11:30 AM-[PERSON_NAME]- THEY NEED A NEW GASKET ORDERED FOR THE WALK-IN F…"
type textarea "x"
type textarea "[DATE] 11:30 AM- [PERSON_NAME]- THEY NEED A NEW GASKET ORDERED FOR THE WALK-IN …"
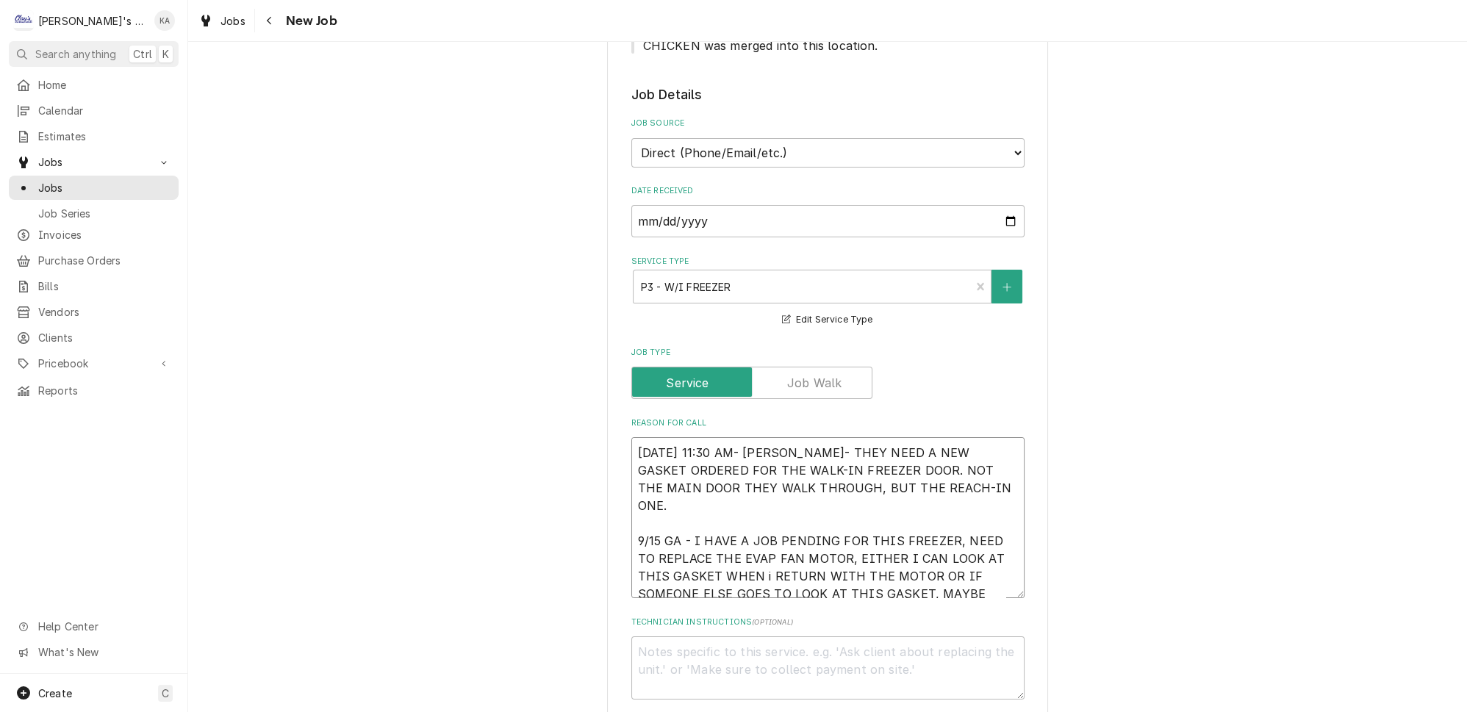
type textarea "x"
click at [727, 537] on textarea "[DATE] 11:30 AM- [PERSON_NAME]- THEY NEED A NEW GASKET ORDERED FOR THE WALK-IN …" at bounding box center [827, 517] width 393 height 161
type textarea "[DATE] 11:30 AM- [PERSON_NAME]- THEY NEED A NEW GASKET ORDERED FOR THE WALK-IN …"
type textarea "x"
type textarea "[DATE] 11:30 AM- [PERSON_NAME]- THEY NEED A NEW GASKET ORDERED FOR THE WALK-IN …"
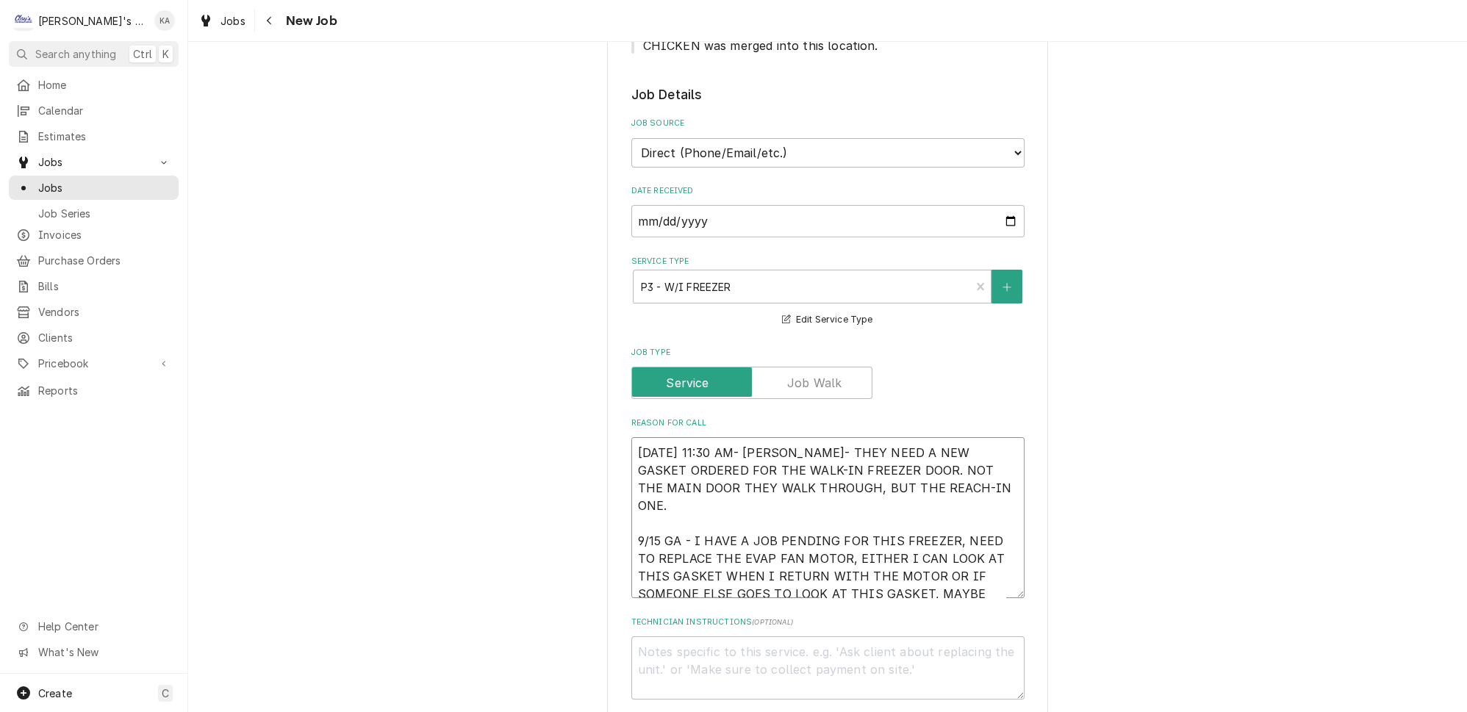
type textarea "x"
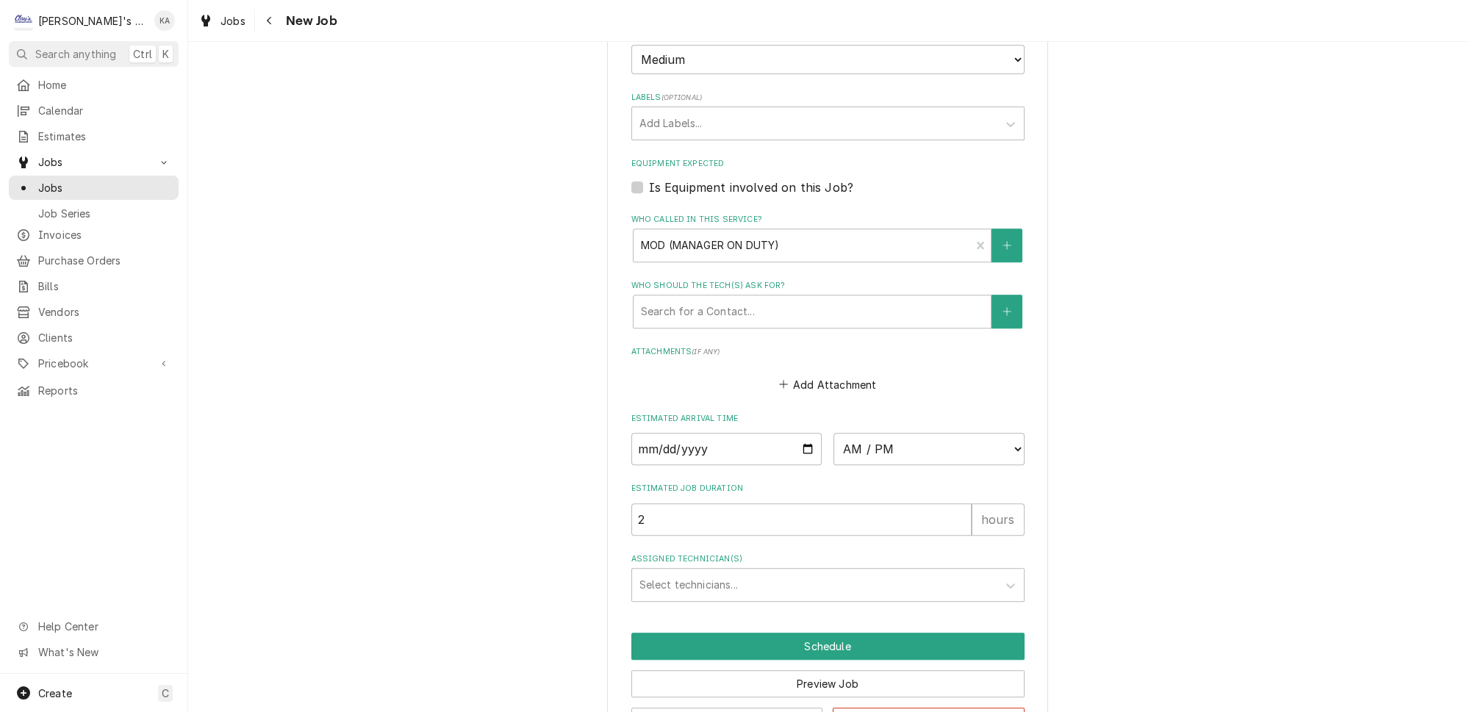
scroll to position [1054, 0]
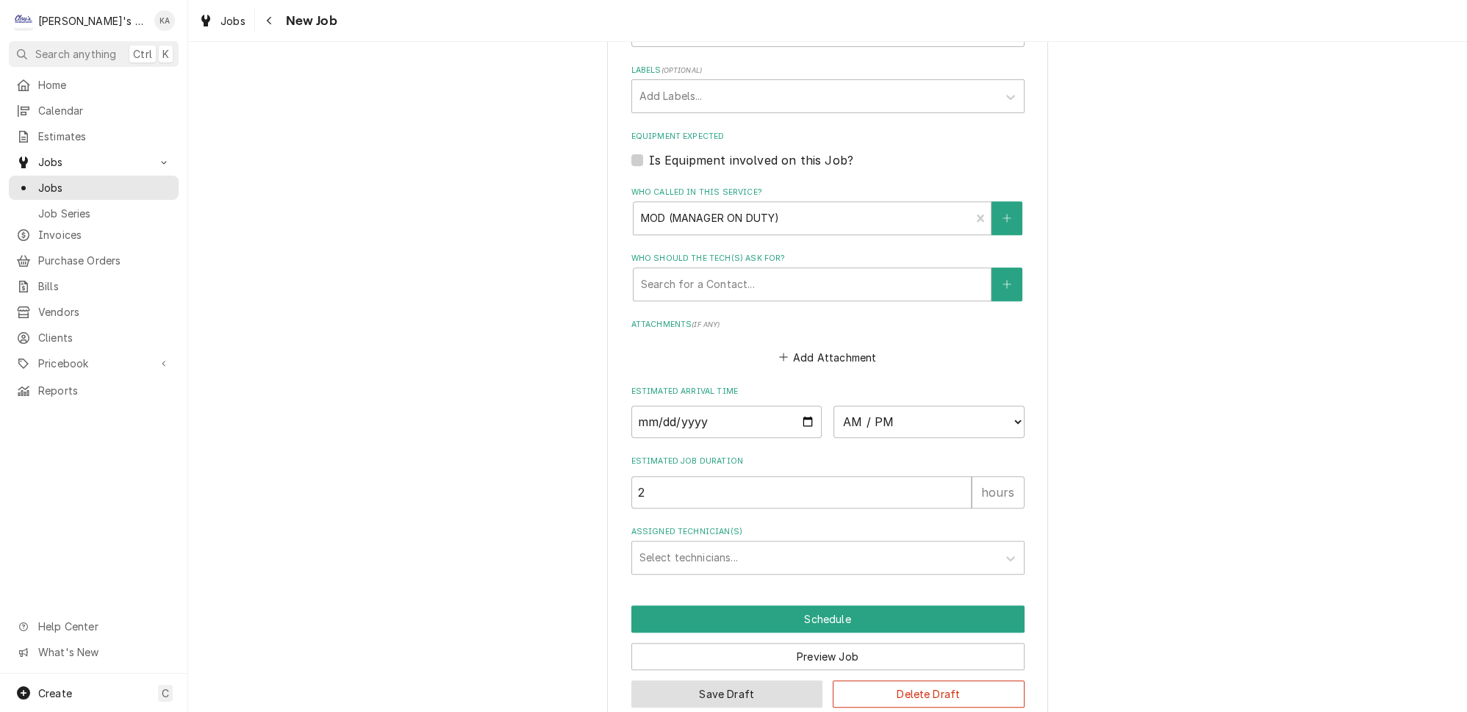
type textarea "[DATE] 11:30 AM- [PERSON_NAME]- THEY NEED A NEW GASKET ORDERED FOR THE WALK-IN …"
click at [712, 680] on button "Save Draft" at bounding box center [727, 693] width 192 height 27
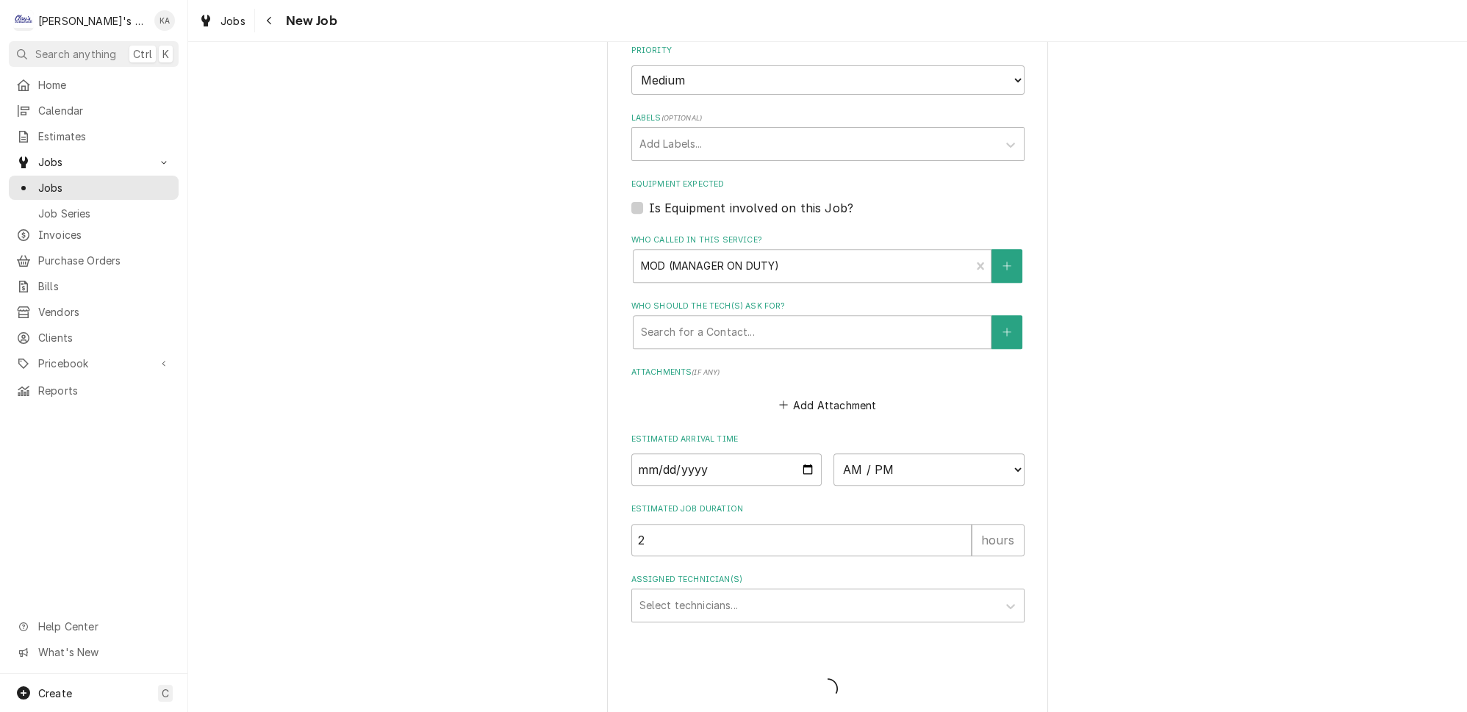
type textarea "x"
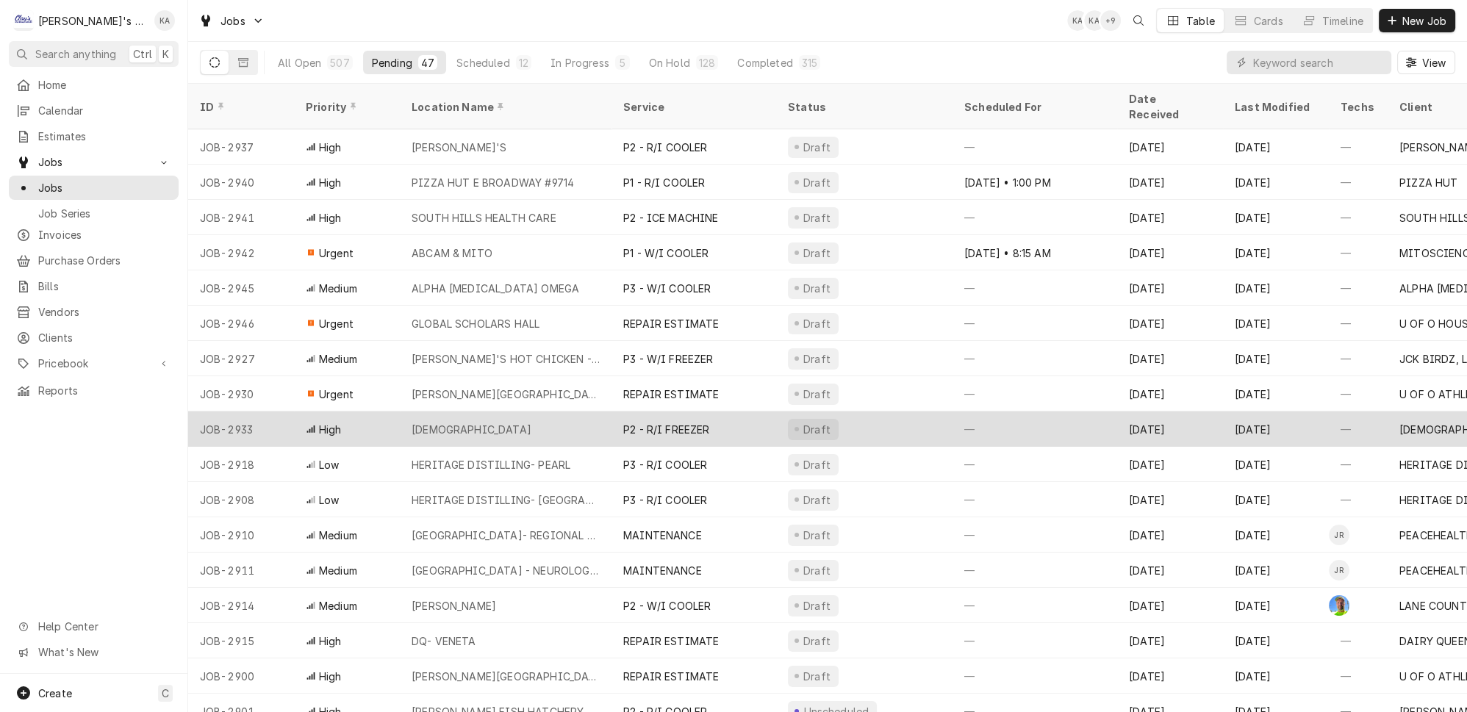
click at [571, 411] on div "[DEMOGRAPHIC_DATA]" at bounding box center [506, 428] width 212 height 35
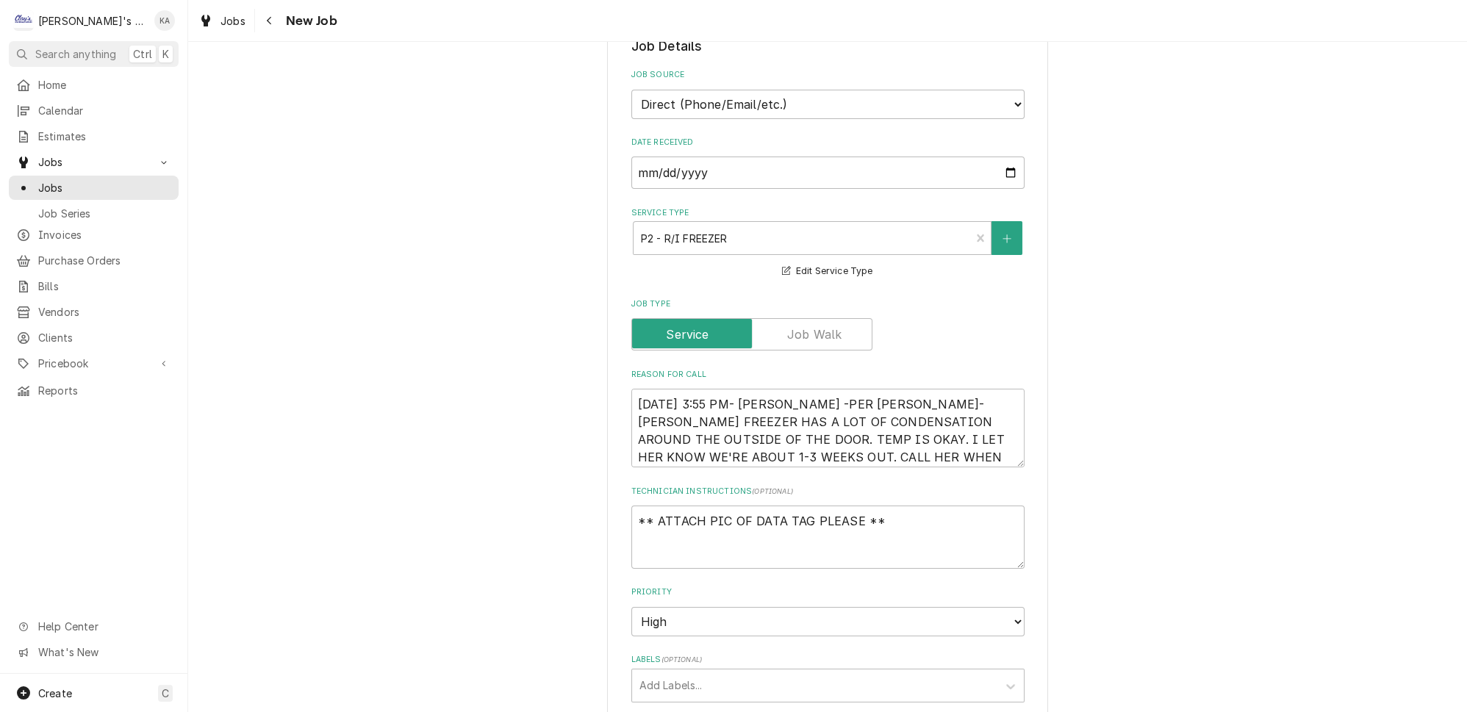
scroll to position [400, 0]
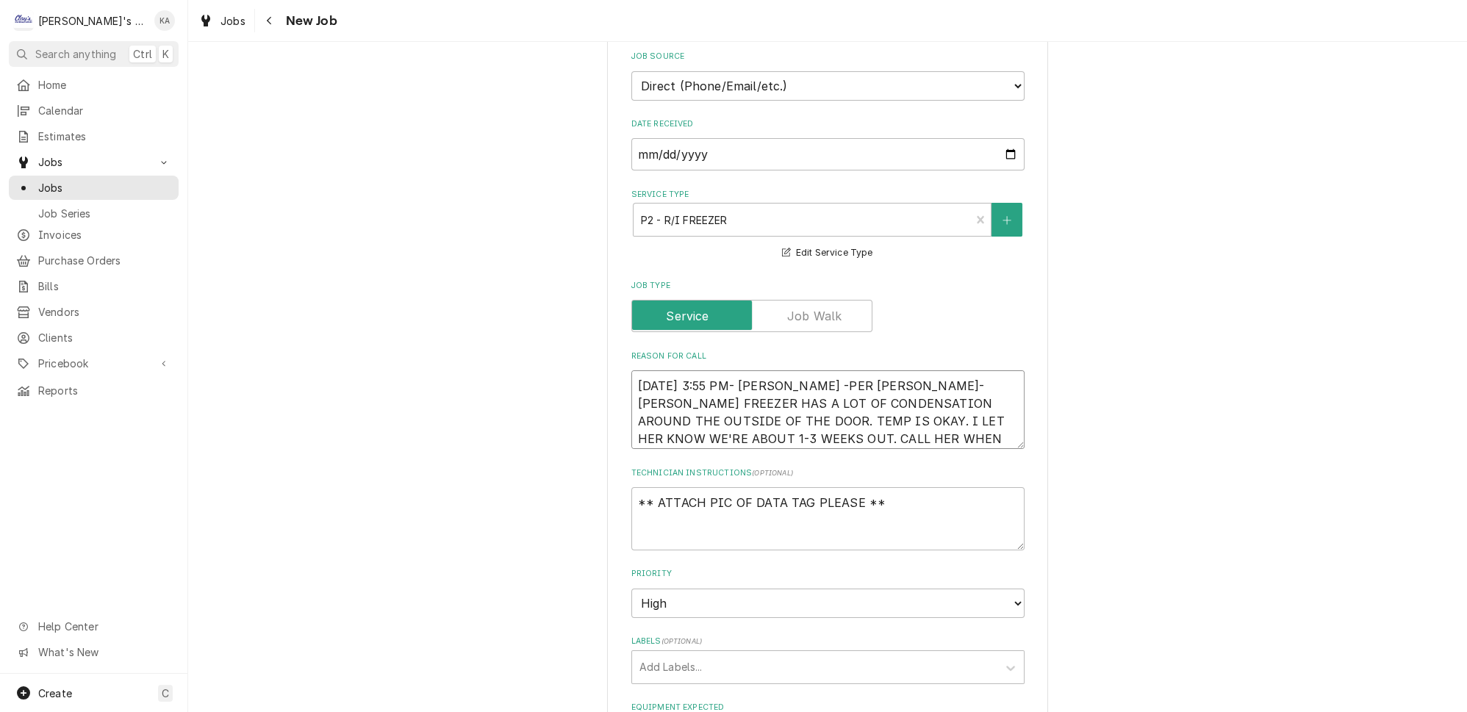
click at [792, 370] on textarea "[DATE] 3:55 PM- [PERSON_NAME] -PER [PERSON_NAME]- [PERSON_NAME] FREEZER HAS A L…" at bounding box center [827, 409] width 393 height 79
type textarea "x"
type textarea "[DATE] 3:55 PM- [PERSON_NAME]-PER [PERSON_NAME]- [PERSON_NAME] FREEZER HAS A LO…"
type textarea "x"
type textarea "[DATE] 3:55 PM- [PERSON_NAME]- PER [PERSON_NAME]- [PERSON_NAME] FREEZER HAS A L…"
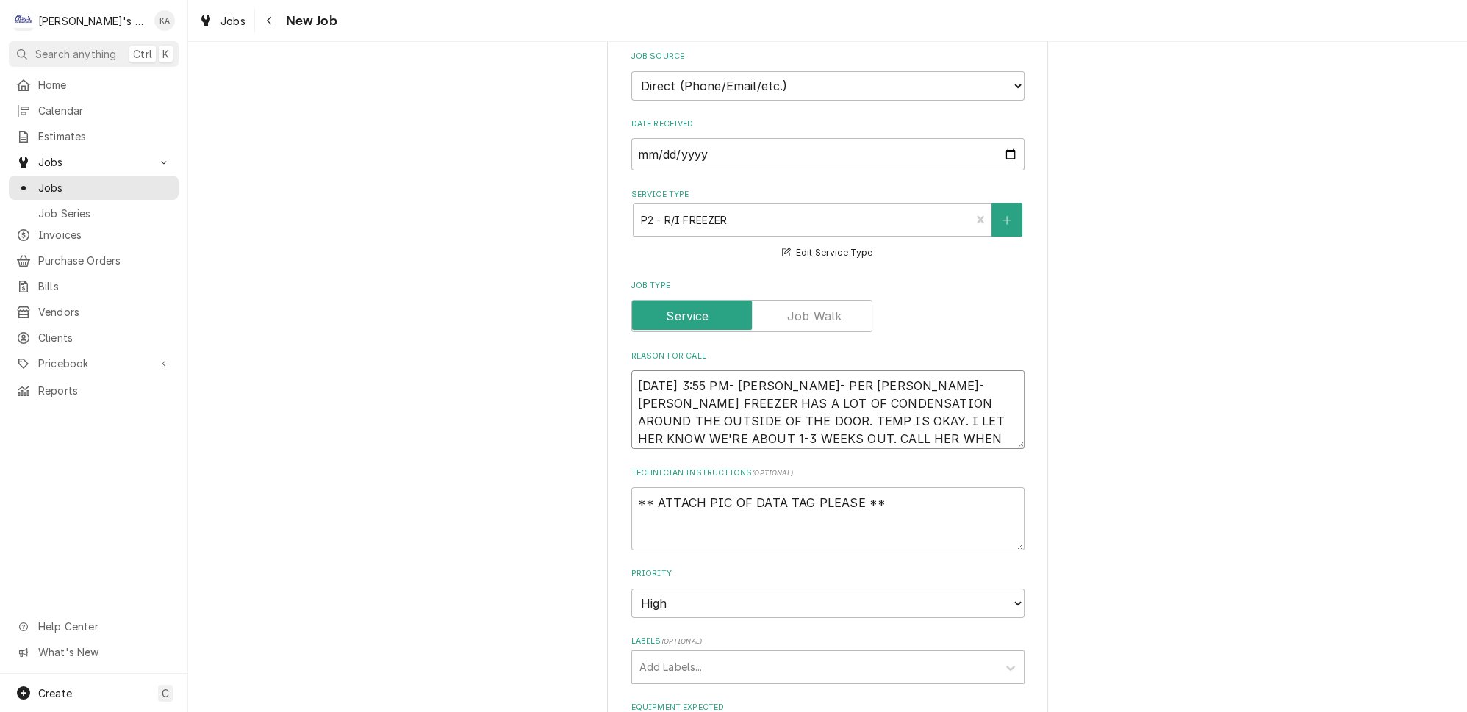
type textarea "x"
click at [999, 434] on textarea "[DATE] 3:55 PM- [PERSON_NAME]- PER [PERSON_NAME]- [PERSON_NAME] FREEZER HAS A L…" at bounding box center [827, 409] width 393 height 79
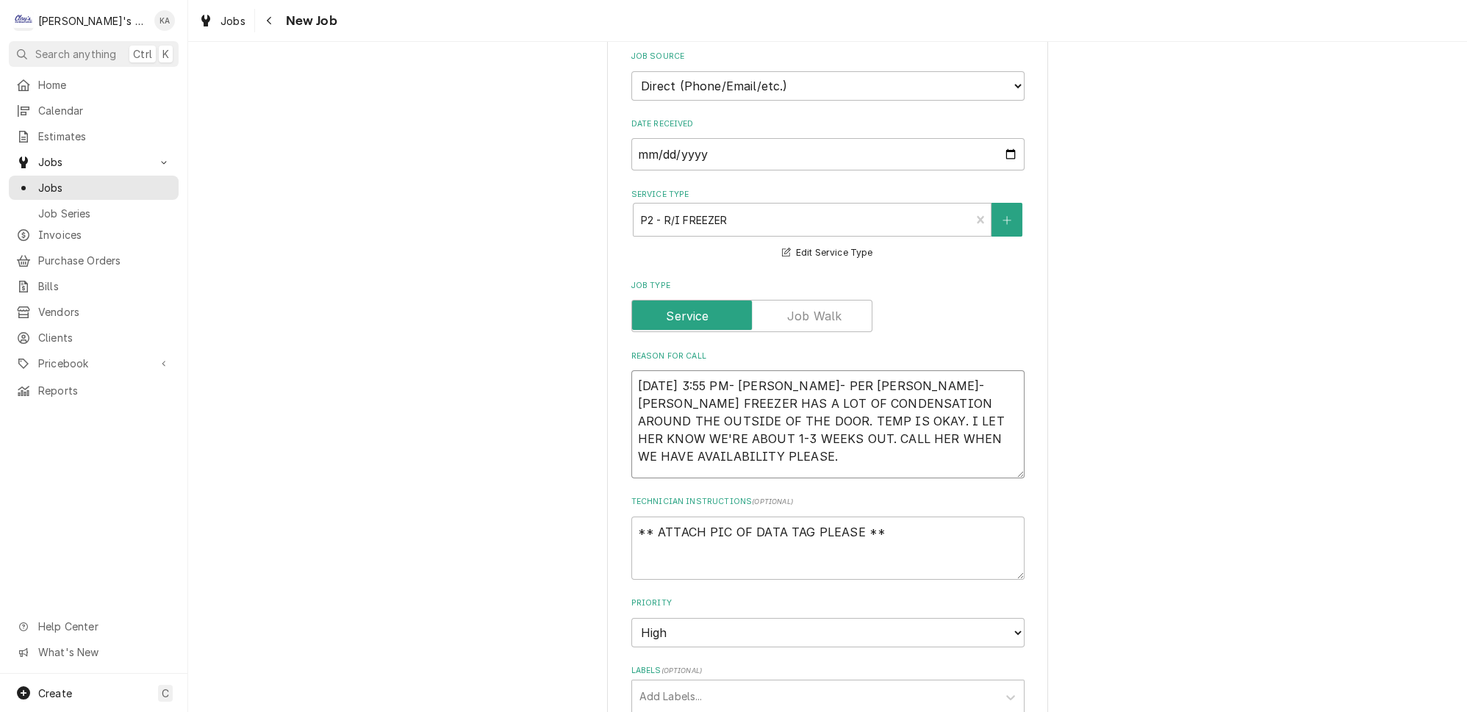
drag, startPoint x: 996, startPoint y: 433, endPoint x: 1004, endPoint y: 462, distance: 30.7
click at [1004, 462] on div "Use the fields below to edit this job: Client Details Client [DEMOGRAPHIC_DATA]…" at bounding box center [827, 553] width 441 height 1766
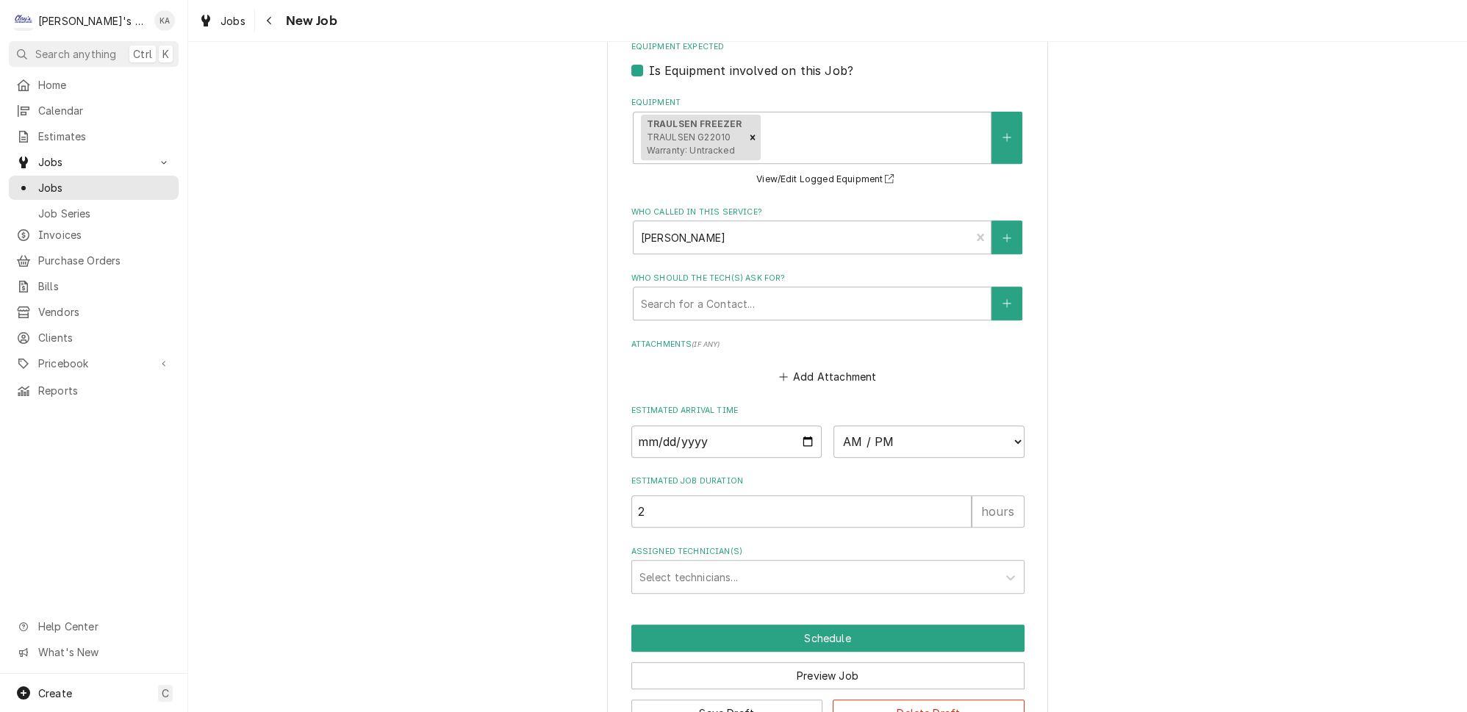
scroll to position [1115, 0]
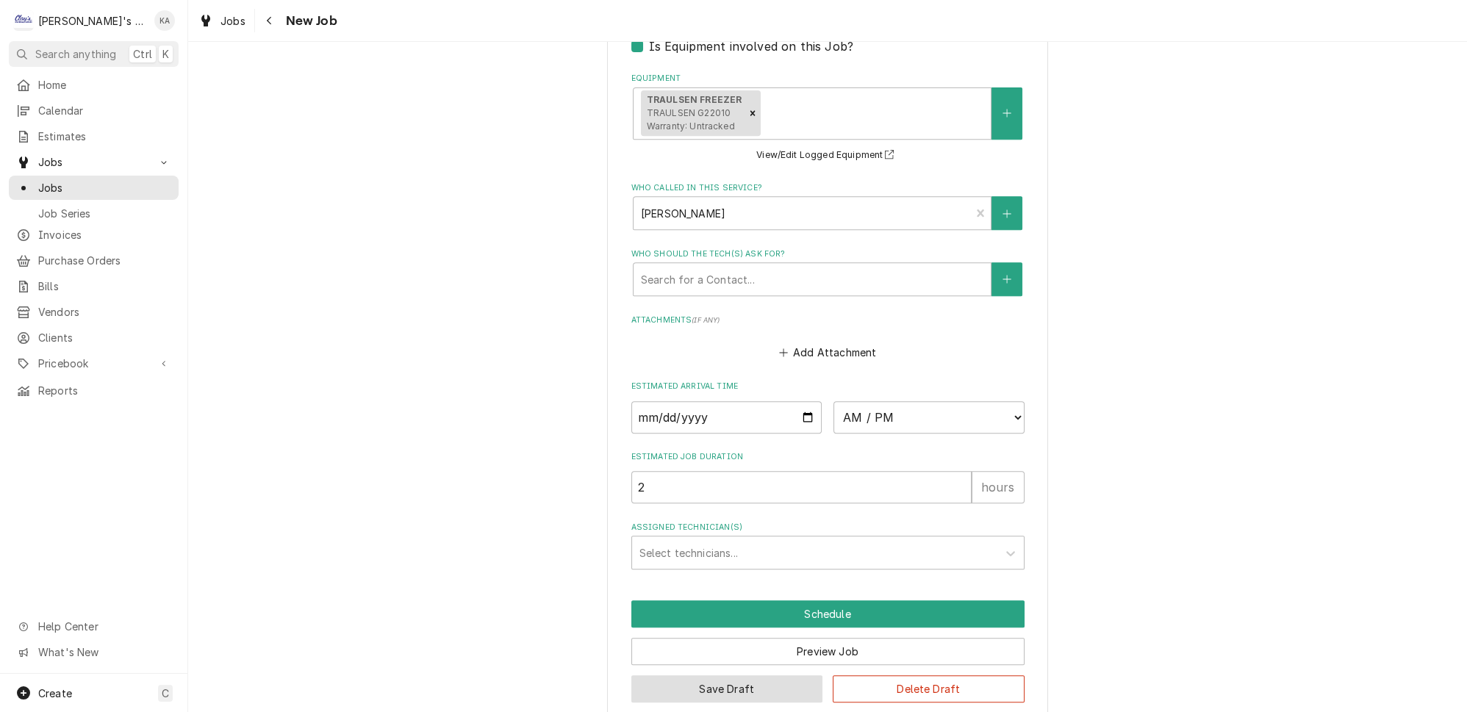
type textarea "[DATE] 3:55 PM- [PERSON_NAME]- PER [PERSON_NAME]- [PERSON_NAME] FREEZER HAS A L…"
click at [738, 675] on button "Save Draft" at bounding box center [727, 688] width 192 height 27
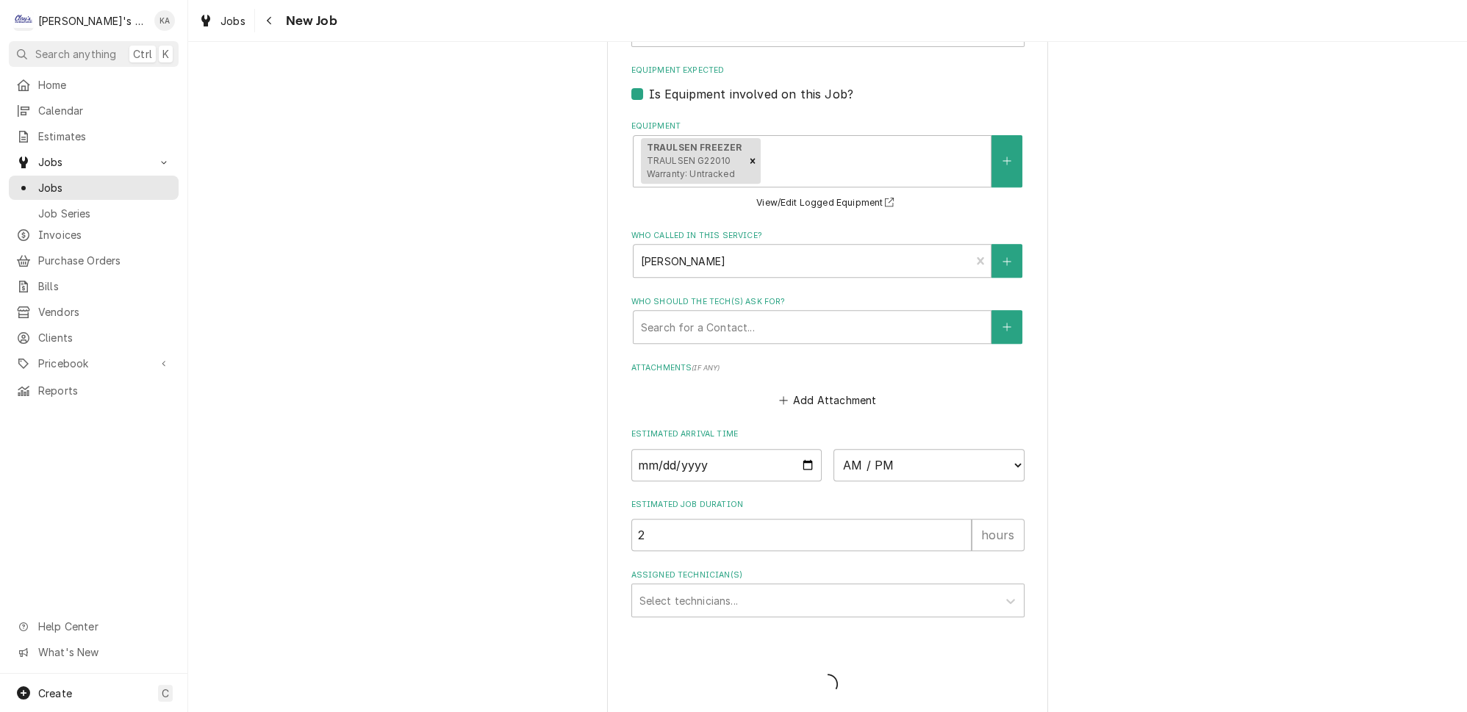
type textarea "x"
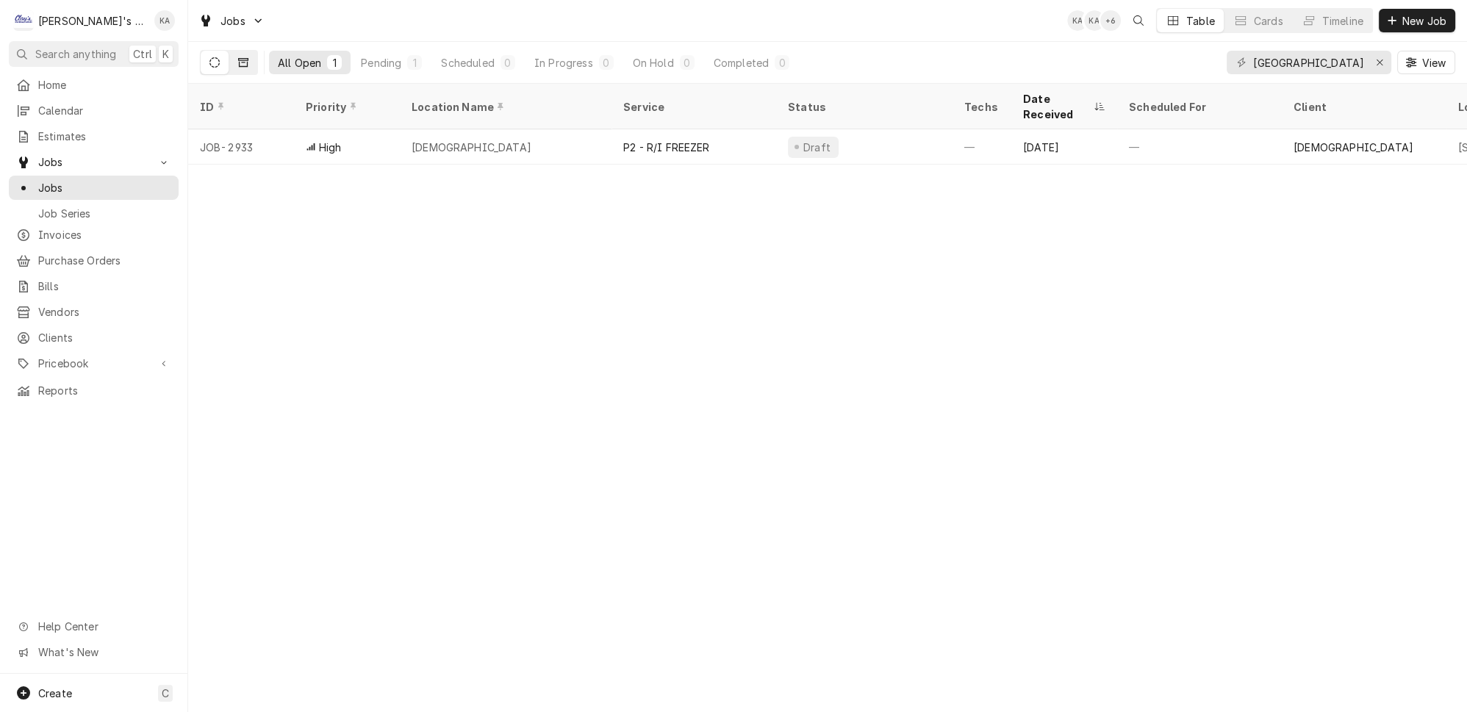
type input "[GEOGRAPHIC_DATA]"
click at [238, 58] on icon "Dynamic Content Wrapper" at bounding box center [243, 62] width 10 height 9
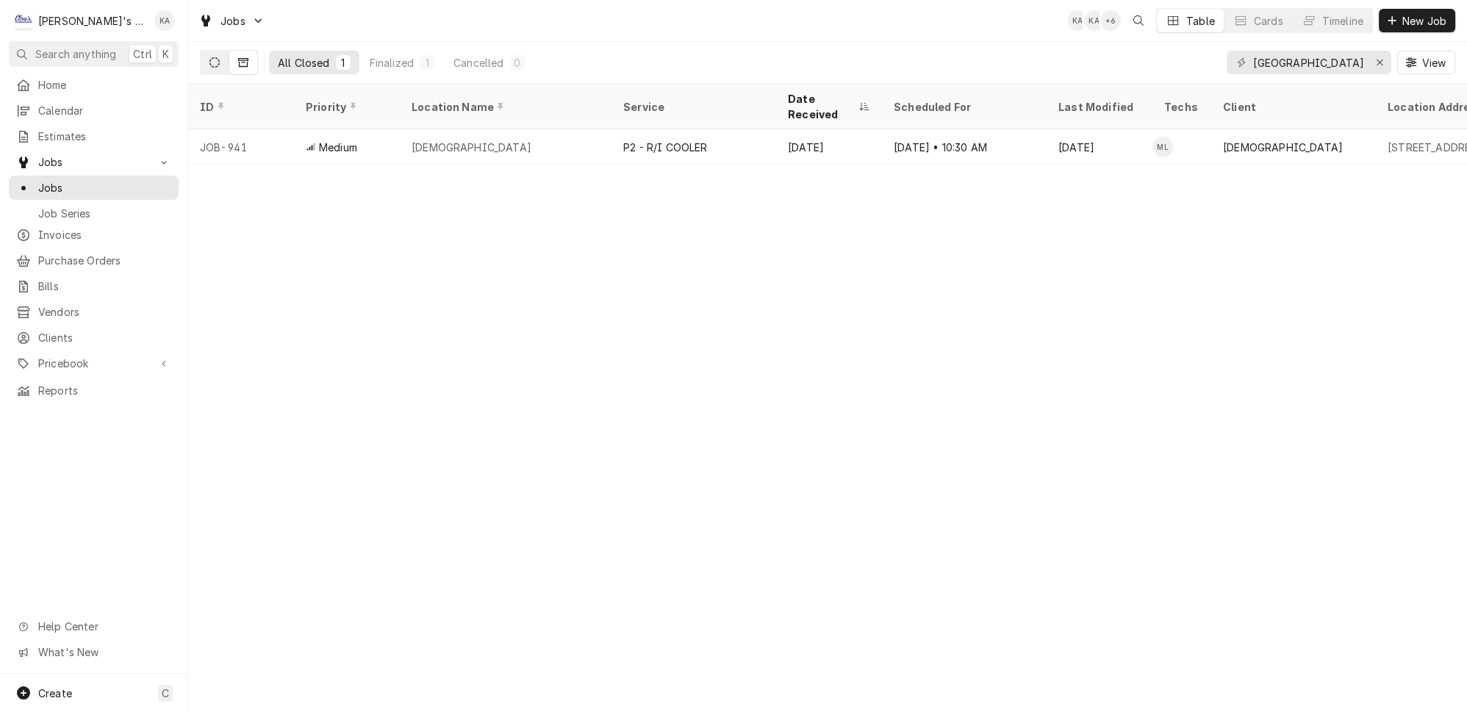
click at [209, 57] on icon "Dynamic Content Wrapper" at bounding box center [214, 62] width 10 height 10
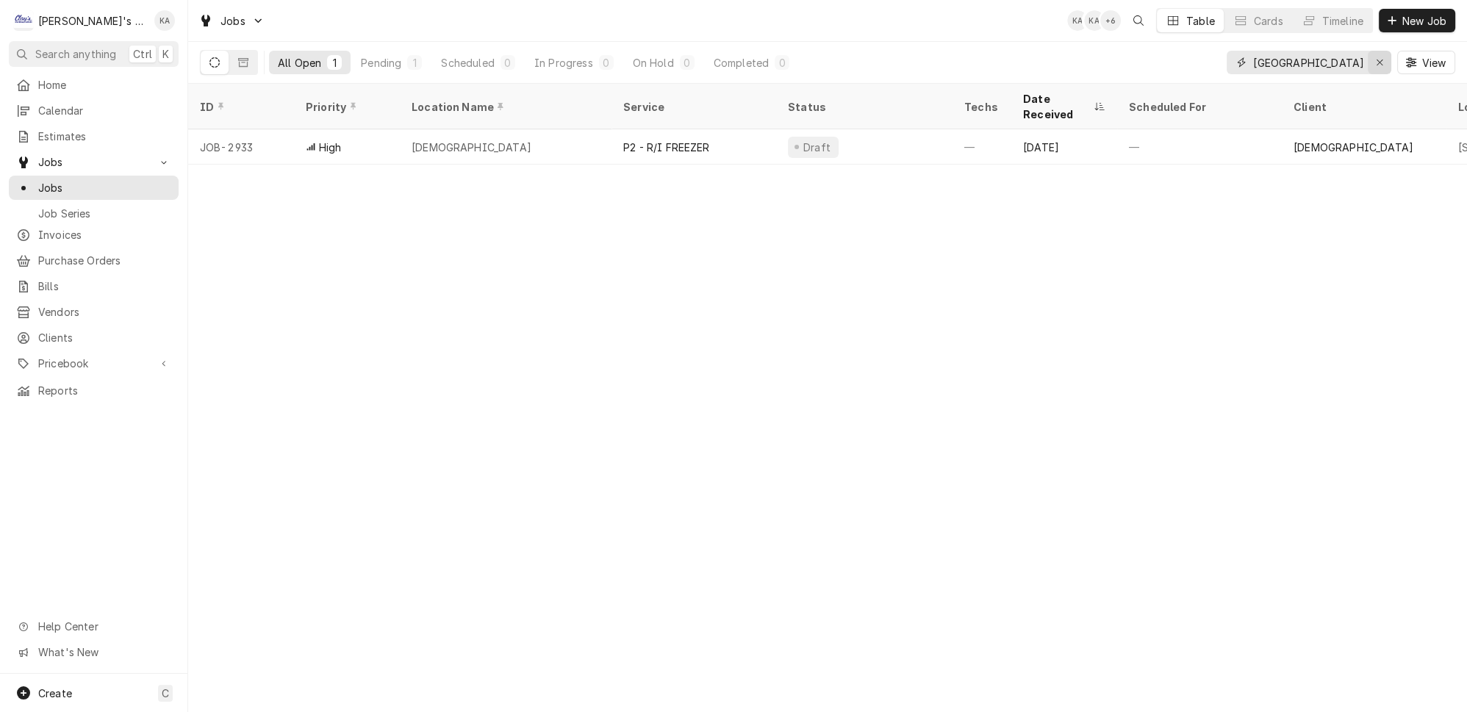
click at [1382, 60] on icon "Erase input" at bounding box center [1379, 63] width 6 height 6
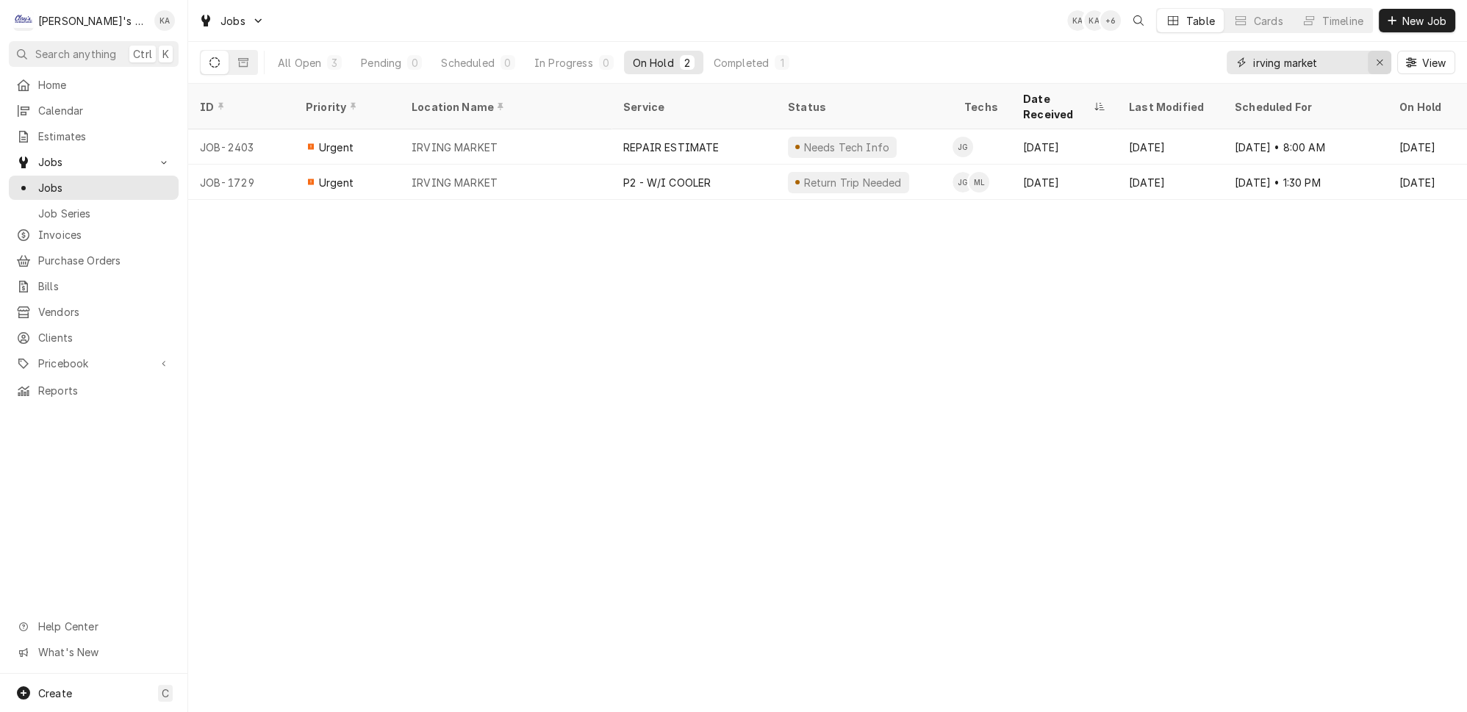
click at [1384, 57] on icon "Erase input" at bounding box center [1379, 62] width 8 height 10
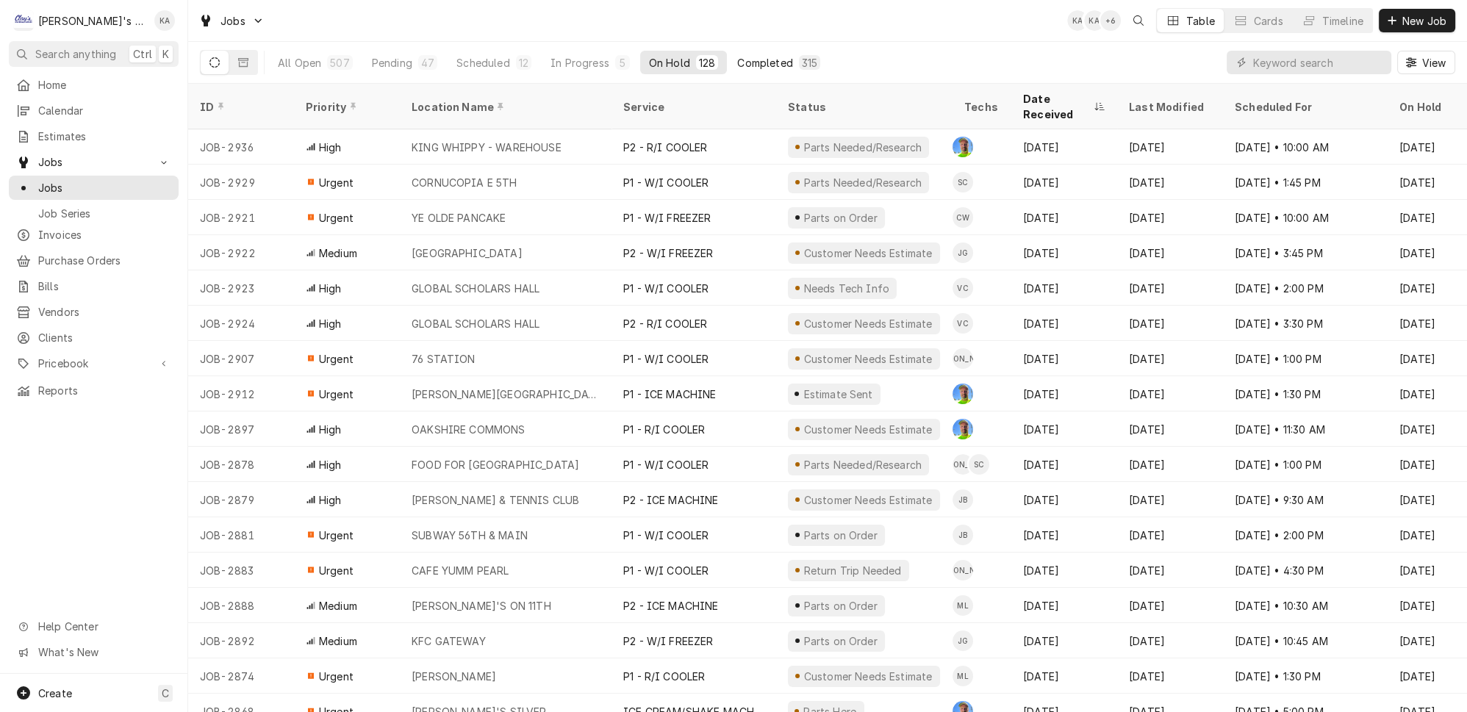
click at [737, 55] on div "Completed" at bounding box center [764, 62] width 55 height 15
